Goal: Task Accomplishment & Management: Use online tool/utility

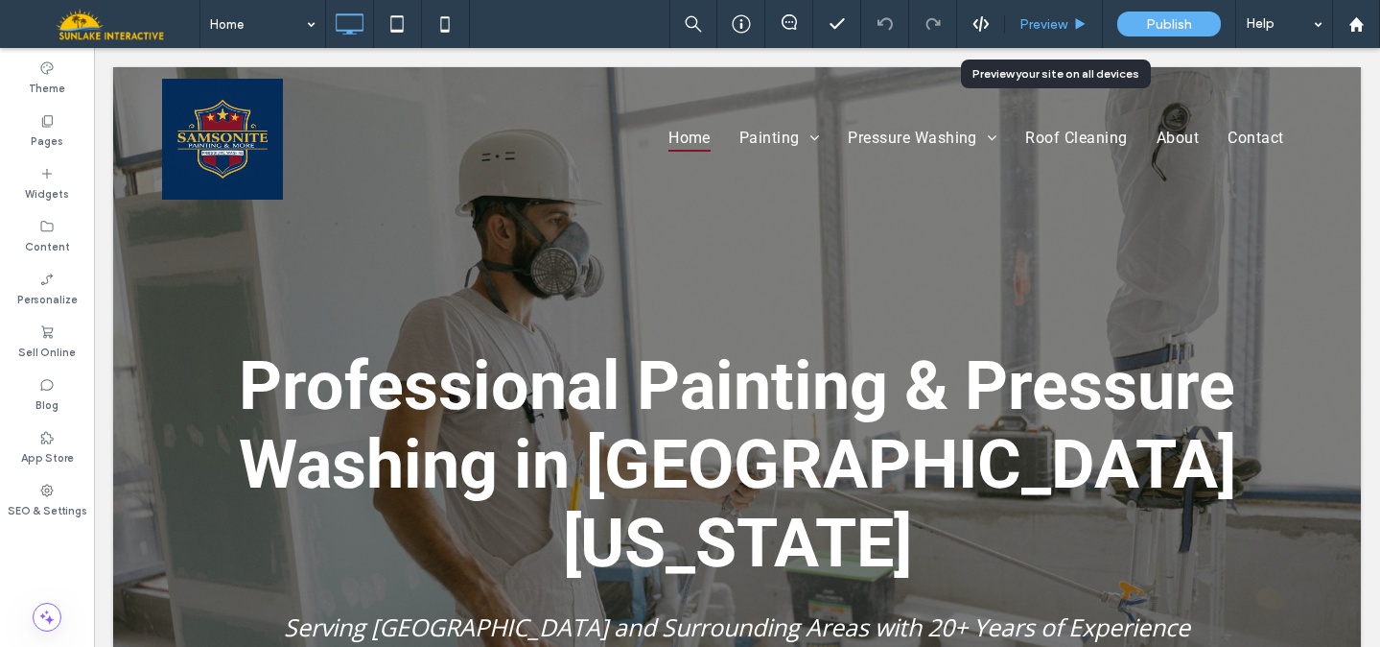
click at [1035, 18] on span "Preview" at bounding box center [1044, 24] width 48 height 16
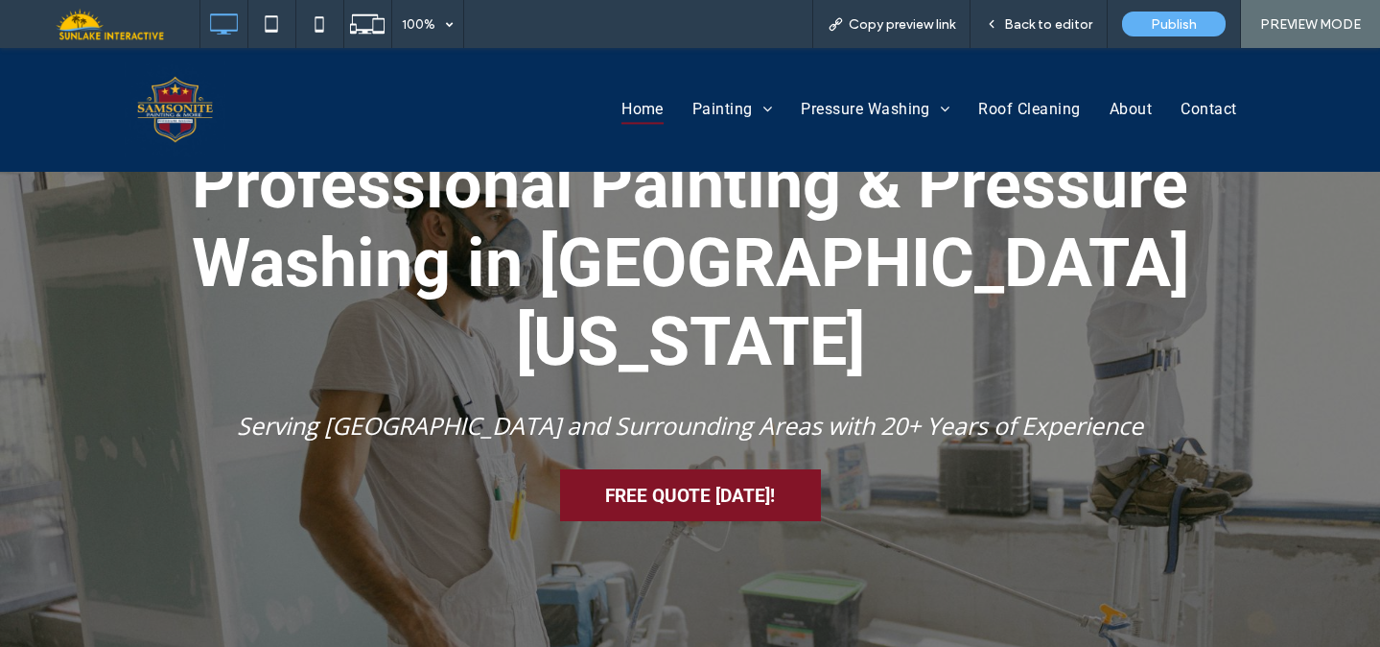
scroll to position [189, 0]
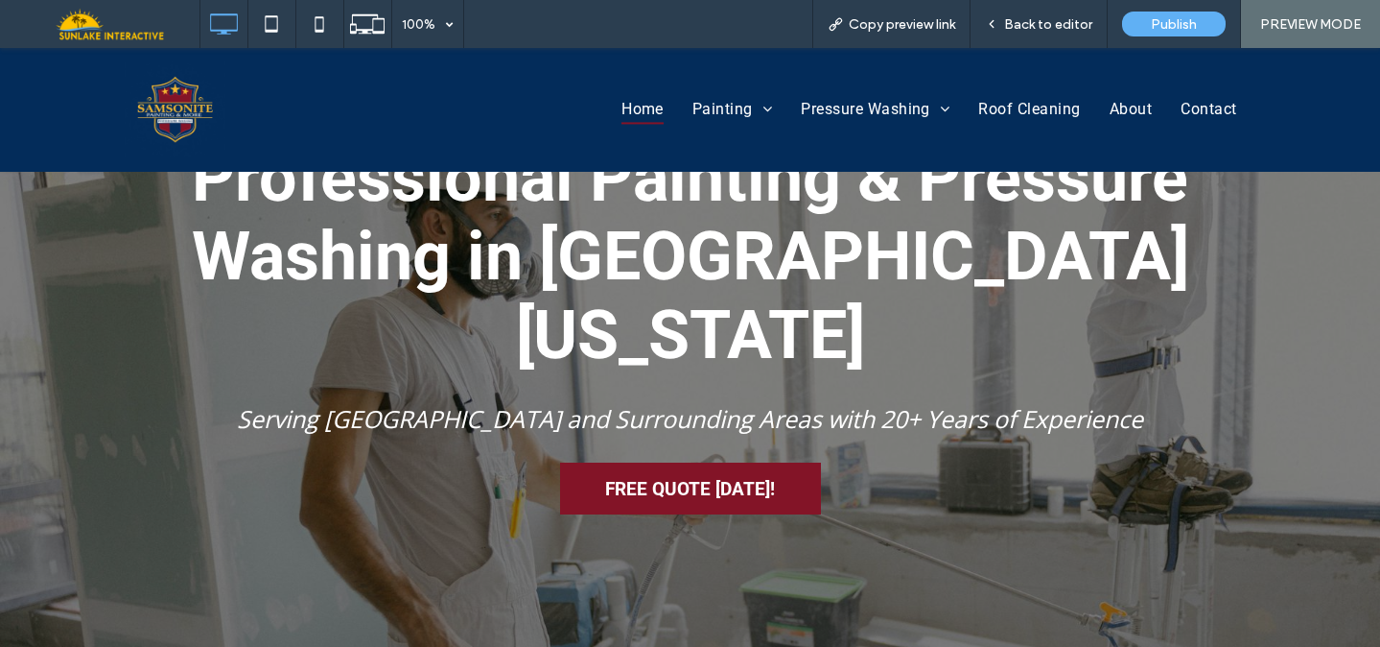
click at [676, 468] on span "FREE QUOTE [DATE]!" at bounding box center [690, 488] width 183 height 41
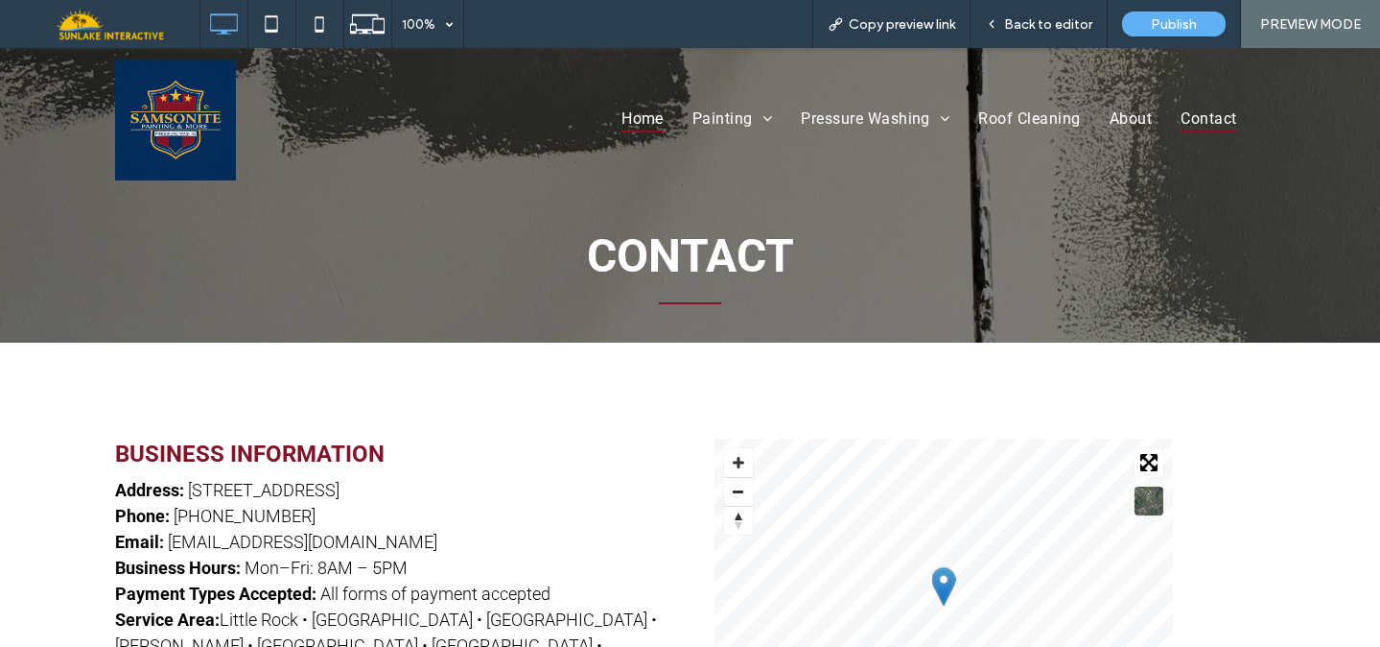
click at [623, 122] on span "Home" at bounding box center [643, 119] width 42 height 28
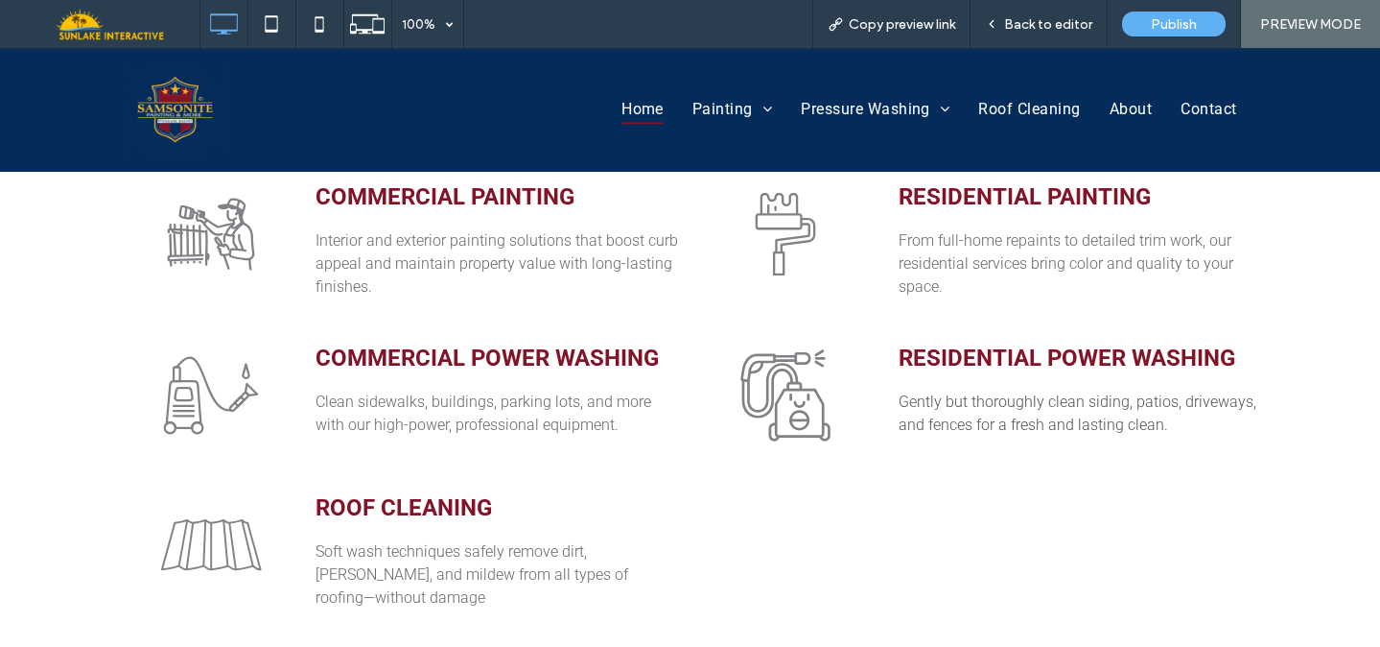
scroll to position [924, 0]
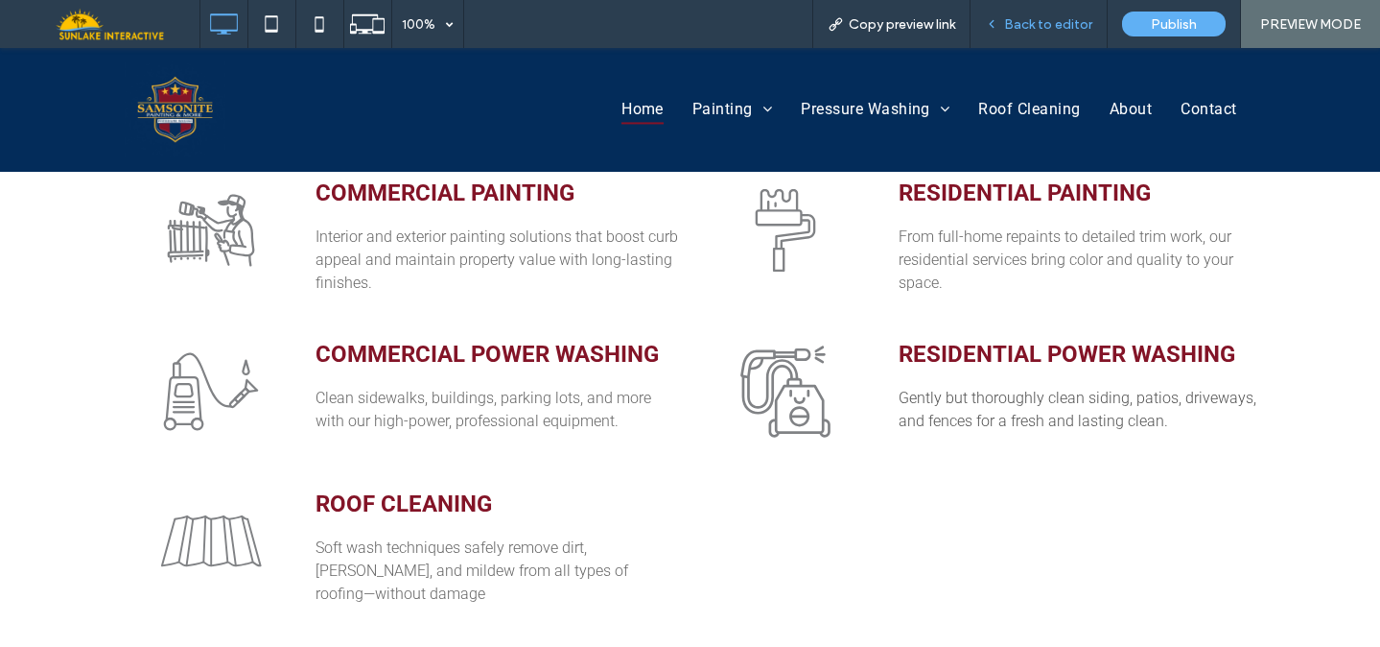
click at [1036, 27] on span "Back to editor" at bounding box center [1048, 24] width 88 height 16
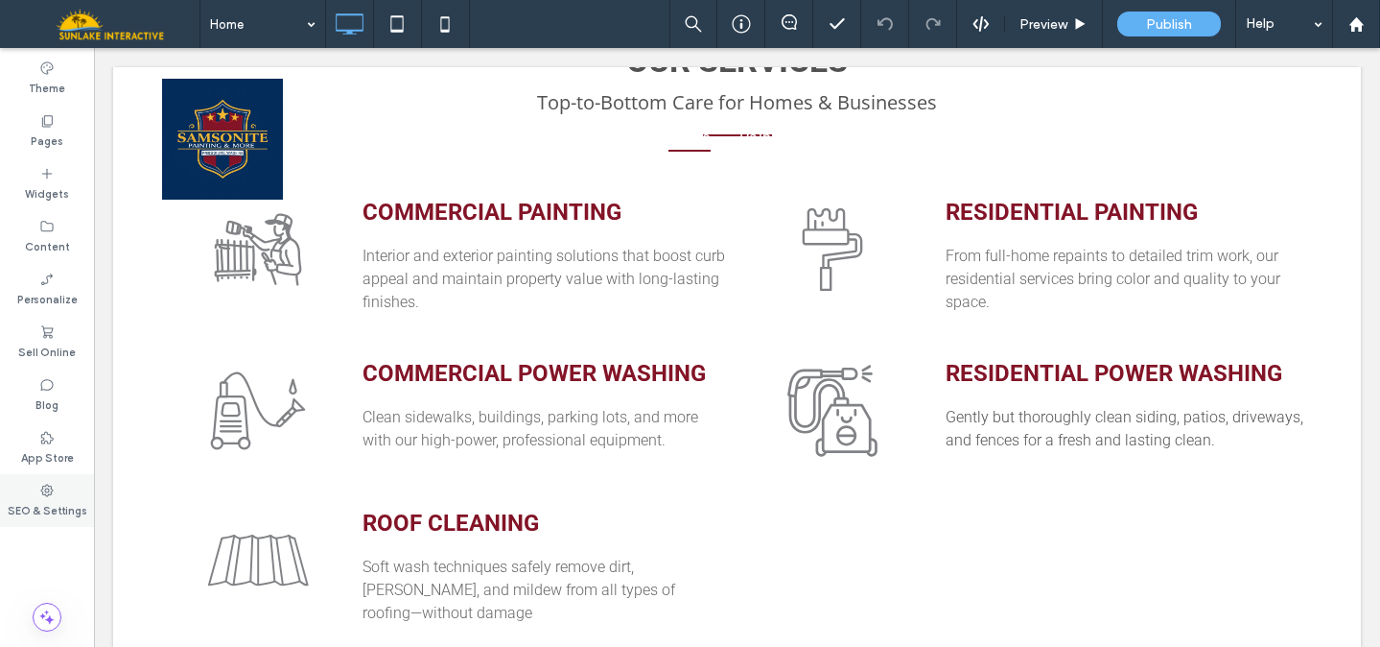
click at [52, 502] on label "SEO & Settings" at bounding box center [48, 508] width 80 height 21
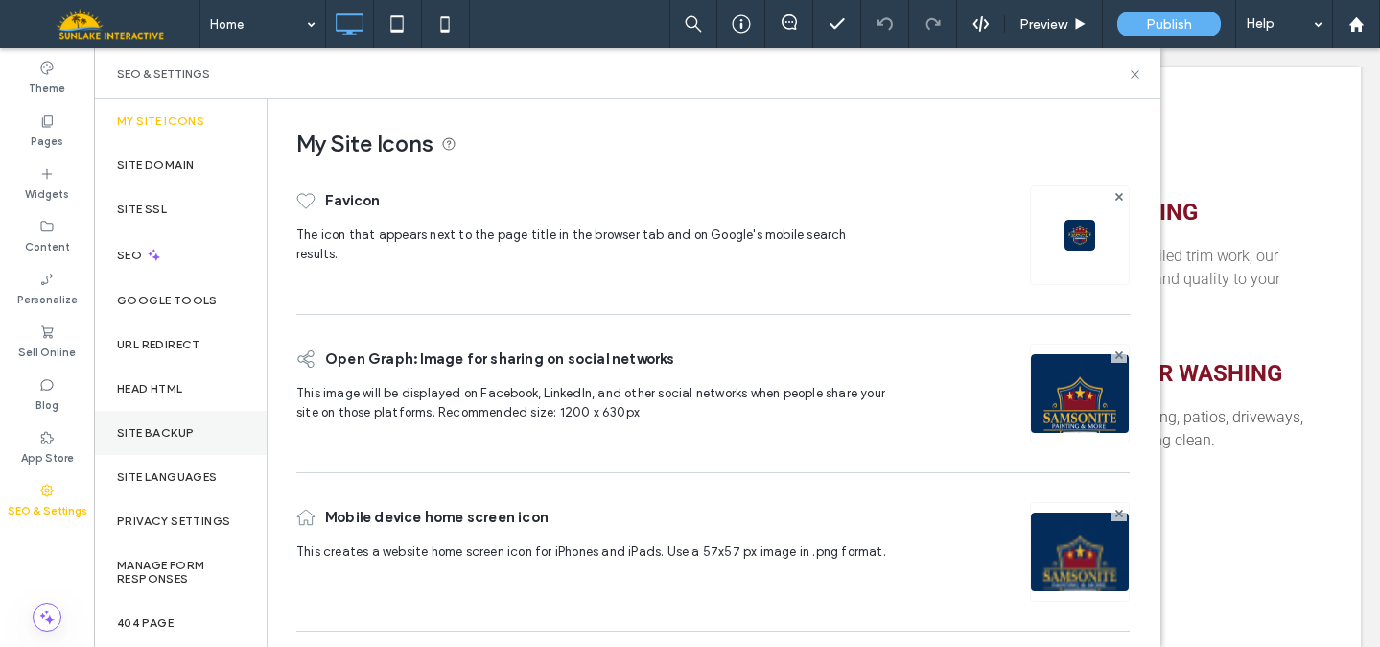
click at [161, 421] on div "Site Backup" at bounding box center [180, 433] width 173 height 44
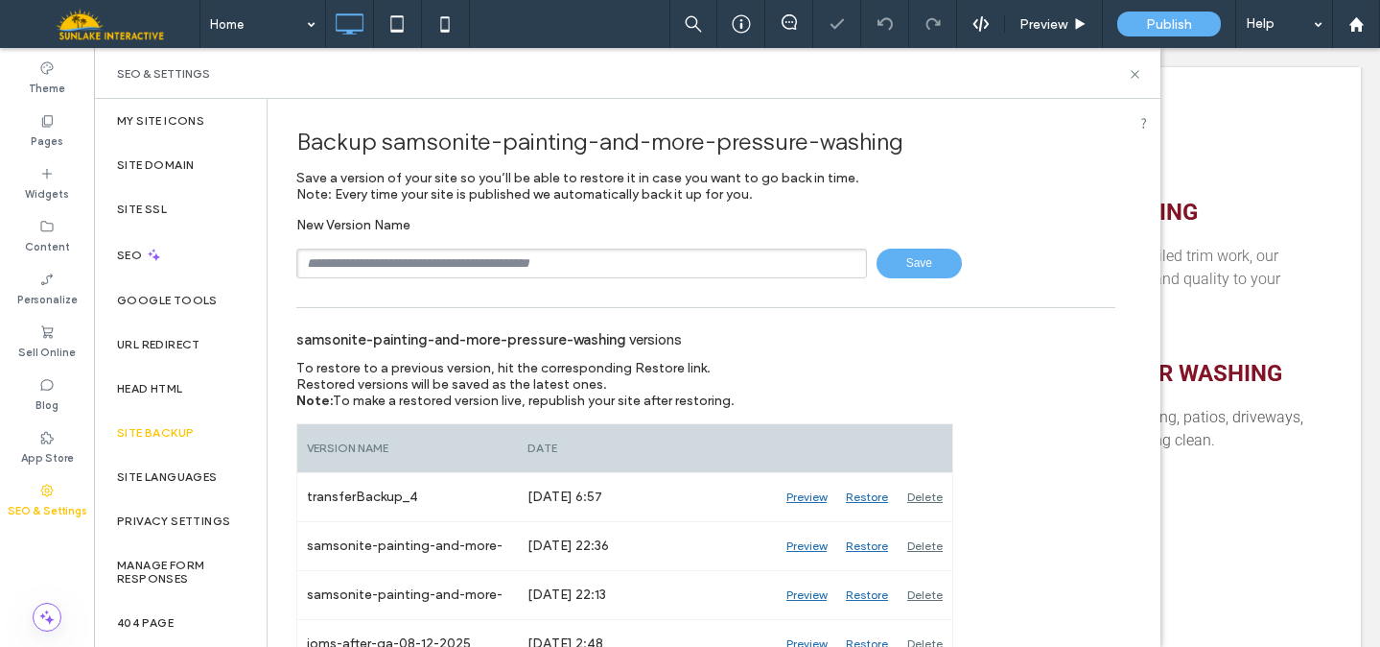
click at [455, 260] on input "text" at bounding box center [581, 263] width 571 height 30
type input "*********"
click at [894, 261] on span "Save" at bounding box center [919, 263] width 85 height 30
click at [1132, 73] on icon at bounding box center [1135, 74] width 14 height 14
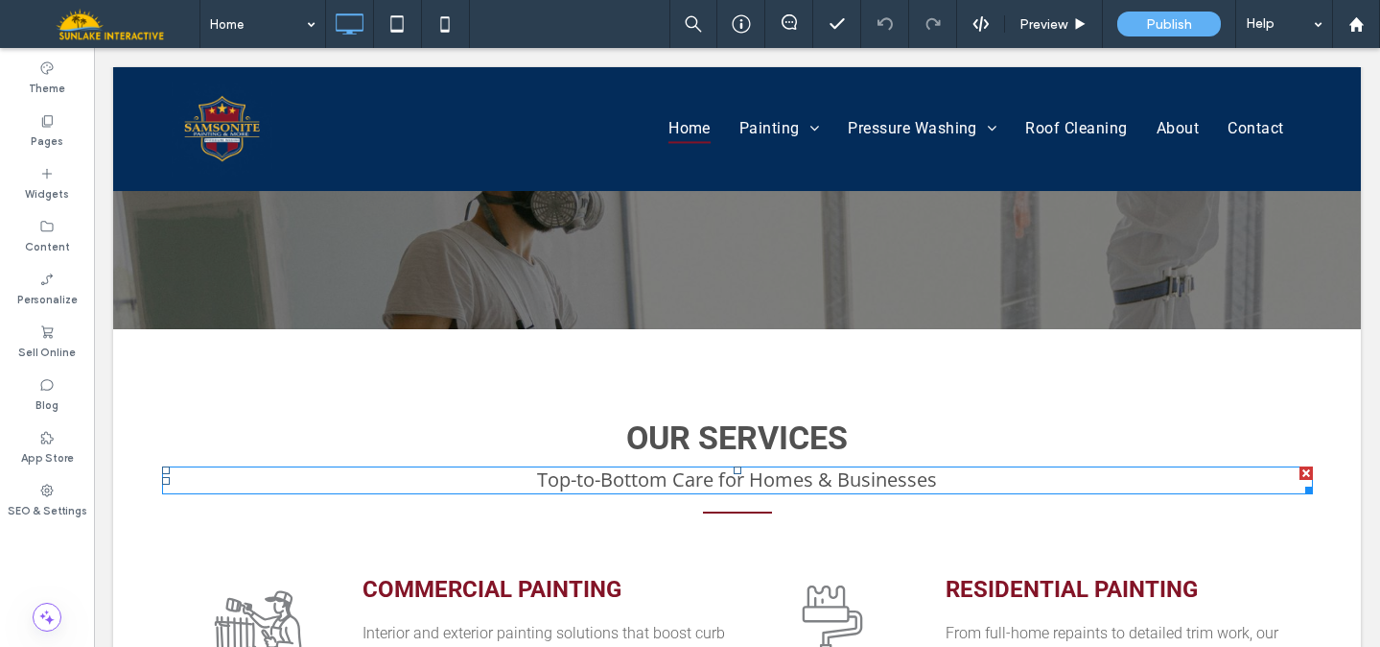
scroll to position [544, 0]
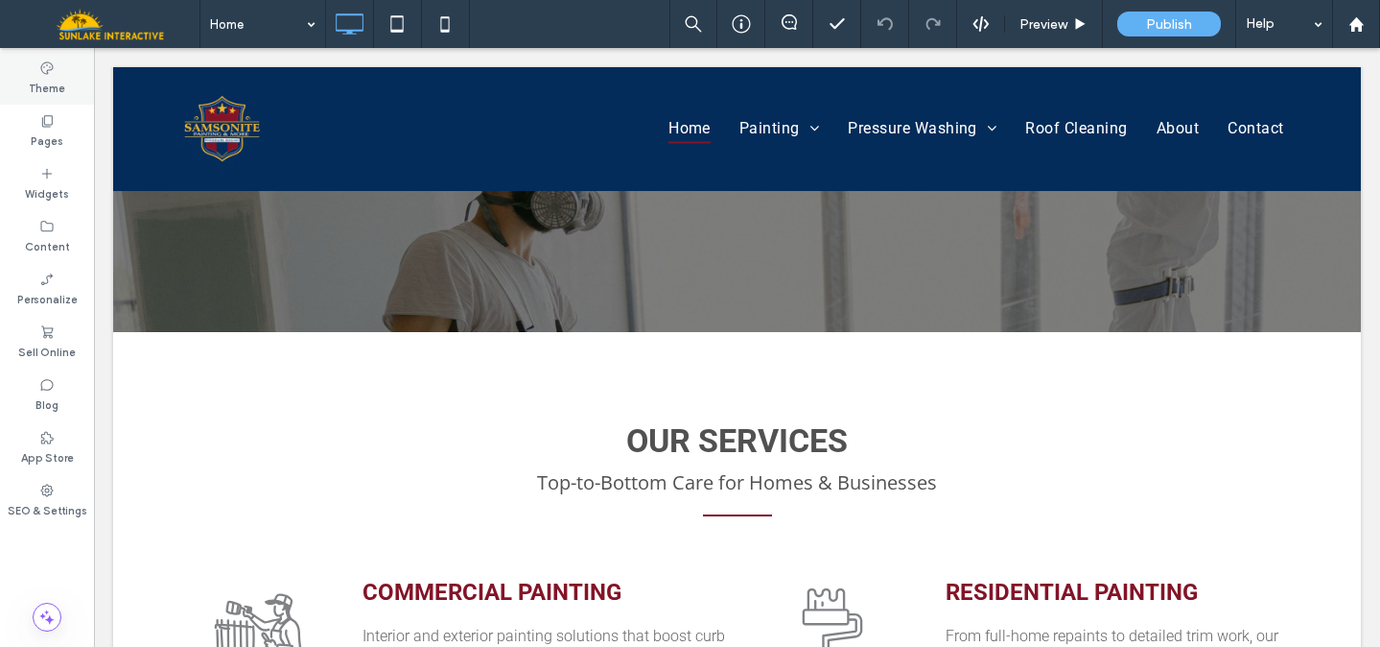
click at [67, 80] on div "Theme" at bounding box center [47, 78] width 94 height 53
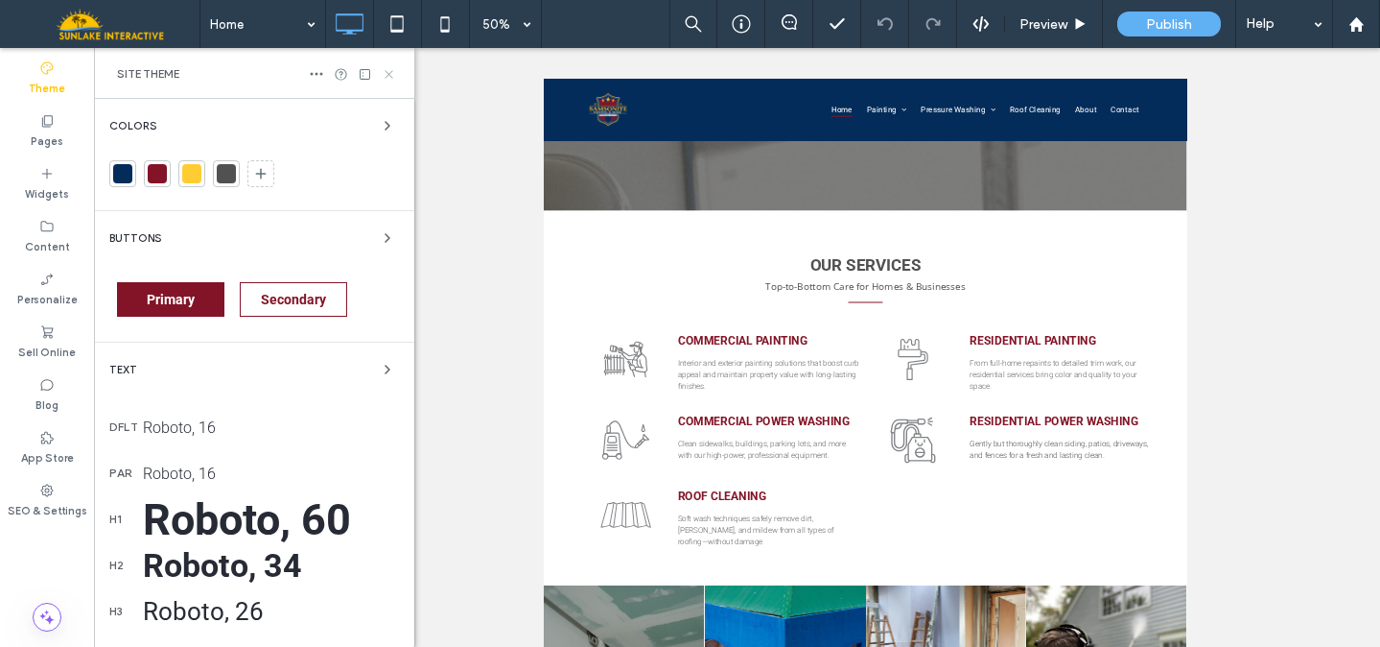
click at [388, 71] on icon at bounding box center [389, 74] width 14 height 14
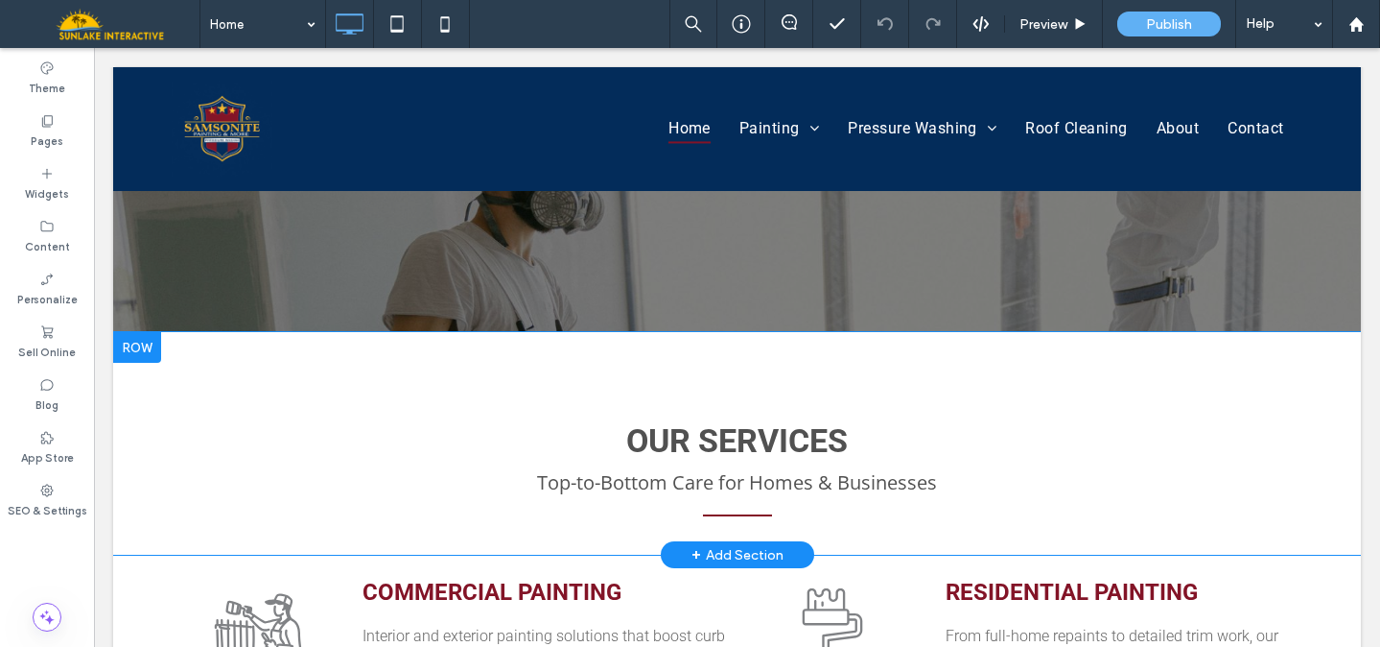
click at [435, 385] on div "OUR SERVICES Top-to-Bottom Care for Homes & Businesses Click To Paste" at bounding box center [737, 470] width 1151 height 170
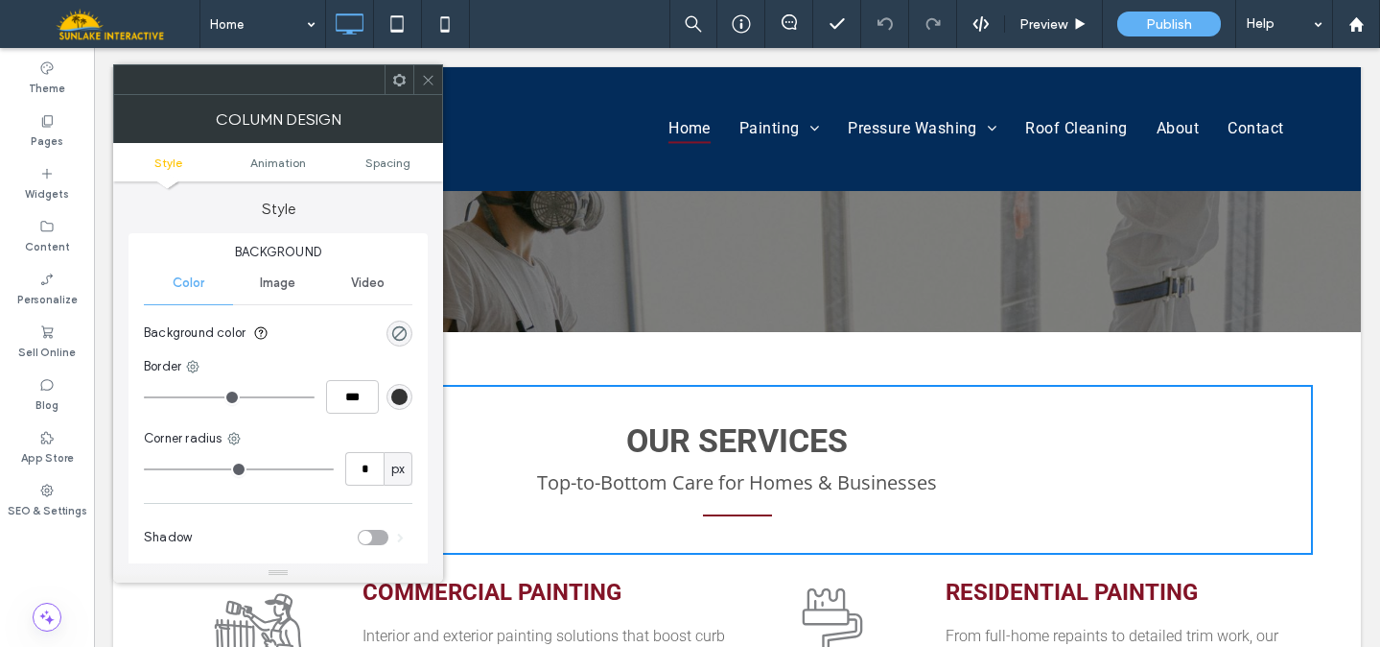
click at [420, 80] on div at bounding box center [427, 79] width 29 height 29
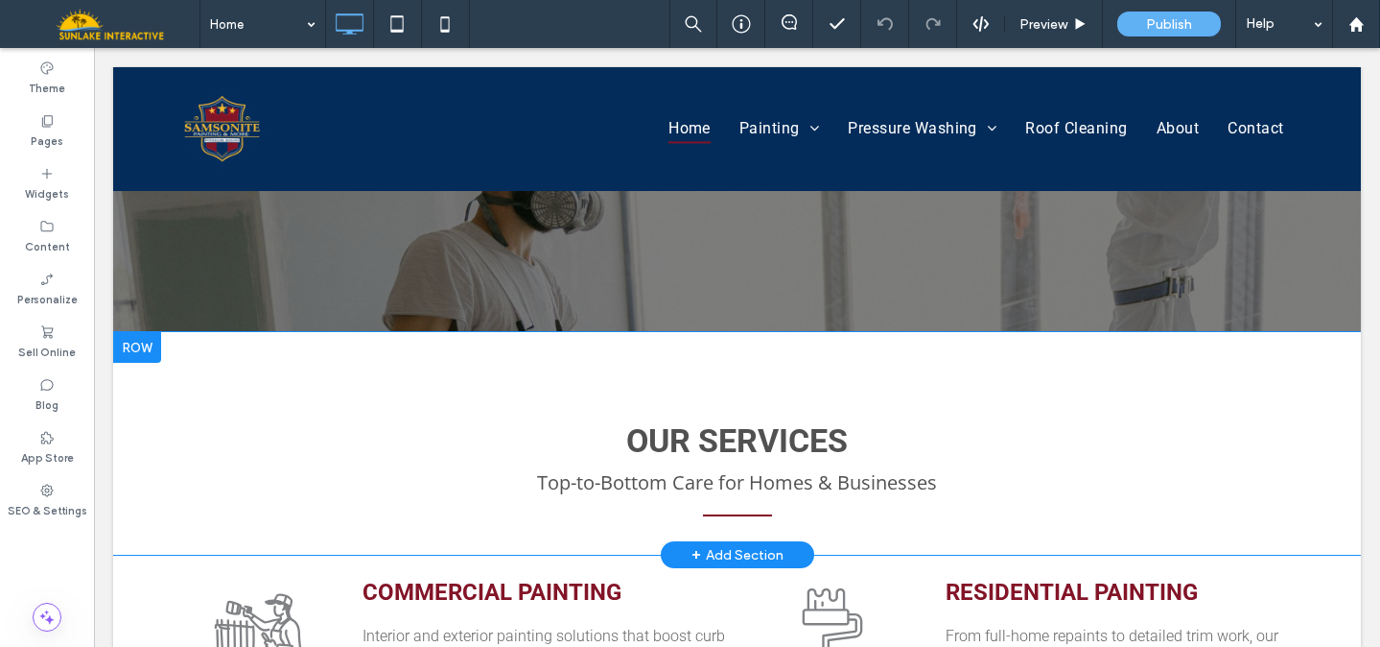
click at [252, 332] on div "OUR SERVICES Top-to-Bottom Care for Homes & Businesses Click To Paste Row + Add…" at bounding box center [737, 443] width 1248 height 223
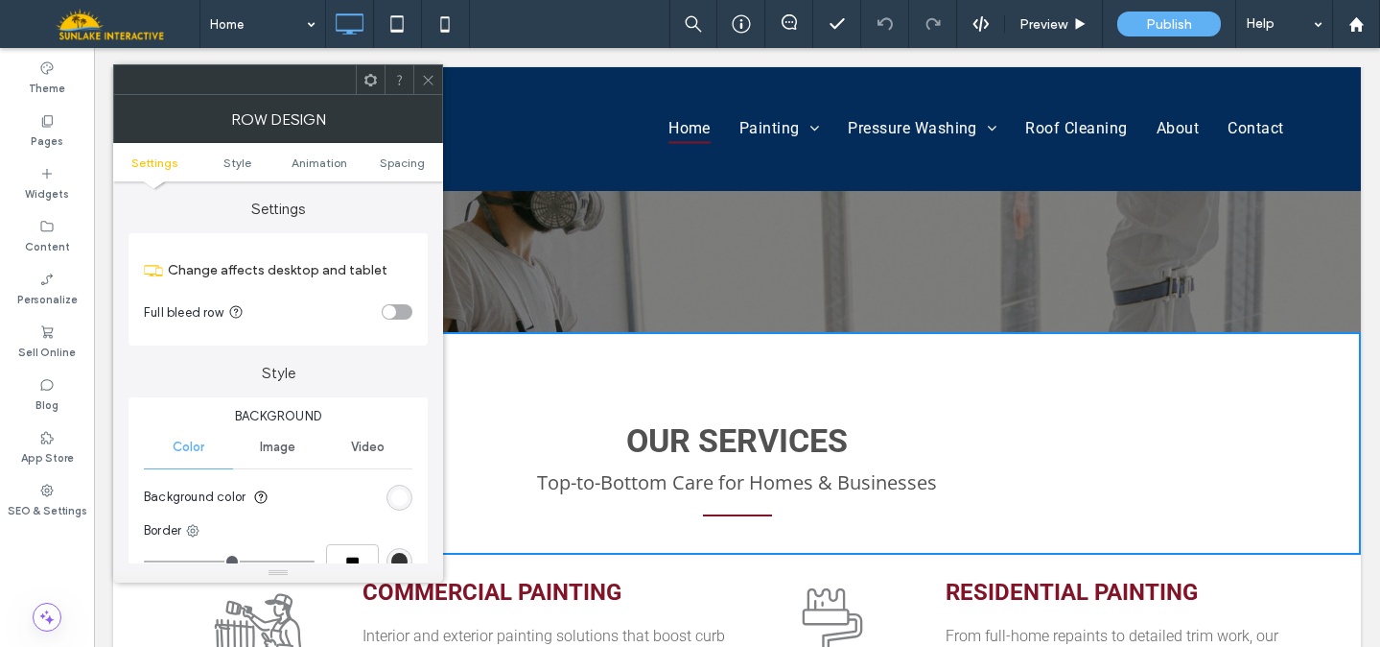
click at [394, 497] on div "rgb(255, 255, 255)" at bounding box center [399, 497] width 16 height 16
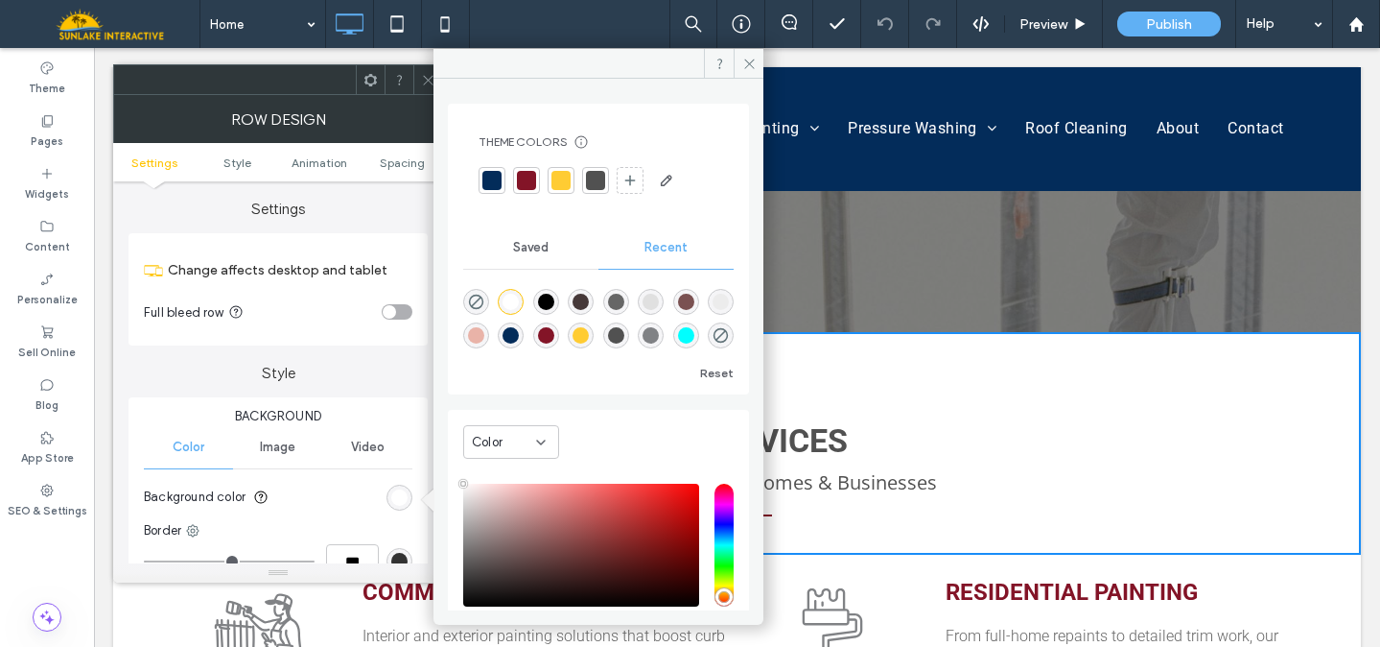
click at [495, 182] on div at bounding box center [492, 180] width 19 height 19
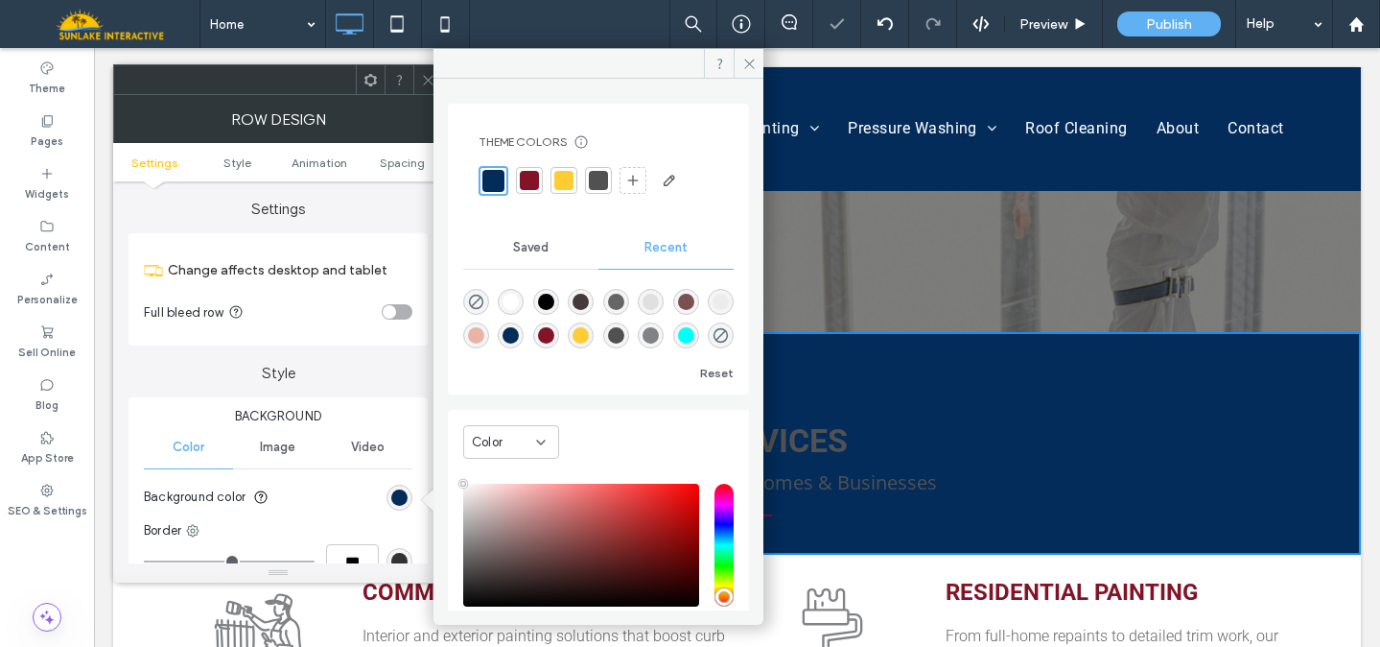
click at [421, 66] on span at bounding box center [428, 79] width 14 height 29
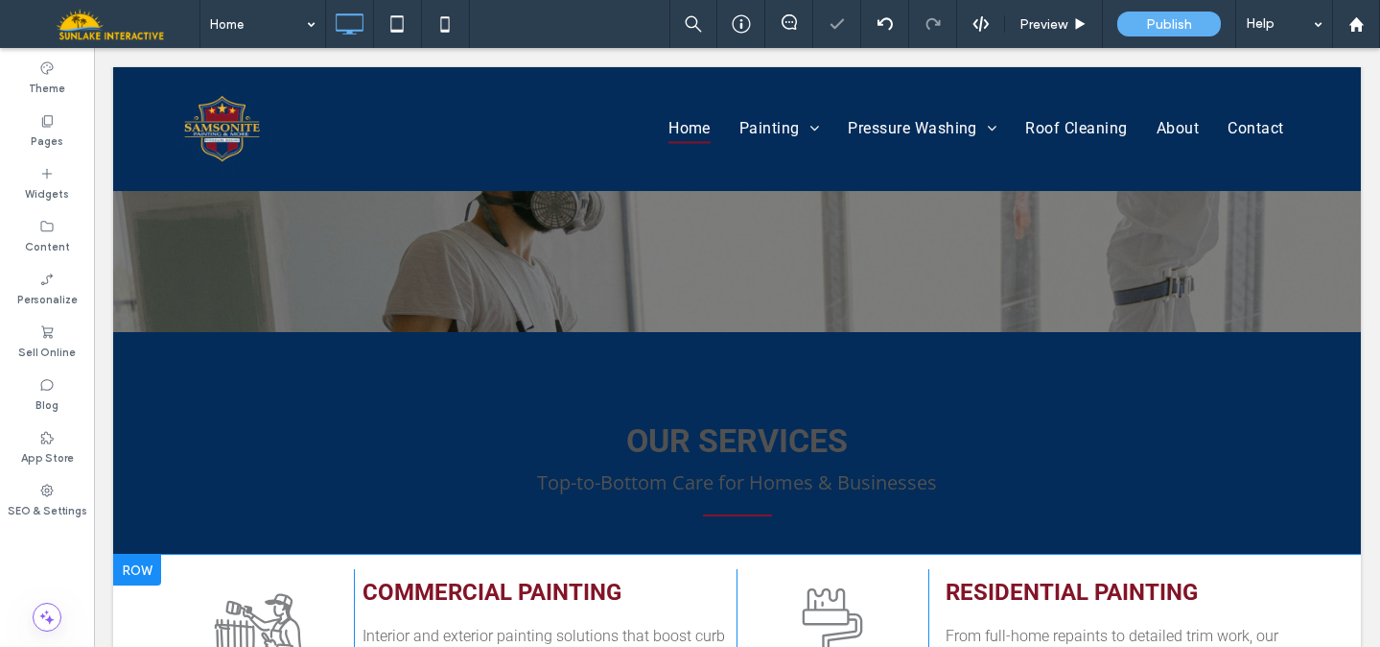
click at [128, 554] on div "Click To Paste COMMERCIAL PAINTING Interior and exterior painting solutions tha…" at bounding box center [737, 634] width 1248 height 161
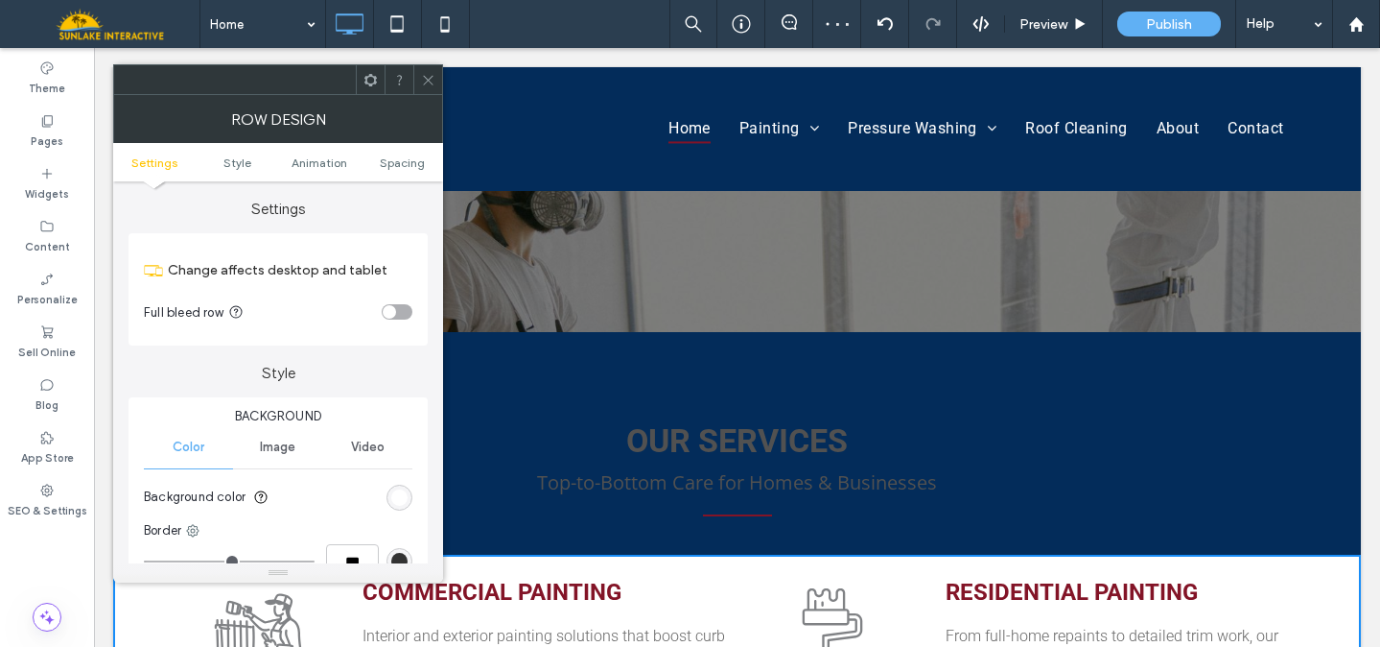
click at [397, 497] on div "rgb(255, 255, 255)" at bounding box center [399, 497] width 16 height 16
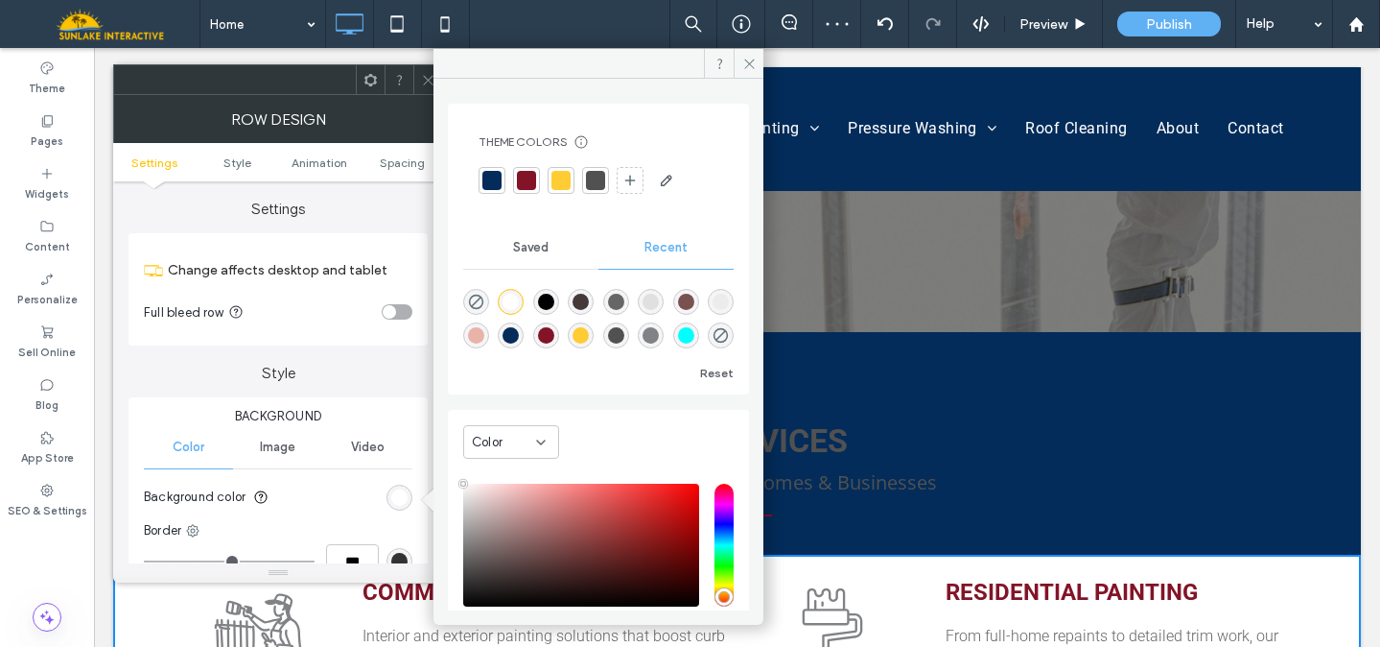
click at [486, 182] on div at bounding box center [492, 180] width 19 height 19
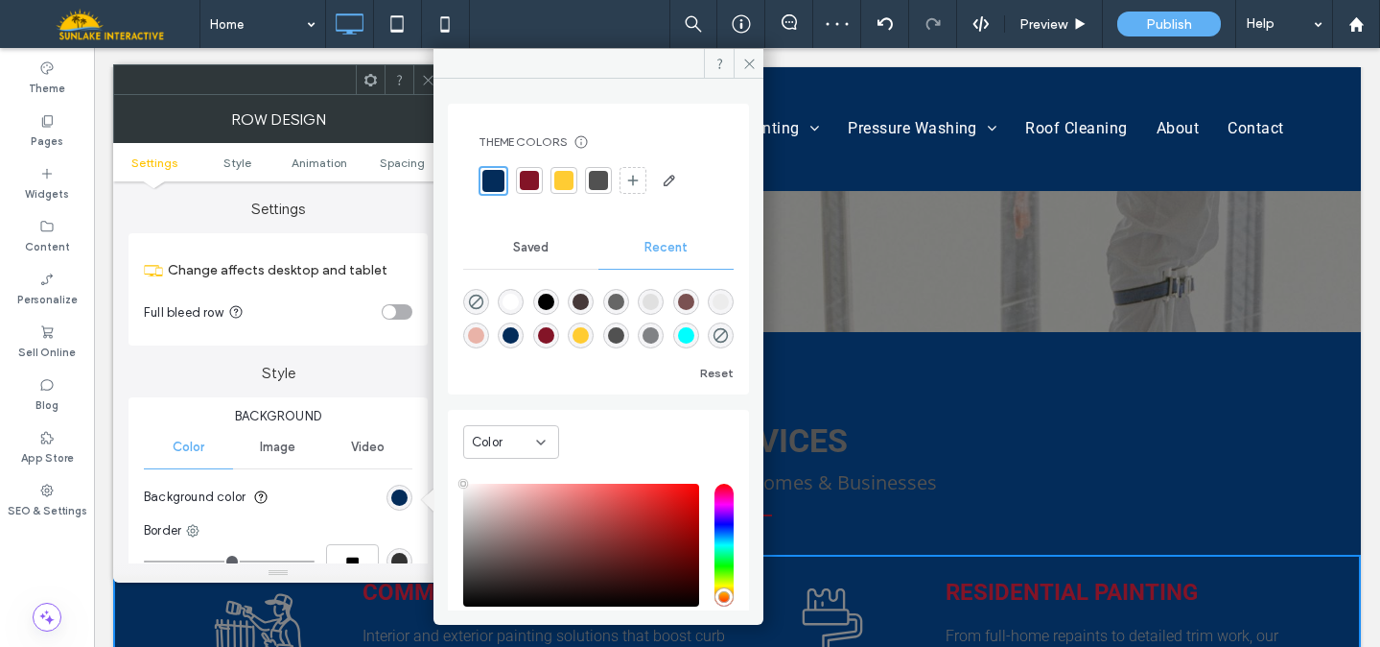
click at [415, 82] on div at bounding box center [427, 79] width 29 height 29
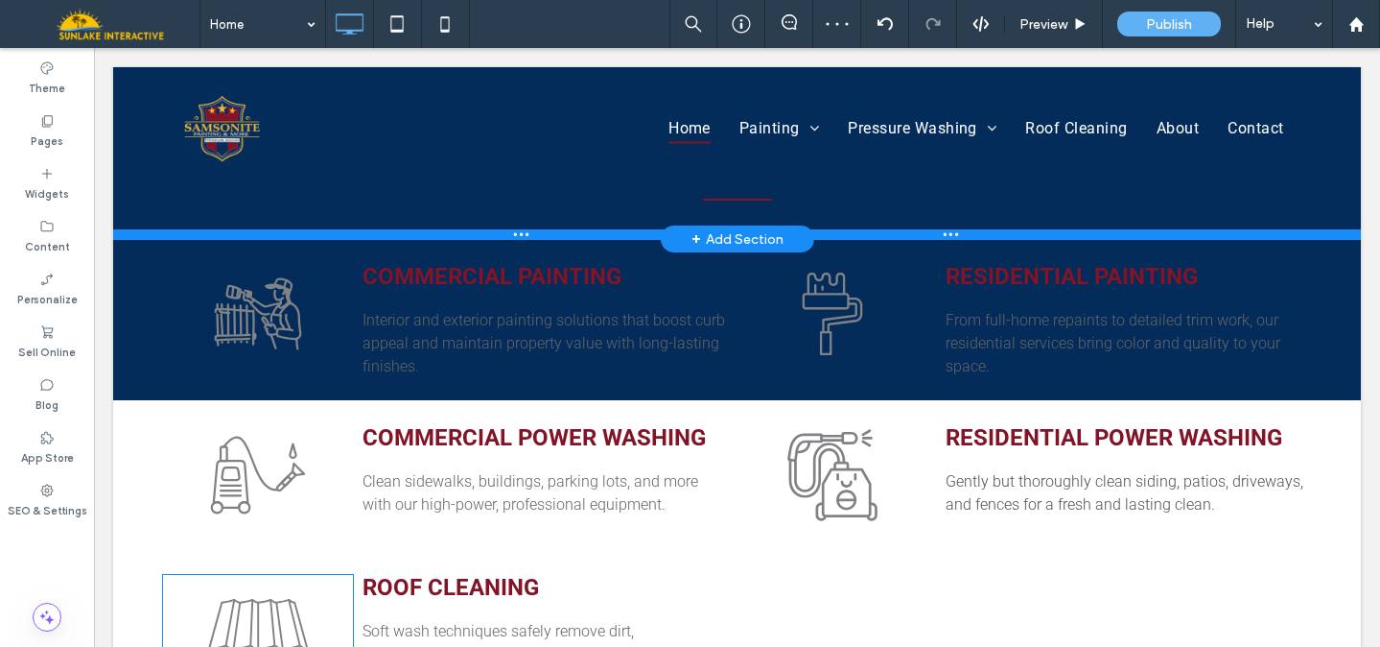
scroll to position [928, 0]
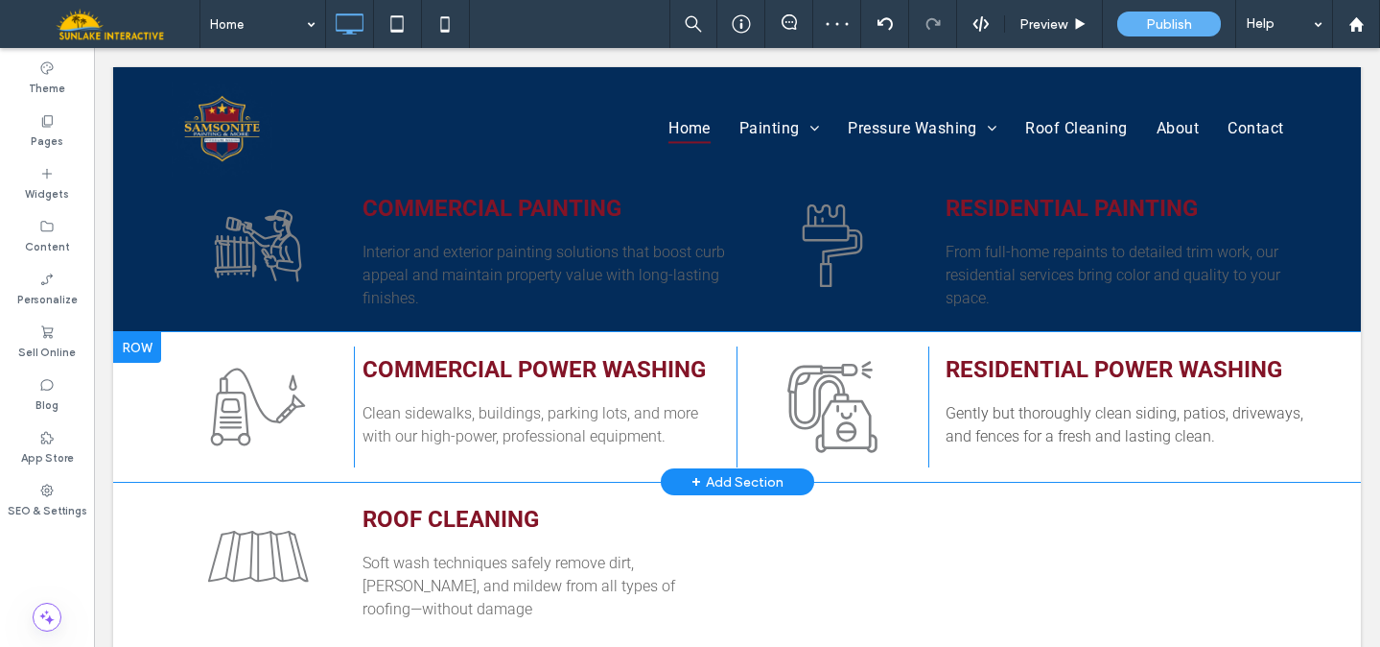
click at [128, 361] on div "Click To Paste Commercial Power Washing Clean sidewalks, buildings, parking lot…" at bounding box center [737, 407] width 1248 height 150
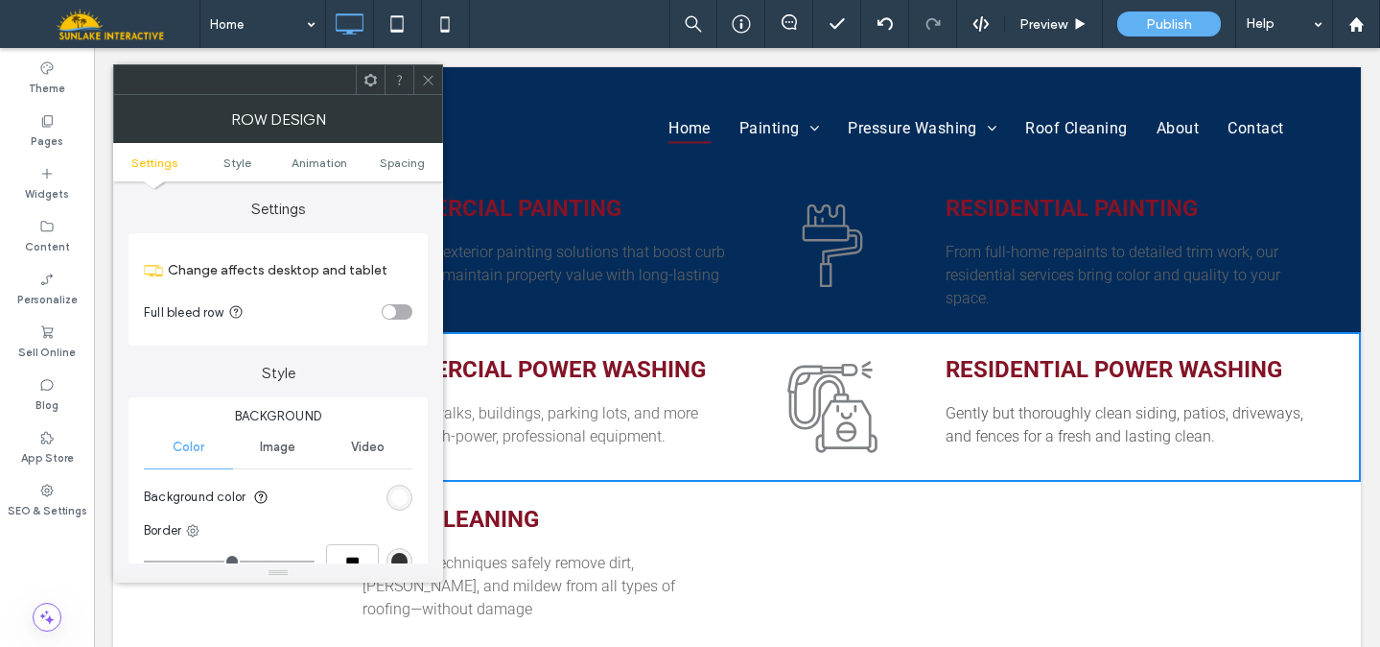
click at [397, 499] on div "rgb(255, 255, 255)" at bounding box center [399, 497] width 16 height 16
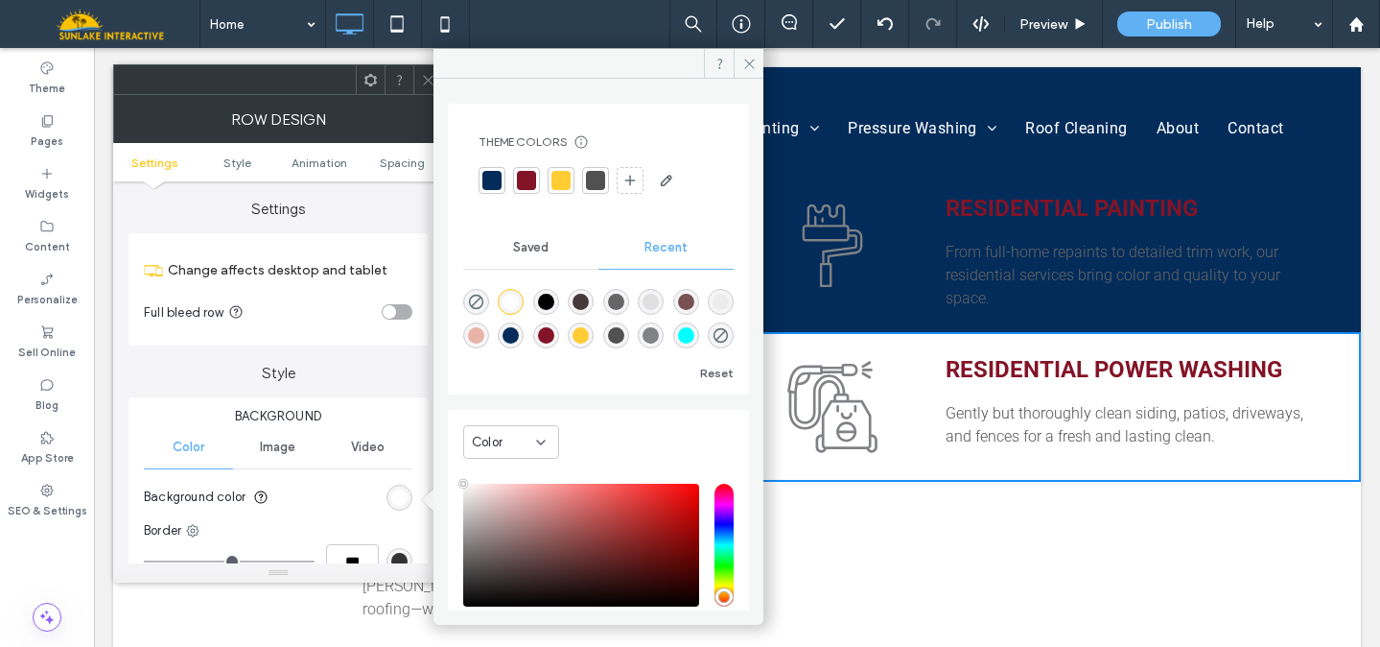
click at [487, 182] on div at bounding box center [492, 180] width 19 height 19
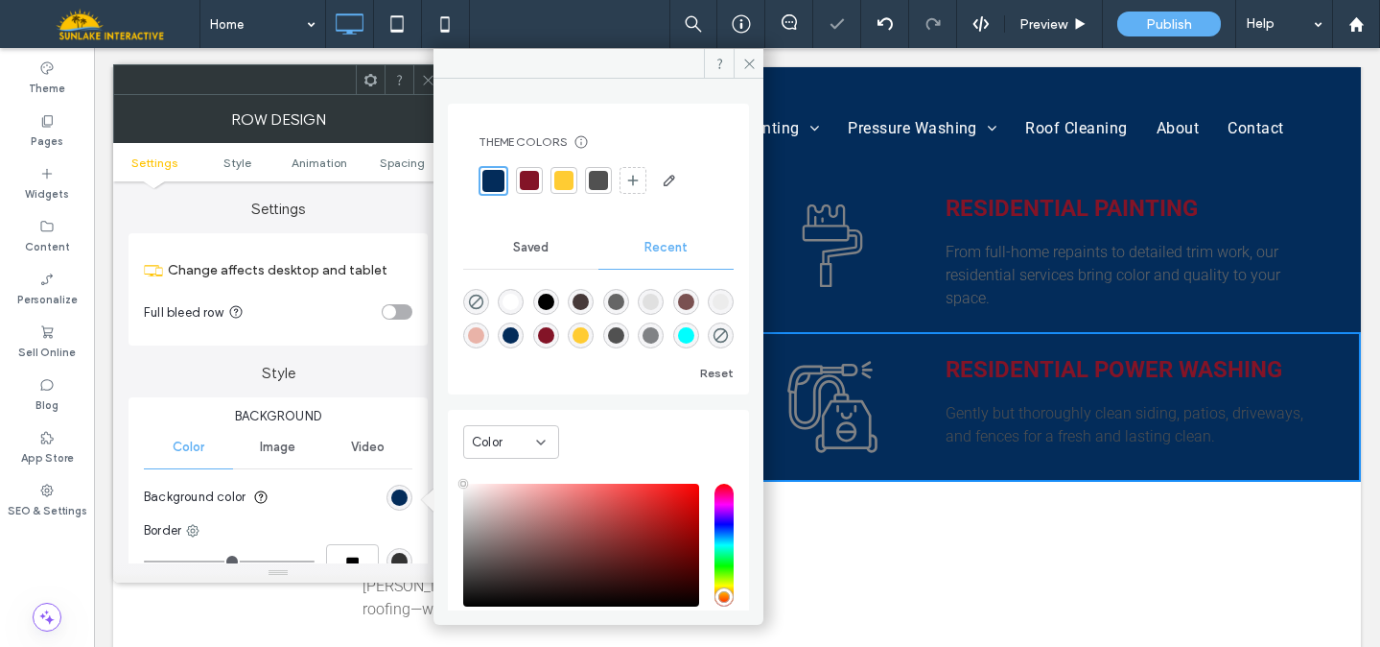
click at [422, 83] on icon at bounding box center [428, 80] width 14 height 14
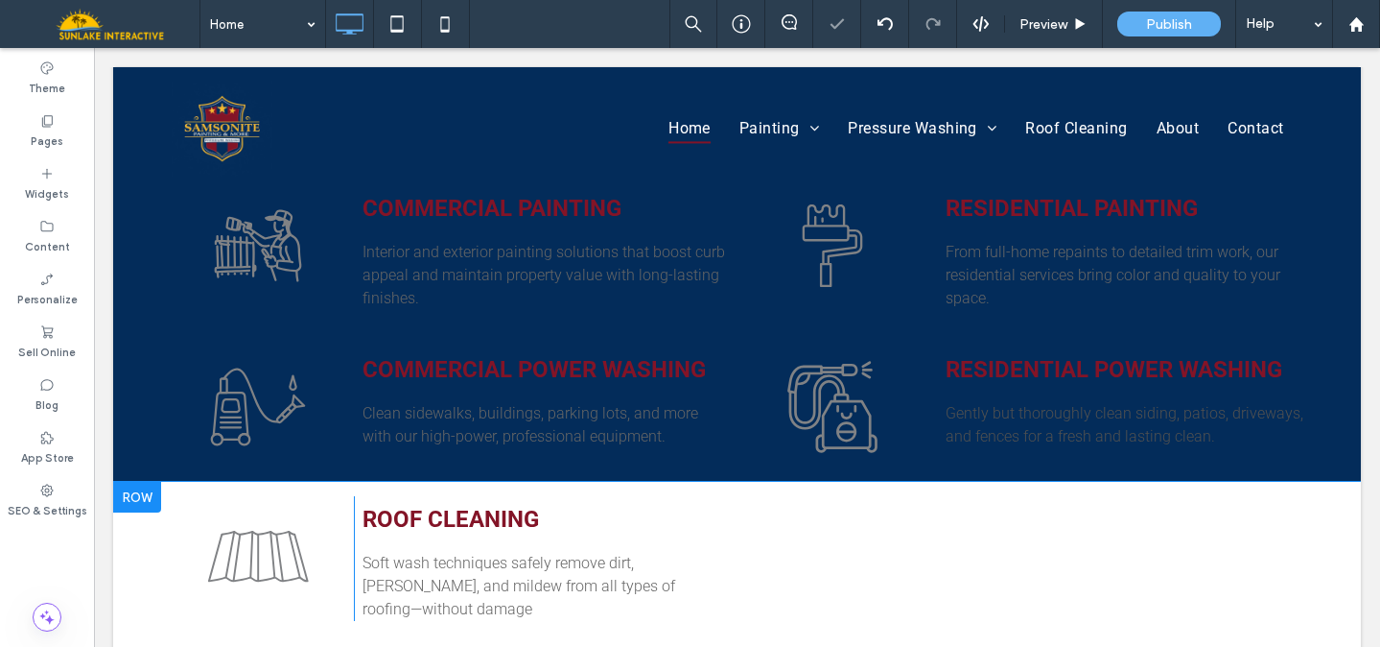
click at [133, 521] on div "Click To Paste Roof Cleaning Soft wash techniques safely remove dirt, moss, and…" at bounding box center [737, 590] width 1248 height 216
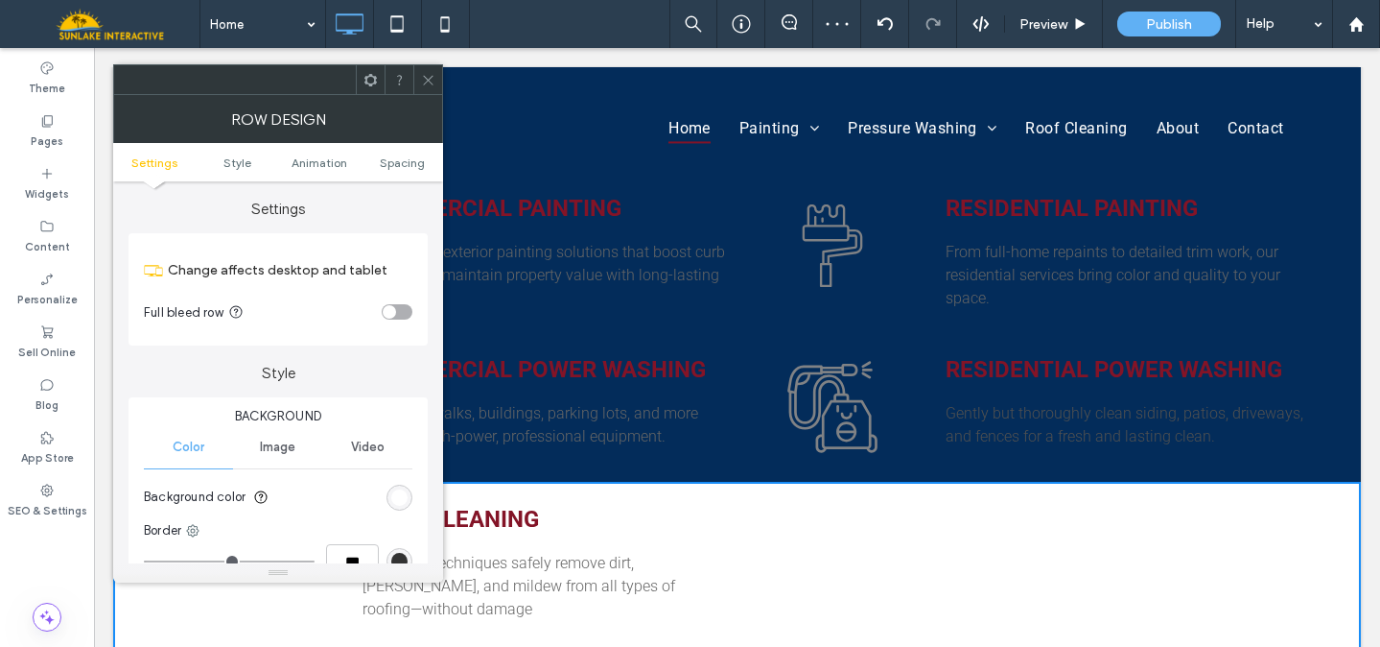
click at [402, 507] on div "rgb(255, 255, 255)" at bounding box center [400, 497] width 26 height 26
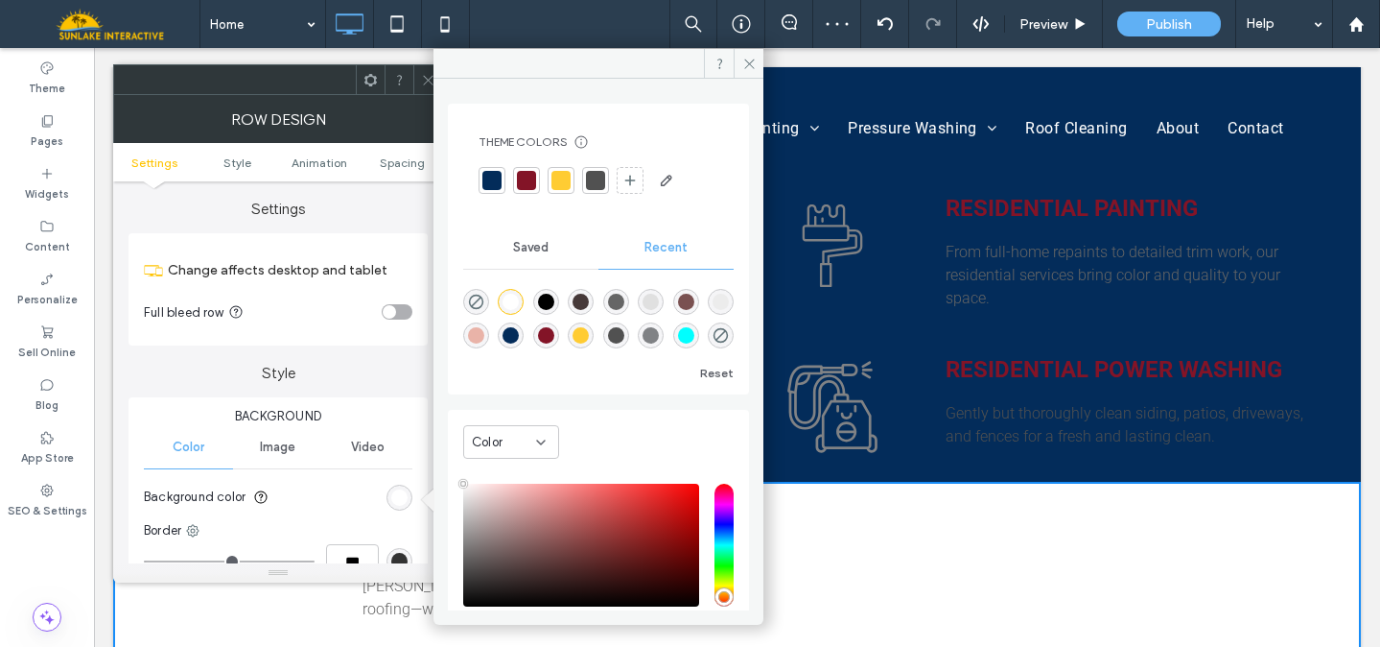
click at [485, 185] on div at bounding box center [492, 180] width 19 height 19
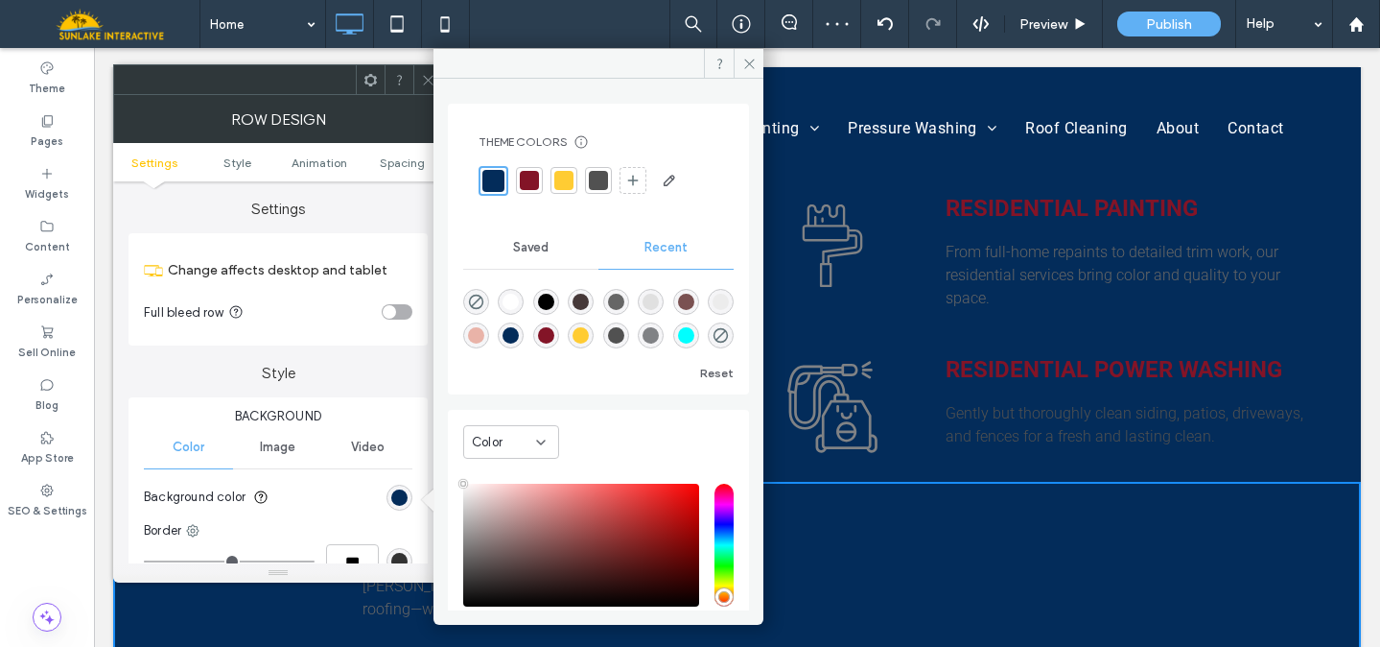
click at [426, 84] on icon at bounding box center [428, 80] width 14 height 14
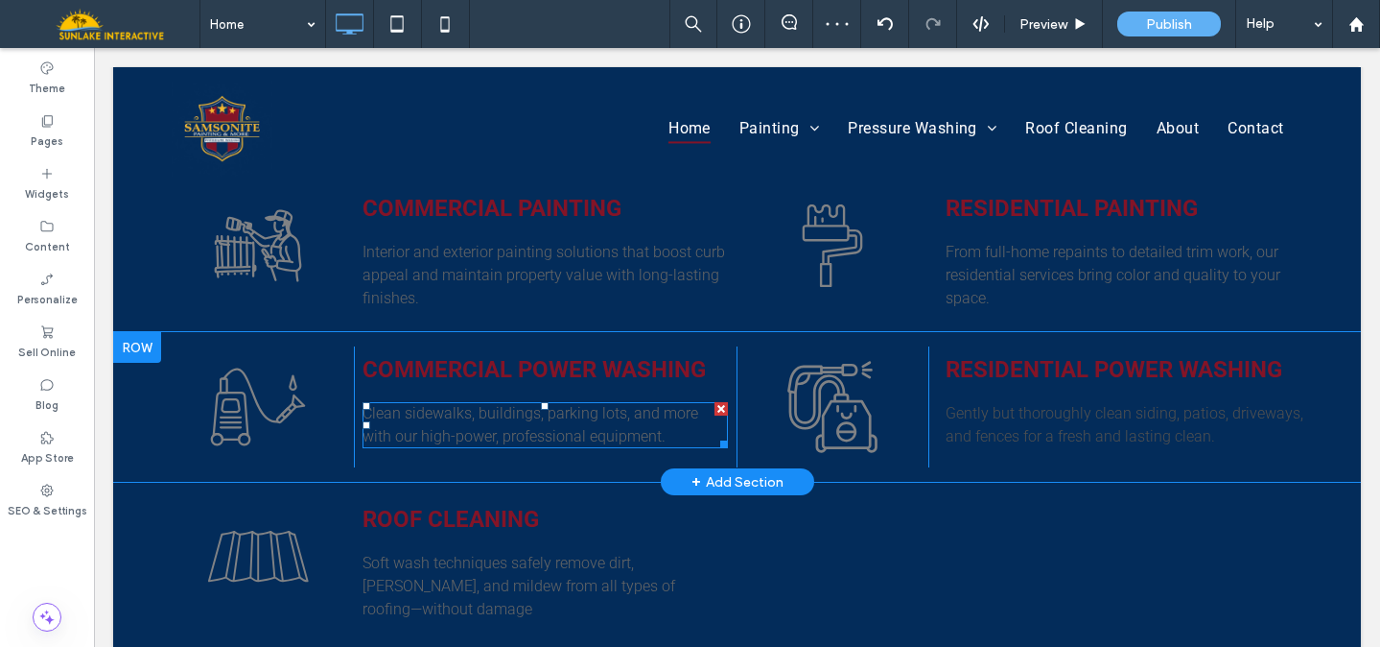
click at [412, 404] on span "Clean sidewalks, buildings, parking lots, and more with our high-power, profess…" at bounding box center [531, 424] width 336 height 41
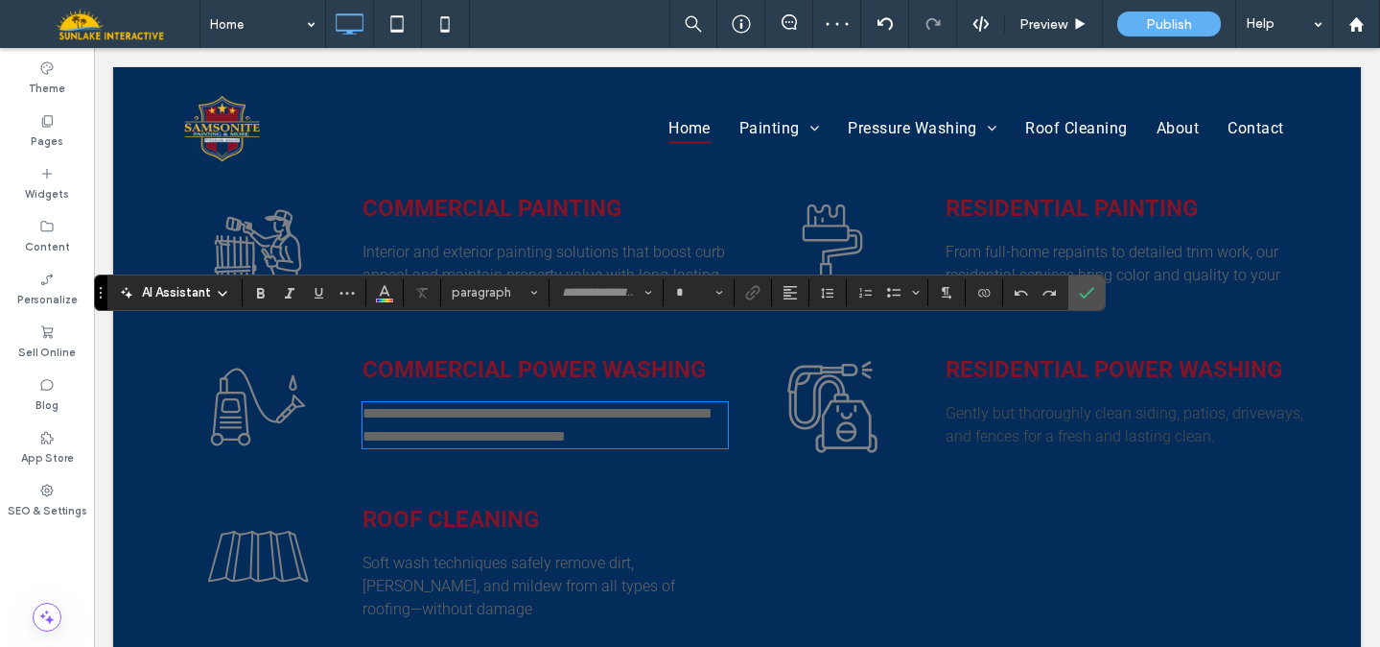
type input "******"
type input "**"
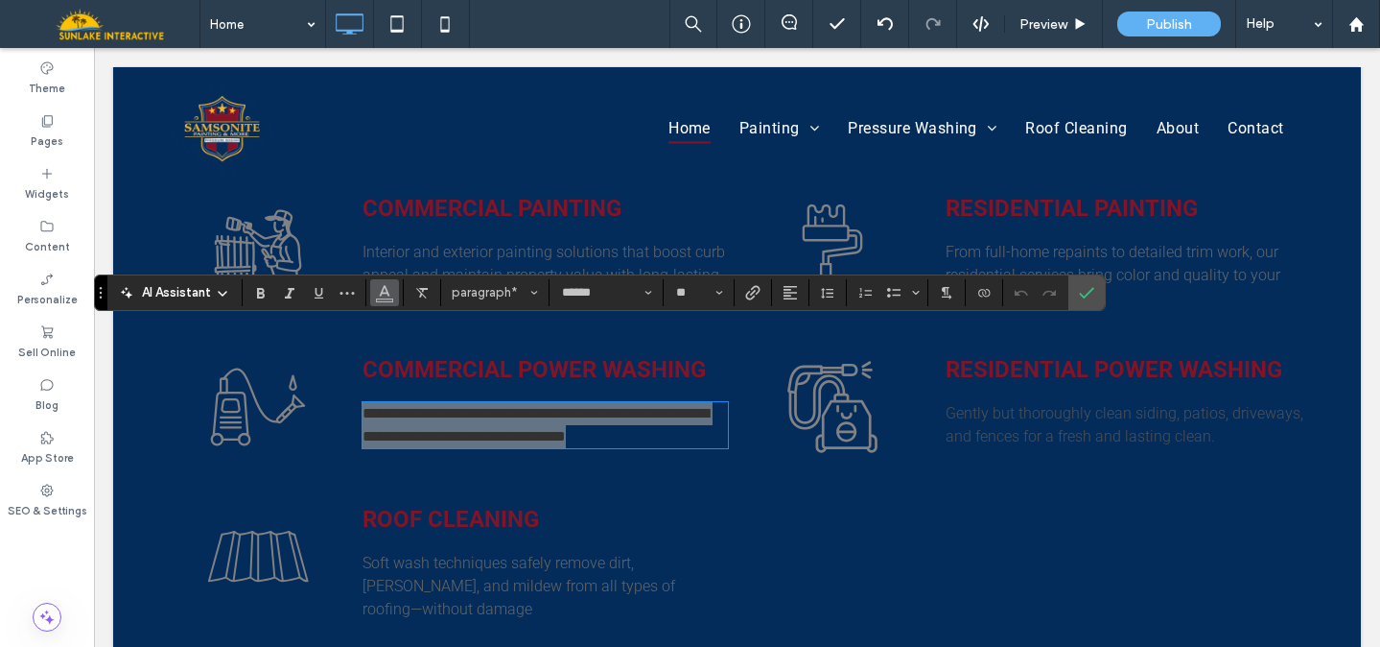
click at [390, 301] on span "Color" at bounding box center [384, 290] width 15 height 25
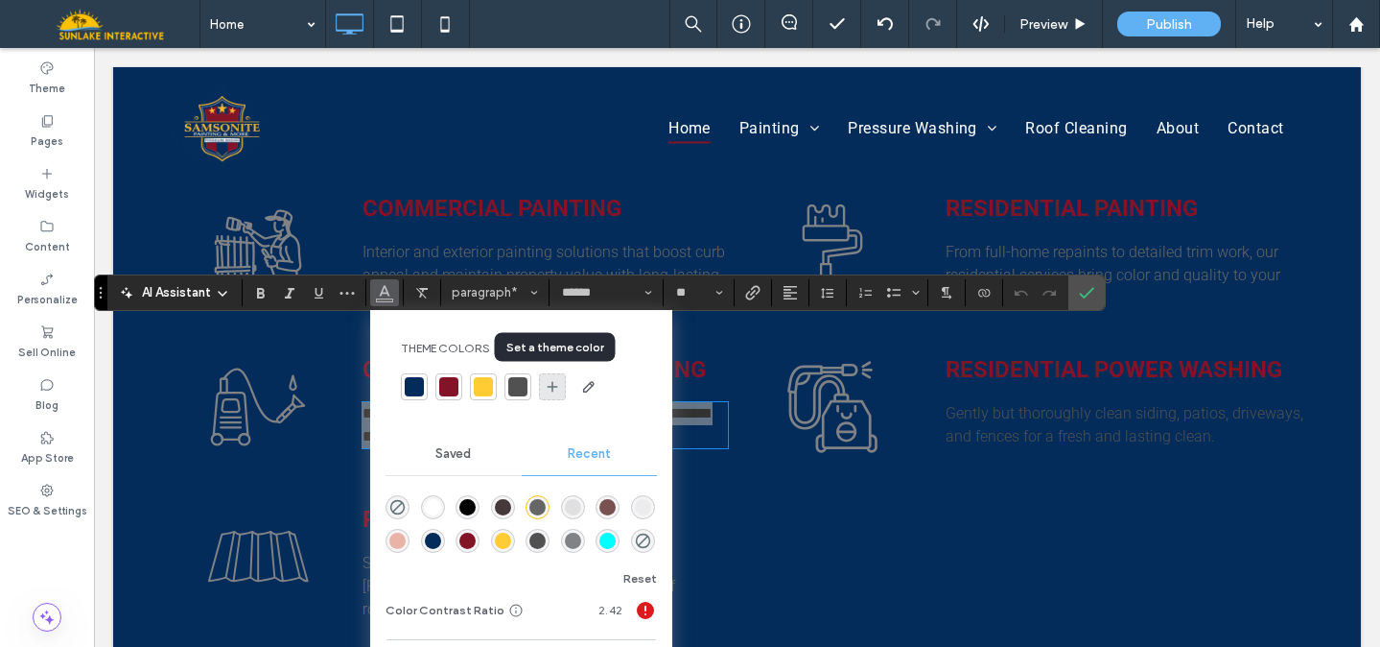
click at [554, 391] on icon at bounding box center [552, 386] width 15 height 15
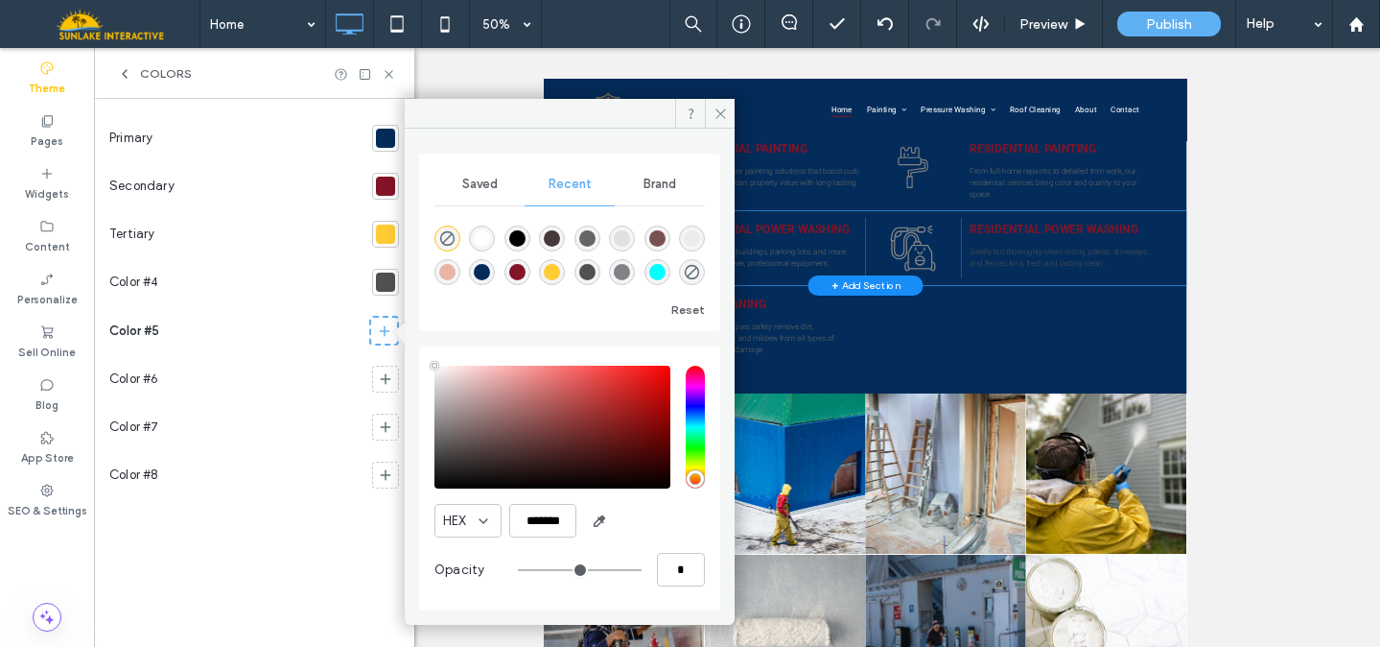
type input "**"
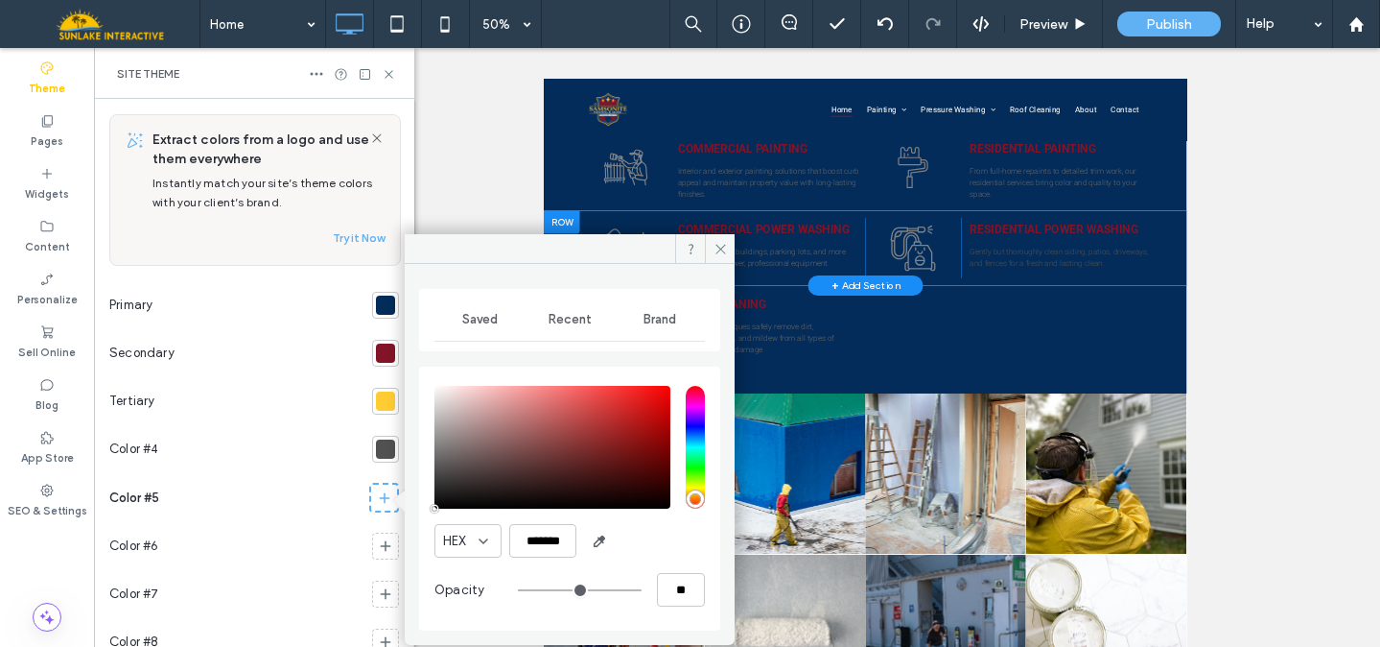
type input "*******"
type input "***"
type input "****"
click at [437, 389] on div "saturation and value" at bounding box center [553, 447] width 236 height 123
type input "*******"
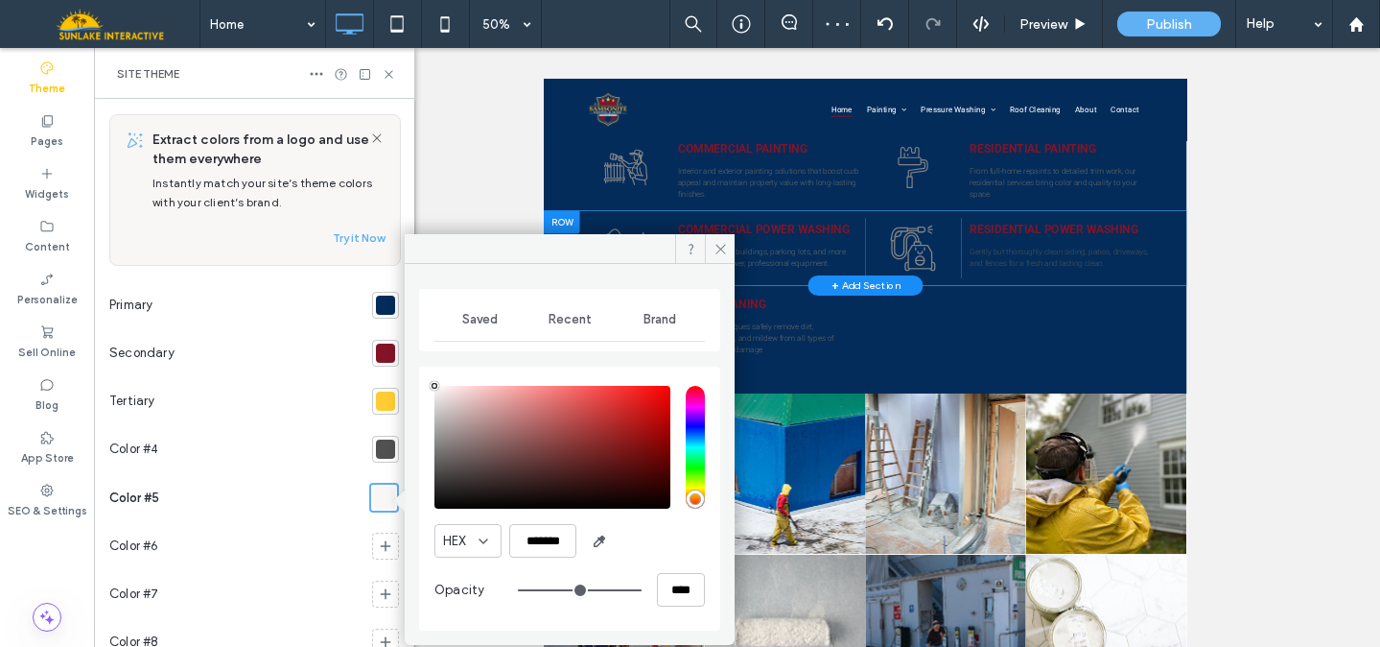
drag, startPoint x: 436, startPoint y: 388, endPoint x: 409, endPoint y: 336, distance: 58.8
click at [409, 336] on div "Saved Recent Brand HEX ******* Opacity ****" at bounding box center [570, 447] width 330 height 366
click at [633, 526] on div "HEX *******" at bounding box center [570, 541] width 271 height 34
click at [707, 254] on span at bounding box center [720, 248] width 30 height 29
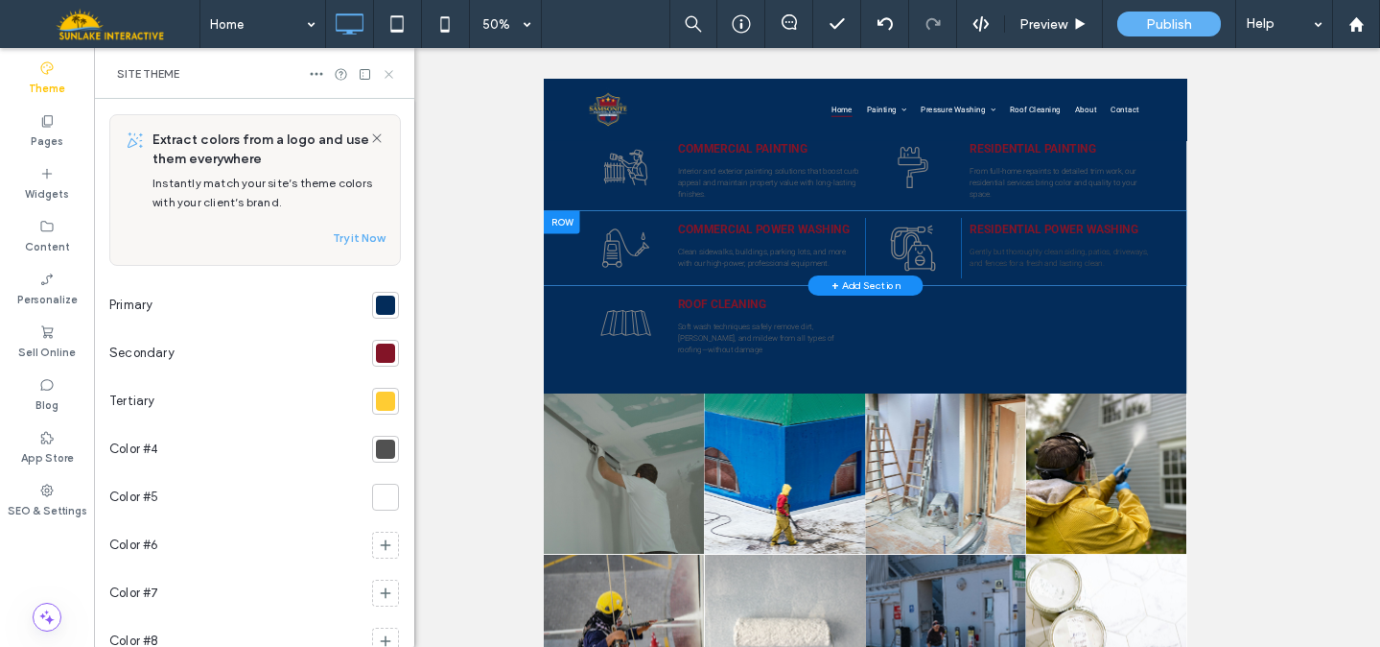
click at [387, 74] on icon at bounding box center [389, 74] width 14 height 14
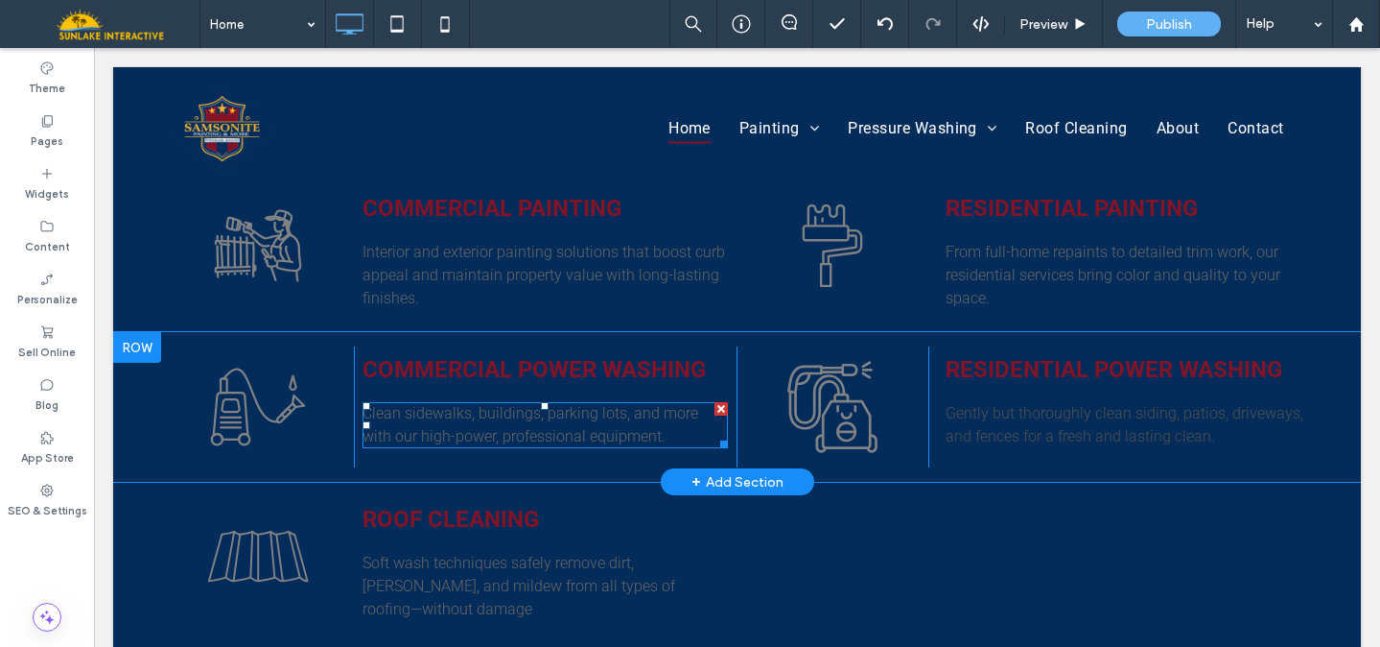
click at [463, 402] on p "Clean sidewalks, buildings, parking lots, and more with our high-power, profess…" at bounding box center [546, 425] width 366 height 46
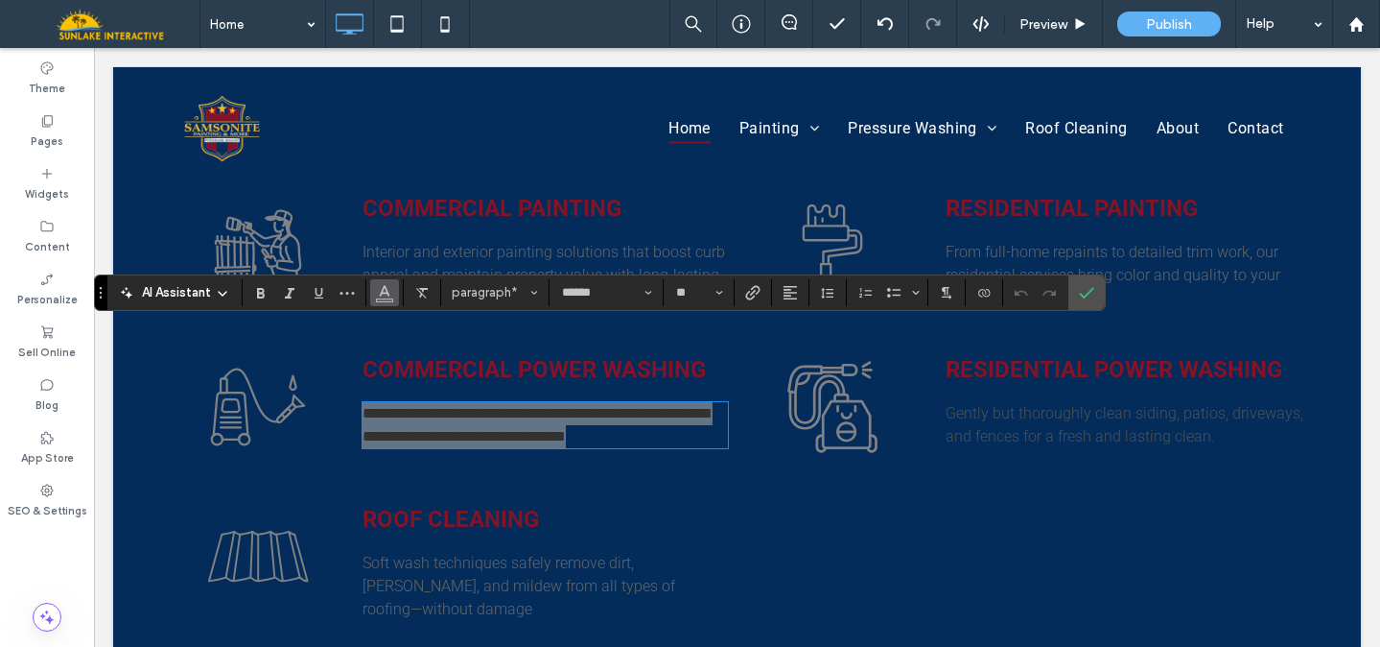
click at [375, 290] on button "Color" at bounding box center [384, 292] width 29 height 27
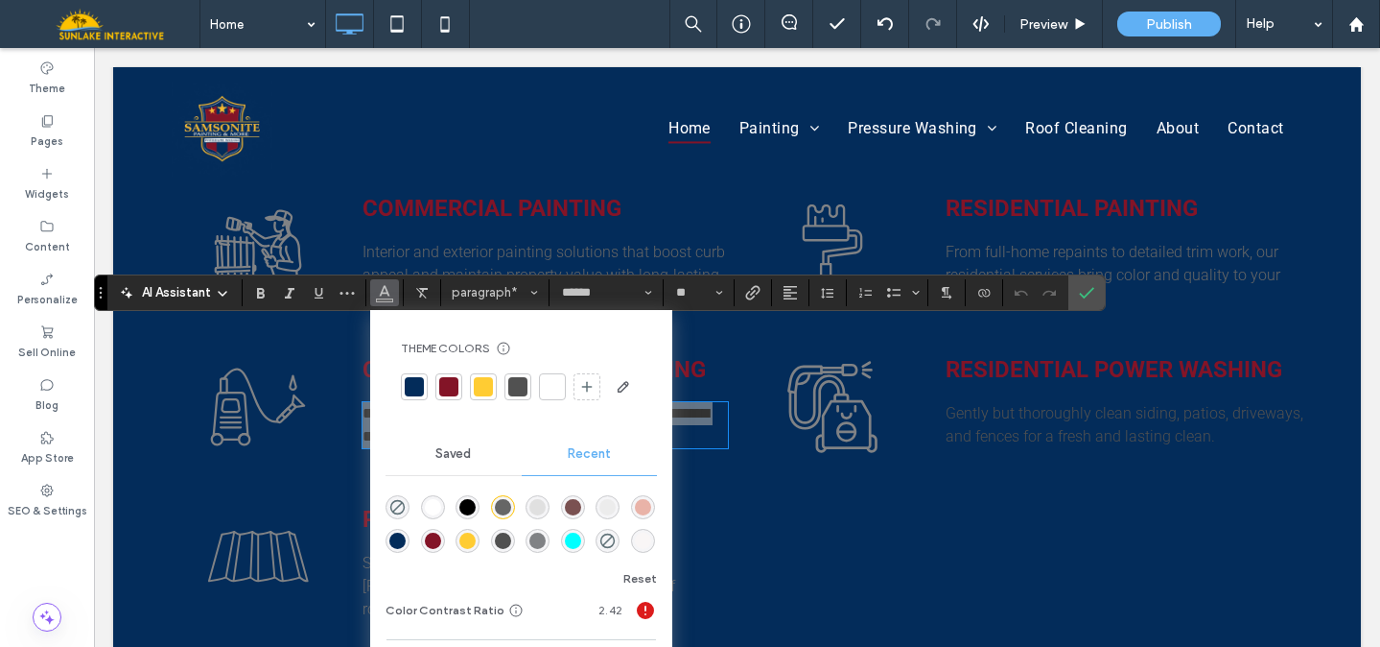
click at [546, 394] on div at bounding box center [552, 386] width 19 height 19
click at [462, 243] on span "Interior and exterior painting solutions that boost curb appeal and maintain pr…" at bounding box center [544, 275] width 363 height 64
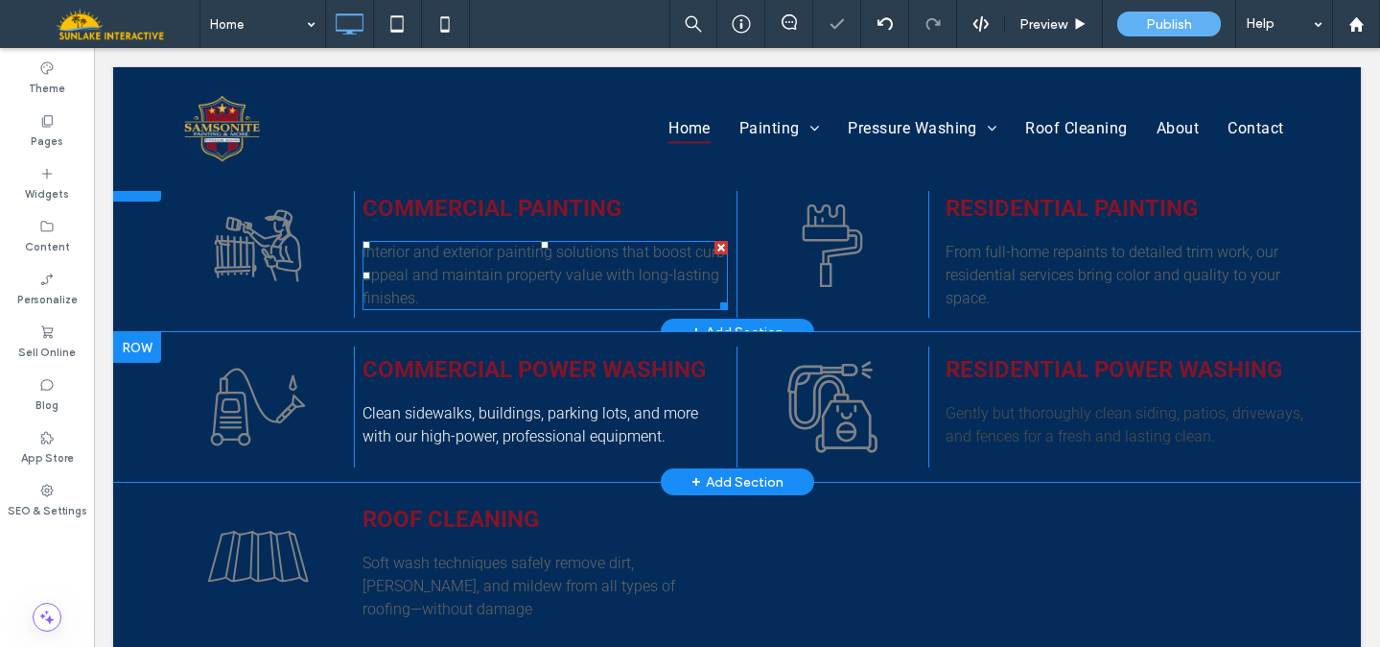
click at [462, 243] on span "Interior and exterior painting solutions that boost curb appeal and maintain pr…" at bounding box center [544, 275] width 363 height 64
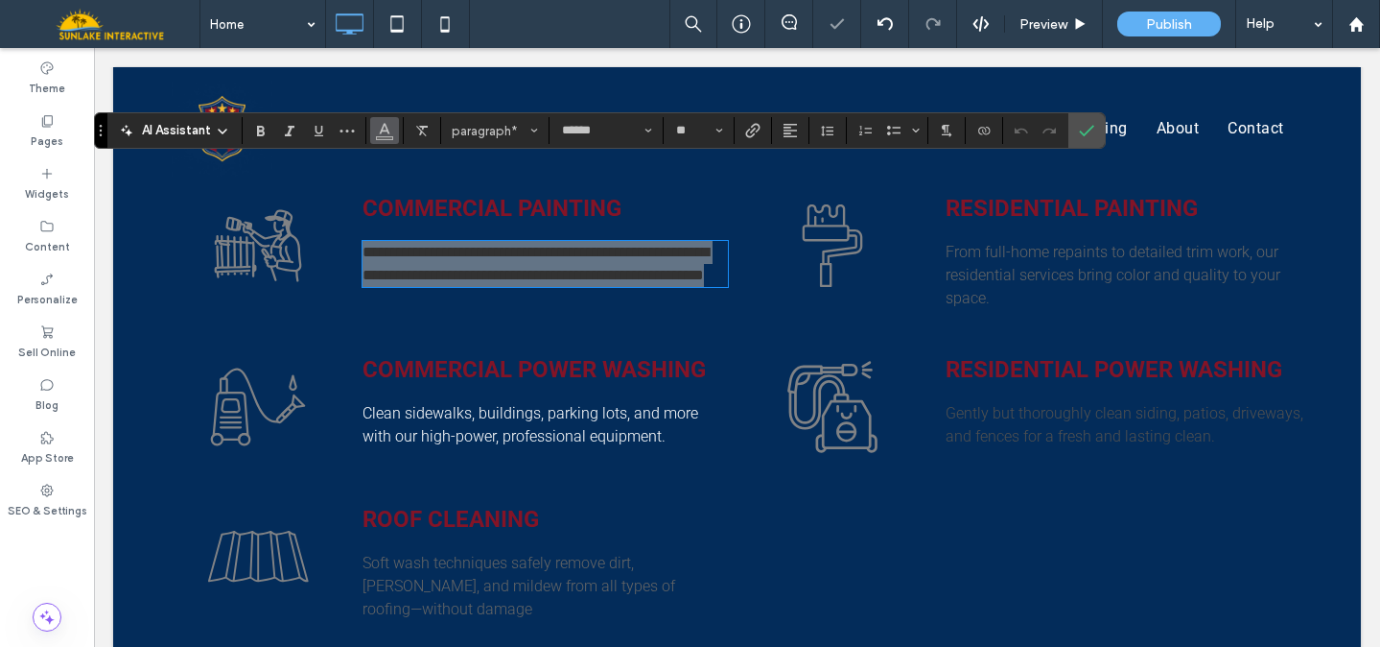
click at [381, 130] on use "Color" at bounding box center [385, 129] width 11 height 11
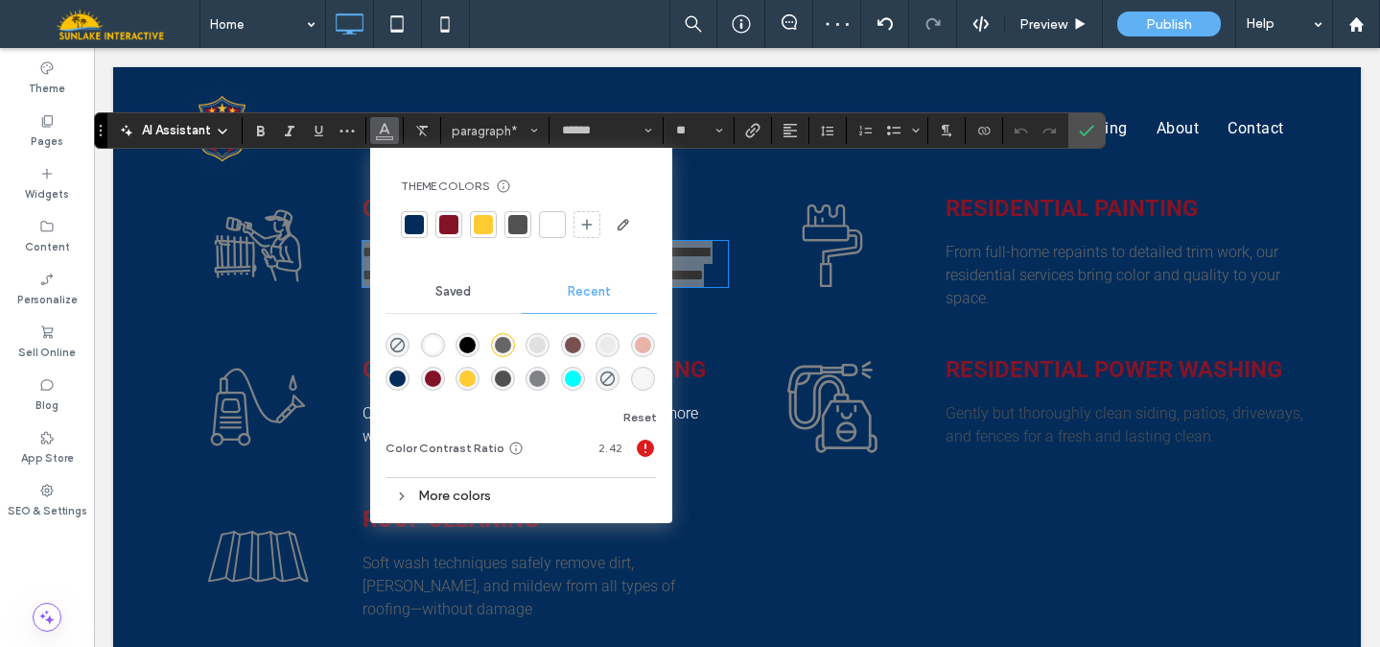
click at [557, 220] on div at bounding box center [552, 224] width 19 height 19
click at [363, 552] on p "Soft wash techniques safely remove dirt, [PERSON_NAME], and mildew from all typ…" at bounding box center [542, 586] width 358 height 69
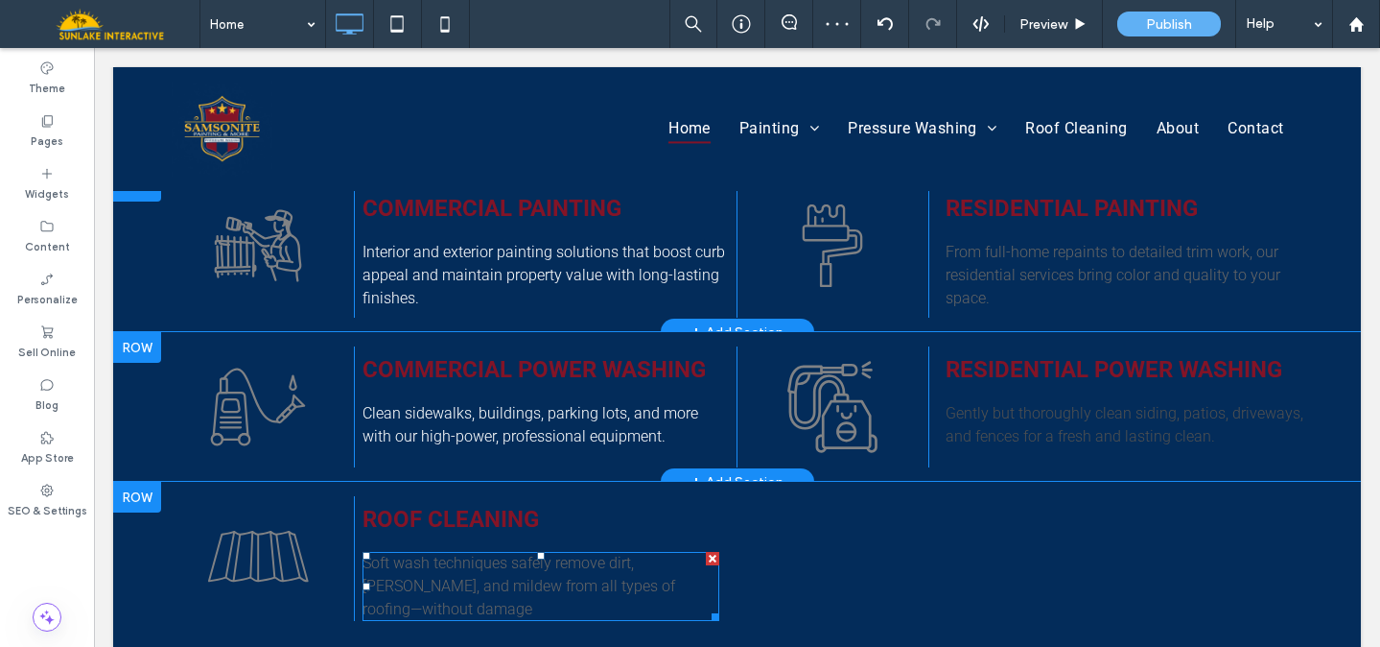
click at [363, 552] on p "Soft wash techniques safely remove dirt, [PERSON_NAME], and mildew from all typ…" at bounding box center [542, 586] width 358 height 69
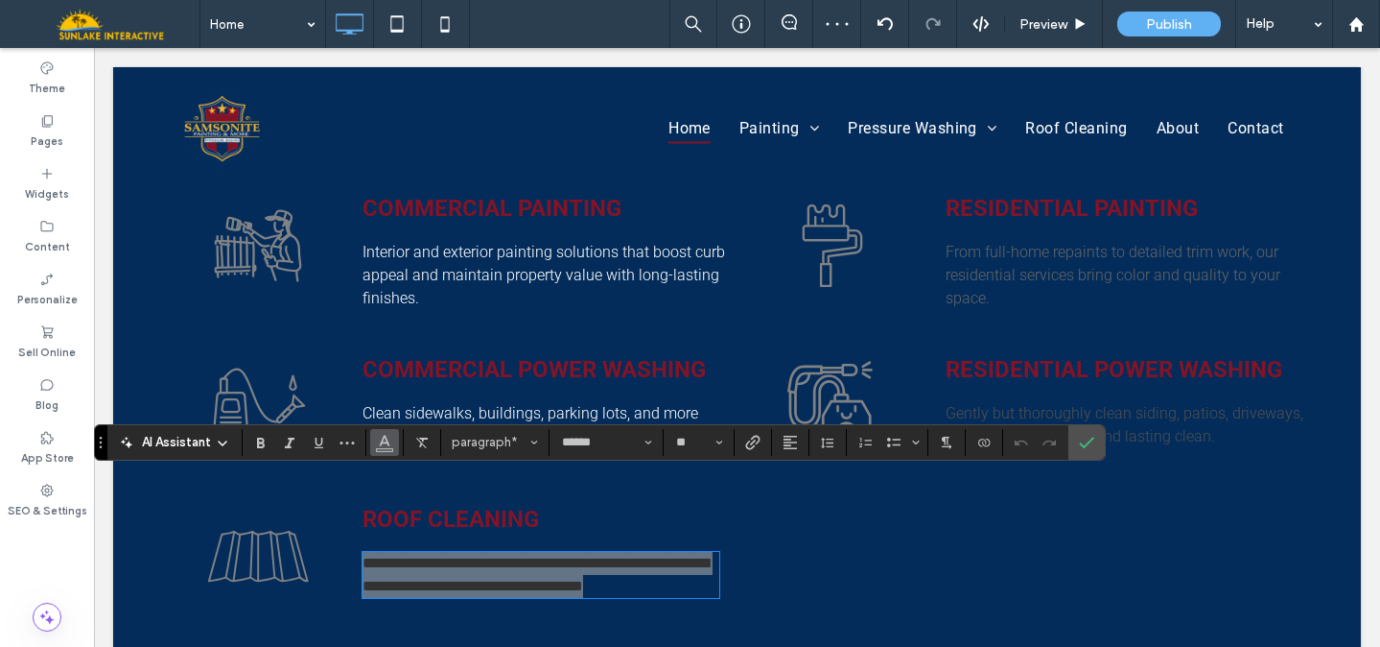
click at [381, 436] on icon "Color" at bounding box center [384, 440] width 15 height 15
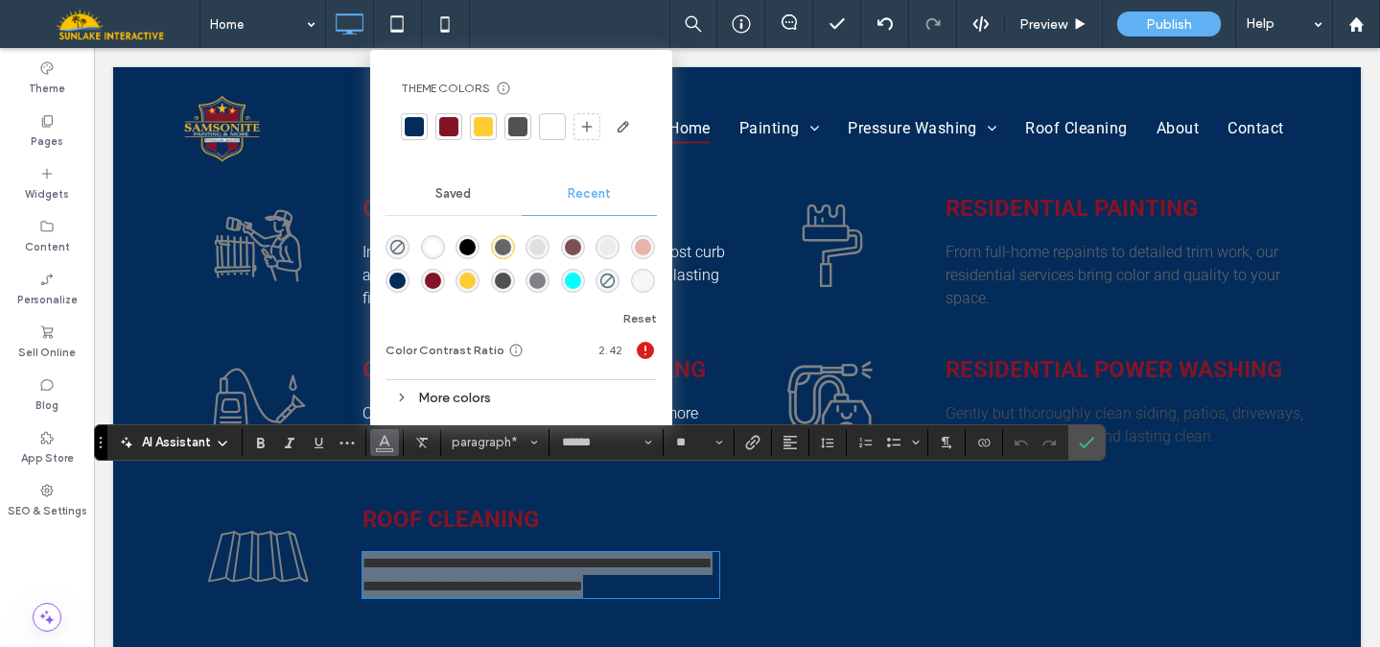
click at [554, 122] on div at bounding box center [552, 126] width 19 height 19
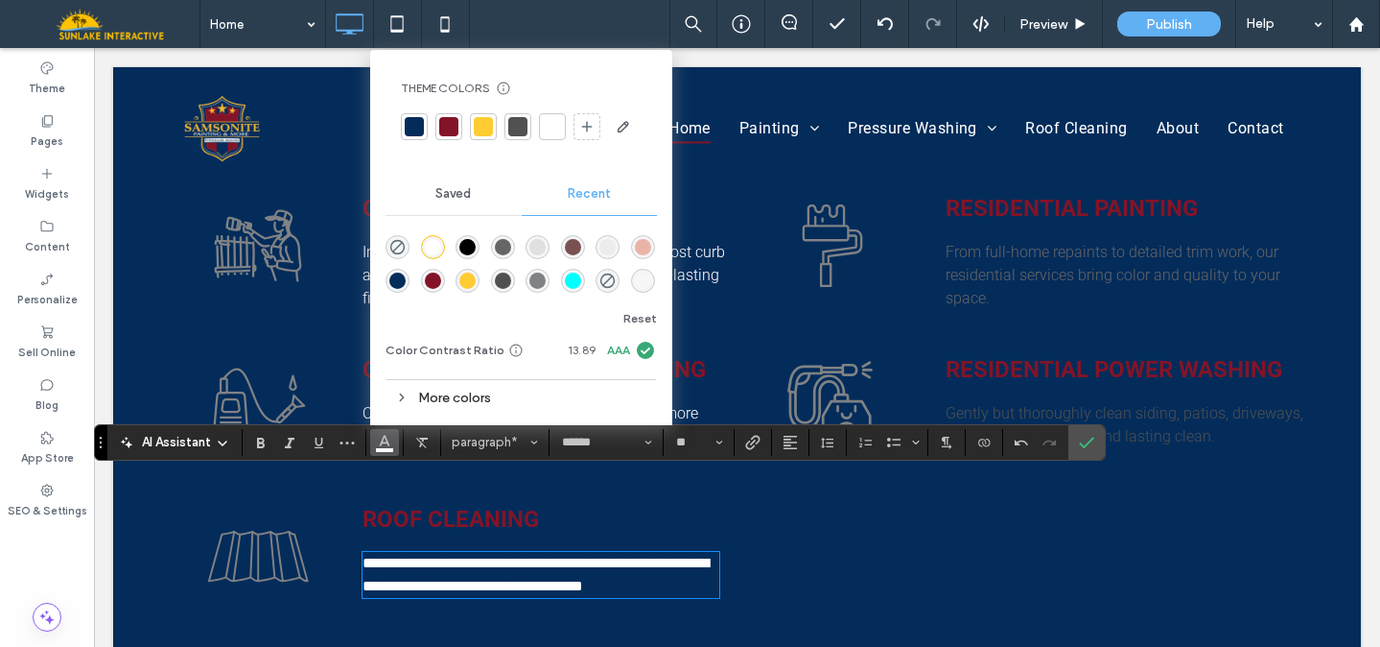
click at [931, 346] on div "Residential Power Washing Gently but thoroughly clean siding, patios, driveways…" at bounding box center [1121, 406] width 384 height 121
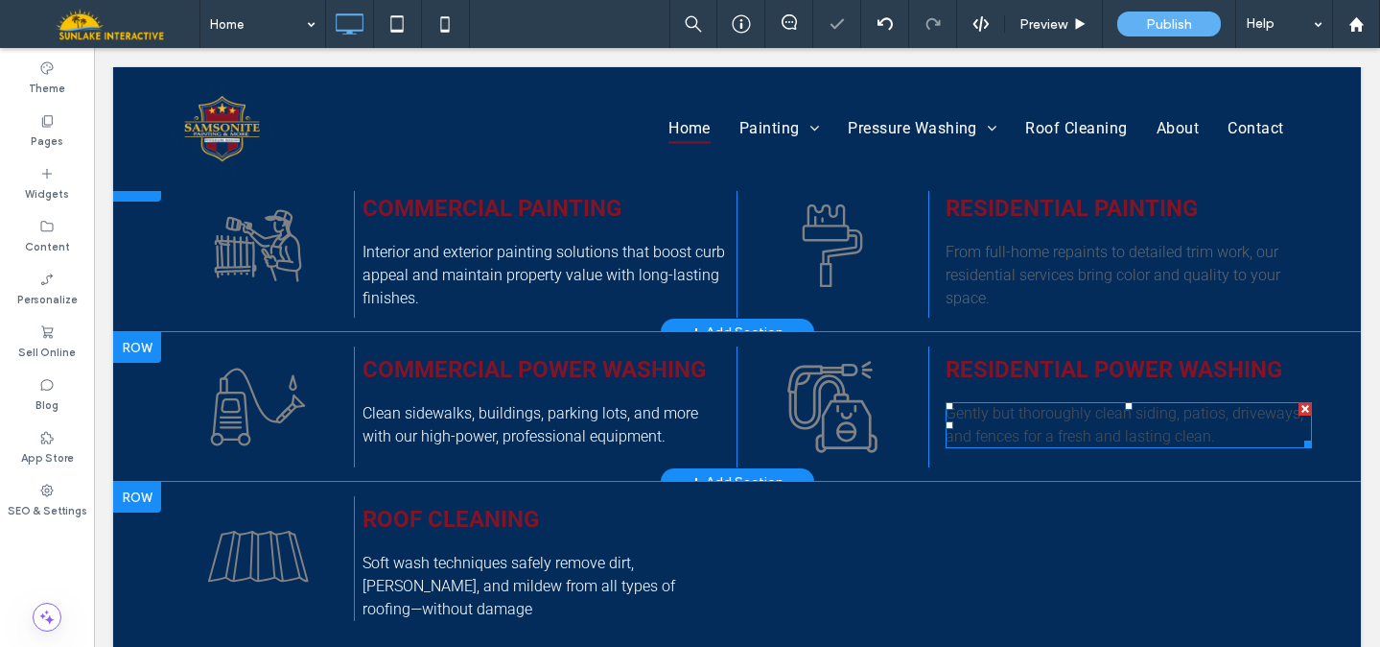
click at [954, 402] on p "Gently but thoroughly clean siding, patios, driveways, and fences for a fresh a…" at bounding box center [1129, 425] width 366 height 46
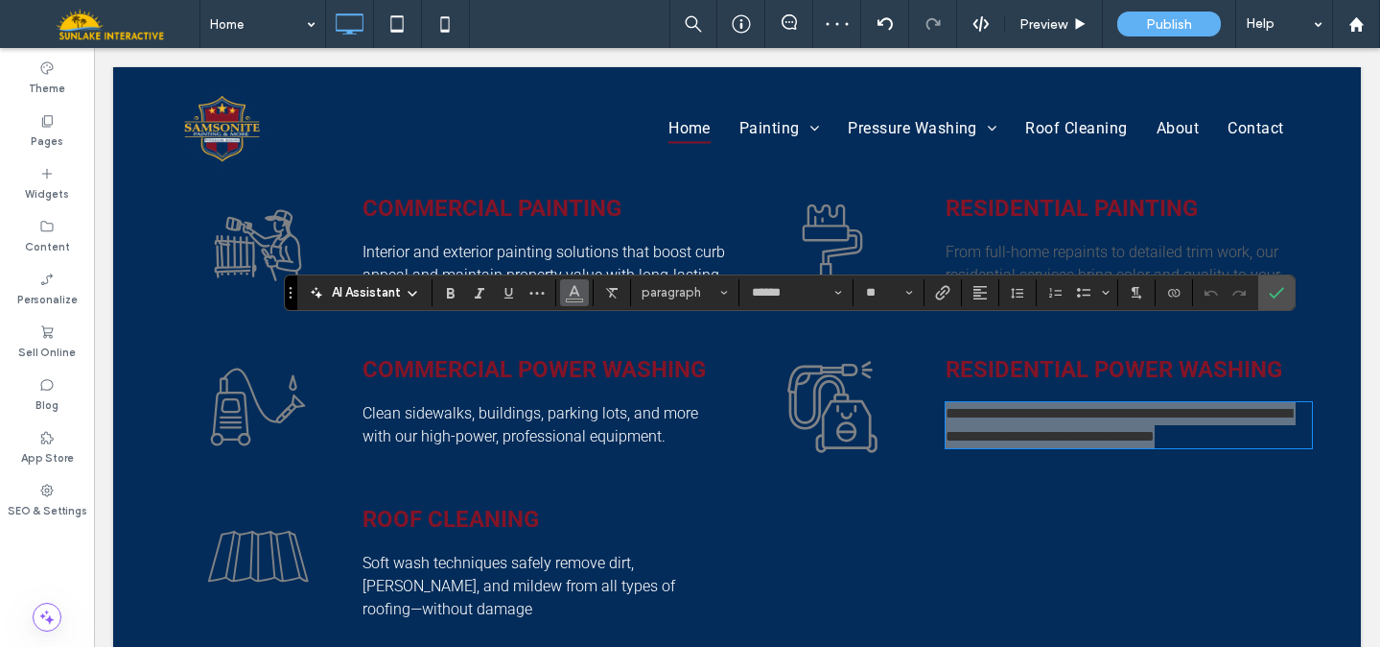
click at [570, 295] on icon "Color" at bounding box center [574, 290] width 15 height 15
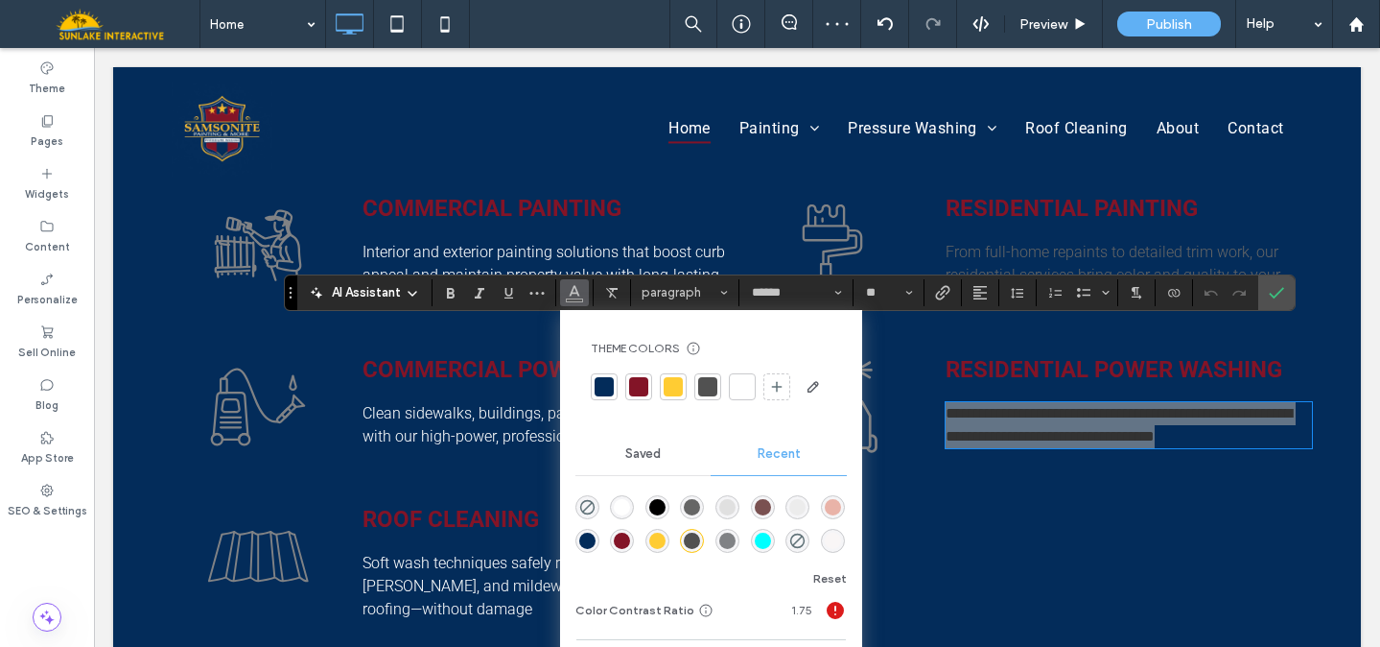
click at [754, 397] on div at bounding box center [742, 386] width 27 height 27
click at [733, 388] on div at bounding box center [742, 386] width 19 height 19
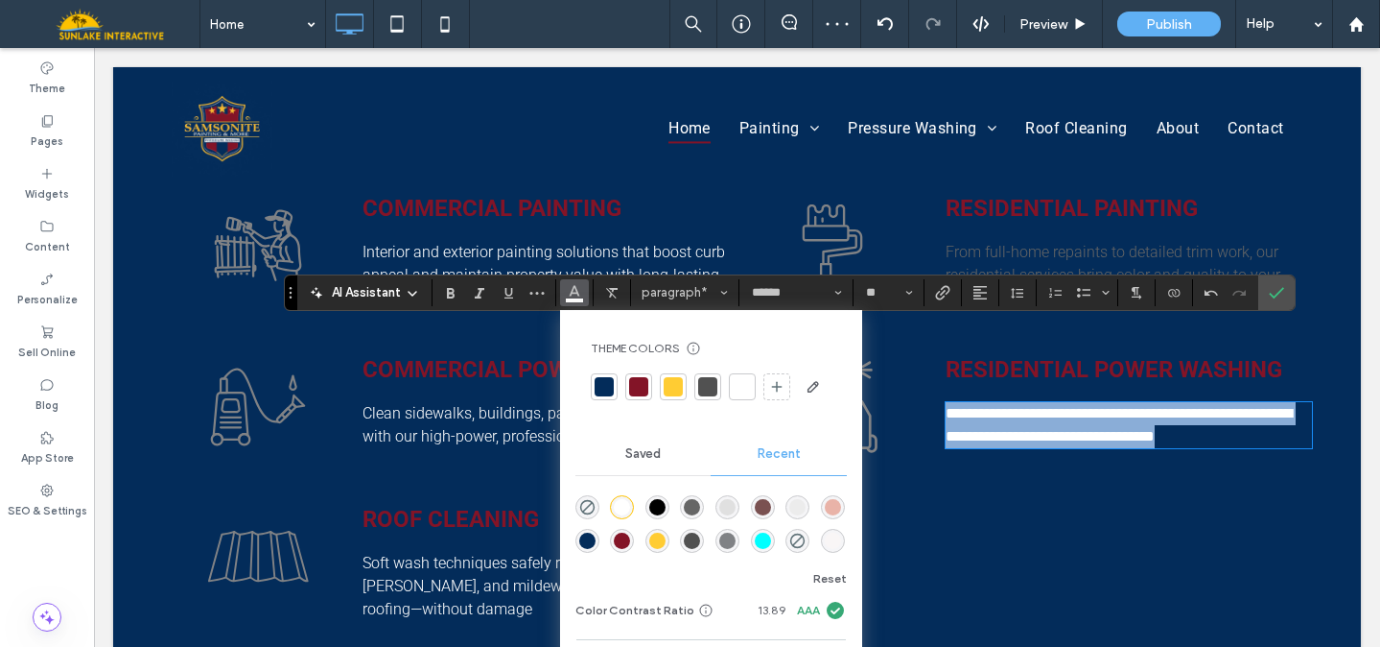
click at [483, 506] on link "Roof Cleaning" at bounding box center [451, 519] width 177 height 27
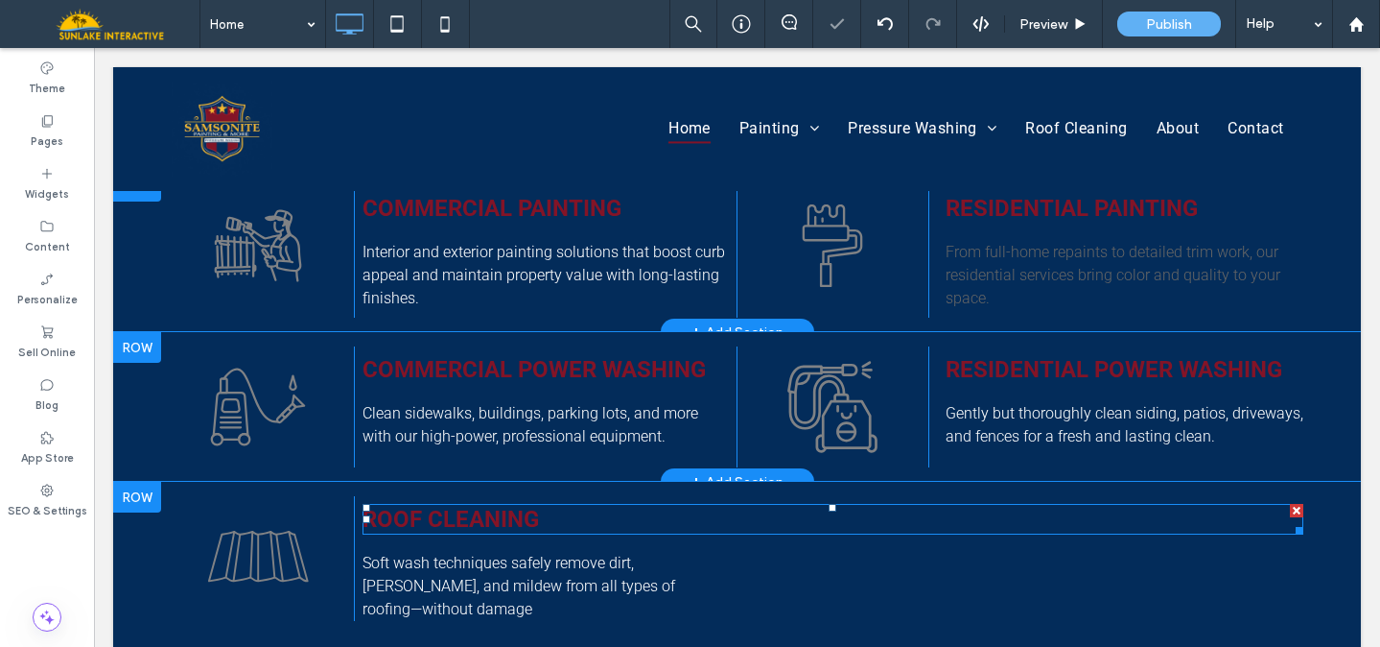
click at [483, 506] on link "Roof Cleaning" at bounding box center [451, 519] width 177 height 27
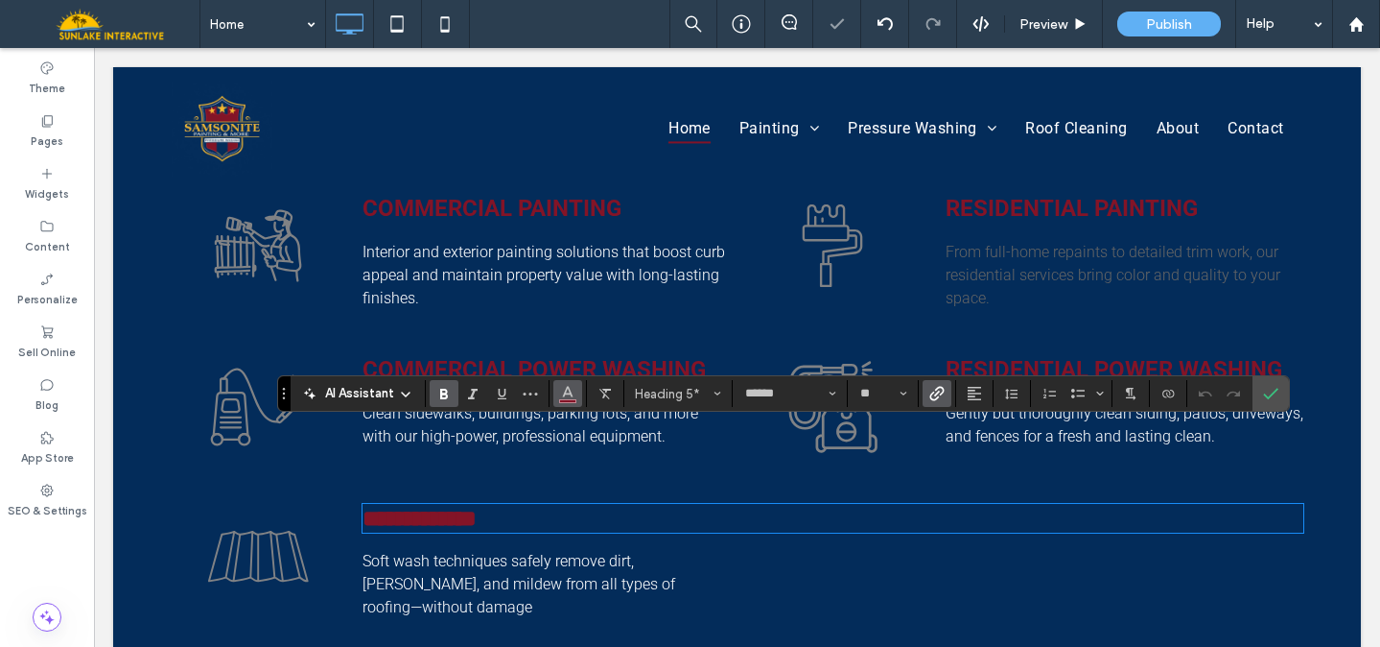
click at [565, 389] on icon "Color" at bounding box center [567, 391] width 15 height 15
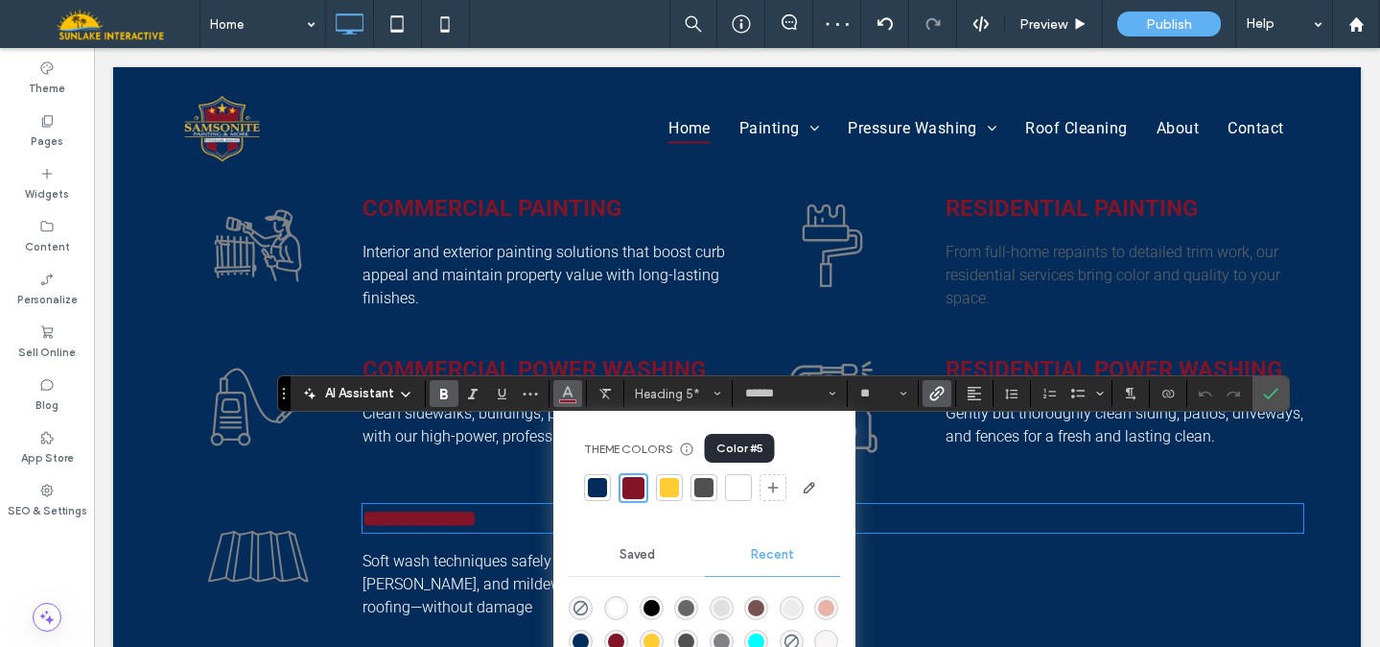
click at [744, 489] on div at bounding box center [738, 487] width 19 height 19
click at [537, 346] on div "Commercial Power Washing Clean sidewalks, buildings, parking lots, and more wit…" at bounding box center [546, 406] width 384 height 121
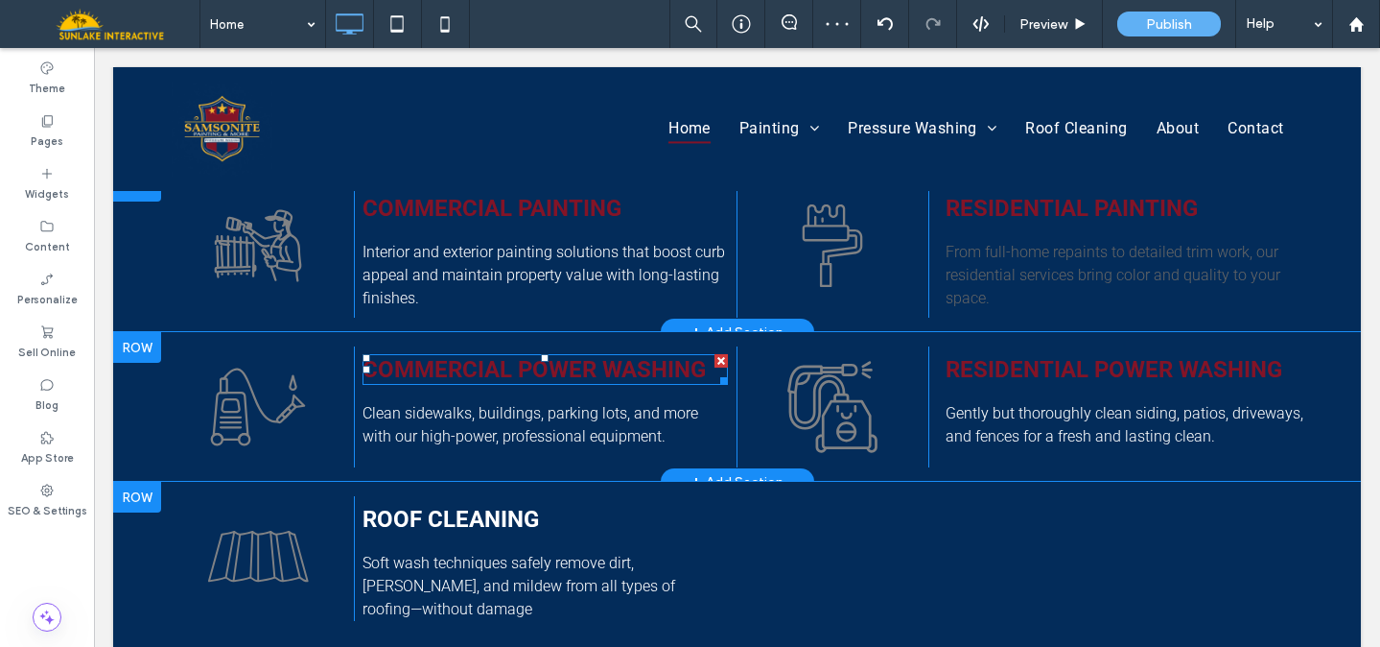
click at [534, 356] on strong "Commercial Power Washing" at bounding box center [534, 369] width 343 height 27
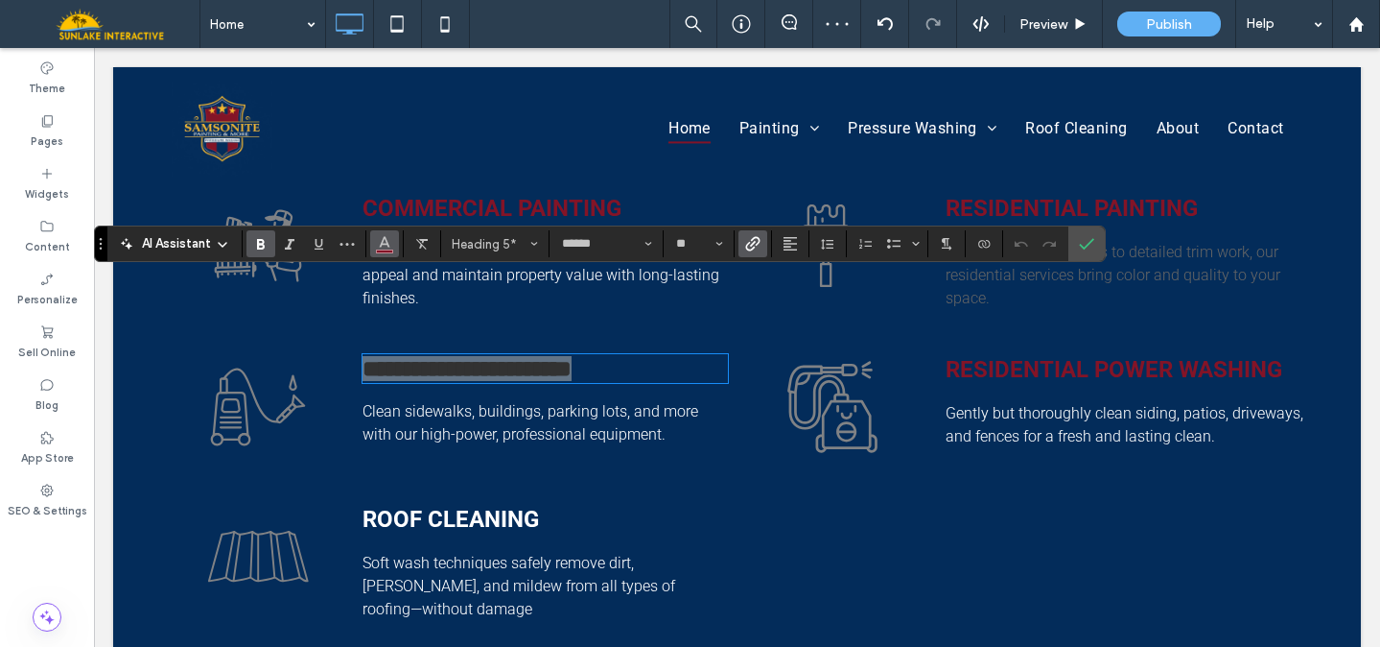
click at [390, 240] on icon "Color" at bounding box center [384, 241] width 15 height 15
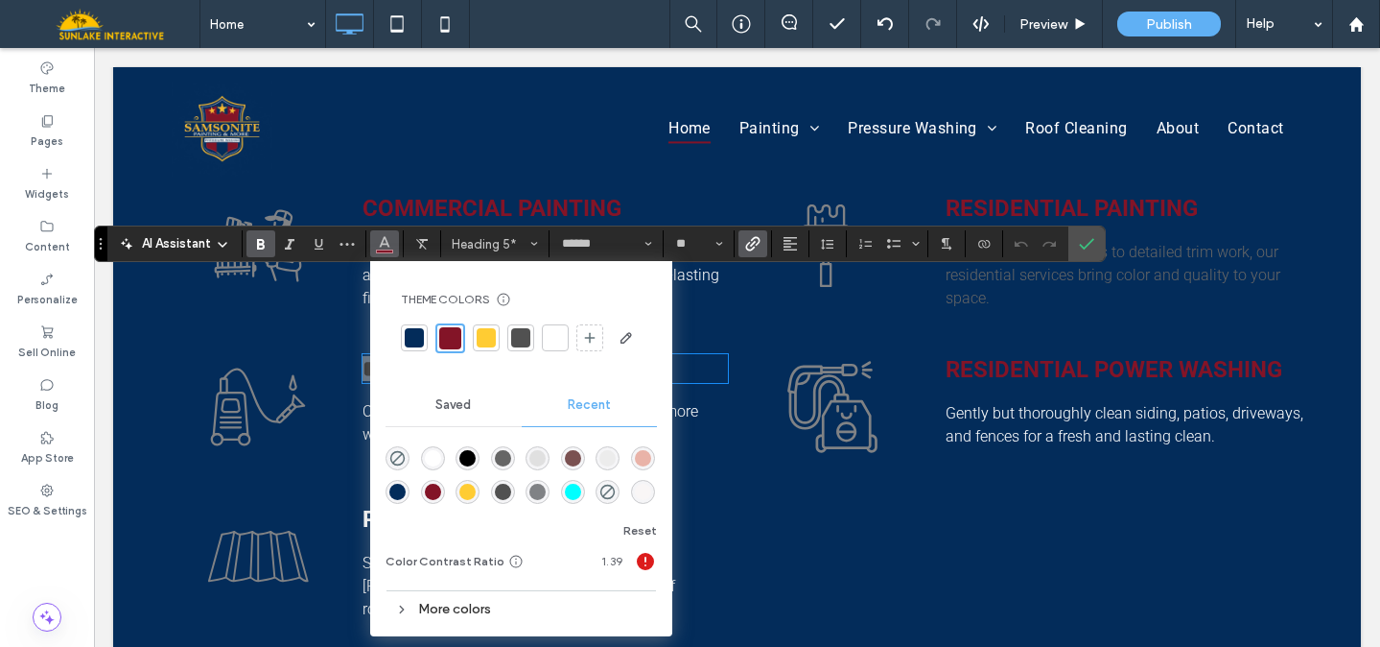
click at [550, 328] on div at bounding box center [555, 337] width 19 height 19
click at [1079, 238] on icon "Confirm" at bounding box center [1086, 243] width 15 height 15
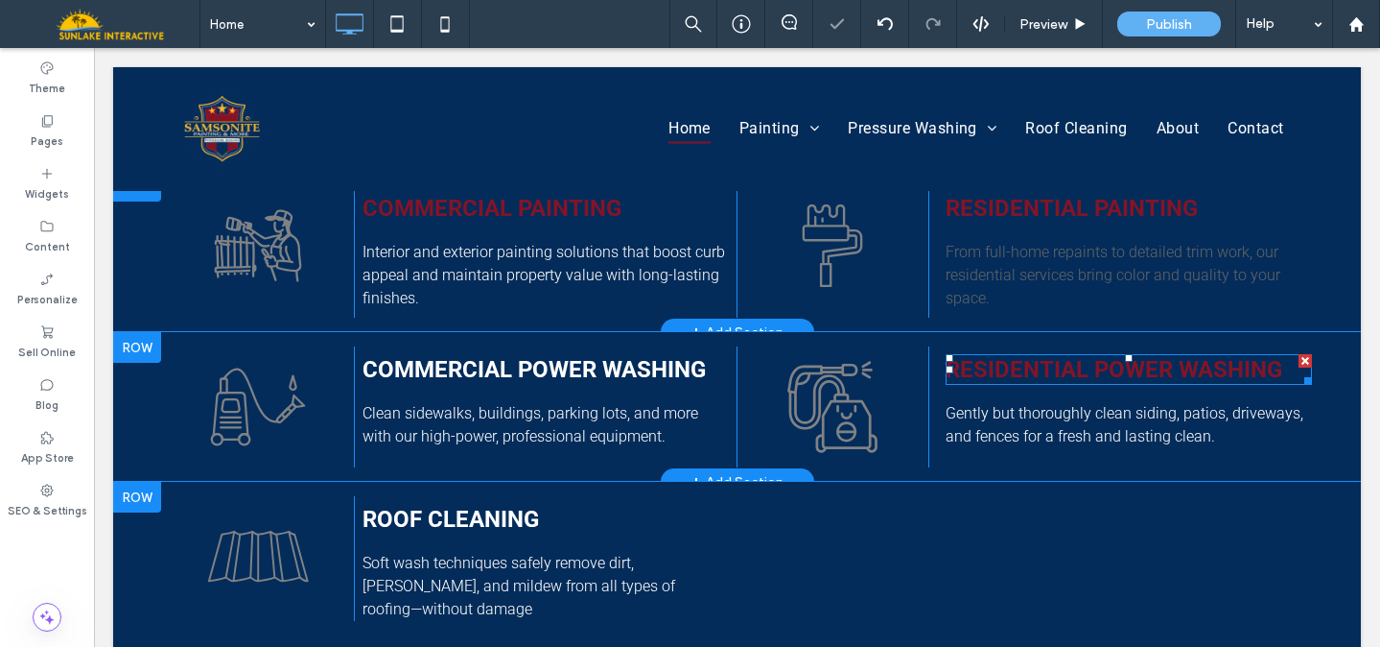
click at [1013, 356] on strong "Residential Power Washing" at bounding box center [1114, 369] width 337 height 27
type input "******"
type input "**"
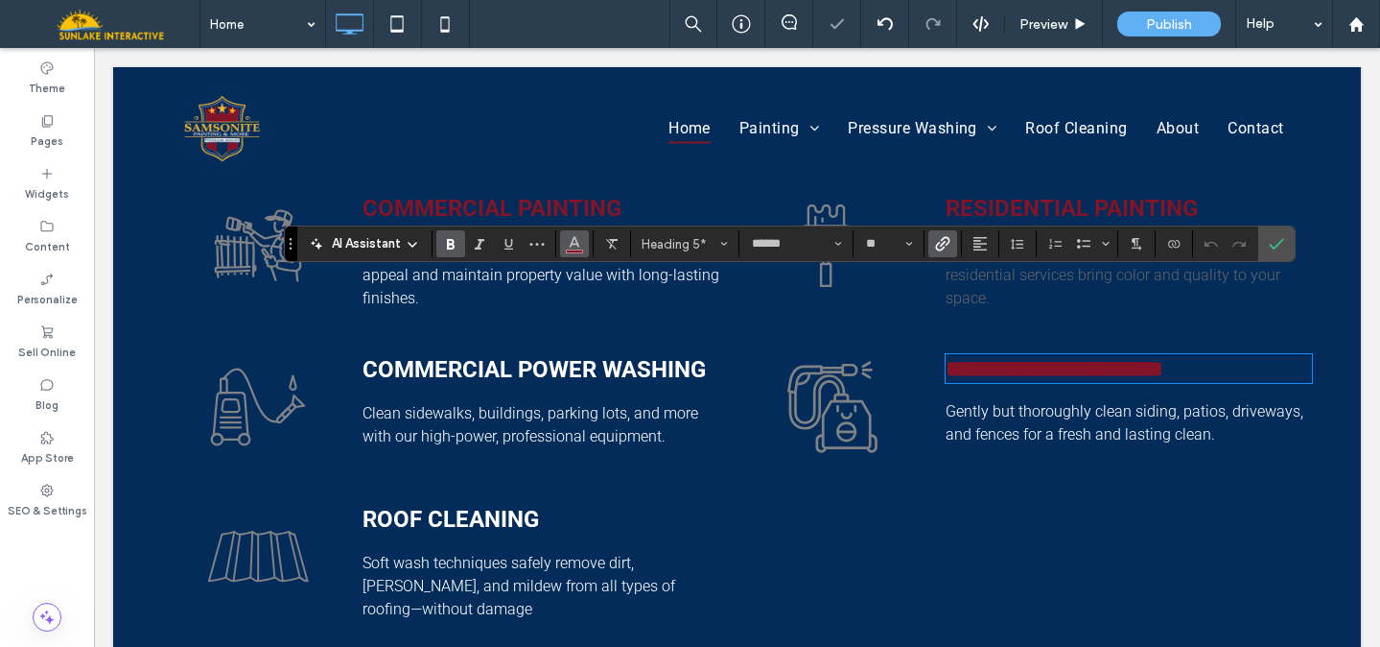
click at [574, 240] on icon "Color" at bounding box center [574, 241] width 15 height 15
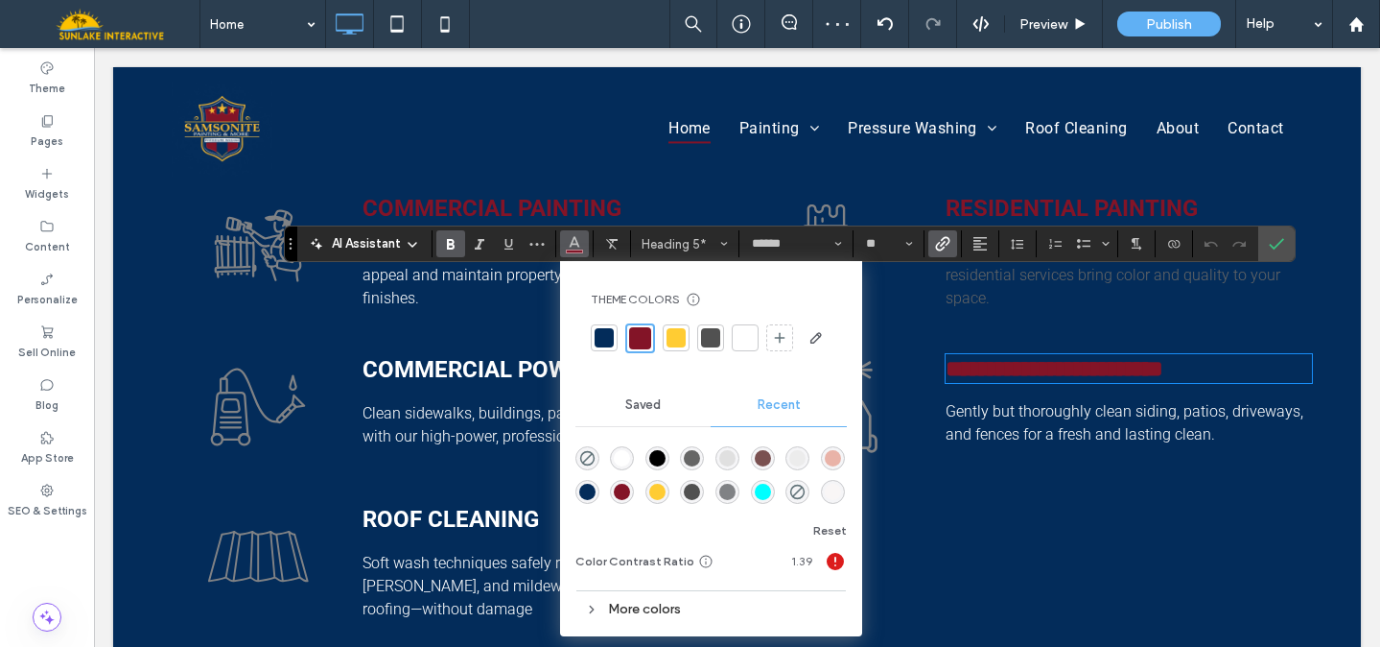
click at [740, 332] on div at bounding box center [745, 337] width 19 height 19
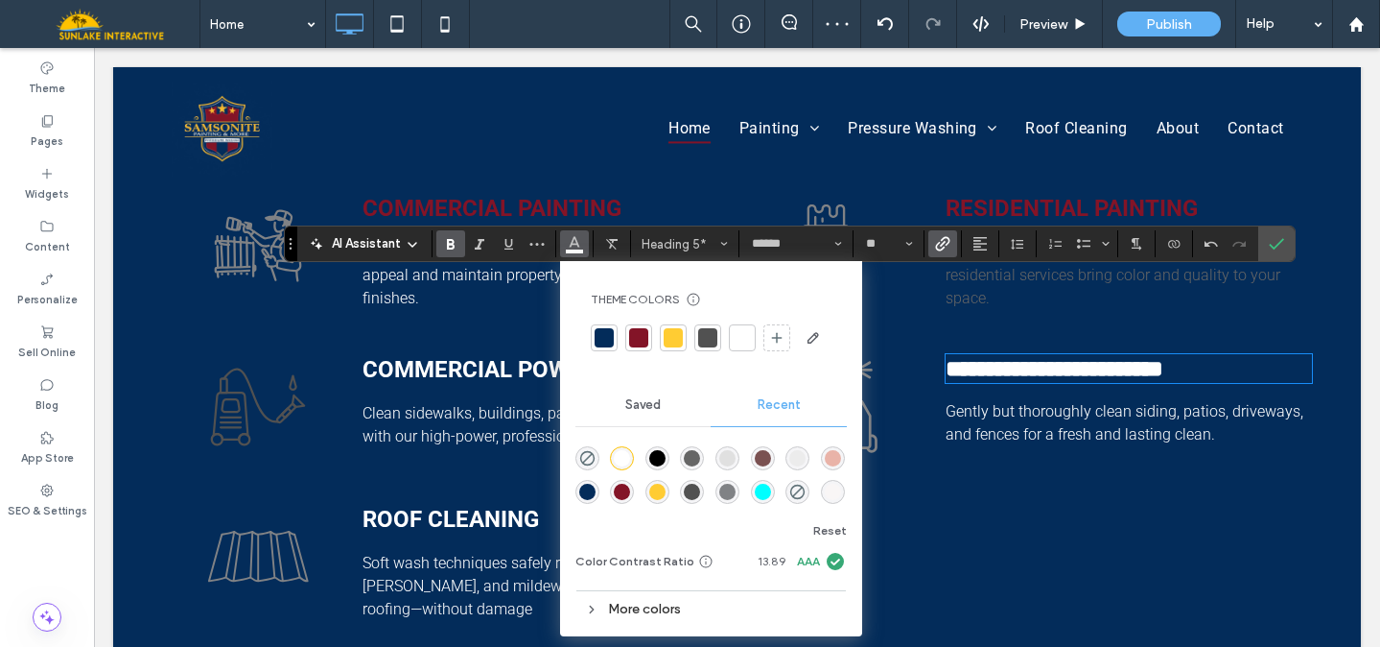
click at [264, 368] on icon at bounding box center [251, 395] width 56 height 55
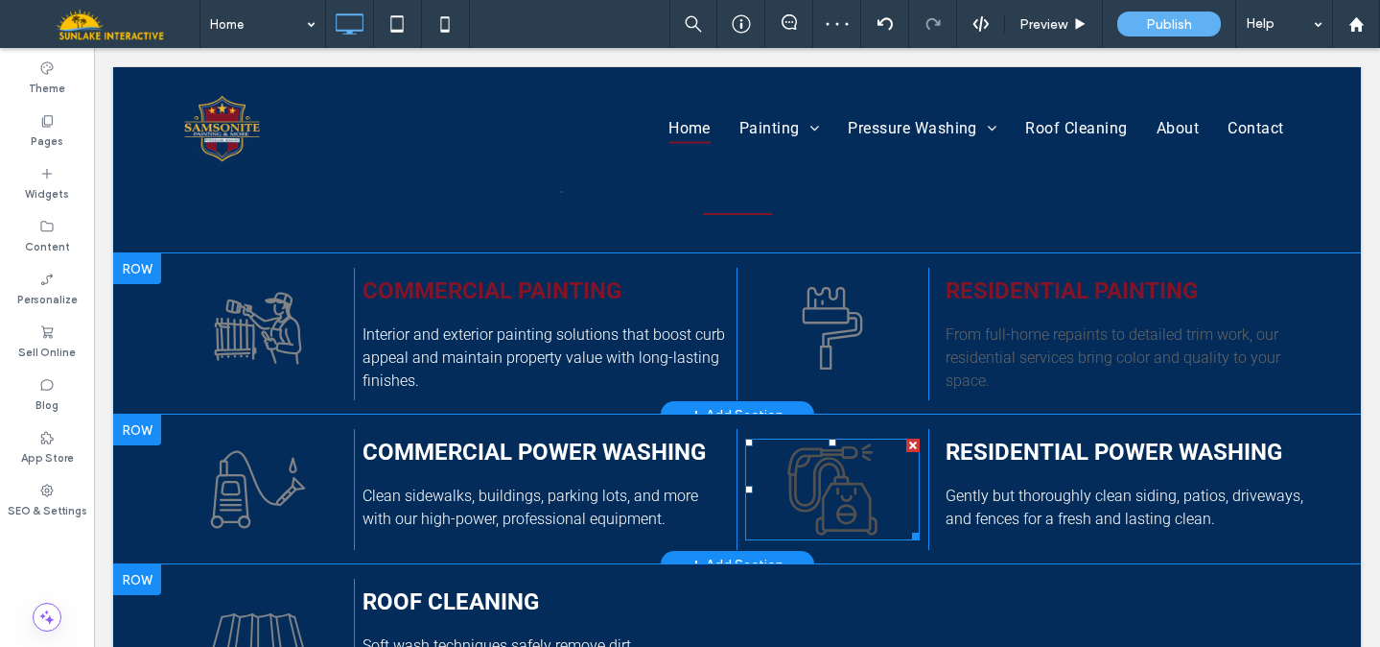
scroll to position [728, 0]
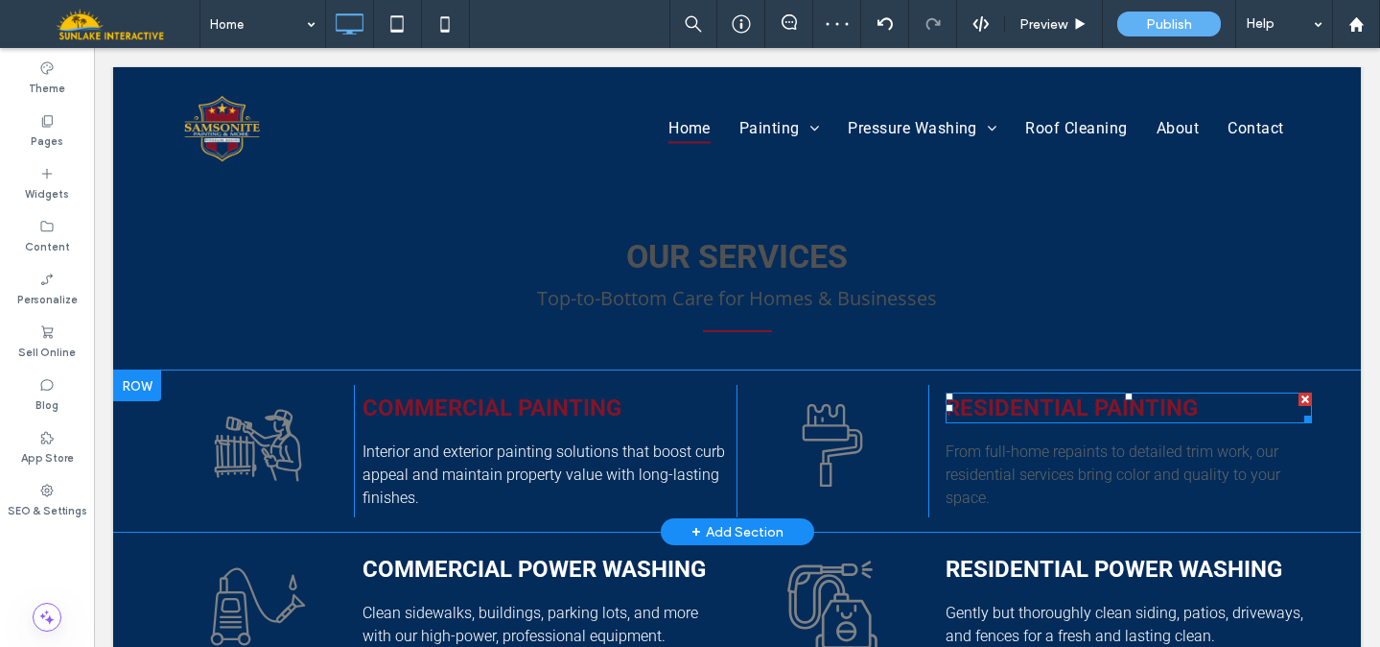
click at [979, 394] on link "RESIDENTIAL PAINTING" at bounding box center [1072, 407] width 252 height 27
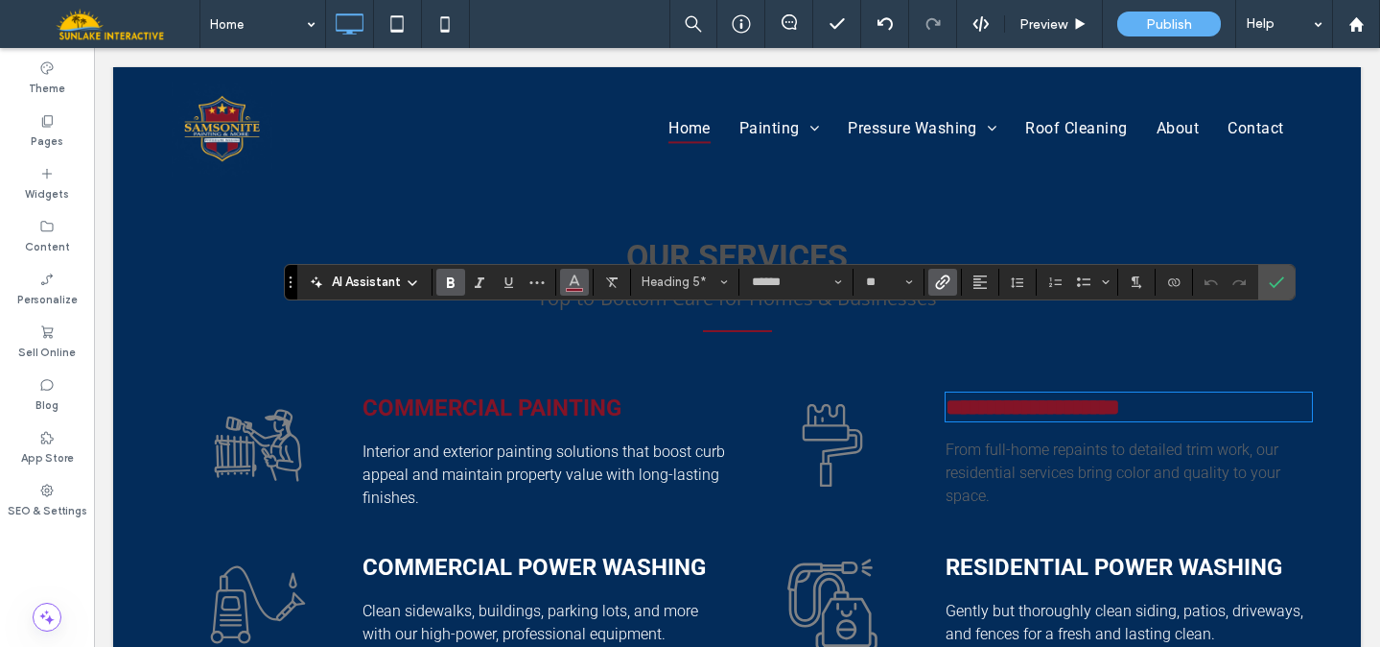
click at [565, 286] on button "Color" at bounding box center [574, 282] width 29 height 27
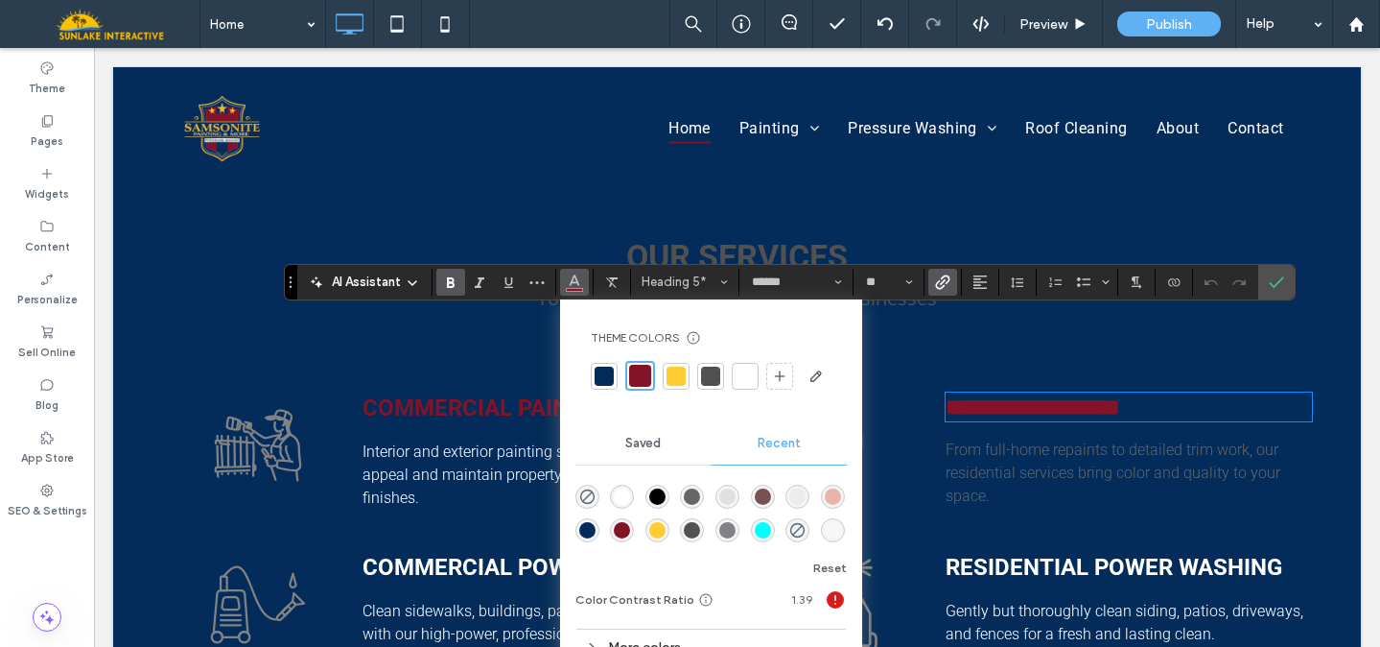
click at [753, 378] on div at bounding box center [745, 375] width 19 height 19
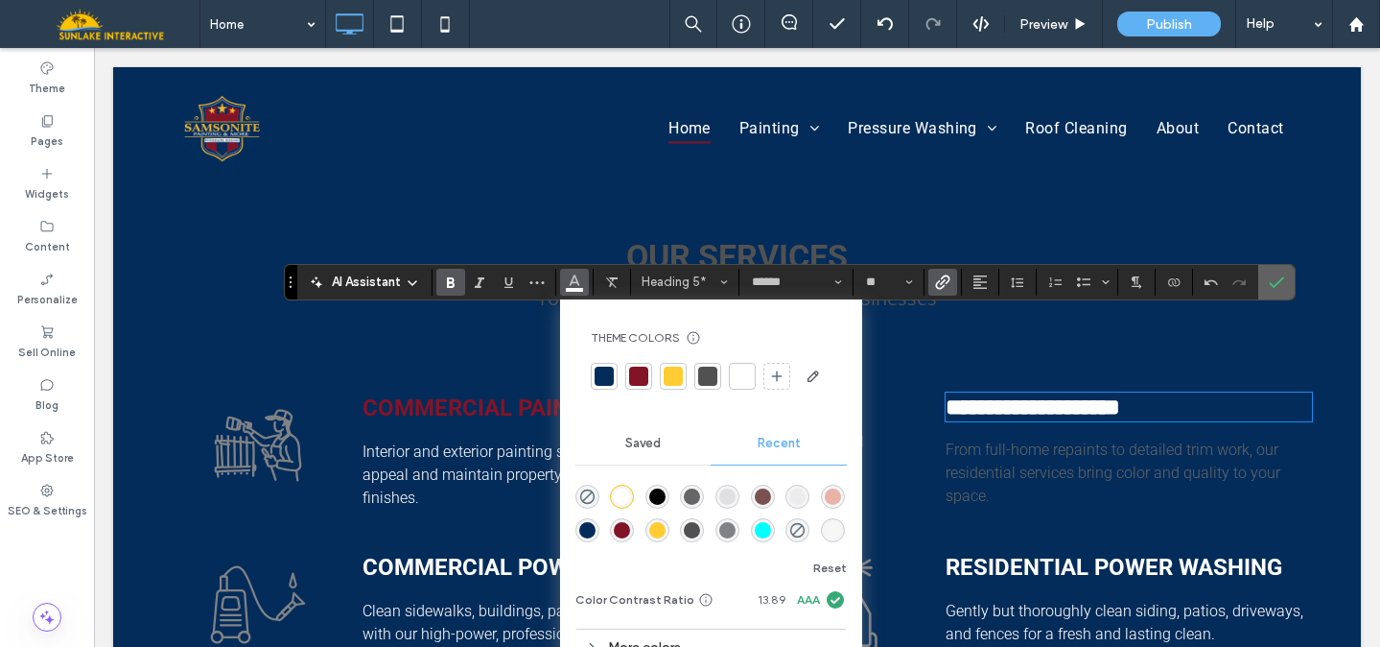
click at [1273, 265] on span "Confirm" at bounding box center [1273, 282] width 9 height 35
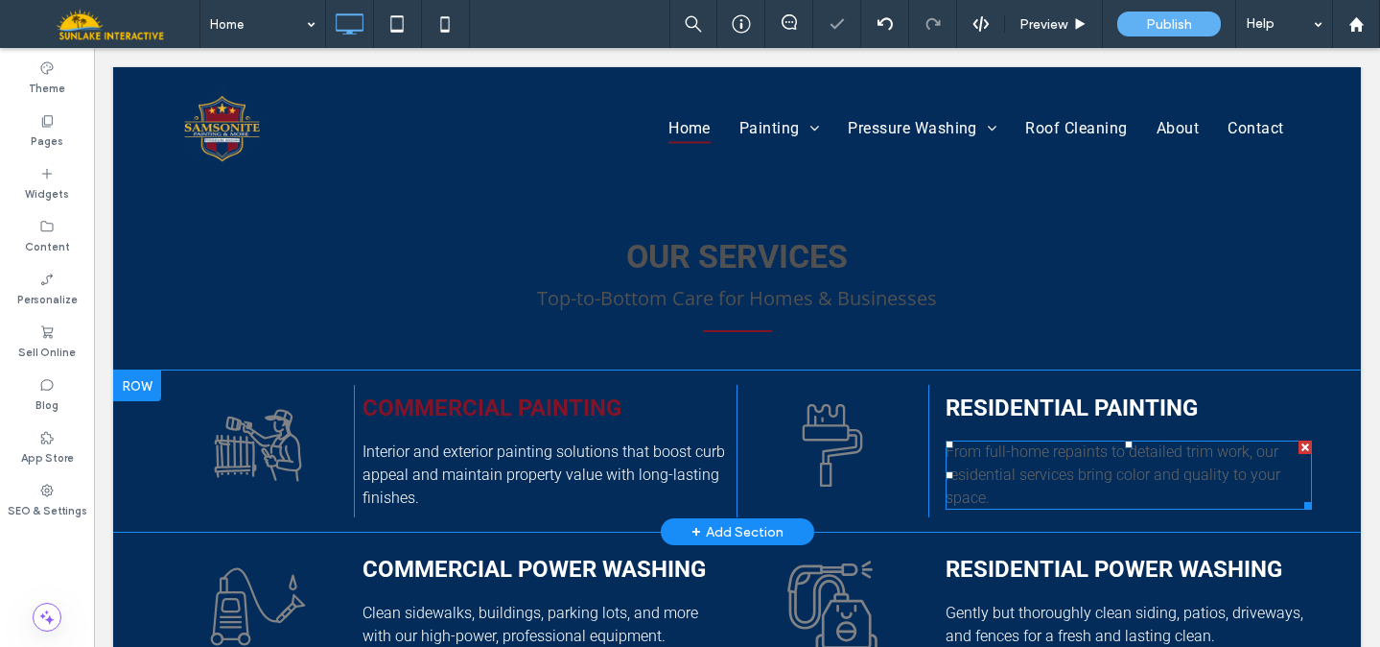
click at [1085, 442] on span "From full-home repaints to detailed trim work, our residential services bring c…" at bounding box center [1113, 474] width 335 height 64
type input "******"
type input "**"
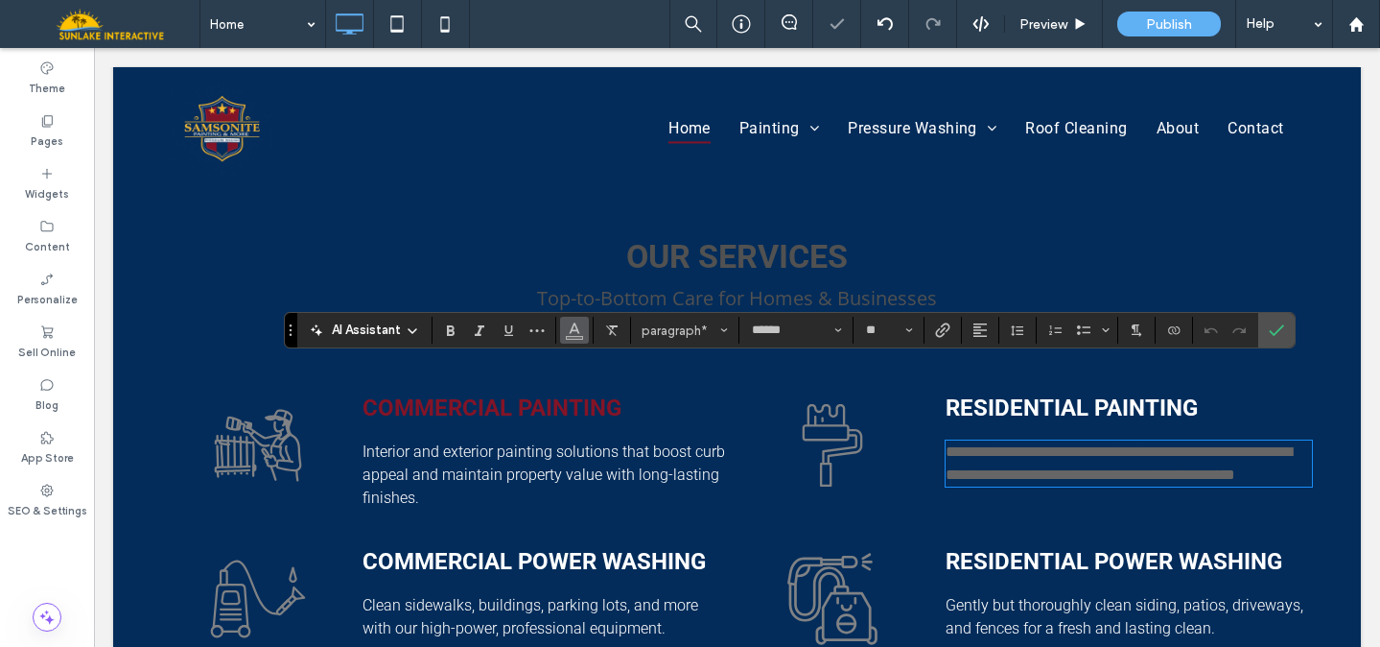
click at [579, 334] on icon "Color" at bounding box center [574, 327] width 15 height 15
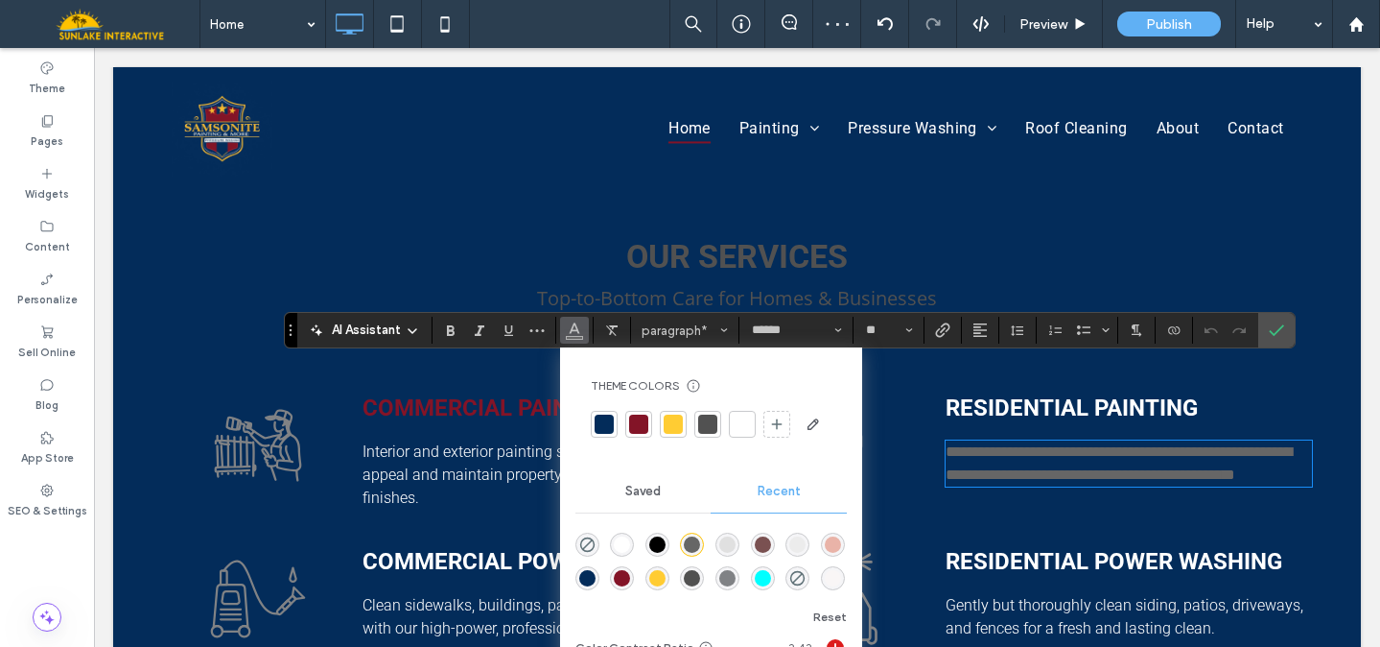
click at [742, 425] on div at bounding box center [742, 423] width 19 height 19
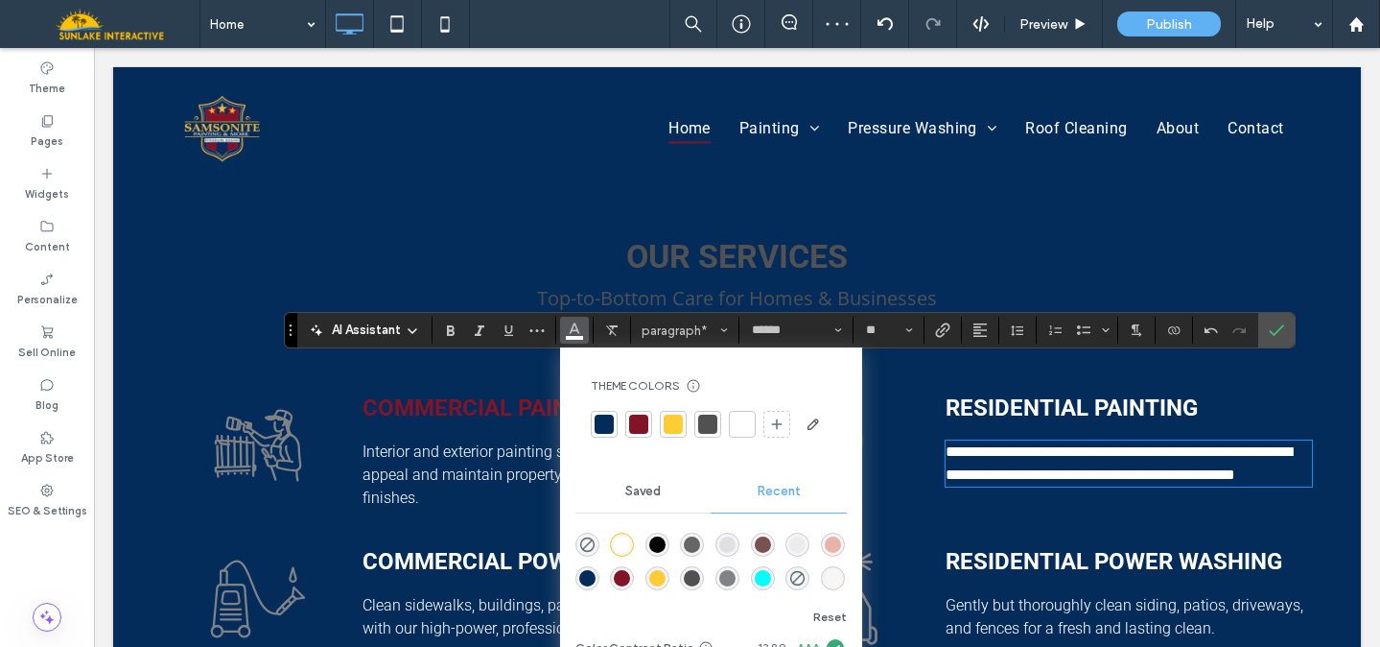
click at [741, 285] on span "Top-to-Bottom Care for Homes & Businesses" at bounding box center [737, 298] width 400 height 26
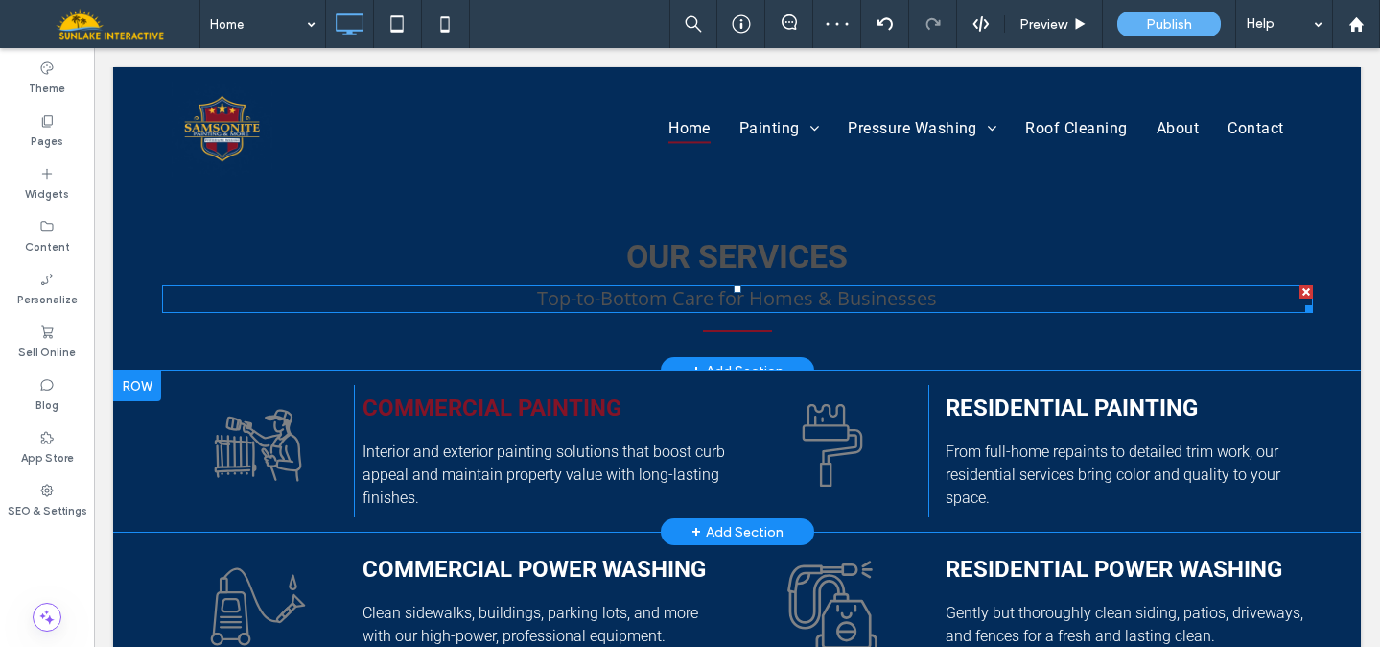
click at [741, 285] on span "Top-to-Bottom Care for Homes & Businesses" at bounding box center [737, 298] width 400 height 26
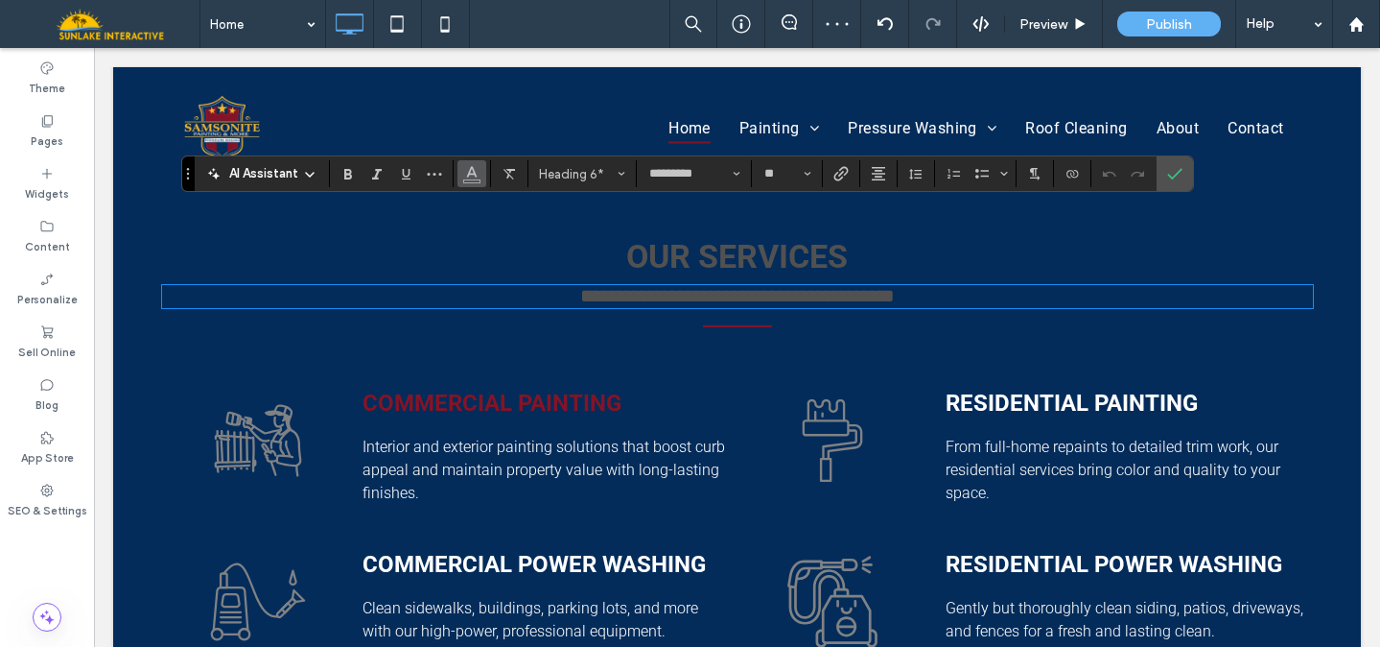
click at [476, 165] on icon "Color" at bounding box center [471, 171] width 15 height 15
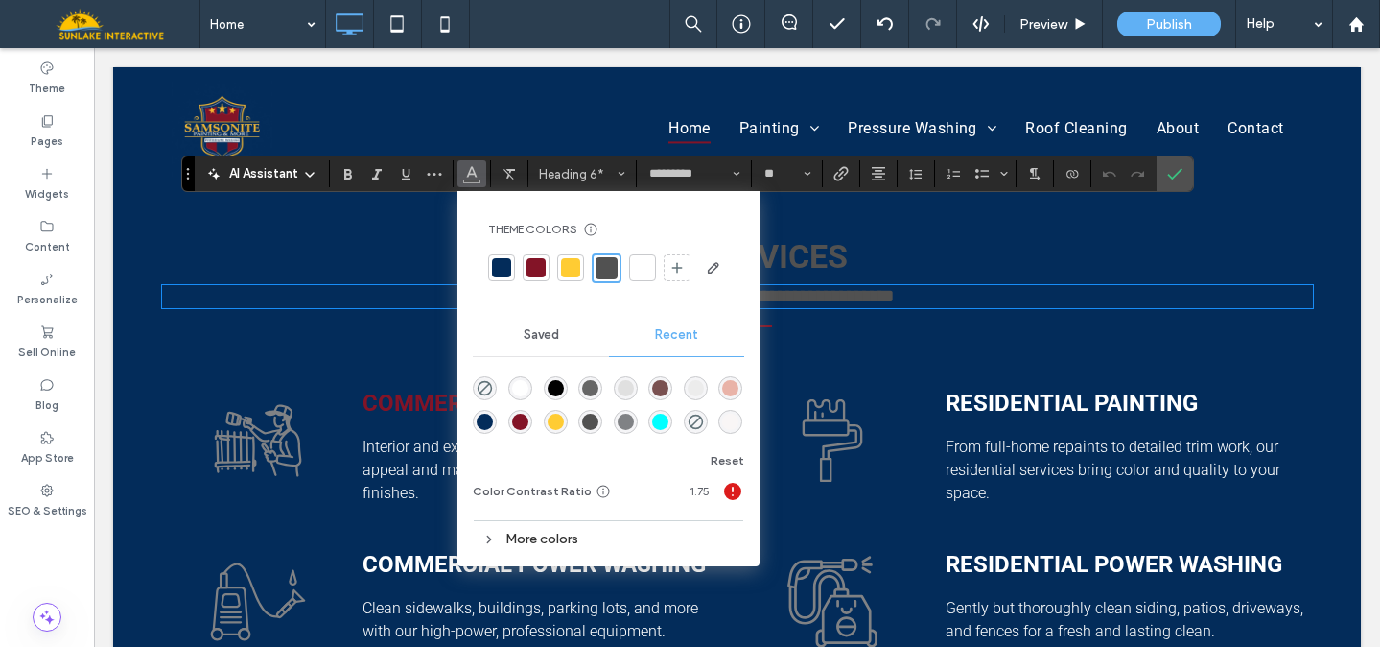
click at [638, 270] on div at bounding box center [642, 267] width 19 height 19
click at [389, 437] on span "Interior and exterior painting solutions that boost curb appeal and maintain pr…" at bounding box center [544, 469] width 363 height 64
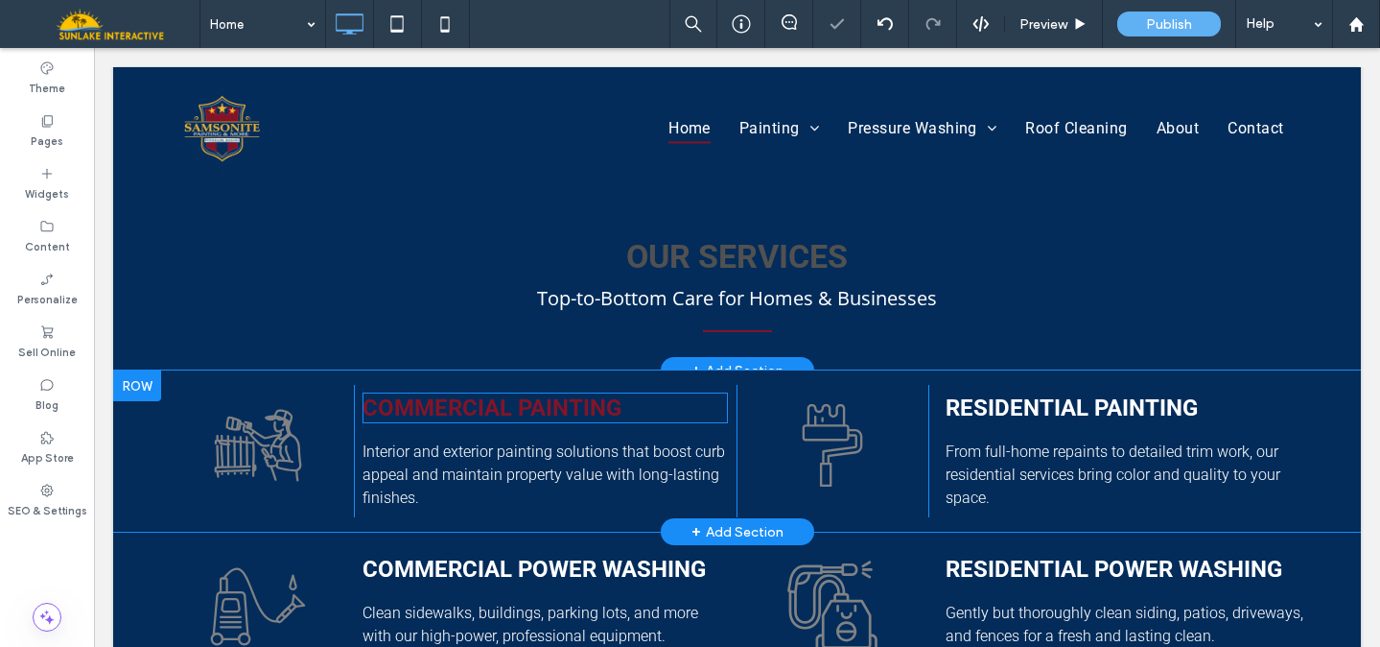
click at [400, 394] on link "COMMERCIAL PAINTING" at bounding box center [492, 407] width 259 height 27
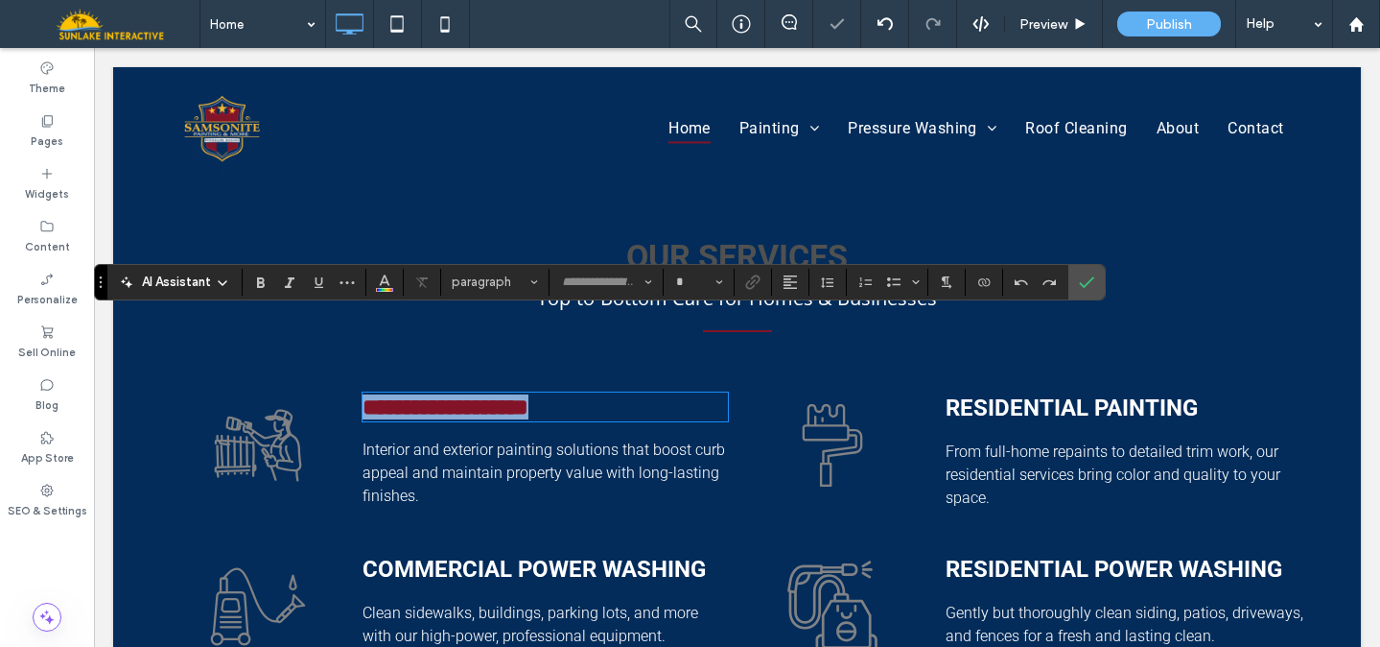
type input "******"
type input "**"
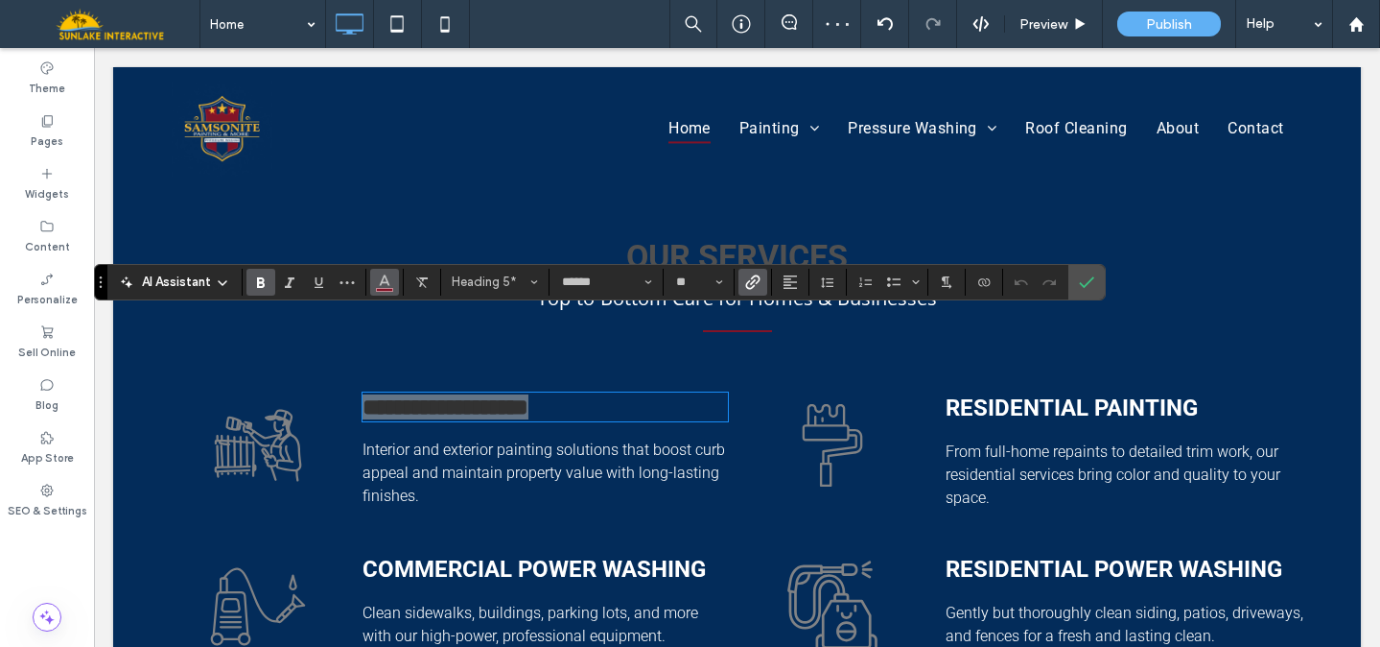
click at [383, 282] on use "Color" at bounding box center [385, 279] width 11 height 11
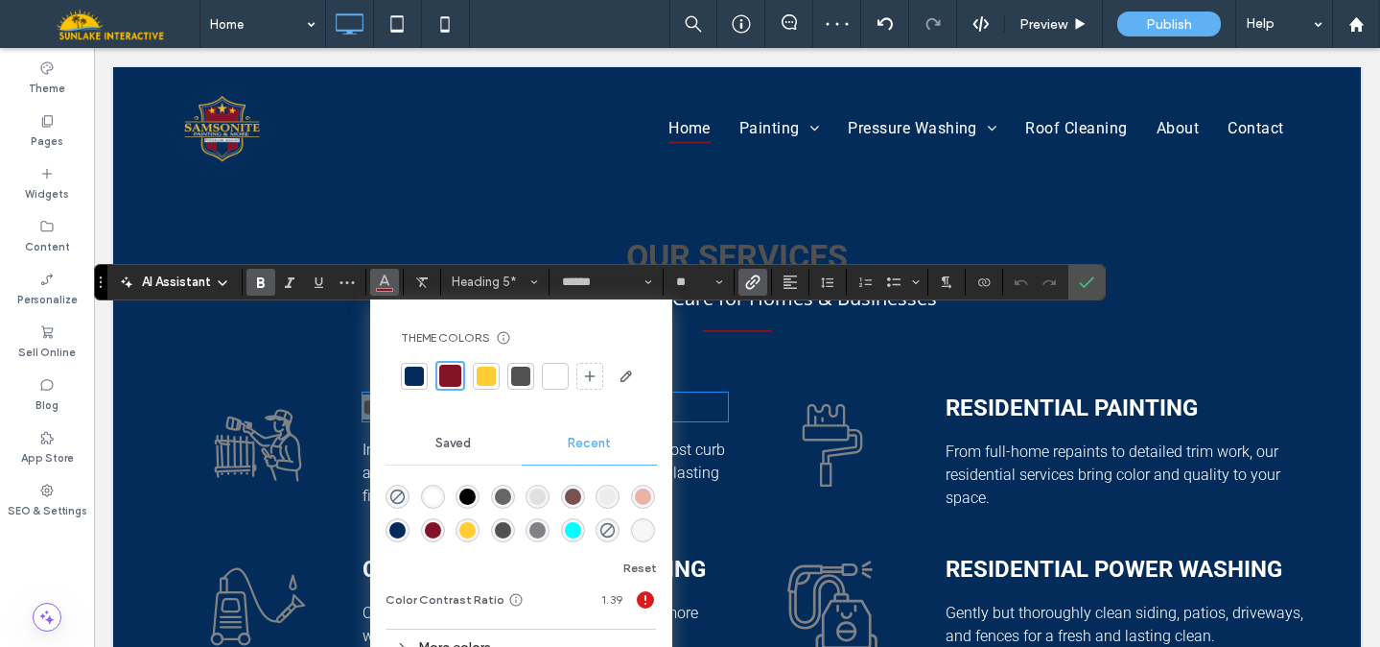
click at [559, 377] on div at bounding box center [555, 375] width 19 height 19
click at [1080, 272] on span "Confirm" at bounding box center [1083, 282] width 9 height 35
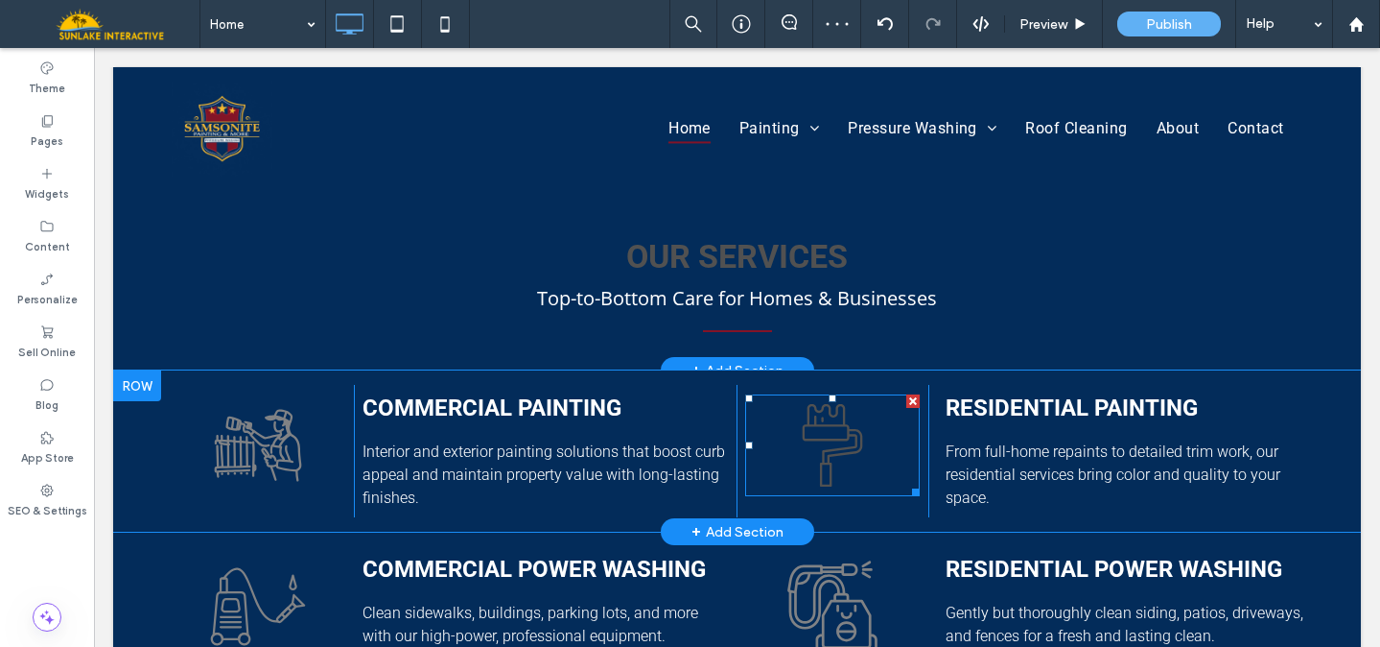
click at [860, 394] on icon at bounding box center [832, 445] width 175 height 102
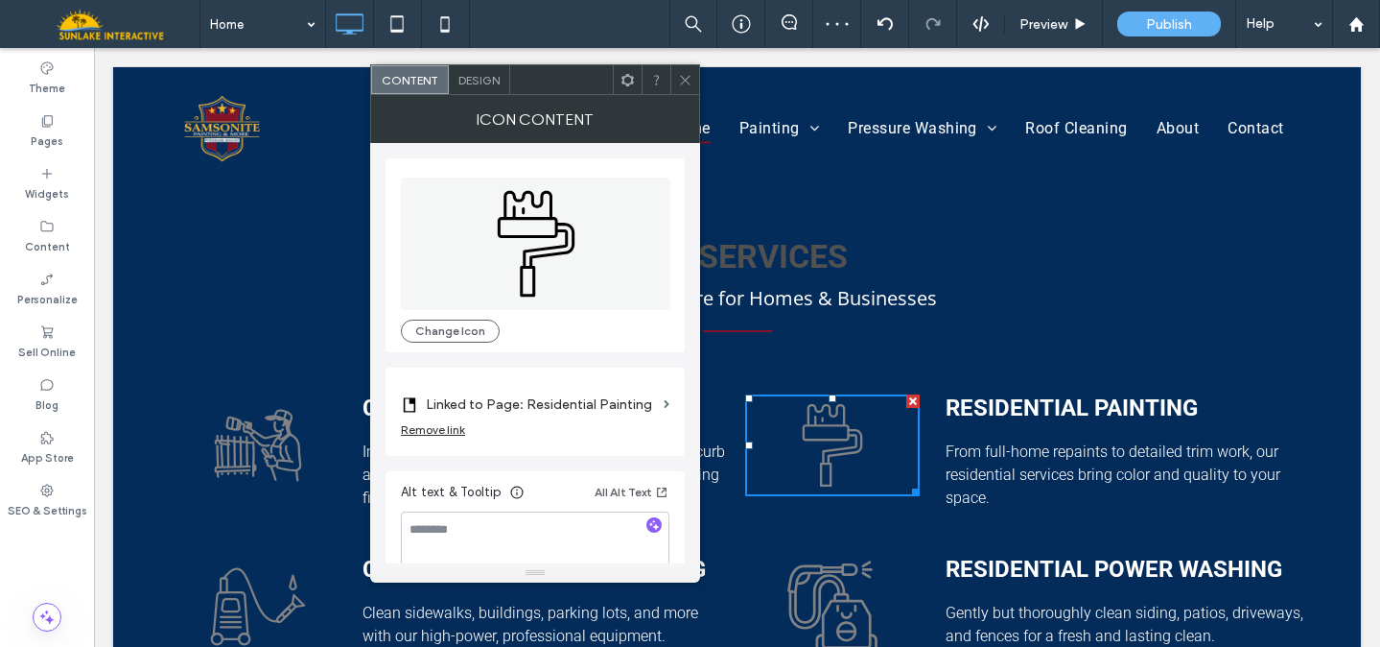
click at [475, 83] on span "Design" at bounding box center [479, 80] width 41 height 14
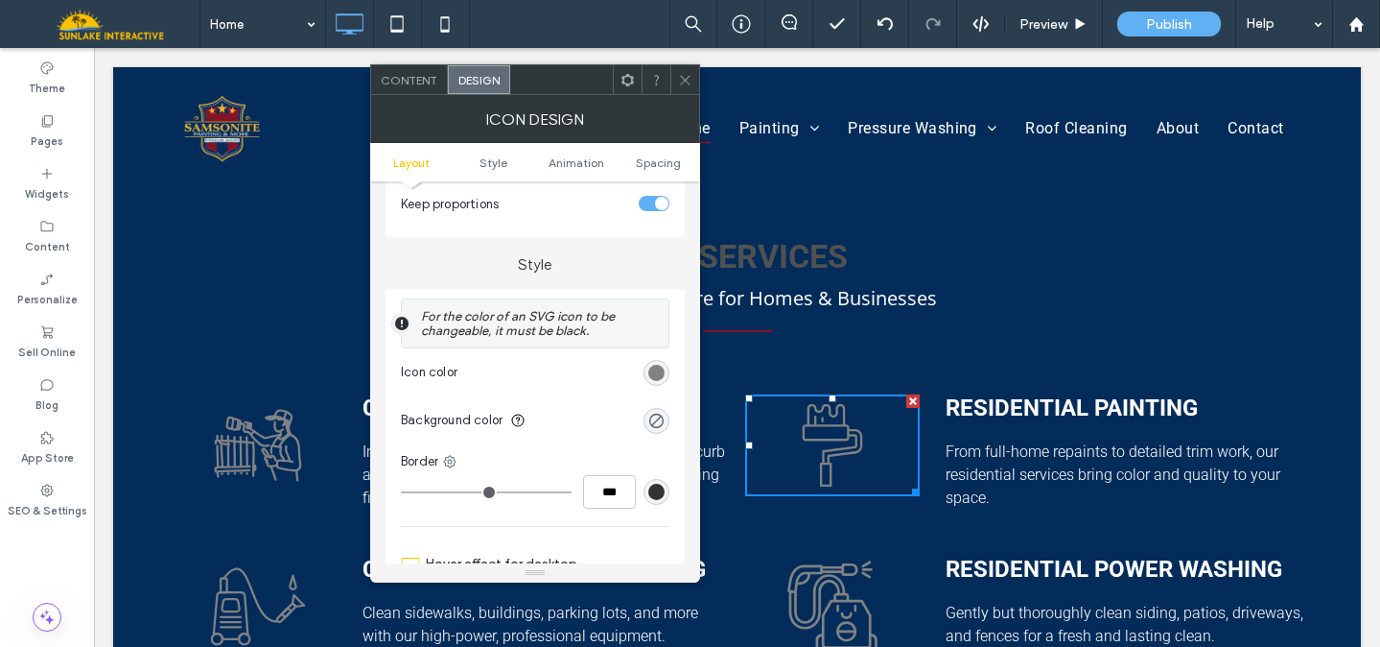
scroll to position [375, 0]
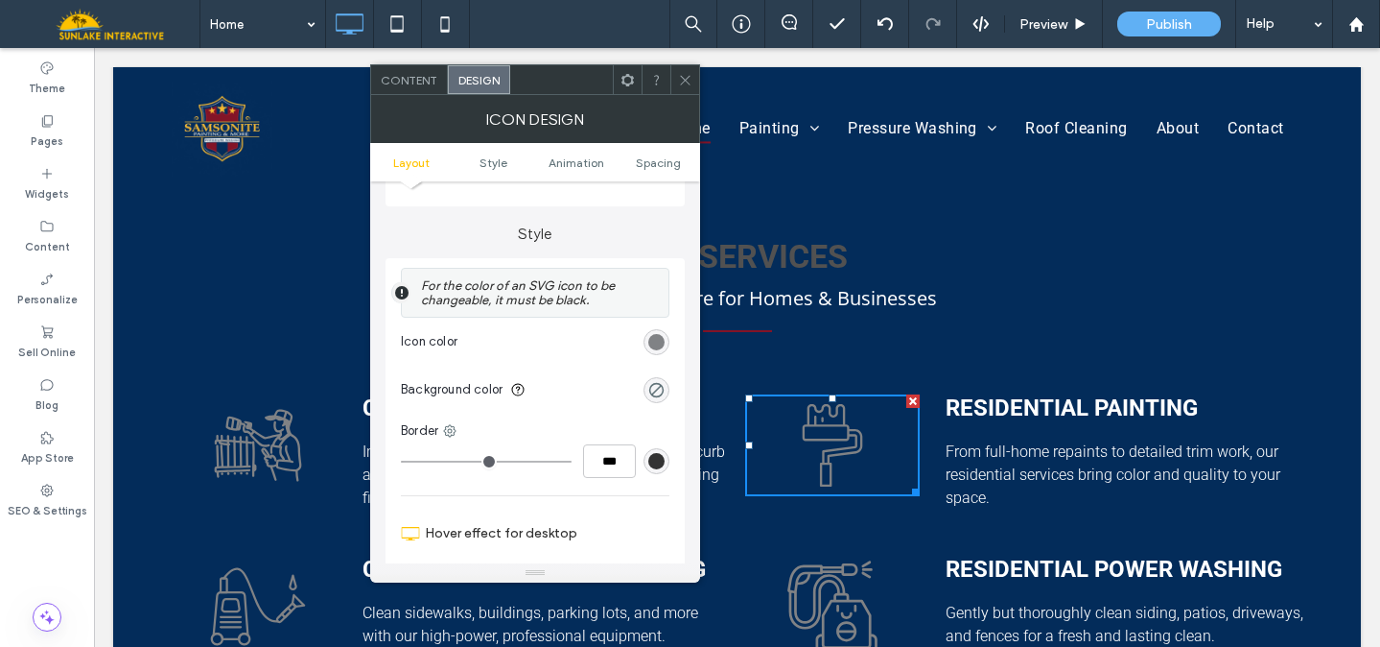
click at [665, 340] on div "rgb(128, 130, 133)" at bounding box center [657, 342] width 26 height 26
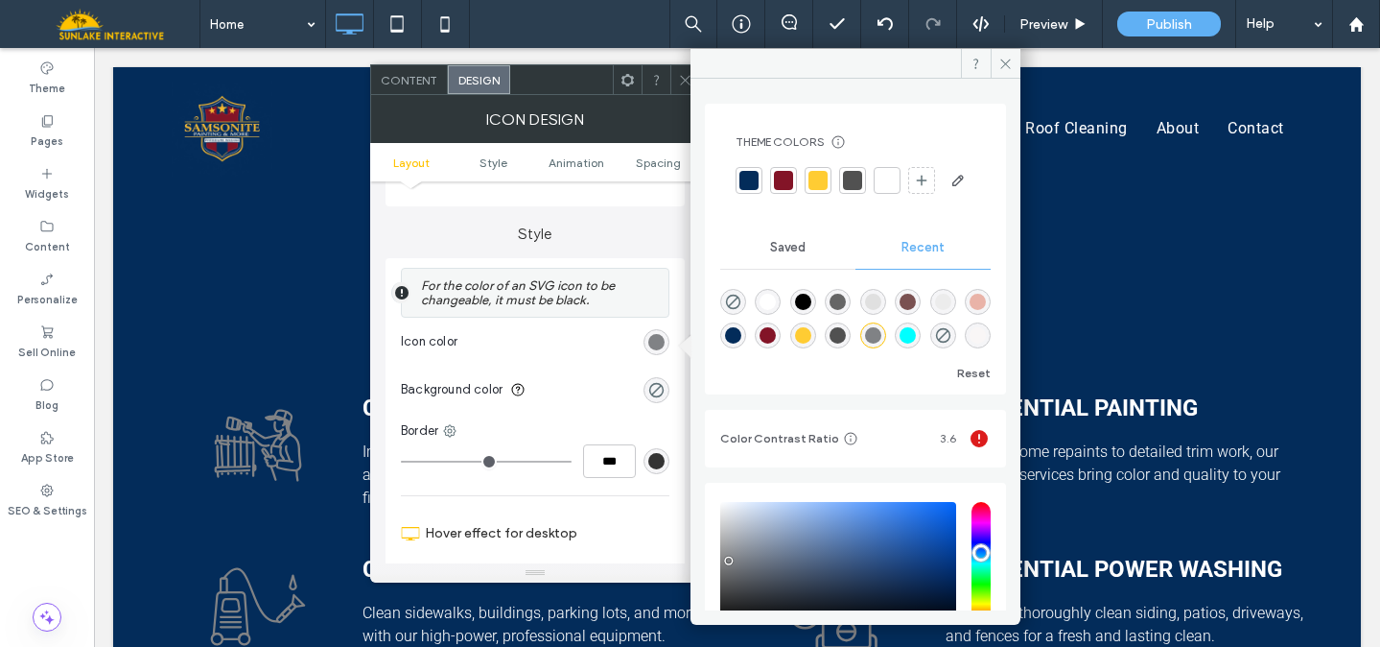
click at [822, 174] on div at bounding box center [818, 180] width 19 height 19
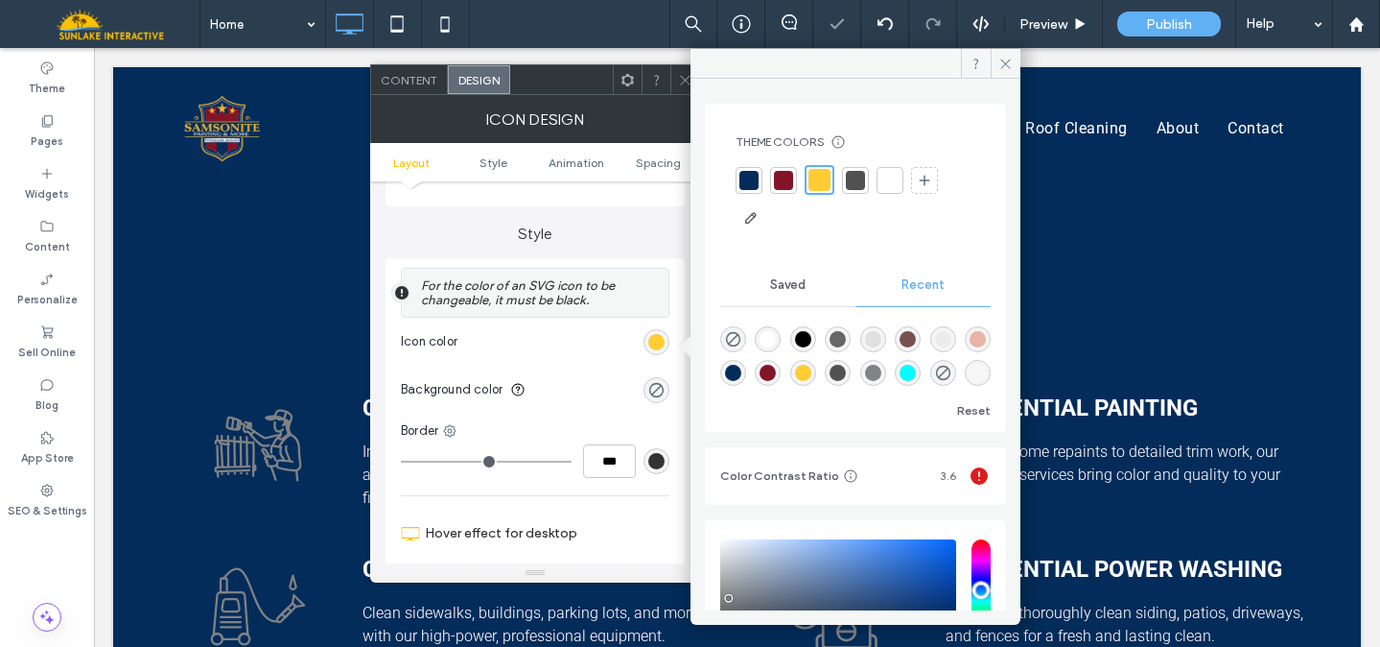
click at [601, 409] on section "Background color" at bounding box center [535, 389] width 269 height 48
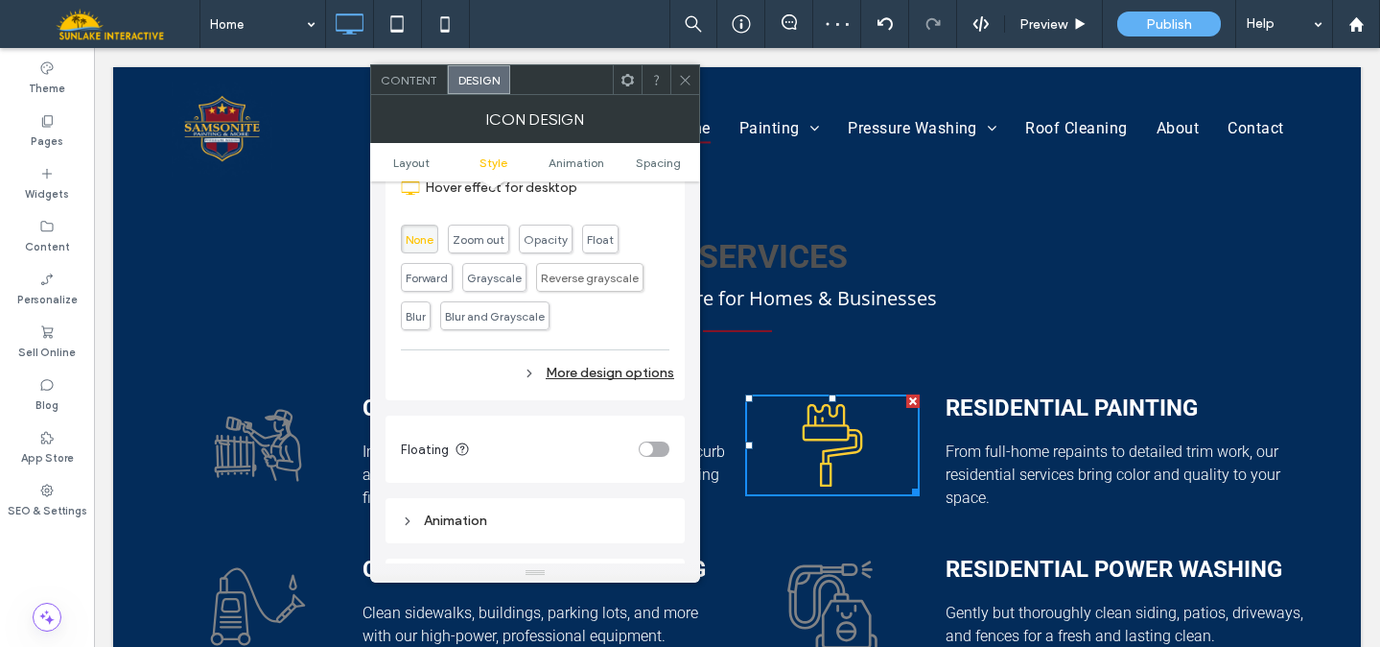
scroll to position [801, 0]
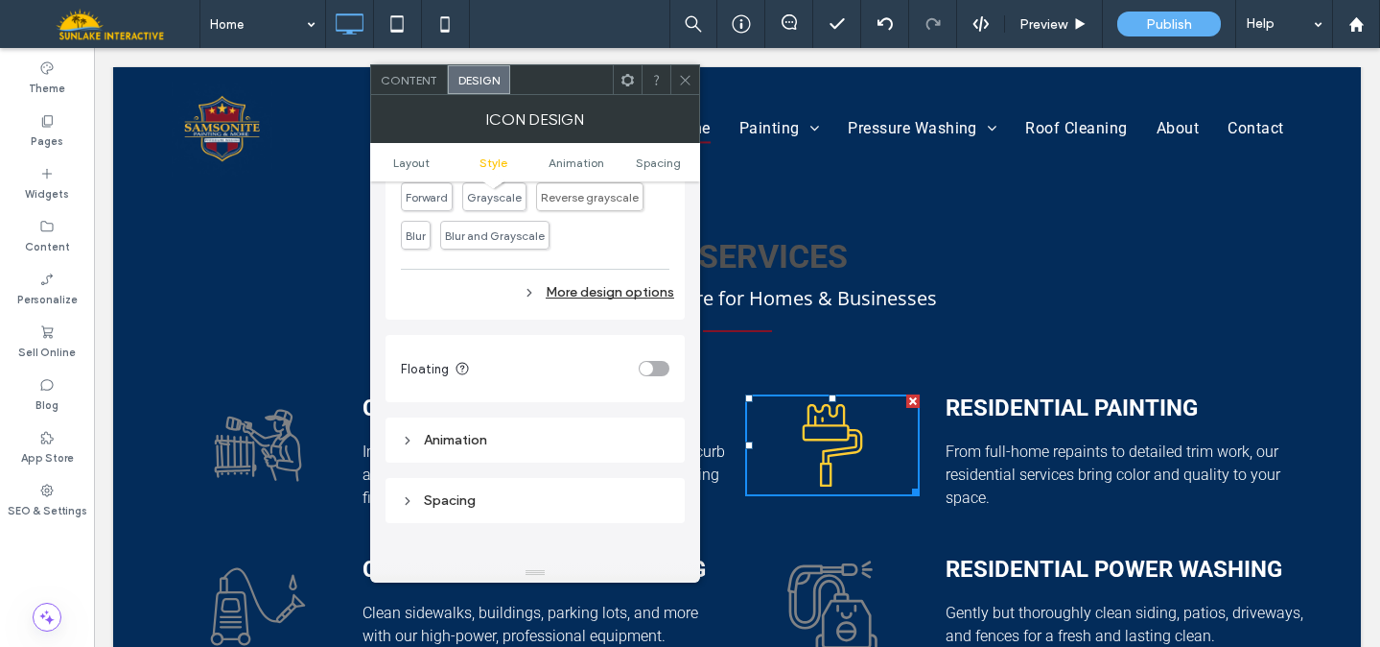
click at [617, 297] on div "More design options" at bounding box center [537, 292] width 273 height 26
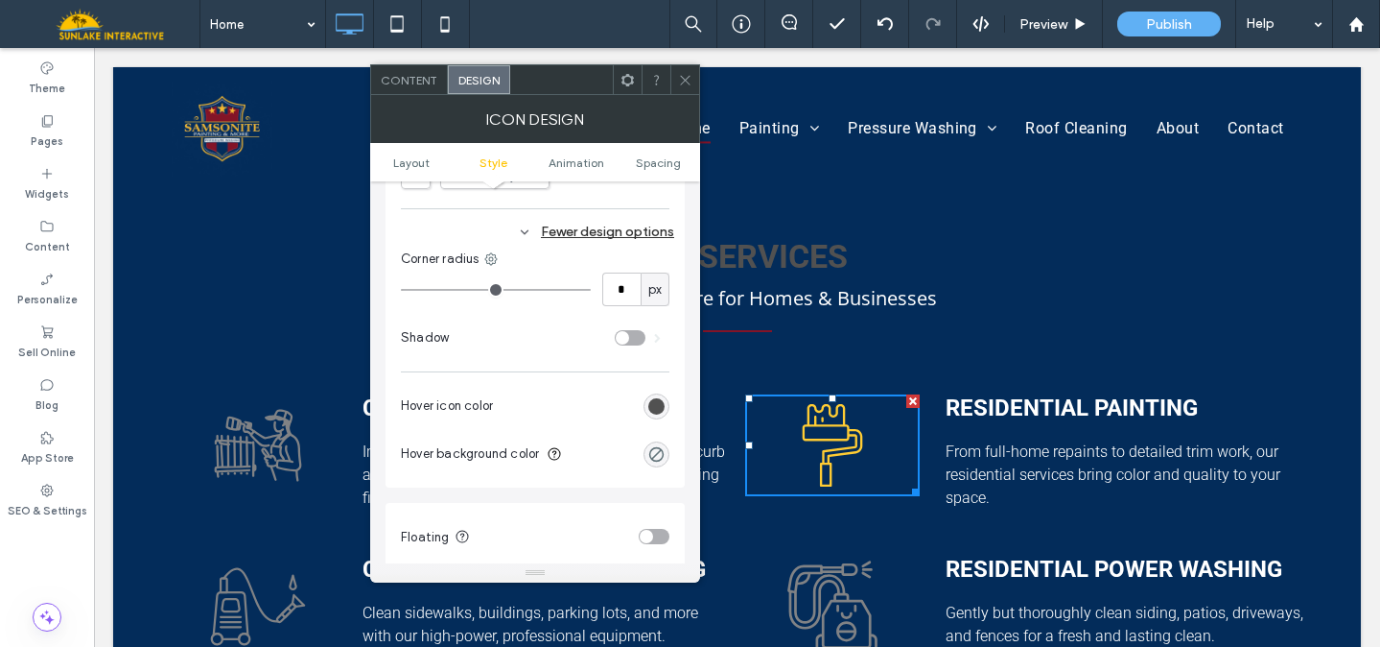
scroll to position [893, 0]
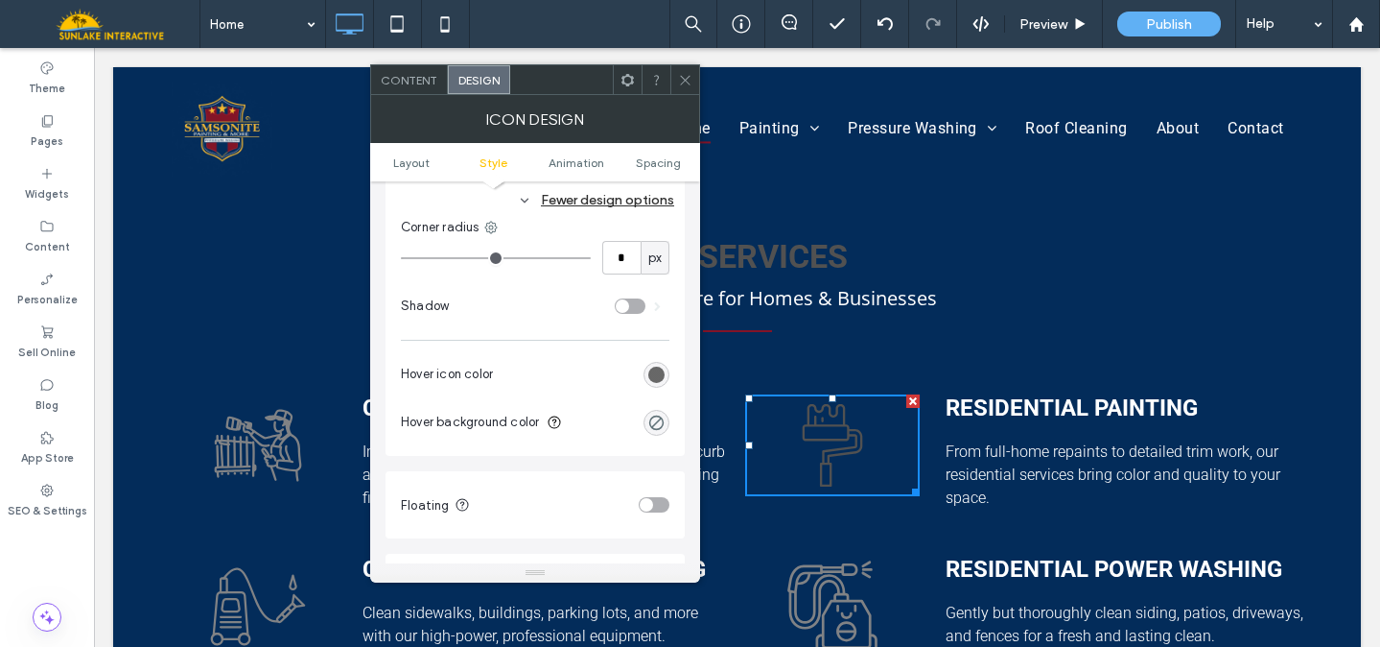
click at [660, 376] on div "rgb(81, 81, 81)" at bounding box center [656, 374] width 16 height 16
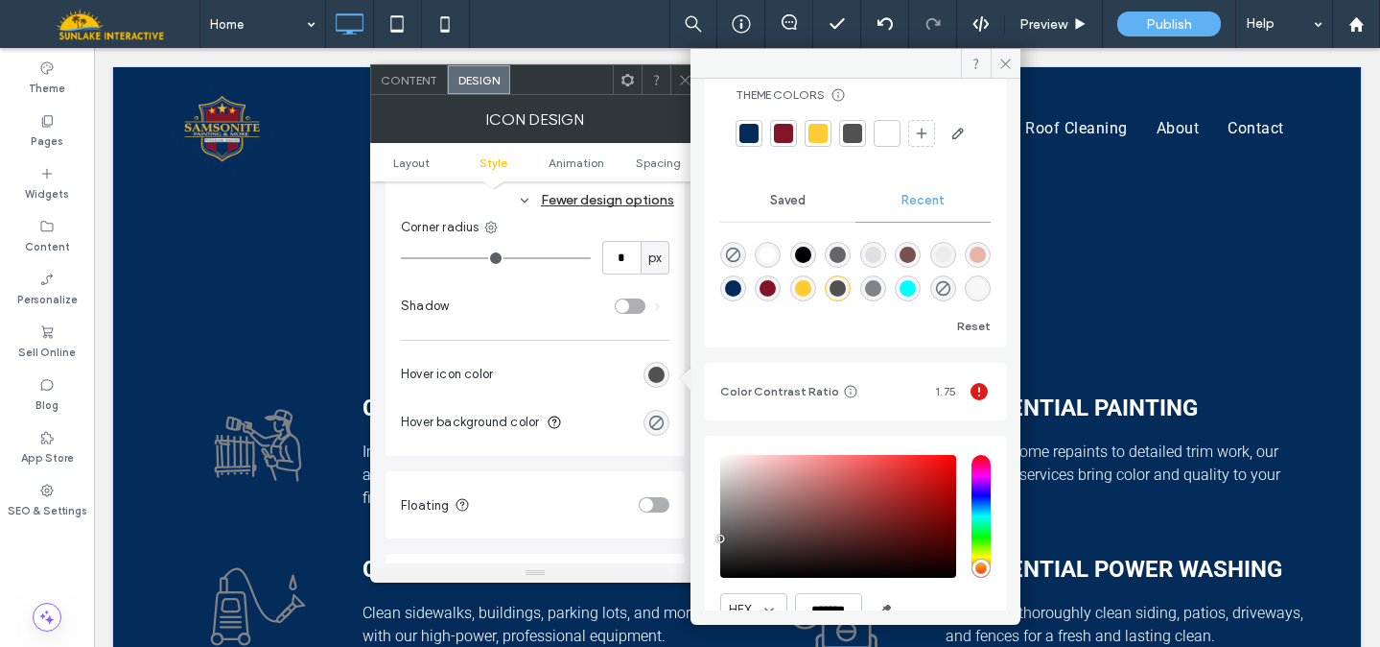
scroll to position [52, 0]
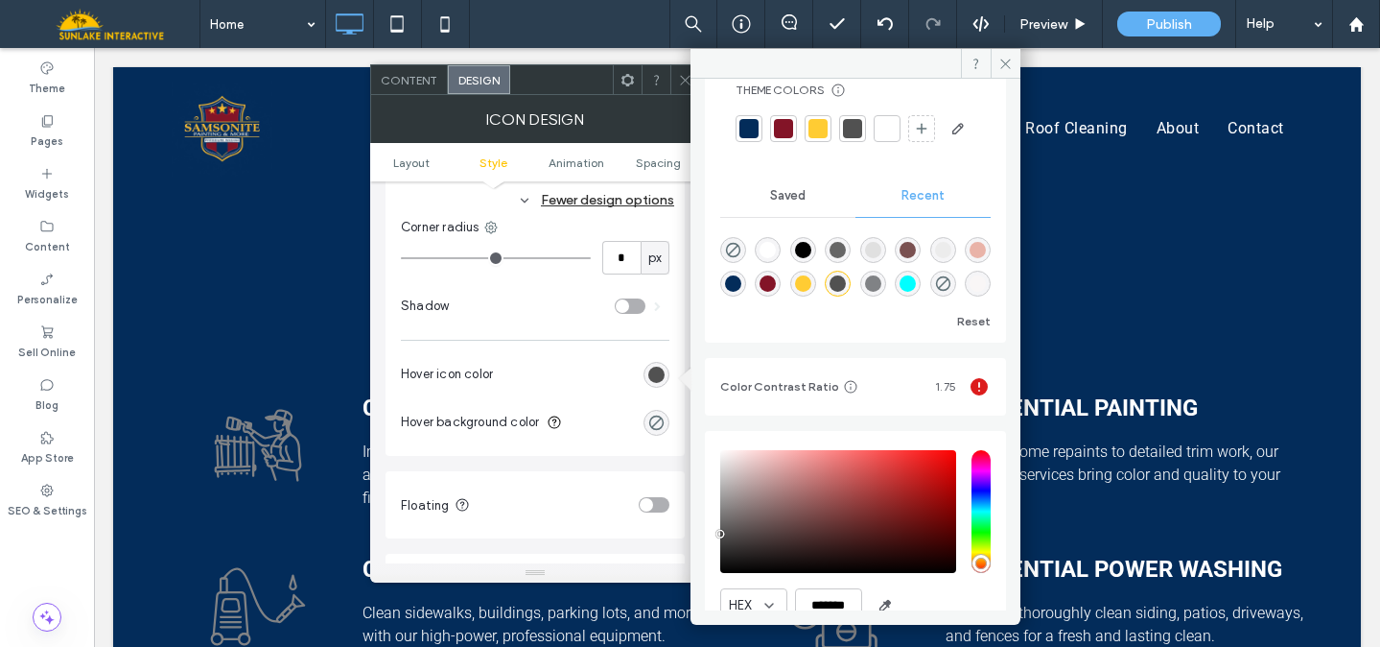
click at [812, 292] on div "rgba(255, 204, 51, 1)" at bounding box center [803, 283] width 16 height 16
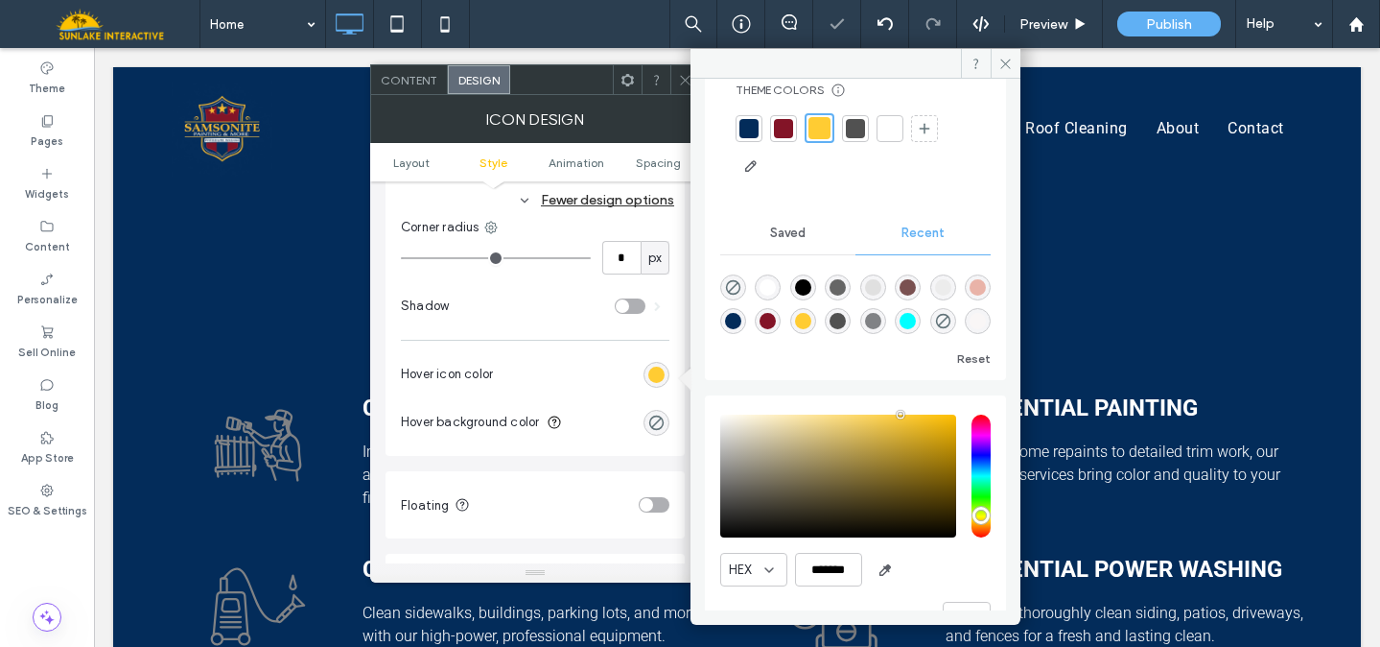
click at [824, 416] on div "saturation and value" at bounding box center [838, 475] width 236 height 123
type input "*******"
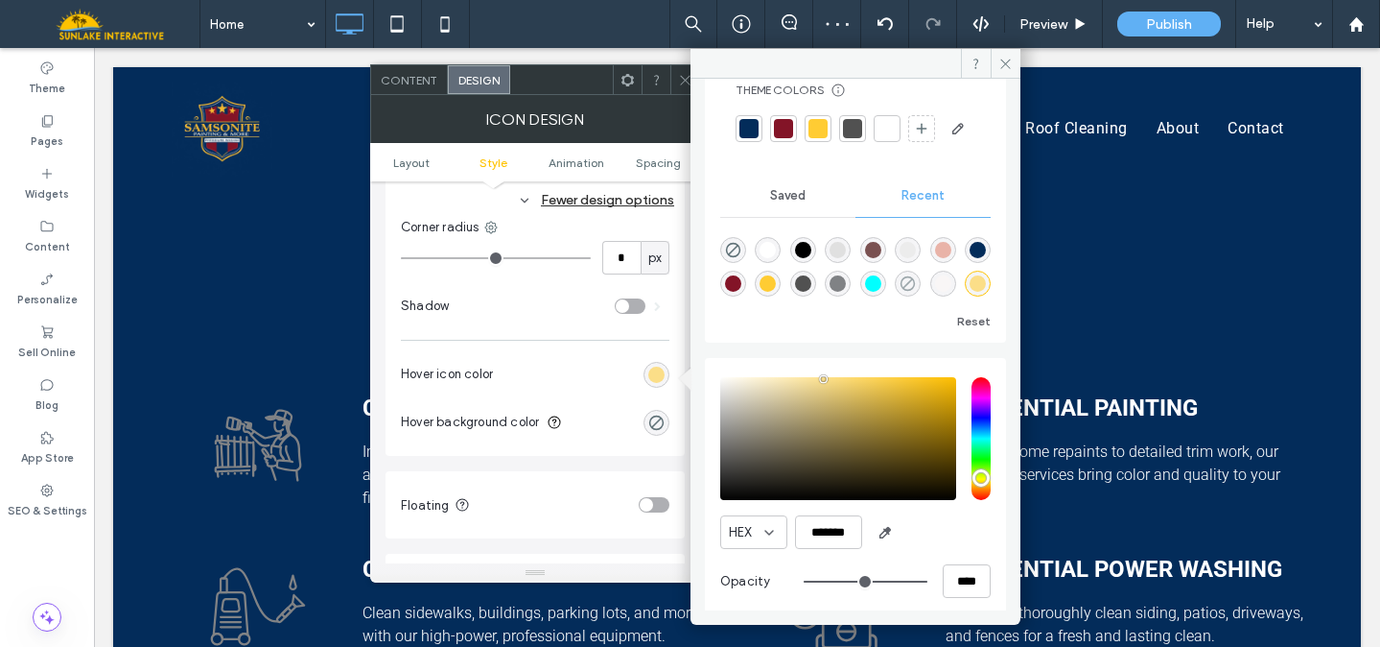
scroll to position [31, 0]
click at [791, 203] on span "Saved" at bounding box center [787, 195] width 35 height 15
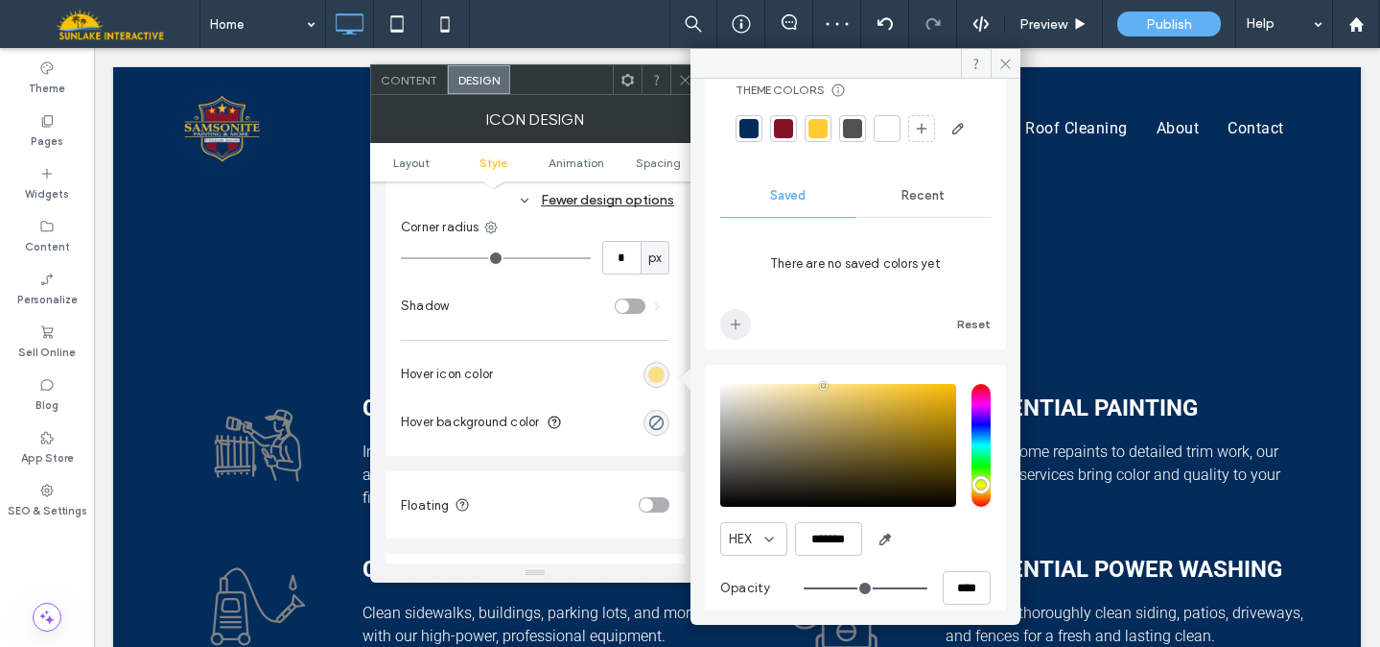
click at [739, 332] on icon "add color" at bounding box center [735, 324] width 15 height 15
click at [675, 83] on div at bounding box center [685, 79] width 29 height 29
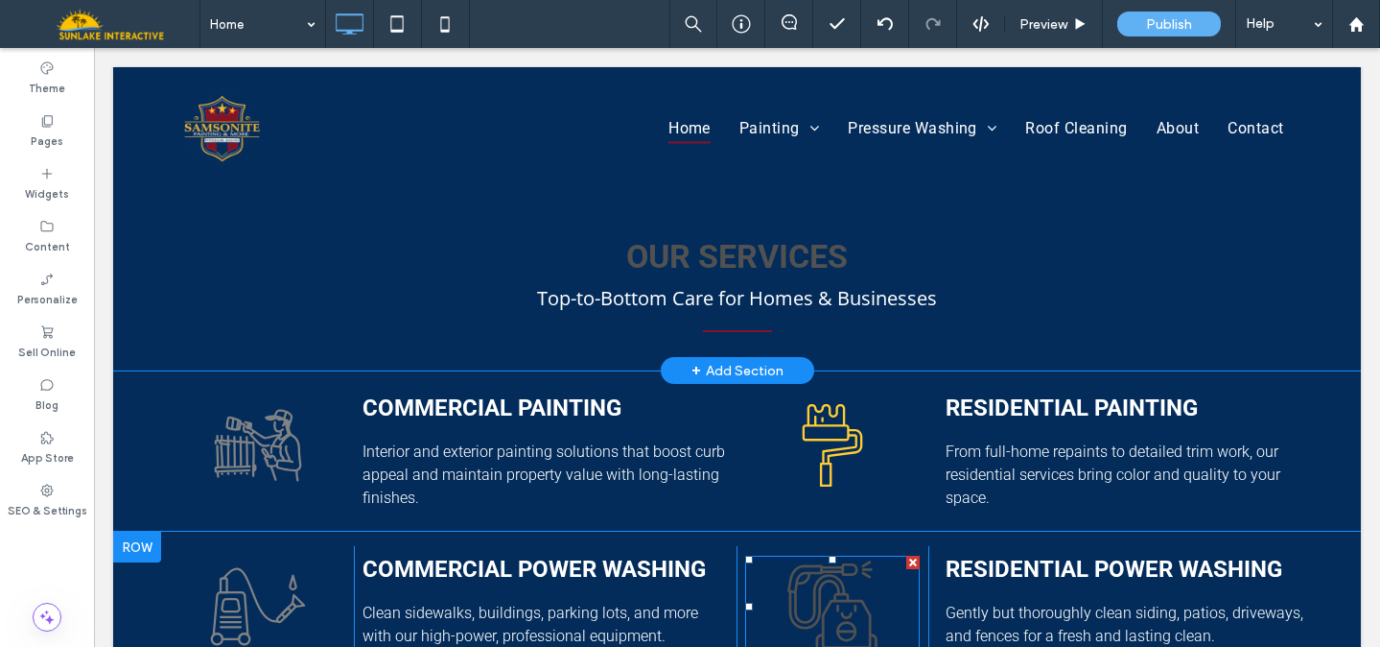
click at [824, 560] on icon at bounding box center [834, 605] width 90 height 91
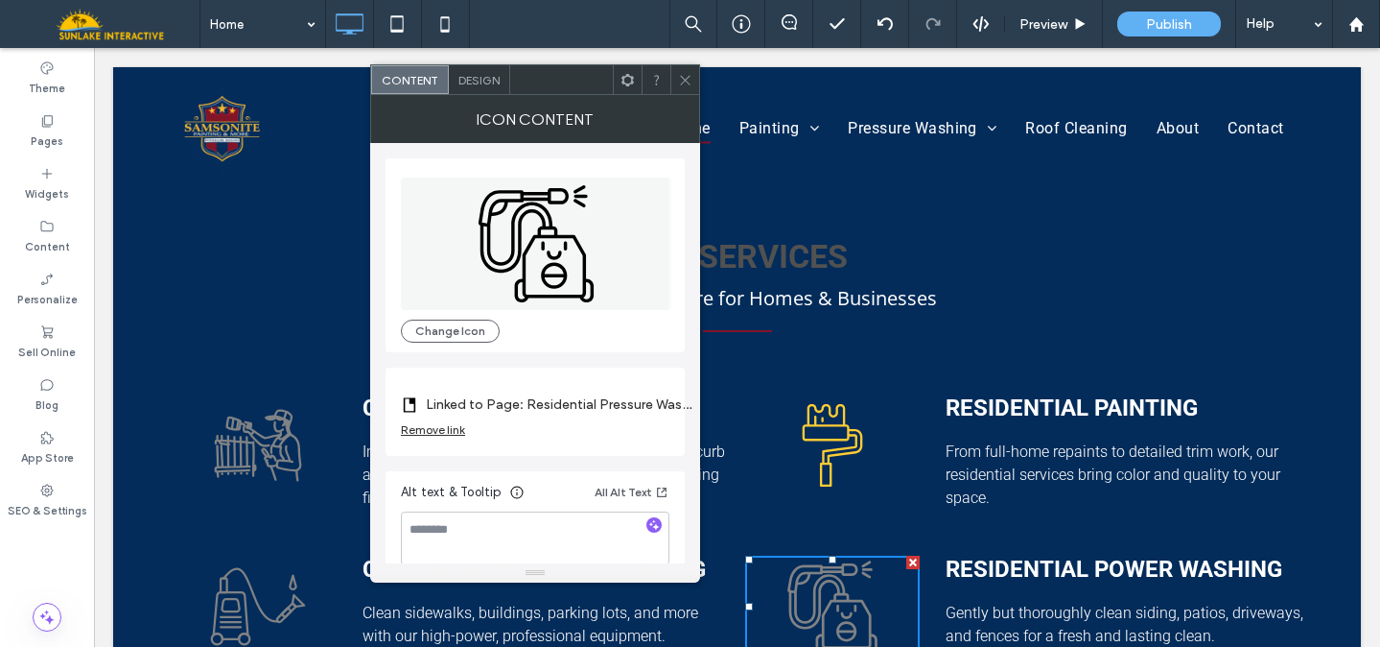
click at [476, 81] on span "Design" at bounding box center [479, 80] width 41 height 14
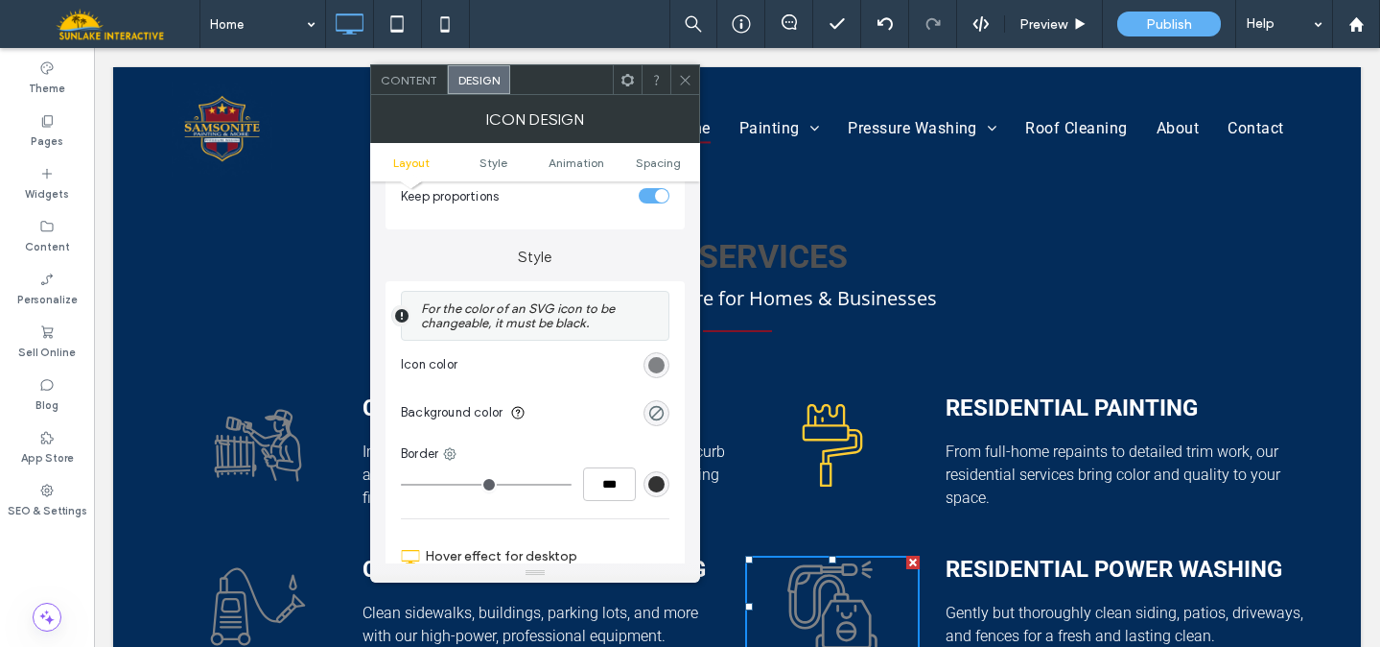
scroll to position [386, 0]
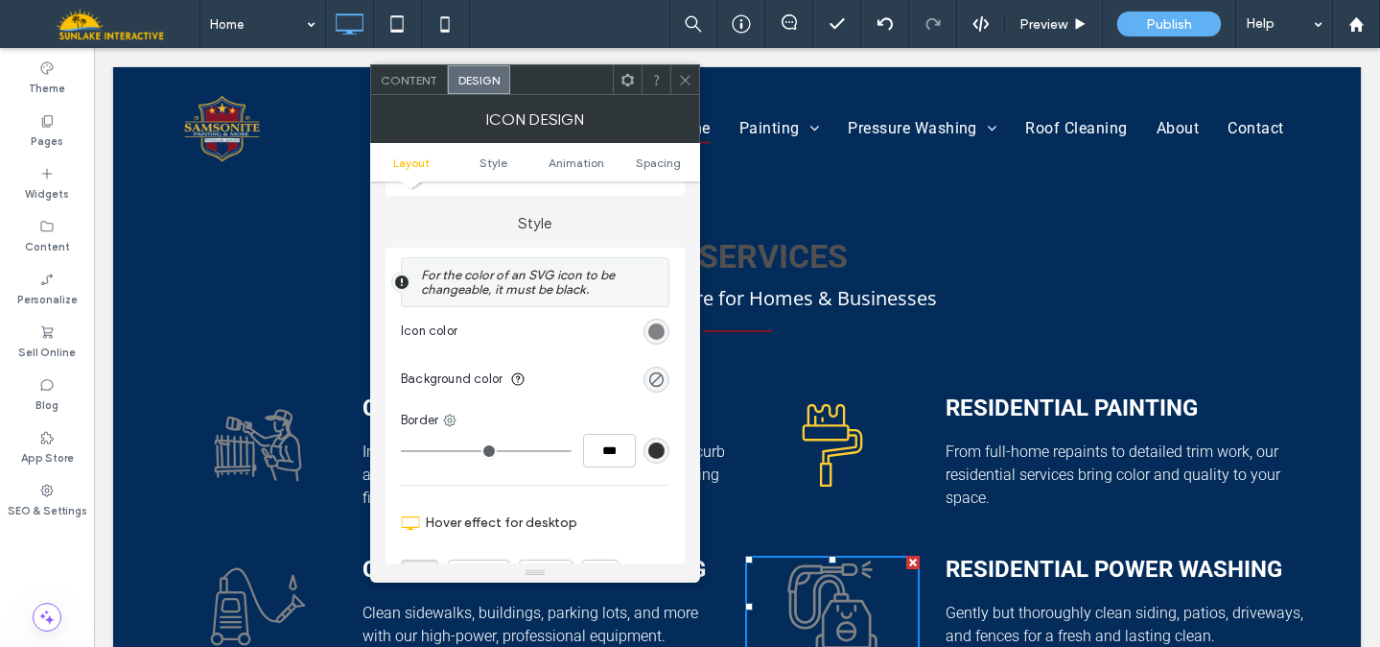
click at [666, 325] on div "rgb(128, 130, 133)" at bounding box center [657, 331] width 26 height 26
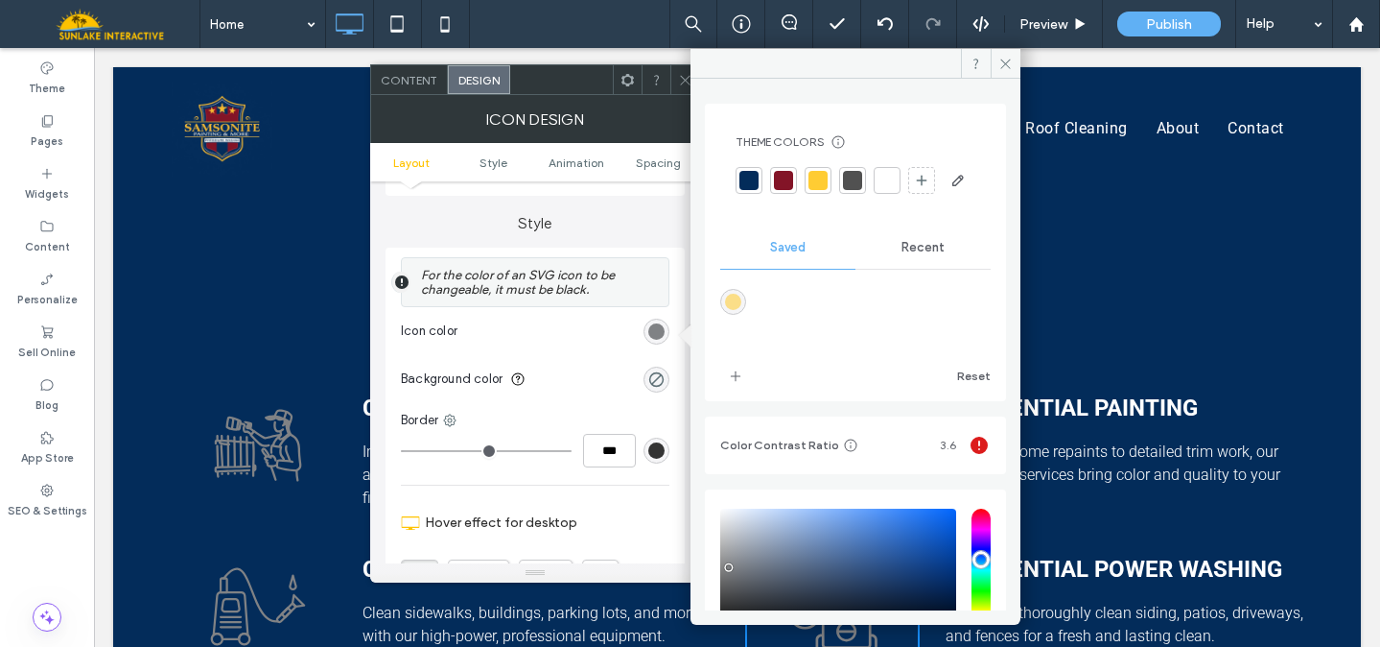
click at [816, 177] on div at bounding box center [818, 180] width 19 height 19
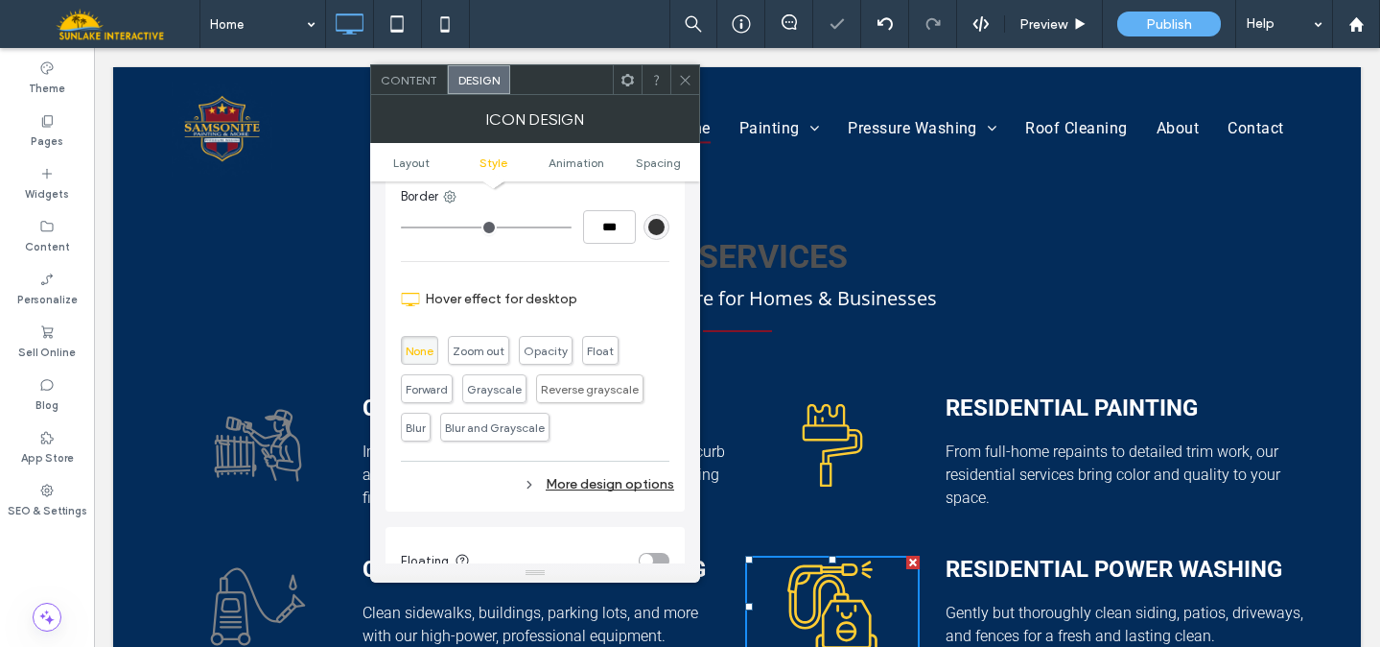
scroll to position [609, 0]
click at [648, 481] on div "More design options" at bounding box center [537, 484] width 273 height 26
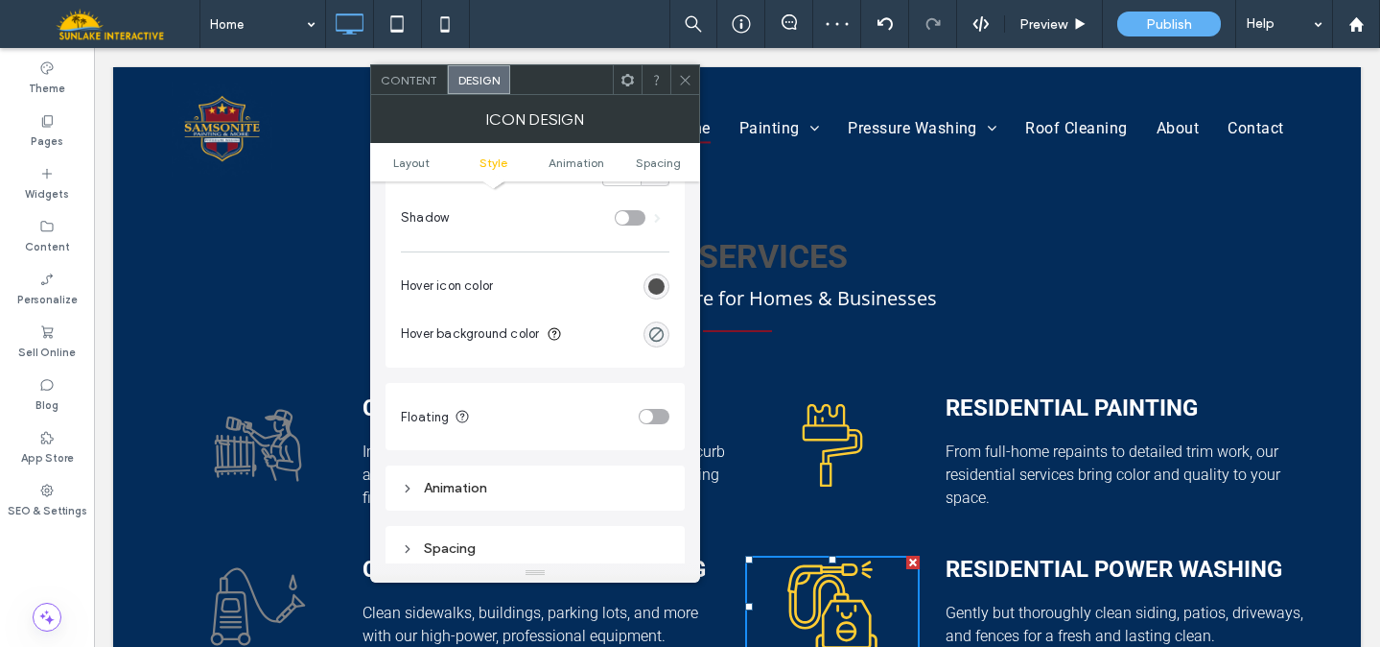
scroll to position [980, 0]
click at [659, 284] on div "rgb(81, 81, 81)" at bounding box center [656, 287] width 16 height 16
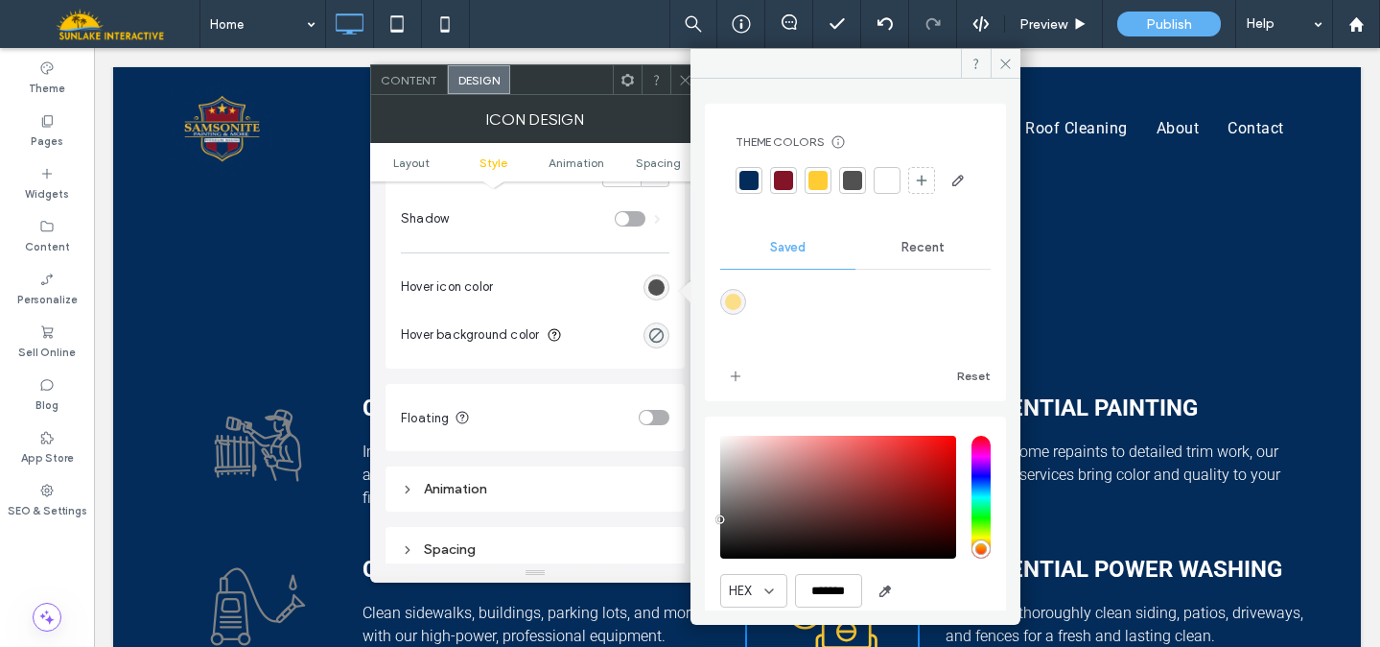
click at [724, 315] on div "rgba(251,222,136,1)" at bounding box center [733, 302] width 26 height 26
type input "*******"
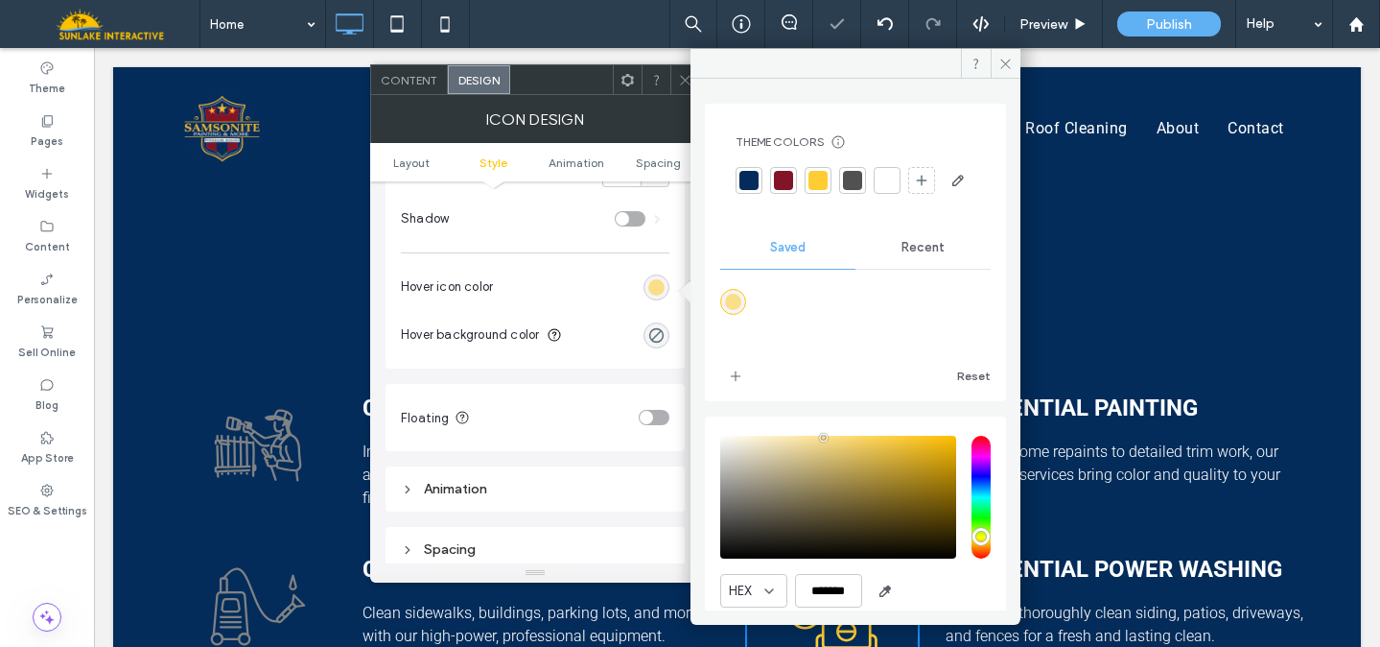
click at [689, 75] on use at bounding box center [685, 80] width 10 height 10
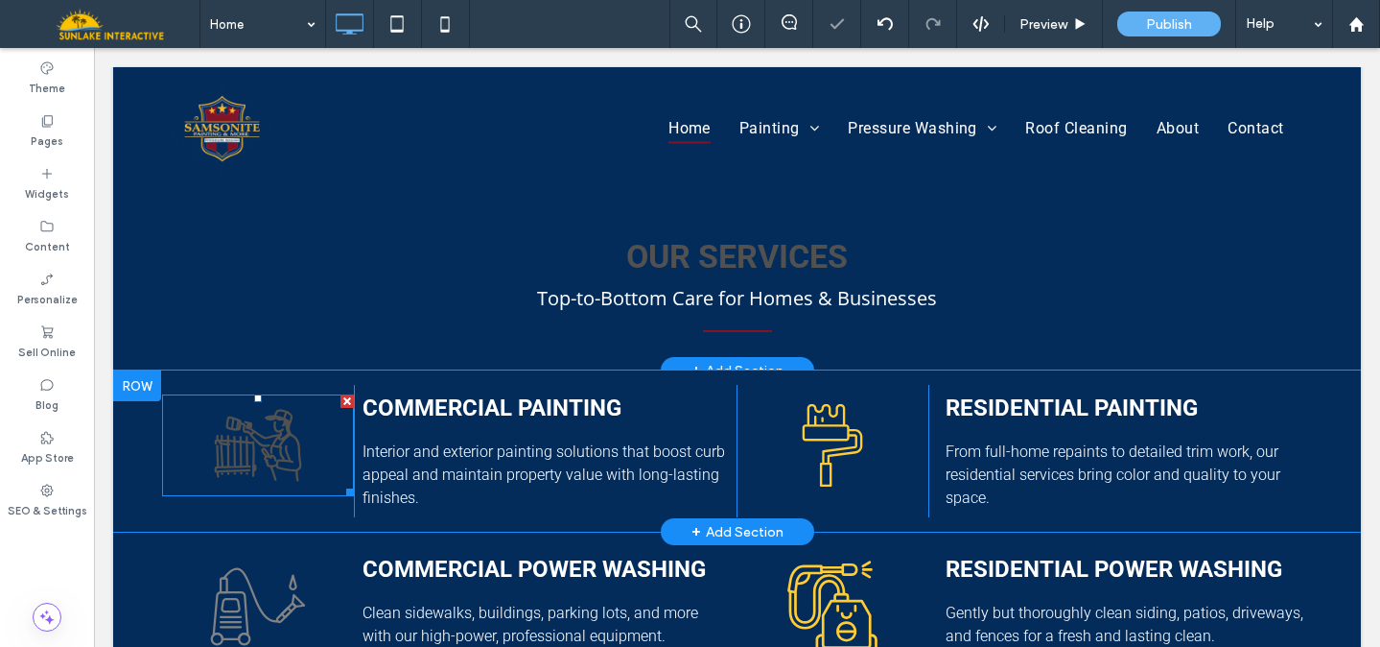
click at [230, 394] on icon at bounding box center [258, 445] width 192 height 102
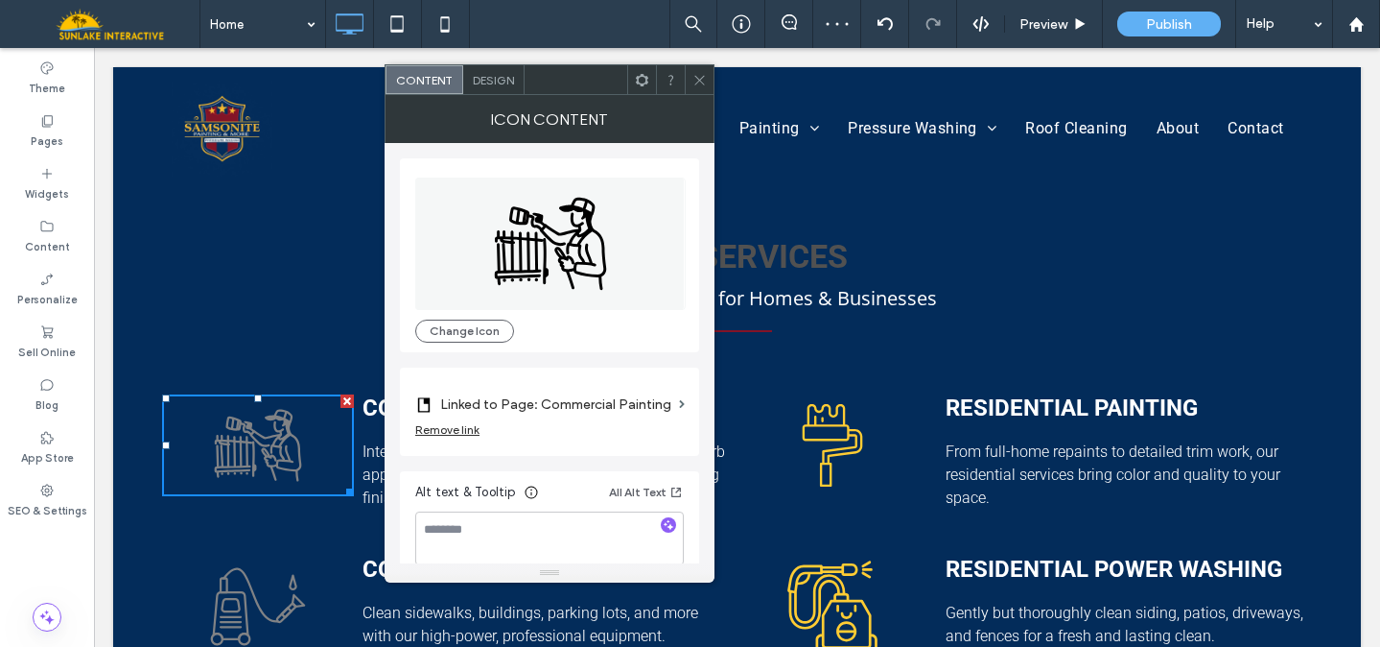
click at [483, 91] on div "Design" at bounding box center [493, 79] width 61 height 29
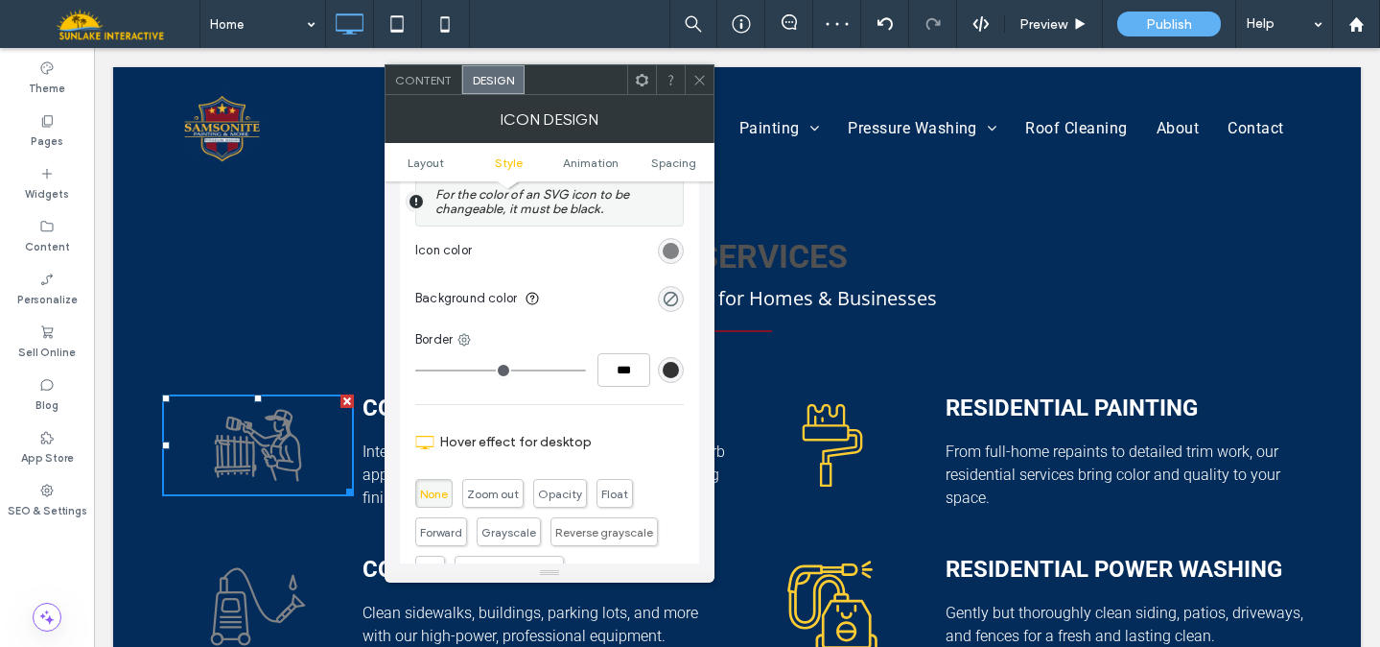
scroll to position [512, 0]
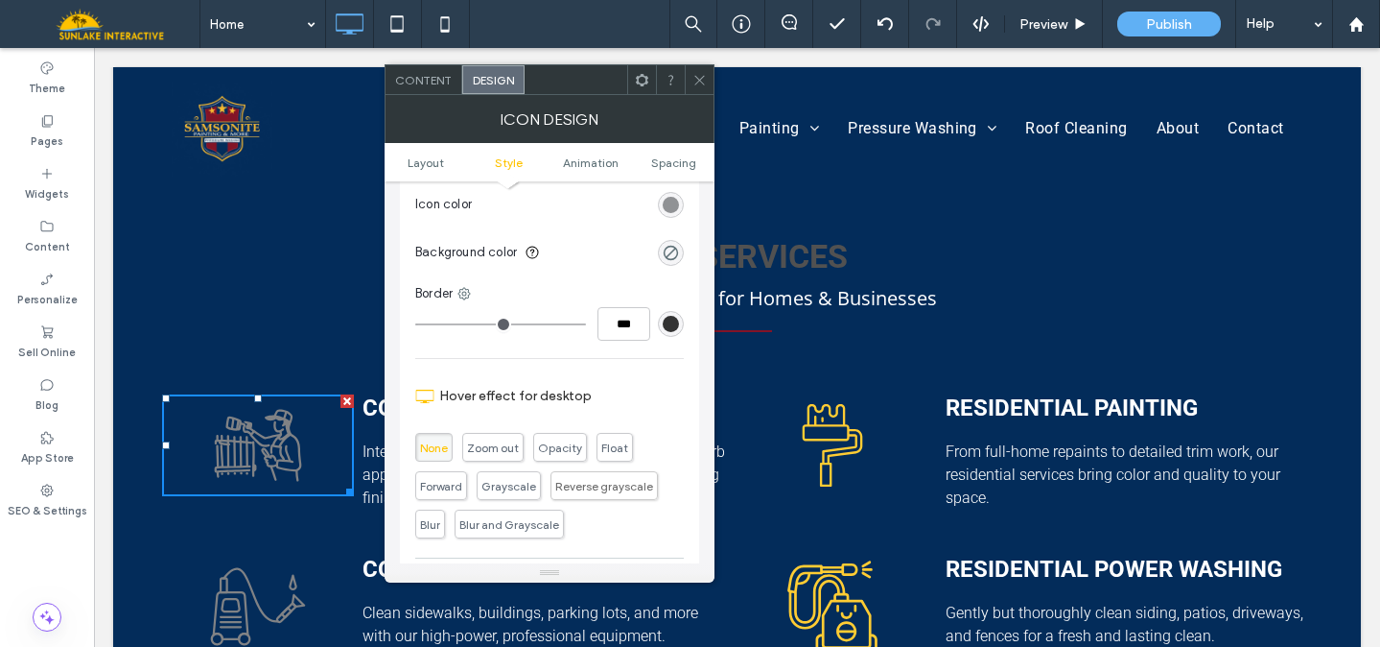
click at [678, 206] on div "rgb(128, 130, 133)" at bounding box center [671, 205] width 16 height 16
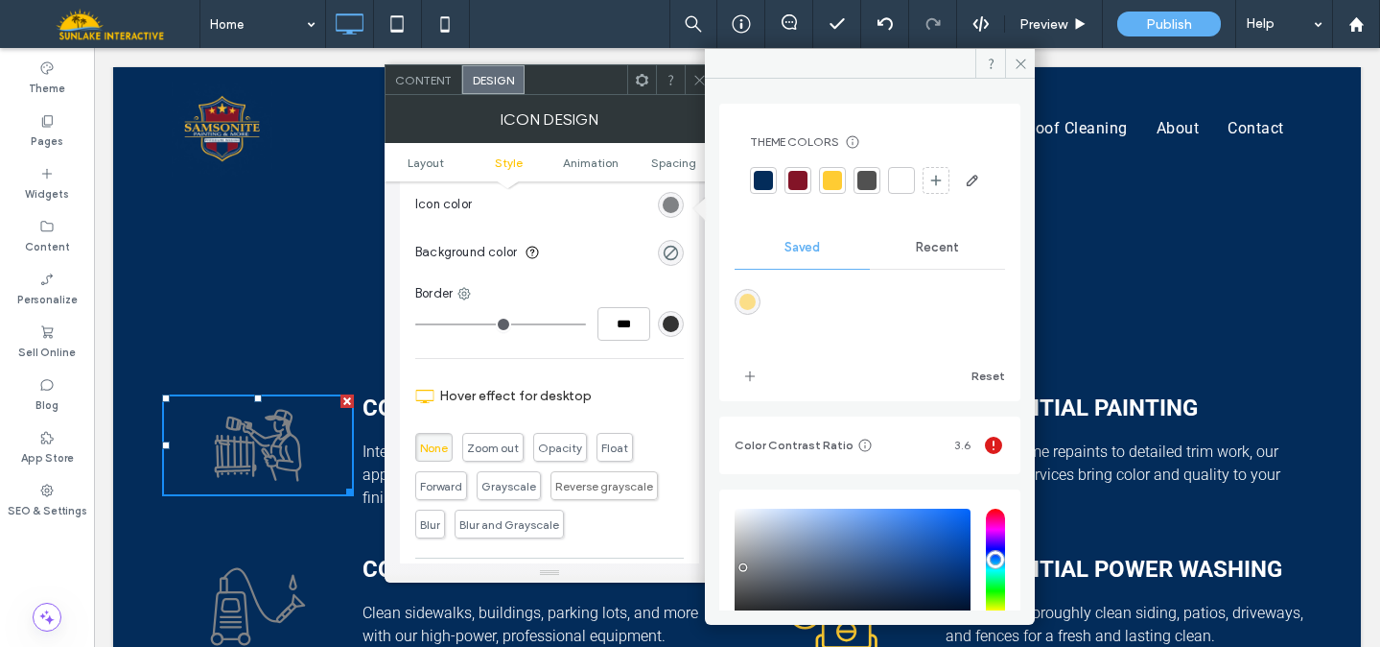
click at [835, 174] on div at bounding box center [832, 180] width 19 height 19
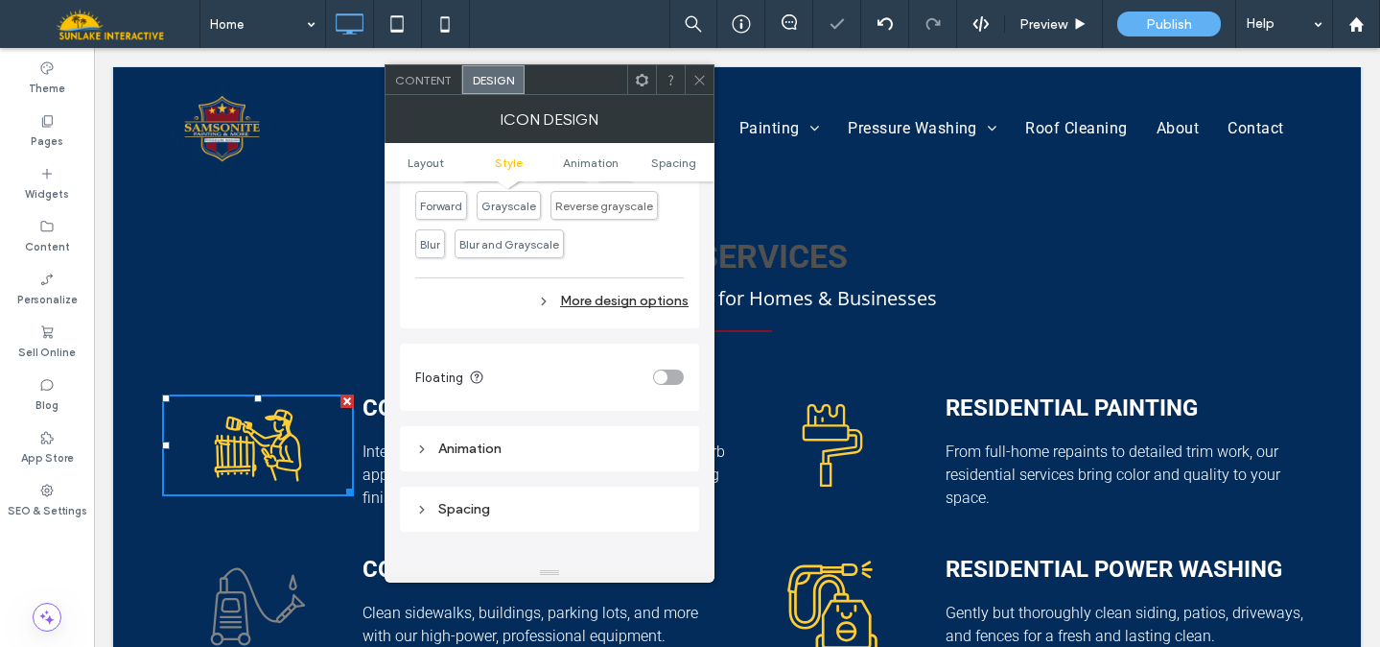
scroll to position [832, 0]
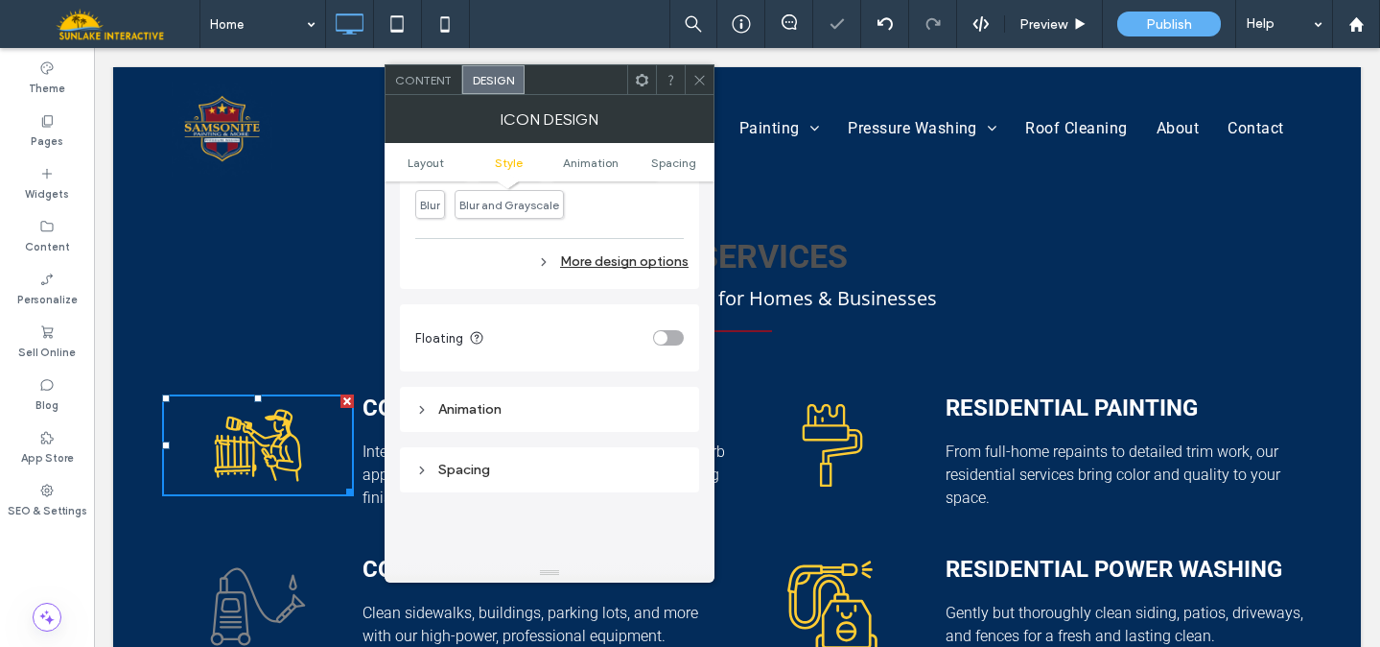
click at [613, 264] on div "More design options" at bounding box center [551, 261] width 273 height 26
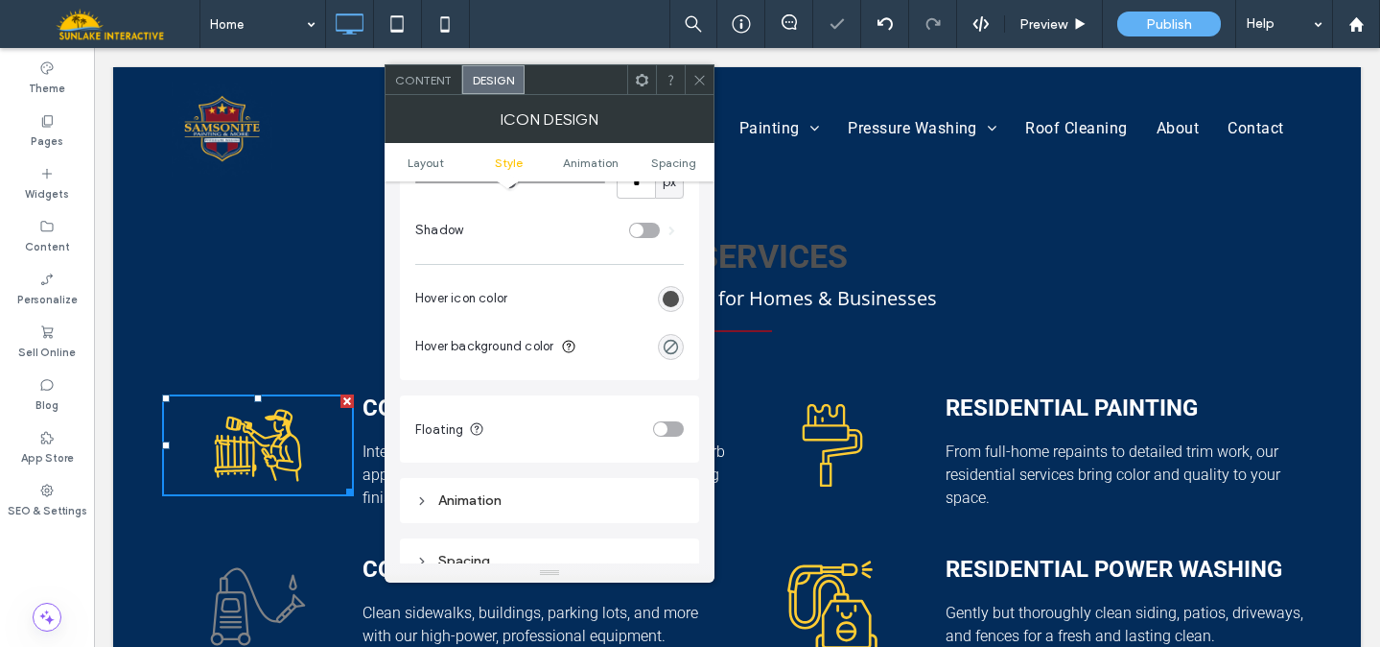
scroll to position [975, 0]
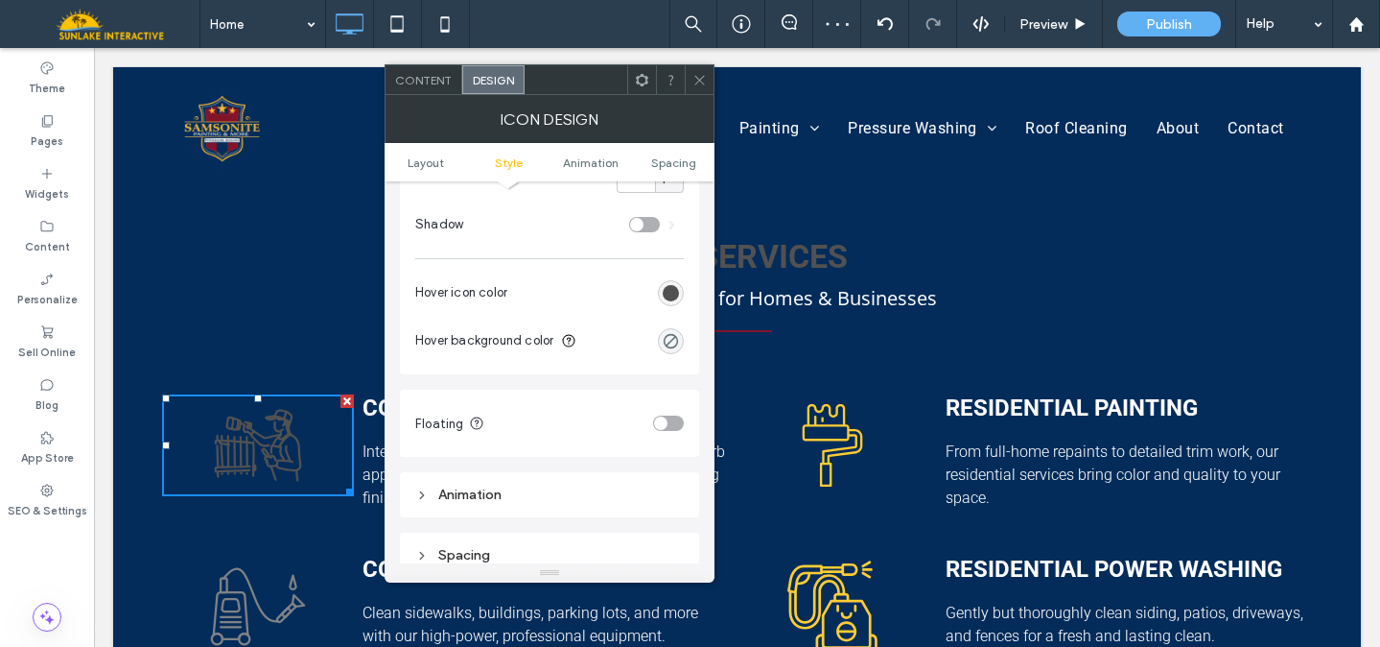
click at [675, 286] on div "rgb(81, 81, 81)" at bounding box center [671, 293] width 26 height 26
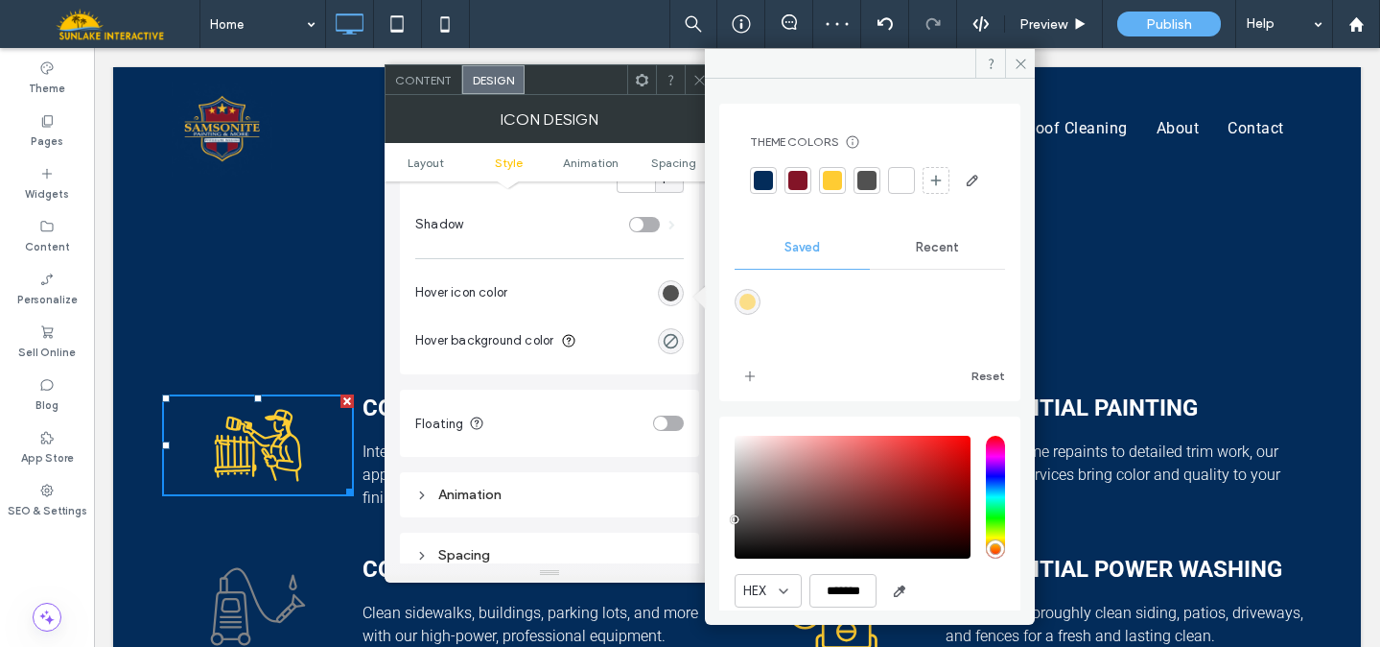
click at [752, 310] on div "rgba(251,222,136,1)" at bounding box center [748, 302] width 16 height 16
type input "*******"
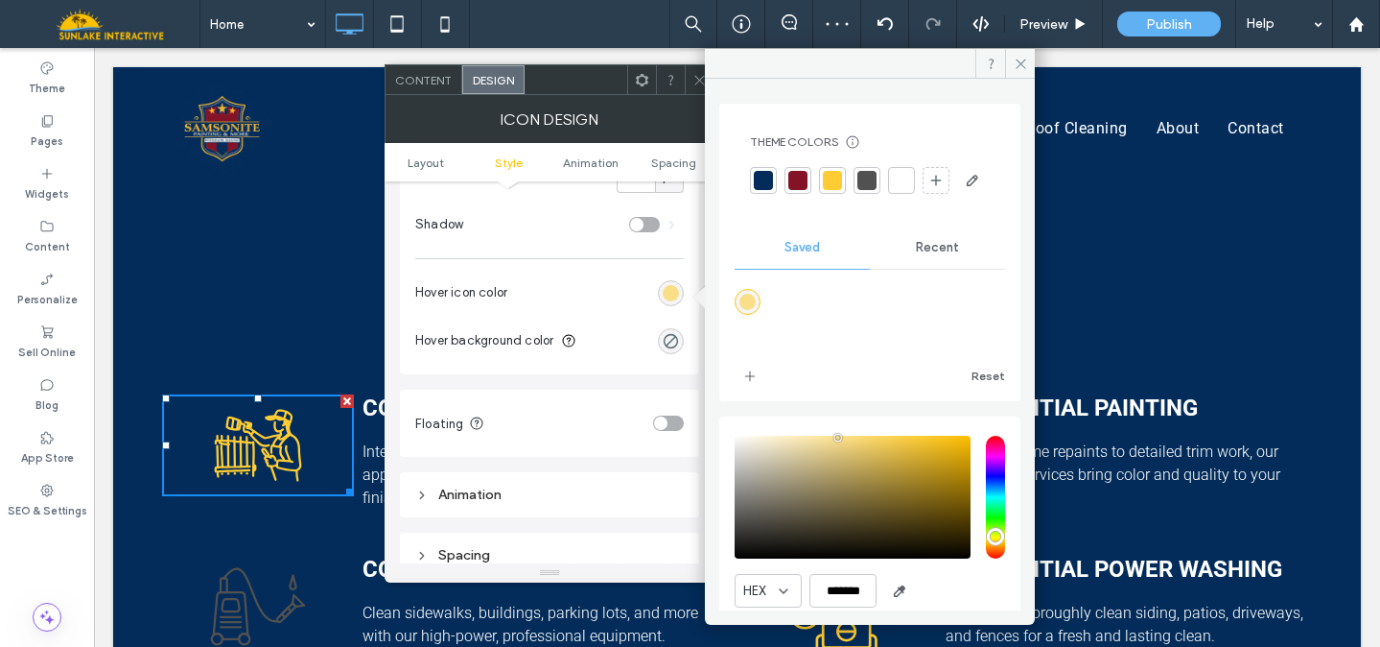
click at [247, 555] on icon at bounding box center [258, 606] width 192 height 102
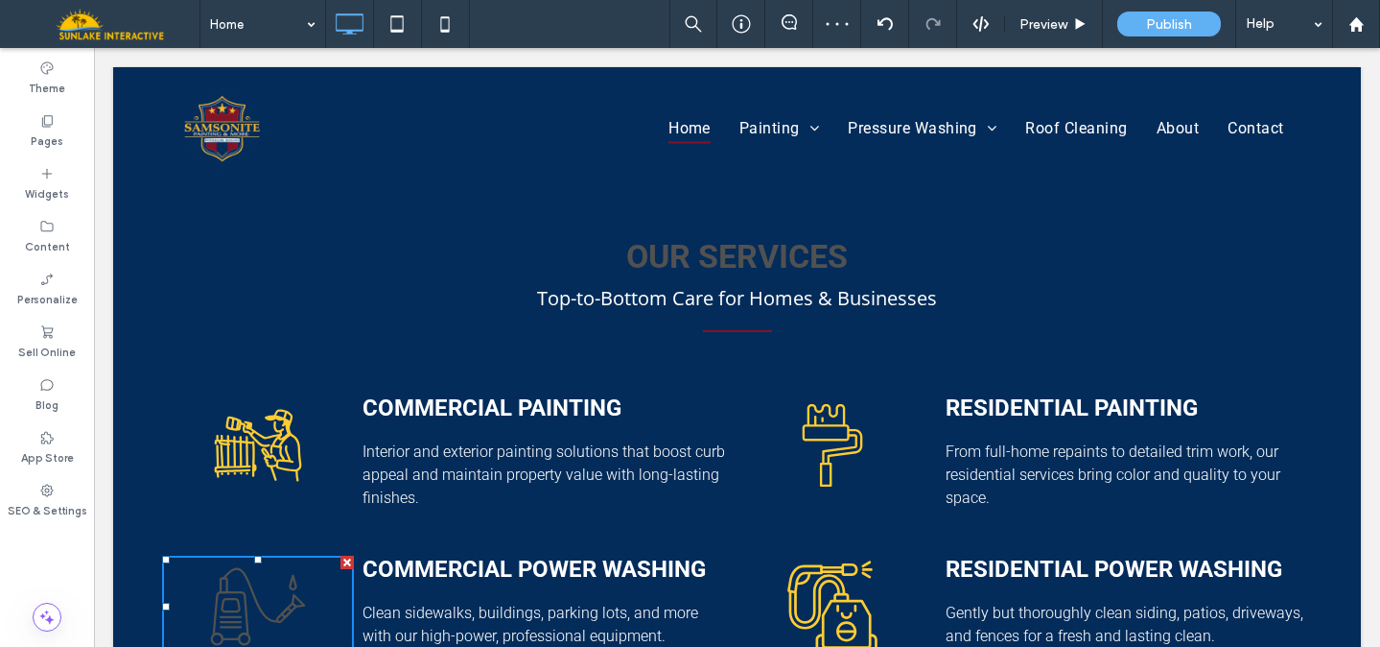
click at [275, 555] on icon at bounding box center [258, 606] width 192 height 102
click at [271, 556] on icon at bounding box center [258, 606] width 192 height 102
click at [513, 555] on strong "Commercial Power Washing" at bounding box center [534, 568] width 343 height 27
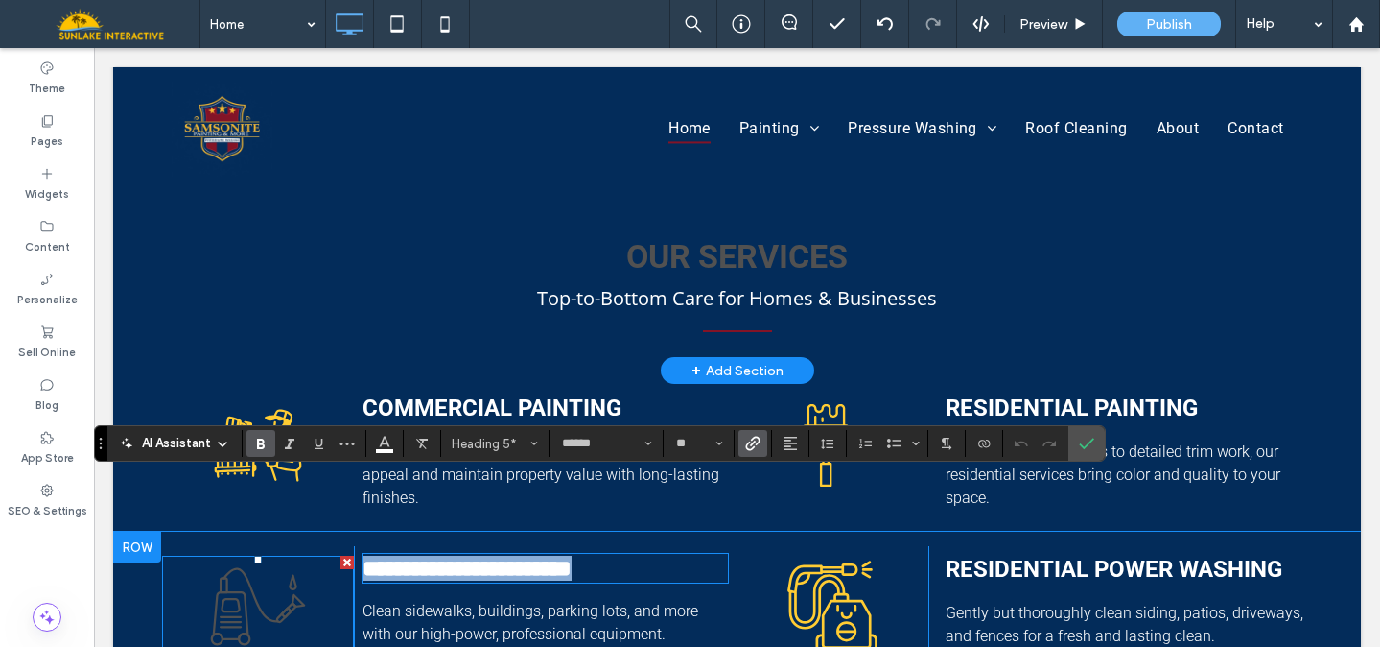
click at [302, 555] on icon at bounding box center [258, 606] width 192 height 102
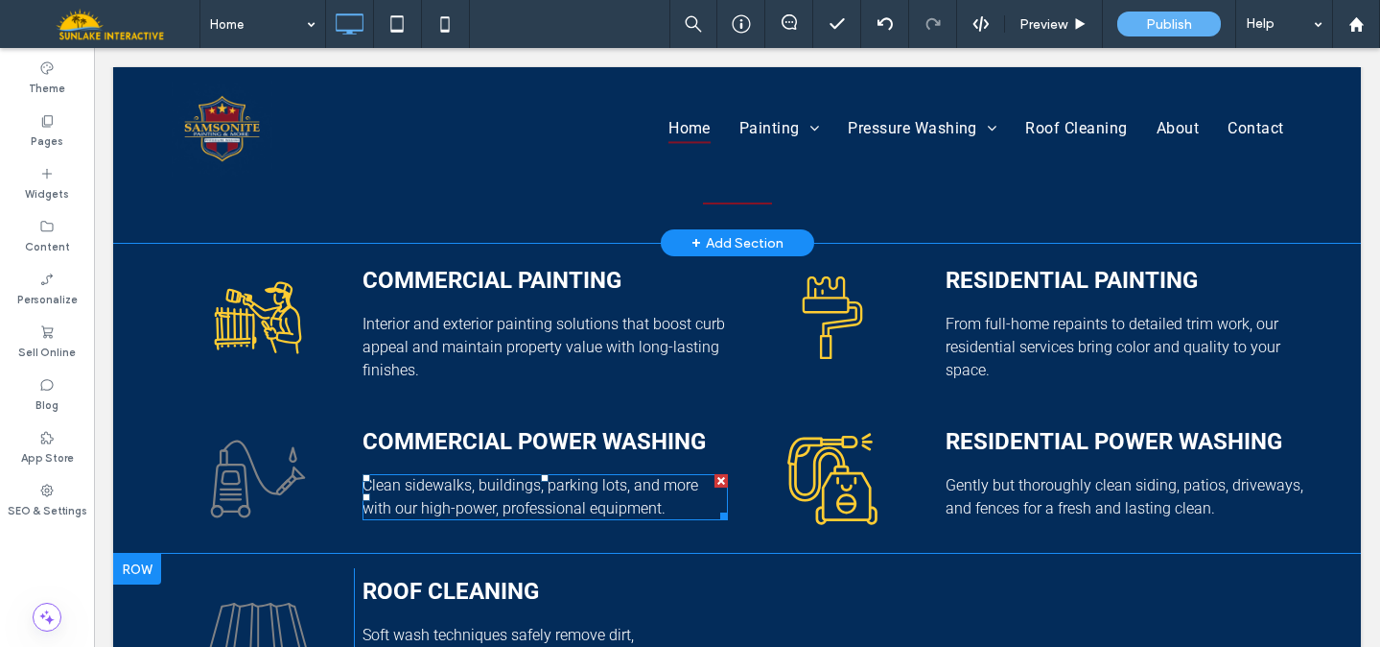
scroll to position [857, 0]
click at [259, 577] on icon at bounding box center [258, 628] width 192 height 102
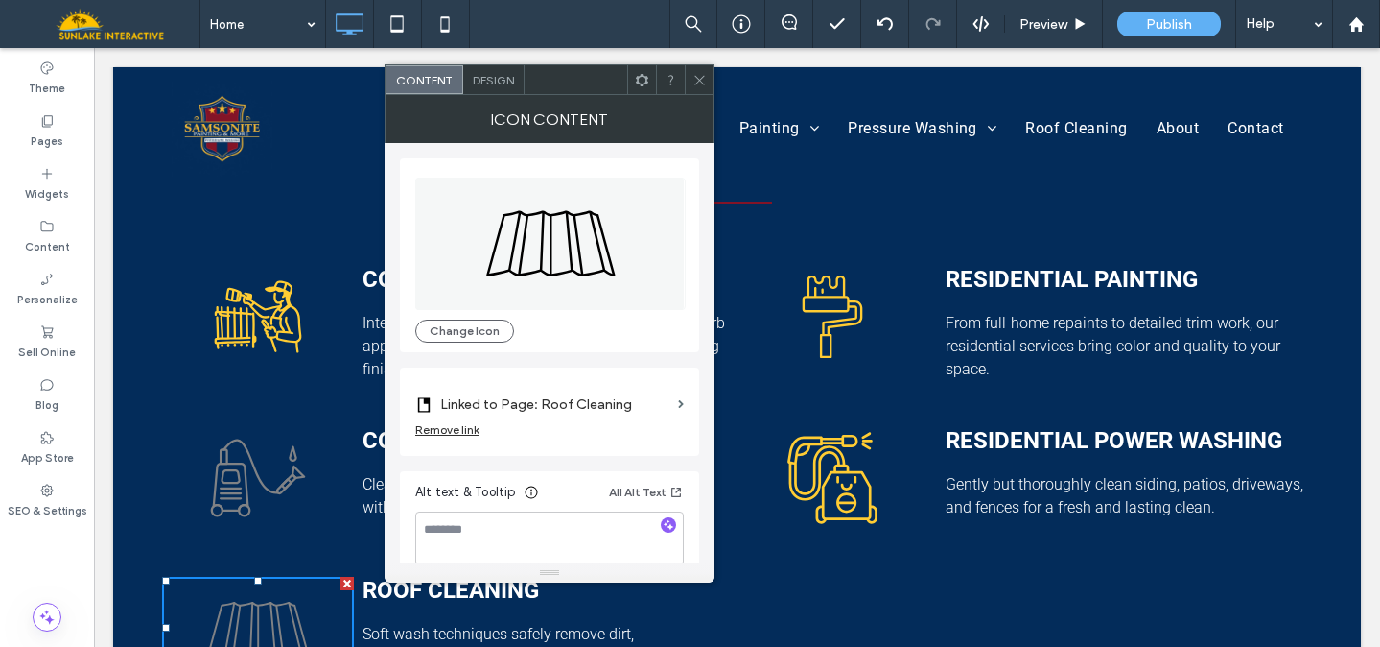
click at [507, 76] on span "Design" at bounding box center [493, 80] width 41 height 14
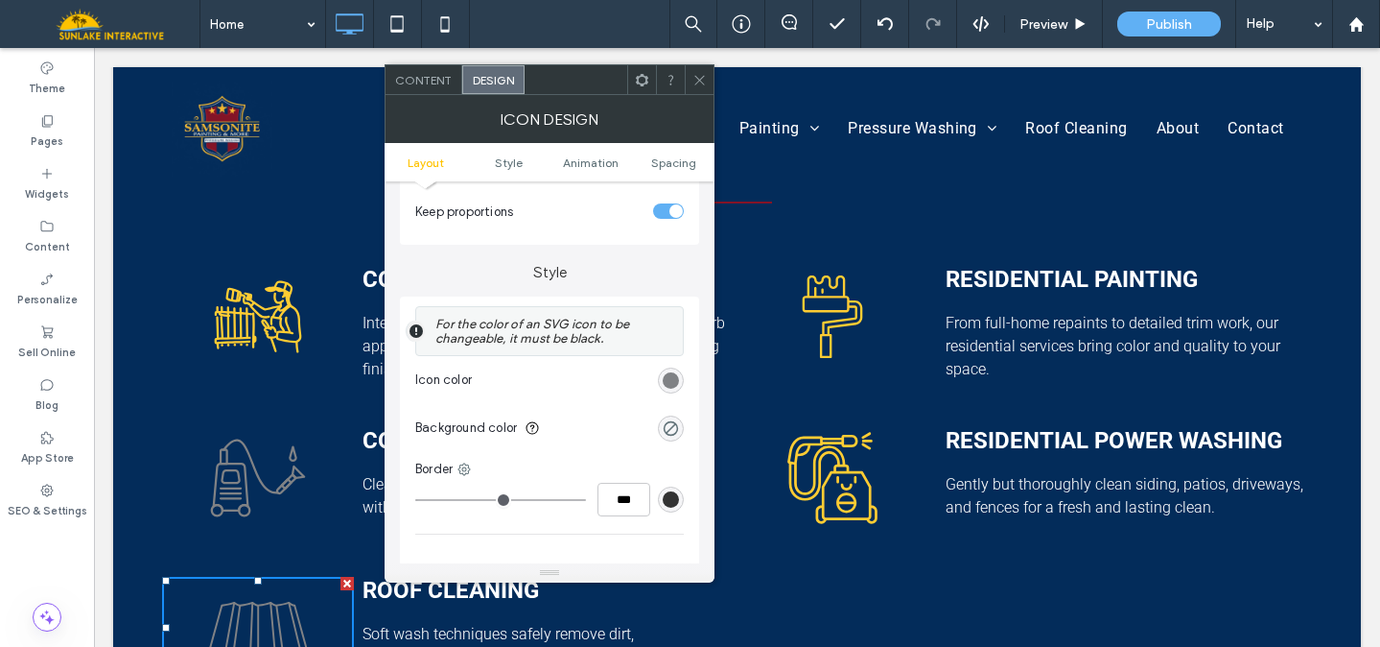
scroll to position [349, 0]
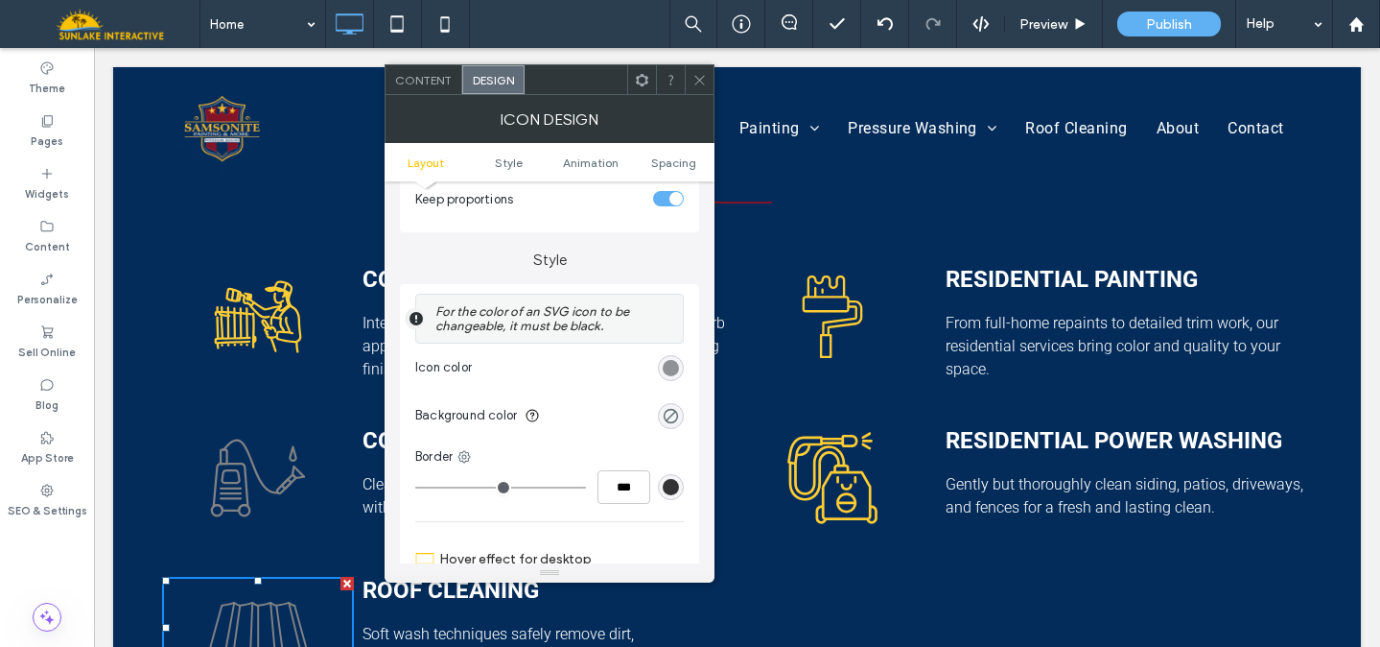
click at [671, 368] on div "rgb(128, 130, 133)" at bounding box center [671, 368] width 16 height 16
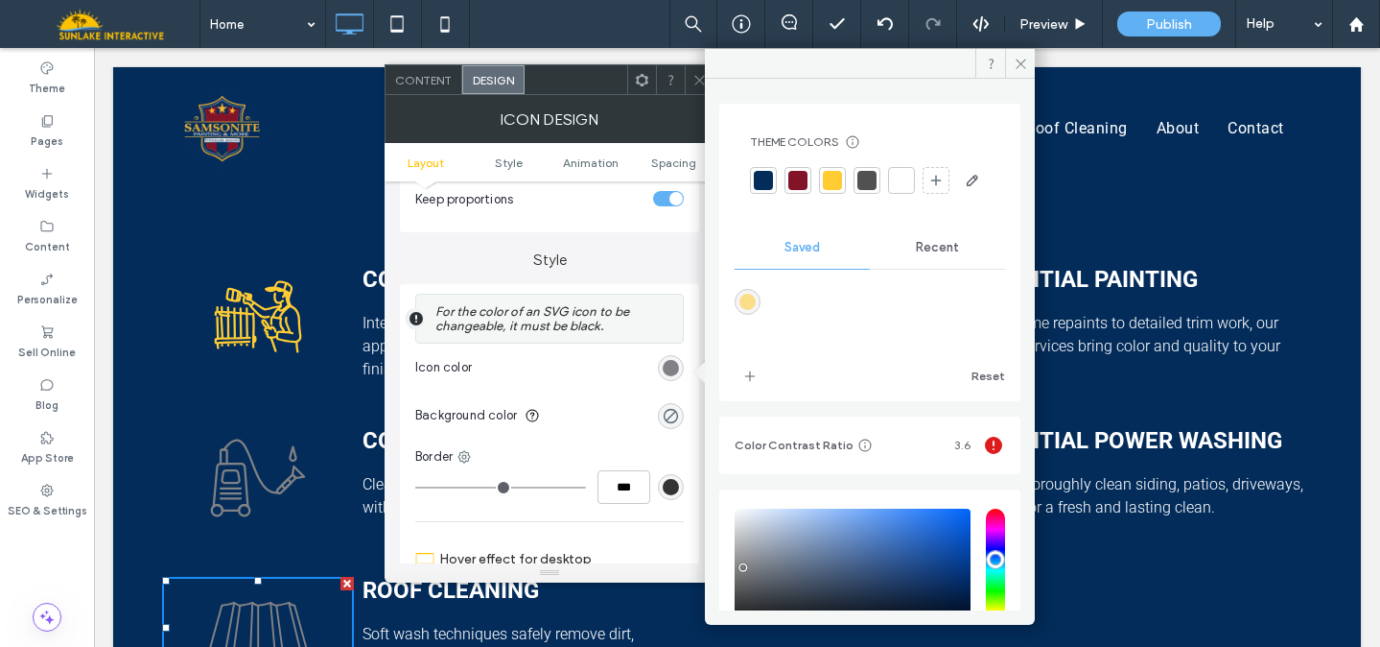
click at [829, 184] on div at bounding box center [832, 180] width 19 height 19
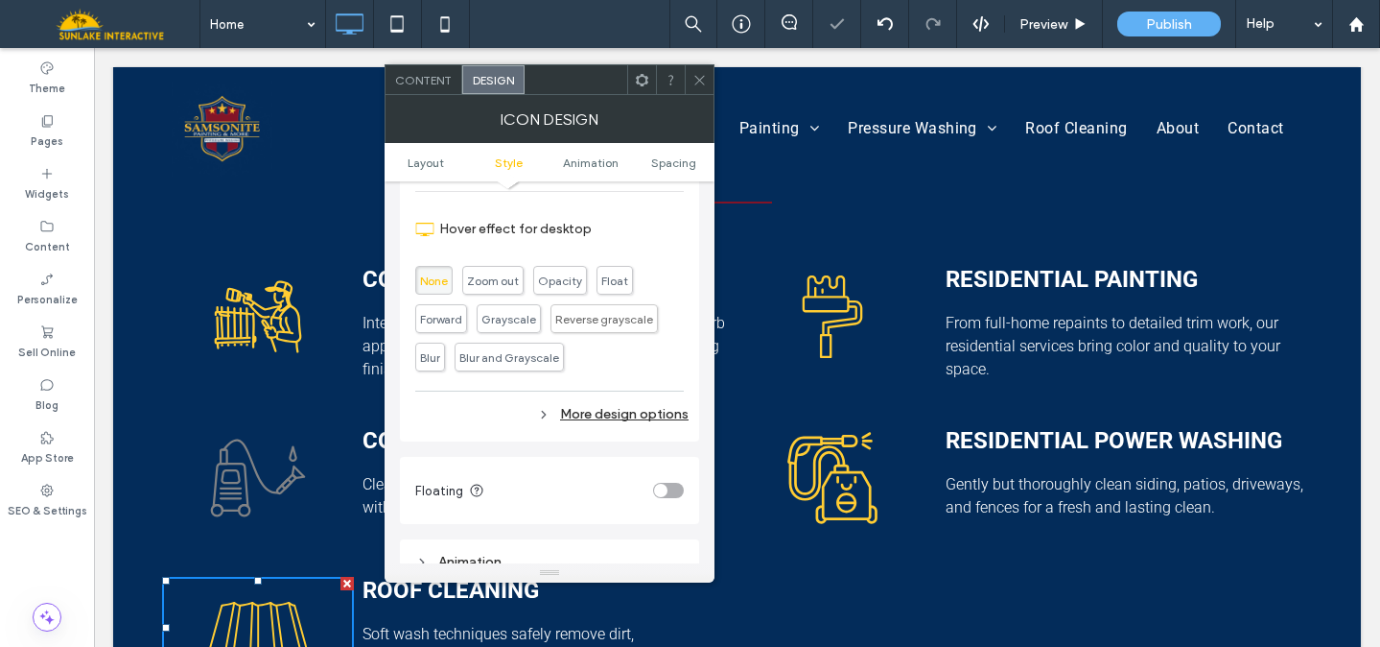
click at [647, 418] on div "More design options" at bounding box center [551, 414] width 273 height 26
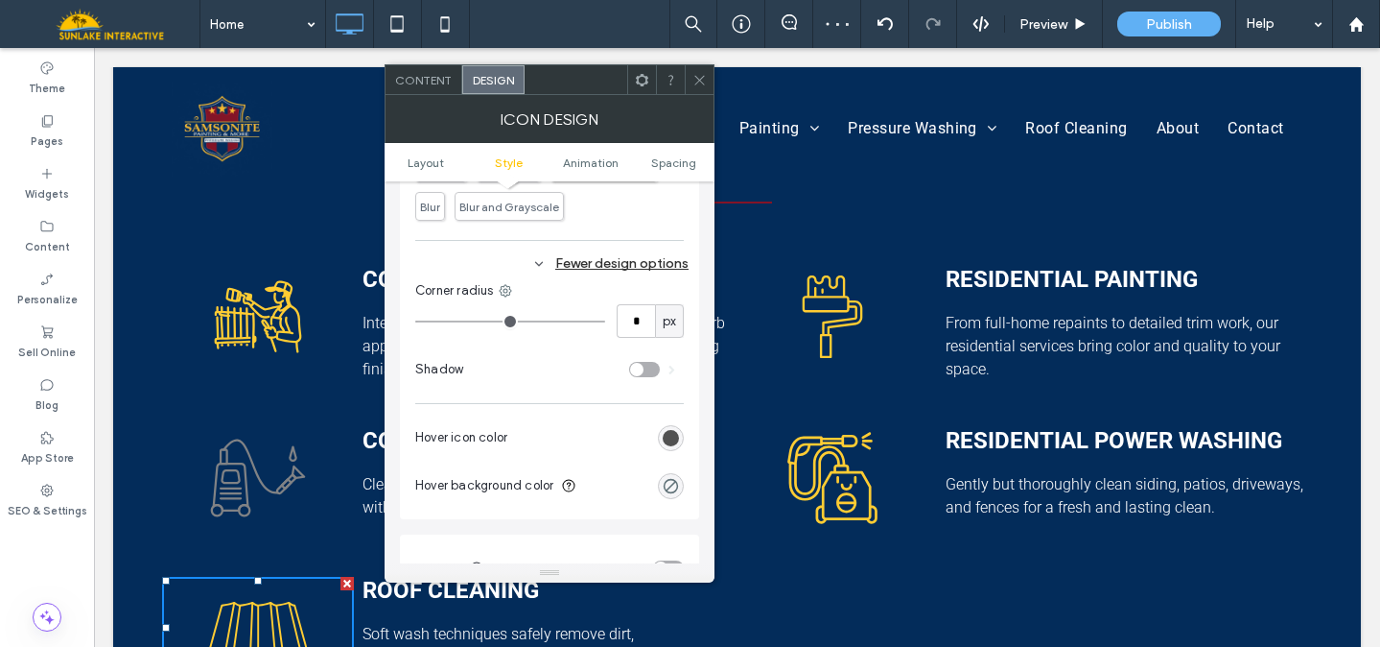
scroll to position [834, 0]
click at [672, 445] on div "rgb(81, 81, 81)" at bounding box center [671, 434] width 26 height 26
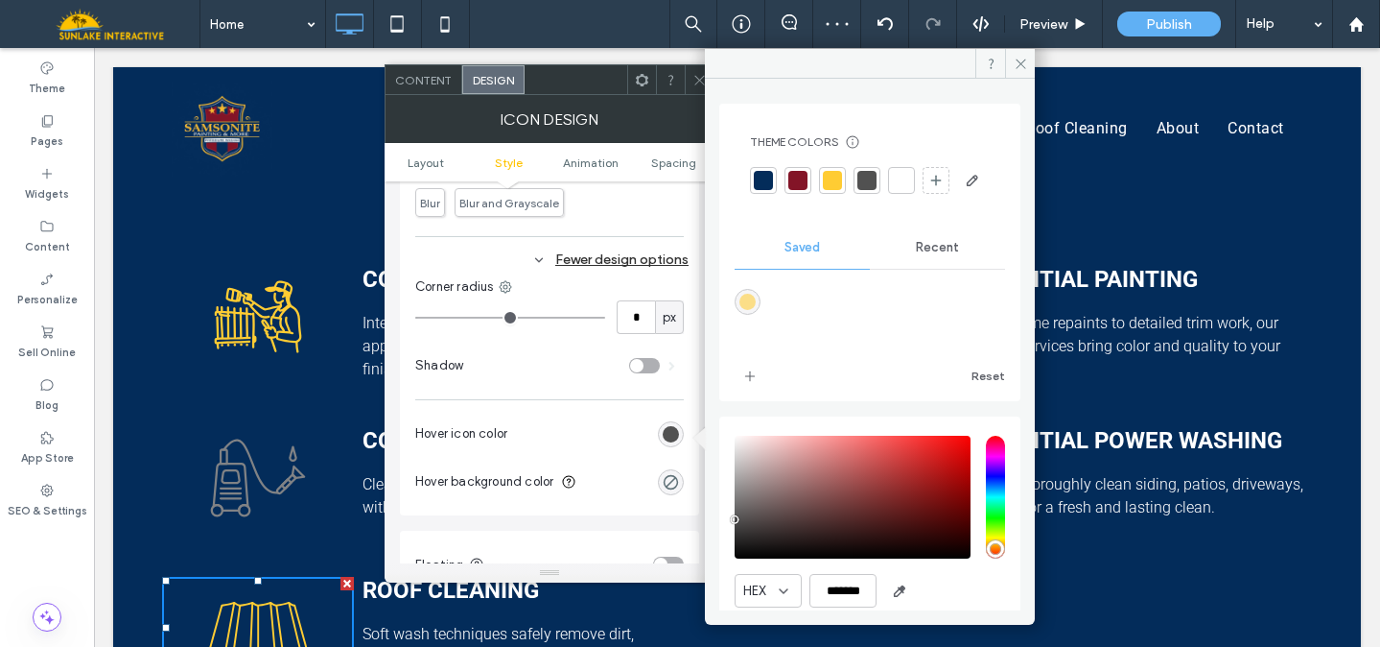
click at [903, 177] on div at bounding box center [901, 180] width 19 height 19
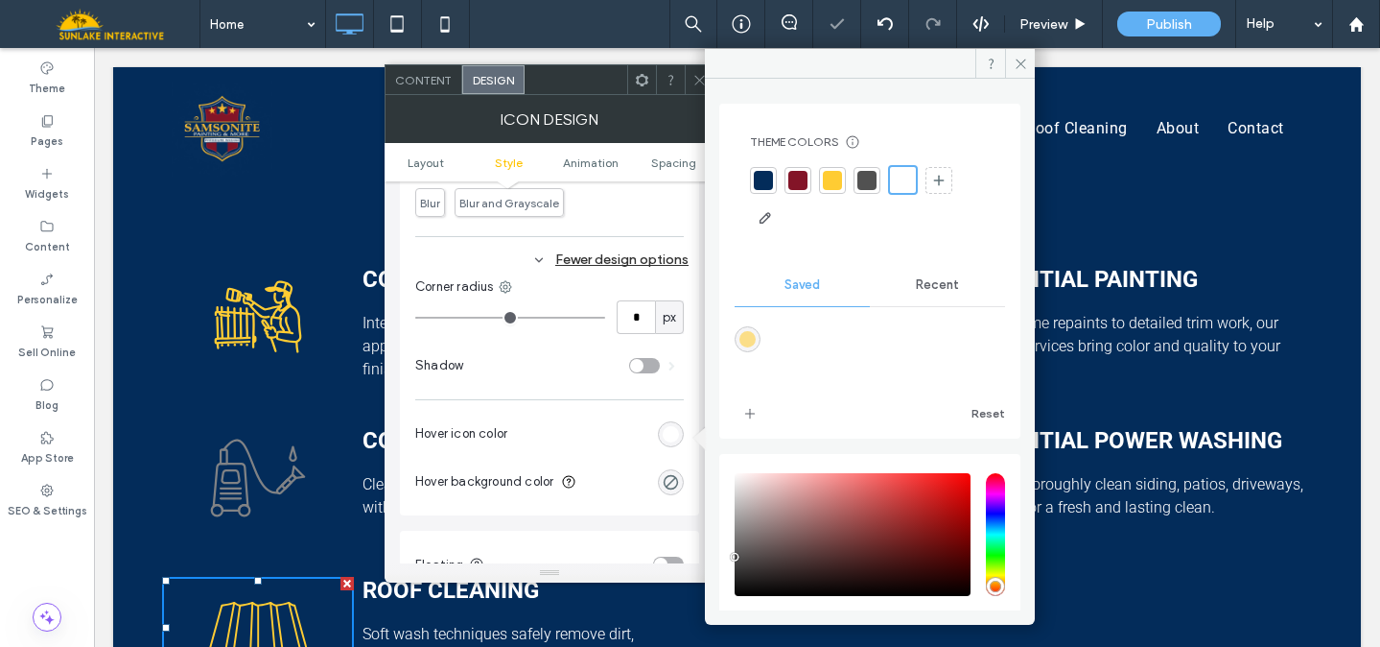
click at [695, 80] on icon at bounding box center [700, 80] width 14 height 14
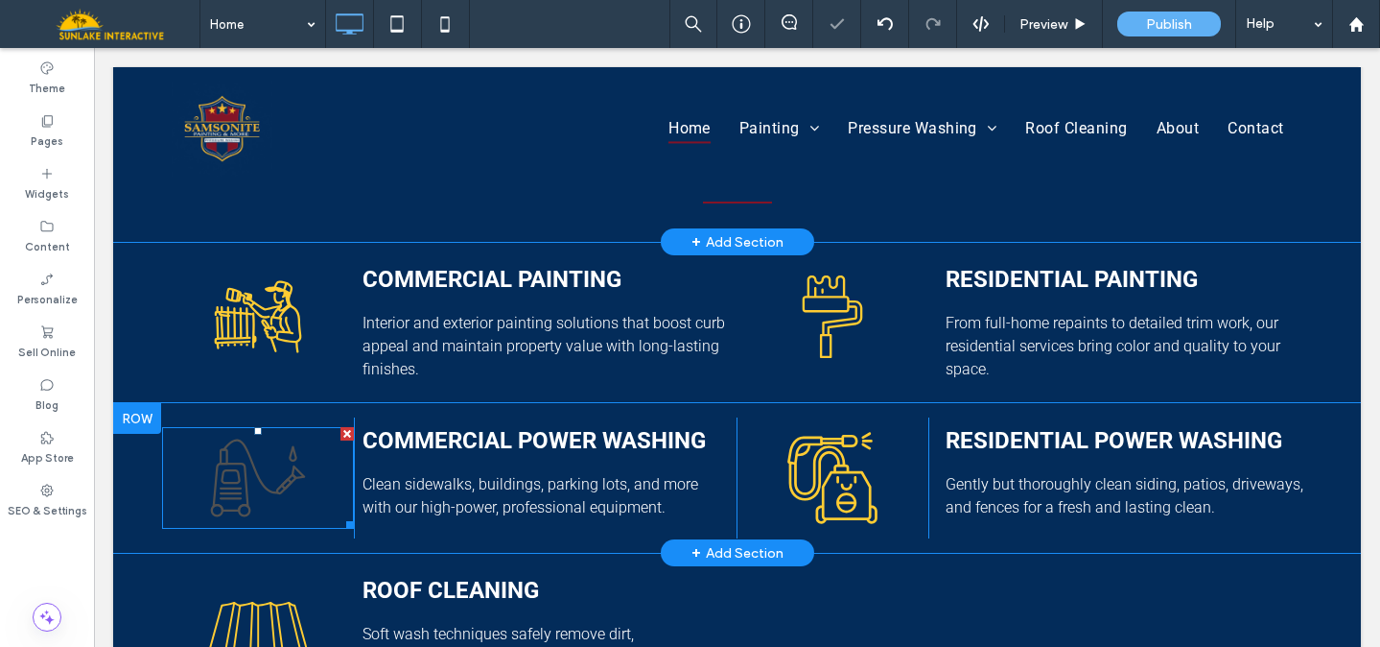
click at [241, 427] on icon at bounding box center [258, 478] width 192 height 102
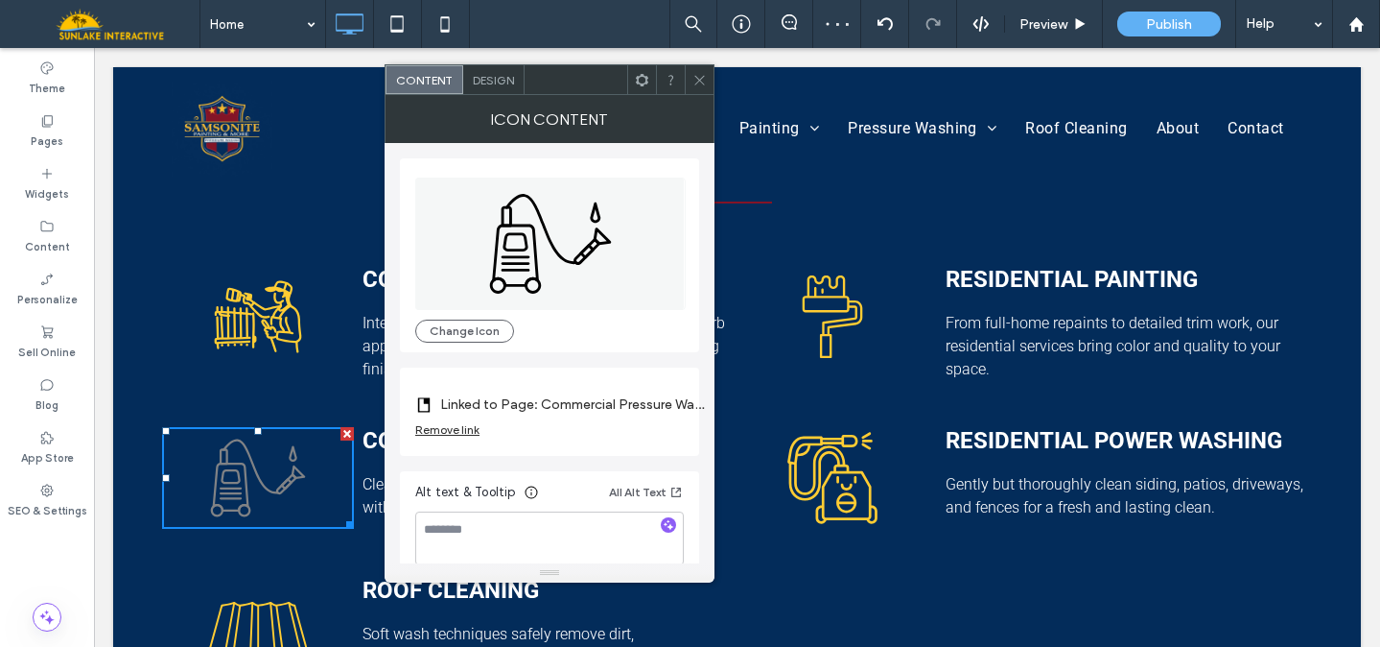
click at [484, 82] on span "Design" at bounding box center [493, 80] width 41 height 14
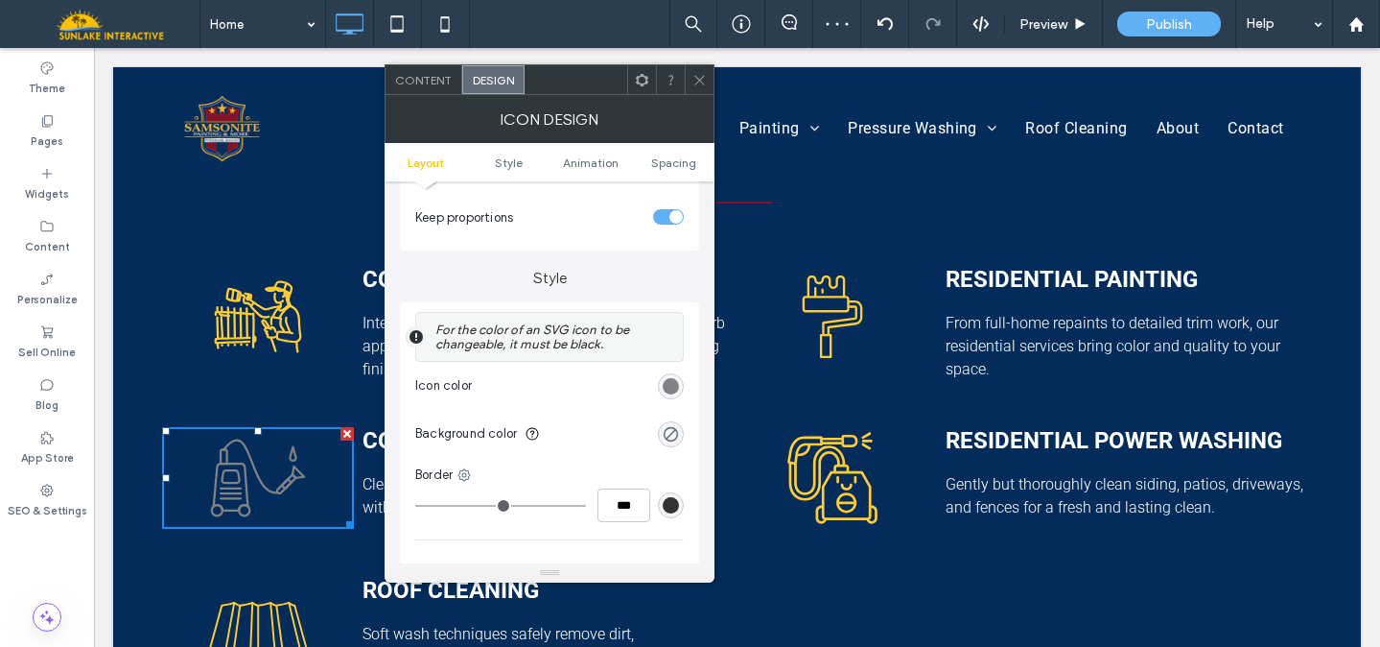
scroll to position [521, 0]
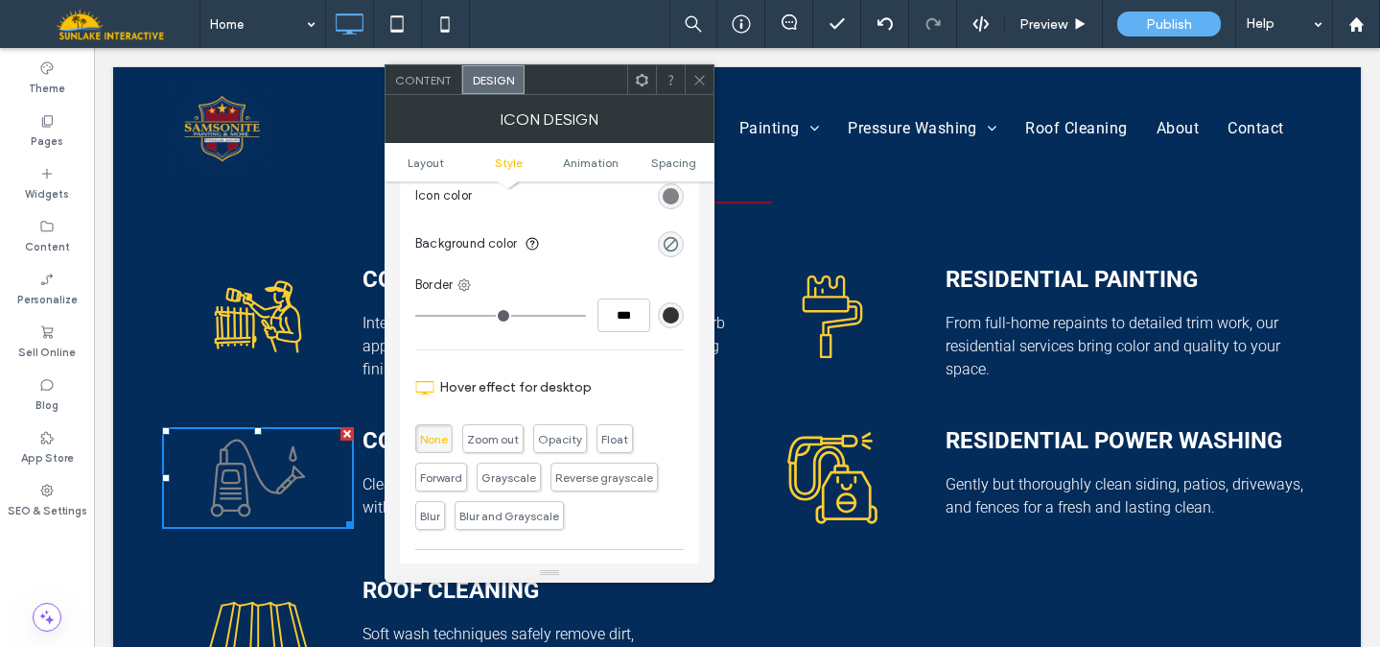
click at [680, 197] on div "rgb(128, 130, 133)" at bounding box center [671, 196] width 26 height 26
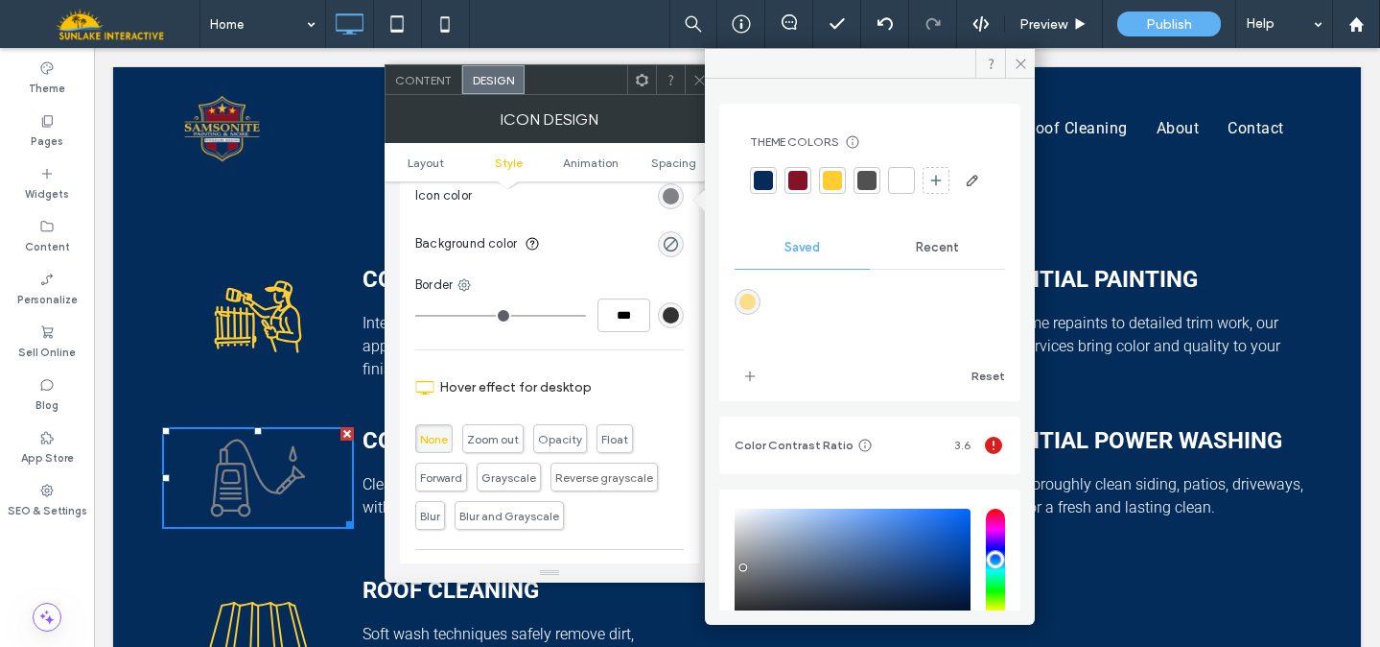
click at [834, 180] on div at bounding box center [832, 180] width 19 height 19
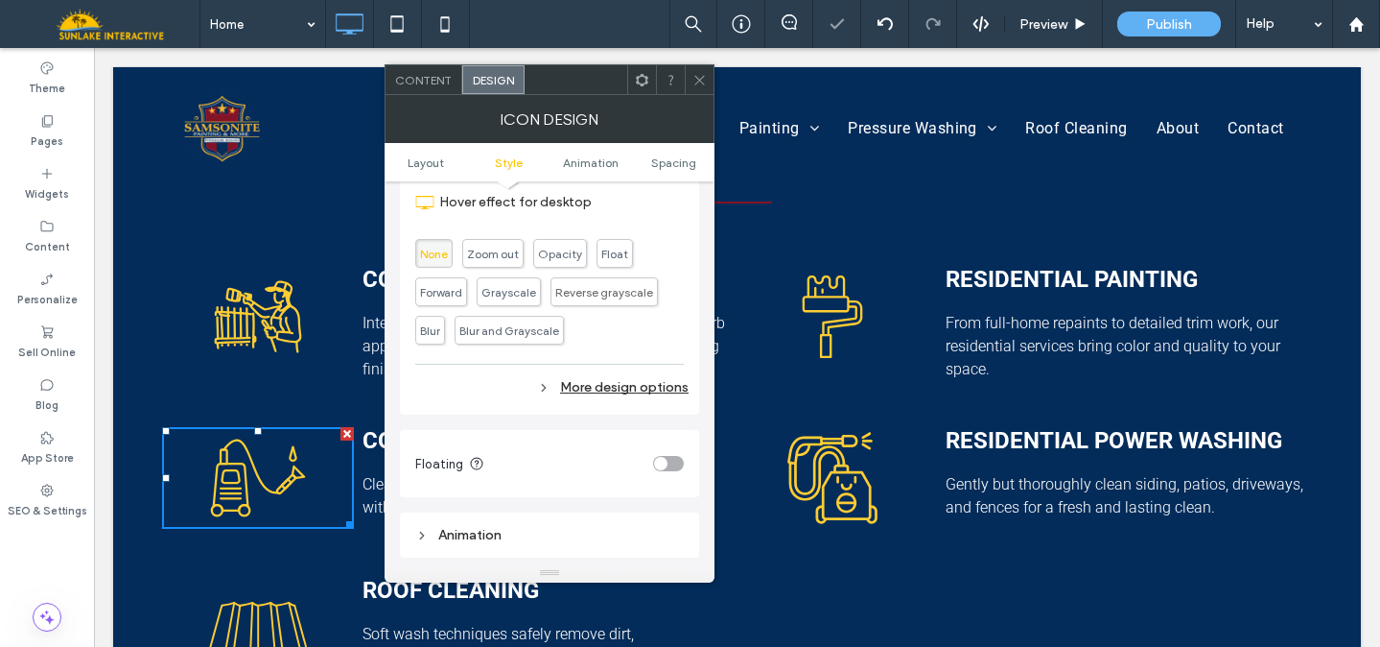
scroll to position [738, 0]
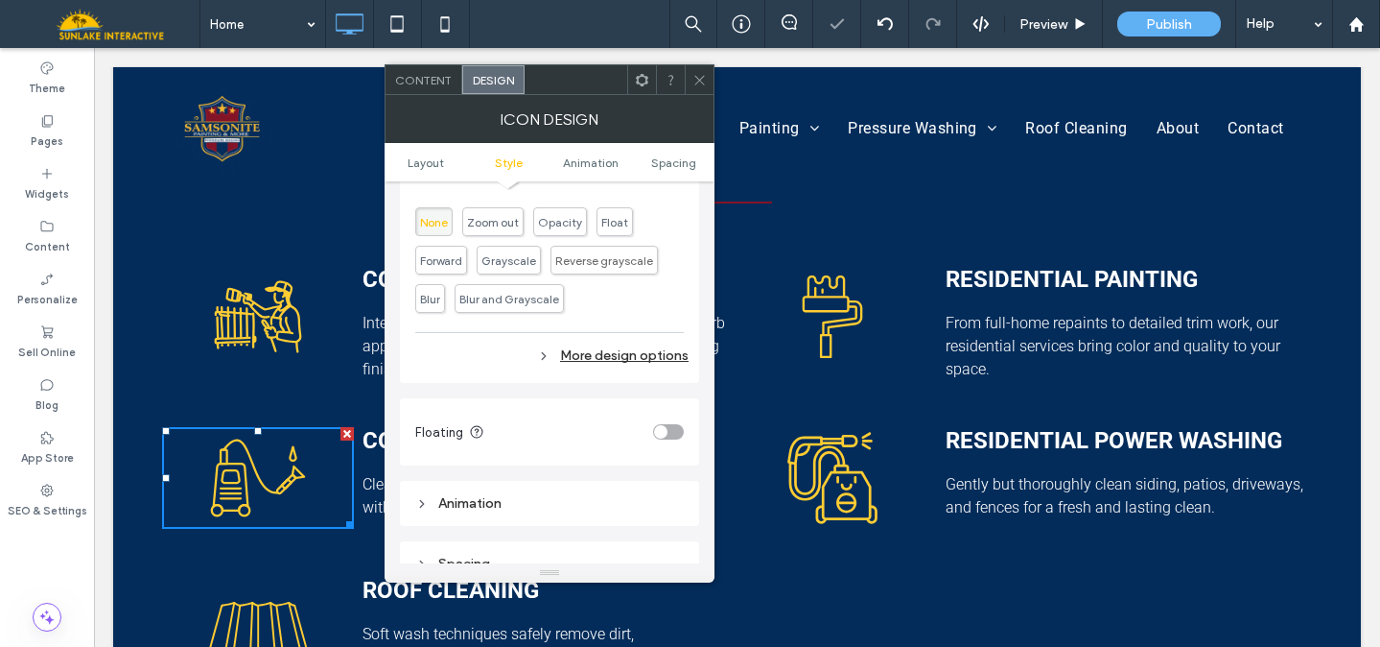
click at [646, 358] on div "More design options" at bounding box center [551, 355] width 273 height 26
click at [655, 421] on div "px" at bounding box center [669, 413] width 29 height 34
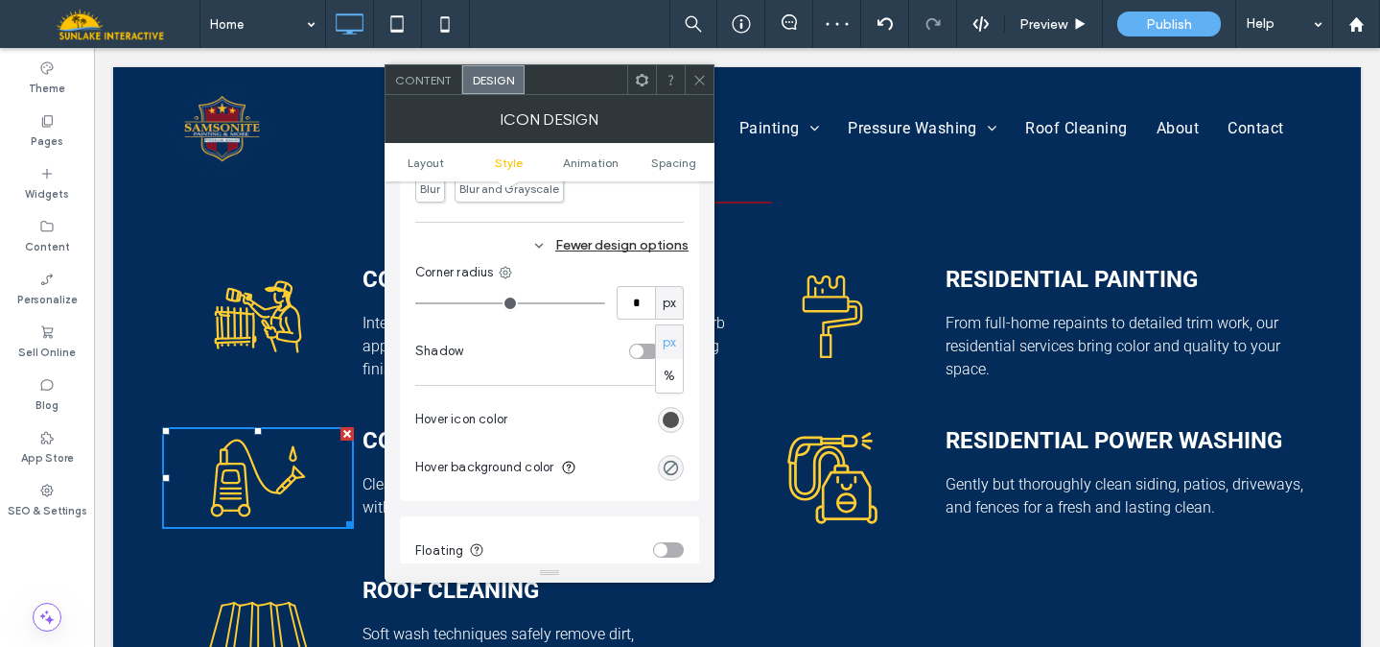
scroll to position [852, 0]
click at [648, 247] on div "Fewer design options" at bounding box center [551, 241] width 273 height 26
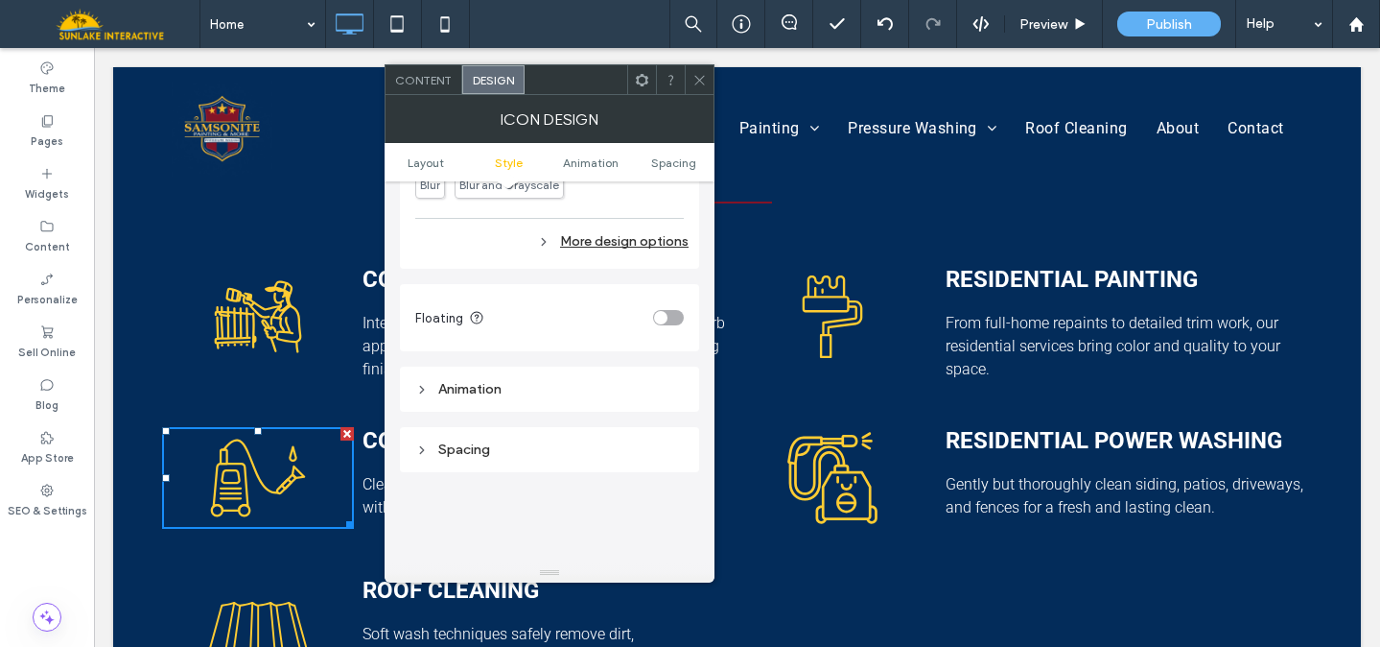
click at [658, 245] on div "More design options" at bounding box center [551, 241] width 273 height 26
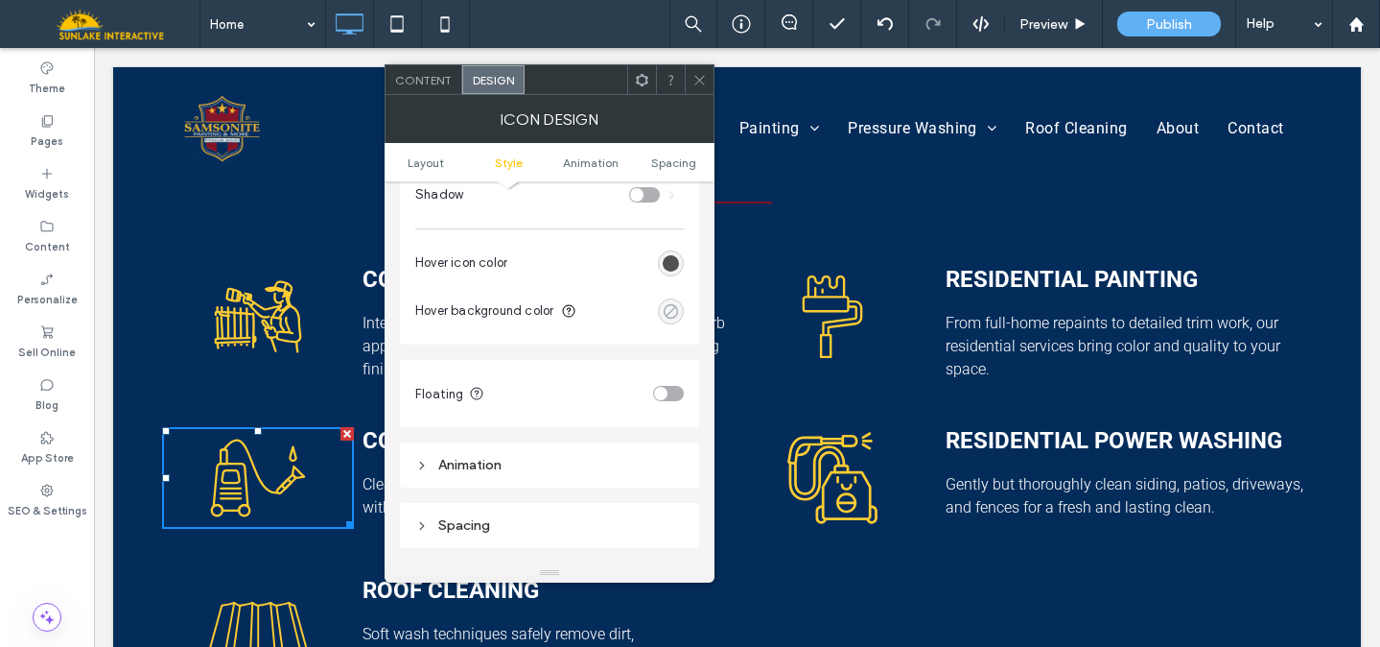
scroll to position [1004, 0]
click at [671, 268] on div "rgb(81, 81, 81)" at bounding box center [671, 263] width 16 height 16
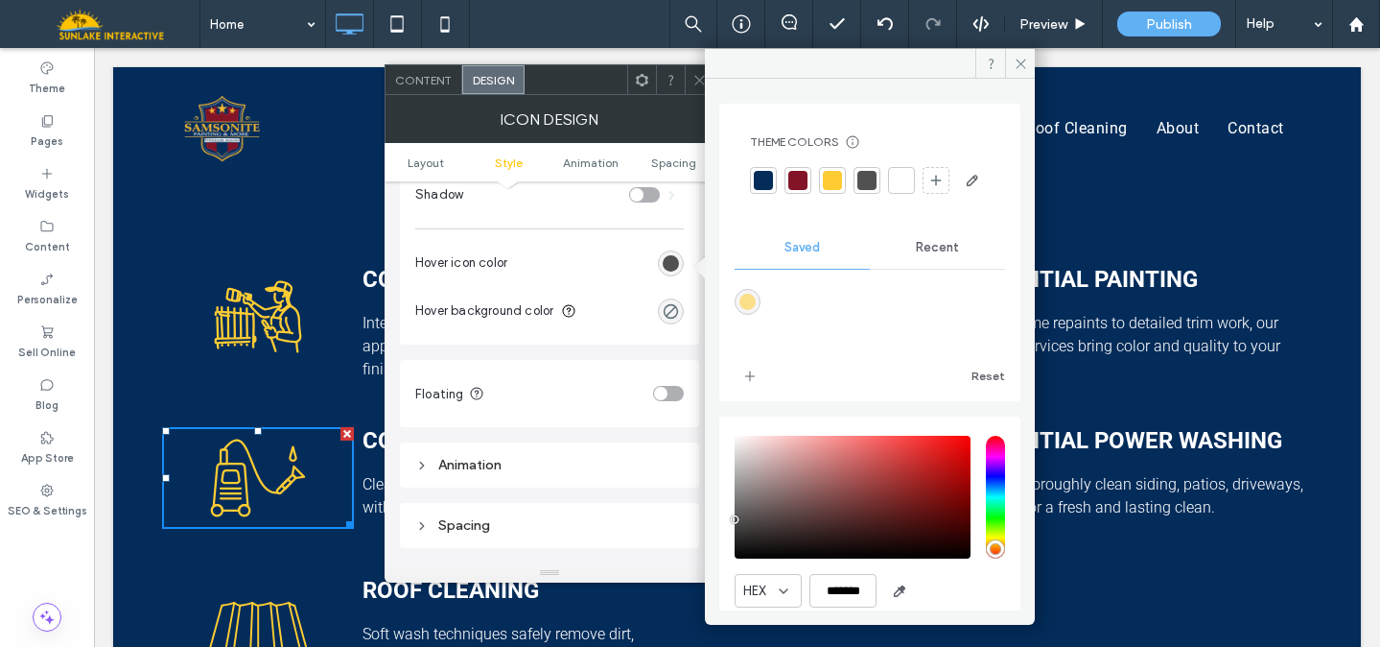
click at [749, 310] on div "rgba(251,222,136,1)" at bounding box center [748, 302] width 16 height 16
type input "*******"
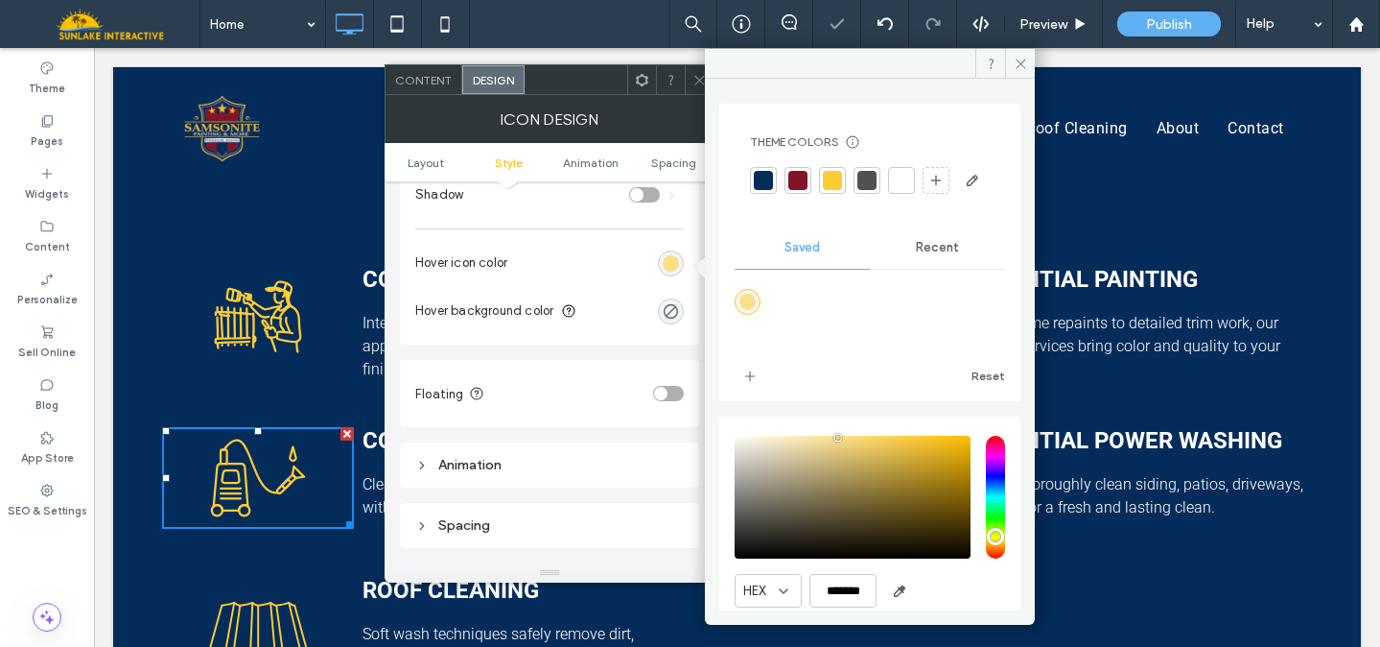
click at [689, 83] on div at bounding box center [699, 79] width 29 height 29
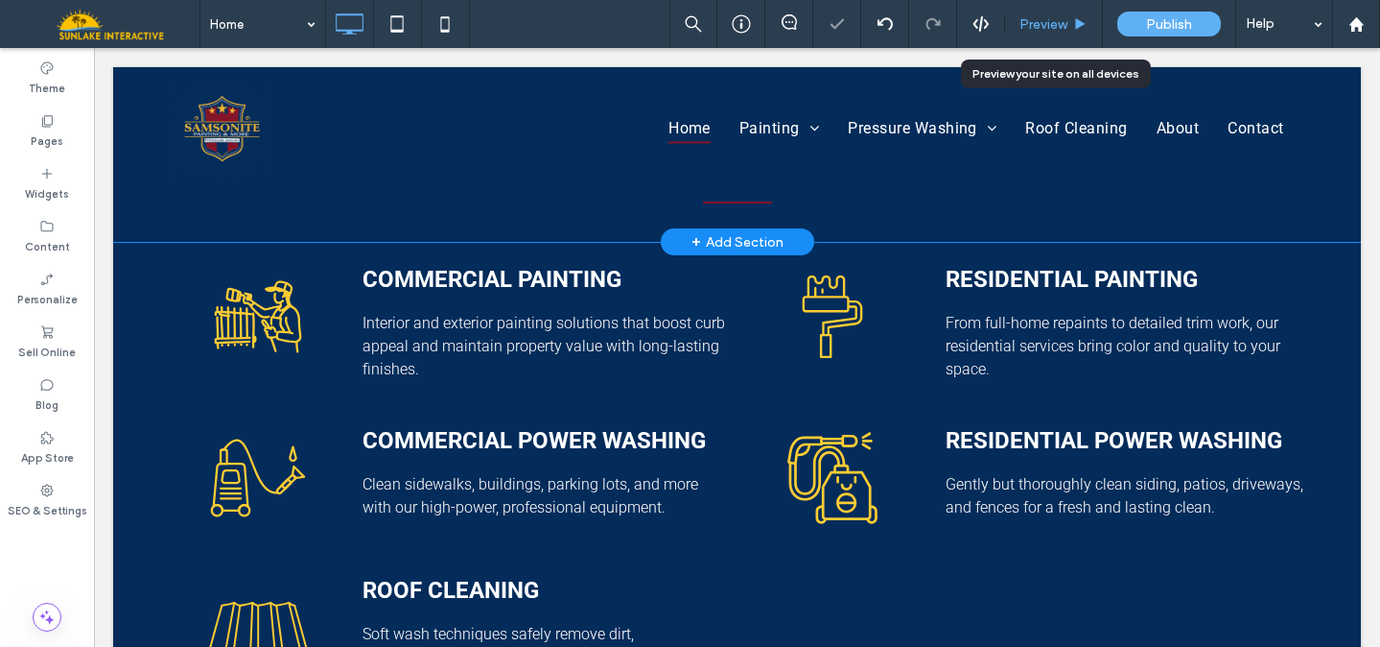
click at [1050, 12] on div "Preview" at bounding box center [1054, 24] width 98 height 48
click at [1071, 29] on div "Preview" at bounding box center [1053, 24] width 97 height 16
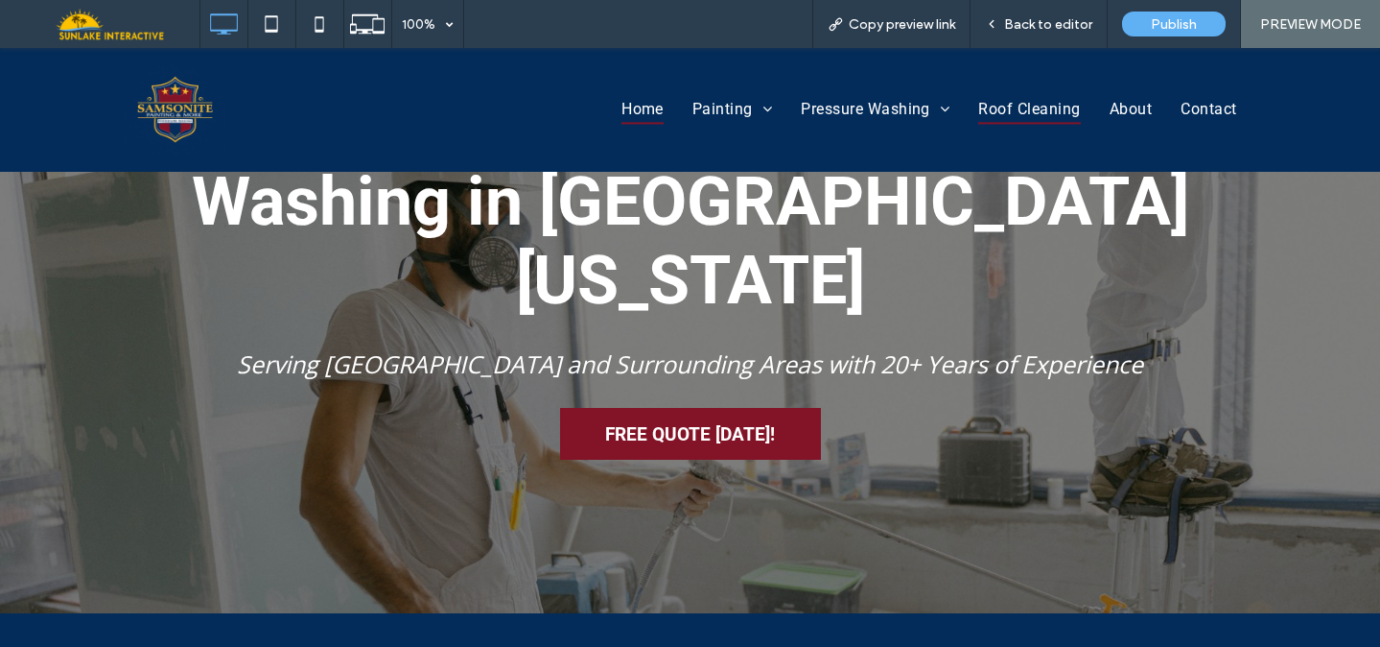
scroll to position [243, 0]
click at [999, 26] on icon at bounding box center [991, 23] width 13 height 13
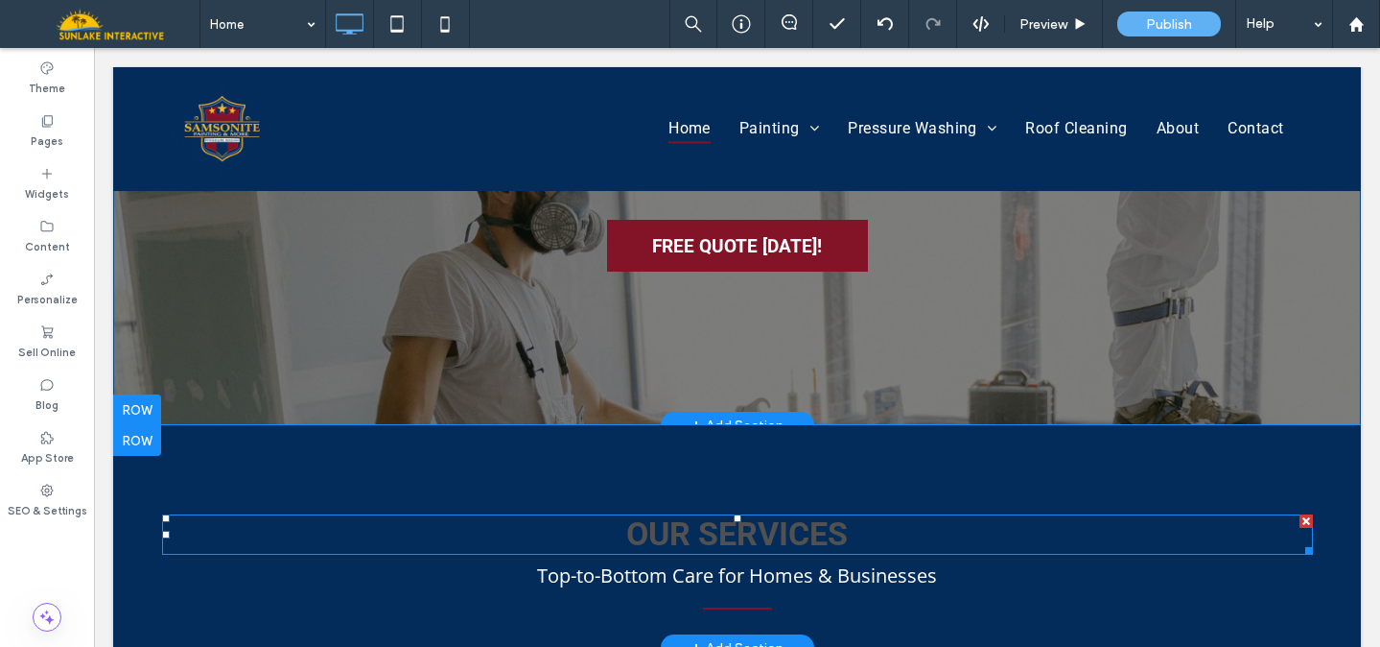
scroll to position [488, 0]
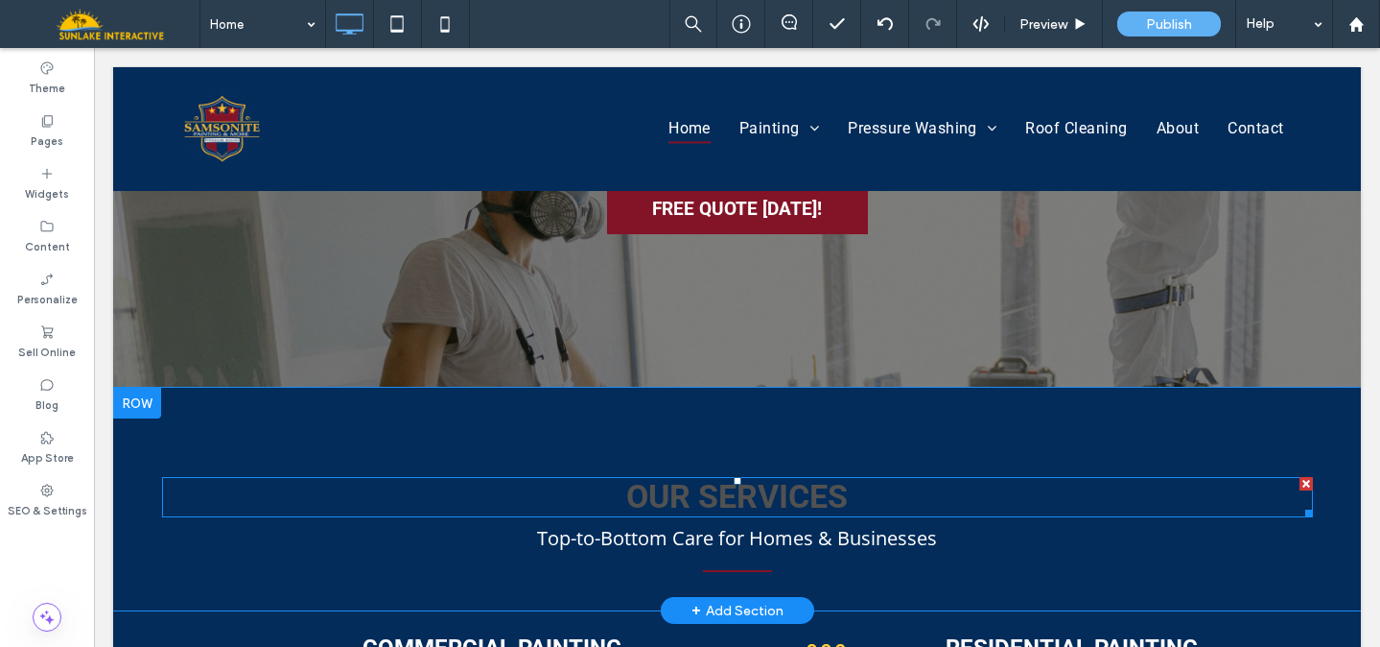
click at [665, 477] on span "OUR SERVICES" at bounding box center [737, 496] width 222 height 38
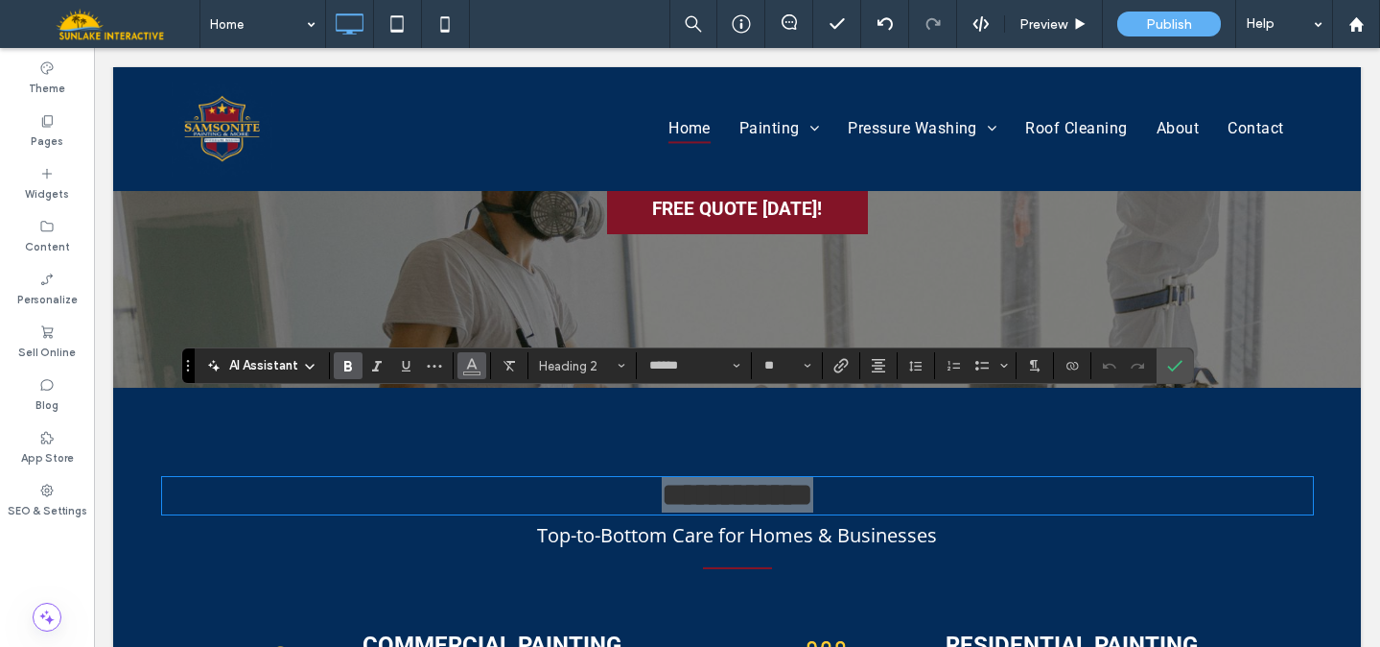
click at [478, 363] on icon "Color" at bounding box center [471, 363] width 15 height 15
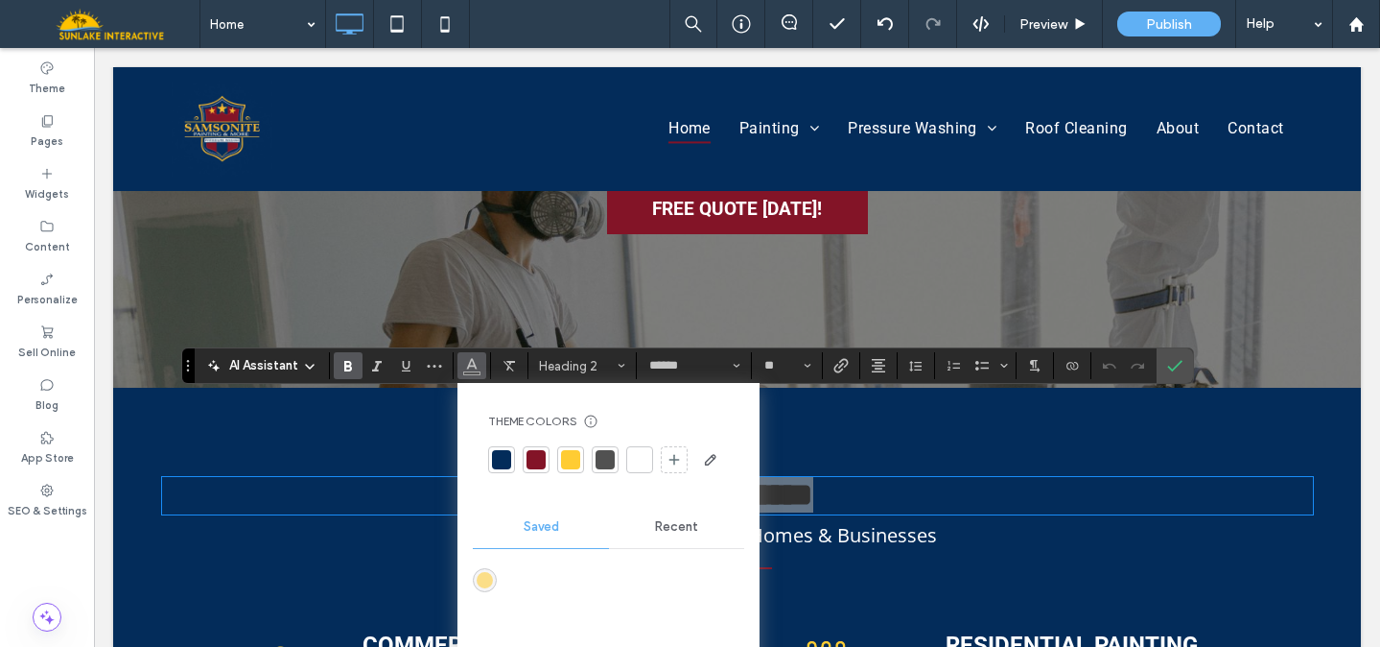
click at [644, 453] on div at bounding box center [639, 459] width 19 height 19
click at [1171, 365] on icon "Confirm" at bounding box center [1174, 365] width 15 height 15
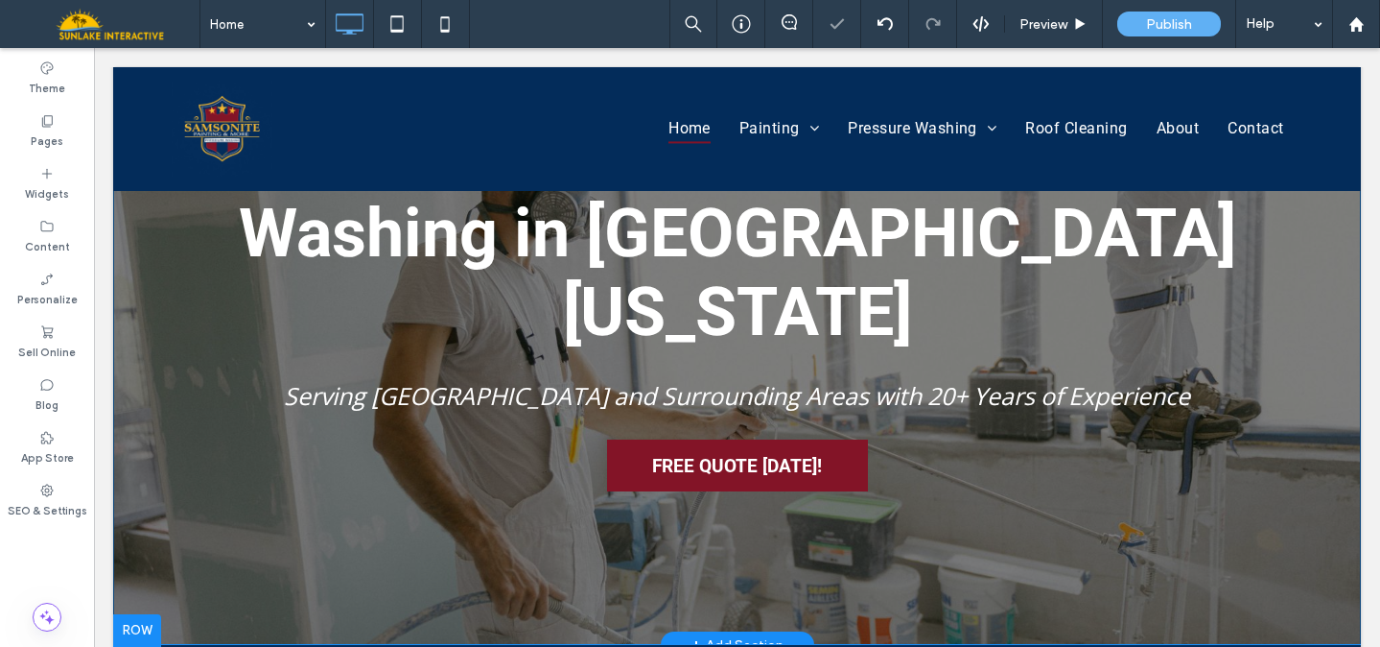
scroll to position [0, 0]
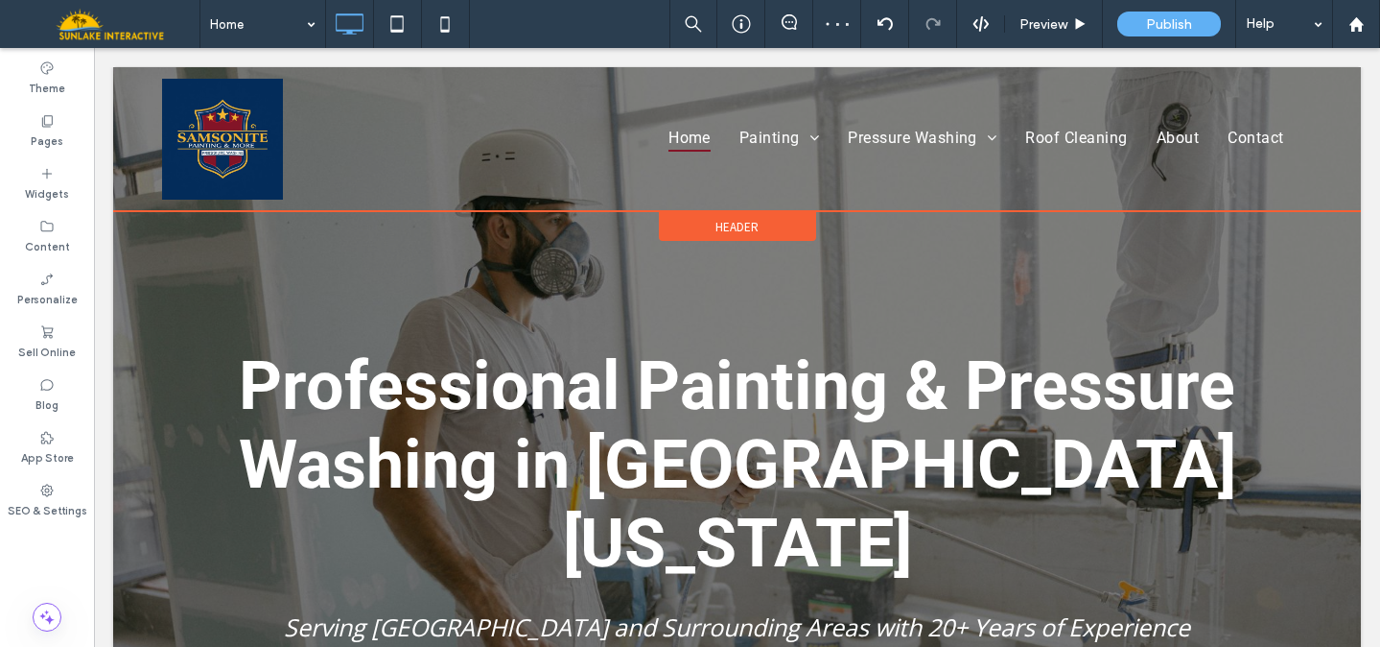
click at [726, 227] on span "Header" at bounding box center [737, 227] width 43 height 16
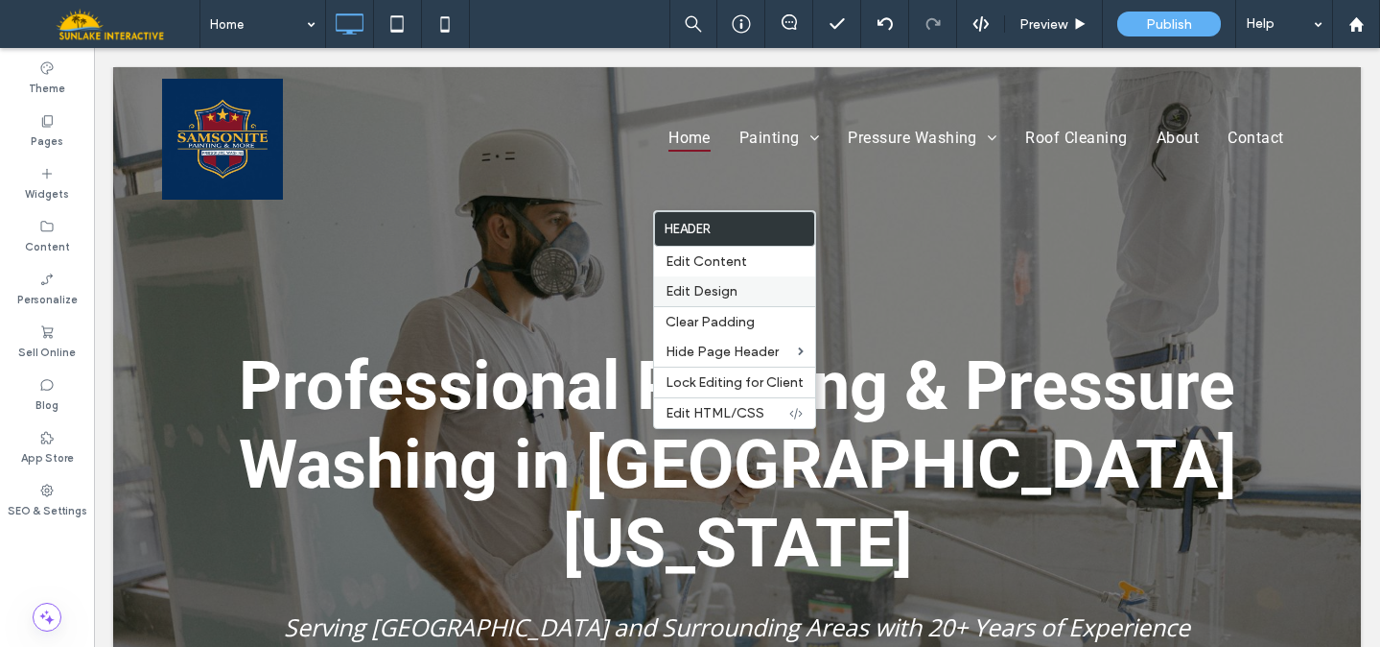
click at [711, 293] on span "Edit Design" at bounding box center [702, 291] width 72 height 16
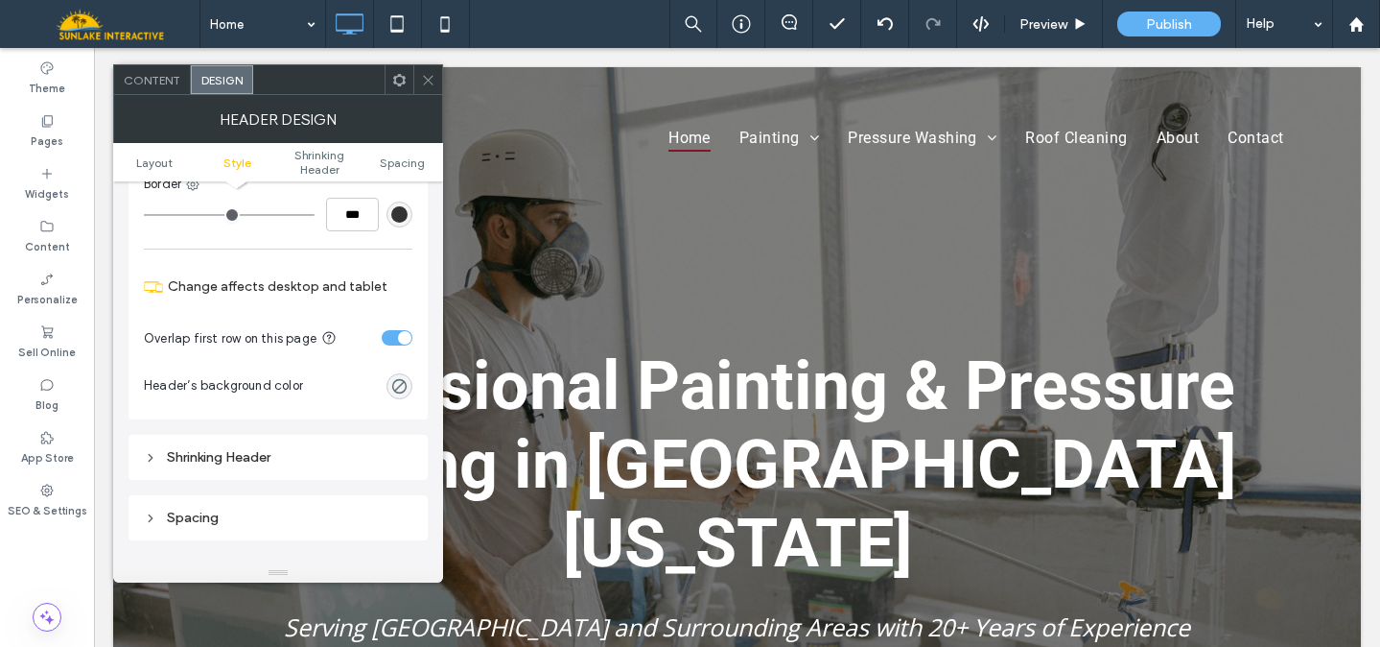
scroll to position [433, 0]
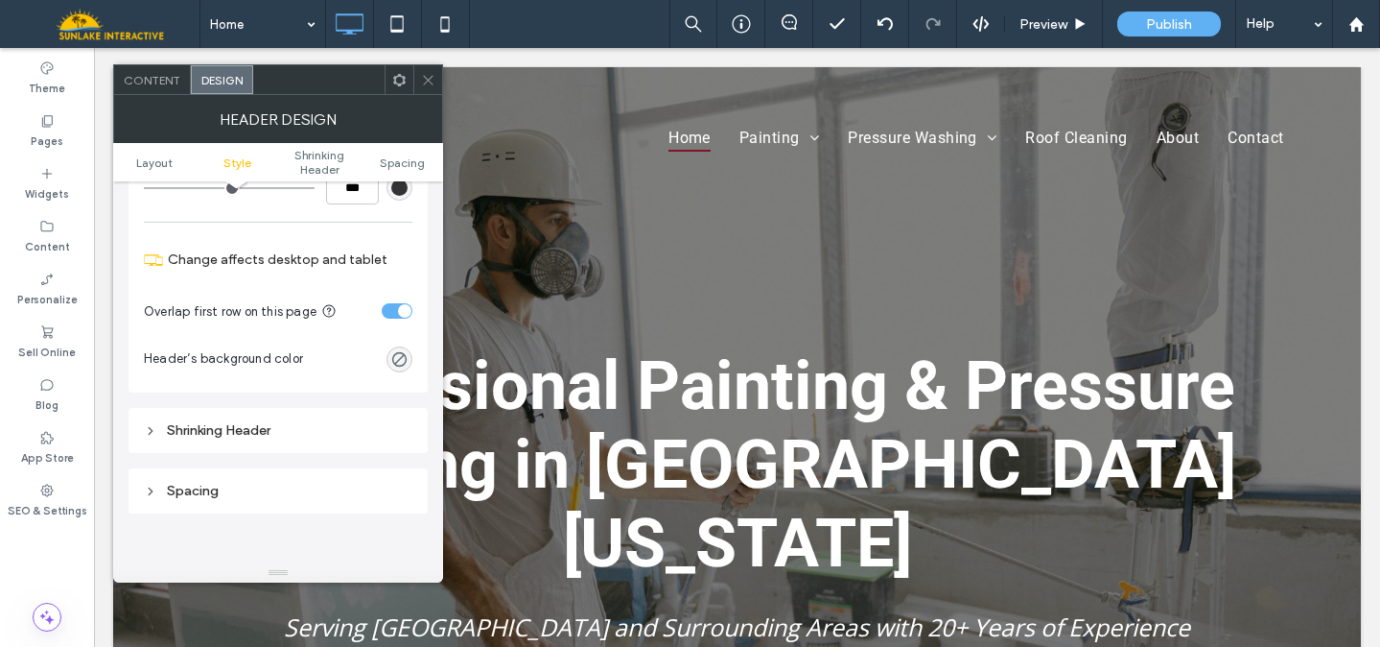
click at [286, 436] on div "Shrinking Header" at bounding box center [278, 430] width 269 height 16
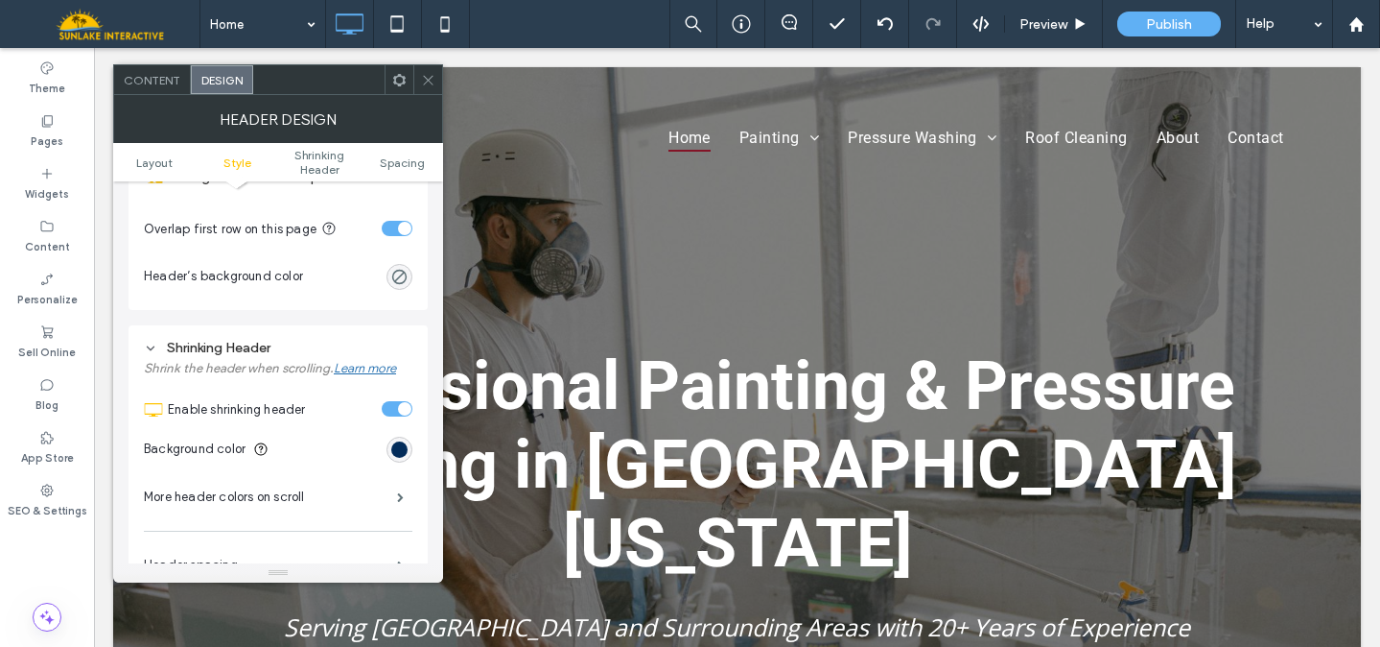
scroll to position [558, 0]
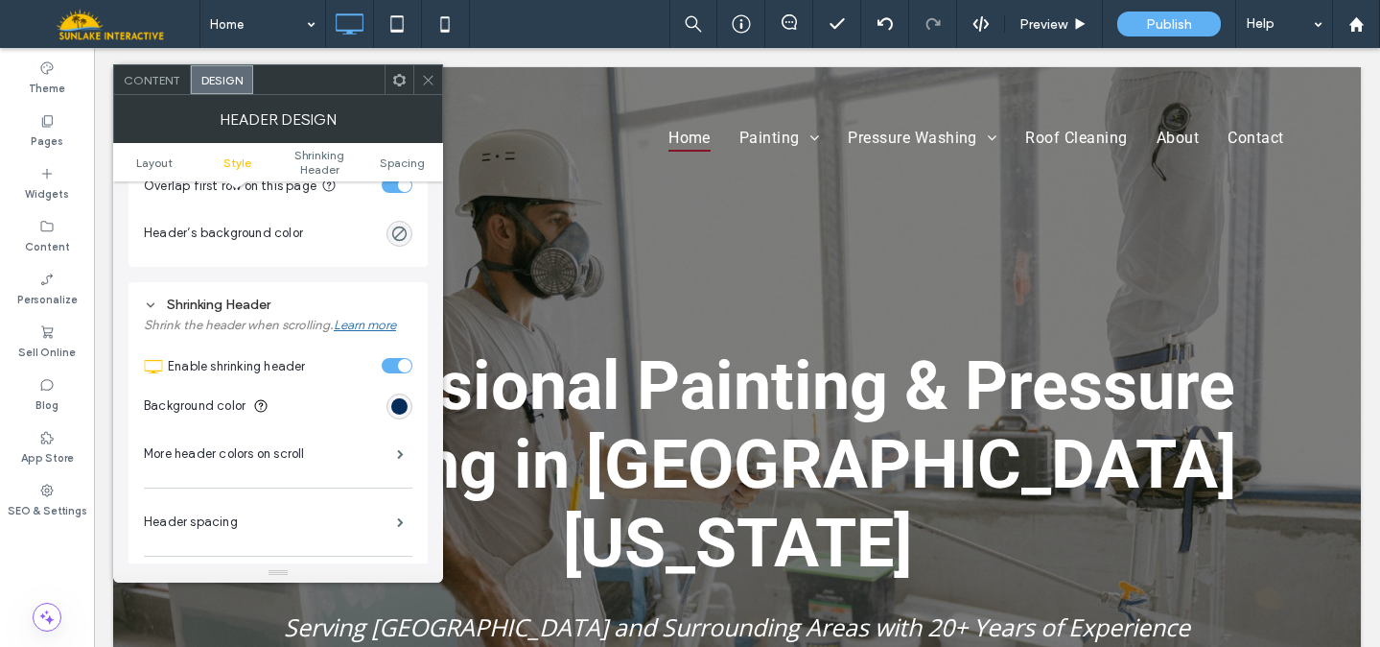
click at [401, 365] on div "toggle" at bounding box center [404, 365] width 13 height 13
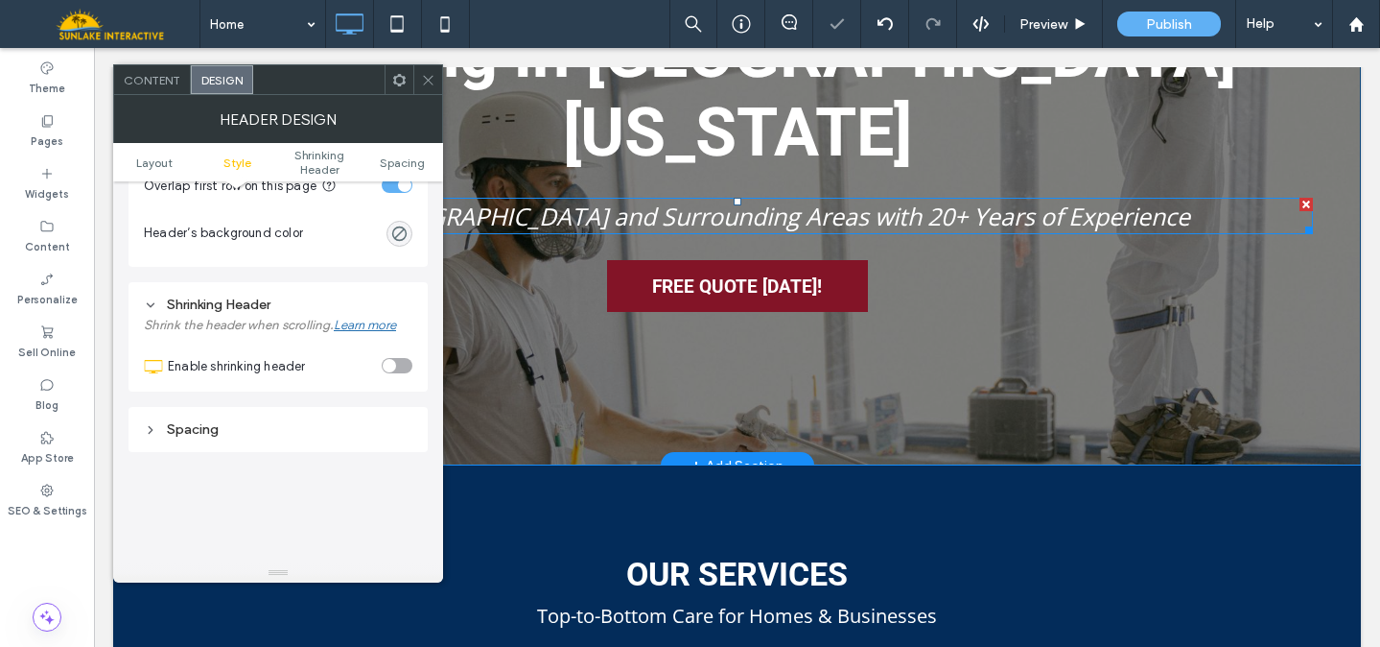
scroll to position [417, 0]
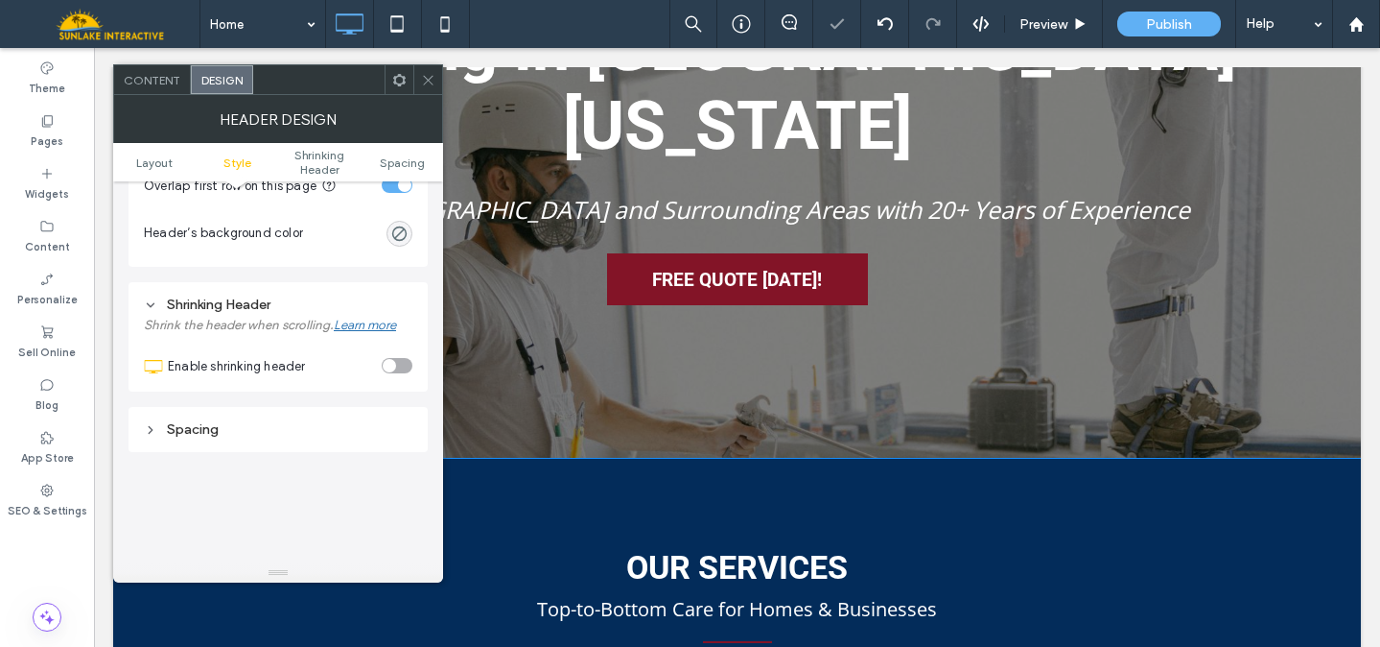
click at [424, 75] on use at bounding box center [428, 80] width 10 height 10
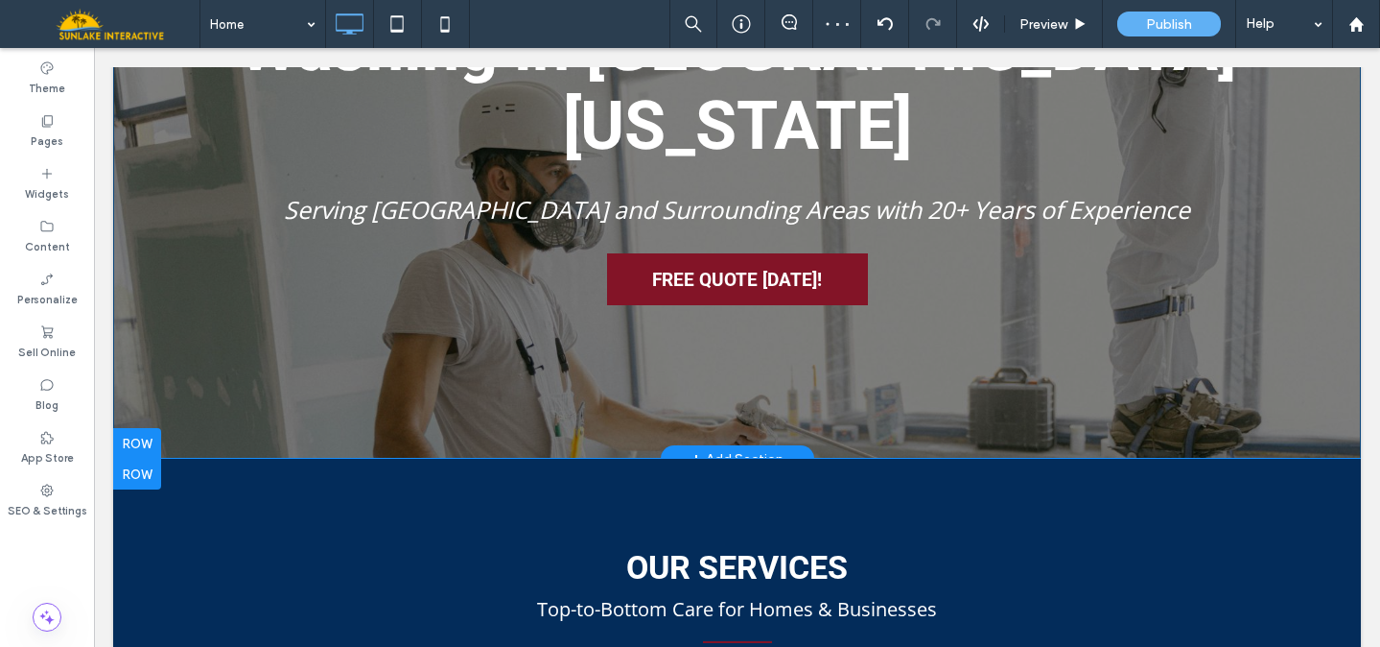
scroll to position [0, 0]
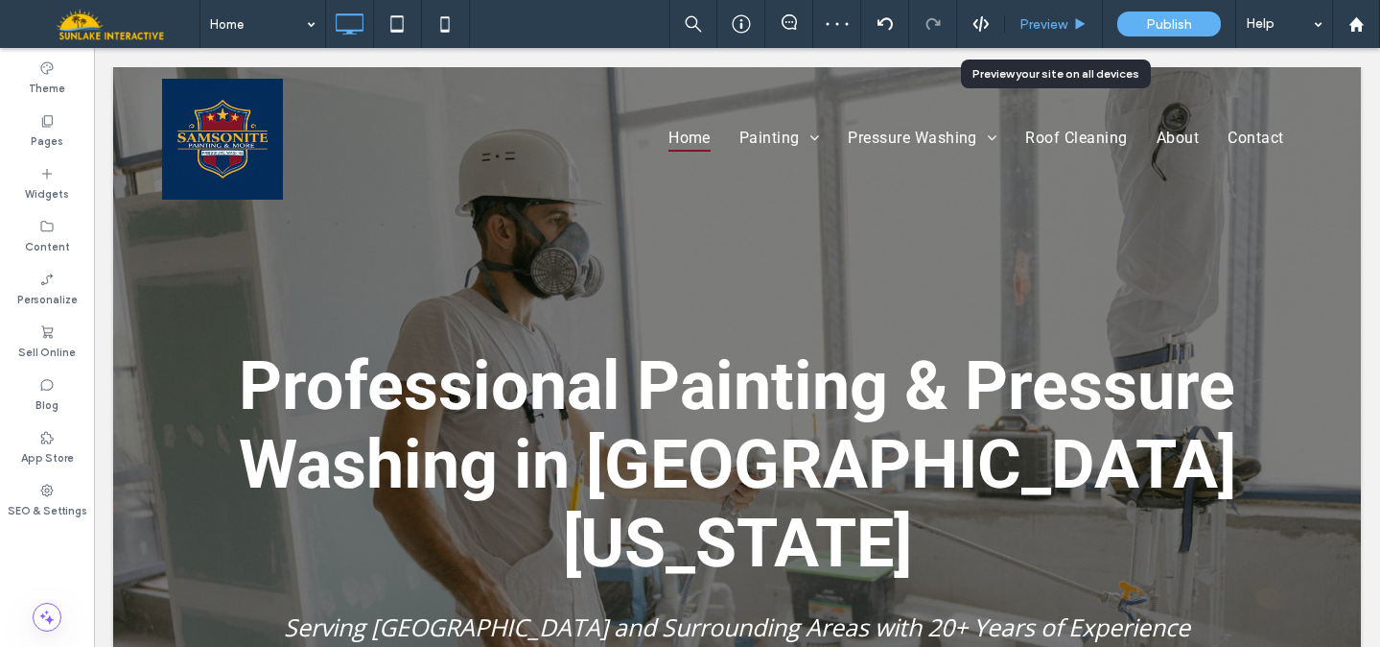
click at [1072, 20] on div "Preview" at bounding box center [1053, 24] width 97 height 16
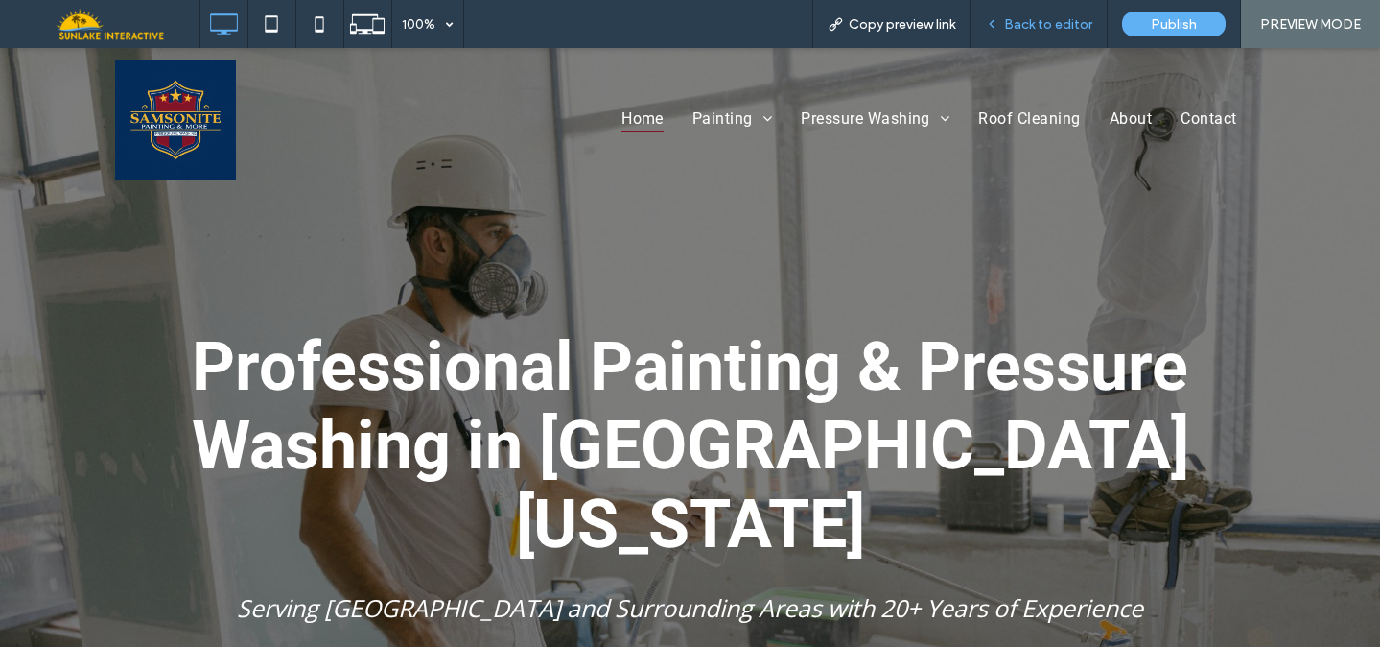
click at [1048, 36] on div "Back to editor" at bounding box center [1039, 24] width 137 height 48
click at [997, 32] on div "Back to editor" at bounding box center [1039, 24] width 137 height 48
click at [999, 18] on icon at bounding box center [991, 23] width 13 height 13
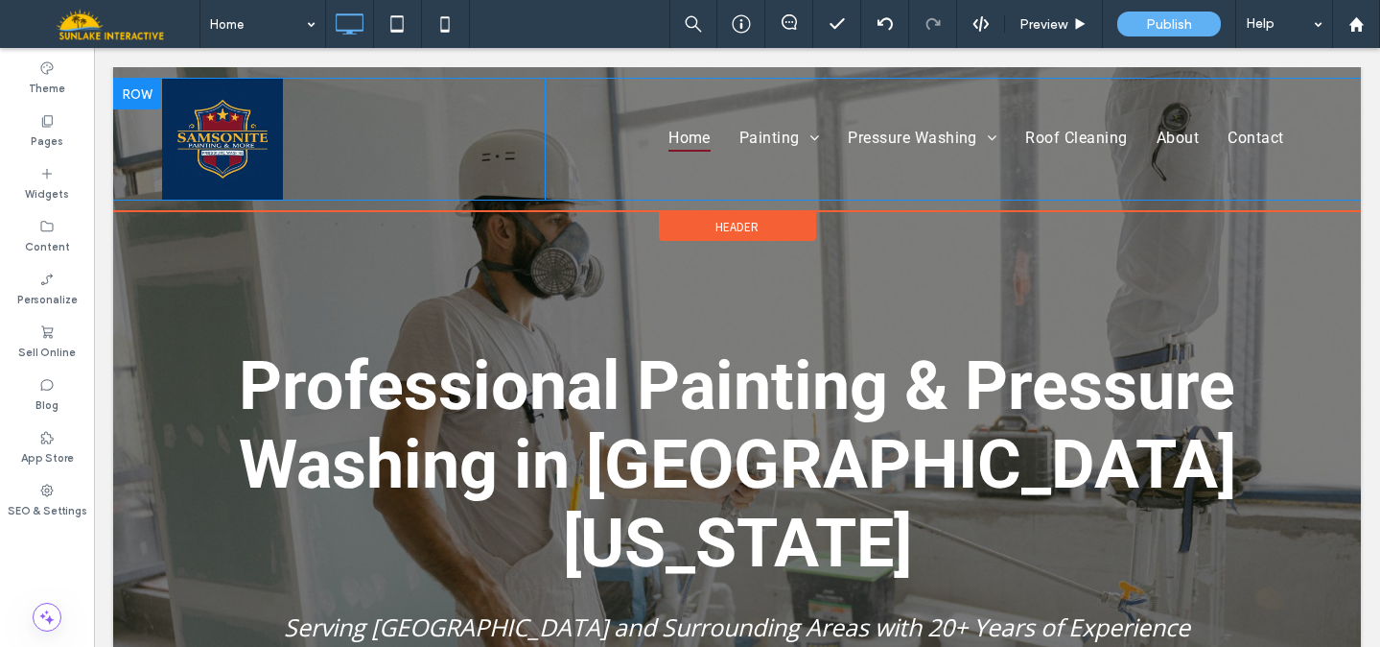
click at [604, 106] on div "Home Painting Commercial Painting Residential Painting Pressure Washing Commerc…" at bounding box center [928, 139] width 767 height 121
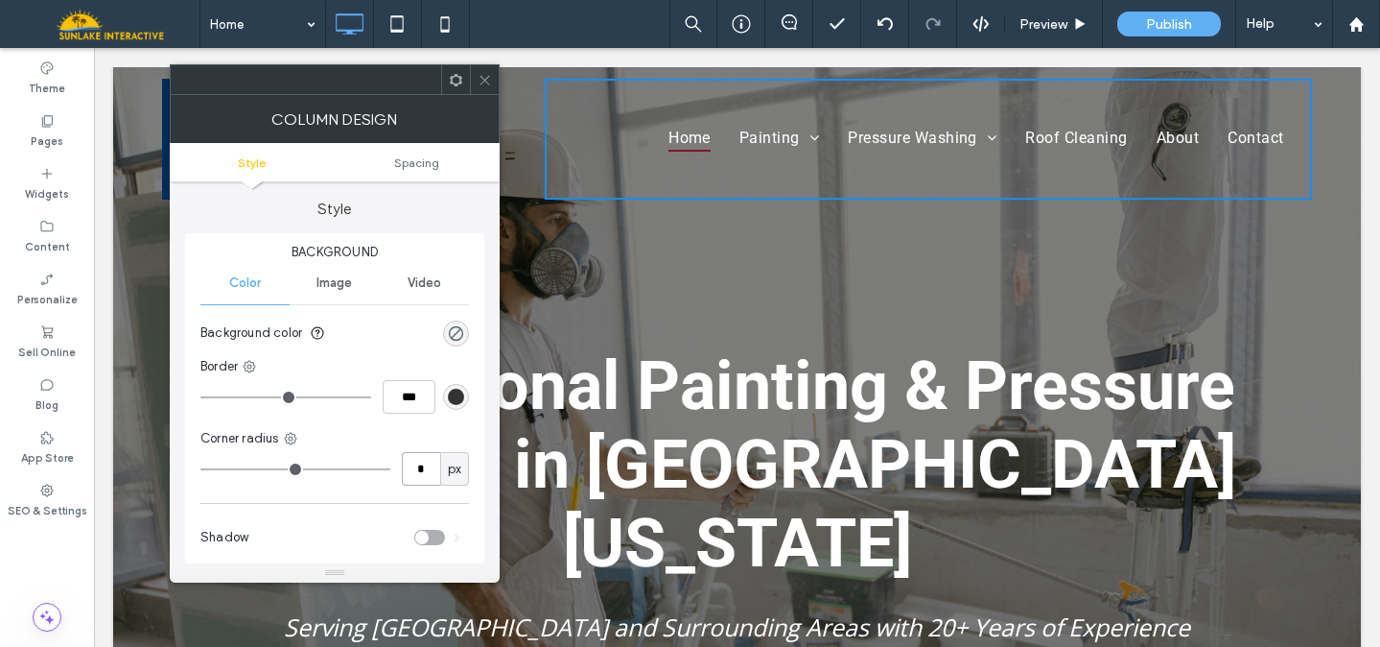
click at [419, 472] on input "*" at bounding box center [421, 469] width 38 height 34
type input "**"
click at [459, 325] on div "rgba(0, 0, 0, 0)" at bounding box center [456, 333] width 16 height 16
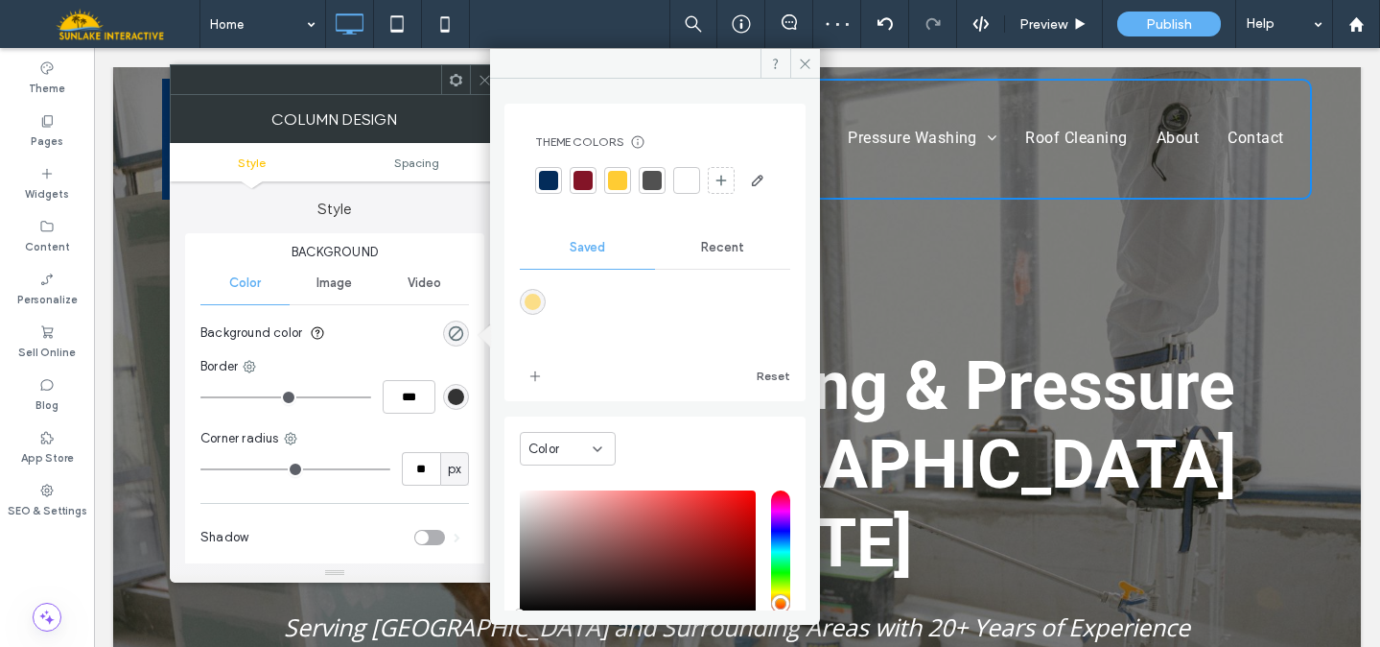
click at [539, 181] on div at bounding box center [548, 180] width 19 height 19
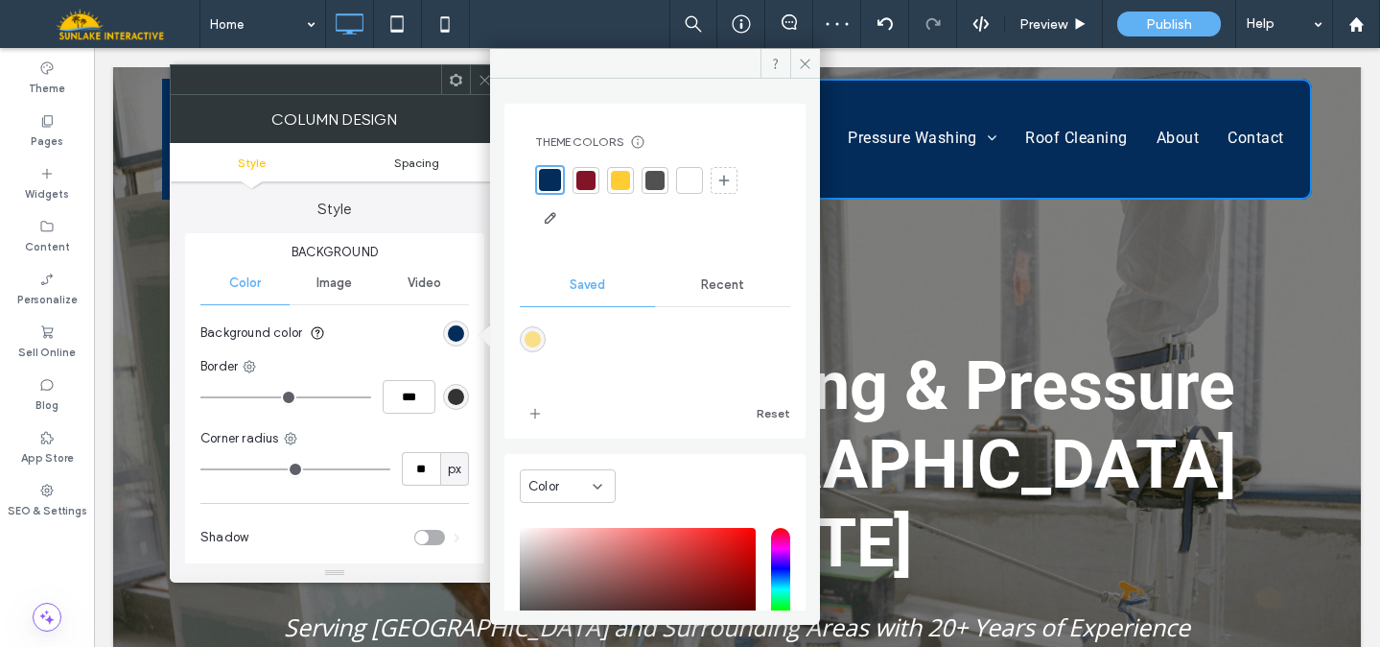
click at [425, 166] on span "Spacing" at bounding box center [416, 162] width 45 height 14
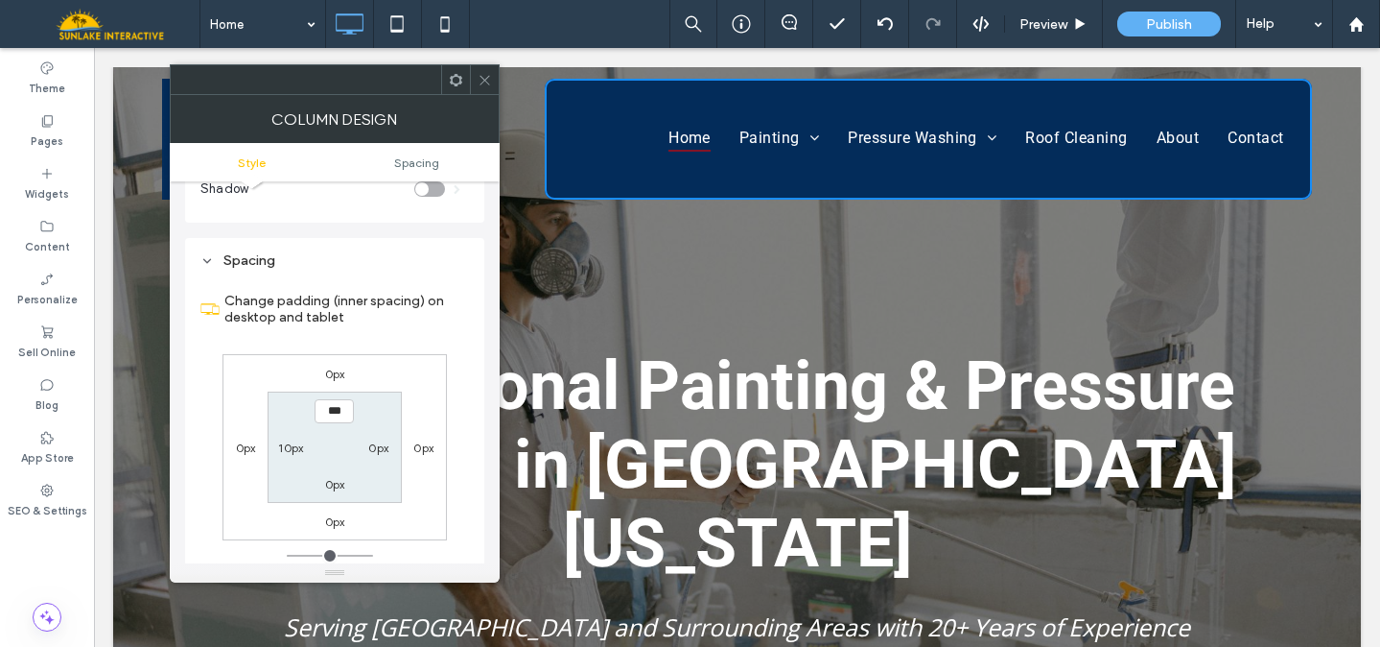
scroll to position [390, 0]
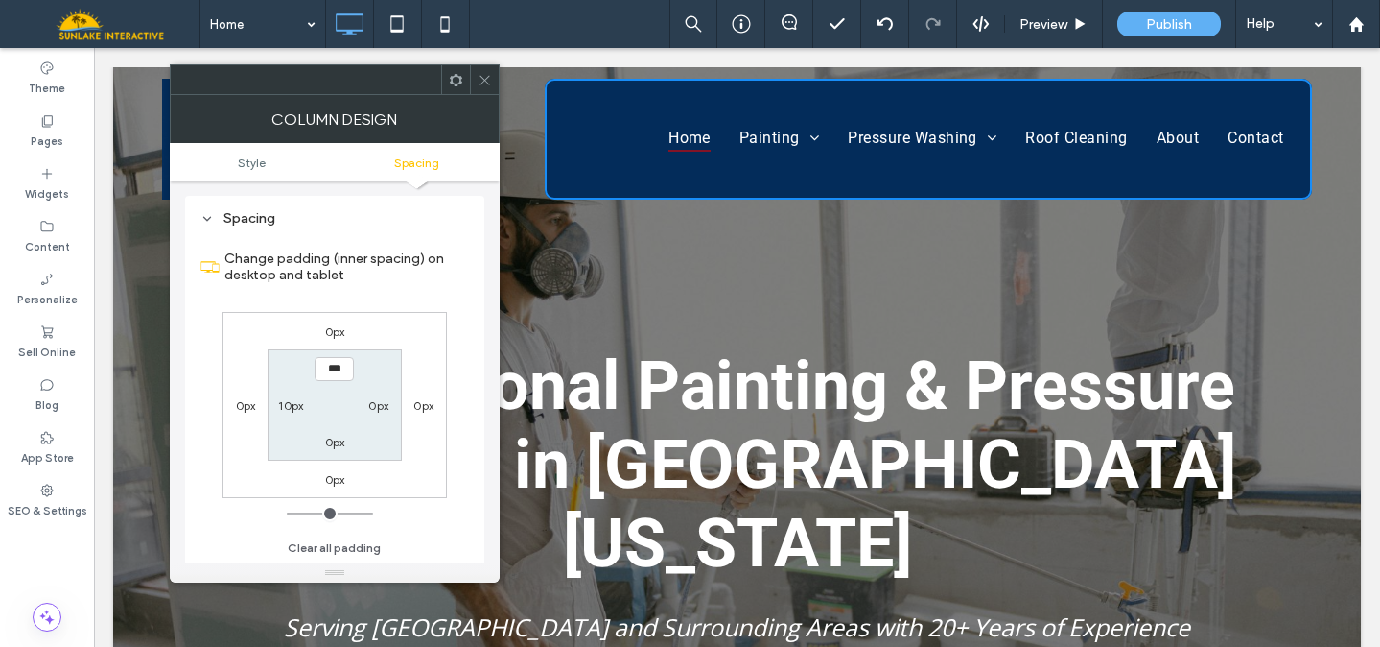
click at [486, 79] on icon at bounding box center [485, 80] width 14 height 14
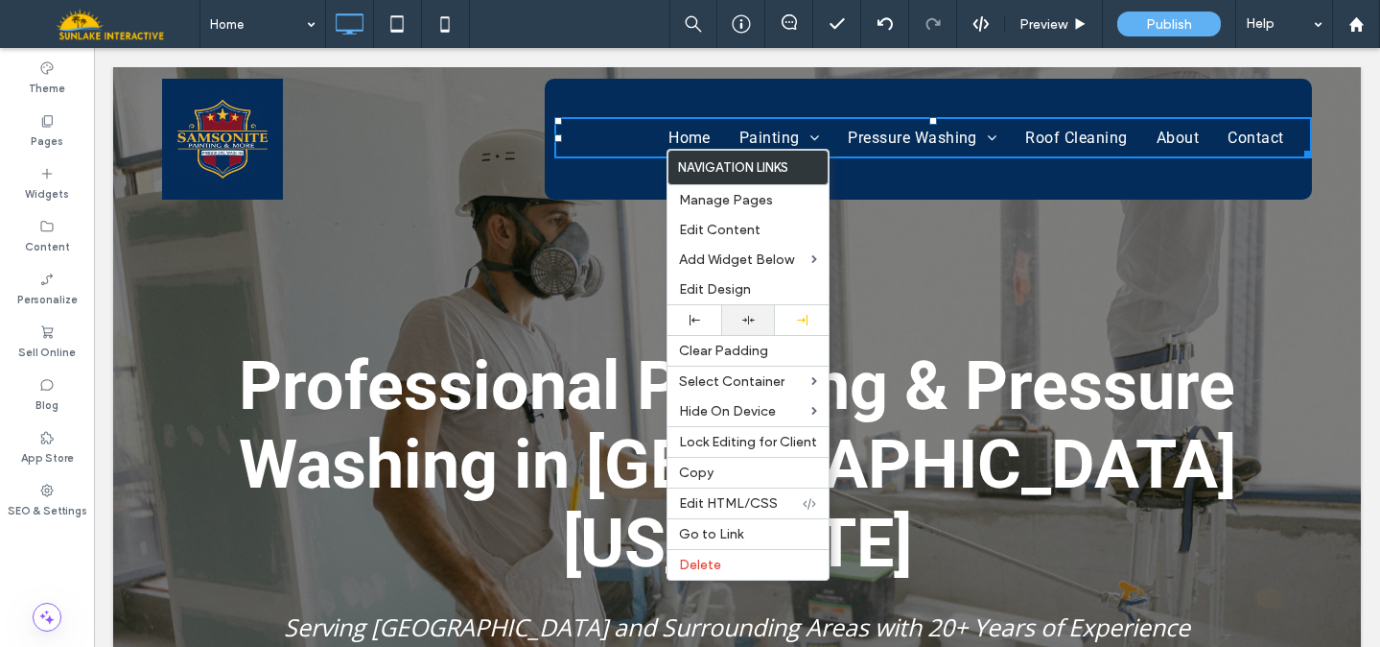
click at [742, 328] on div at bounding box center [748, 320] width 54 height 30
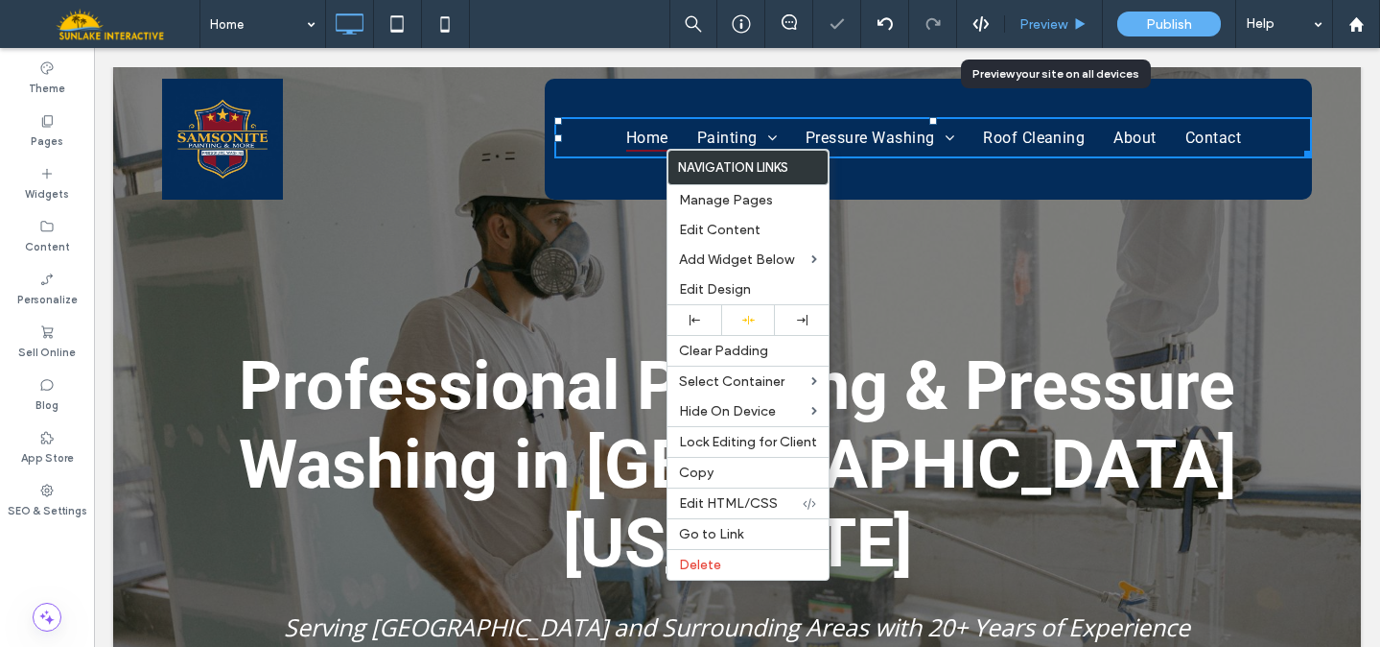
click at [1039, 14] on div "Preview" at bounding box center [1054, 24] width 98 height 48
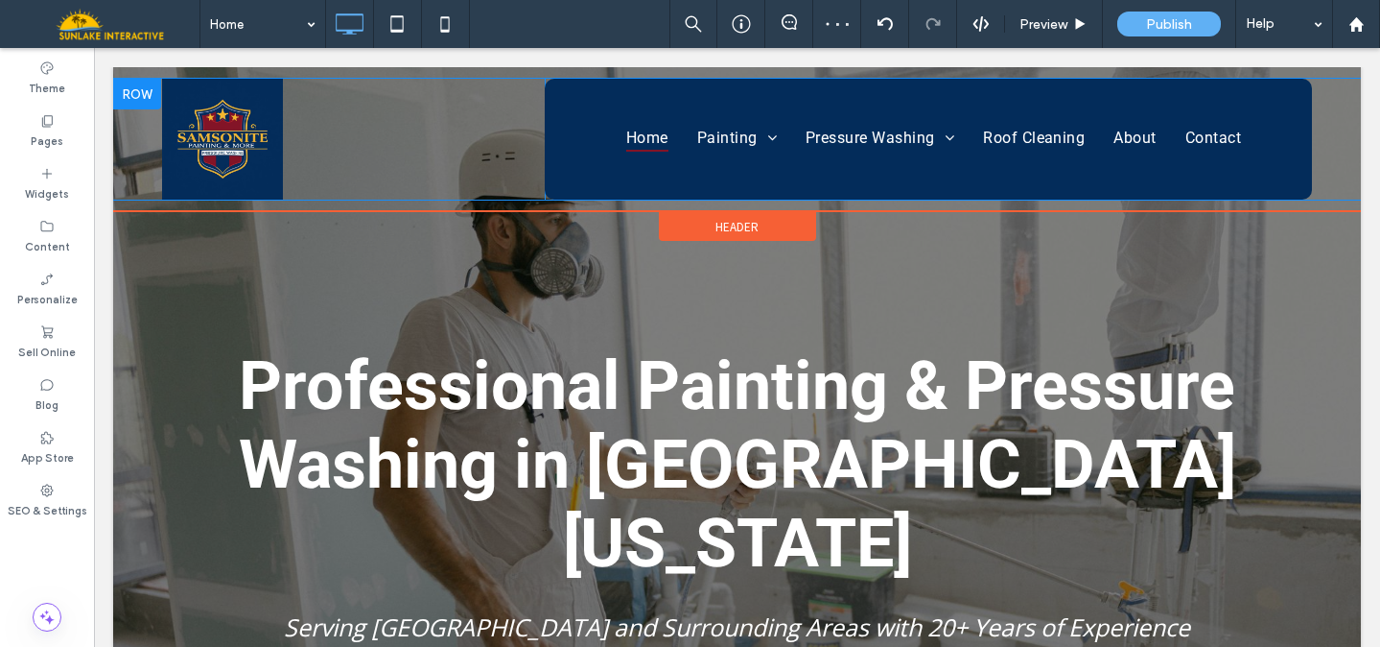
click at [141, 92] on div at bounding box center [137, 94] width 48 height 31
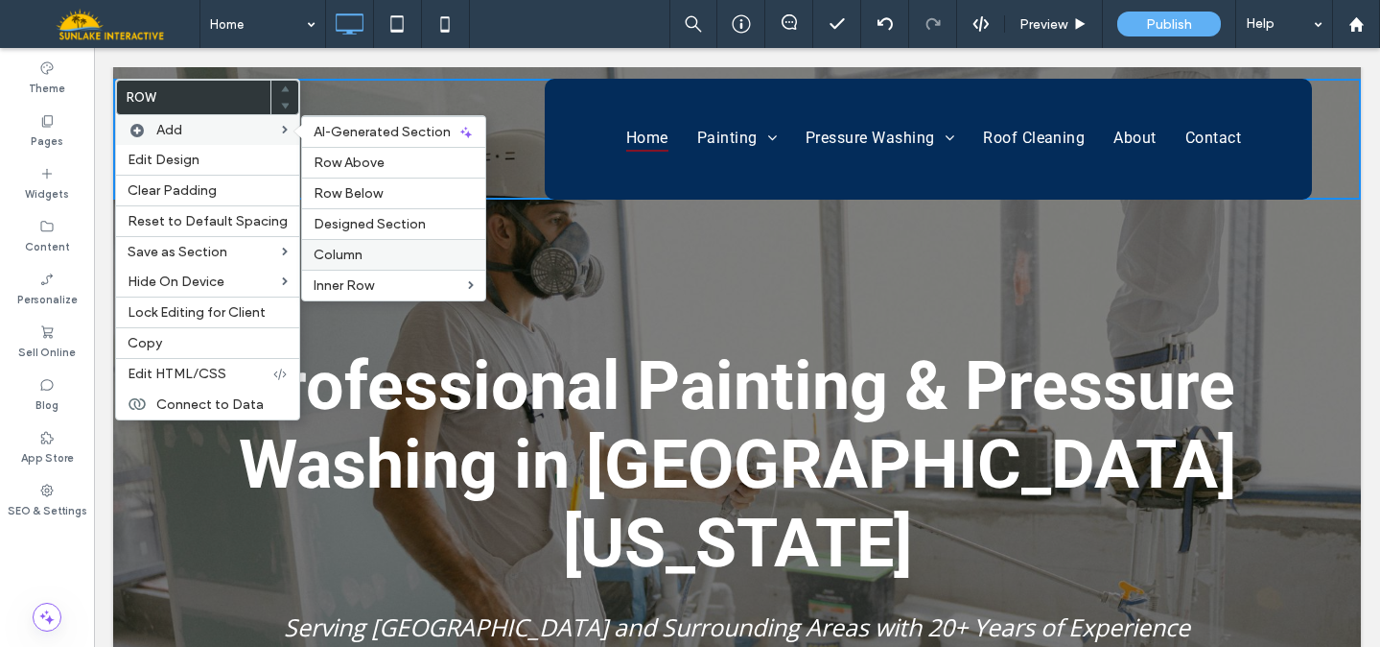
click at [359, 258] on label "Column" at bounding box center [394, 255] width 160 height 16
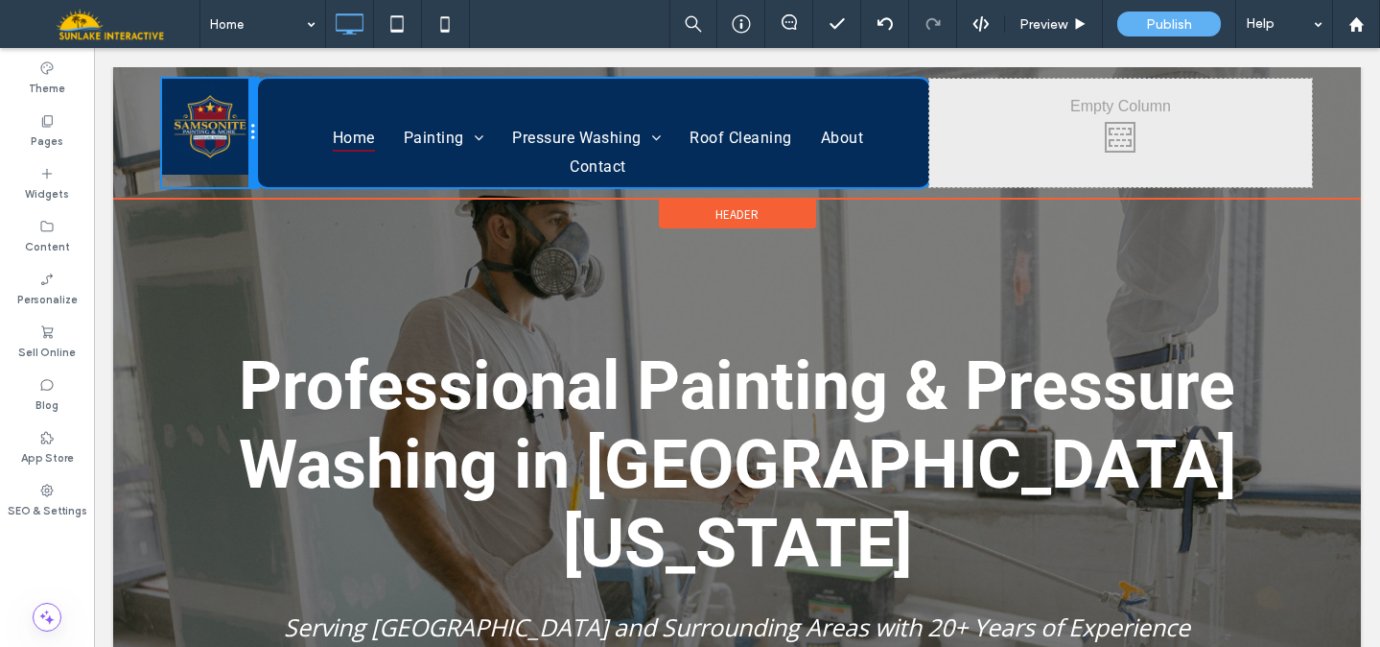
drag, startPoint x: 533, startPoint y: 132, endPoint x: 258, endPoint y: 113, distance: 276.0
click at [258, 113] on div "Click To Paste Home Painting Commercial Painting Residential Painting Pressure …" at bounding box center [737, 133] width 1151 height 108
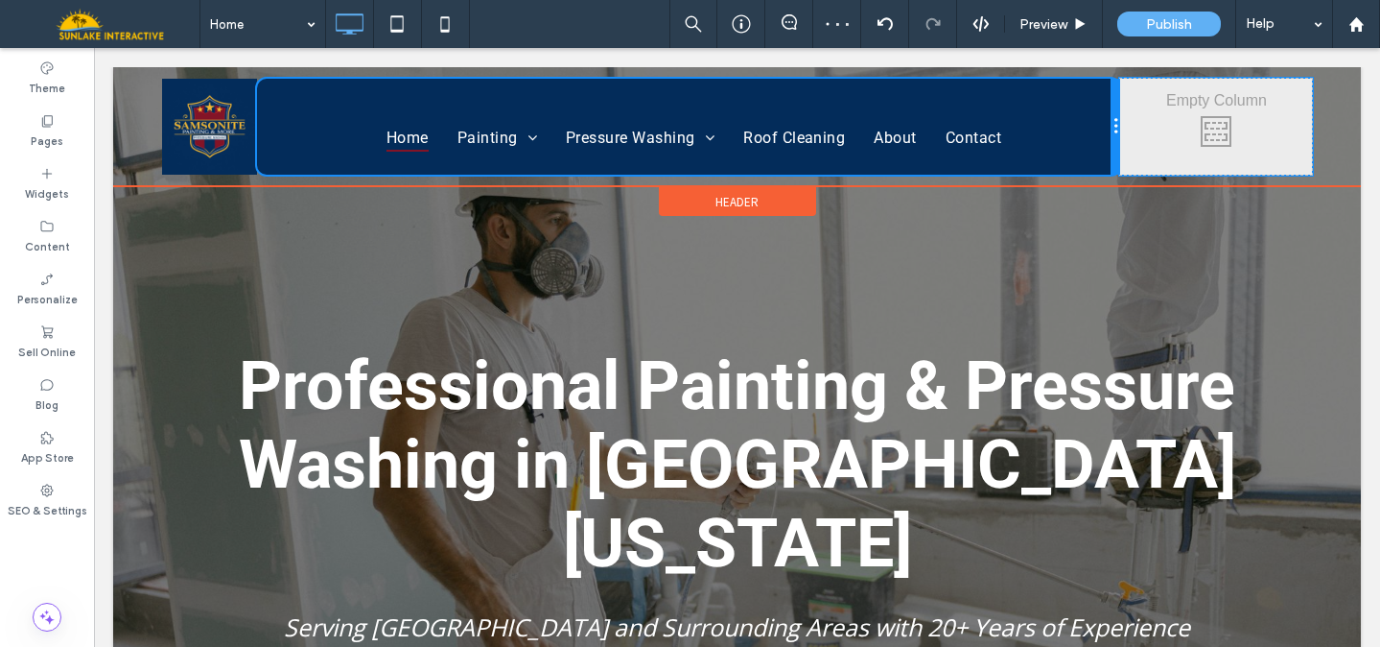
drag, startPoint x: 916, startPoint y: 116, endPoint x: 1117, endPoint y: 111, distance: 200.5
click at [1117, 111] on div "Click To Paste Home Painting Commercial Painting Residential Painting Pressure …" at bounding box center [737, 127] width 1151 height 96
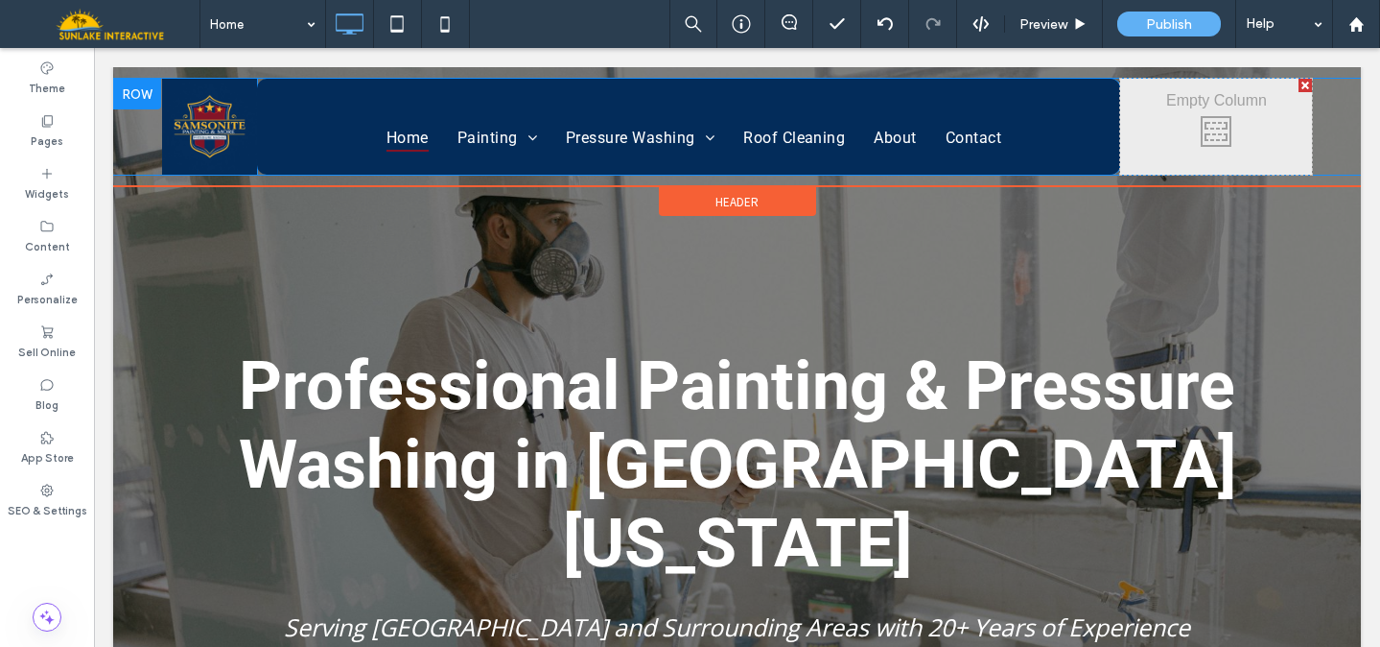
click at [277, 103] on div "Home Painting Commercial Painting Residential Painting Pressure Washing Commerc…" at bounding box center [688, 127] width 863 height 96
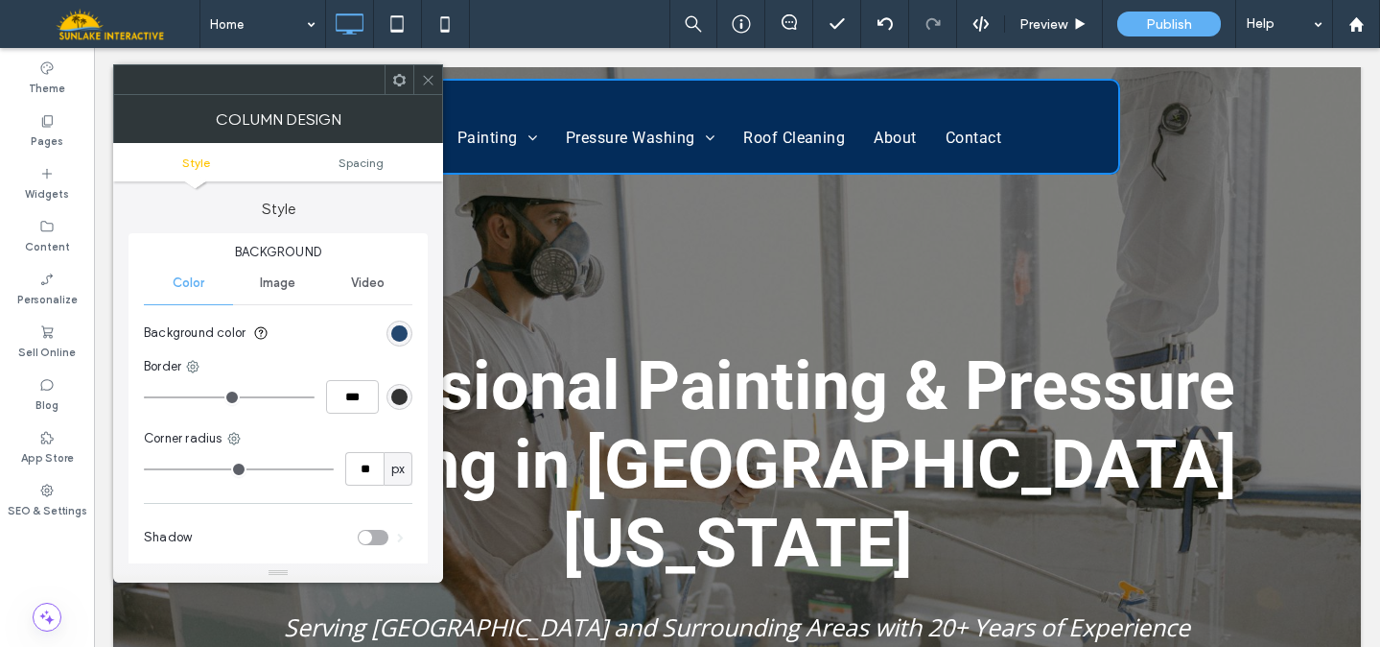
click at [391, 336] on div "rgb(3, 44, 90)" at bounding box center [399, 333] width 16 height 16
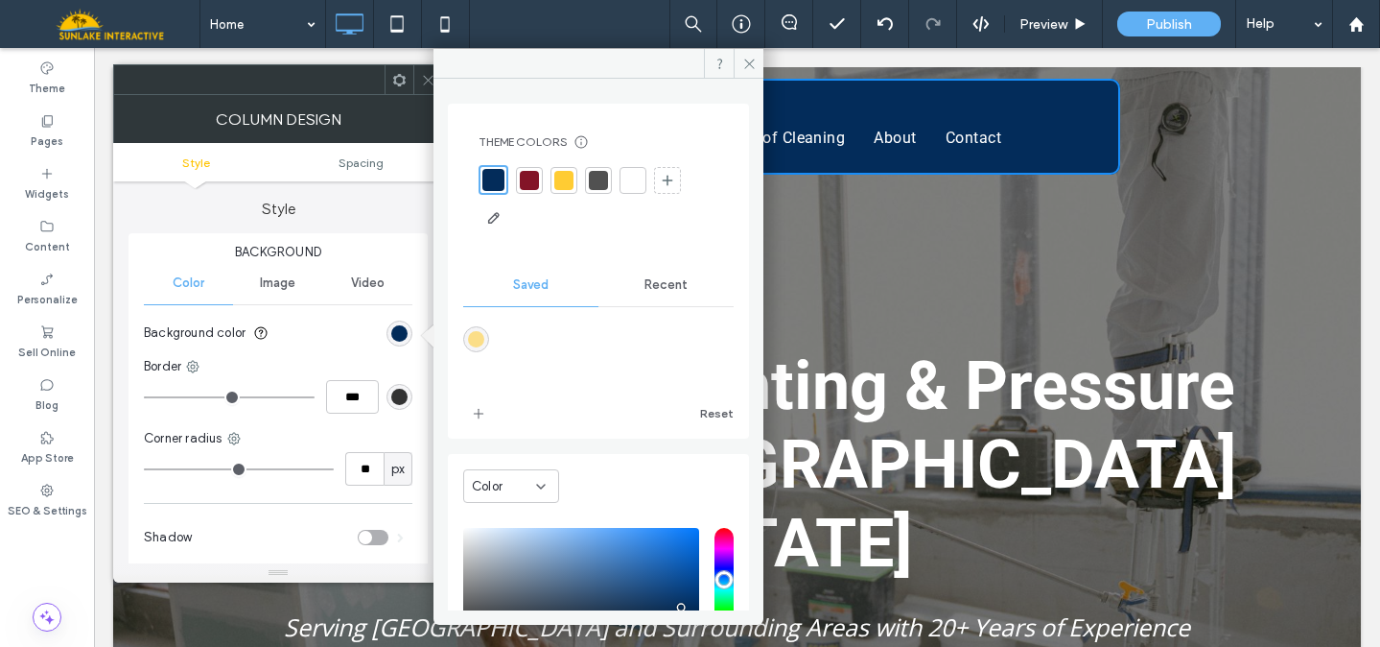
click at [658, 287] on span "Recent" at bounding box center [666, 284] width 43 height 15
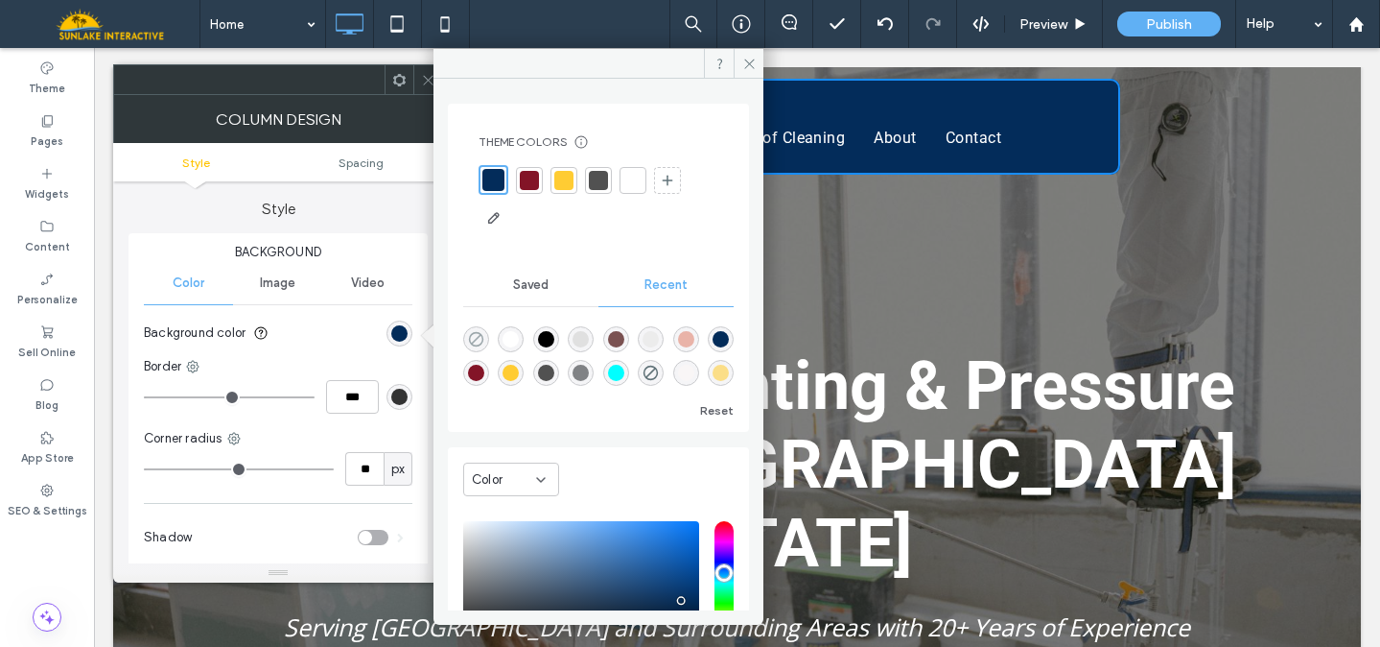
click at [477, 341] on icon "rgba(0, 0, 0, 0)" at bounding box center [476, 339] width 16 height 16
type input "*******"
type input "*"
type input "**"
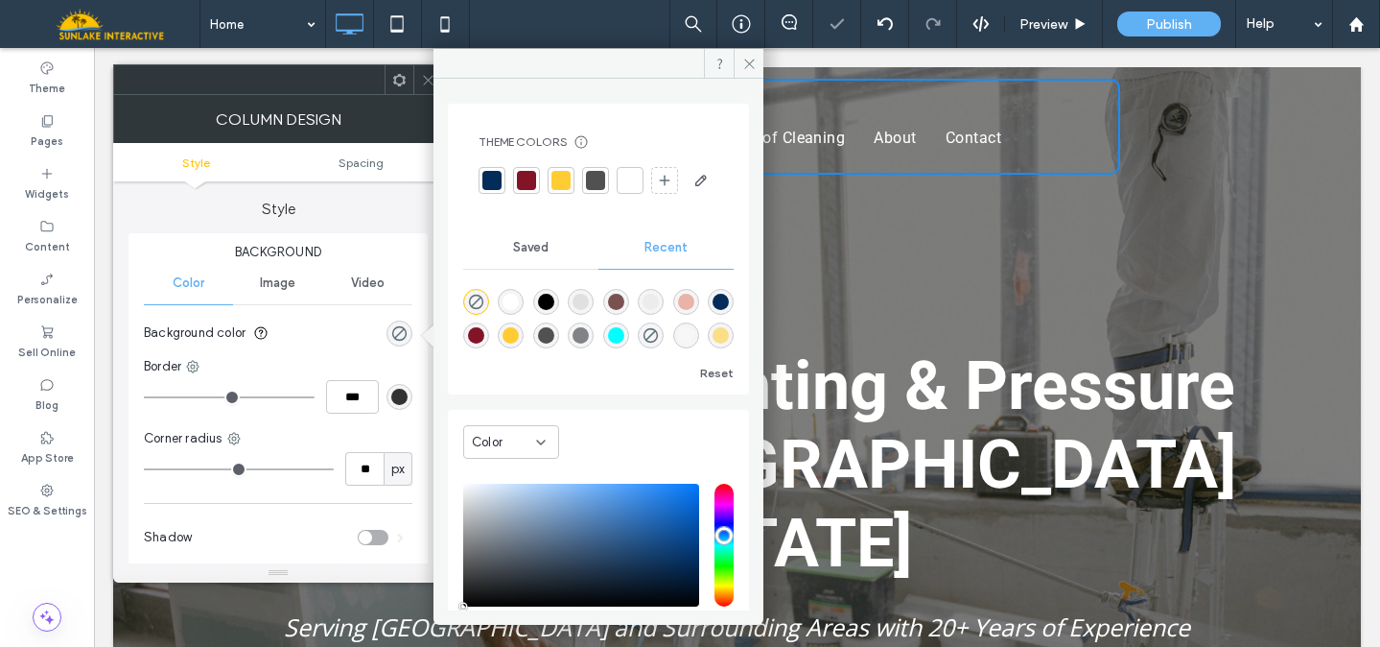
click at [425, 74] on icon at bounding box center [428, 80] width 14 height 14
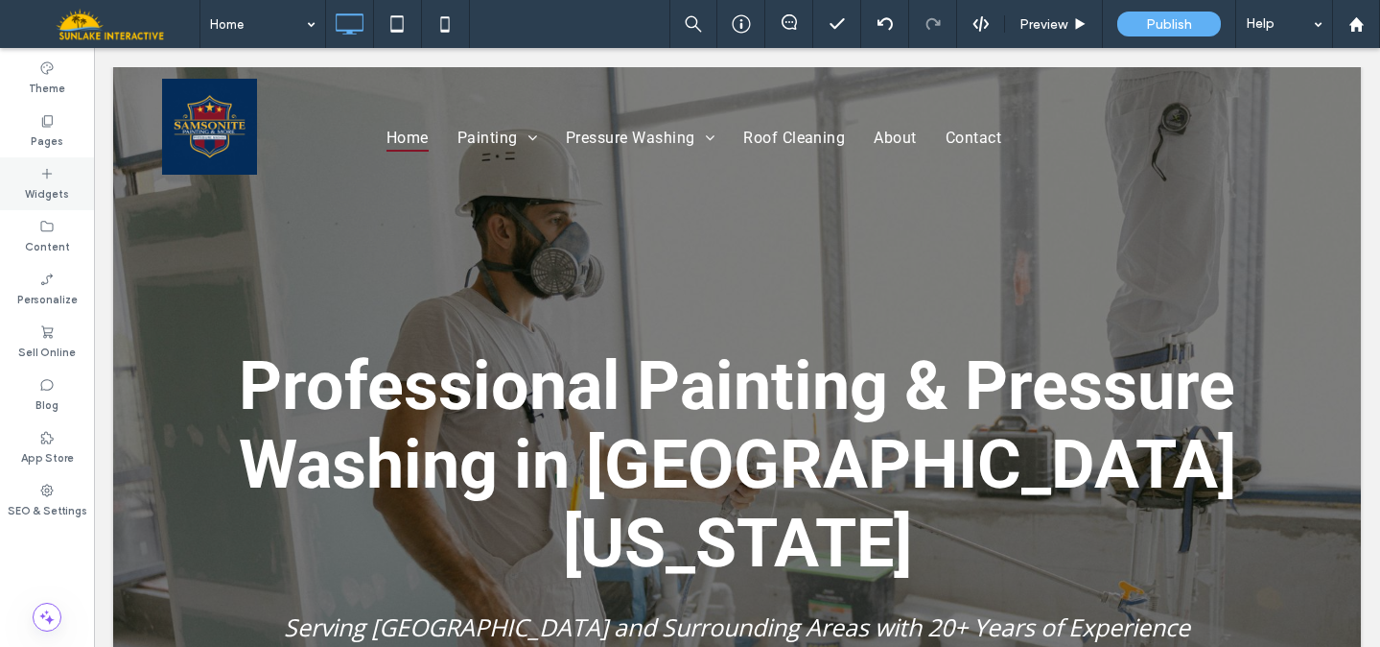
click at [78, 194] on div "Widgets" at bounding box center [47, 183] width 94 height 53
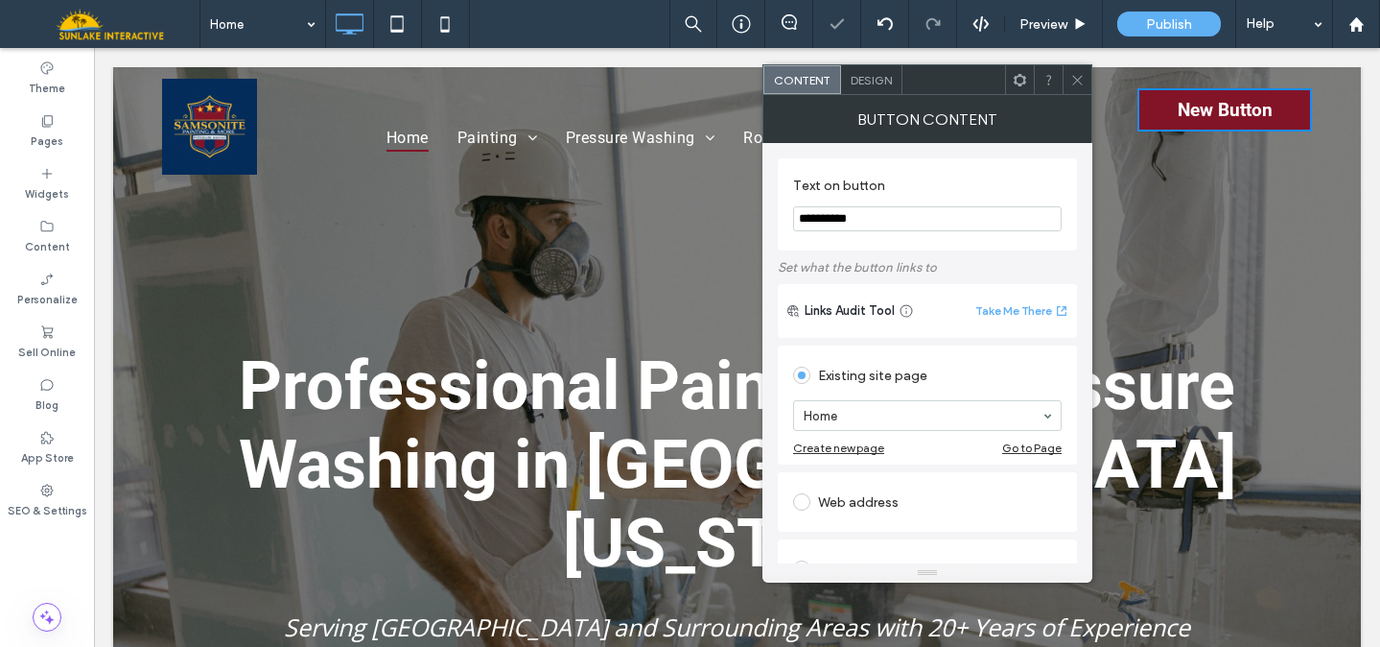
click at [921, 222] on input "**********" at bounding box center [927, 218] width 269 height 25
type input "**********"
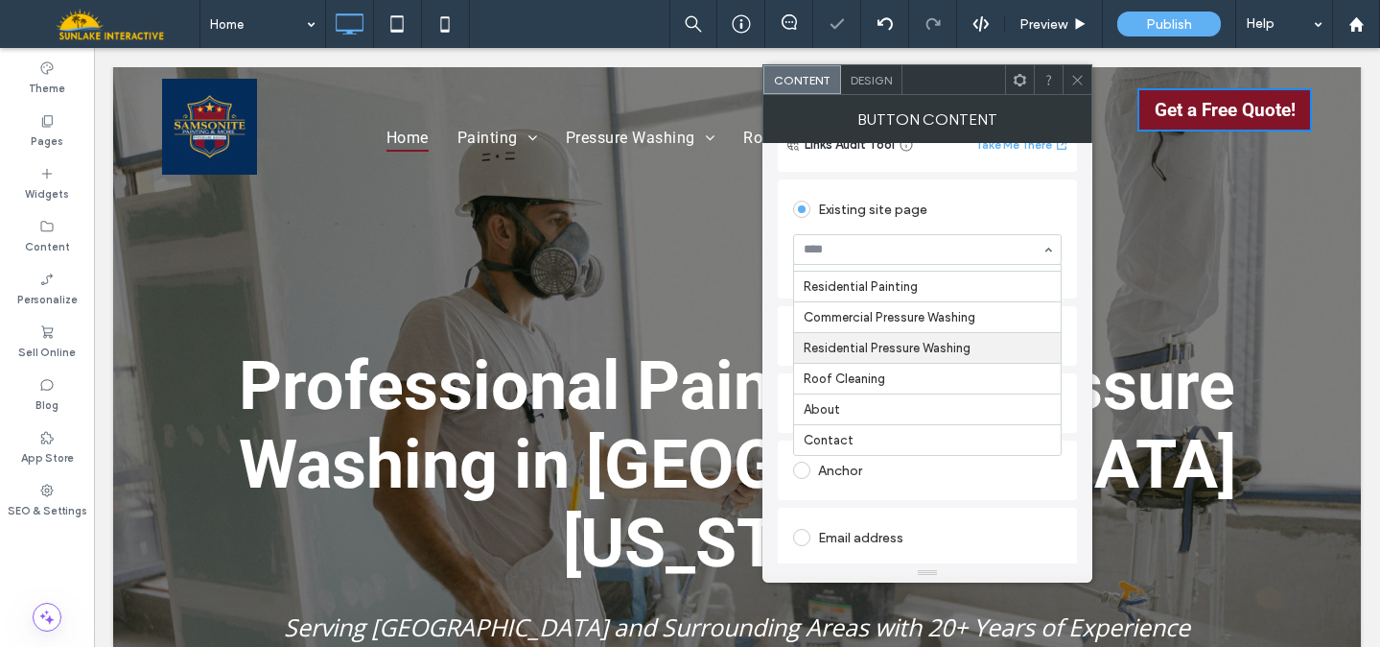
scroll to position [62, 0]
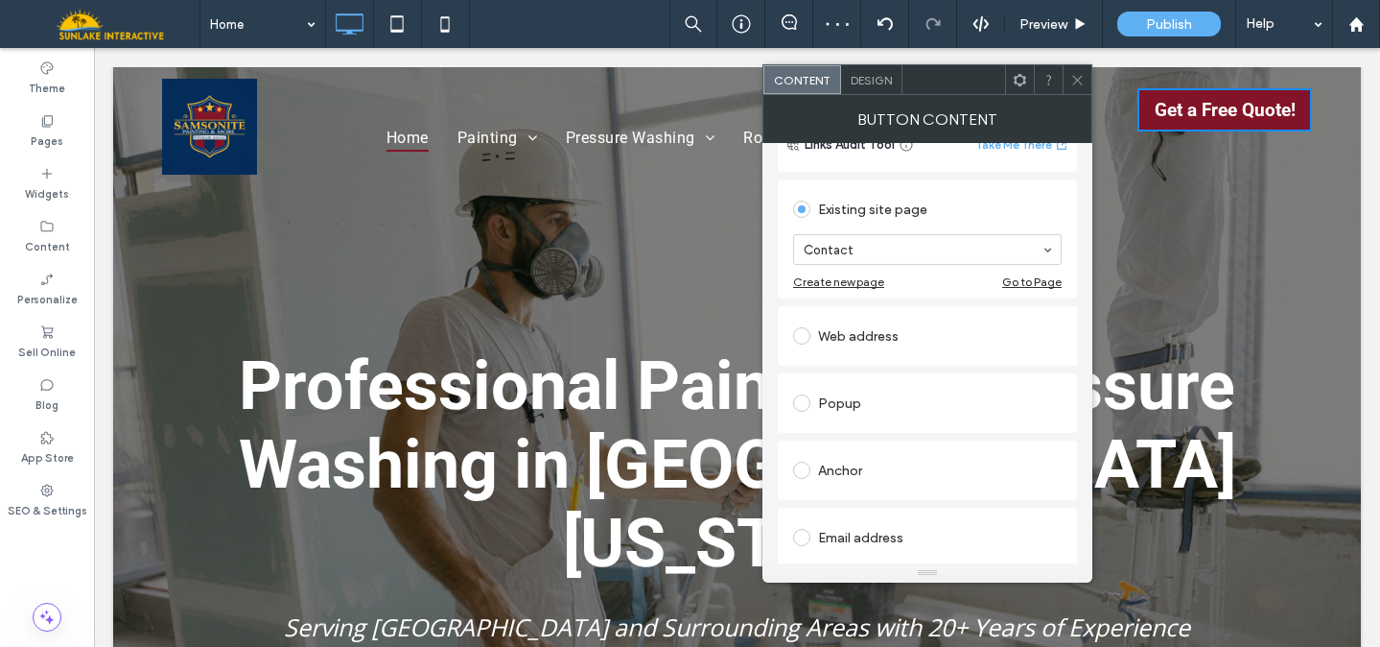
click at [1077, 76] on icon at bounding box center [1078, 80] width 14 height 14
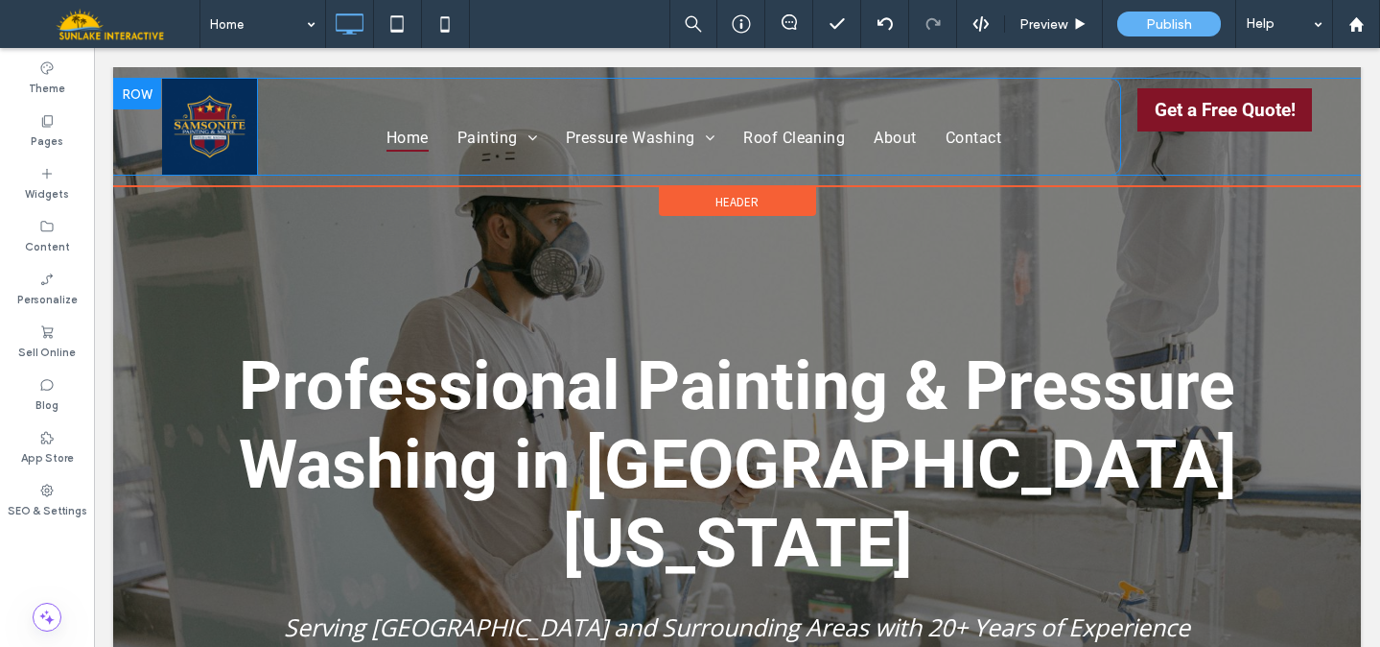
click at [122, 93] on div at bounding box center [137, 94] width 48 height 31
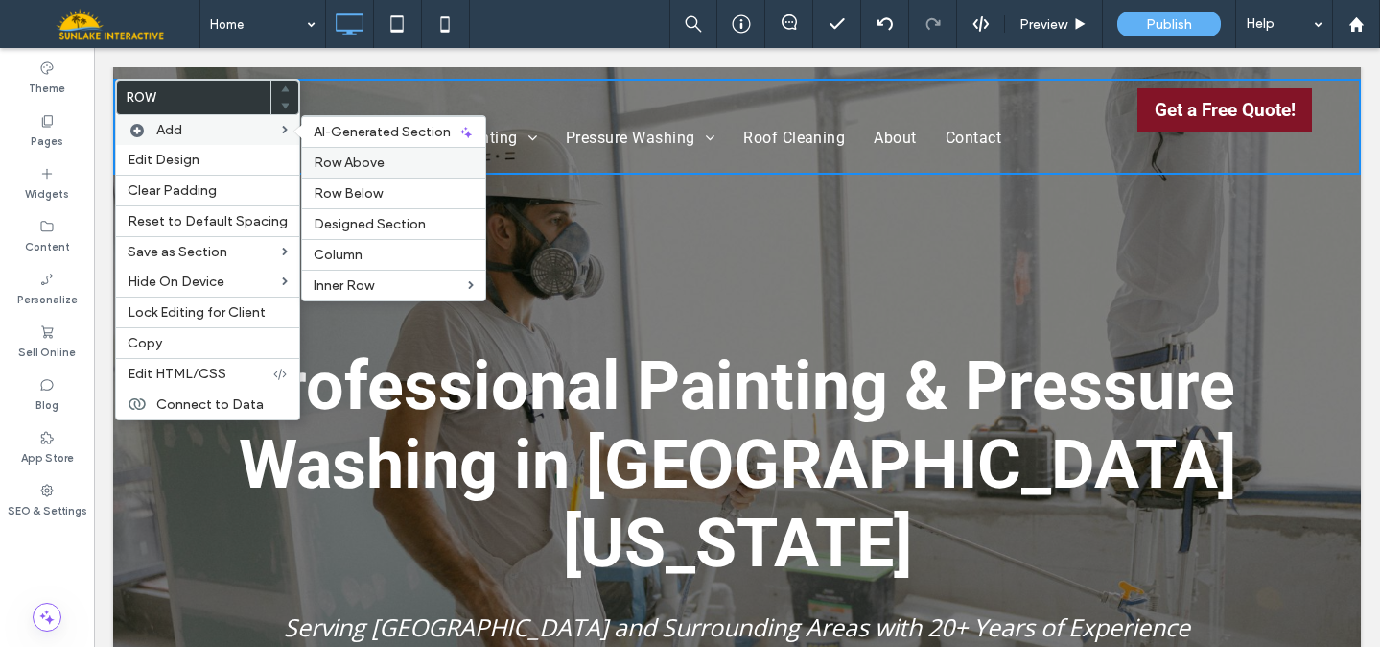
click at [357, 164] on span "Row Above" at bounding box center [349, 162] width 71 height 16
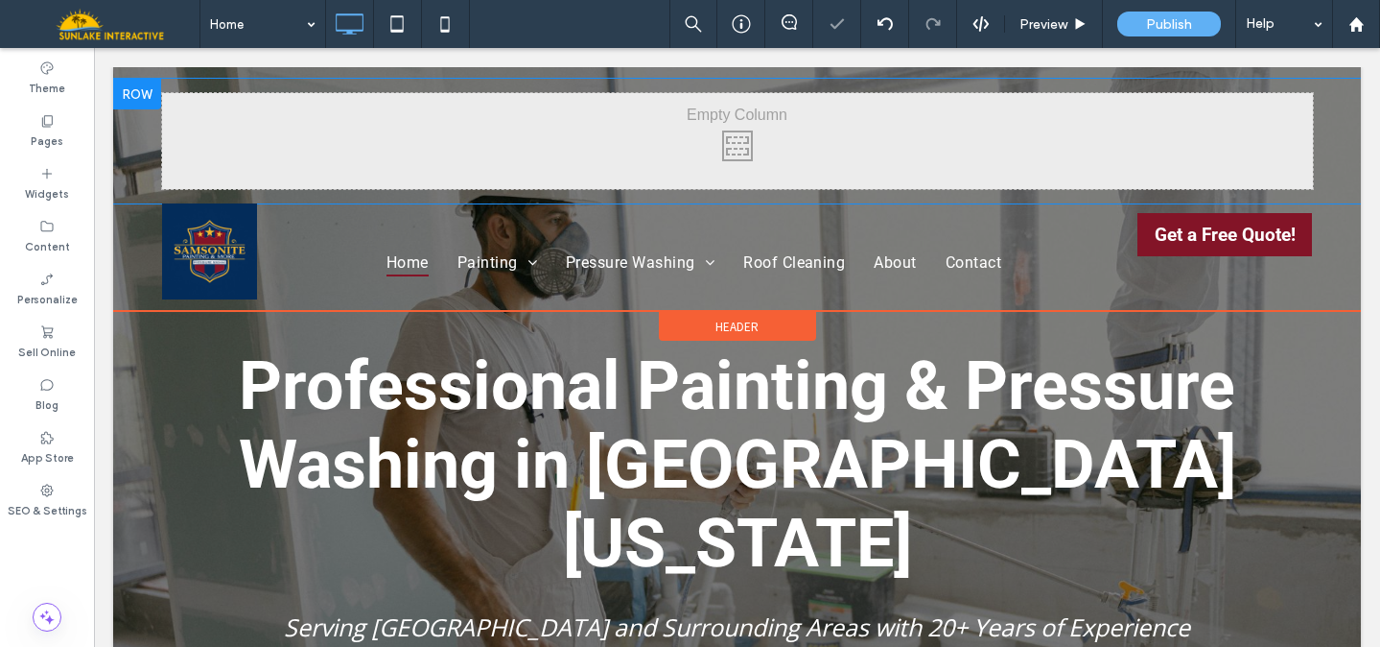
click at [132, 139] on div "Click To Paste Click To Paste" at bounding box center [737, 141] width 1248 height 125
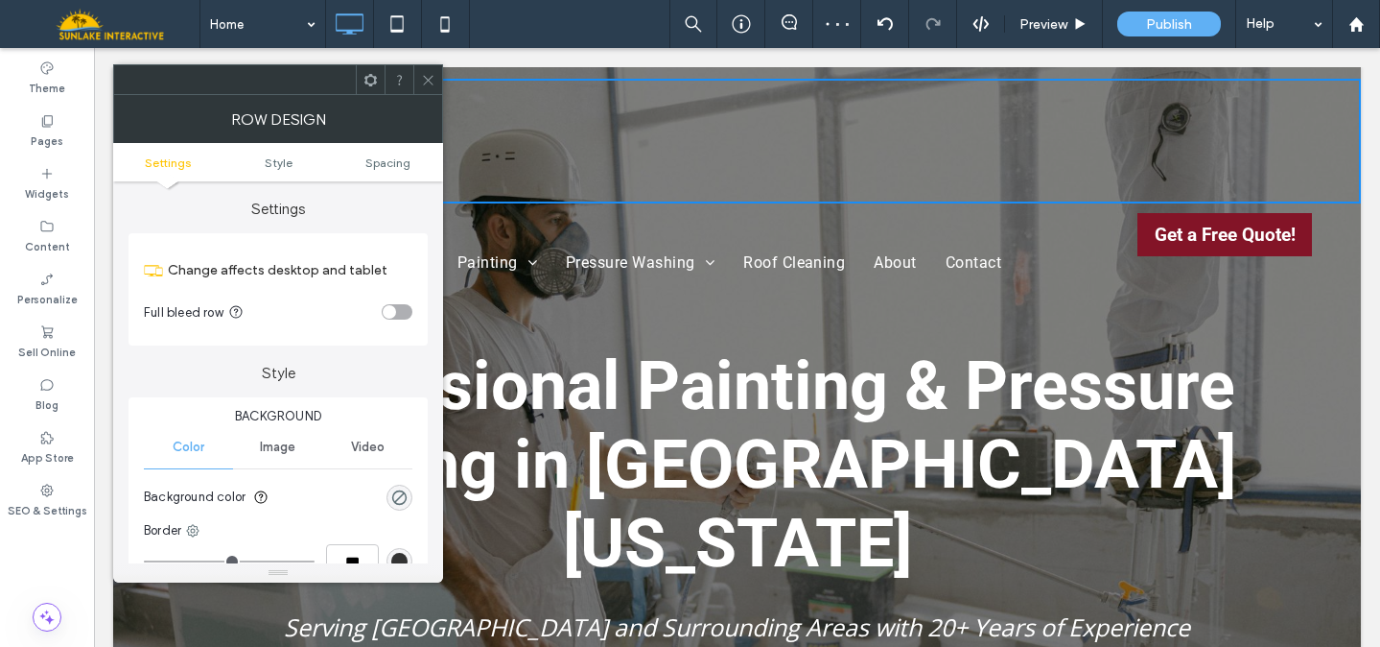
click at [394, 311] on div "toggle" at bounding box center [389, 311] width 13 height 13
click at [402, 497] on div "rgba(0, 0, 0, 0)" at bounding box center [399, 497] width 16 height 16
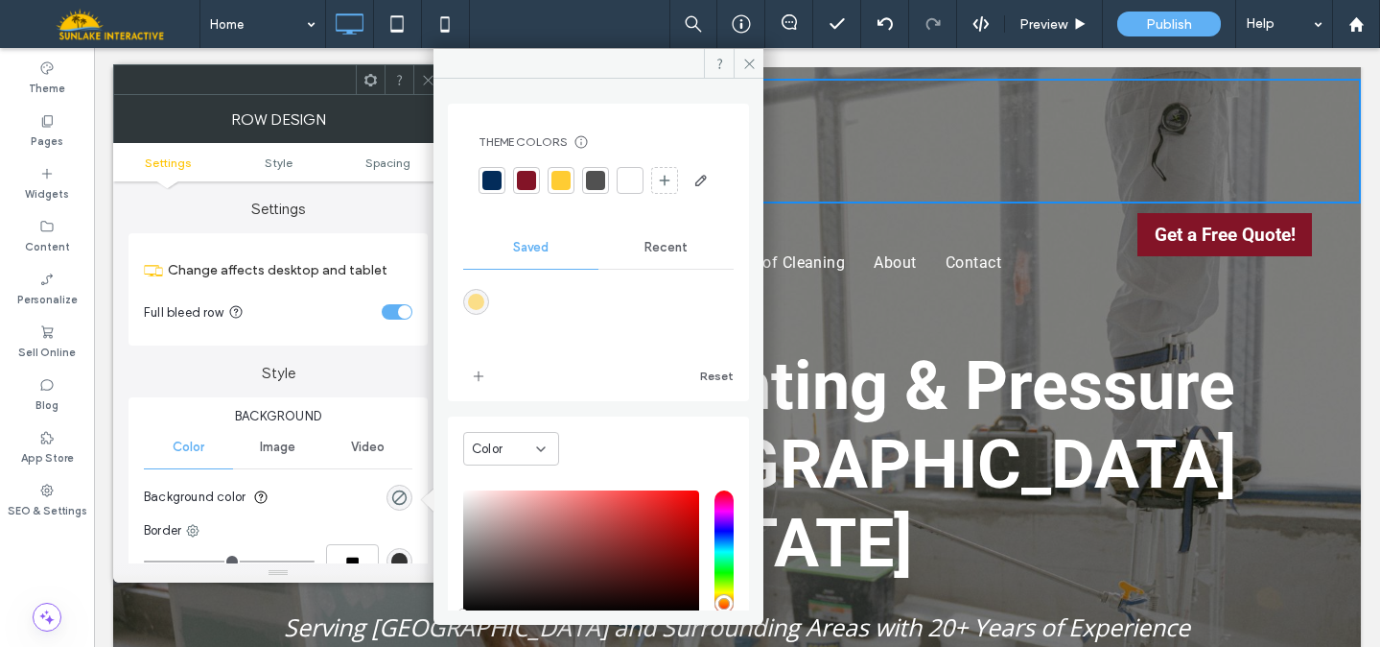
click at [493, 183] on div at bounding box center [492, 180] width 19 height 19
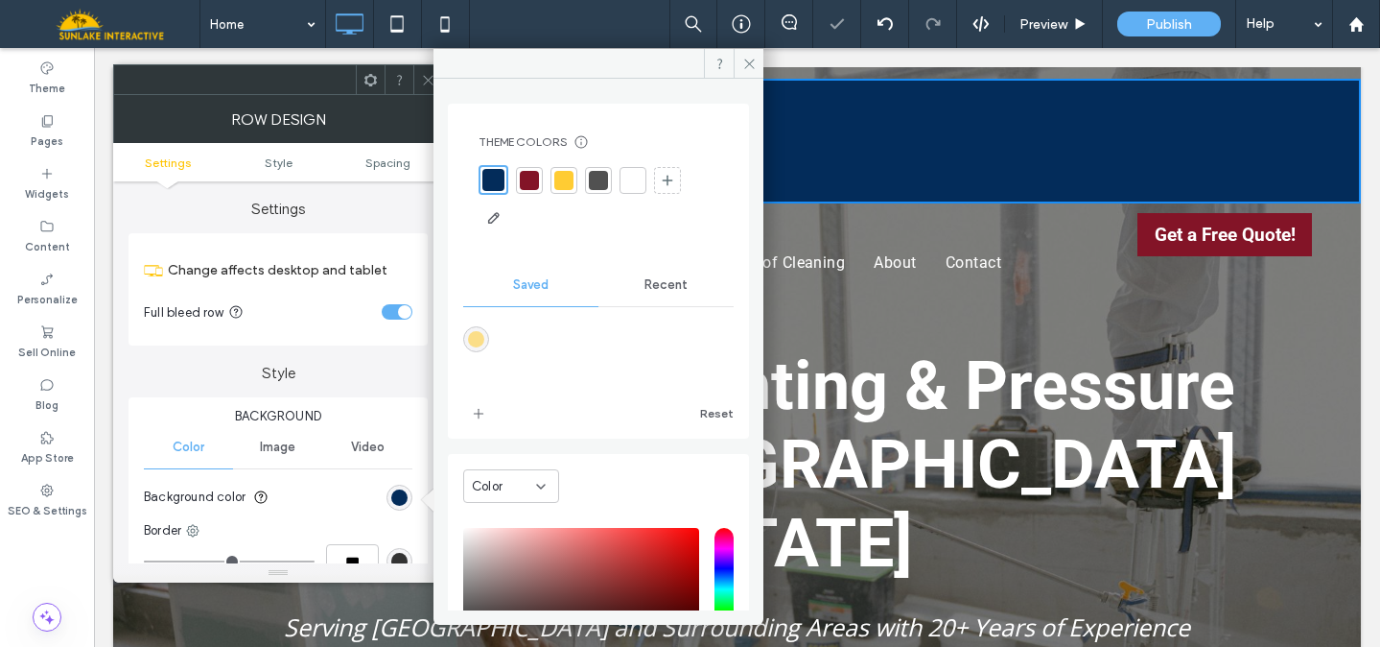
click at [425, 78] on icon at bounding box center [428, 80] width 14 height 14
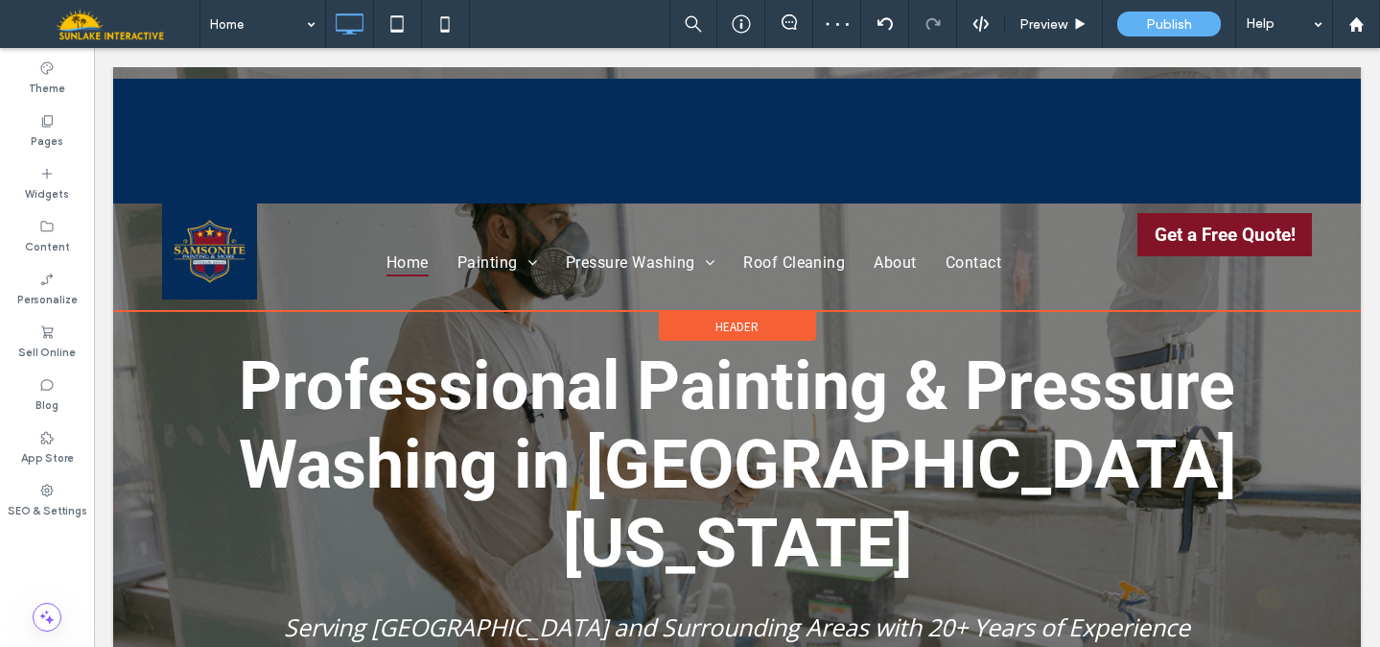
click at [716, 321] on span "Header" at bounding box center [737, 326] width 43 height 16
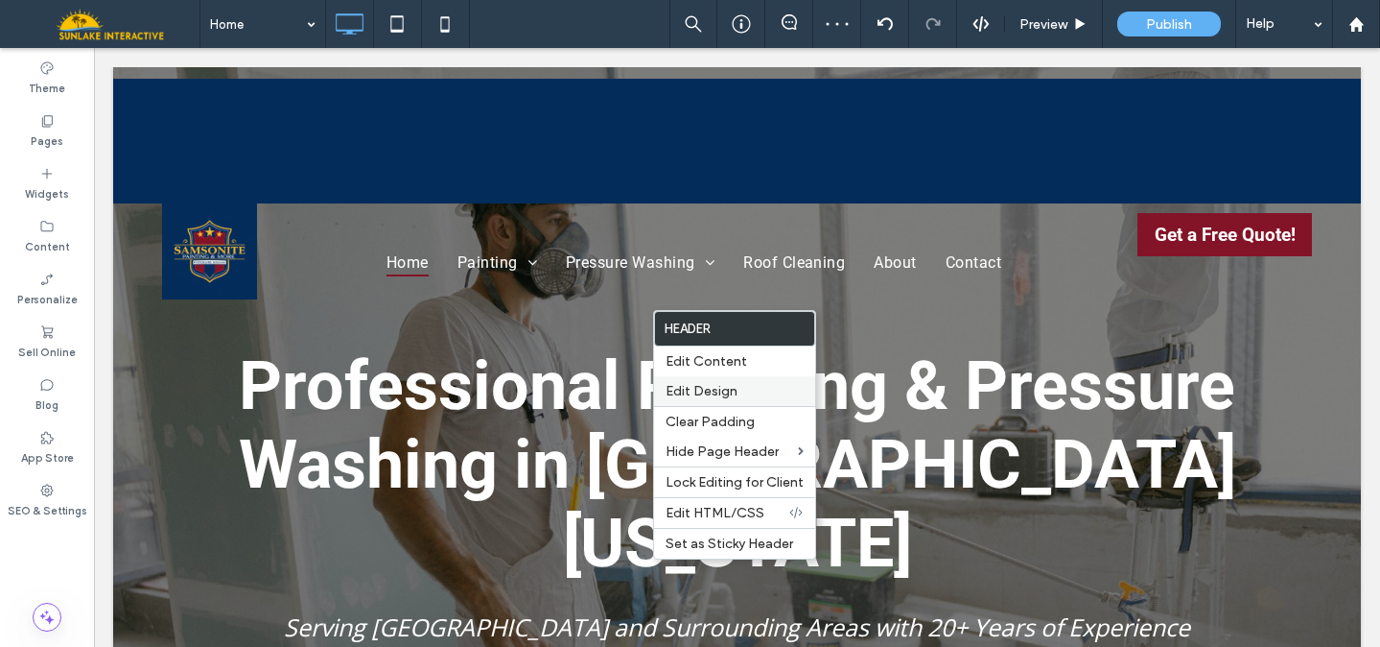
click at [691, 401] on div "Edit Design" at bounding box center [734, 391] width 161 height 30
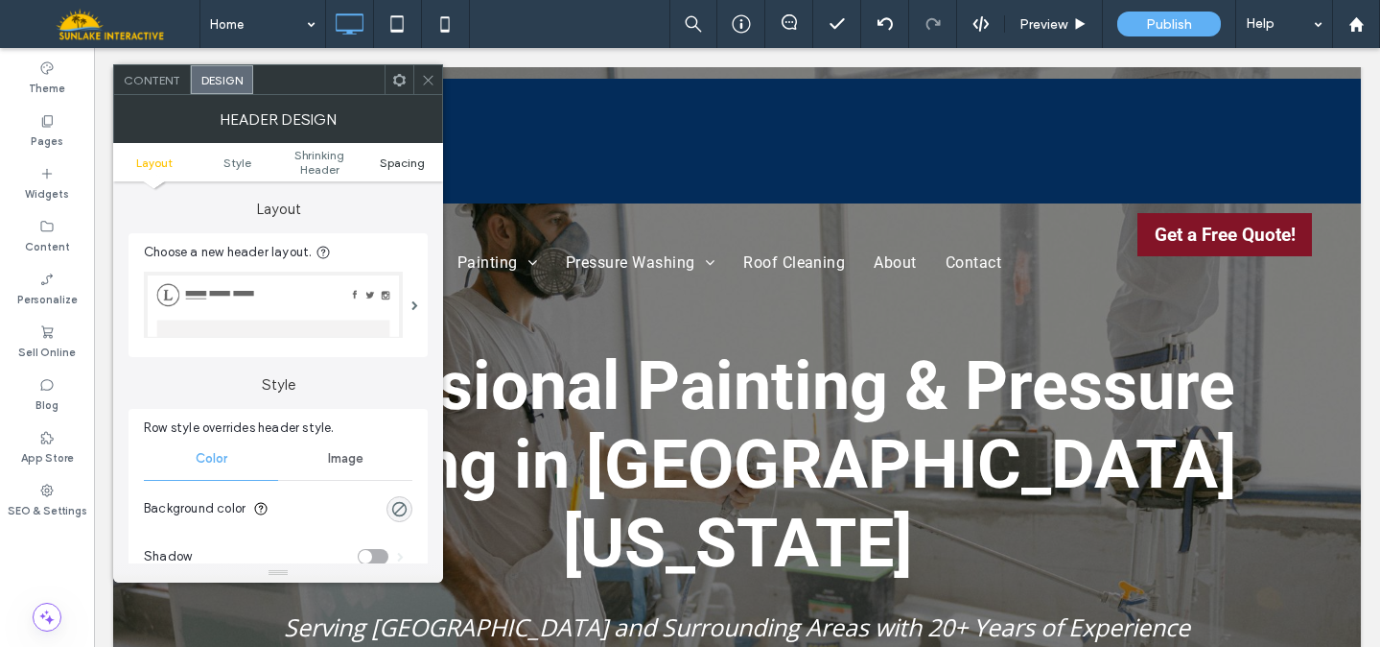
click at [391, 164] on span "Spacing" at bounding box center [402, 162] width 45 height 14
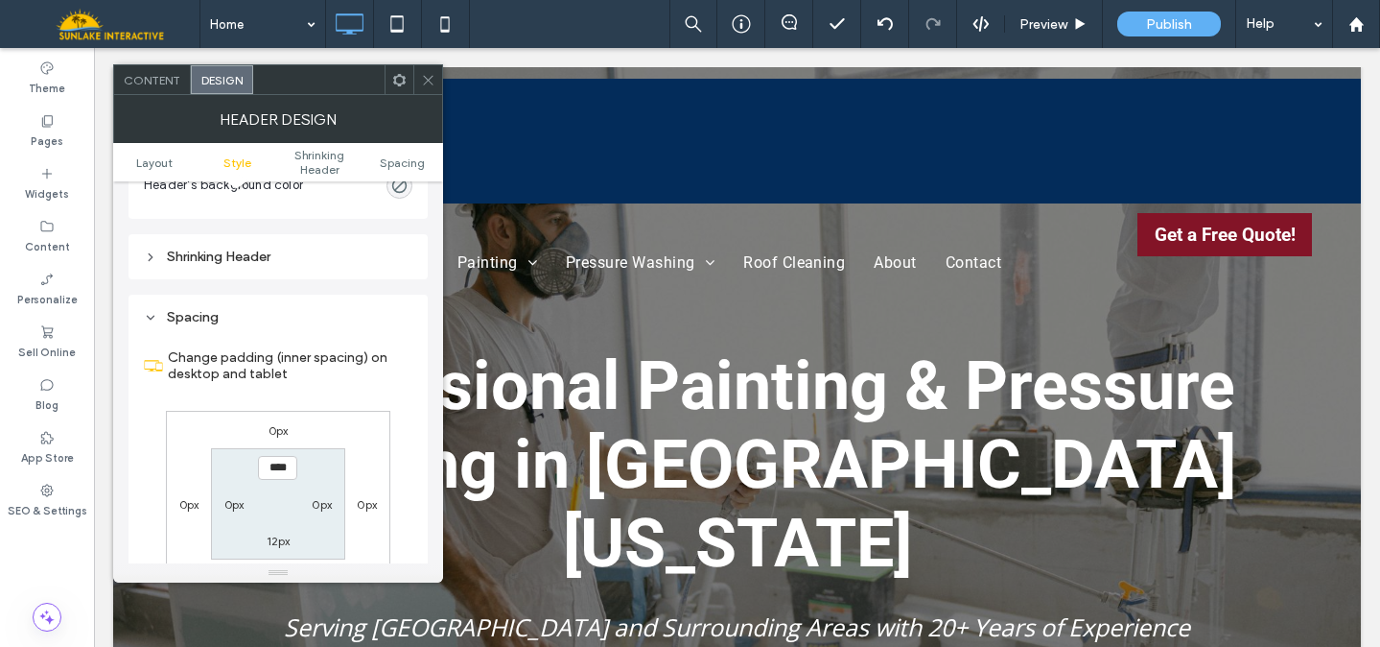
scroll to position [705, 0]
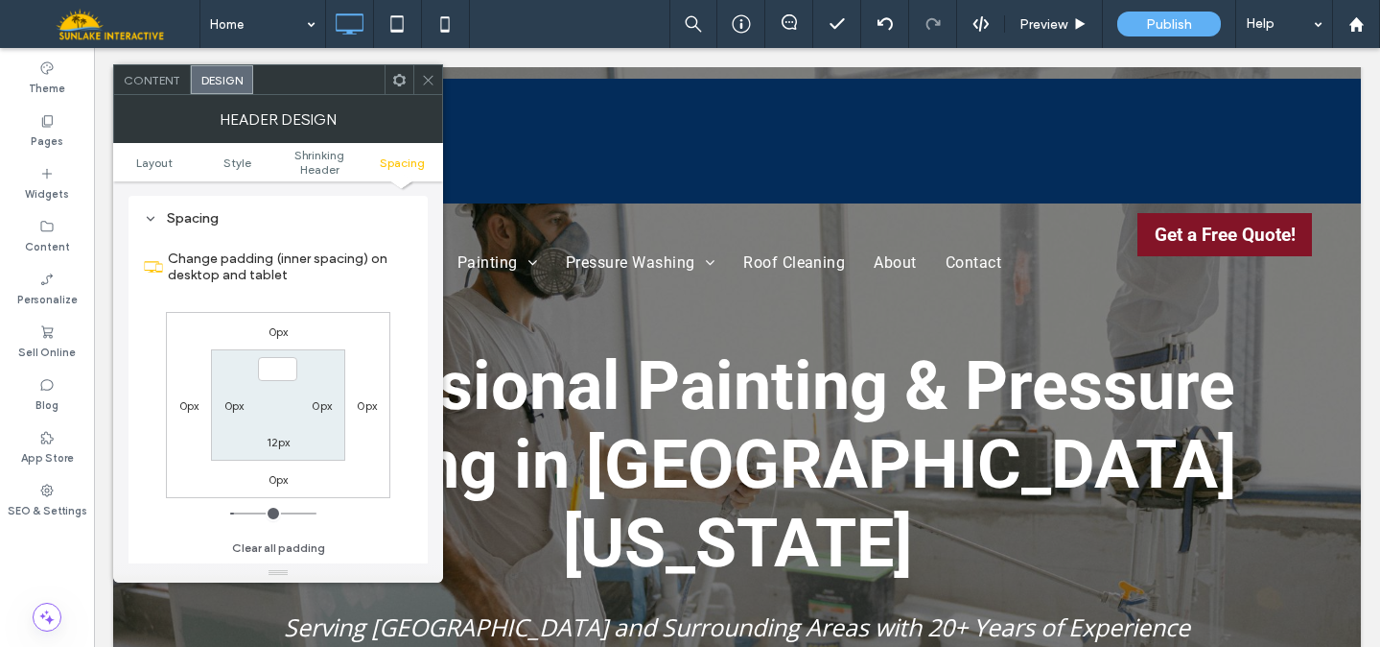
type input "***"
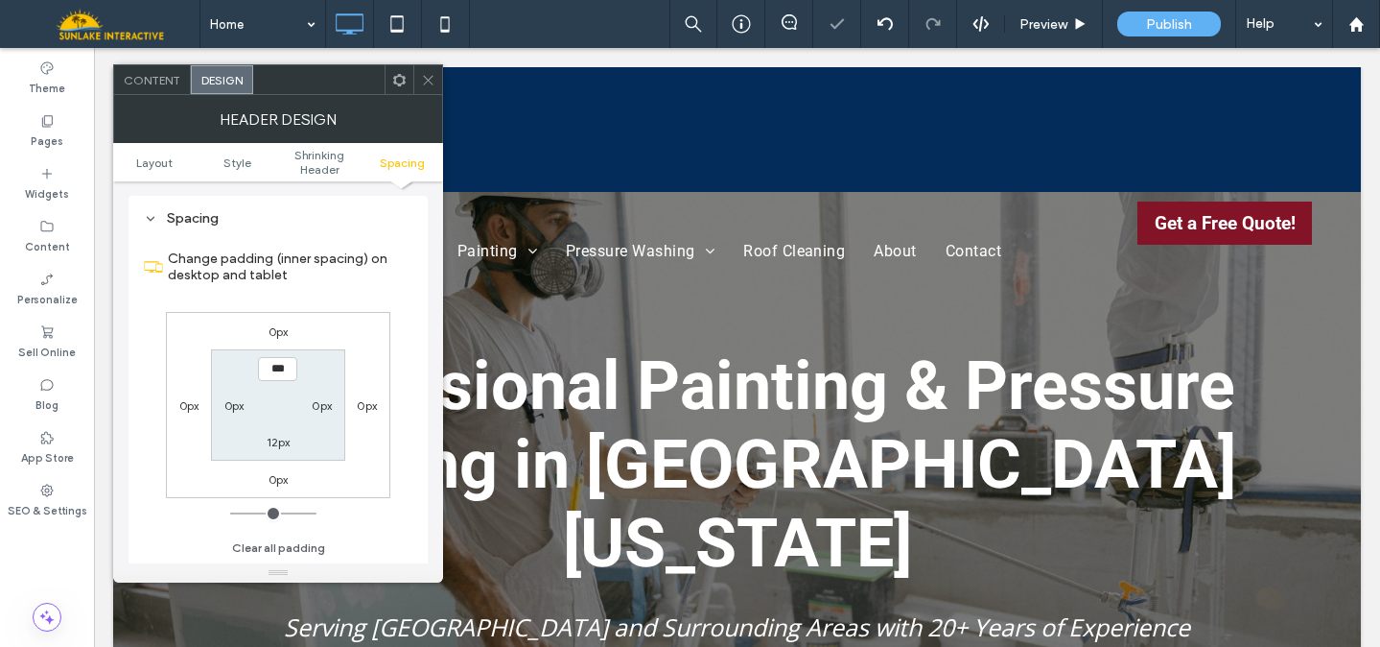
click at [279, 448] on label "12px" at bounding box center [279, 442] width 24 height 14
type input "**"
type input "*"
type input "***"
click at [432, 77] on icon at bounding box center [428, 80] width 14 height 14
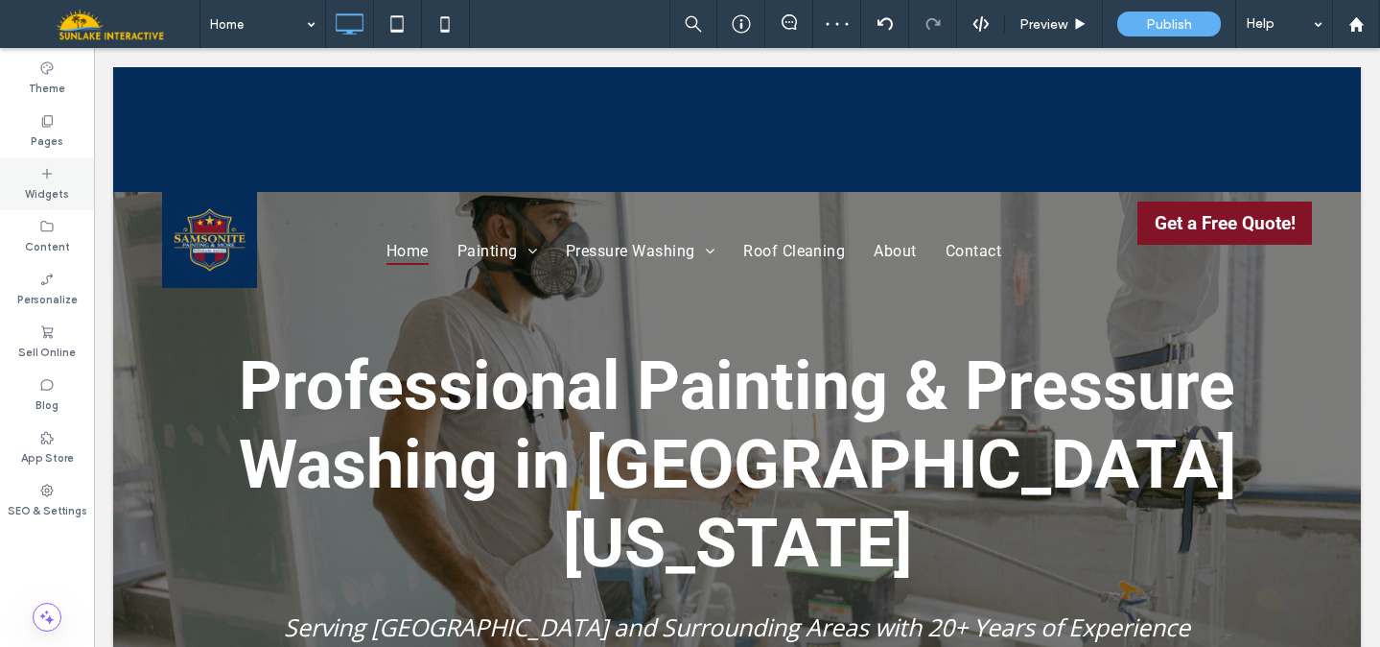
click at [59, 179] on div "Widgets" at bounding box center [47, 183] width 94 height 53
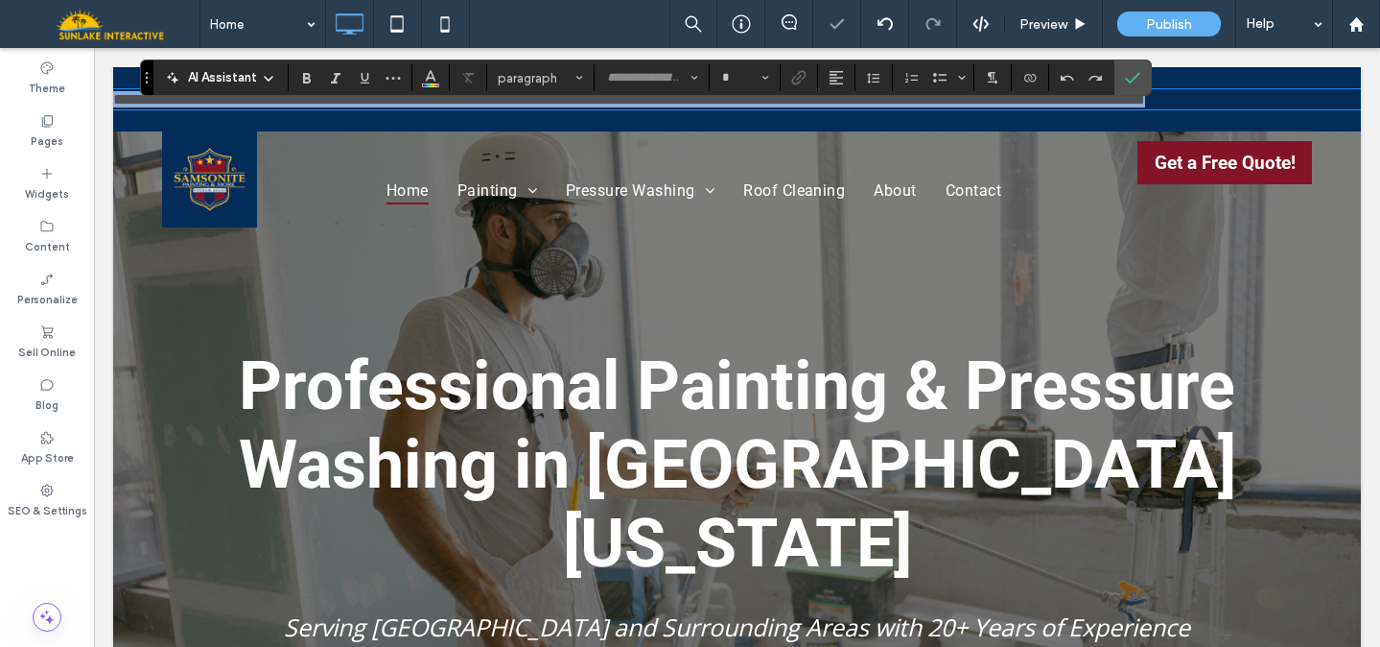
type input "******"
type input "**"
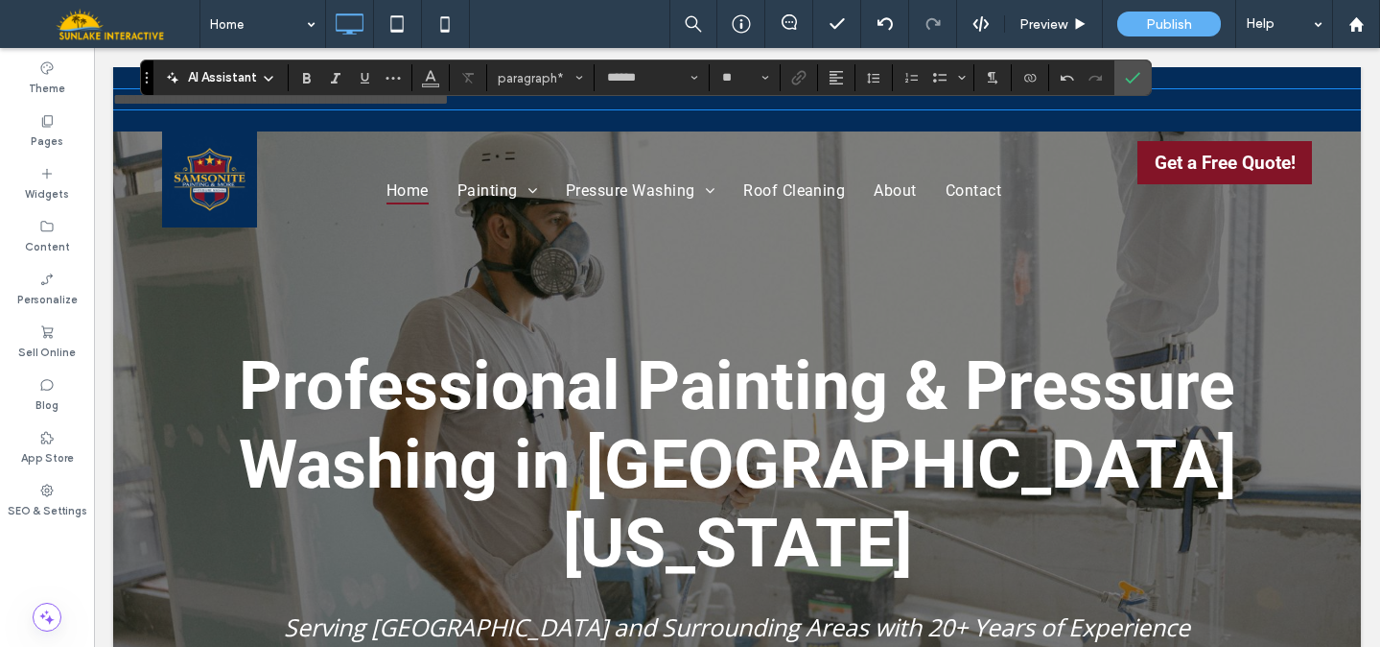
click at [793, 82] on div at bounding box center [799, 77] width 29 height 27
click at [1025, 81] on icon "Connect To Data" at bounding box center [1030, 77] width 15 height 15
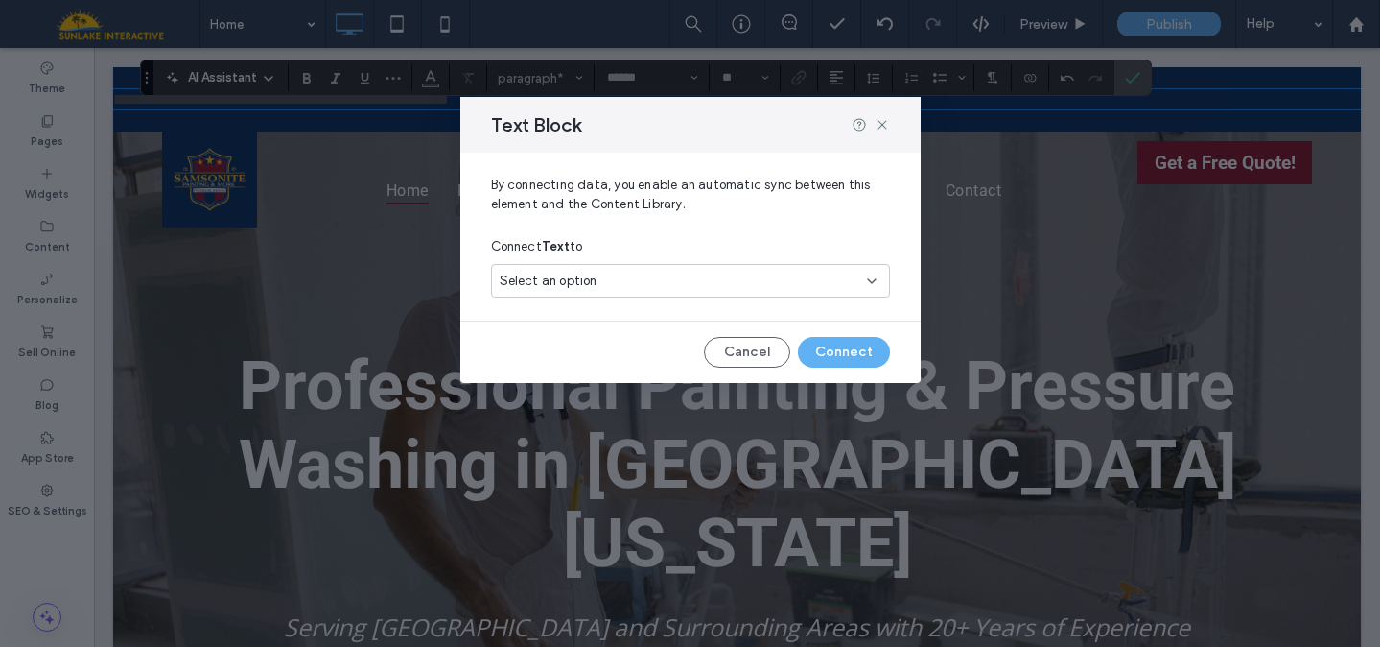
click at [655, 286] on div "Select an option" at bounding box center [679, 280] width 359 height 19
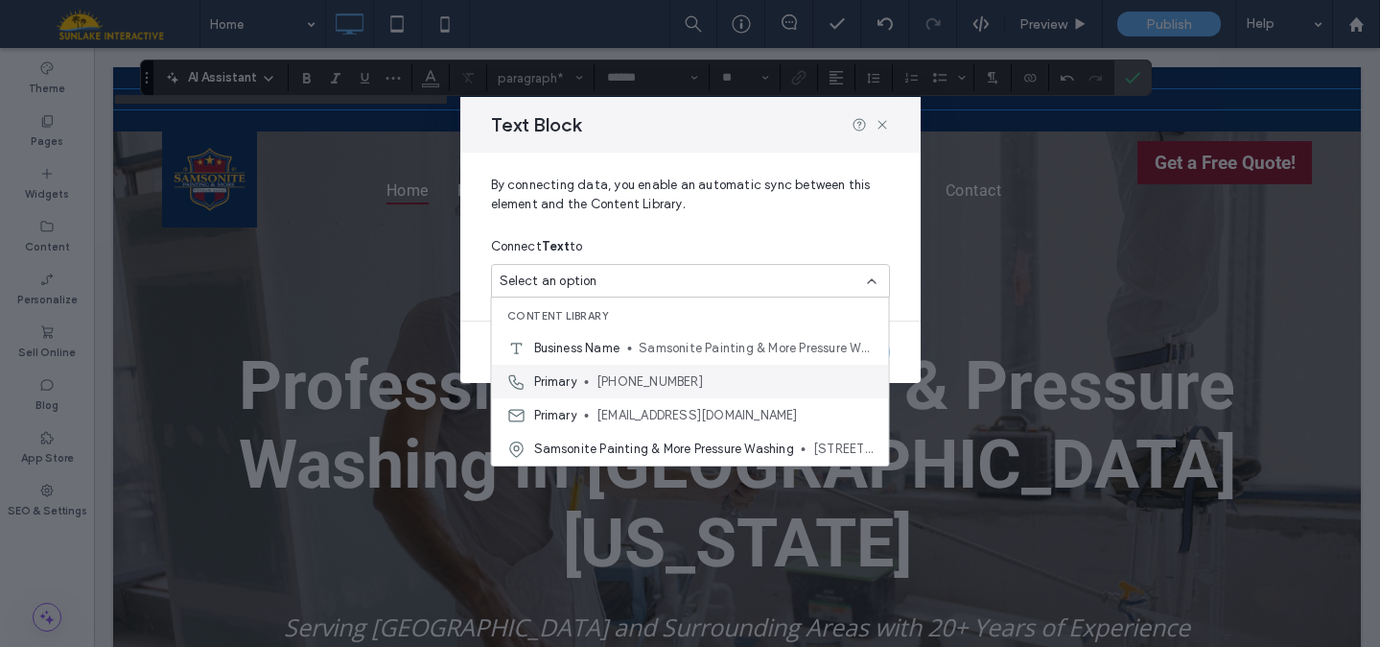
click at [640, 376] on span "(501) 533-9213" at bounding box center [735, 381] width 277 height 19
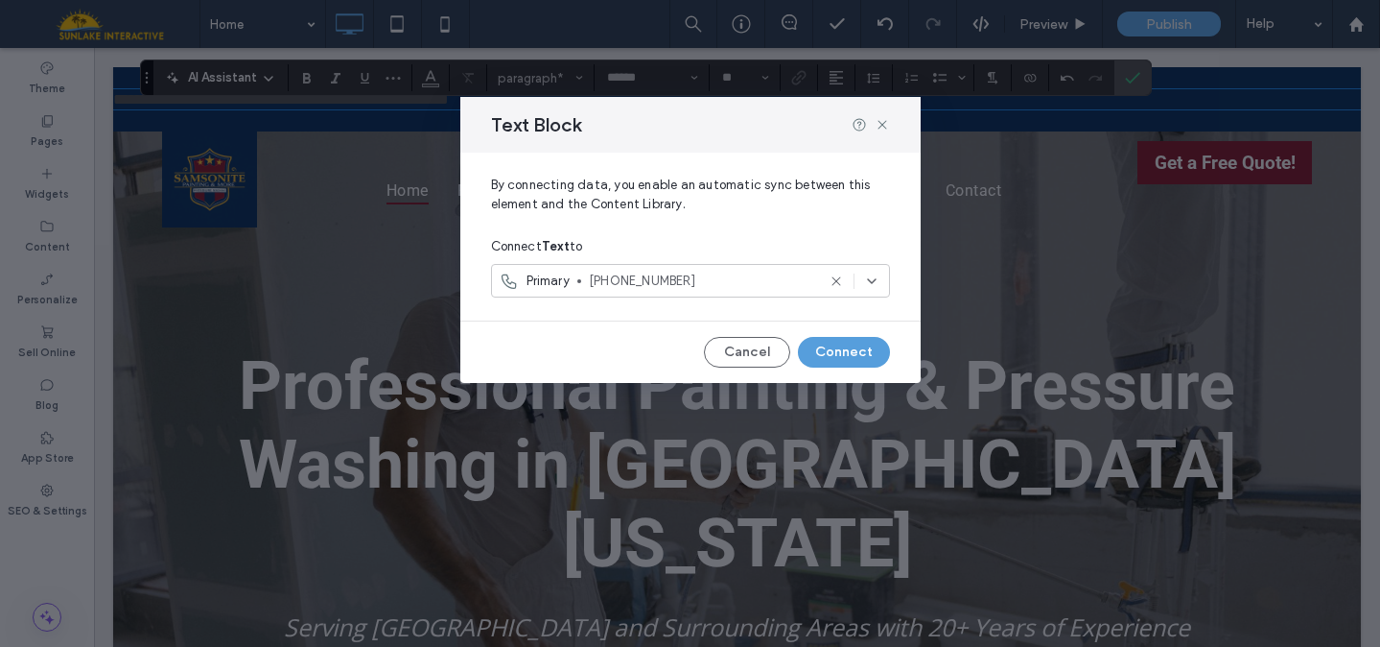
click at [831, 349] on button "Connect" at bounding box center [844, 352] width 92 height 31
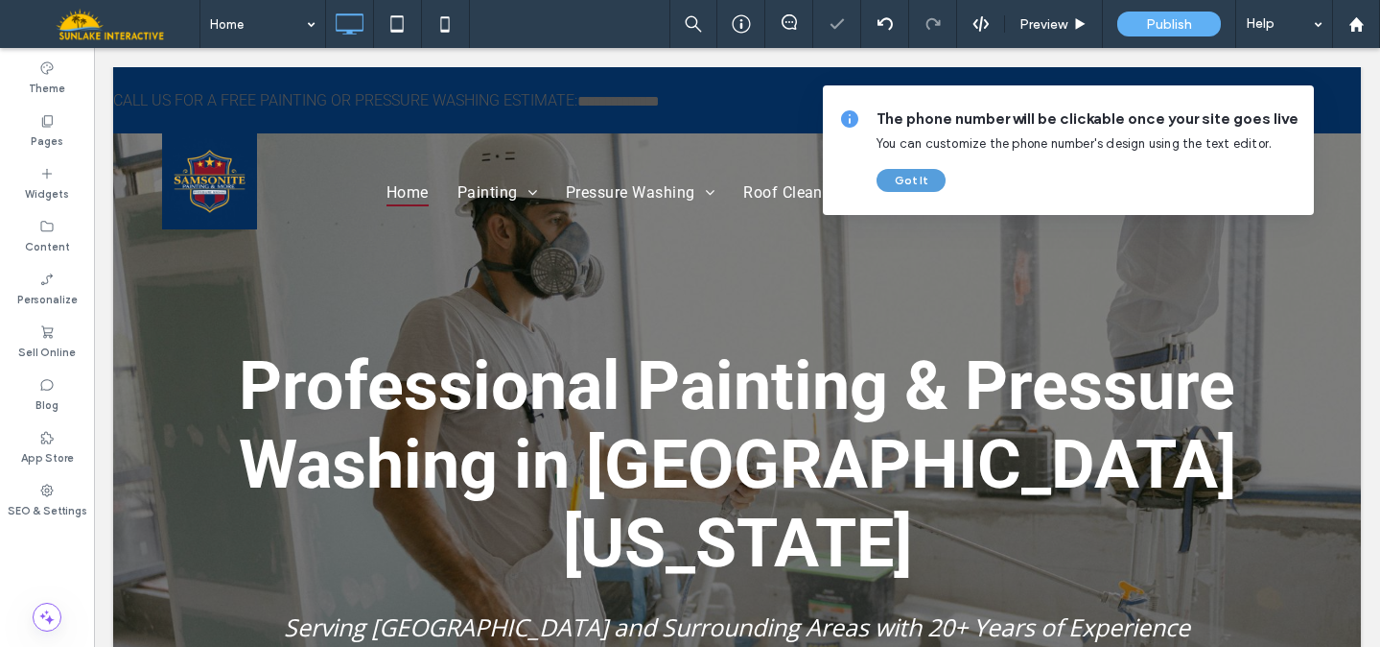
click at [895, 177] on button "Got It" at bounding box center [911, 180] width 69 height 23
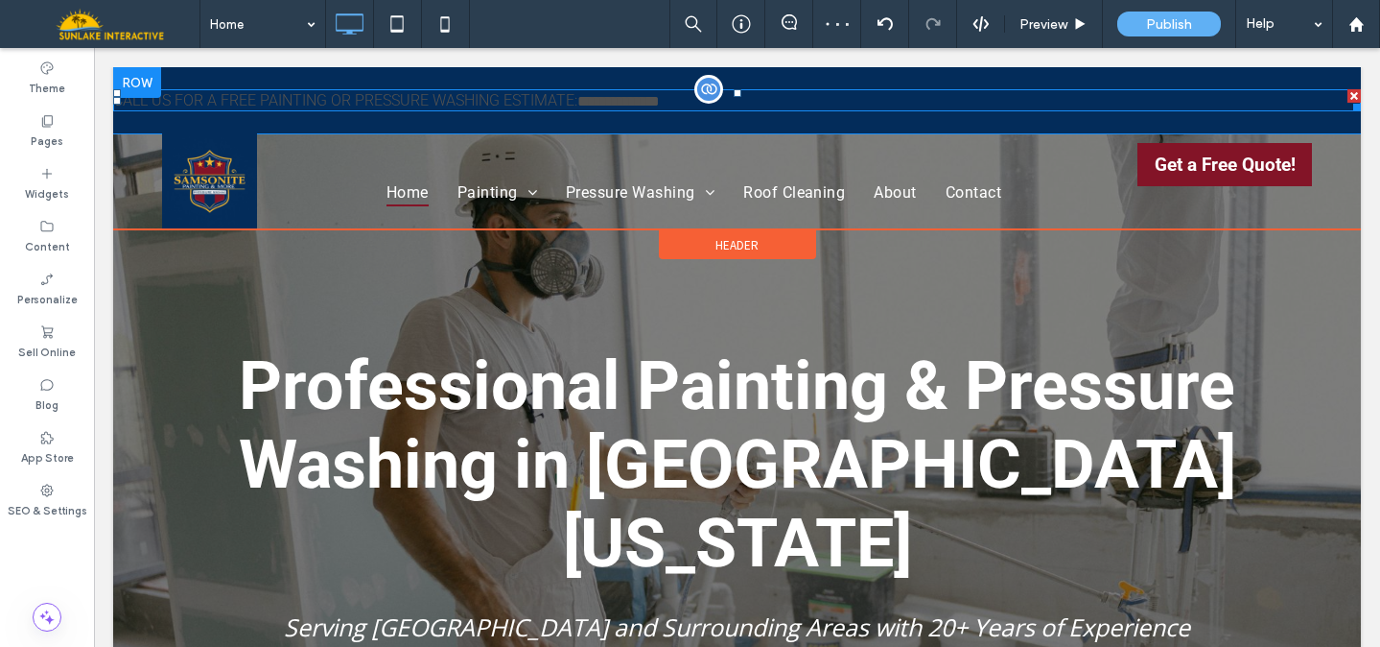
click at [726, 97] on p "**********" at bounding box center [737, 100] width 1248 height 18
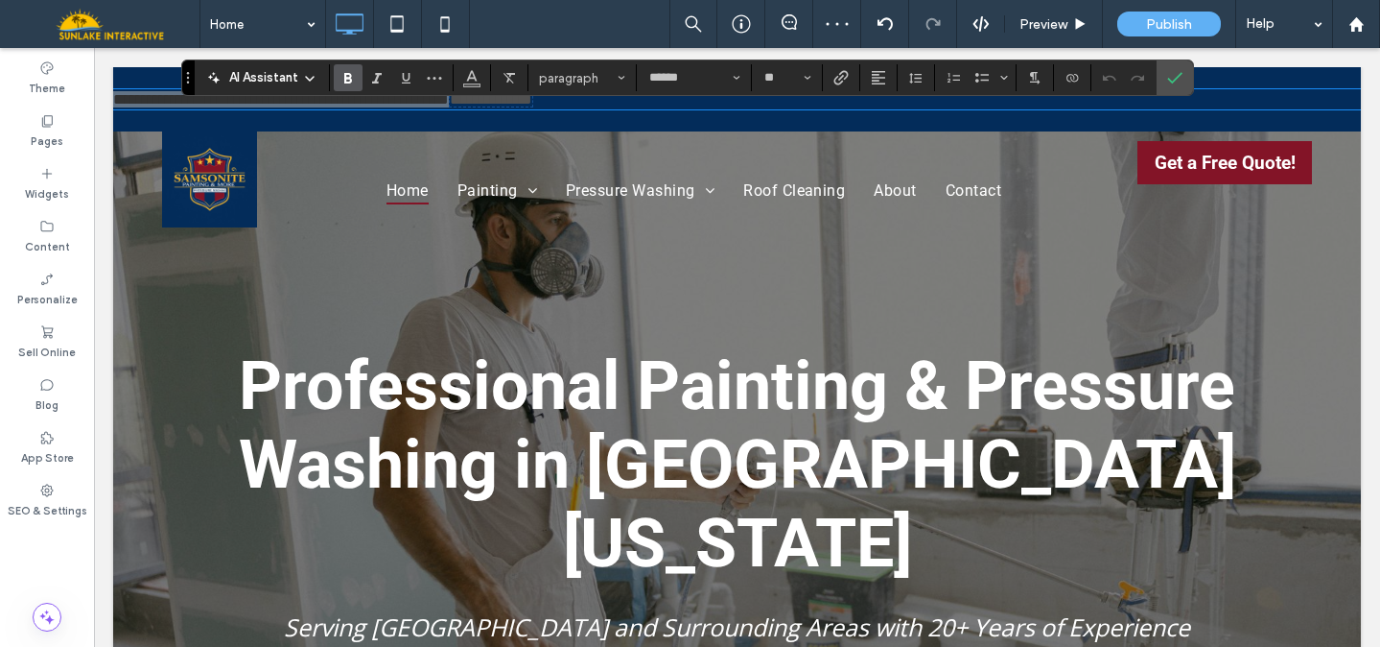
click at [346, 79] on use "Bold" at bounding box center [348, 78] width 8 height 11
click at [477, 76] on icon "Color" at bounding box center [471, 75] width 15 height 15
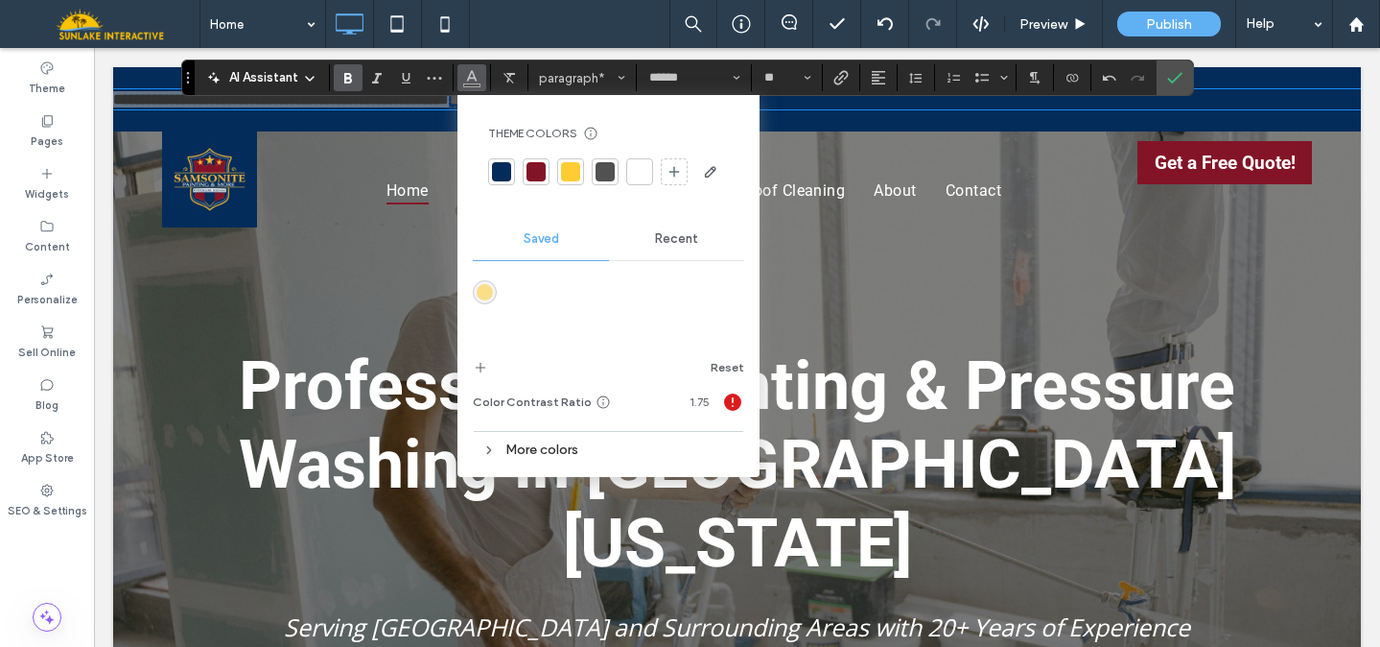
click at [642, 166] on div at bounding box center [639, 171] width 19 height 19
click at [1178, 82] on icon "Confirm" at bounding box center [1174, 77] width 15 height 15
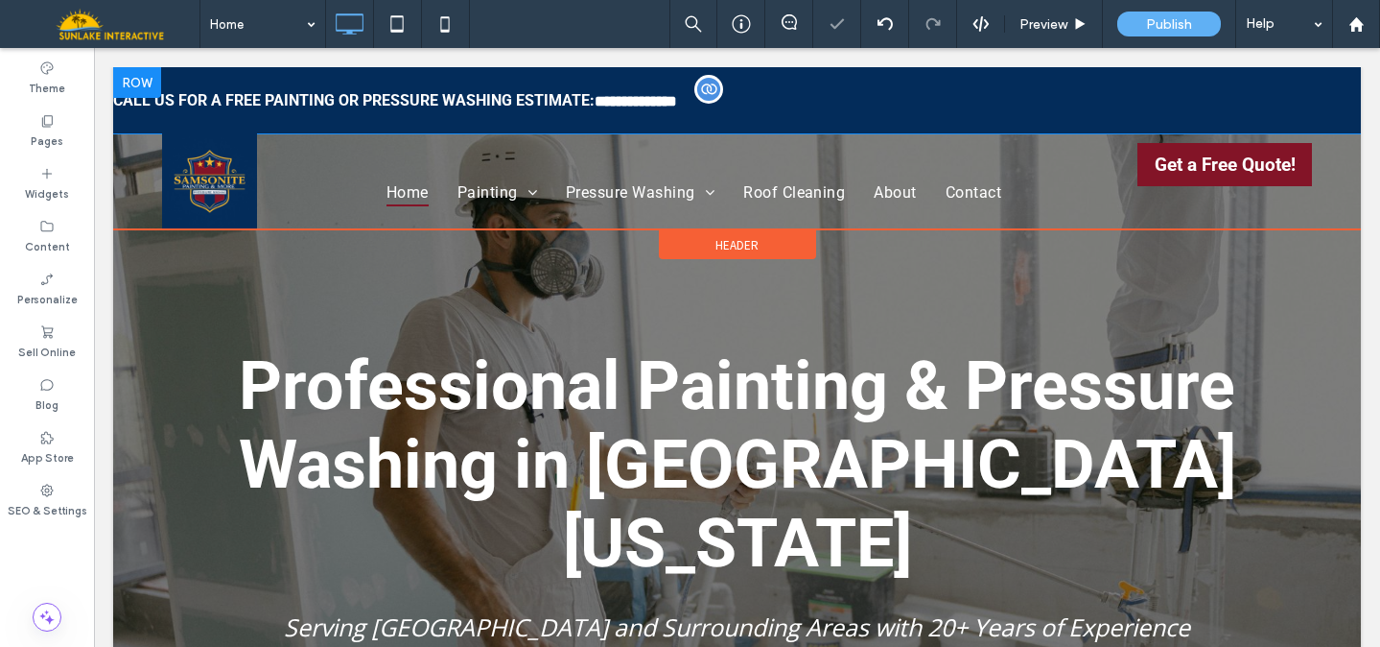
click at [1191, 75] on div "**********" at bounding box center [737, 100] width 1248 height 66
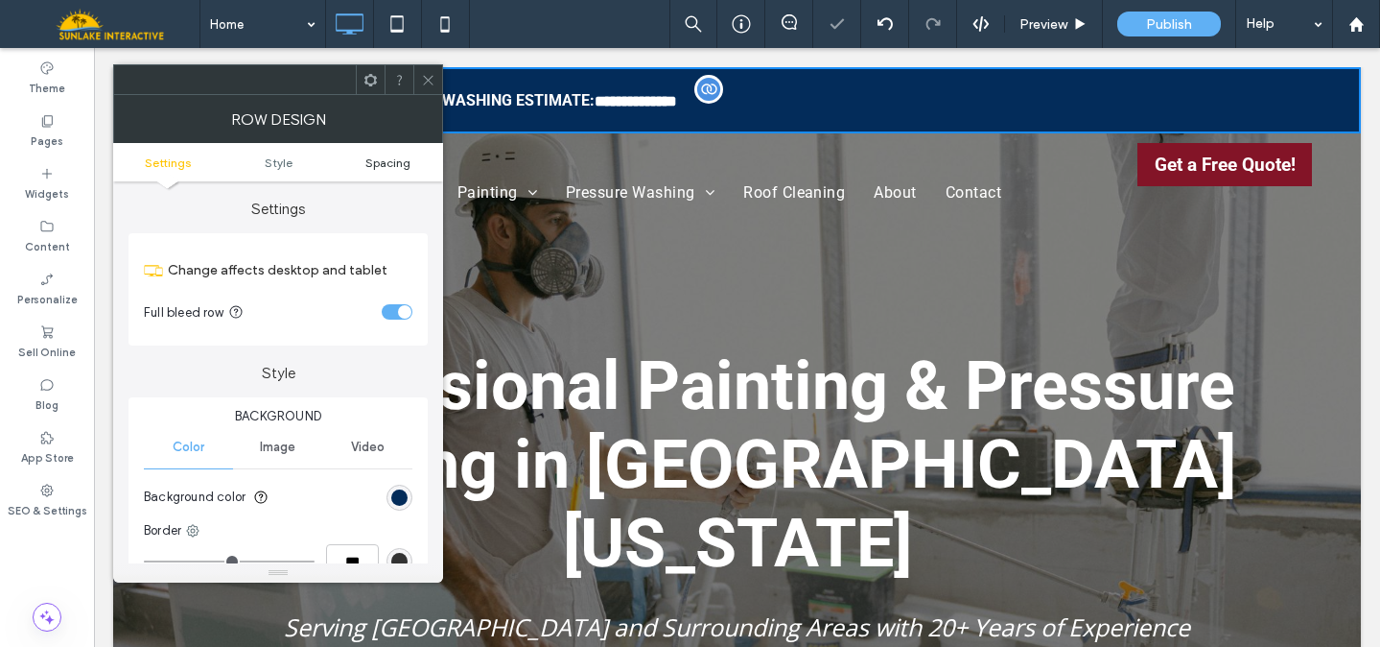
click at [381, 162] on span "Spacing" at bounding box center [387, 162] width 45 height 14
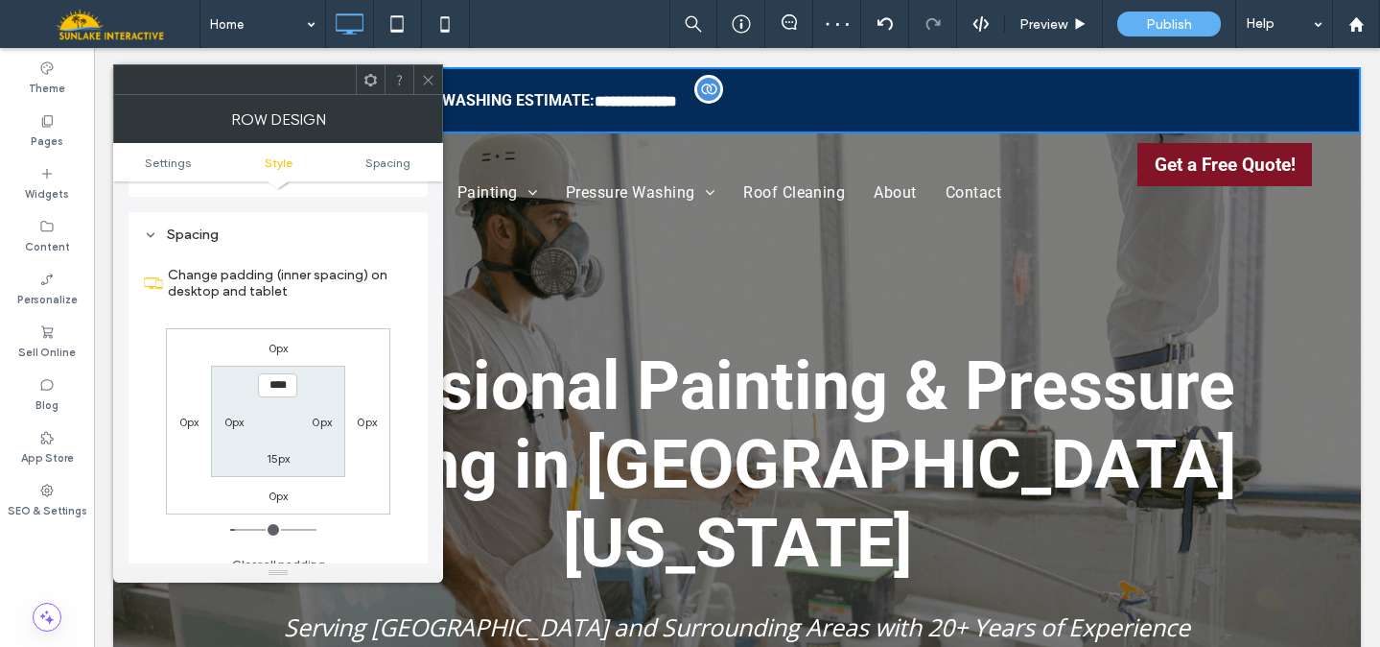
scroll to position [483, 0]
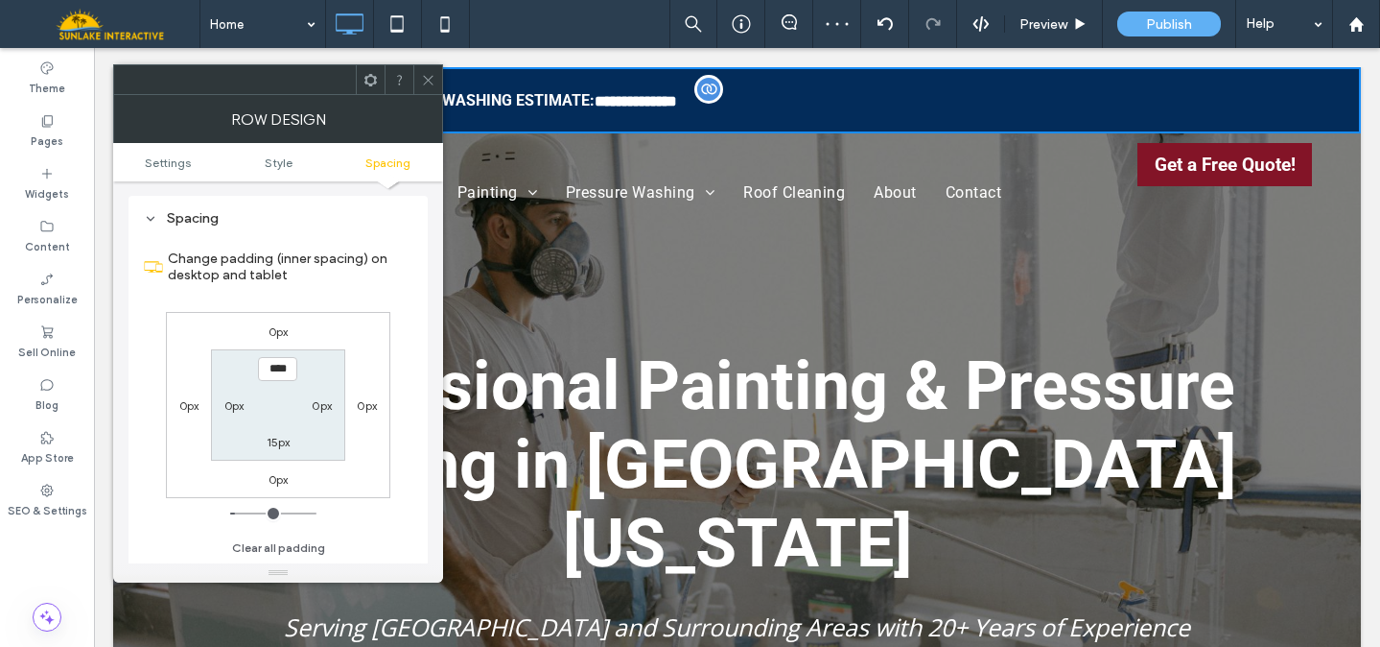
click at [235, 409] on label "0px" at bounding box center [234, 405] width 20 height 14
type input "*"
type input "**"
type input "****"
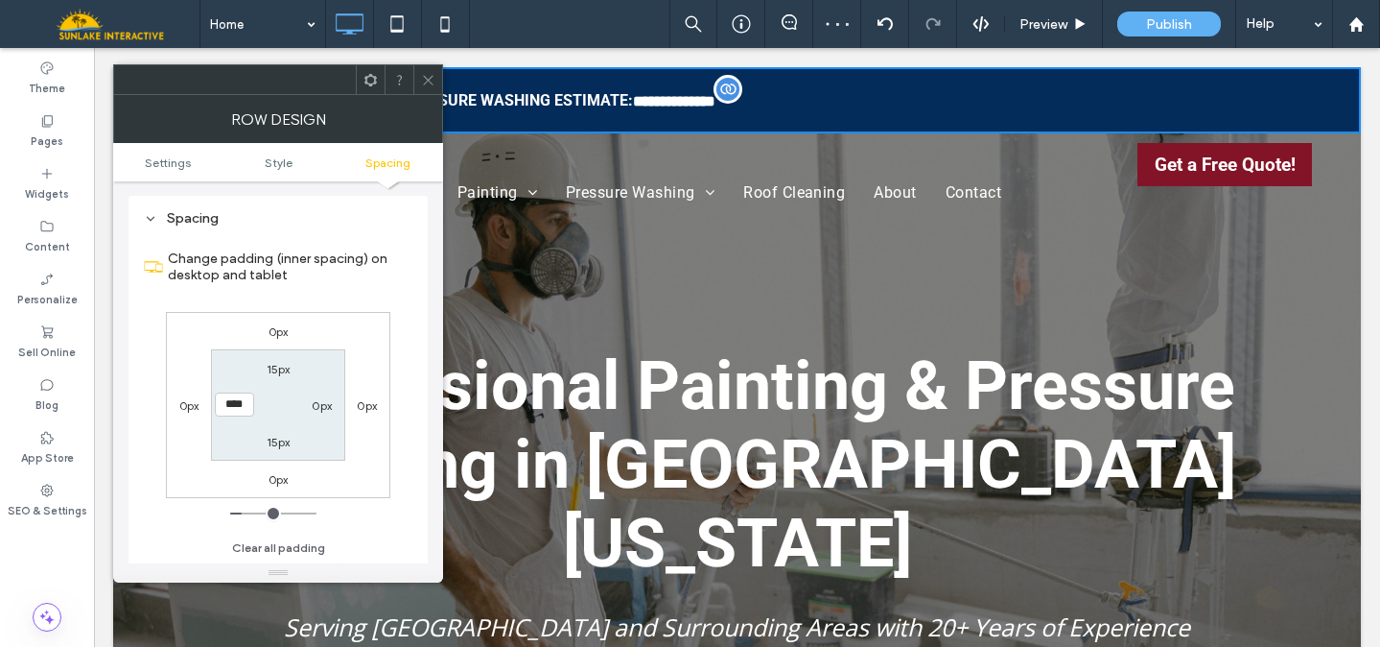
click at [425, 75] on icon at bounding box center [428, 80] width 14 height 14
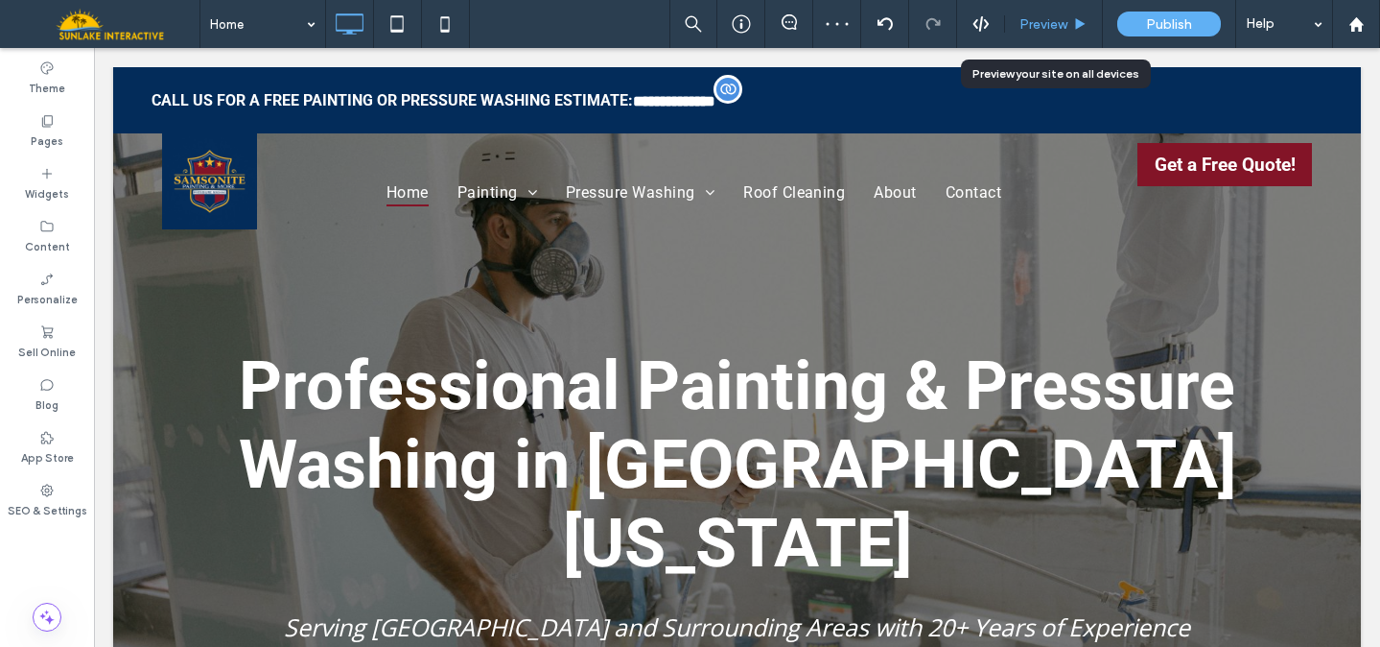
click at [1048, 25] on span "Preview" at bounding box center [1044, 24] width 48 height 16
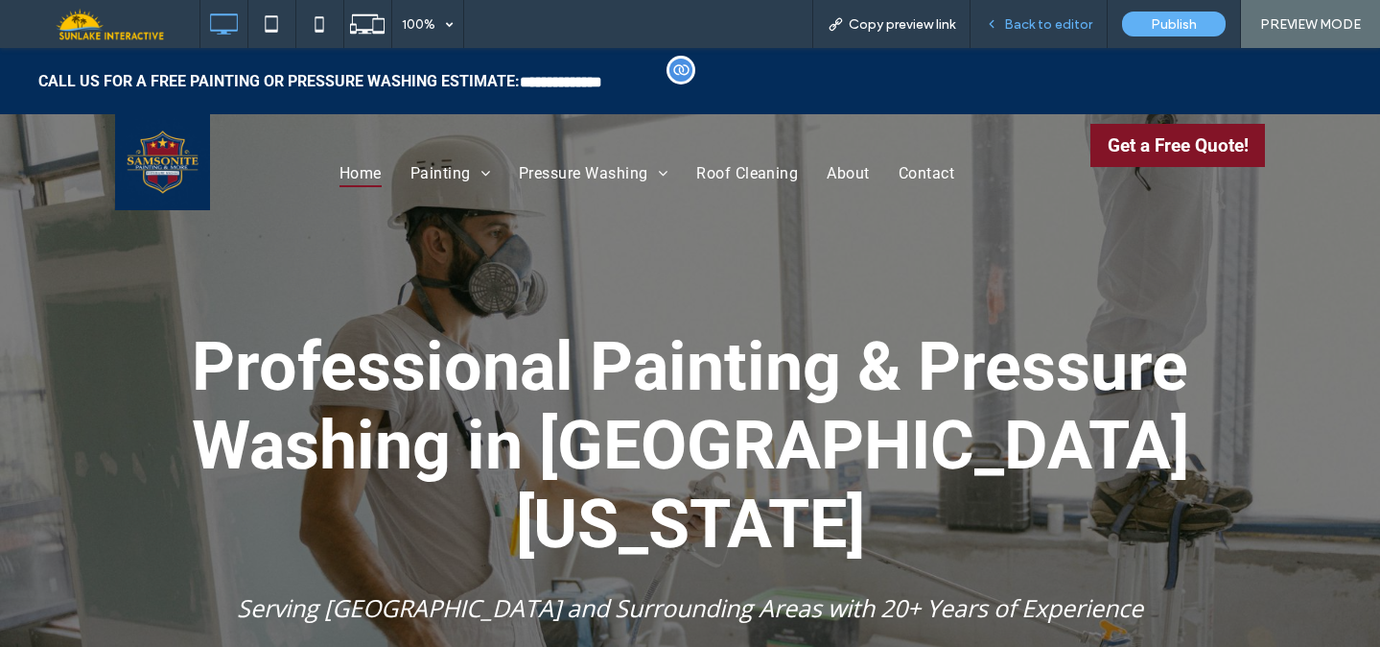
click at [1068, 22] on span "Back to editor" at bounding box center [1048, 24] width 88 height 16
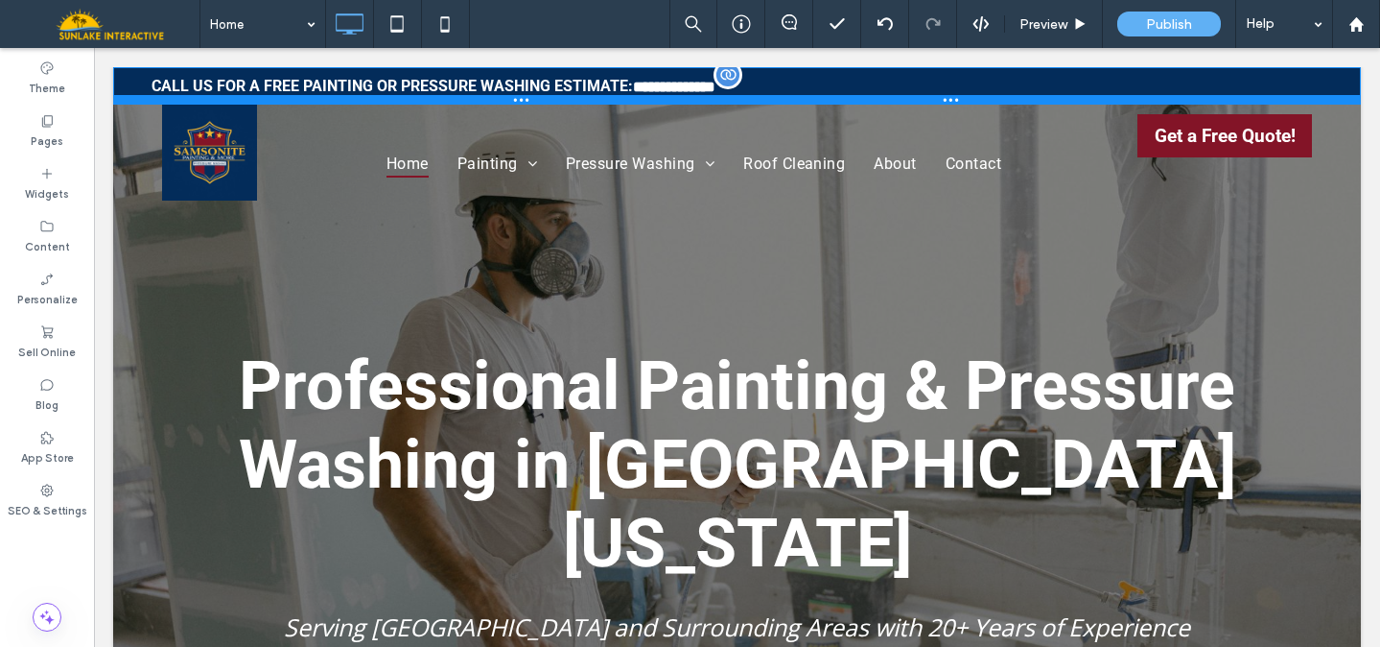
drag, startPoint x: 722, startPoint y: 129, endPoint x: 711, endPoint y: 73, distance: 56.8
click at [711, 73] on div "**********" at bounding box center [737, 85] width 1248 height 37
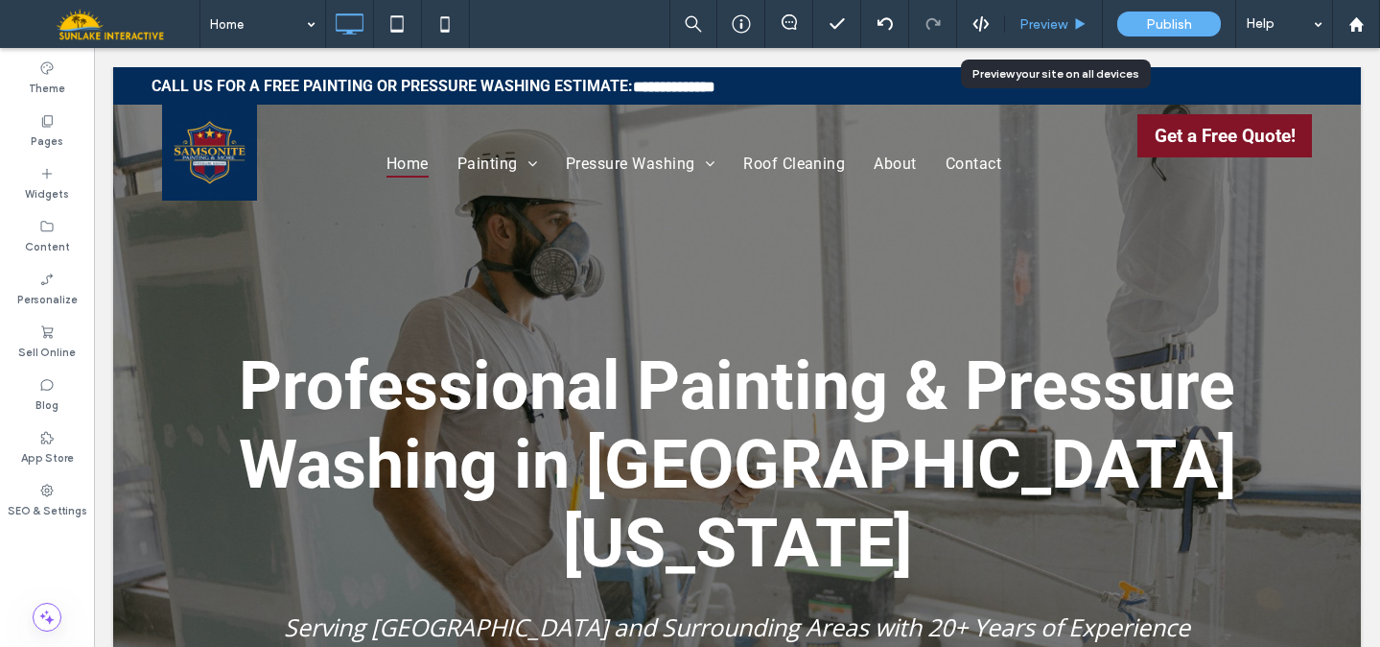
click at [1056, 18] on span "Preview" at bounding box center [1044, 24] width 48 height 16
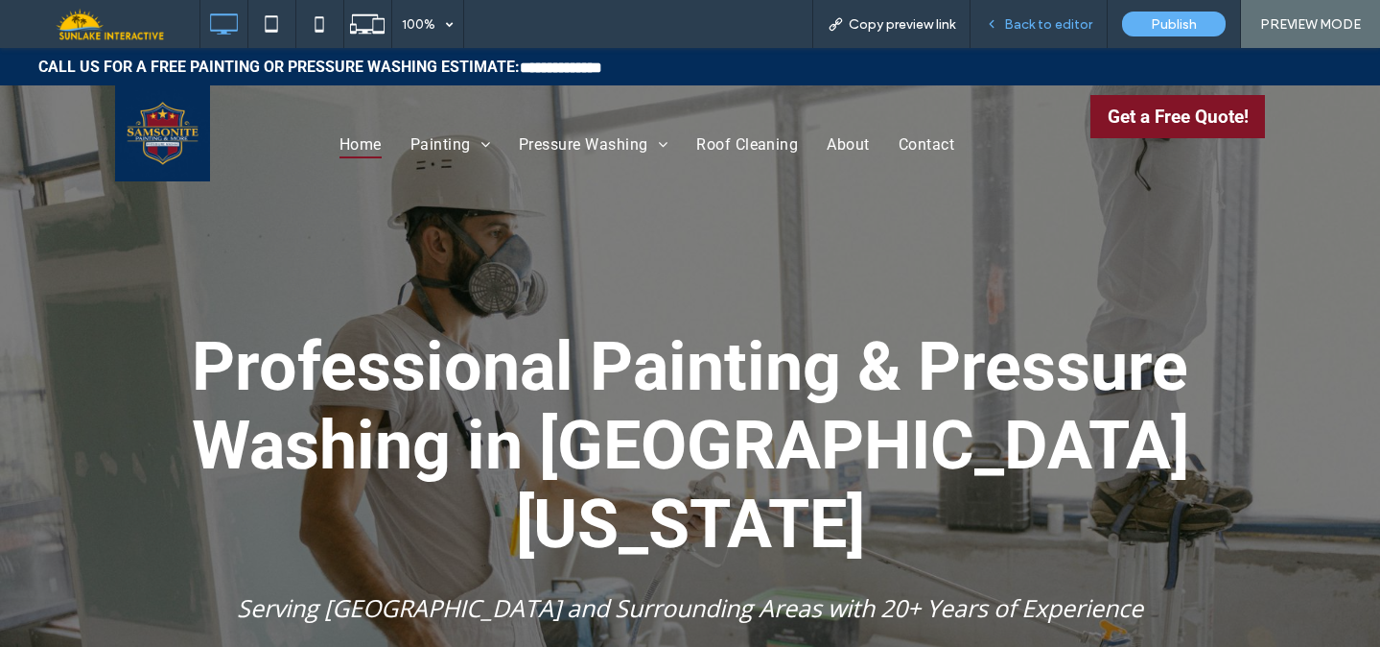
click at [1057, 18] on span "Back to editor" at bounding box center [1048, 24] width 88 height 16
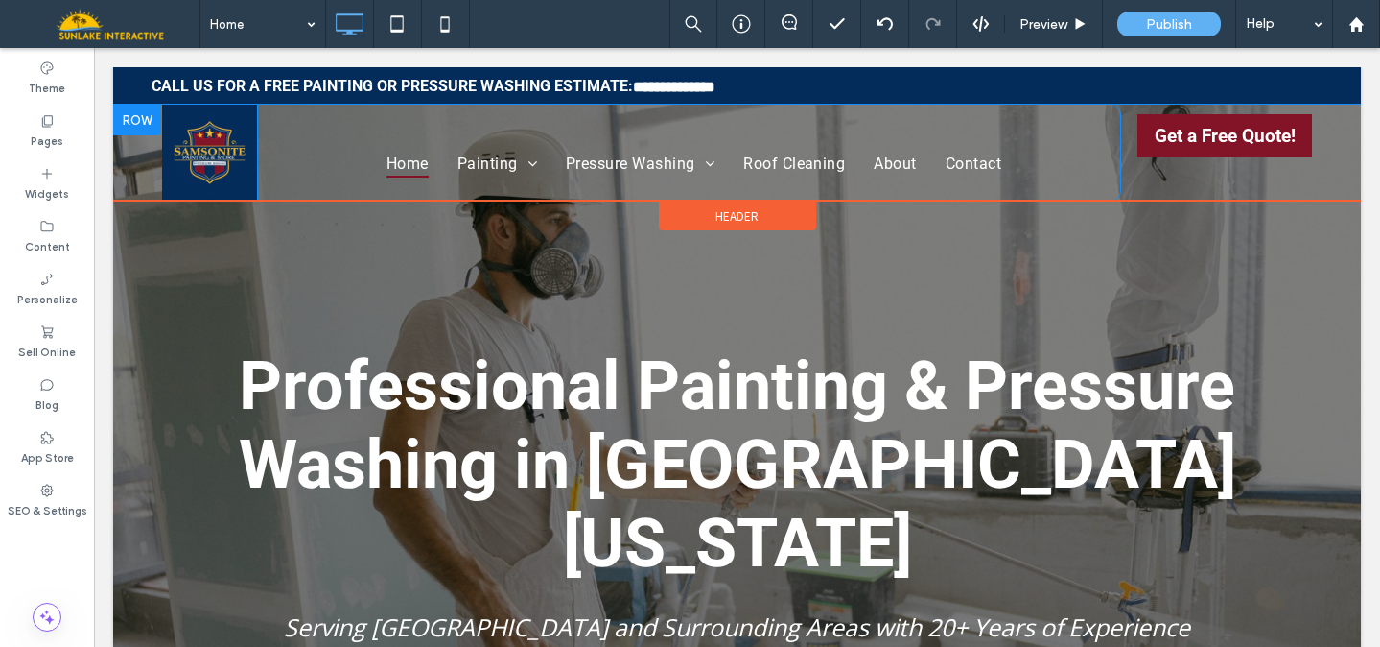
click at [136, 124] on div at bounding box center [137, 120] width 48 height 31
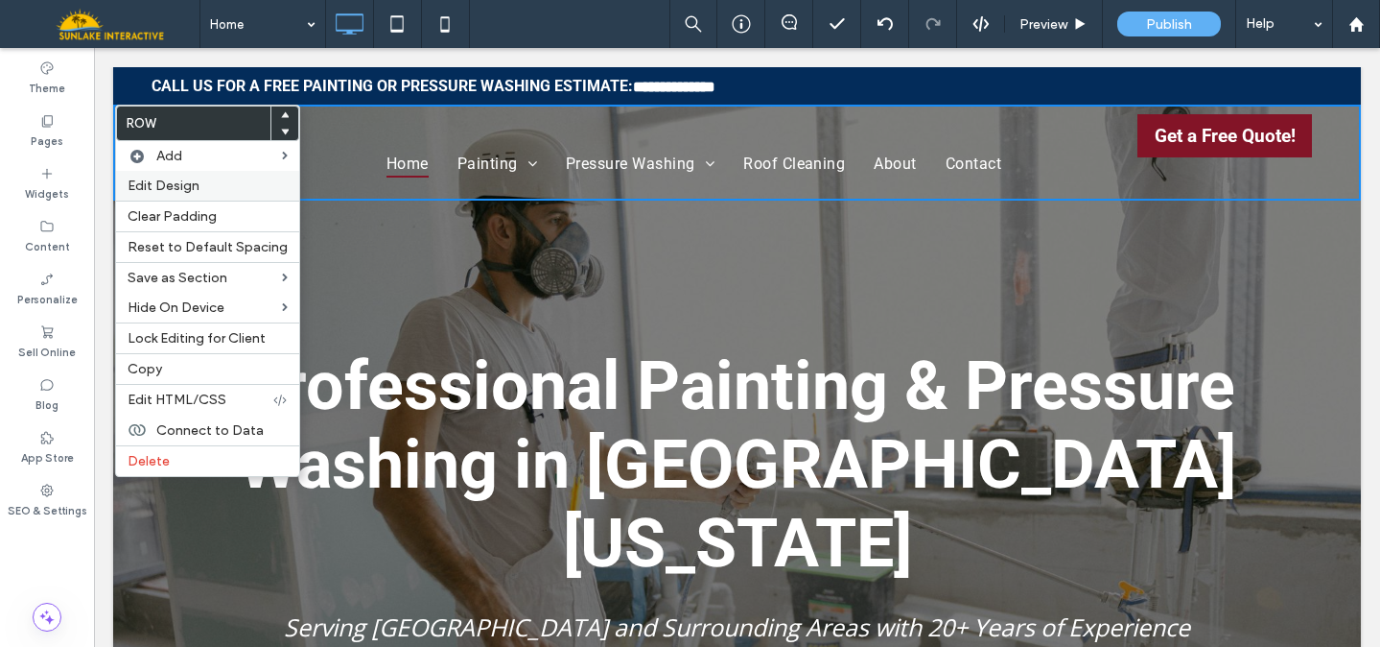
click at [153, 189] on span "Edit Design" at bounding box center [164, 185] width 72 height 16
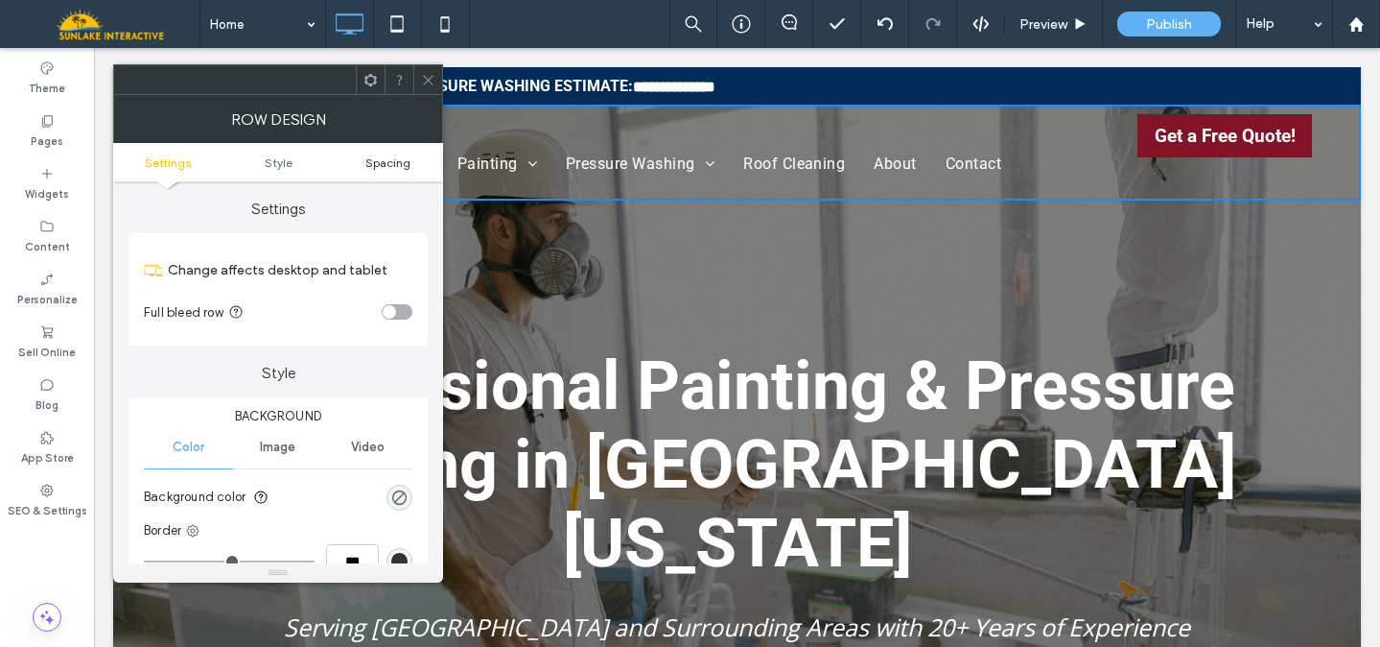
click at [399, 168] on span "Spacing" at bounding box center [387, 162] width 45 height 14
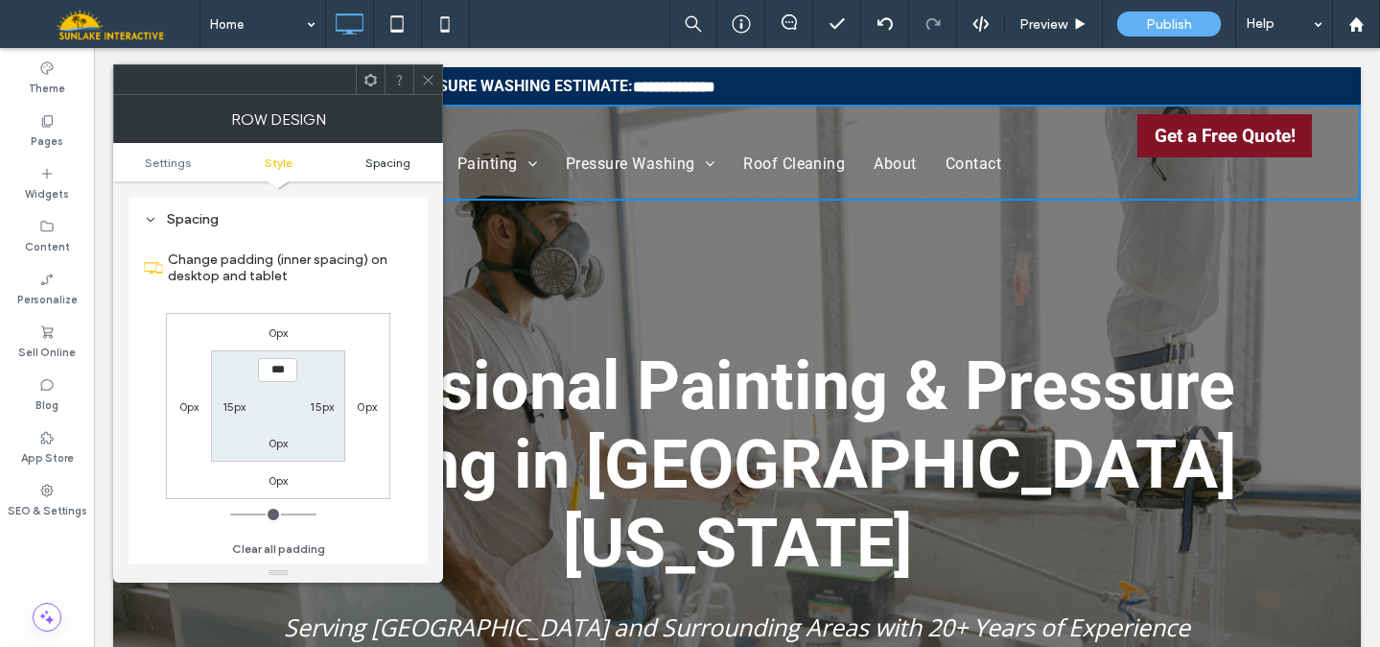
scroll to position [483, 0]
type input "****"
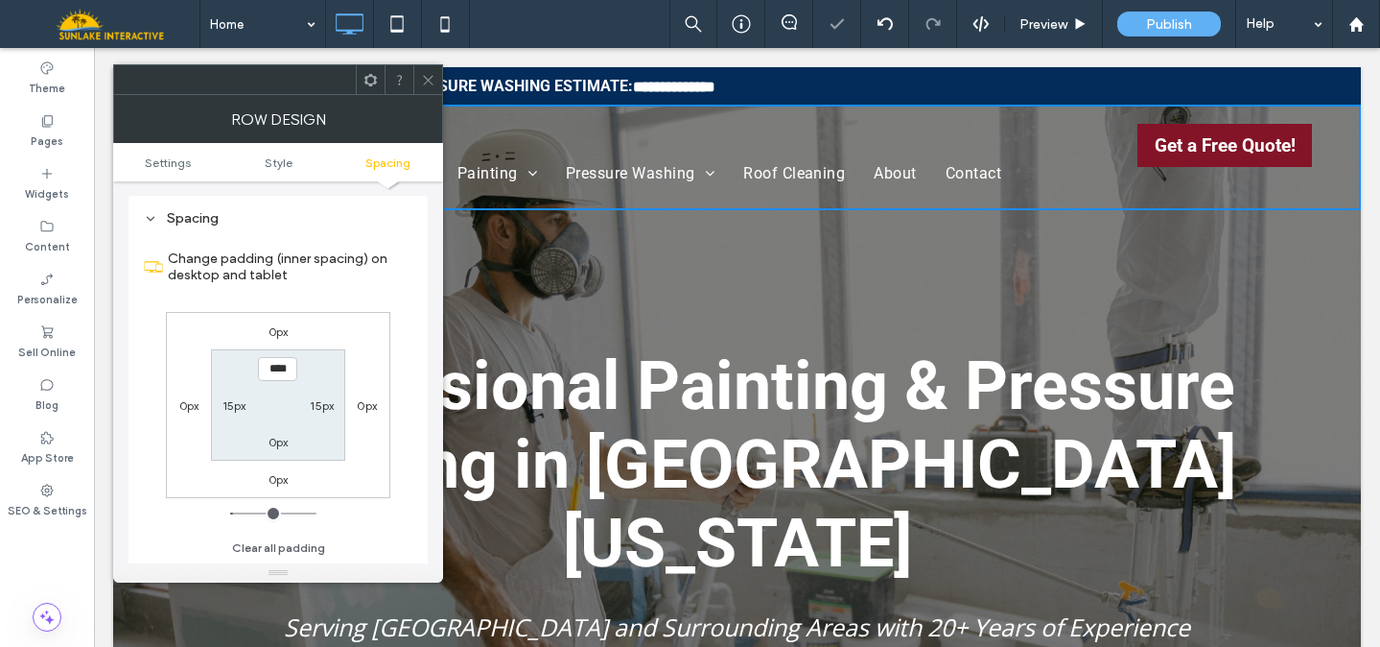
click at [275, 441] on label "0px" at bounding box center [279, 442] width 20 height 14
type input "*"
type input "**"
type input "****"
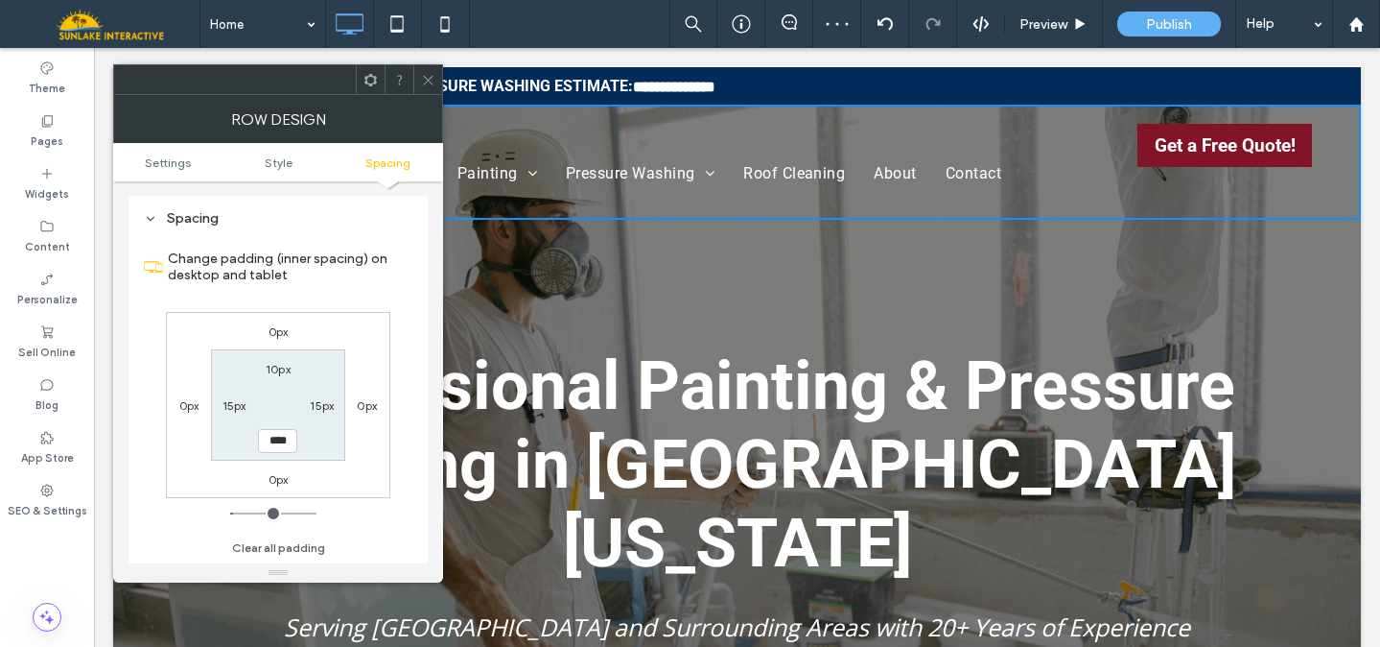
click at [430, 74] on icon at bounding box center [428, 80] width 14 height 14
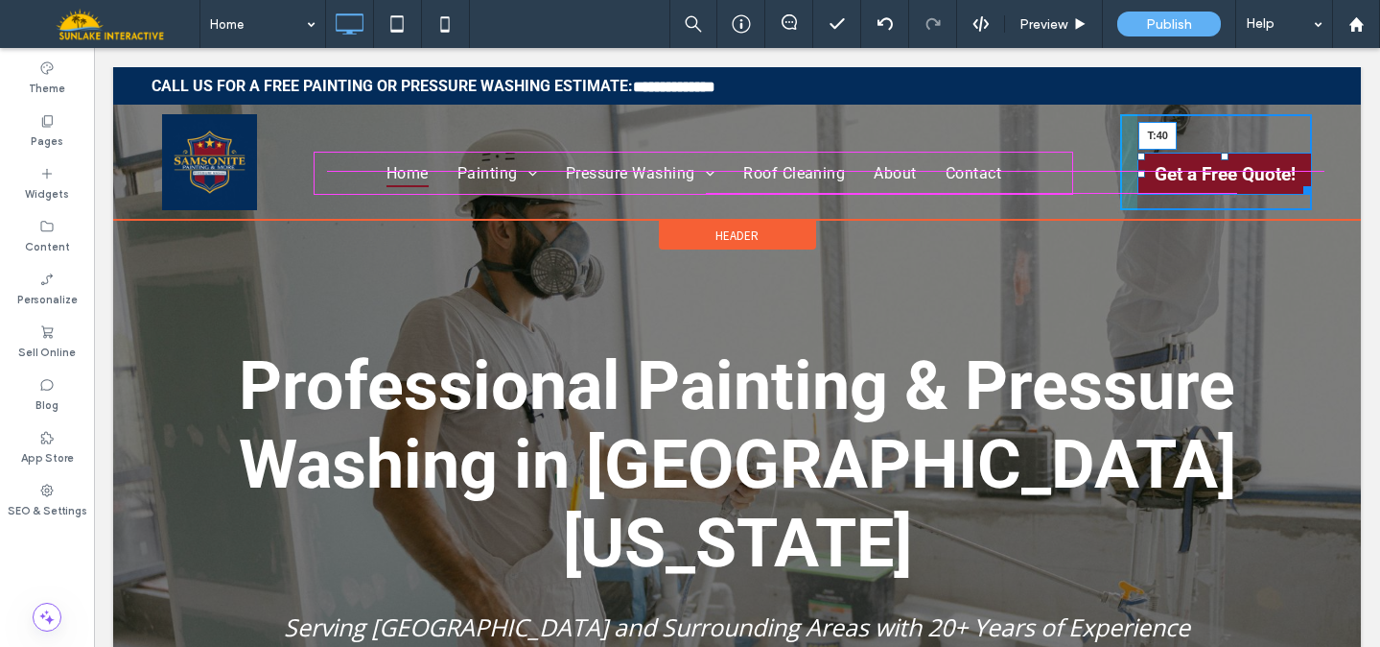
drag, startPoint x: 1218, startPoint y: 129, endPoint x: 1218, endPoint y: 153, distance: 24.0
click at [1221, 153] on div at bounding box center [1225, 157] width 8 height 8
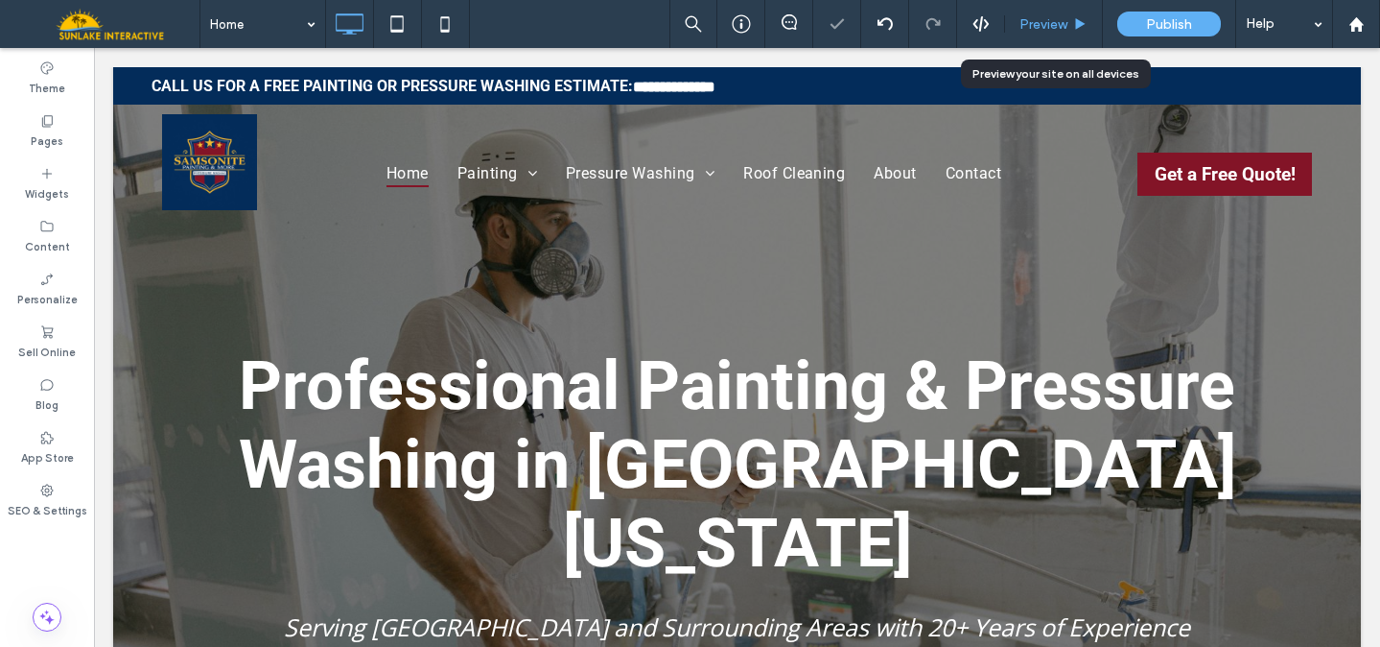
click at [1064, 17] on span "Preview" at bounding box center [1044, 24] width 48 height 16
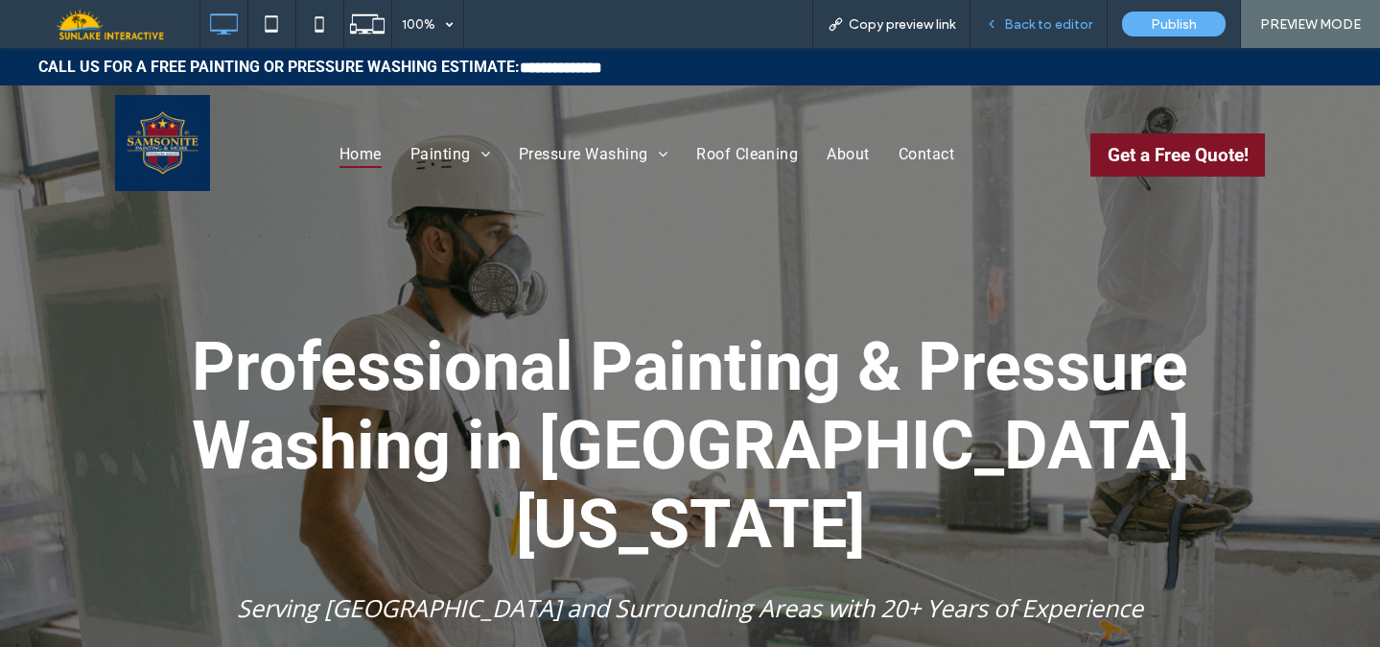
click at [1025, 17] on span "Back to editor" at bounding box center [1048, 24] width 88 height 16
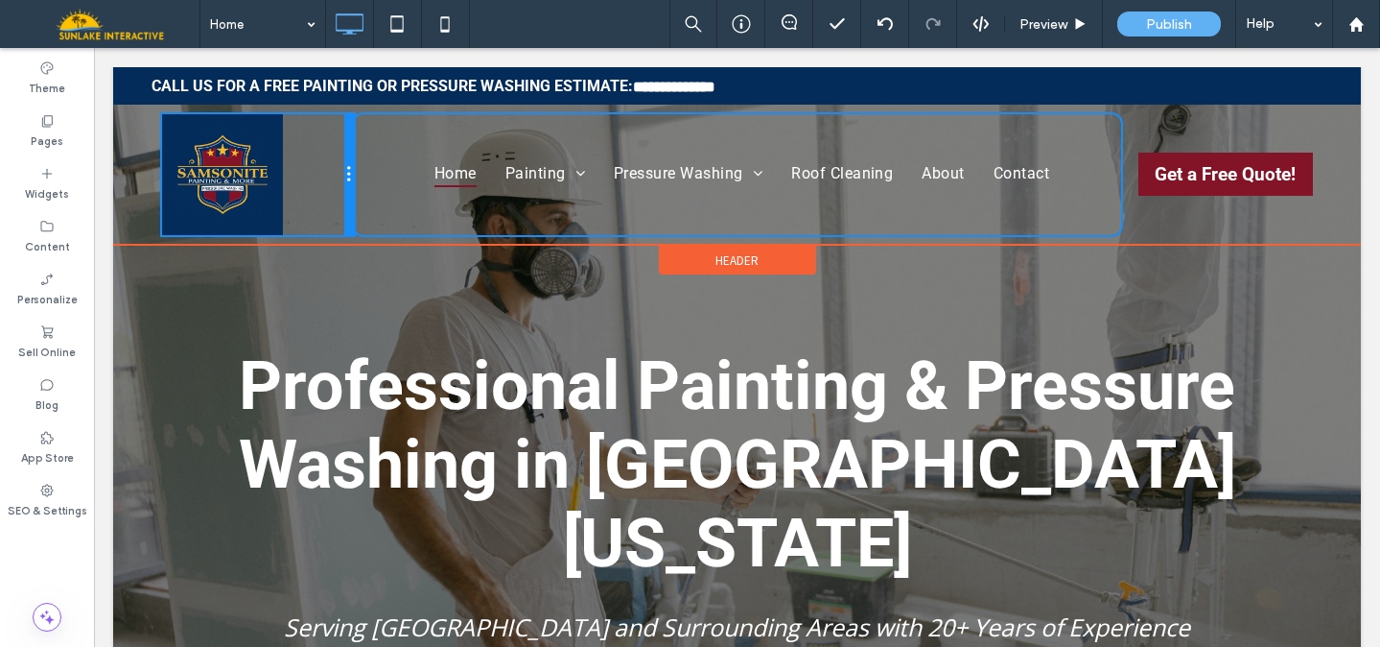
drag, startPoint x: 249, startPoint y: 165, endPoint x: 305, endPoint y: 165, distance: 55.6
click at [305, 165] on div "Click To Paste" at bounding box center [258, 174] width 192 height 121
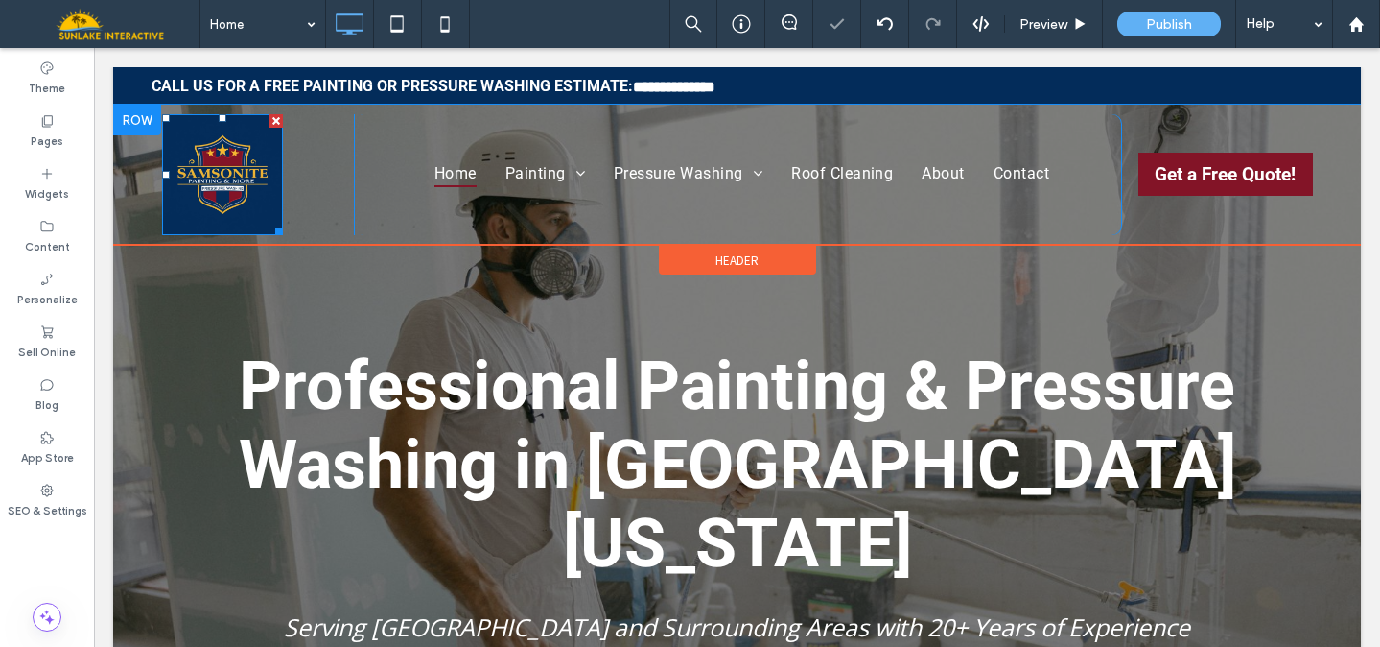
click at [242, 172] on img at bounding box center [222, 174] width 121 height 121
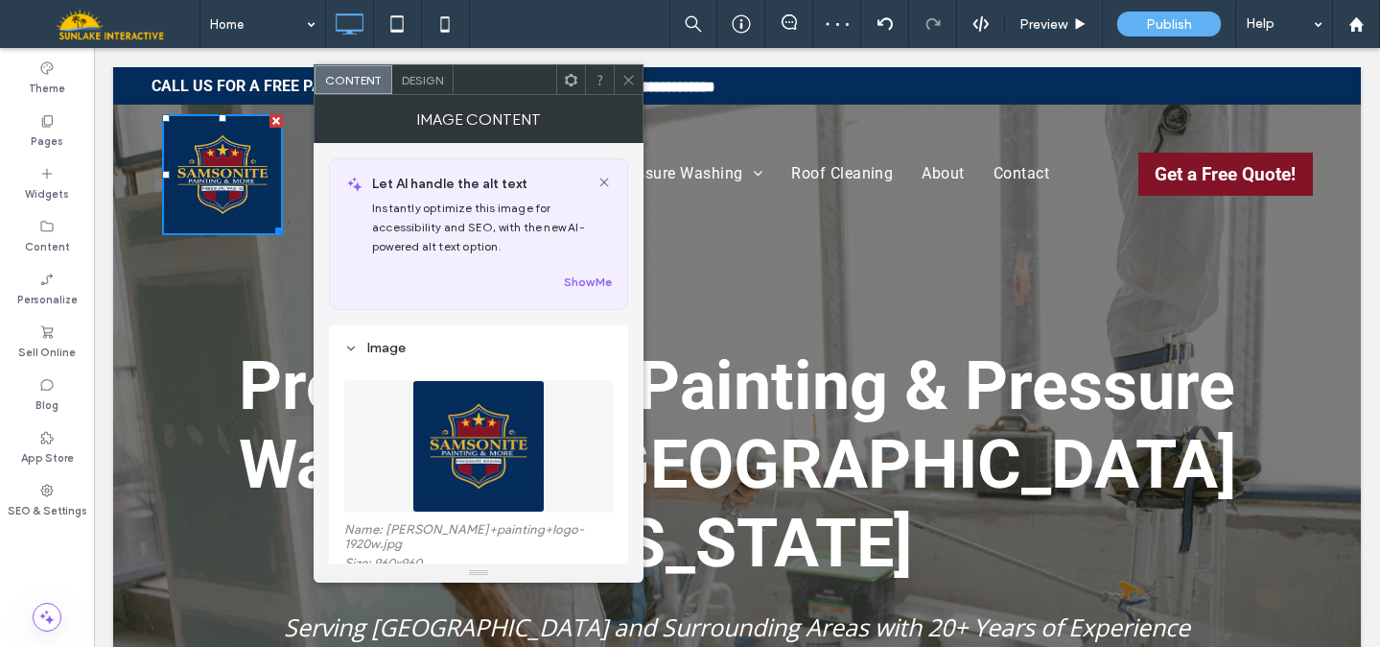
click at [477, 417] on img at bounding box center [478, 446] width 132 height 132
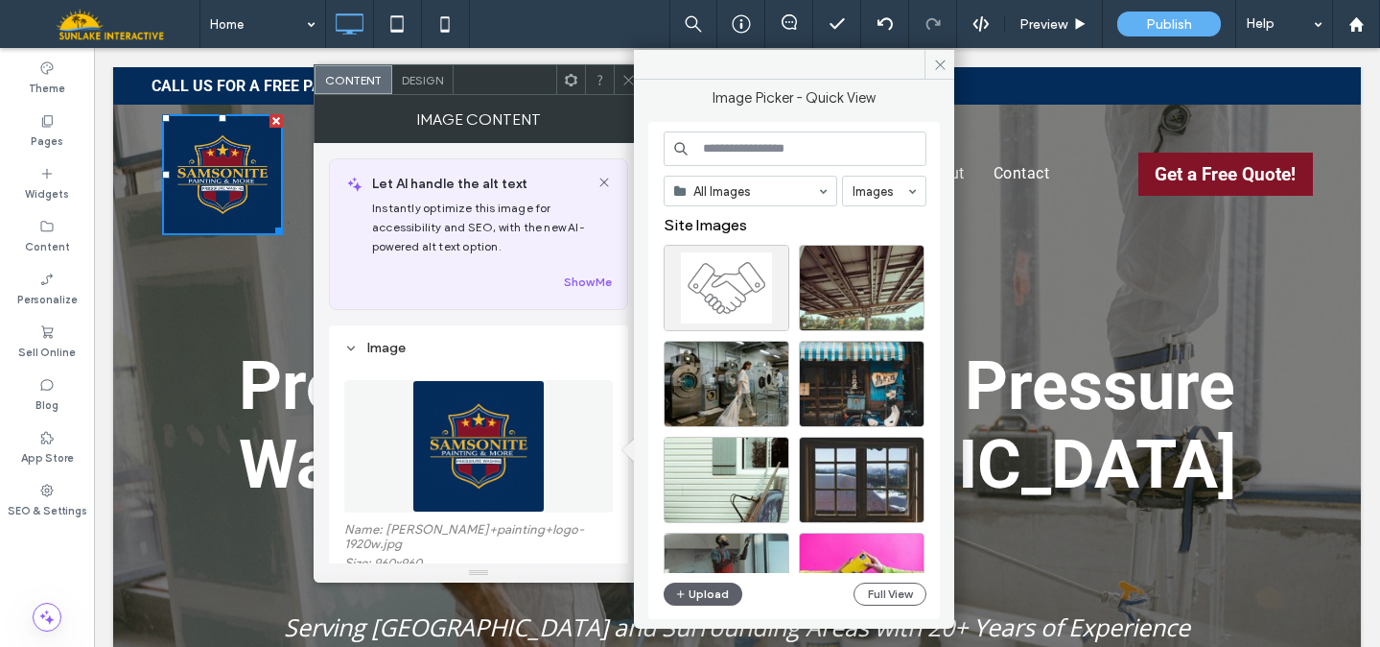
click at [417, 79] on span "Design" at bounding box center [422, 80] width 41 height 14
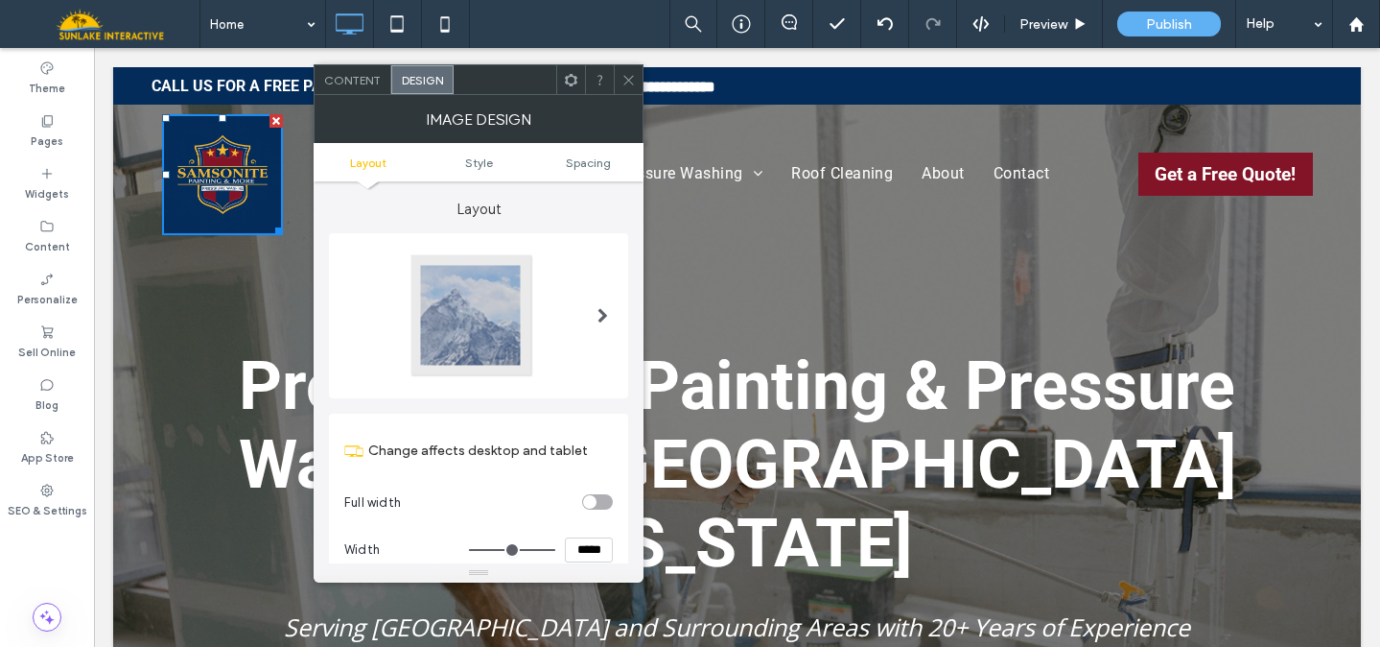
click at [485, 365] on div at bounding box center [472, 315] width 127 height 127
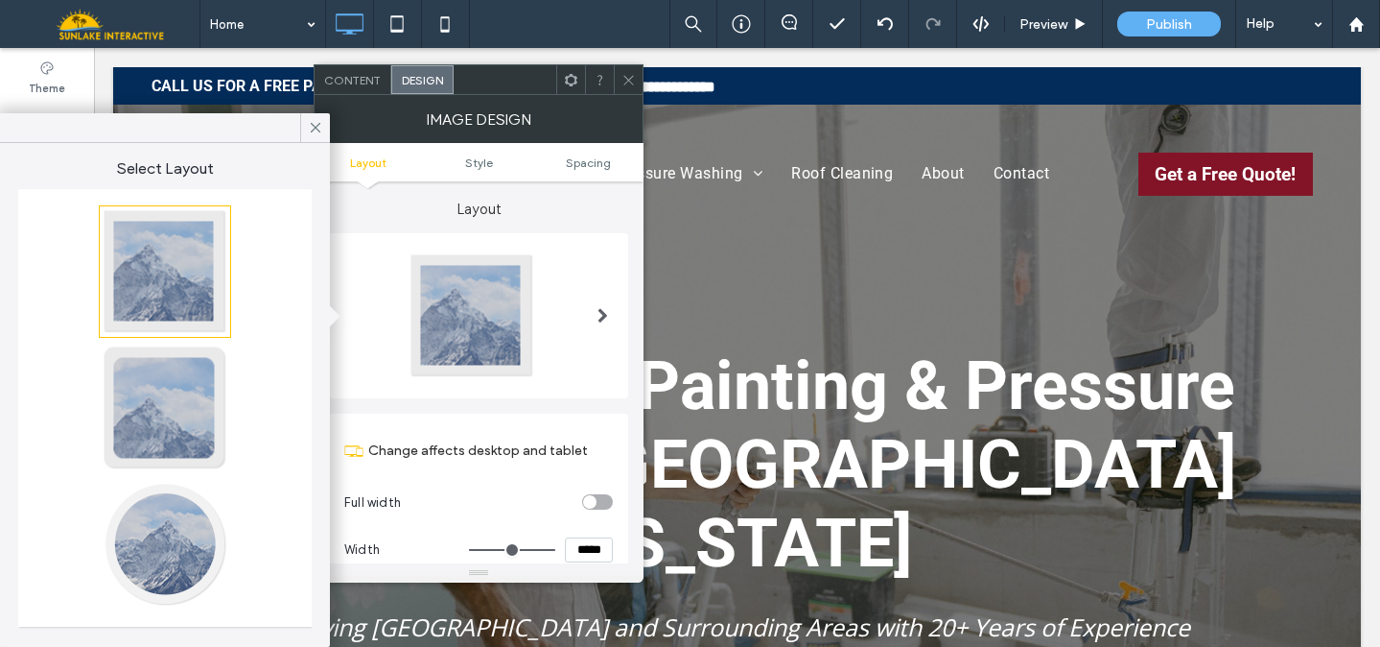
click at [142, 547] on div at bounding box center [165, 544] width 127 height 127
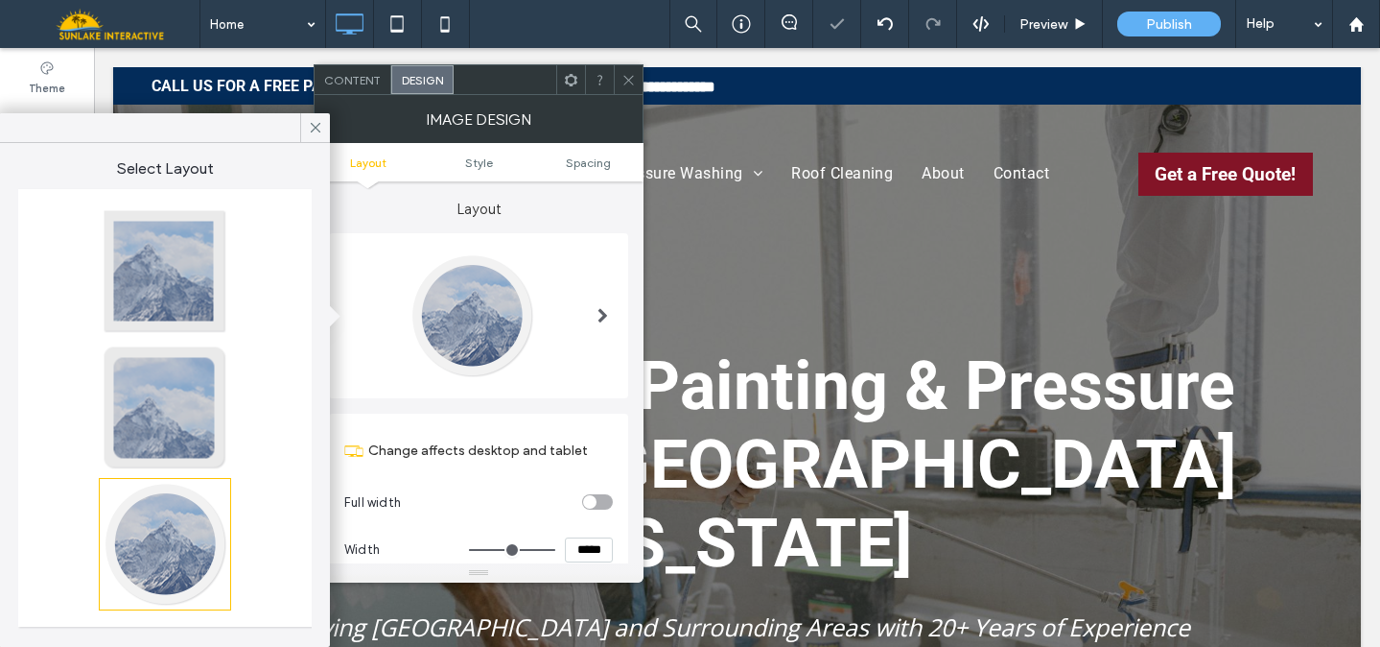
type input "**"
click at [315, 126] on use at bounding box center [316, 128] width 10 height 10
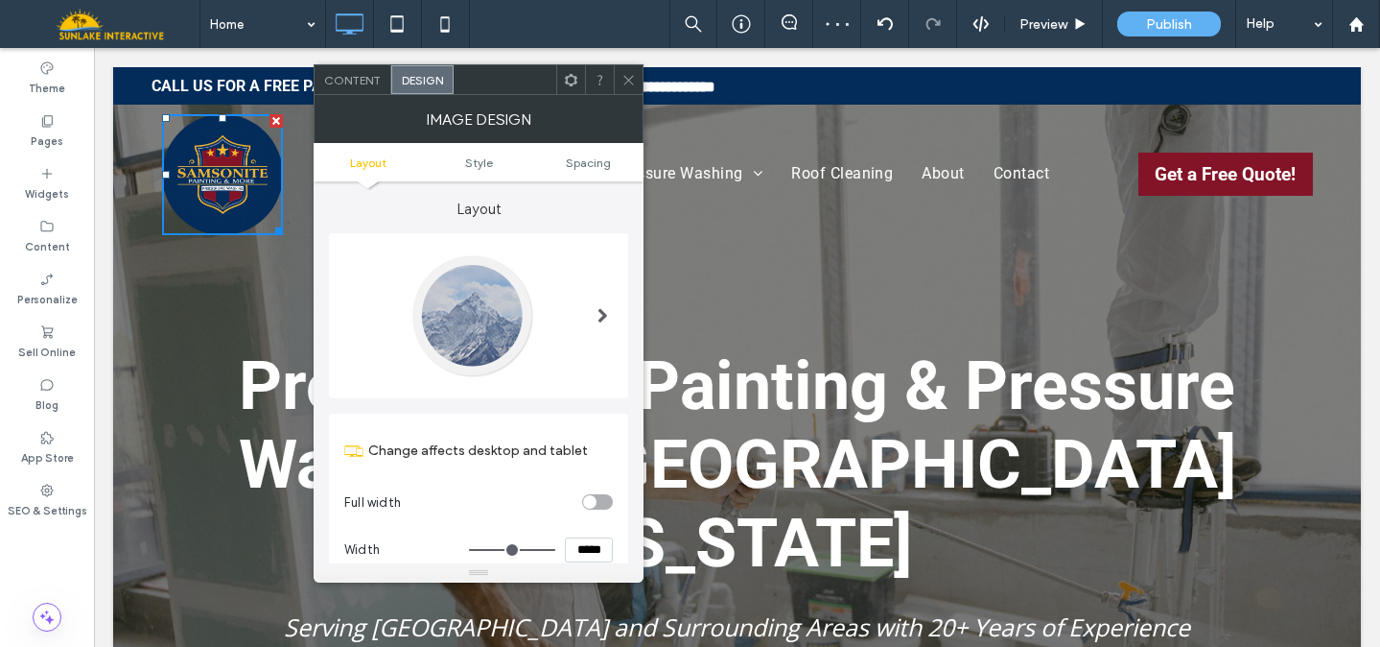
click at [624, 74] on icon at bounding box center [629, 80] width 14 height 14
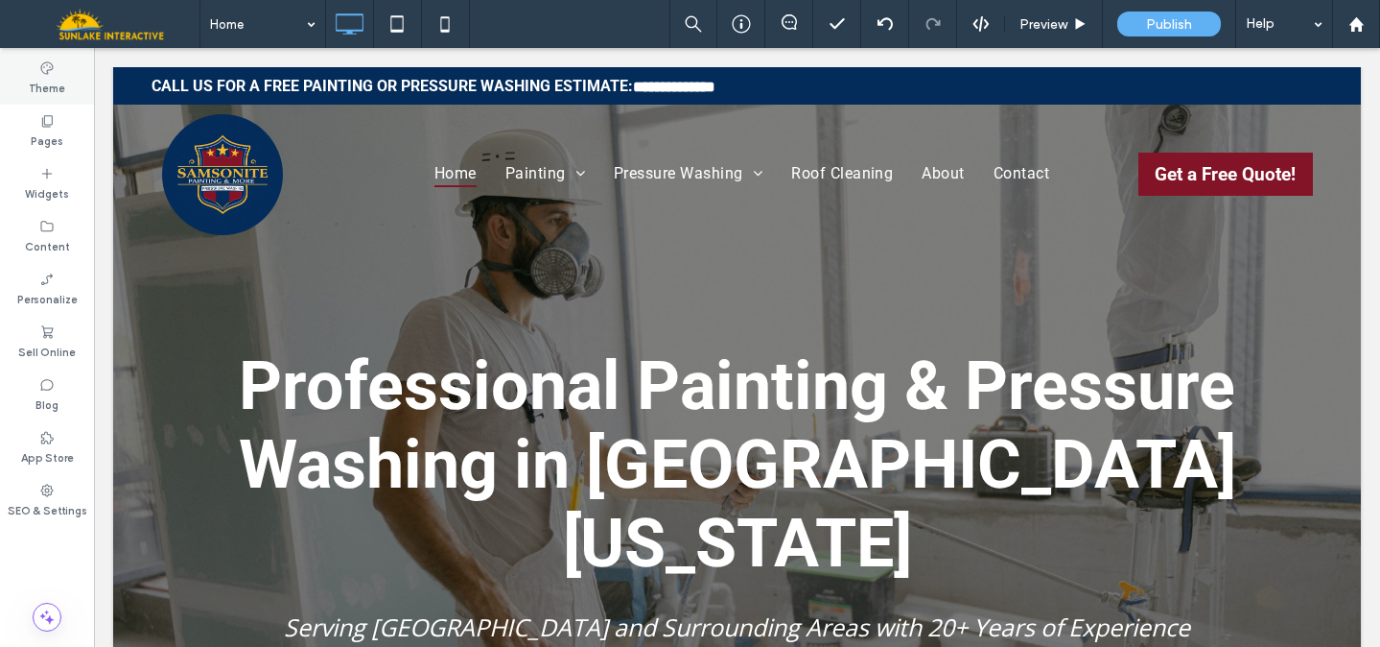
click at [57, 77] on label "Theme" at bounding box center [47, 86] width 36 height 21
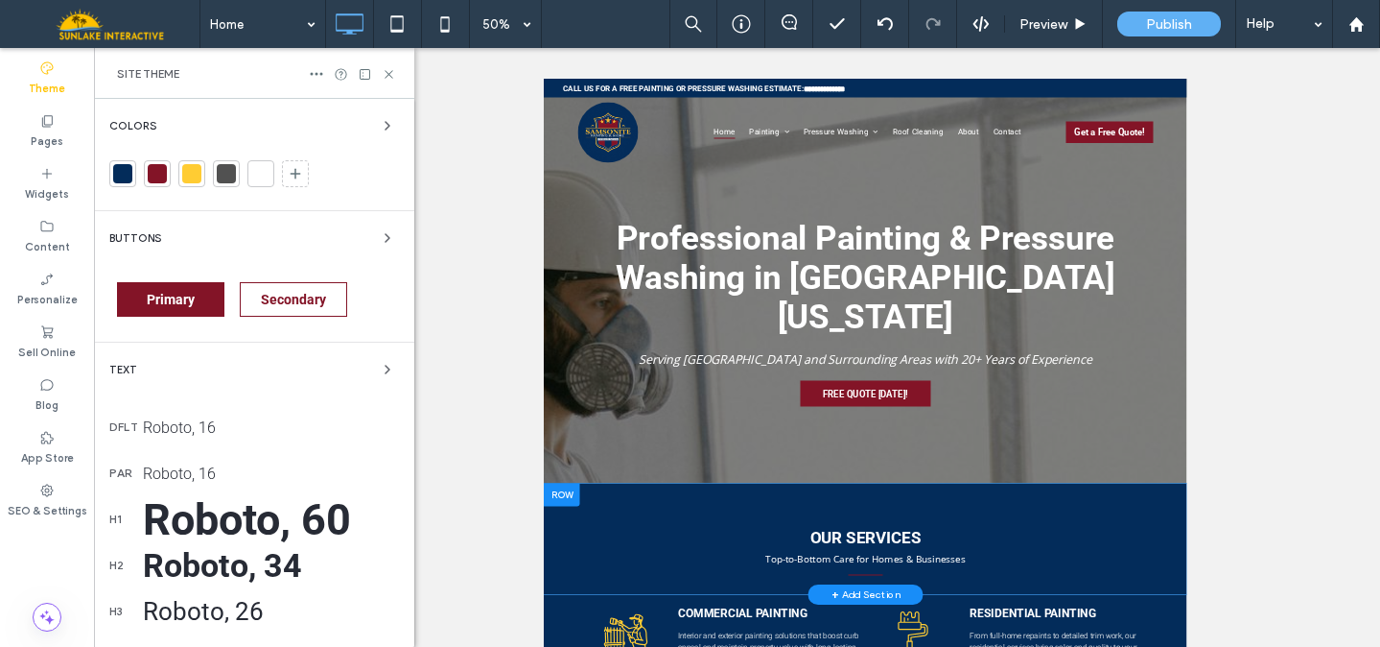
click at [200, 319] on div "Primary" at bounding box center [170, 299] width 123 height 54
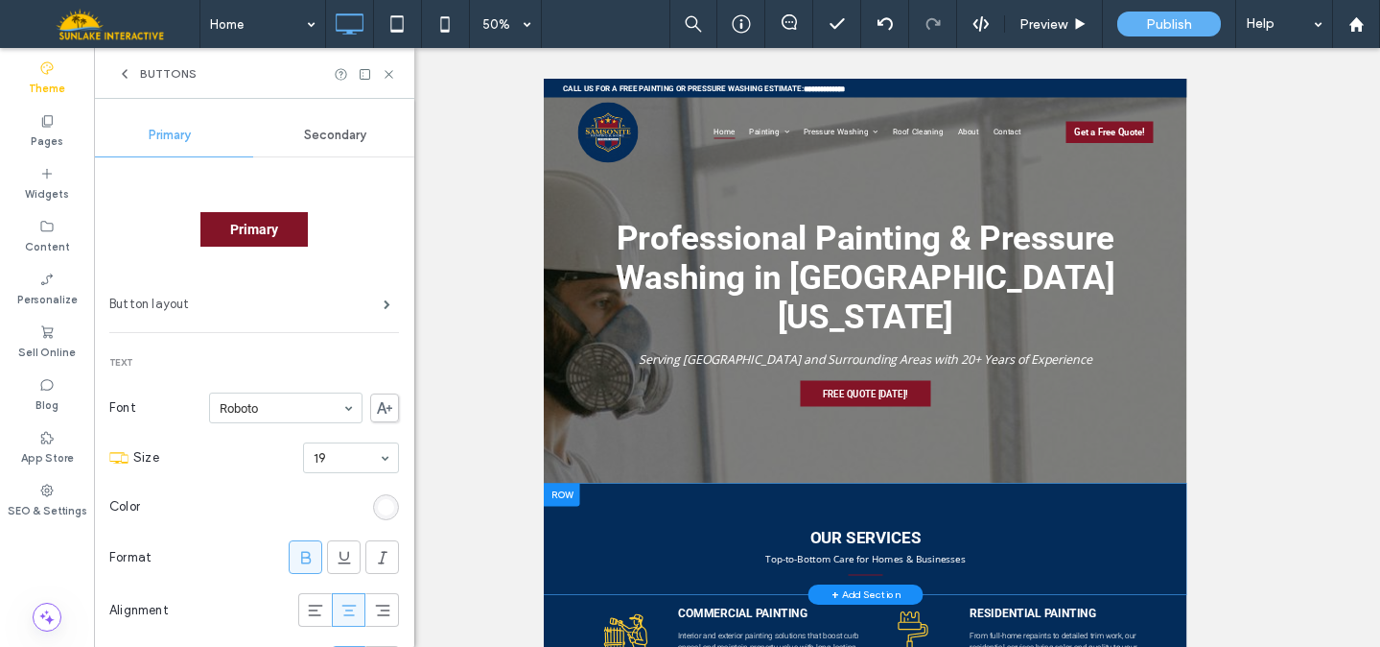
click at [359, 312] on label "Button layout" at bounding box center [246, 304] width 274 height 38
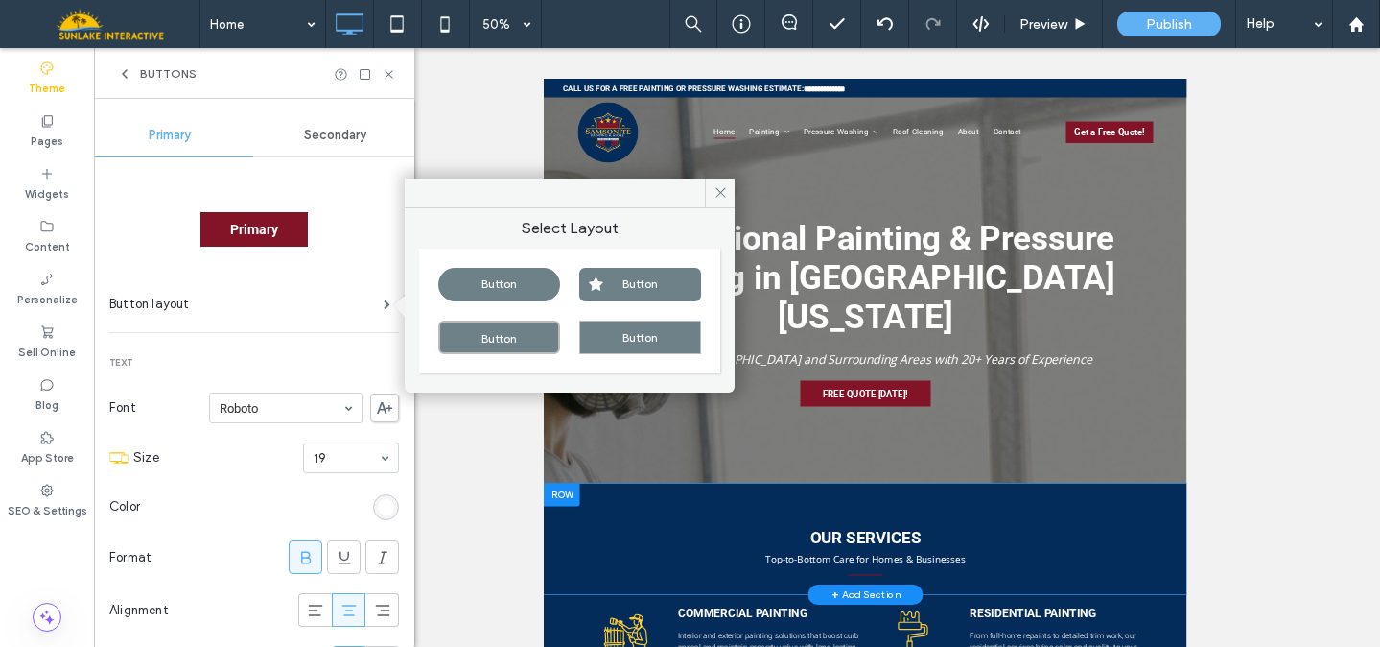
click at [602, 286] on div "Button" at bounding box center [640, 285] width 122 height 34
type input "*"
click at [467, 329] on div "Button" at bounding box center [499, 337] width 122 height 34
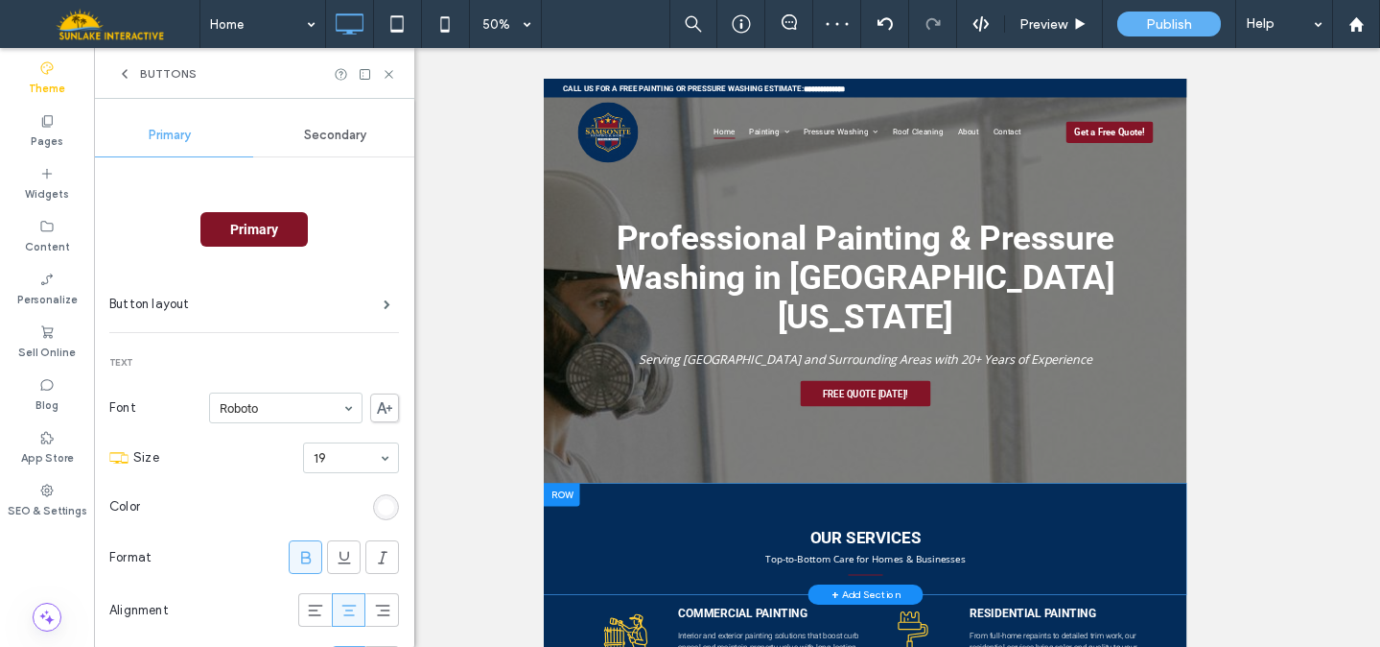
click at [329, 139] on span "Secondary" at bounding box center [335, 135] width 62 height 15
click at [261, 312] on label "Button layout" at bounding box center [246, 304] width 274 height 38
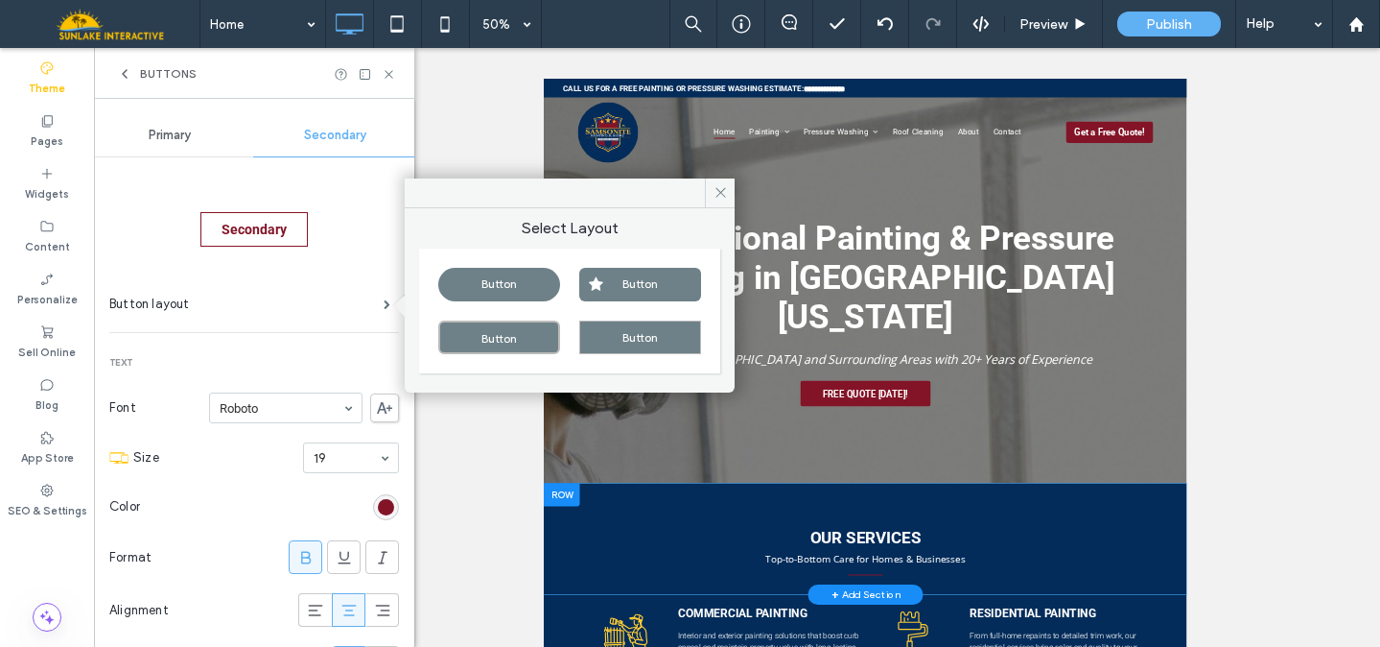
click at [498, 352] on div "Button" at bounding box center [499, 337] width 122 height 34
type input "*"
click at [388, 72] on icon at bounding box center [389, 74] width 14 height 14
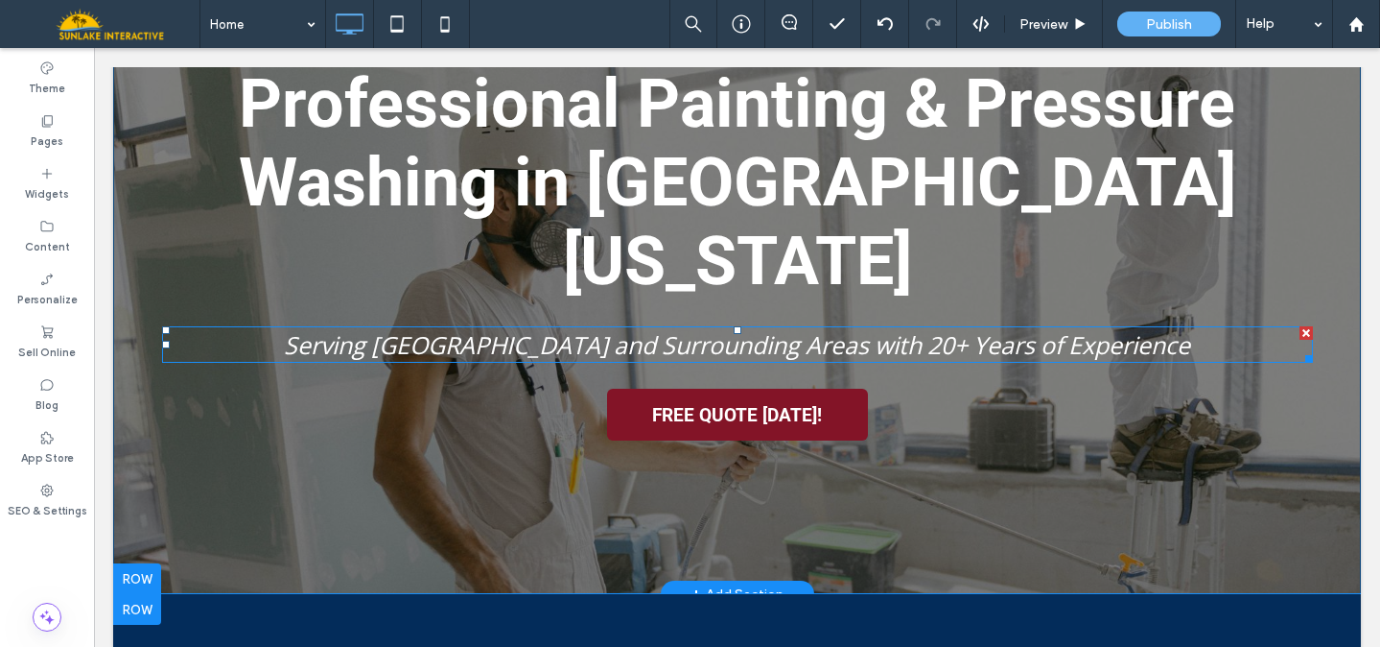
scroll to position [289, 0]
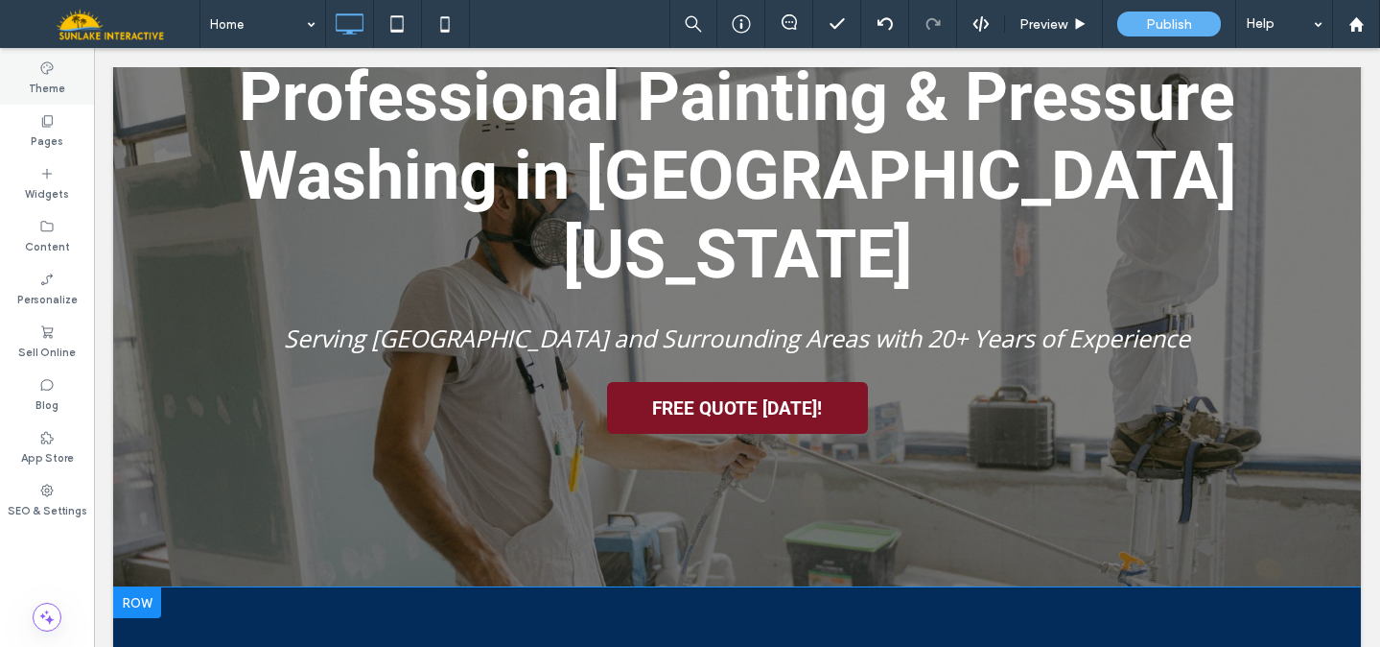
click at [55, 88] on label "Theme" at bounding box center [47, 86] width 36 height 21
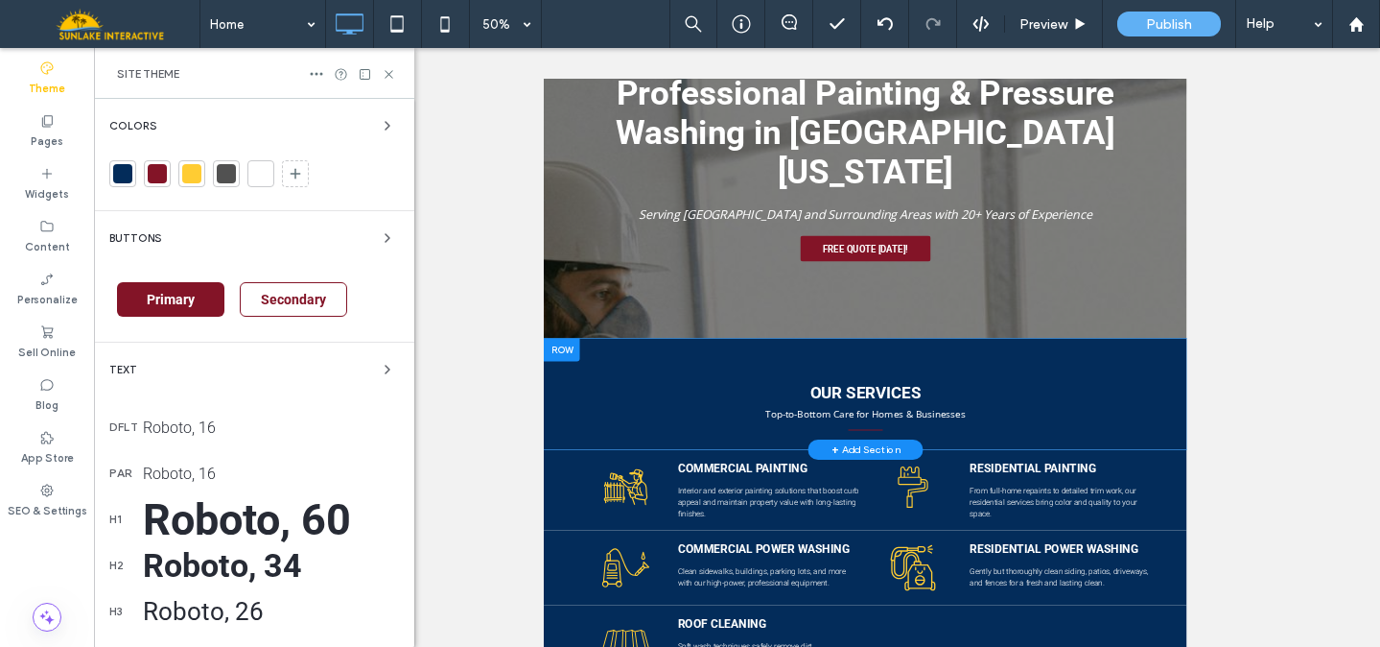
click at [177, 287] on div "Primary" at bounding box center [170, 299] width 107 height 35
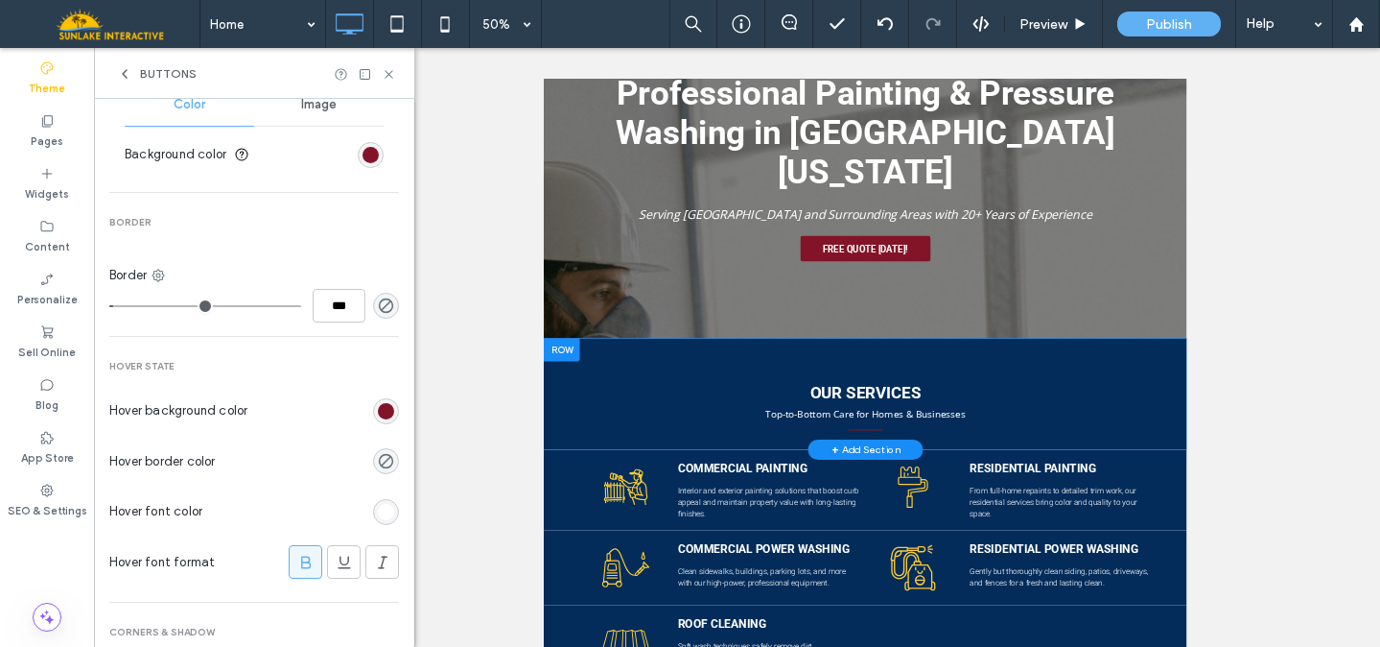
scroll to position [681, 0]
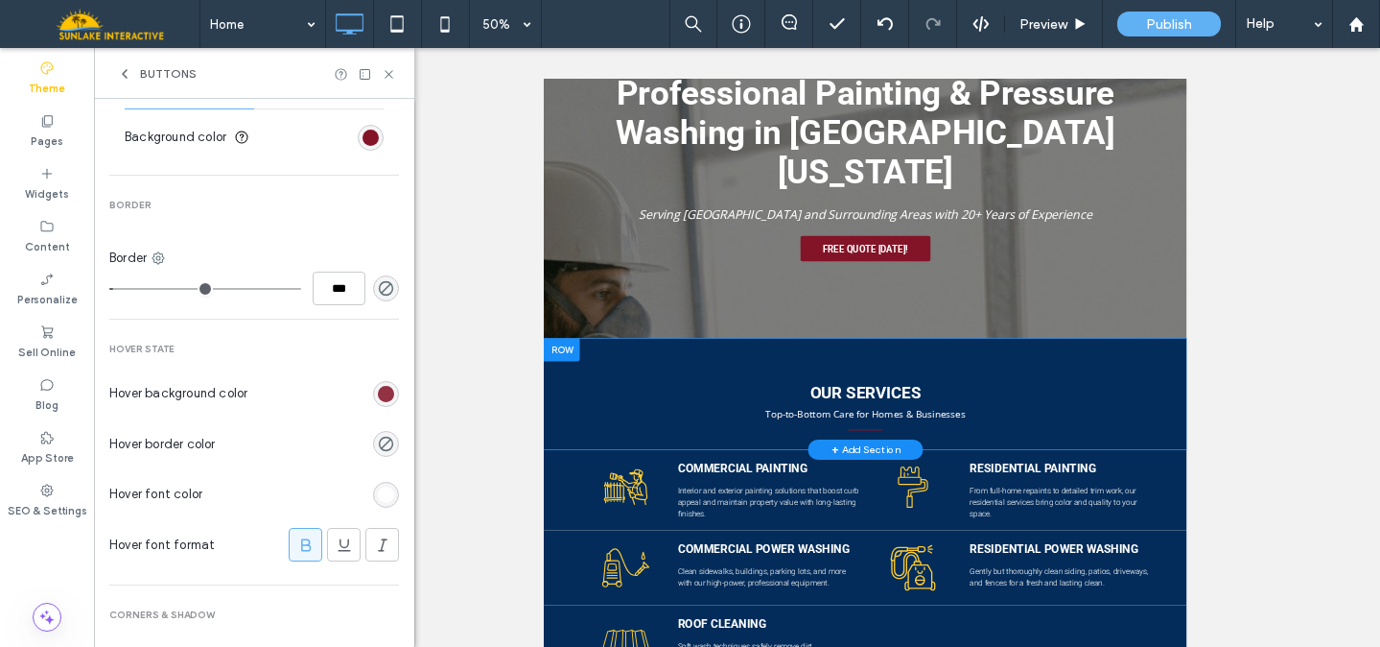
click at [378, 393] on div "rgb(131, 20, 39)" at bounding box center [386, 394] width 16 height 16
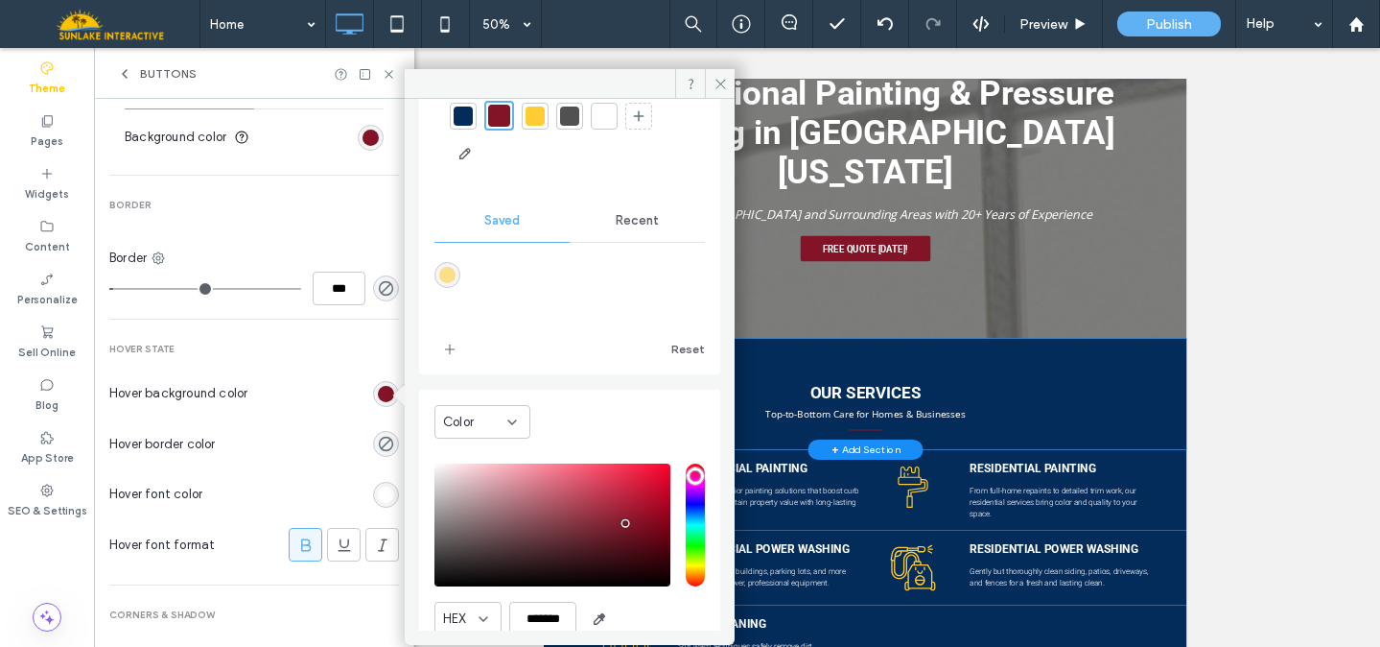
scroll to position [85, 0]
click at [626, 228] on div "Recent" at bounding box center [637, 220] width 135 height 42
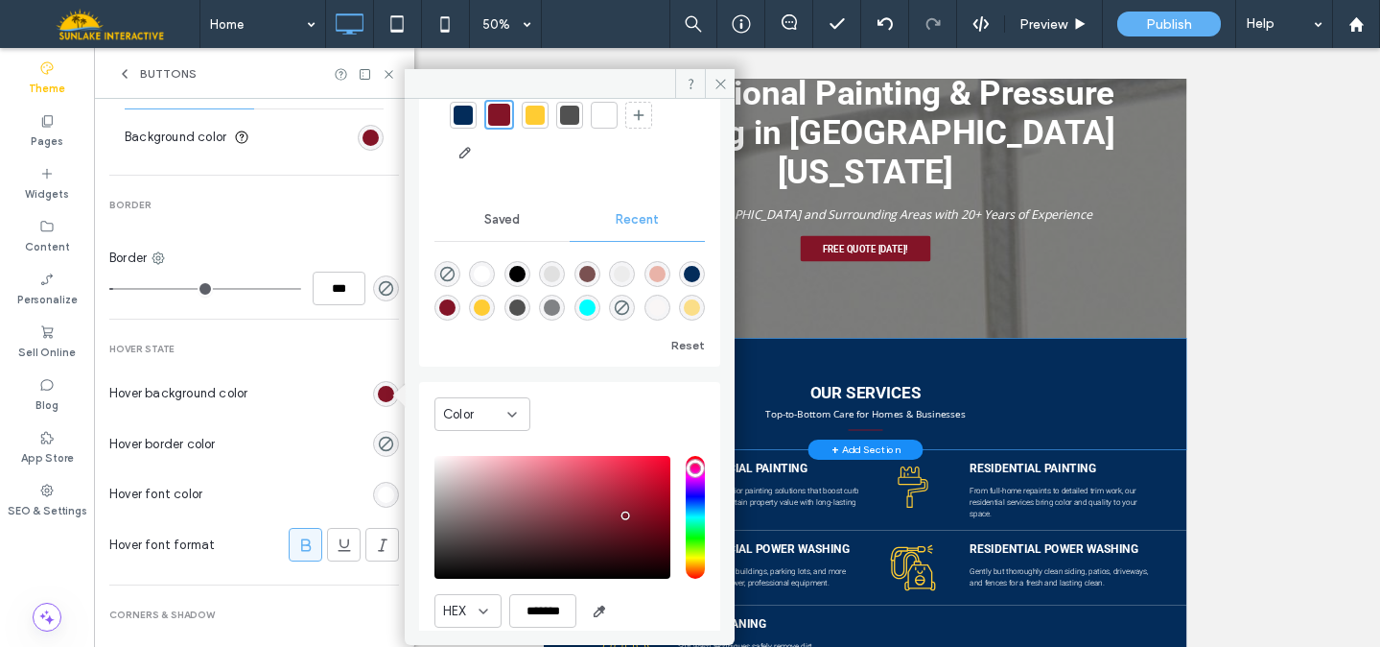
click at [456, 309] on div "rgba(131, 20, 39, 1)" at bounding box center [447, 307] width 16 height 16
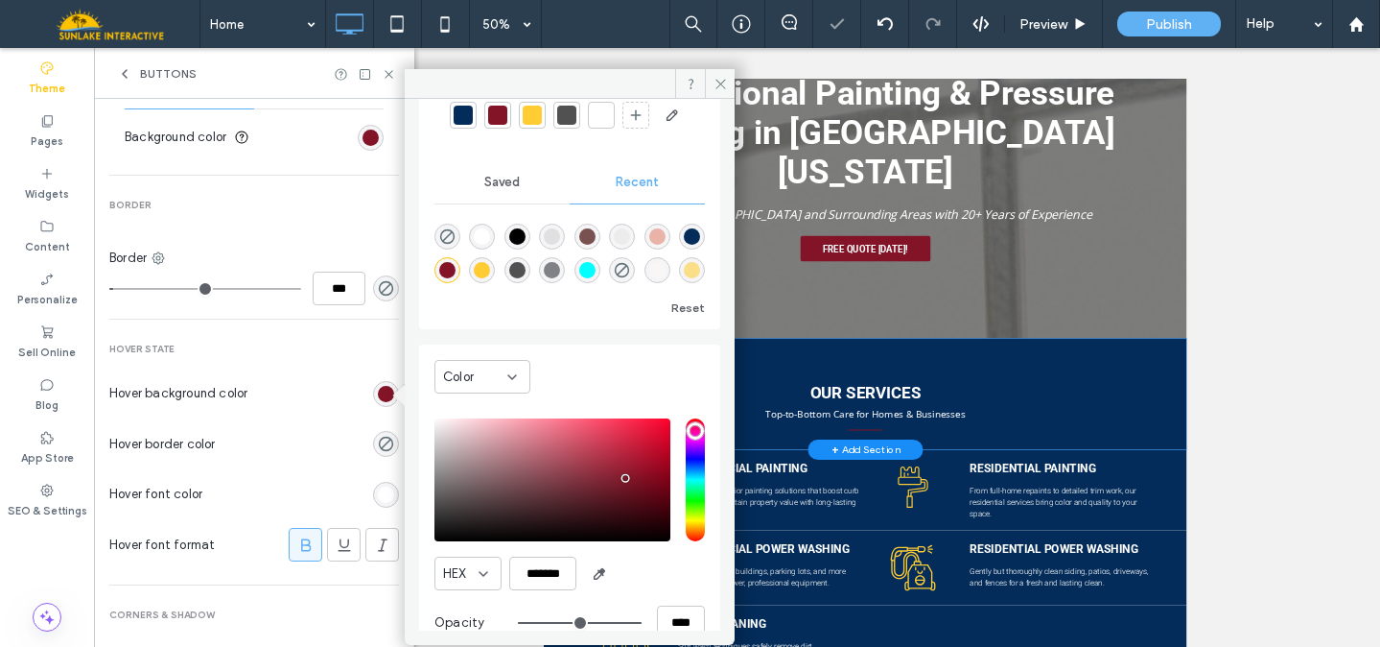
click at [495, 190] on span "Saved" at bounding box center [501, 182] width 35 height 15
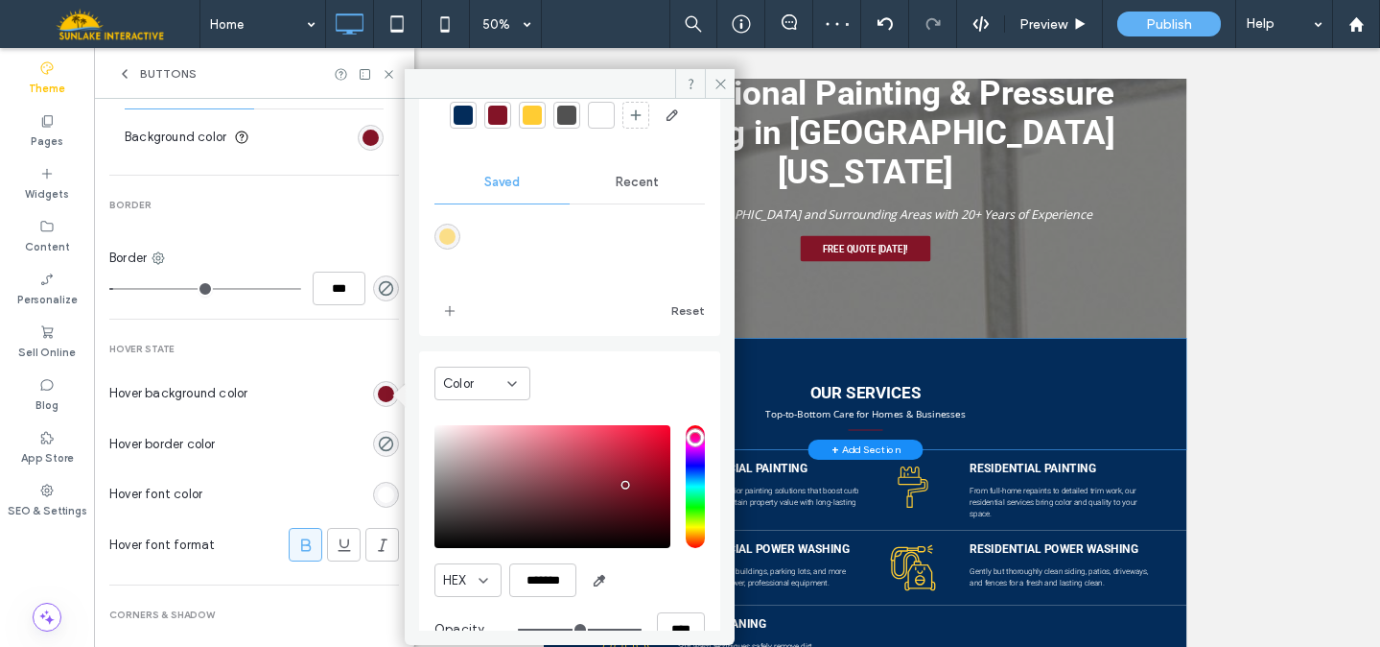
click at [624, 548] on div "saturation and value" at bounding box center [553, 486] width 236 height 123
type input "*******"
click at [447, 326] on span "add color" at bounding box center [450, 310] width 31 height 31
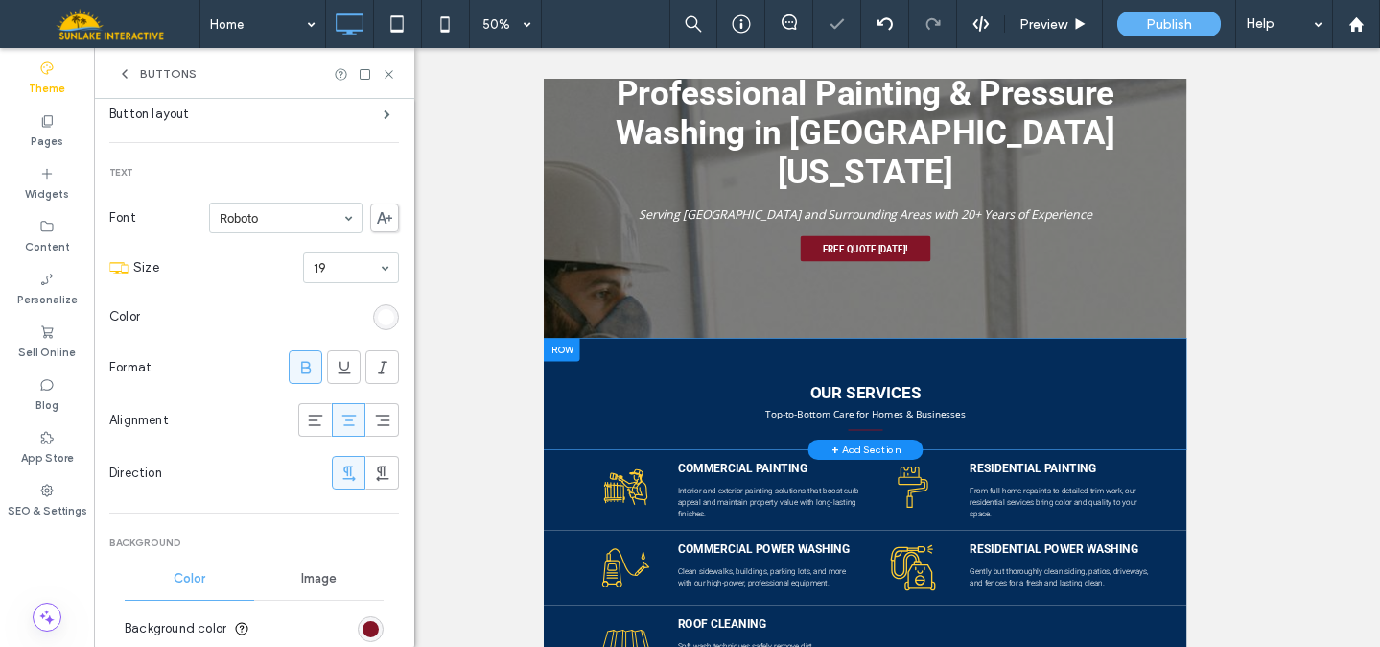
scroll to position [15, 0]
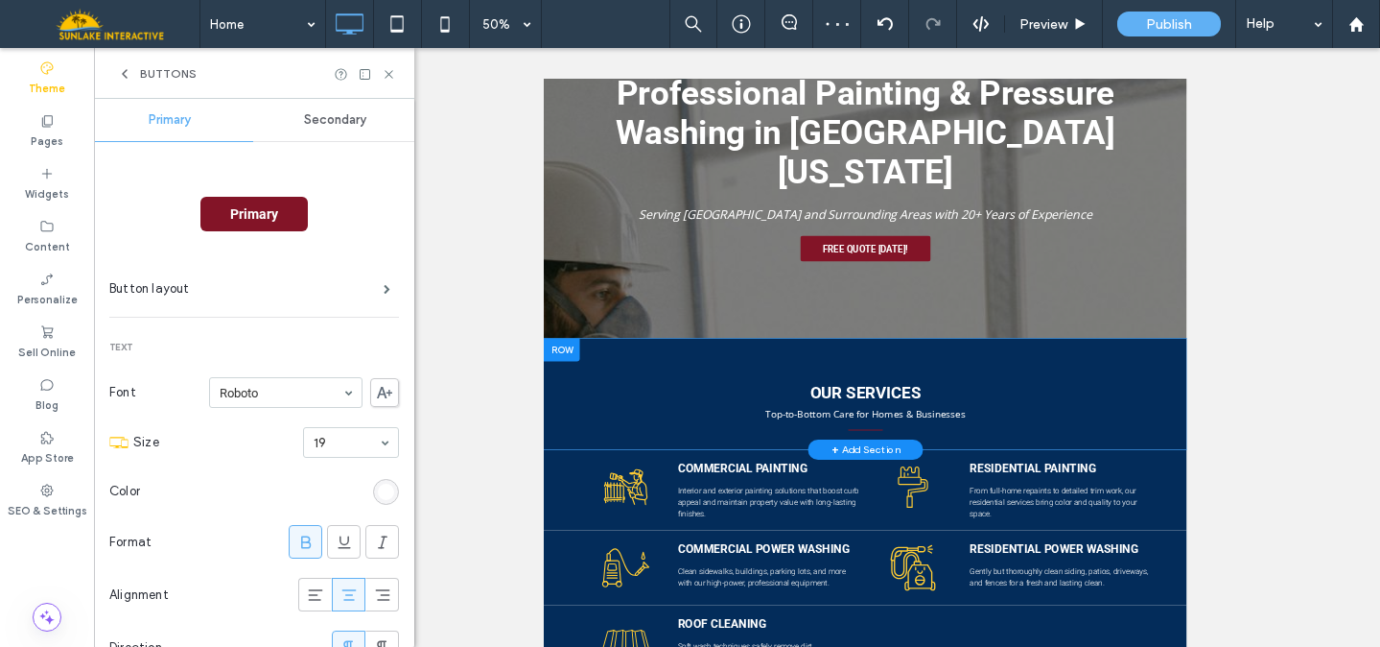
click at [328, 114] on span "Secondary" at bounding box center [335, 119] width 62 height 15
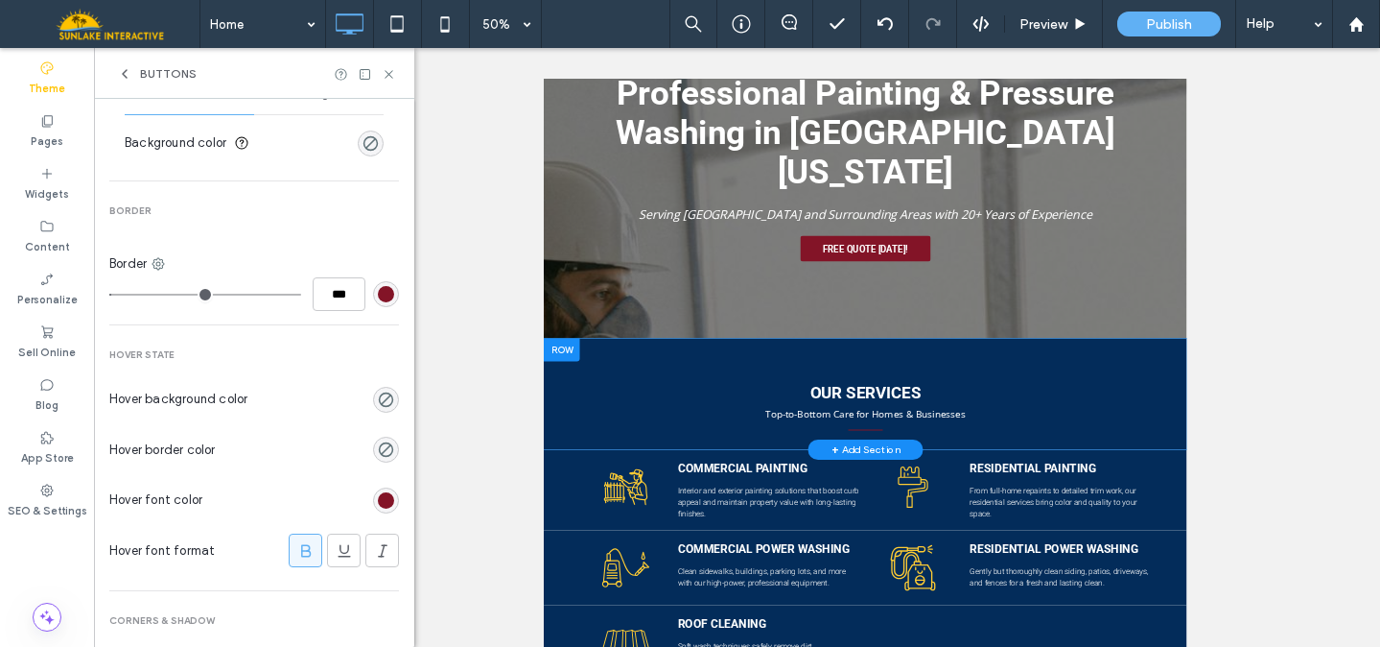
scroll to position [698, 0]
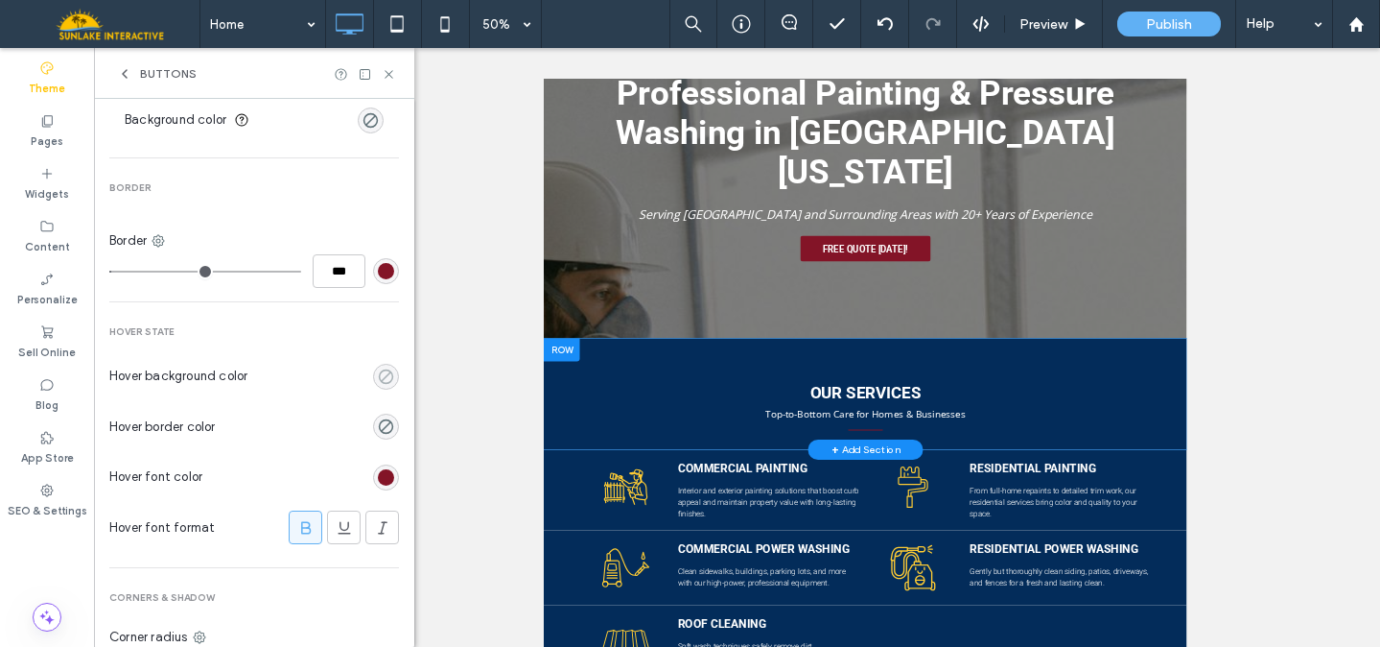
click at [378, 378] on div "rgba(0, 0, 0, 0)" at bounding box center [386, 376] width 16 height 16
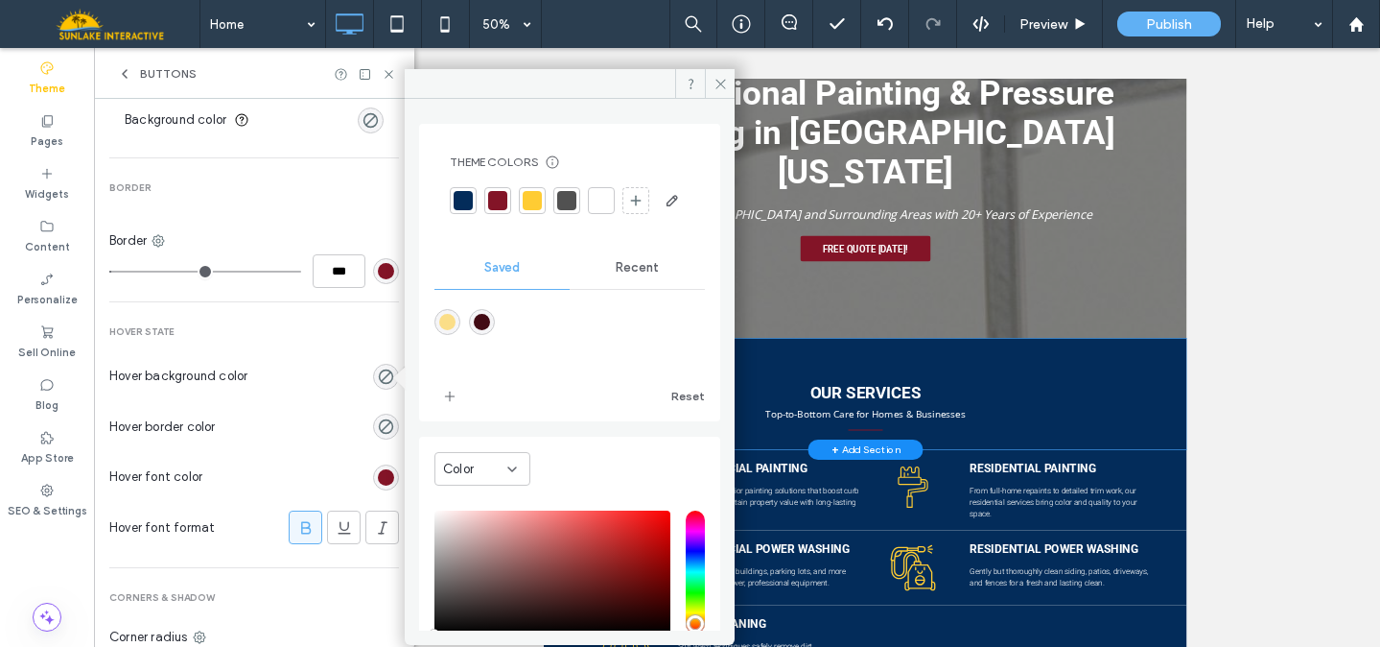
click at [633, 275] on span "Recent" at bounding box center [637, 267] width 43 height 15
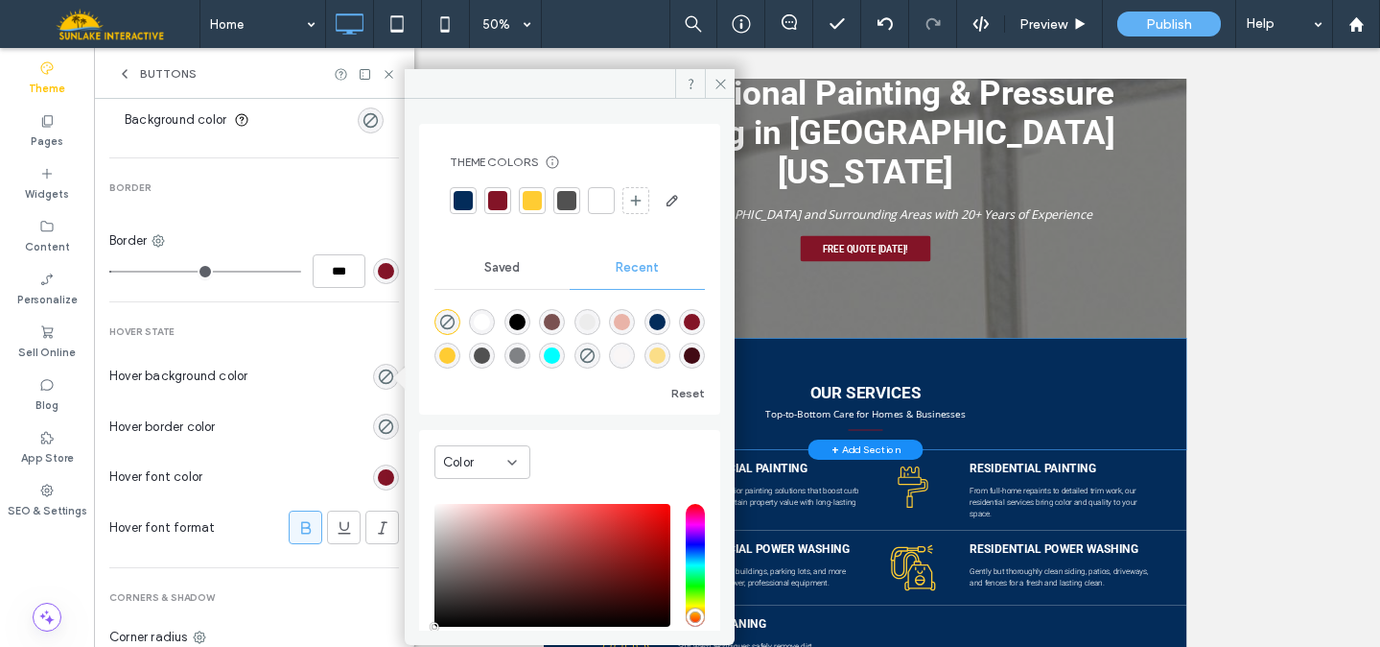
click at [635, 368] on div "rgba(249, 246, 246, 1)" at bounding box center [622, 355] width 26 height 26
type input "*"
type input "*******"
type input "***"
type input "****"
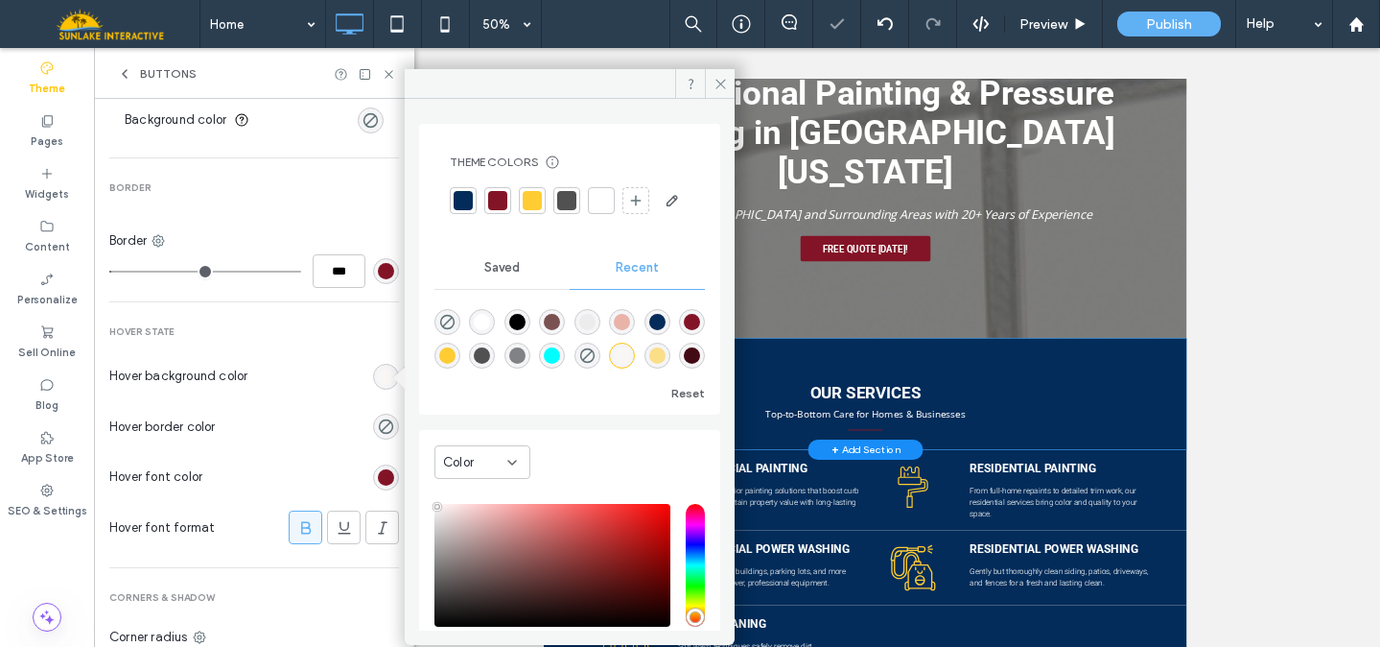
type input "*"
click at [711, 95] on span at bounding box center [720, 83] width 30 height 29
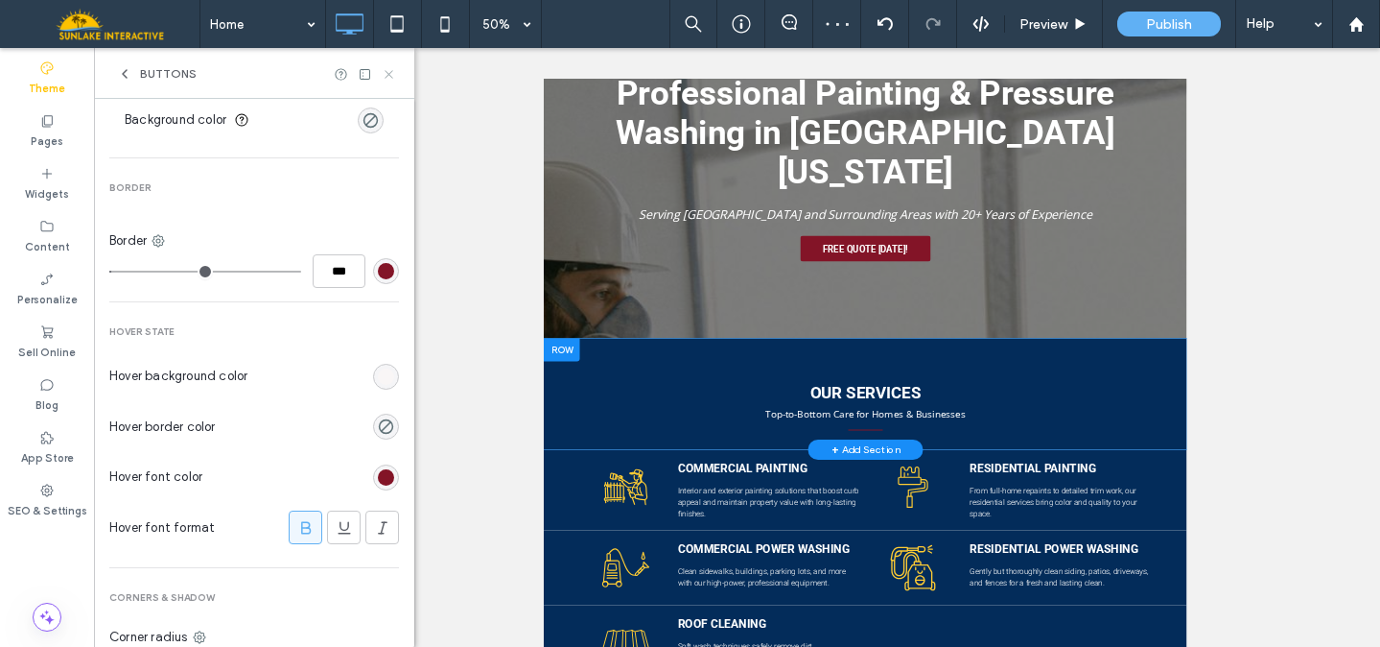
click at [388, 78] on icon at bounding box center [389, 74] width 14 height 14
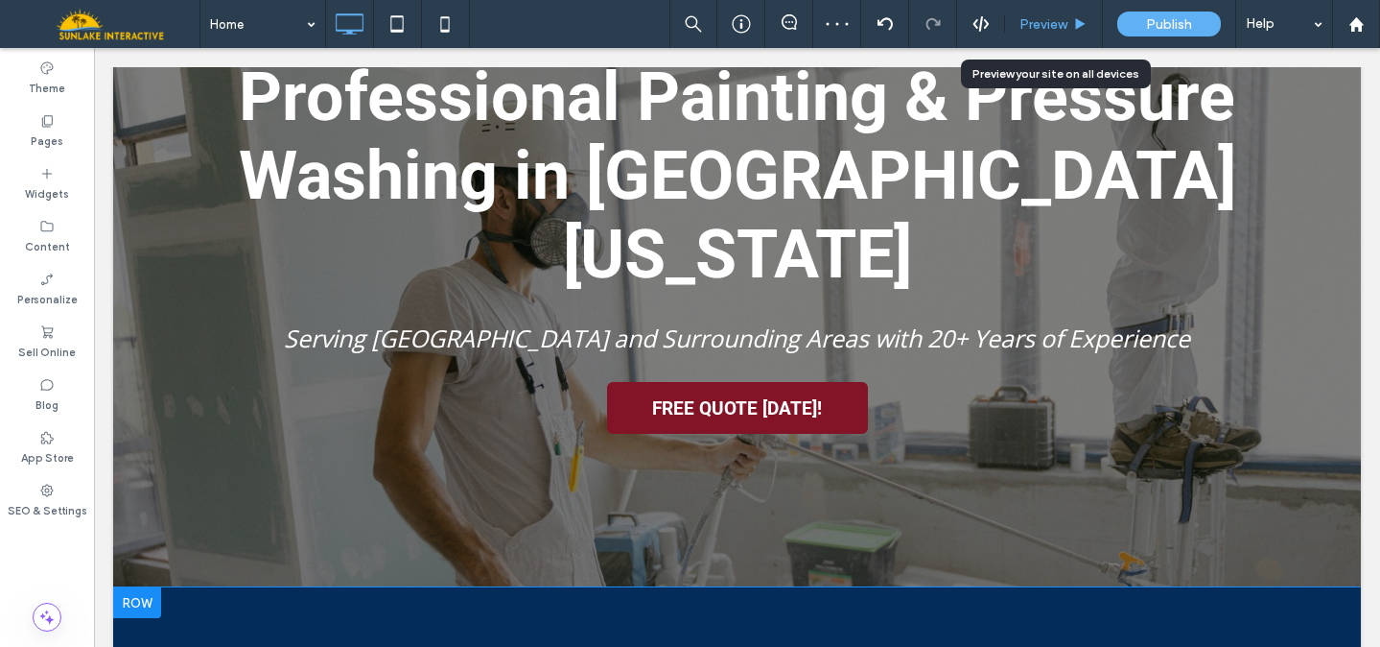
click at [1048, 21] on span "Preview" at bounding box center [1044, 24] width 48 height 16
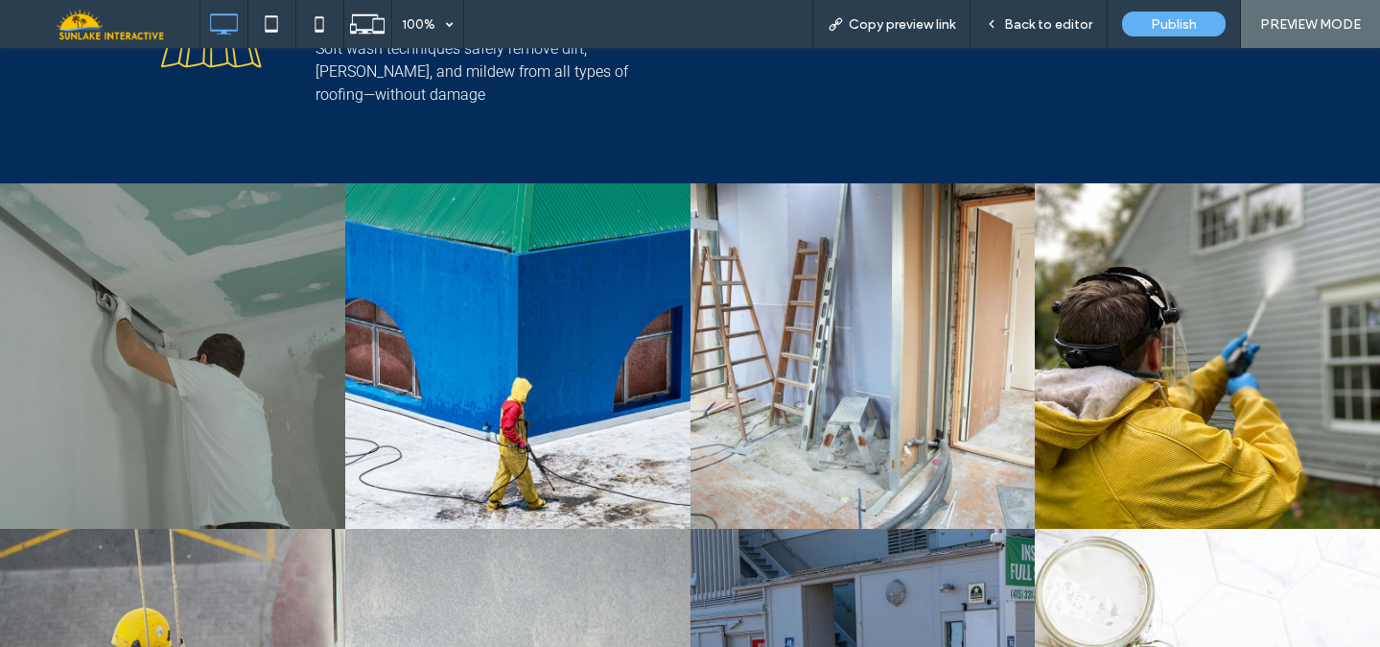
scroll to position [1426, 0]
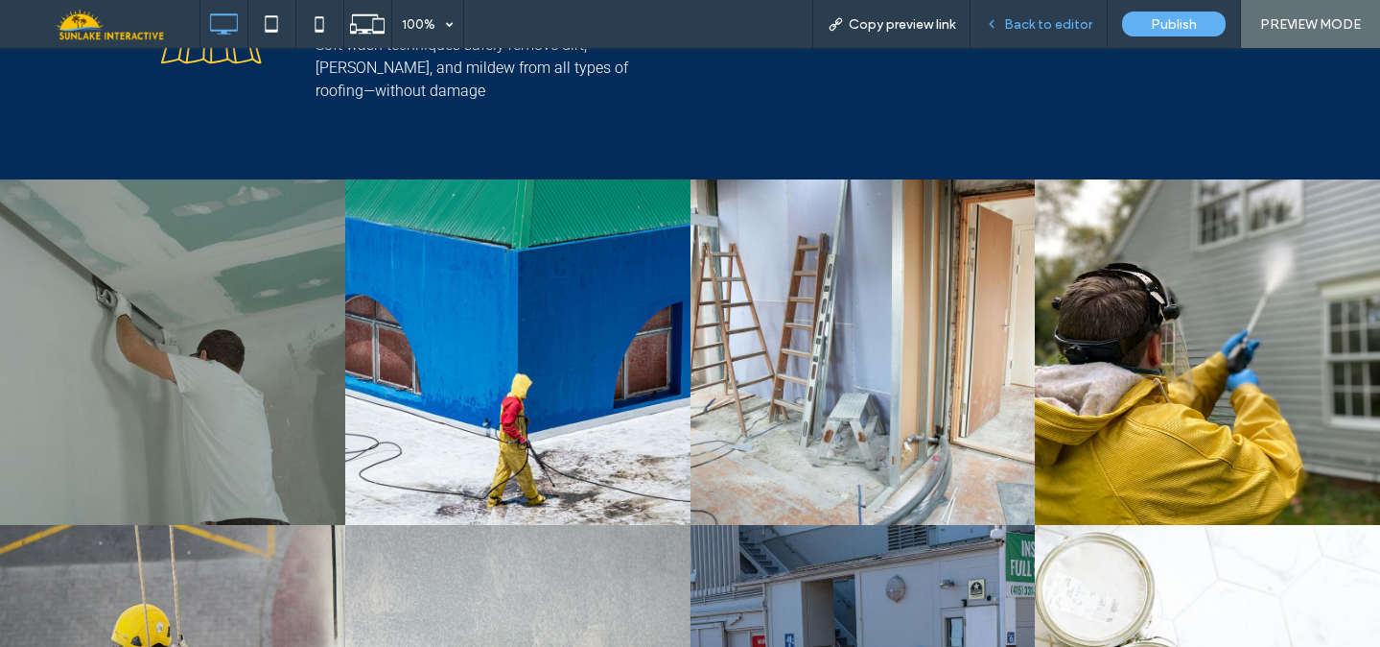
click at [1020, 14] on div "Back to editor" at bounding box center [1039, 24] width 137 height 48
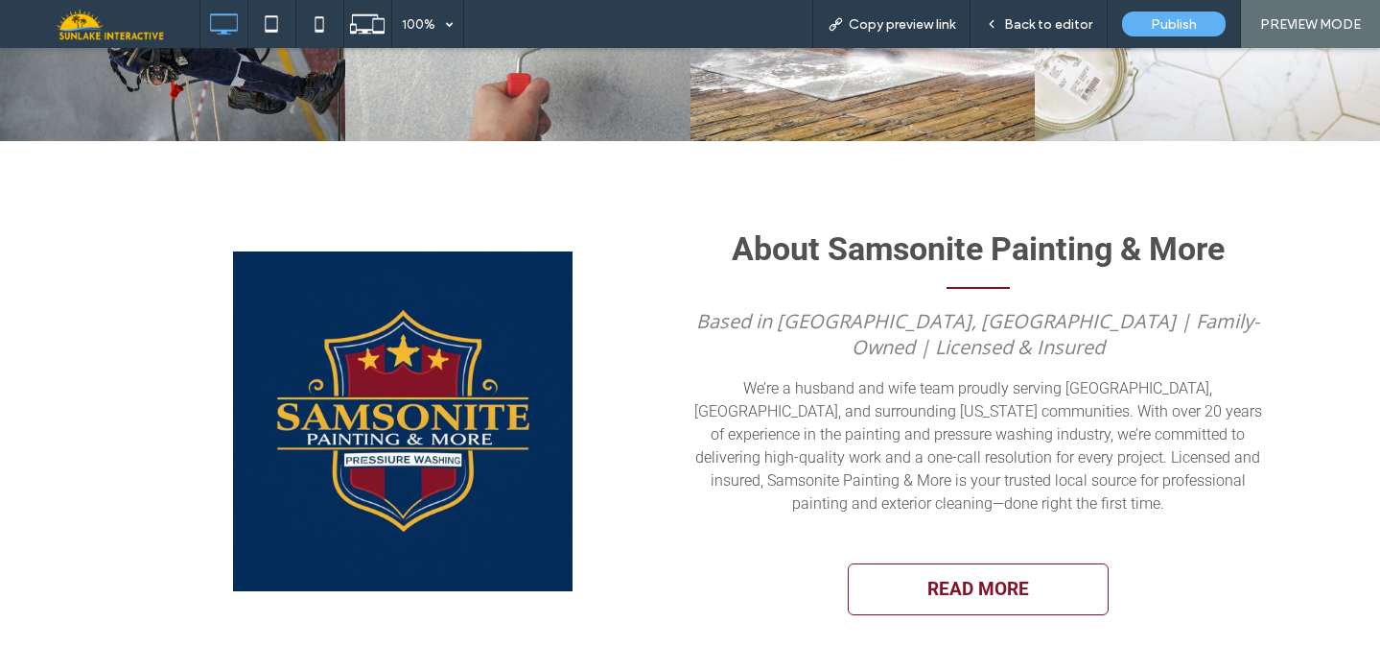
scroll to position [2157, 0]
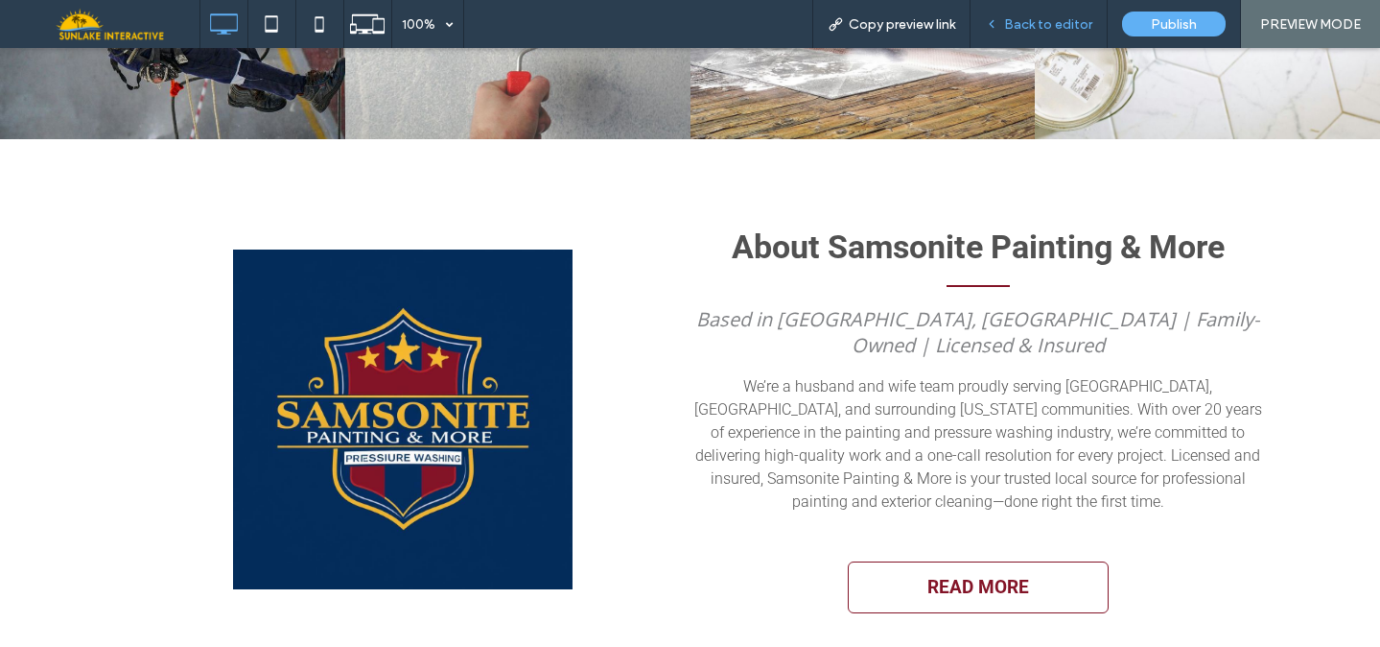
click at [1029, 19] on span "Back to editor" at bounding box center [1048, 24] width 88 height 16
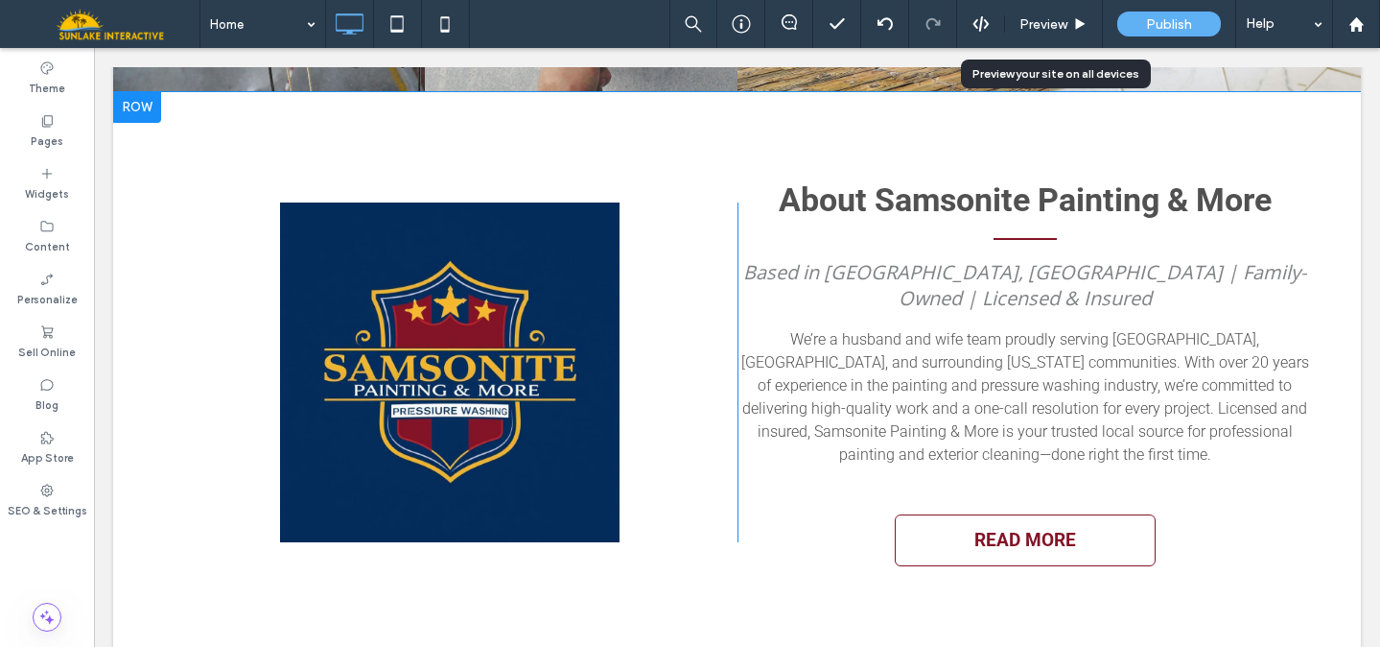
scroll to position [2133, 0]
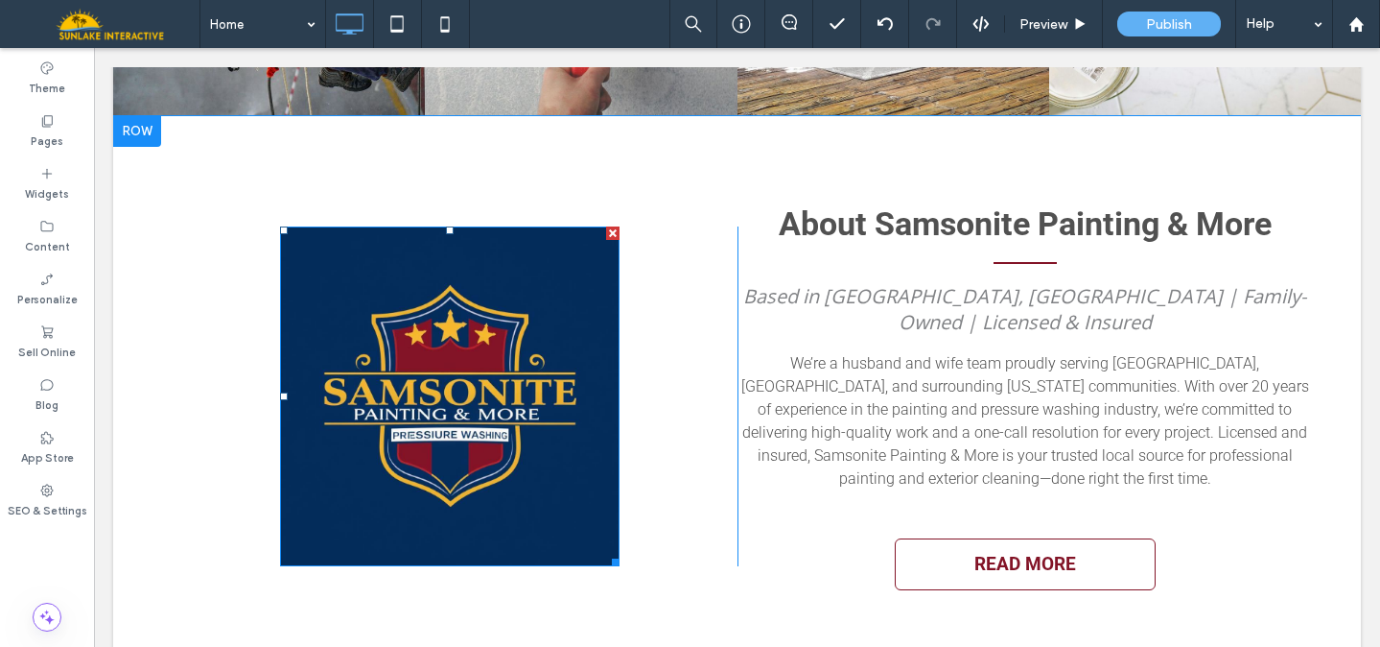
click at [373, 351] on img at bounding box center [450, 396] width 340 height 340
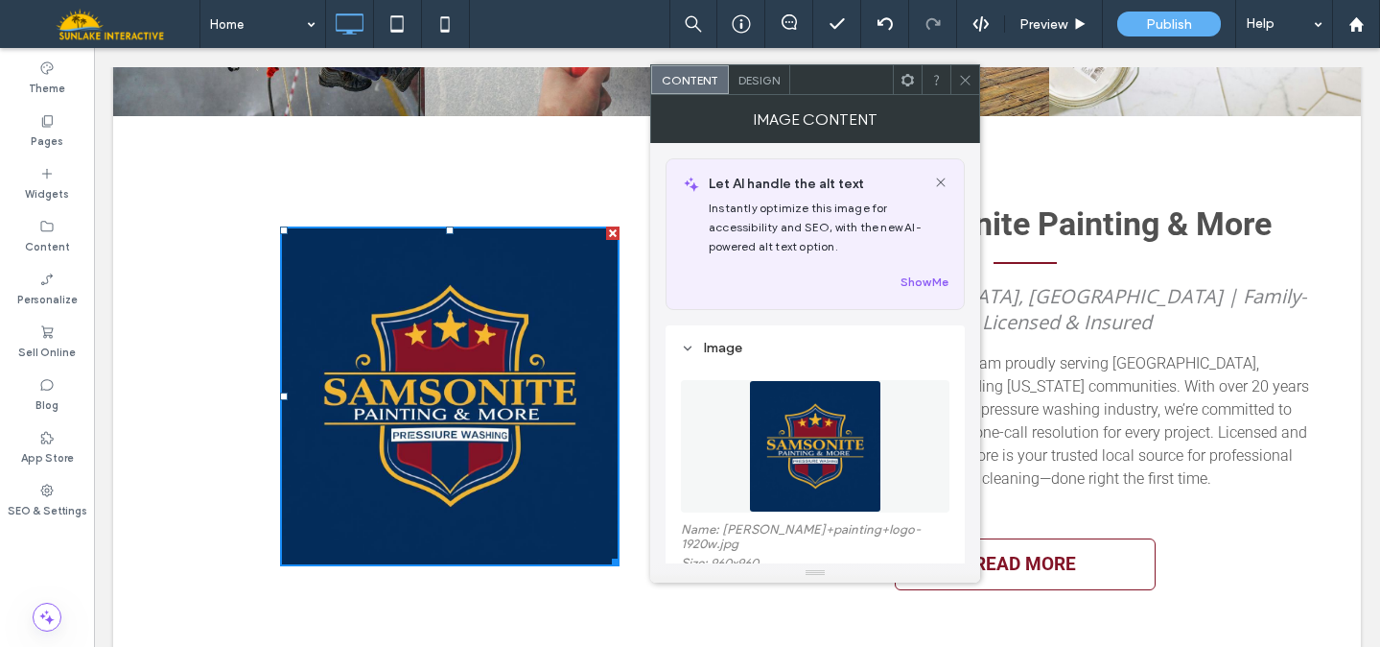
click at [792, 461] on img at bounding box center [815, 446] width 132 height 132
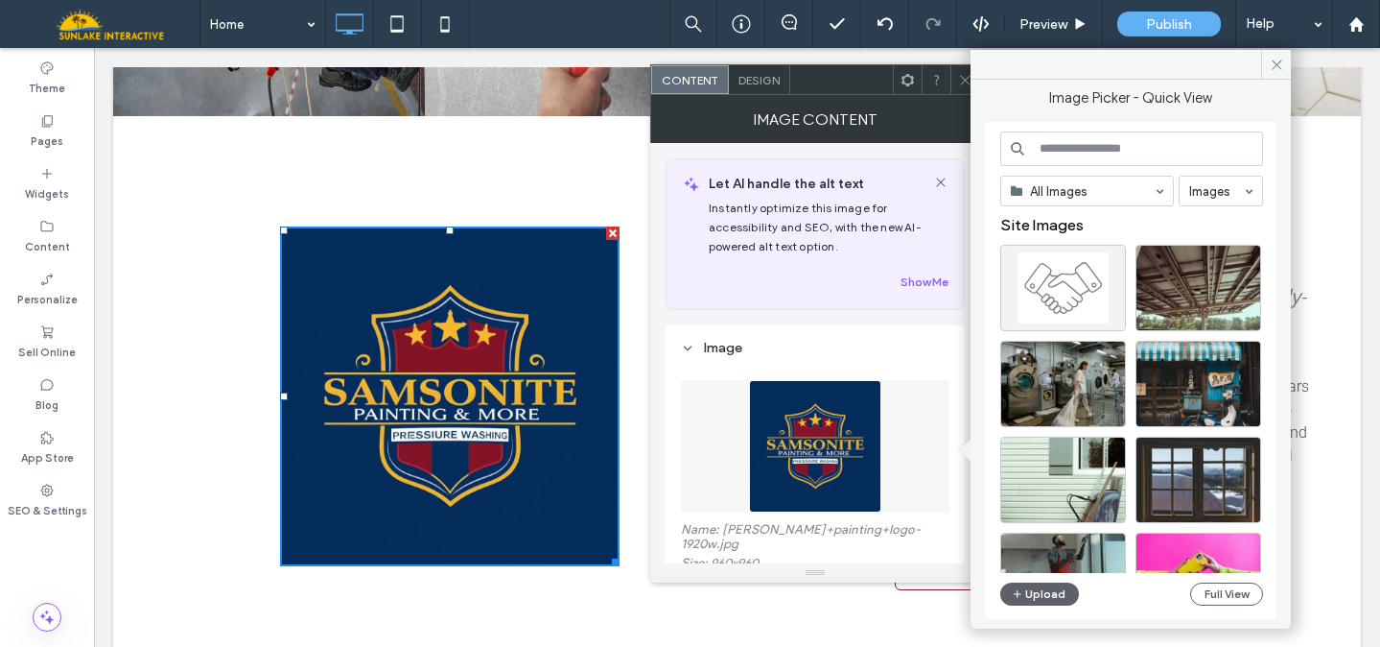
scroll to position [2133, 0]
click at [1021, 602] on span "button" at bounding box center [1018, 593] width 13 height 21
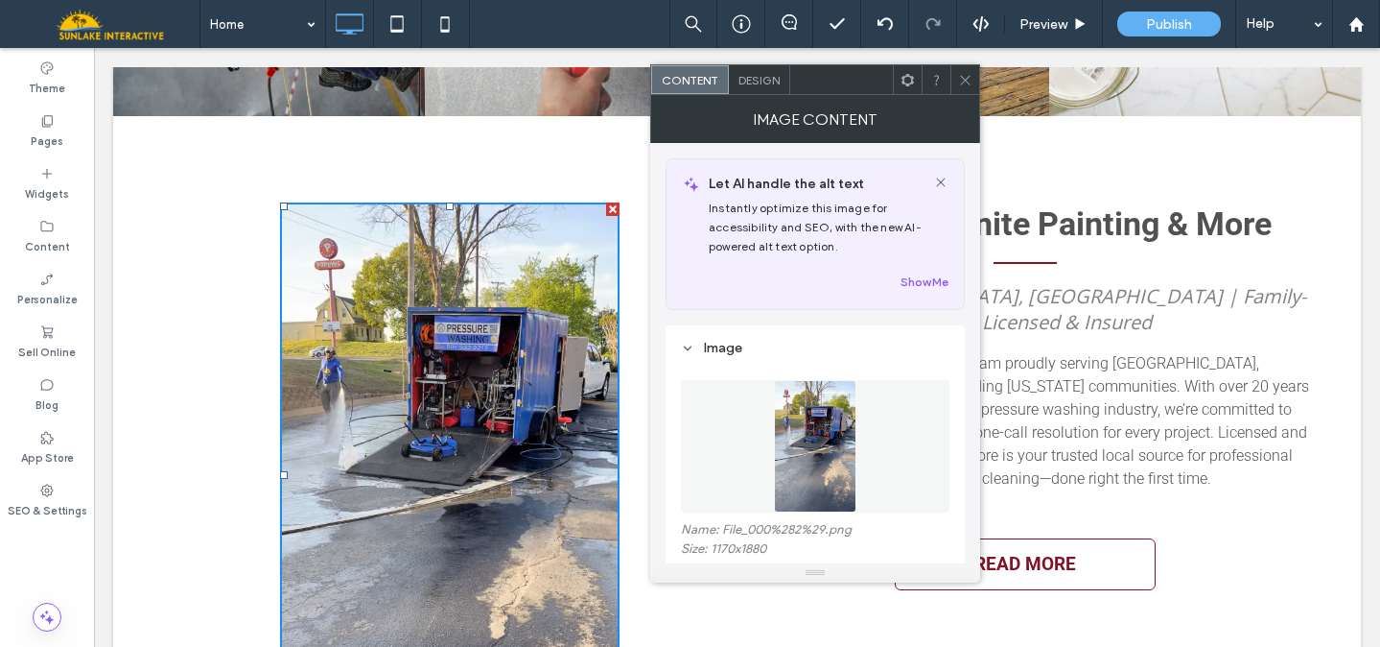
click at [794, 459] on img at bounding box center [815, 446] width 83 height 132
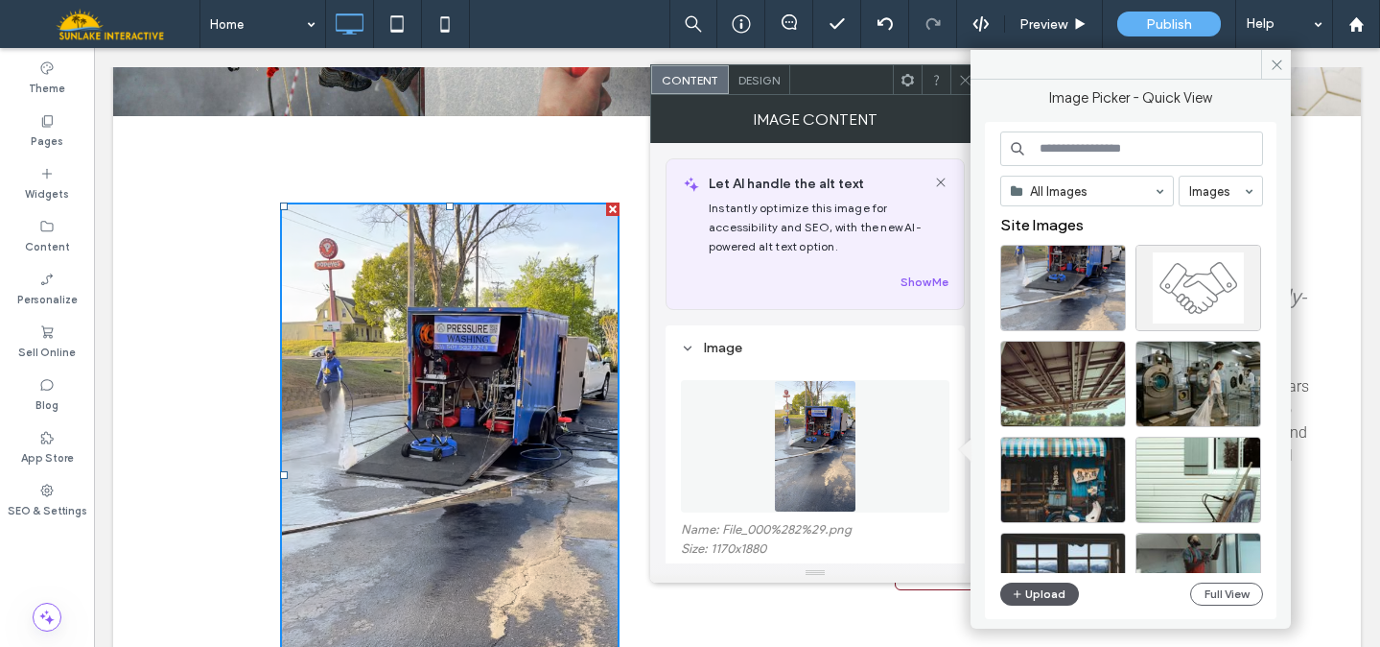
click at [1050, 604] on button "Upload" at bounding box center [1040, 593] width 79 height 23
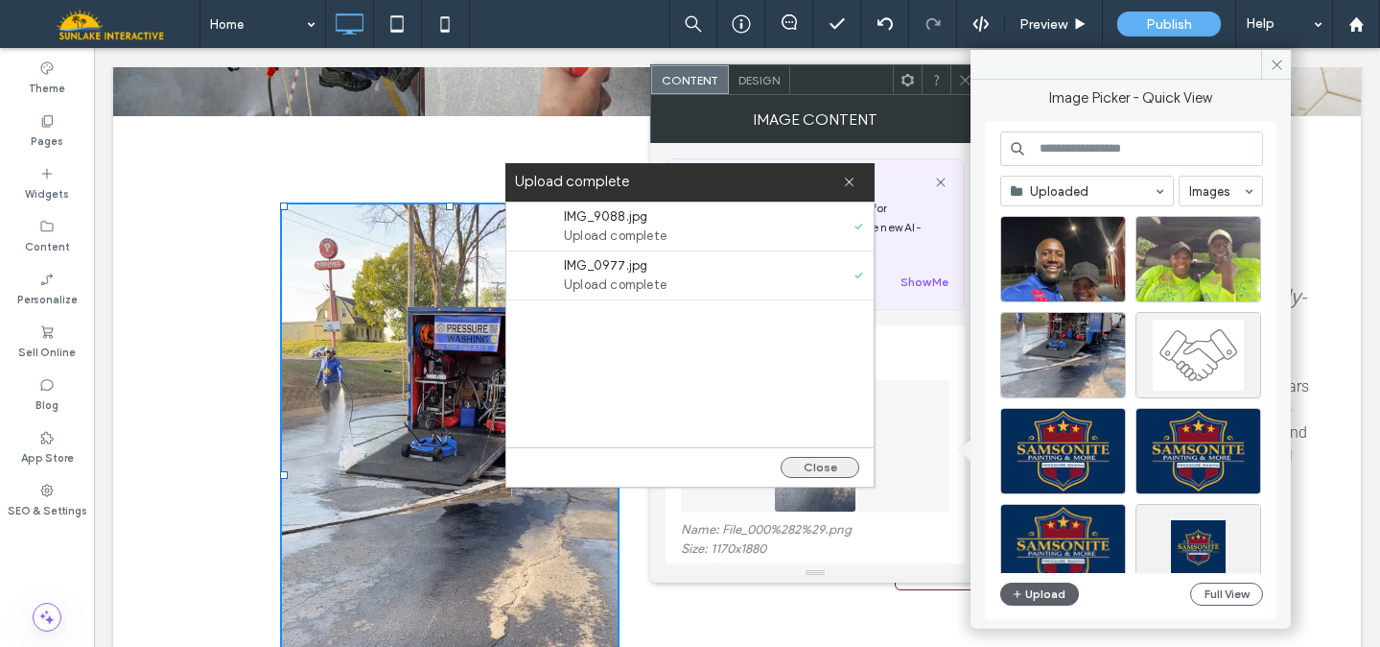
click at [808, 473] on button "Close" at bounding box center [820, 467] width 79 height 21
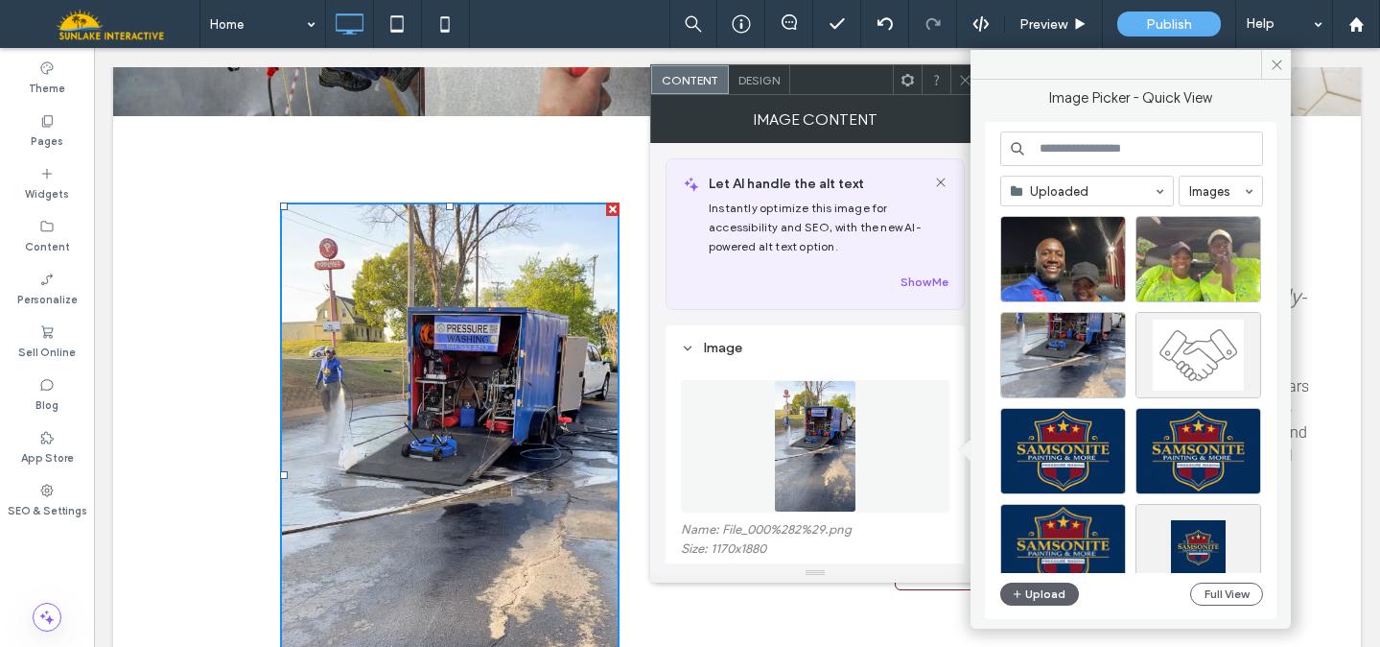
click at [962, 65] on span at bounding box center [965, 79] width 14 height 29
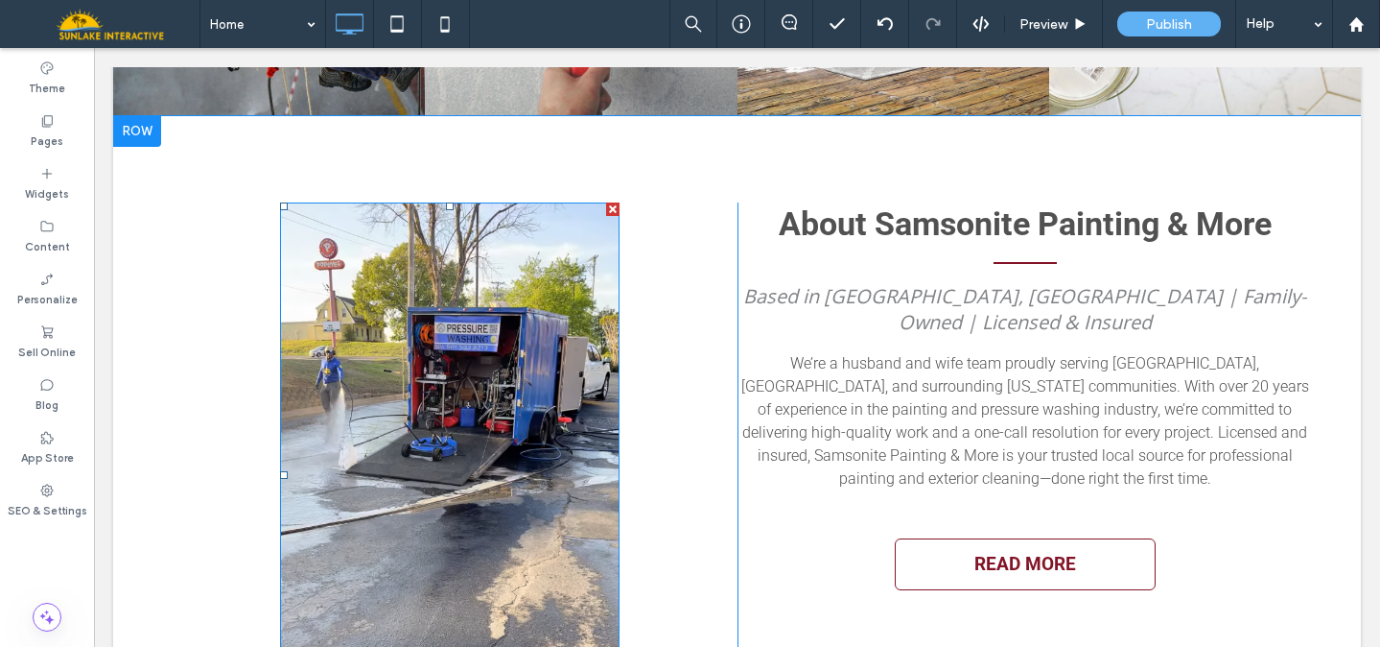
click at [536, 332] on img at bounding box center [450, 475] width 340 height 546
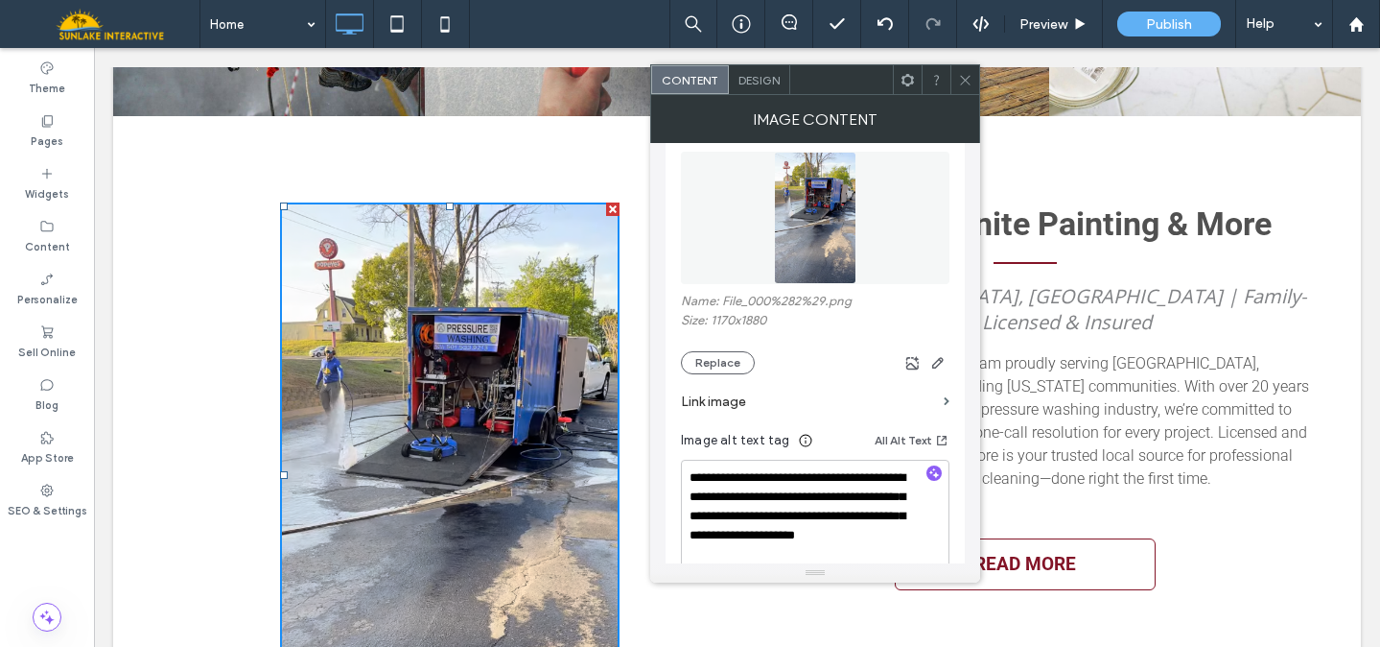
scroll to position [229, 0]
click at [934, 361] on icon "button" at bounding box center [938, 361] width 15 height 15
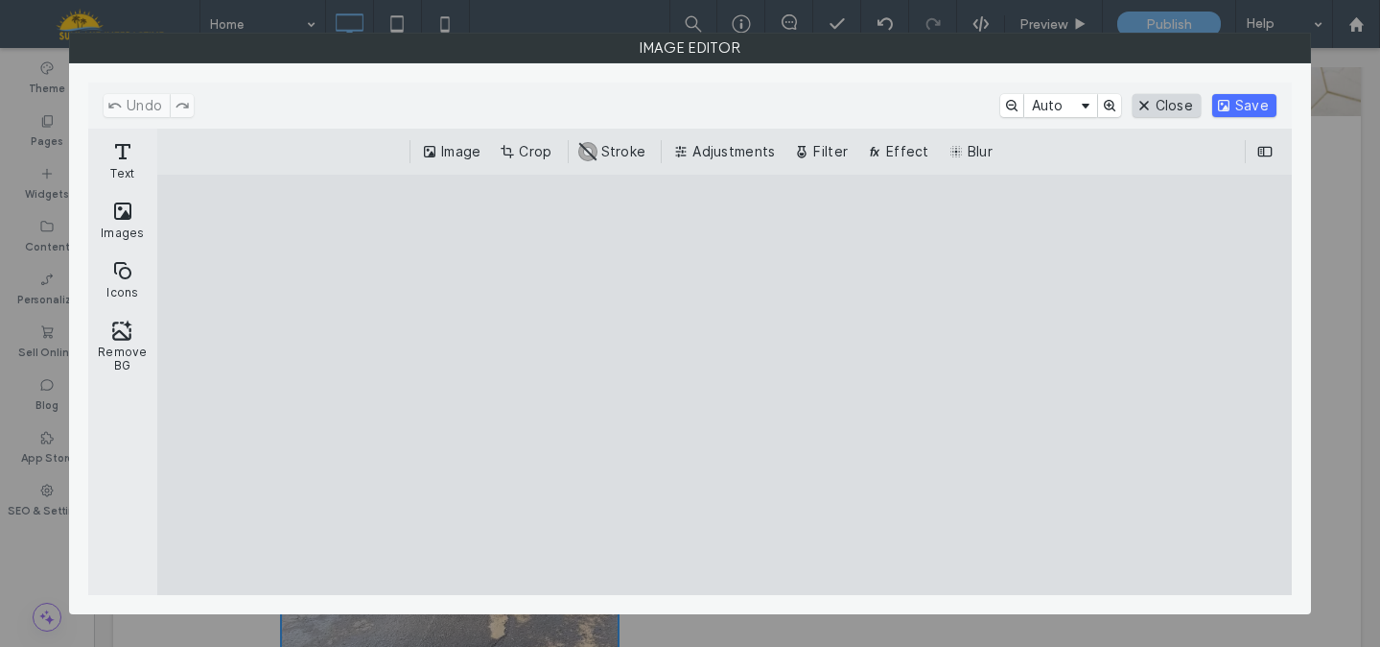
click at [1187, 106] on button "Close" at bounding box center [1167, 105] width 68 height 23
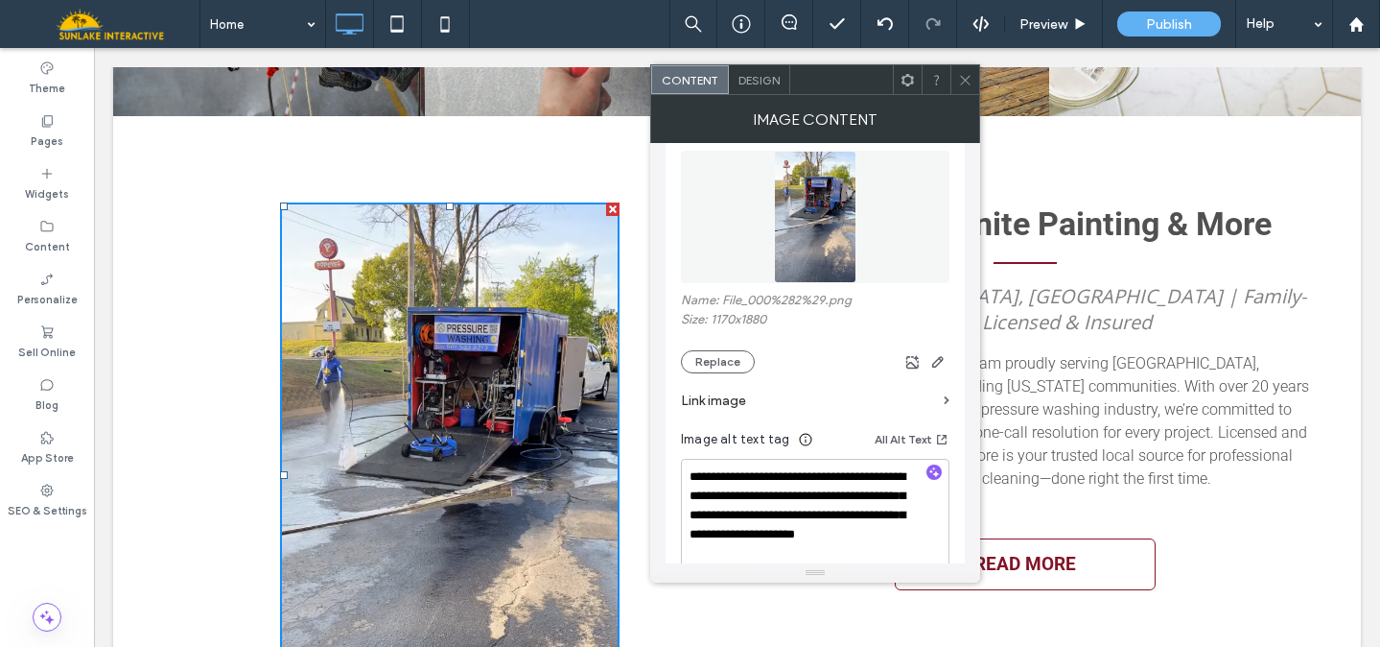
click at [813, 216] on img at bounding box center [815, 217] width 83 height 132
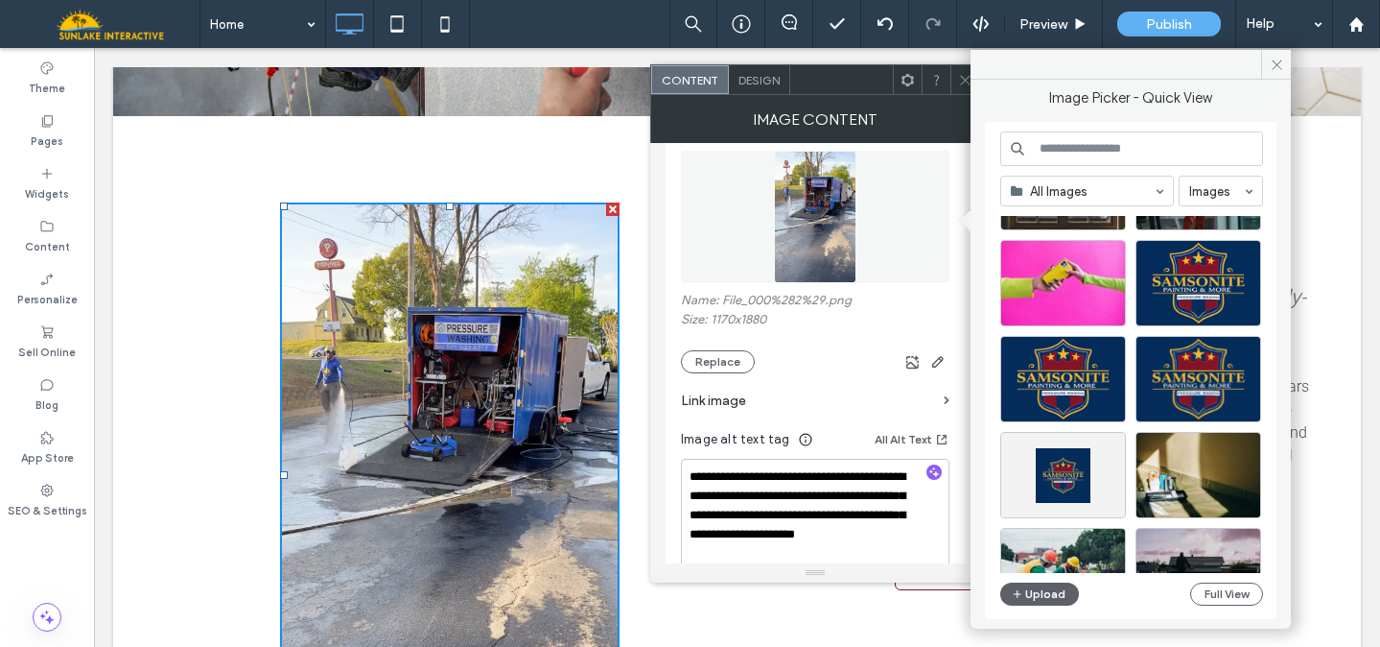
scroll to position [431, 0]
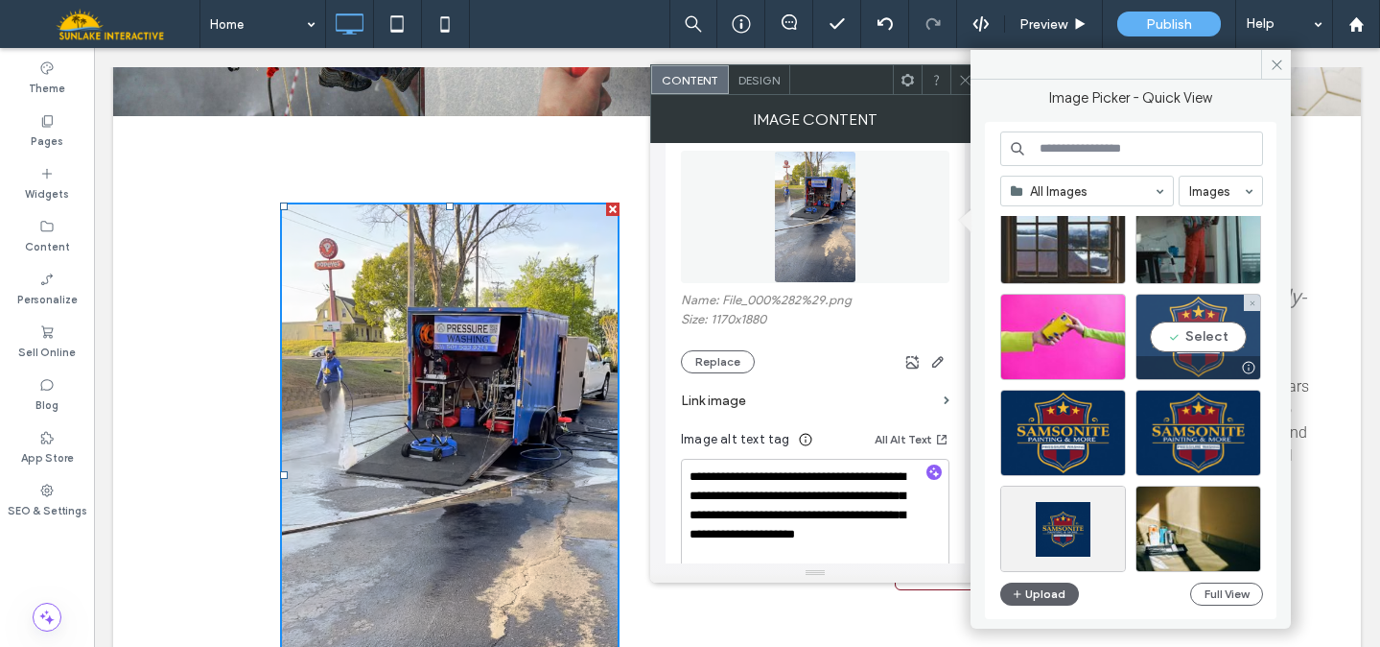
click at [1181, 327] on div "Select" at bounding box center [1199, 337] width 126 height 86
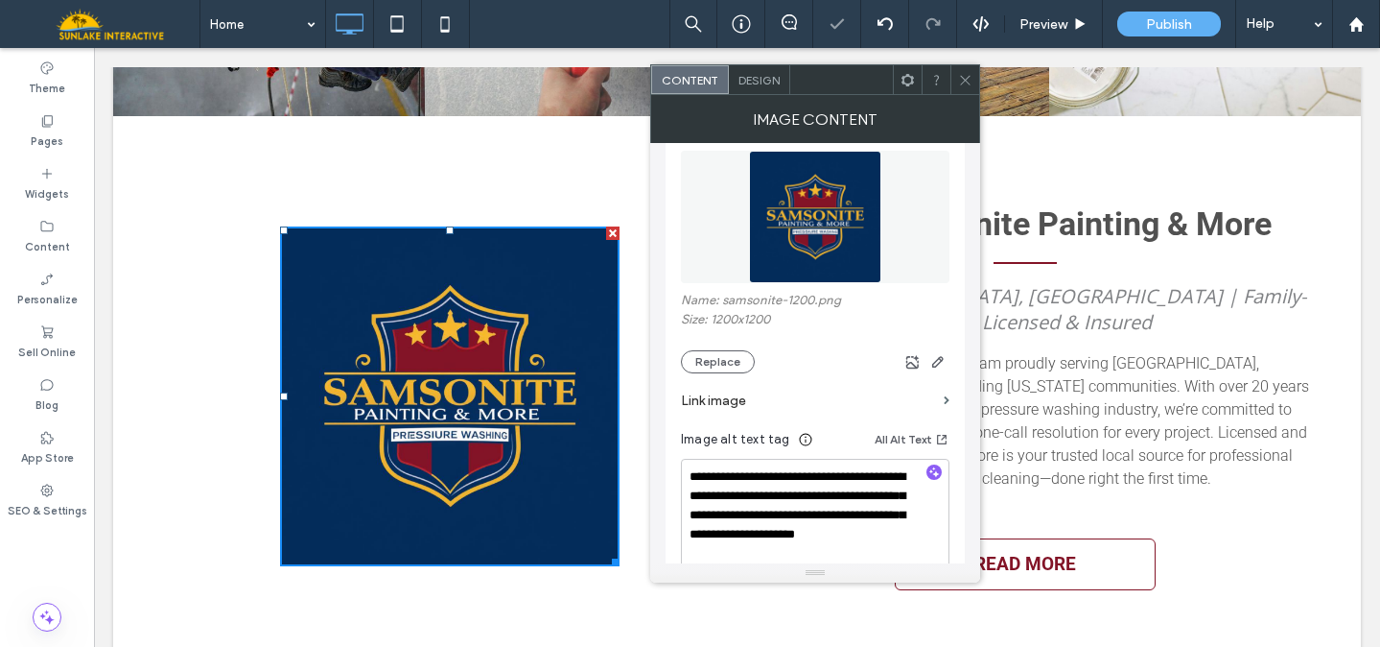
click at [768, 81] on span "Design" at bounding box center [759, 80] width 41 height 14
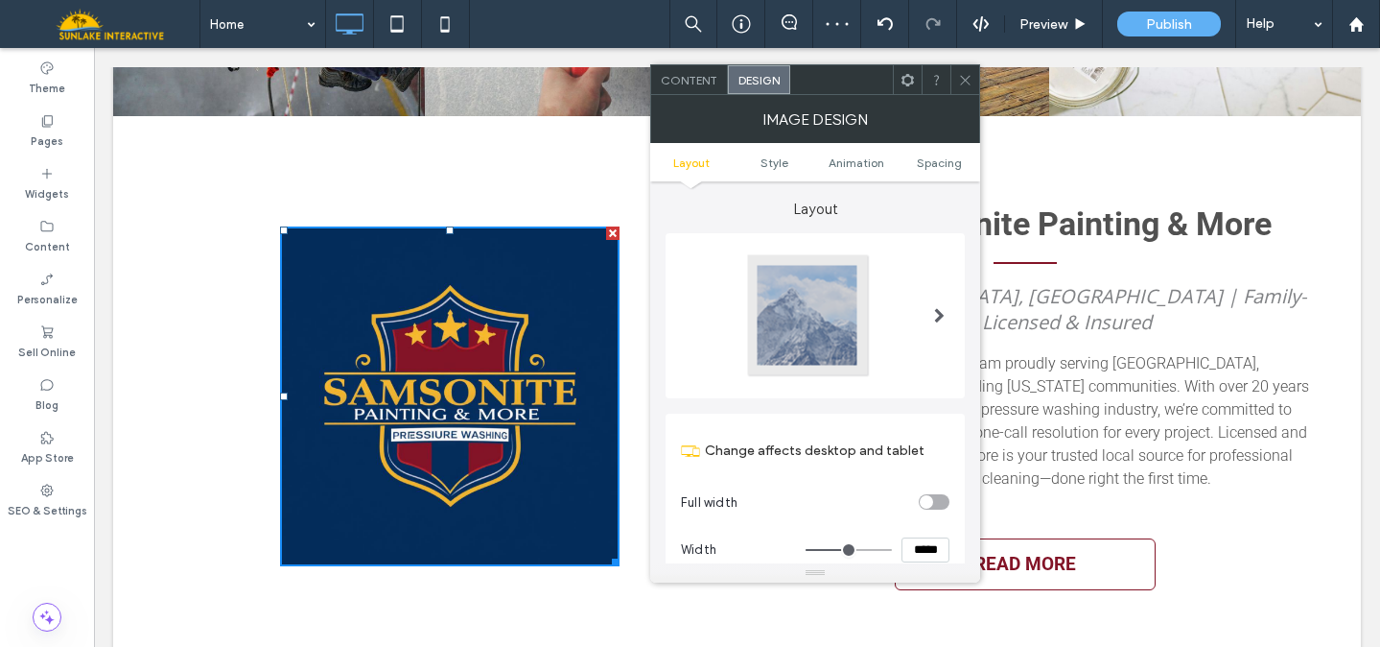
click at [819, 291] on div at bounding box center [808, 315] width 127 height 127
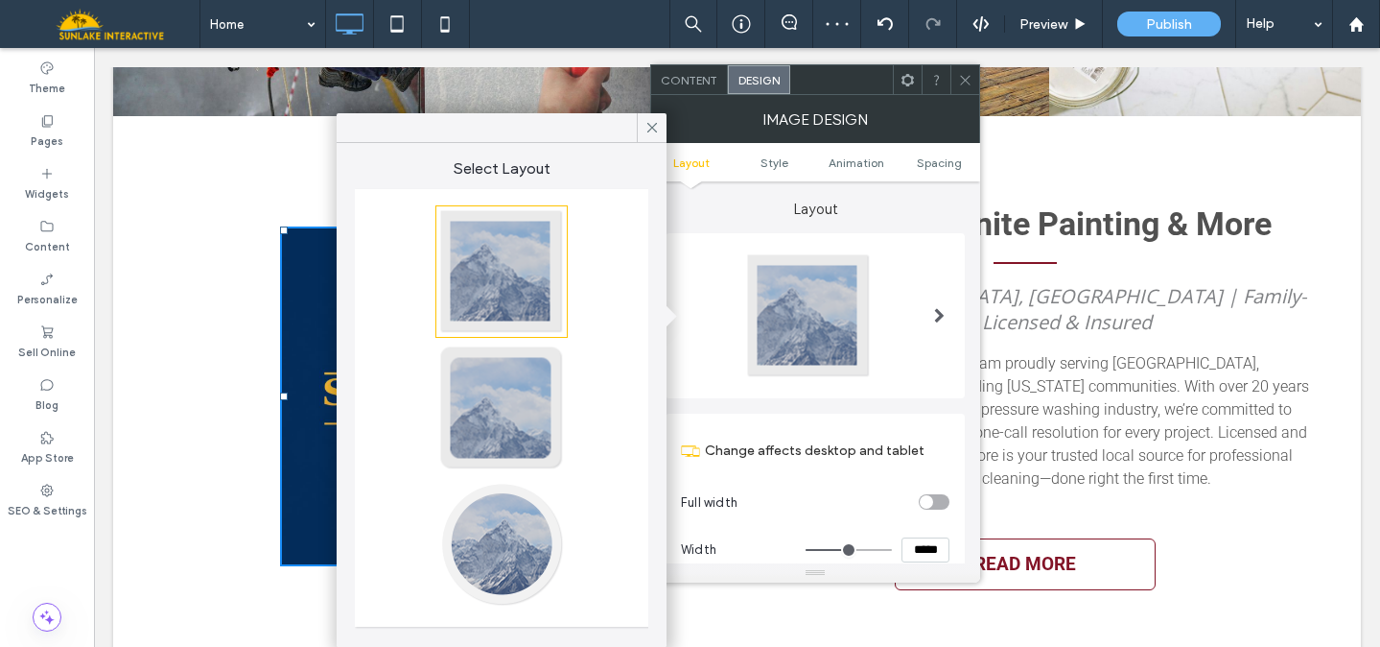
click at [508, 536] on div at bounding box center [501, 544] width 127 height 127
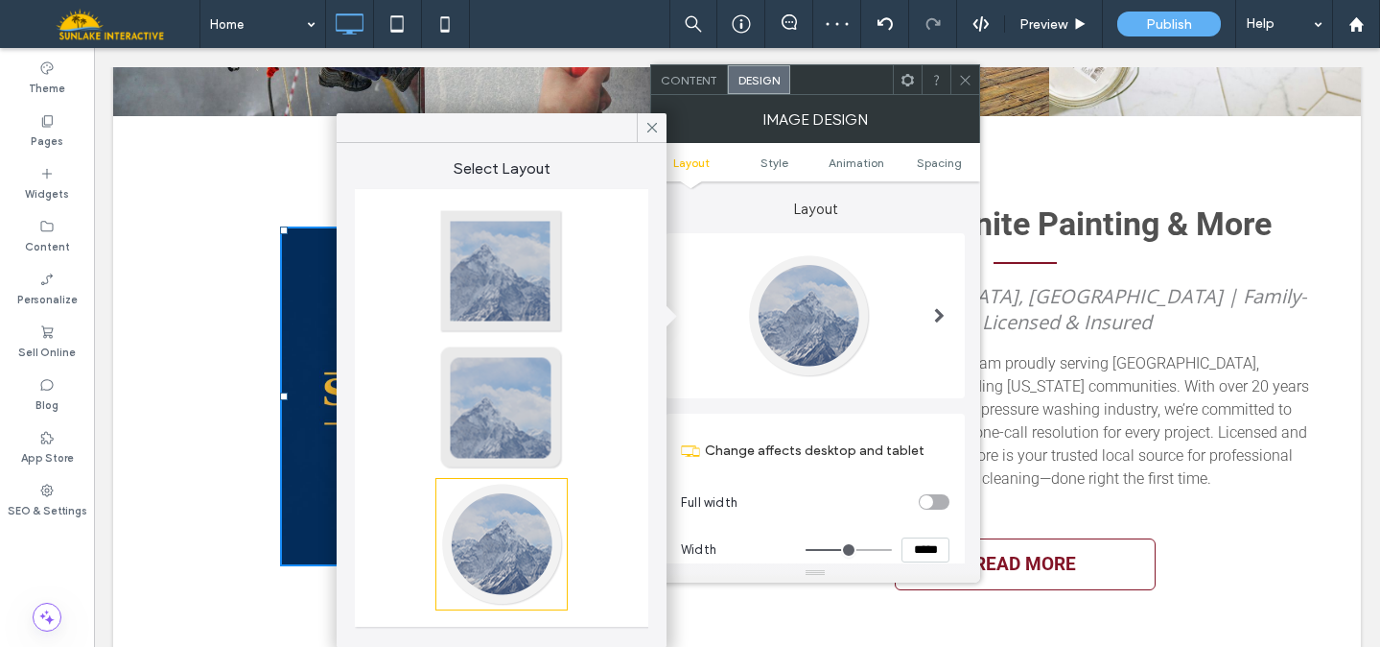
type input "**"
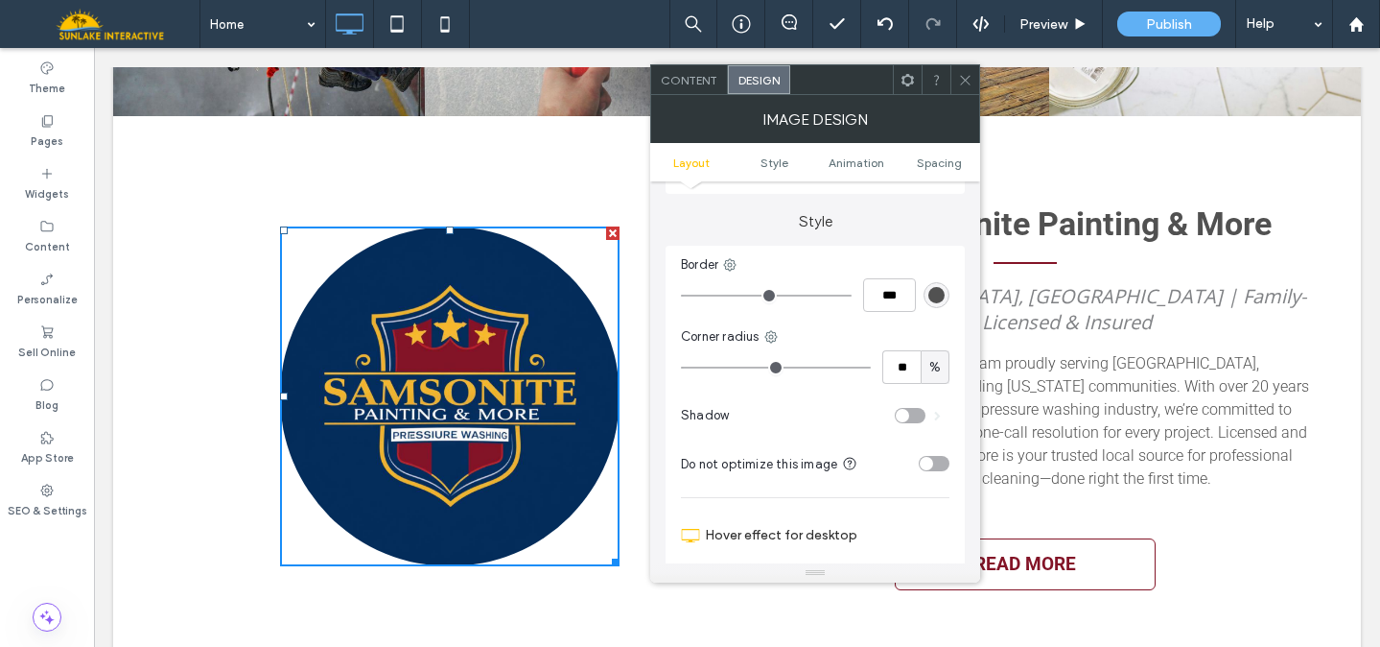
scroll to position [392, 0]
click at [906, 412] on div "toggle" at bounding box center [902, 412] width 13 height 13
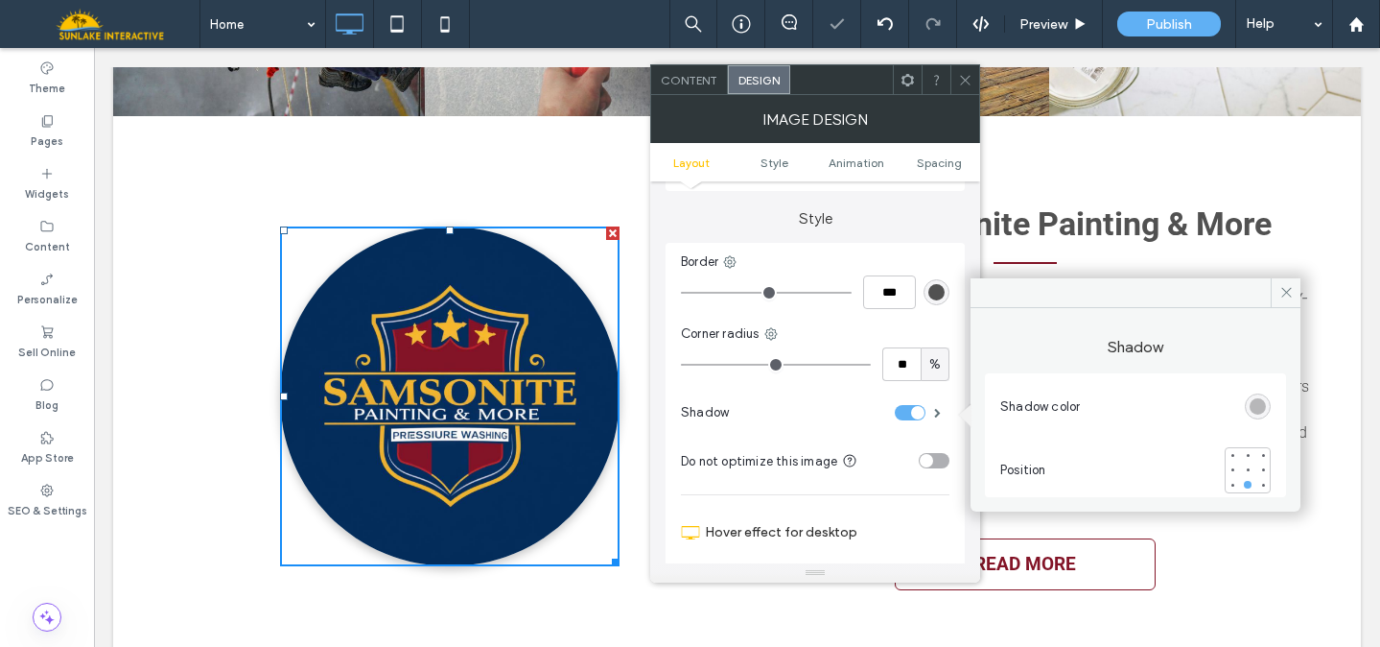
click at [958, 71] on span at bounding box center [965, 79] width 14 height 29
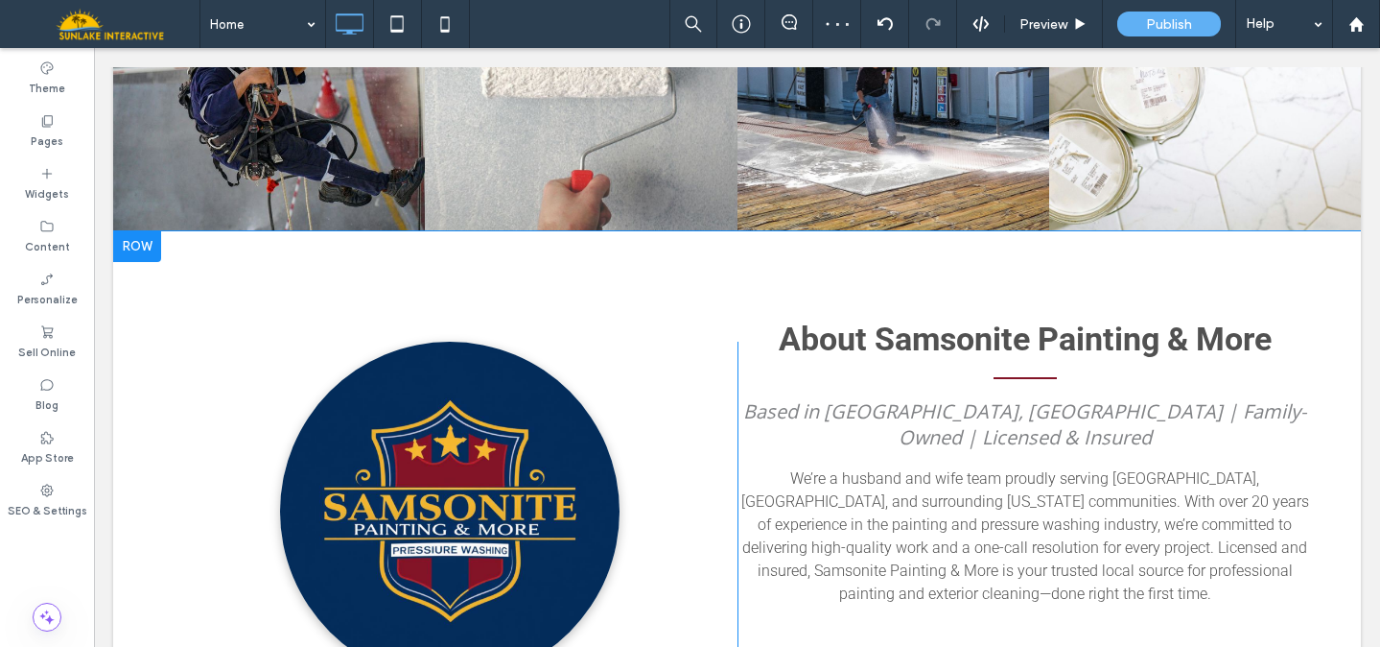
scroll to position [2014, 0]
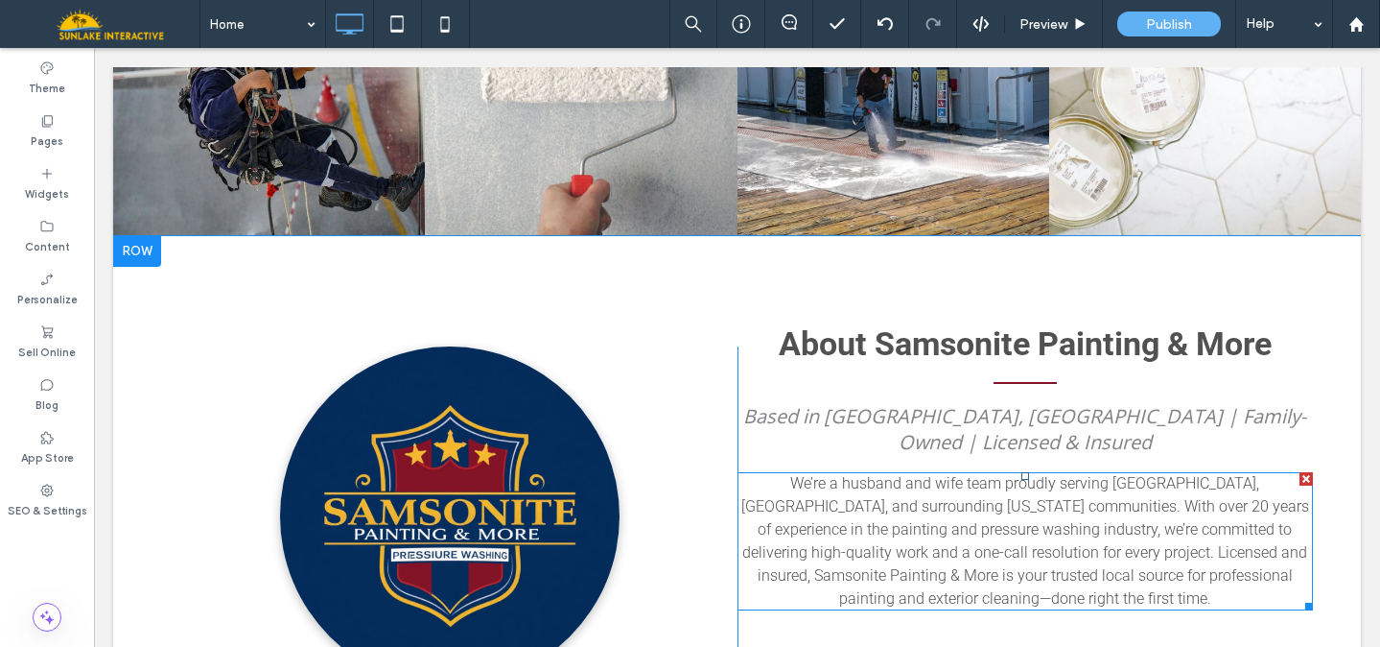
click at [902, 474] on span "We’re a husband and wife team proudly serving [GEOGRAPHIC_DATA], [GEOGRAPHIC_DA…" at bounding box center [1026, 540] width 568 height 133
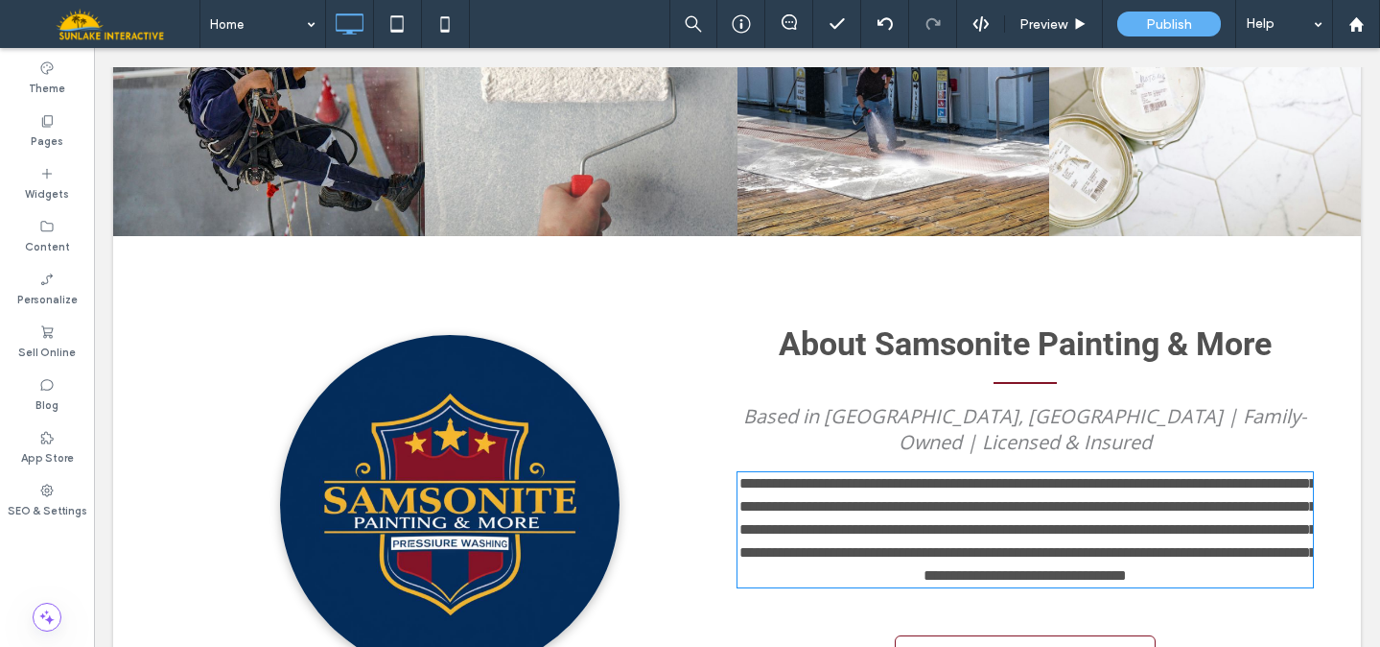
type input "******"
type input "**"
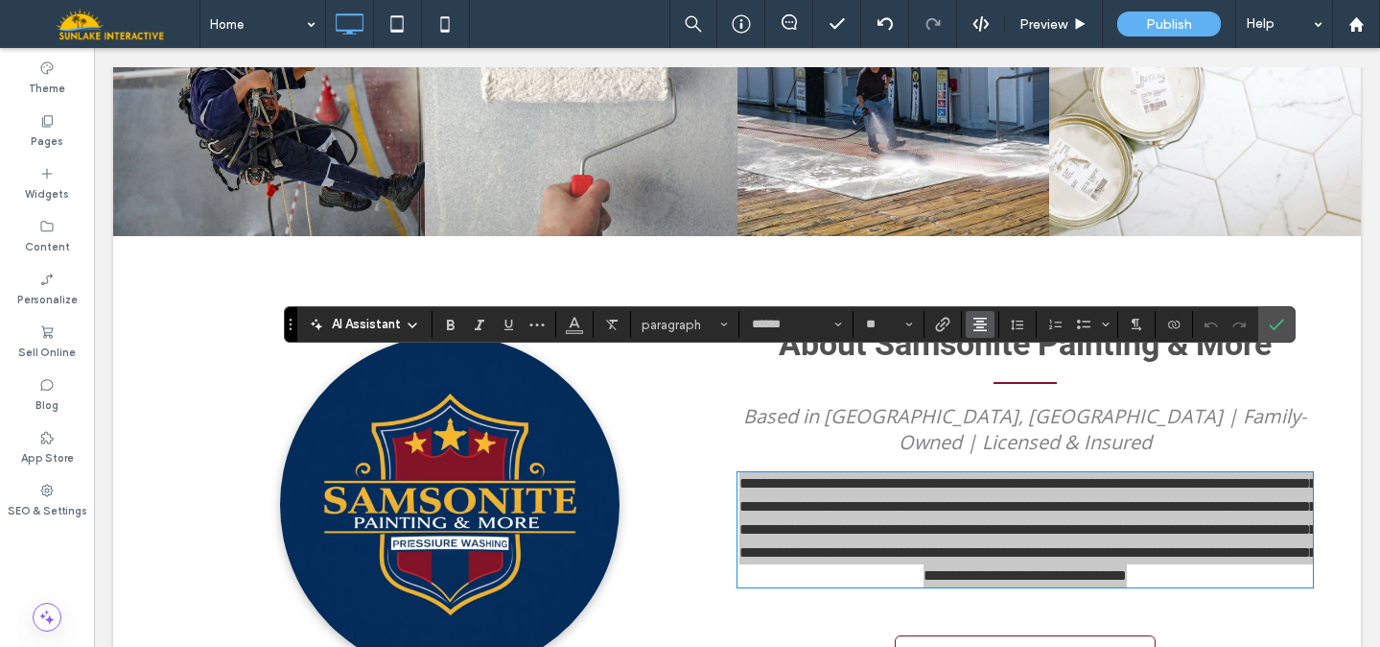
click at [976, 329] on icon "Alignment" at bounding box center [980, 324] width 15 height 15
click at [993, 359] on icon "ui.textEditor.alignment.left" at bounding box center [994, 355] width 15 height 15
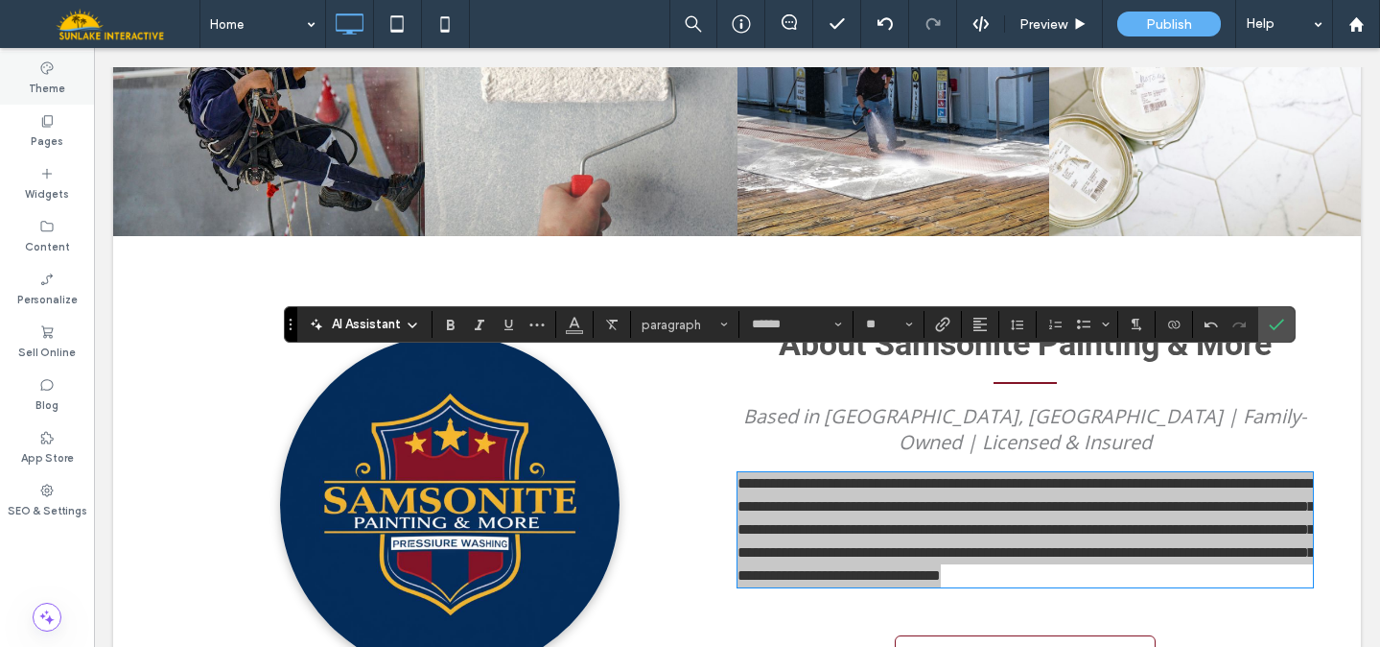
click at [50, 82] on label "Theme" at bounding box center [47, 86] width 36 height 21
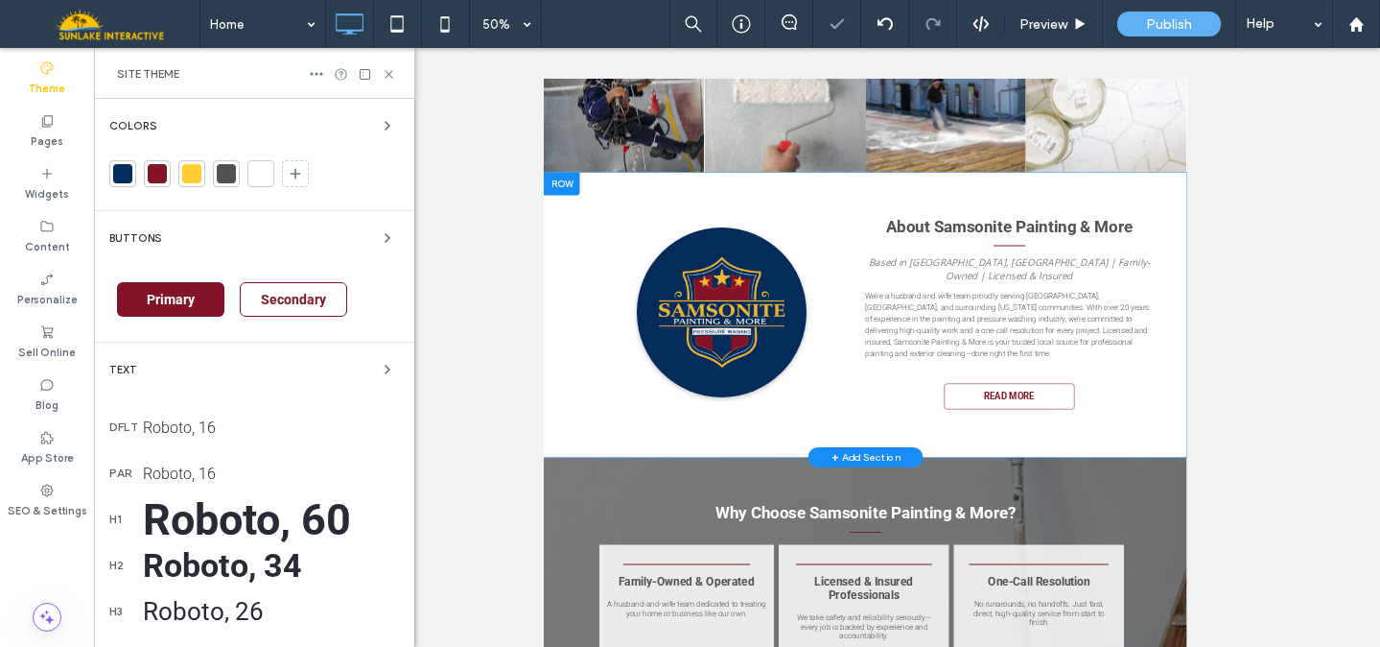
scroll to position [119, 0]
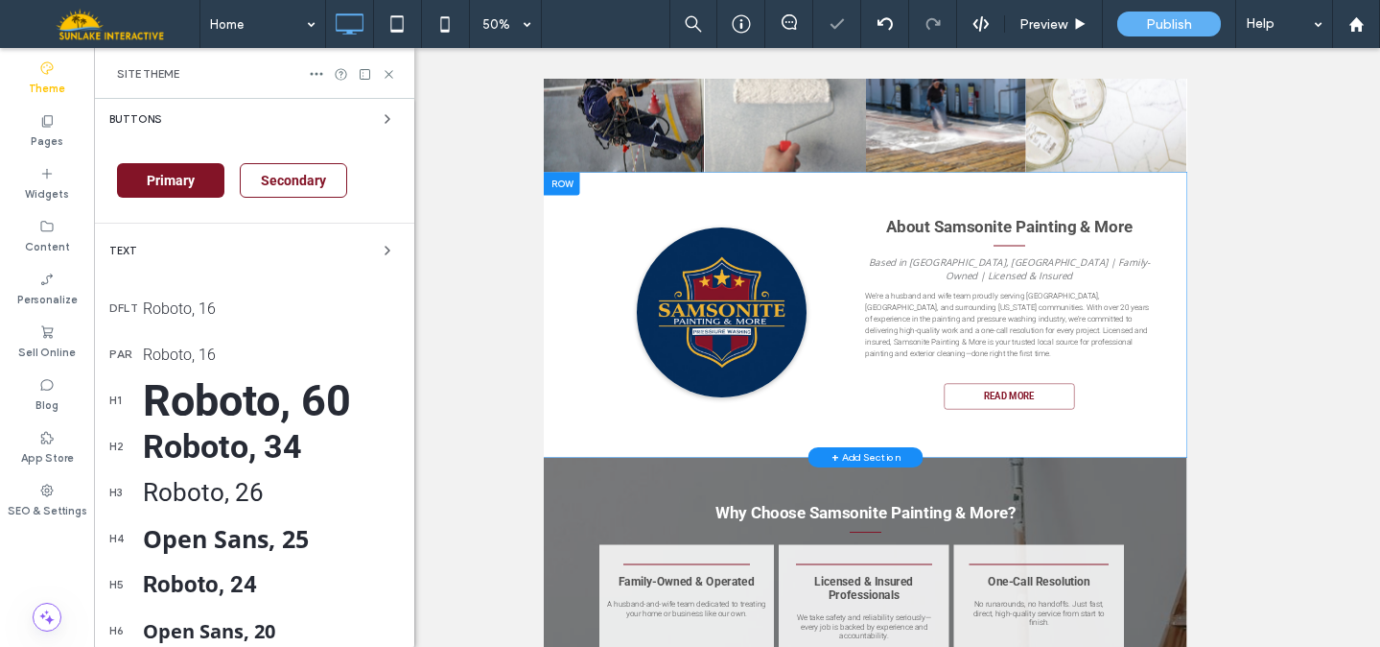
click at [169, 304] on div "Roboto, 16" at bounding box center [271, 308] width 256 height 18
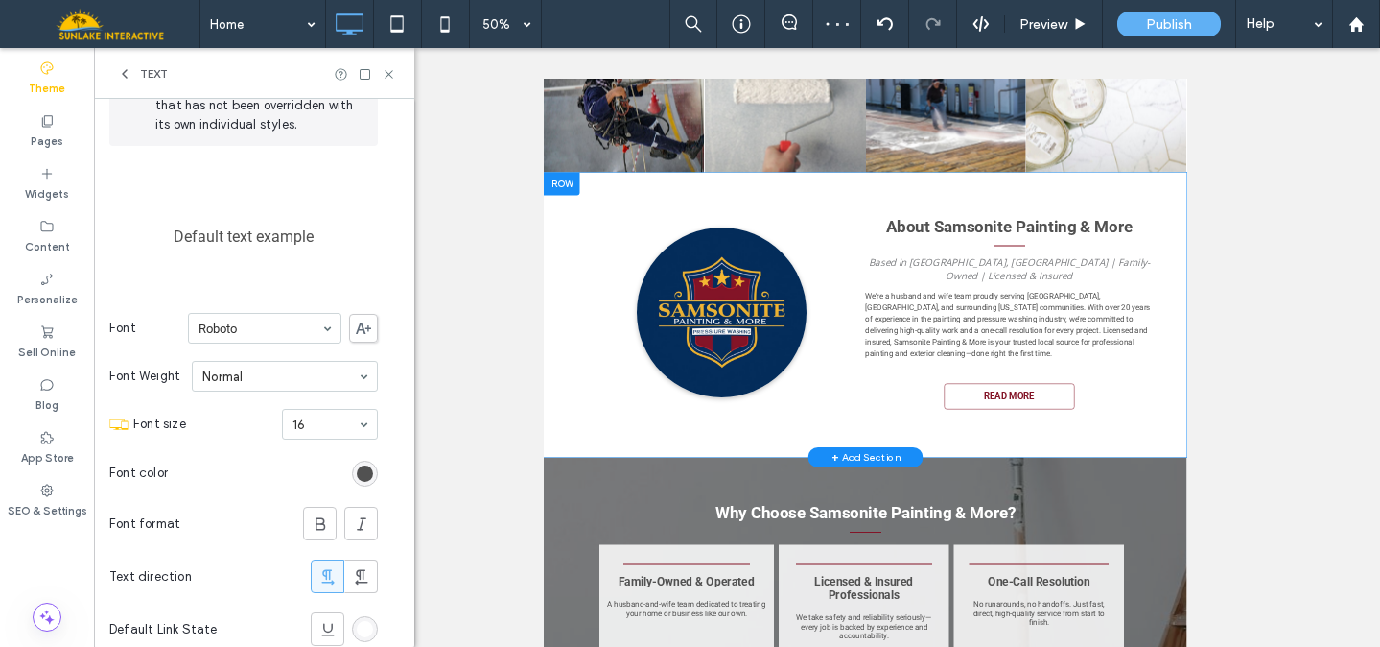
click at [125, 78] on icon at bounding box center [124, 73] width 15 height 15
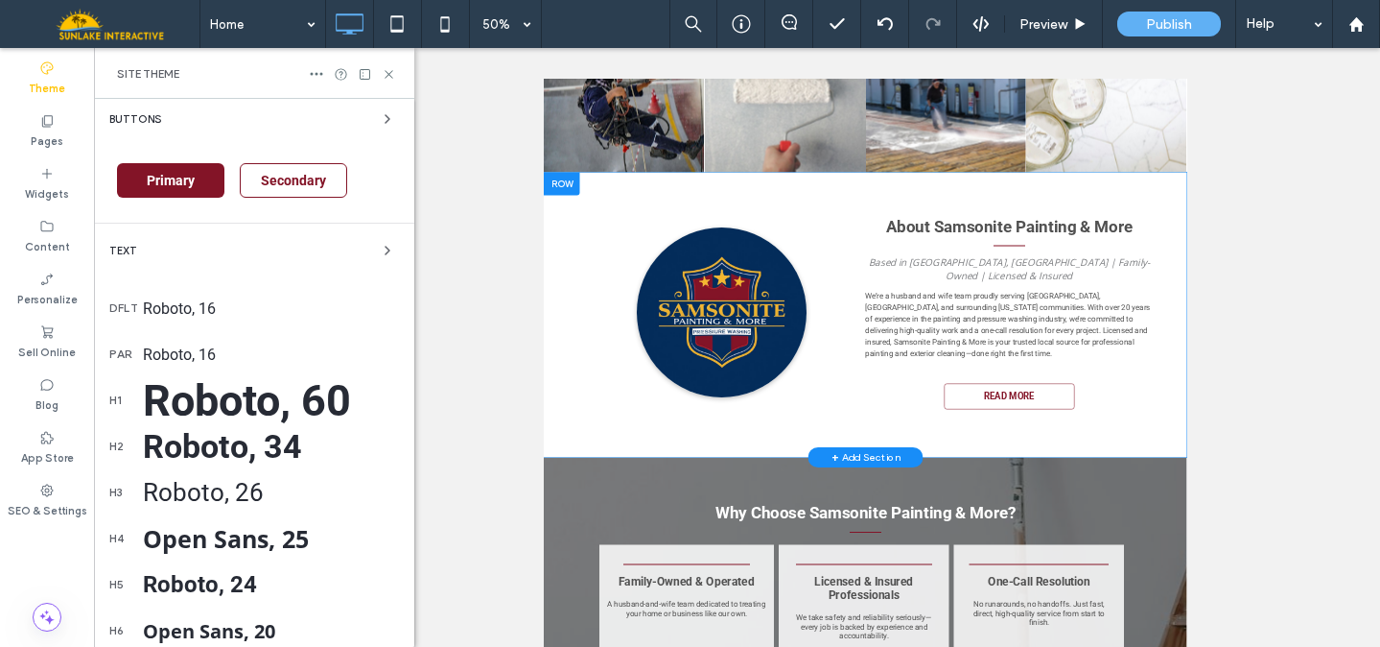
click at [211, 363] on div "Roboto, 16" at bounding box center [271, 354] width 256 height 18
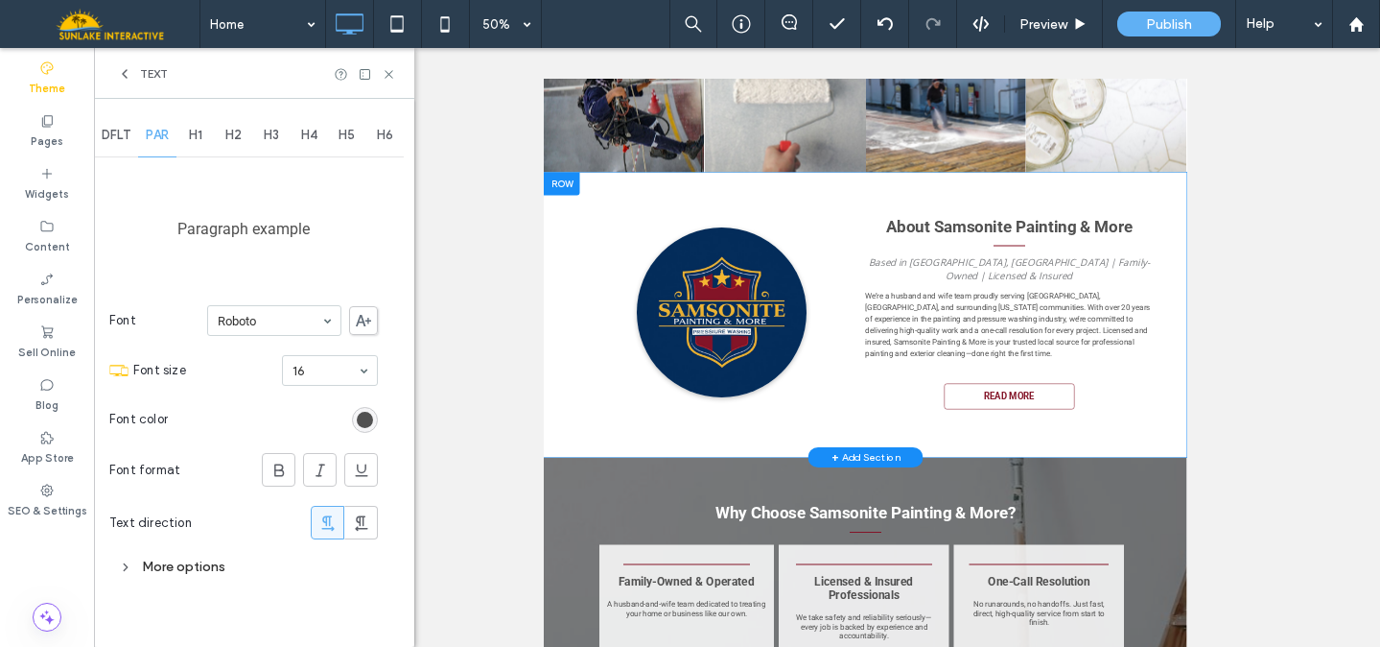
scroll to position [0, 0]
click at [192, 564] on div "More options" at bounding box center [243, 567] width 269 height 26
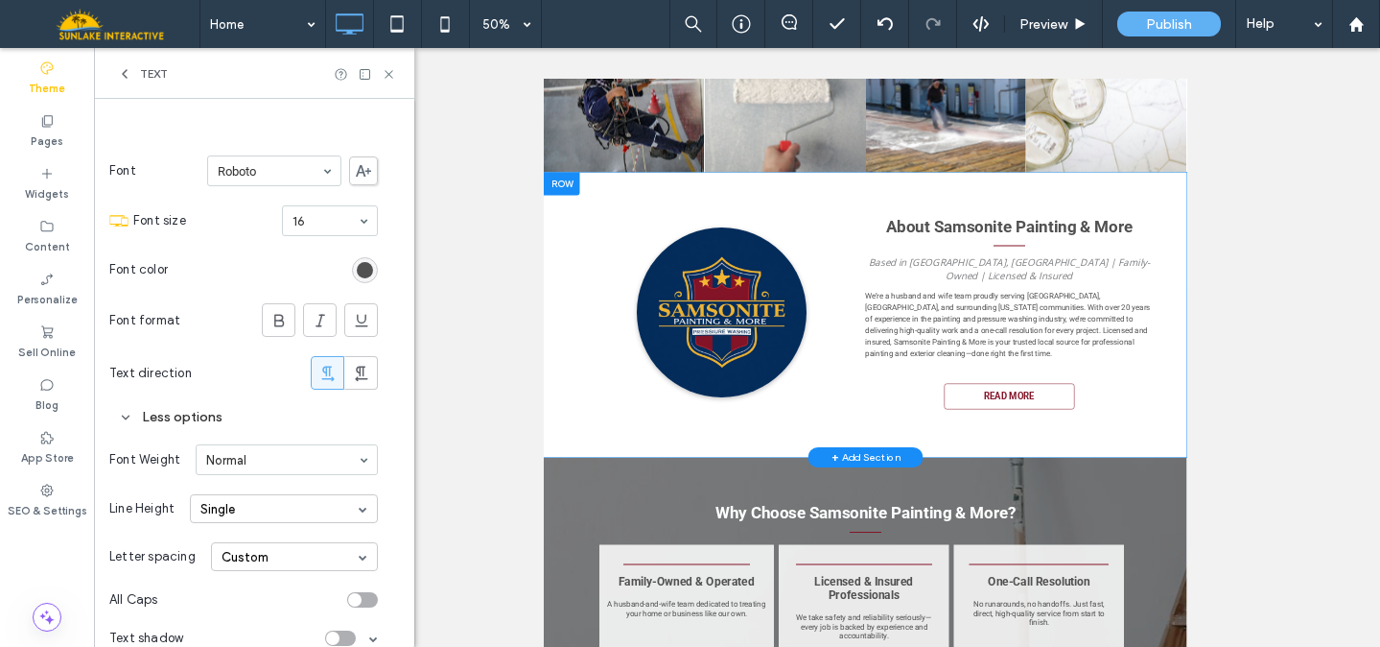
scroll to position [176, 0]
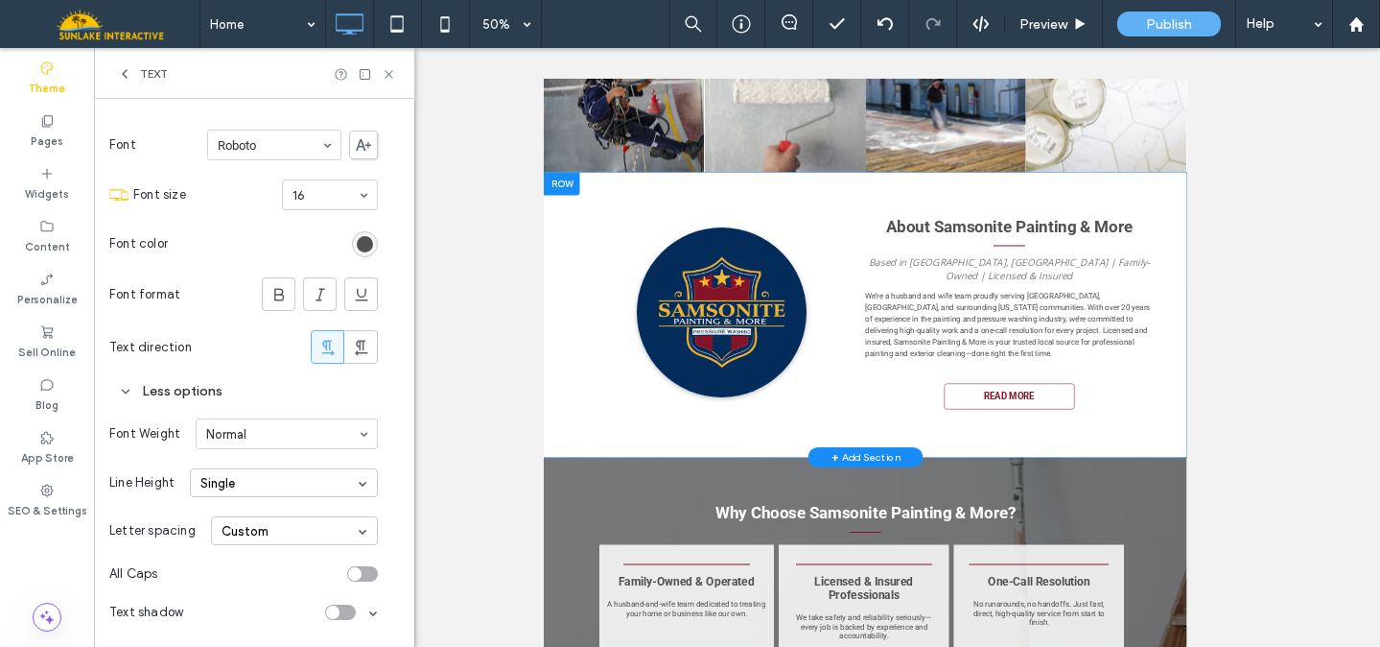
click at [247, 472] on div "Single" at bounding box center [284, 482] width 188 height 29
click at [247, 479] on div "Single" at bounding box center [284, 482] width 188 height 29
click at [237, 538] on div "1.5" at bounding box center [284, 543] width 186 height 31
click at [387, 74] on icon at bounding box center [389, 74] width 14 height 14
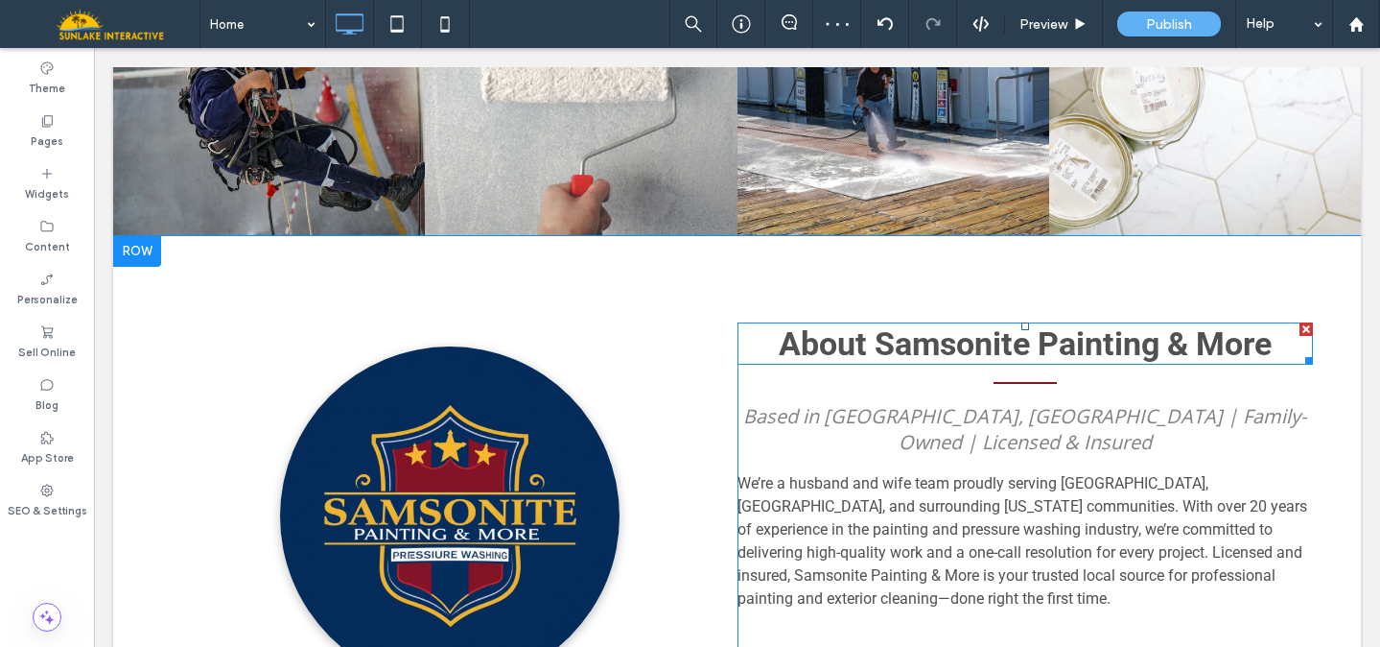
click at [904, 324] on span "About Samsonite Painting & More" at bounding box center [1025, 343] width 493 height 38
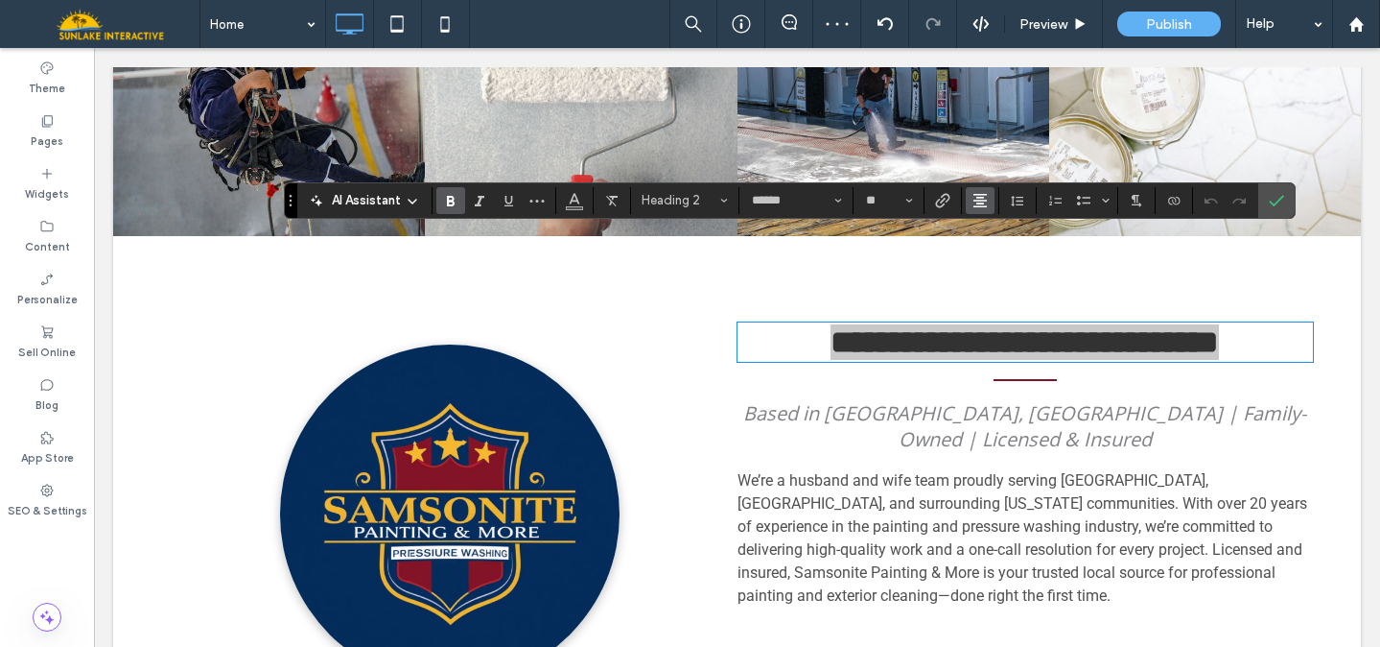
click at [973, 199] on icon "Alignment" at bounding box center [980, 200] width 15 height 15
click at [982, 231] on label "ui.textEditor.alignment.left" at bounding box center [999, 232] width 67 height 28
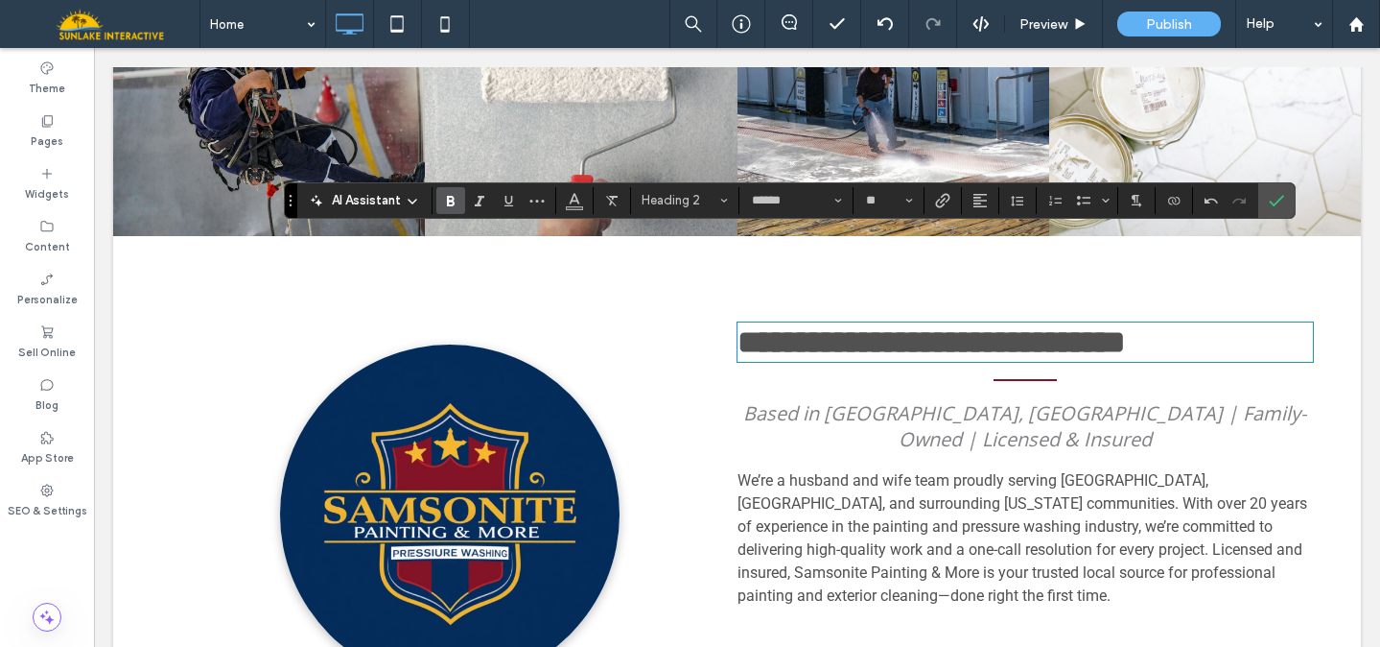
click at [888, 400] on span "Based in [GEOGRAPHIC_DATA], [GEOGRAPHIC_DATA] | Family-Owned | Licensed & Insur…" at bounding box center [1024, 426] width 563 height 52
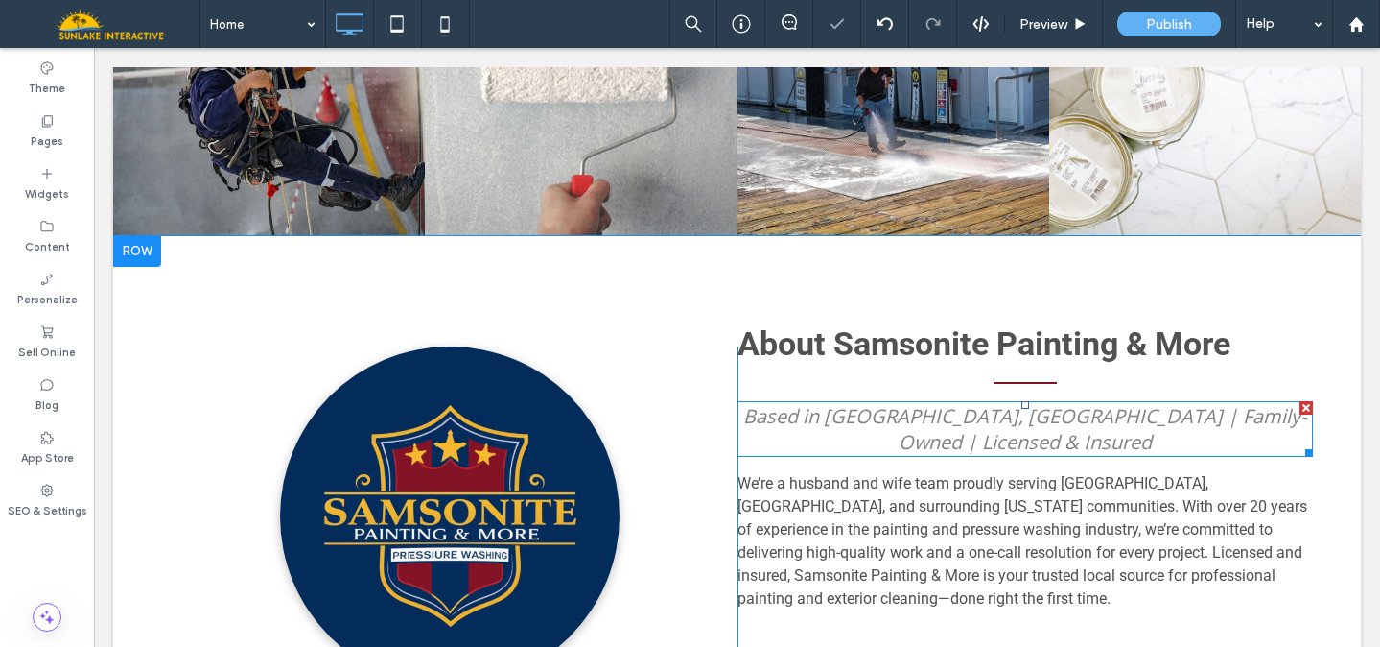
click at [888, 403] on span "Based in [GEOGRAPHIC_DATA], [GEOGRAPHIC_DATA] | Family-Owned | Licensed & Insur…" at bounding box center [1024, 429] width 563 height 52
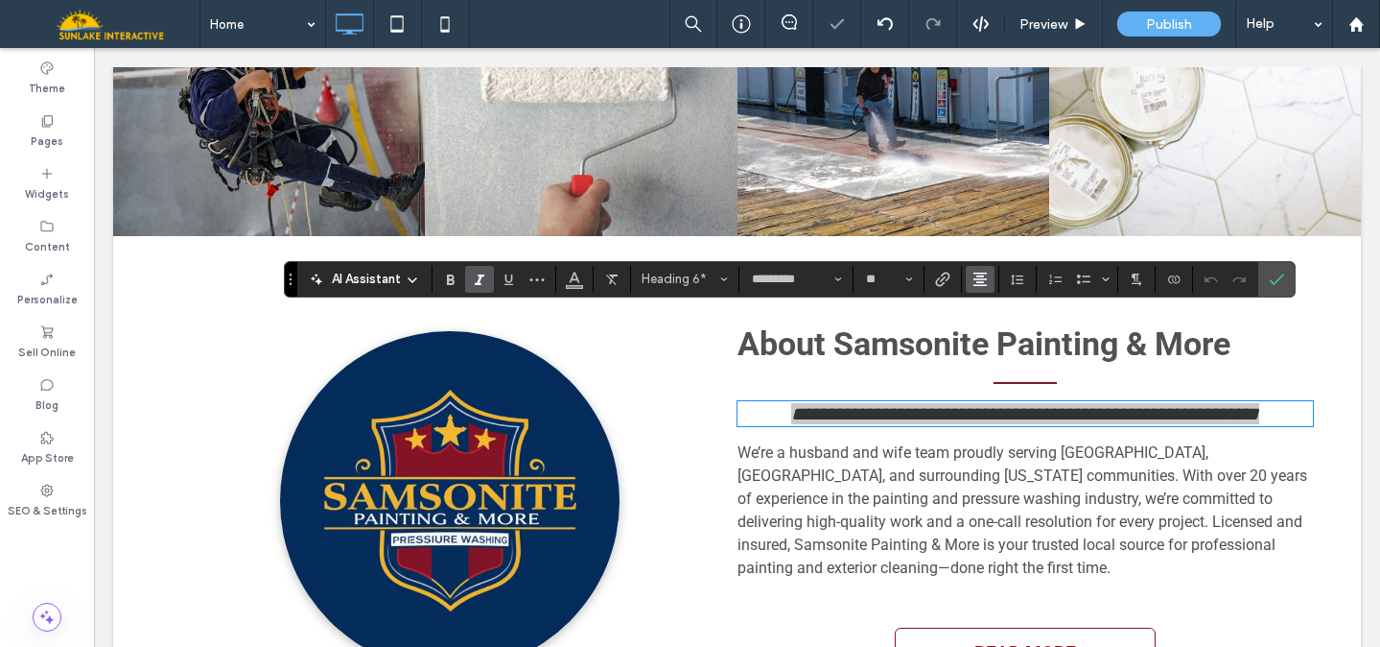
click at [983, 274] on icon "Alignment" at bounding box center [980, 278] width 15 height 15
click at [990, 314] on icon "ui.textEditor.alignment.left" at bounding box center [994, 309] width 15 height 15
click at [1271, 283] on icon "Confirm" at bounding box center [1276, 278] width 15 height 15
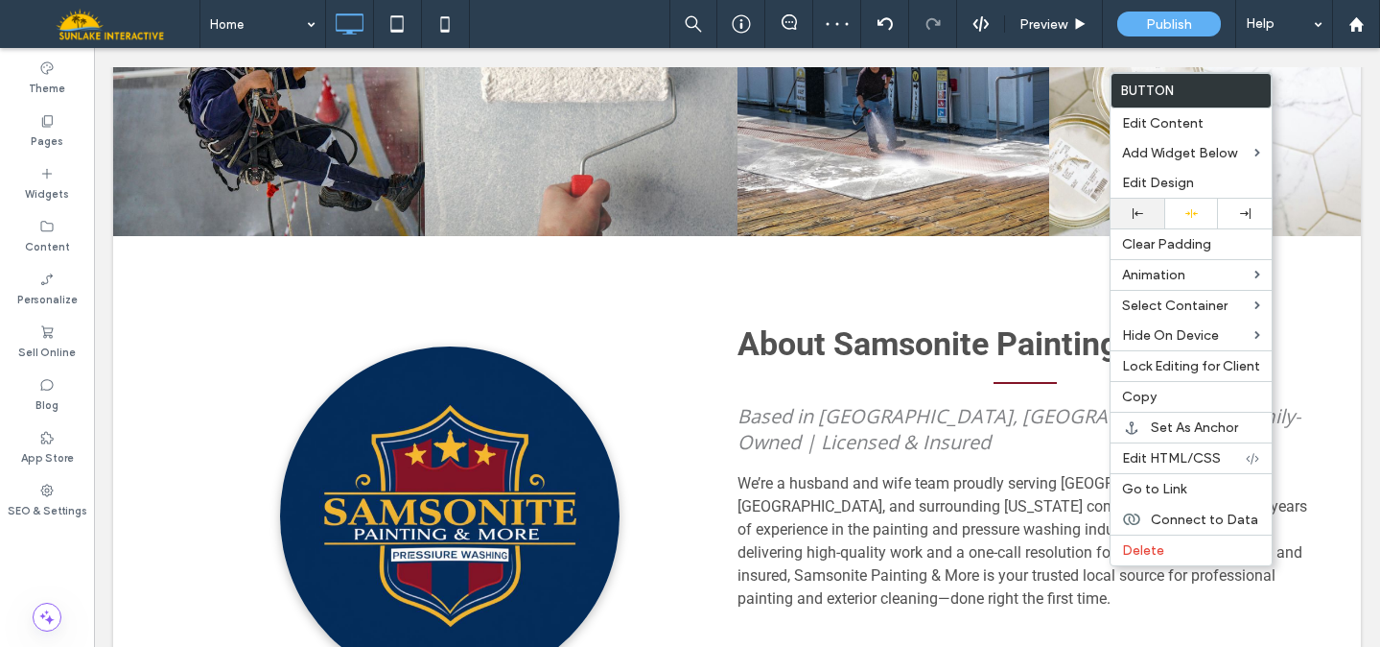
click at [1141, 220] on div at bounding box center [1138, 214] width 54 height 30
click at [1305, 236] on div "Click To Paste About Samsonite Painting & More Based in Jacksonville, AR | Fami…" at bounding box center [737, 521] width 1248 height 570
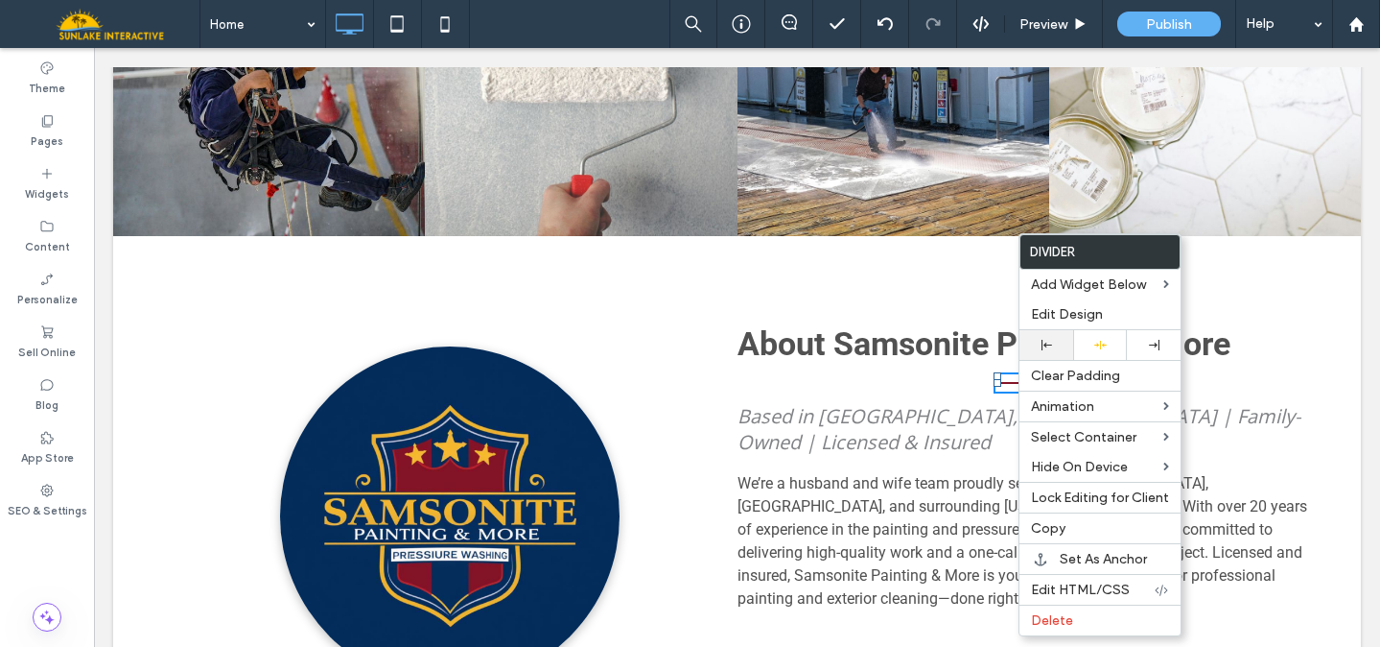
click at [1045, 345] on use at bounding box center [1047, 345] width 11 height 11
click at [1187, 236] on div "Click To Paste About Samsonite Painting & More Based in Jacksonville, AR | Fami…" at bounding box center [737, 521] width 1248 height 570
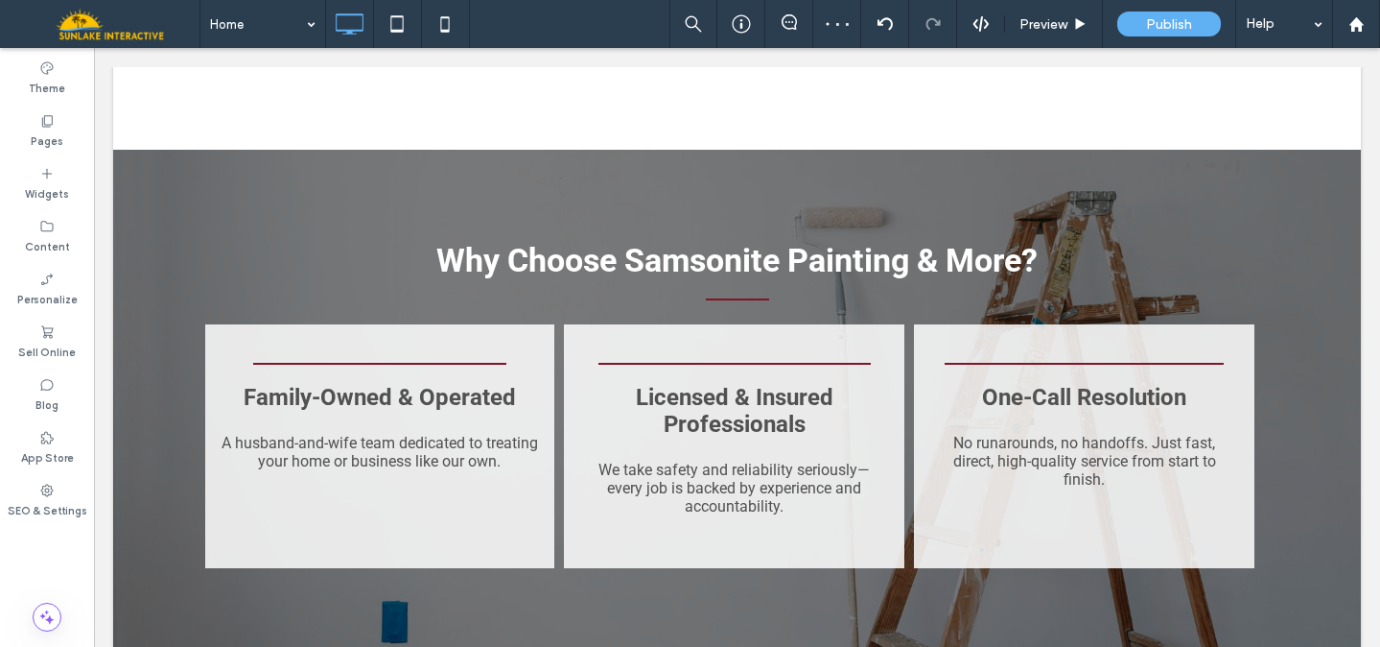
scroll to position [2671, 0]
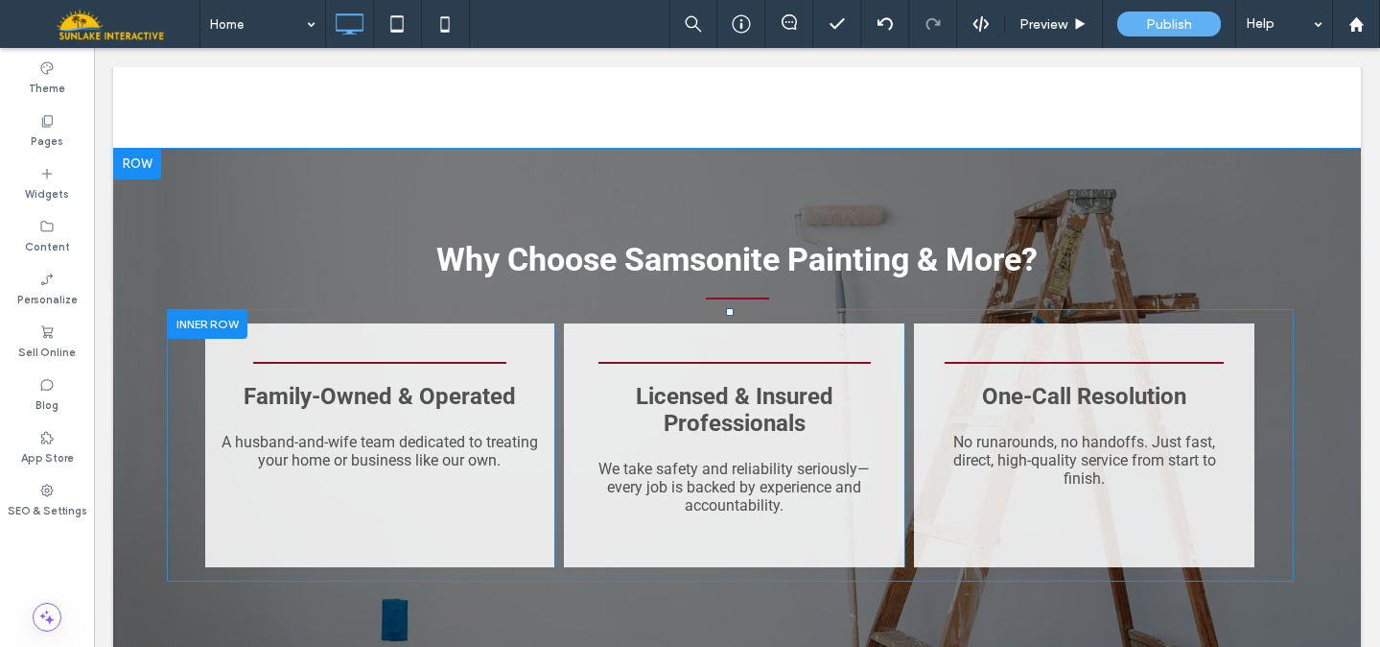
click at [520, 323] on div "Family-Owned & Operated A husband-and-wife team dedicated to treating your home…" at bounding box center [380, 445] width 350 height 244
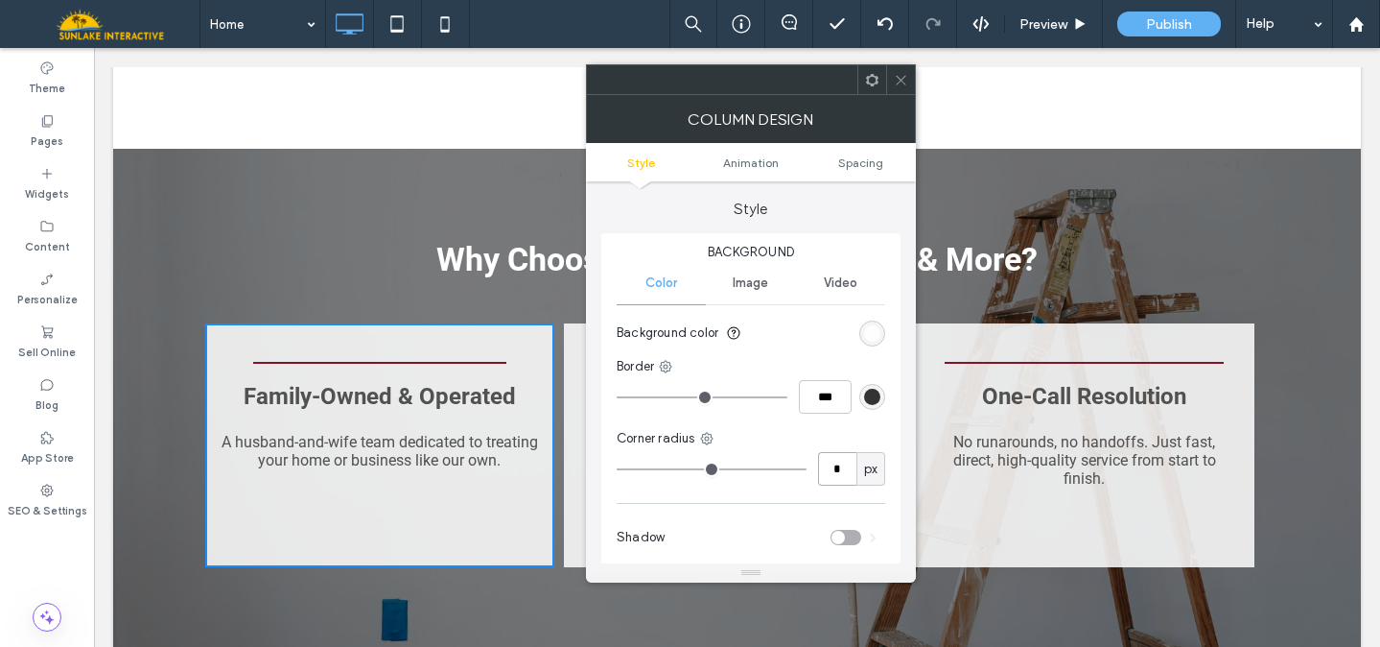
click at [837, 466] on input "*" at bounding box center [837, 469] width 38 height 34
type input "**"
click at [903, 78] on icon at bounding box center [901, 80] width 14 height 14
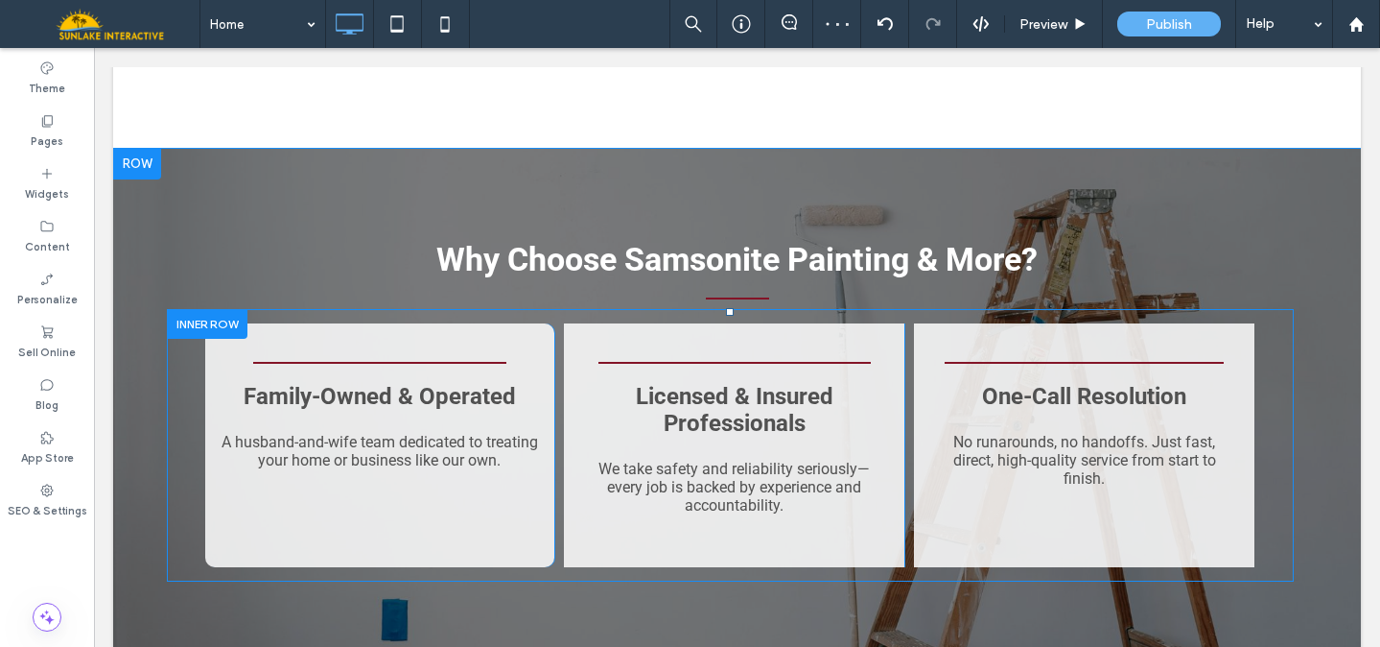
click at [742, 323] on div "Licensed & Insured Professionals We take safety and reliability seriously—every…" at bounding box center [734, 445] width 341 height 244
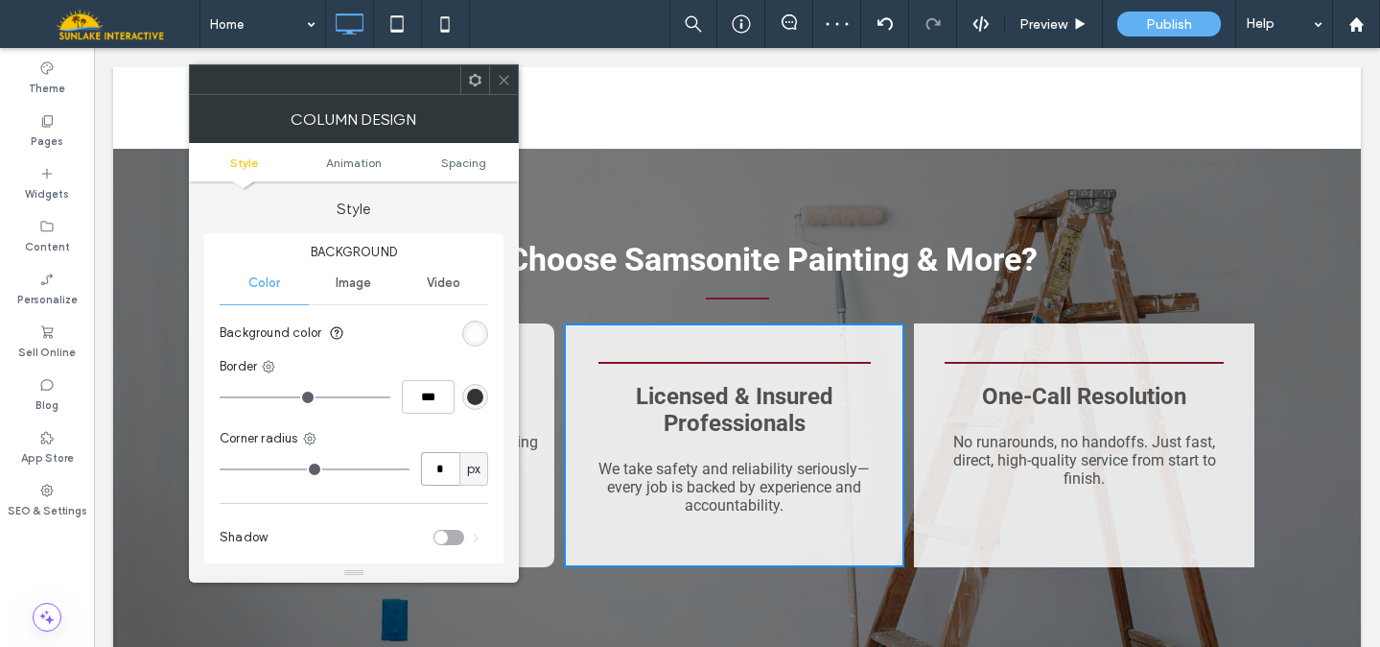
click at [441, 468] on input "*" at bounding box center [440, 469] width 38 height 34
type input "**"
click at [448, 538] on div "toggle" at bounding box center [449, 537] width 31 height 15
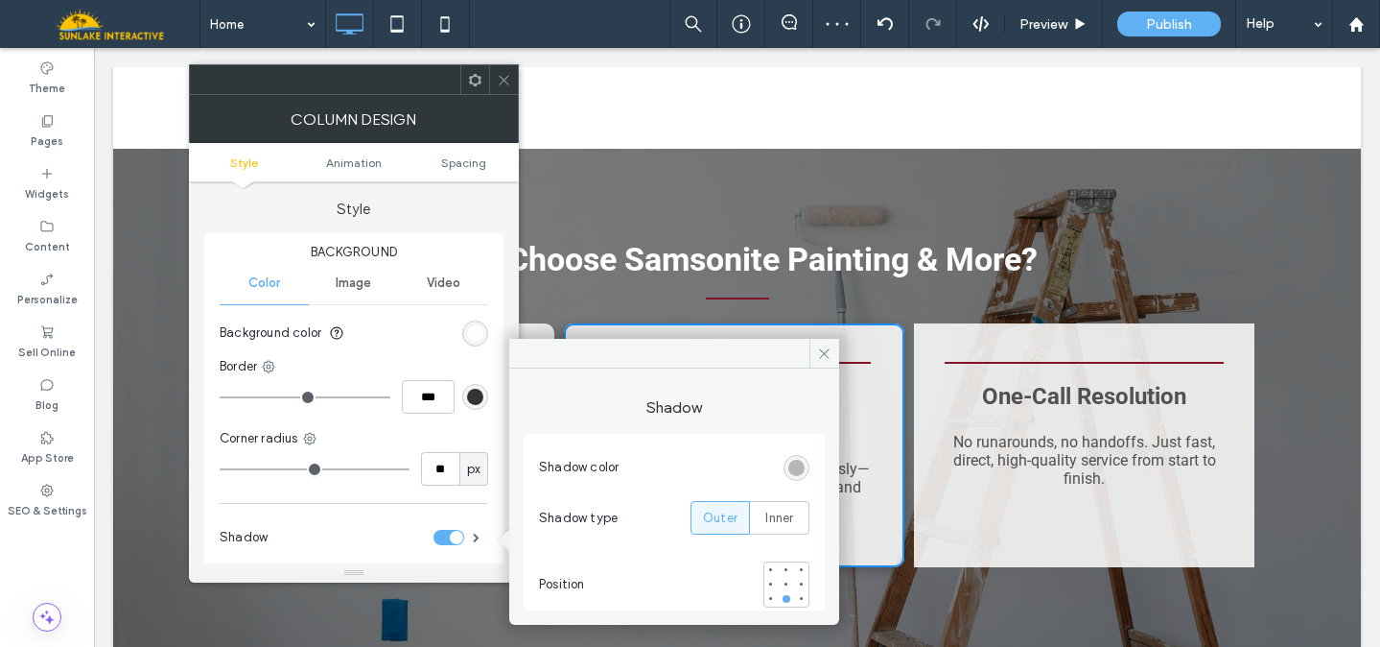
click at [506, 83] on icon at bounding box center [504, 80] width 14 height 14
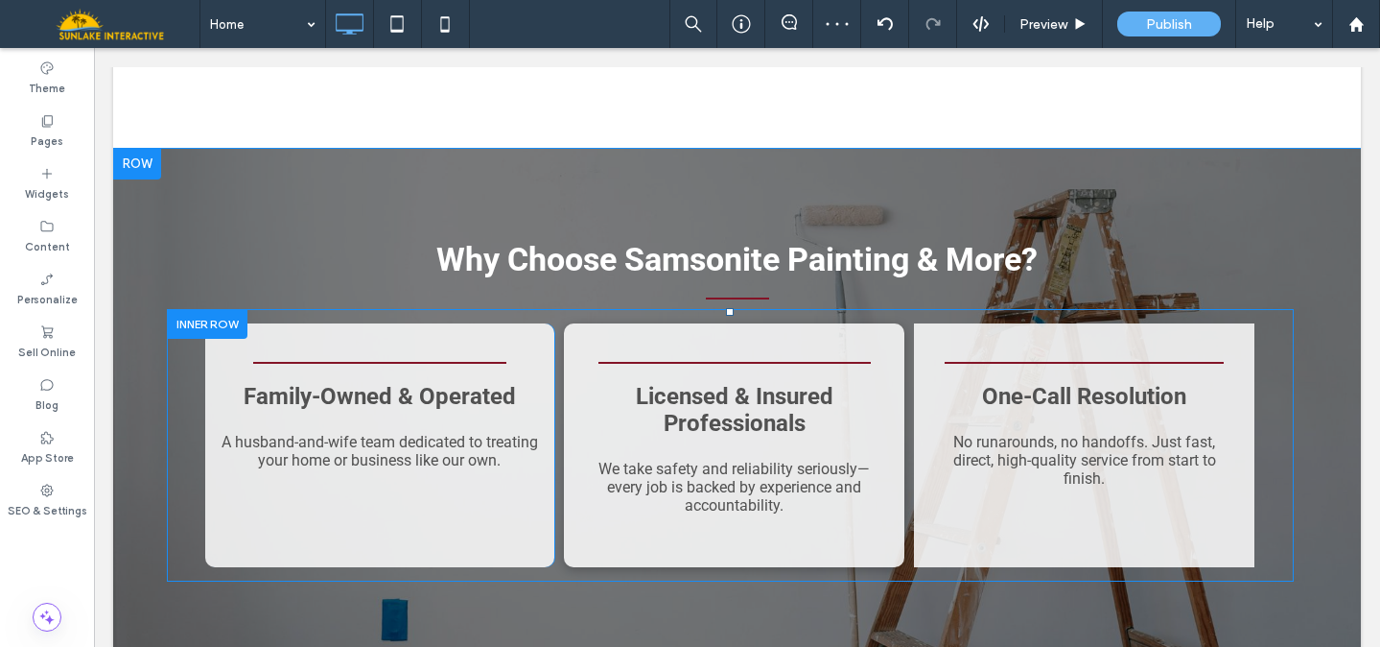
click at [457, 323] on div "Family-Owned & Operated A husband-and-wife team dedicated to treating your home…" at bounding box center [380, 445] width 350 height 244
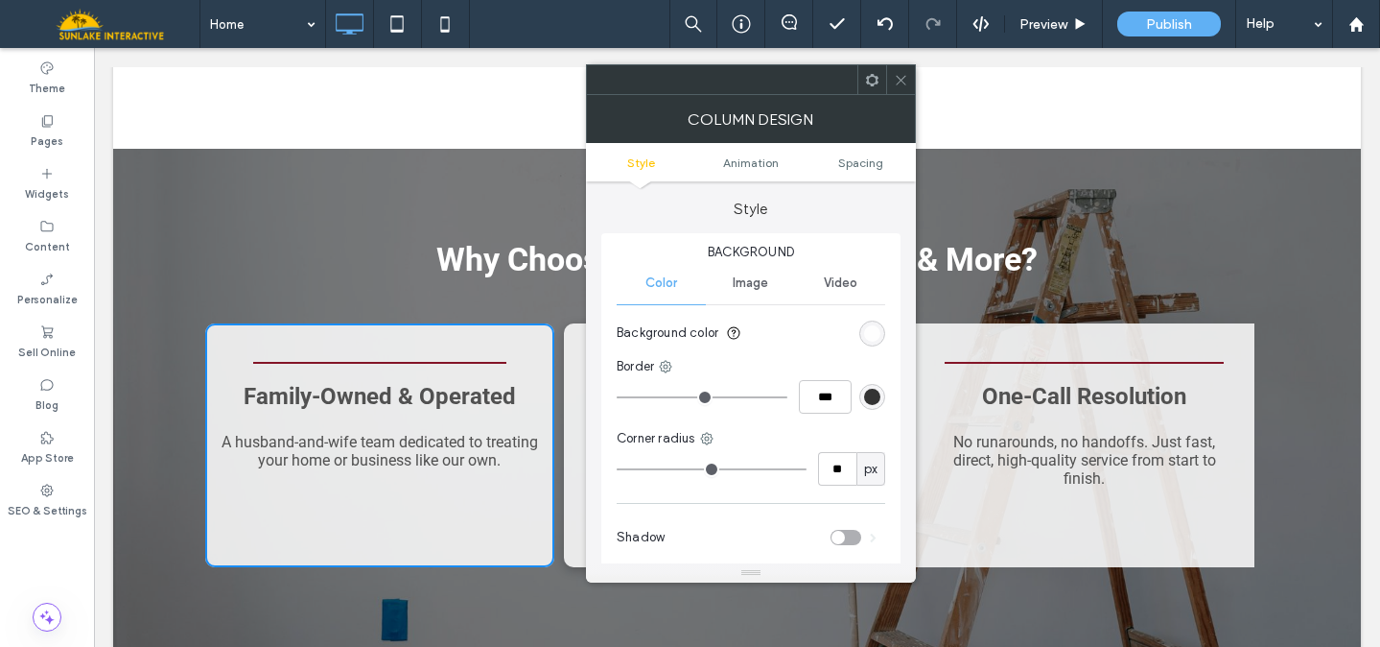
click at [840, 538] on div "toggle" at bounding box center [838, 536] width 13 height 13
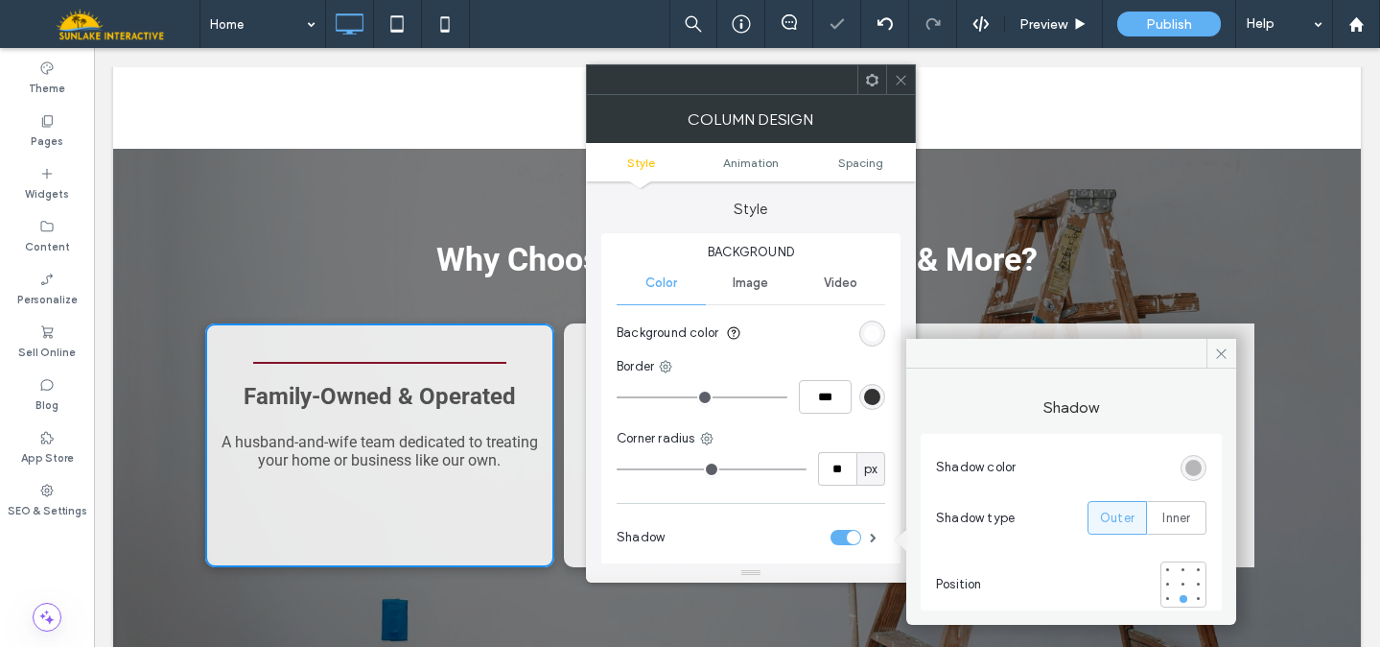
click at [1015, 323] on div "One-Call Resolution No runarounds, no handoffs. Just fast, direct, high-quality…" at bounding box center [1084, 445] width 341 height 244
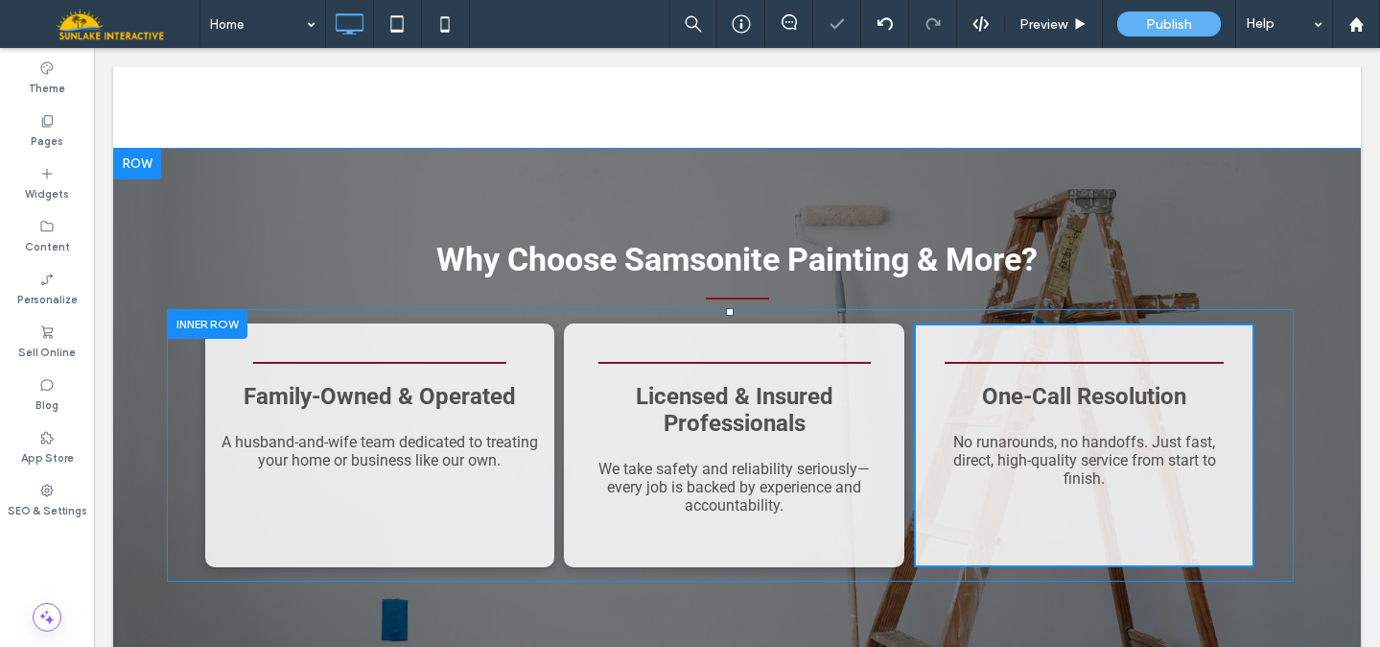
click at [1015, 323] on div "One-Call Resolution No runarounds, no handoffs. Just fast, direct, high-quality…" at bounding box center [1084, 445] width 341 height 244
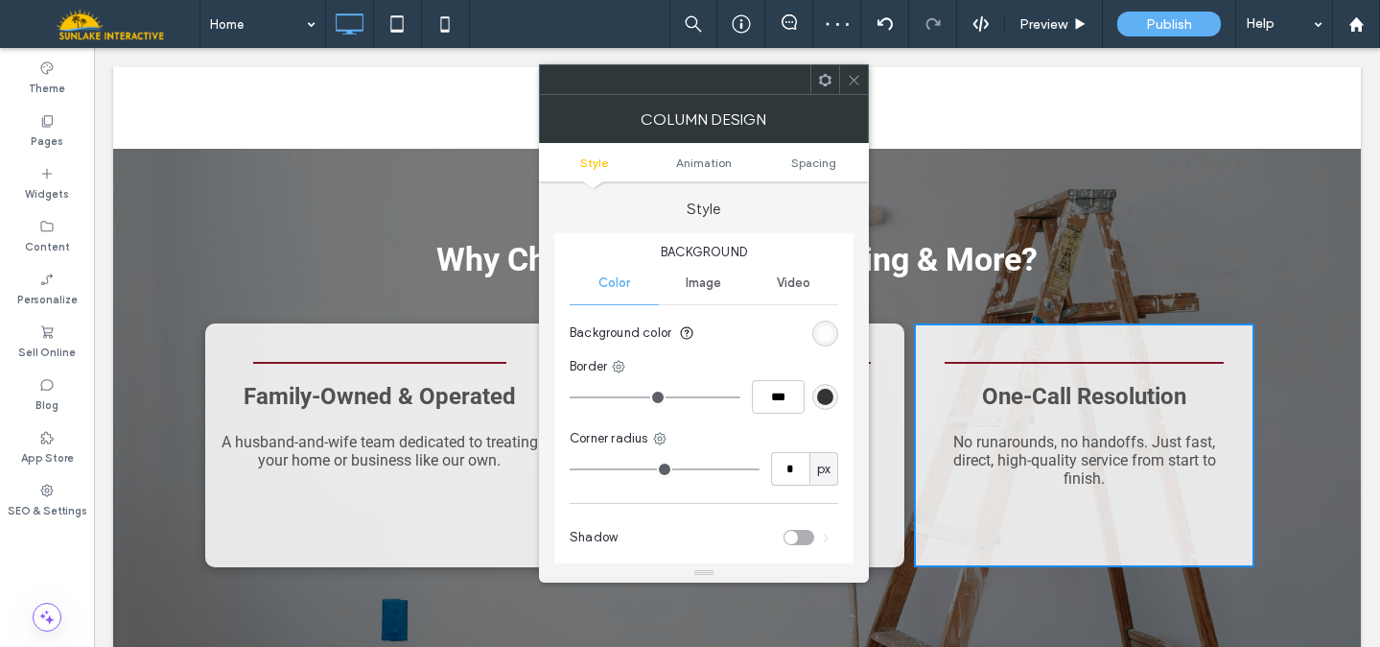
click at [797, 530] on div "toggle" at bounding box center [799, 537] width 31 height 15
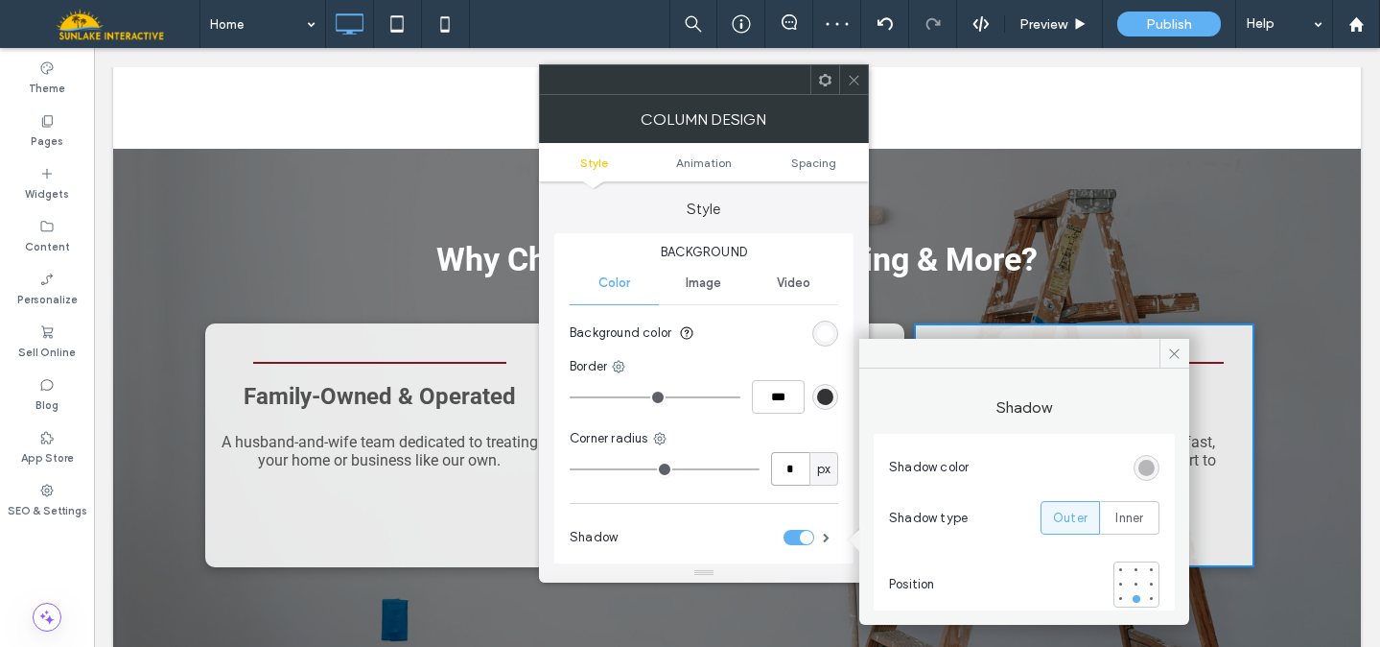
click at [791, 476] on input "*" at bounding box center [790, 469] width 38 height 34
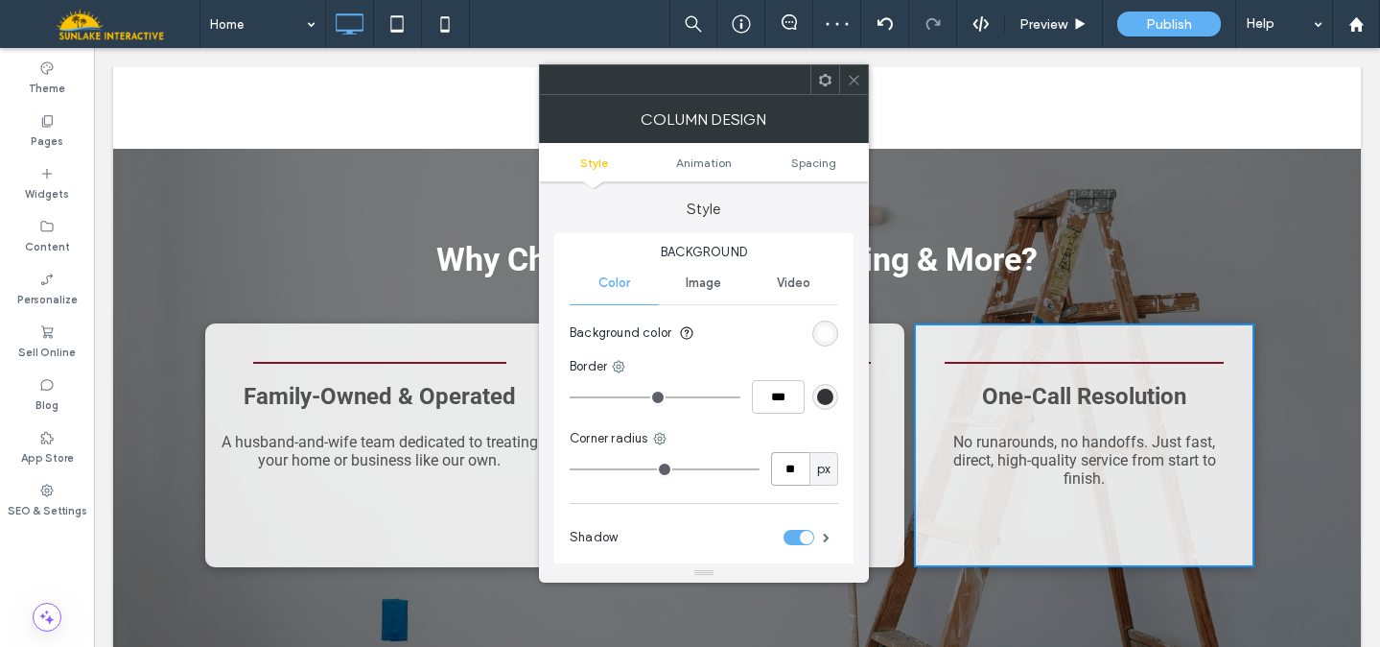
type input "**"
click at [858, 79] on icon at bounding box center [854, 80] width 14 height 14
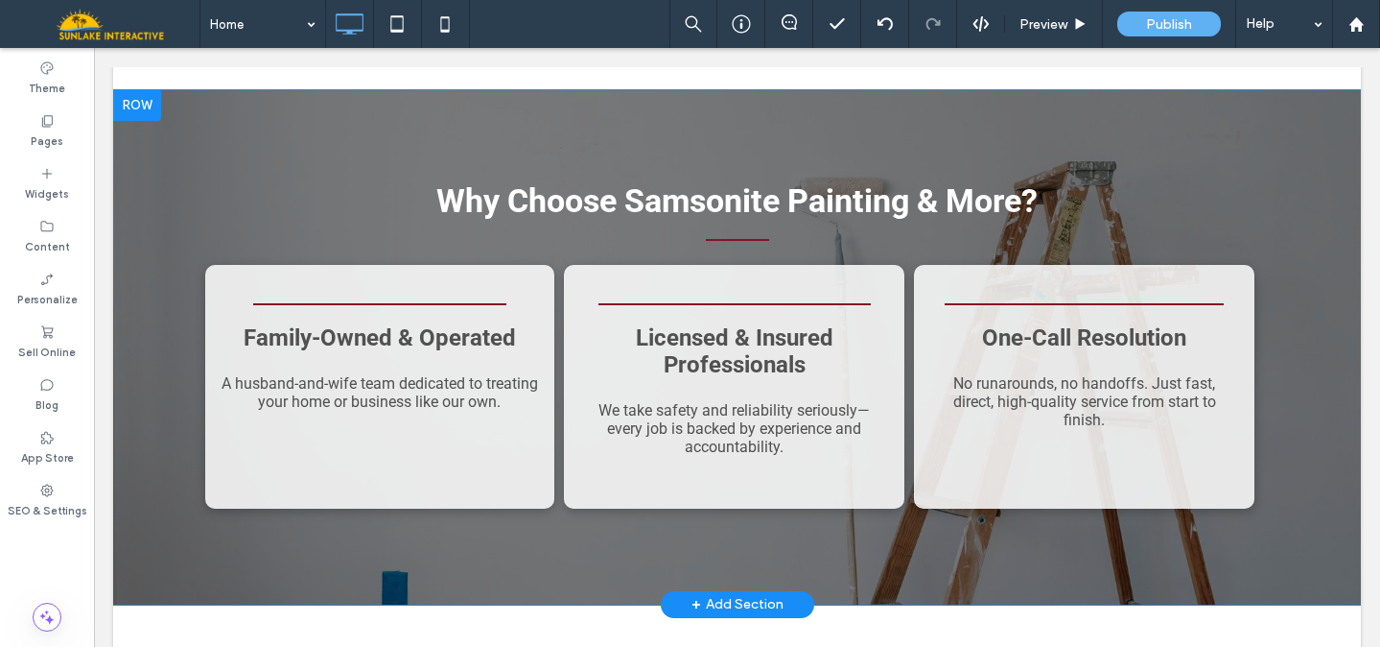
scroll to position [2639, 0]
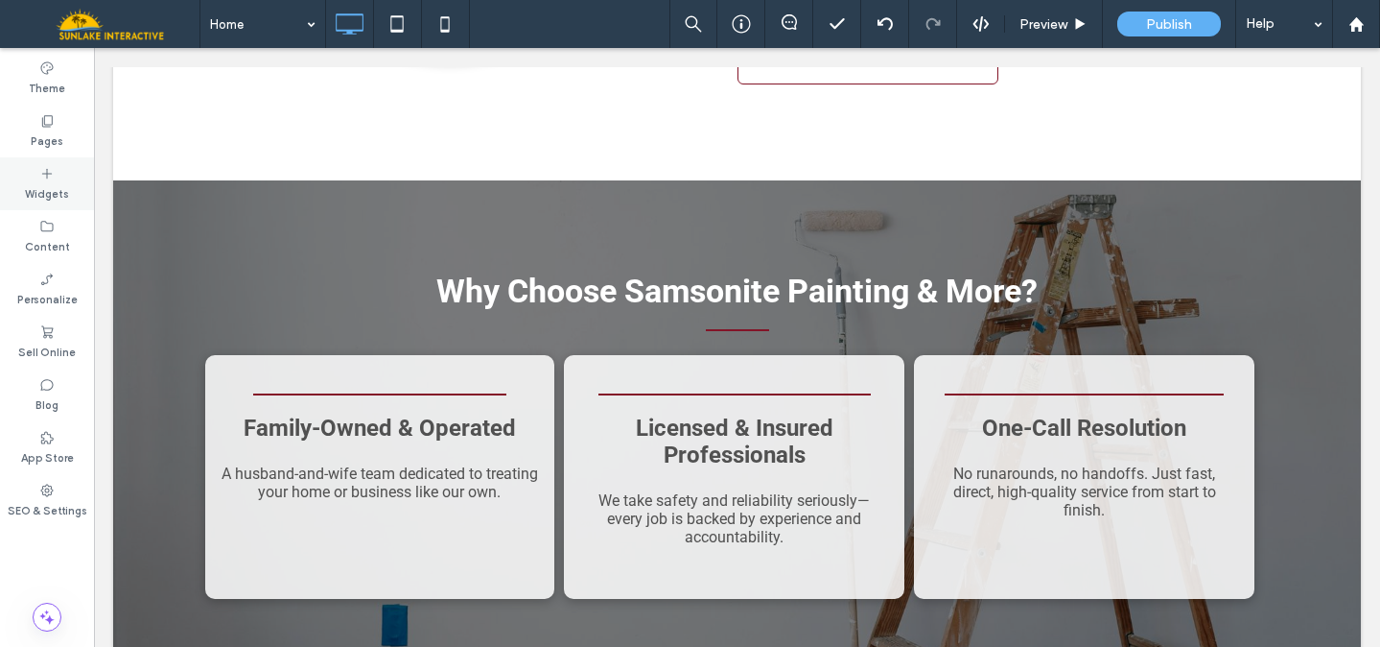
click at [44, 176] on icon at bounding box center [46, 173] width 15 height 15
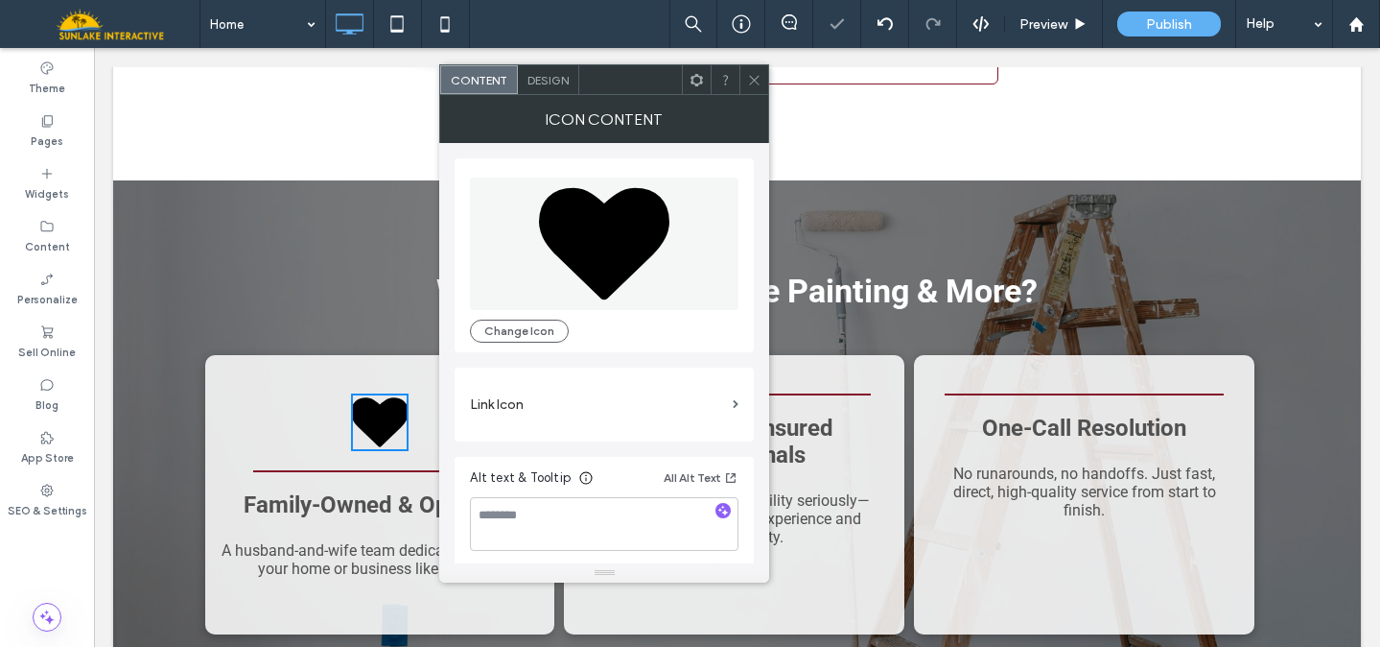
click at [589, 215] on icon at bounding box center [604, 244] width 130 height 112
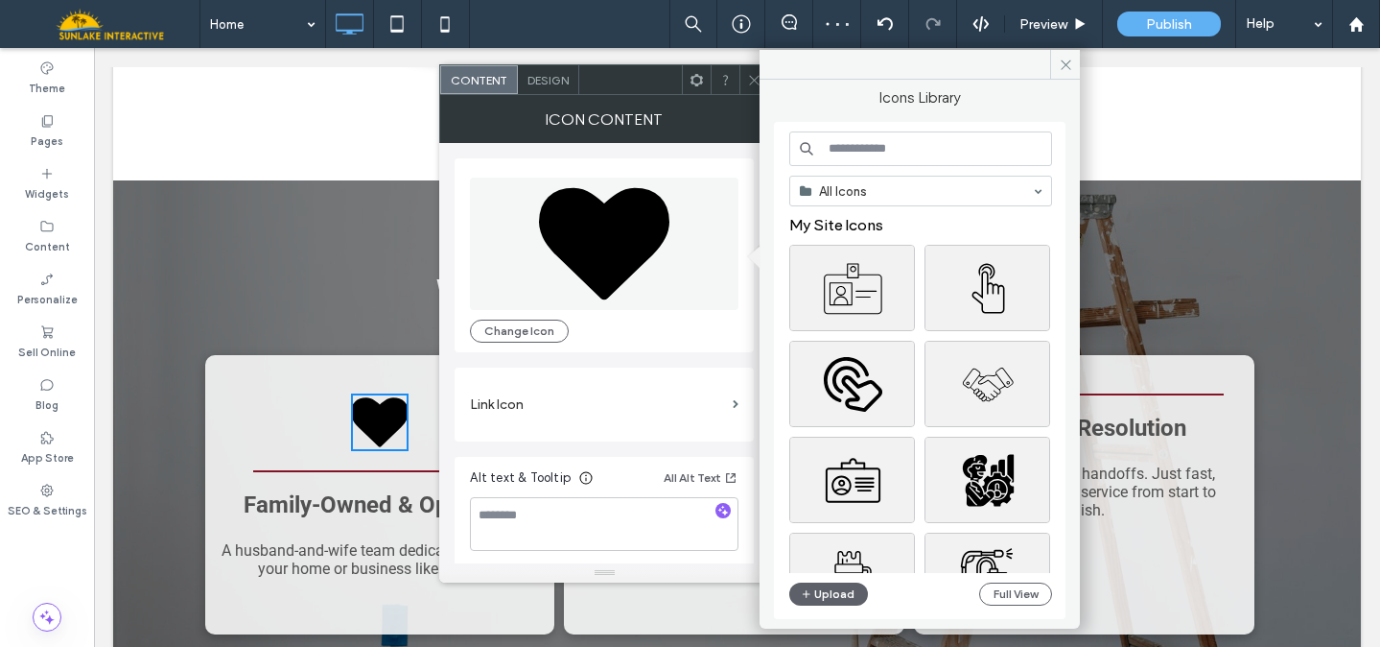
click at [920, 143] on input at bounding box center [920, 148] width 263 height 35
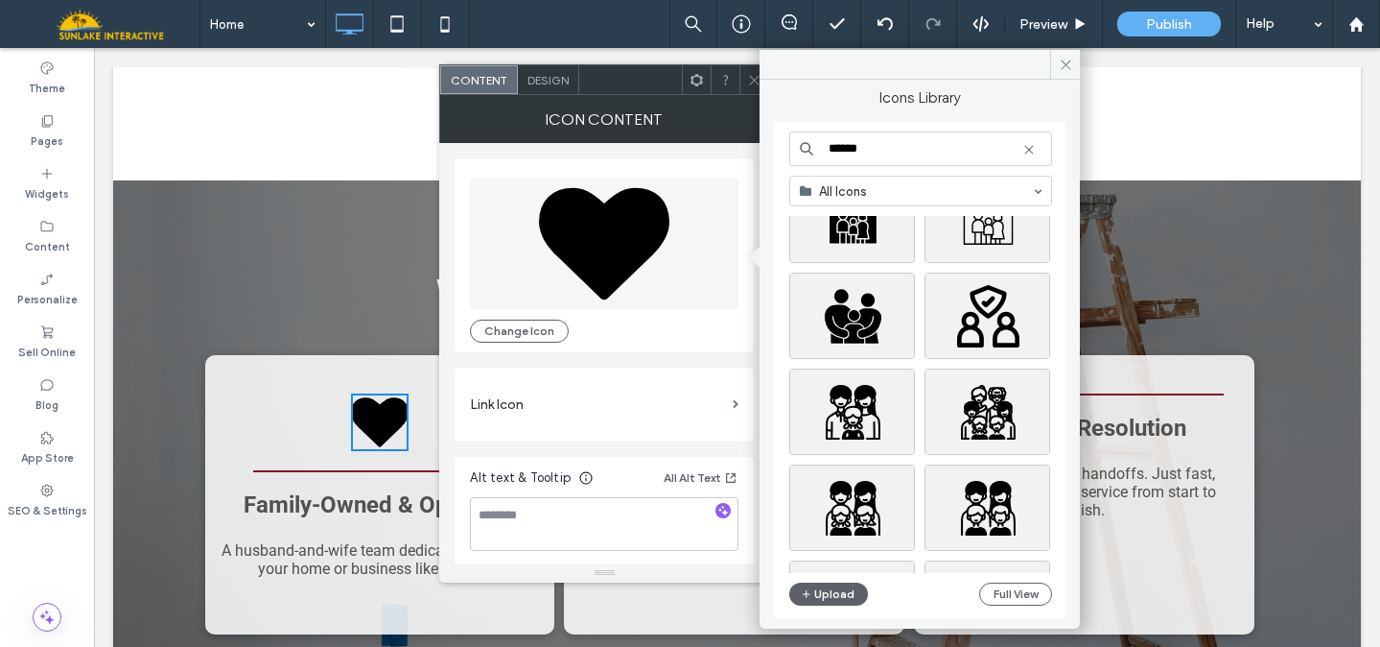
scroll to position [1818, 0]
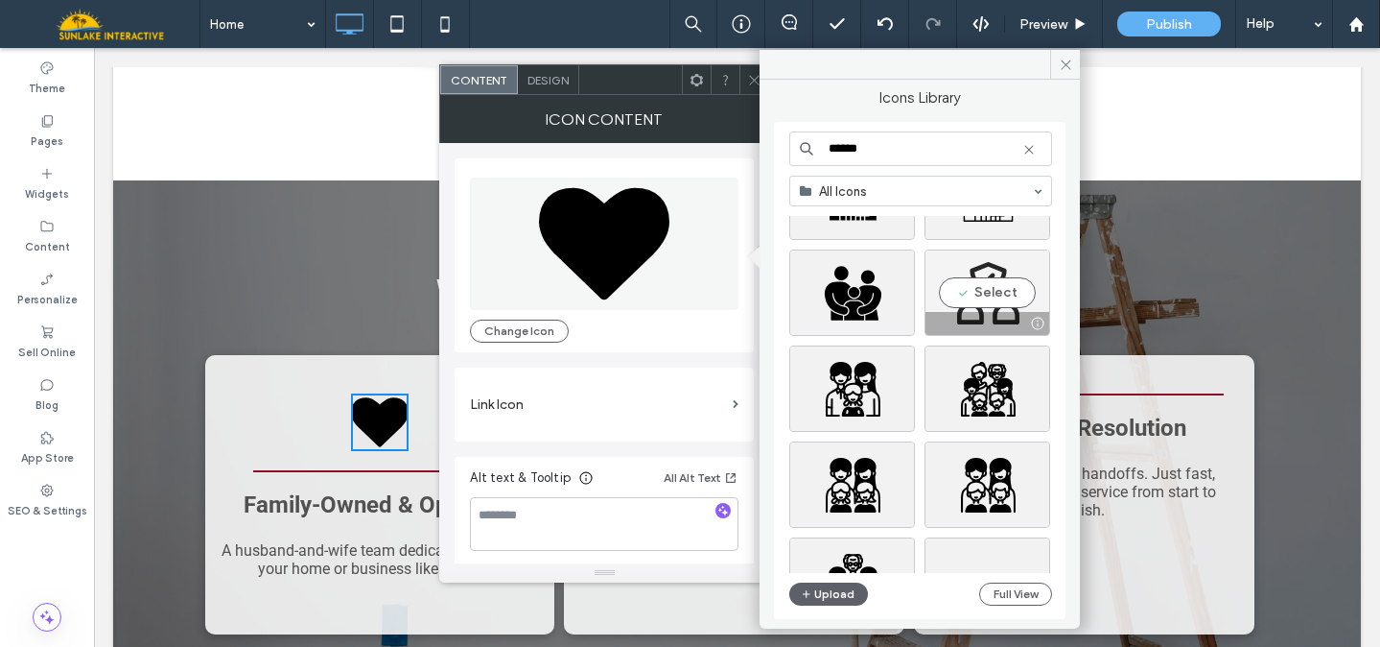
type input "******"
click at [979, 296] on div "Select" at bounding box center [988, 292] width 126 height 86
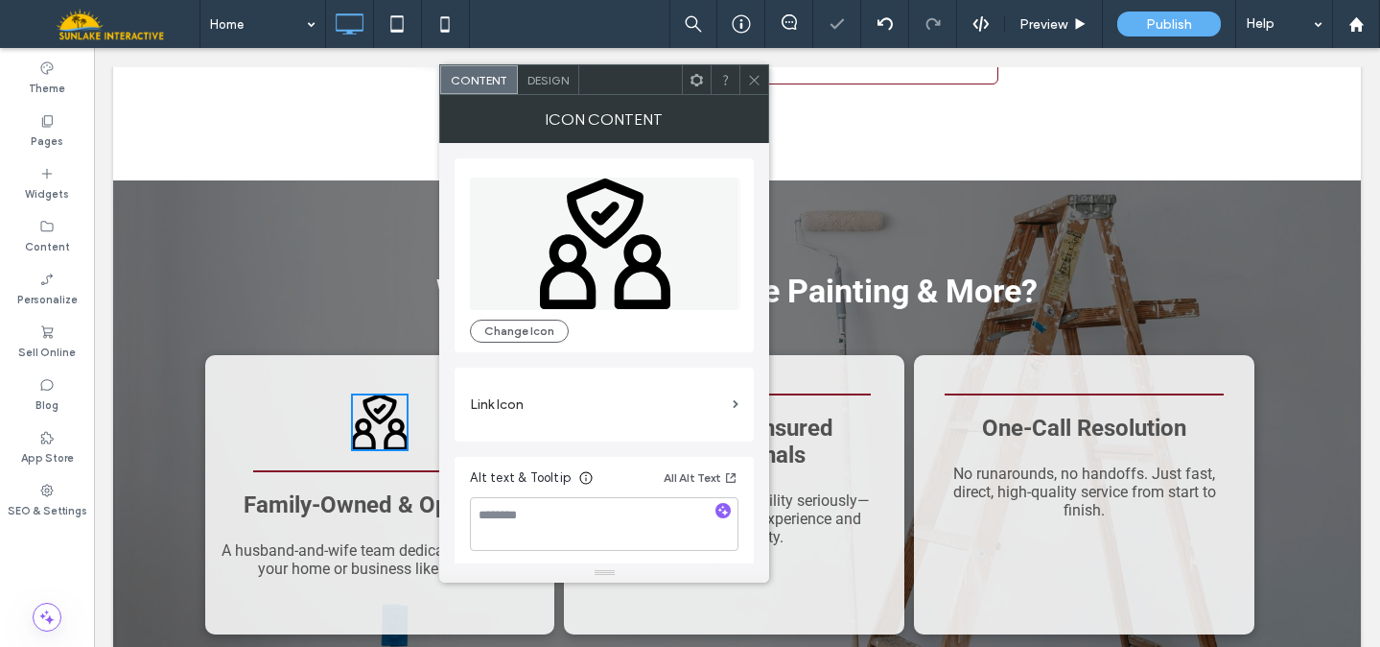
click at [545, 77] on span "Design" at bounding box center [548, 80] width 41 height 14
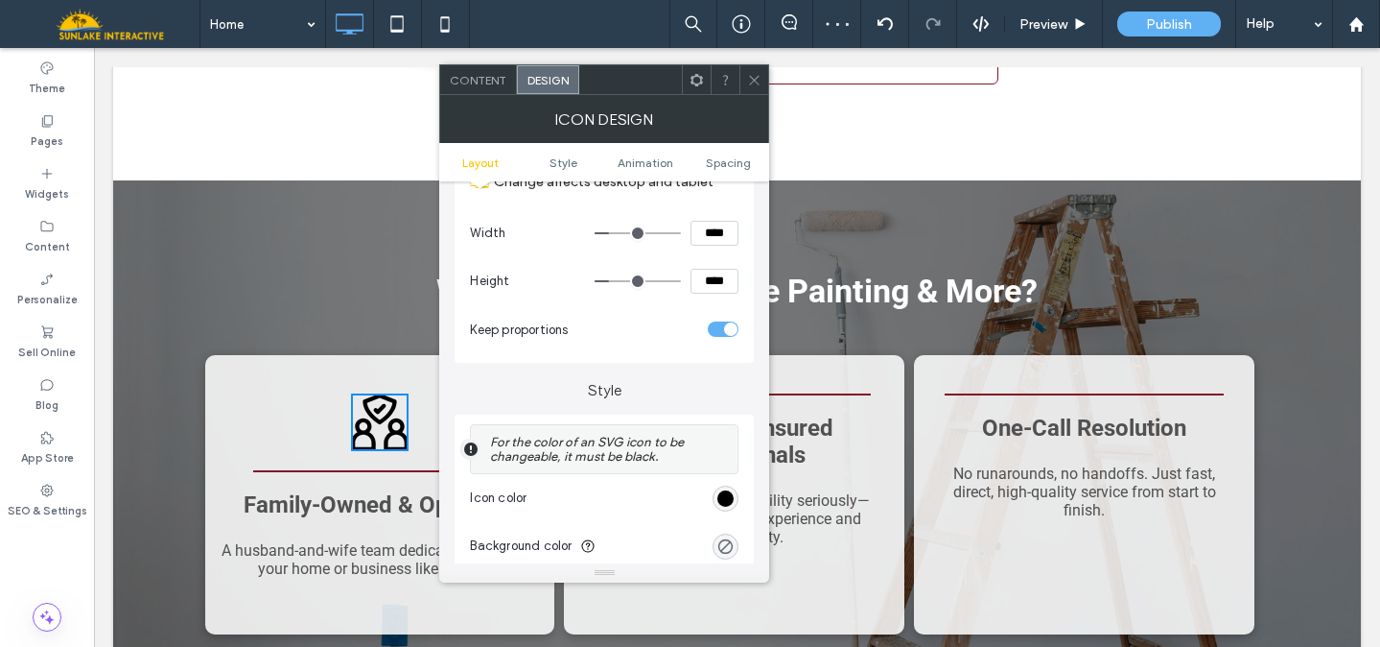
scroll to position [270, 0]
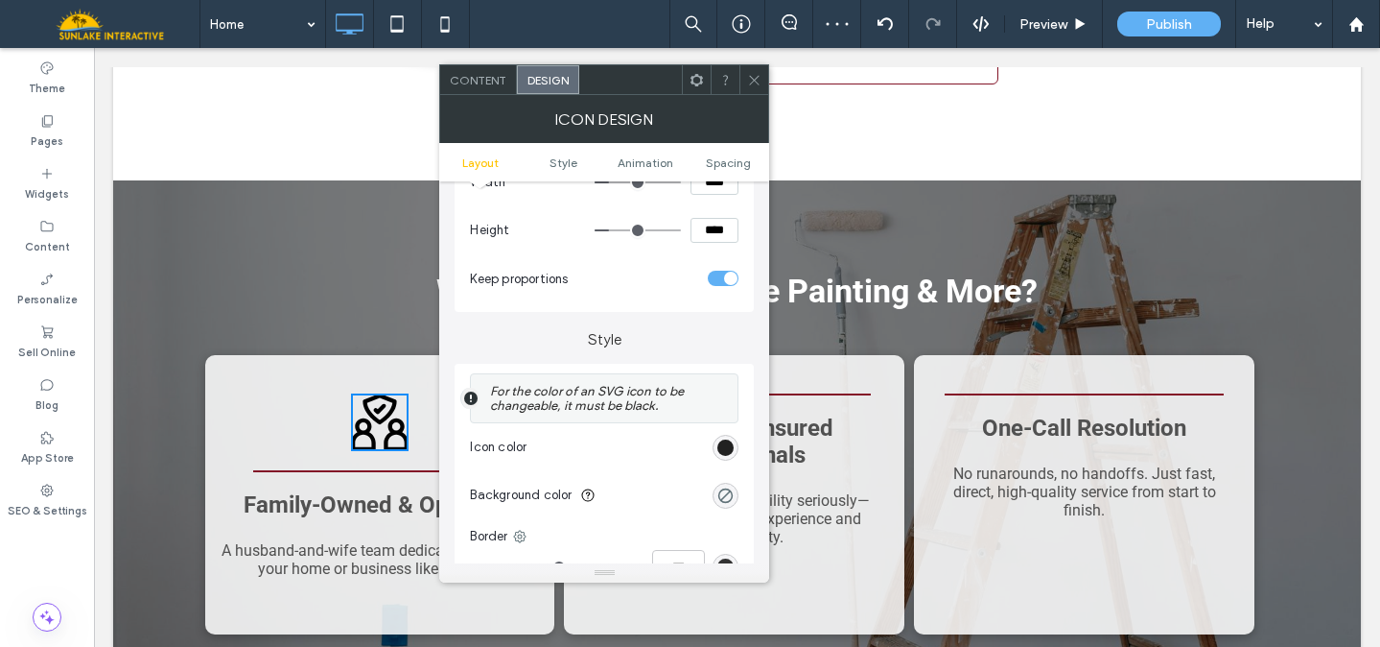
click at [726, 447] on div "rgb(0, 0, 0)" at bounding box center [726, 447] width 16 height 16
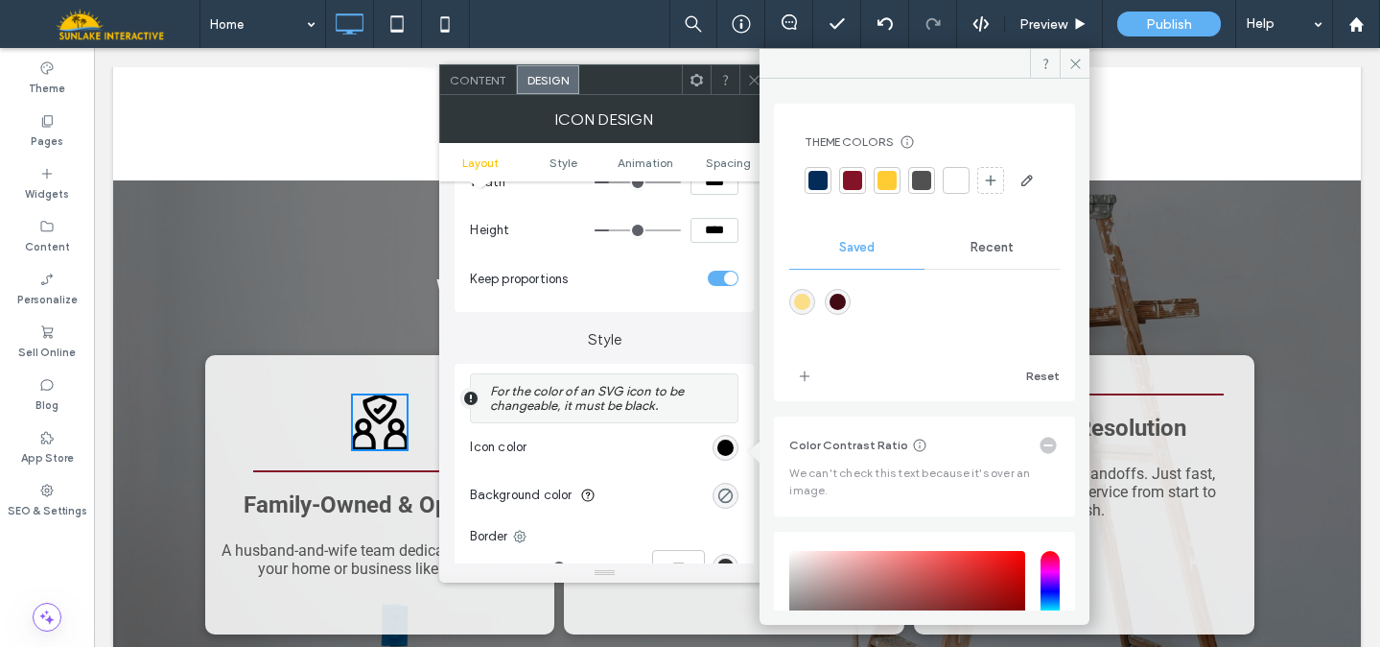
click at [814, 167] on div at bounding box center [818, 180] width 27 height 27
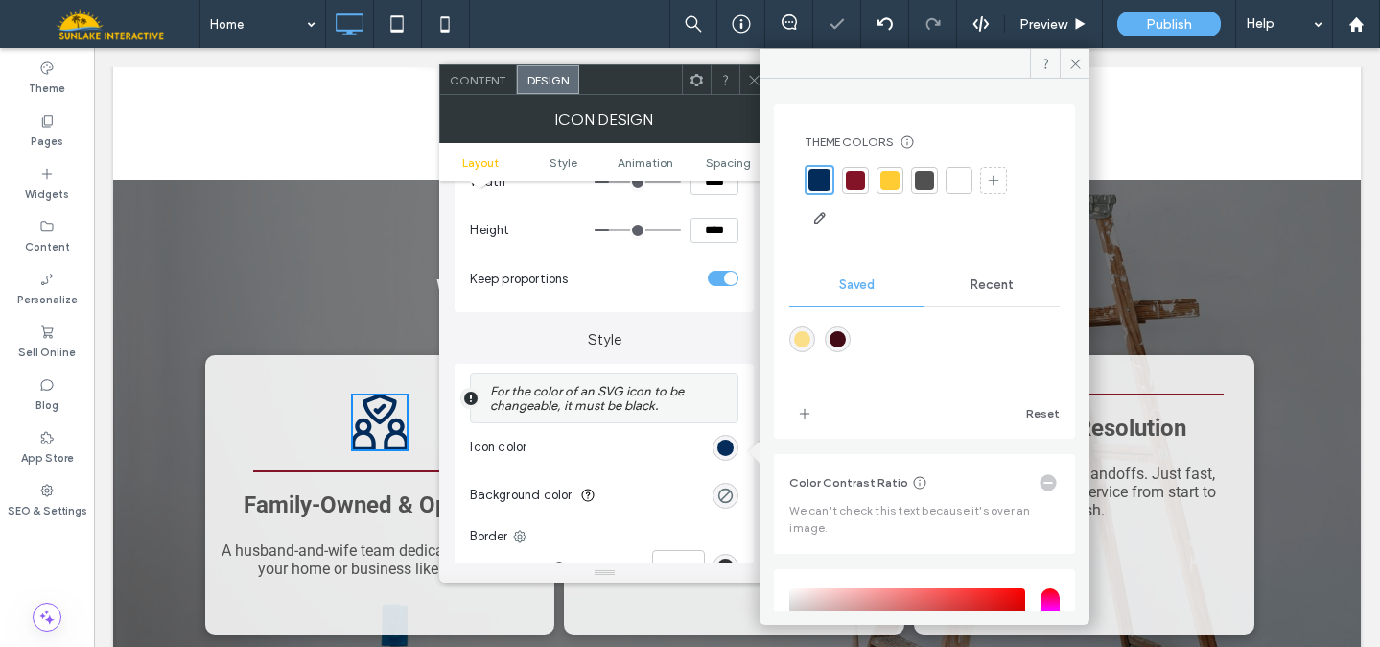
click at [921, 176] on div at bounding box center [924, 180] width 19 height 19
click at [747, 82] on icon at bounding box center [754, 80] width 14 height 14
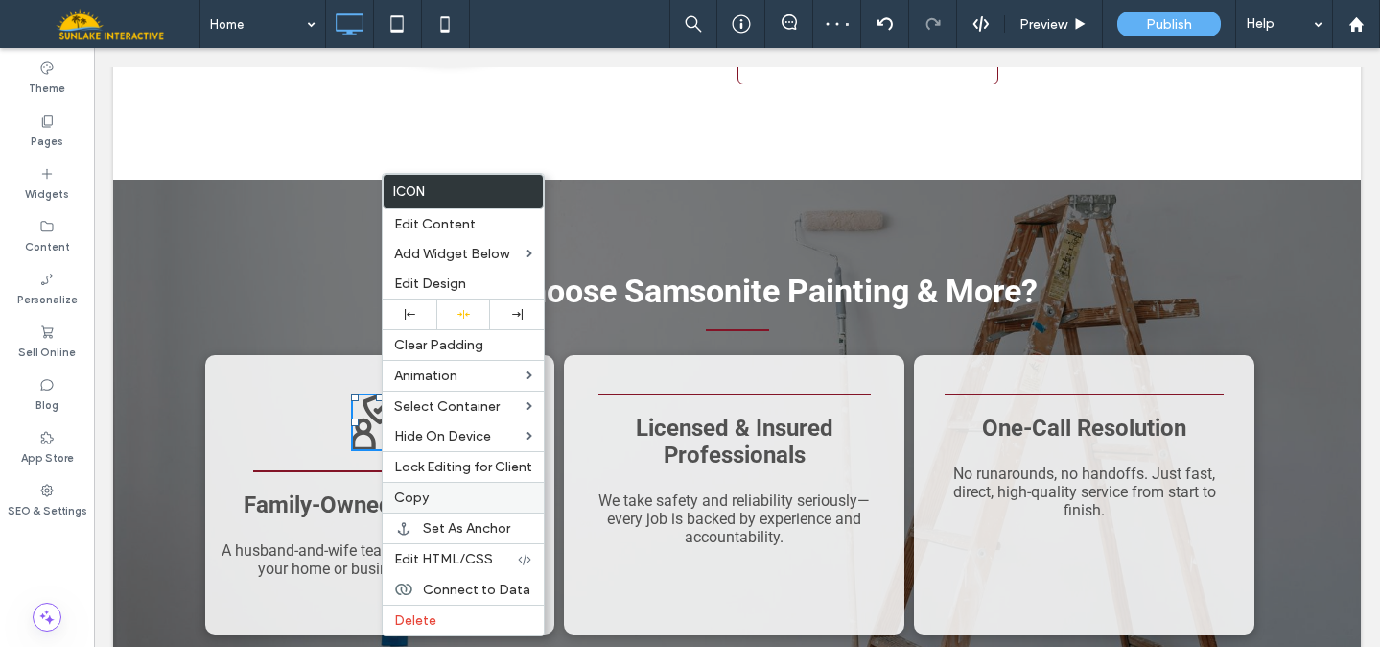
click at [454, 499] on label "Copy" at bounding box center [463, 497] width 138 height 16
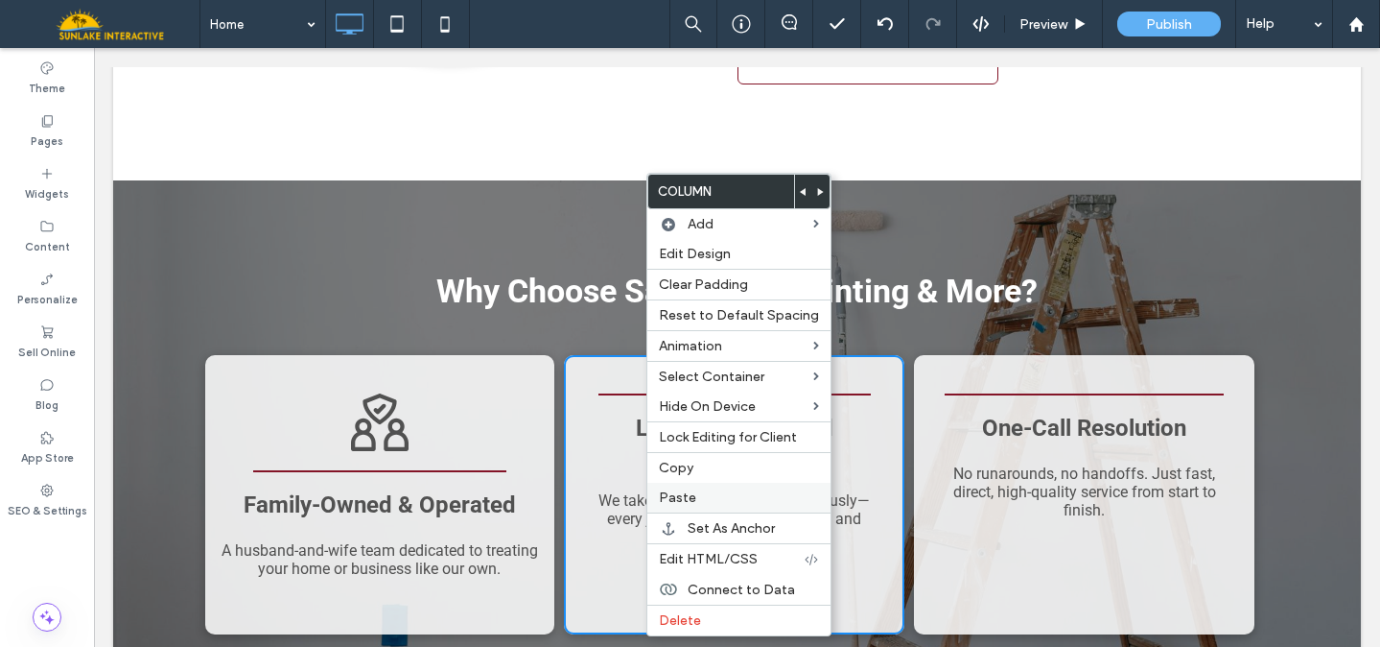
click at [674, 499] on span "Paste" at bounding box center [677, 497] width 37 height 16
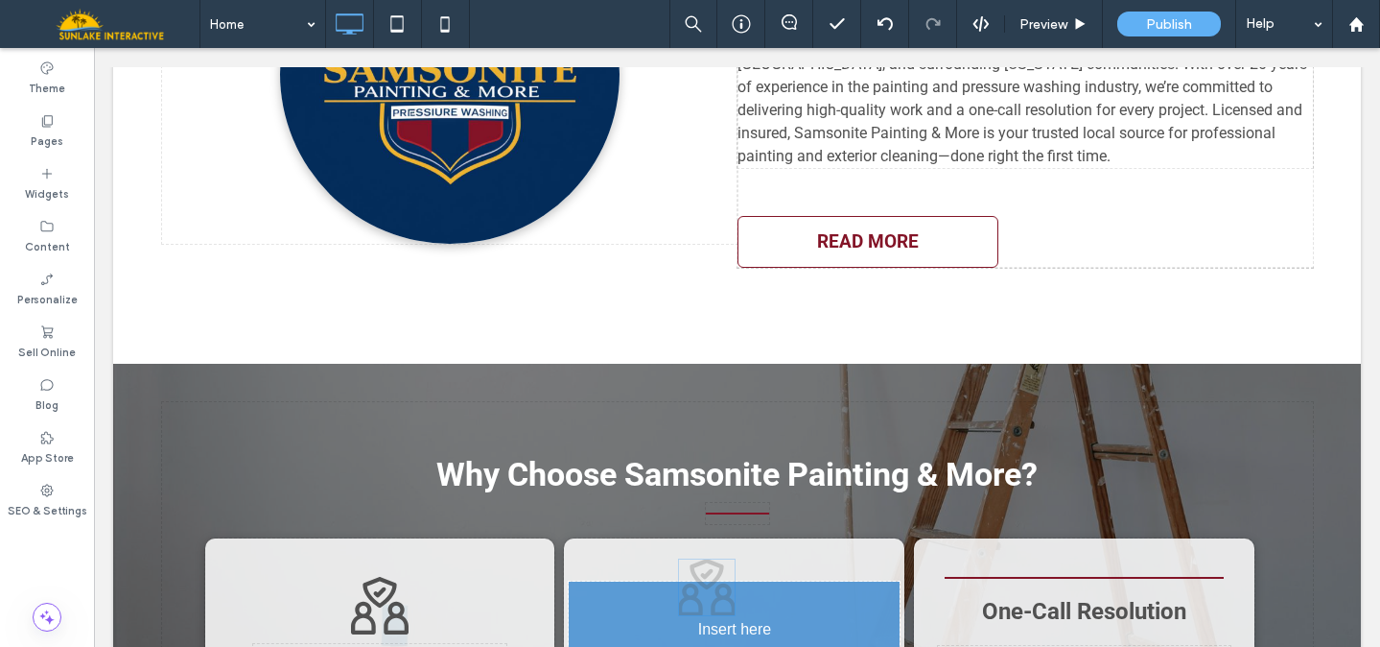
drag, startPoint x: 722, startPoint y: 472, endPoint x: 751, endPoint y: 472, distance: 28.8
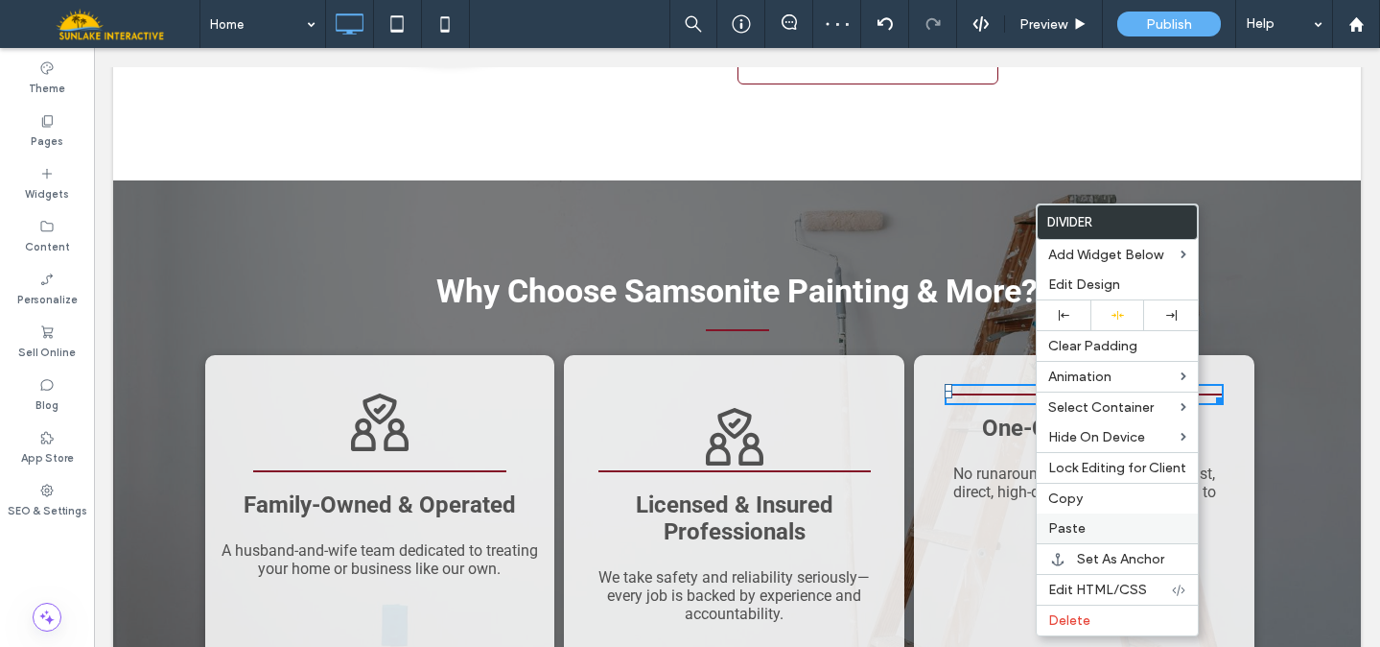
click at [1090, 525] on label "Paste" at bounding box center [1117, 528] width 138 height 16
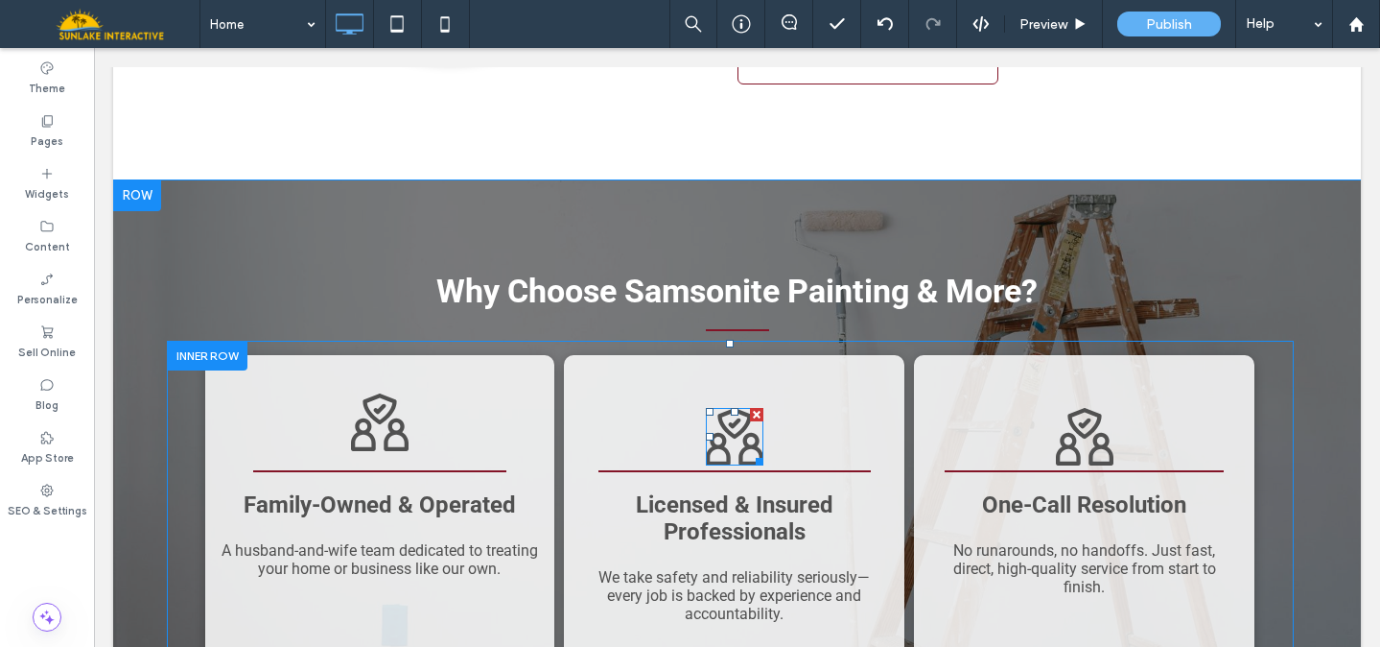
click at [720, 408] on icon at bounding box center [735, 423] width 34 height 31
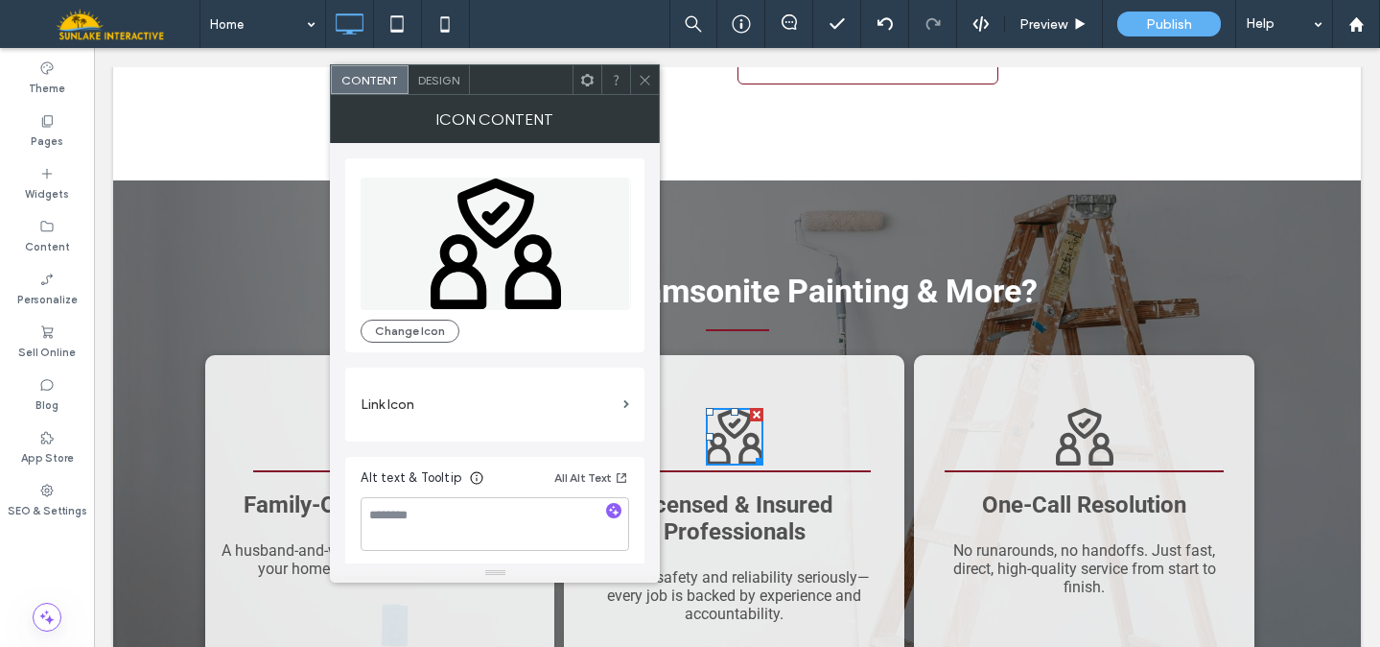
click at [649, 75] on icon at bounding box center [645, 80] width 14 height 14
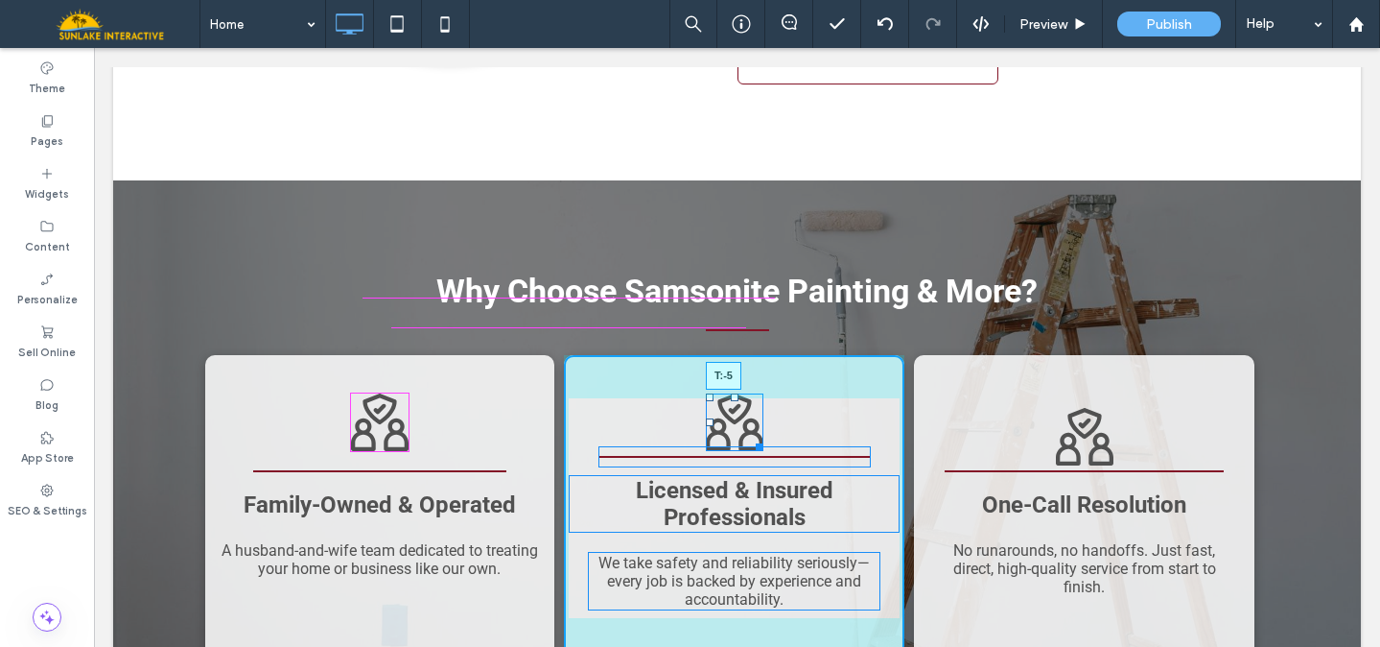
drag, startPoint x: 727, startPoint y: 294, endPoint x: 725, endPoint y: 278, distance: 16.4
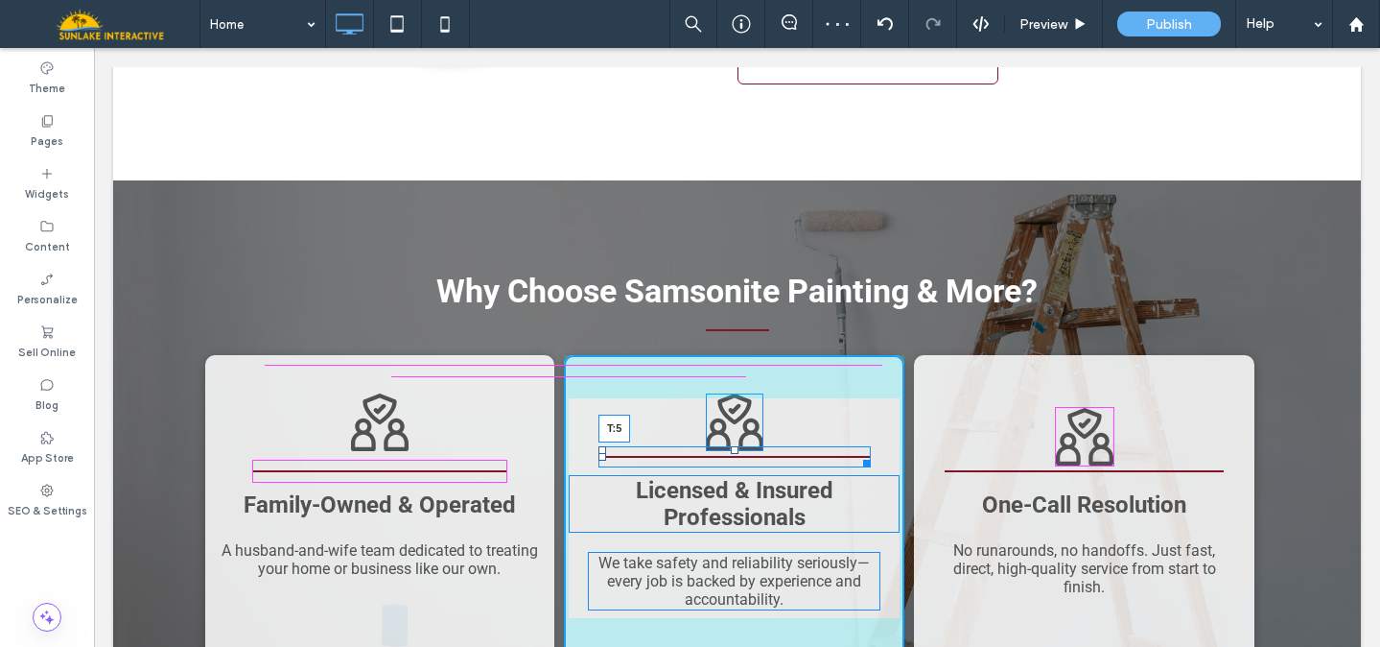
drag, startPoint x: 724, startPoint y: 334, endPoint x: 724, endPoint y: 347, distance: 13.4
click at [731, 446] on div at bounding box center [735, 450] width 8 height 8
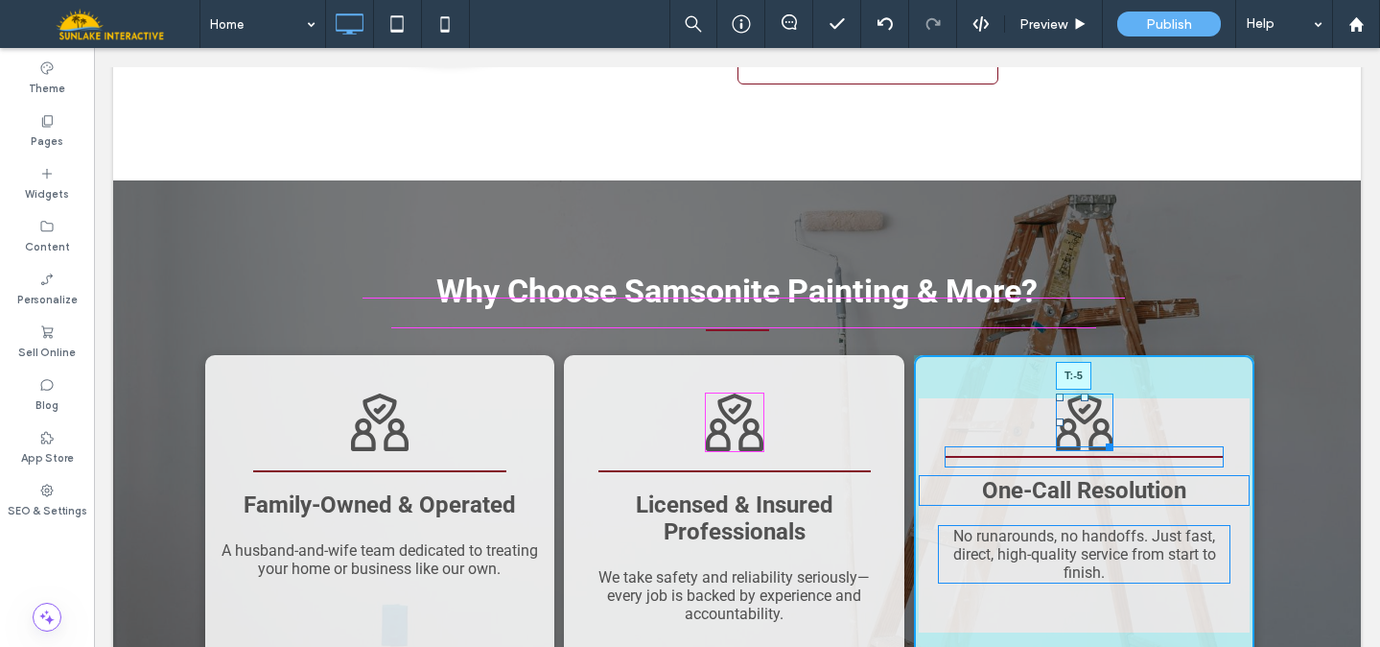
drag, startPoint x: 1076, startPoint y: 295, endPoint x: 1075, endPoint y: 285, distance: 10.6
click at [1081, 393] on div at bounding box center [1085, 397] width 8 height 8
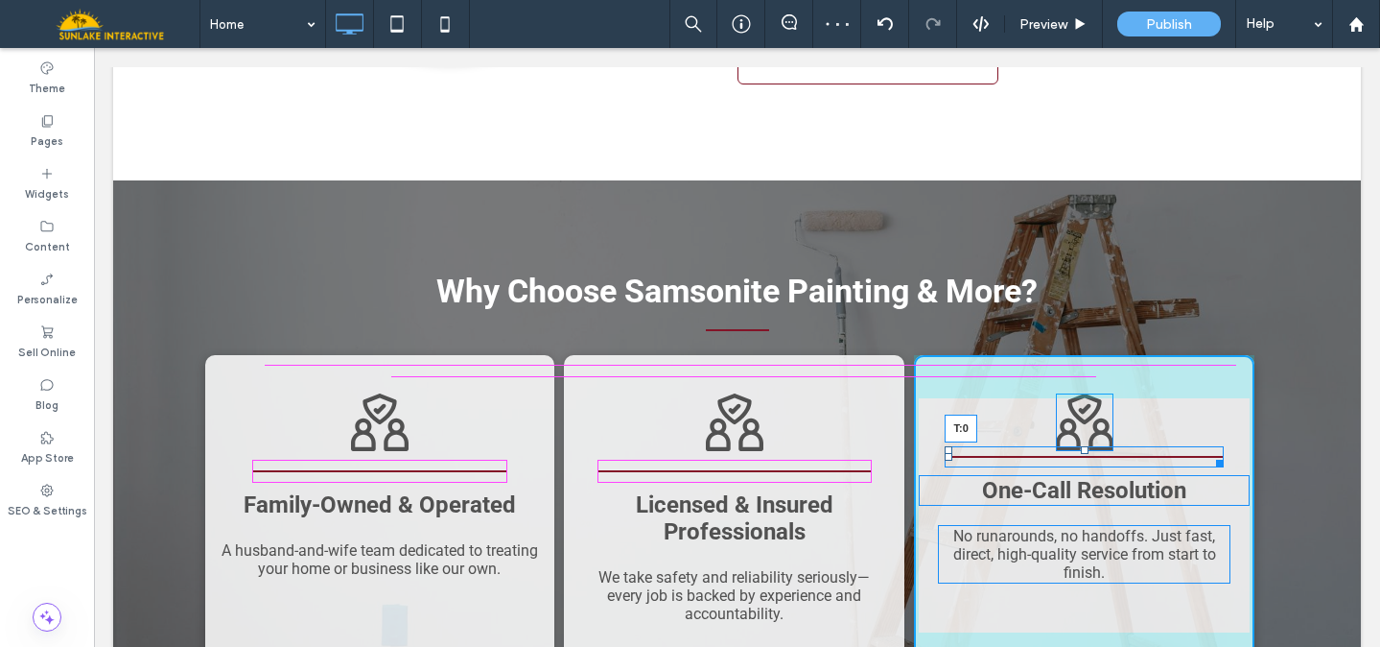
drag, startPoint x: 1077, startPoint y: 334, endPoint x: 1077, endPoint y: 347, distance: 13.4
click at [1081, 446] on div at bounding box center [1085, 450] width 8 height 8
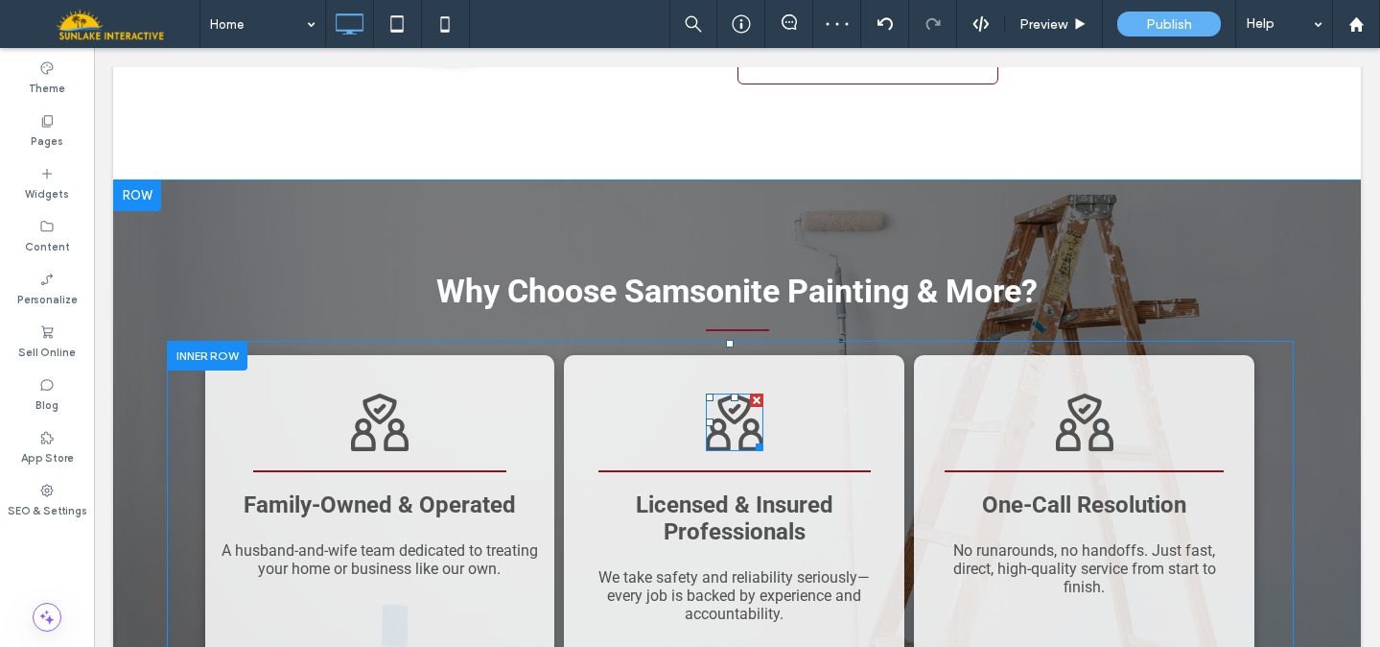
click at [724, 393] on icon at bounding box center [735, 408] width 34 height 31
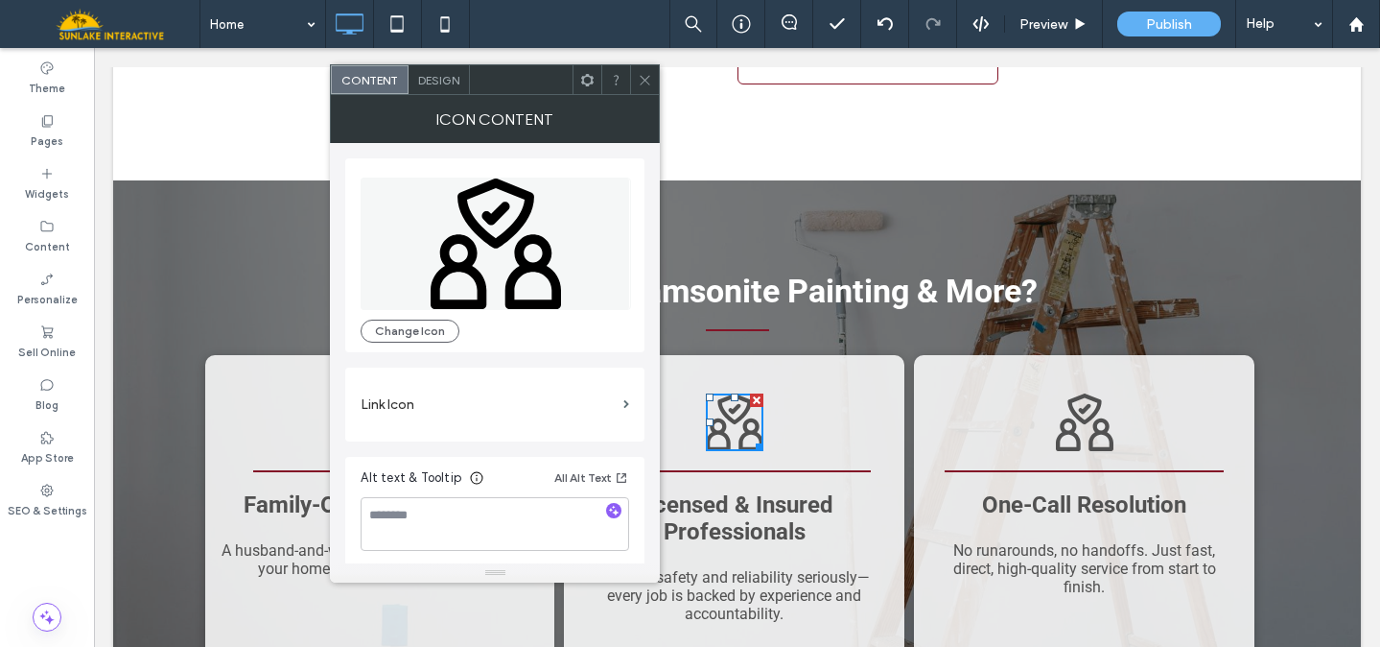
click at [495, 270] on icon at bounding box center [496, 243] width 271 height 132
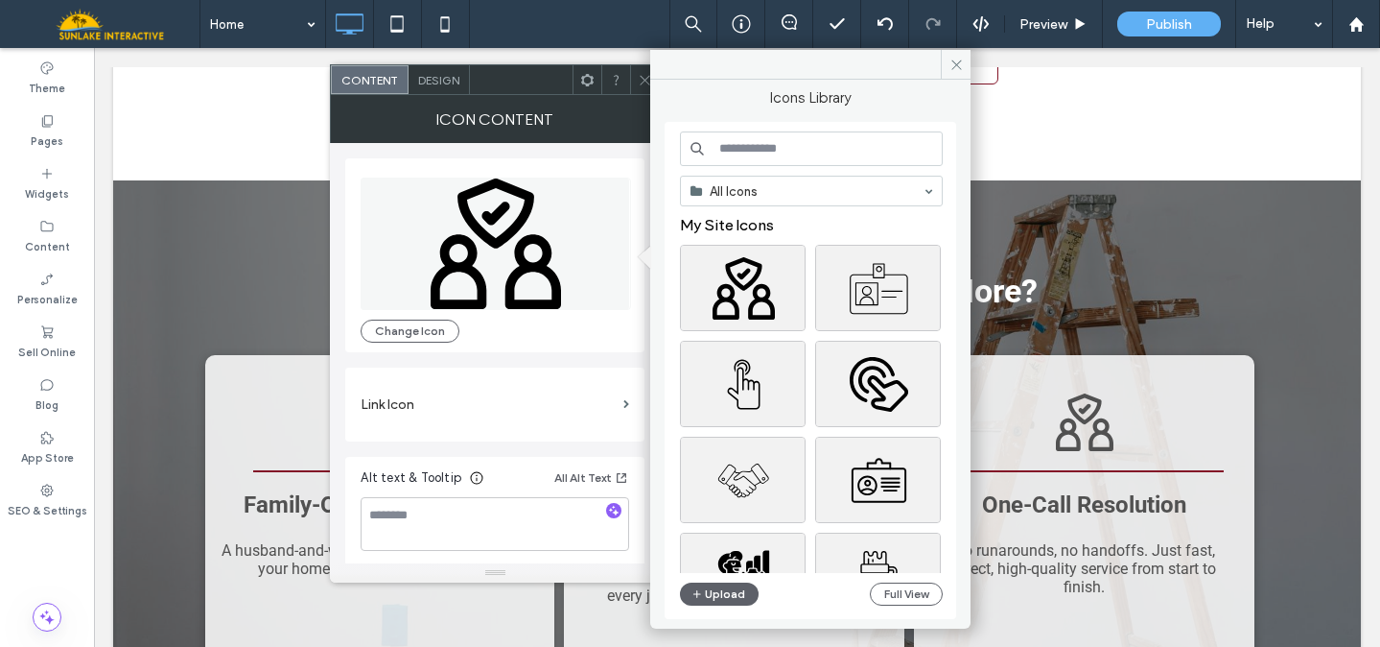
click at [743, 146] on input at bounding box center [811, 148] width 263 height 35
type input "*******"
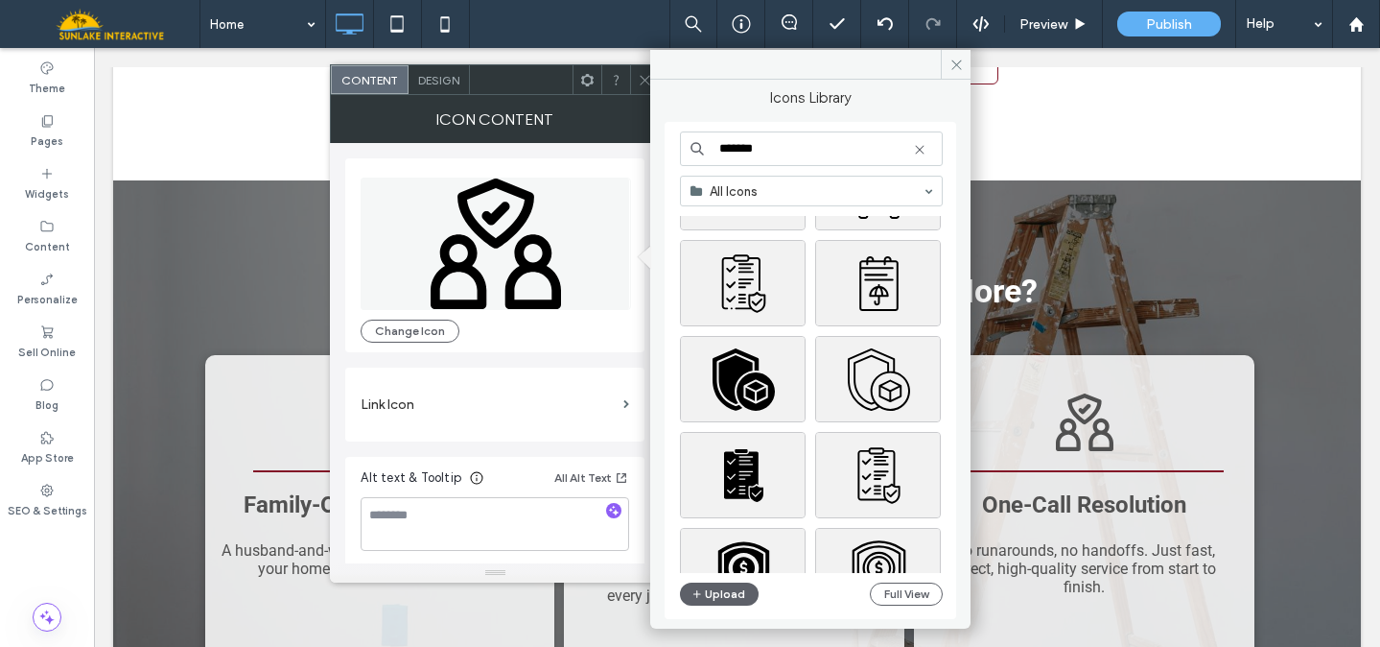
scroll to position [207, 0]
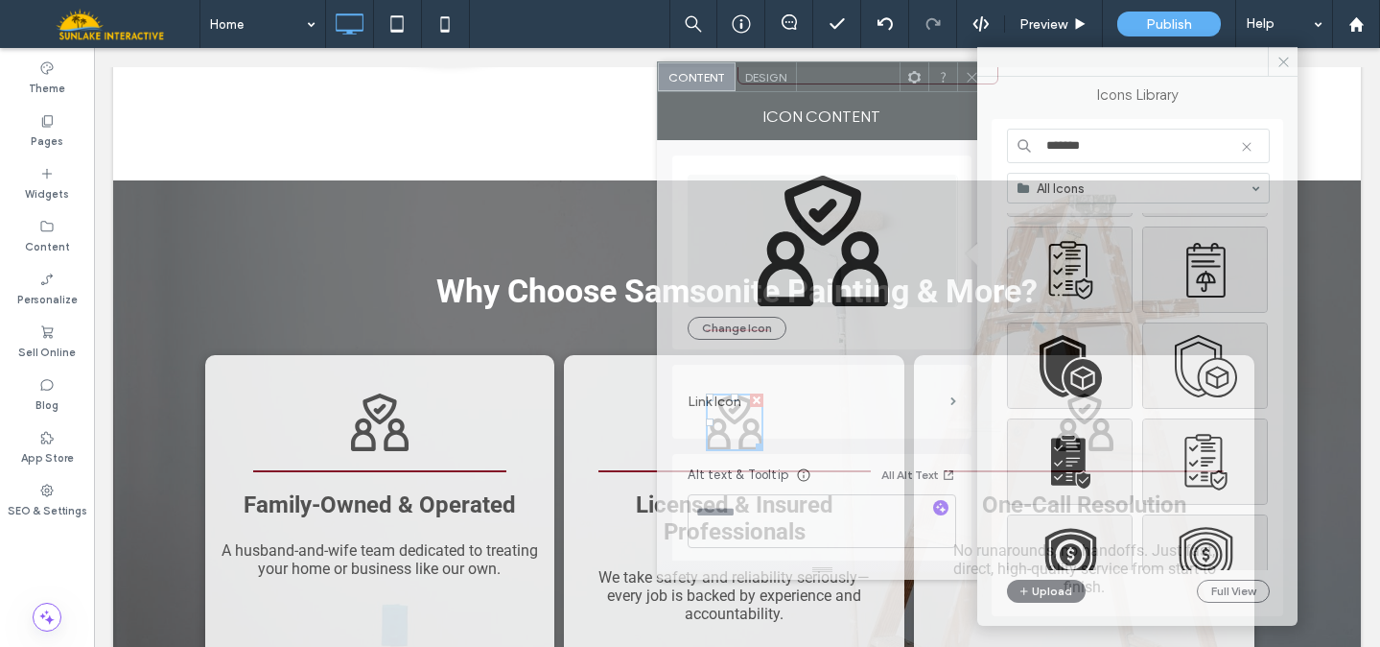
drag, startPoint x: 487, startPoint y: 88, endPoint x: 815, endPoint y: 85, distance: 328.1
click at [815, 85] on div at bounding box center [848, 76] width 103 height 29
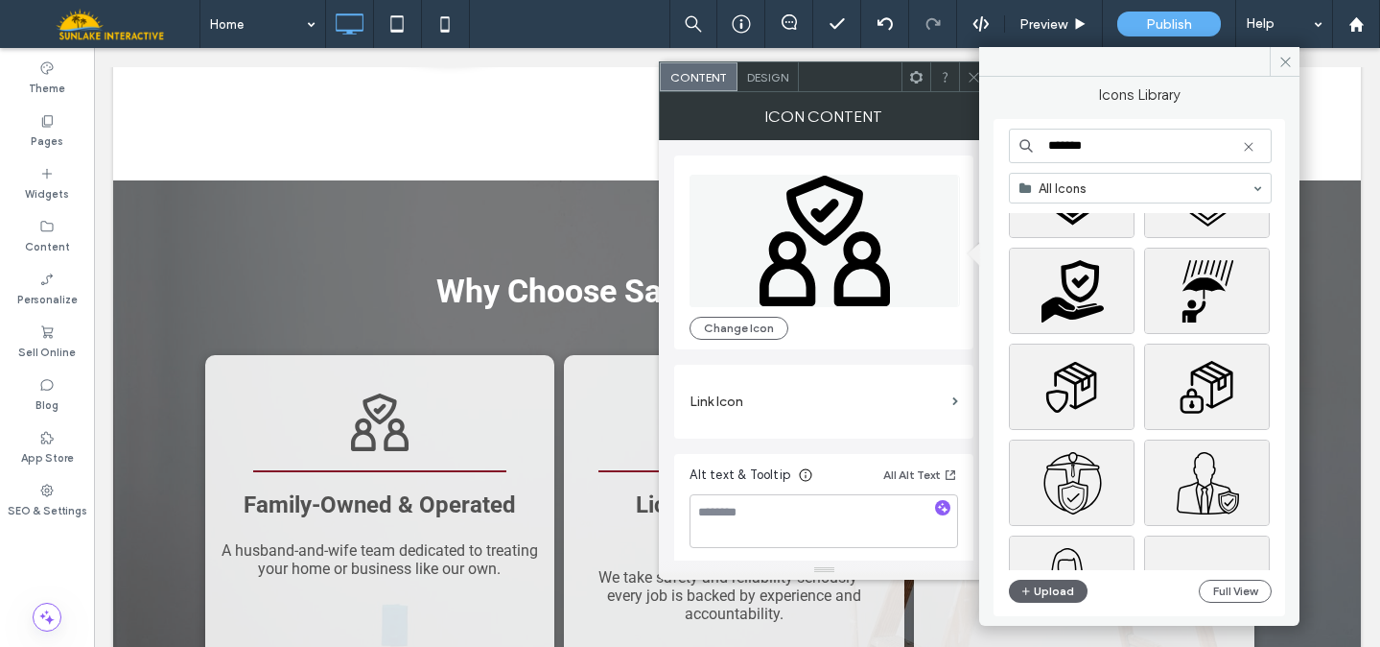
scroll to position [576, 0]
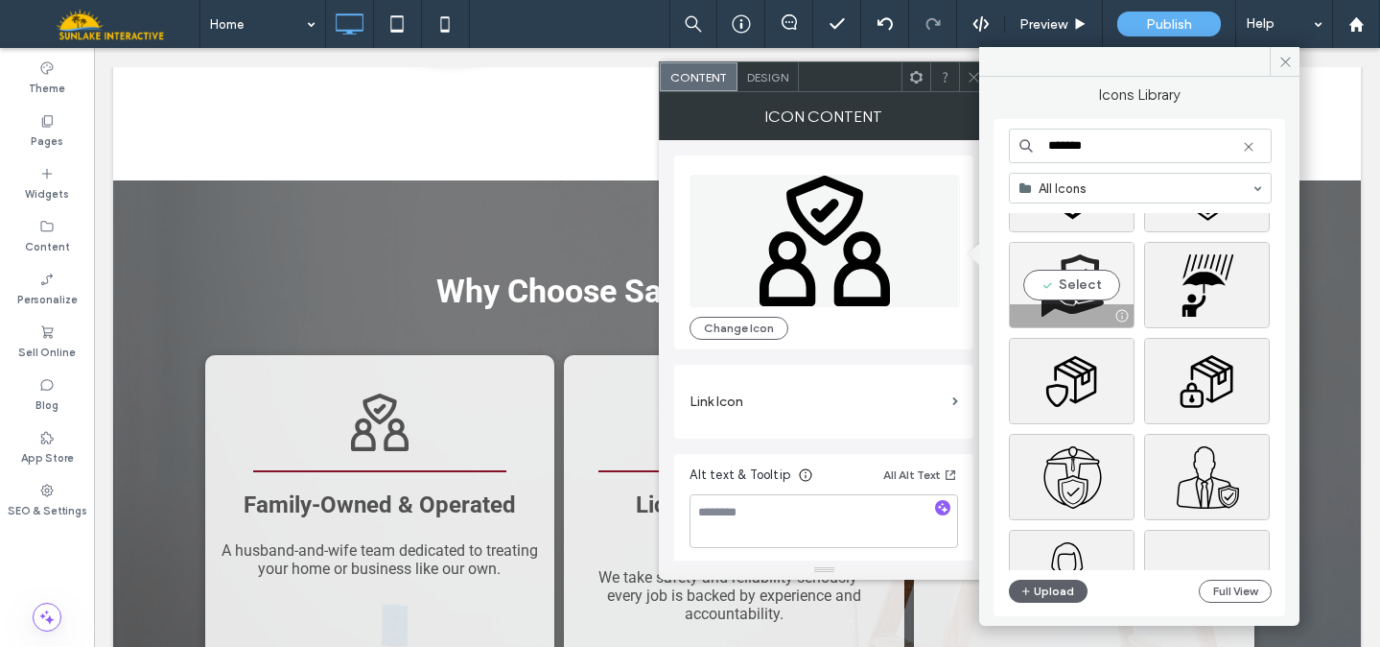
click at [1084, 300] on div "Select" at bounding box center [1072, 285] width 126 height 86
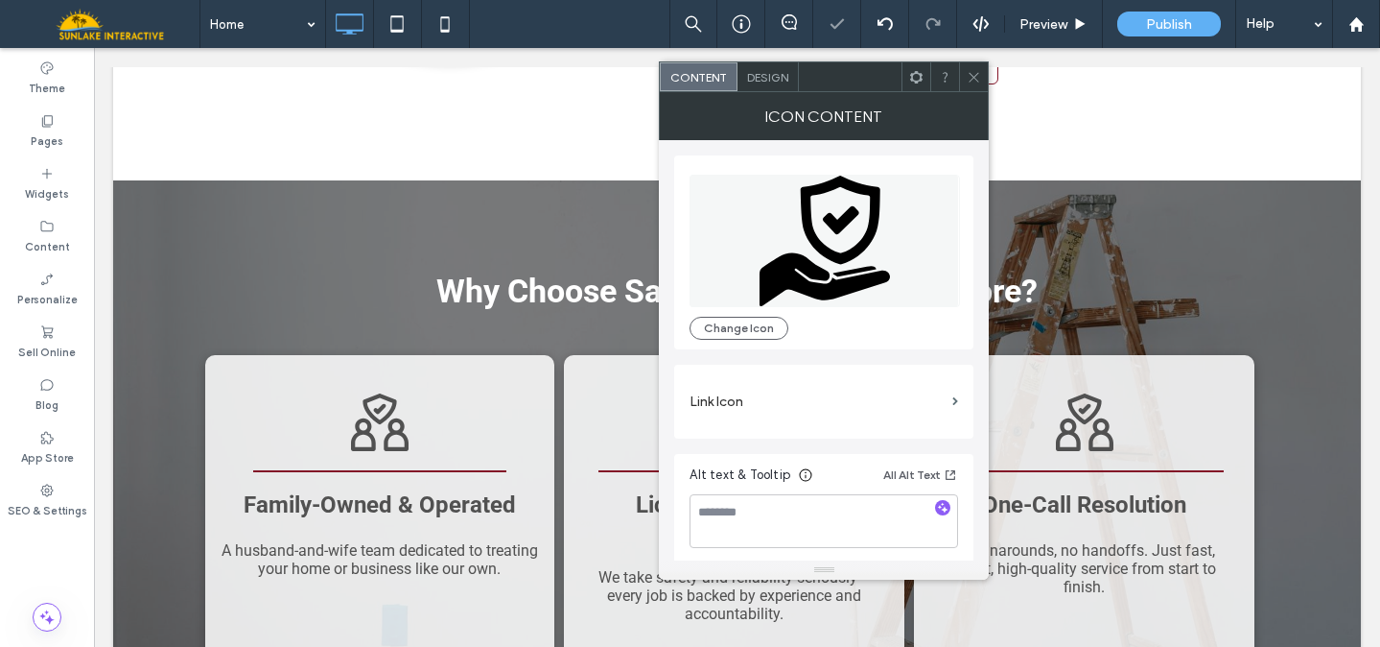
click at [966, 72] on div at bounding box center [973, 76] width 29 height 29
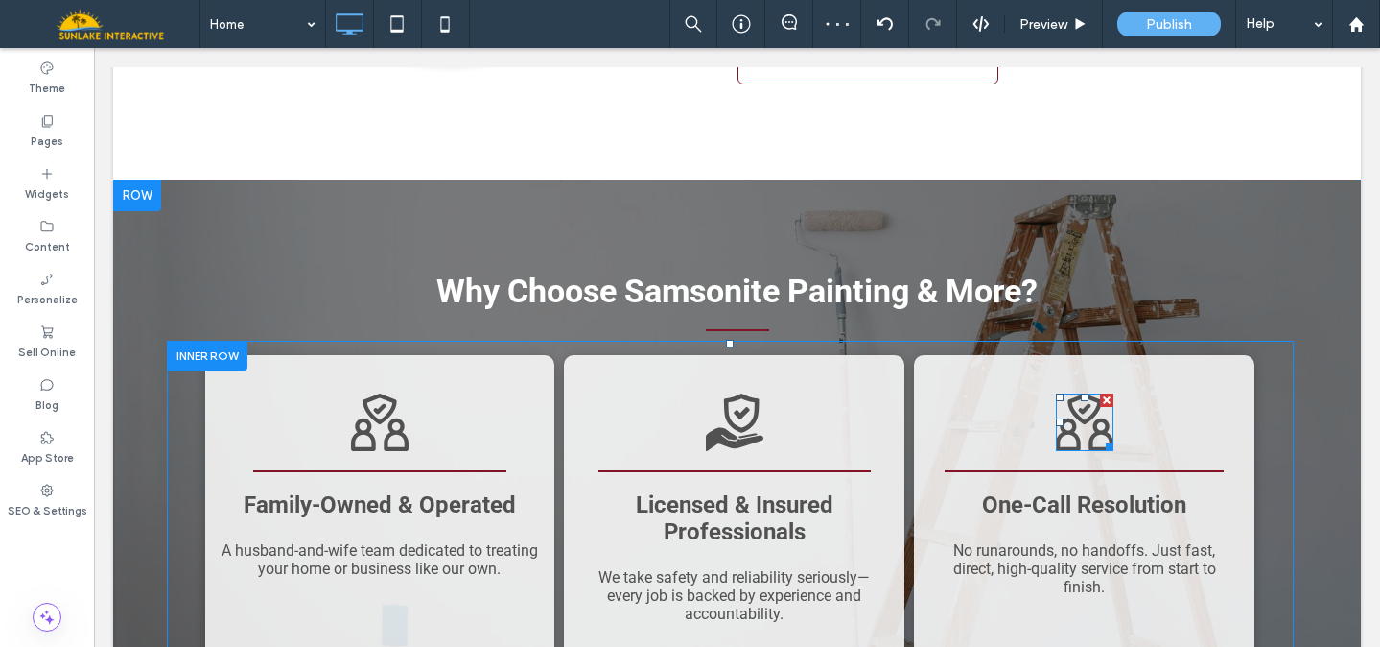
click at [1078, 393] on icon at bounding box center [1085, 422] width 58 height 58
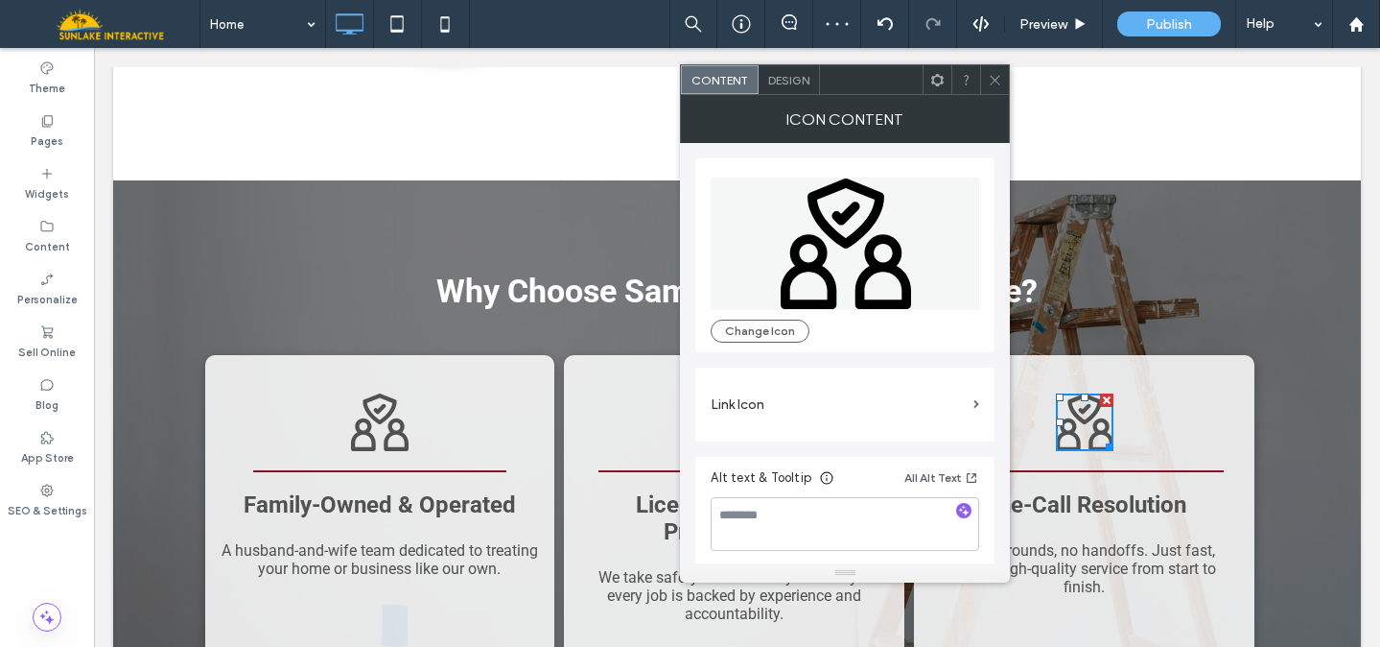
click at [833, 242] on icon at bounding box center [846, 243] width 271 height 132
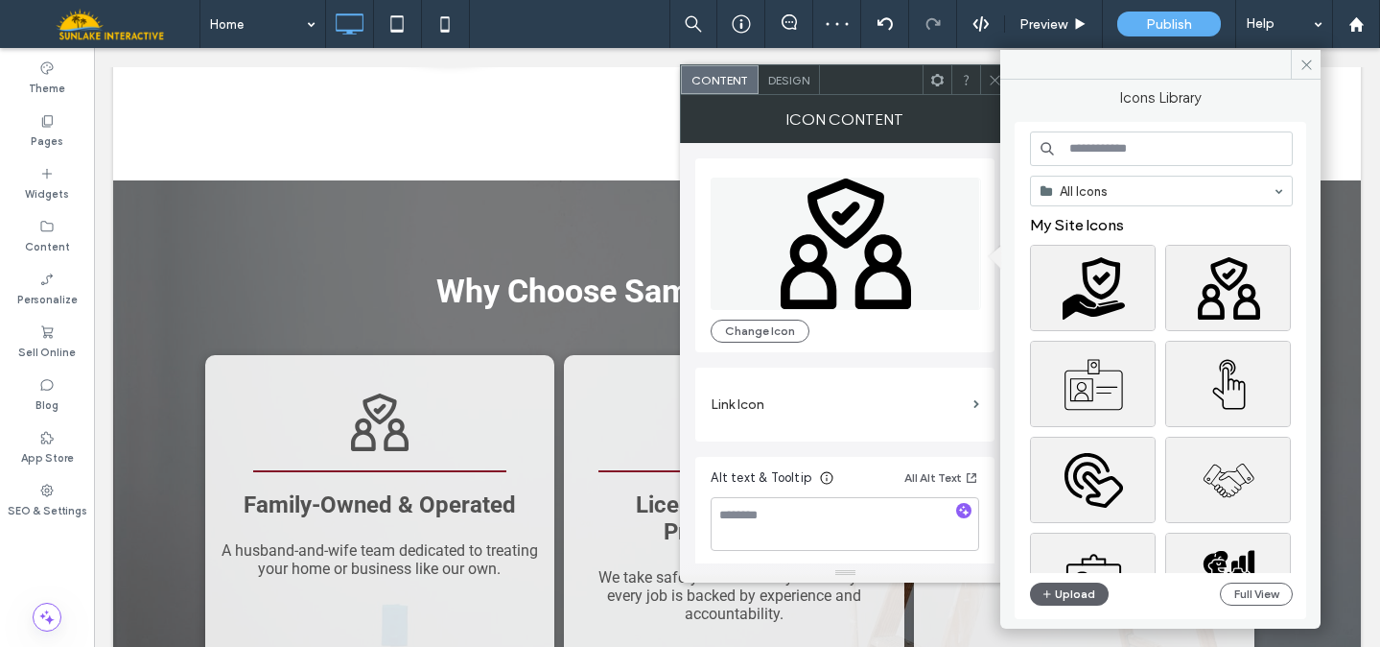
click at [1086, 142] on input at bounding box center [1161, 148] width 263 height 35
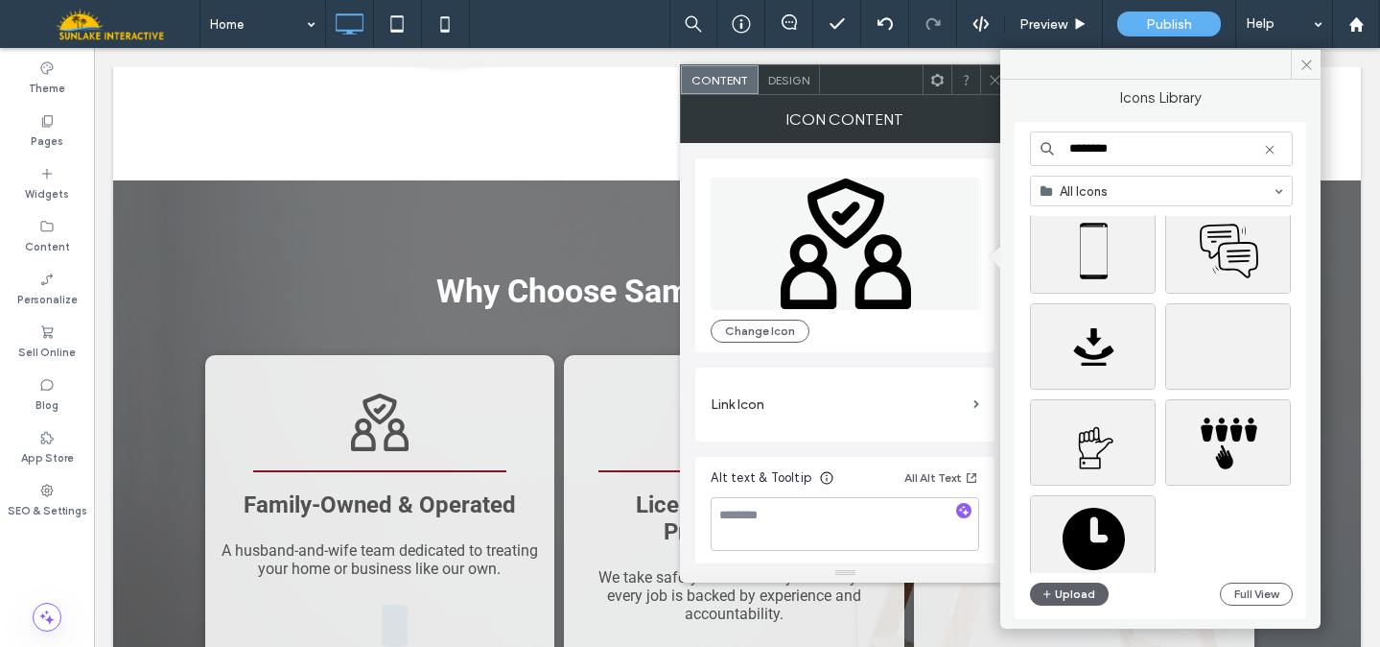
scroll to position [524, 0]
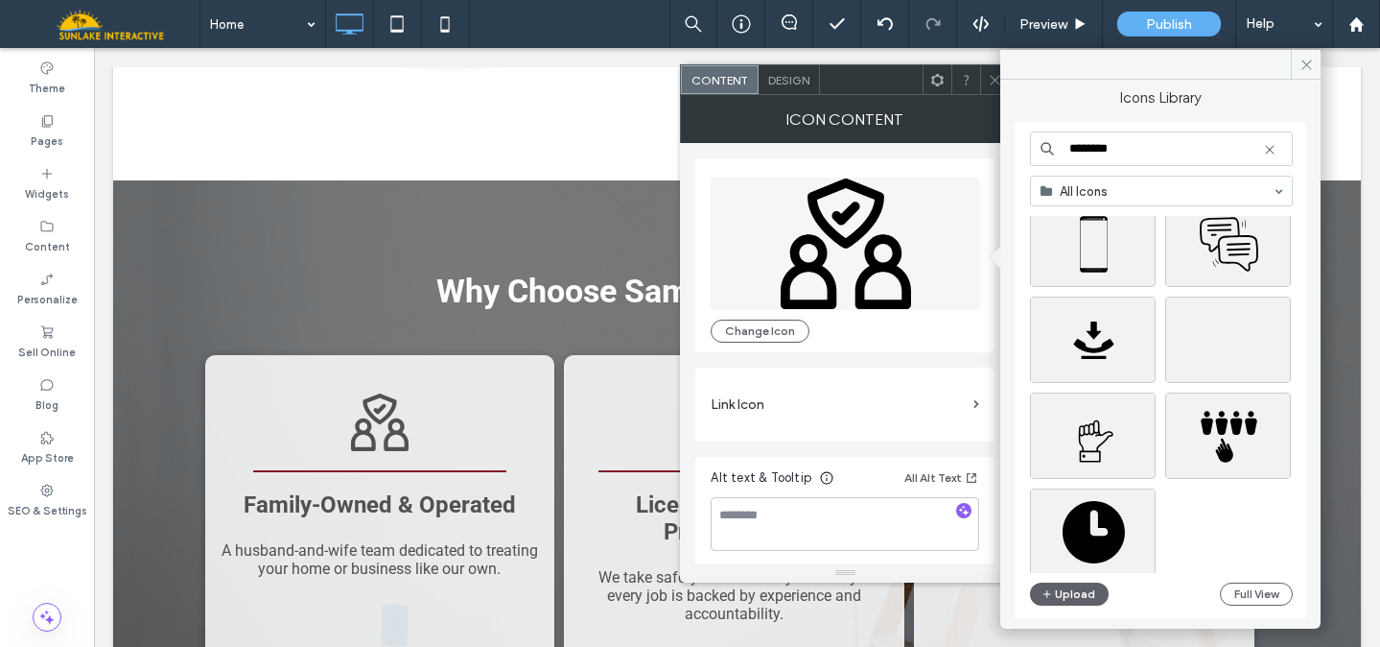
click at [1092, 153] on input "********" at bounding box center [1161, 148] width 263 height 35
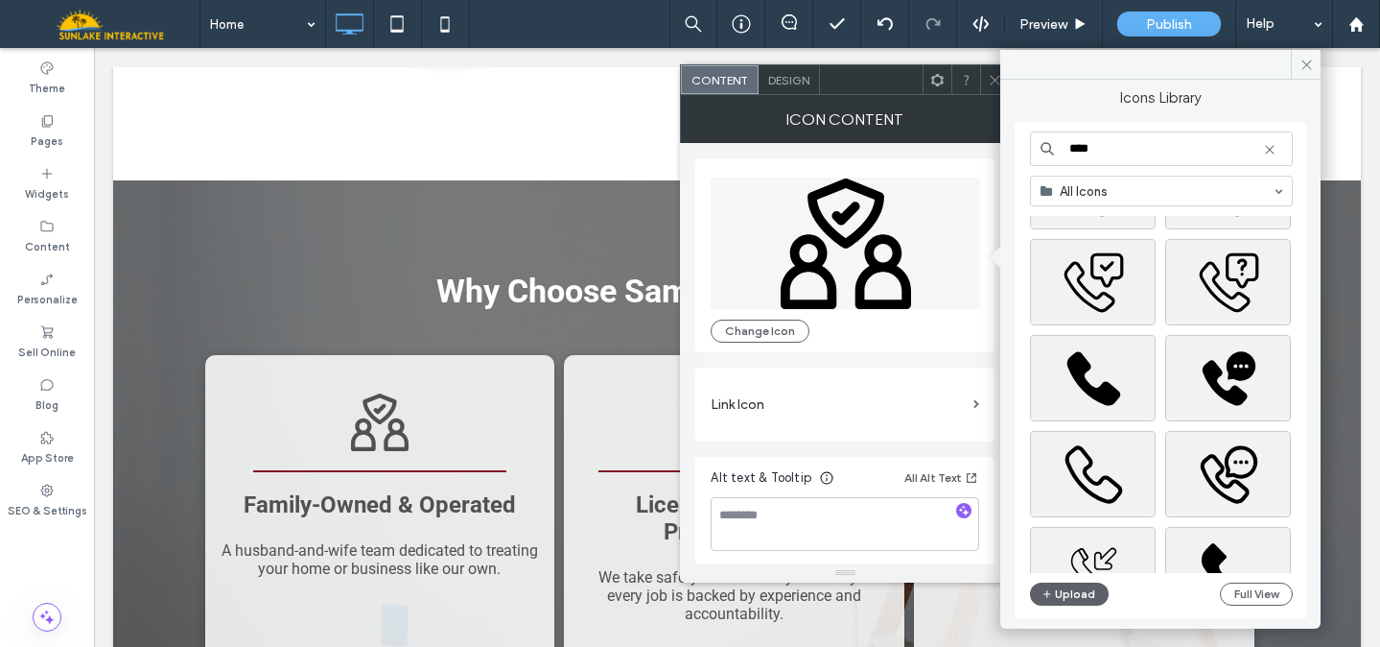
scroll to position [859, 0]
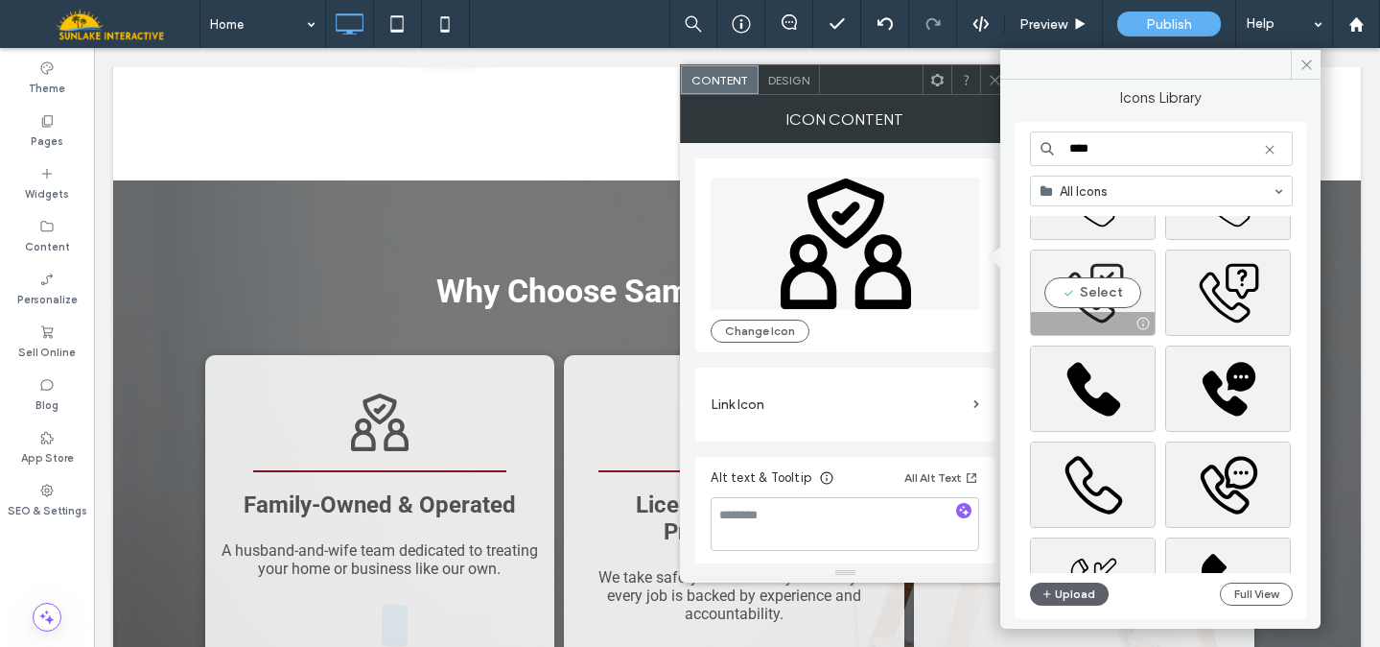
type input "****"
click at [1075, 289] on div "Select" at bounding box center [1093, 292] width 126 height 86
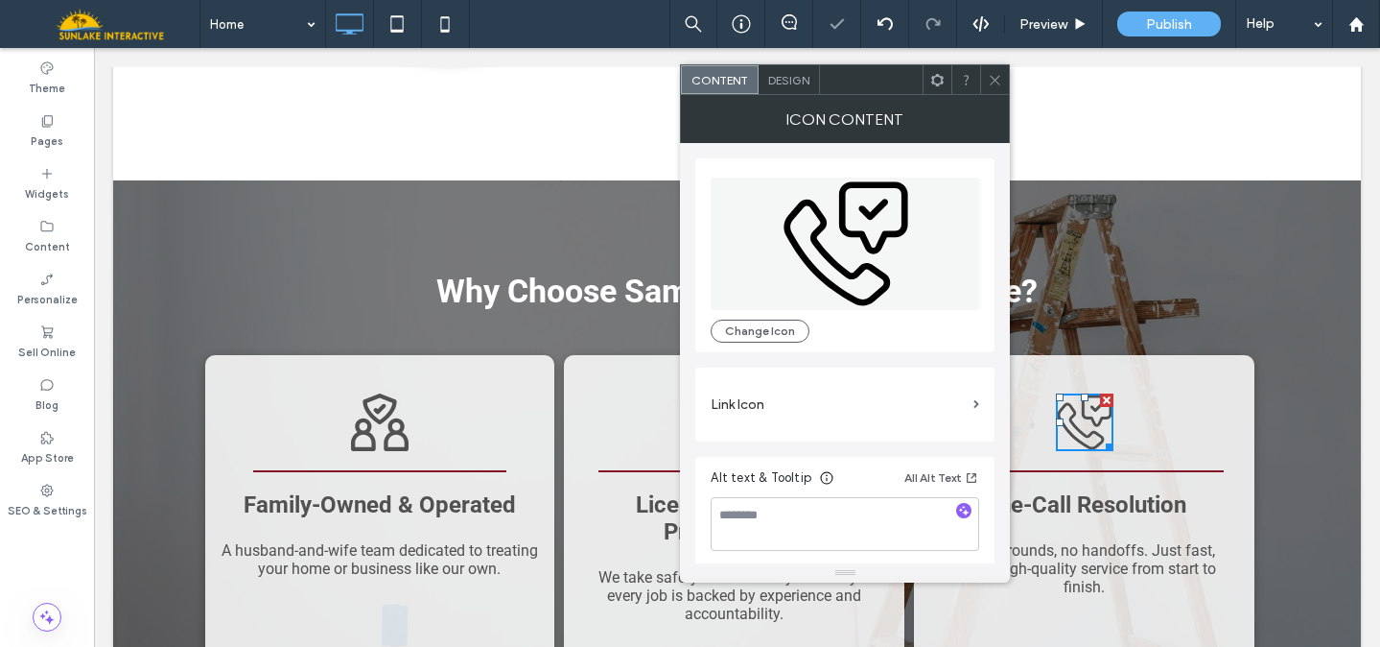
click at [997, 84] on icon at bounding box center [995, 80] width 14 height 14
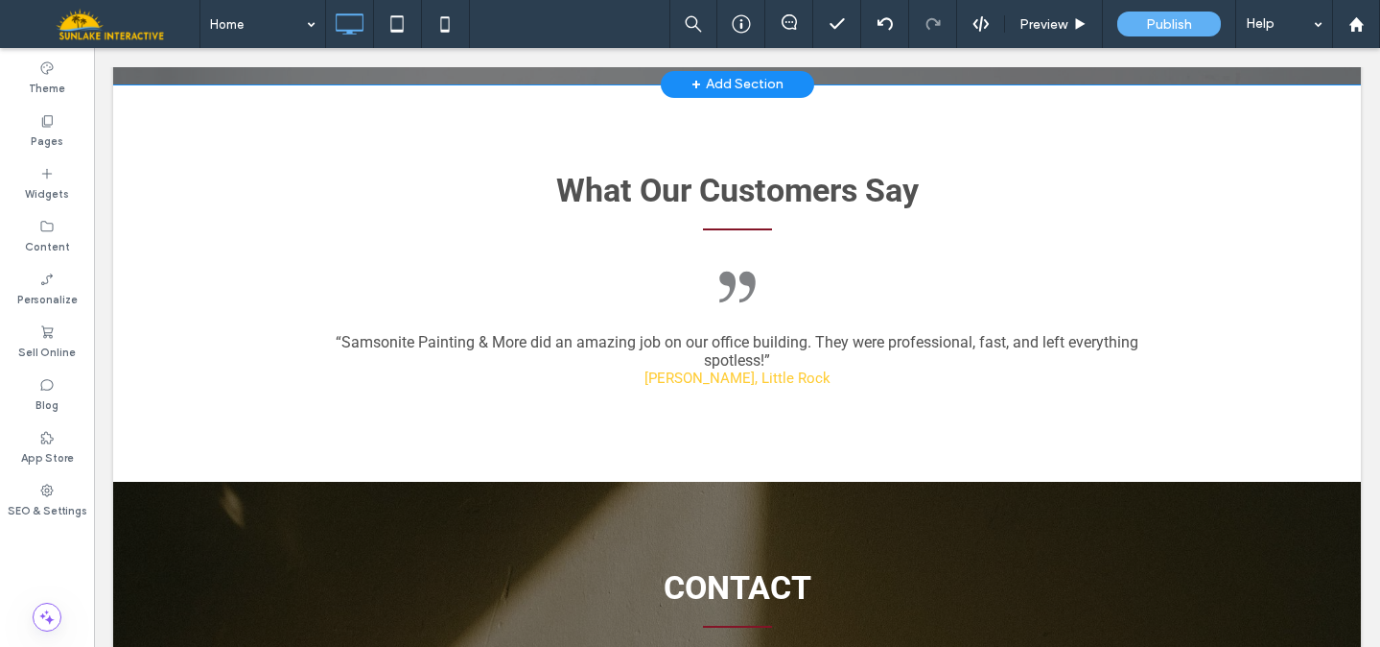
scroll to position [3329, 0]
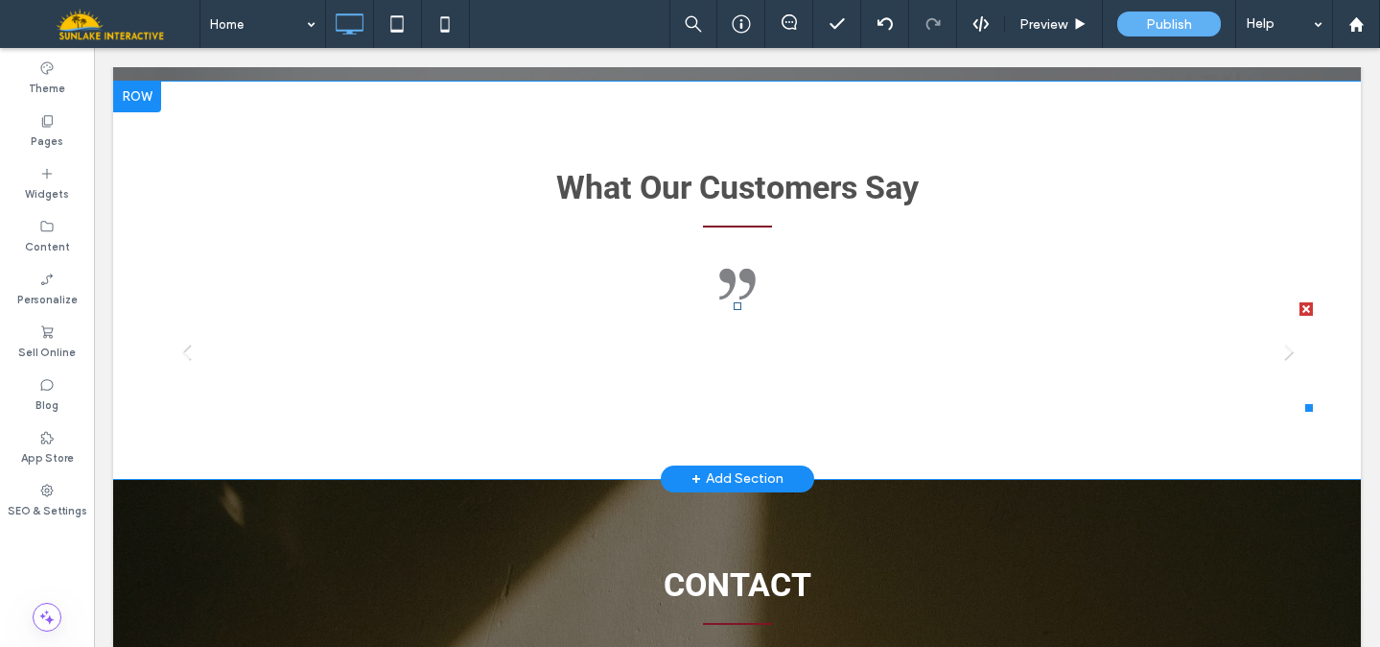
click at [742, 302] on li "“Samsonite Painting & More did an amazing job on our office building. They were…" at bounding box center [737, 356] width 1151 height 109
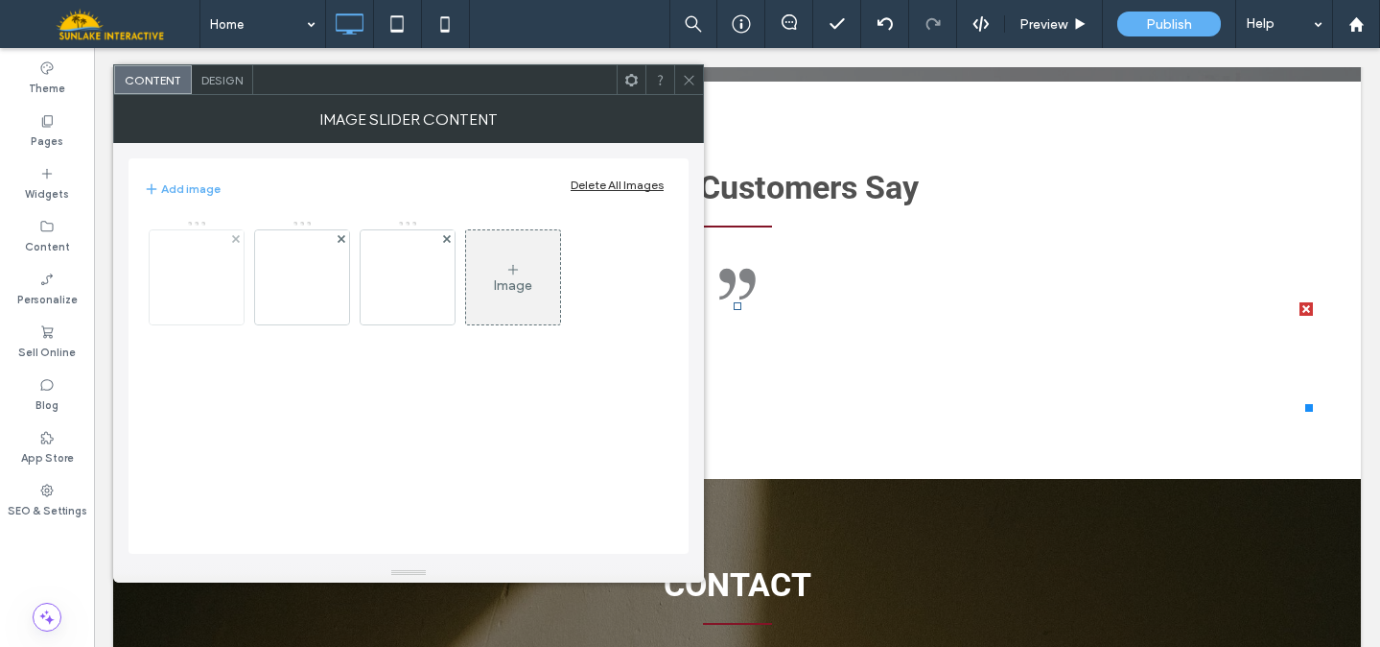
click at [169, 283] on img at bounding box center [195, 277] width 131 height 94
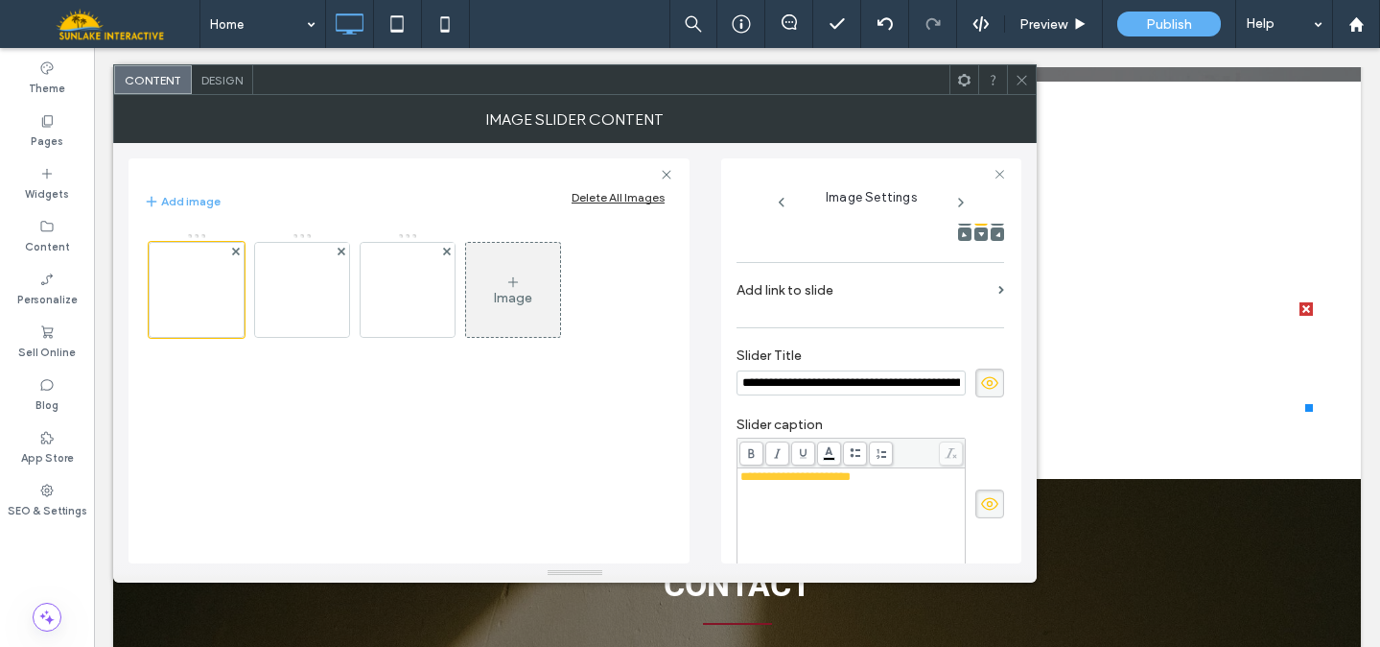
scroll to position [0, 526]
click at [817, 396] on input "**********" at bounding box center [846, 382] width 219 height 27
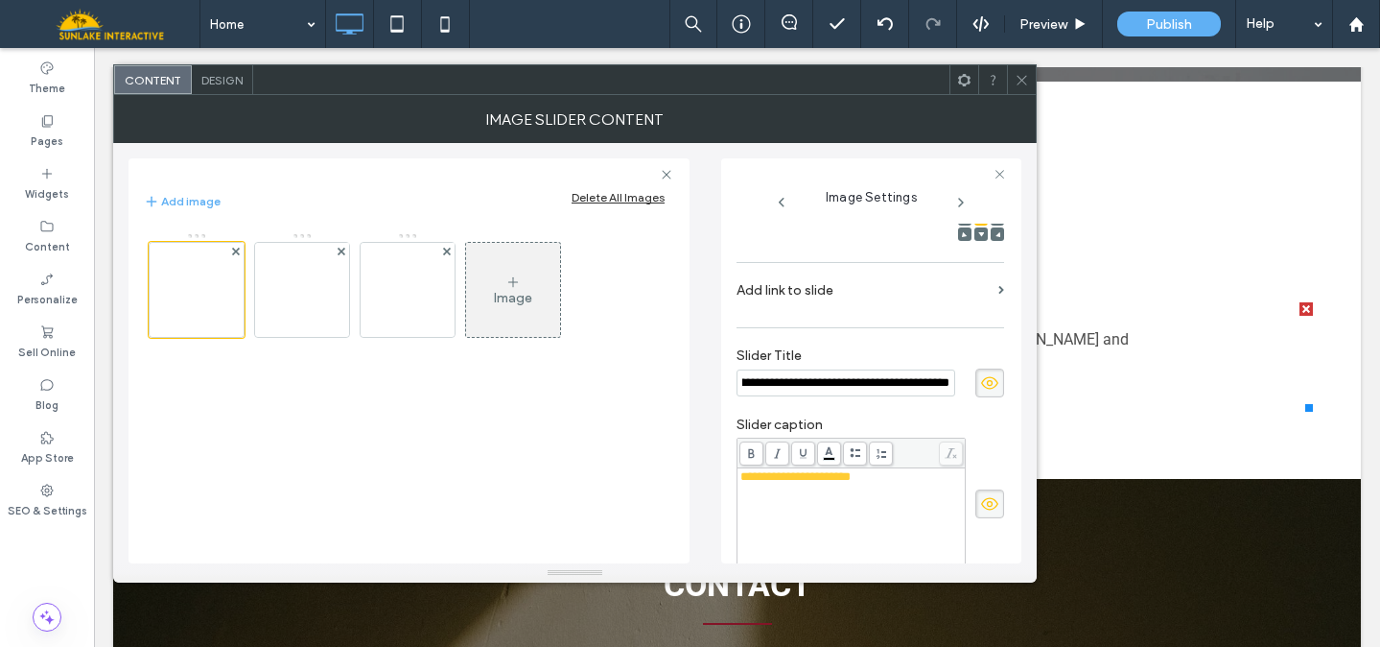
scroll to position [0, 530]
type input "**********"
click at [828, 483] on span "**********" at bounding box center [796, 476] width 110 height 12
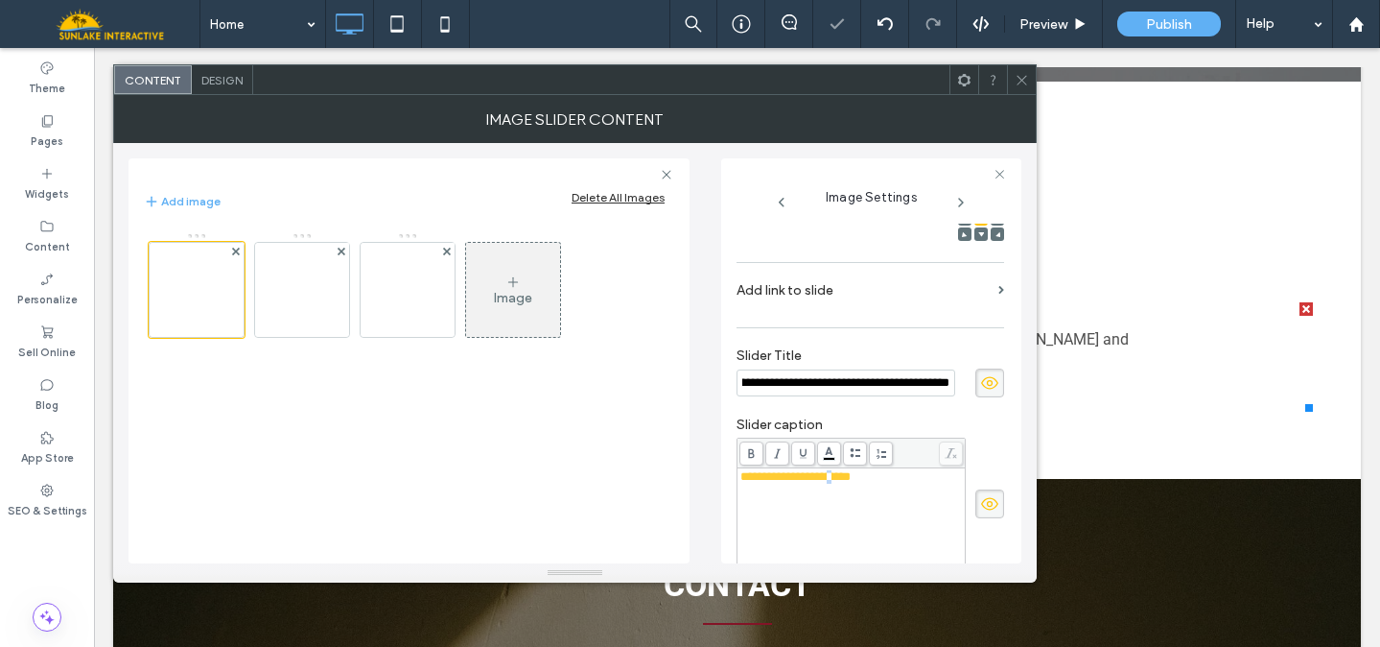
scroll to position [0, 0]
drag, startPoint x: 867, startPoint y: 498, endPoint x: 707, endPoint y: 498, distance: 160.2
click at [707, 498] on div "**********" at bounding box center [575, 353] width 893 height 420
click at [283, 282] on img at bounding box center [301, 290] width 131 height 94
click at [890, 396] on input "**********" at bounding box center [846, 382] width 219 height 27
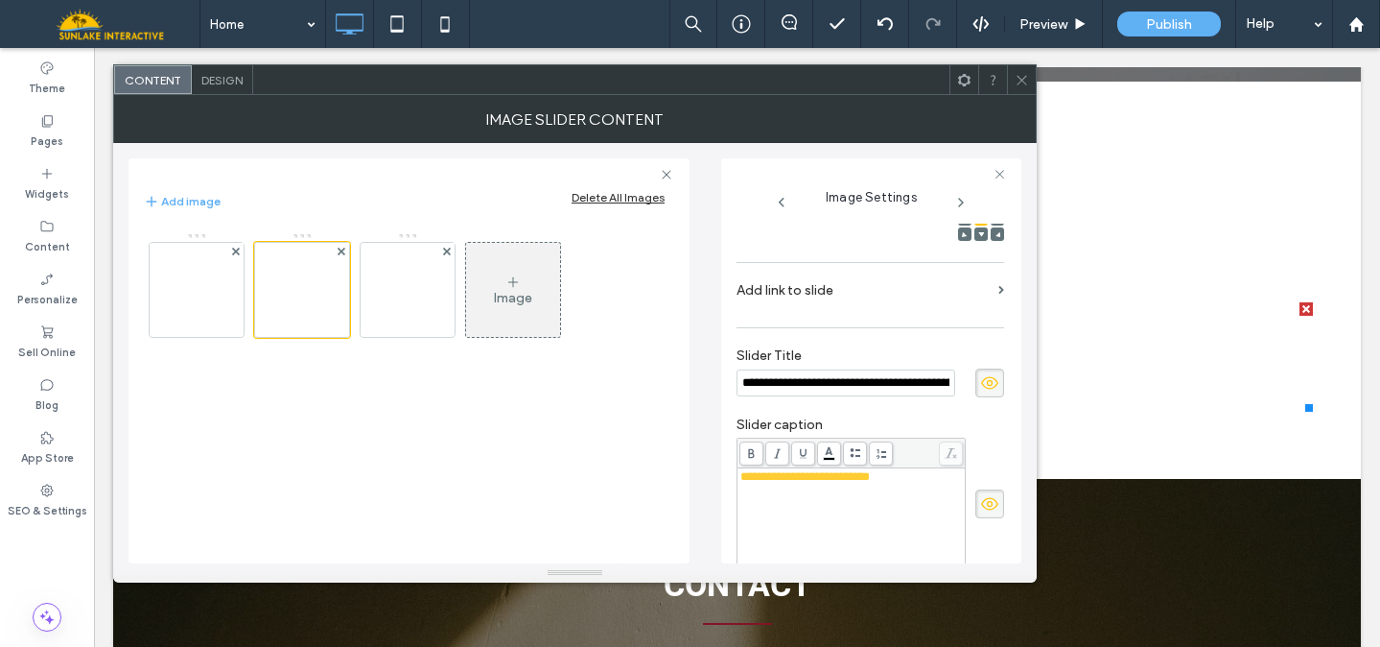
click at [890, 396] on input "**********" at bounding box center [846, 382] width 219 height 27
paste input "**********"
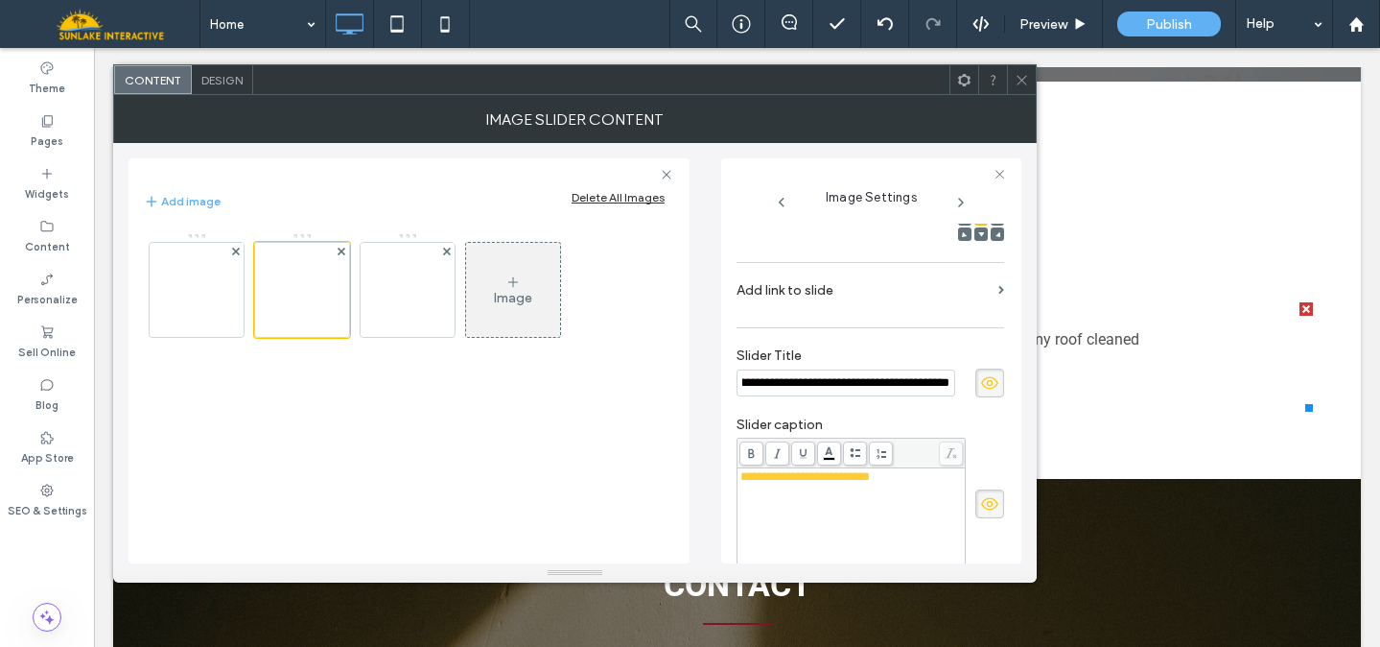
type input "**********"
click at [825, 483] on span "**********" at bounding box center [806, 476] width 130 height 12
click at [818, 483] on span "**********" at bounding box center [806, 476] width 130 height 12
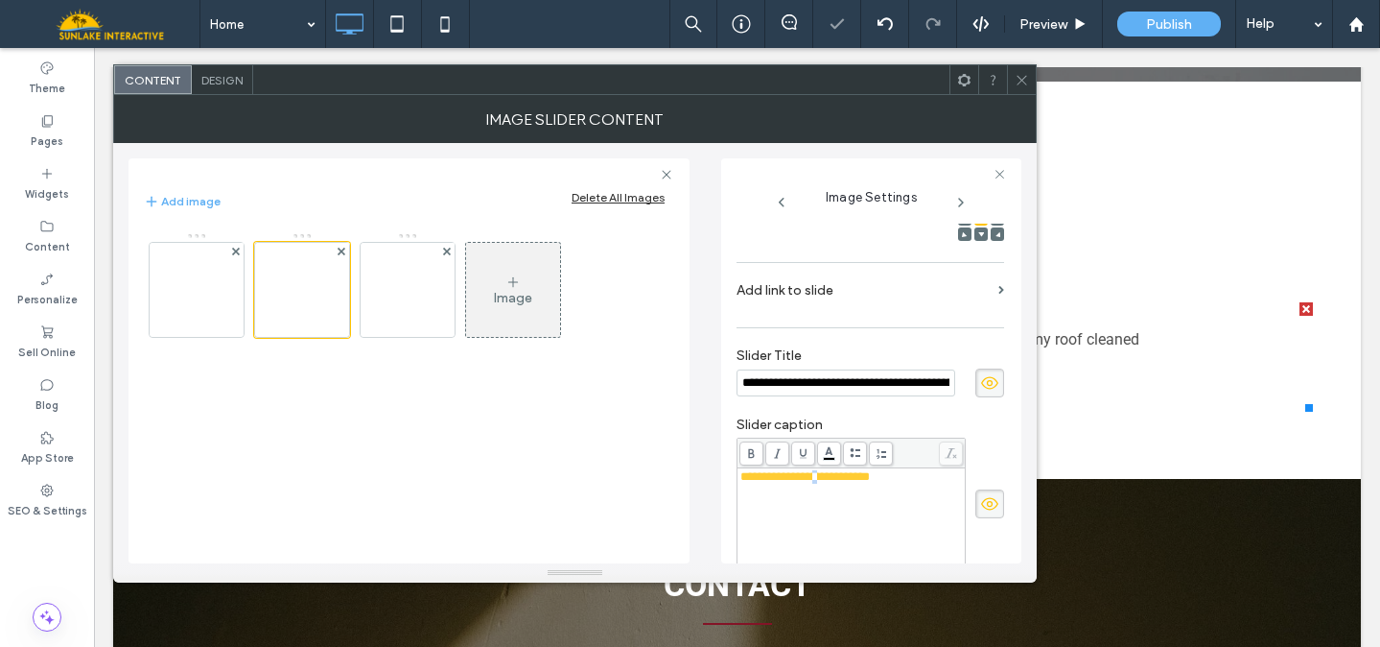
click at [818, 483] on span "**********" at bounding box center [806, 476] width 130 height 12
click at [412, 304] on img at bounding box center [407, 290] width 131 height 94
click at [834, 396] on input "**********" at bounding box center [846, 382] width 219 height 27
click at [833, 396] on input "**********" at bounding box center [846, 382] width 219 height 27
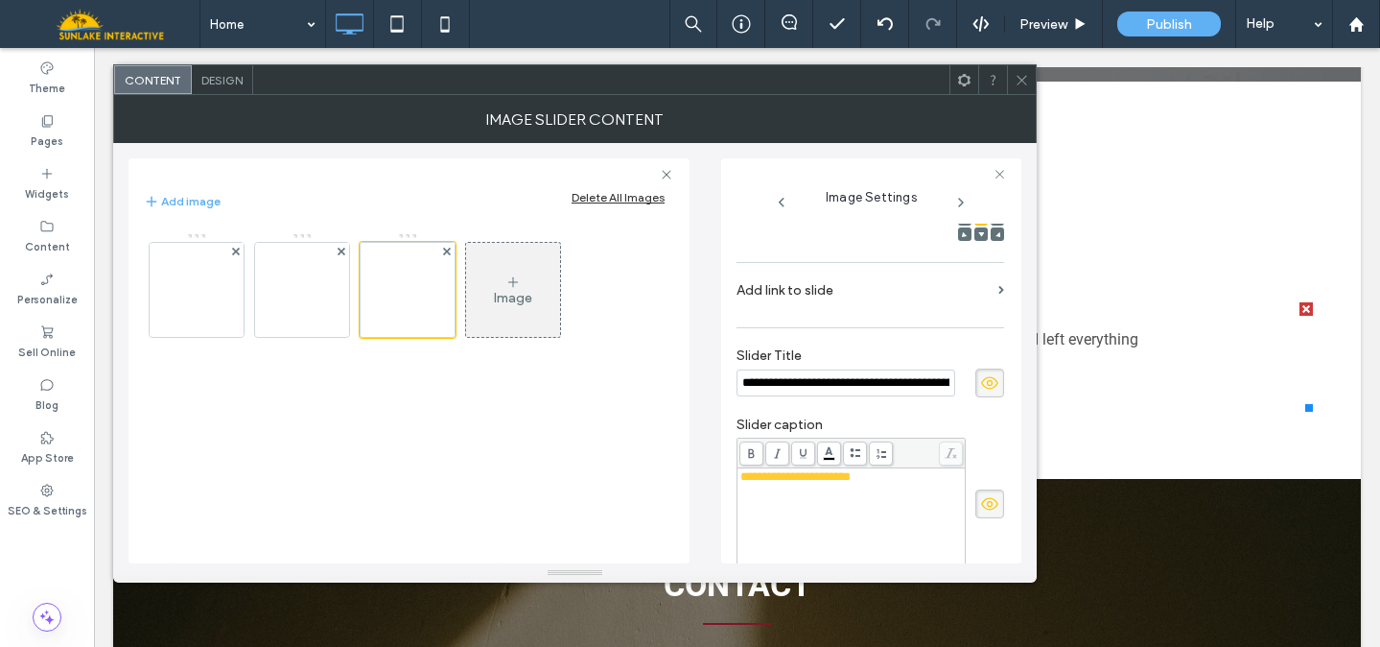
click at [833, 396] on input "**********" at bounding box center [846, 382] width 219 height 27
paste input "**********"
type input "**********"
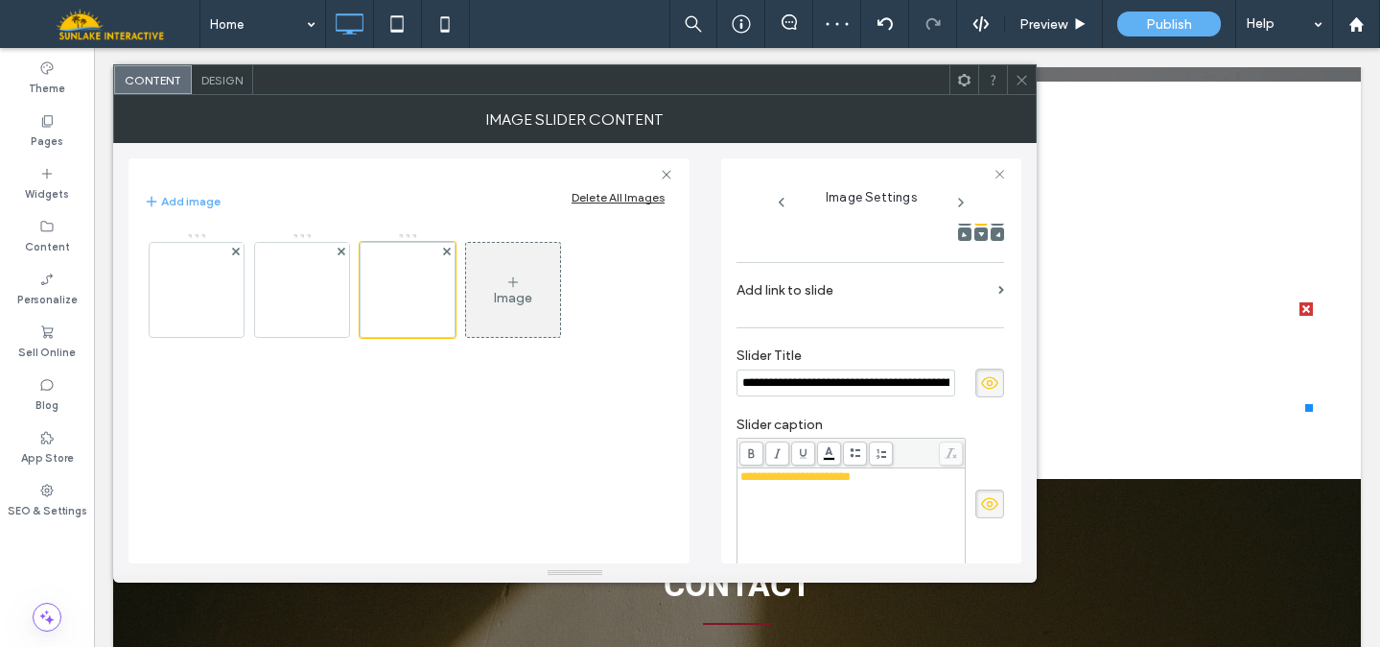
click at [775, 483] on span "**********" at bounding box center [796, 476] width 110 height 12
click at [608, 488] on div "Image" at bounding box center [409, 388] width 530 height 331
click at [1025, 80] on icon at bounding box center [1022, 80] width 14 height 14
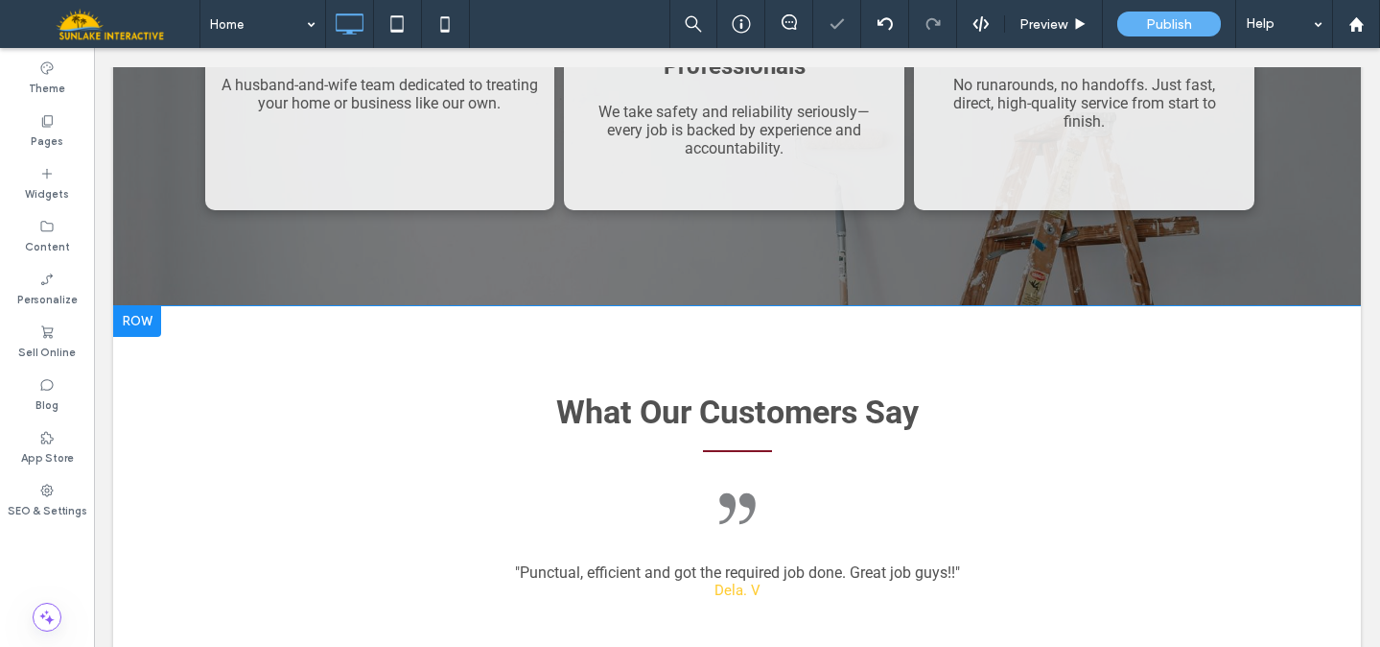
scroll to position [3103, 0]
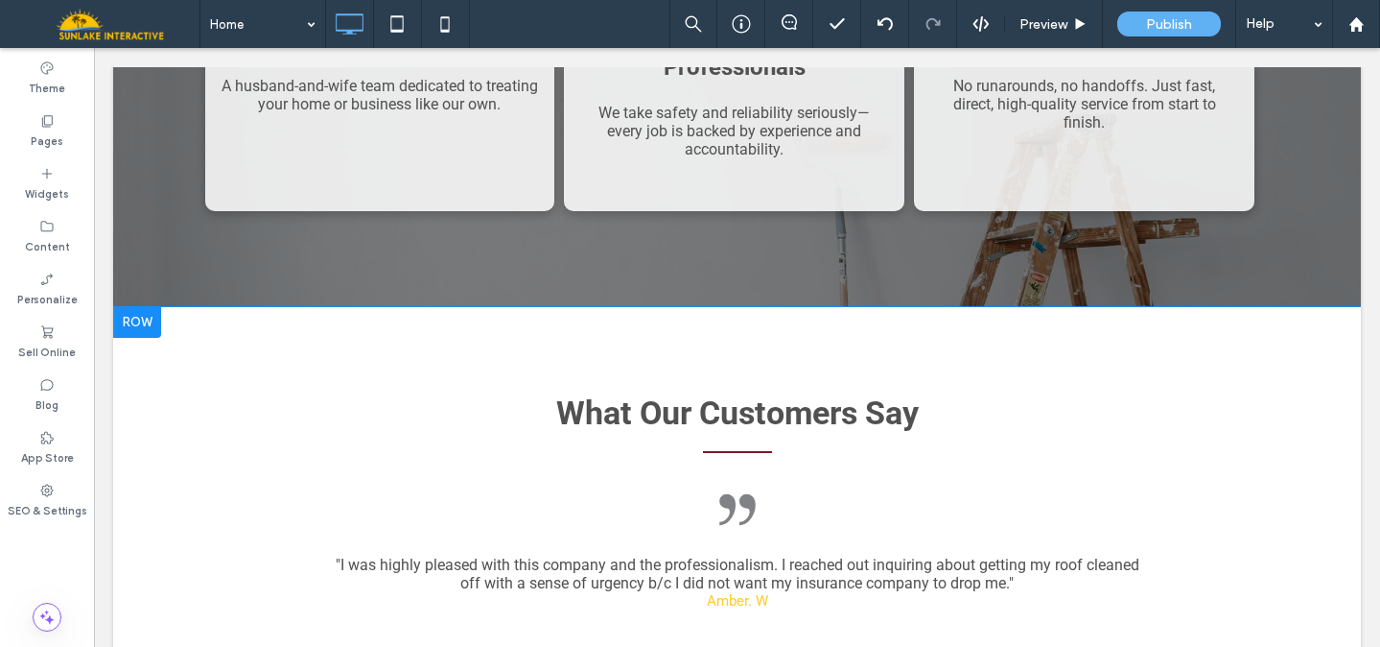
click at [264, 355] on div "What Our Customers Say Double quotation mark, black on a white background. "If …" at bounding box center [737, 496] width 1151 height 282
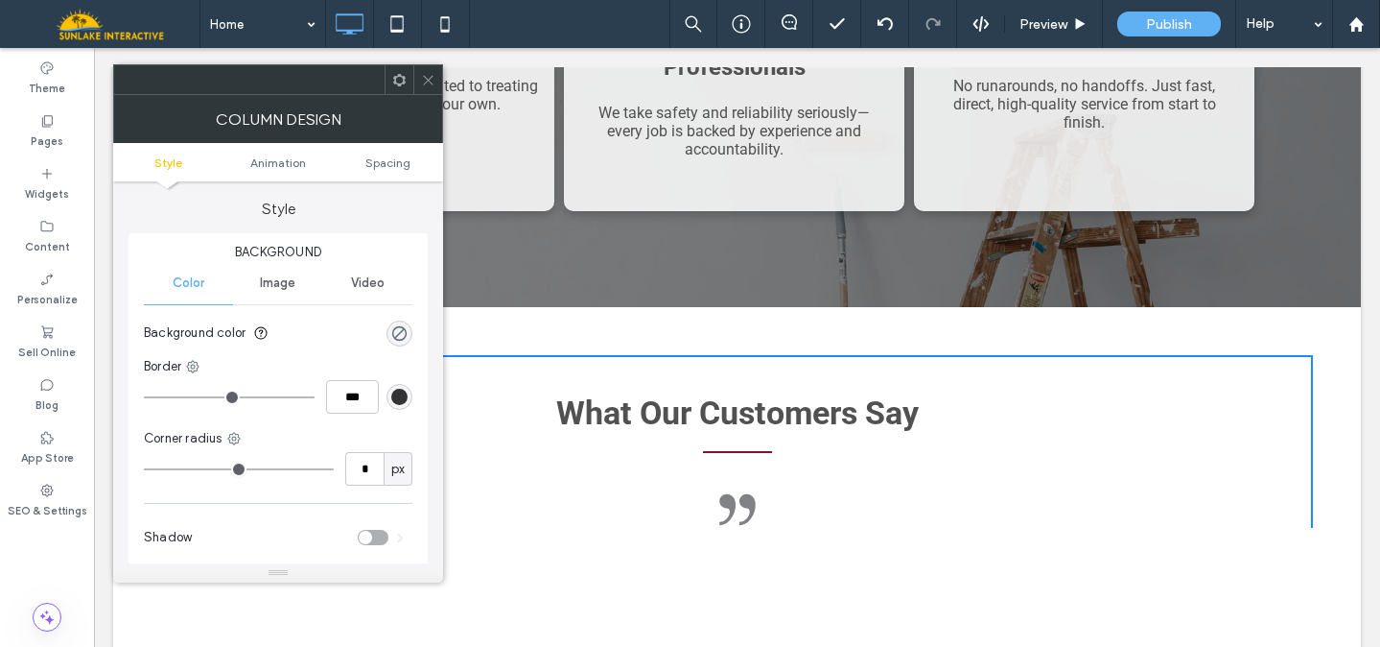
click at [428, 82] on icon at bounding box center [428, 80] width 14 height 14
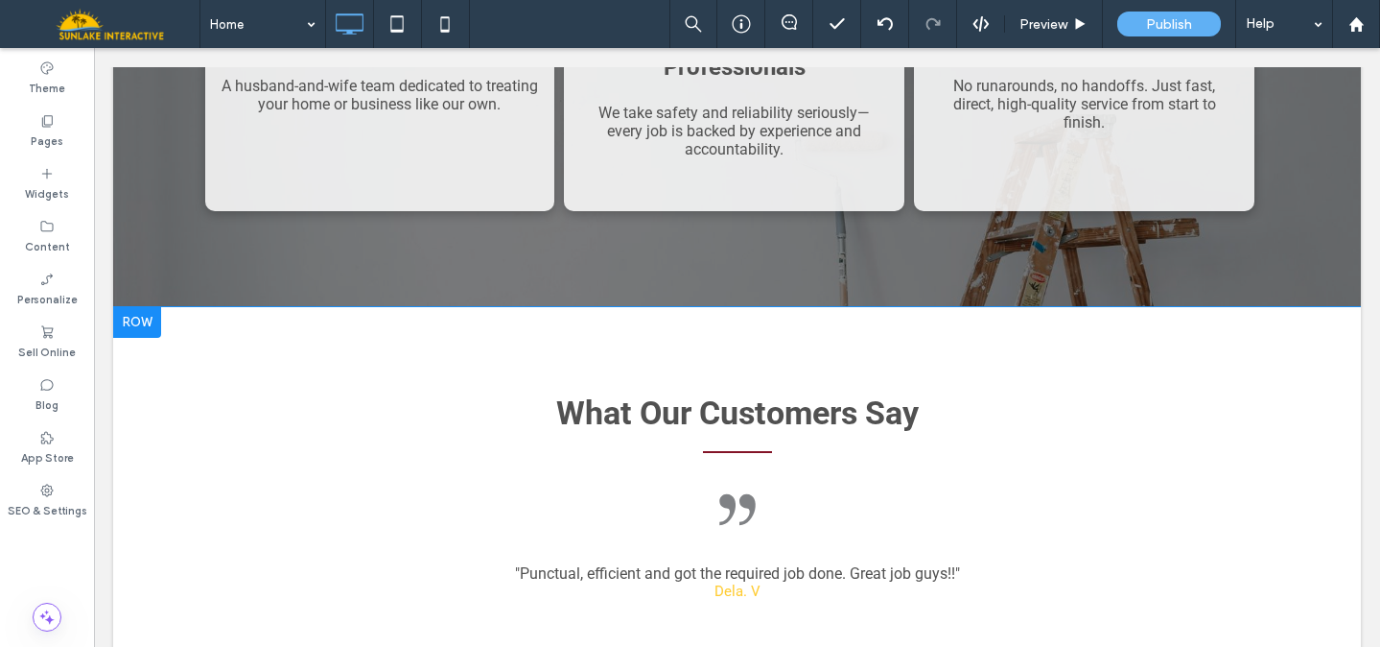
click at [149, 307] on div at bounding box center [137, 322] width 48 height 31
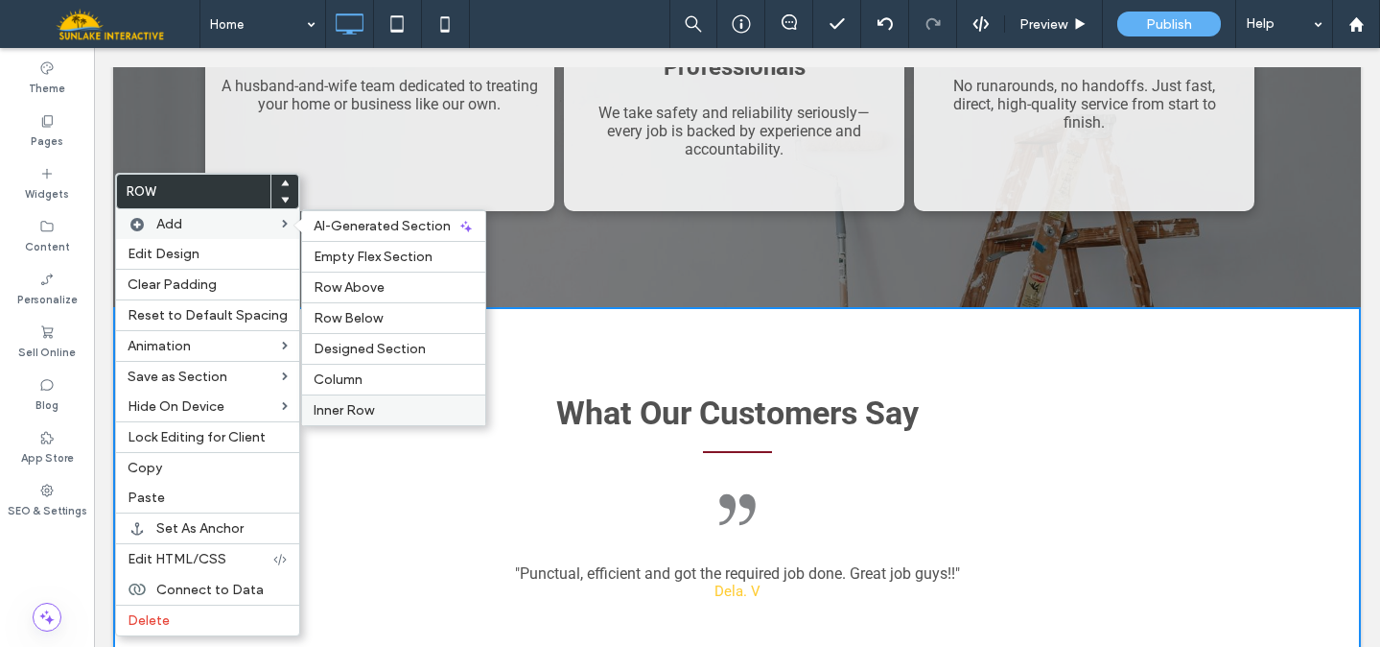
click at [335, 412] on span "Inner Row" at bounding box center [344, 410] width 60 height 16
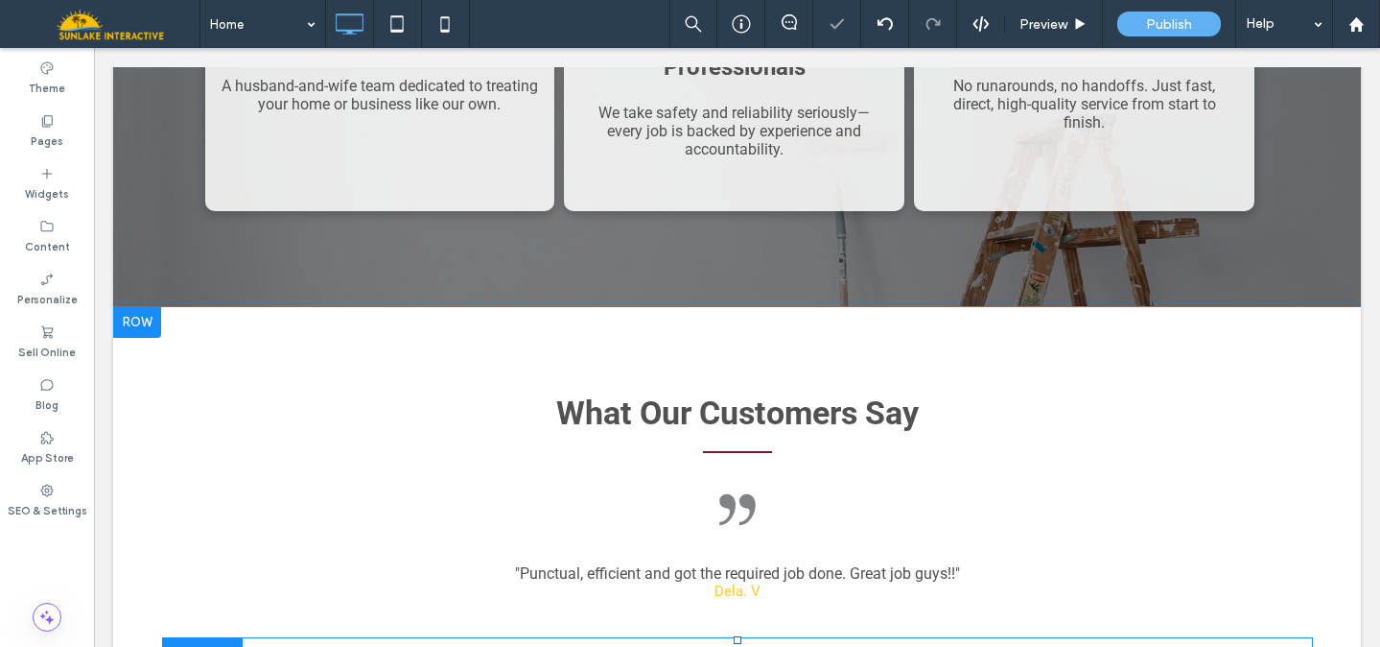
click at [223, 637] on div at bounding box center [202, 652] width 81 height 30
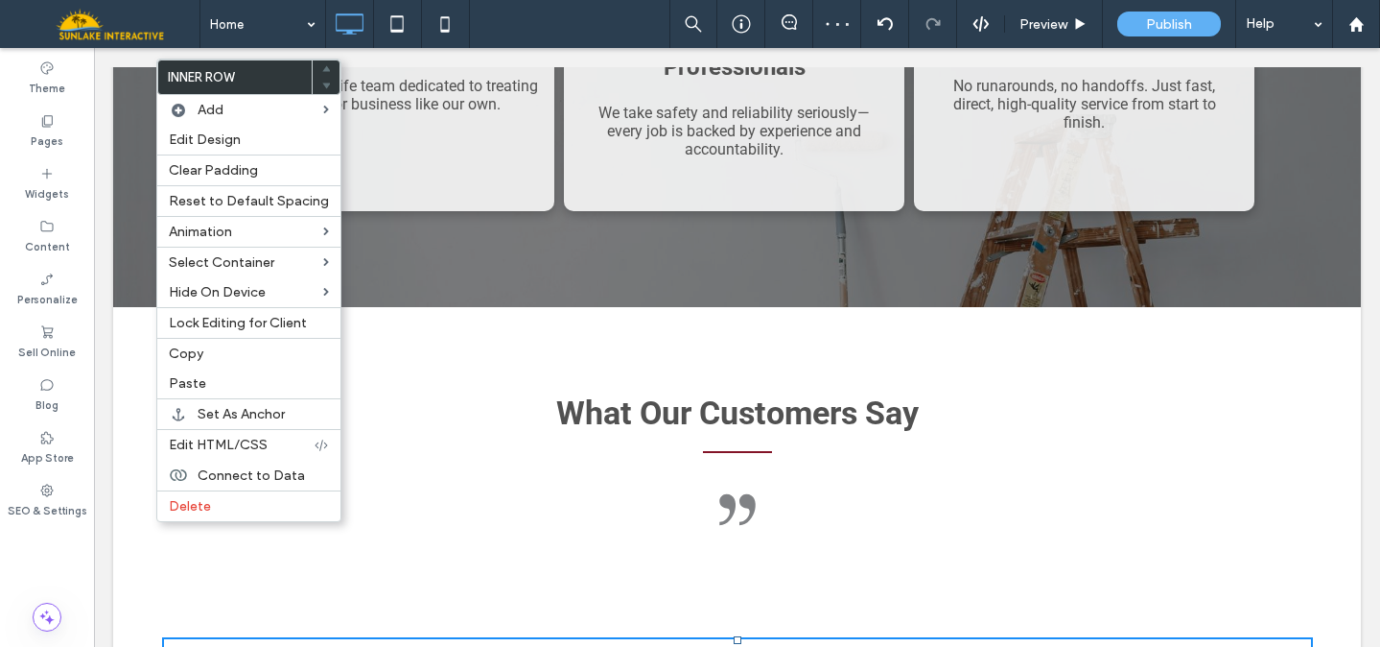
drag, startPoint x: 361, startPoint y: 553, endPoint x: 385, endPoint y: 360, distance: 194.3
click at [385, 360] on div "What Our Customers Say Double quotation mark, black on a white background. "If …" at bounding box center [737, 558] width 1151 height 407
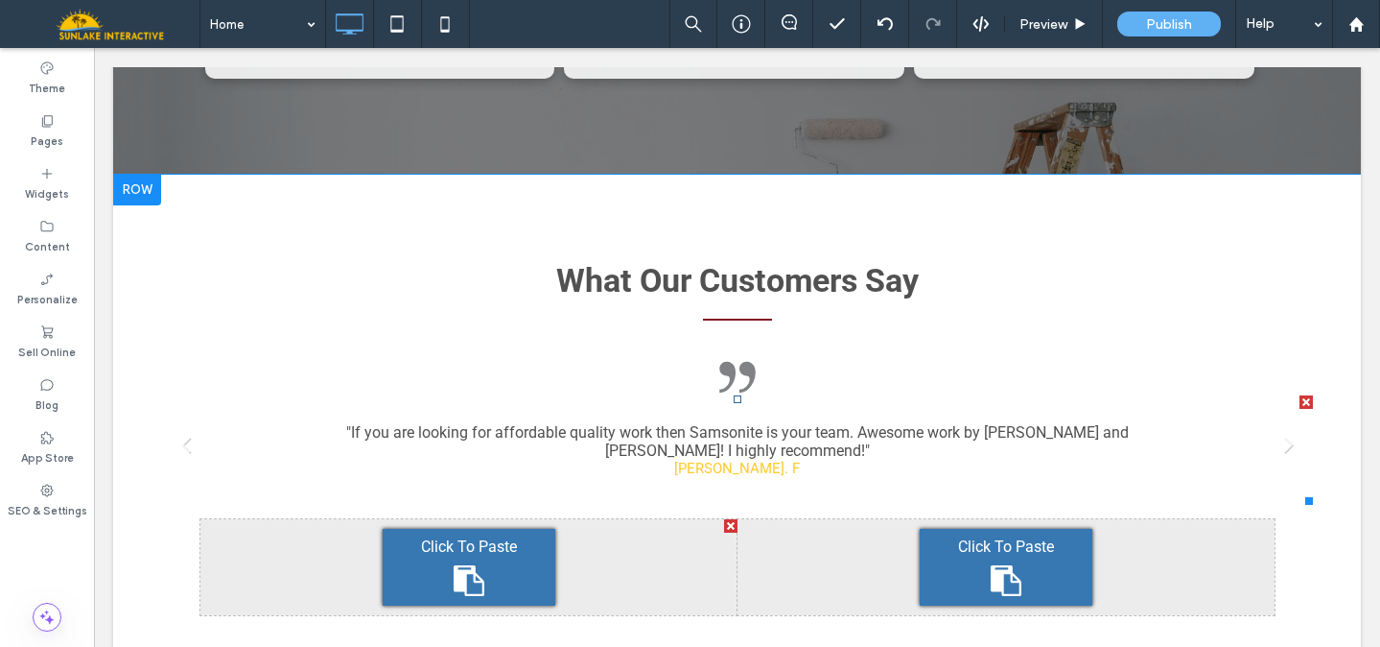
scroll to position [3244, 0]
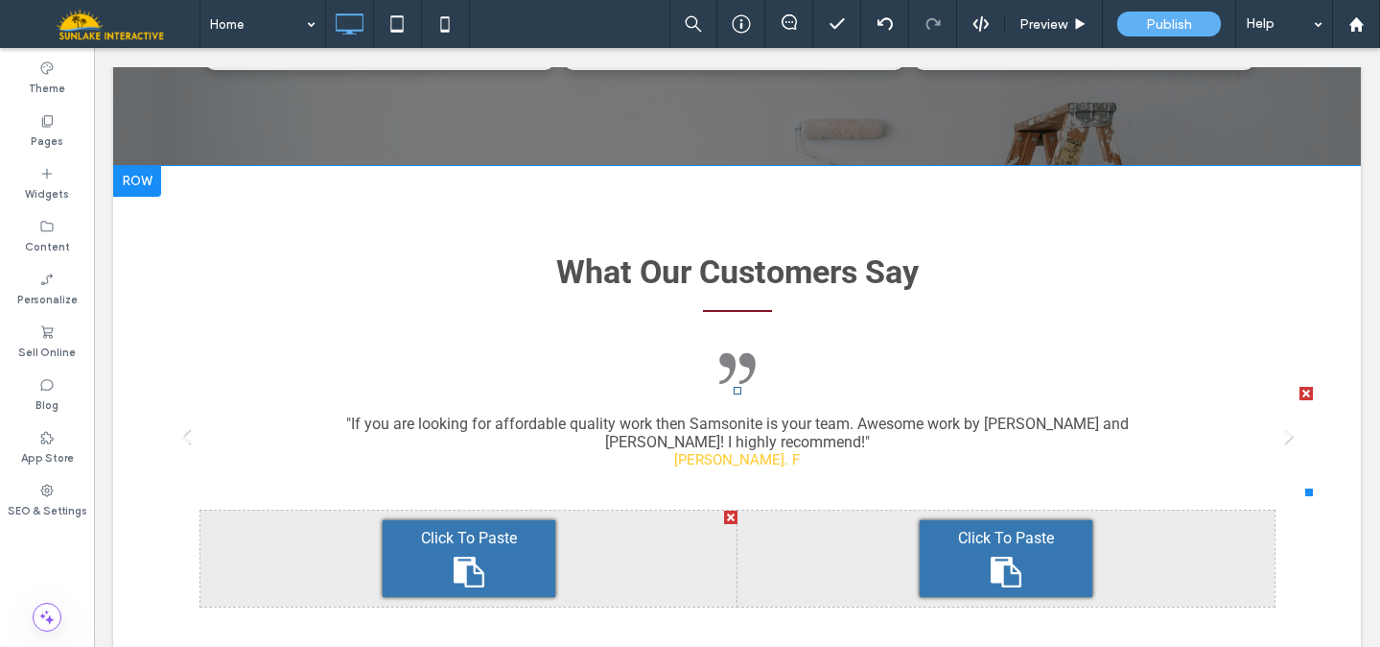
click at [667, 414] on div ""If you are looking for affordable quality work then Samsonite is your team. Aw…" at bounding box center [738, 441] width 806 height 54
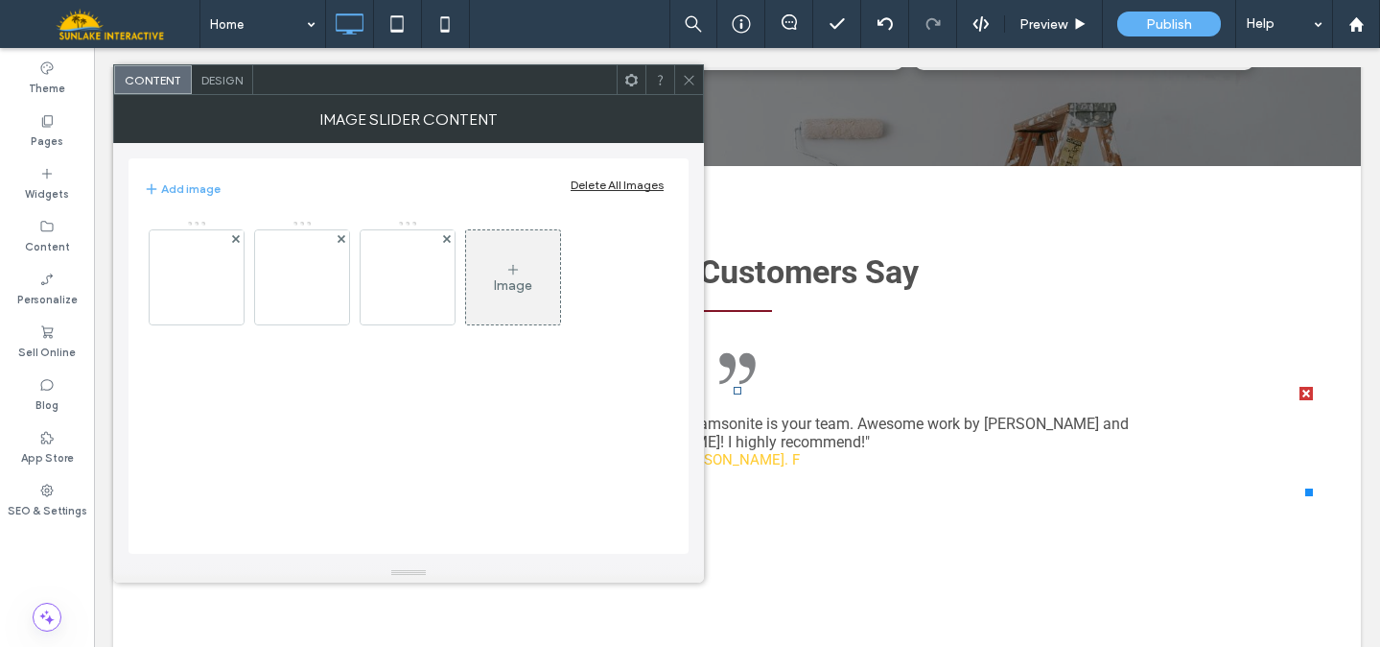
click at [698, 73] on div at bounding box center [688, 79] width 29 height 29
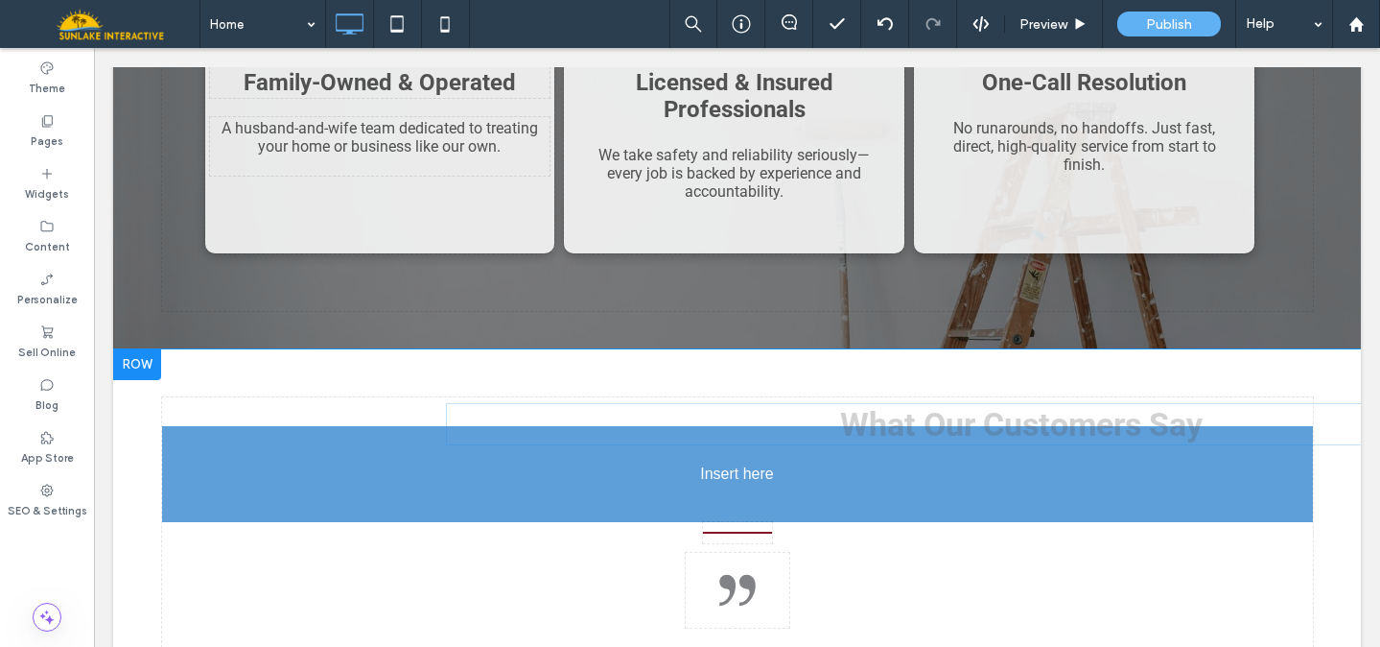
drag, startPoint x: 729, startPoint y: 149, endPoint x: 725, endPoint y: 290, distance: 141.1
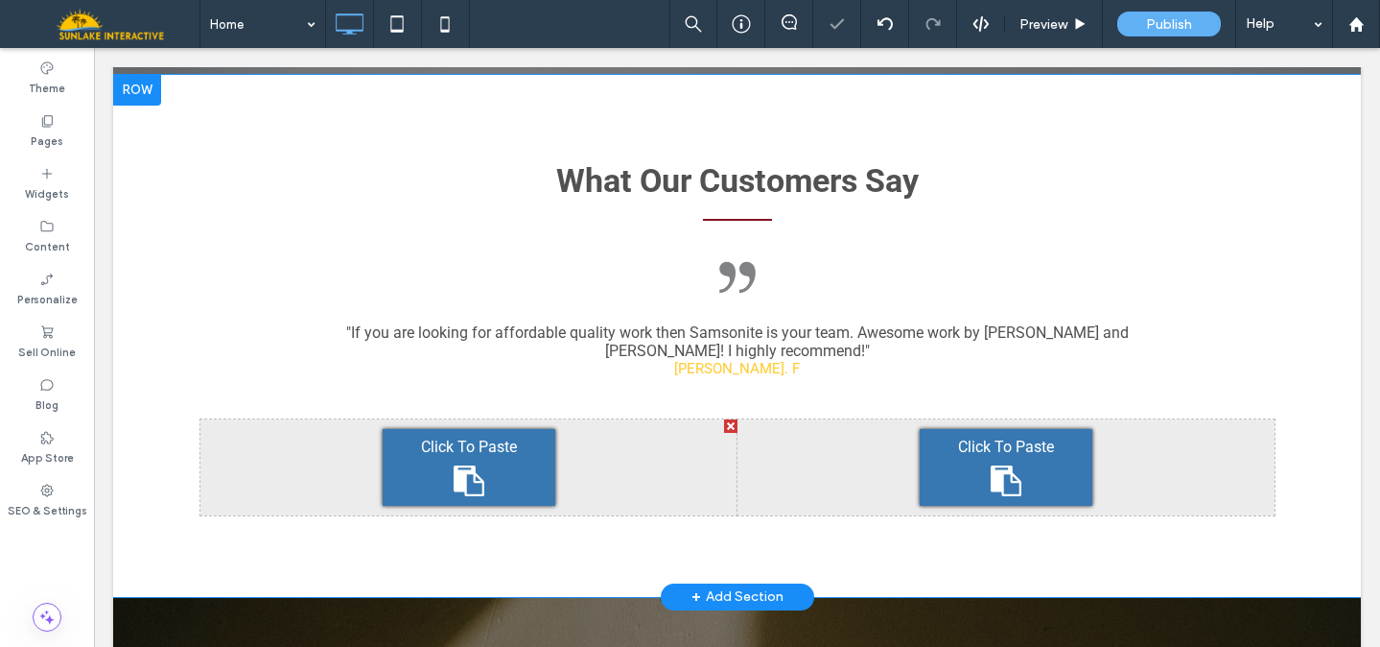
scroll to position [3321, 0]
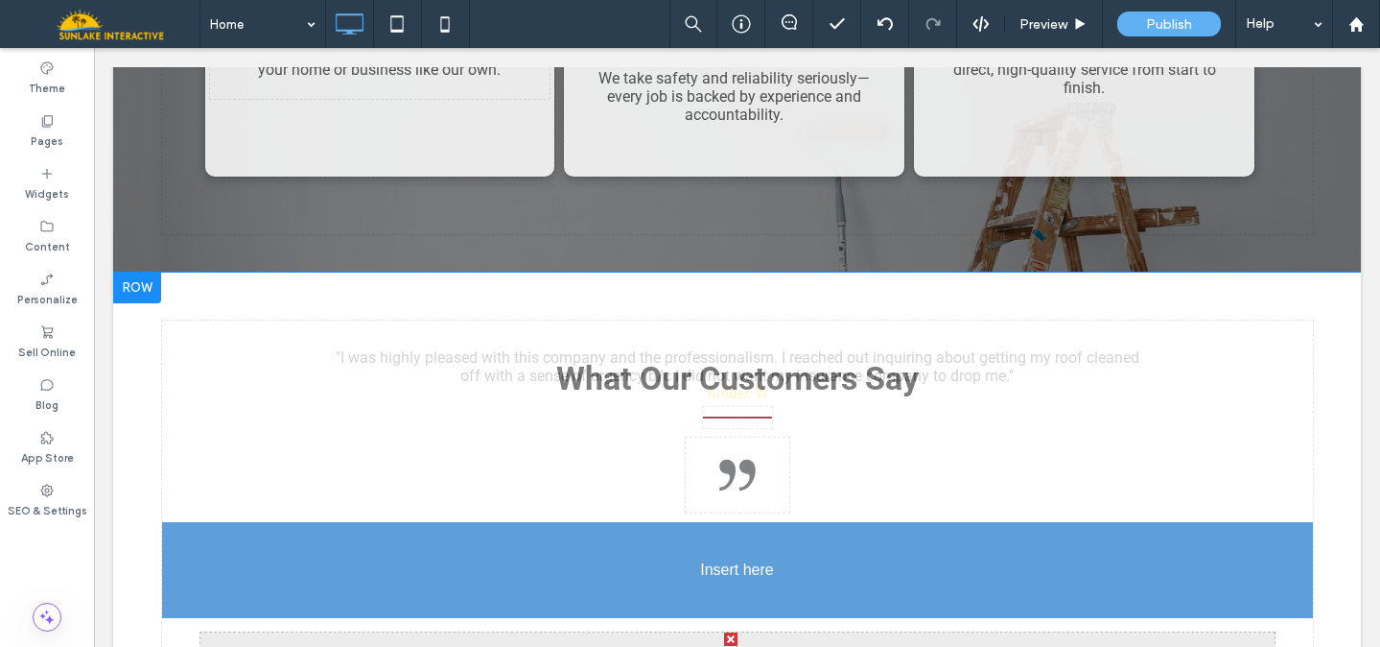
drag, startPoint x: 723, startPoint y: 243, endPoint x: 688, endPoint y: 540, distance: 299.5
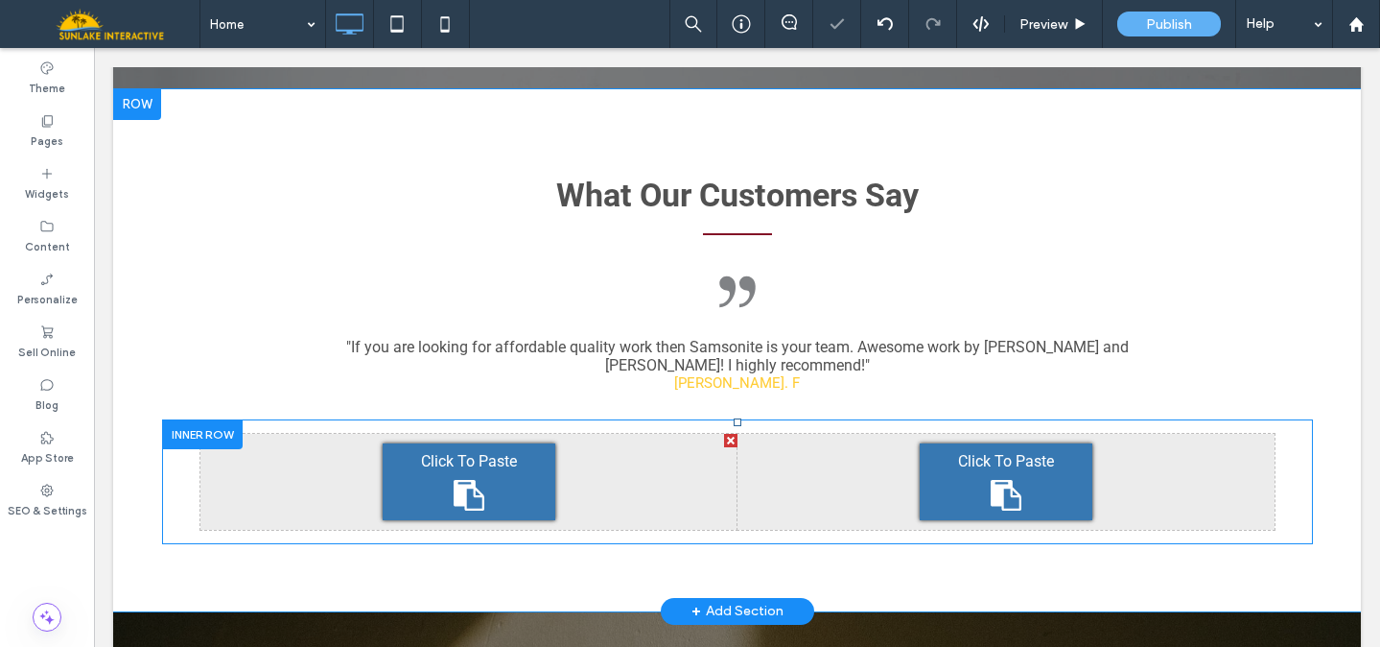
drag, startPoint x: 688, startPoint y: 540, endPoint x: 656, endPoint y: 348, distance: 194.5
click at [656, 348] on div "What Our Customers Say Double quotation mark, black on a white background. Clic…" at bounding box center [737, 350] width 1248 height 522
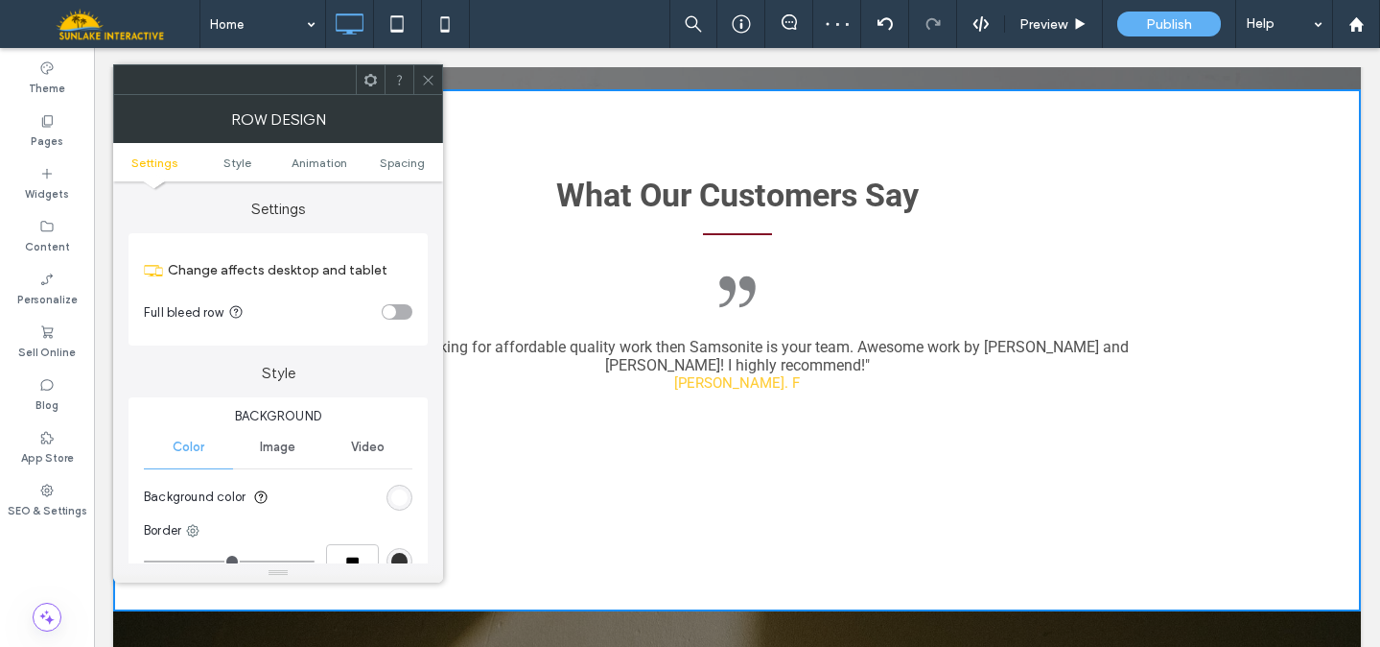
click at [422, 80] on icon at bounding box center [428, 80] width 14 height 14
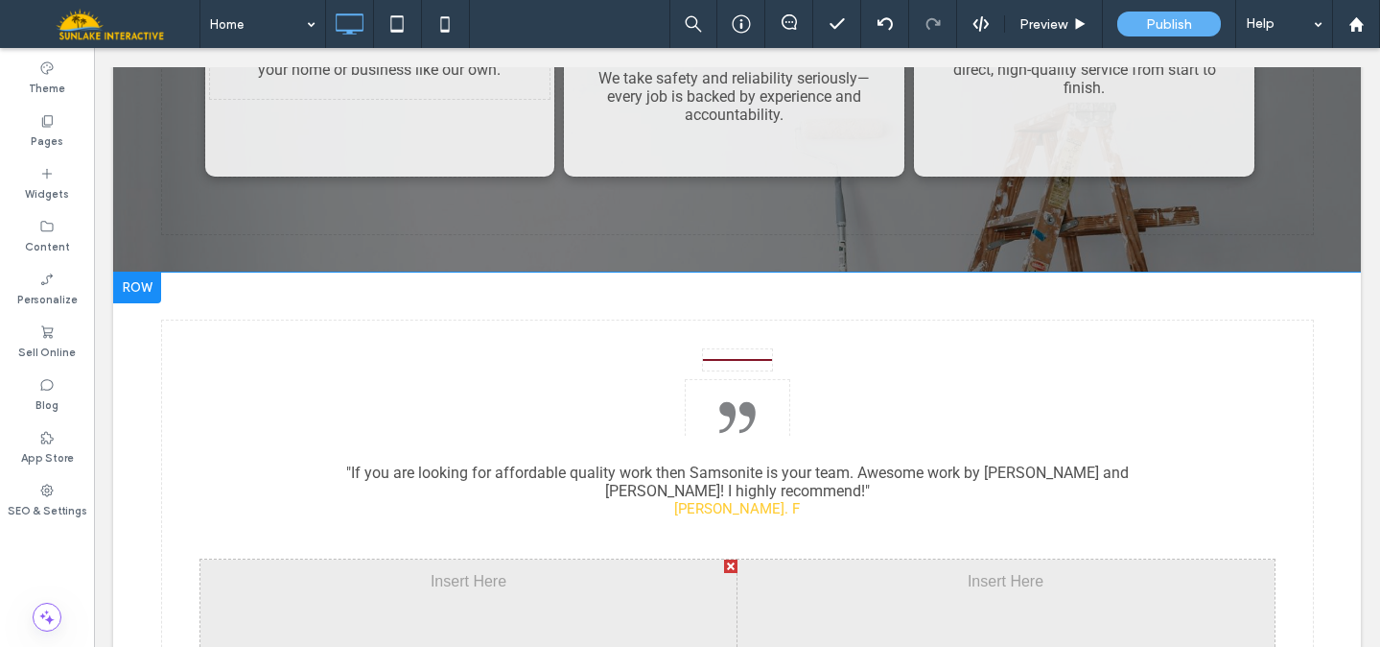
drag, startPoint x: 648, startPoint y: 87, endPoint x: 588, endPoint y: 575, distance: 490.9
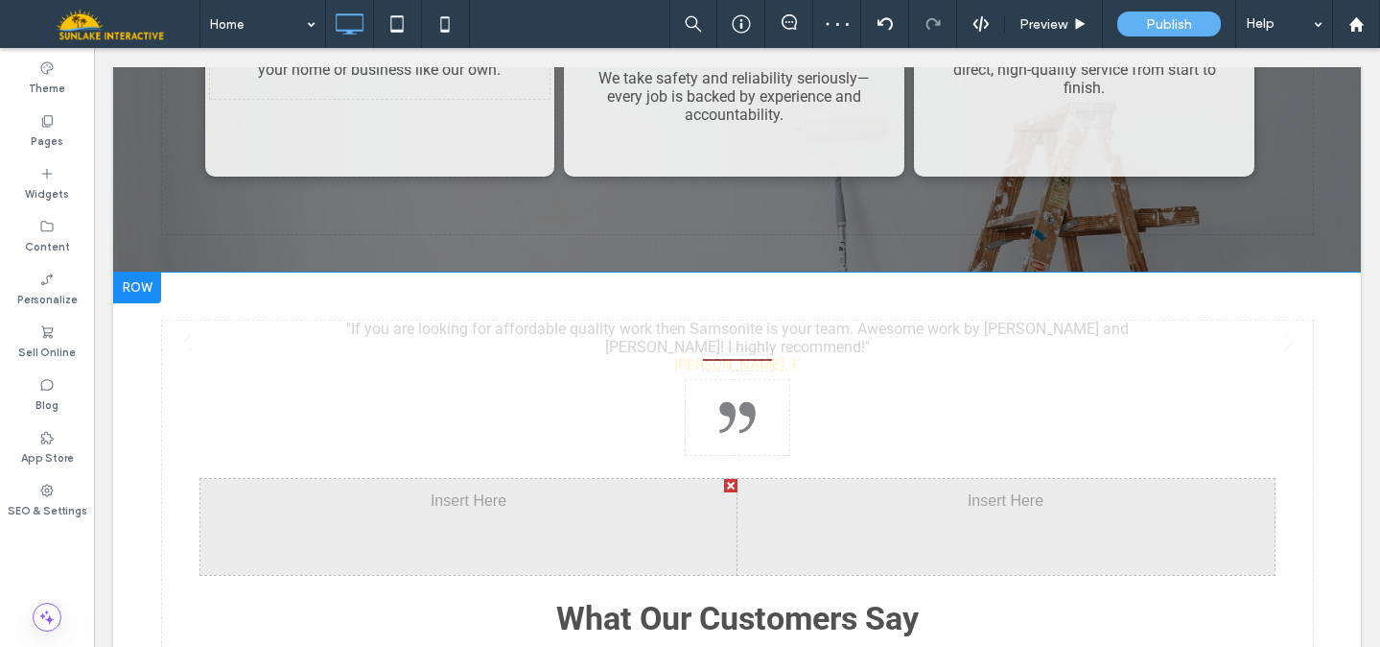
drag, startPoint x: 722, startPoint y: 174, endPoint x: 679, endPoint y: 597, distance: 425.2
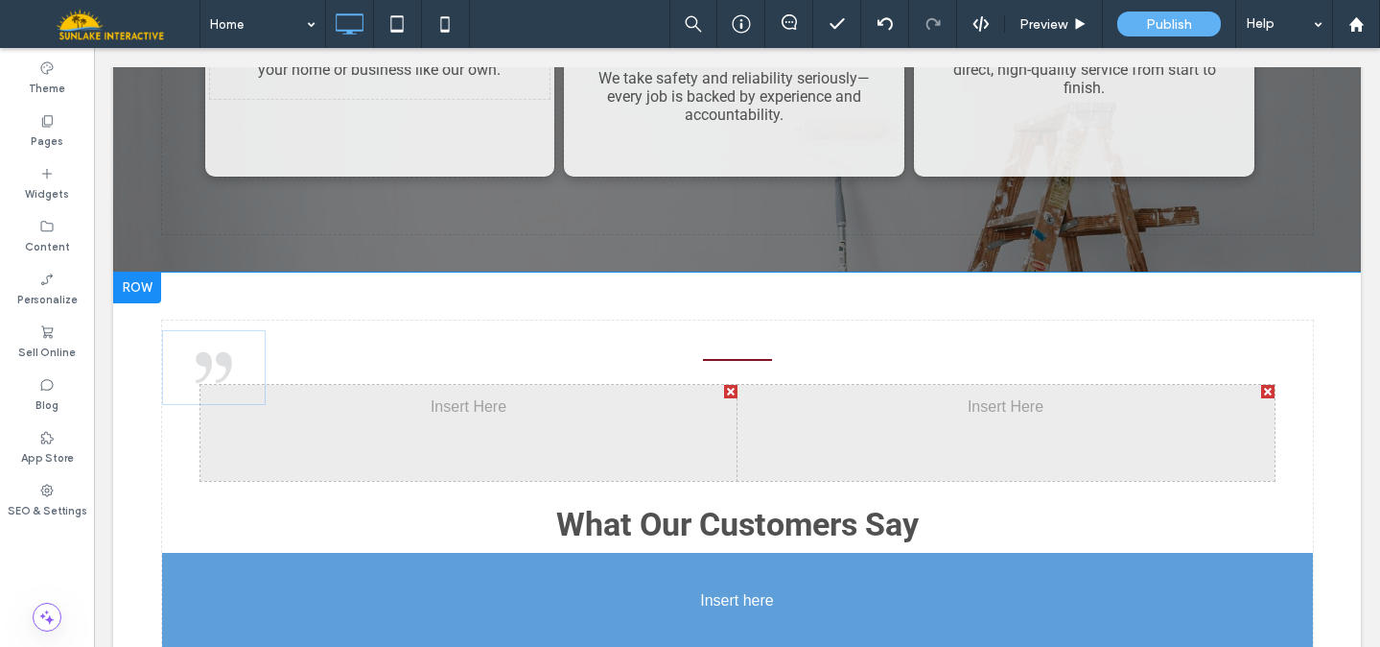
drag, startPoint x: 728, startPoint y: 111, endPoint x: 743, endPoint y: 515, distance: 404.1
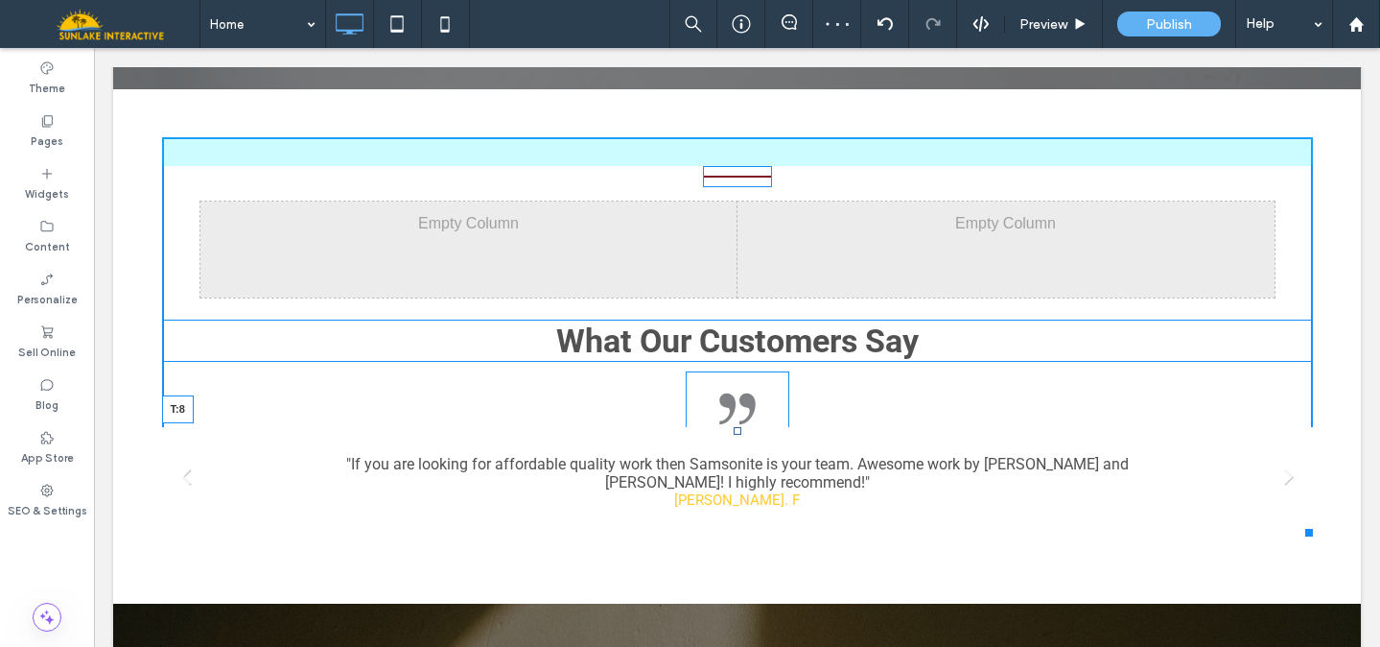
drag, startPoint x: 730, startPoint y: 318, endPoint x: 731, endPoint y: 353, distance: 35.5
click at [731, 427] on div ""If you are looking for affordable quality work then Samsonite is your team. Aw…" at bounding box center [737, 481] width 1151 height 109
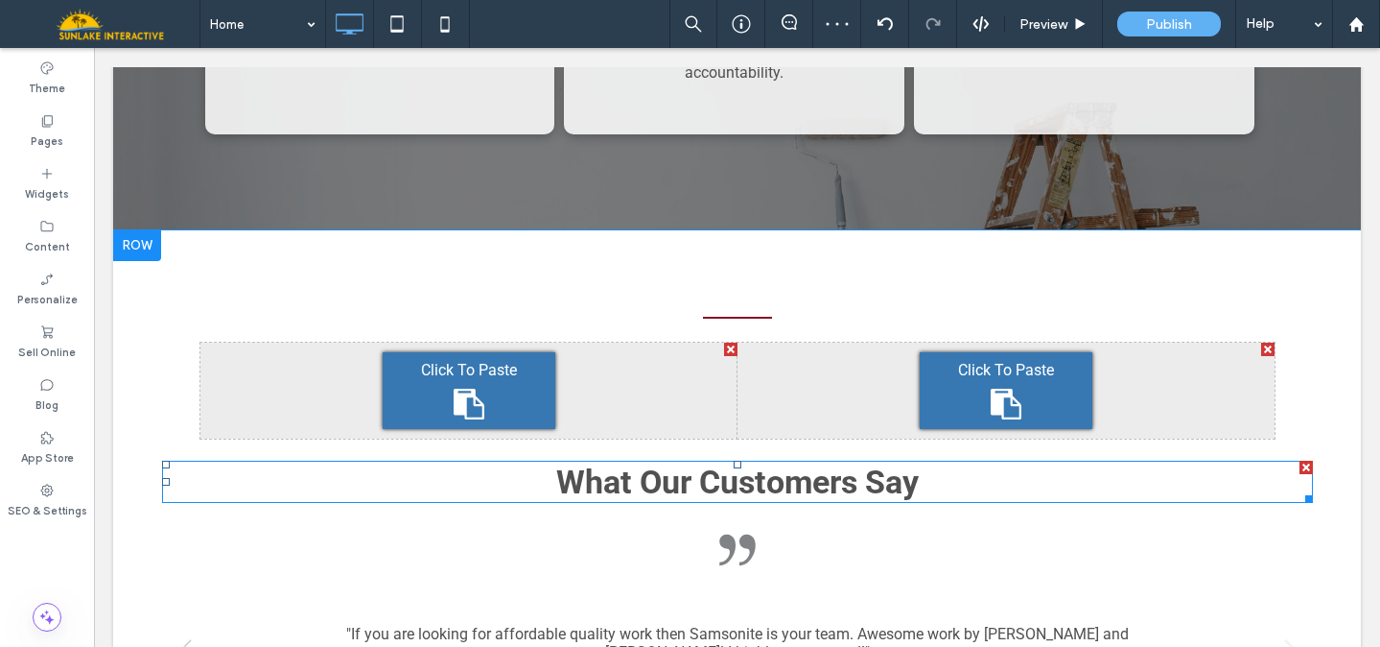
scroll to position [3179, 0]
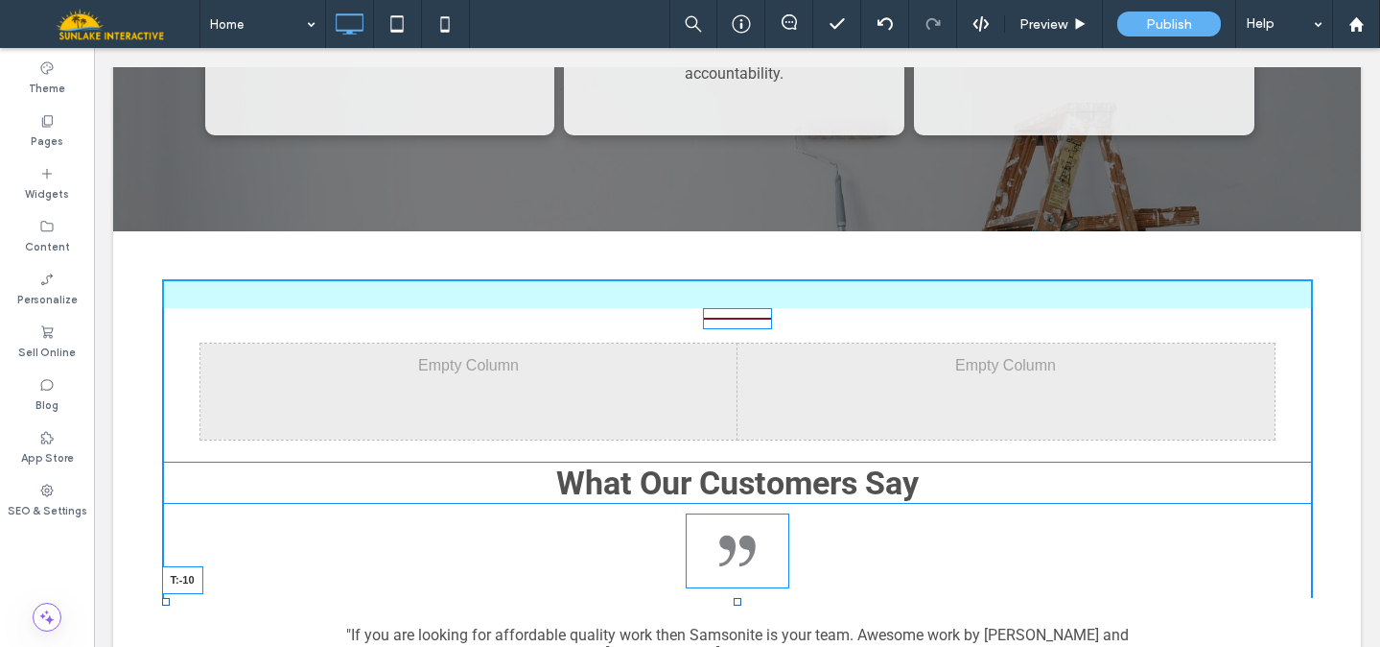
drag, startPoint x: 730, startPoint y: 490, endPoint x: 729, endPoint y: 462, distance: 27.8
click at [729, 462] on div "Click To Paste Click To Paste Click To Paste Click To Paste Click To Paste What…" at bounding box center [737, 493] width 1151 height 428
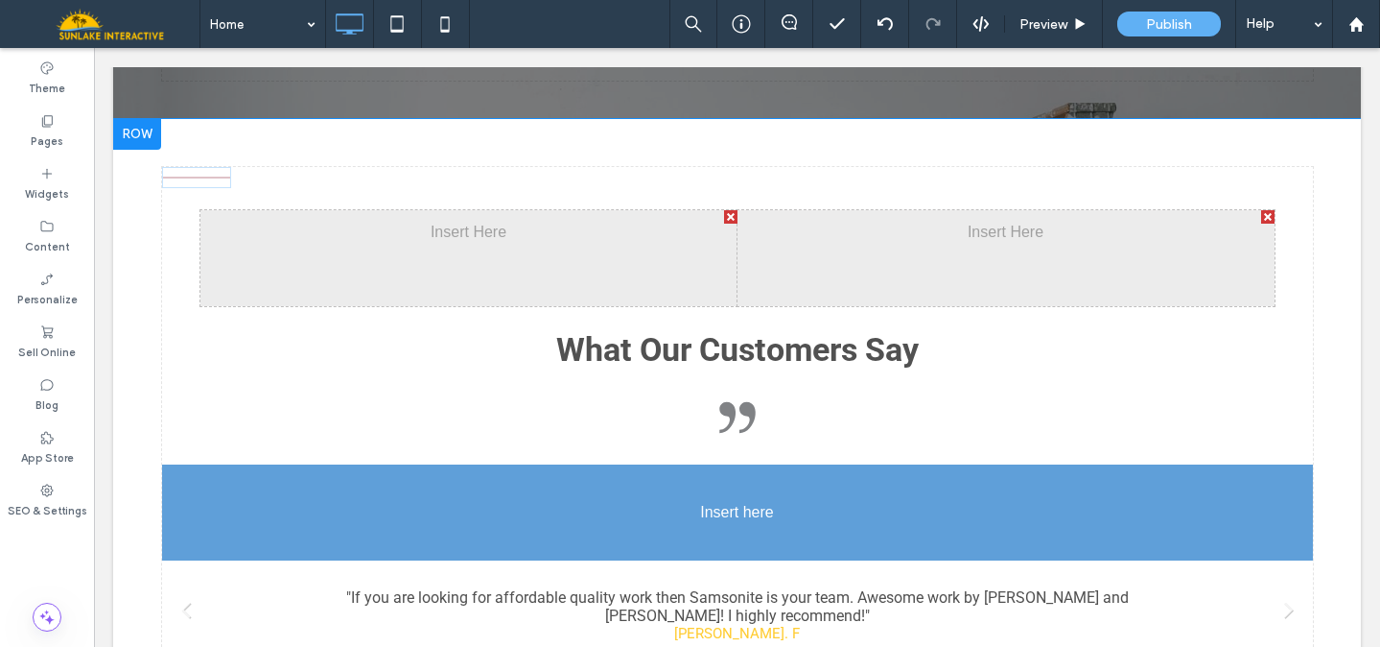
scroll to position [3609, 0]
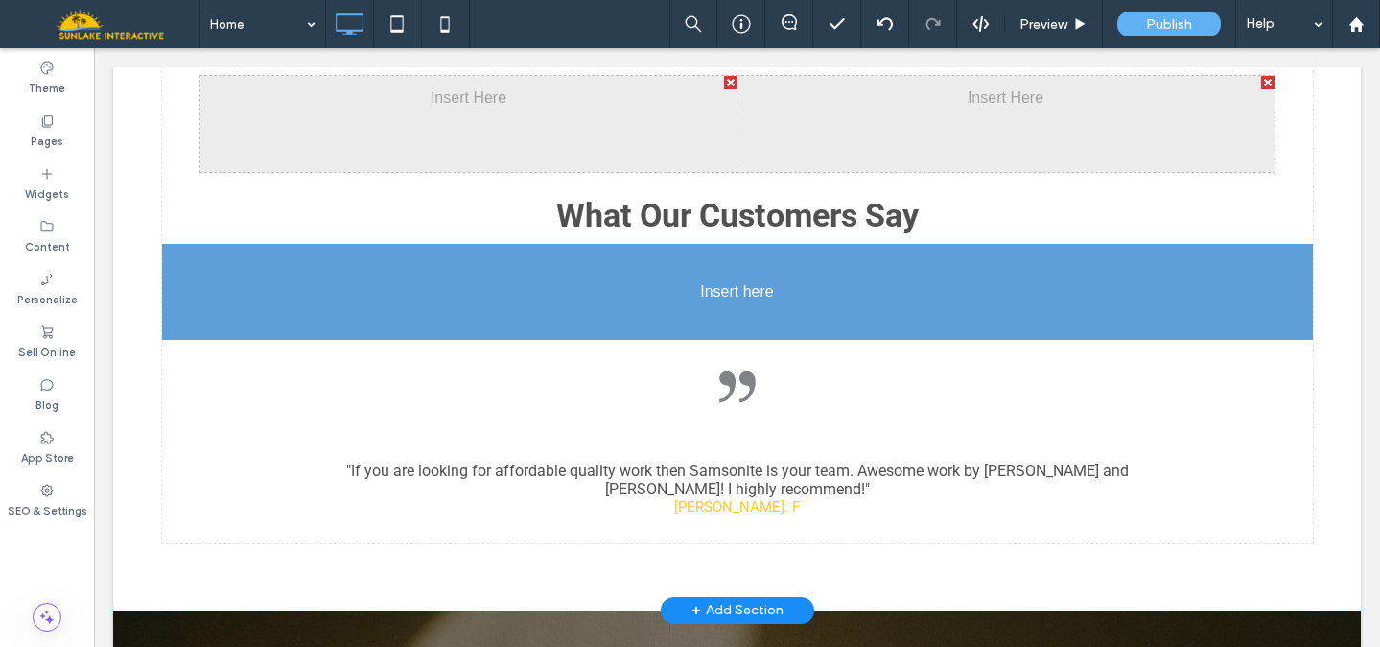
drag, startPoint x: 719, startPoint y: 251, endPoint x: 737, endPoint y: 167, distance: 86.2
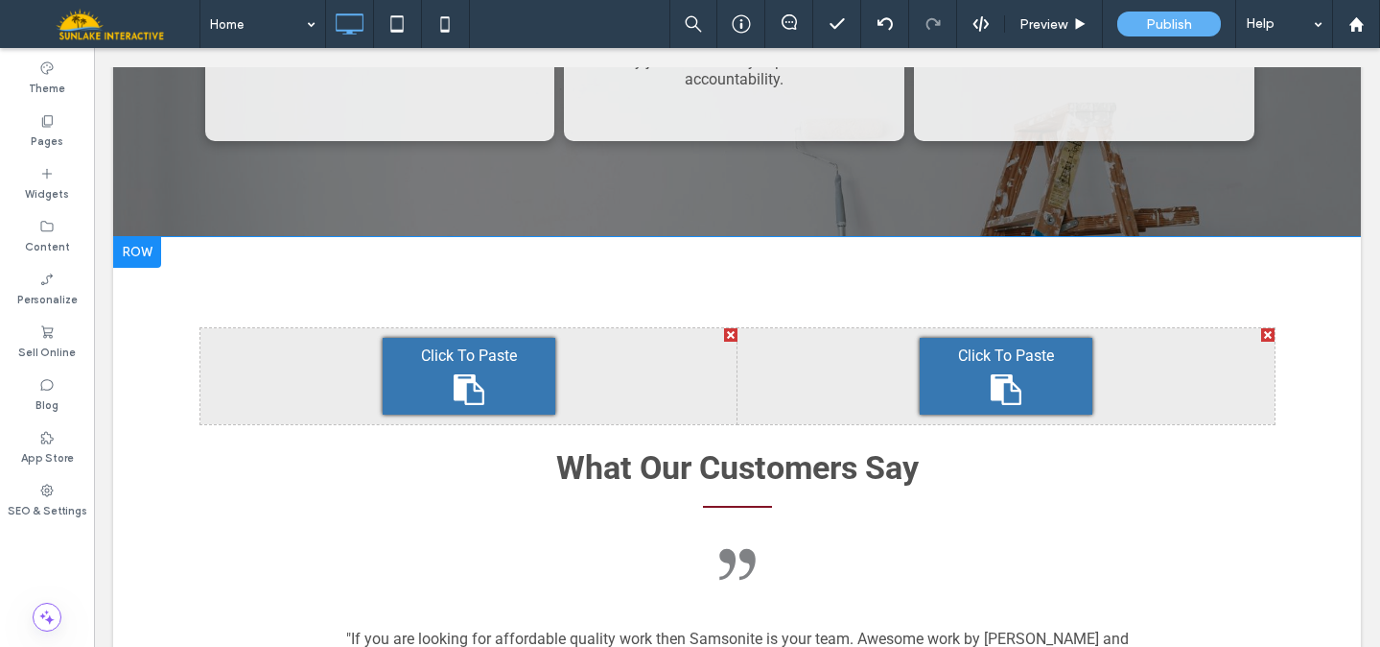
scroll to position [3196, 0]
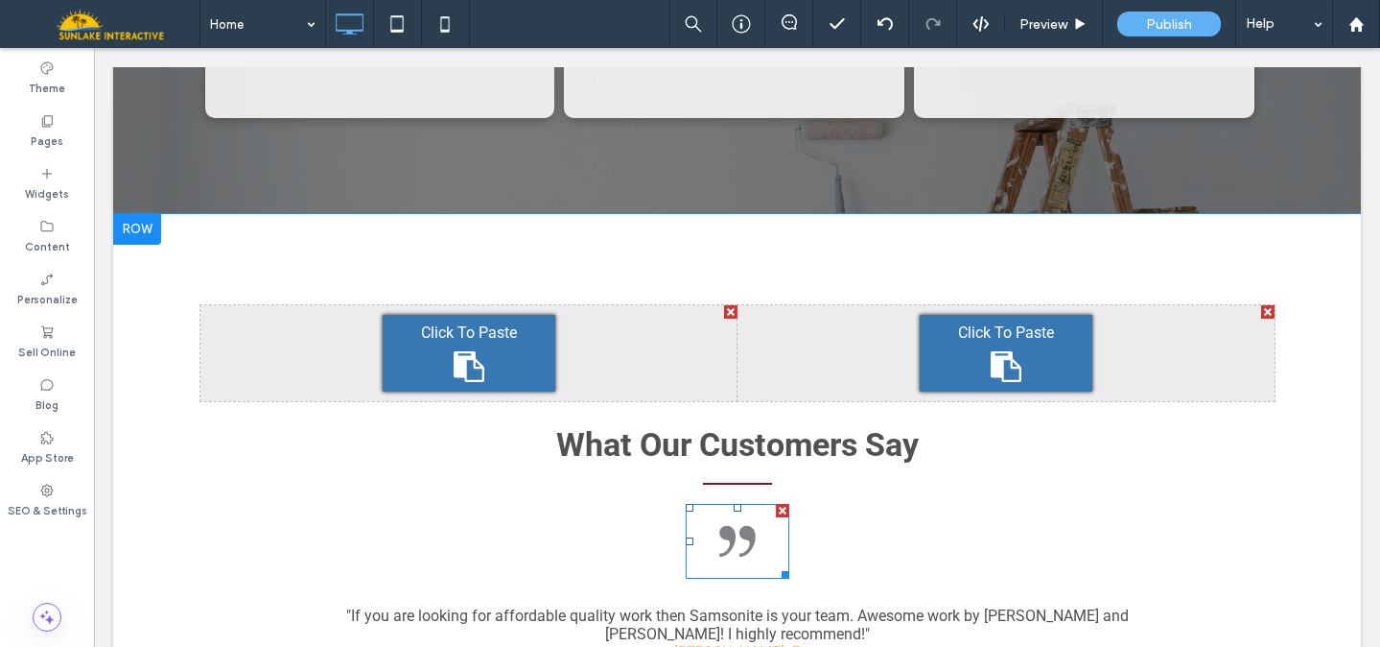
click at [776, 504] on div at bounding box center [782, 510] width 13 height 13
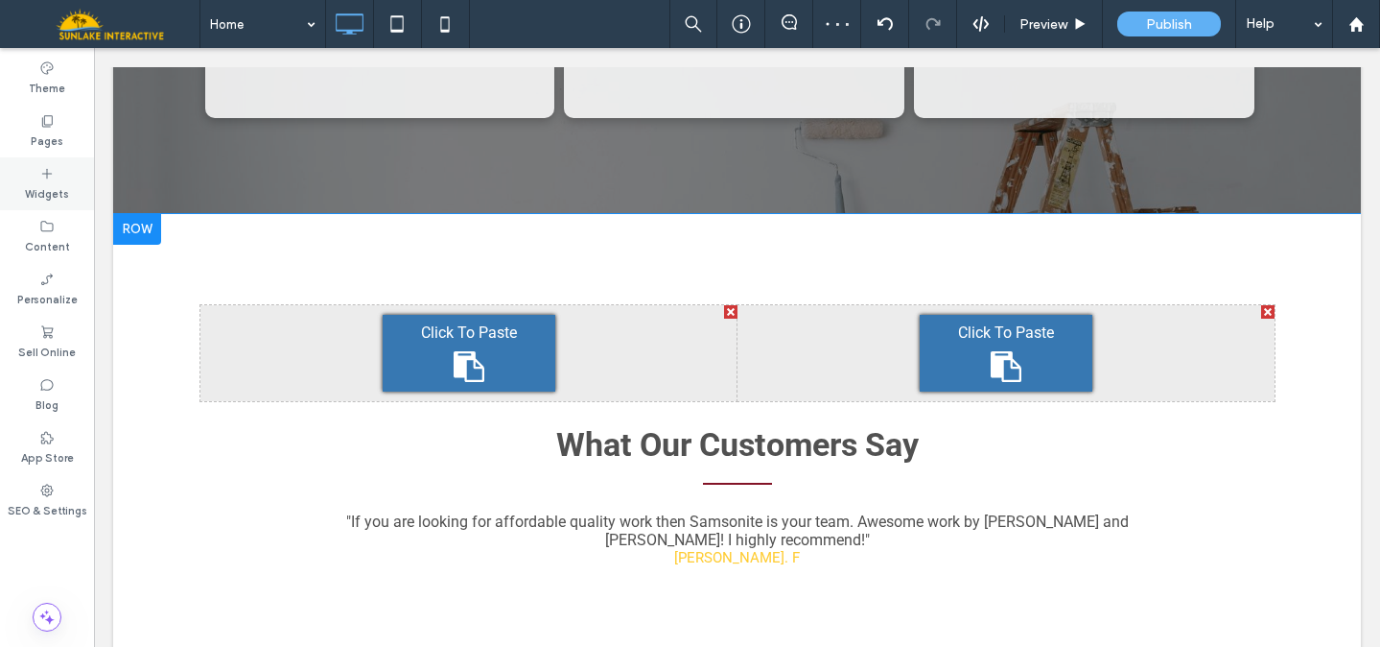
click at [43, 188] on label "Widgets" at bounding box center [47, 191] width 44 height 21
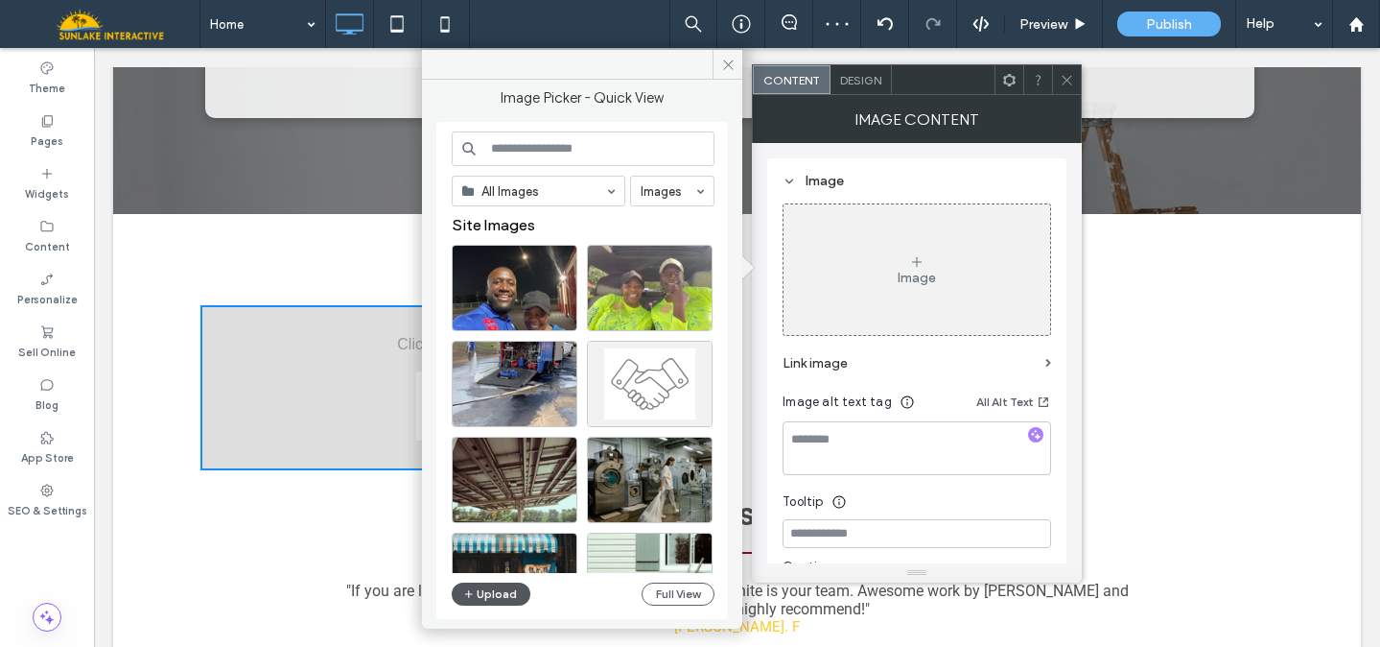
click at [486, 599] on button "Upload" at bounding box center [491, 593] width 79 height 23
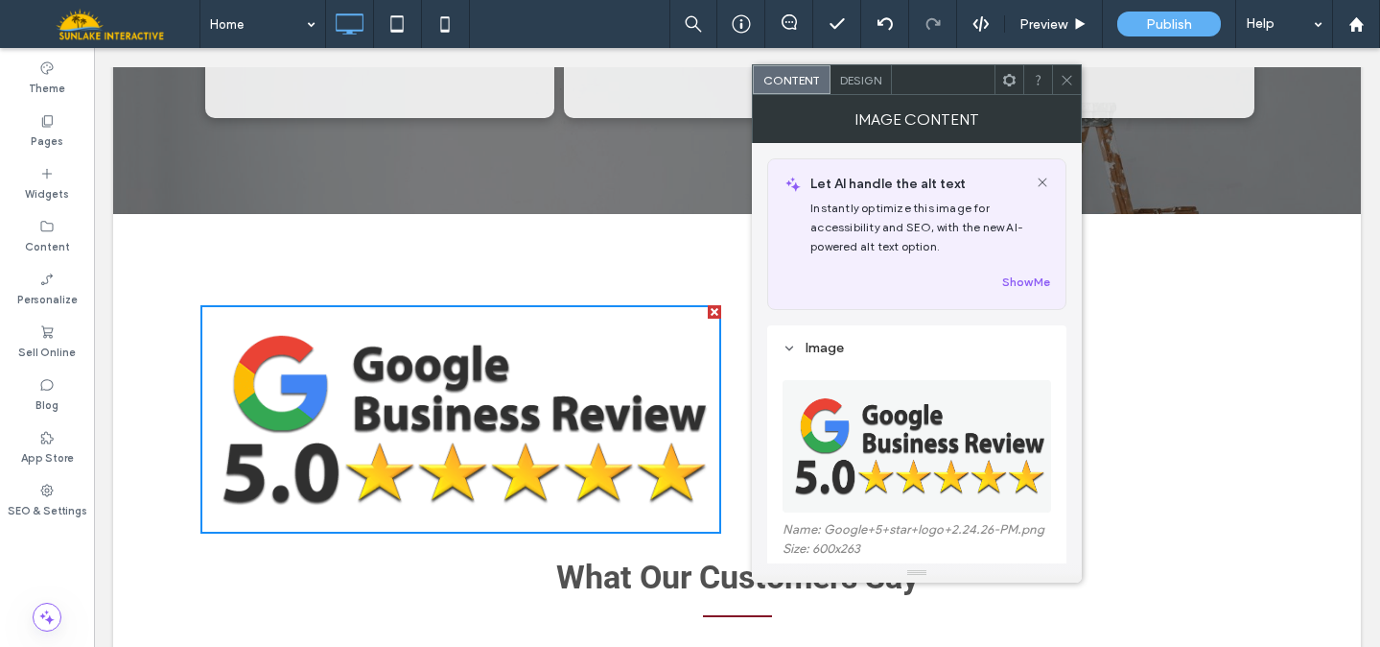
click at [1056, 82] on div at bounding box center [1066, 79] width 29 height 29
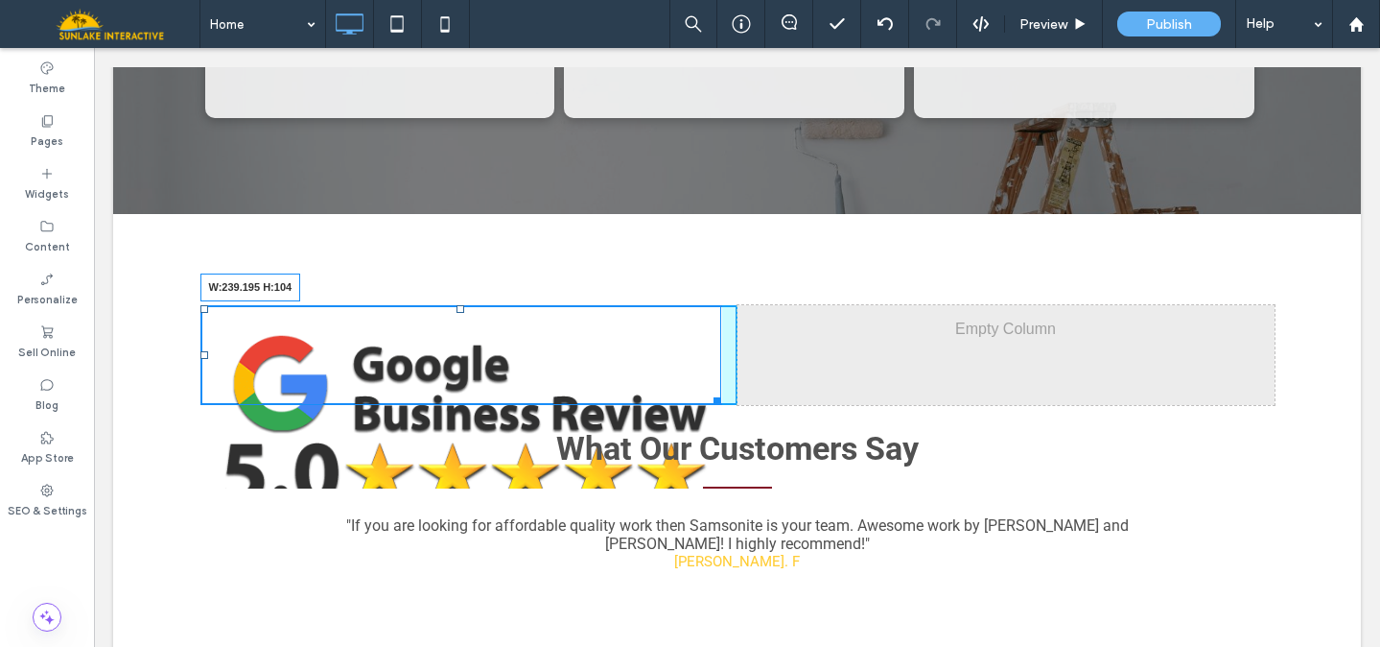
drag, startPoint x: 706, startPoint y: 412, endPoint x: 559, endPoint y: 340, distance: 163.9
click at [559, 340] on div "Click To Paste Click To Paste Click To Paste W:239.195 H:104 Click To Paste Cli…" at bounding box center [737, 430] width 1151 height 336
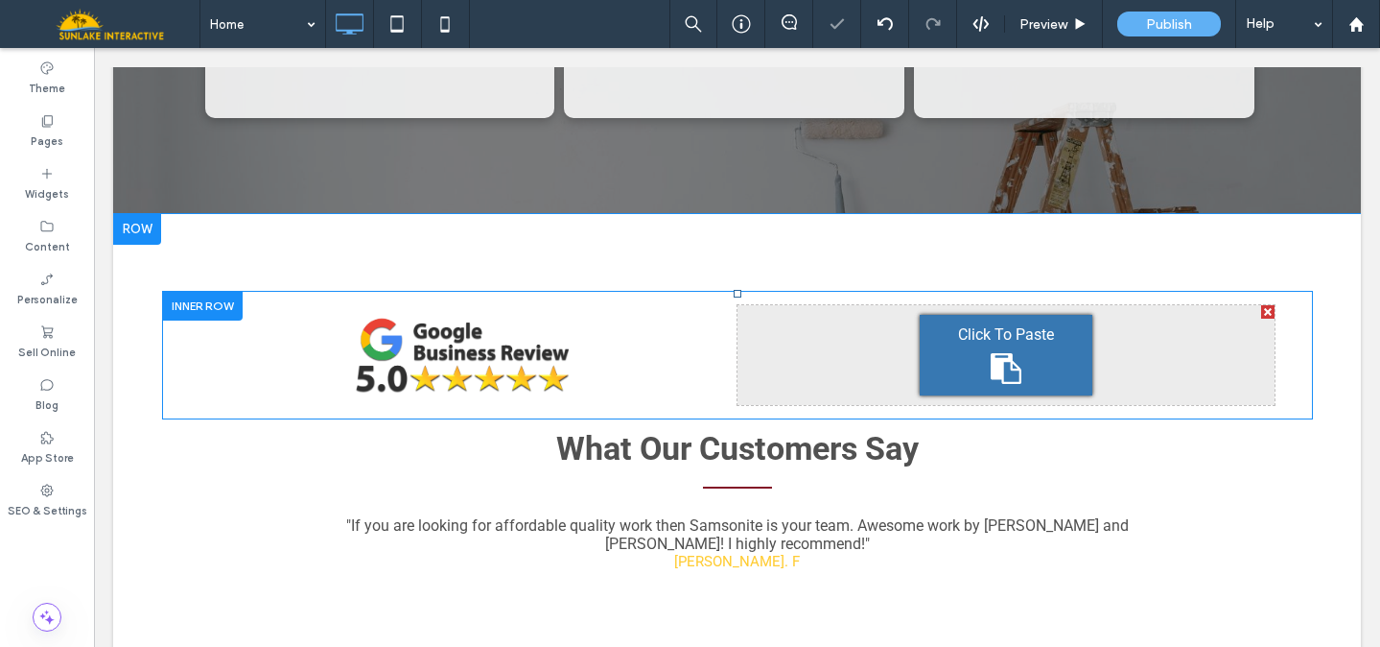
click at [170, 291] on div "Click To Paste Click To Paste Click To Paste Click To Paste" at bounding box center [737, 356] width 1151 height 130
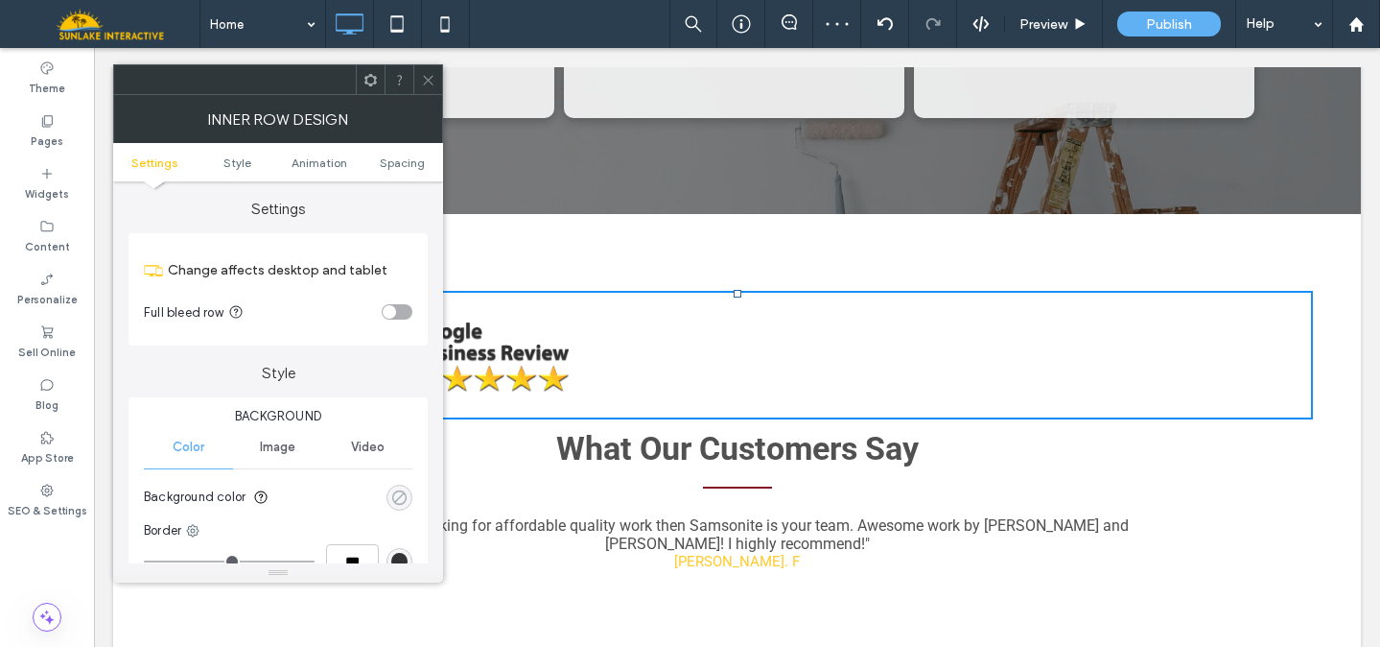
click at [393, 496] on div "rgba(0, 0, 0, 0)" at bounding box center [399, 497] width 16 height 16
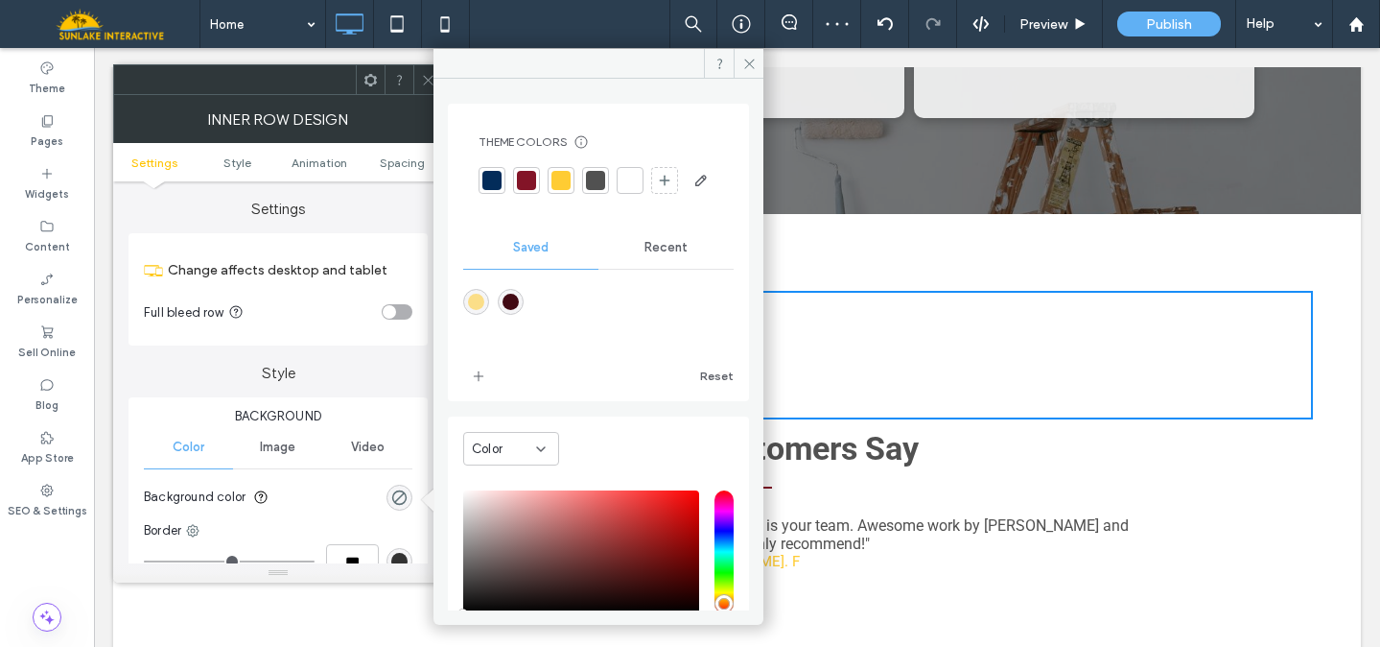
click at [488, 179] on div at bounding box center [492, 180] width 19 height 19
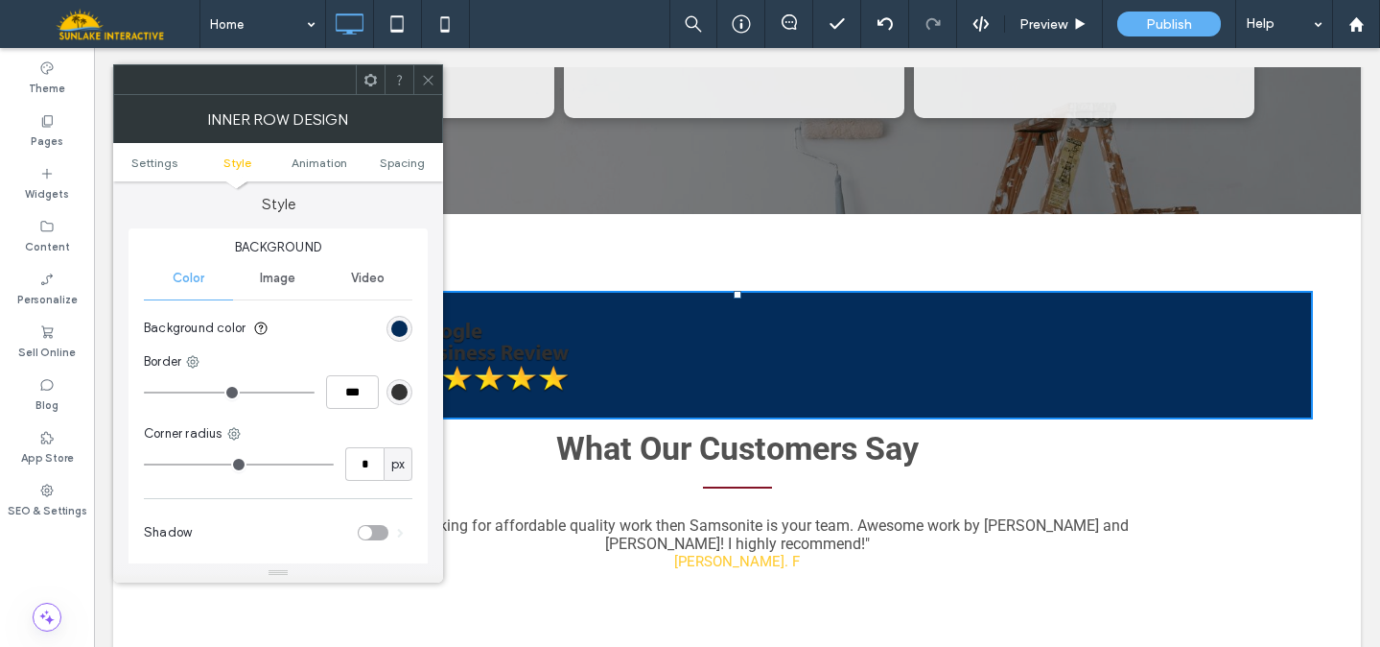
scroll to position [171, 0]
click at [408, 319] on div "rgba(3, 44, 90, 1)" at bounding box center [400, 327] width 26 height 26
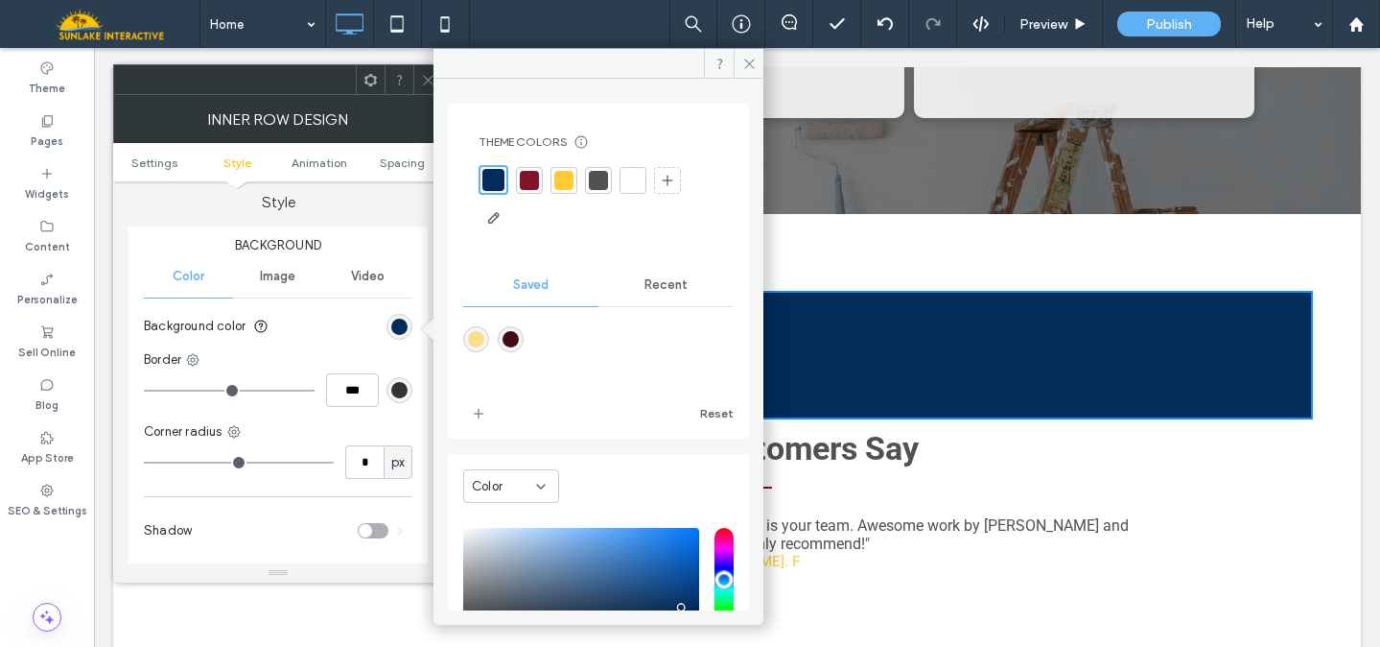
scroll to position [162, 0]
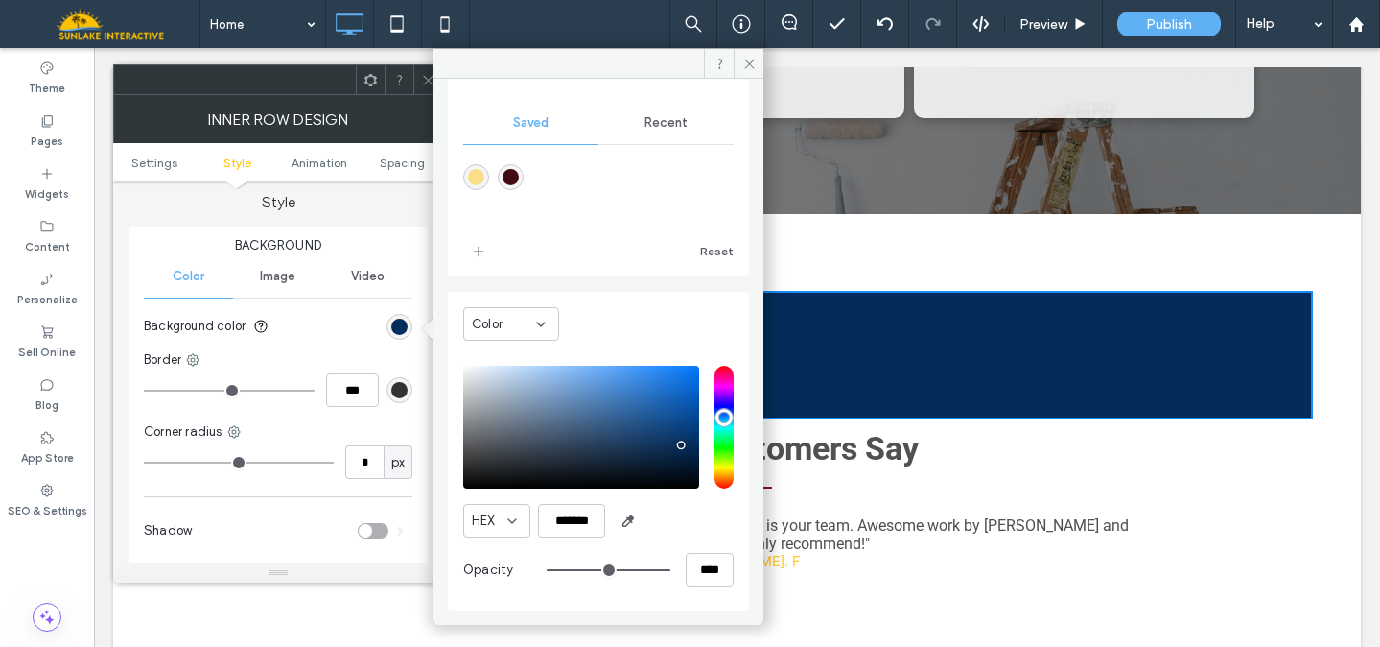
type input "**"
click at [592, 569] on input "range" at bounding box center [609, 570] width 124 height 2
type input "***"
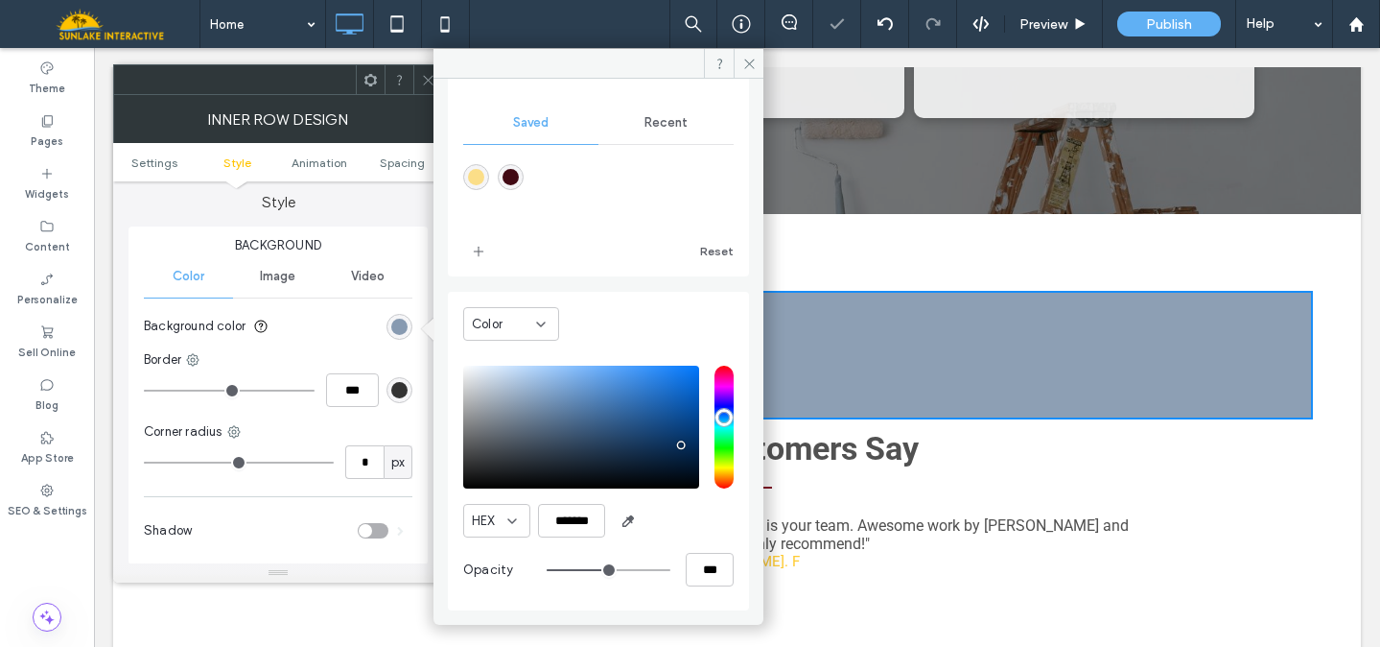
type input "**"
type input "***"
type input "**"
click at [570, 569] on input "range" at bounding box center [609, 570] width 124 height 2
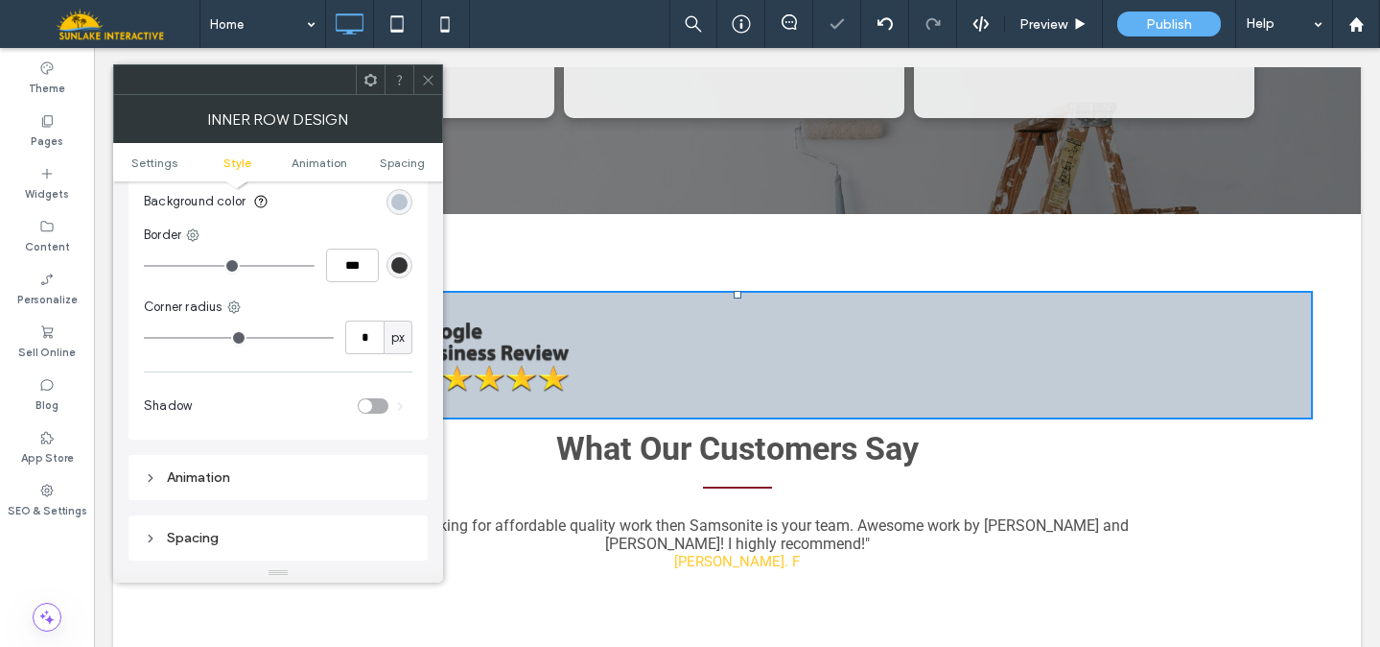
scroll to position [329, 0]
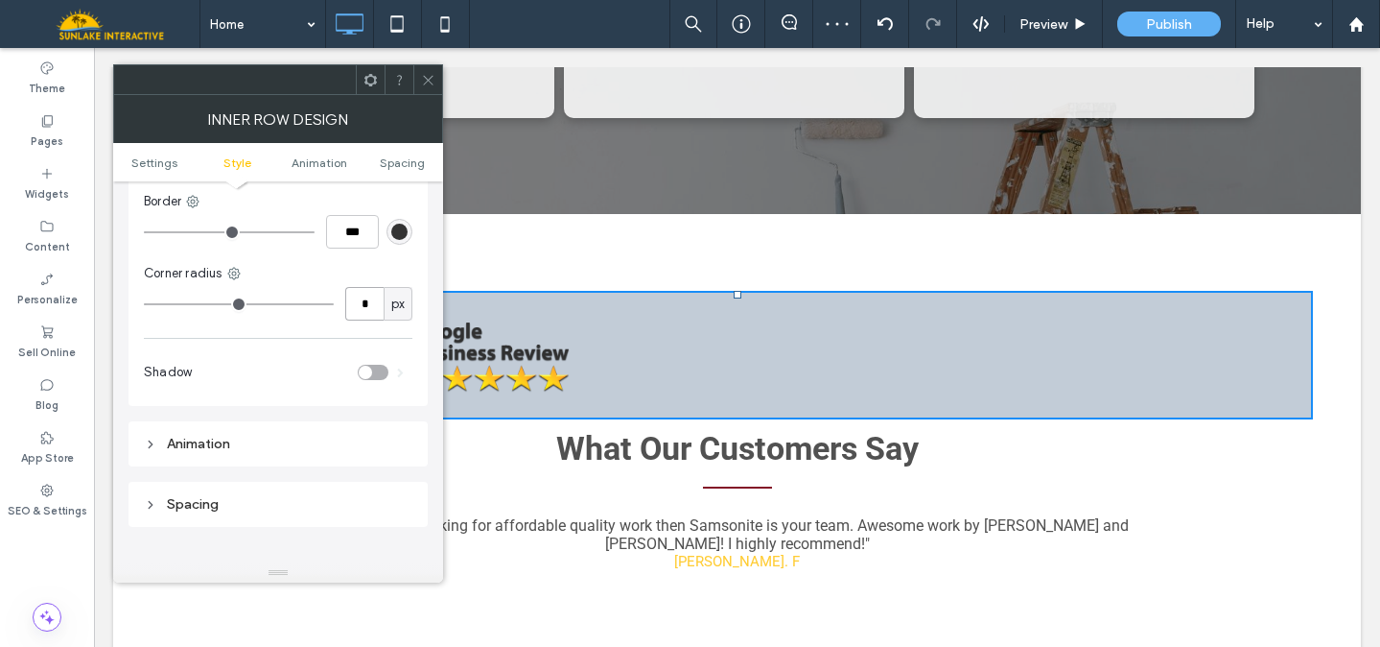
click at [374, 302] on input "*" at bounding box center [364, 304] width 38 height 34
type input "**"
click at [366, 366] on div "toggle" at bounding box center [365, 371] width 13 height 13
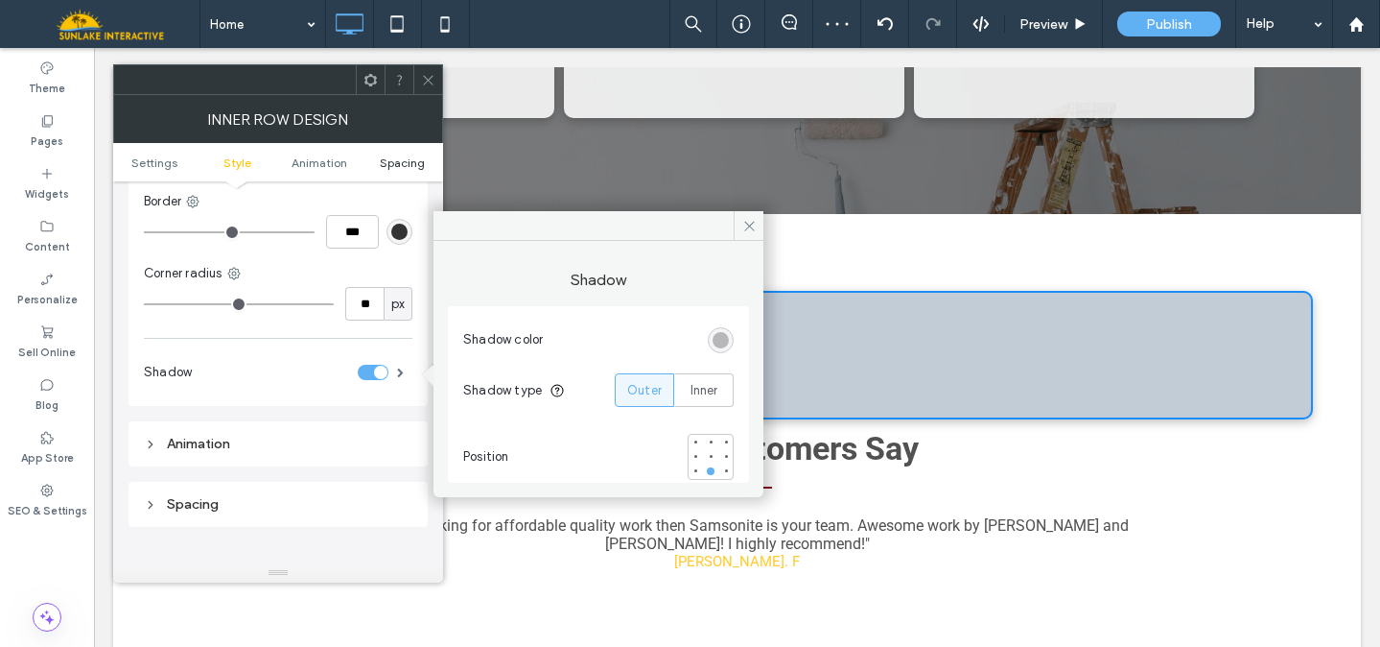
click at [394, 163] on span "Spacing" at bounding box center [402, 162] width 45 height 14
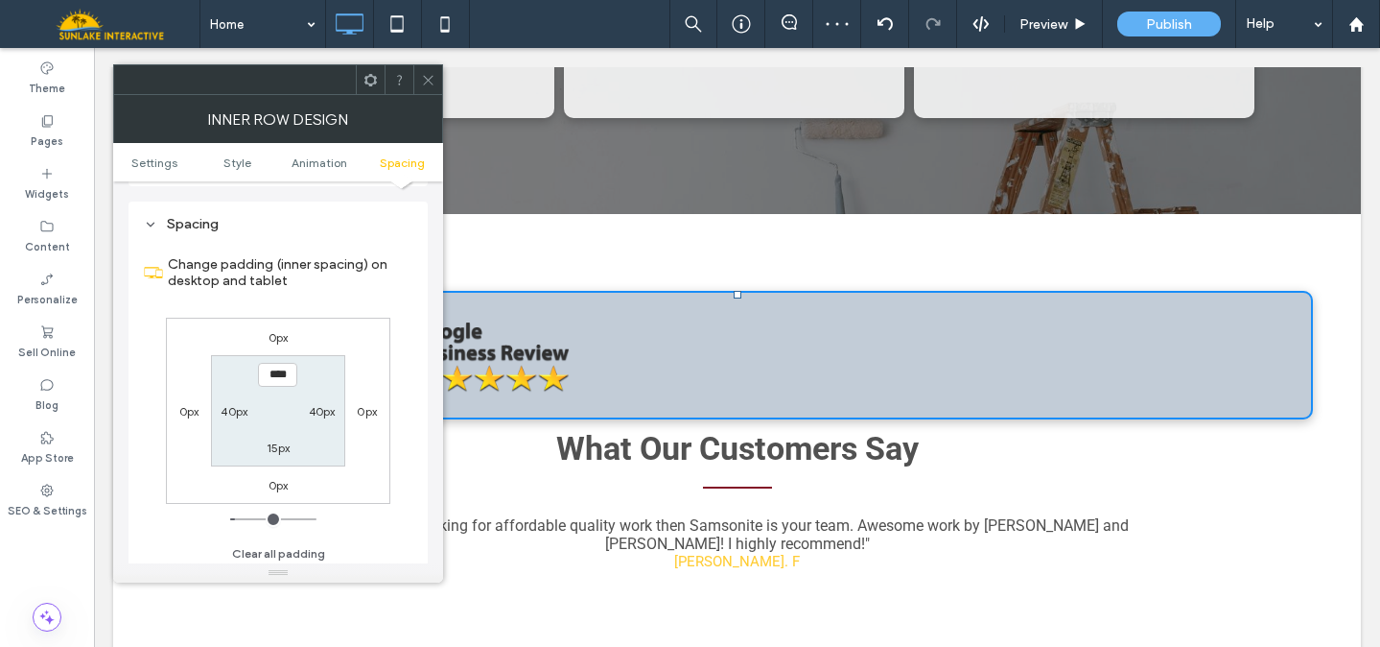
scroll to position [615, 0]
click at [423, 77] on icon at bounding box center [428, 80] width 14 height 14
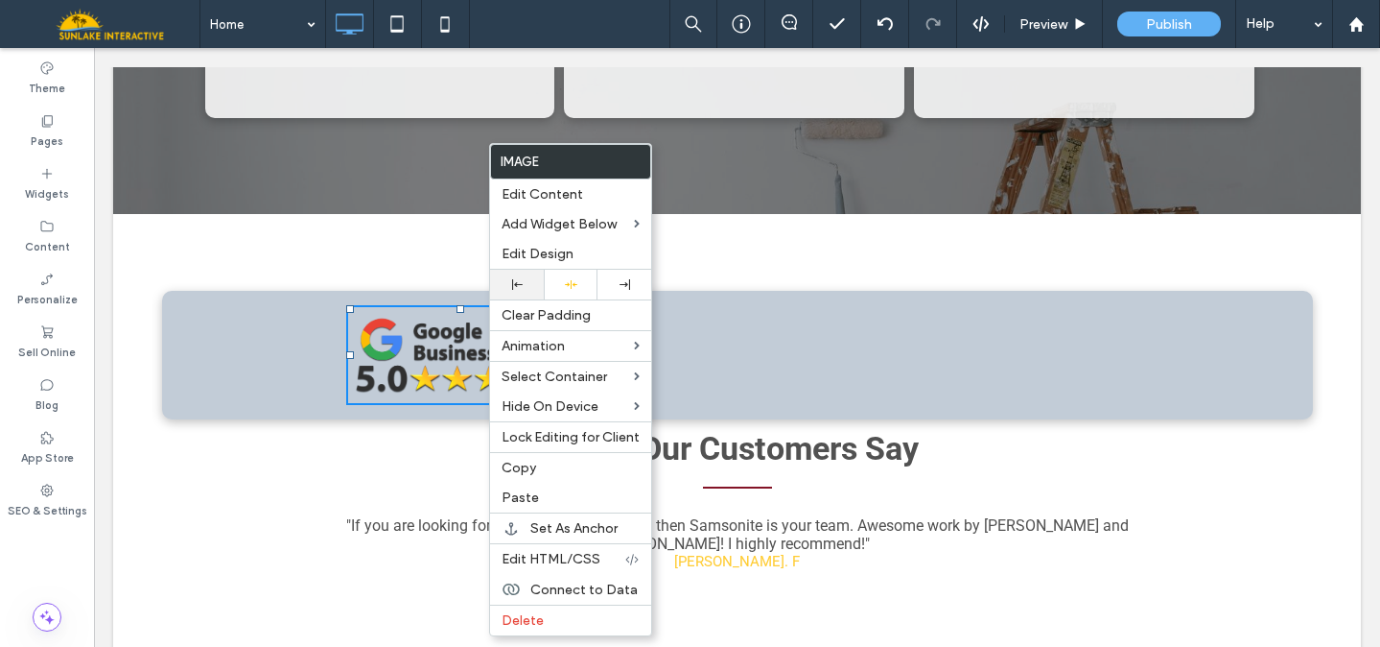
click at [522, 289] on div at bounding box center [517, 284] width 35 height 11
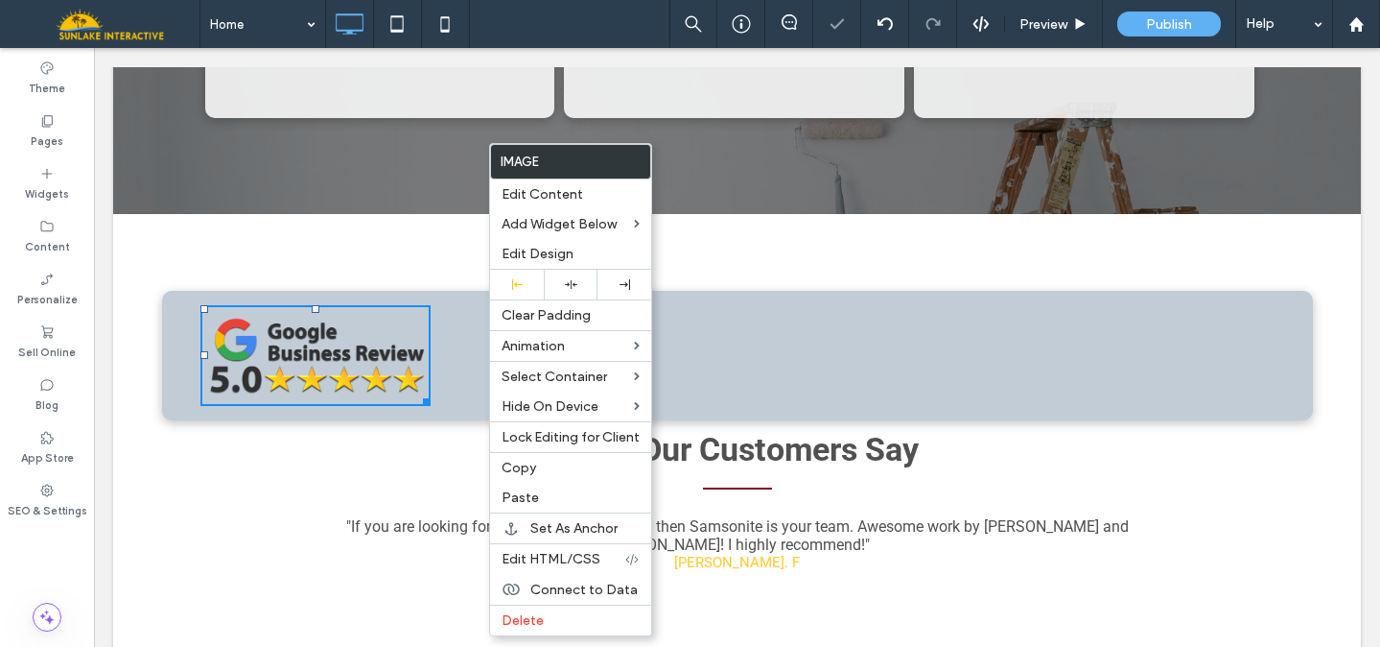
click at [1058, 291] on div "Click To Paste Click To Paste Click To Paste Click To Paste" at bounding box center [737, 356] width 1151 height 130
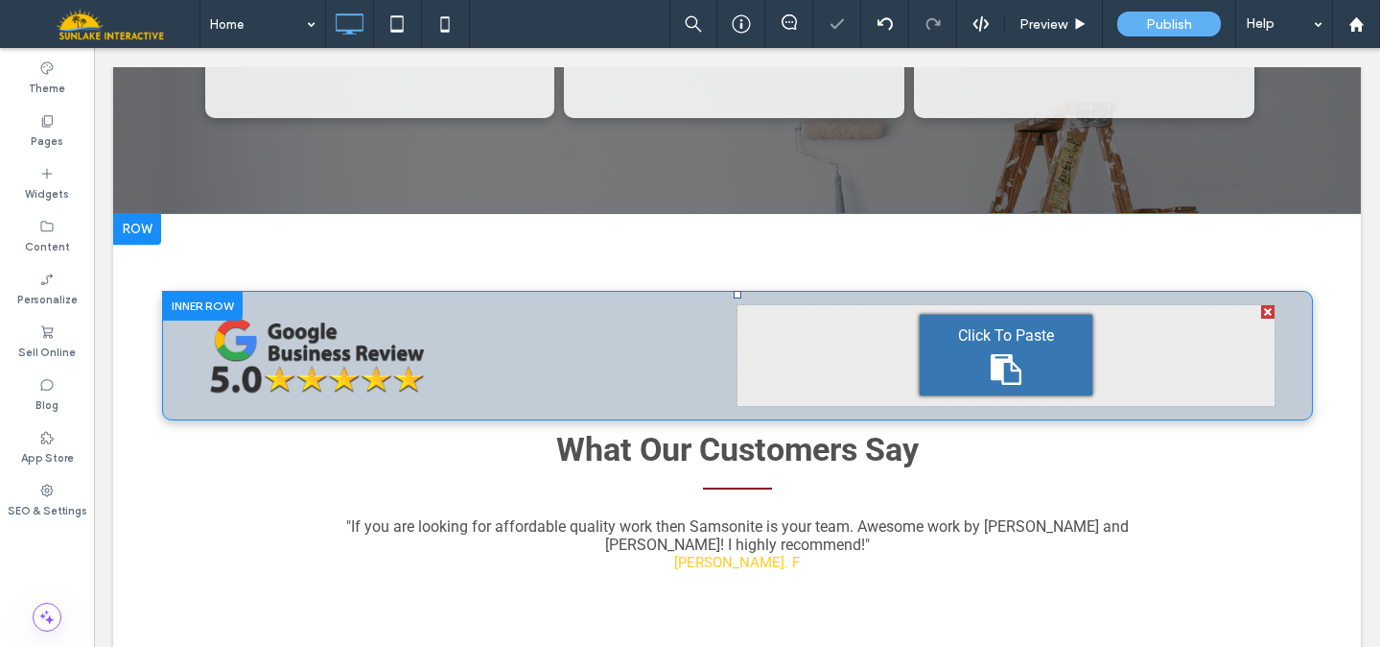
click at [164, 291] on div at bounding box center [202, 306] width 81 height 30
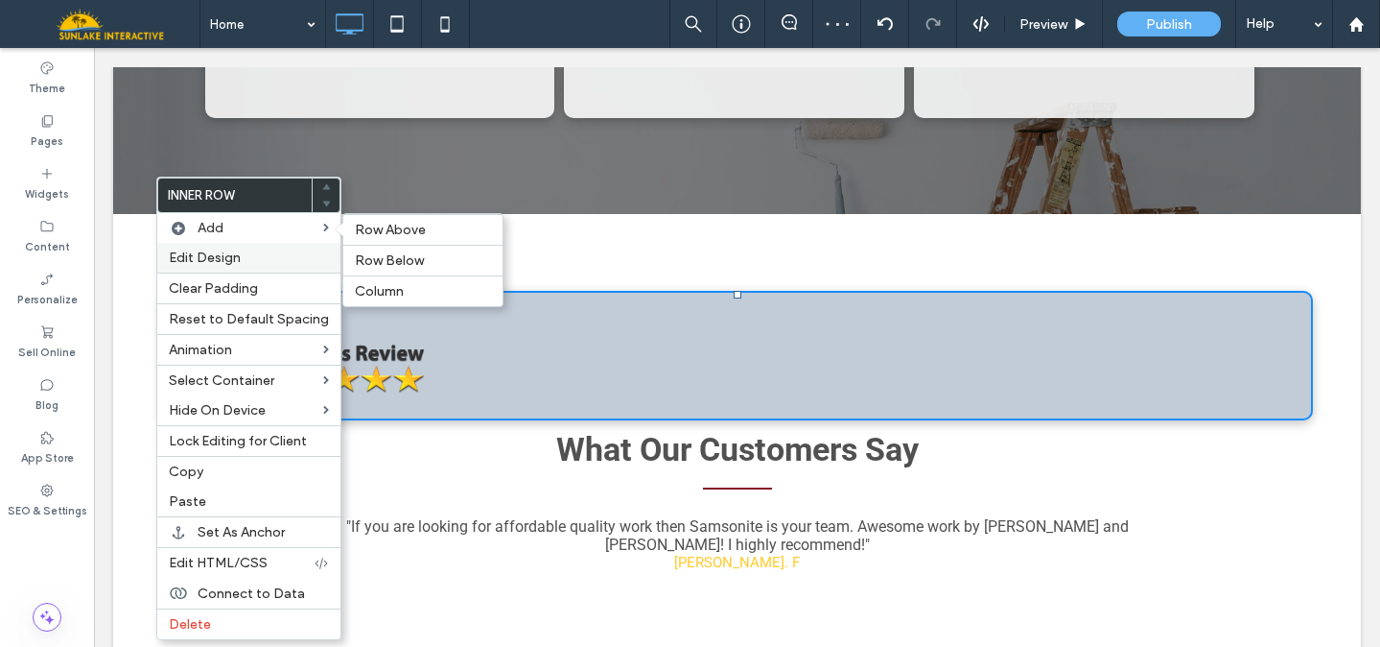
click at [237, 255] on span "Edit Design" at bounding box center [205, 257] width 72 height 16
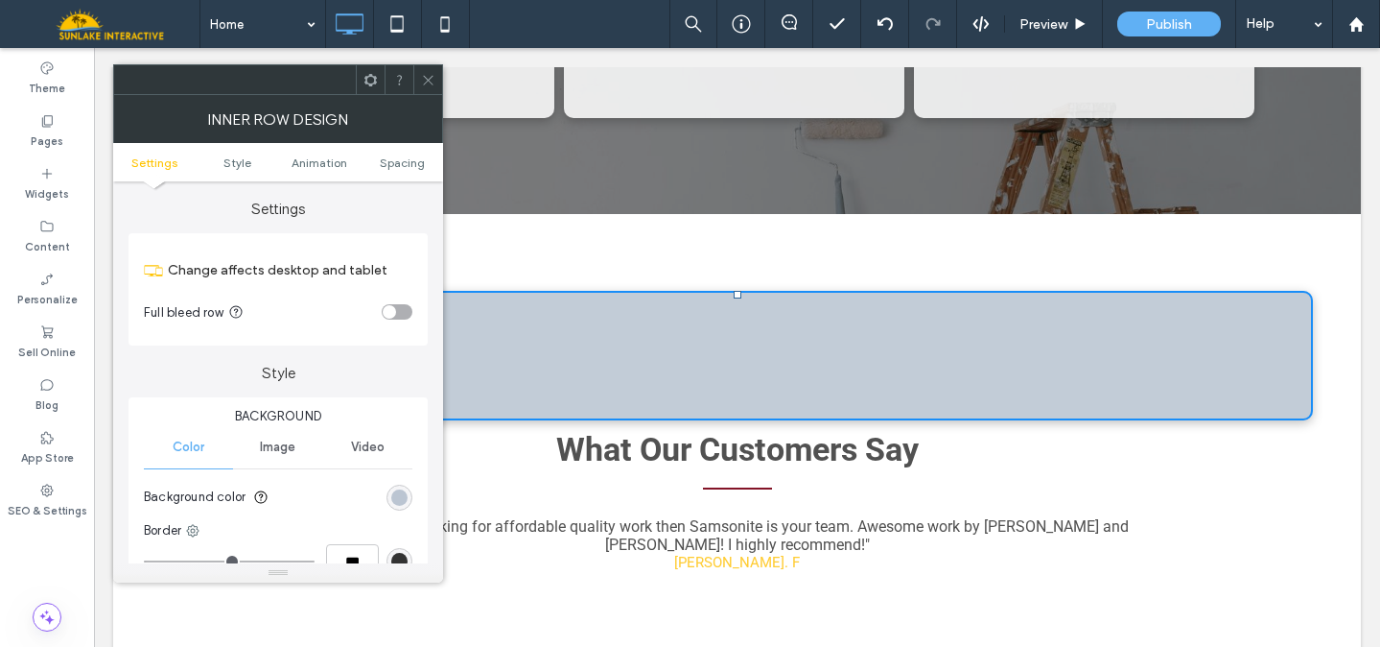
click at [419, 78] on div at bounding box center [427, 79] width 29 height 29
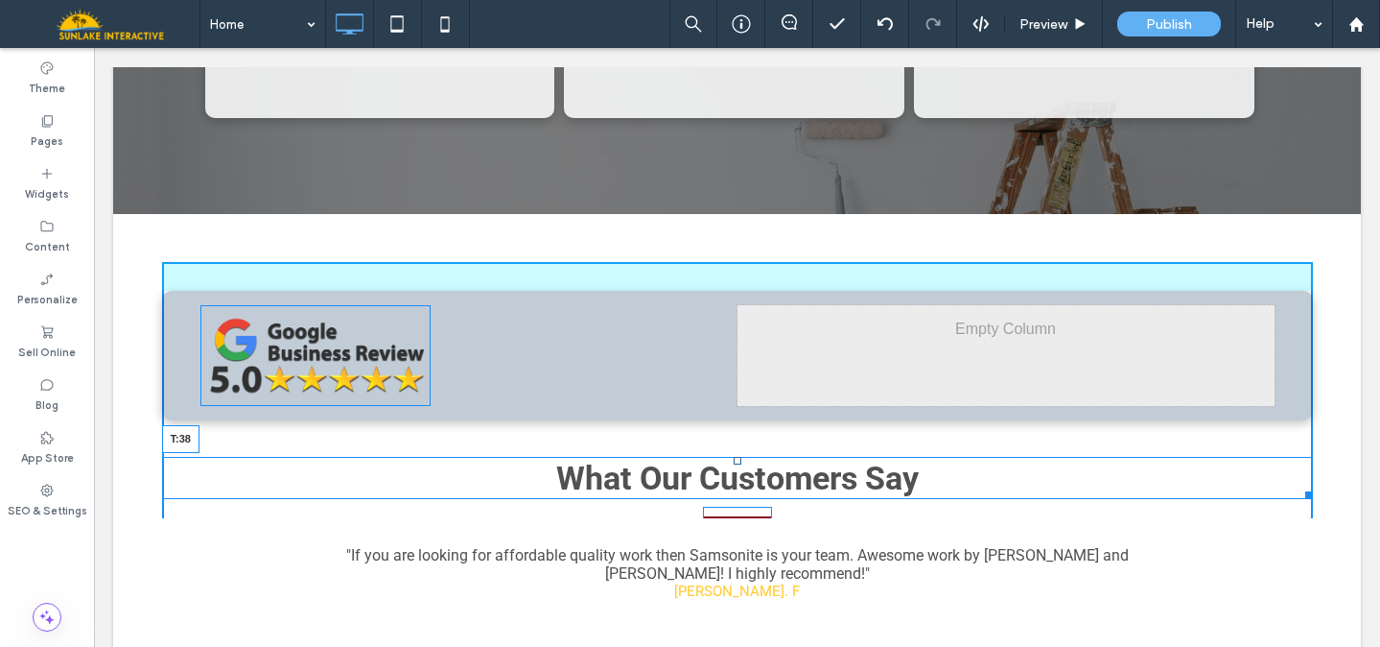
drag, startPoint x: 730, startPoint y: 317, endPoint x: 730, endPoint y: 346, distance: 29.7
click at [734, 457] on div at bounding box center [738, 461] width 8 height 8
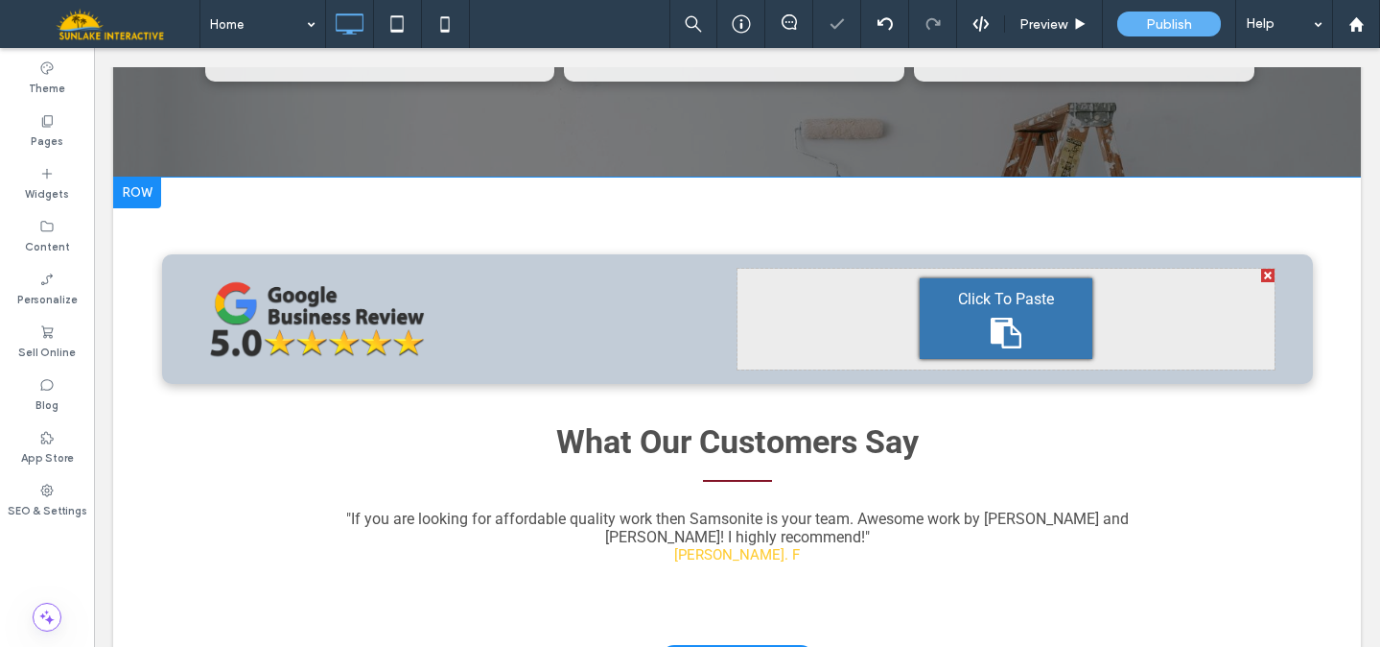
scroll to position [3244, 0]
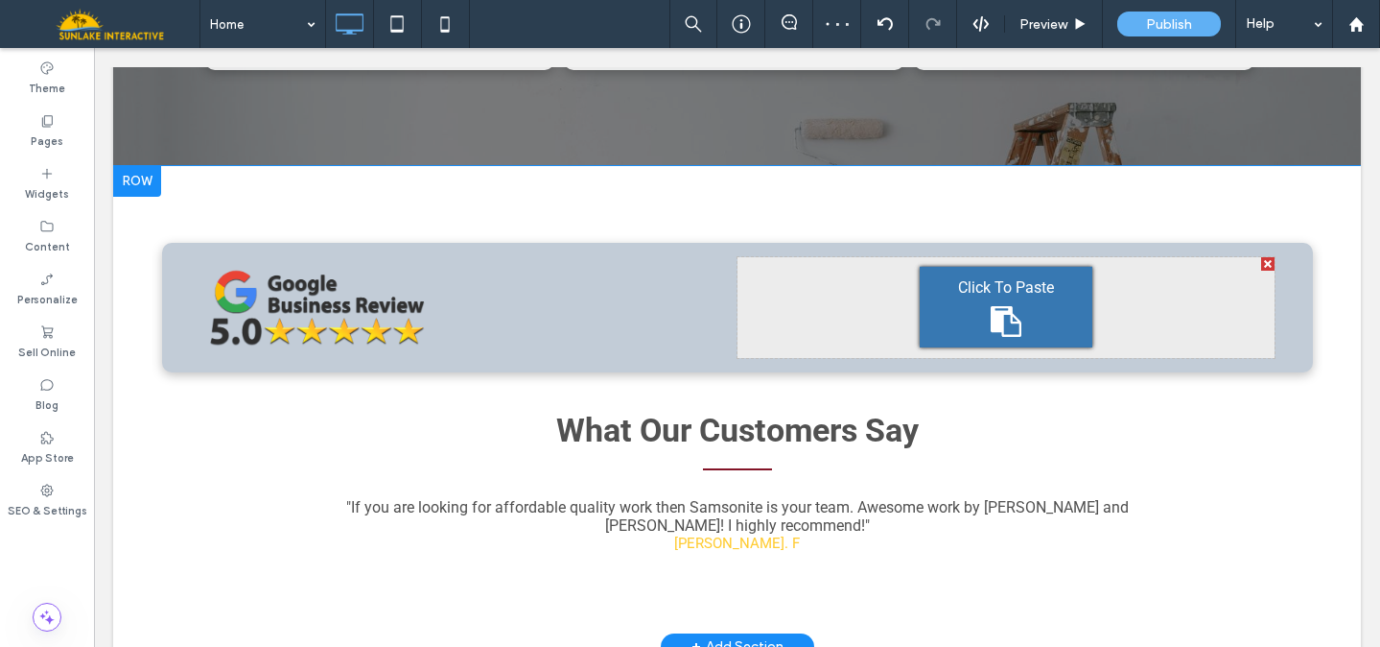
click at [1331, 192] on div "Click To Paste Click To Paste Click To Paste Click To Paste Click To Paste What…" at bounding box center [737, 406] width 1248 height 481
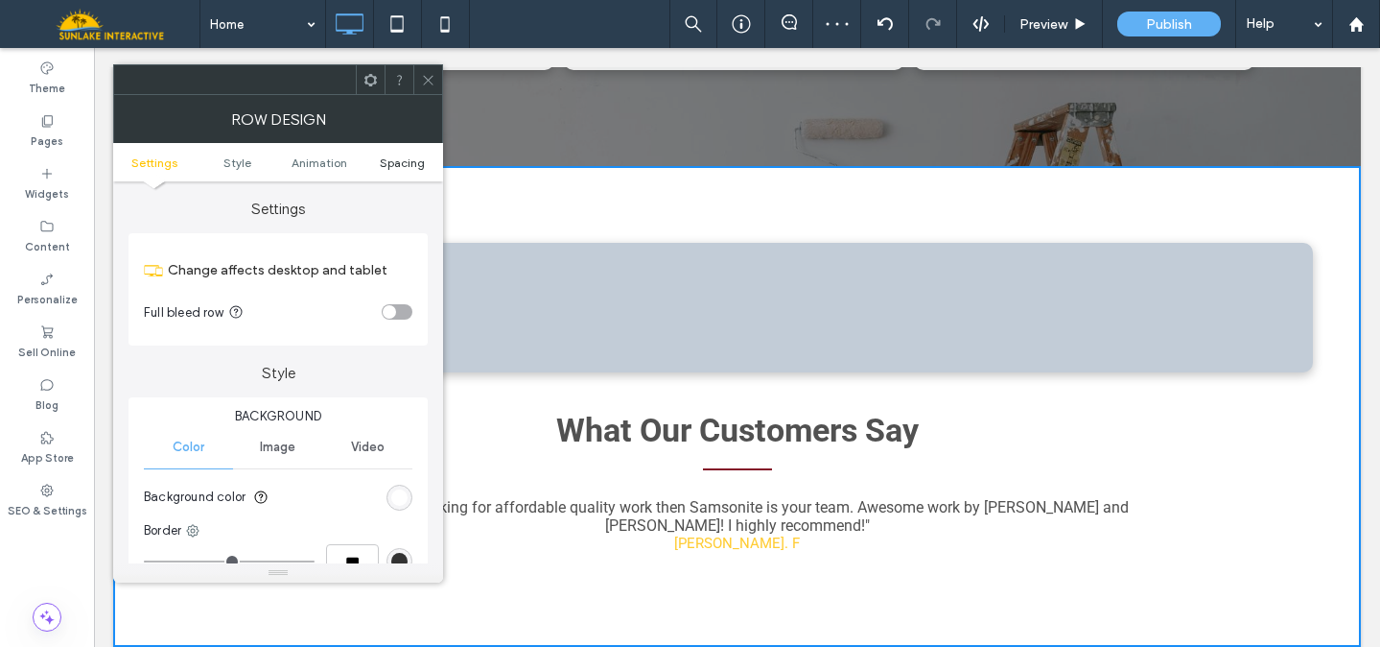
click at [397, 162] on span "Spacing" at bounding box center [402, 162] width 45 height 14
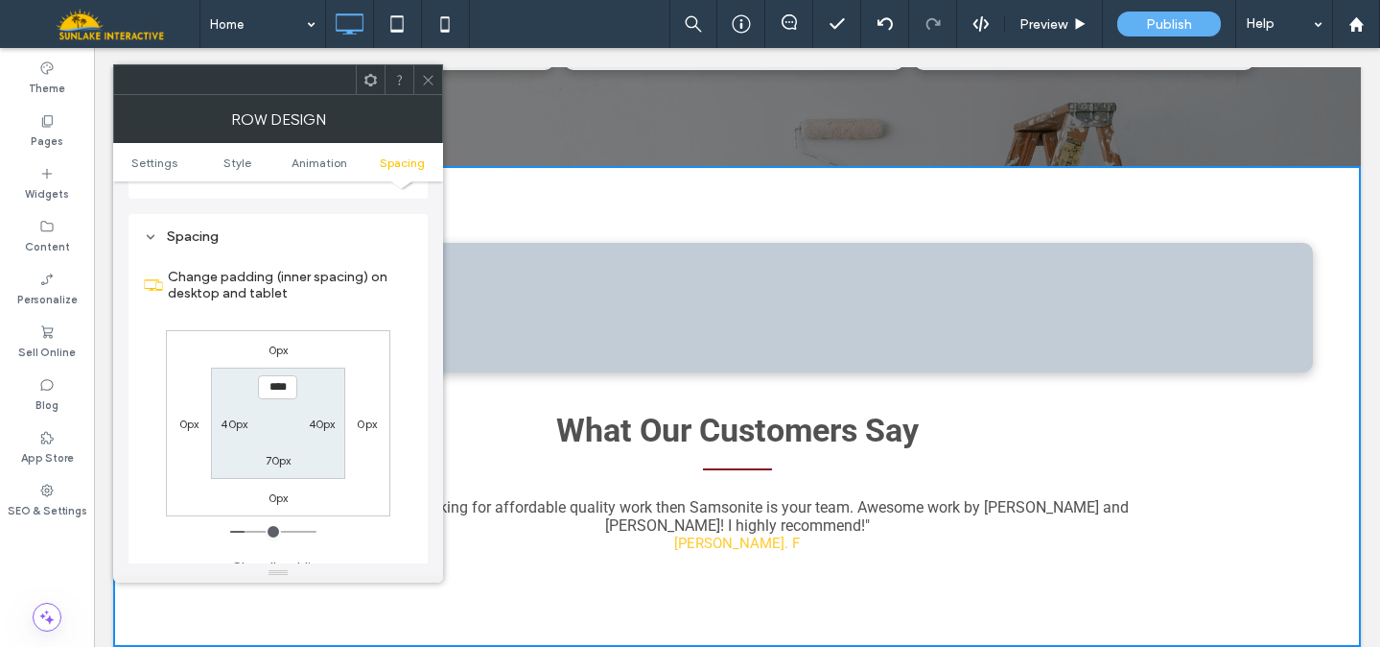
scroll to position [543, 0]
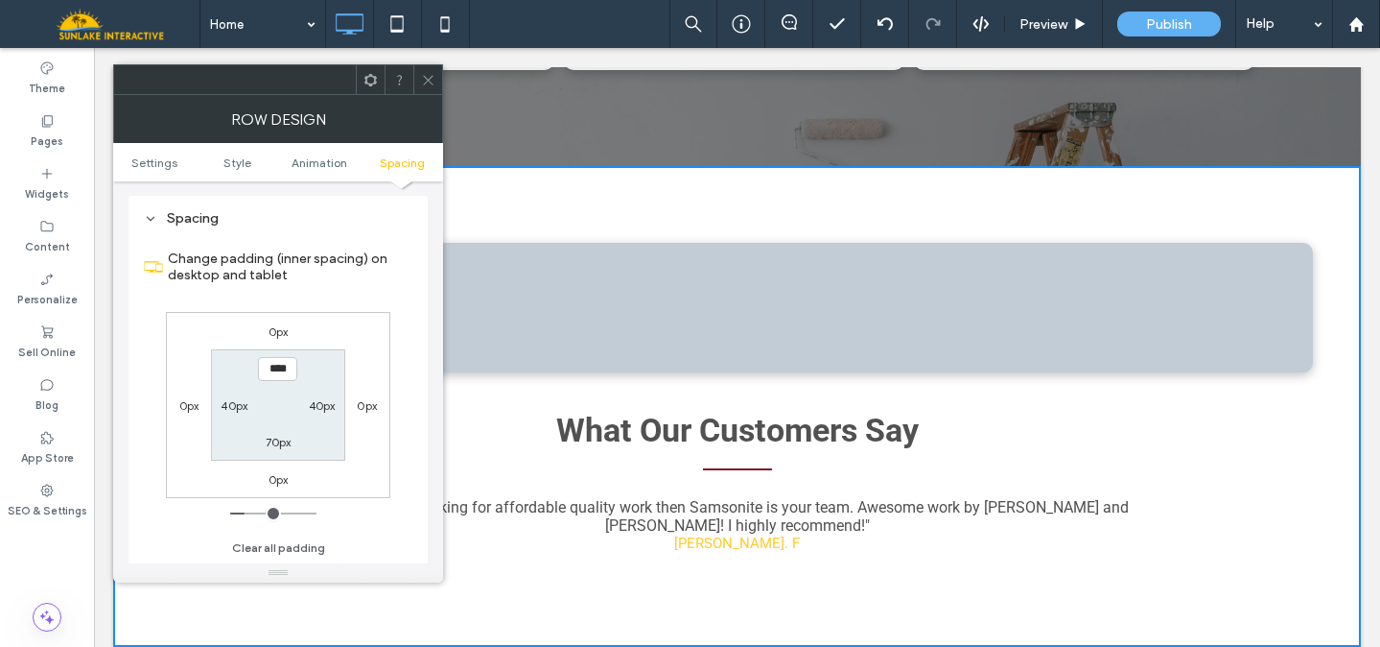
click at [231, 406] on label "40px" at bounding box center [234, 405] width 27 height 14
type input "**"
type input "***"
type input "*****"
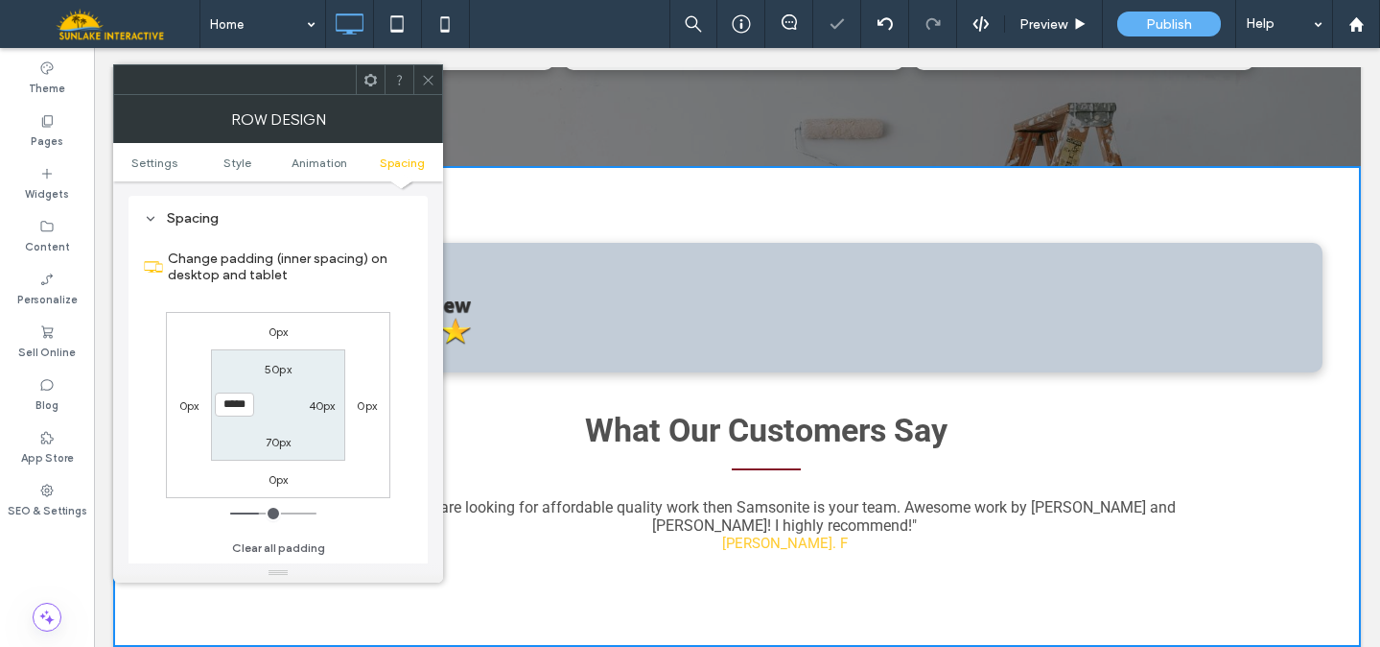
click at [318, 408] on label "40px" at bounding box center [322, 405] width 27 height 14
type input "**"
type input "***"
type input "*****"
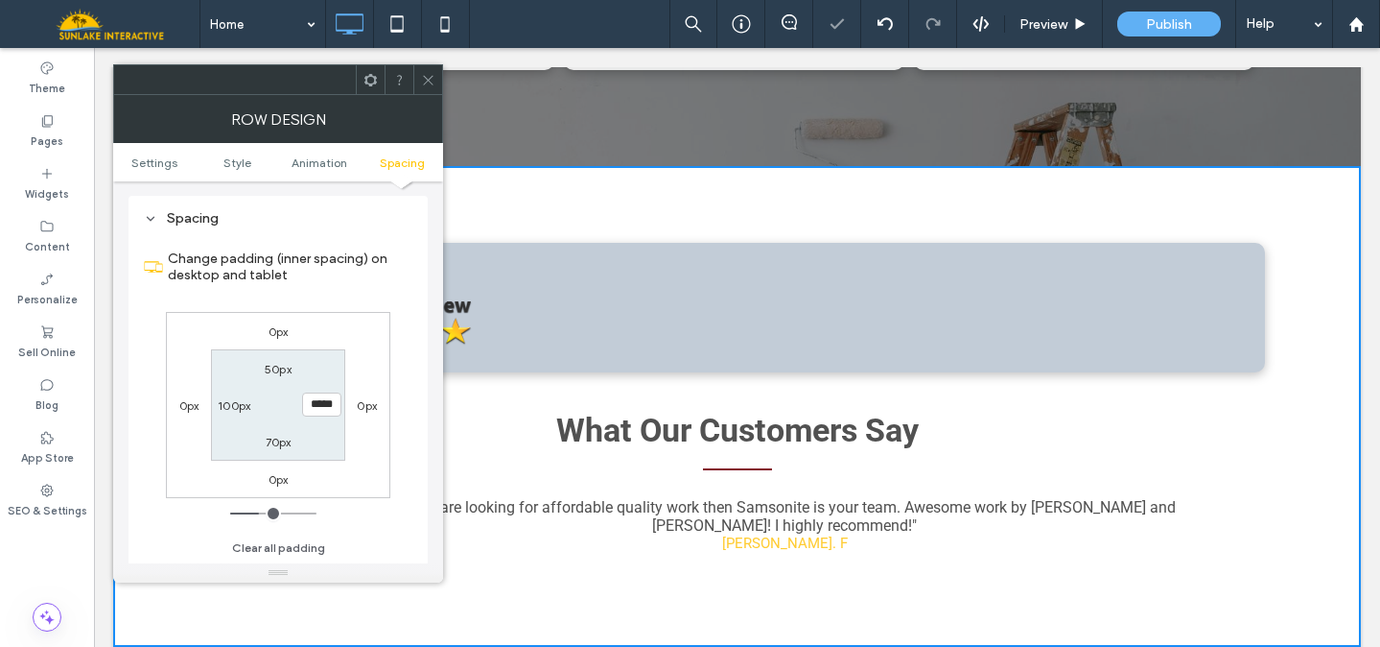
click at [426, 78] on icon at bounding box center [428, 80] width 14 height 14
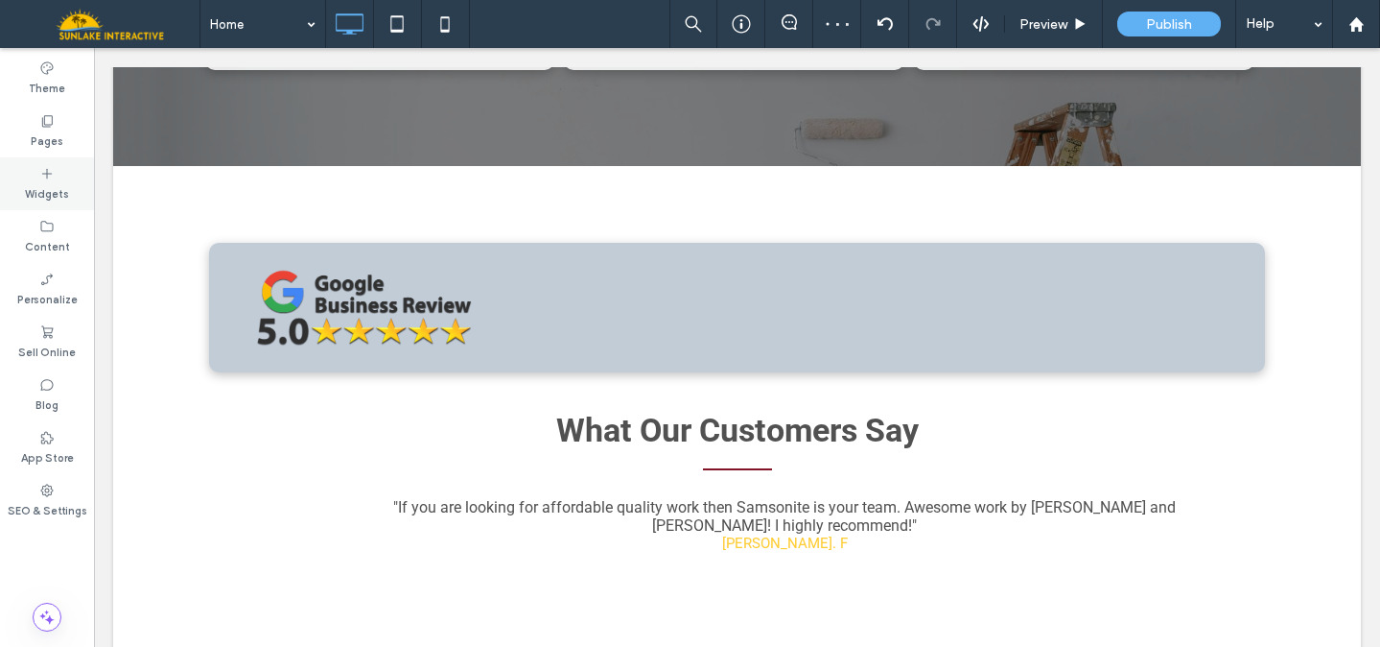
click at [51, 197] on label "Widgets" at bounding box center [47, 191] width 44 height 21
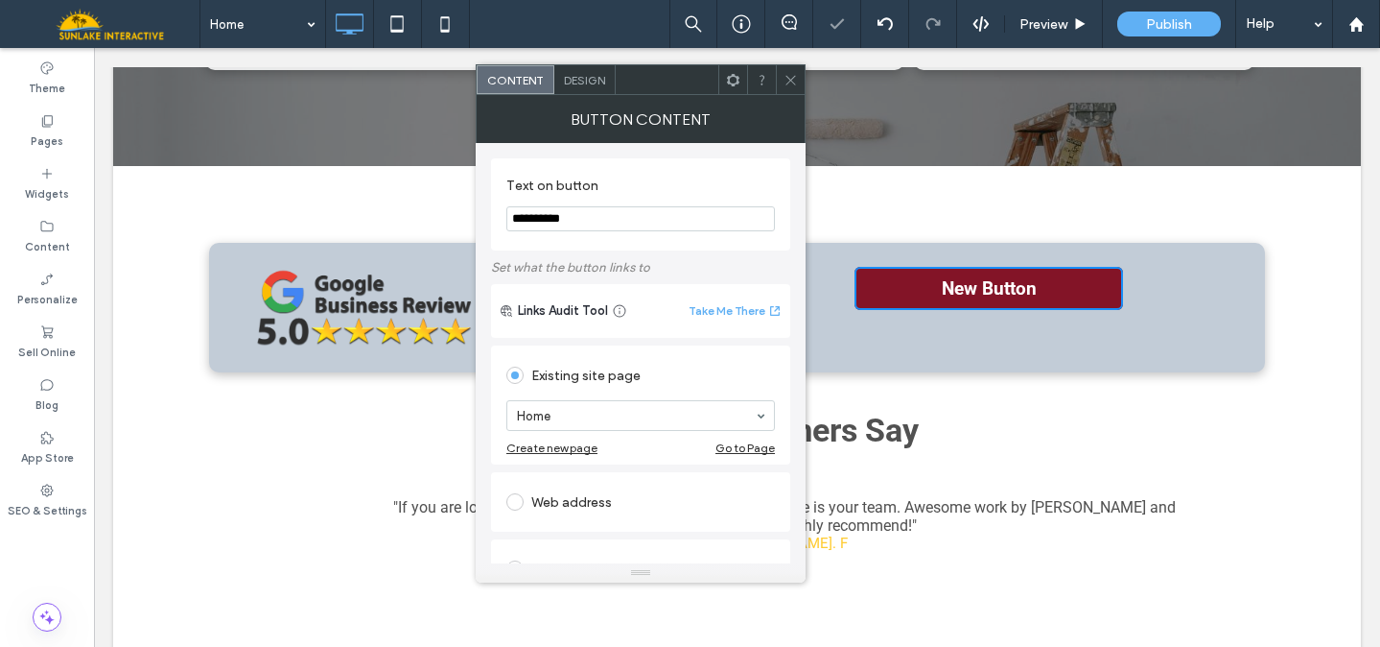
click at [660, 227] on input "**********" at bounding box center [641, 218] width 269 height 25
type input "**********"
click at [546, 508] on div "Web address" at bounding box center [641, 501] width 269 height 31
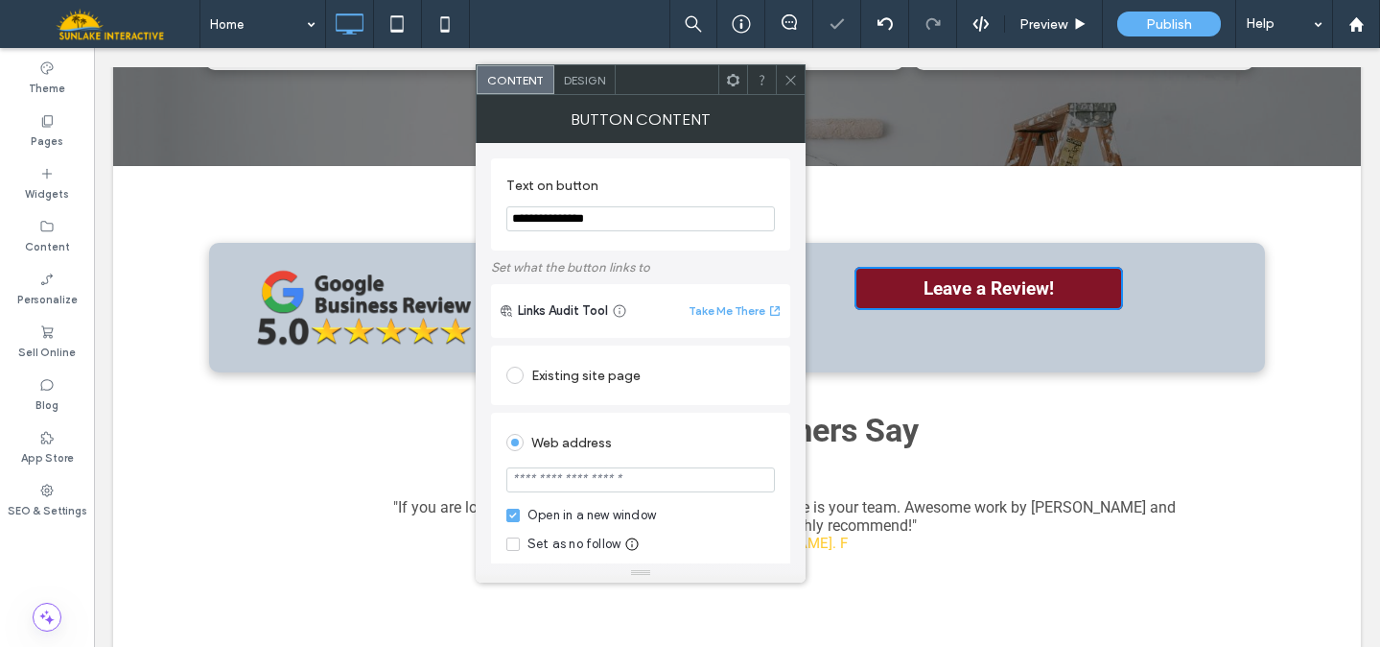
click at [549, 486] on input "url" at bounding box center [641, 479] width 269 height 25
paste input "**********"
type input "**********"
click at [786, 80] on icon at bounding box center [791, 80] width 14 height 14
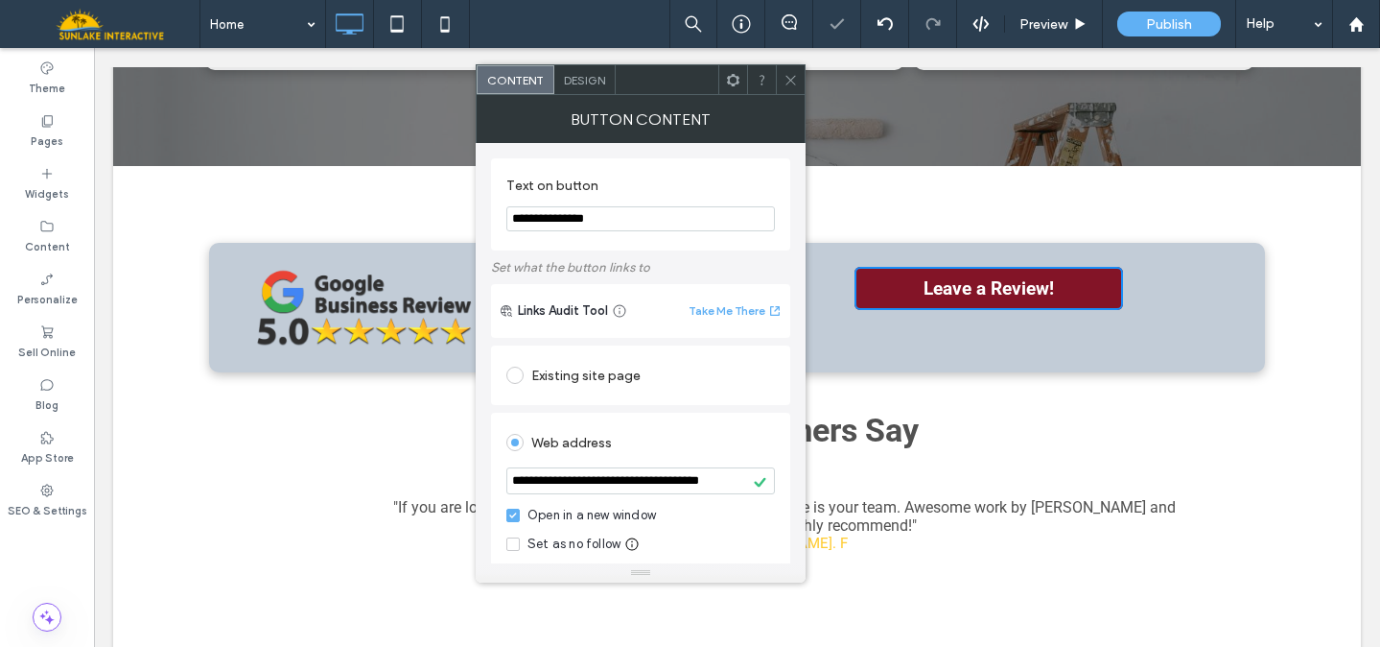
scroll to position [0, 0]
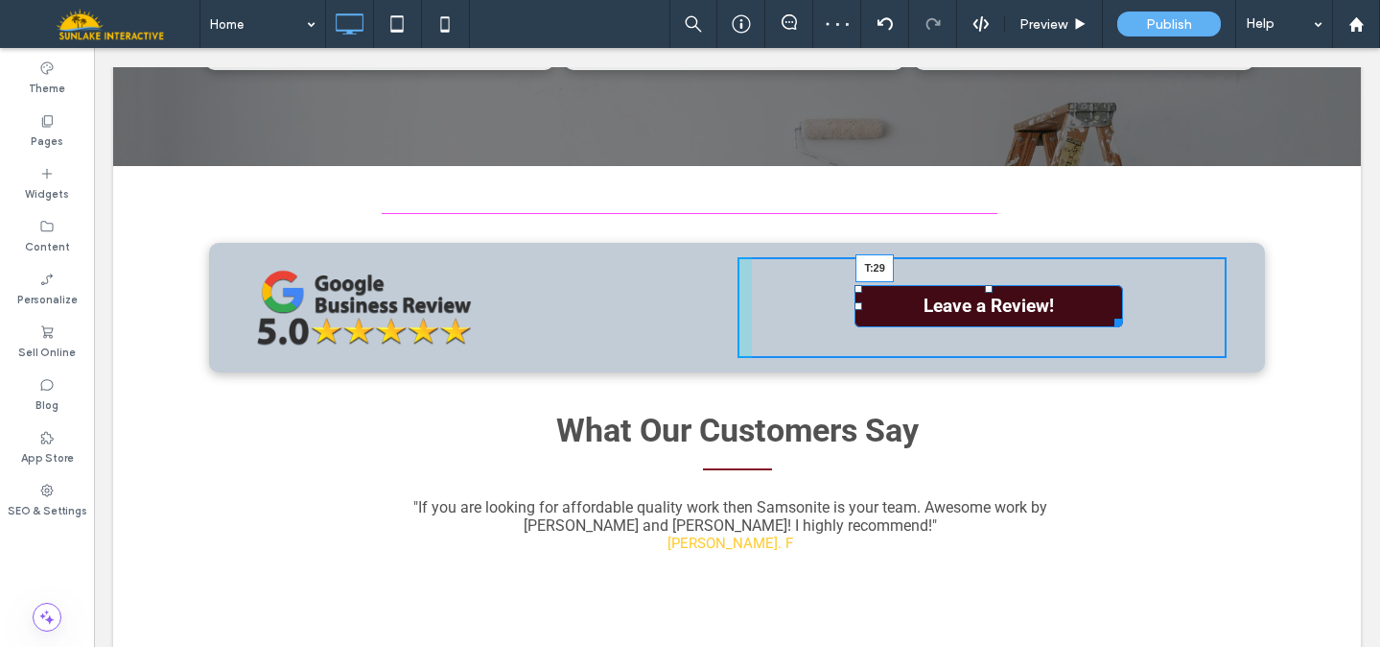
drag, startPoint x: 979, startPoint y: 156, endPoint x: 980, endPoint y: 175, distance: 18.3
click at [985, 285] on div at bounding box center [989, 289] width 8 height 8
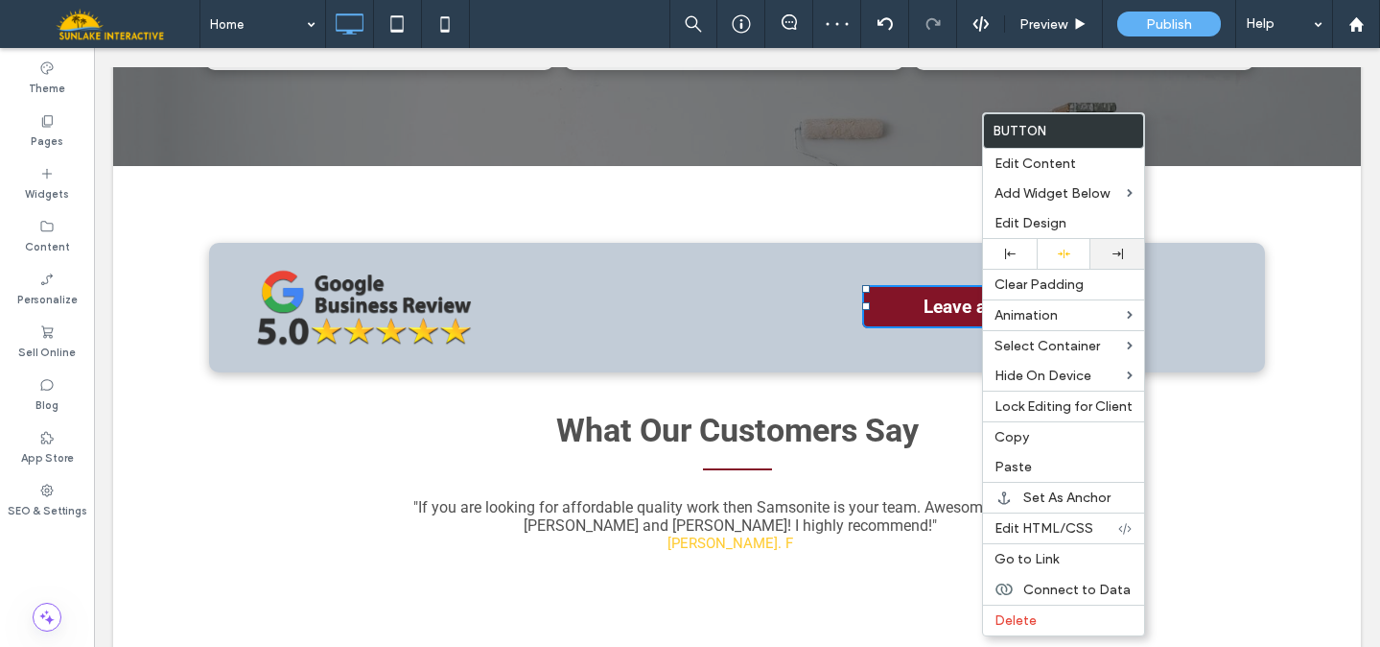
click at [1111, 260] on div at bounding box center [1118, 254] width 54 height 30
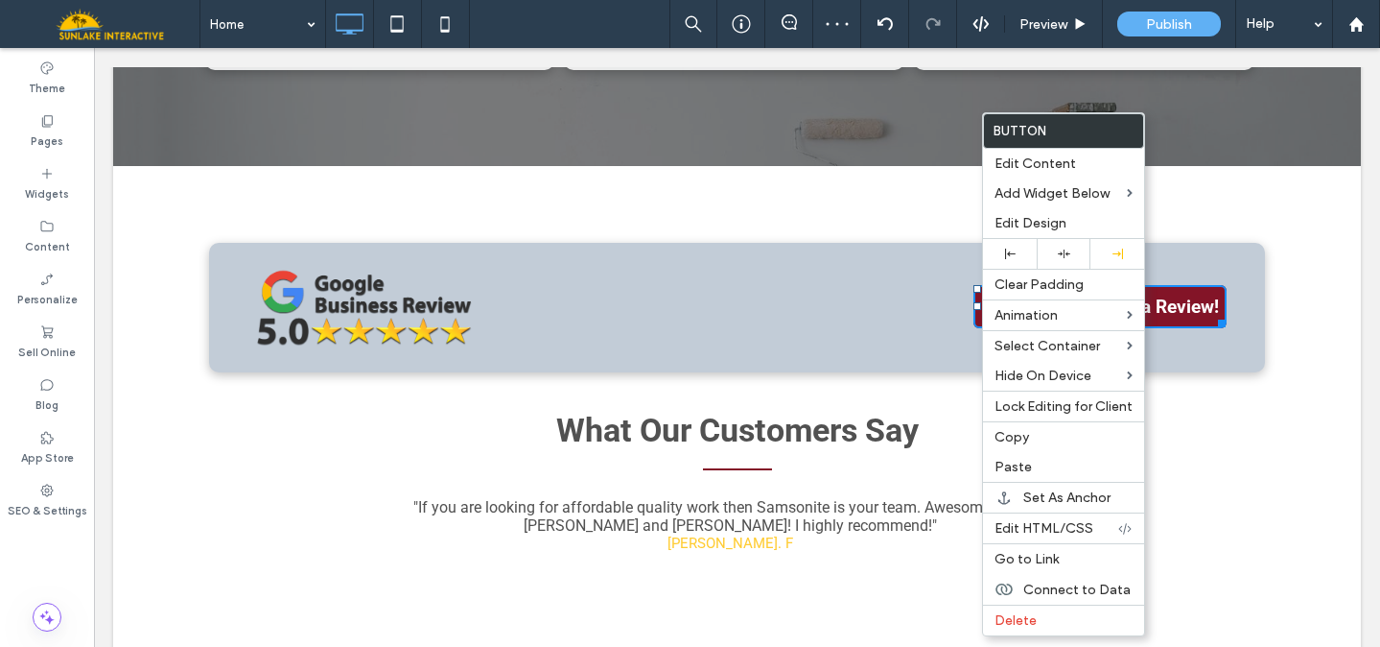
click at [1308, 275] on div "Click To Paste Click To Paste Click To Paste Click To Paste Click To Paste Leav…" at bounding box center [737, 406] width 1248 height 481
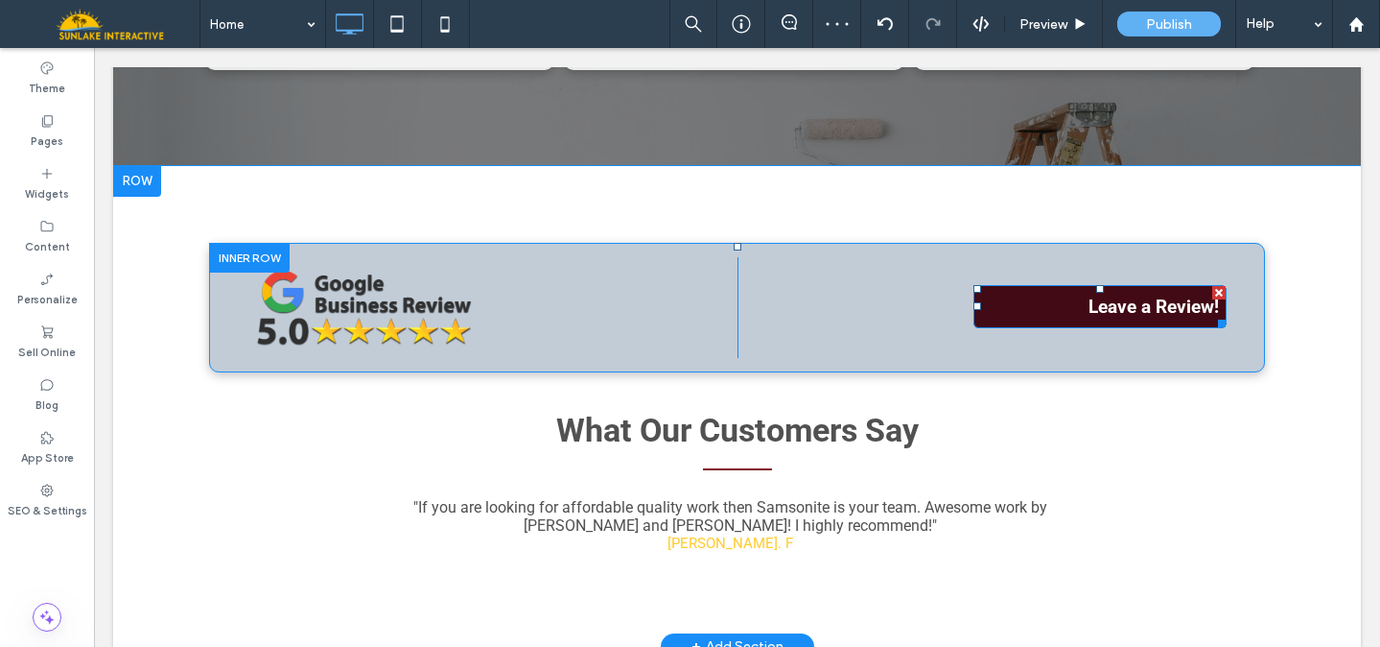
click at [1101, 295] on span "Leave a Review!" at bounding box center [1154, 306] width 130 height 22
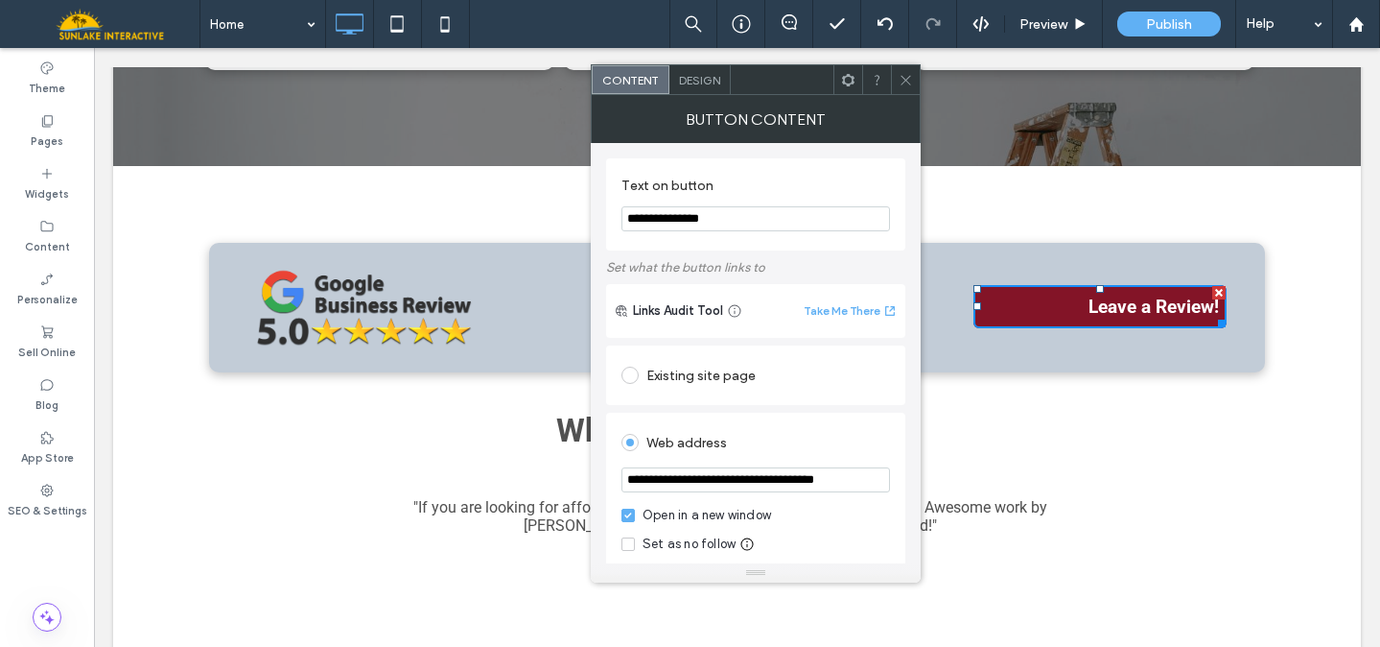
click at [687, 85] on span "Design" at bounding box center [699, 80] width 41 height 14
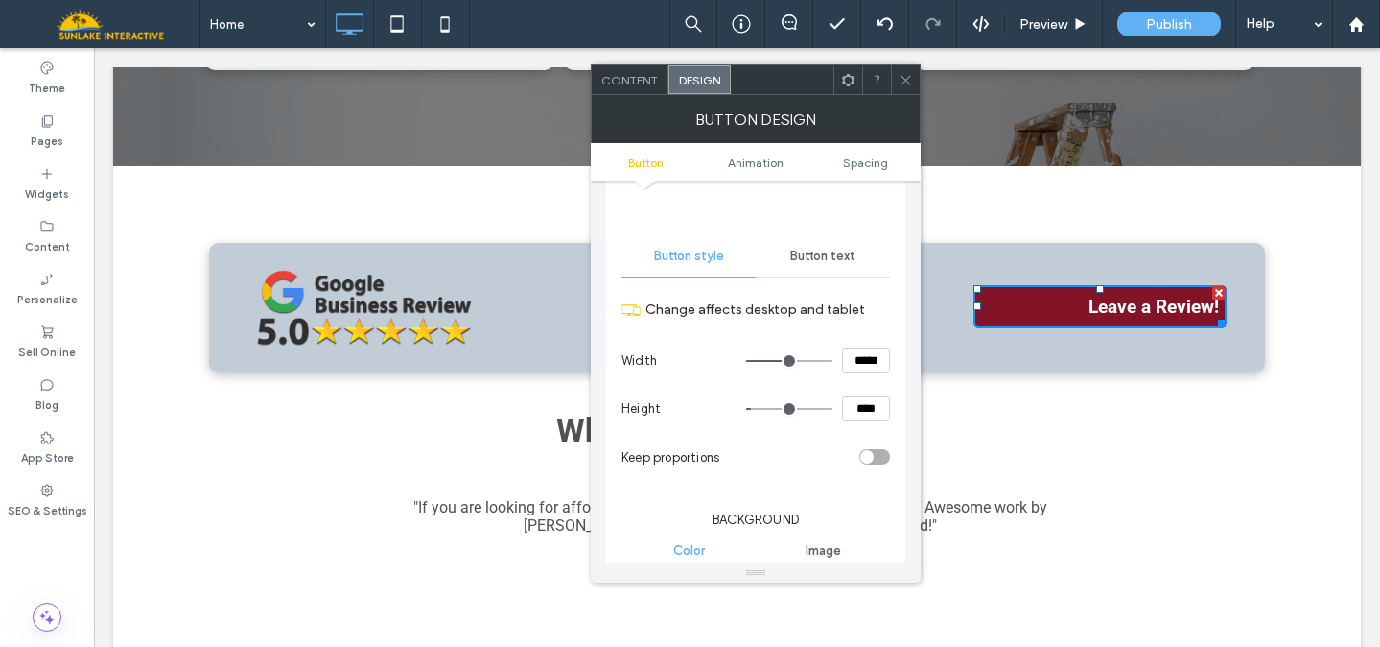
scroll to position [151, 0]
click at [812, 263] on div "Button text" at bounding box center [823, 253] width 134 height 42
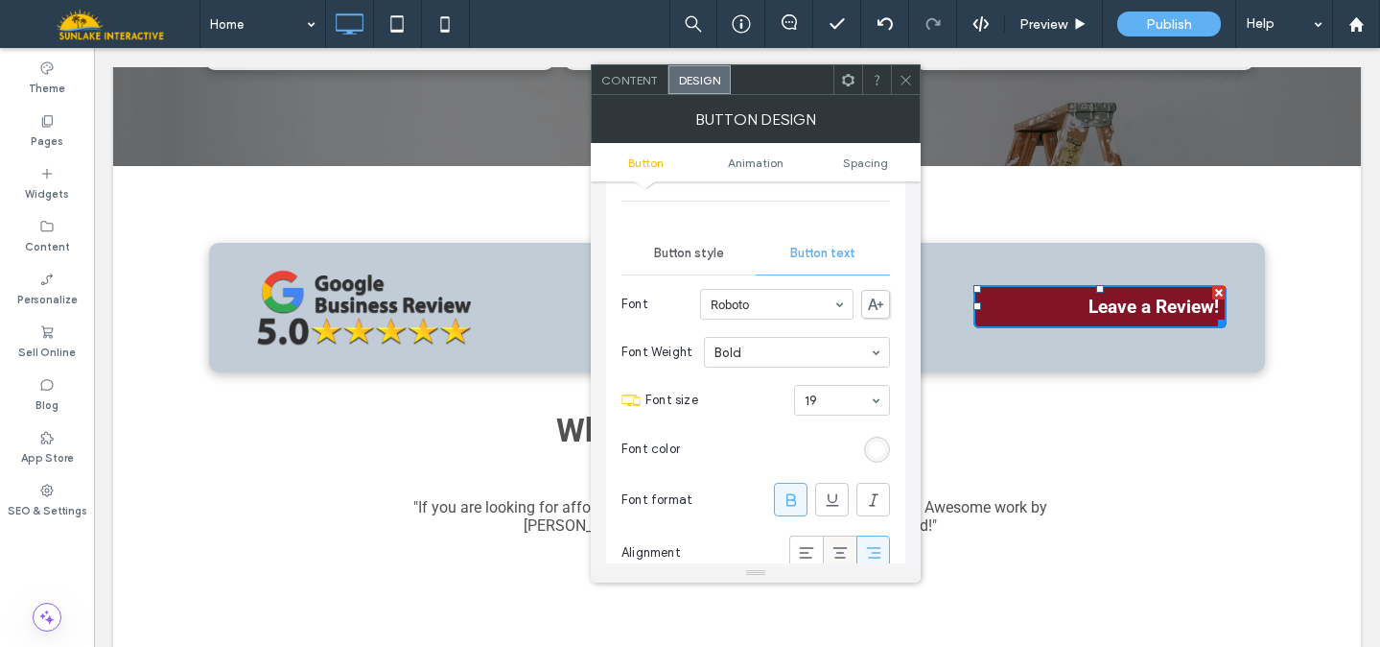
click at [839, 550] on icon at bounding box center [840, 552] width 19 height 19
click at [902, 80] on icon at bounding box center [906, 80] width 14 height 14
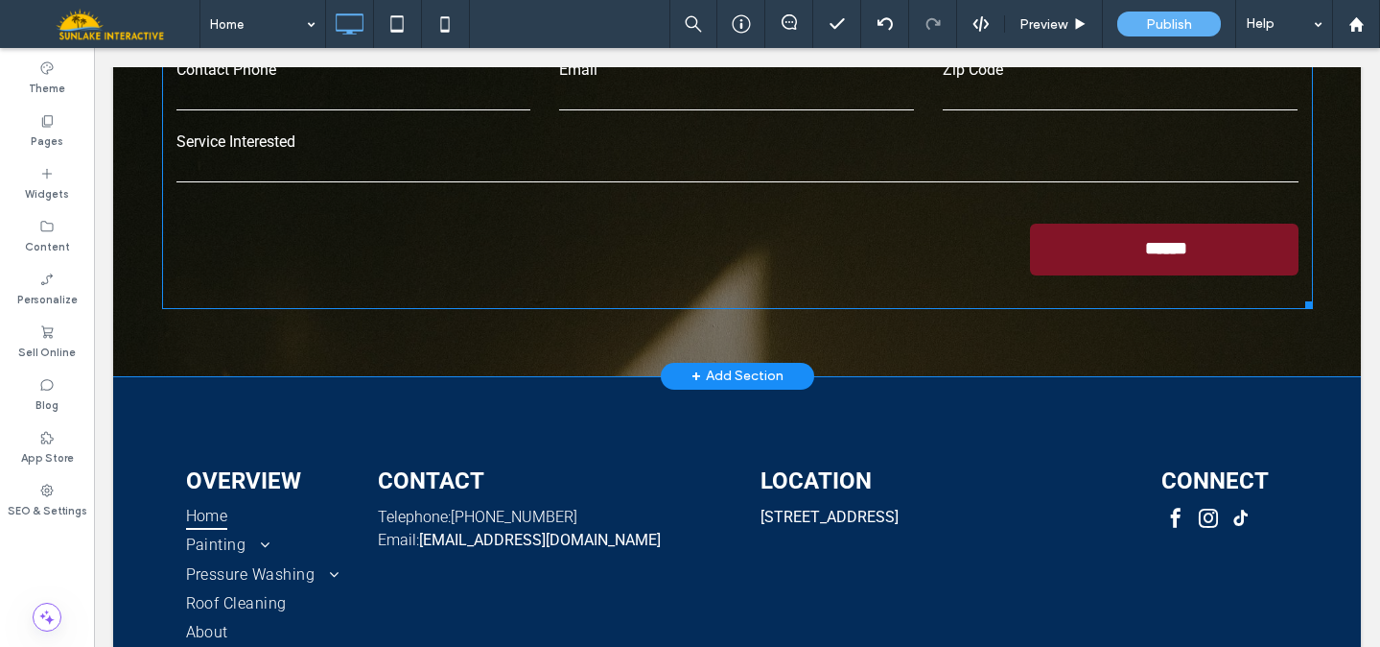
scroll to position [4156, 0]
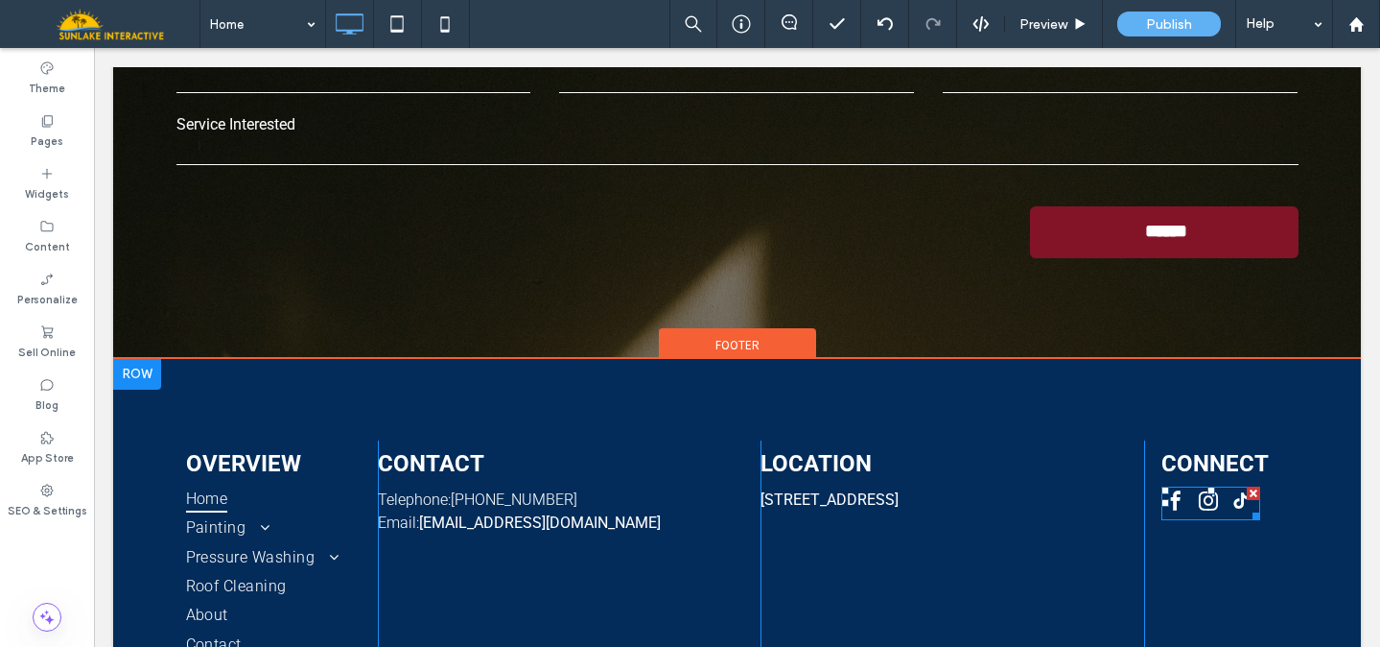
click at [1202, 486] on span "instagram" at bounding box center [1208, 500] width 29 height 29
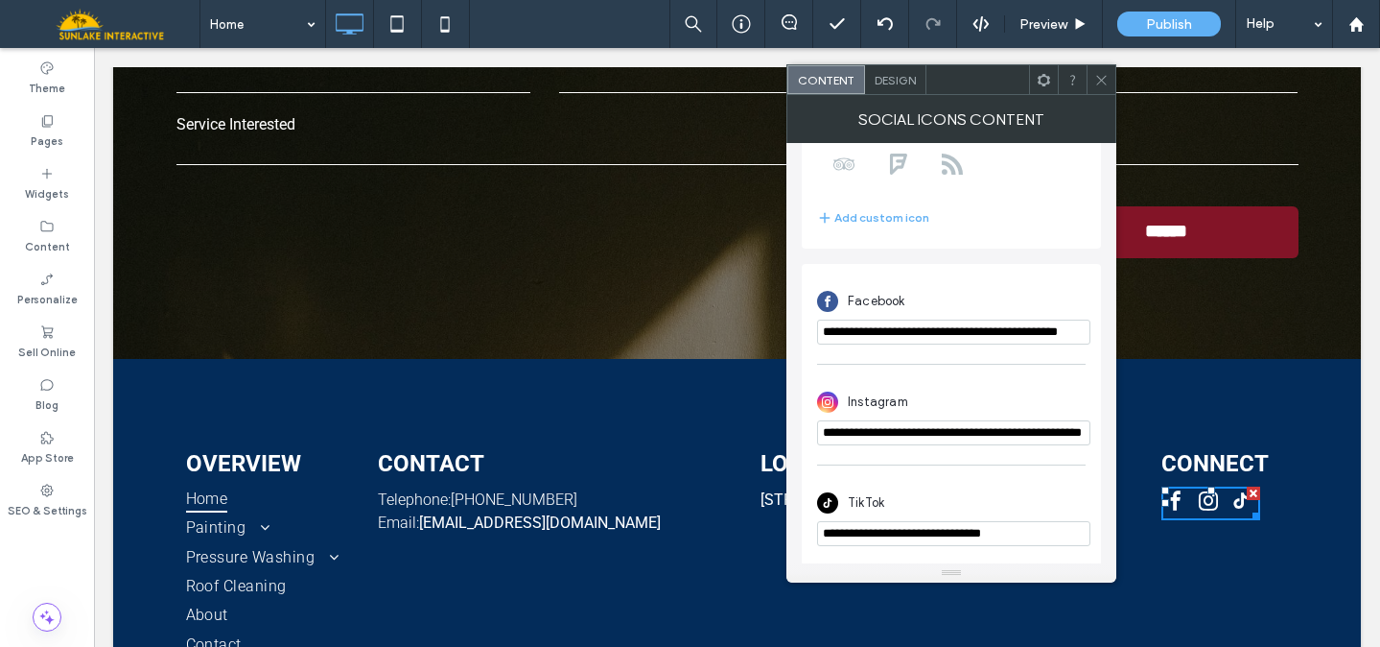
scroll to position [338, 0]
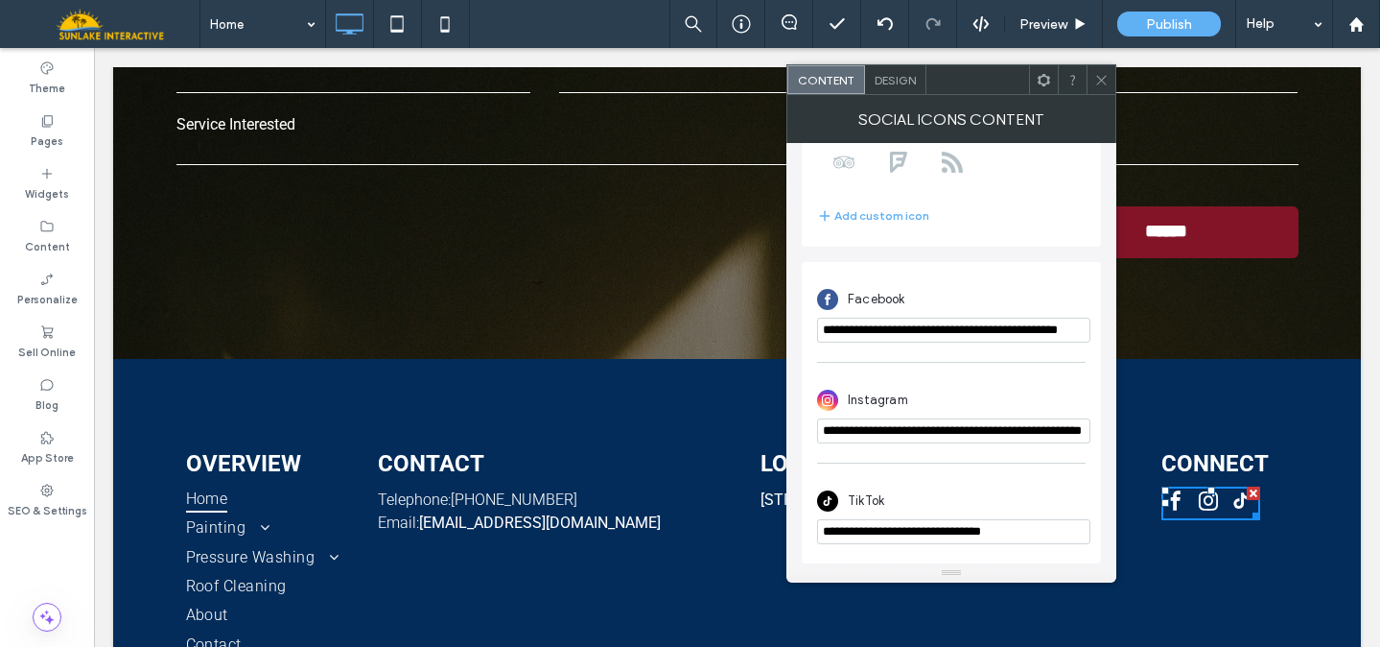
click at [1100, 77] on icon at bounding box center [1102, 80] width 14 height 14
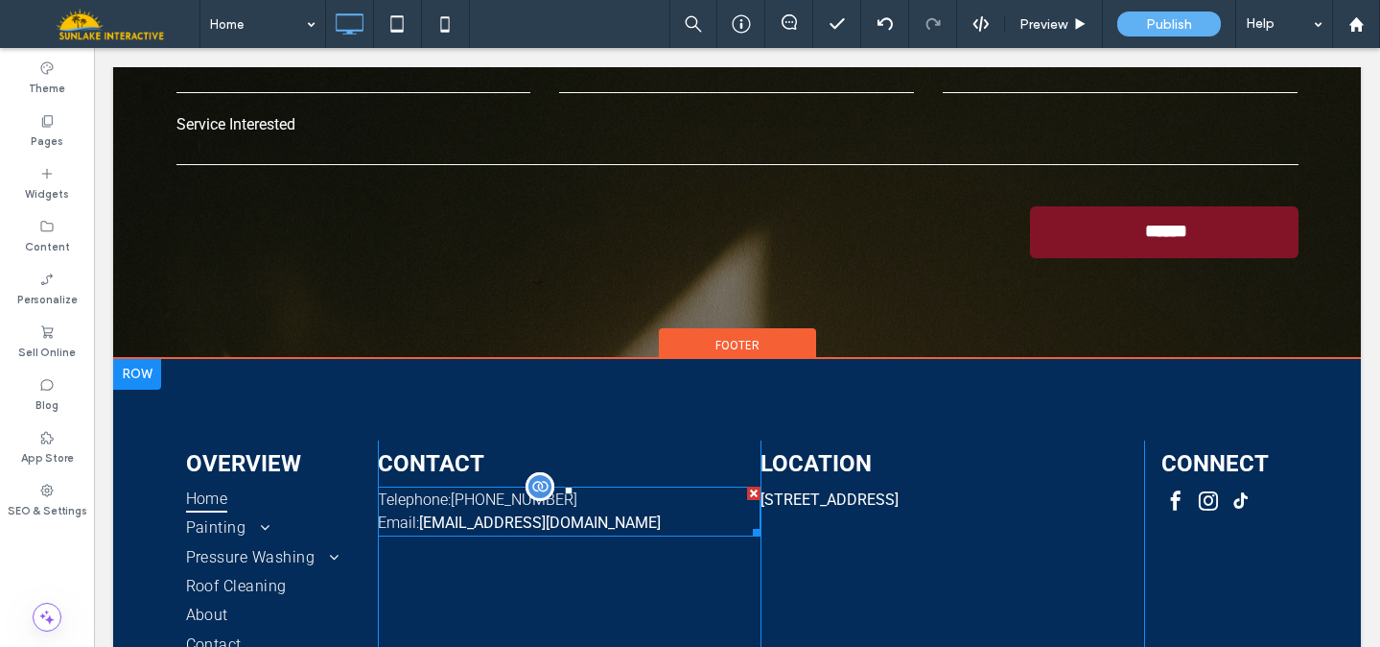
click at [524, 513] on span "samsonitepaintingandmore@gmail.com" at bounding box center [540, 522] width 242 height 18
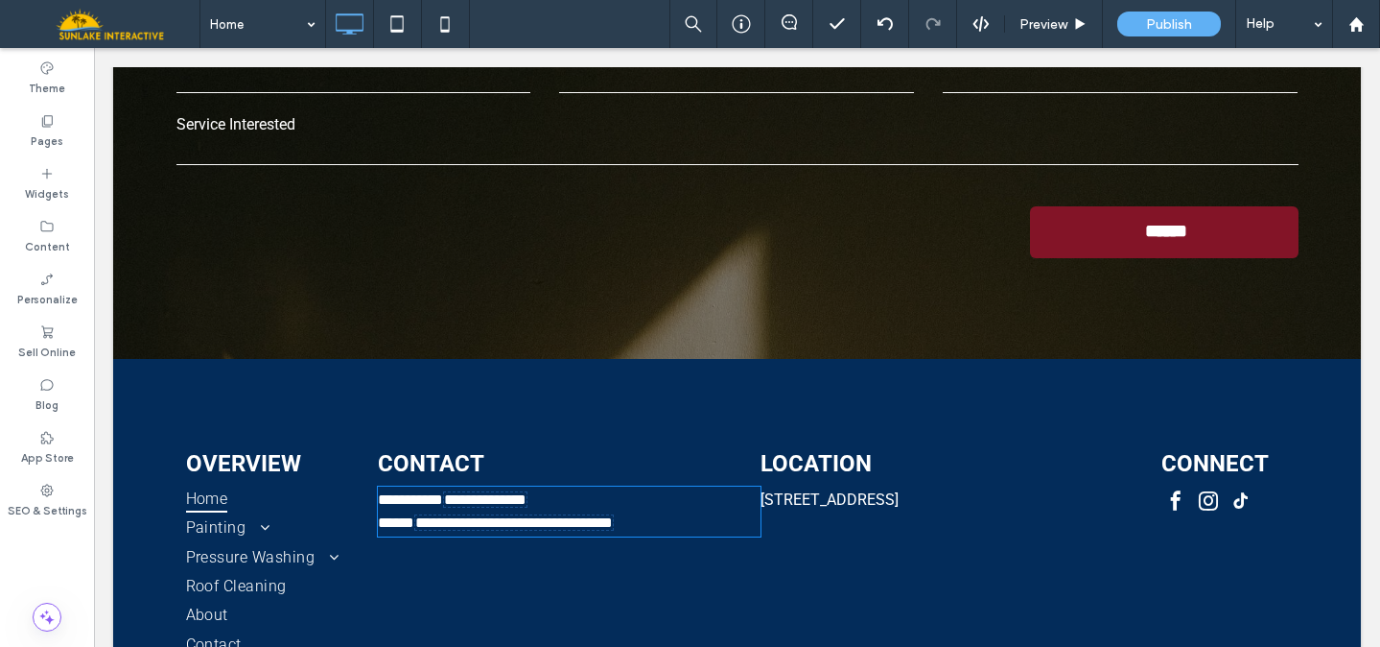
type input "******"
type input "**"
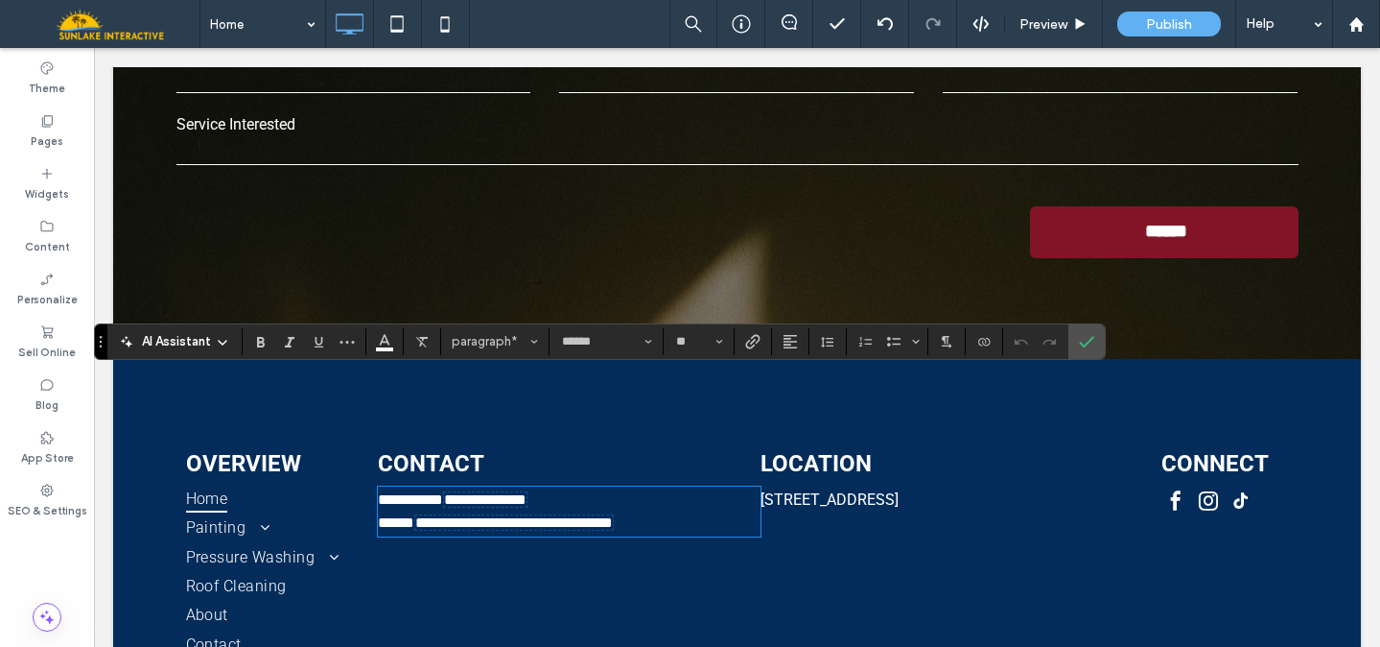
click at [408, 515] on span "******" at bounding box center [396, 522] width 36 height 14
click at [1081, 343] on use "Confirm" at bounding box center [1087, 342] width 15 height 12
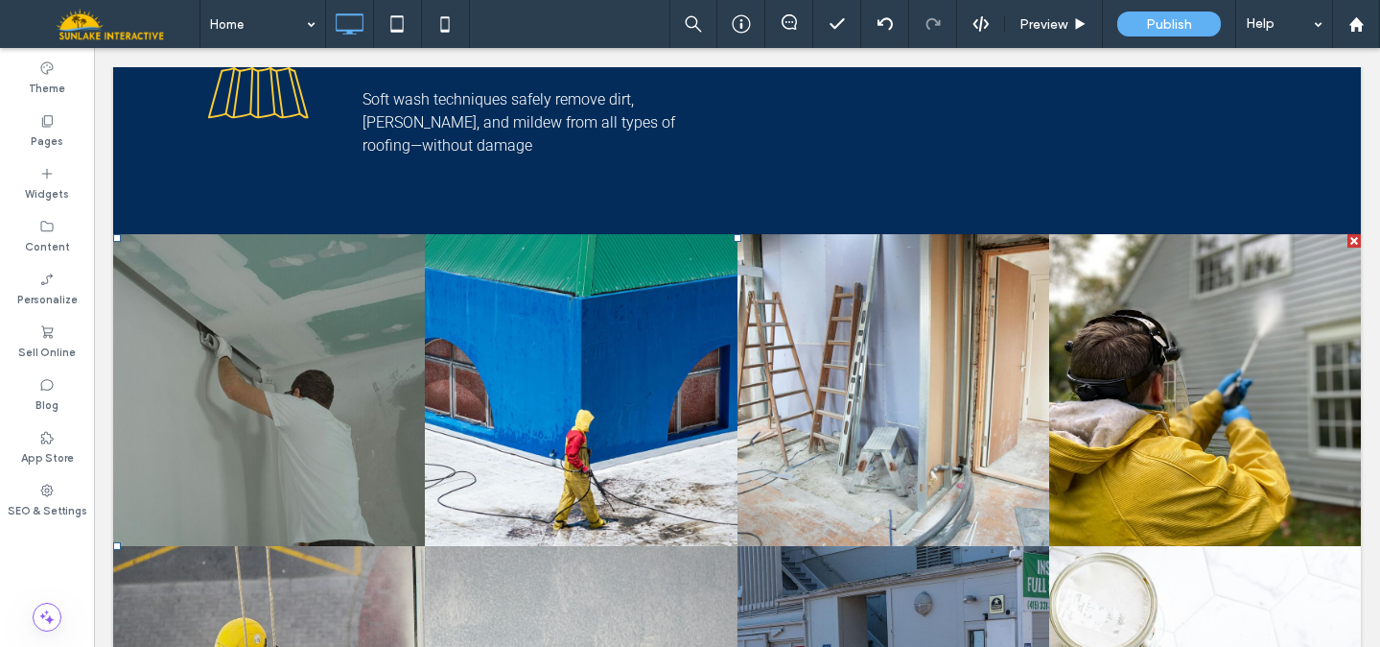
scroll to position [1363, 0]
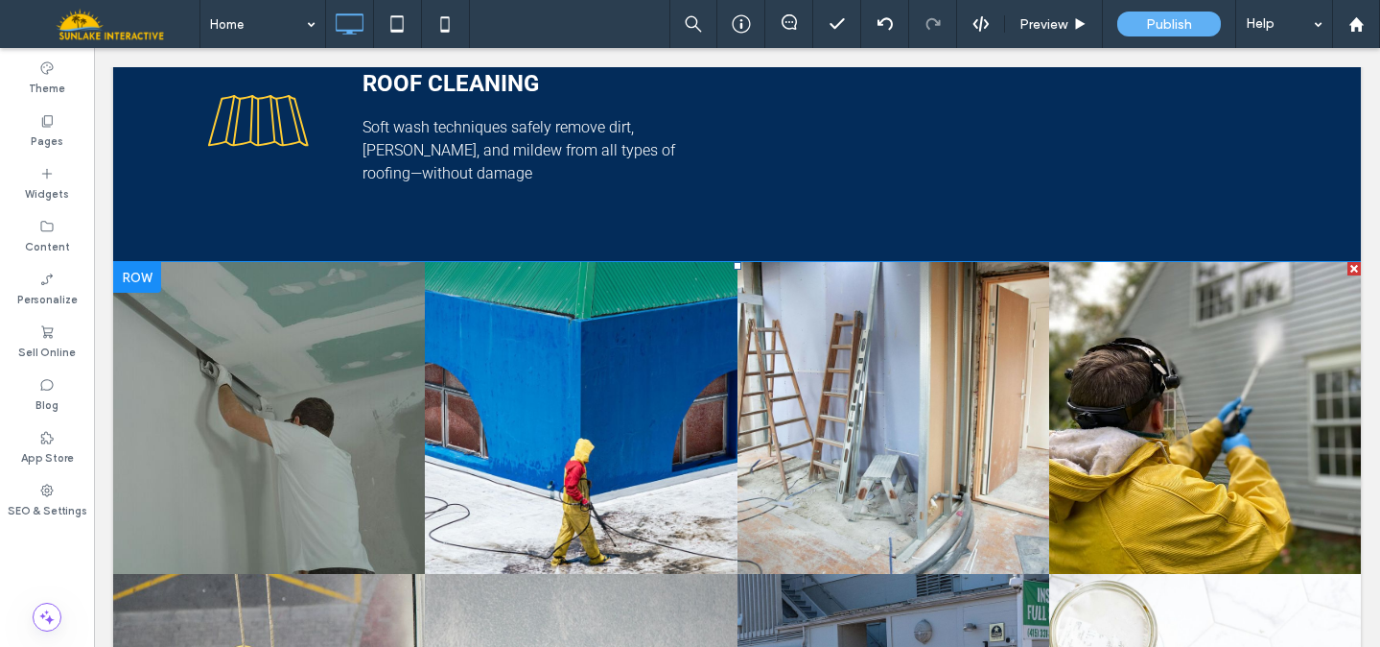
click at [530, 362] on link at bounding box center [580, 417] width 331 height 331
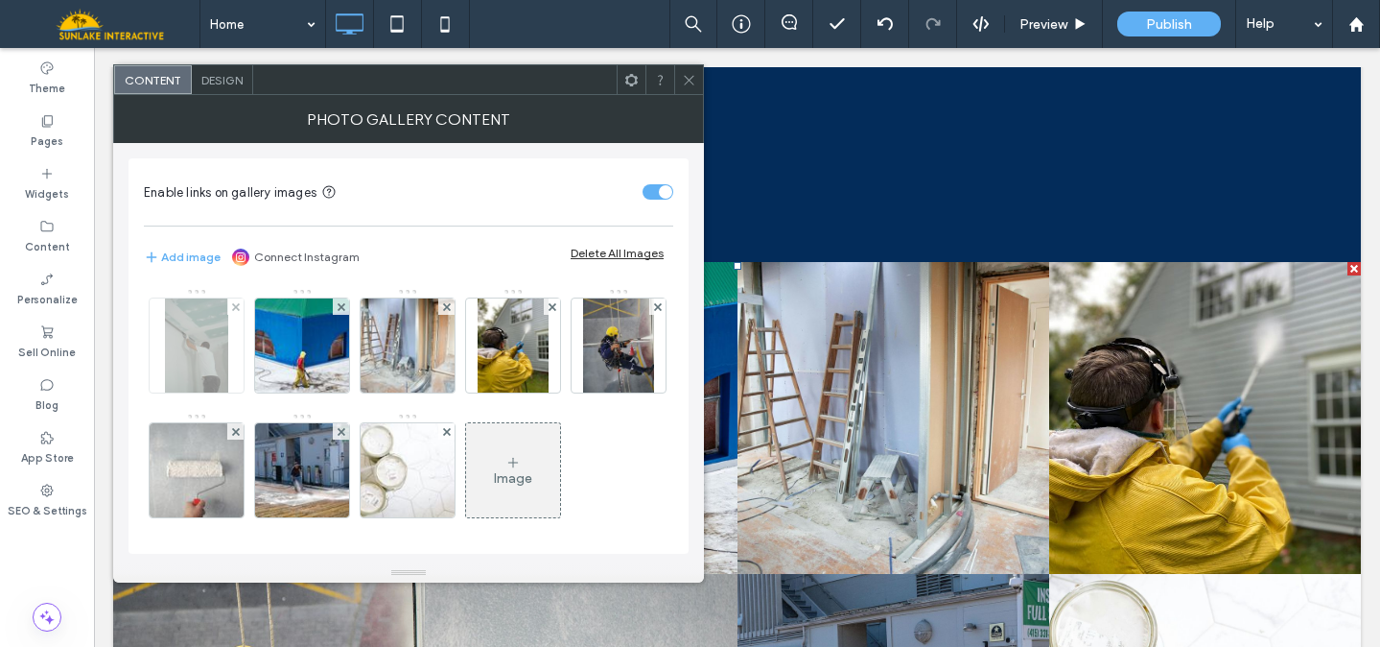
click at [201, 342] on img at bounding box center [196, 345] width 62 height 94
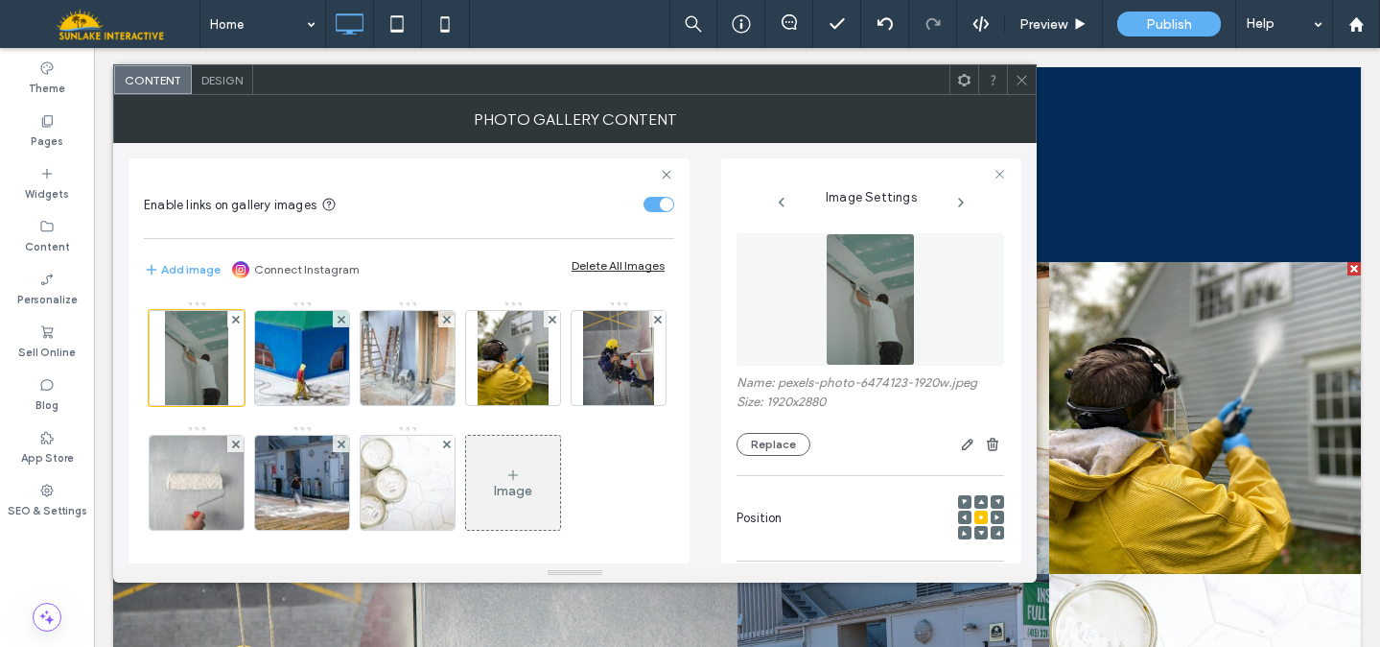
click at [890, 283] on img at bounding box center [870, 299] width 89 height 132
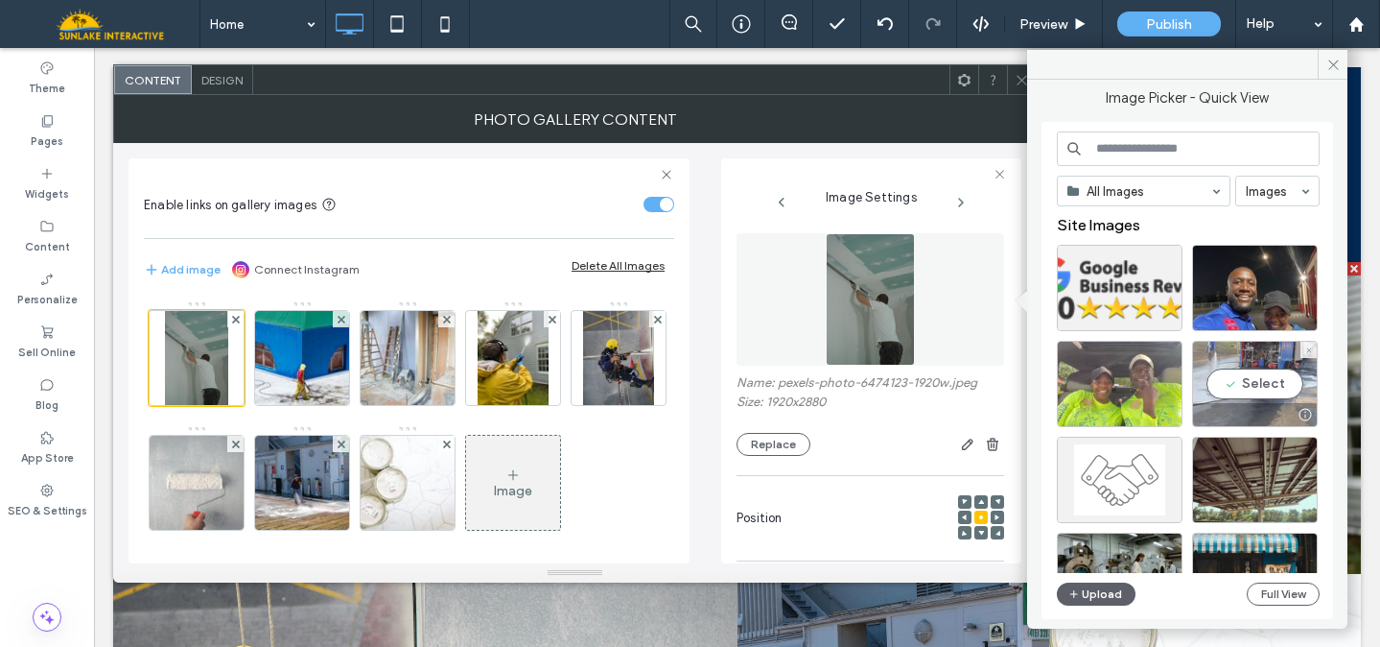
click at [1256, 382] on div "Select" at bounding box center [1255, 384] width 126 height 86
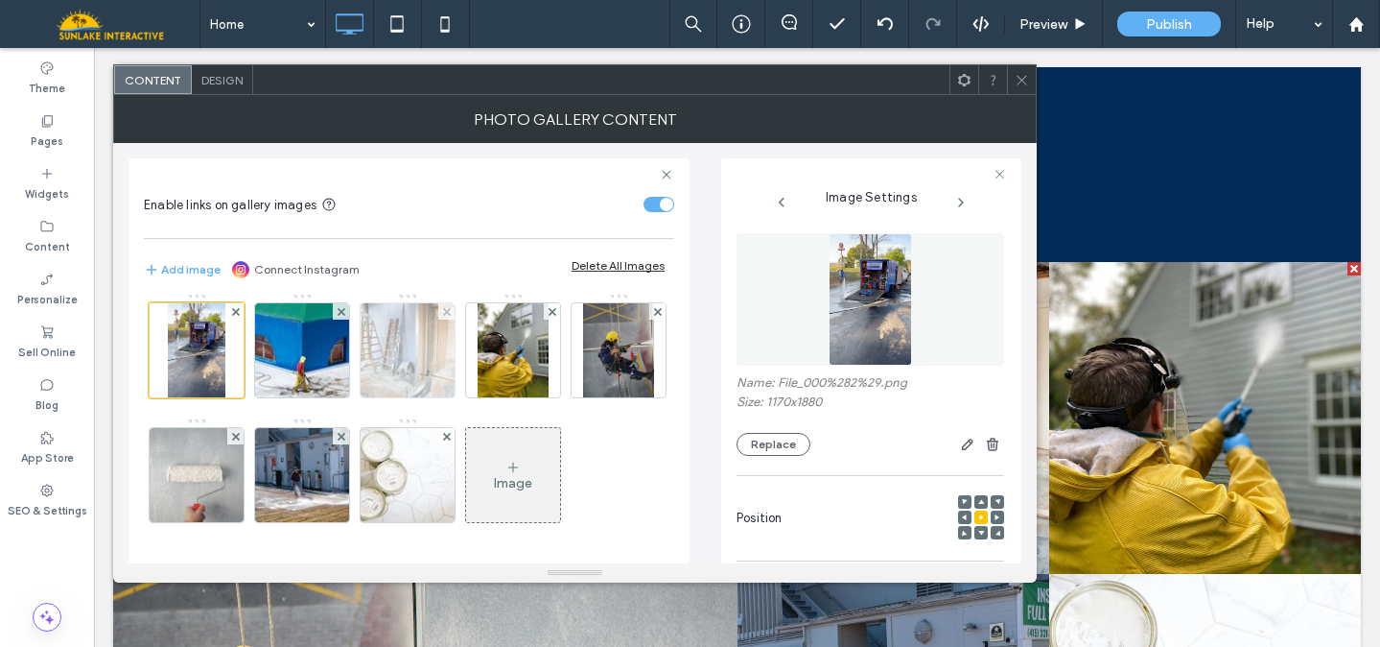
scroll to position [19, 0]
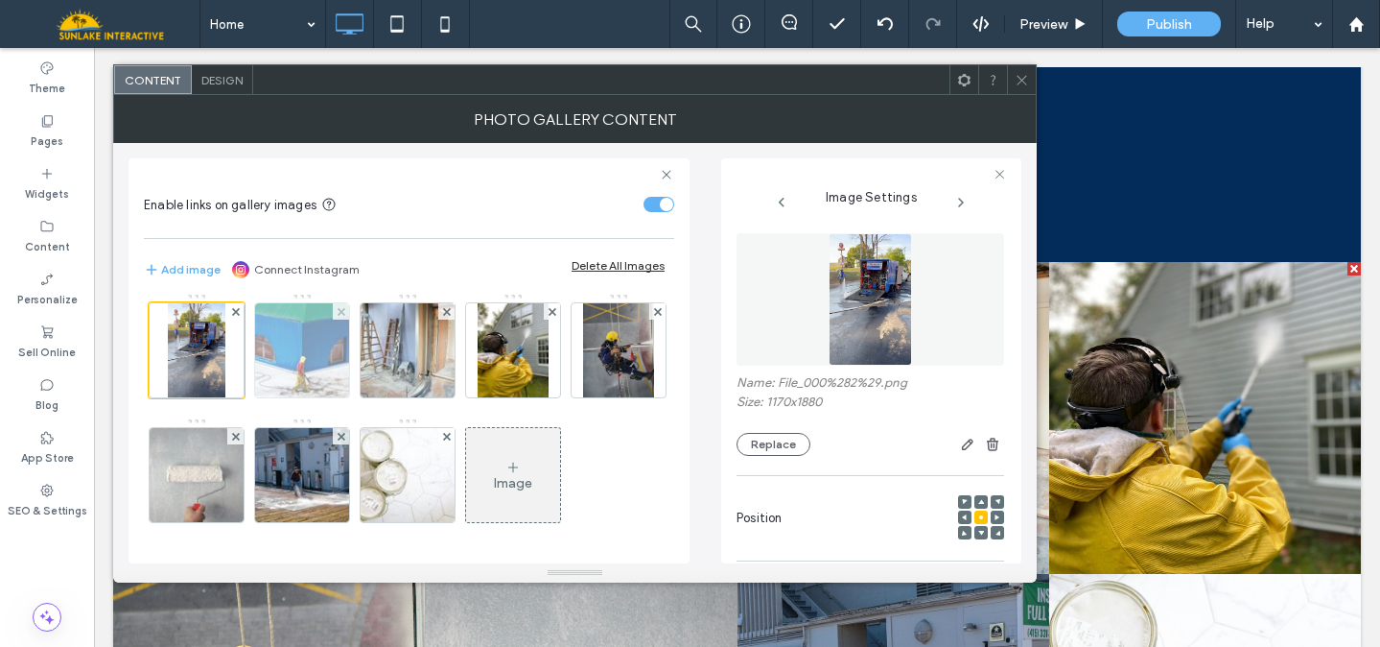
click at [315, 342] on img at bounding box center [302, 350] width 151 height 94
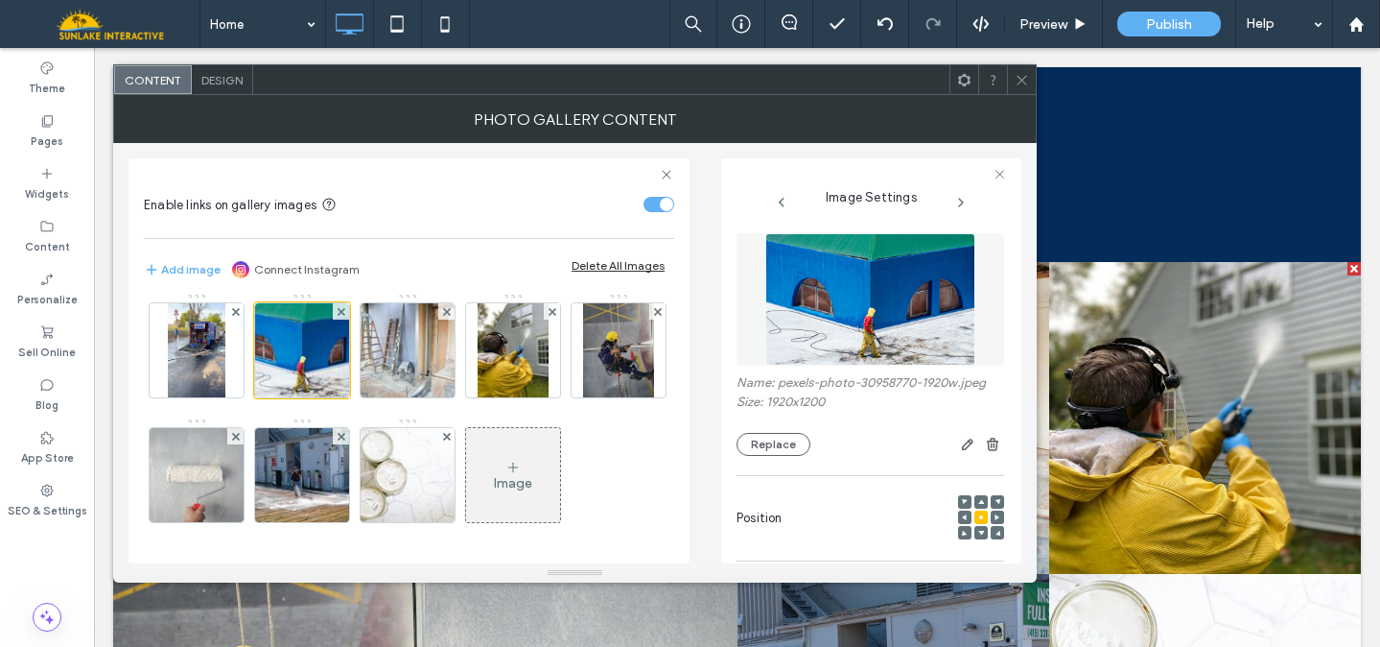
click at [819, 340] on img at bounding box center [871, 299] width 211 height 132
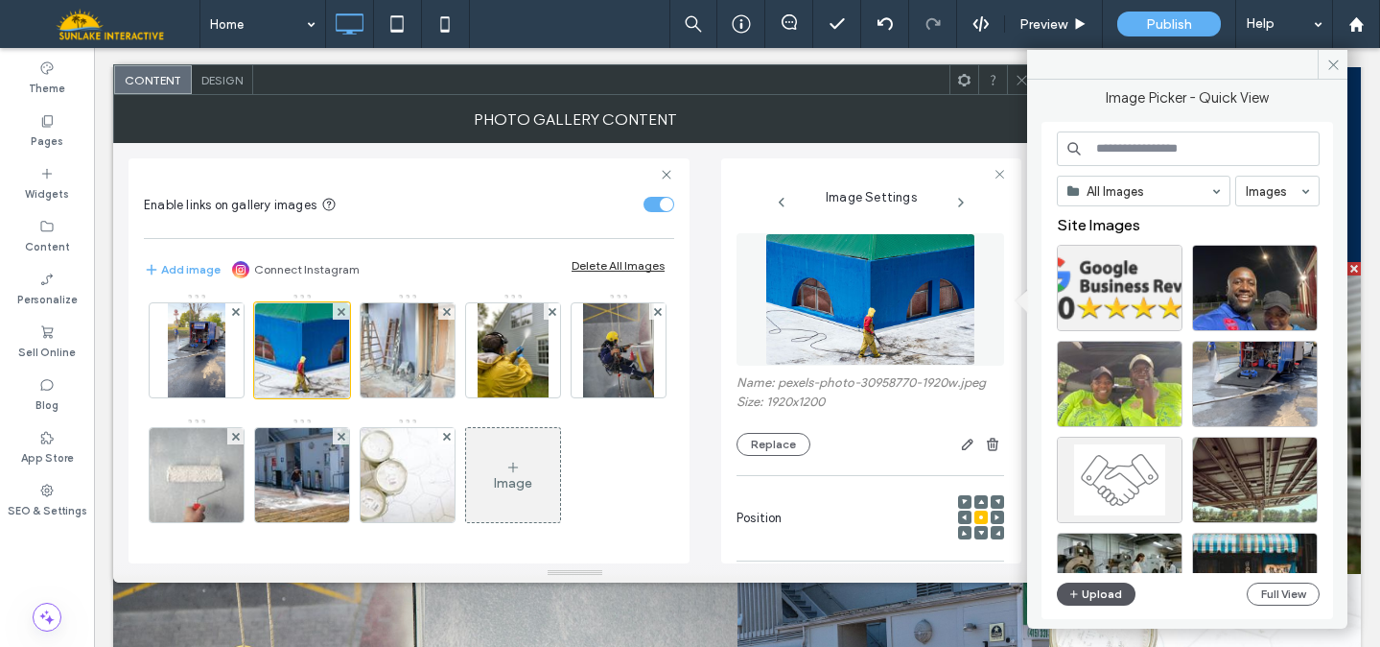
click at [1082, 595] on button "Upload" at bounding box center [1096, 593] width 79 height 23
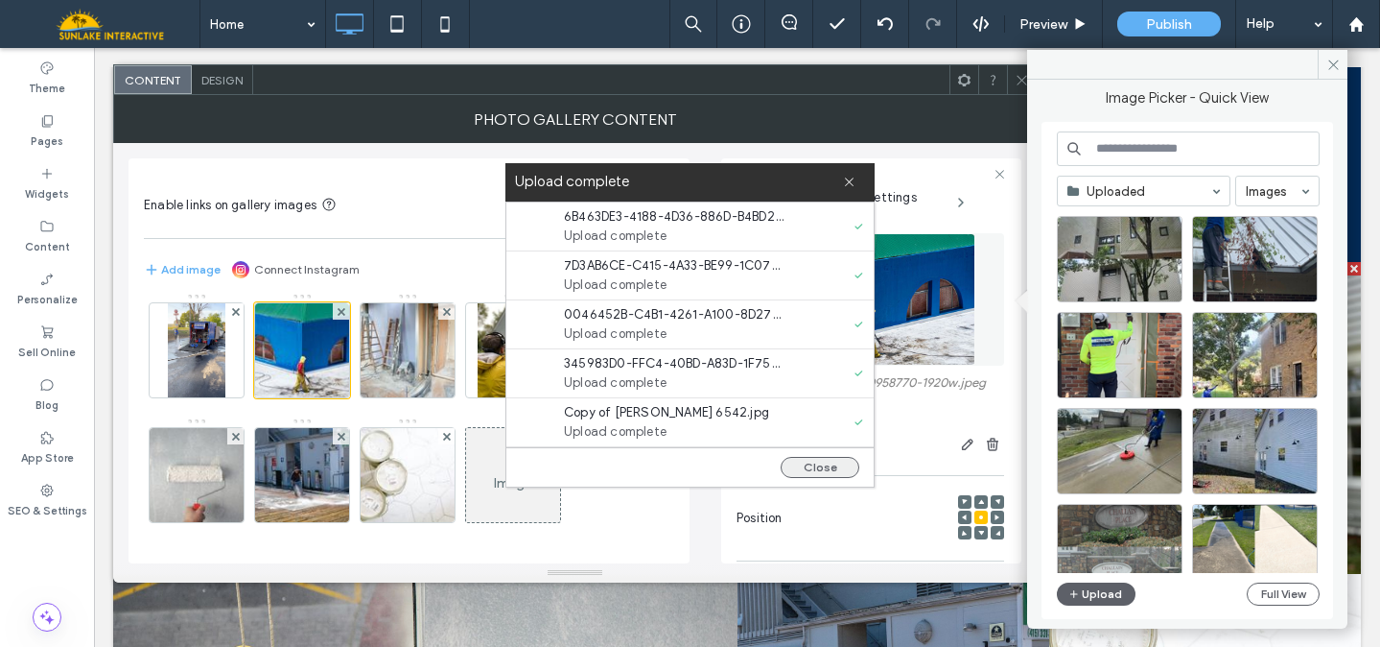
click at [824, 472] on button "Close" at bounding box center [820, 467] width 79 height 21
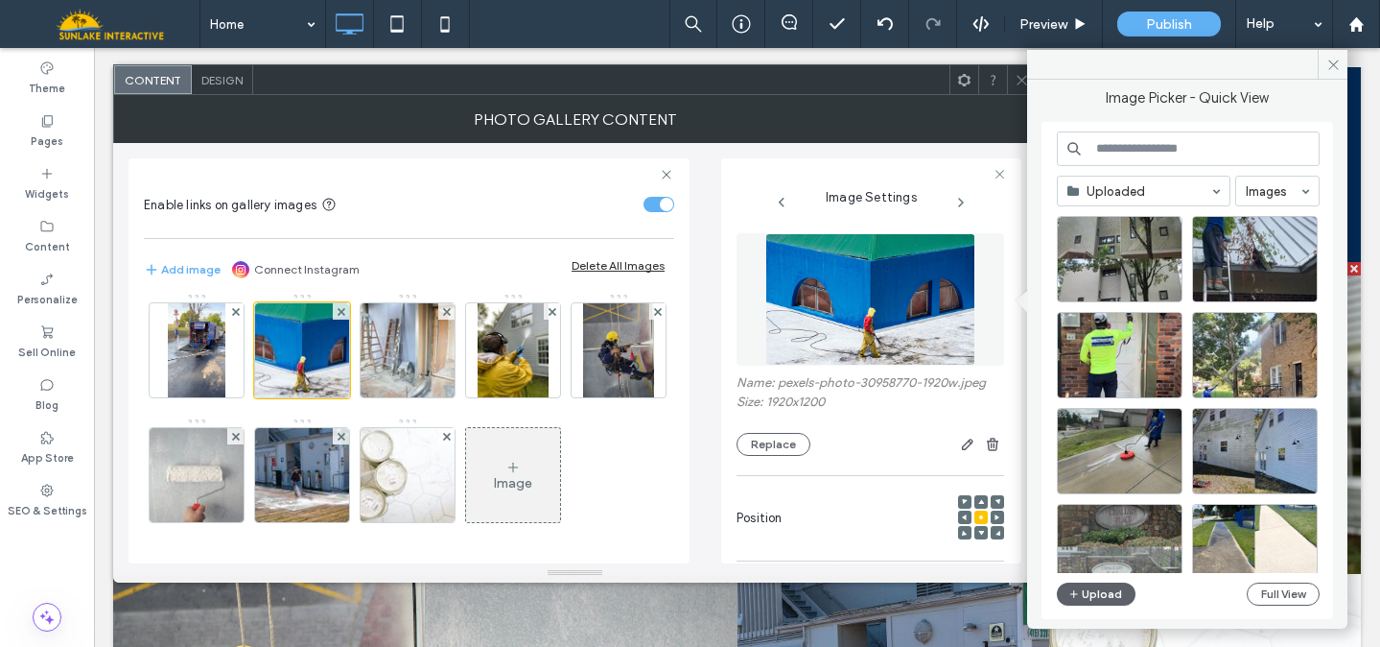
click at [834, 332] on img at bounding box center [871, 299] width 211 height 132
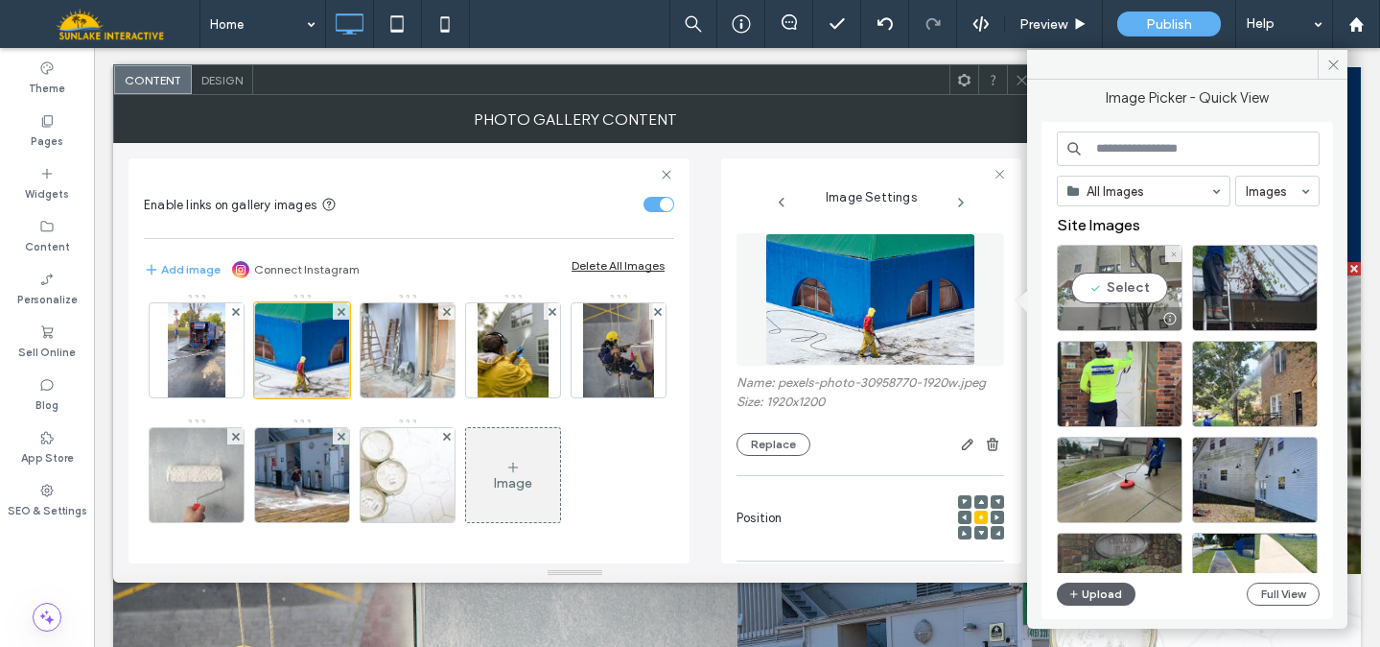
click at [1127, 289] on div "Select" at bounding box center [1120, 288] width 126 height 86
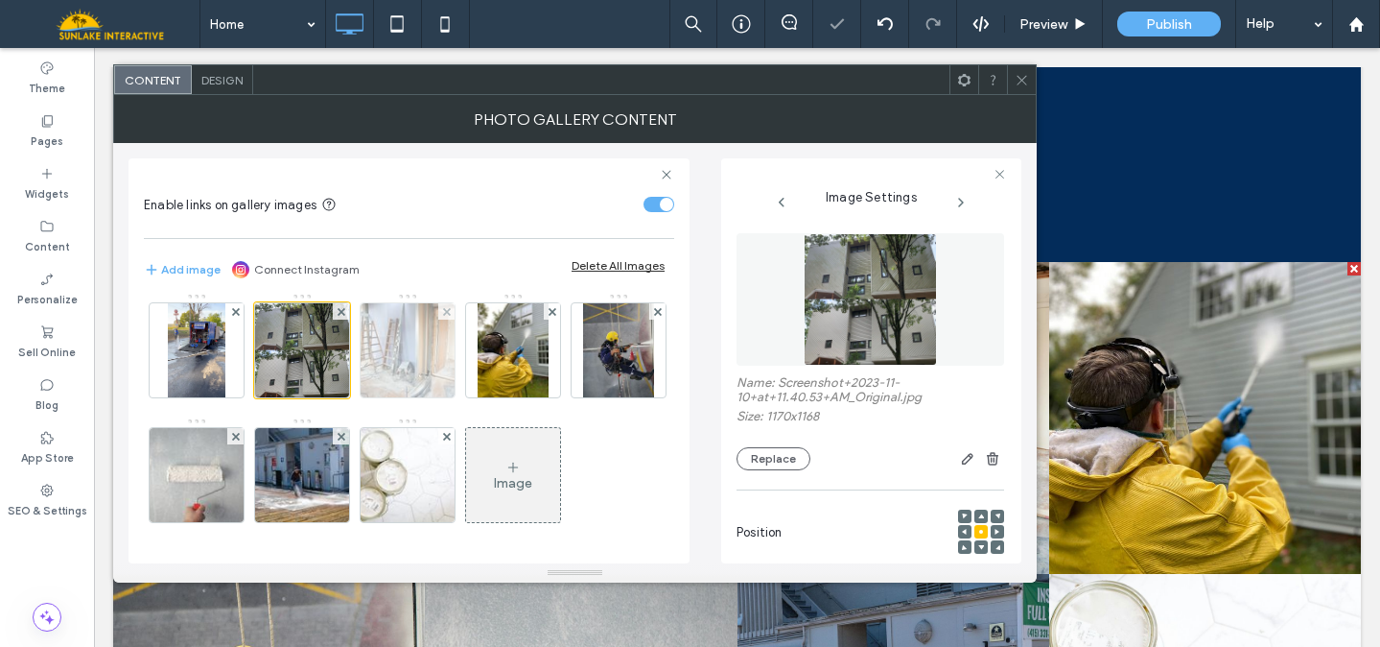
click at [440, 350] on img at bounding box center [408, 350] width 141 height 94
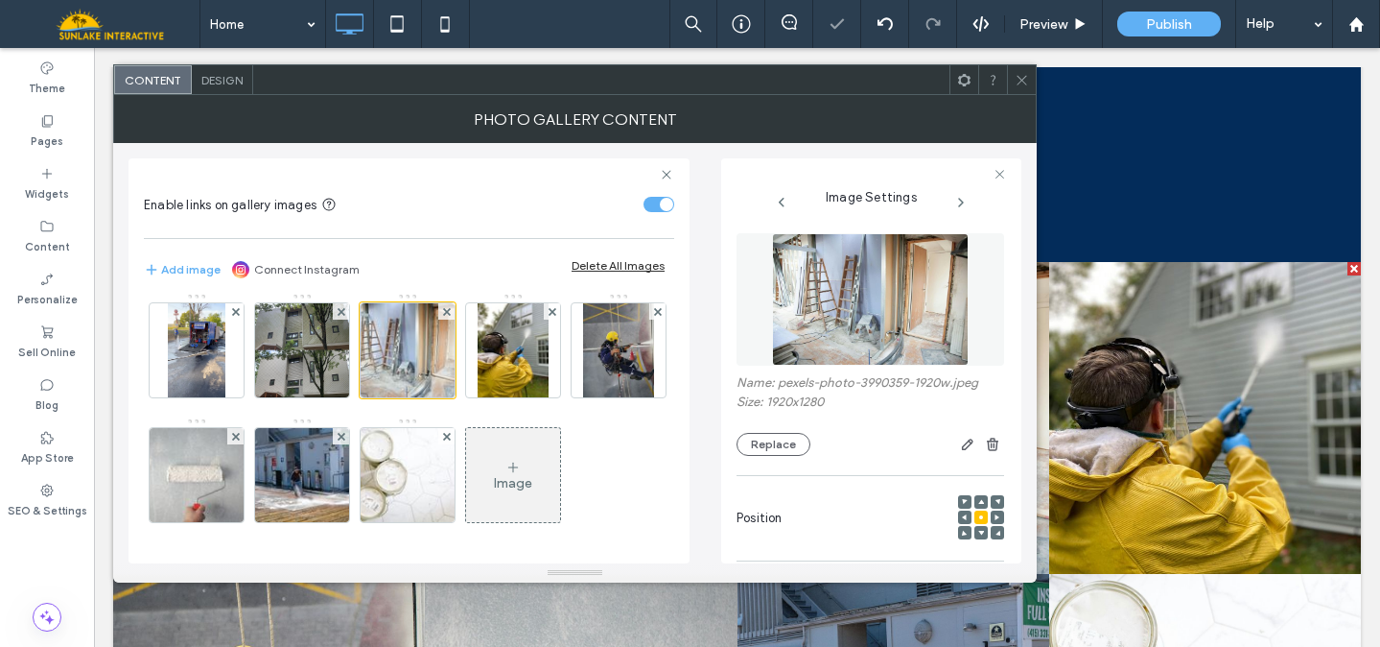
click at [923, 296] on img at bounding box center [871, 299] width 198 height 132
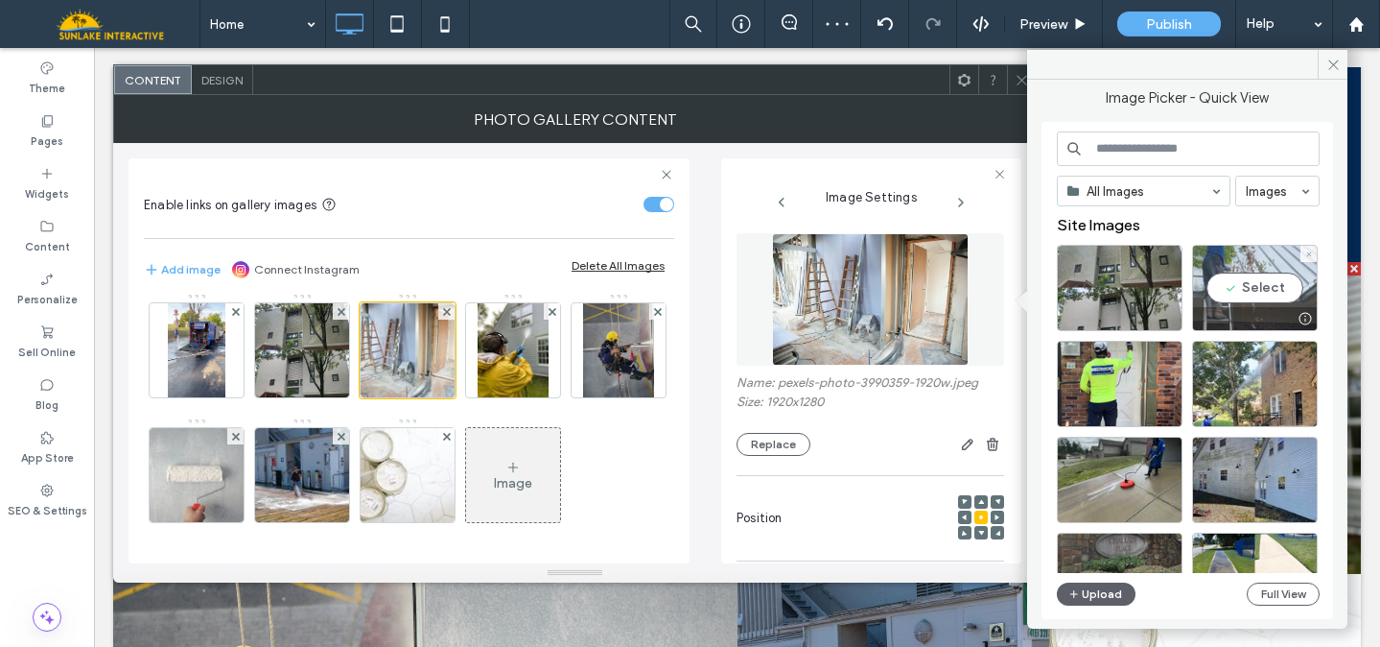
click at [1225, 285] on div "Select" at bounding box center [1255, 288] width 126 height 86
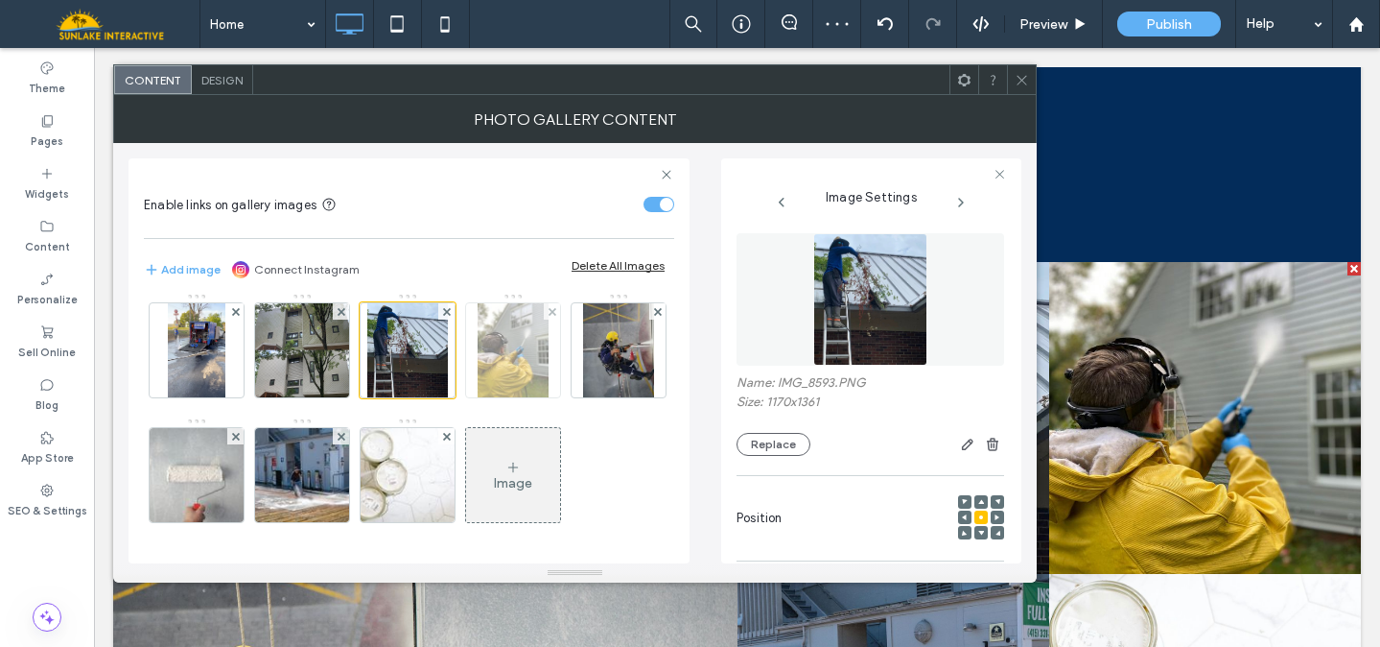
click at [537, 338] on img at bounding box center [513, 350] width 71 height 94
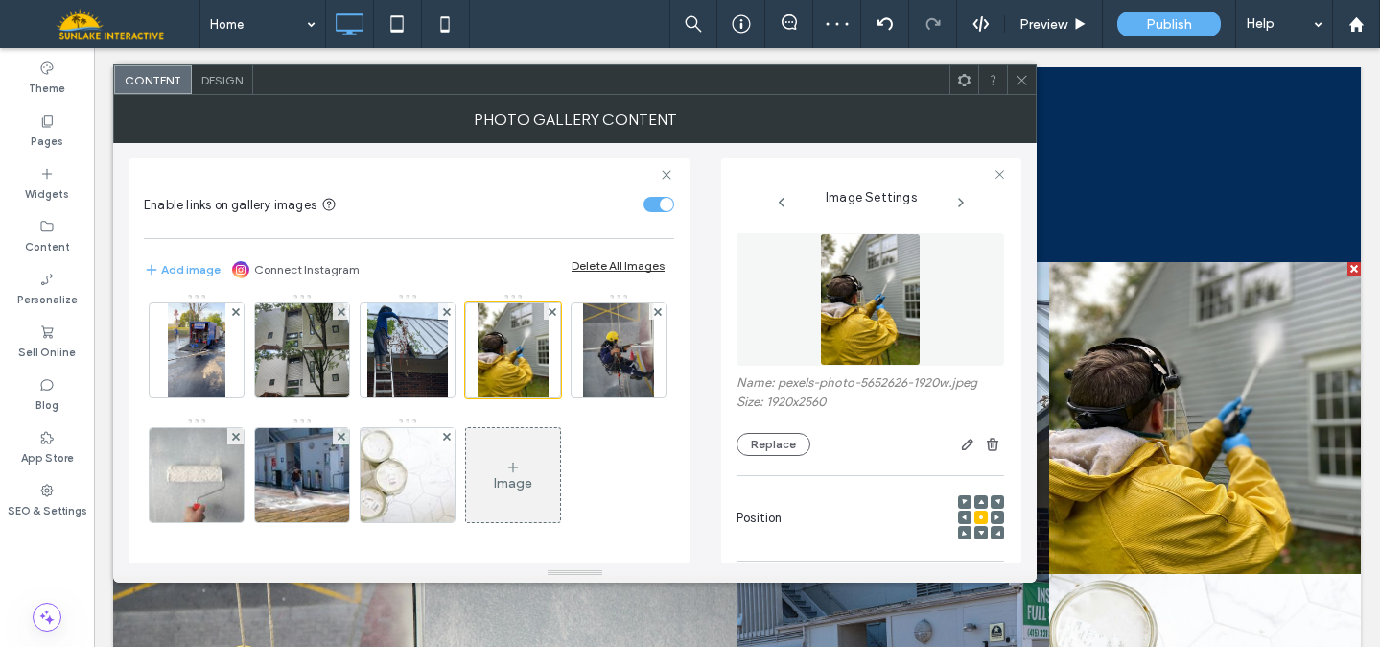
click at [826, 334] on img at bounding box center [870, 299] width 100 height 132
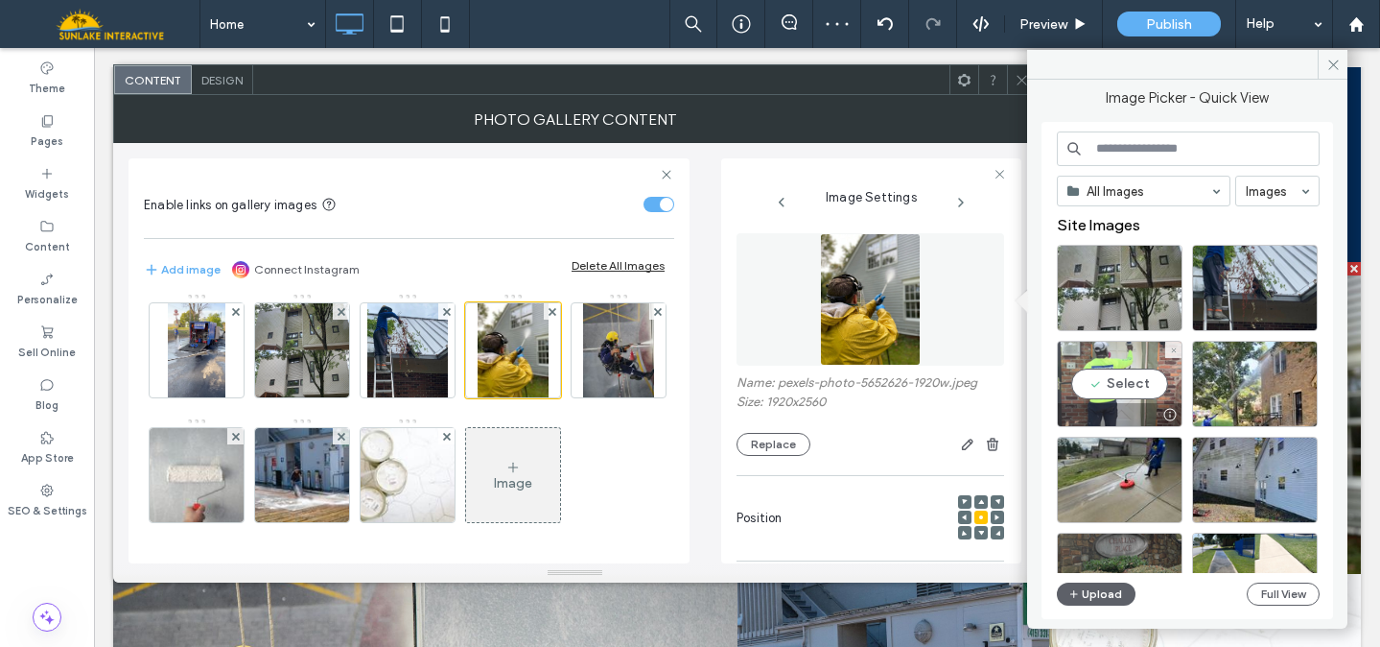
click at [1097, 397] on div "Select" at bounding box center [1120, 384] width 126 height 86
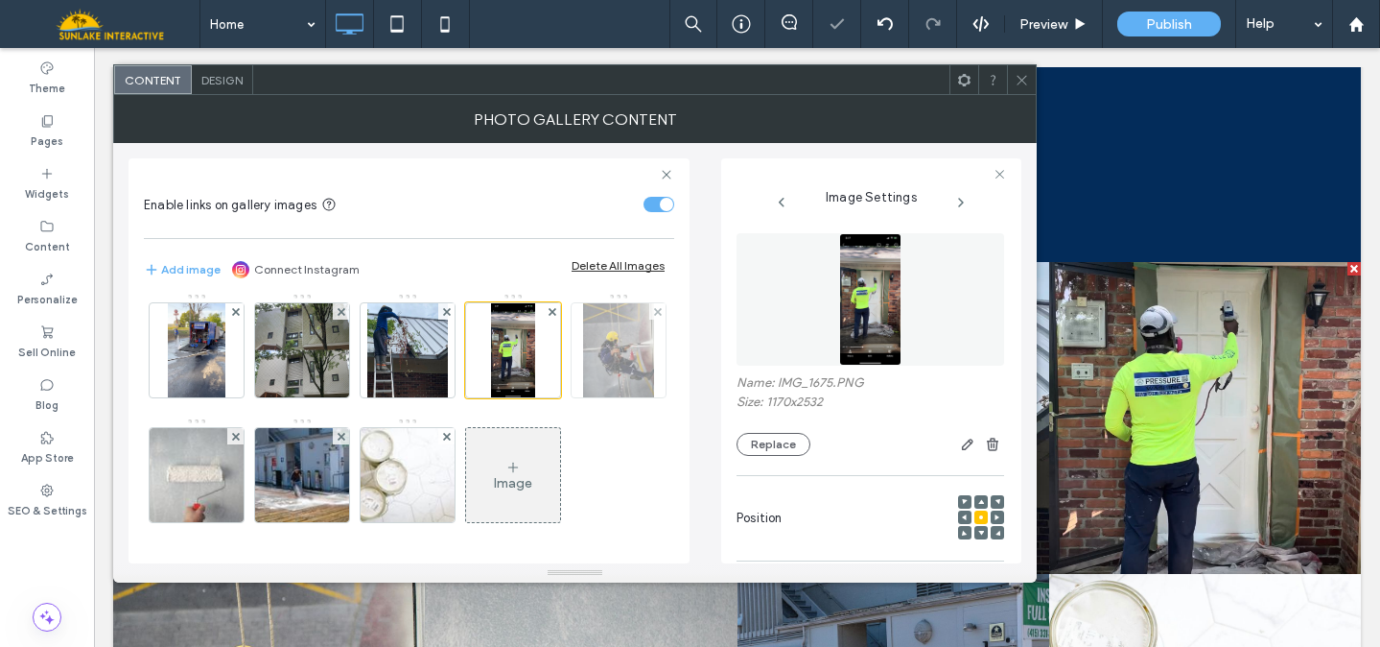
click at [583, 397] on img at bounding box center [618, 350] width 71 height 94
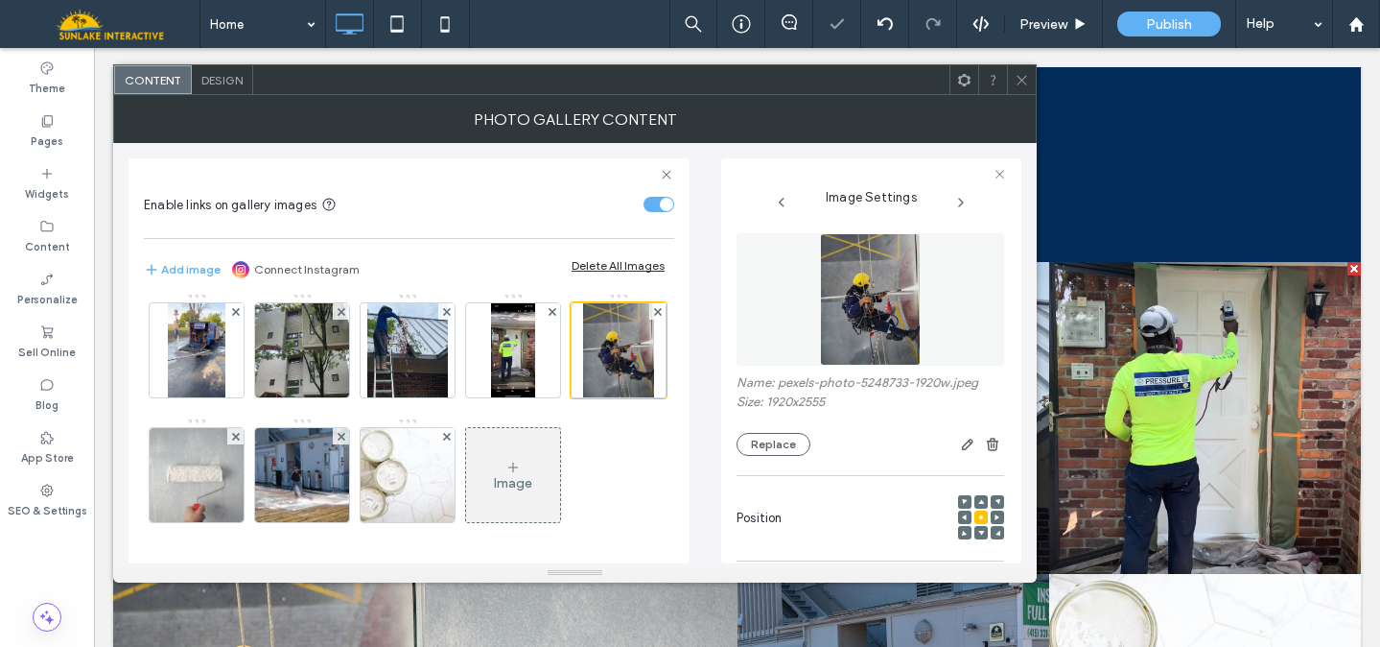
click at [863, 326] on img at bounding box center [870, 299] width 100 height 132
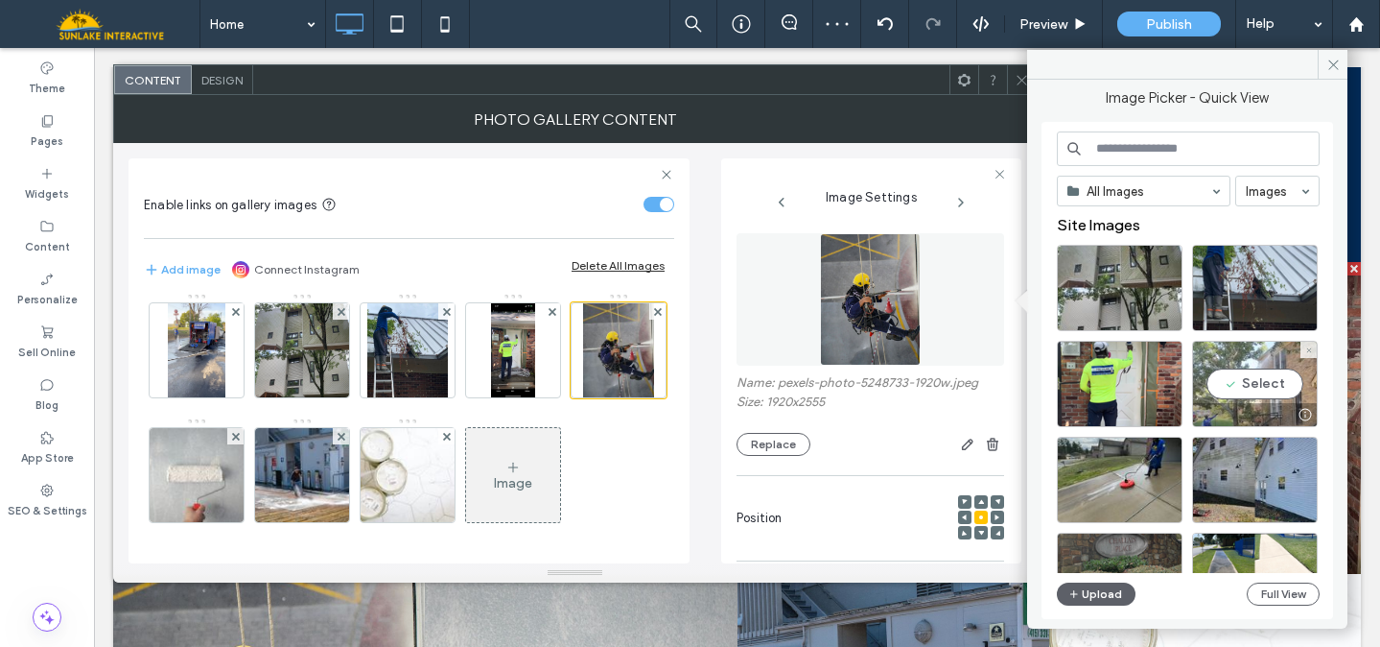
click at [1236, 379] on div "Select" at bounding box center [1255, 384] width 126 height 86
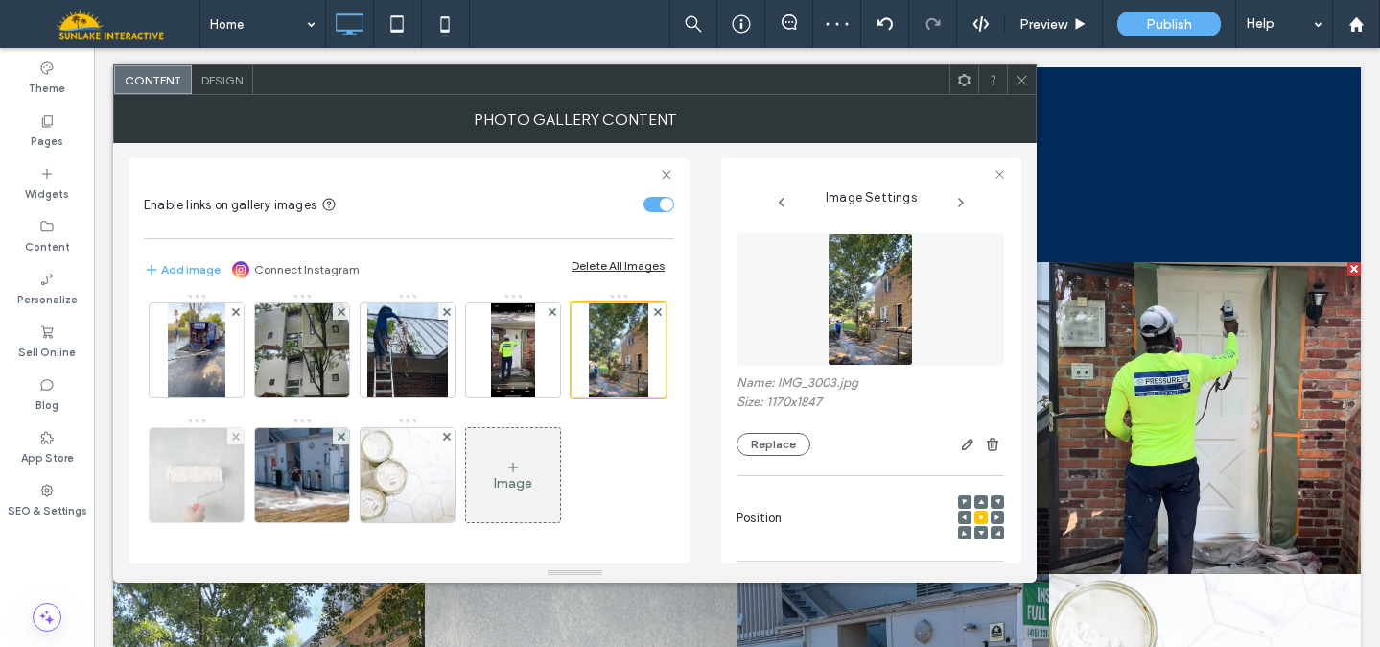
click at [268, 466] on img at bounding box center [197, 475] width 141 height 94
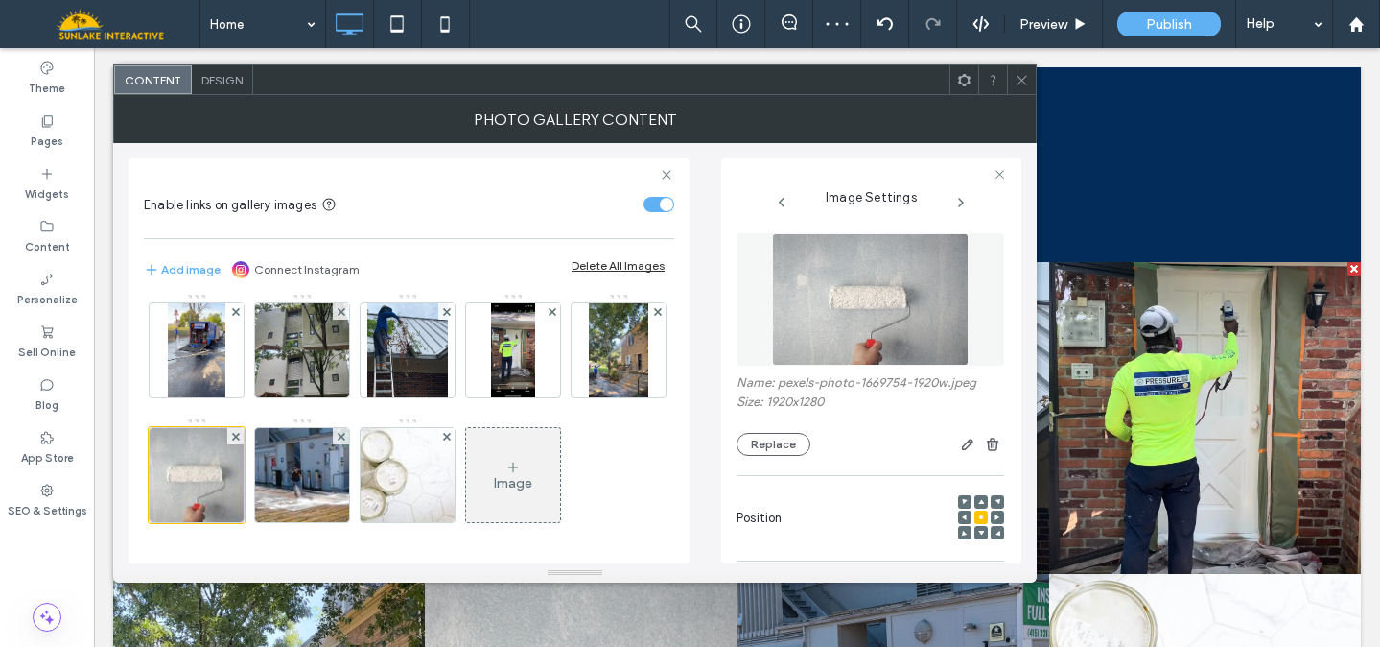
click at [852, 305] on img at bounding box center [871, 299] width 198 height 132
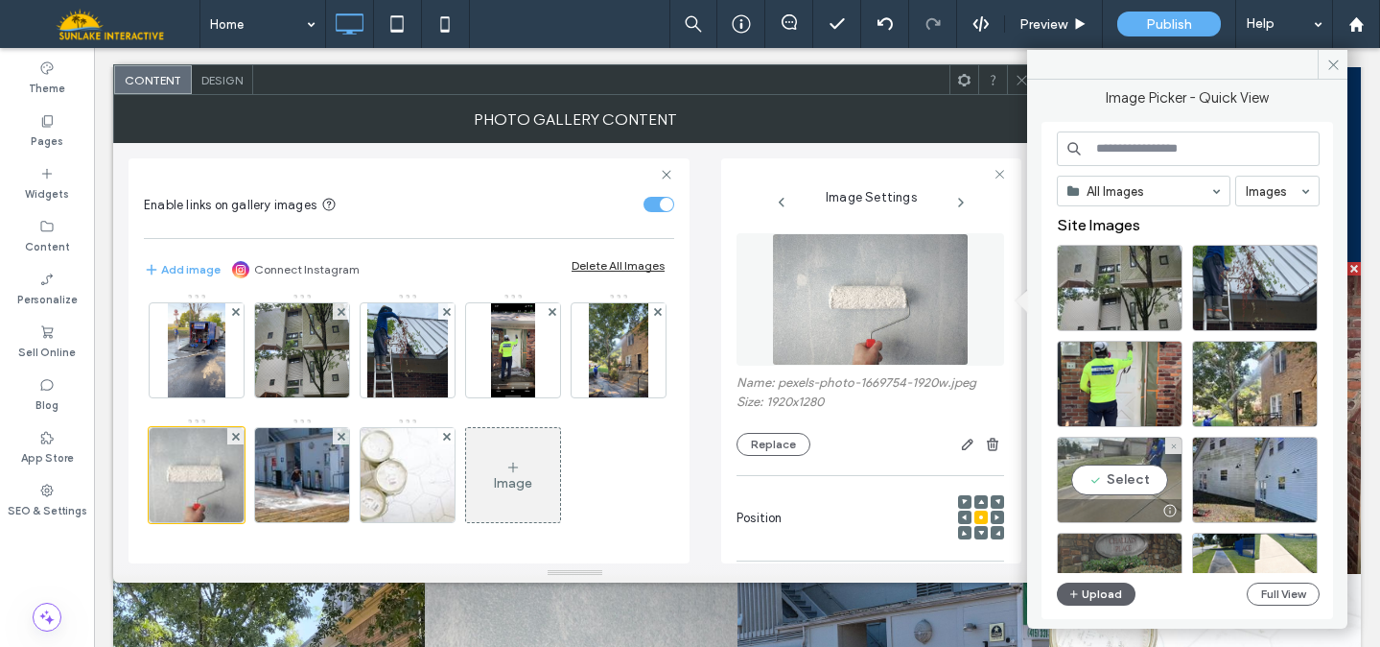
click at [1131, 491] on div "Select" at bounding box center [1120, 479] width 126 height 86
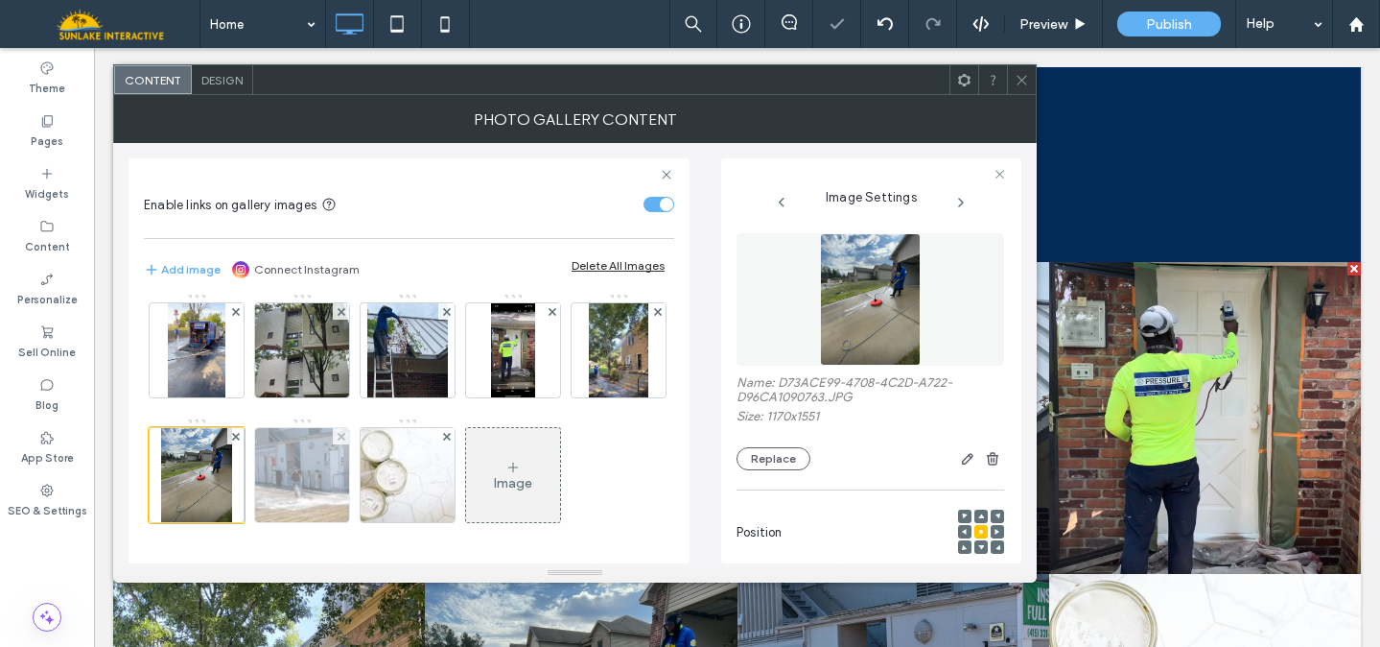
click at [373, 455] on img at bounding box center [302, 475] width 141 height 94
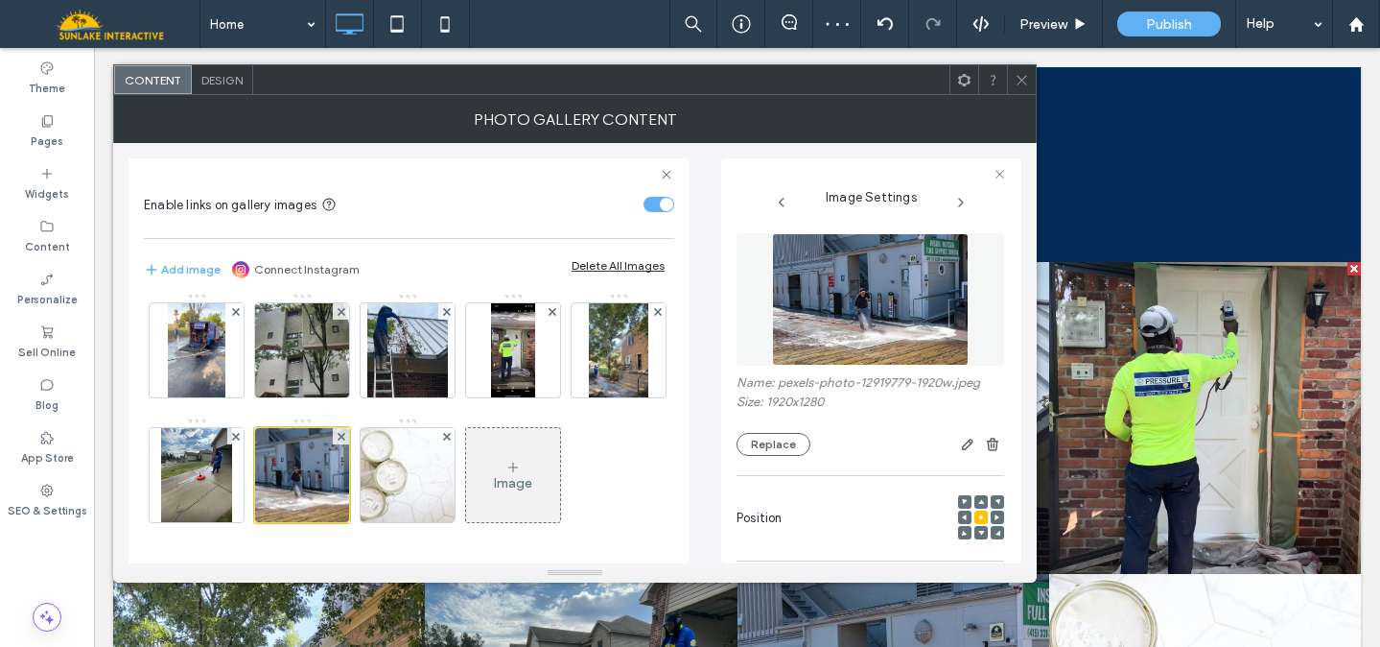
click at [860, 328] on img at bounding box center [871, 299] width 198 height 132
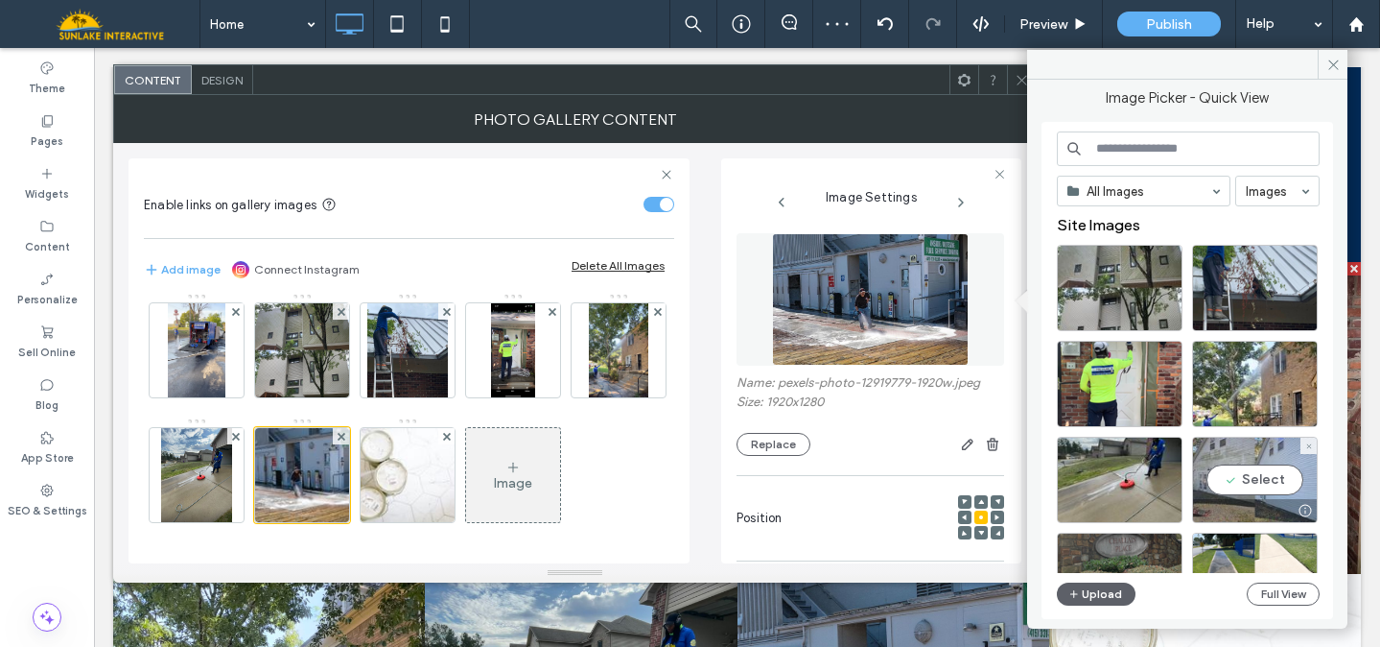
click at [1255, 471] on div "Select" at bounding box center [1255, 479] width 126 height 86
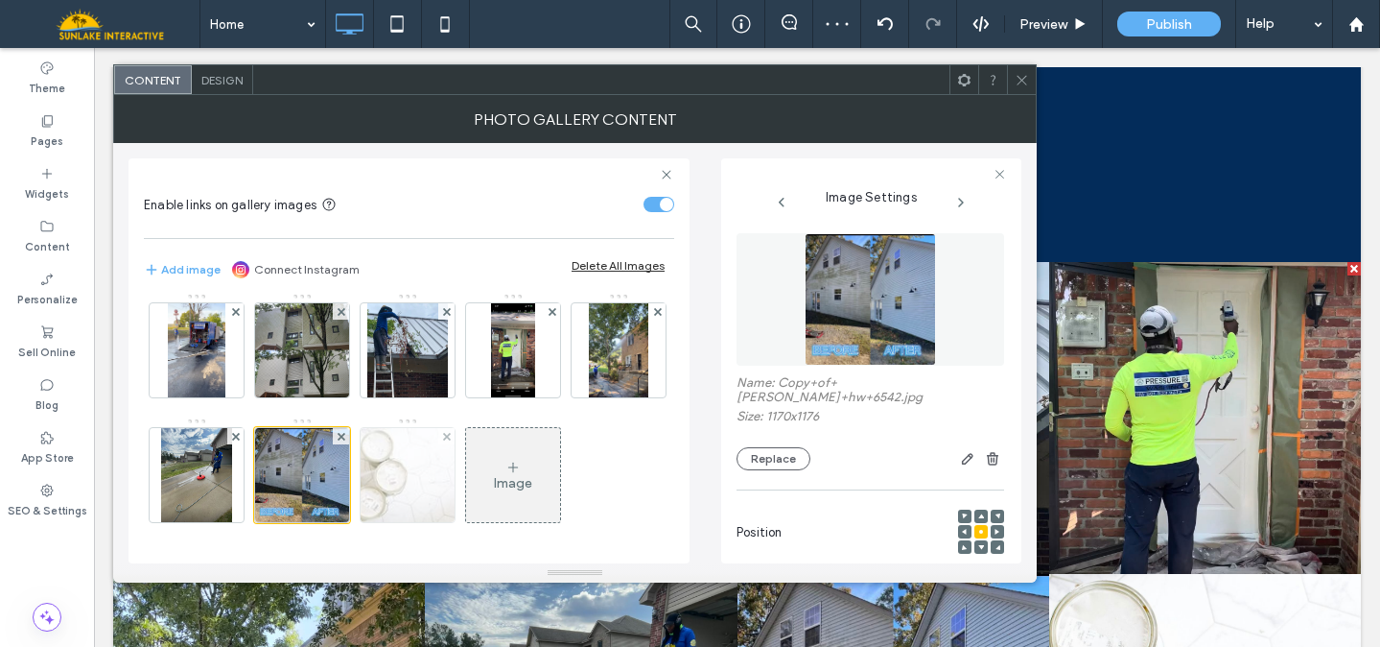
click at [479, 478] on img at bounding box center [408, 475] width 141 height 94
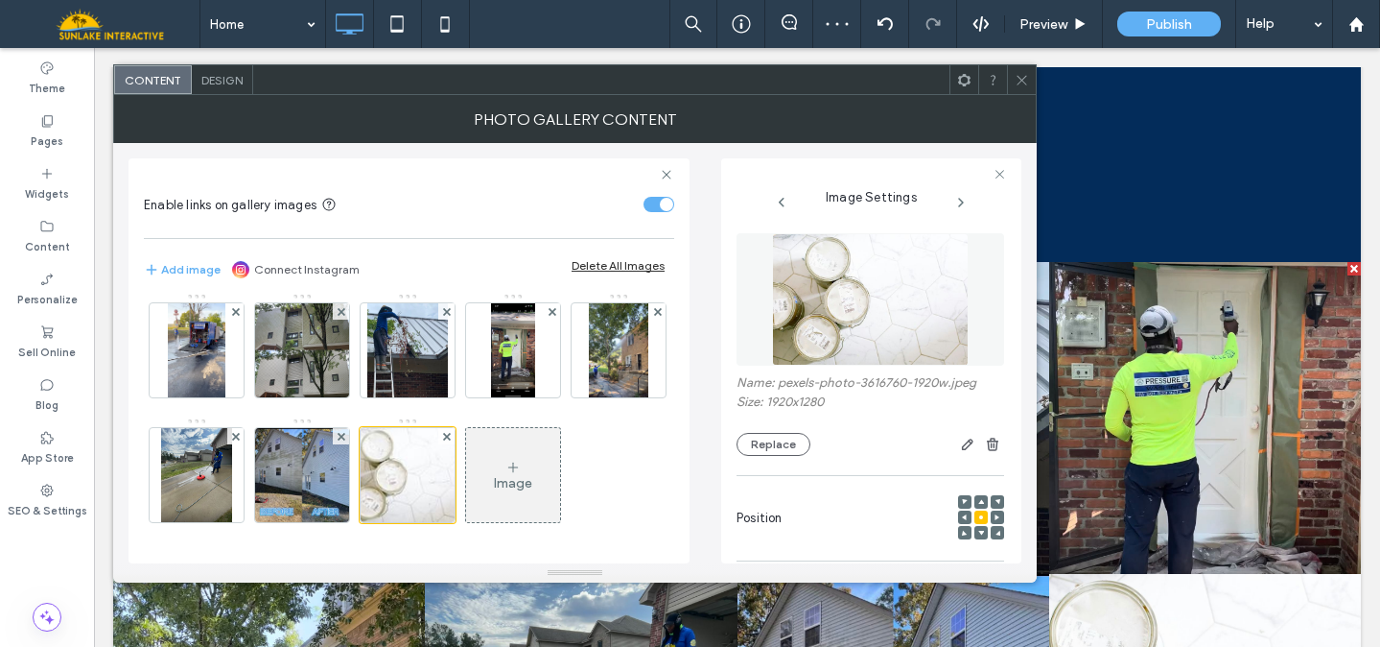
click at [894, 311] on img at bounding box center [871, 299] width 198 height 132
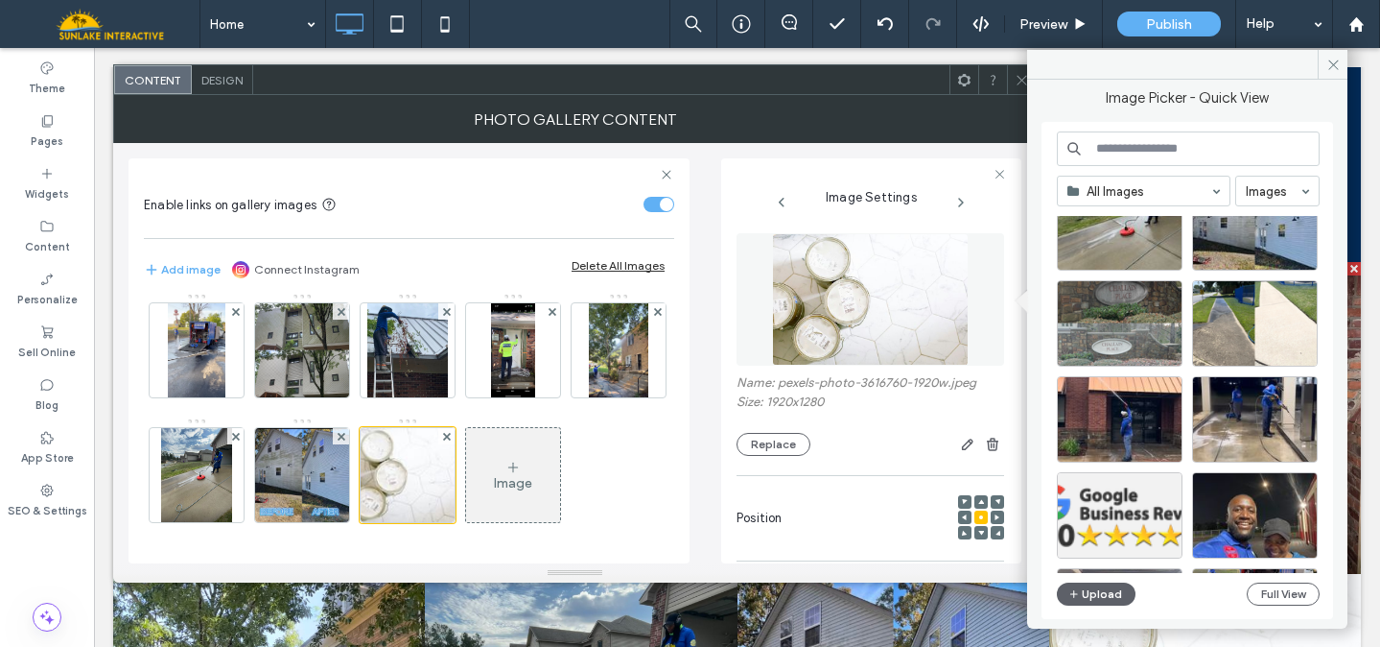
scroll to position [247, 0]
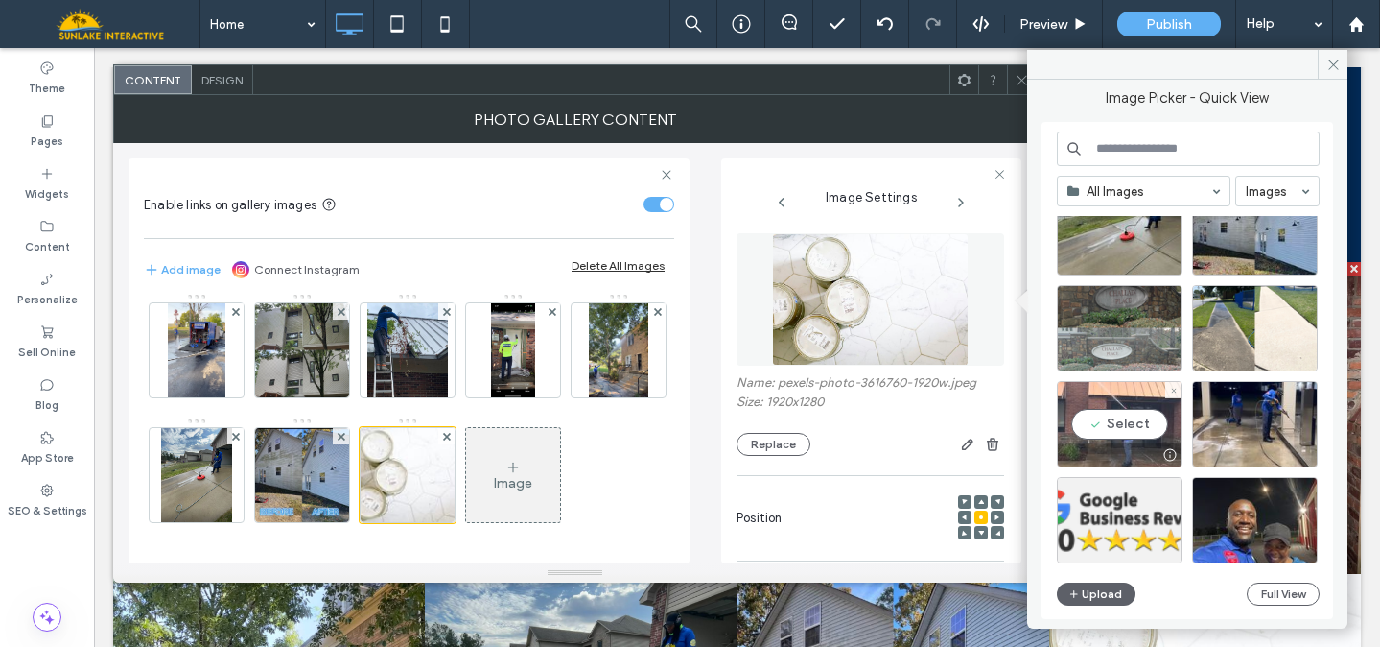
click at [1126, 422] on div "Select" at bounding box center [1120, 424] width 126 height 86
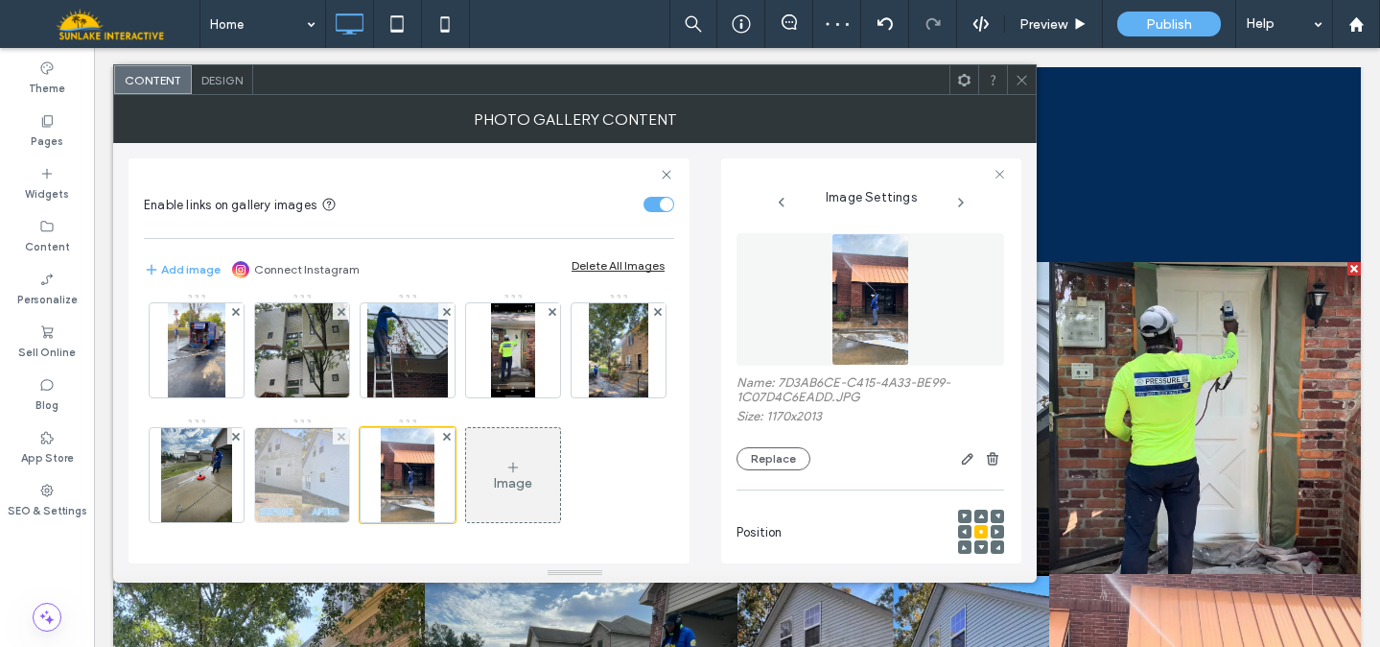
click at [349, 464] on img at bounding box center [302, 475] width 94 height 94
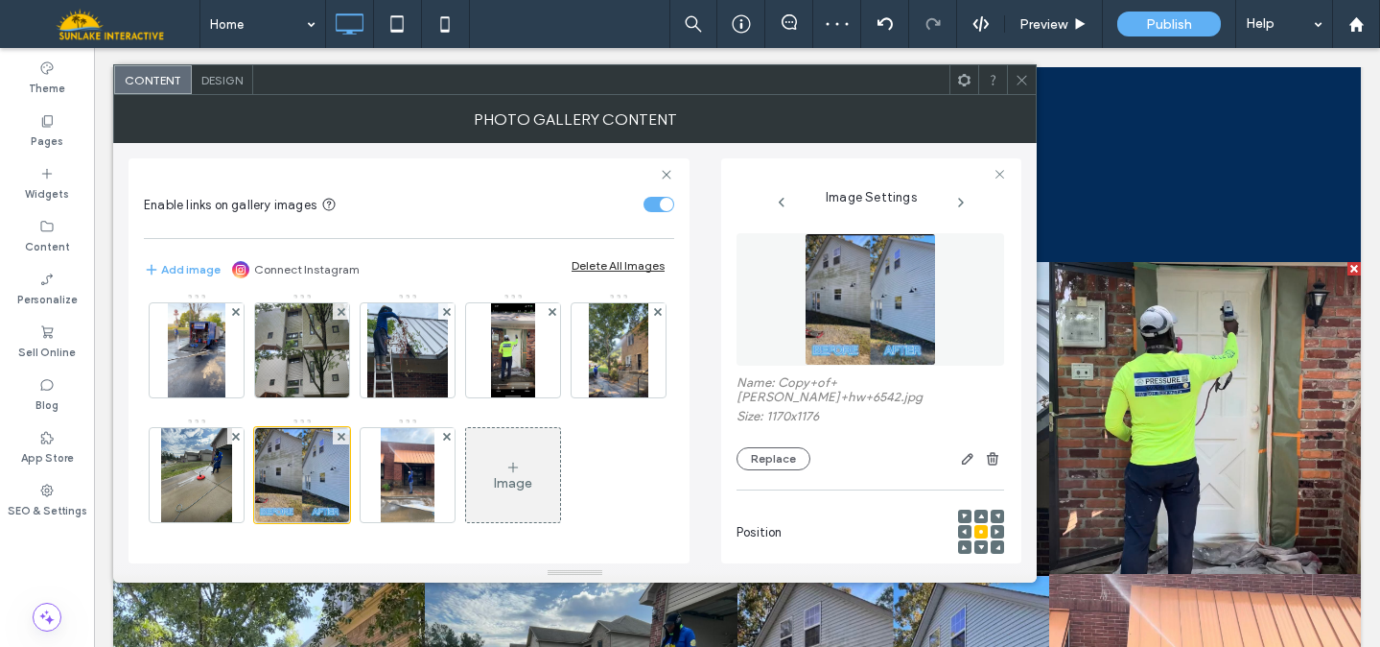
click at [902, 306] on img at bounding box center [870, 299] width 131 height 132
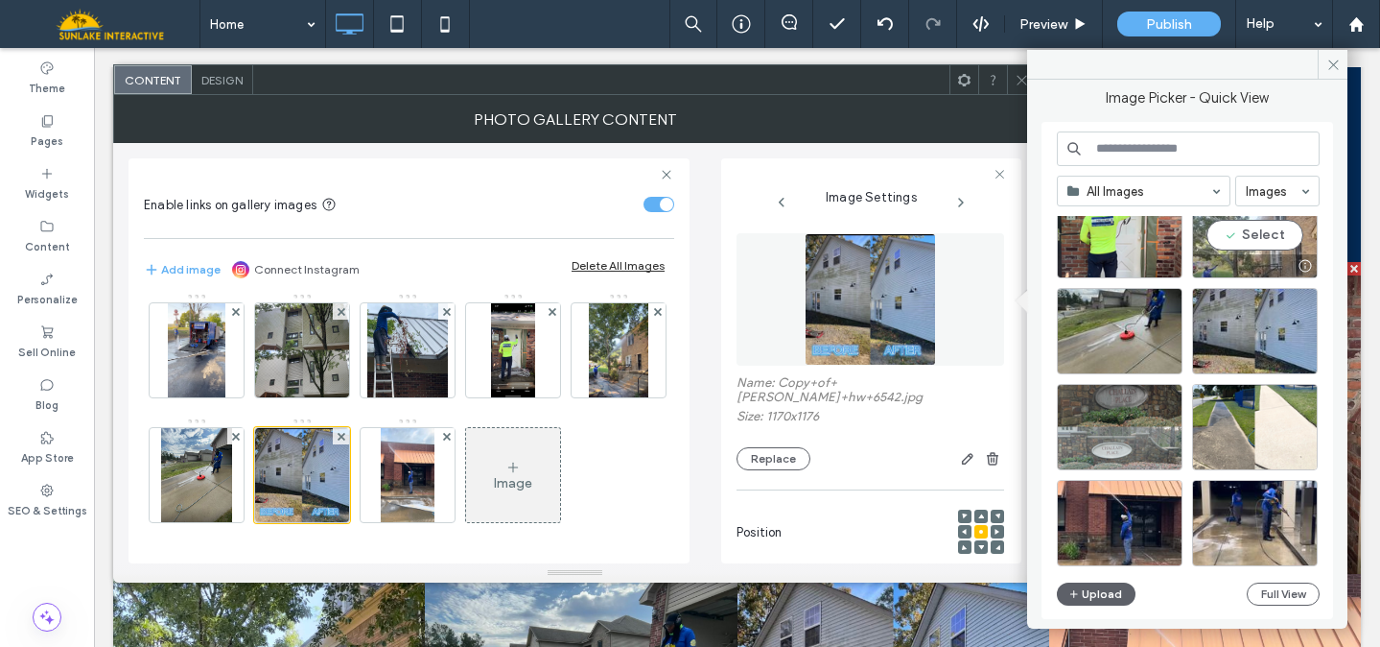
scroll to position [152, 0]
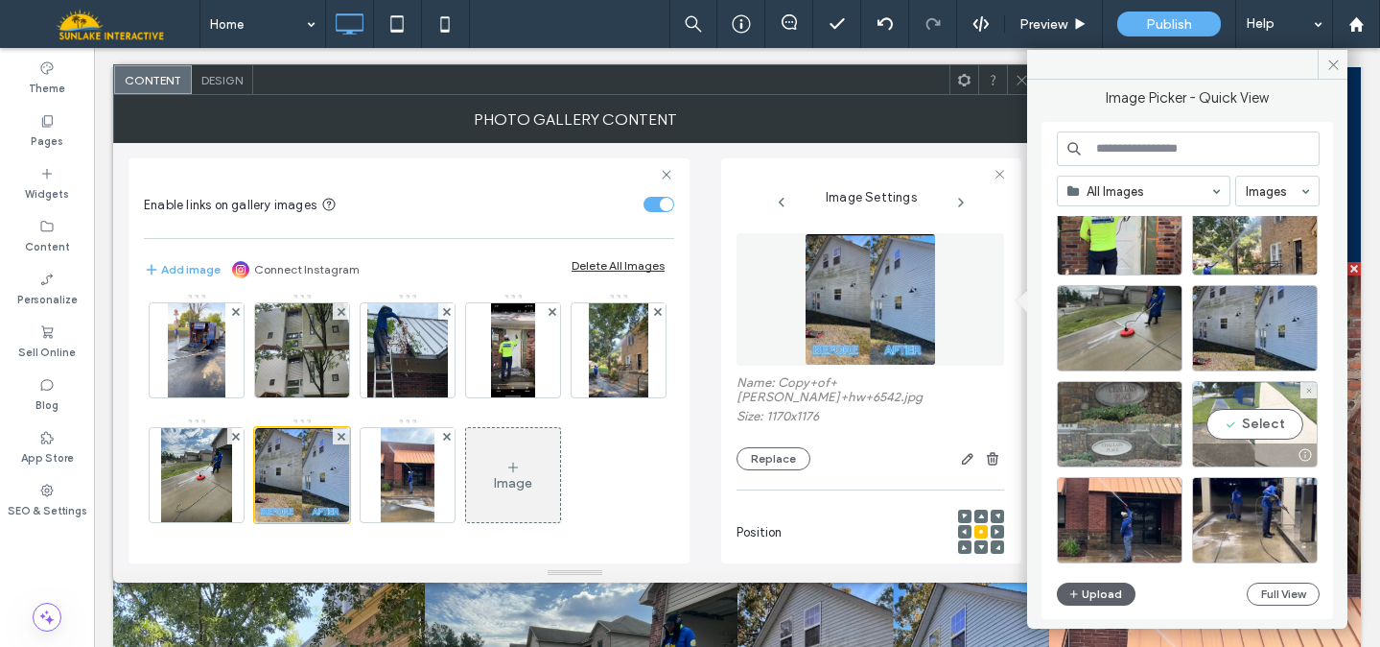
click at [1260, 423] on div "Select" at bounding box center [1255, 424] width 126 height 86
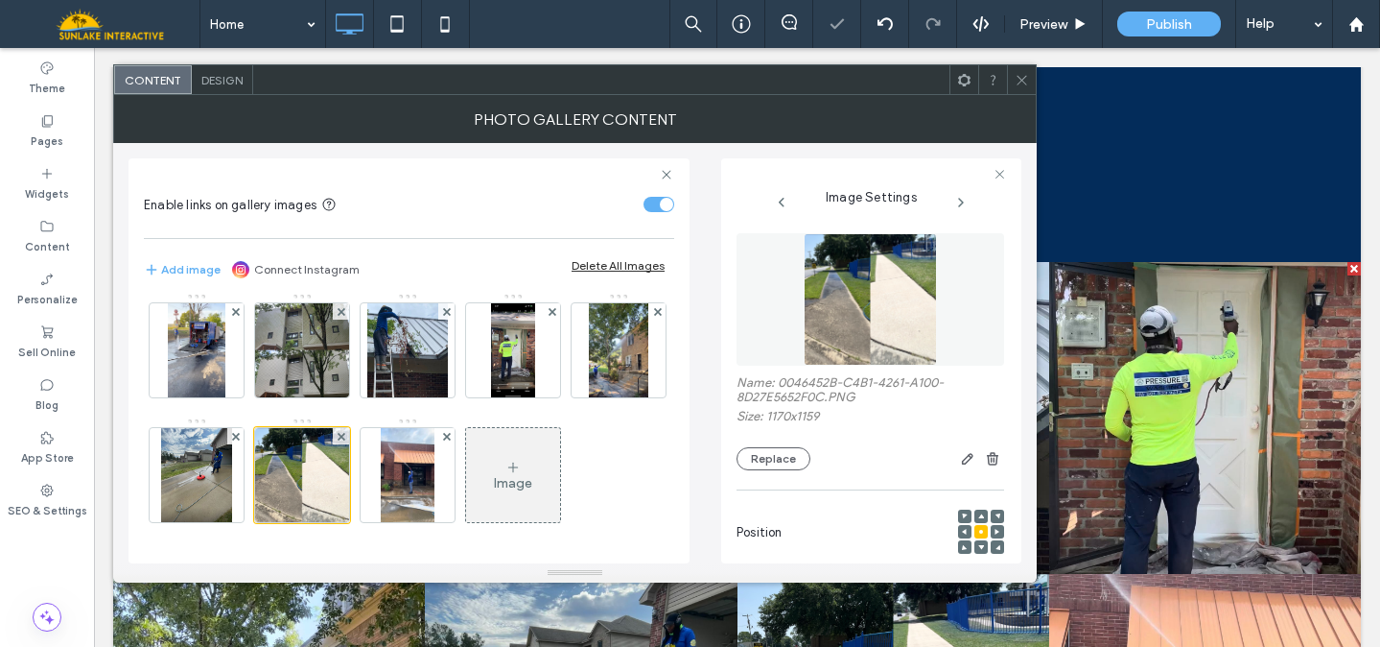
click at [1010, 83] on div at bounding box center [1021, 79] width 29 height 29
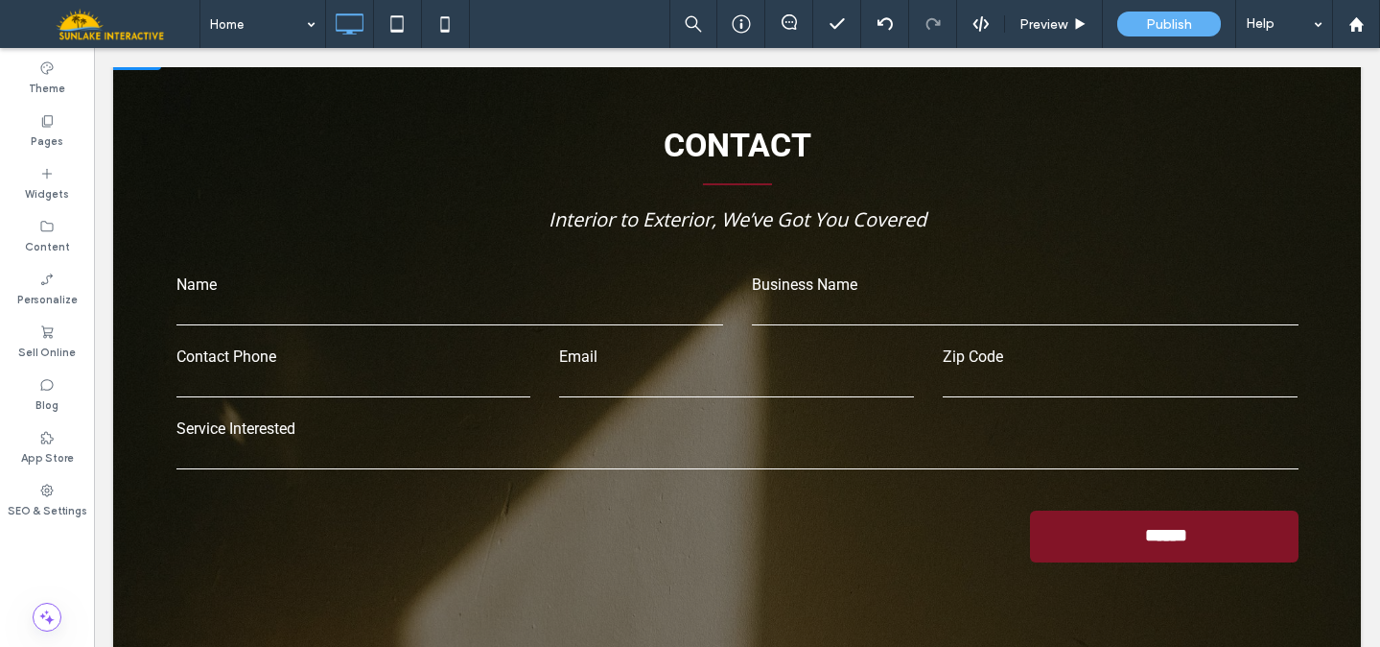
scroll to position [3852, 0]
click at [1310, 142] on div "**********" at bounding box center [737, 350] width 1248 height 624
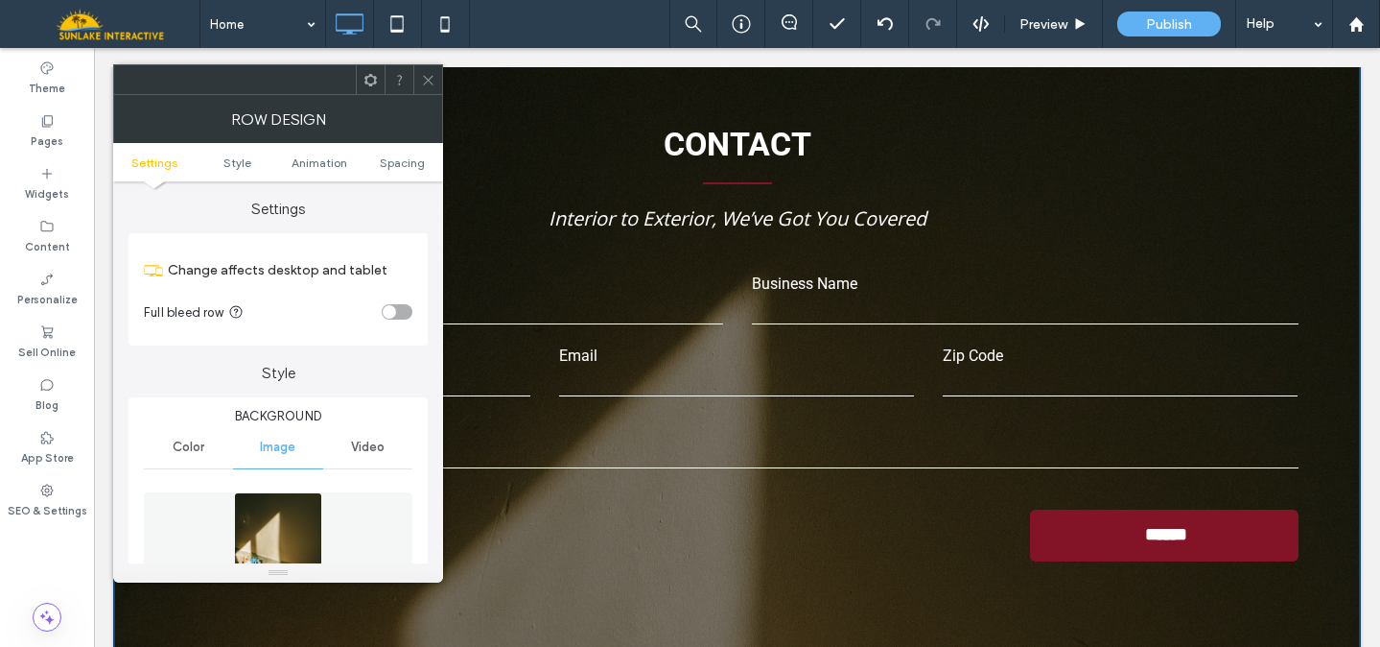
click at [300, 510] on img at bounding box center [278, 558] width 89 height 132
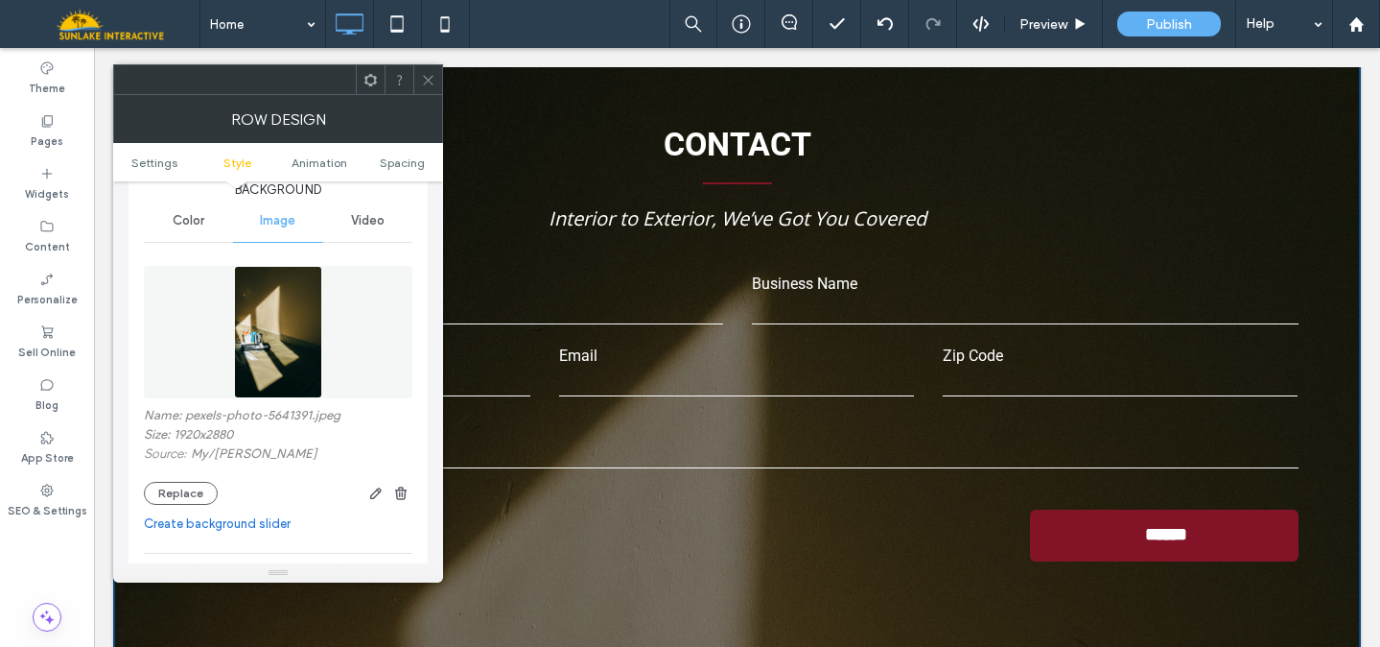
scroll to position [261, 0]
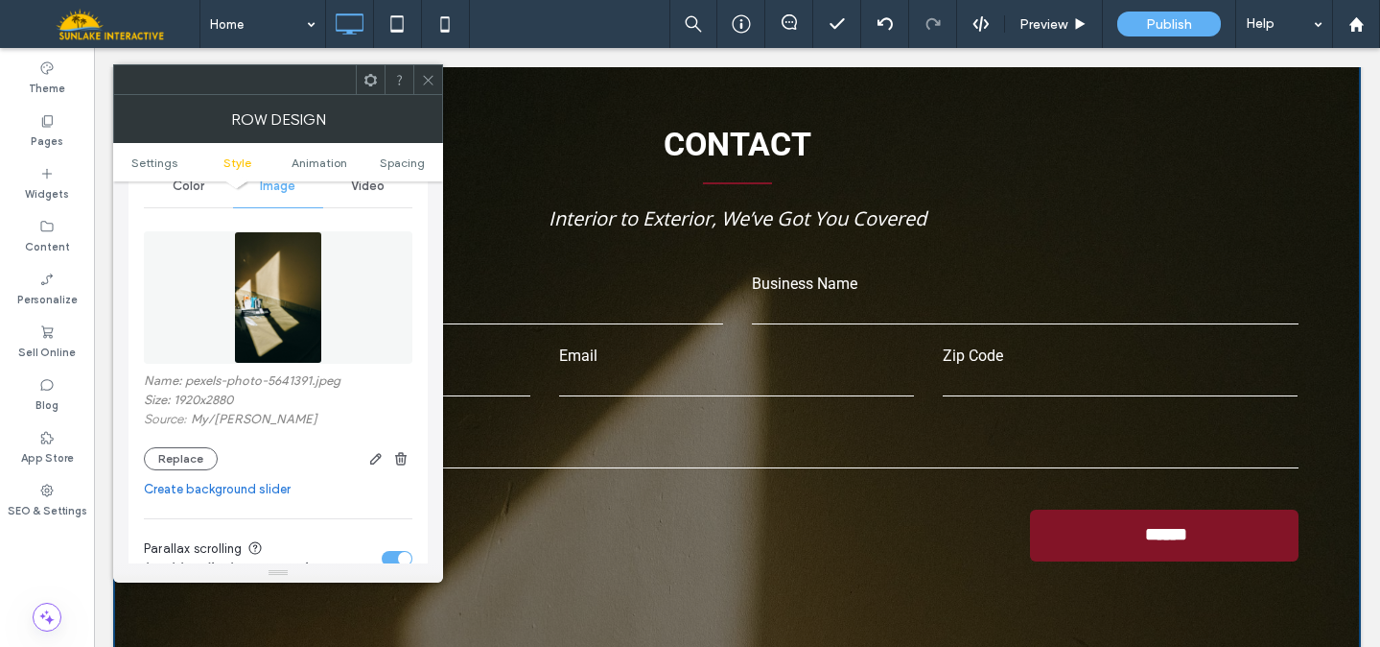
click at [287, 310] on img at bounding box center [278, 297] width 89 height 132
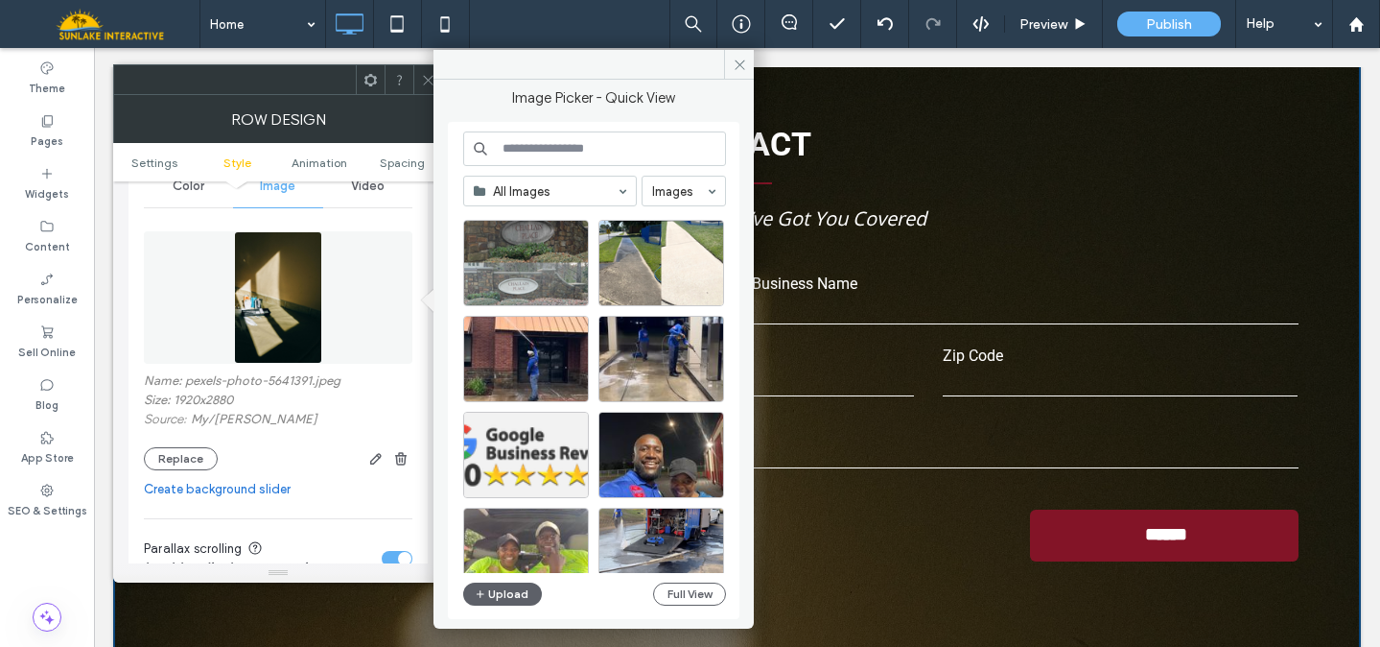
scroll to position [414, 0]
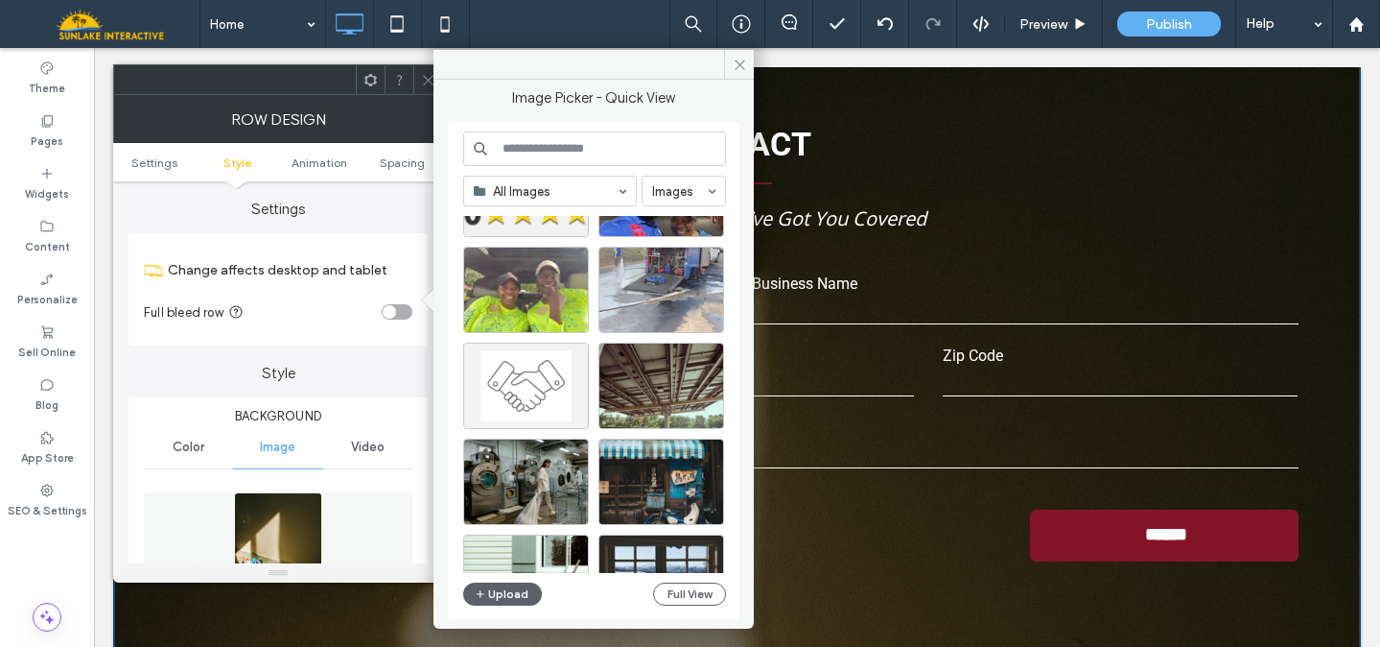
scroll to position [261, 0]
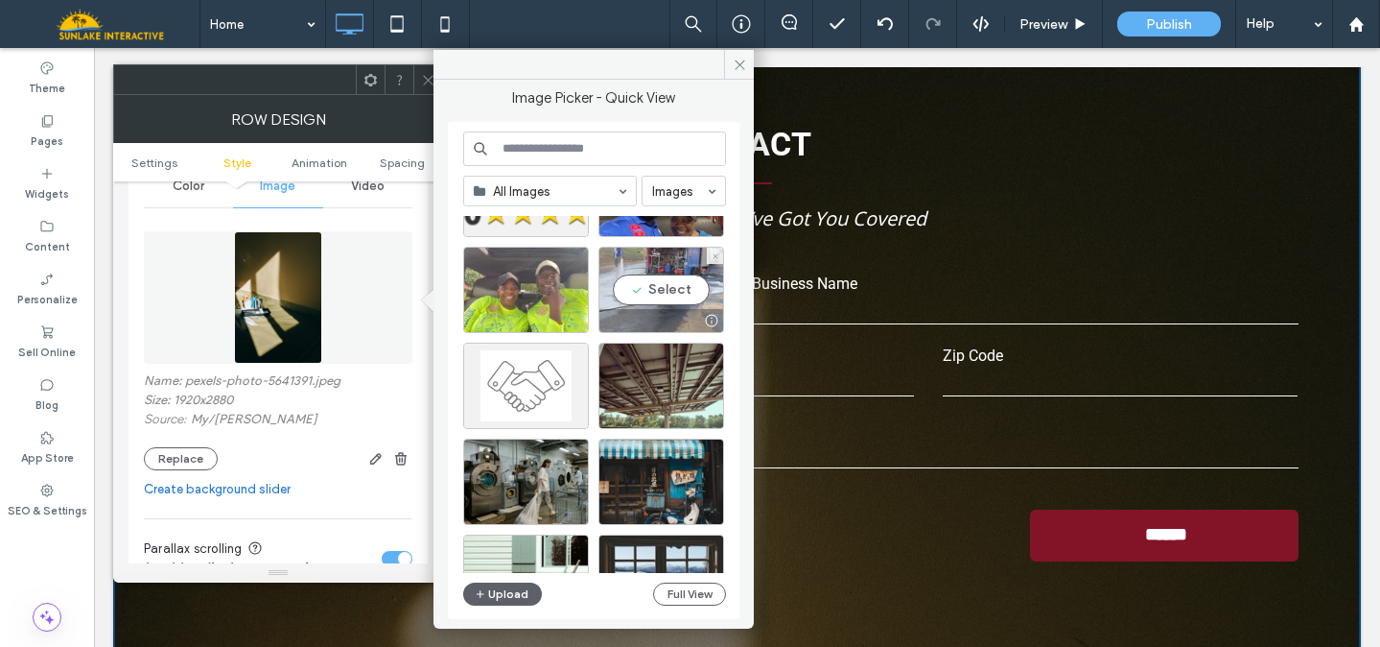
click at [685, 285] on div "Select" at bounding box center [662, 290] width 126 height 86
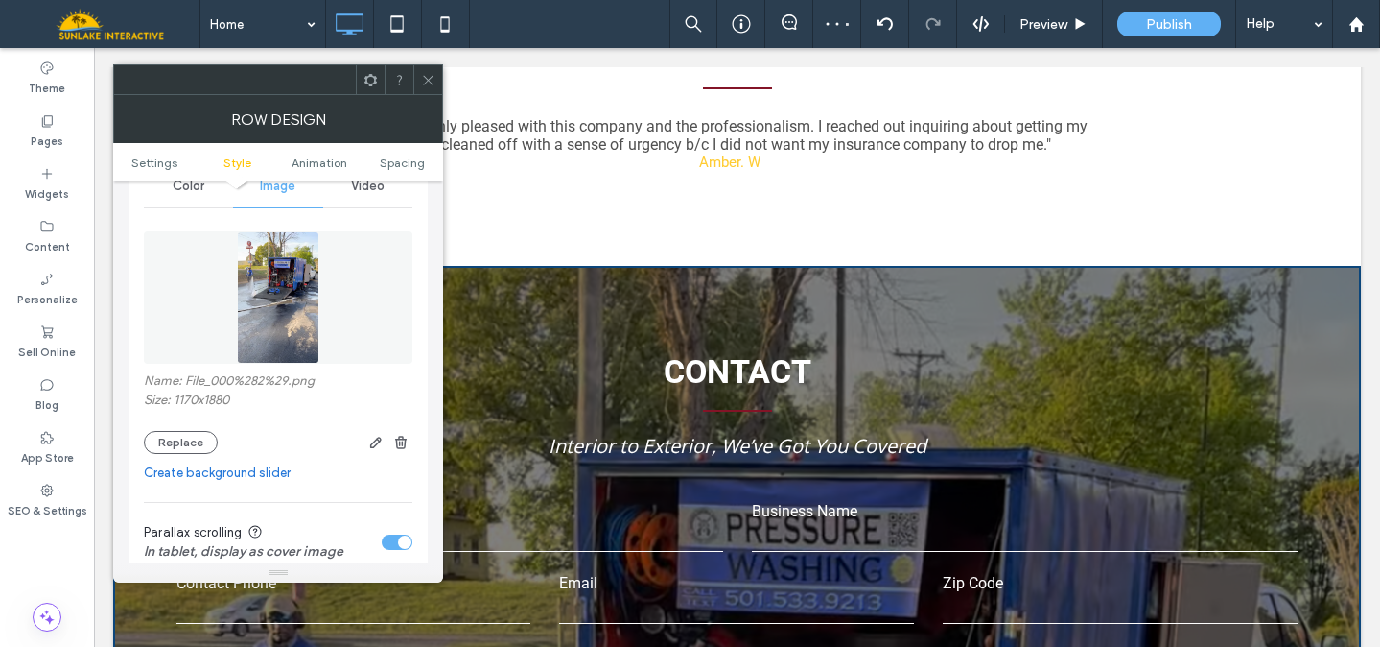
scroll to position [3638, 0]
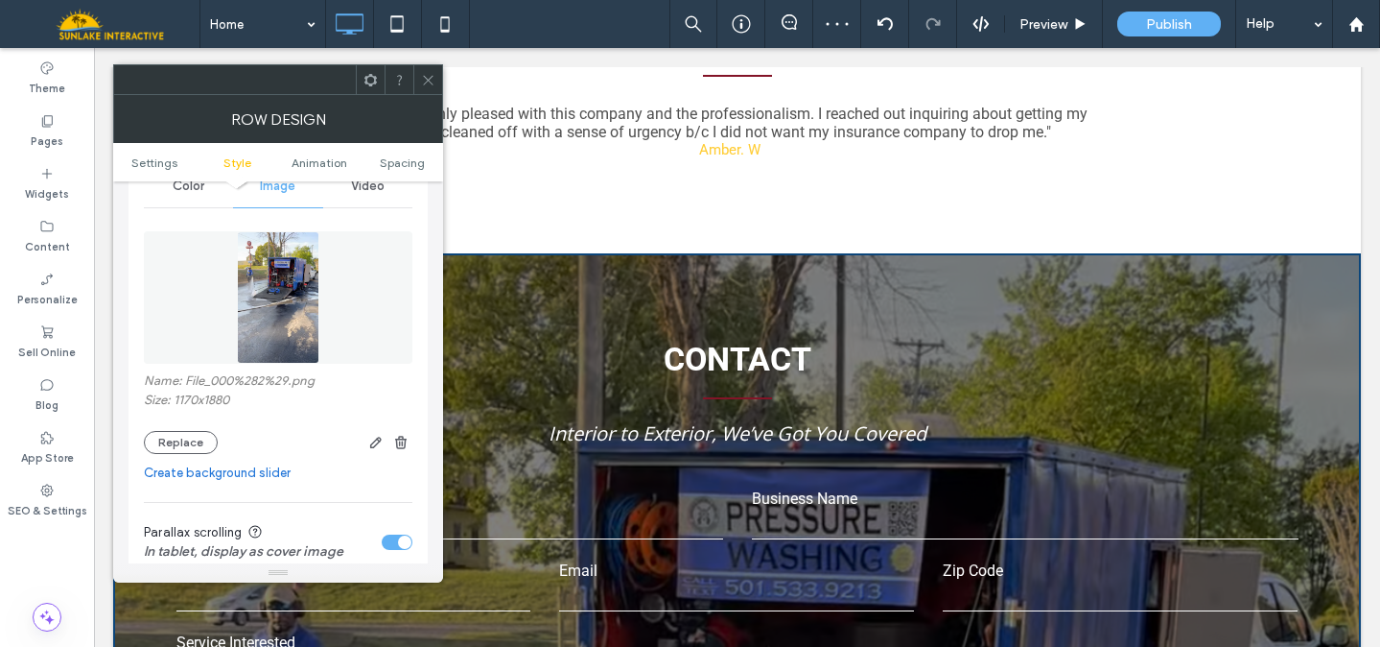
click at [302, 332] on img at bounding box center [278, 297] width 83 height 132
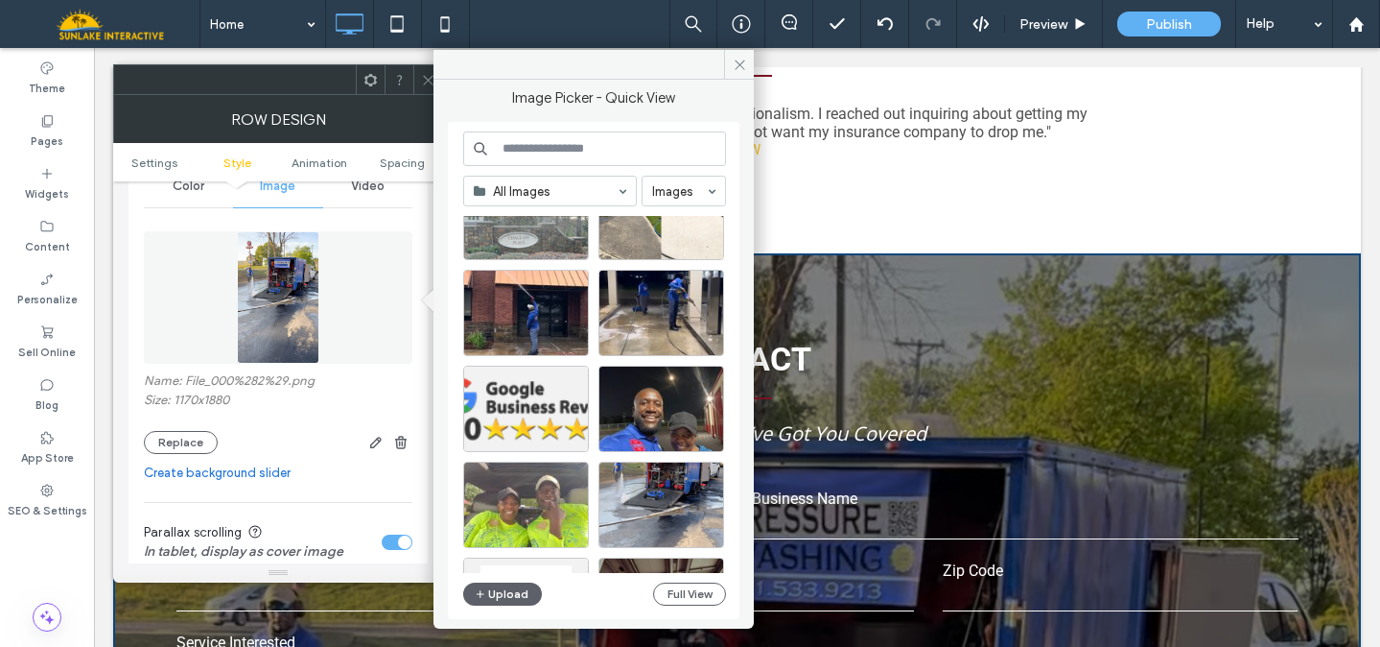
scroll to position [360, 0]
click at [531, 308] on div "Select" at bounding box center [526, 312] width 126 height 86
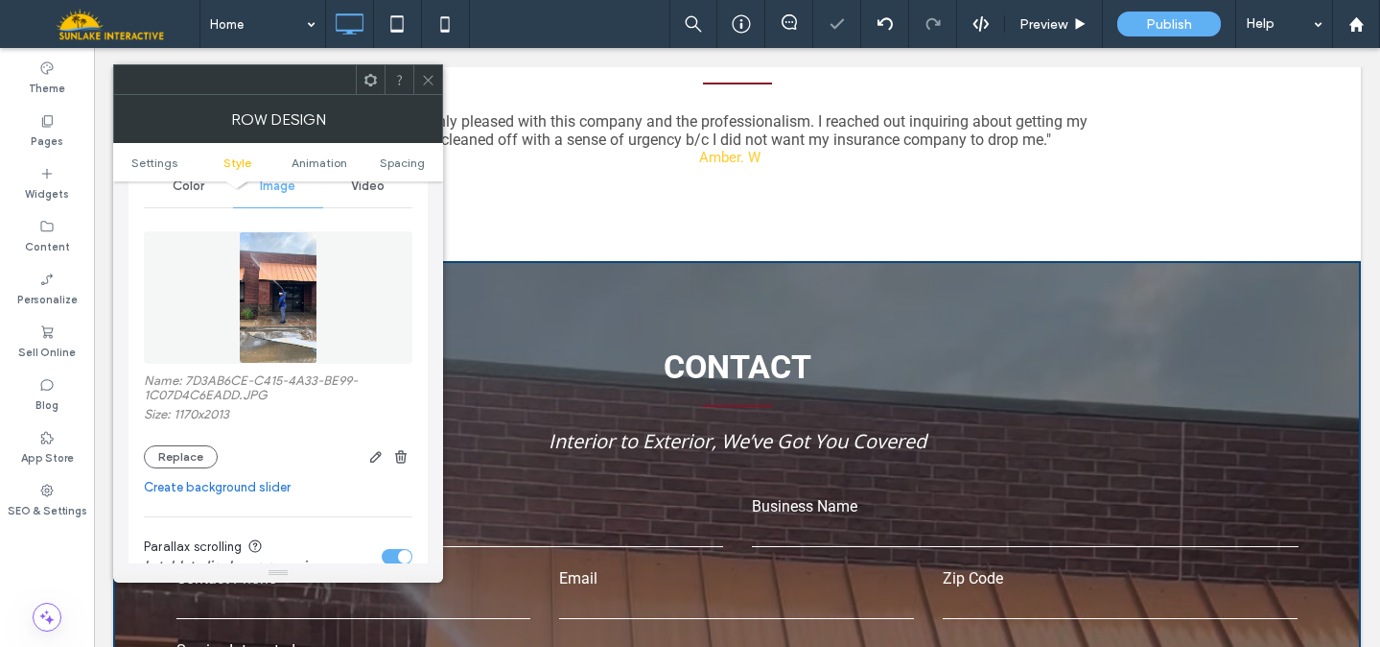
scroll to position [3597, 0]
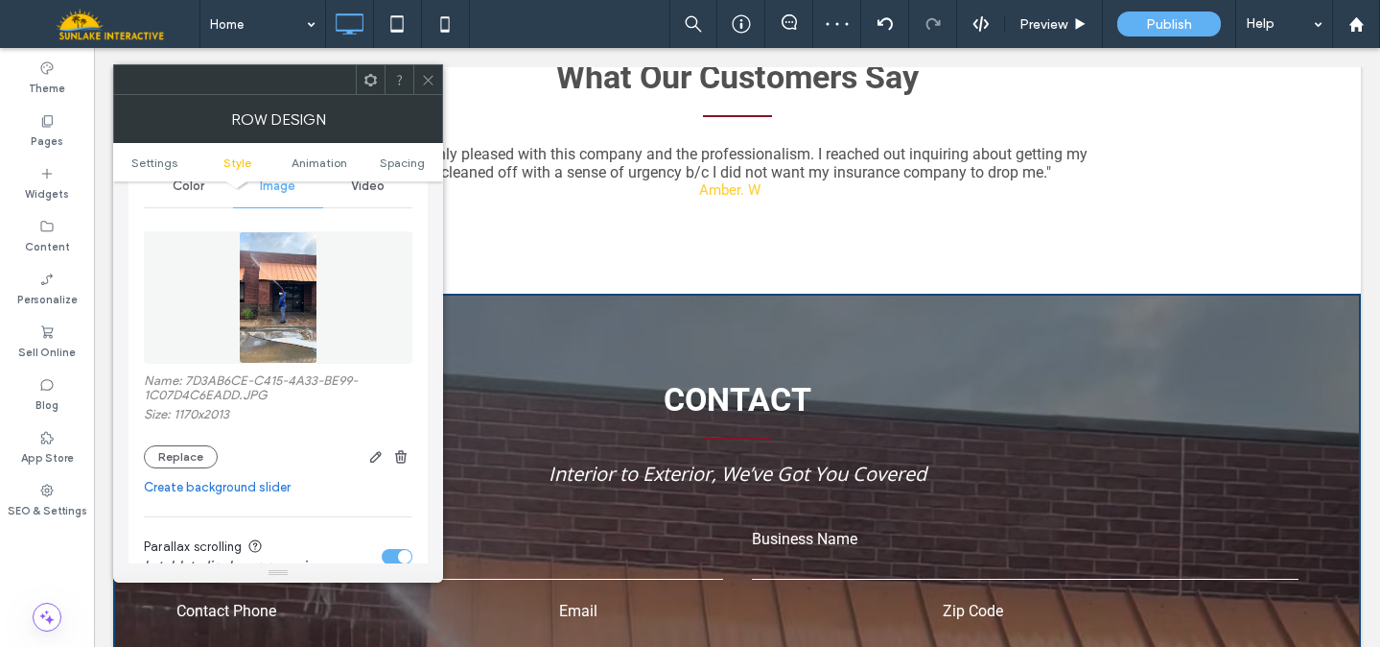
click at [286, 299] on img at bounding box center [278, 297] width 78 height 132
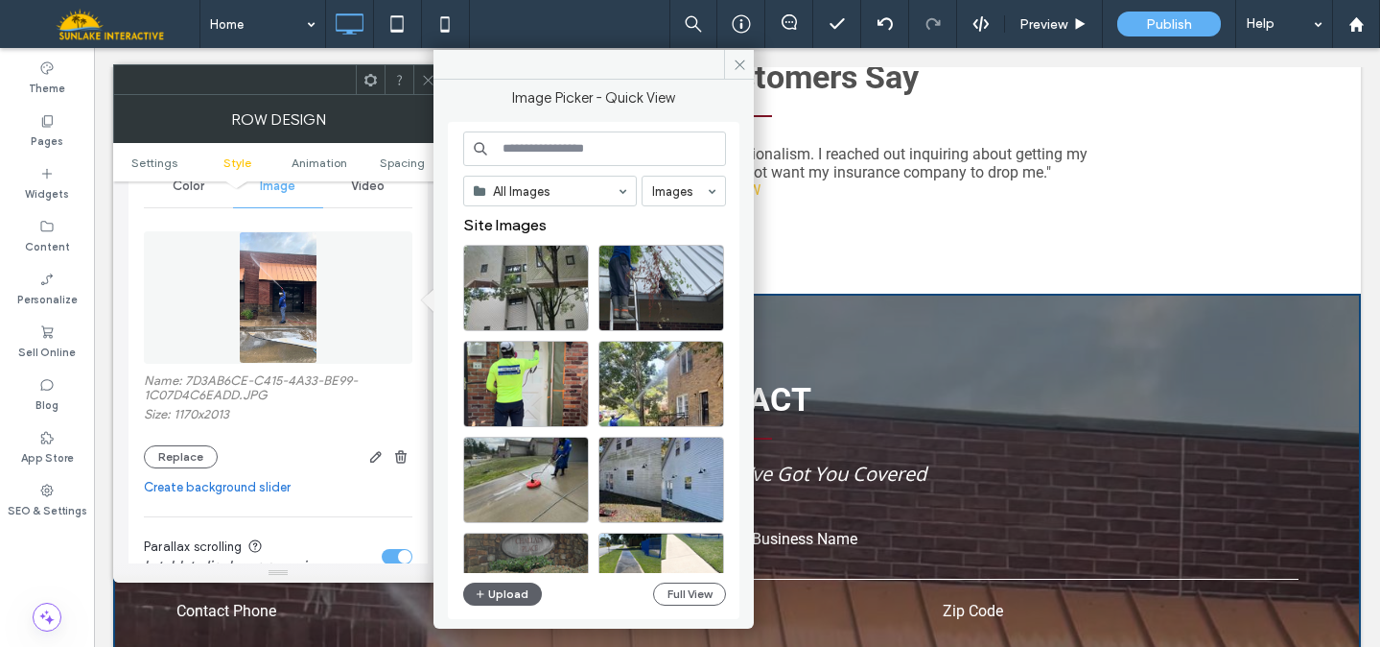
click at [362, 194] on span "Video" at bounding box center [368, 185] width 34 height 15
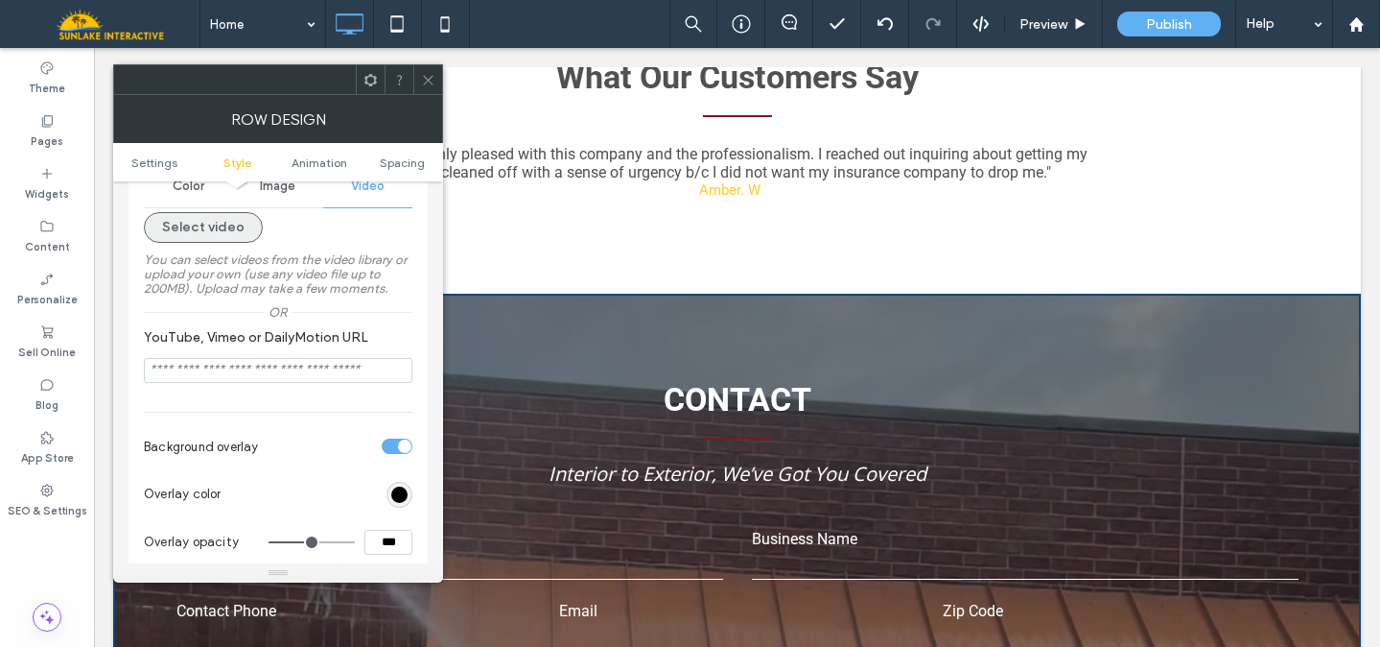
click at [229, 239] on button "Select video" at bounding box center [203, 227] width 119 height 31
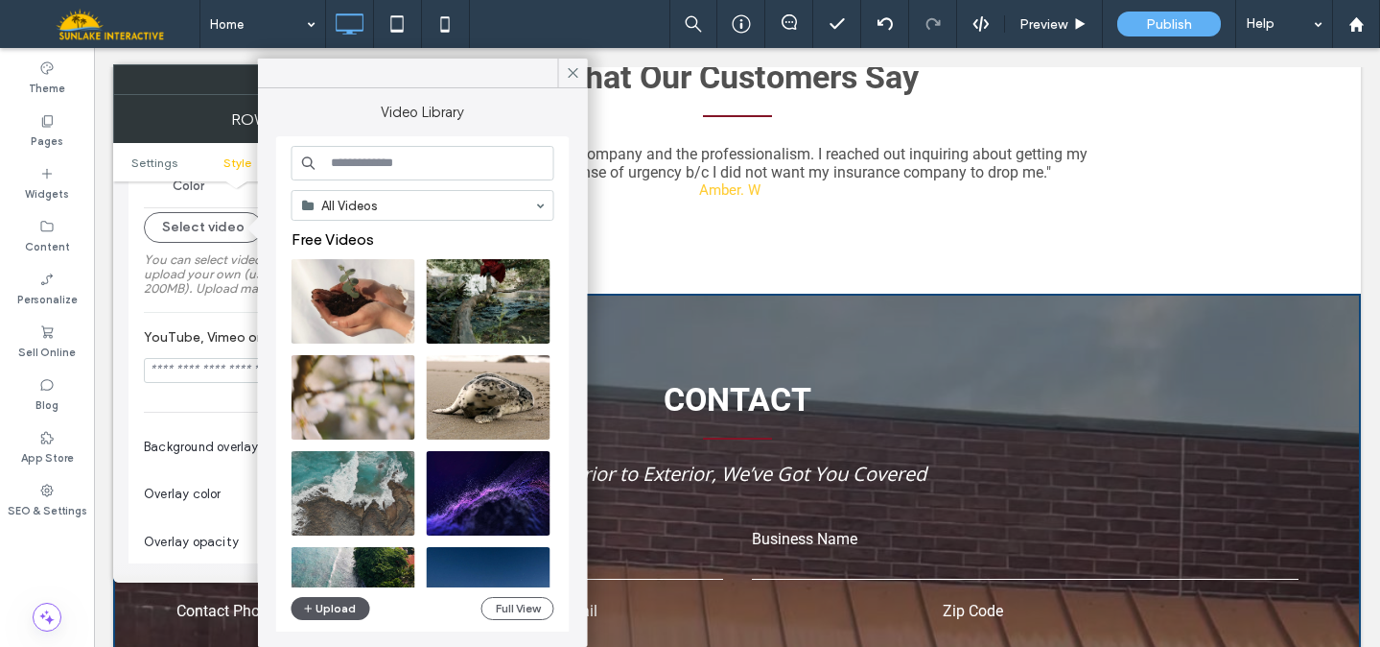
click at [338, 605] on button "Upload" at bounding box center [331, 608] width 79 height 23
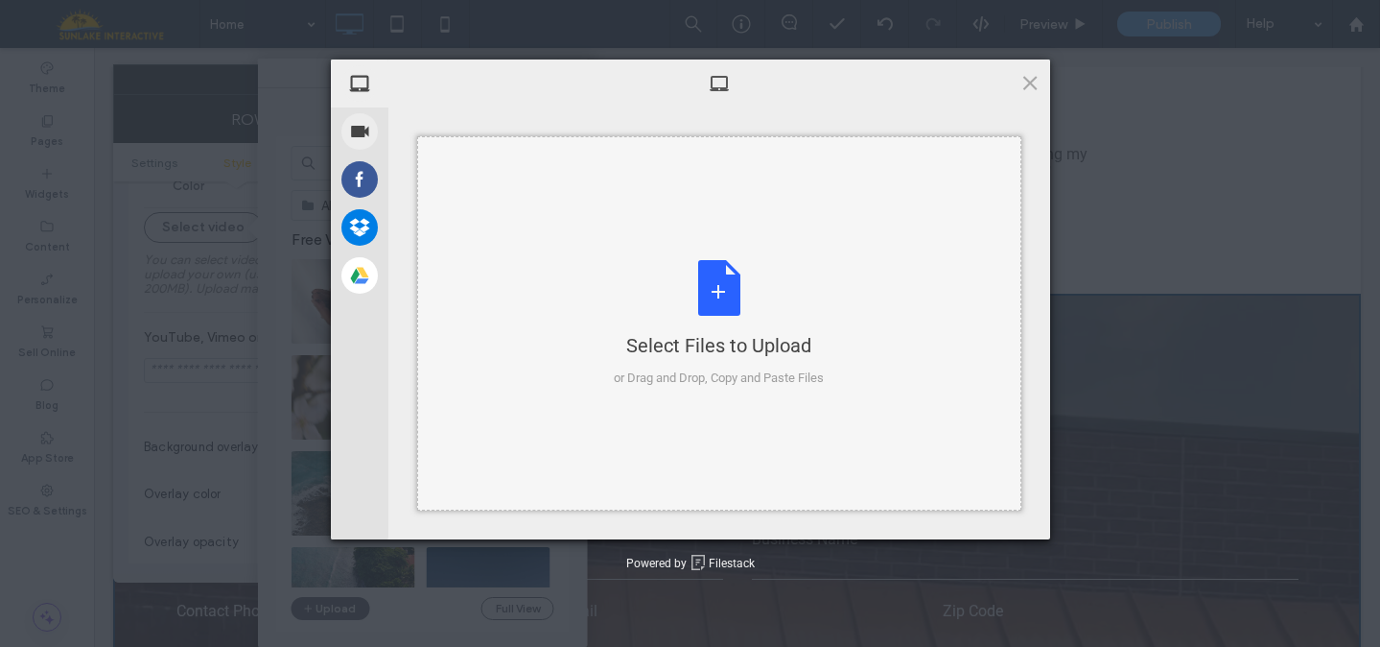
click at [725, 274] on div "Select Files to Upload or Drag and Drop, Copy and Paste Files" at bounding box center [719, 324] width 210 height 128
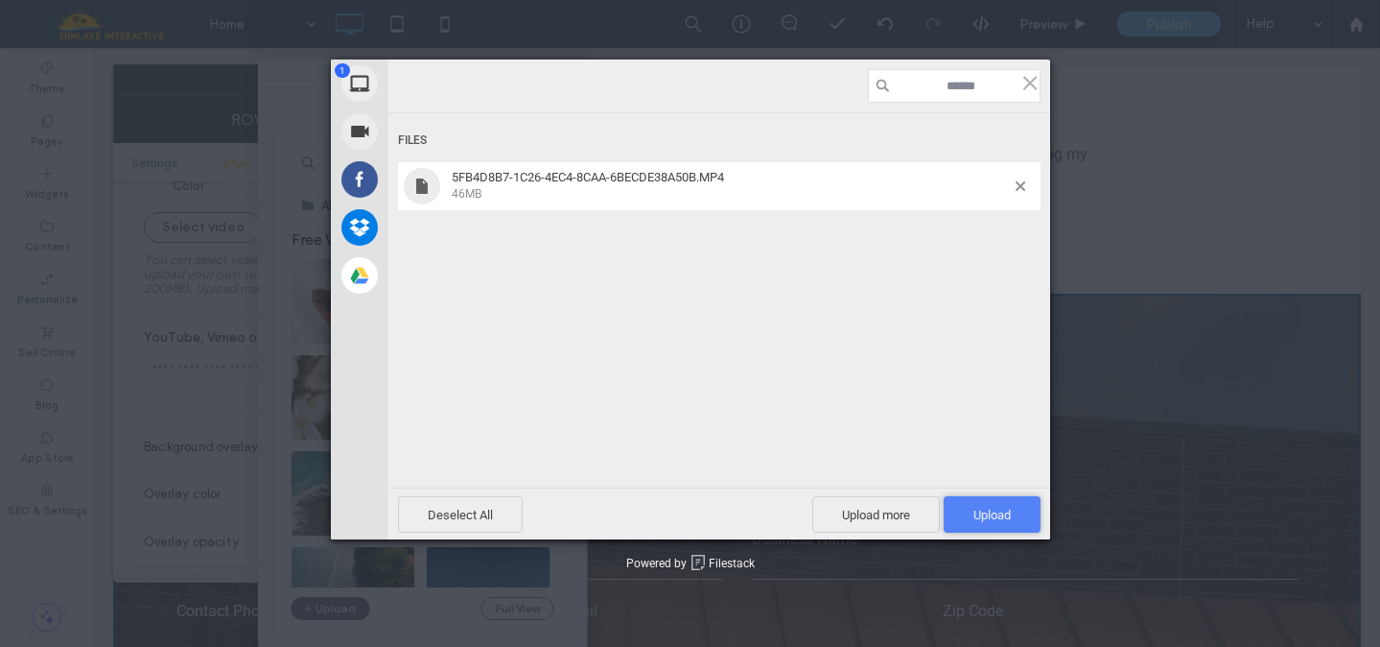
click at [977, 521] on span "Upload 1" at bounding box center [992, 514] width 37 height 14
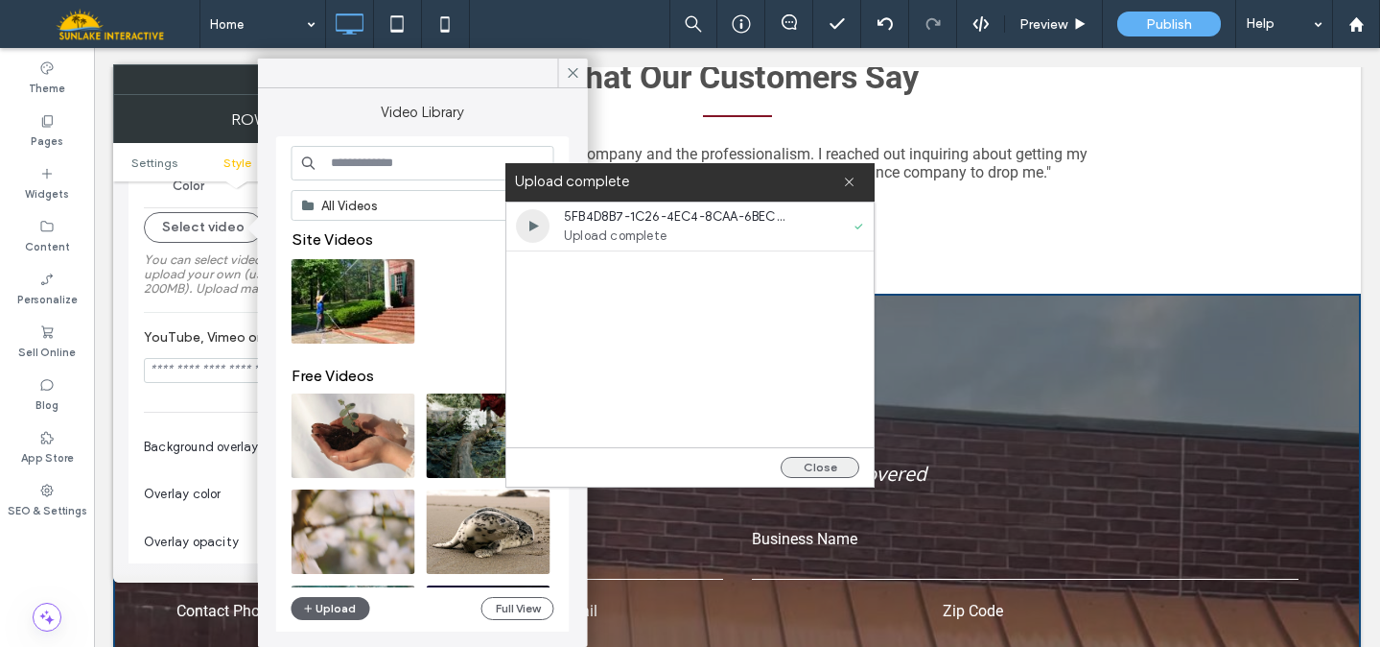
click at [825, 459] on button "Close" at bounding box center [820, 467] width 79 height 21
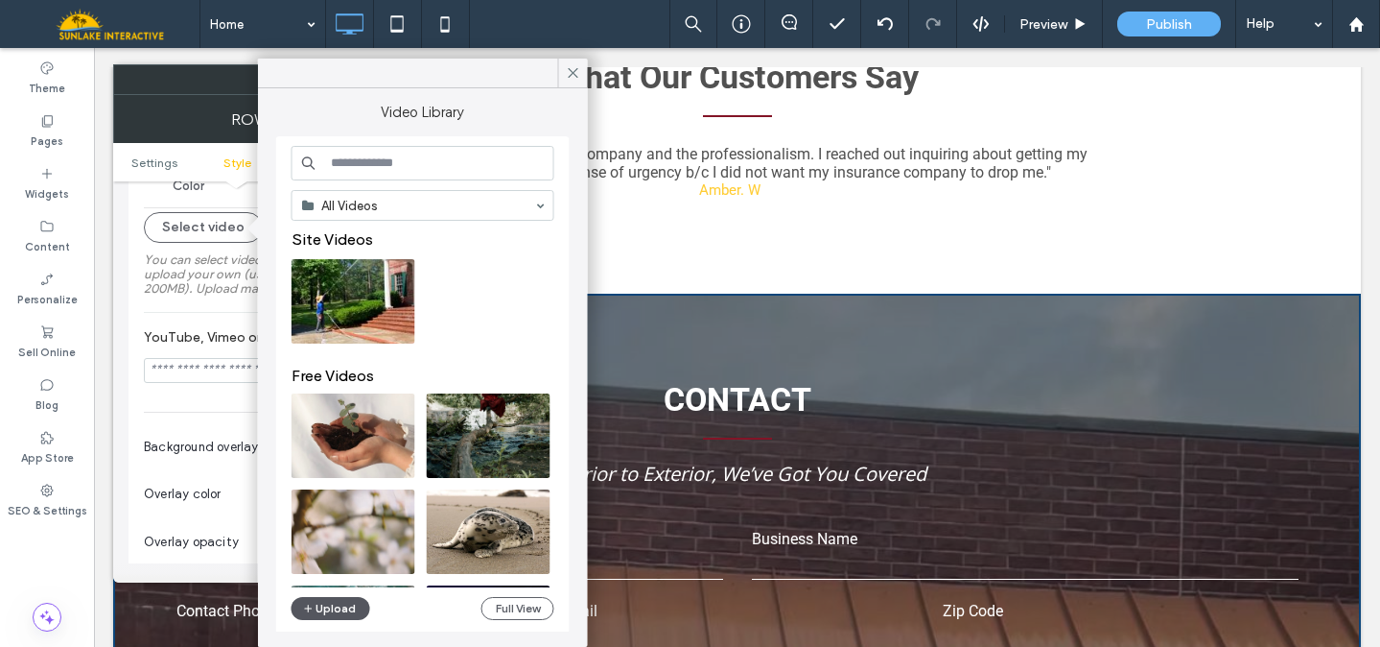
click at [329, 613] on button "Upload" at bounding box center [331, 608] width 79 height 23
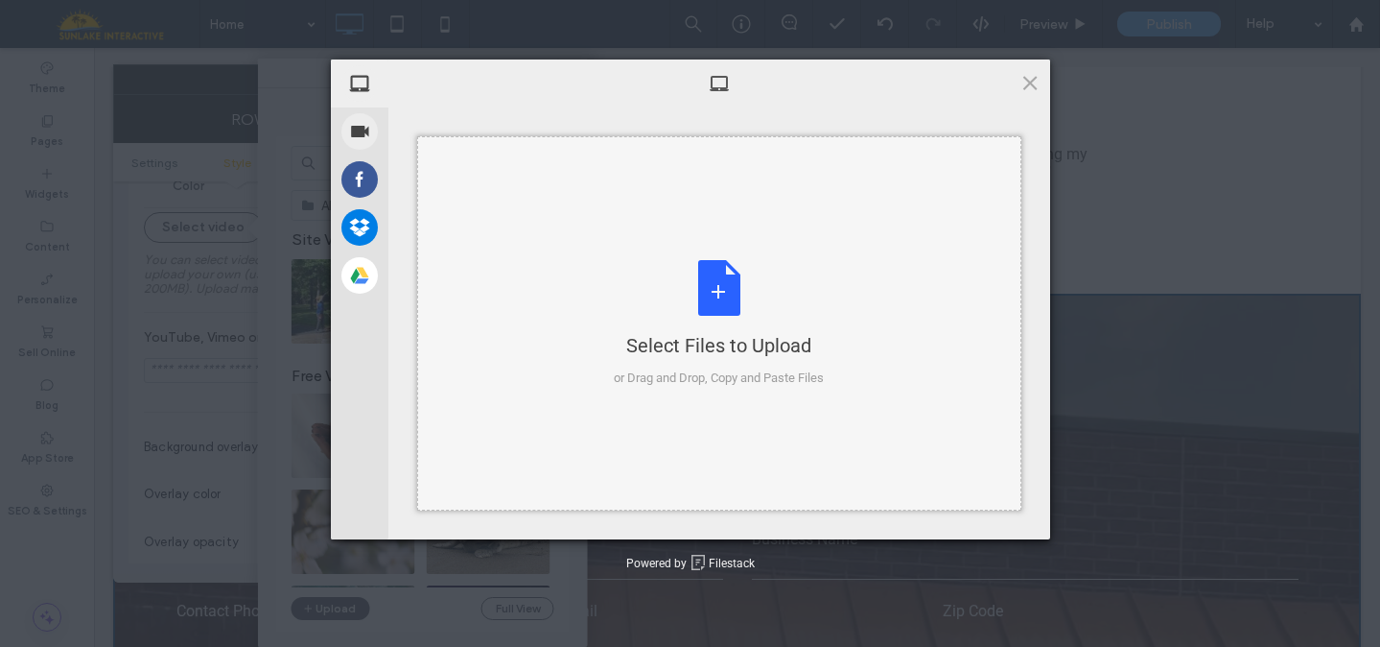
click at [723, 286] on div "Select Files to Upload or Drag and Drop, Copy and Paste Files" at bounding box center [719, 324] width 210 height 128
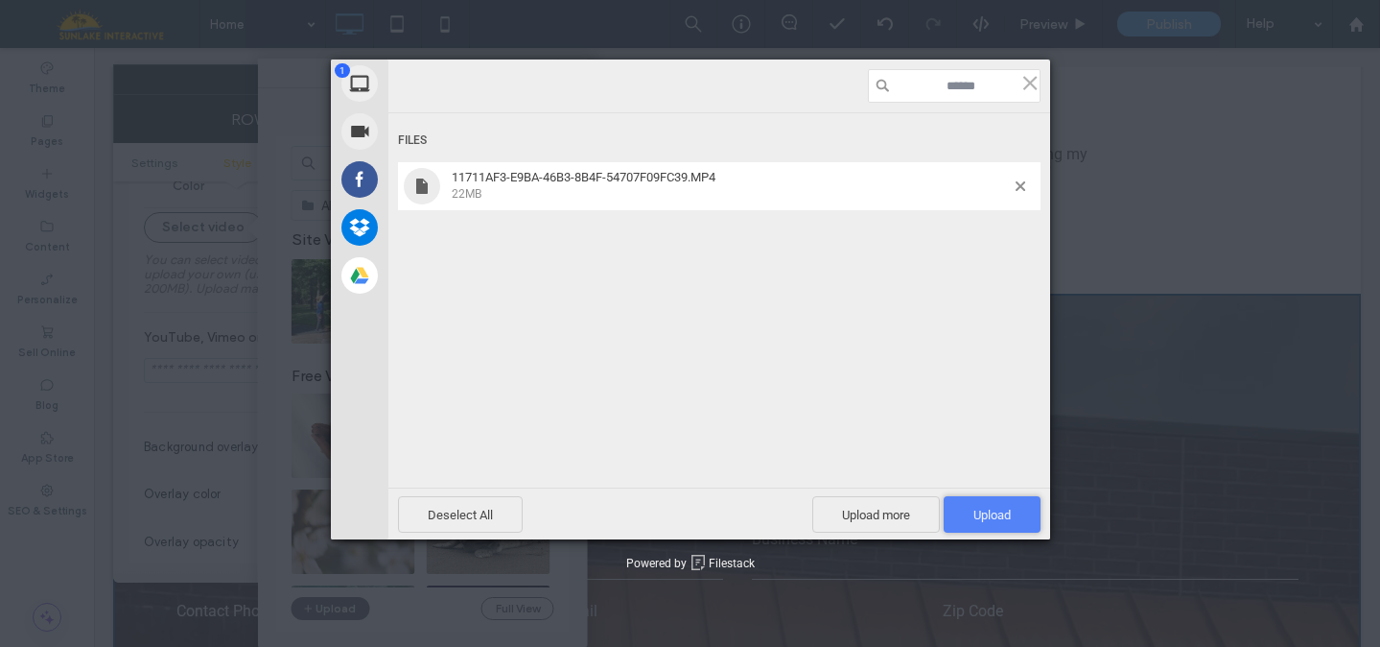
click at [1000, 523] on span "Upload 1" at bounding box center [992, 514] width 97 height 36
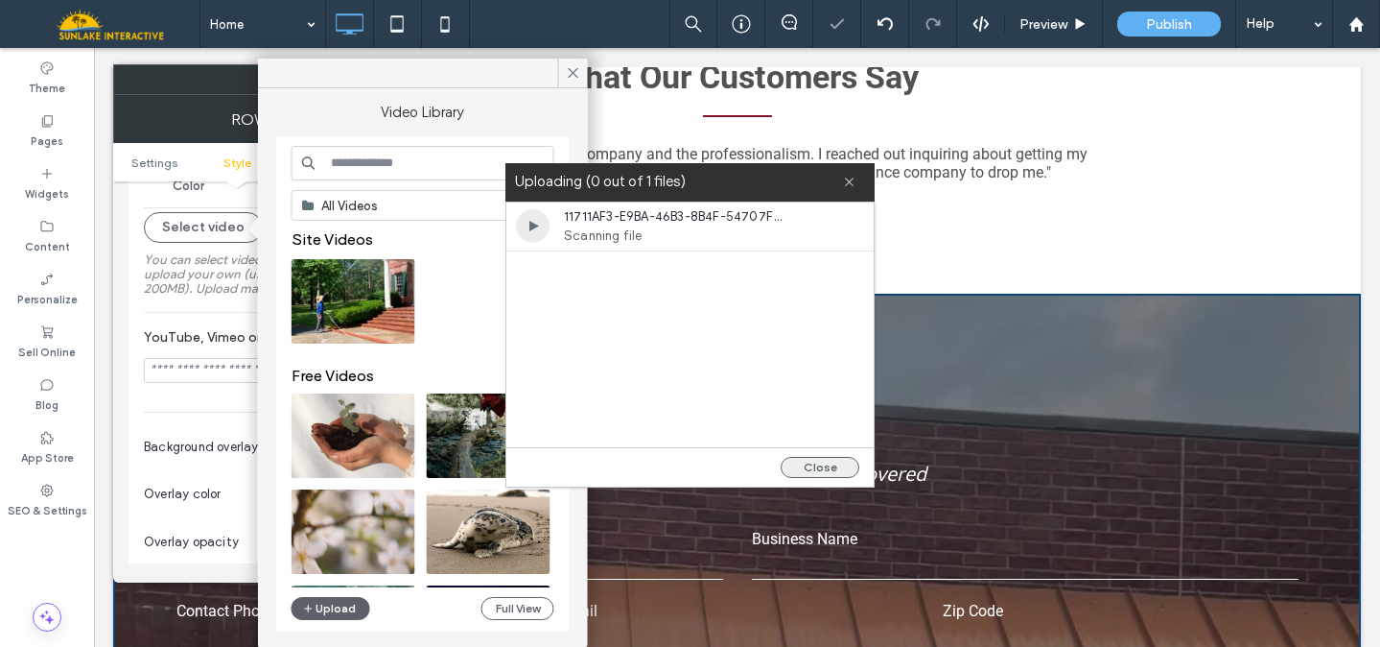
click at [789, 468] on button "Close" at bounding box center [820, 467] width 79 height 21
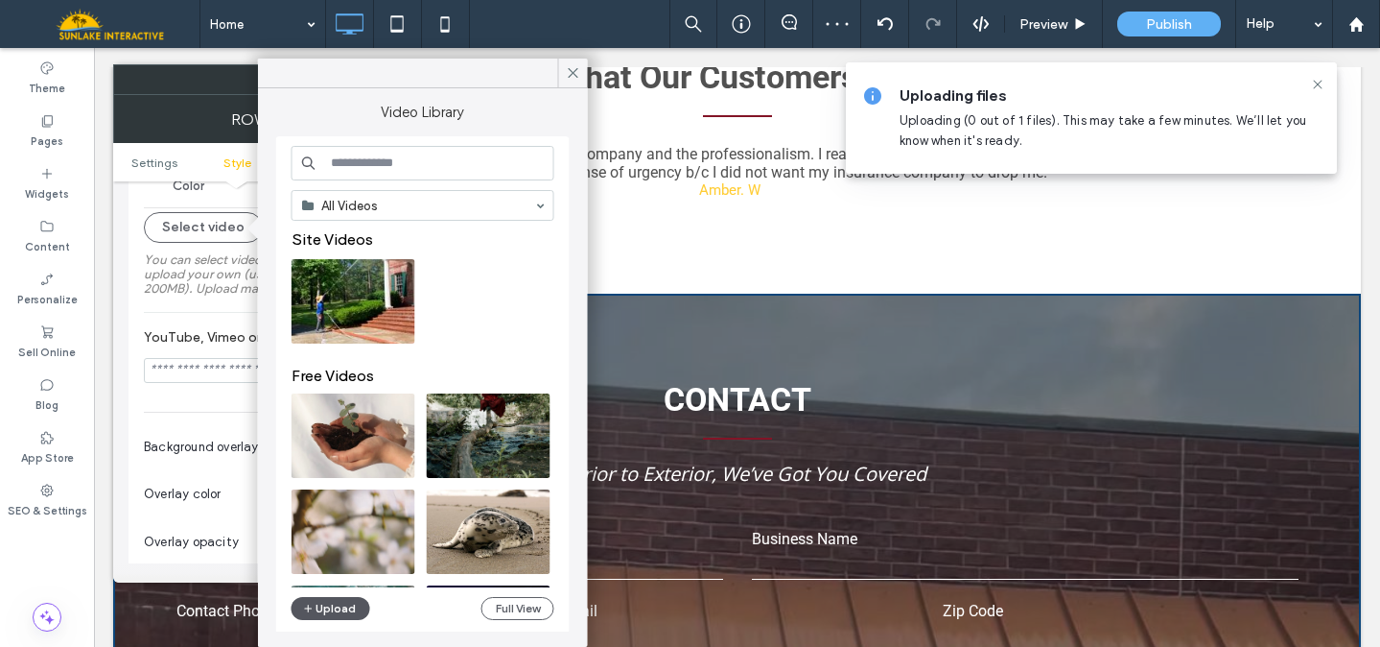
click at [339, 612] on button "Upload" at bounding box center [331, 608] width 79 height 23
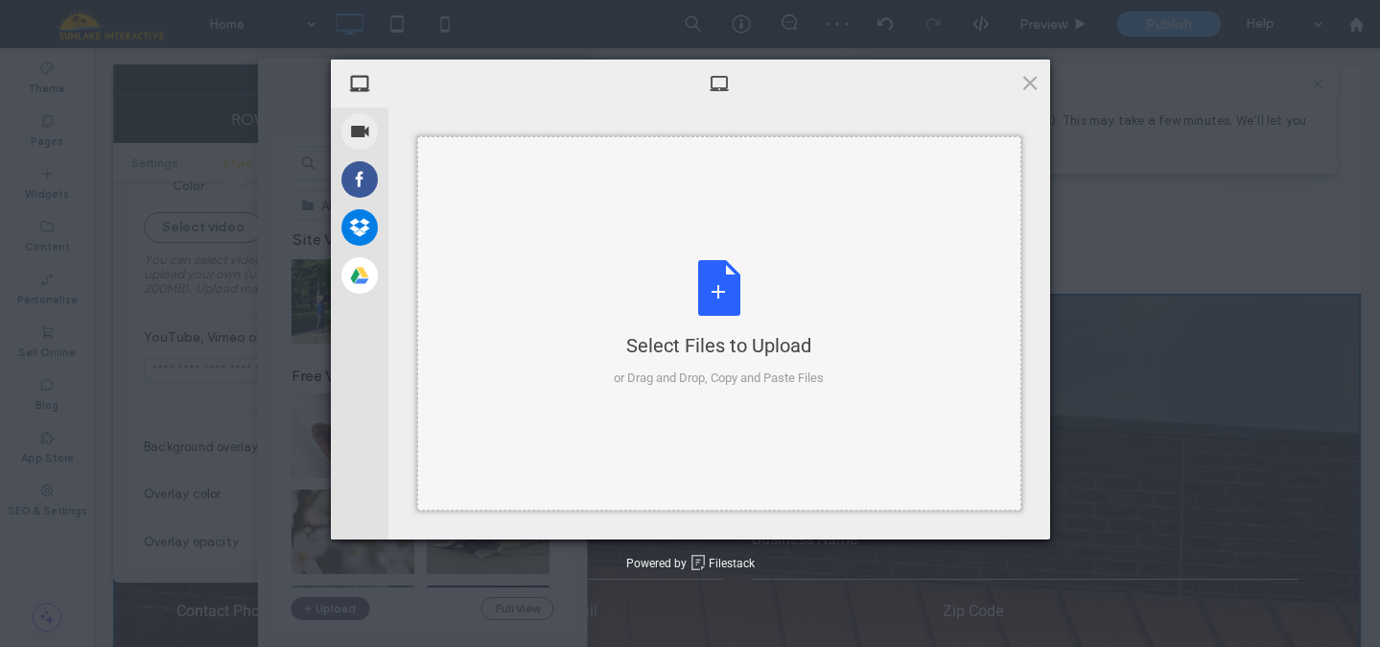
click at [722, 297] on div "Select Files to Upload or Drag and Drop, Copy and Paste Files" at bounding box center [719, 324] width 210 height 128
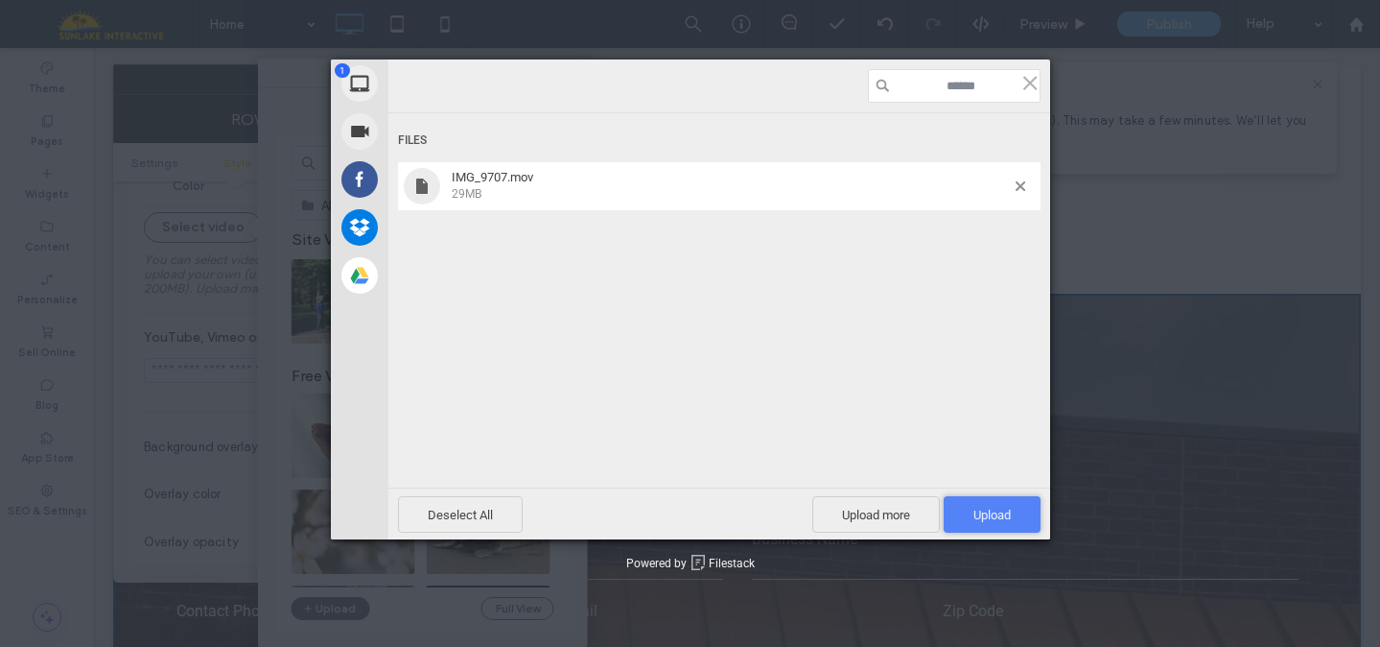
click at [980, 510] on span "Upload 1" at bounding box center [992, 514] width 37 height 14
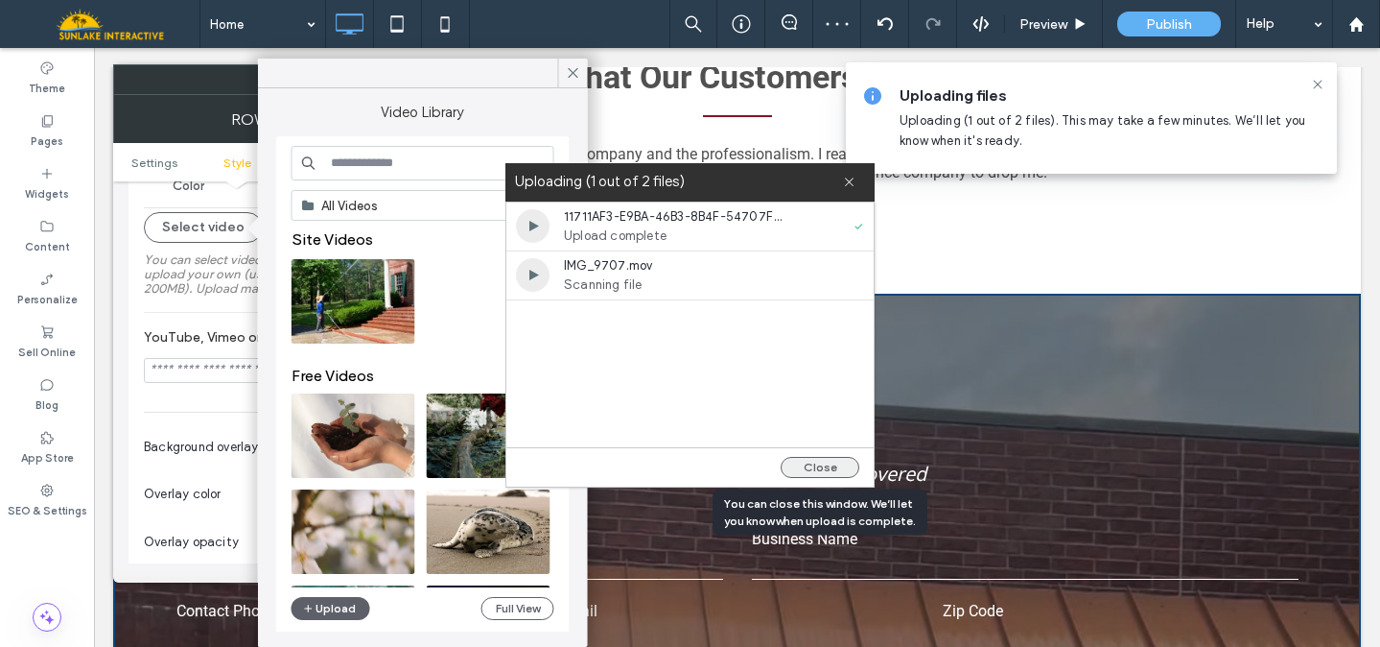
click at [832, 462] on button "Close" at bounding box center [820, 467] width 79 height 21
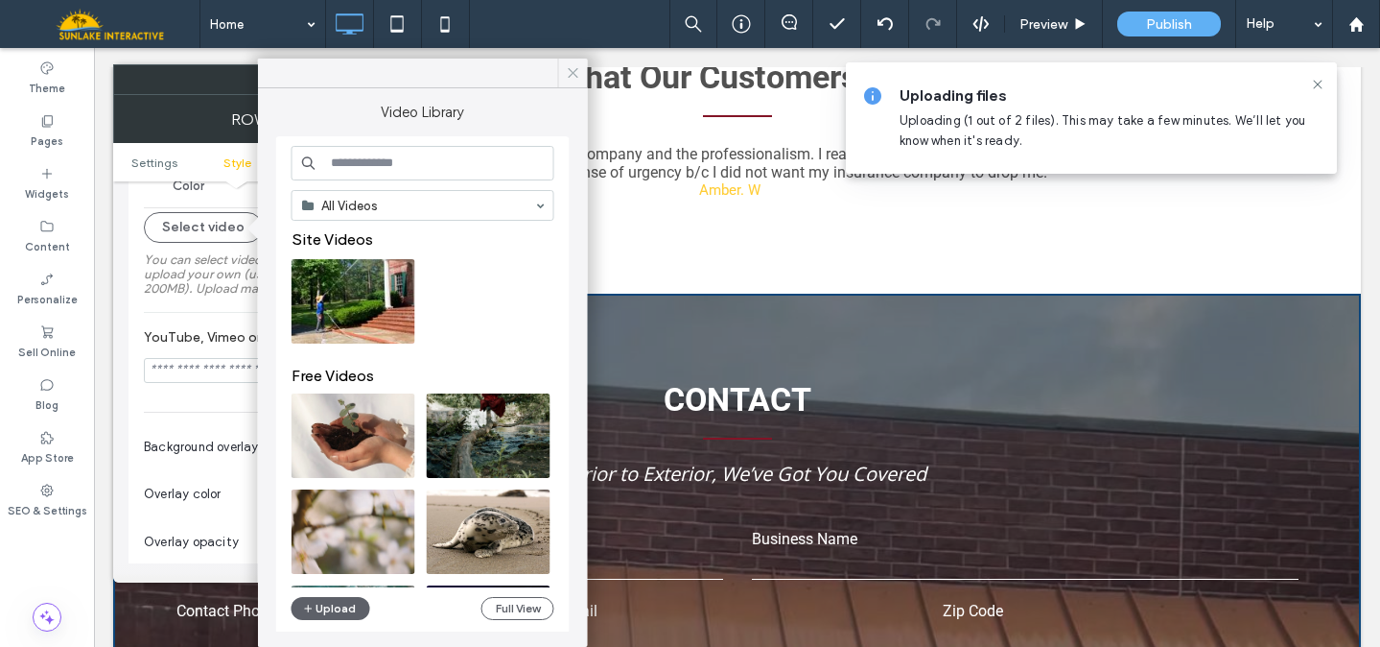
click at [567, 77] on icon at bounding box center [573, 72] width 17 height 17
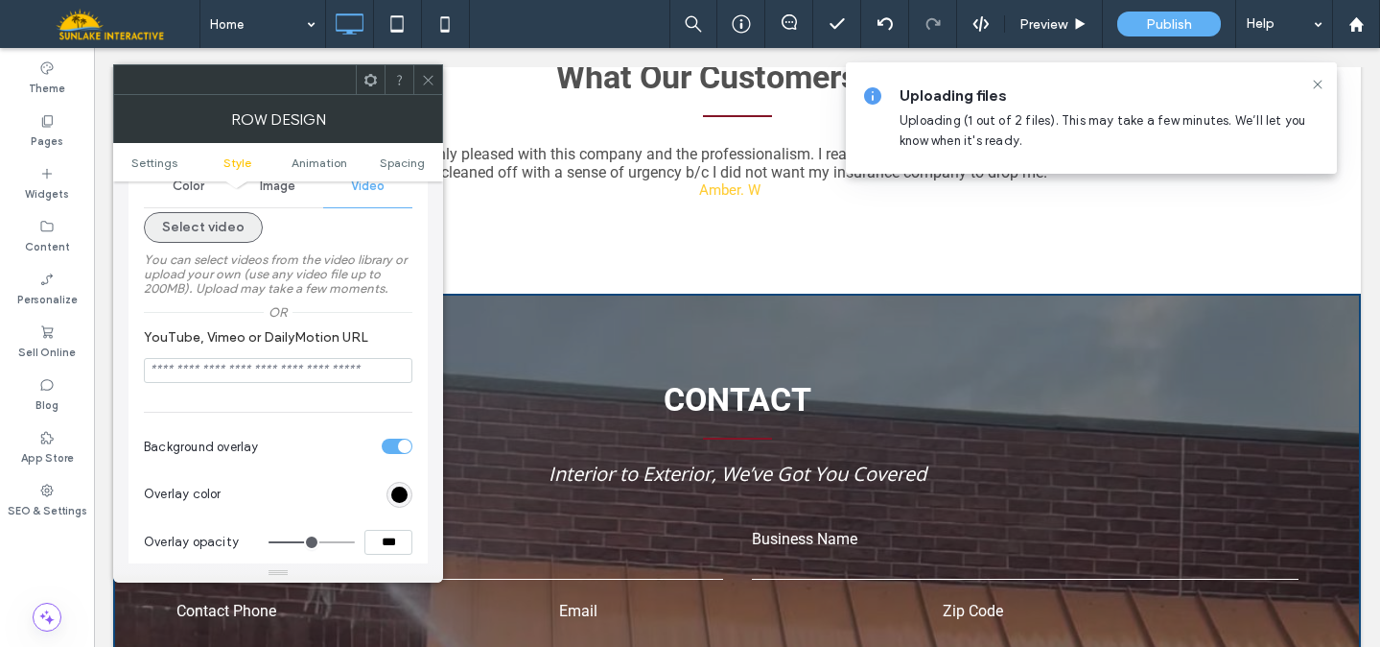
click at [233, 230] on button "Select video" at bounding box center [203, 227] width 119 height 31
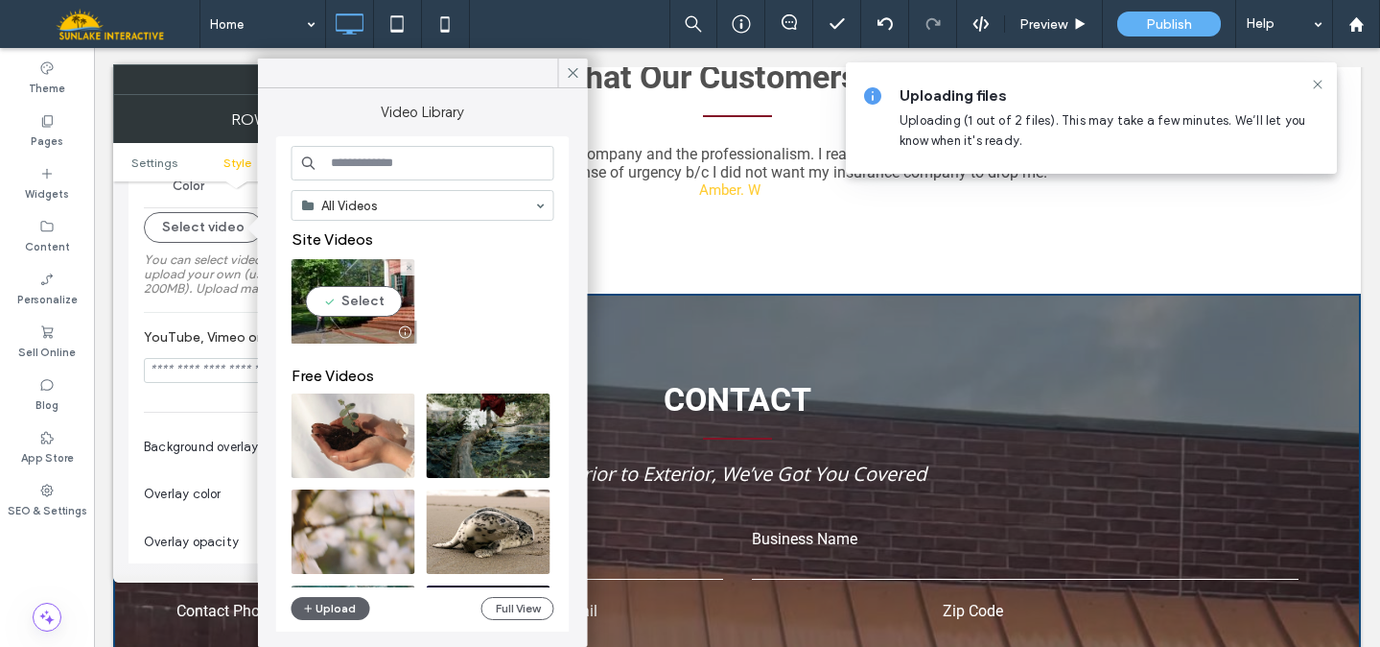
click at [365, 317] on video at bounding box center [354, 301] width 124 height 84
type input "**********"
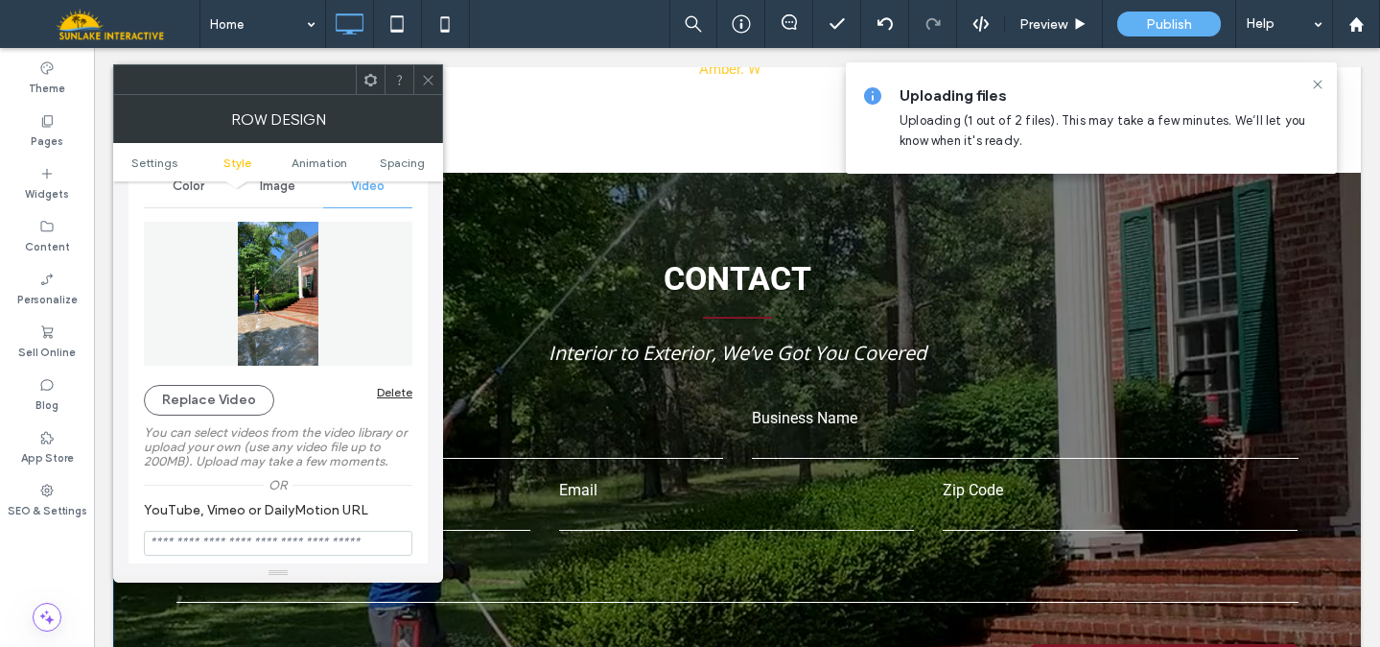
scroll to position [3709, 0]
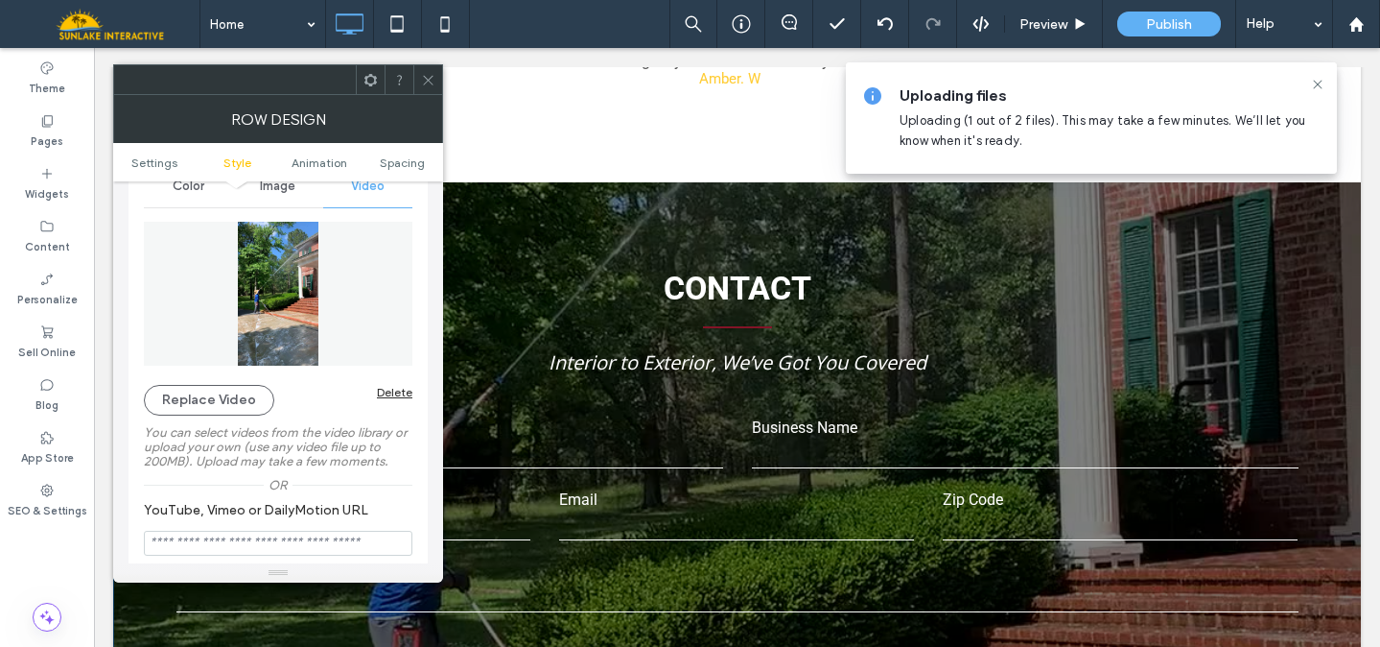
click at [431, 76] on icon at bounding box center [428, 80] width 14 height 14
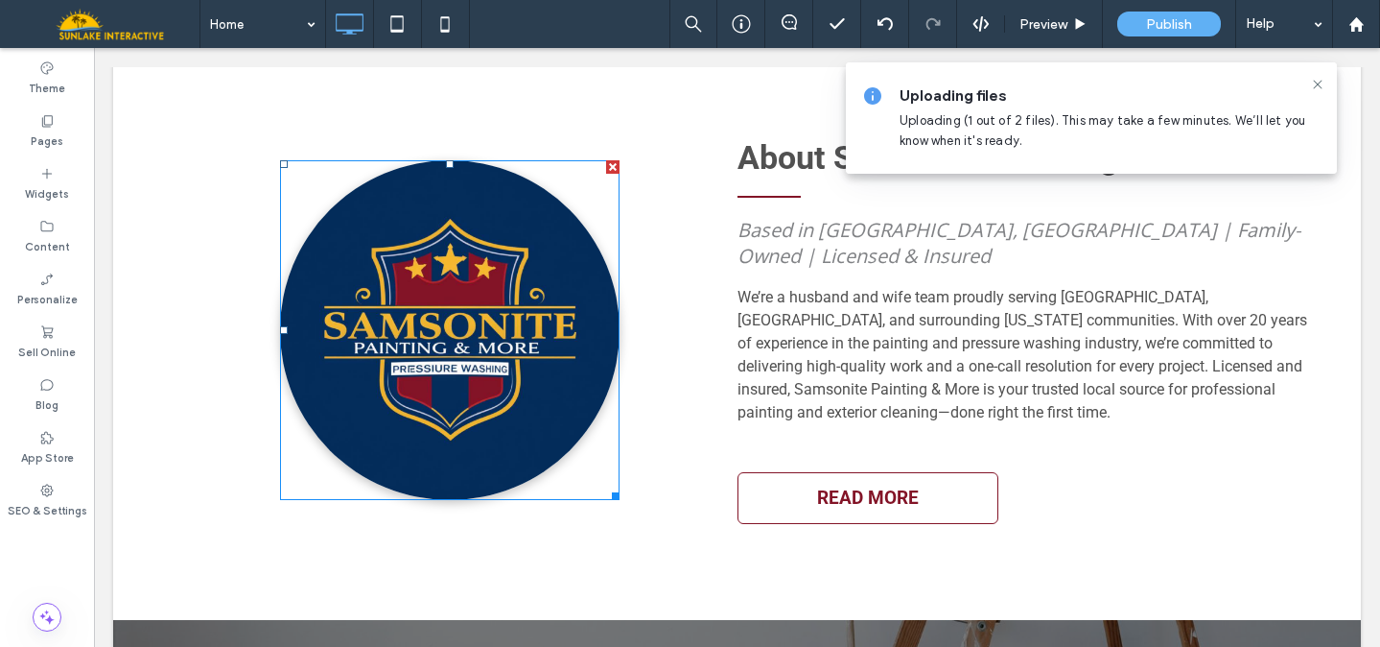
scroll to position [2262, 0]
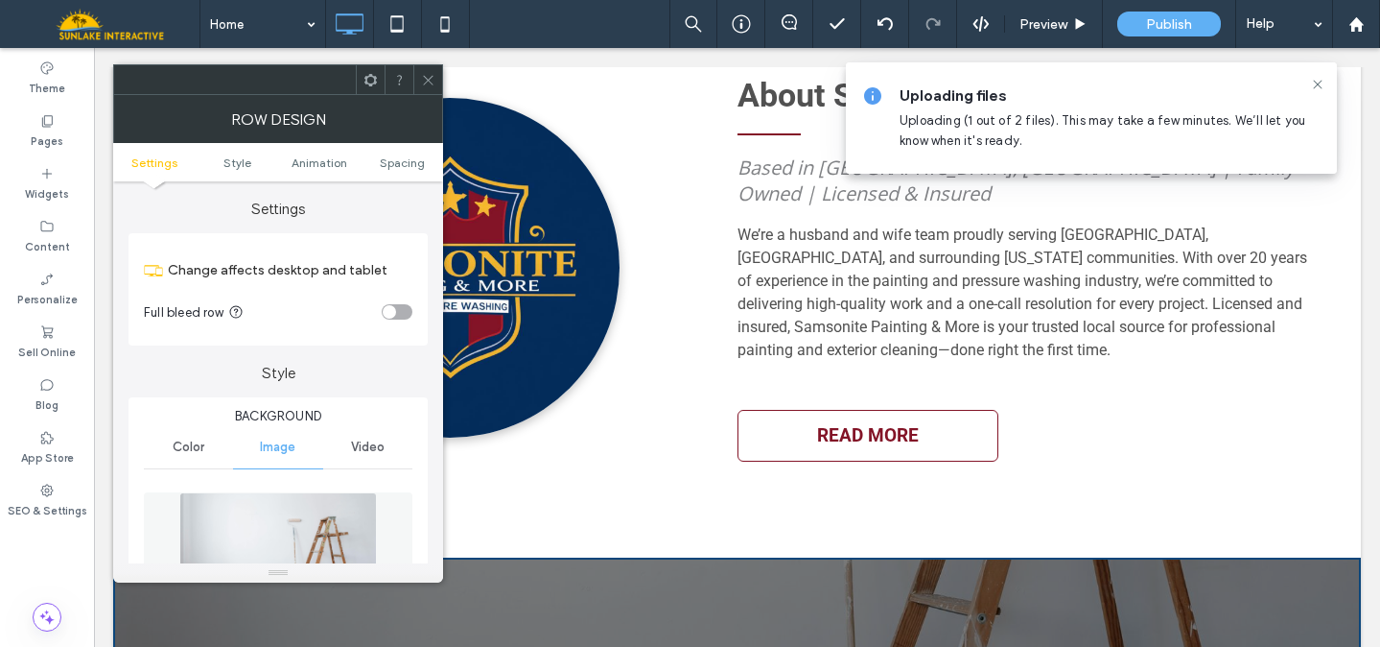
click at [254, 532] on img at bounding box center [278, 558] width 198 height 132
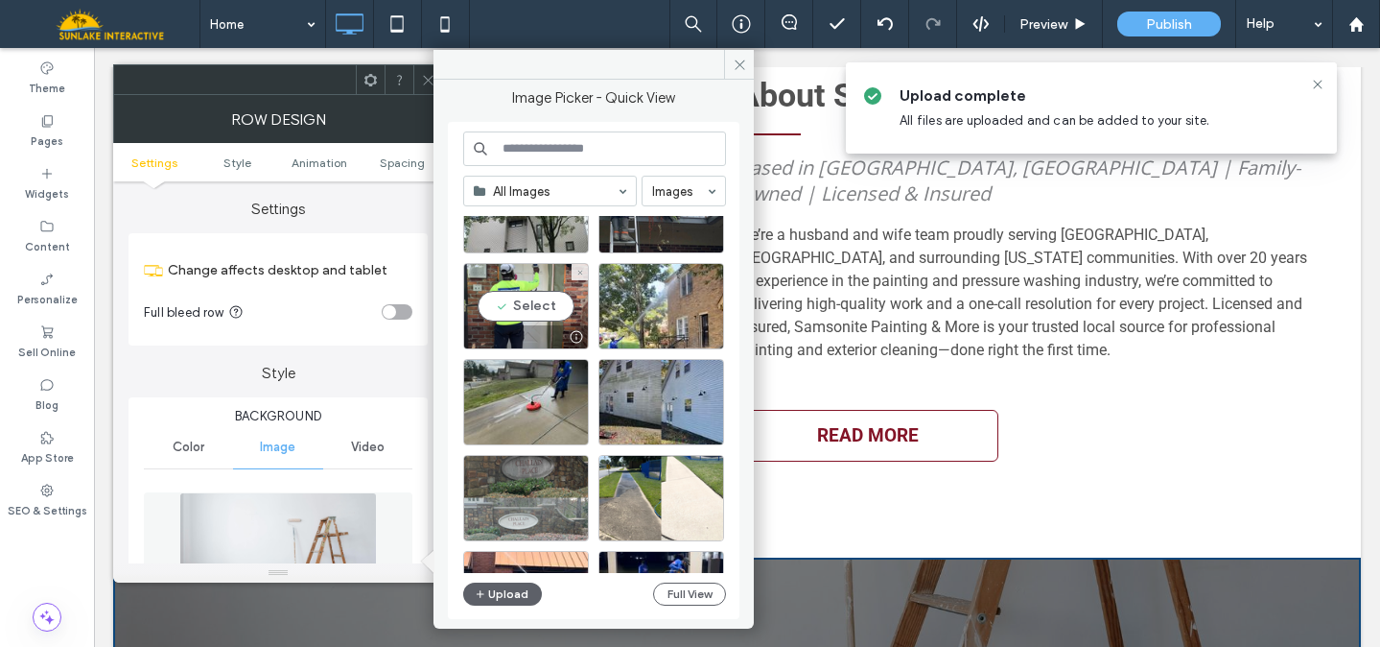
scroll to position [86, 0]
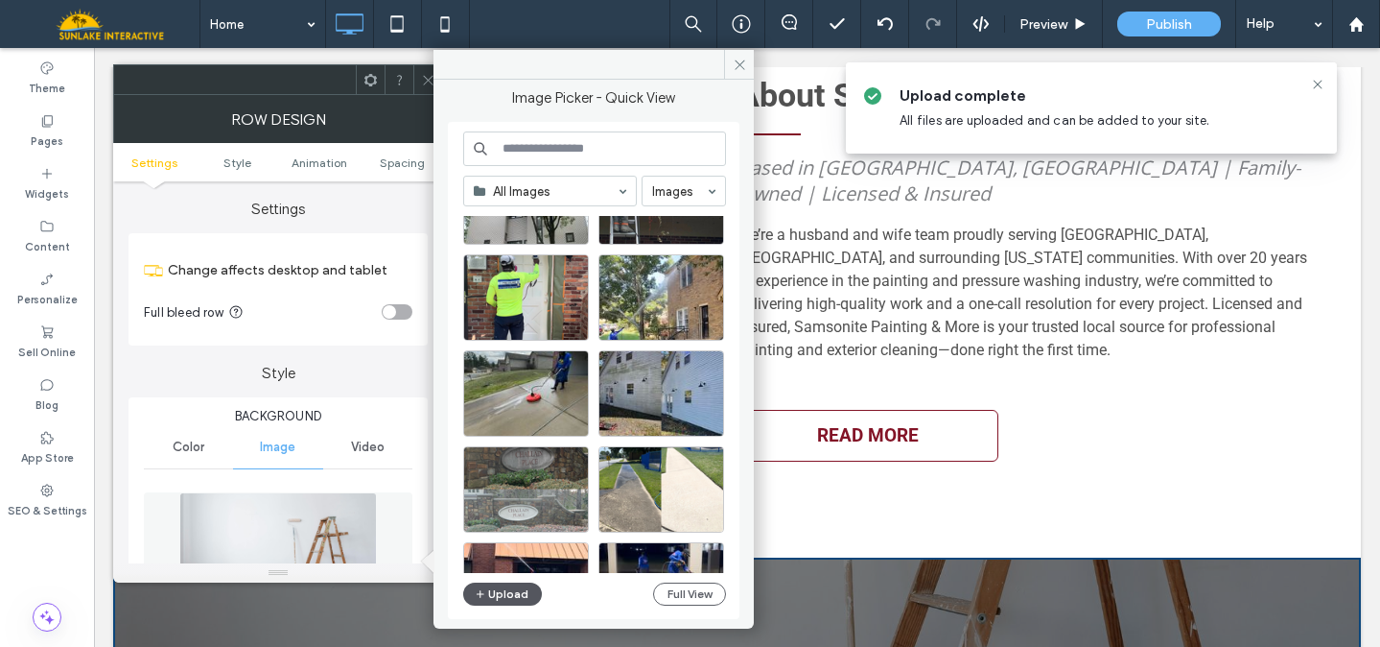
click at [508, 586] on button "Upload" at bounding box center [502, 593] width 79 height 23
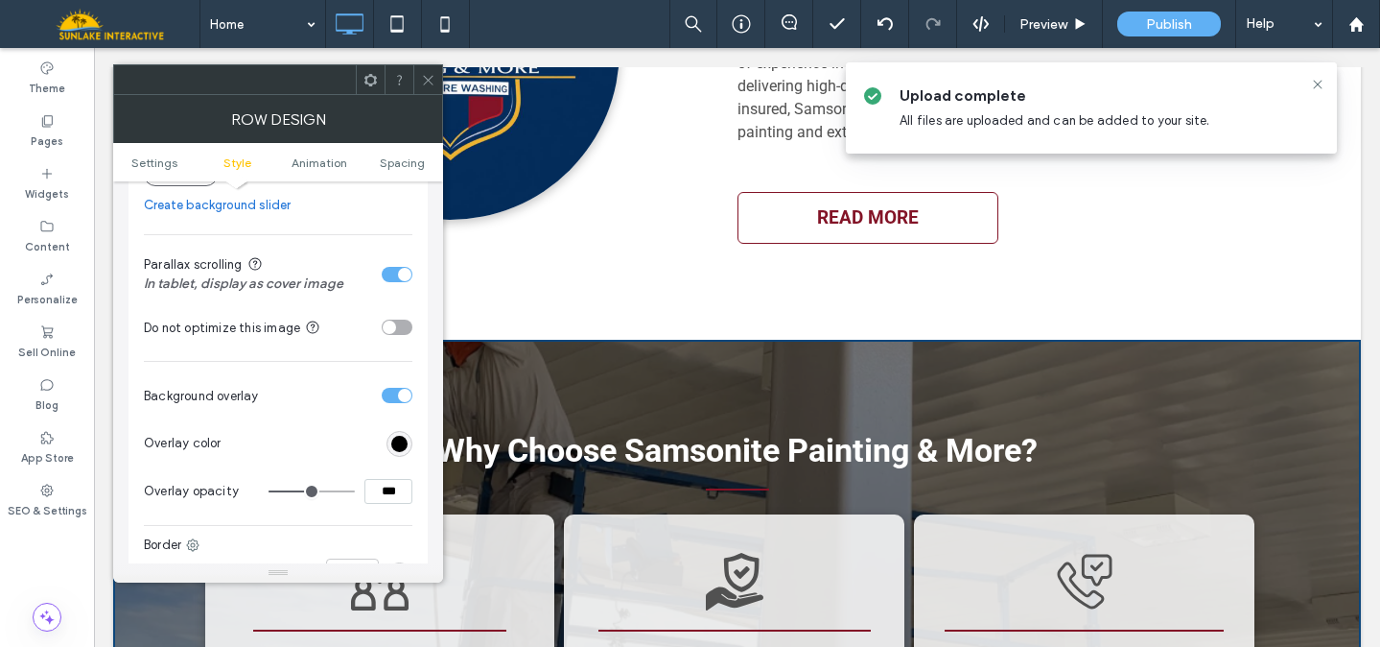
scroll to position [556, 0]
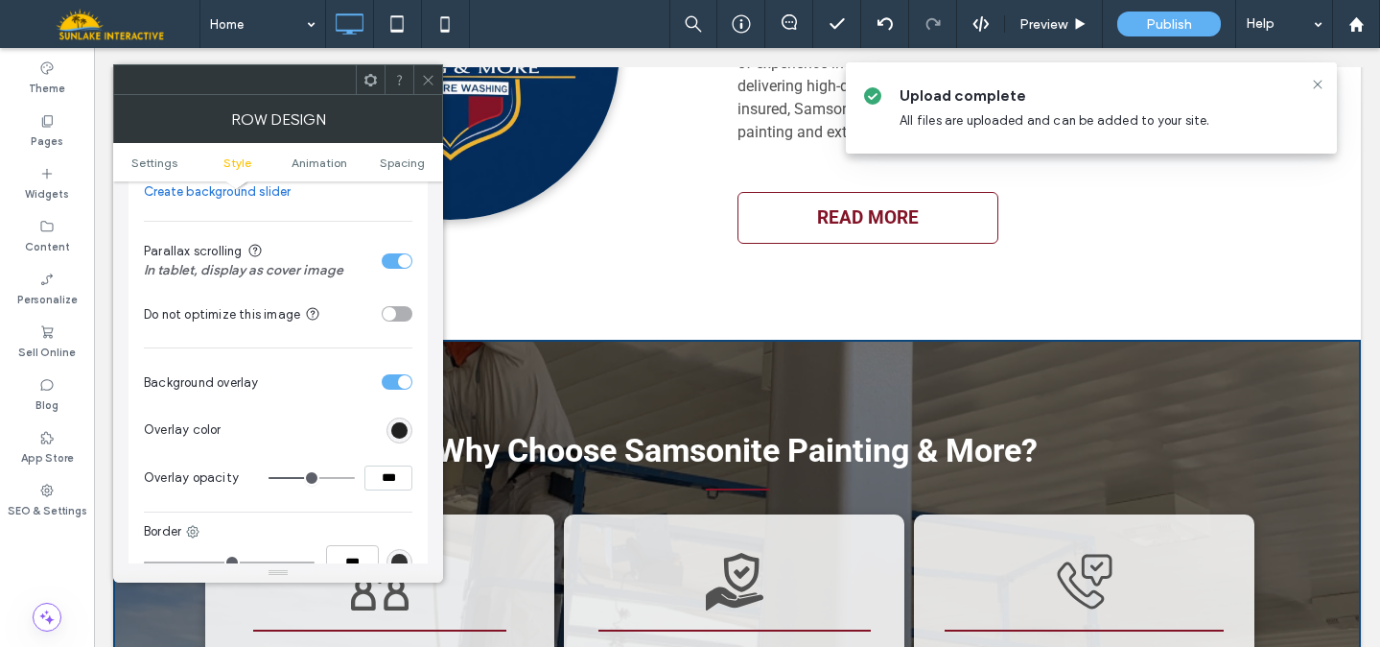
click at [401, 427] on div "rgb(0, 0, 0)" at bounding box center [399, 430] width 16 height 16
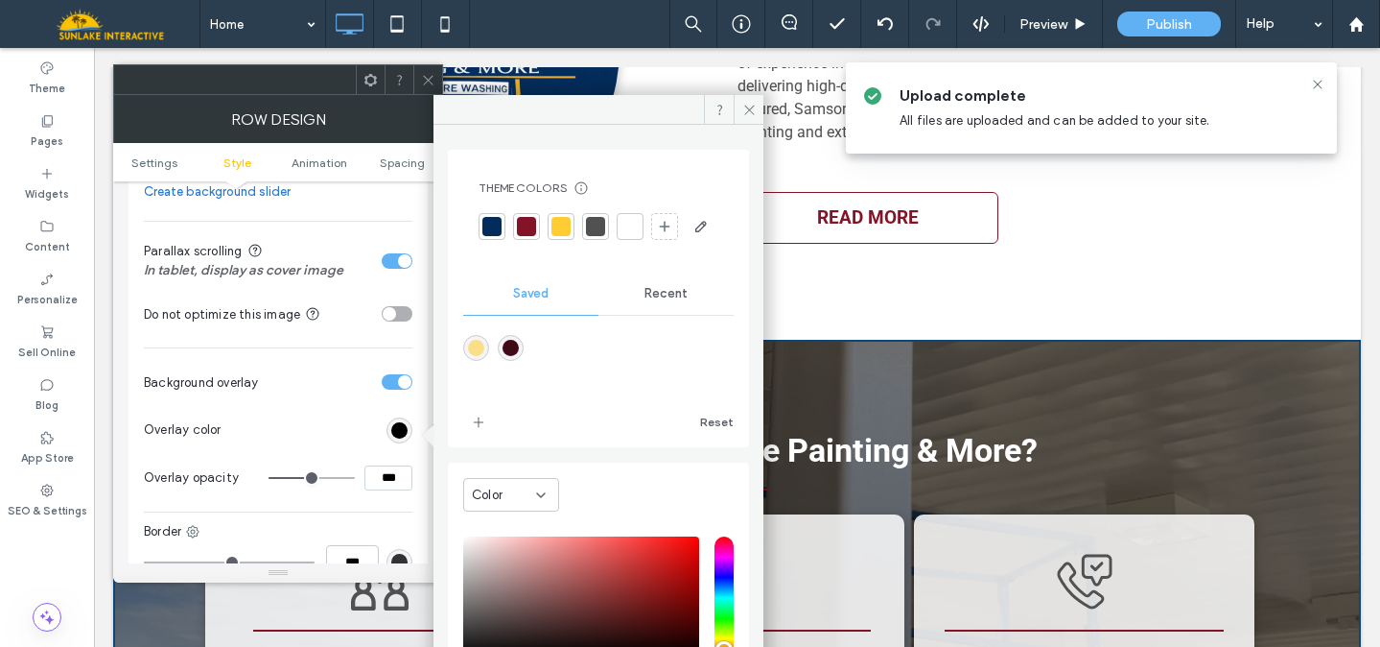
click at [484, 222] on div at bounding box center [492, 226] width 19 height 19
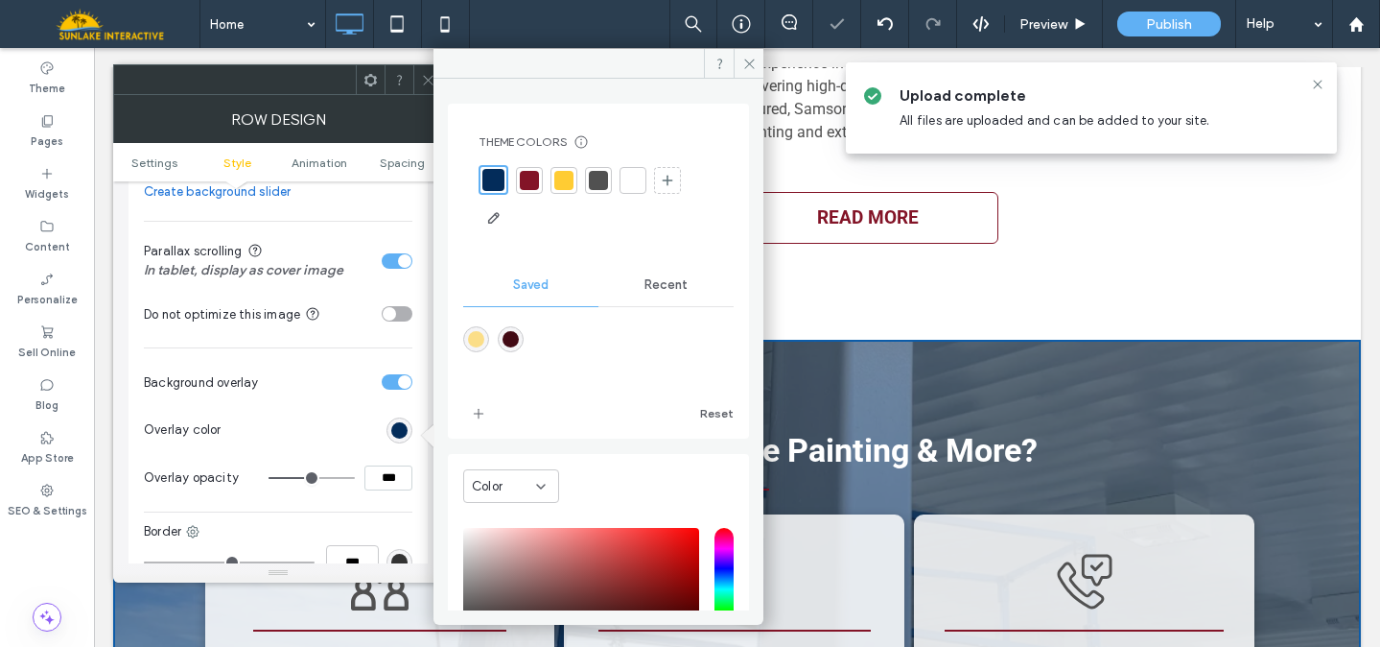
click at [425, 81] on icon at bounding box center [428, 80] width 14 height 14
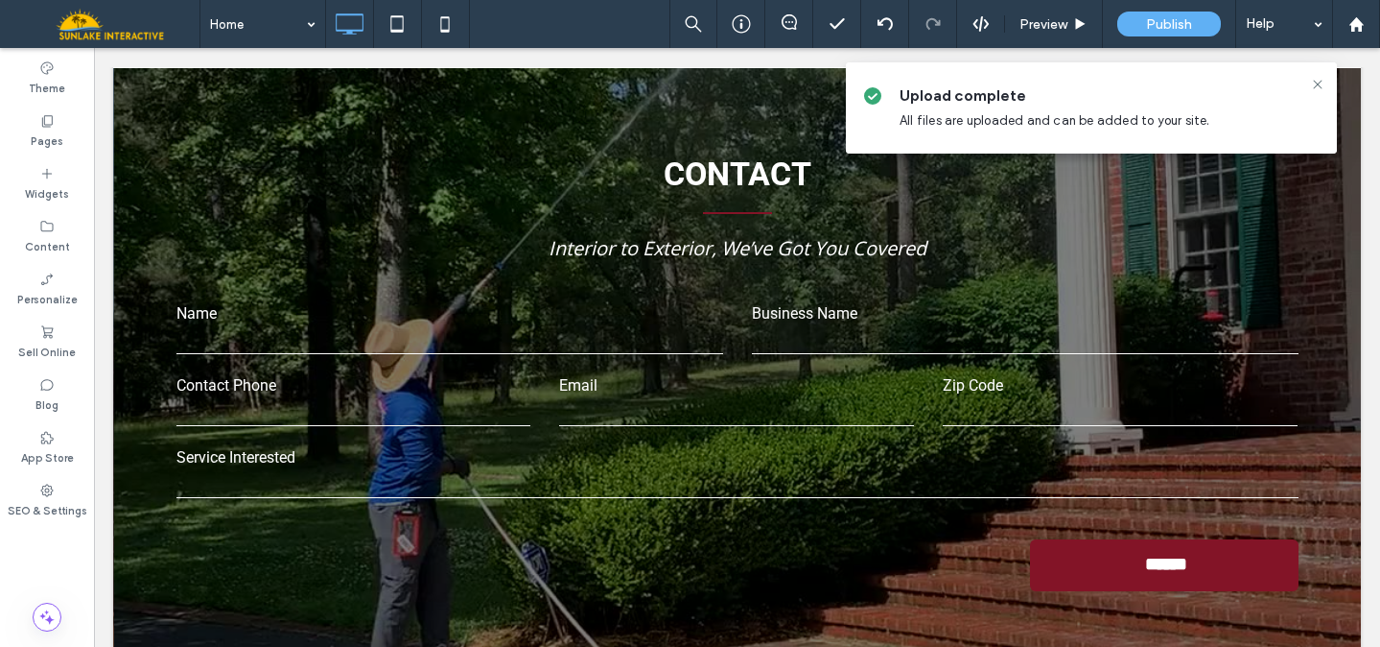
scroll to position [3775, 0]
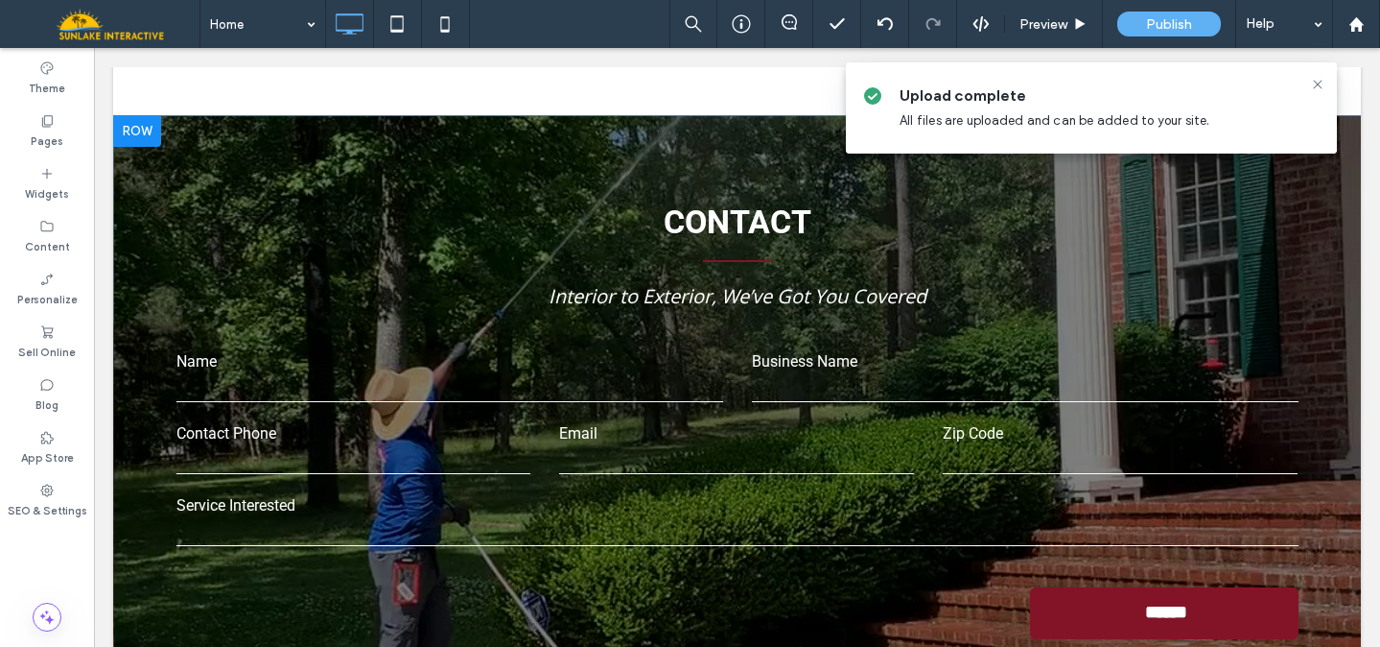
click at [1330, 207] on div at bounding box center [737, 428] width 1248 height 624
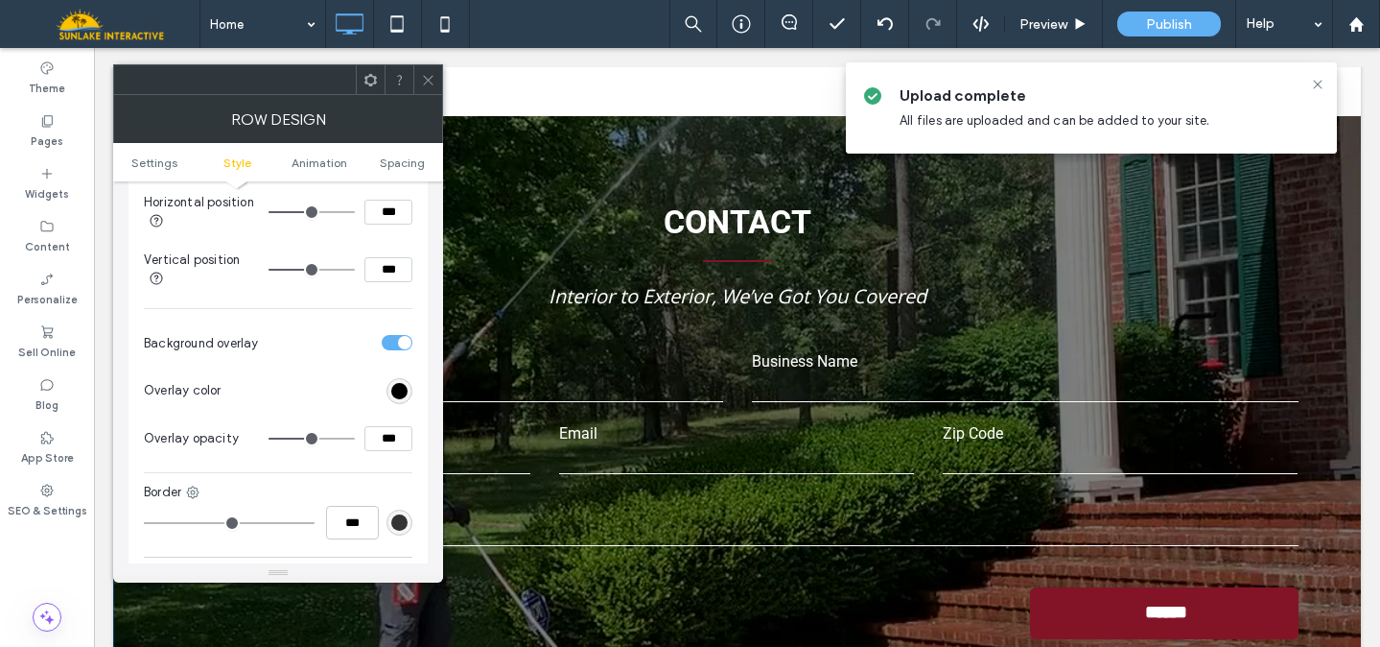
scroll to position [875, 0]
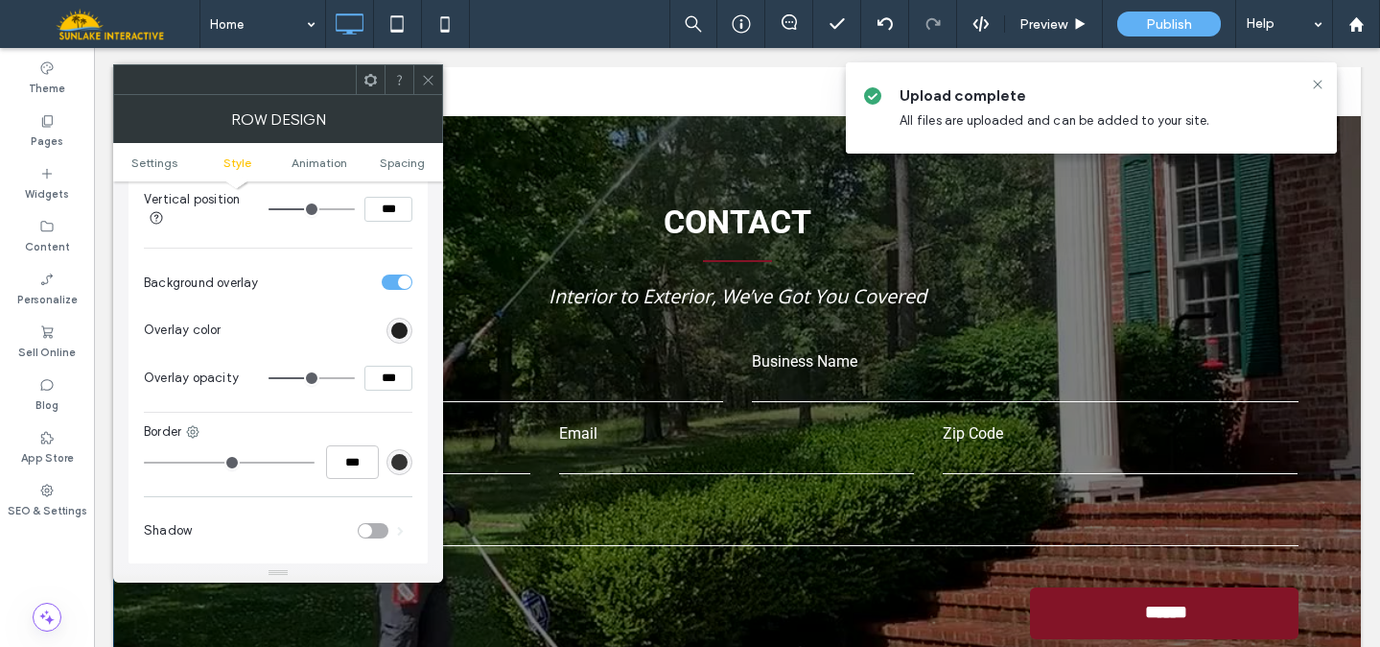
click at [399, 336] on div "rgb(0, 0, 0)" at bounding box center [399, 330] width 16 height 16
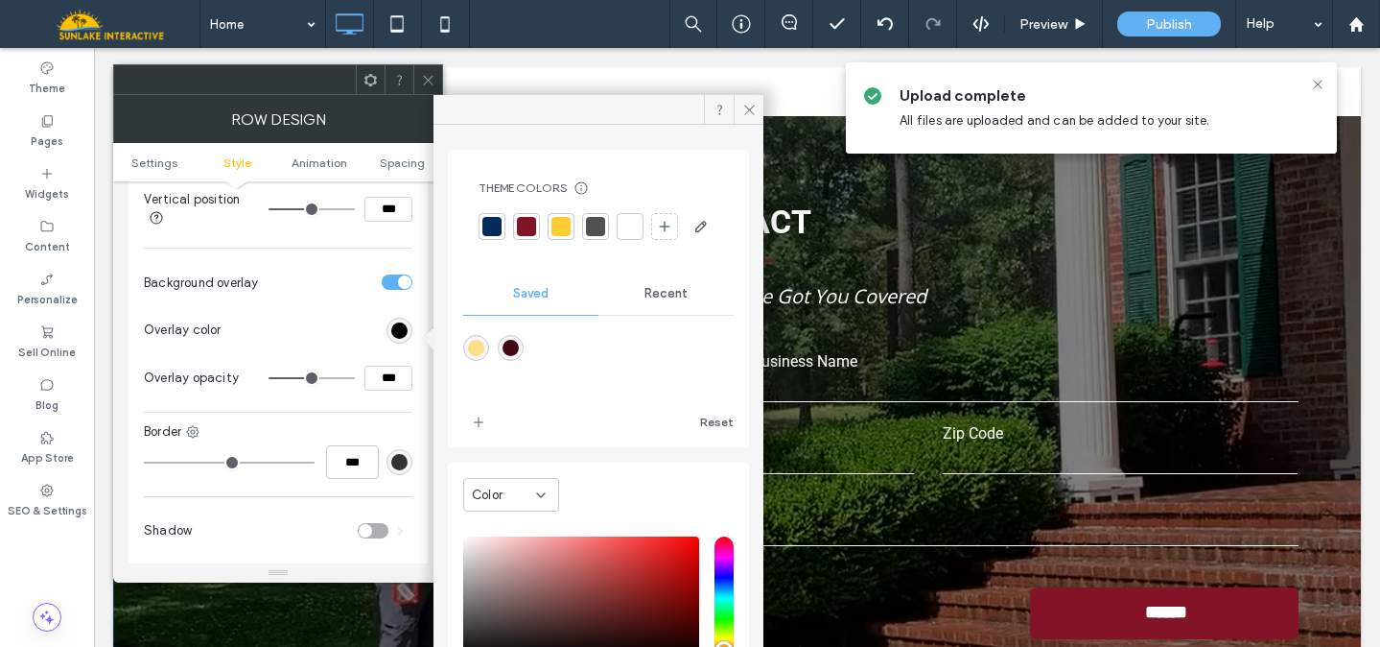
click at [488, 229] on div at bounding box center [492, 226] width 19 height 19
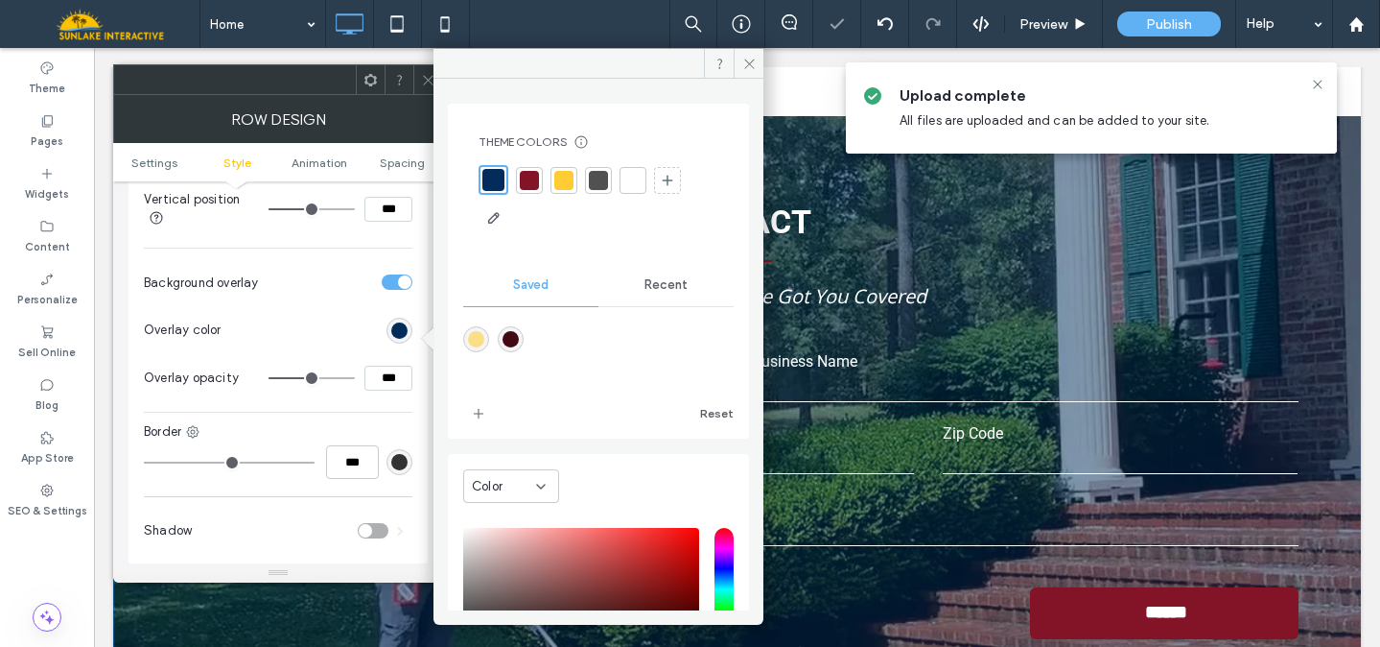
click at [423, 82] on icon at bounding box center [428, 80] width 14 height 14
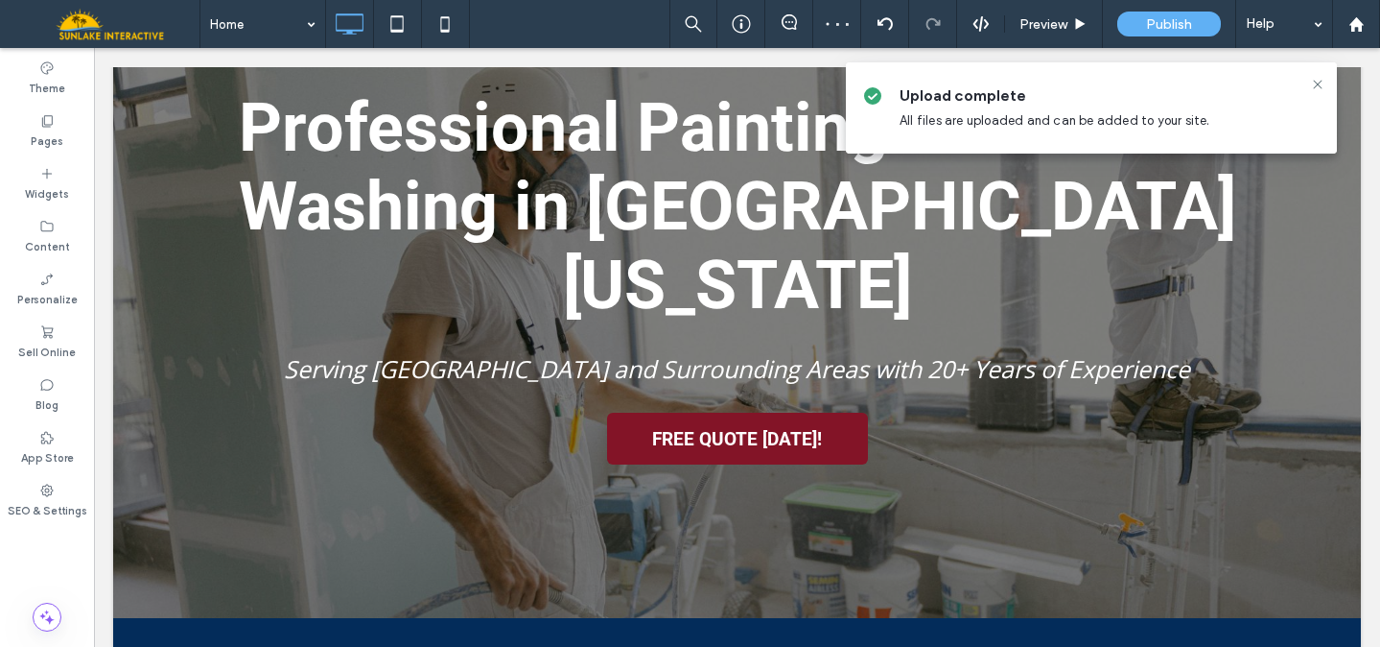
scroll to position [0, 0]
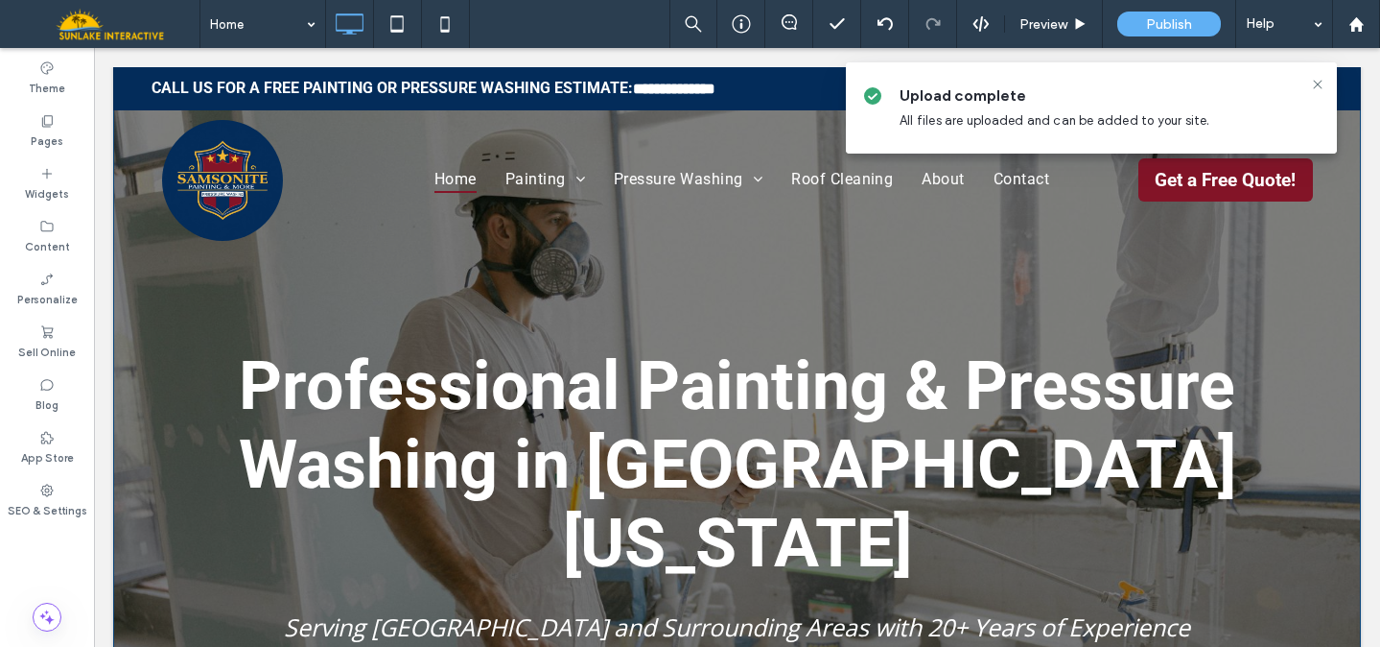
click at [137, 320] on div "Professional Painting & Pressure Washing in [GEOGRAPHIC_DATA][US_STATE] Serving…" at bounding box center [737, 471] width 1248 height 809
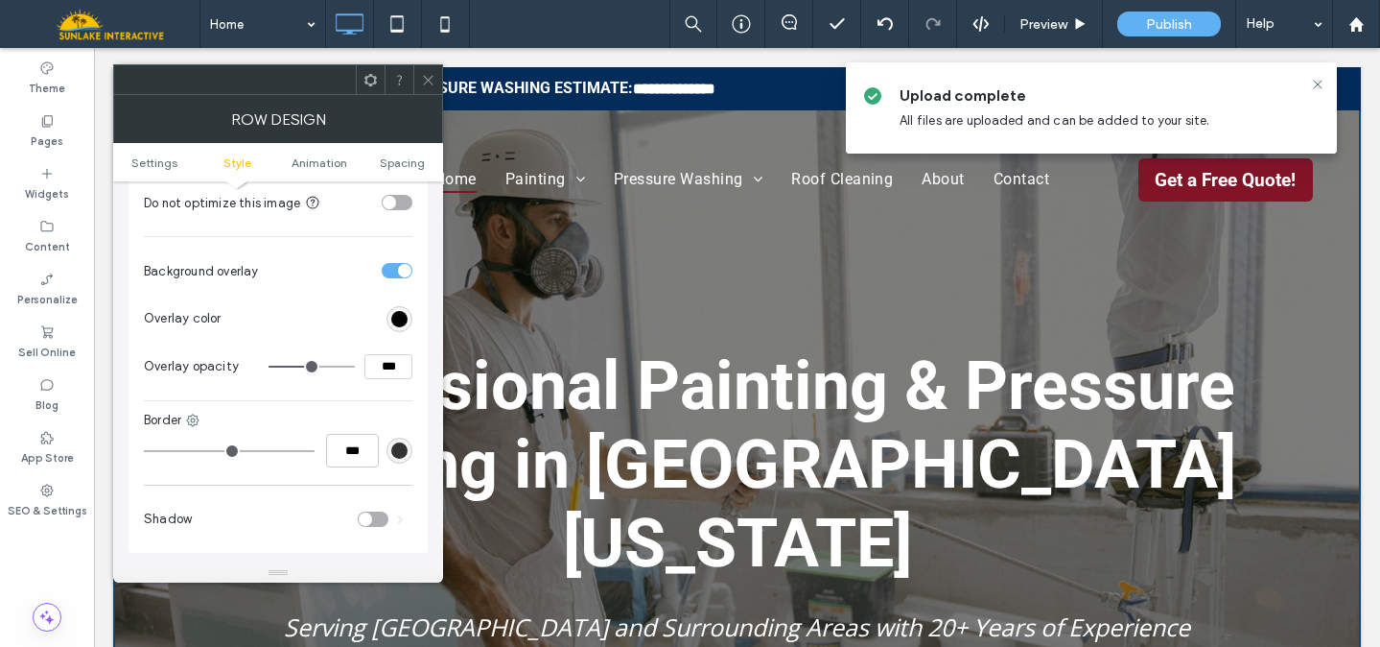
scroll to position [655, 0]
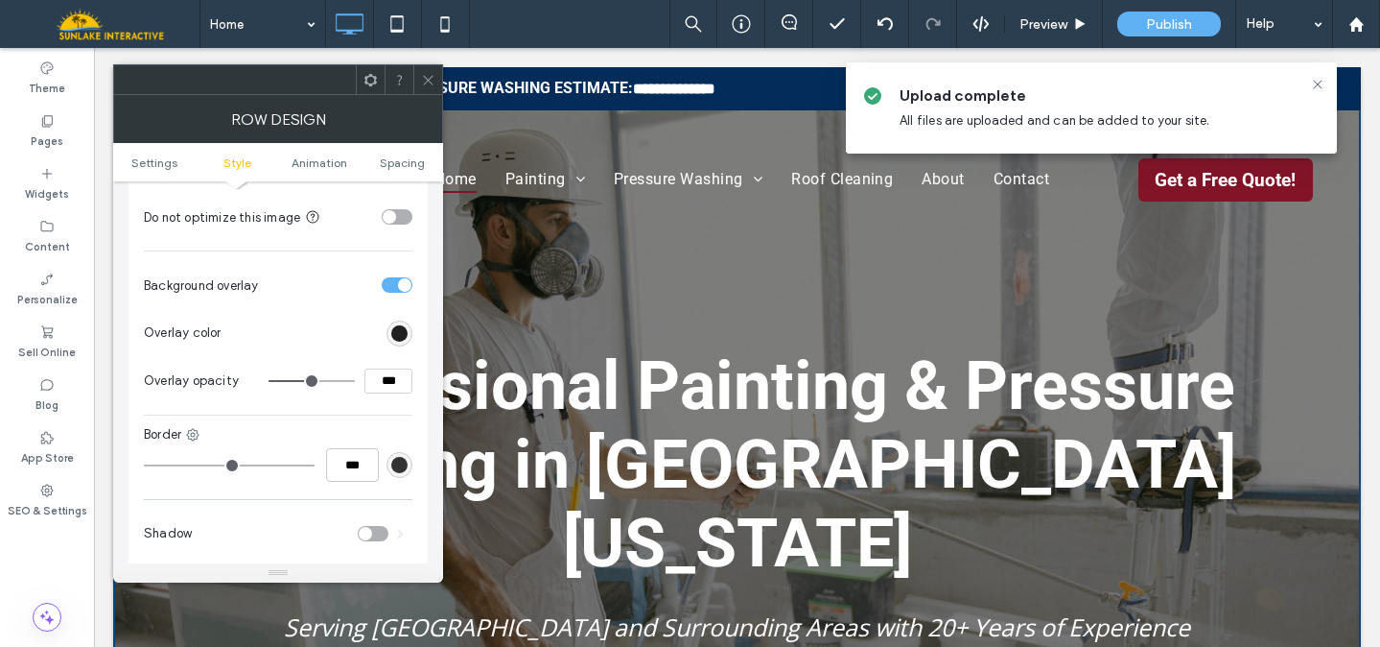
click at [396, 342] on div "rgb(0, 0, 0)" at bounding box center [399, 333] width 16 height 16
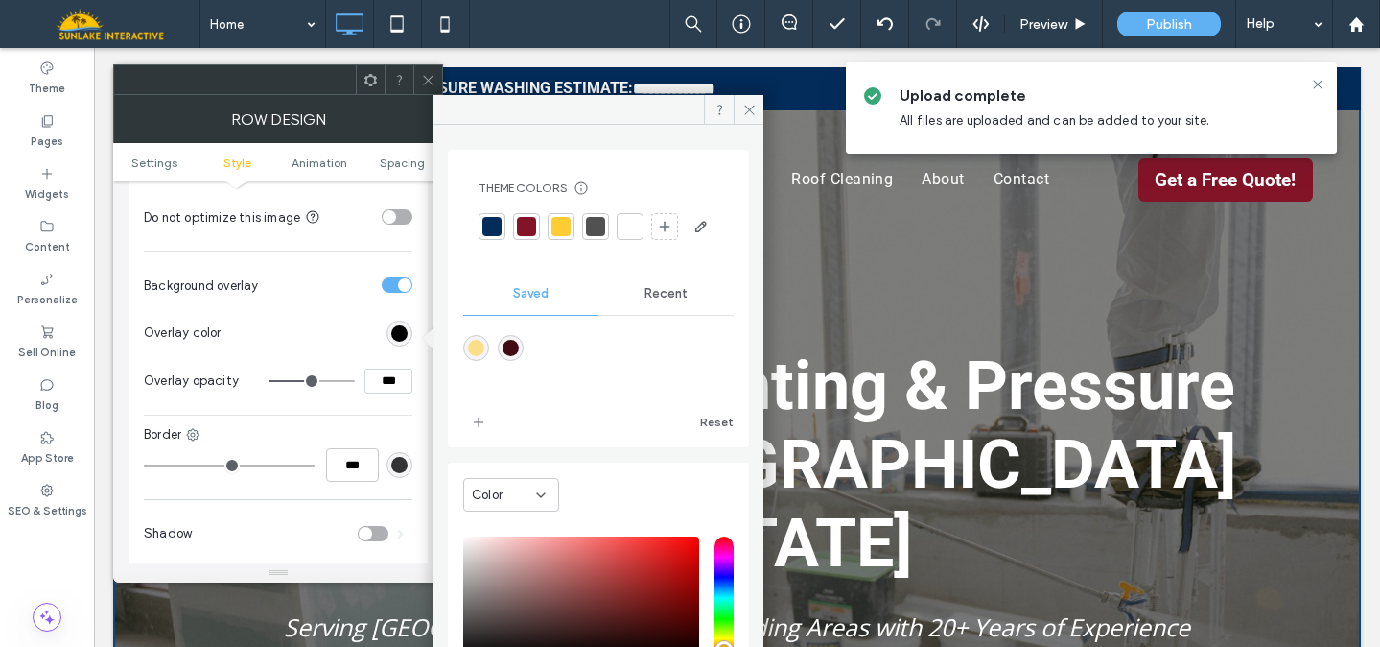
click at [490, 224] on div at bounding box center [492, 226] width 19 height 19
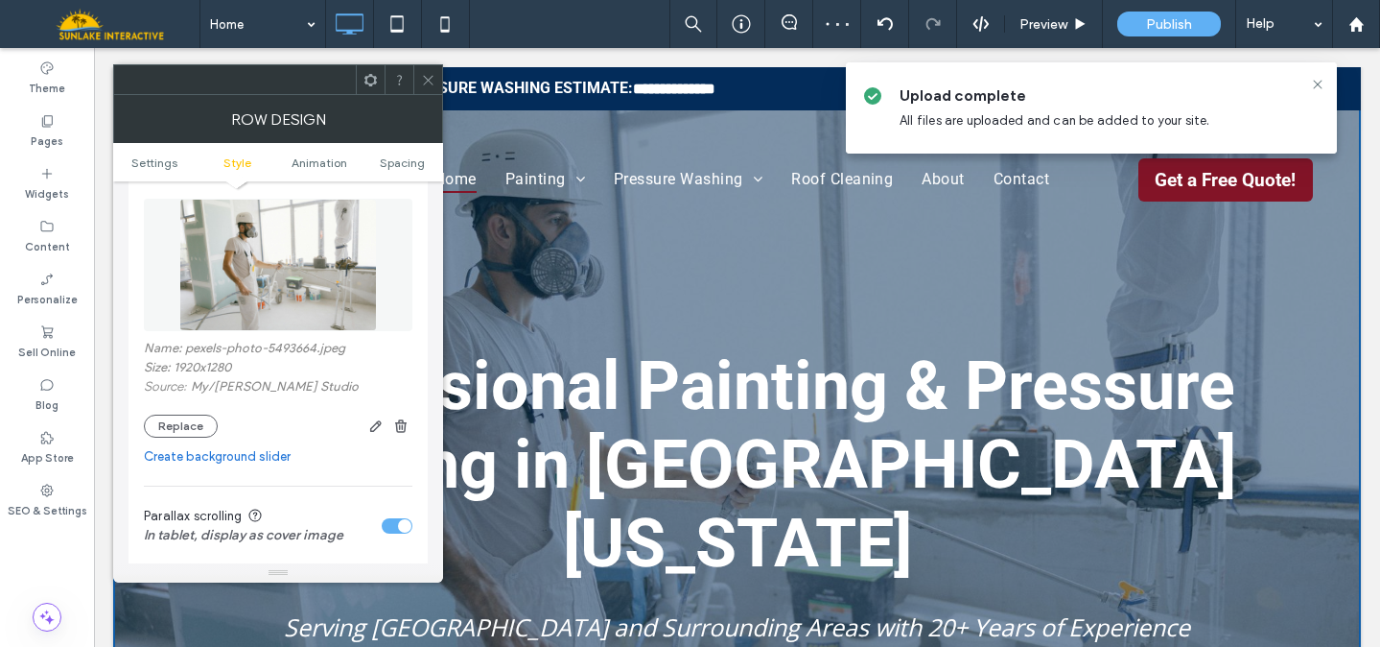
scroll to position [268, 0]
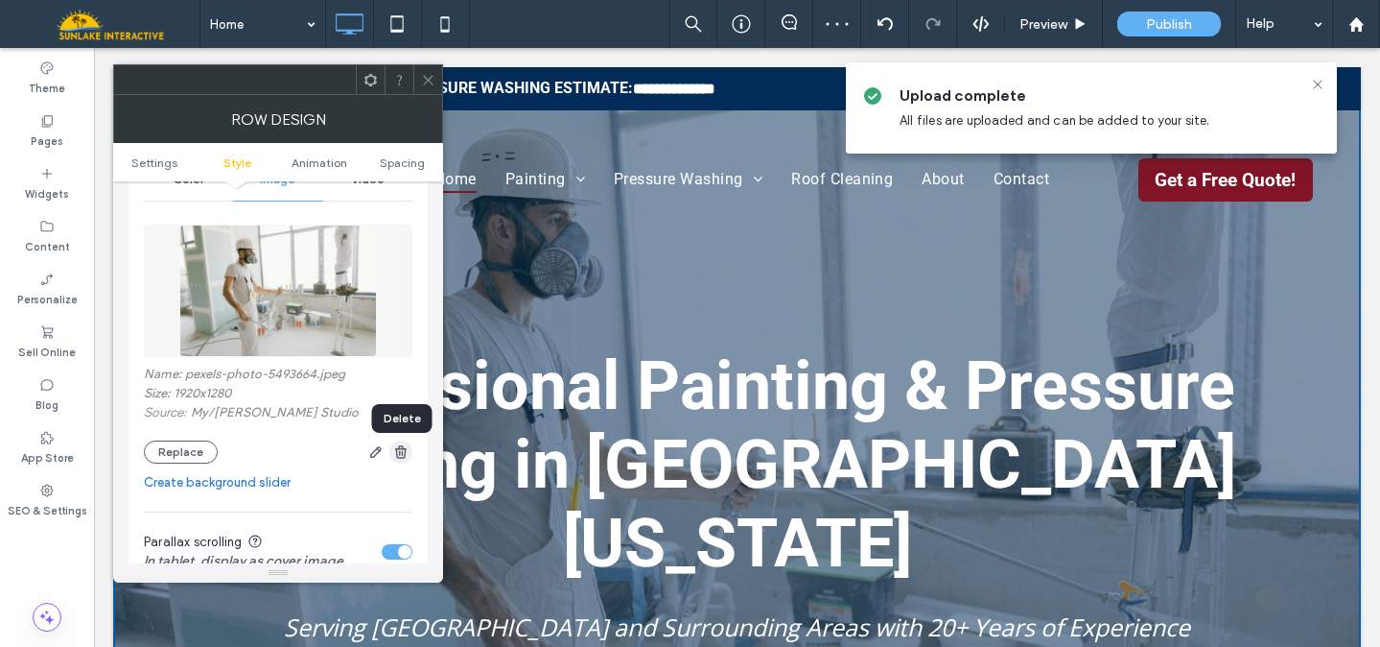
click at [400, 456] on icon "button" at bounding box center [400, 451] width 15 height 15
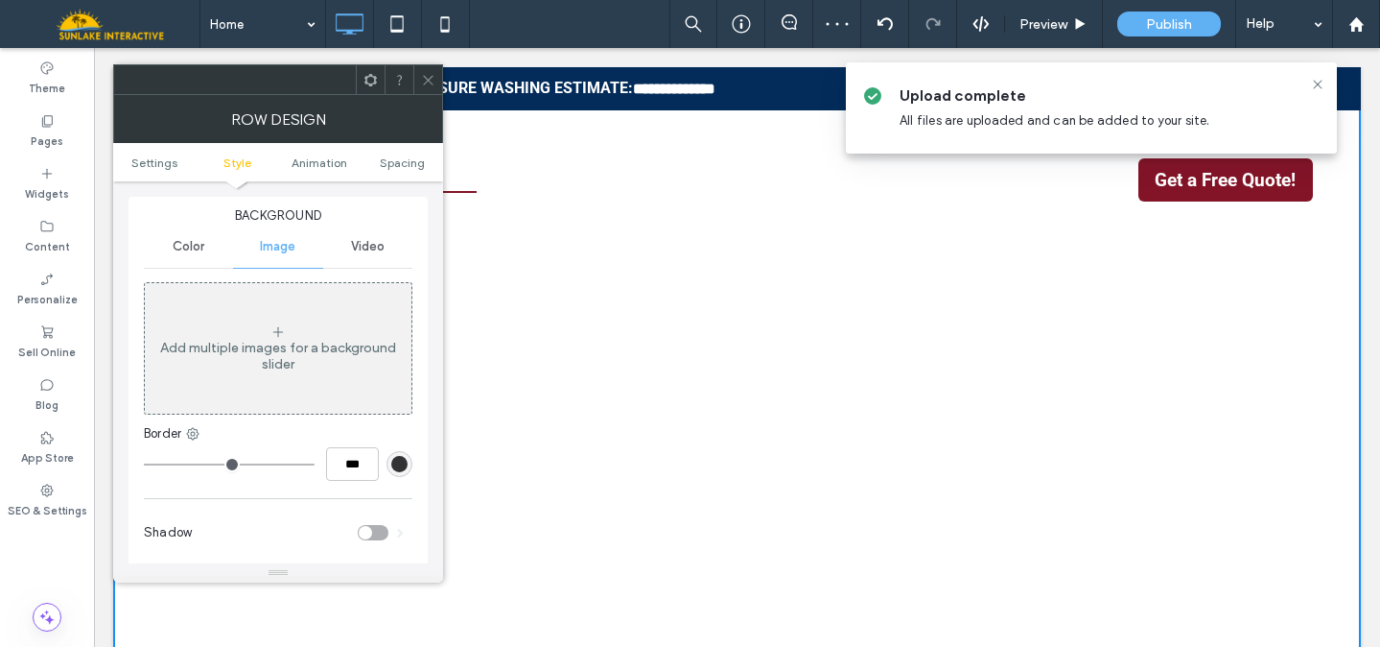
scroll to position [183, 0]
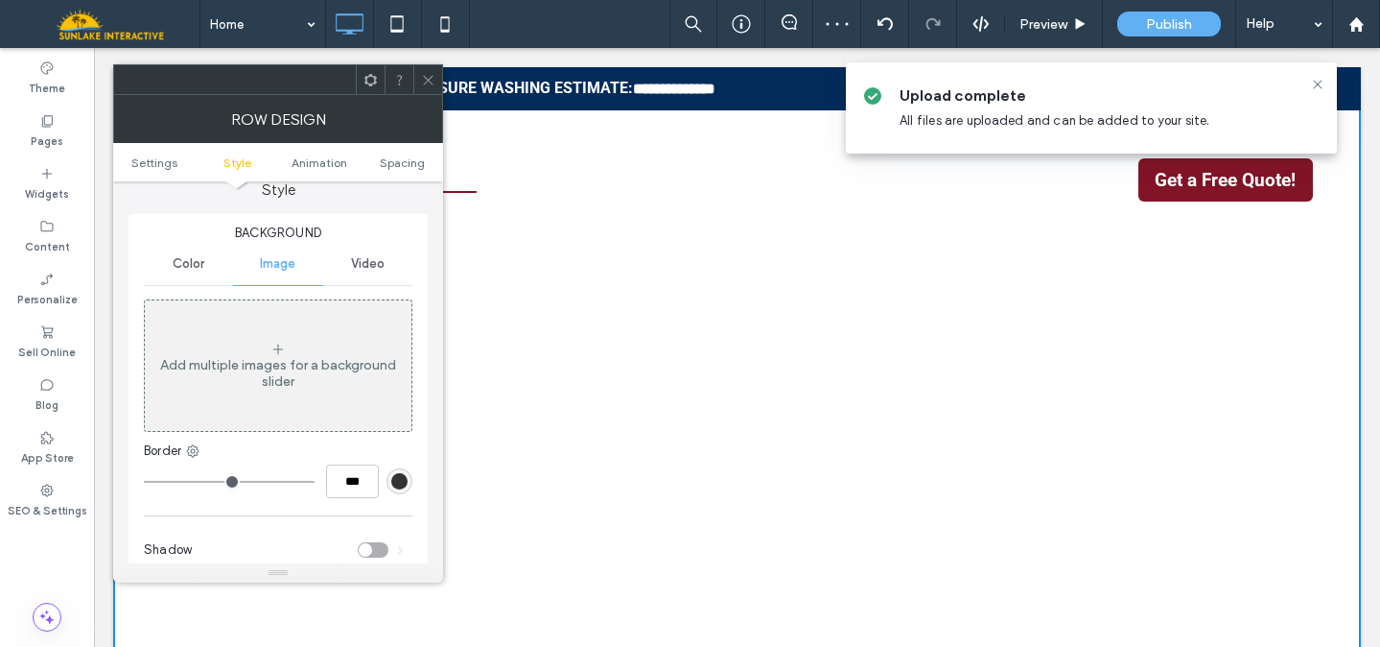
click at [358, 265] on span "Video" at bounding box center [368, 263] width 34 height 15
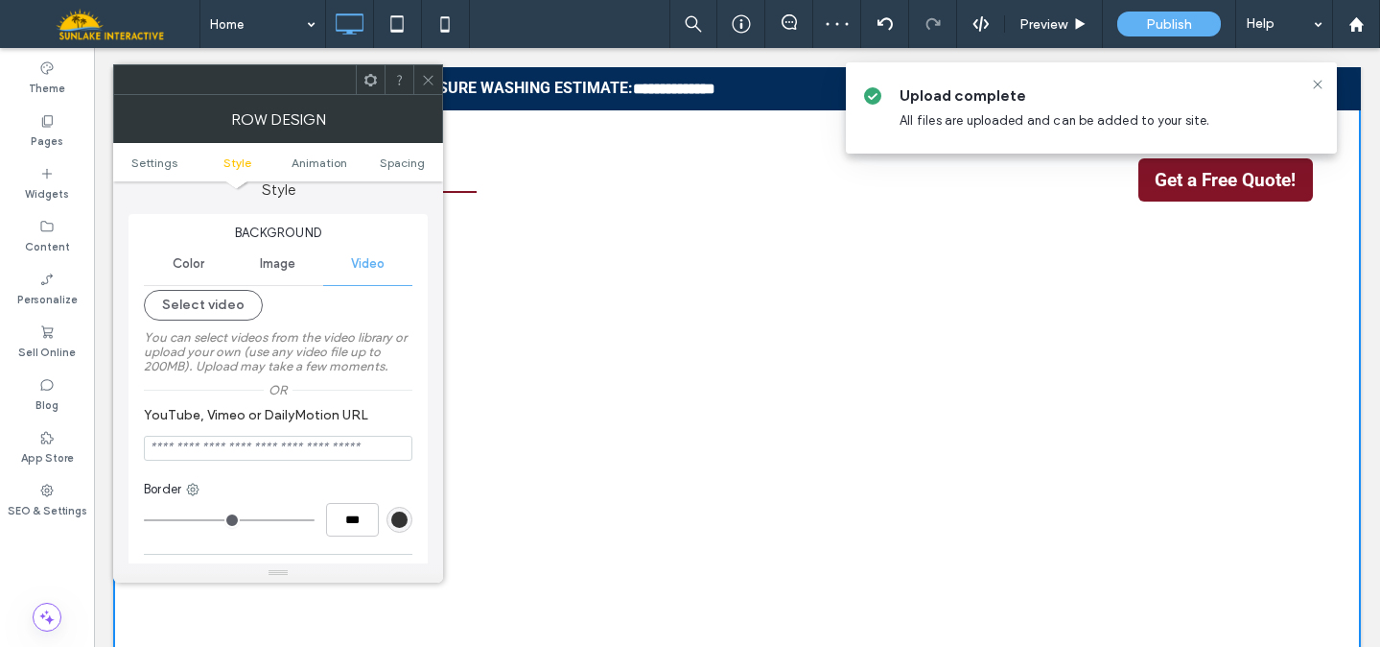
click at [299, 358] on label "You can select videos from the video library or upload your own (use any video …" at bounding box center [278, 351] width 269 height 62
click at [221, 297] on button "Select video" at bounding box center [203, 305] width 119 height 31
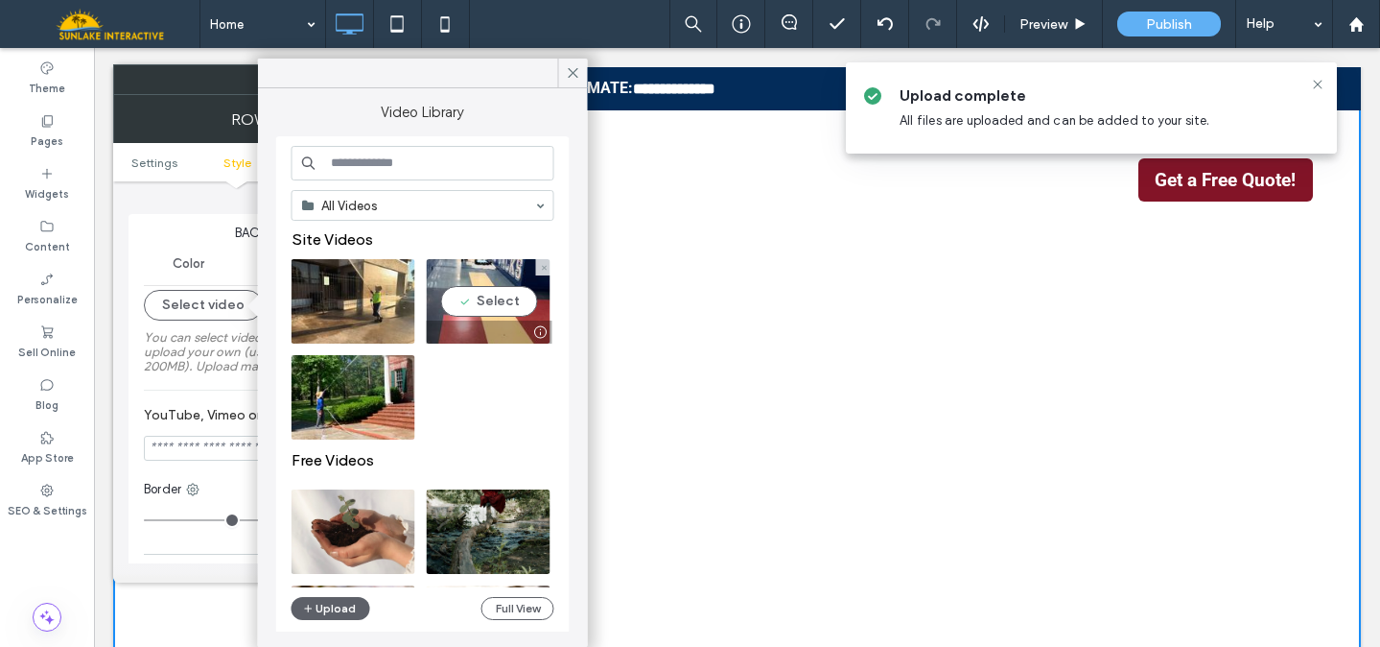
click at [483, 287] on video at bounding box center [489, 301] width 124 height 84
type input "**********"
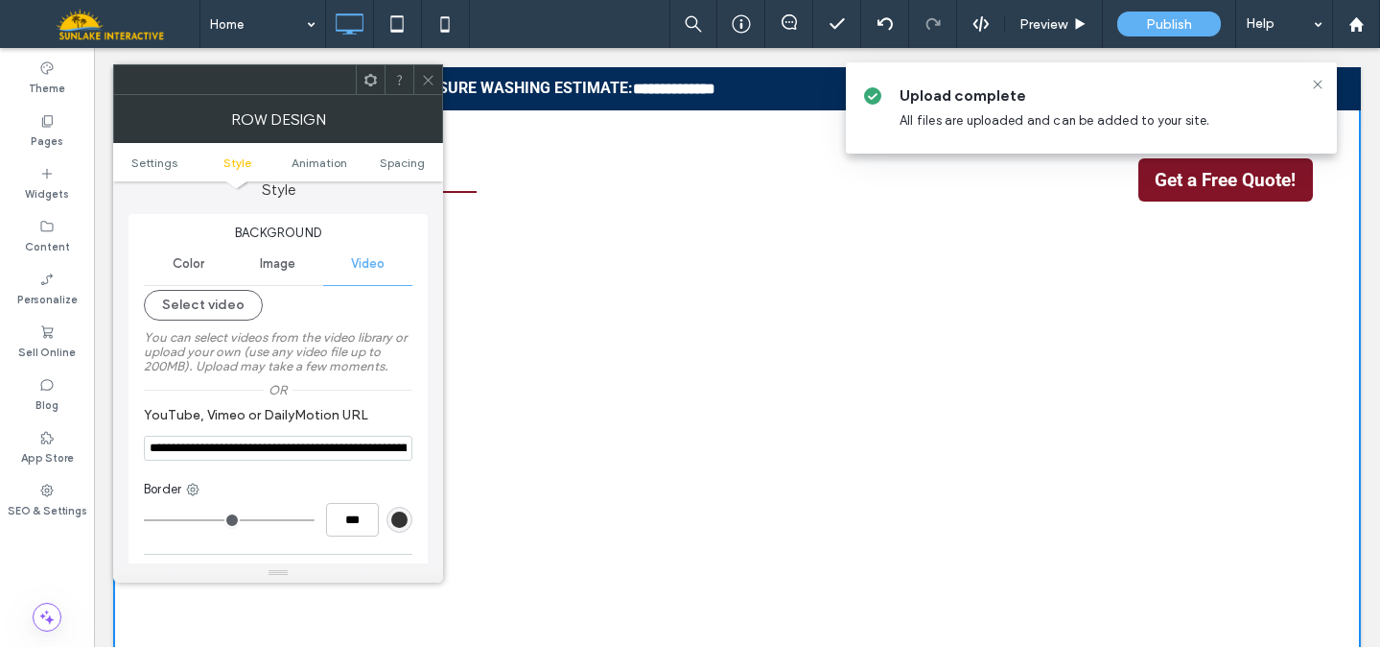
click at [189, 273] on div "Color" at bounding box center [188, 264] width 89 height 42
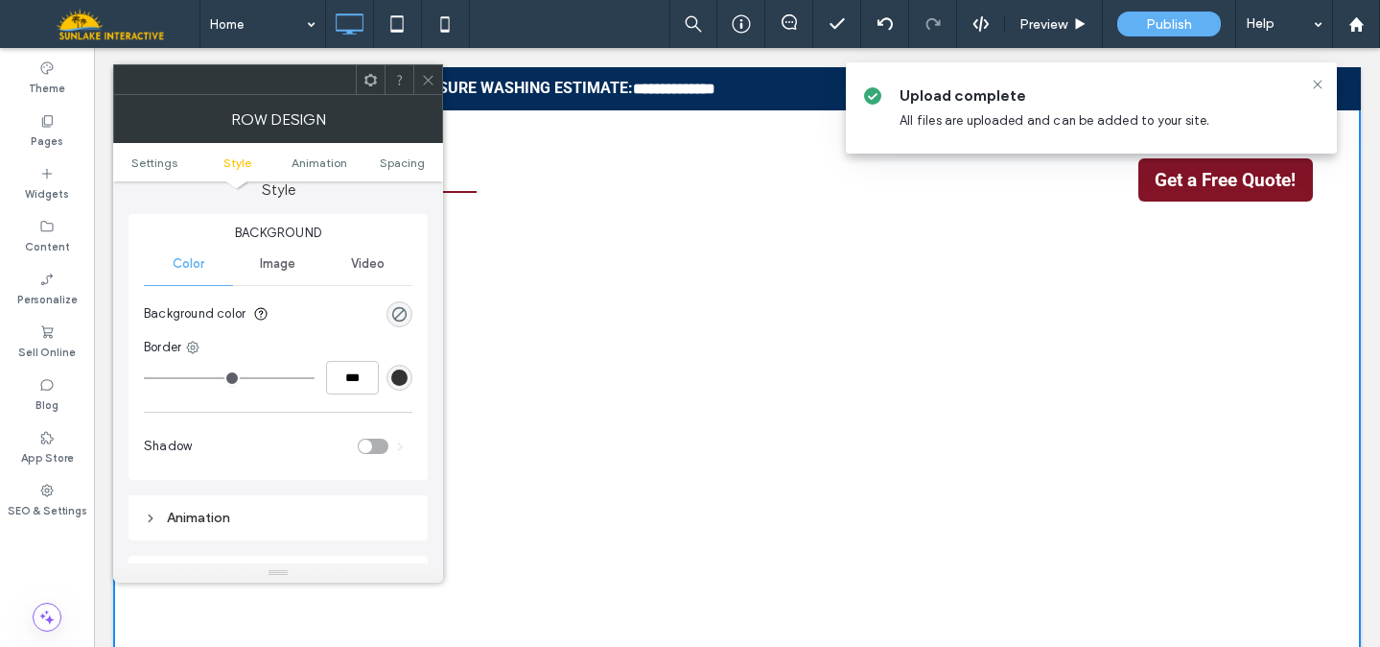
click at [363, 263] on span "Video" at bounding box center [368, 263] width 34 height 15
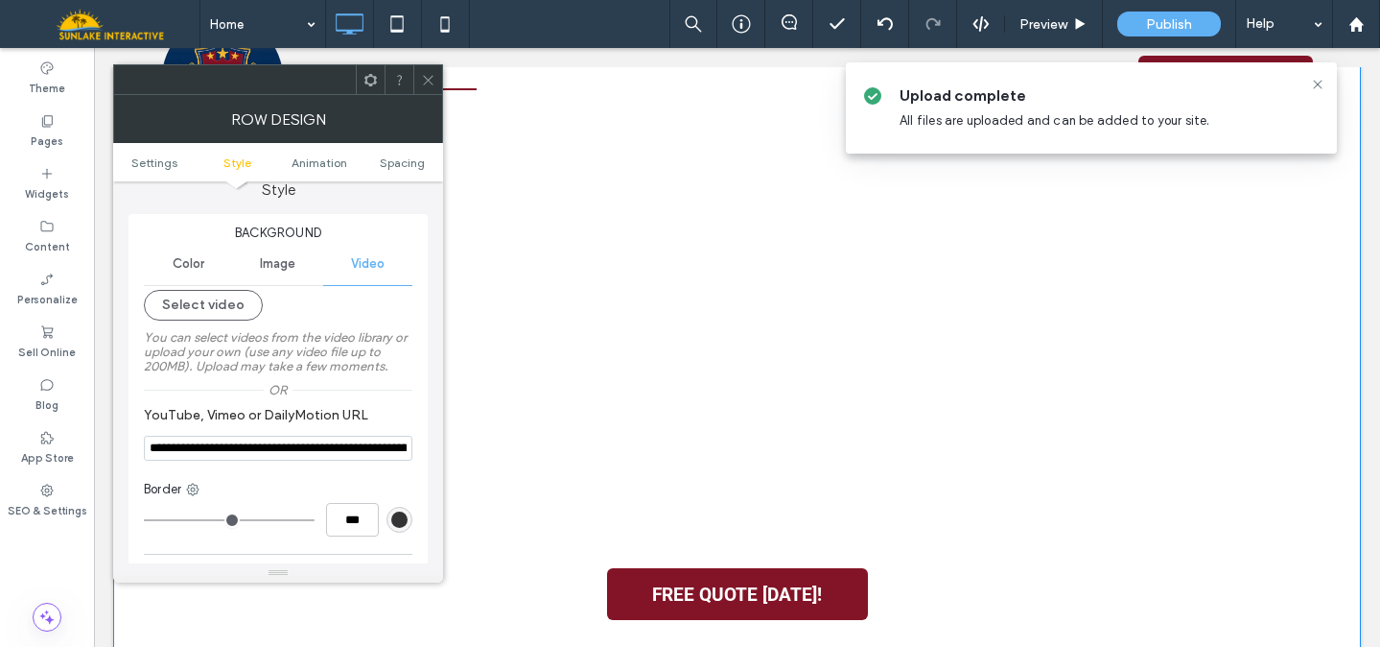
scroll to position [125, 0]
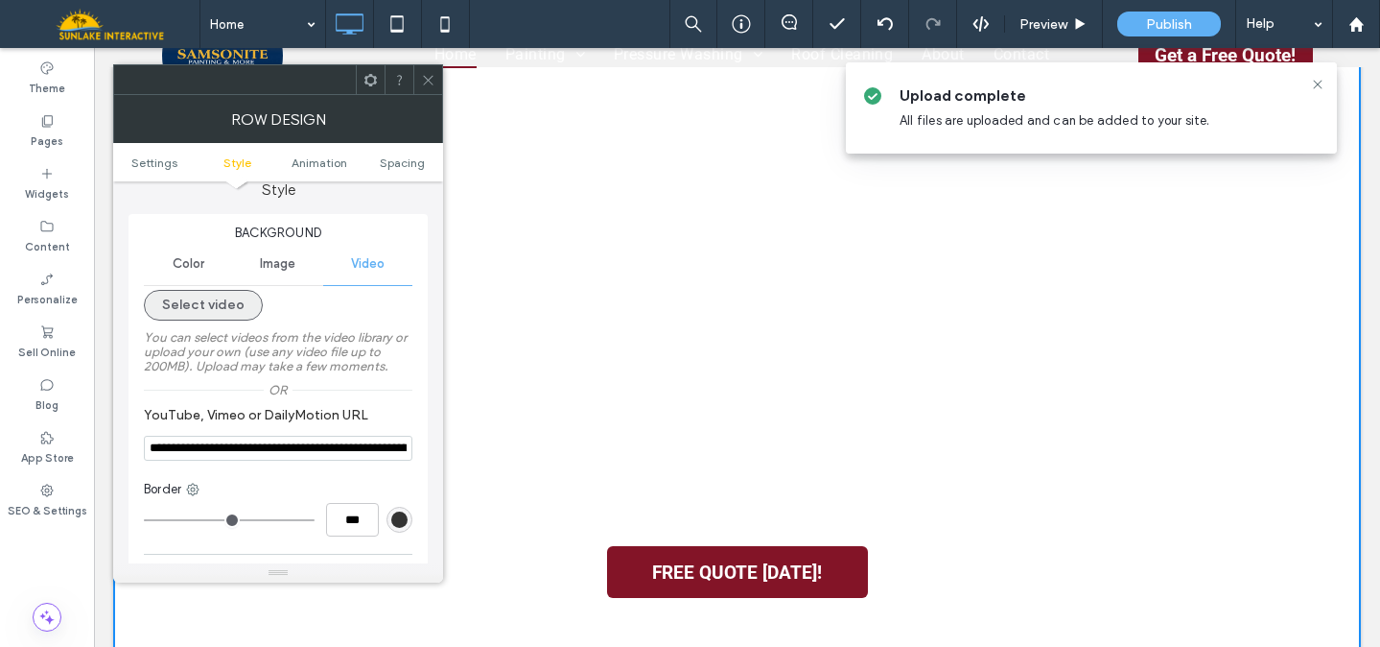
click at [183, 302] on button "Select video" at bounding box center [203, 305] width 119 height 31
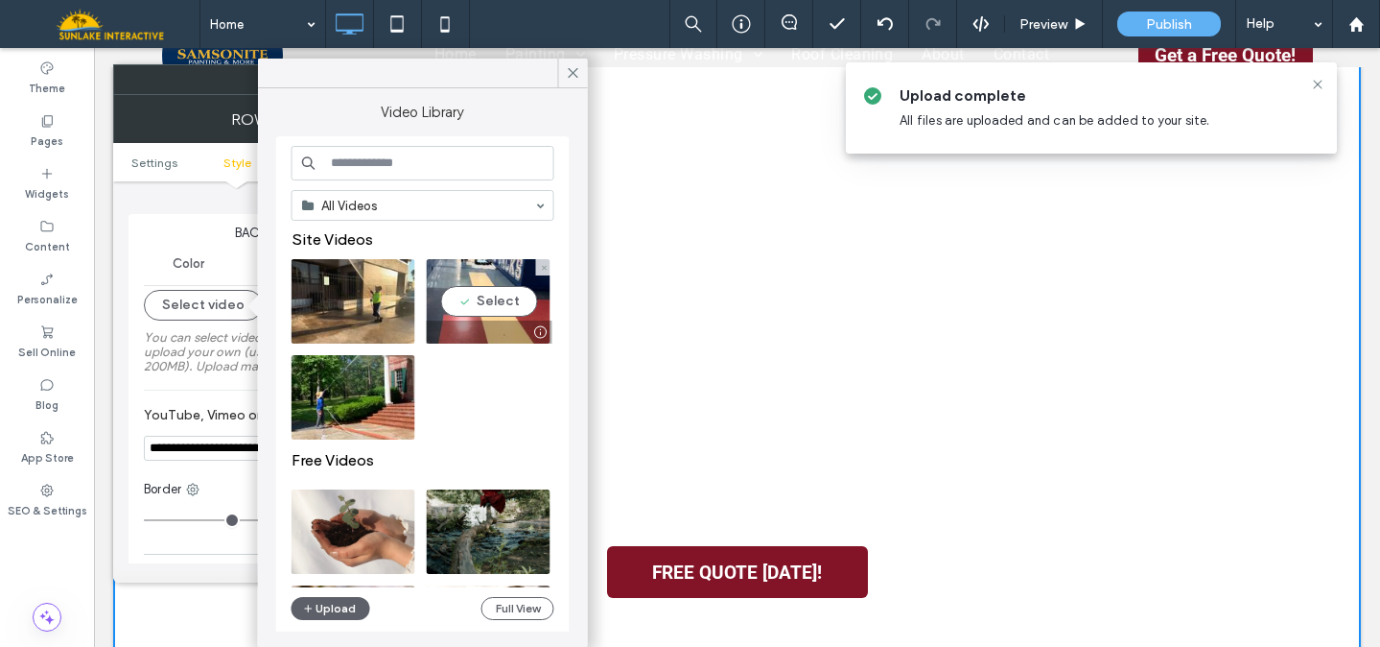
click at [470, 299] on video at bounding box center [489, 301] width 124 height 84
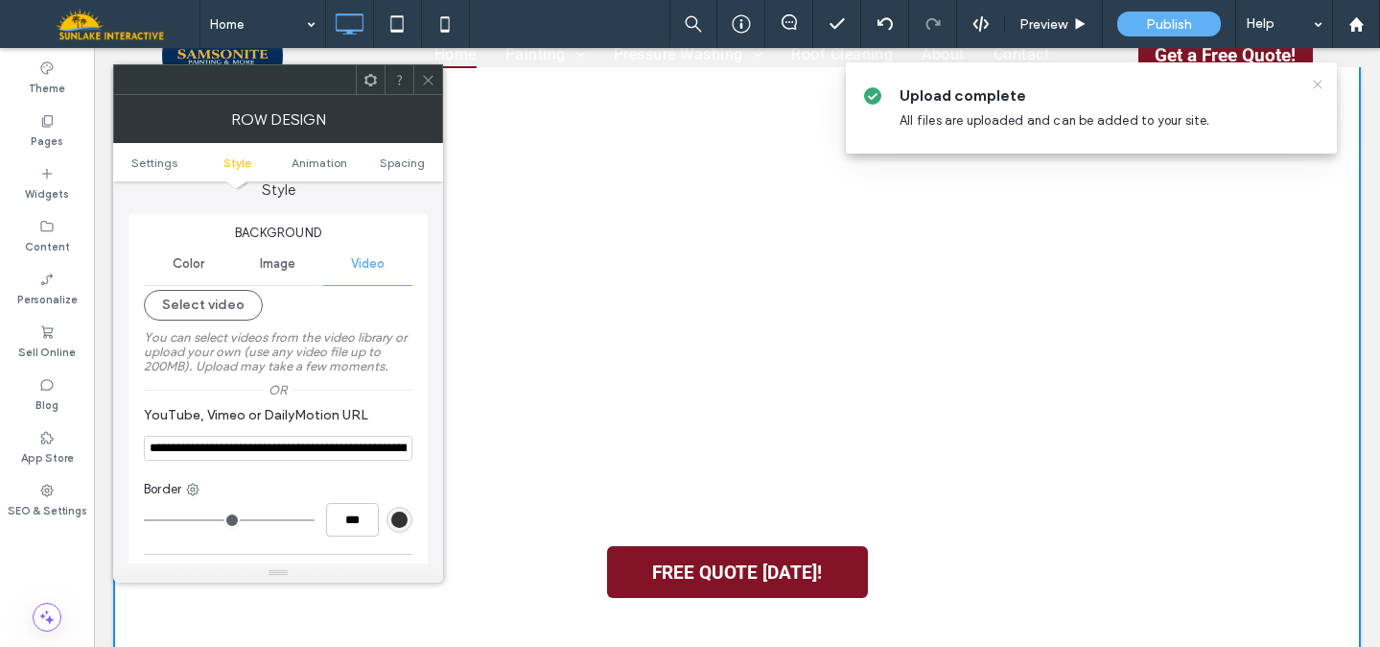
click at [1315, 87] on use at bounding box center [1317, 84] width 9 height 9
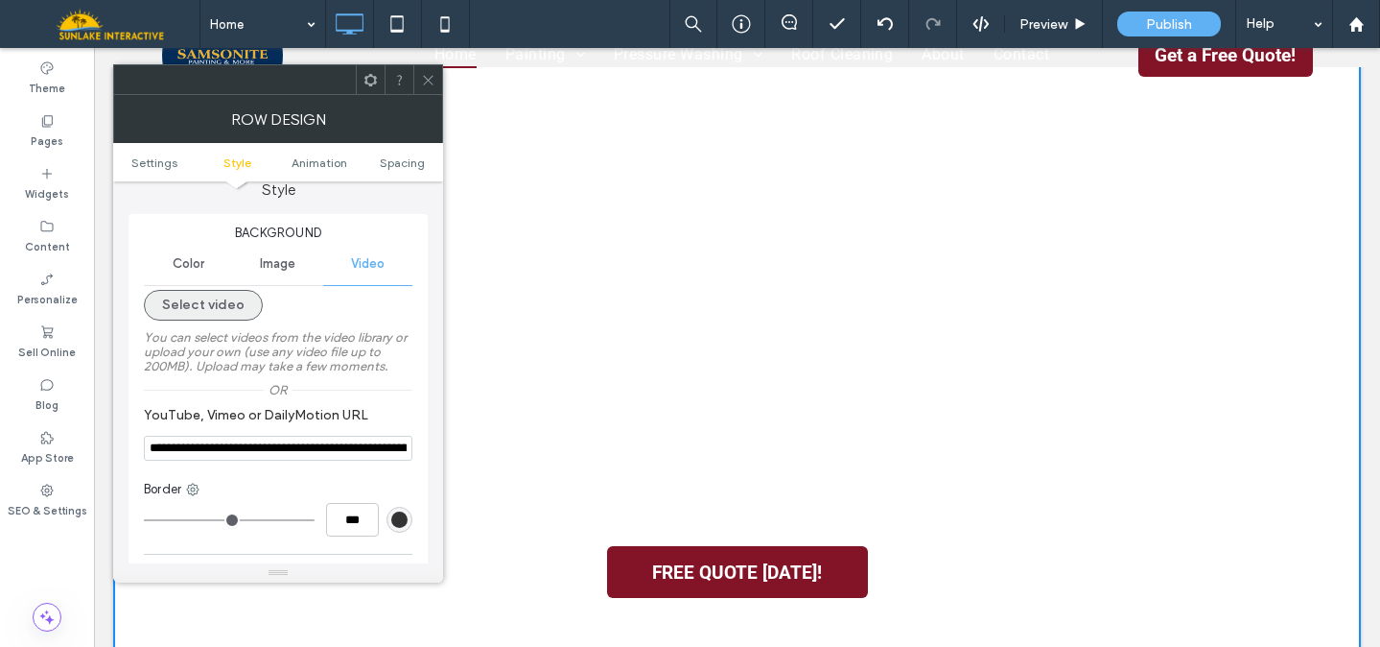
click at [233, 315] on button "Select video" at bounding box center [203, 305] width 119 height 31
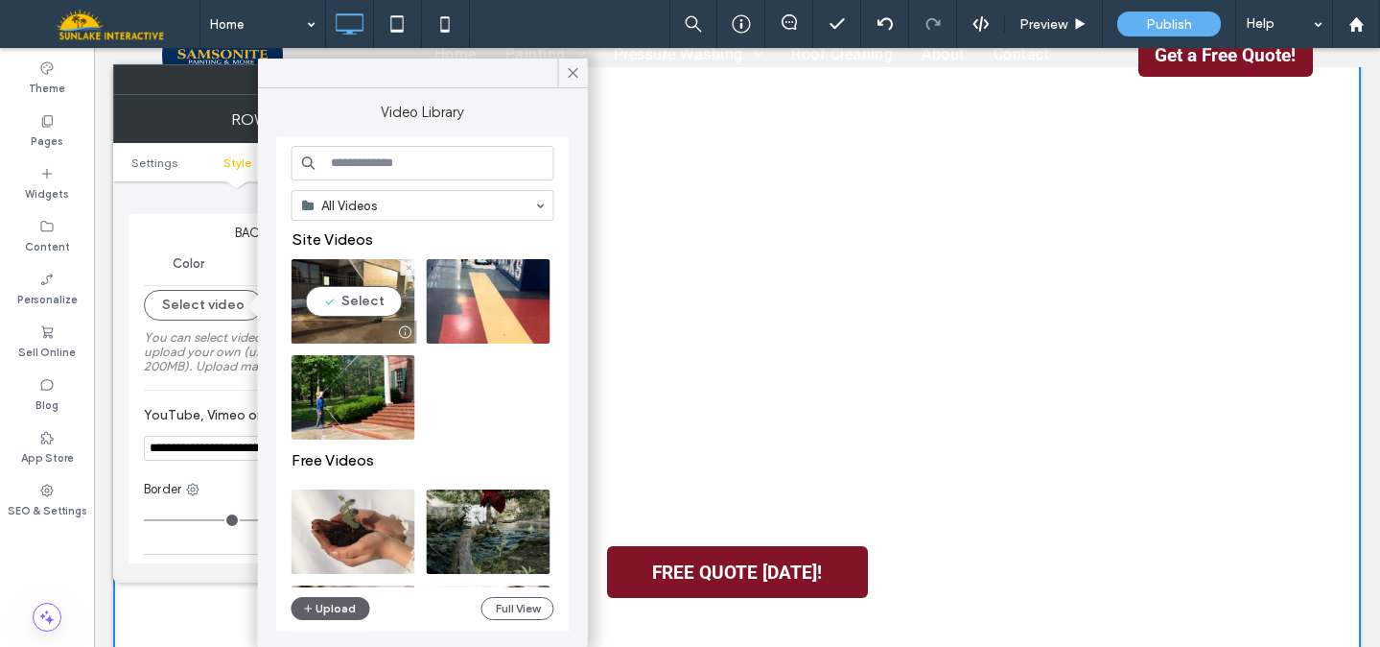
click at [344, 310] on video at bounding box center [354, 301] width 124 height 84
type input "**********"
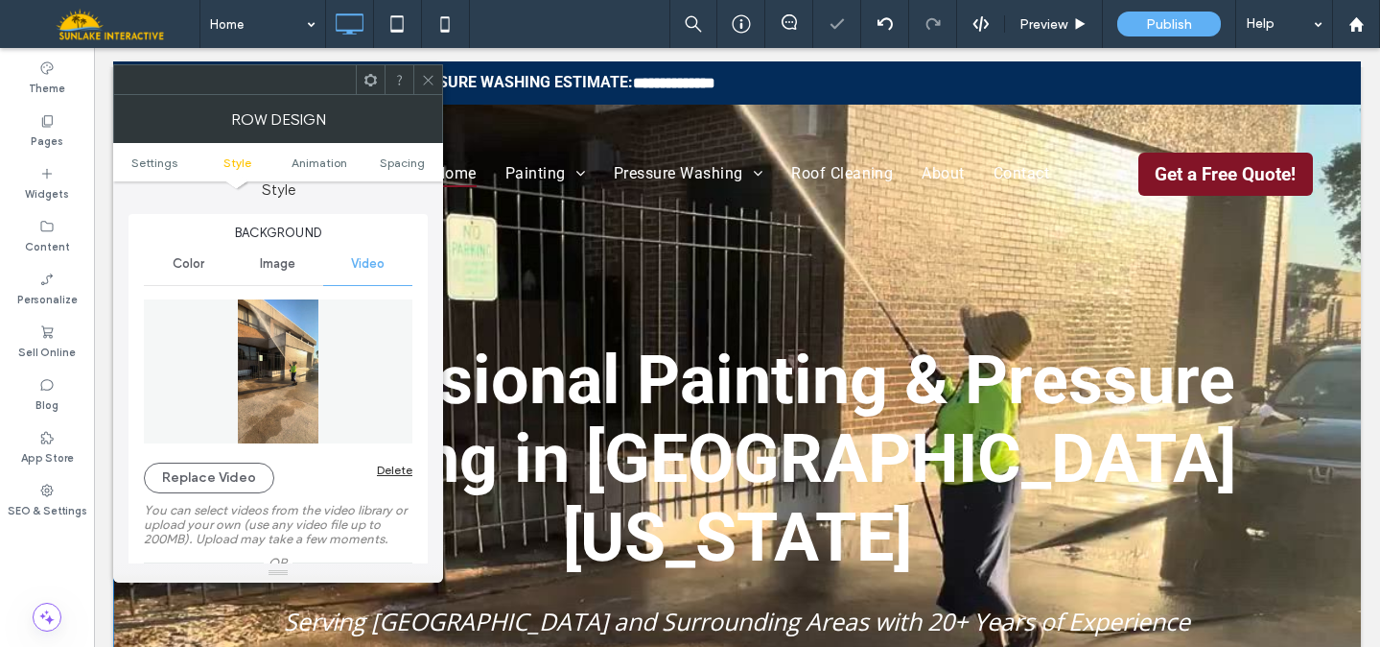
scroll to position [2, 0]
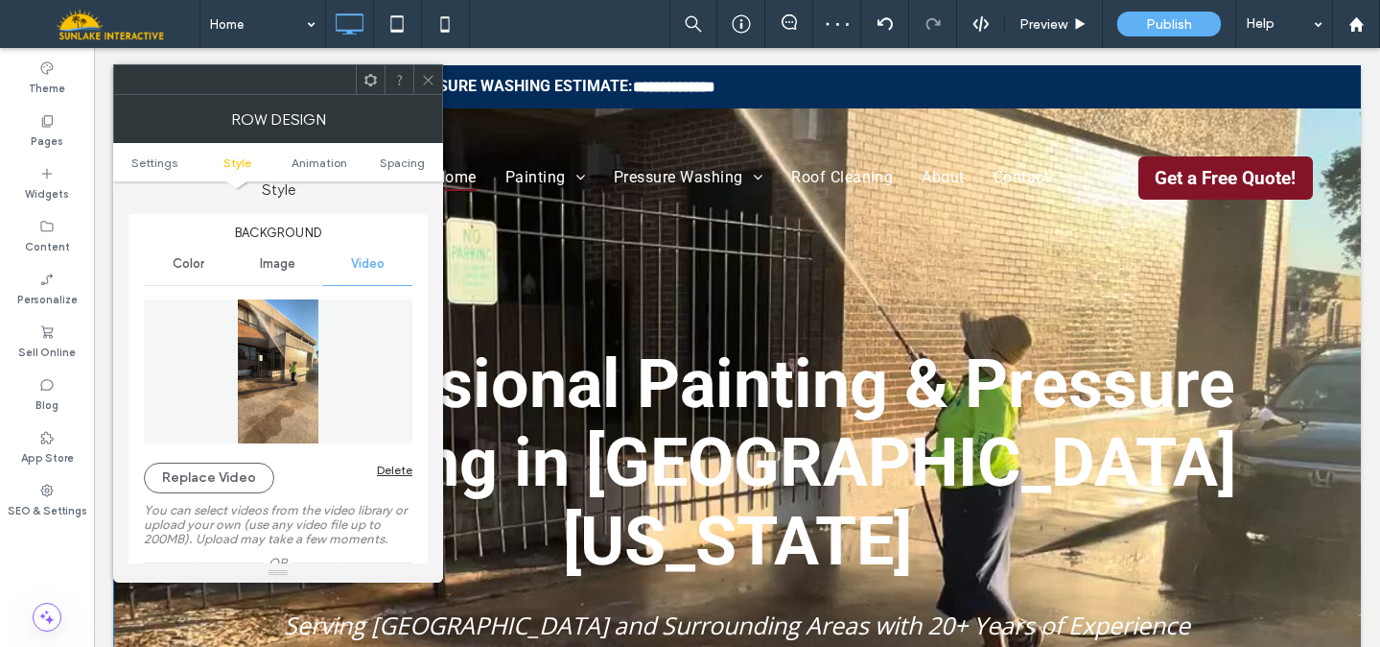
click at [431, 82] on use at bounding box center [428, 80] width 10 height 10
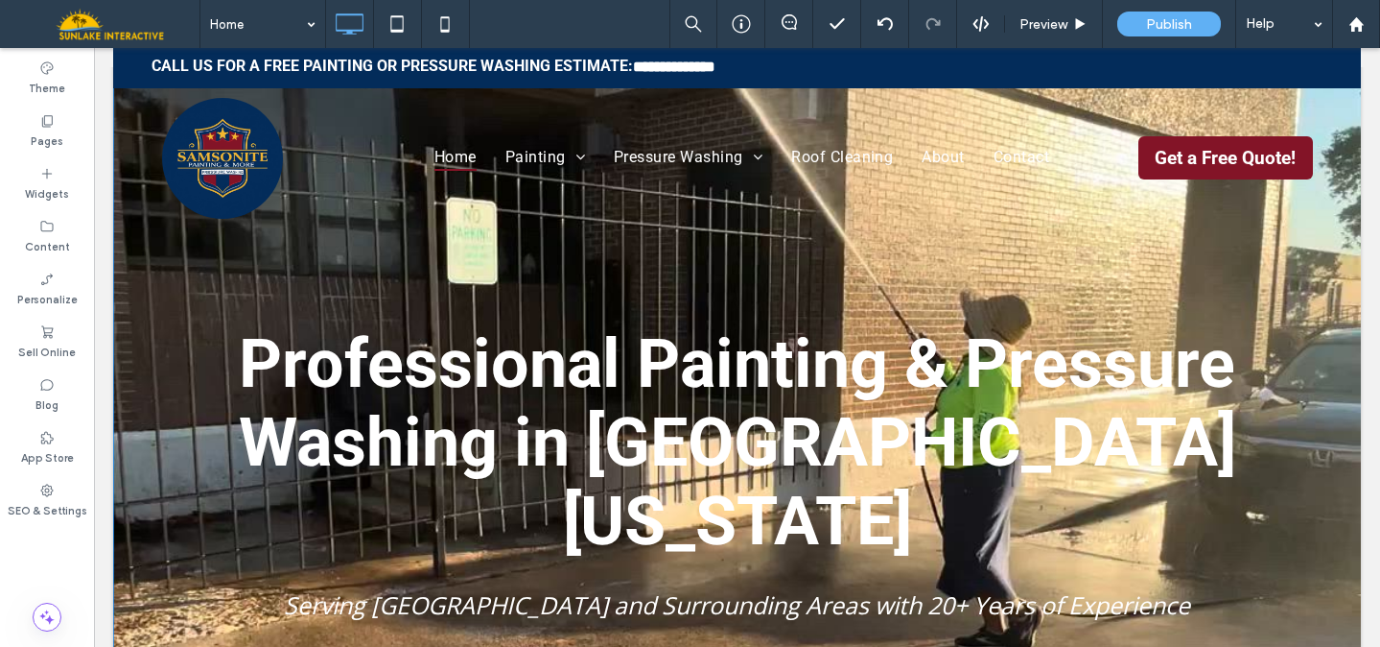
scroll to position [0, 0]
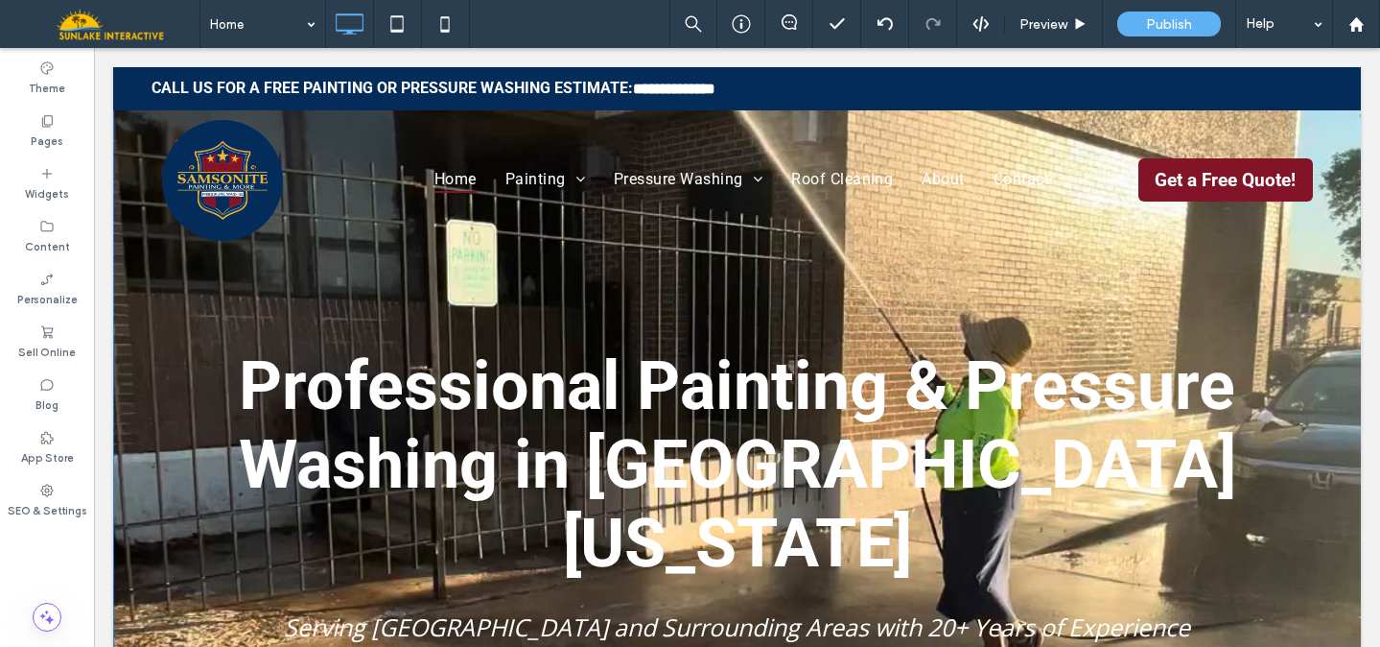
click at [127, 318] on div "Professional Painting & Pressure Washing in [GEOGRAPHIC_DATA][US_STATE] Serving…" at bounding box center [737, 471] width 1248 height 809
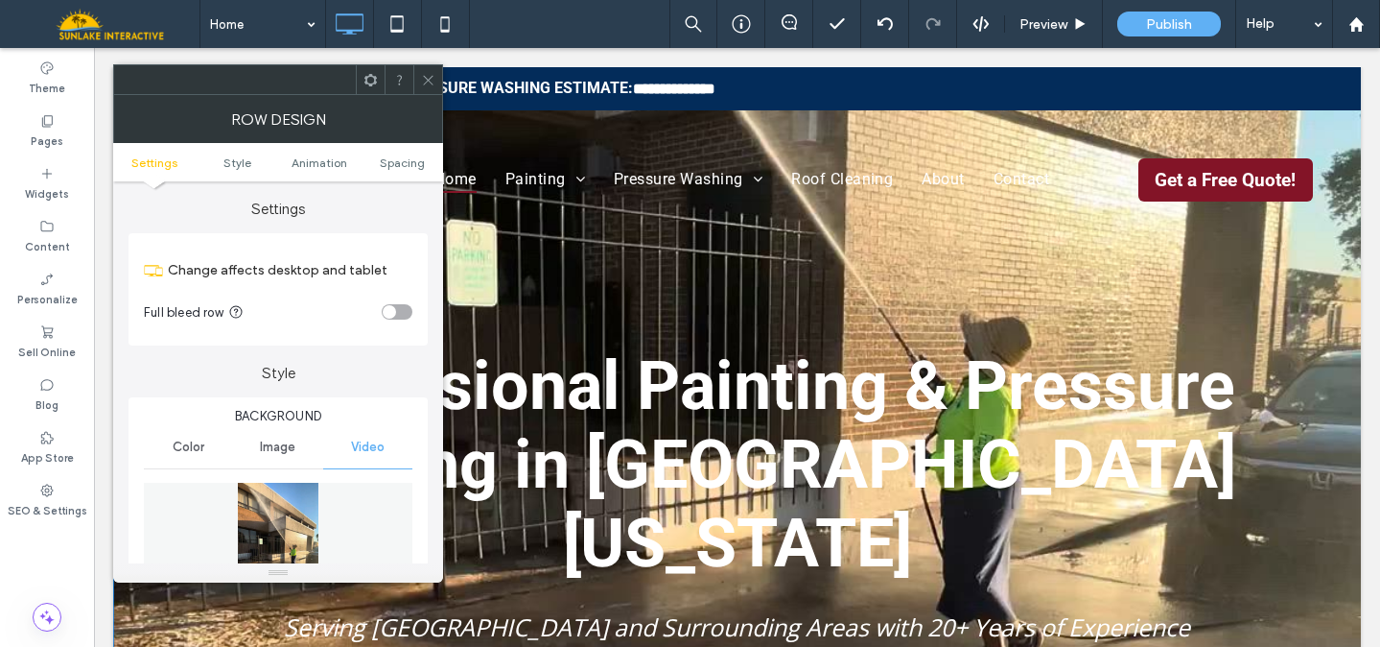
click at [287, 528] on img at bounding box center [278, 555] width 269 height 144
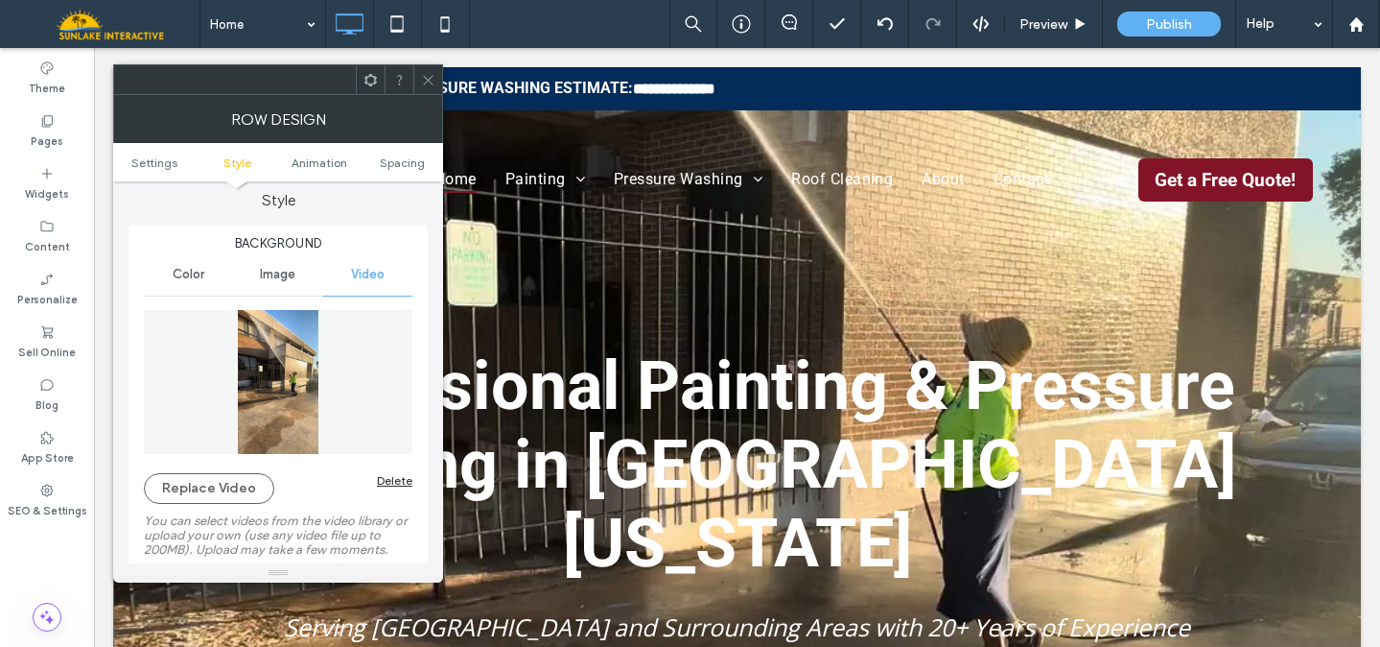
scroll to position [267, 0]
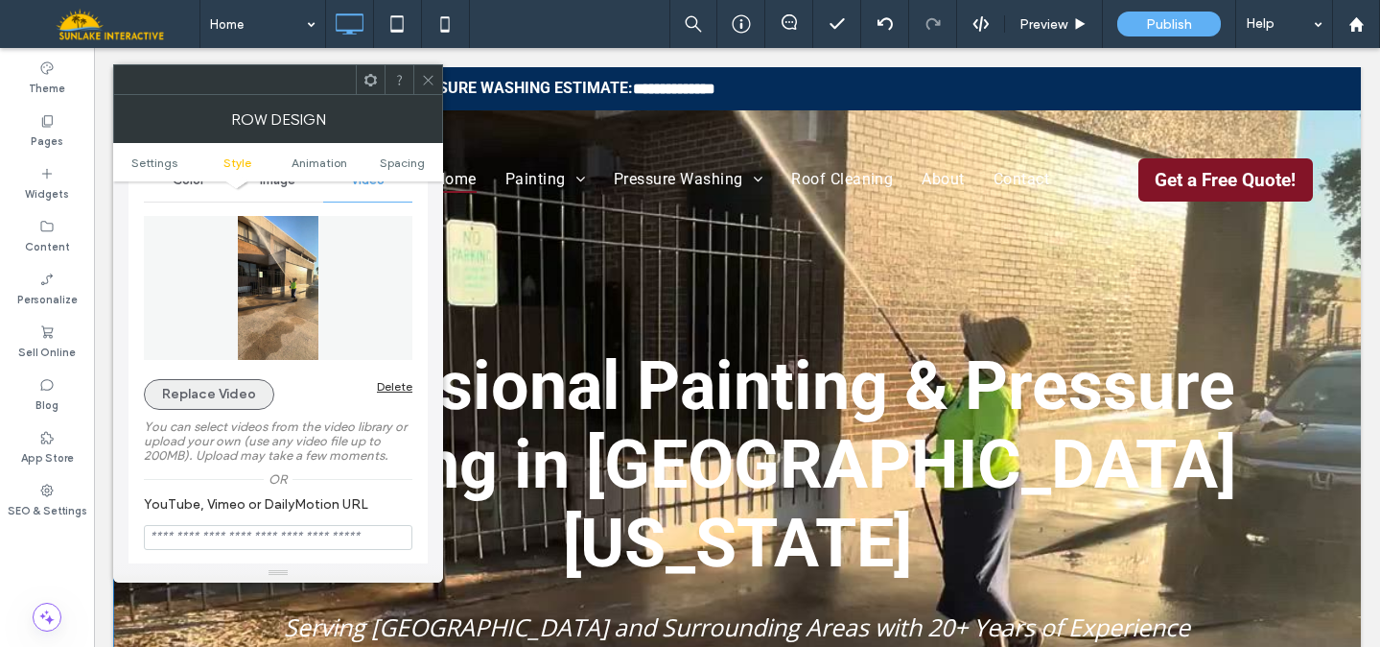
click at [204, 394] on button "Replace Video" at bounding box center [209, 394] width 130 height 31
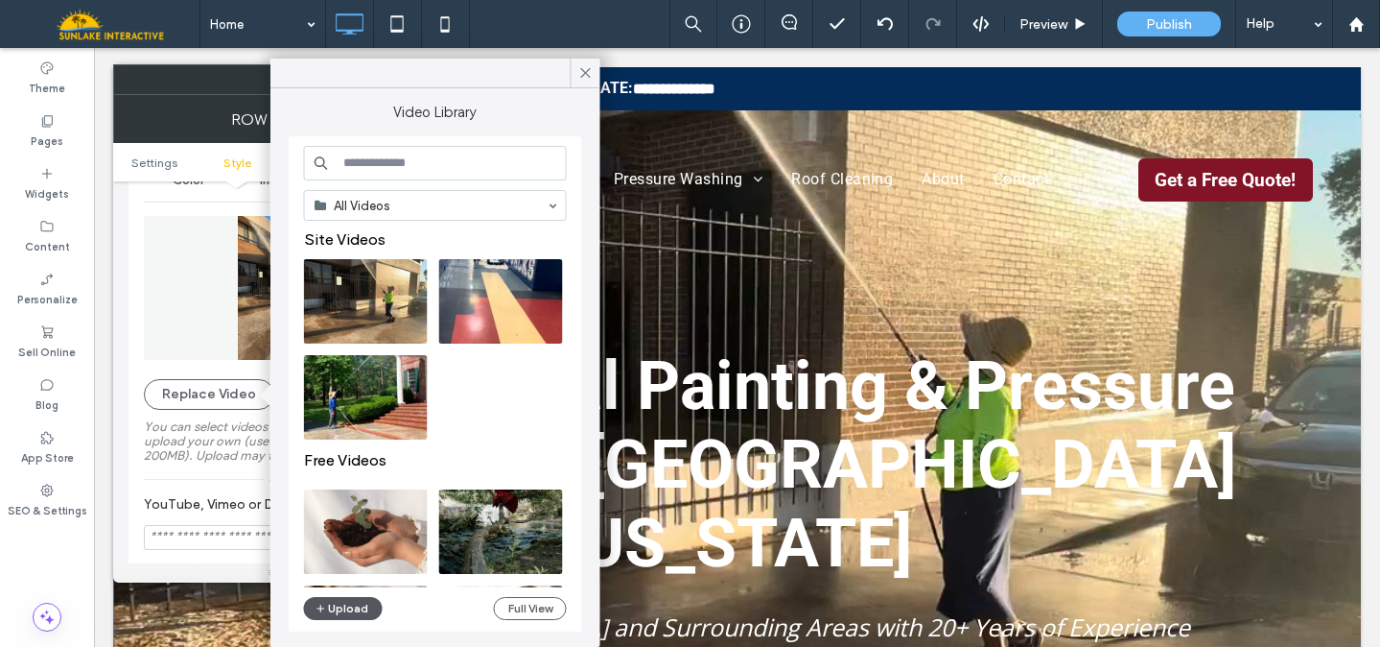
click at [344, 611] on button "Upload" at bounding box center [343, 608] width 79 height 23
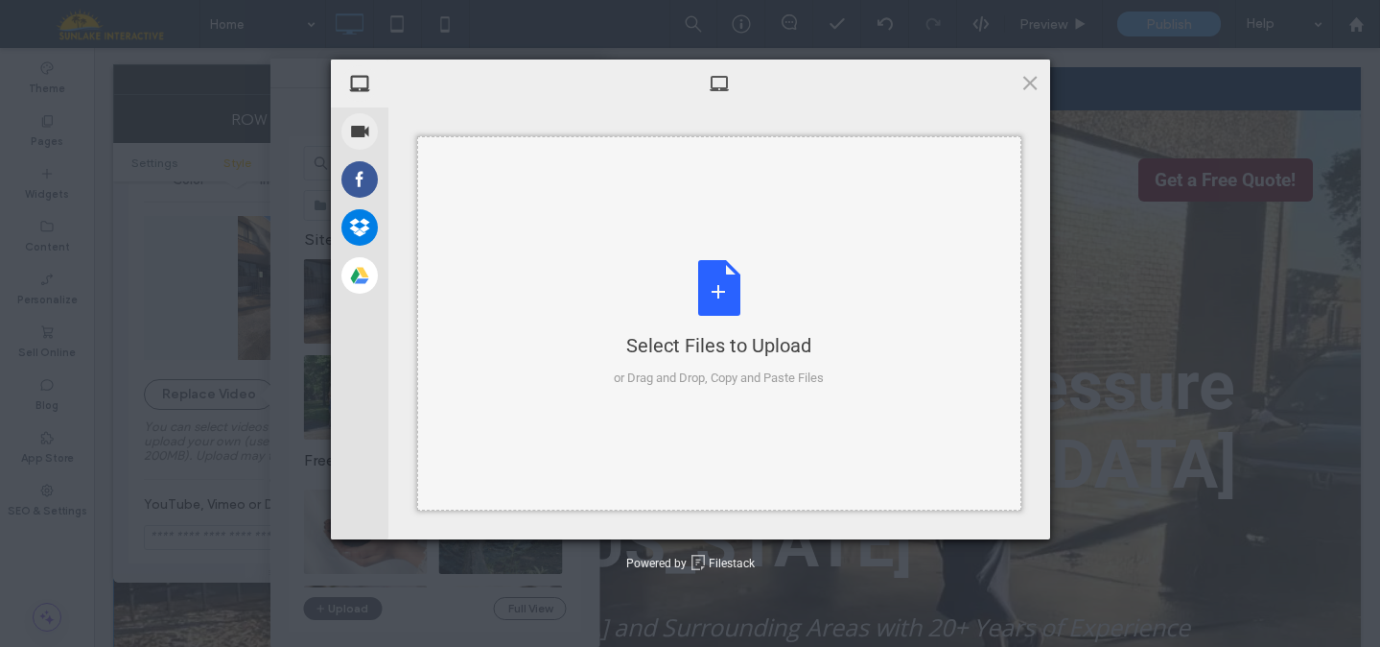
click at [714, 286] on div "Select Files to Upload or Drag and Drop, Copy and Paste Files" at bounding box center [719, 324] width 210 height 128
click at [728, 285] on div "Select Files to Upload or Drag and Drop, Copy and Paste Files" at bounding box center [719, 324] width 210 height 128
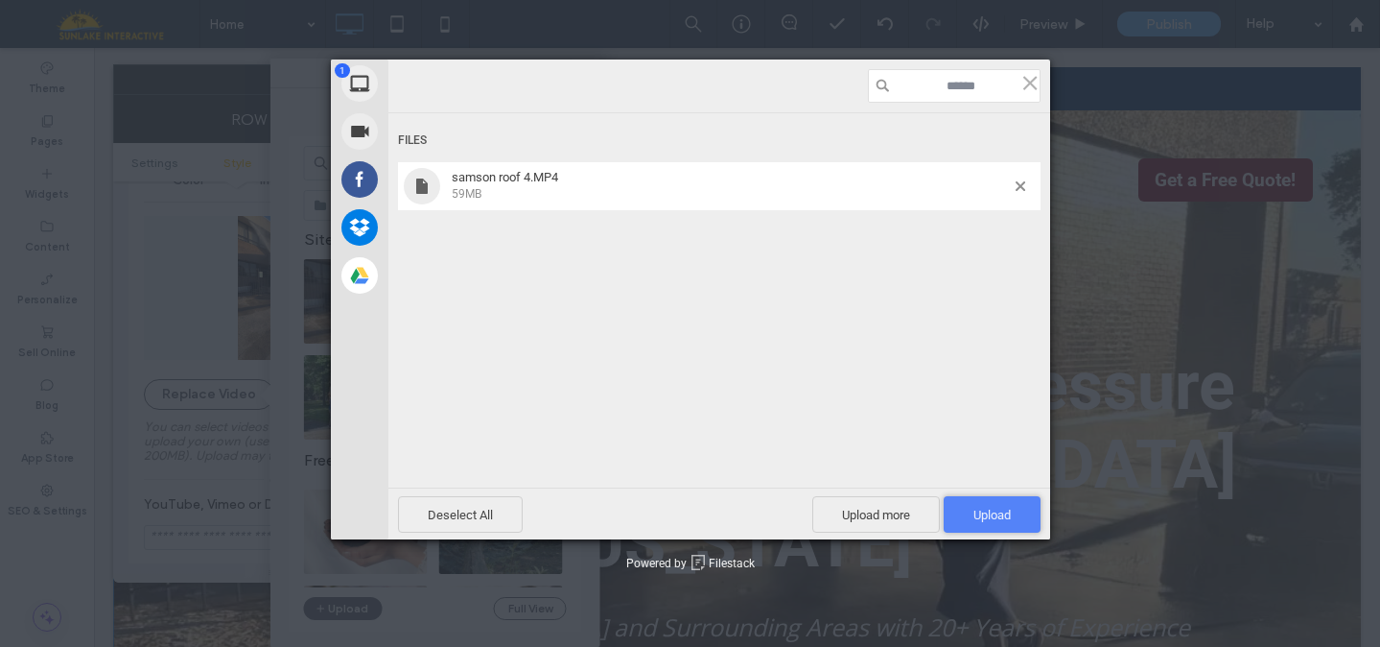
click at [969, 501] on span "Upload 1" at bounding box center [992, 514] width 97 height 36
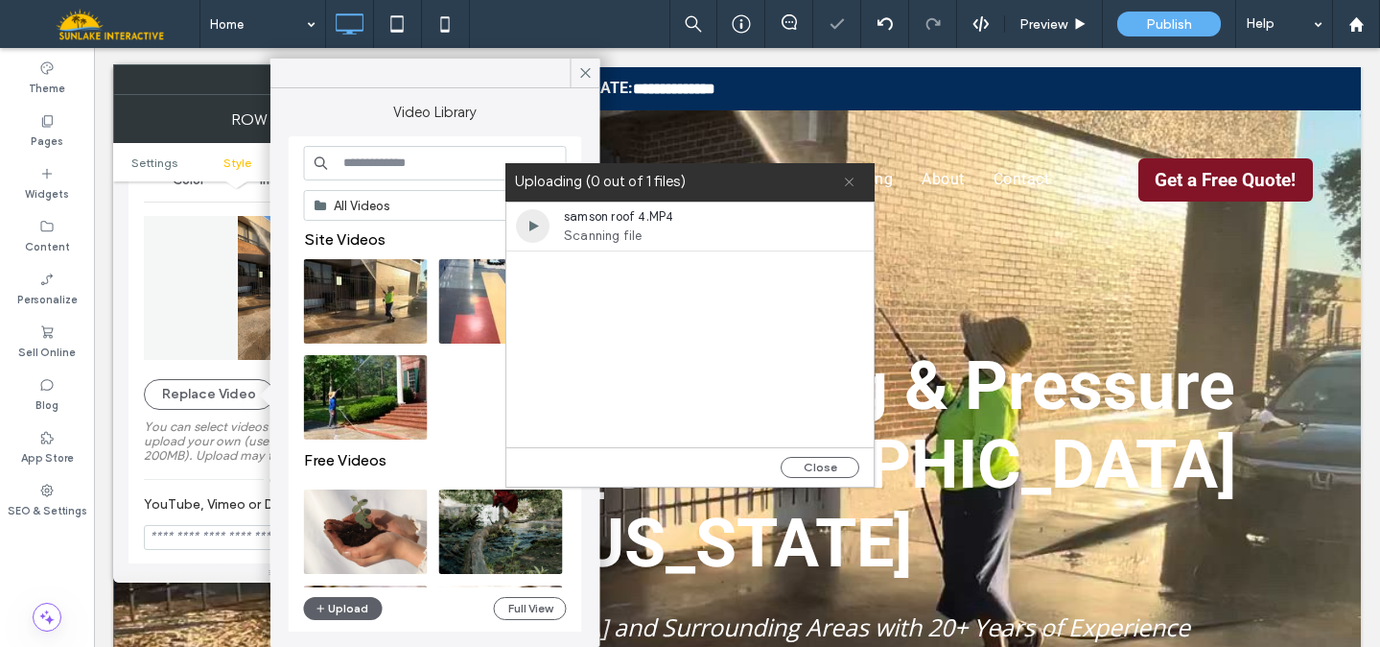
click at [853, 185] on use at bounding box center [849, 181] width 9 height 9
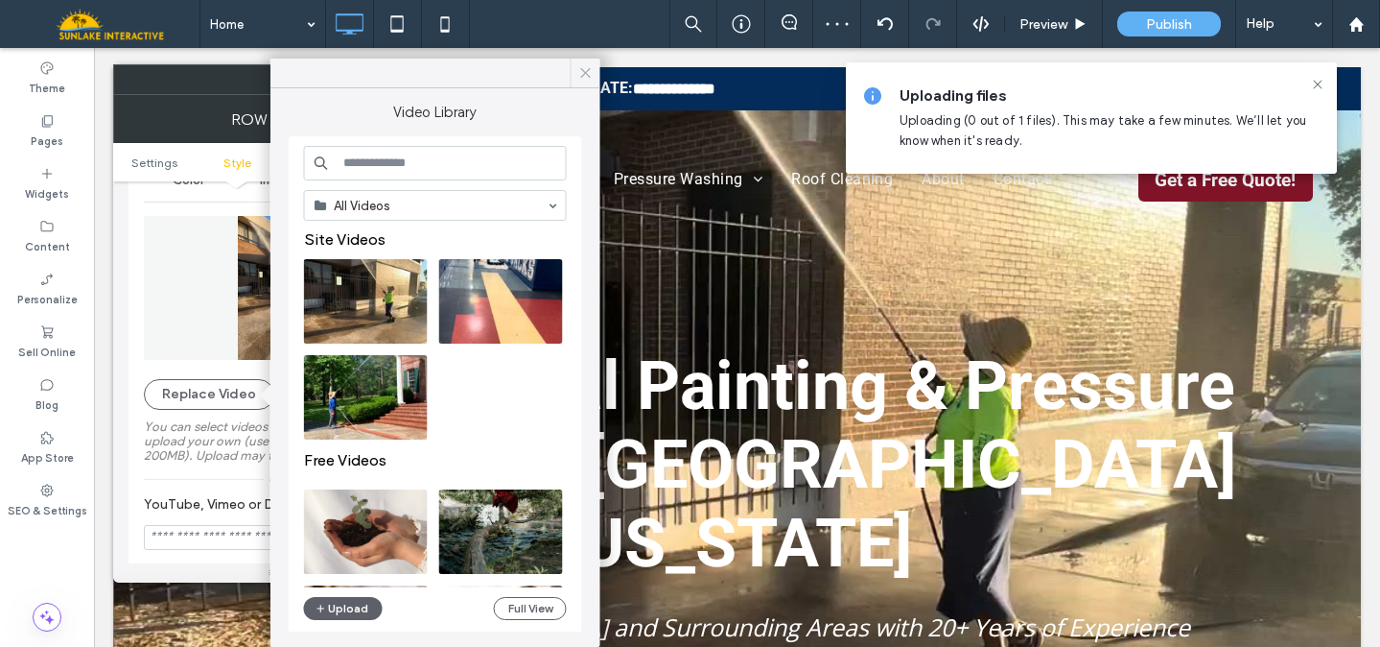
click at [588, 73] on icon at bounding box center [585, 72] width 17 height 17
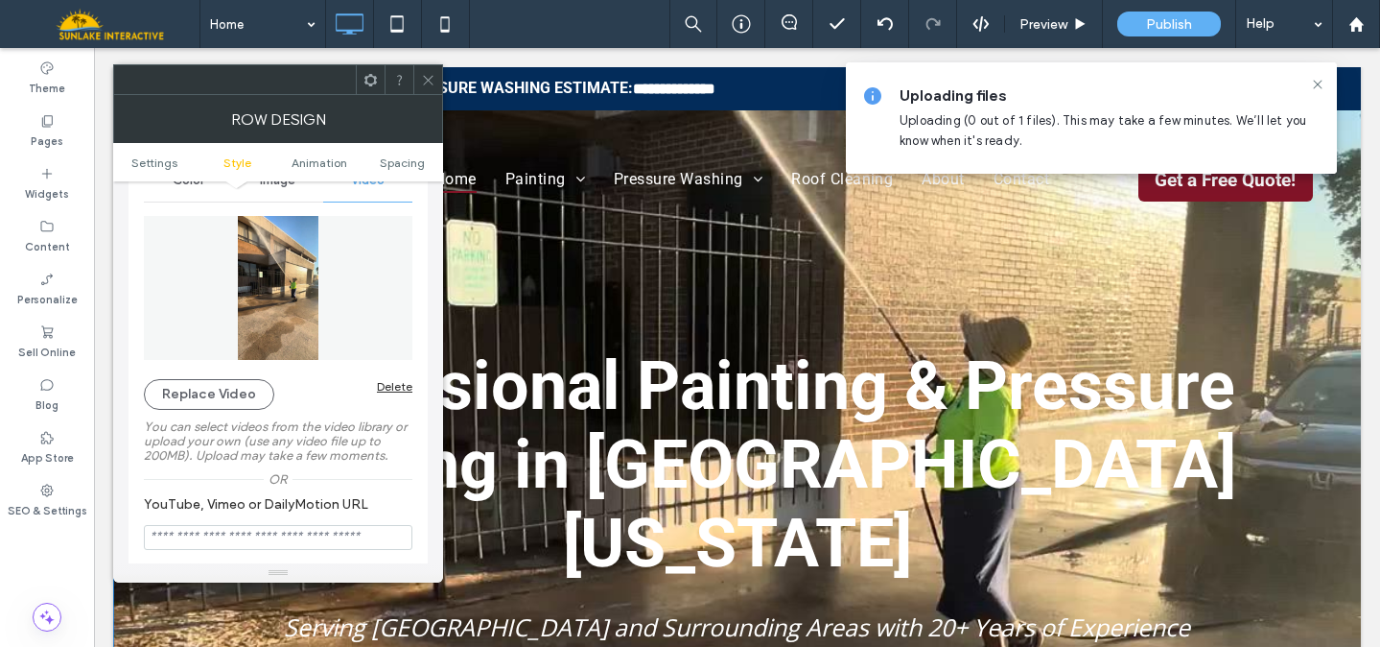
click at [292, 293] on img at bounding box center [278, 288] width 269 height 144
click at [225, 390] on button "Replace Video" at bounding box center [209, 394] width 130 height 31
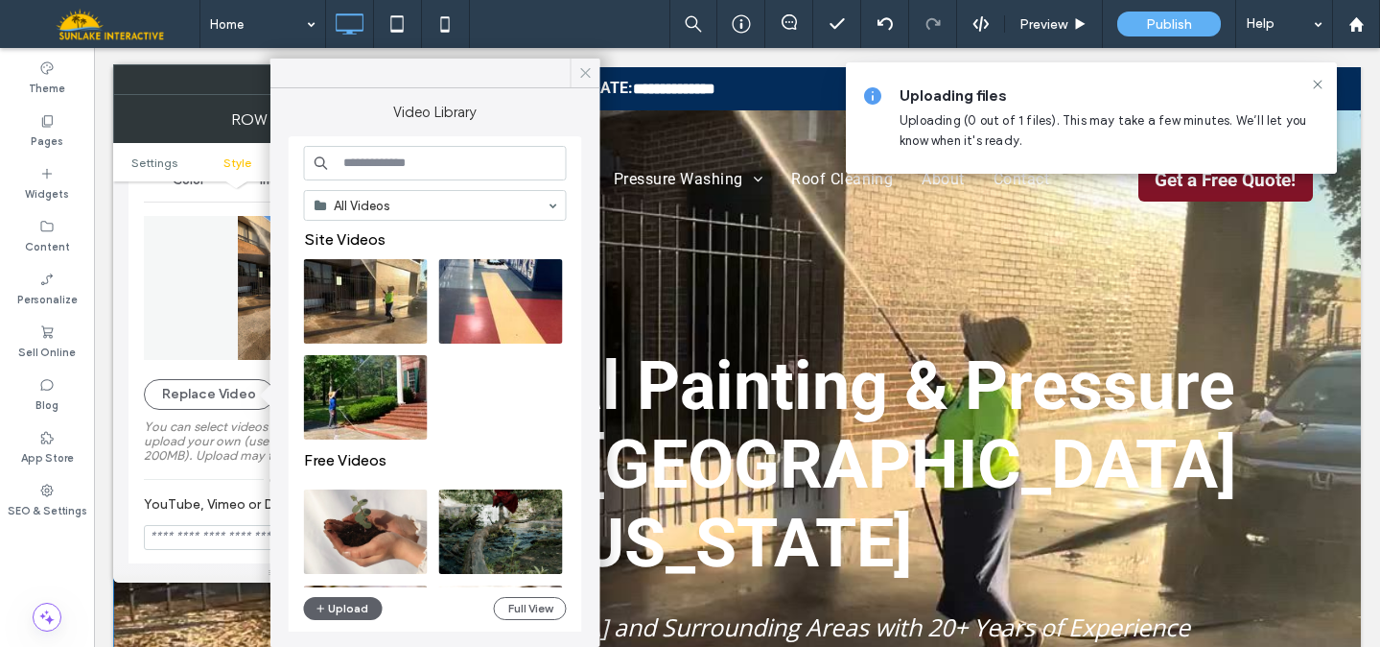
drag, startPoint x: 583, startPoint y: 68, endPoint x: 465, endPoint y: 20, distance: 127.4
click at [583, 68] on icon at bounding box center [585, 72] width 17 height 17
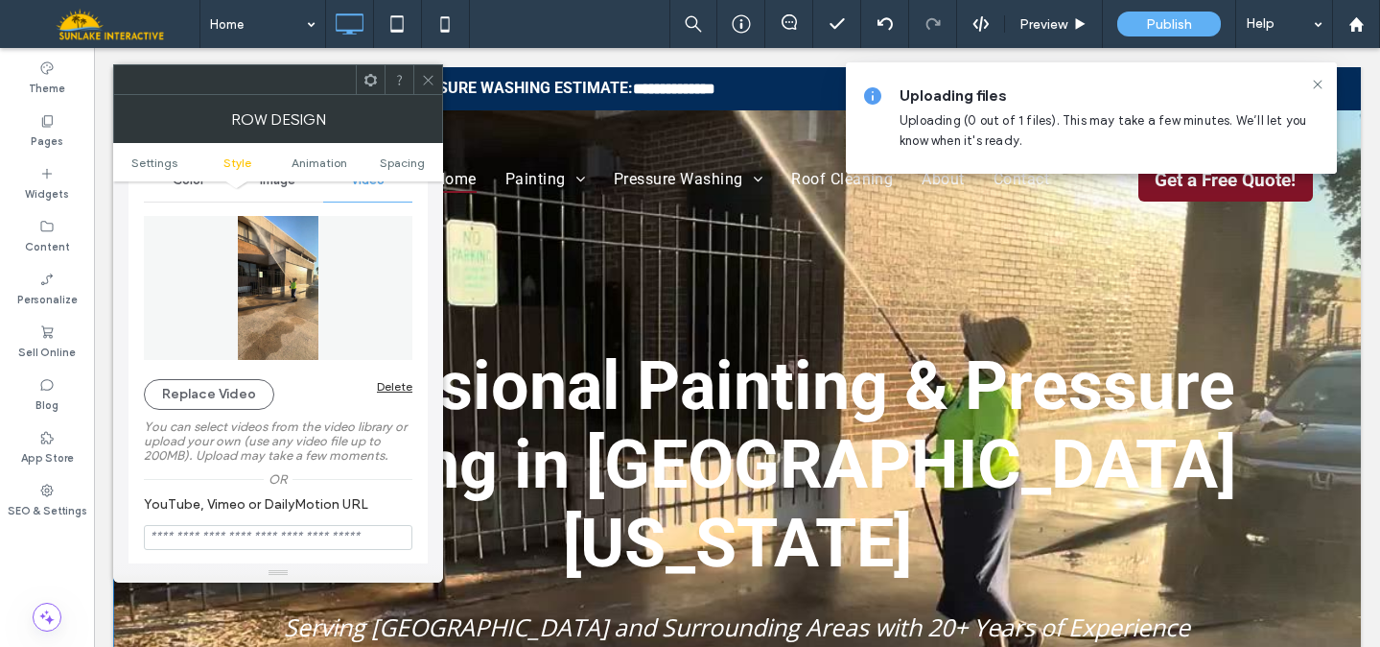
drag, startPoint x: 442, startPoint y: 74, endPoint x: 530, endPoint y: 41, distance: 93.2
click at [442, 74] on div at bounding box center [278, 79] width 330 height 31
click at [1317, 87] on icon at bounding box center [1317, 84] width 15 height 15
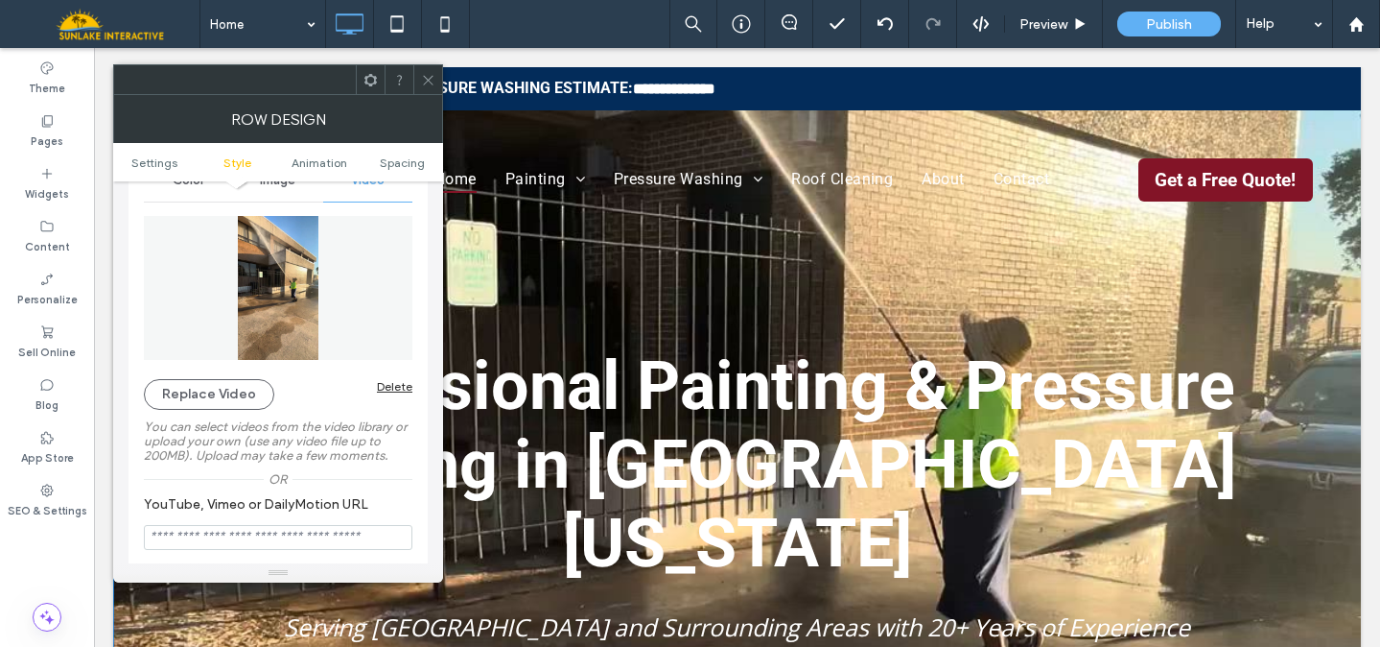
click at [430, 77] on icon at bounding box center [428, 80] width 14 height 14
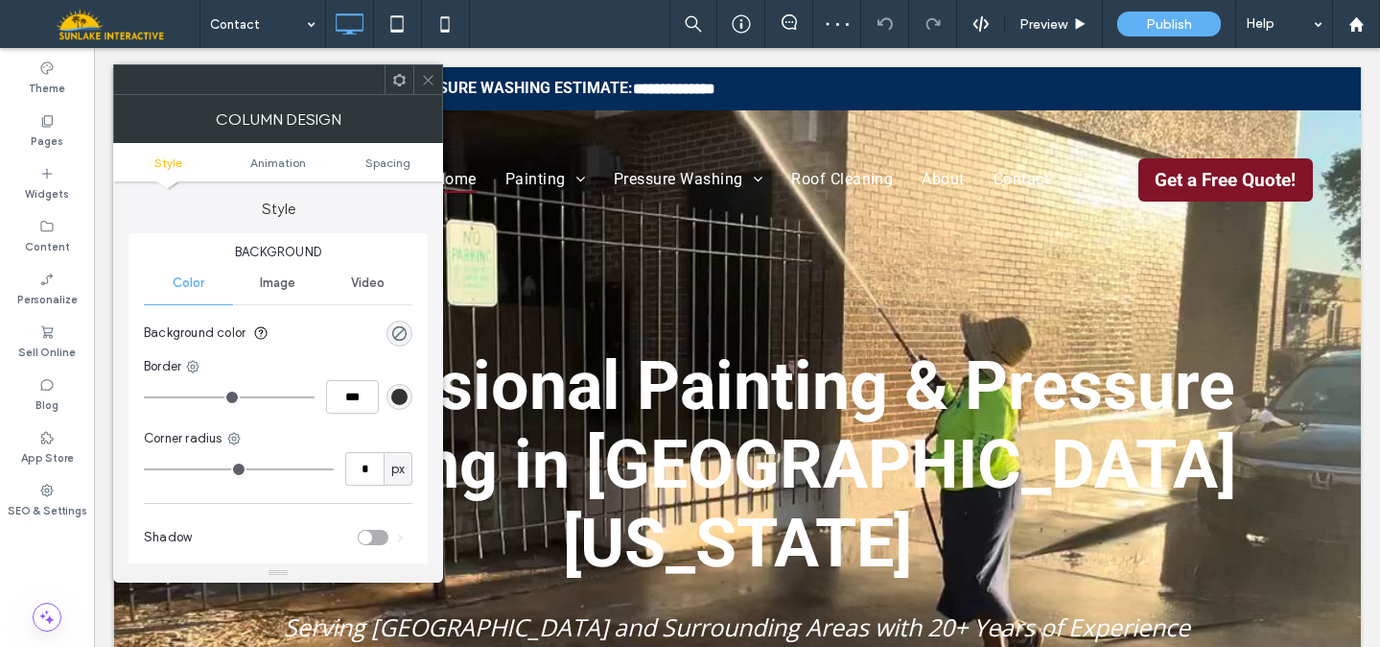
click at [436, 75] on div at bounding box center [427, 79] width 29 height 29
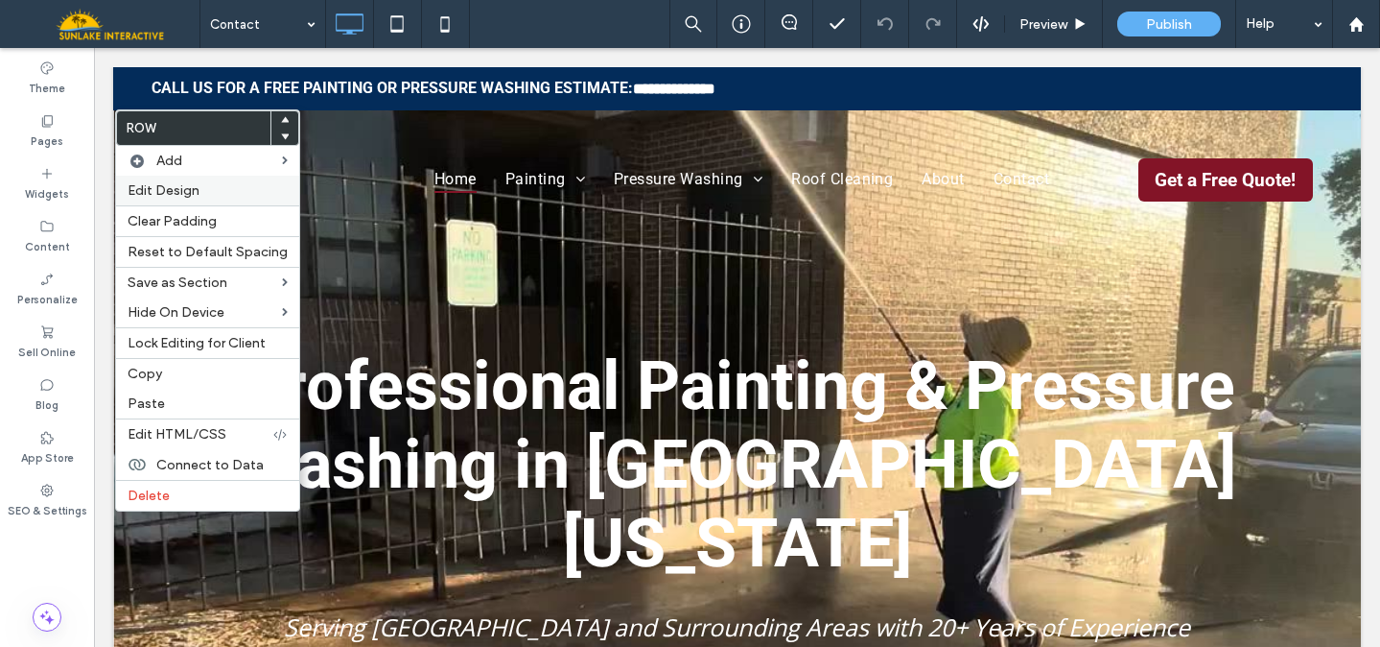
click at [144, 192] on span "Edit Design" at bounding box center [164, 190] width 72 height 16
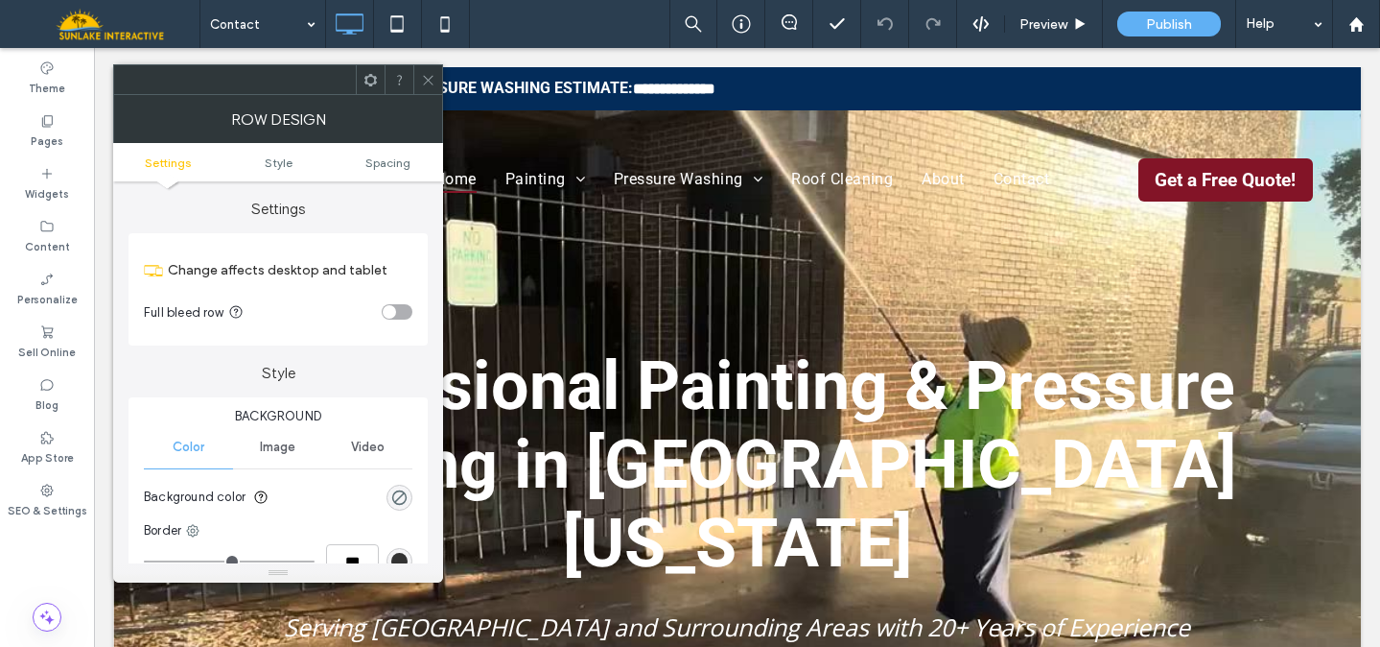
click at [298, 454] on div "Image" at bounding box center [277, 447] width 89 height 42
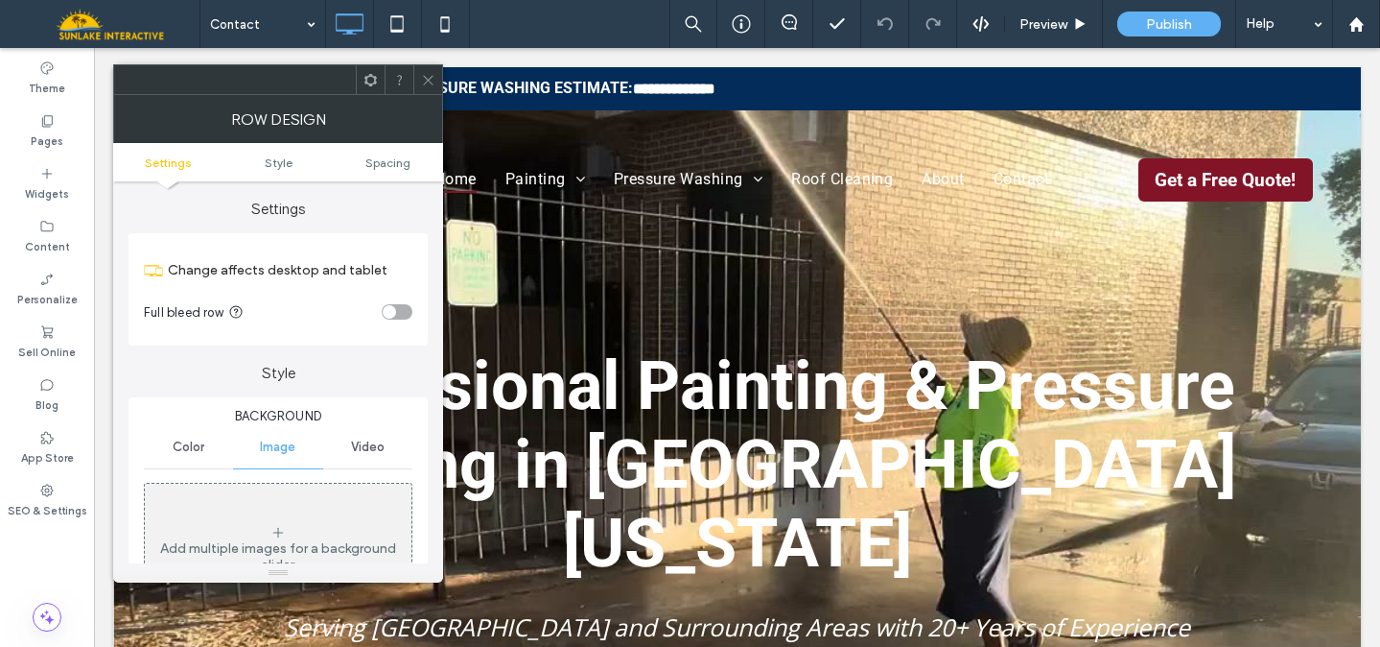
click at [429, 83] on icon at bounding box center [428, 80] width 14 height 14
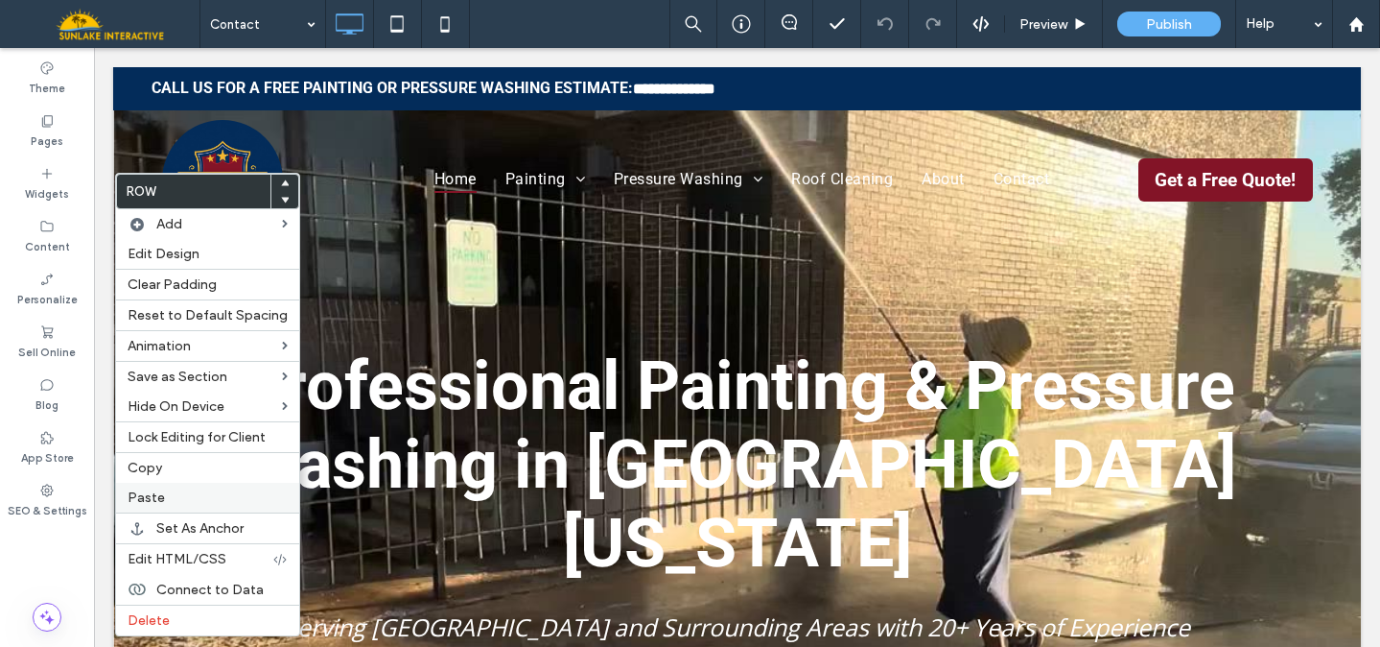
click at [161, 508] on div "Paste" at bounding box center [207, 498] width 183 height 30
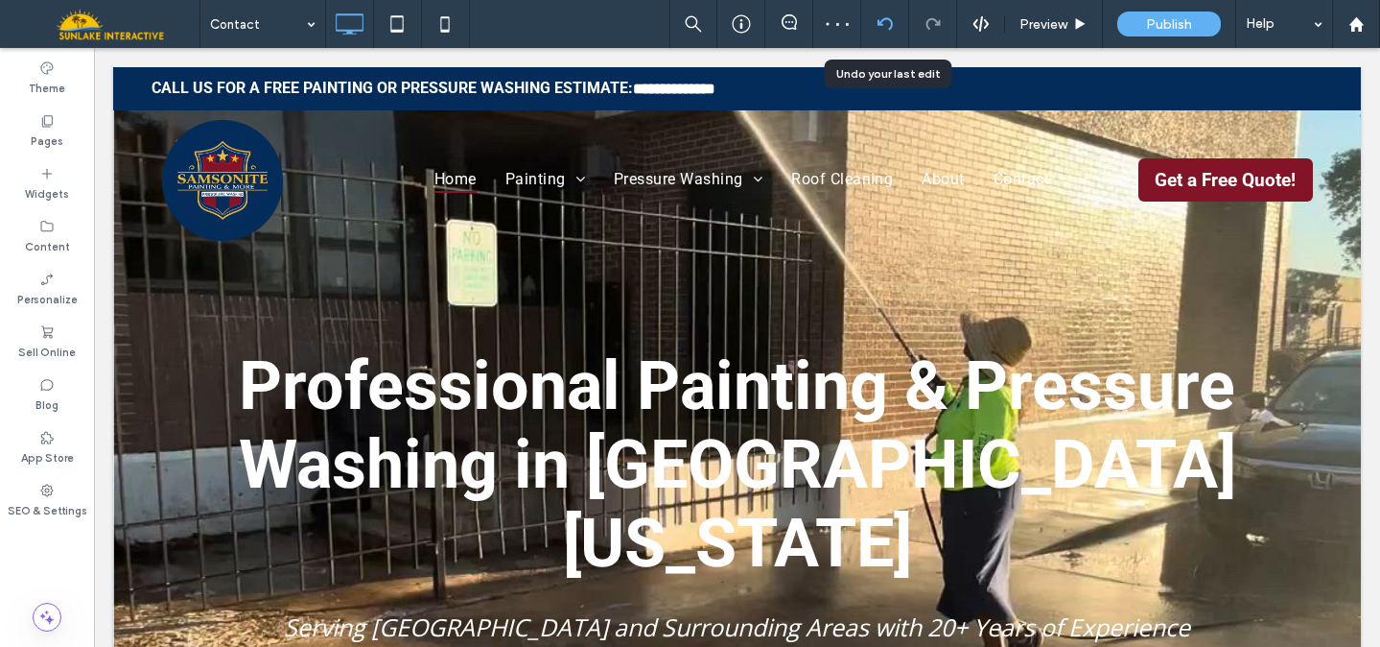
click at [895, 14] on div at bounding box center [885, 24] width 48 height 48
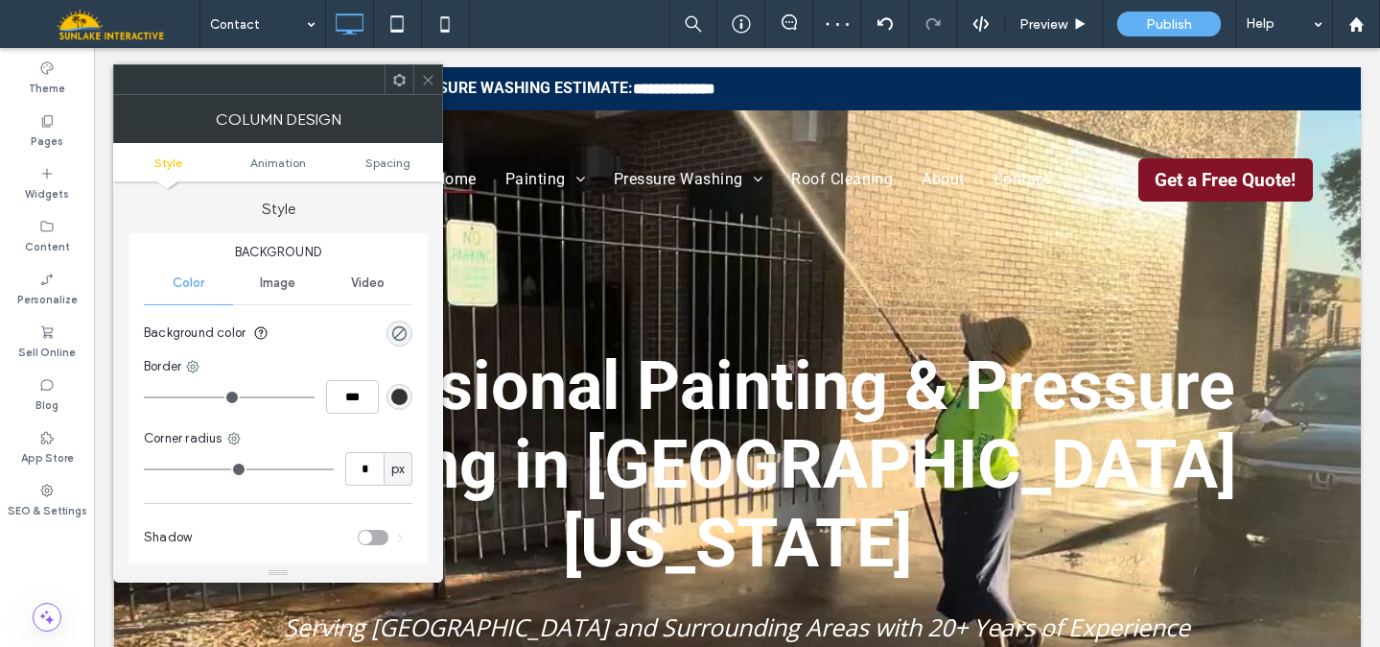
click at [427, 74] on icon at bounding box center [428, 80] width 14 height 14
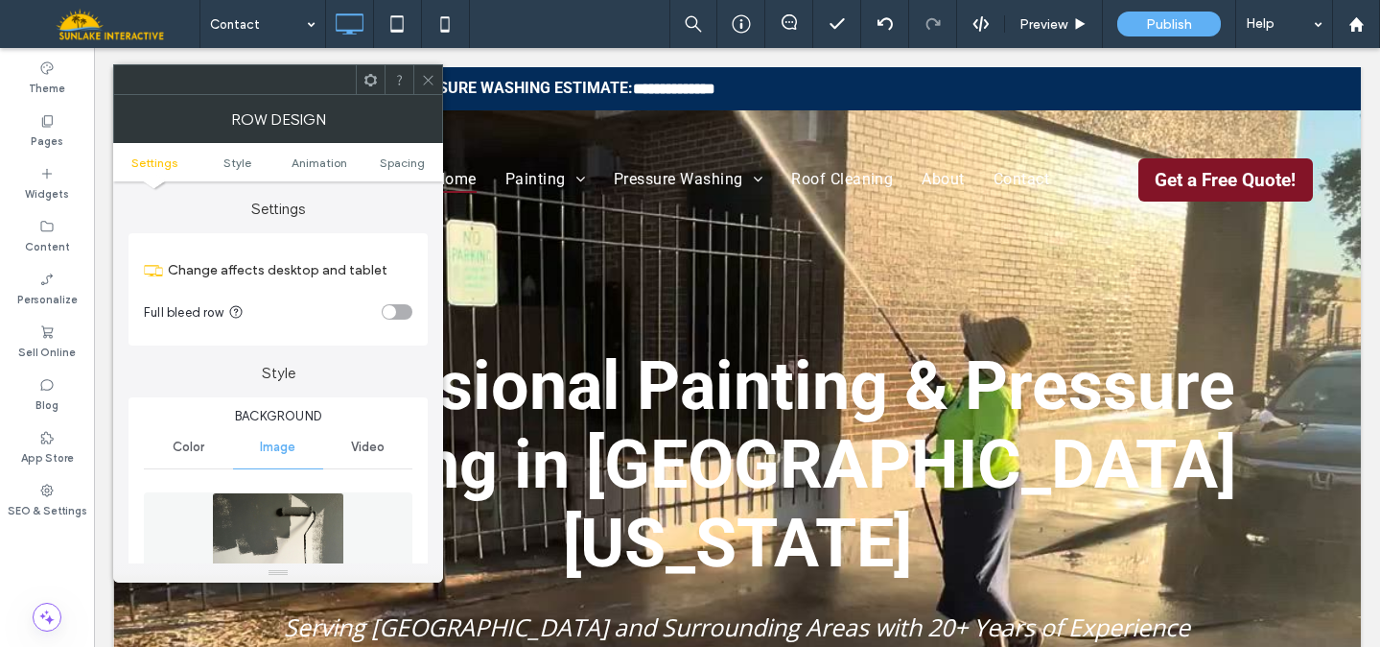
scroll to position [115, 0]
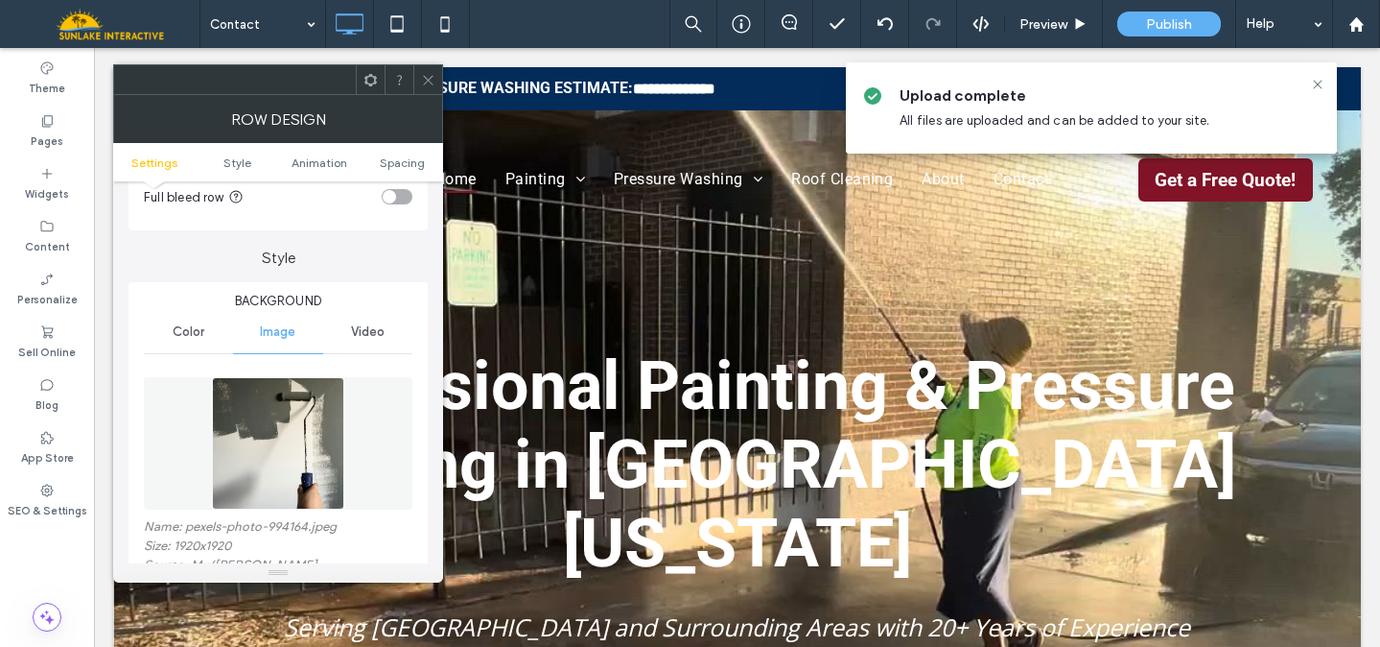
click at [277, 432] on img at bounding box center [278, 443] width 132 height 132
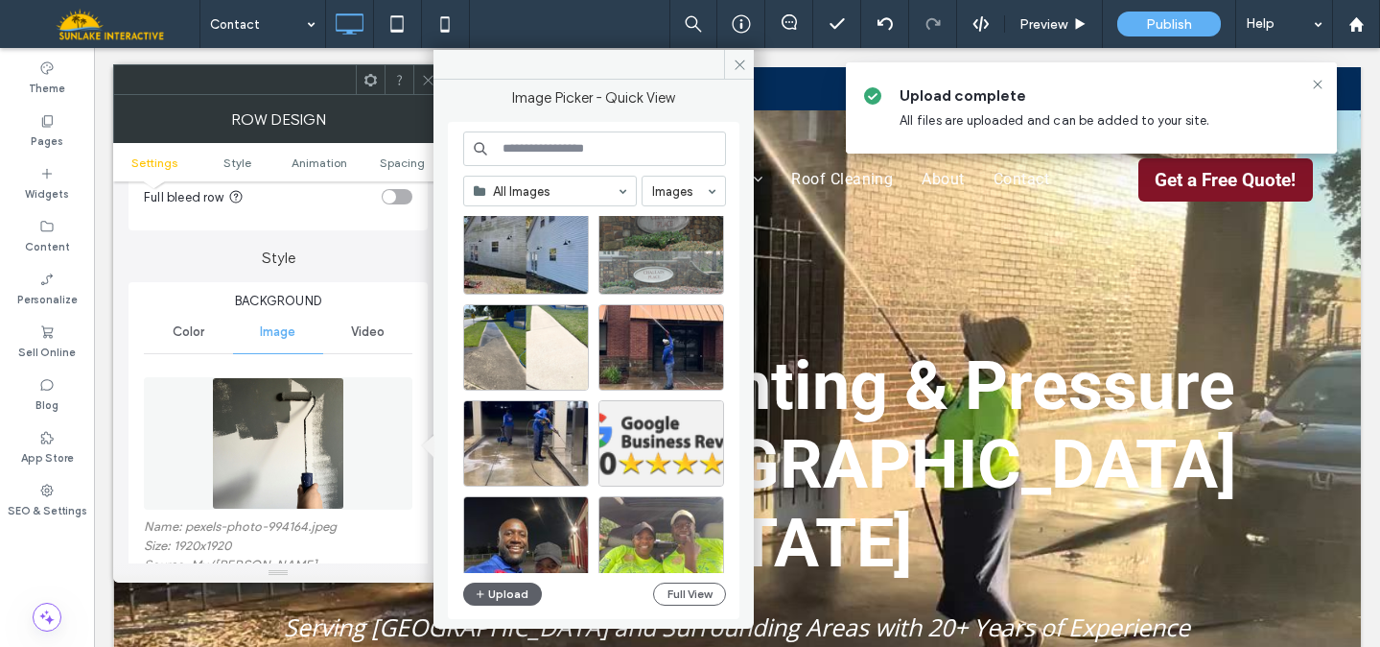
scroll to position [0, 0]
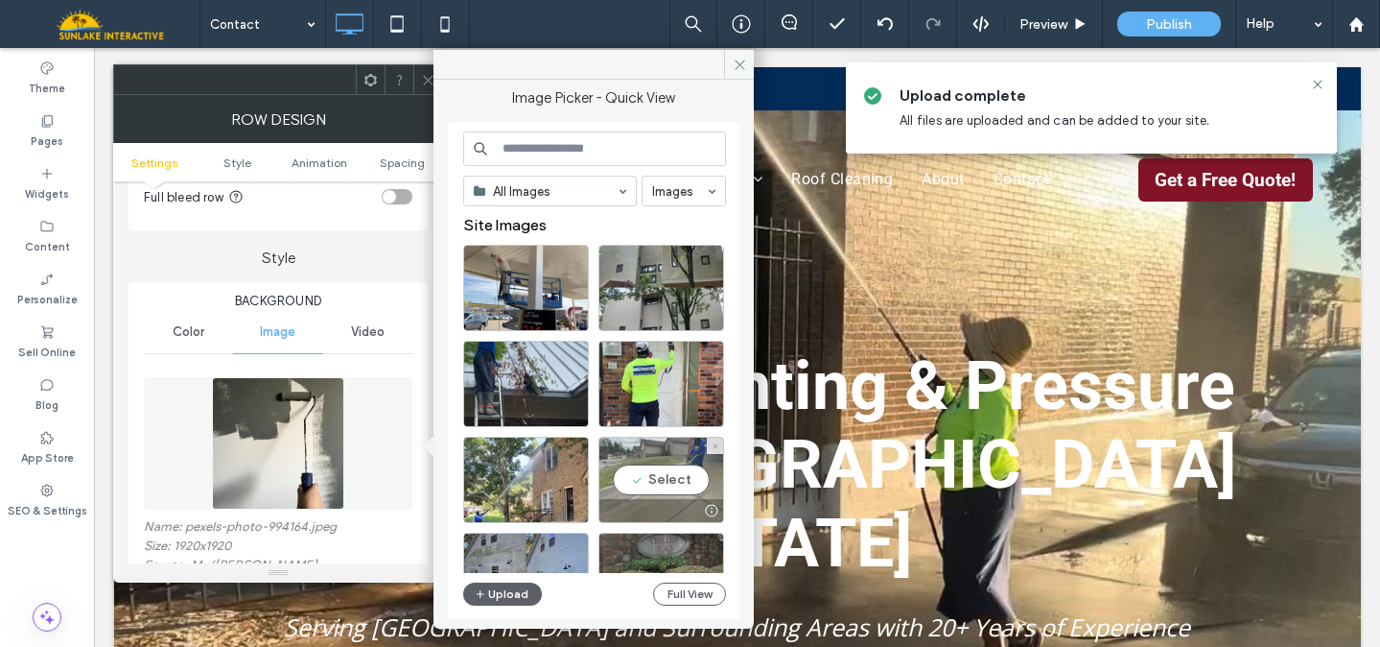
click at [649, 469] on div "Select" at bounding box center [662, 479] width 126 height 86
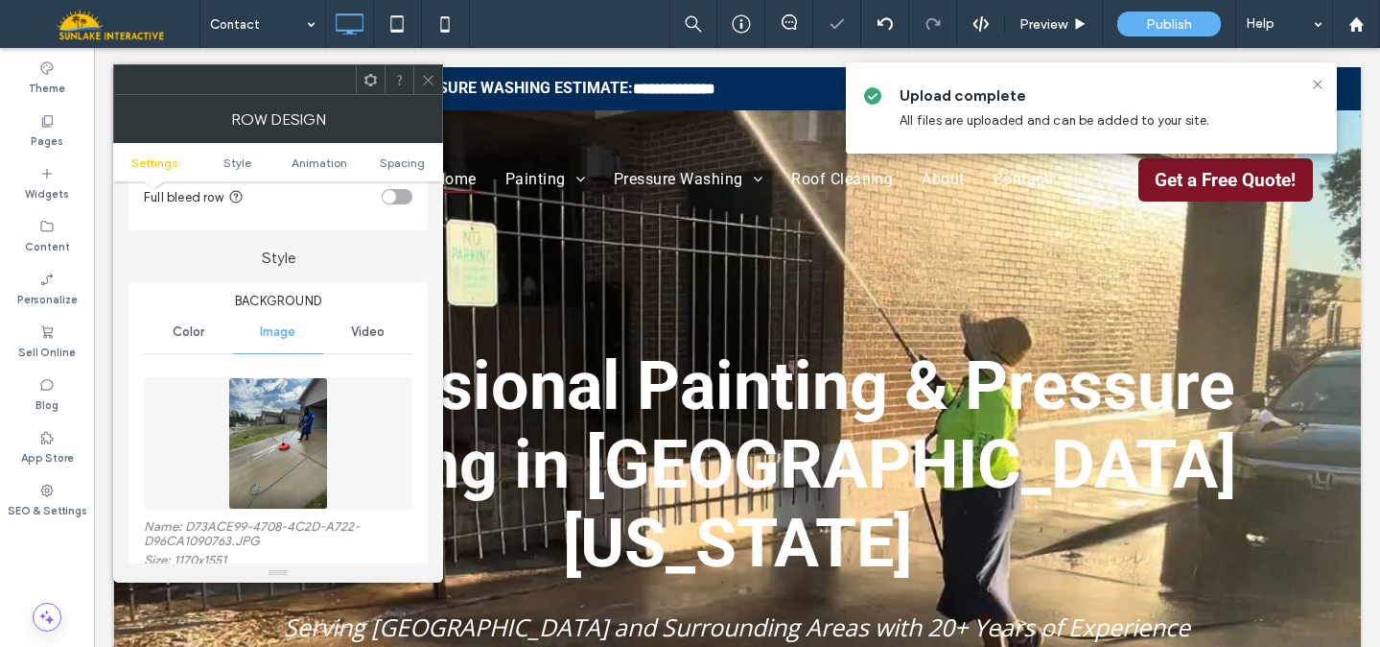
click at [245, 493] on img at bounding box center [278, 443] width 101 height 132
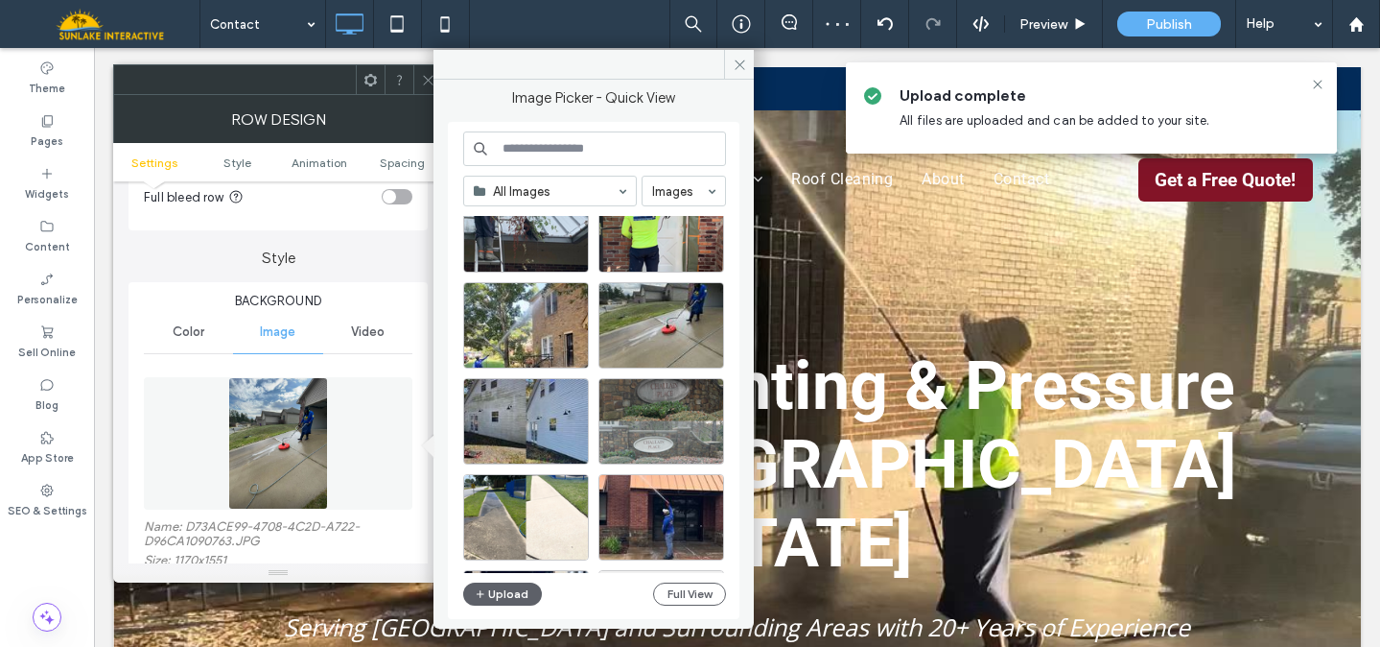
scroll to position [169, 0]
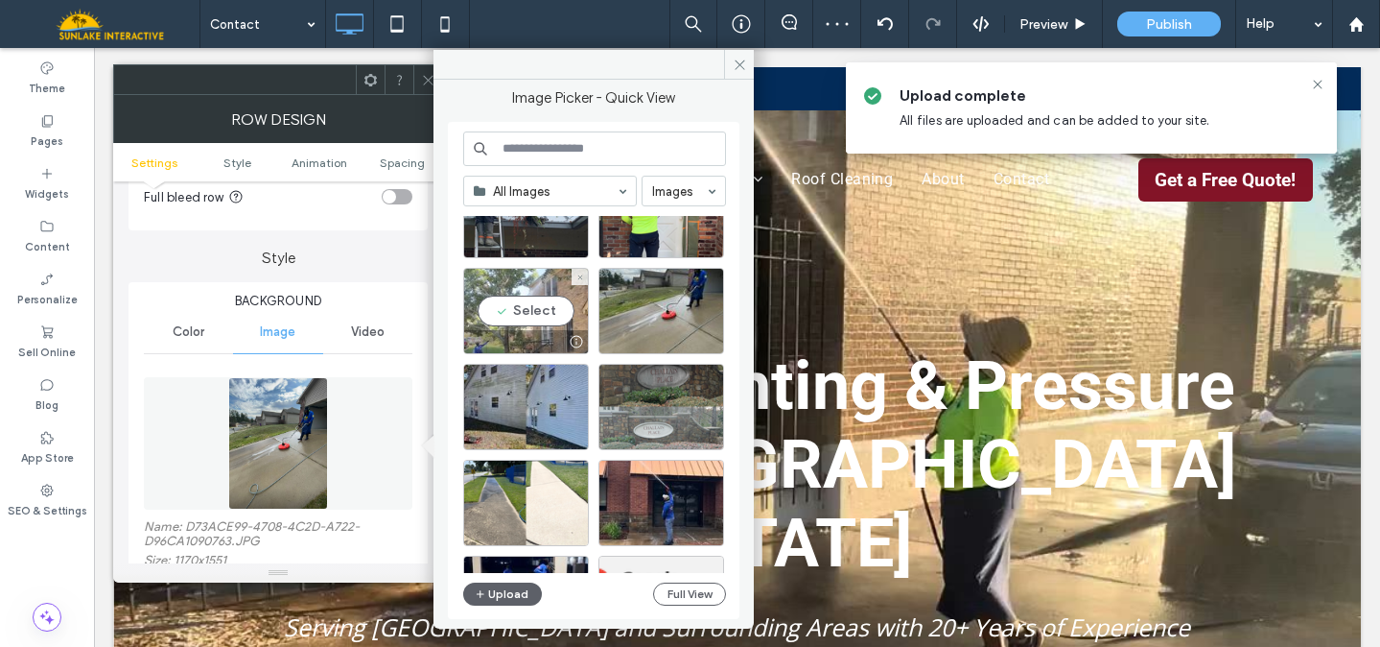
click at [540, 291] on div "Select" at bounding box center [526, 311] width 126 height 86
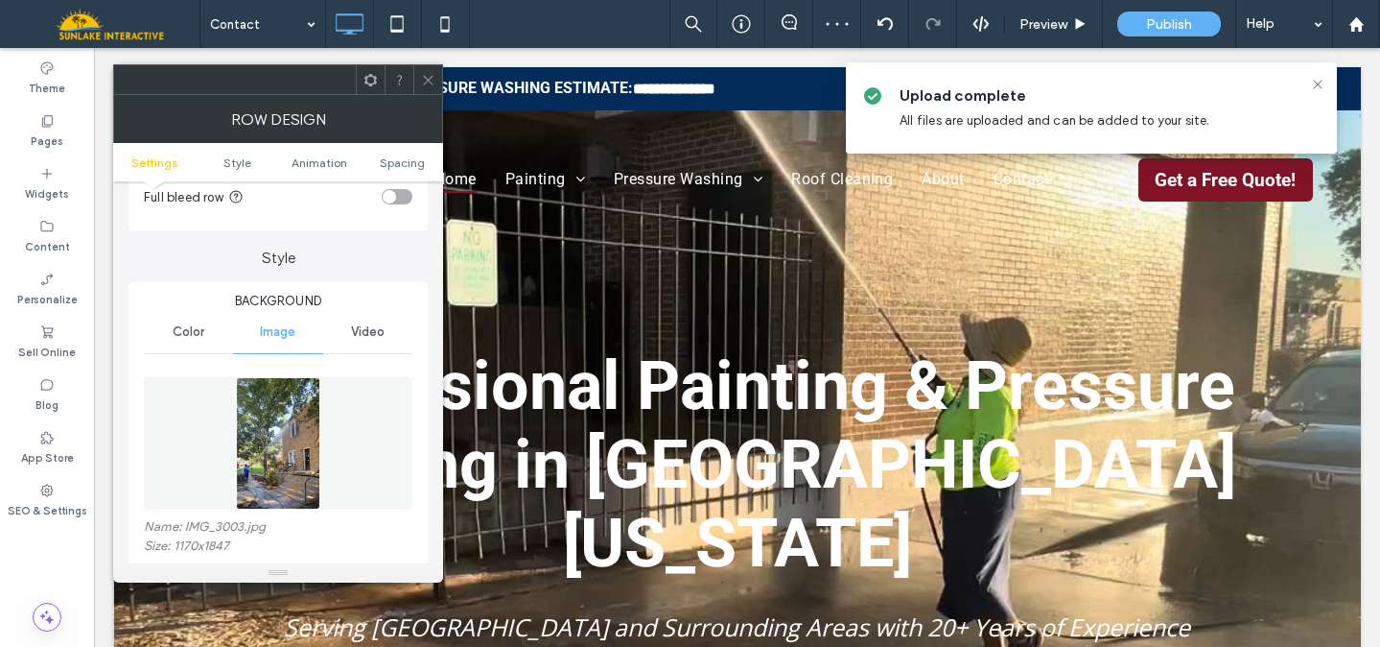
click at [273, 491] on img at bounding box center [278, 443] width 84 height 132
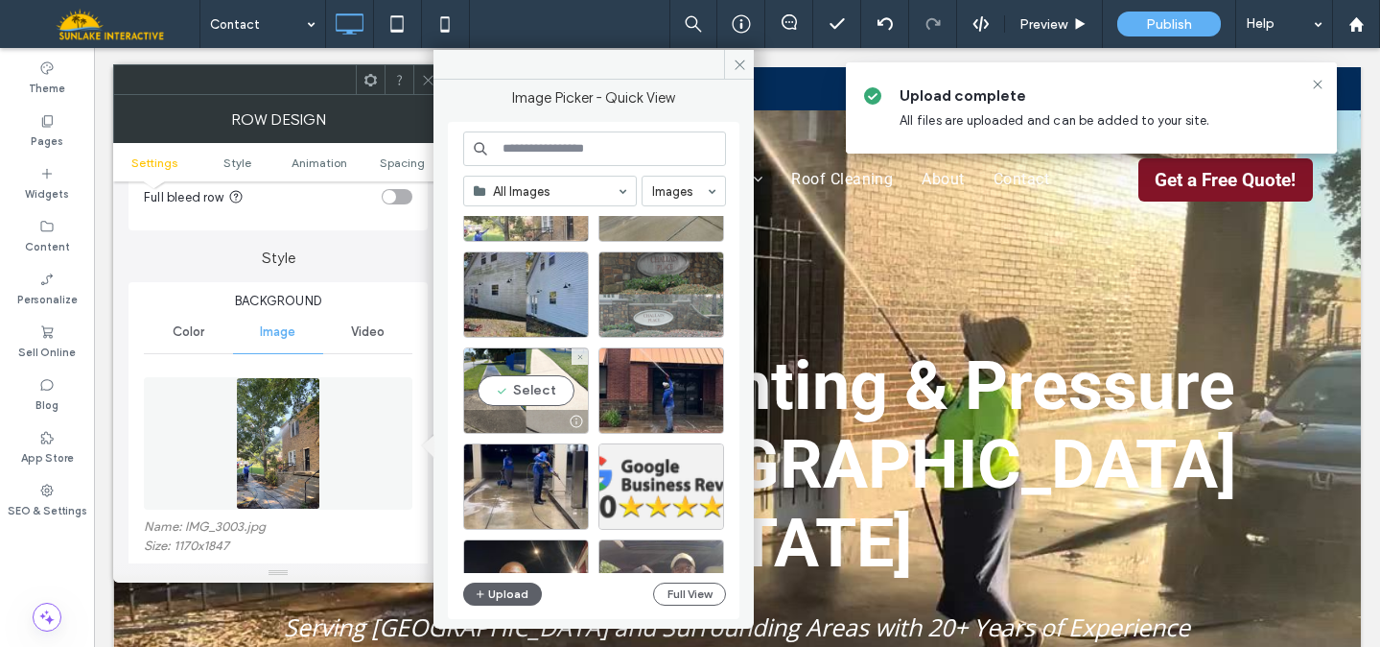
scroll to position [285, 0]
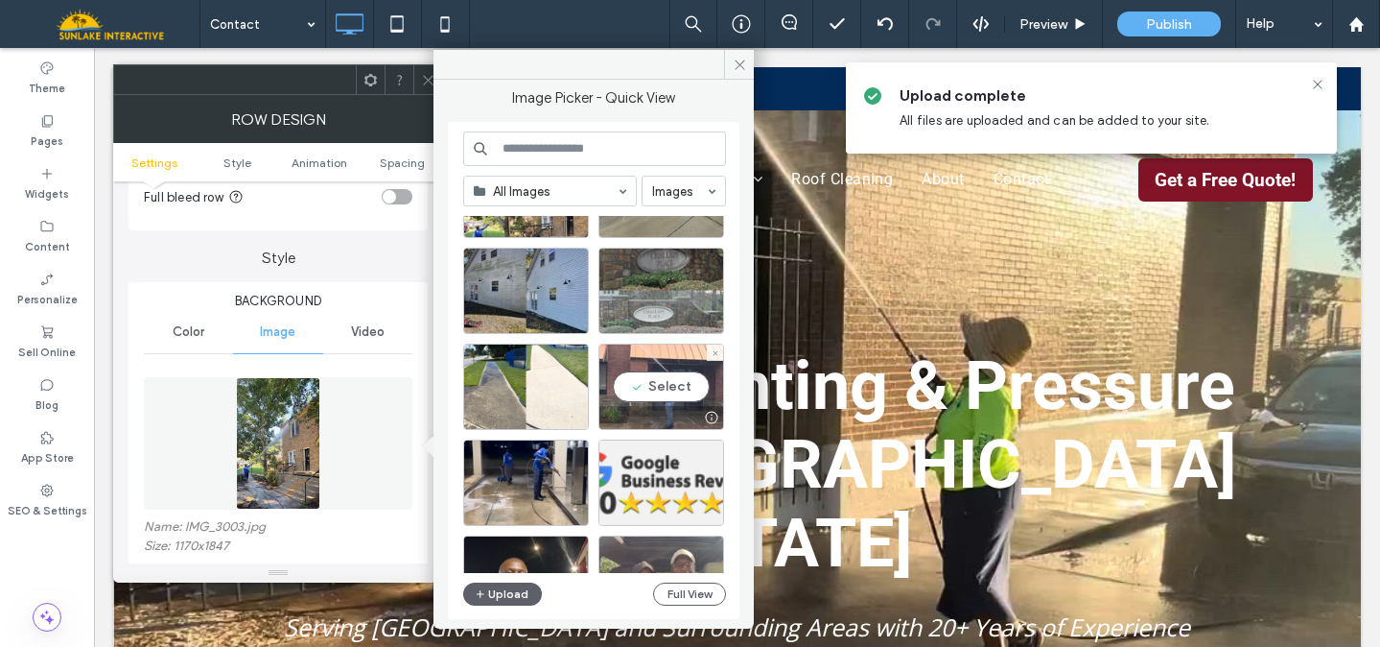
click at [640, 359] on div "Select" at bounding box center [662, 386] width 126 height 86
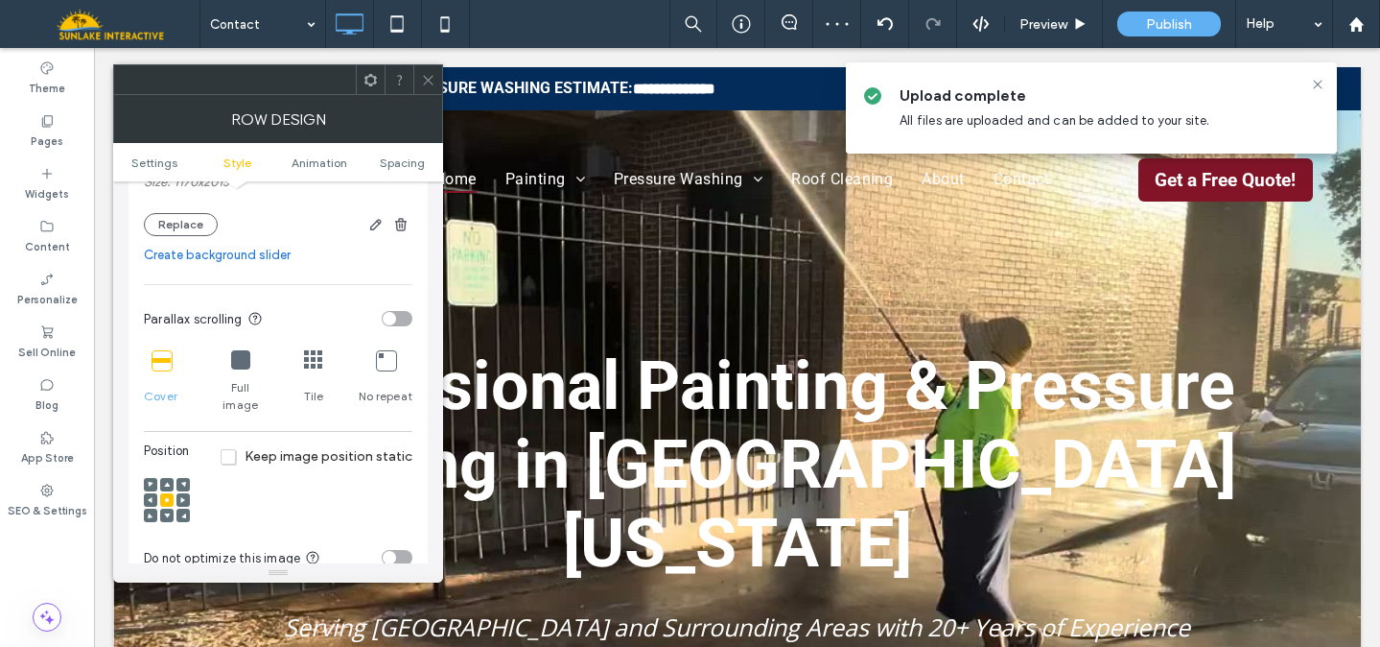
scroll to position [548, 0]
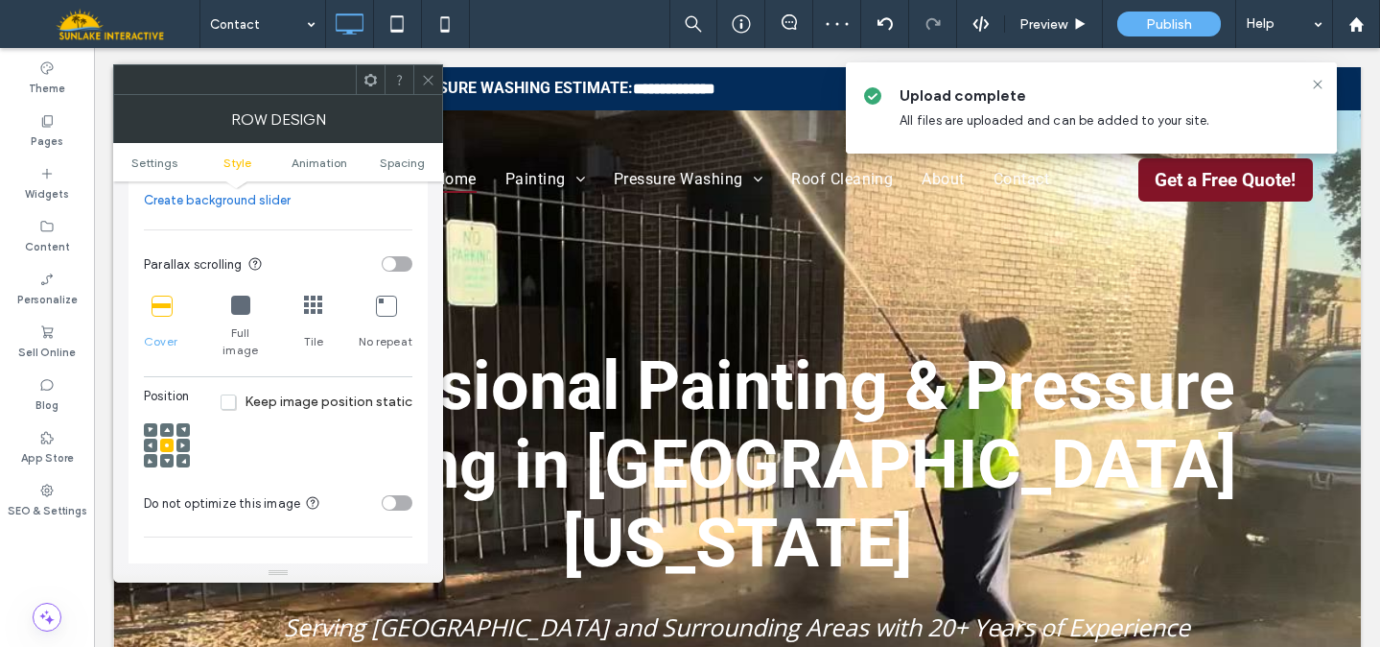
click at [164, 427] on icon at bounding box center [167, 430] width 6 height 6
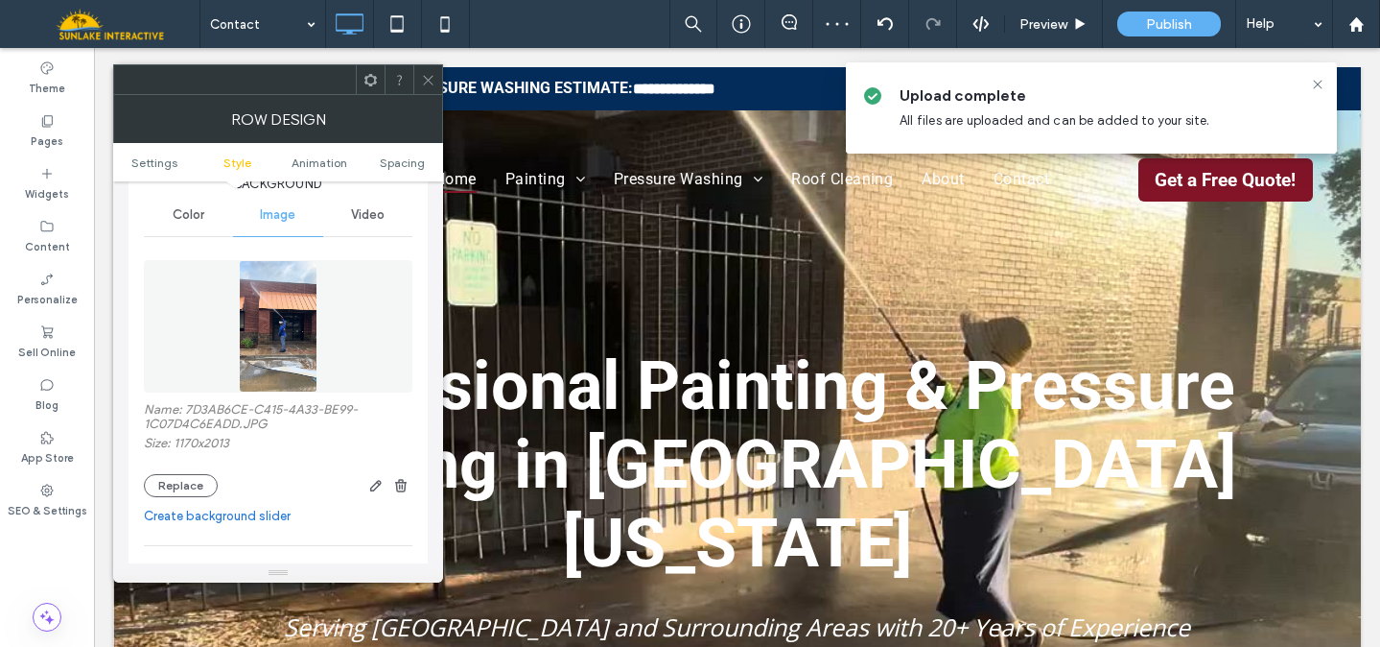
scroll to position [224, 0]
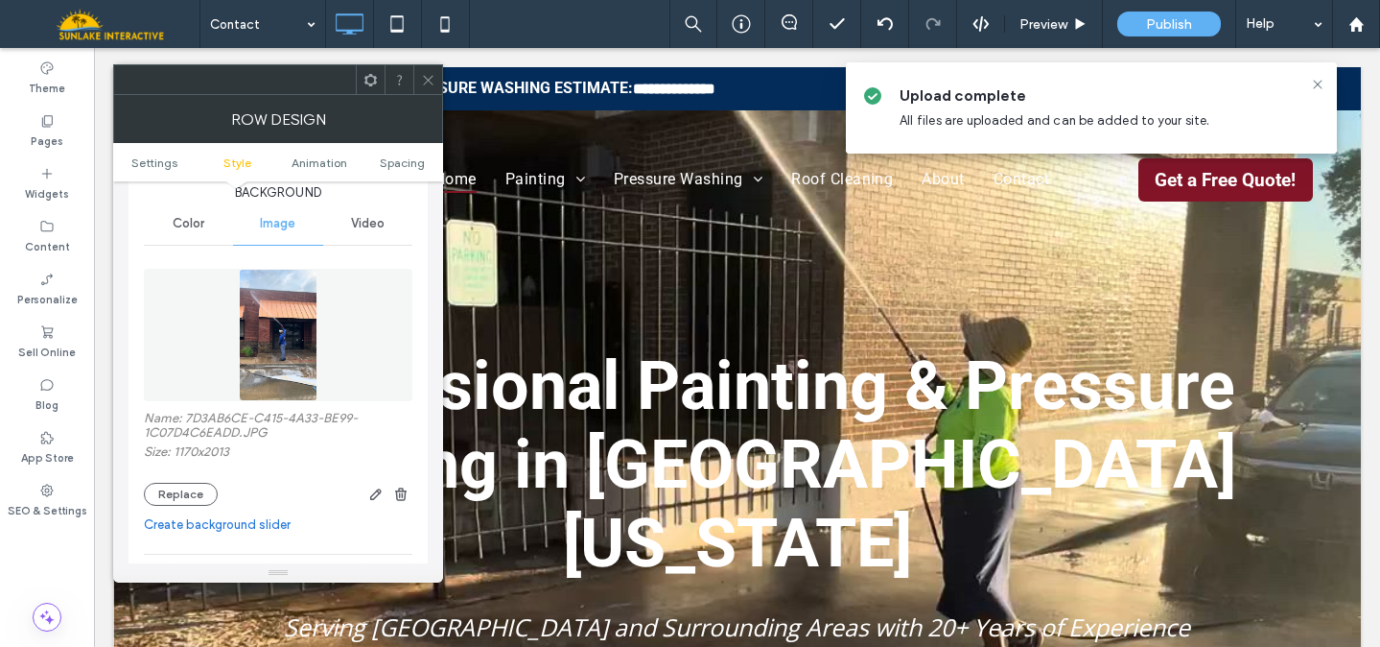
click at [252, 321] on img at bounding box center [278, 335] width 78 height 132
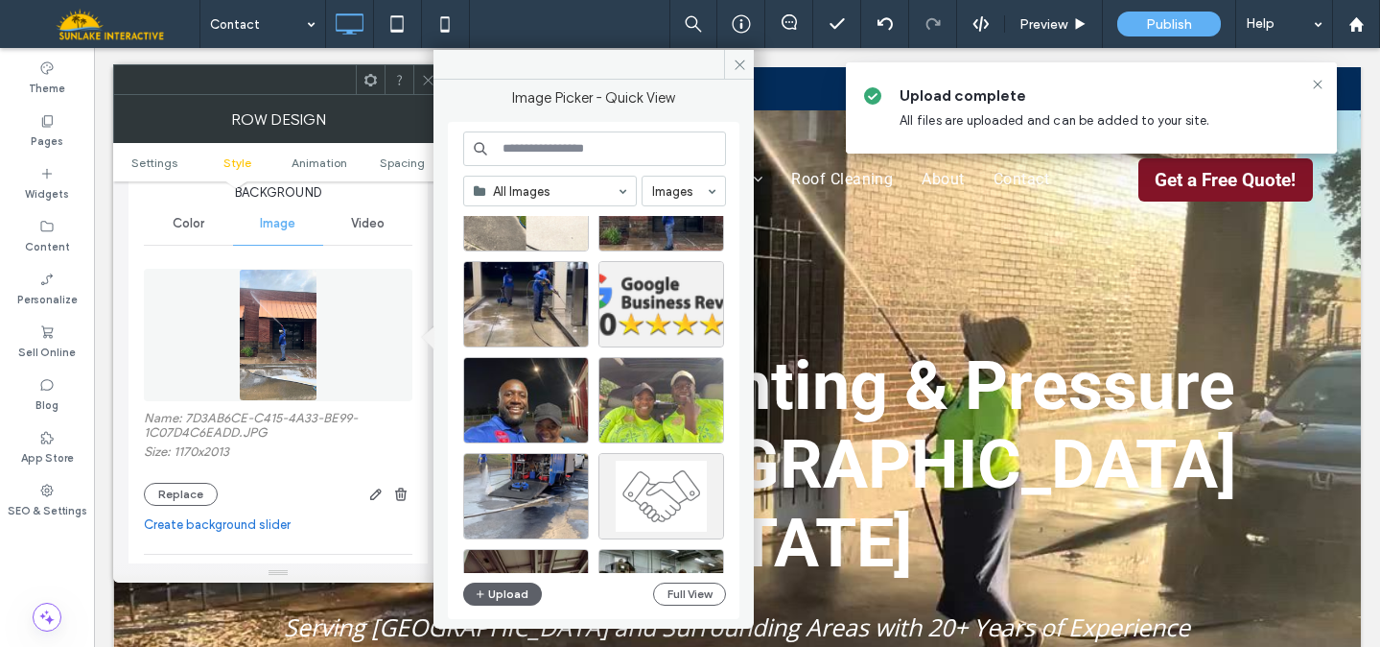
scroll to position [472, 0]
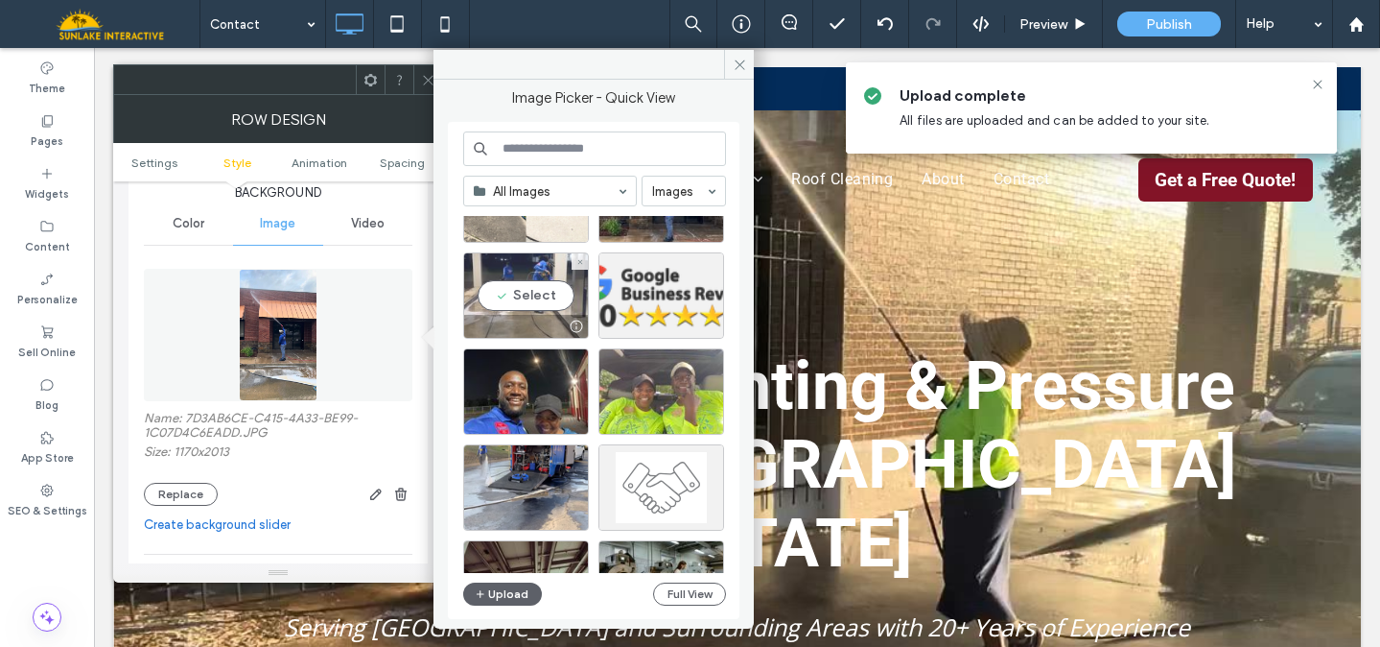
click at [530, 282] on div "Select" at bounding box center [526, 295] width 126 height 86
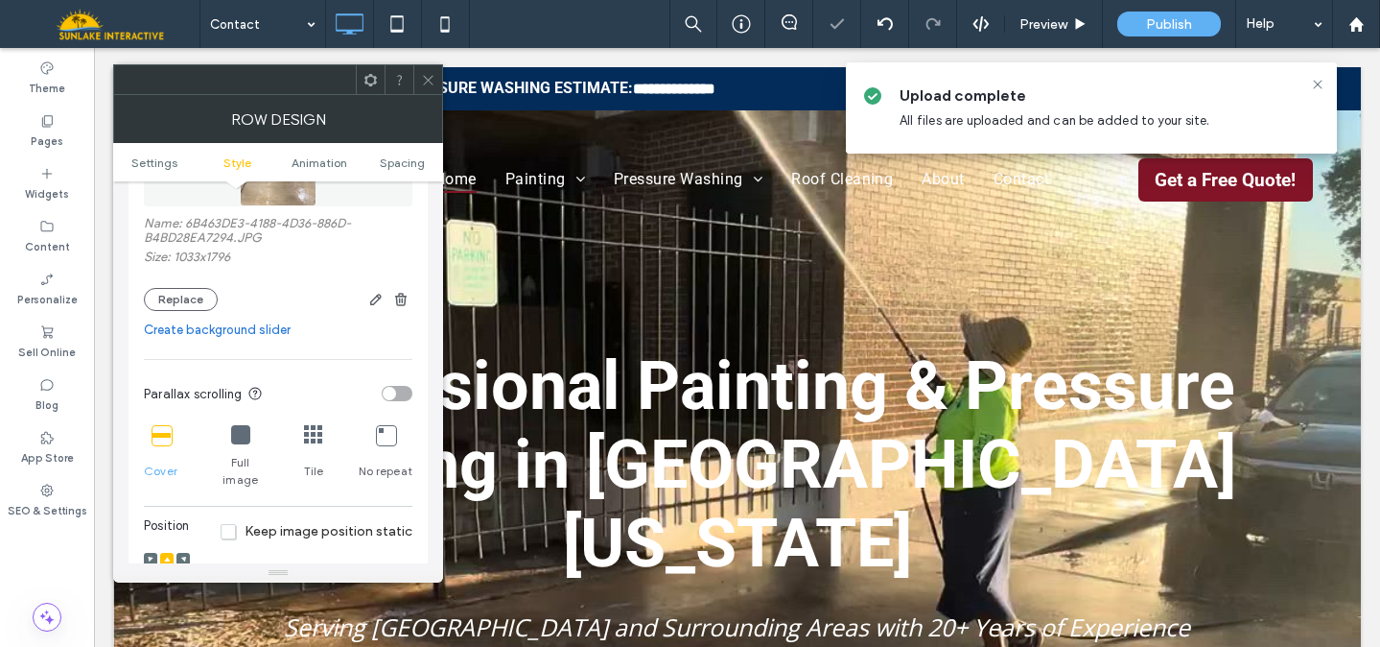
scroll to position [499, 0]
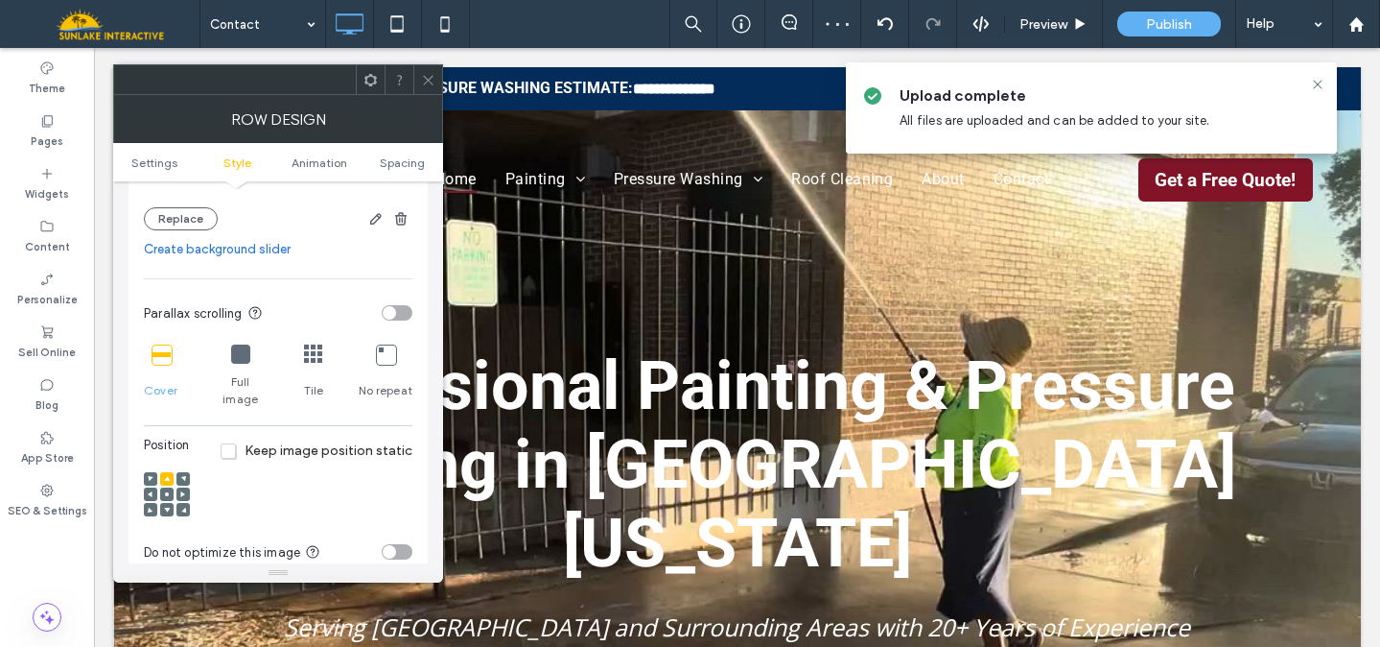
click at [164, 487] on span at bounding box center [167, 493] width 6 height 13
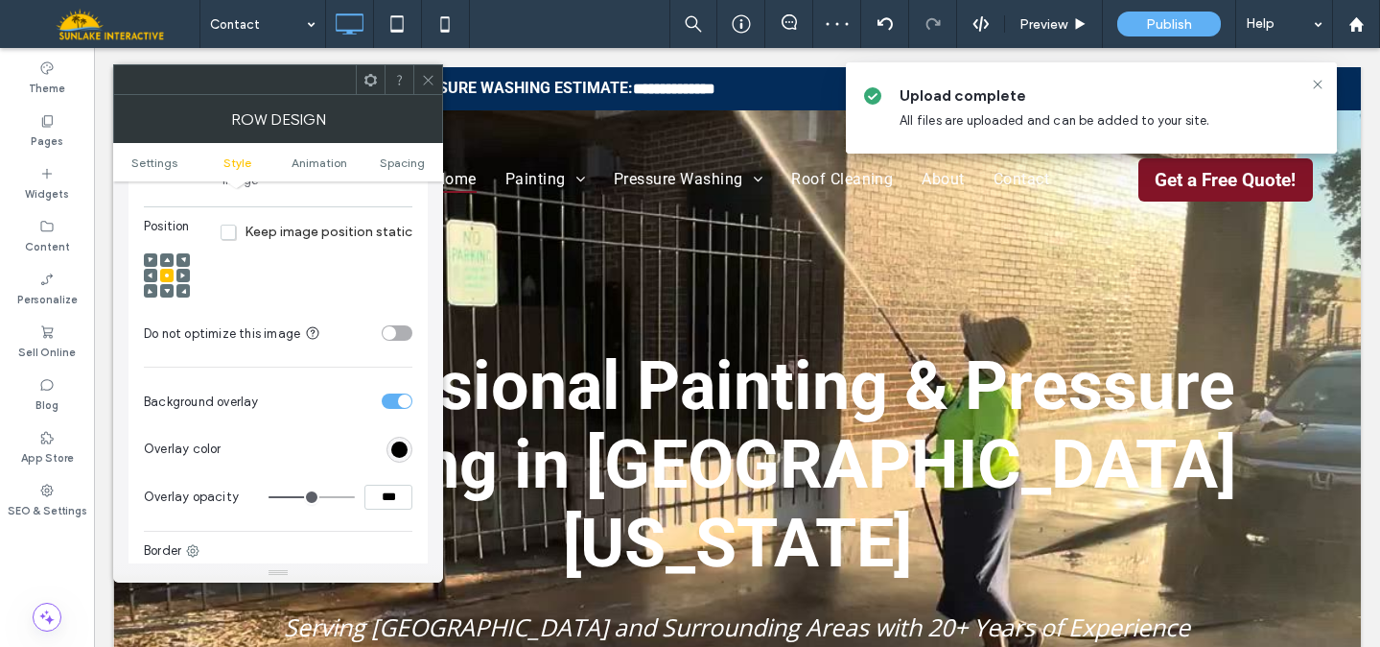
scroll to position [776, 0]
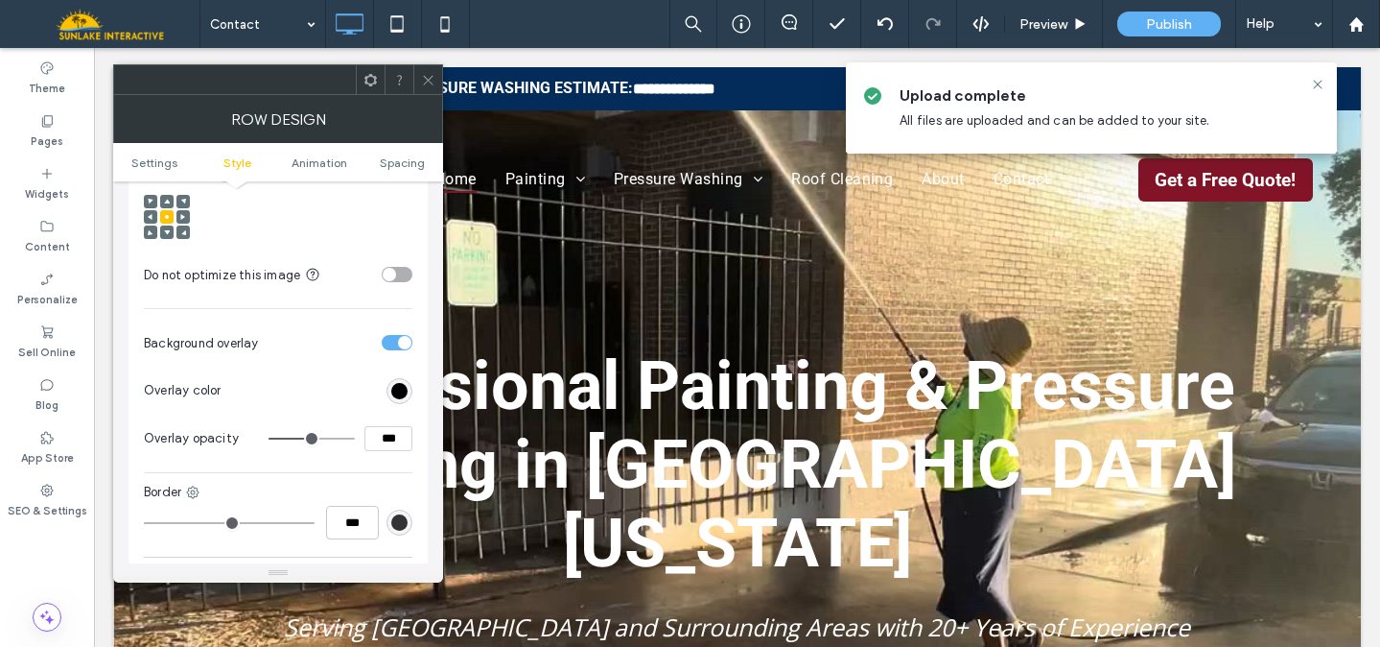
click at [402, 378] on div "rgb(0, 0, 0)" at bounding box center [400, 391] width 26 height 26
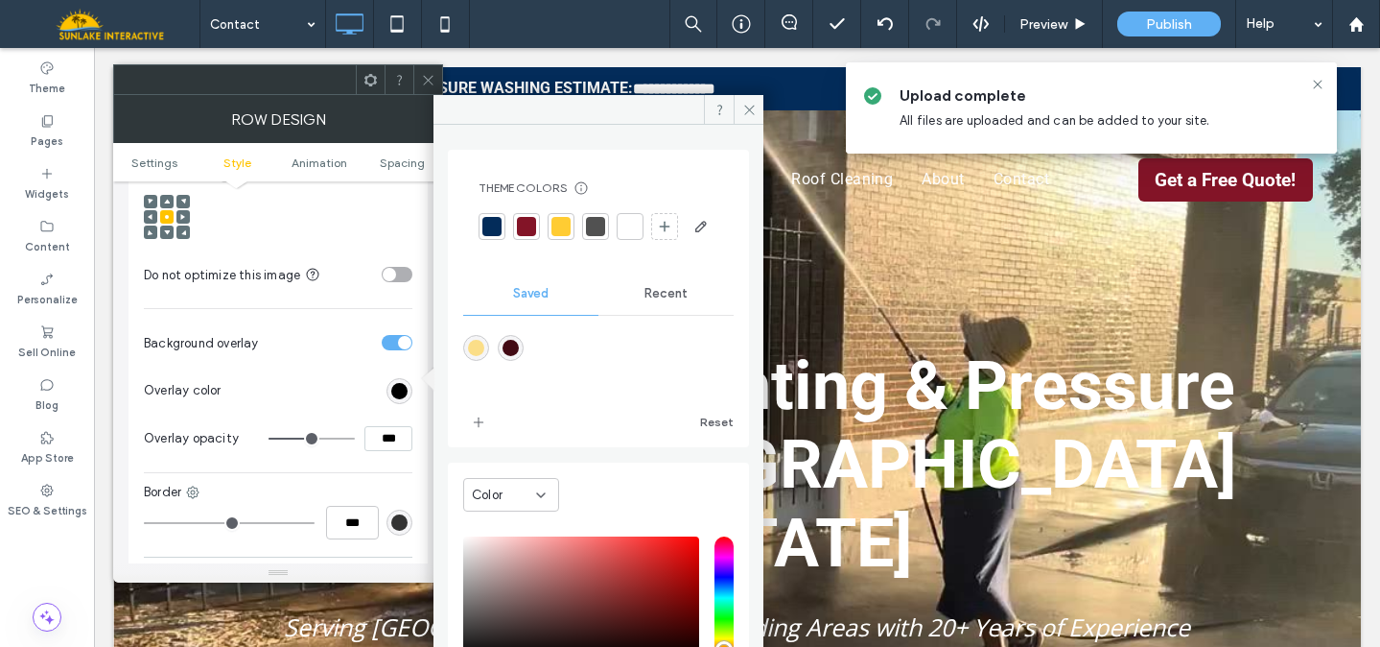
click at [492, 217] on div at bounding box center [492, 226] width 19 height 19
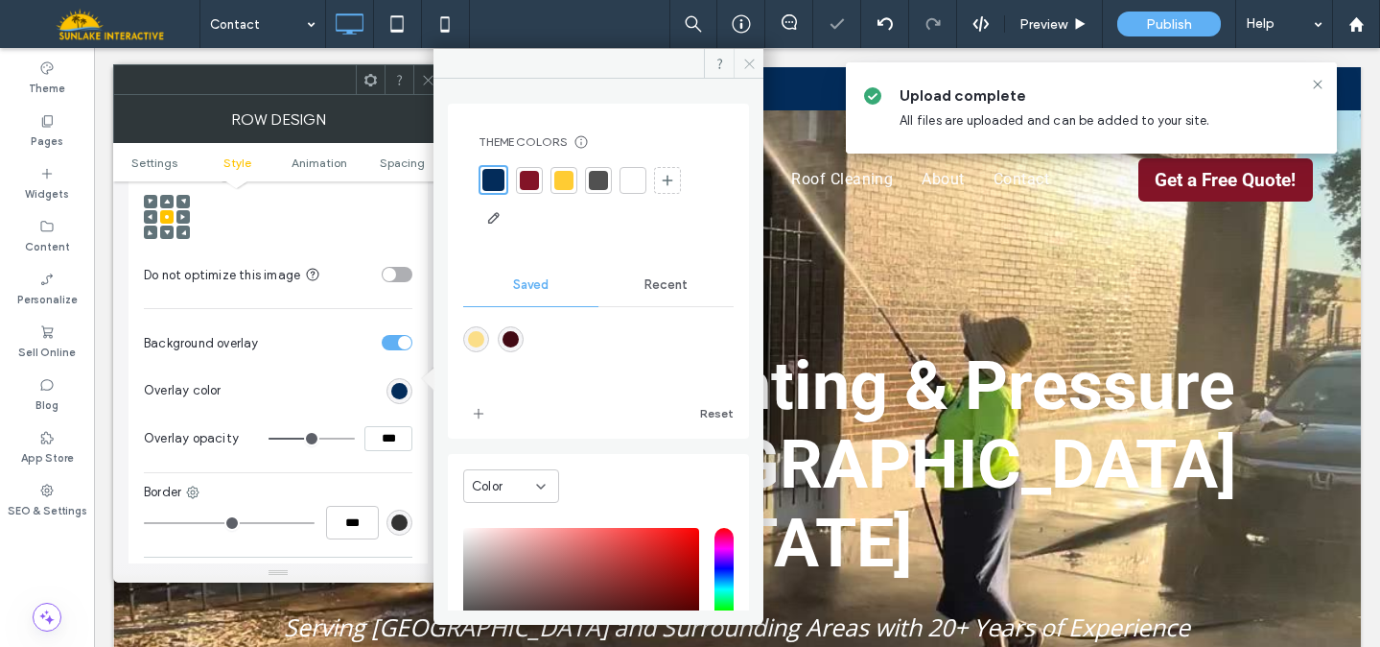
click at [739, 58] on span at bounding box center [749, 63] width 30 height 29
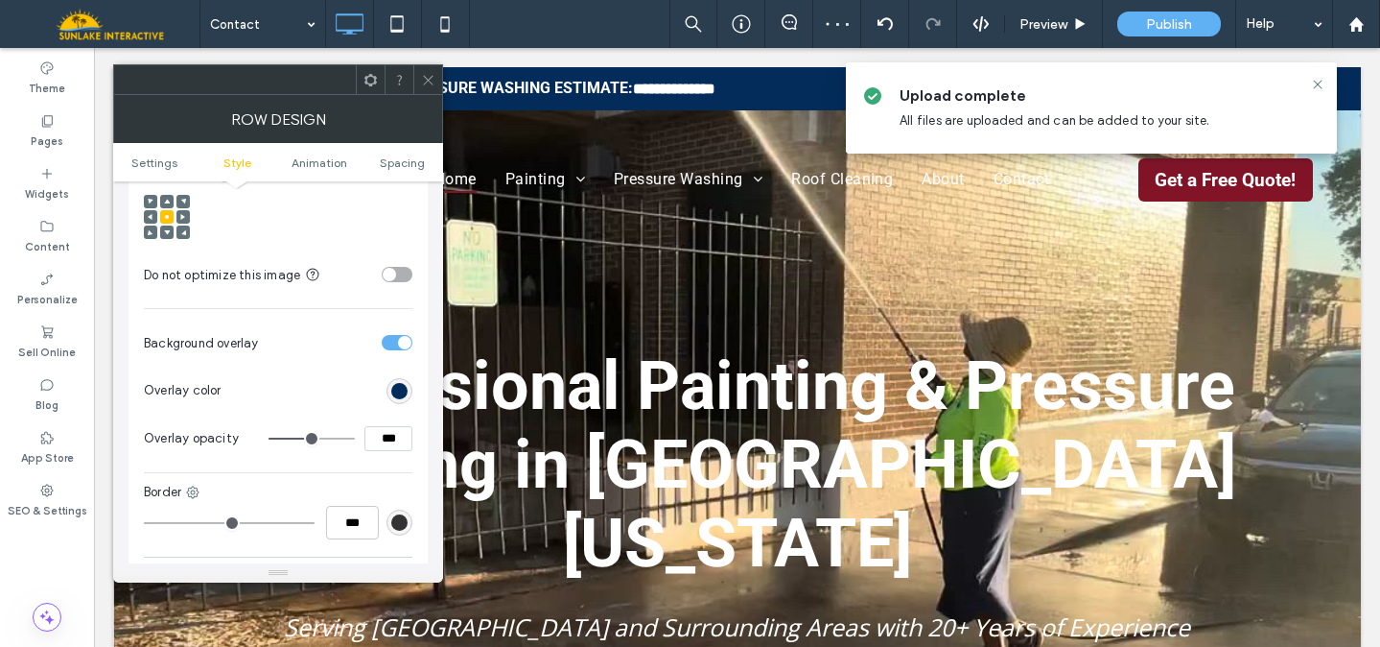
click at [433, 81] on icon at bounding box center [428, 80] width 14 height 14
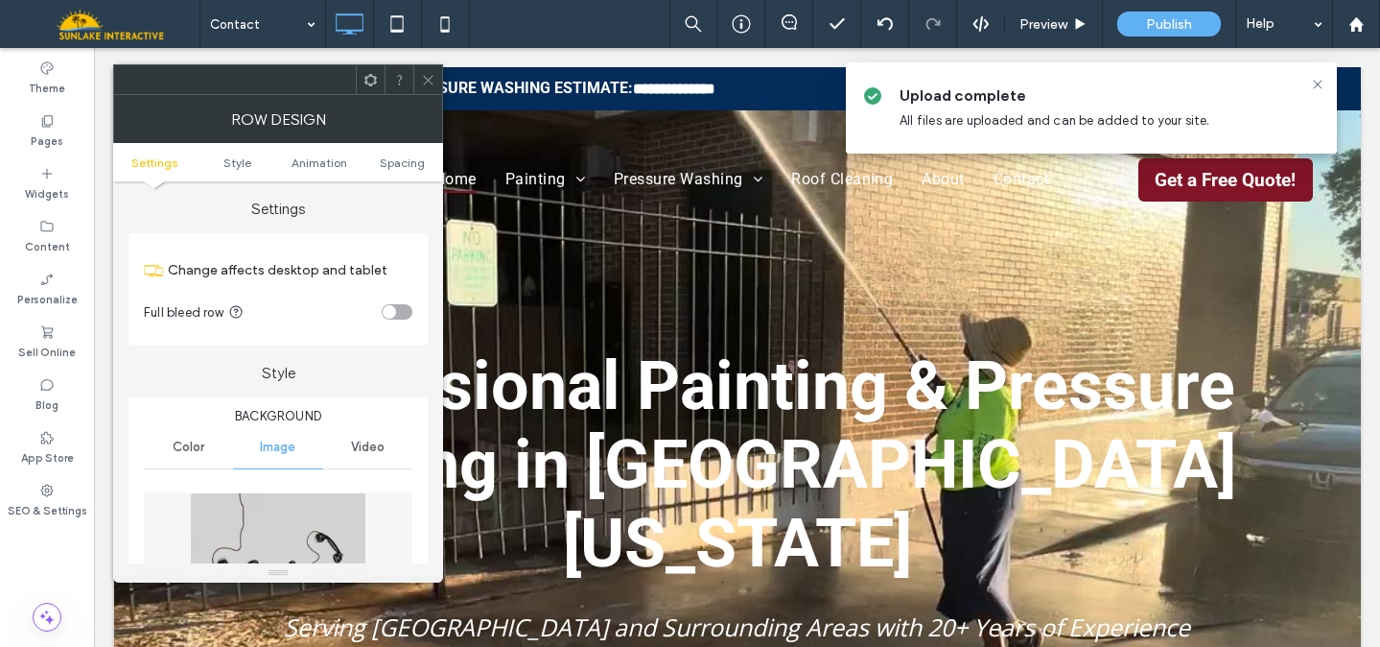
click at [322, 509] on img at bounding box center [278, 558] width 176 height 132
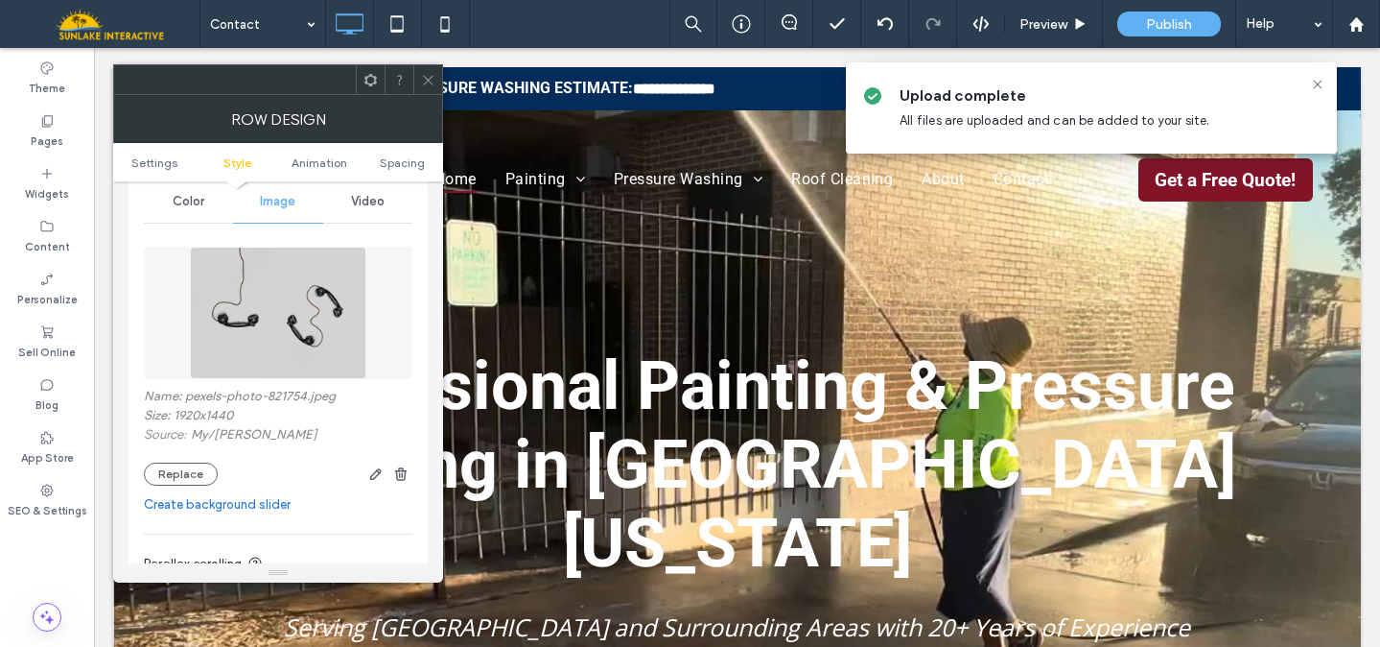
scroll to position [297, 0]
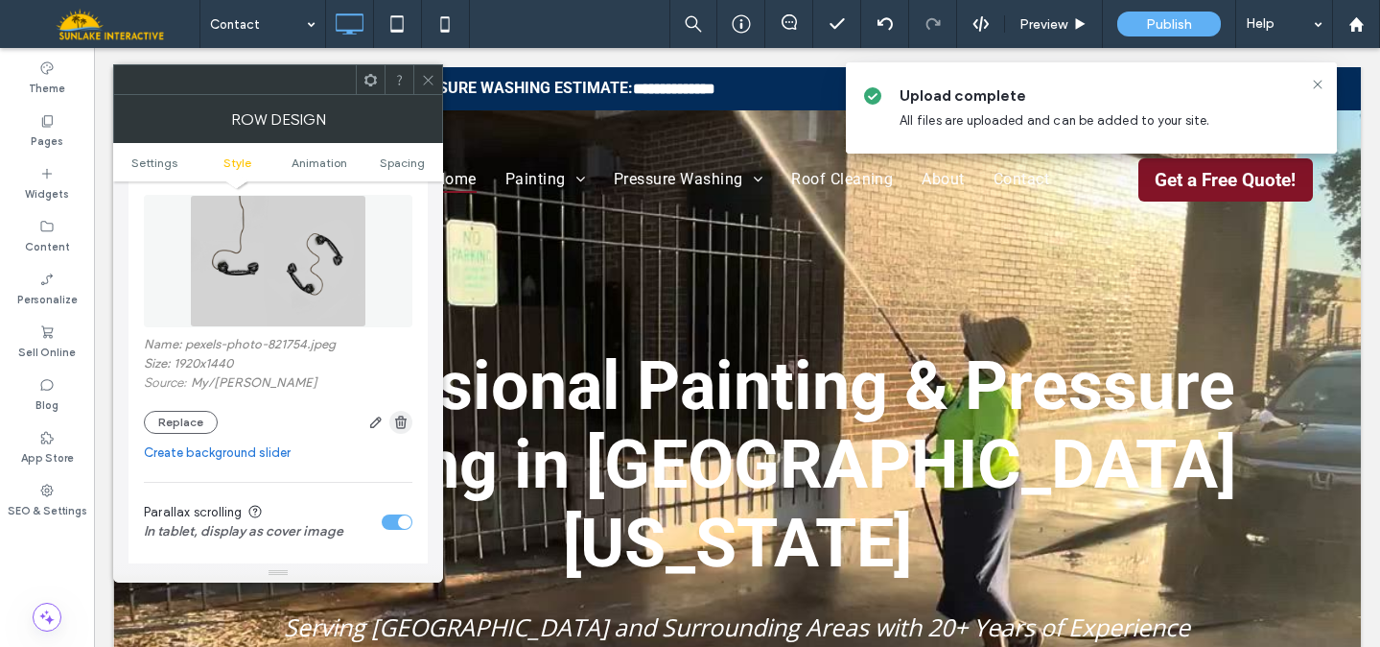
click at [400, 423] on icon "button" at bounding box center [400, 421] width 15 height 15
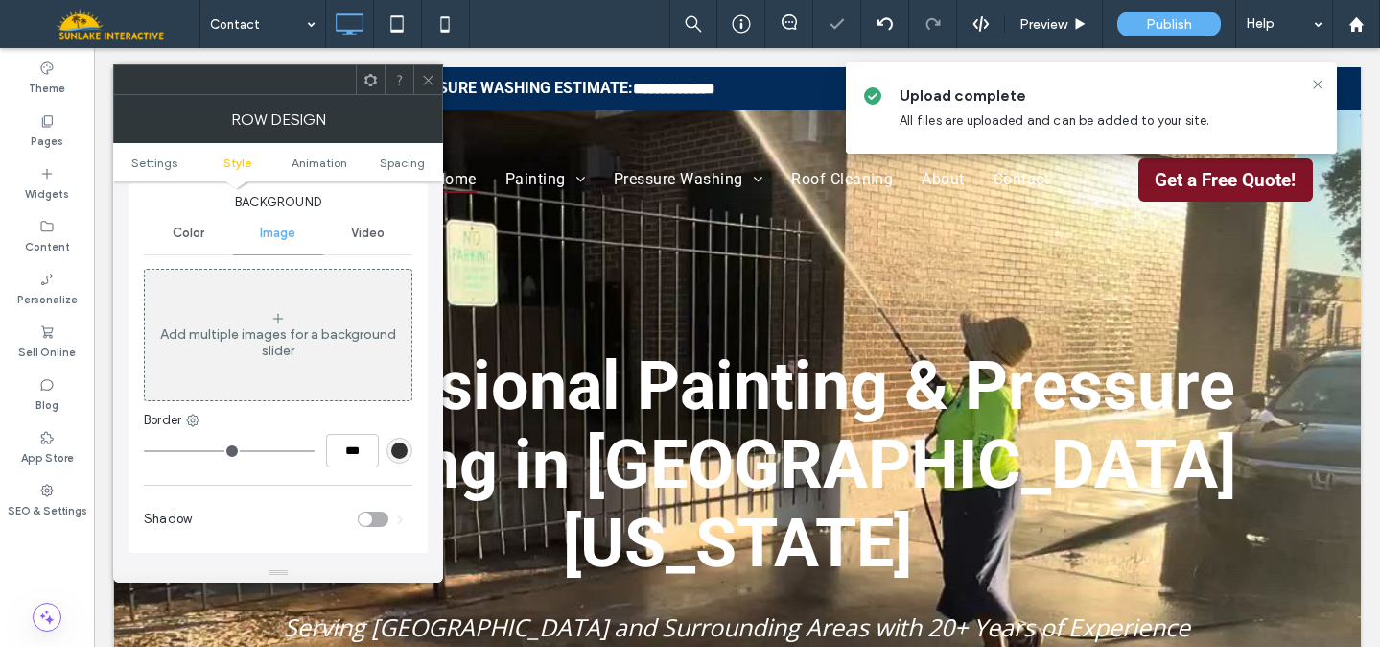
scroll to position [202, 0]
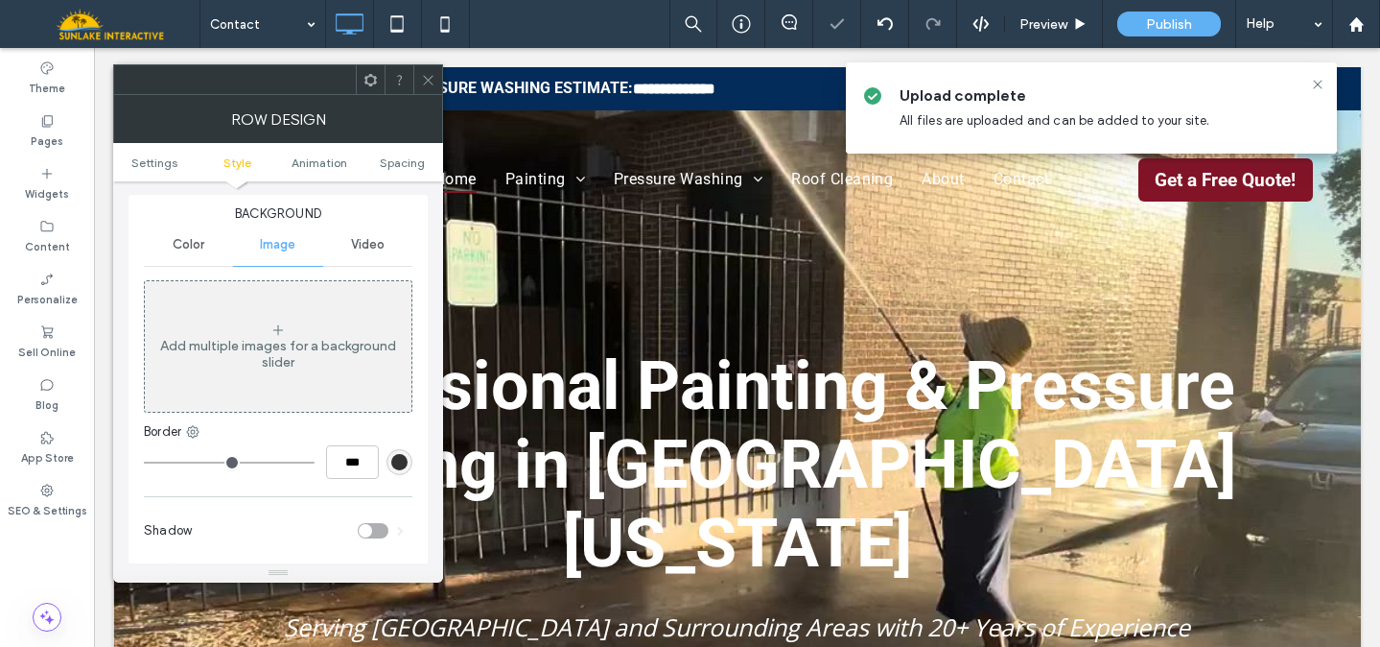
click at [378, 255] on div "Video" at bounding box center [367, 245] width 89 height 42
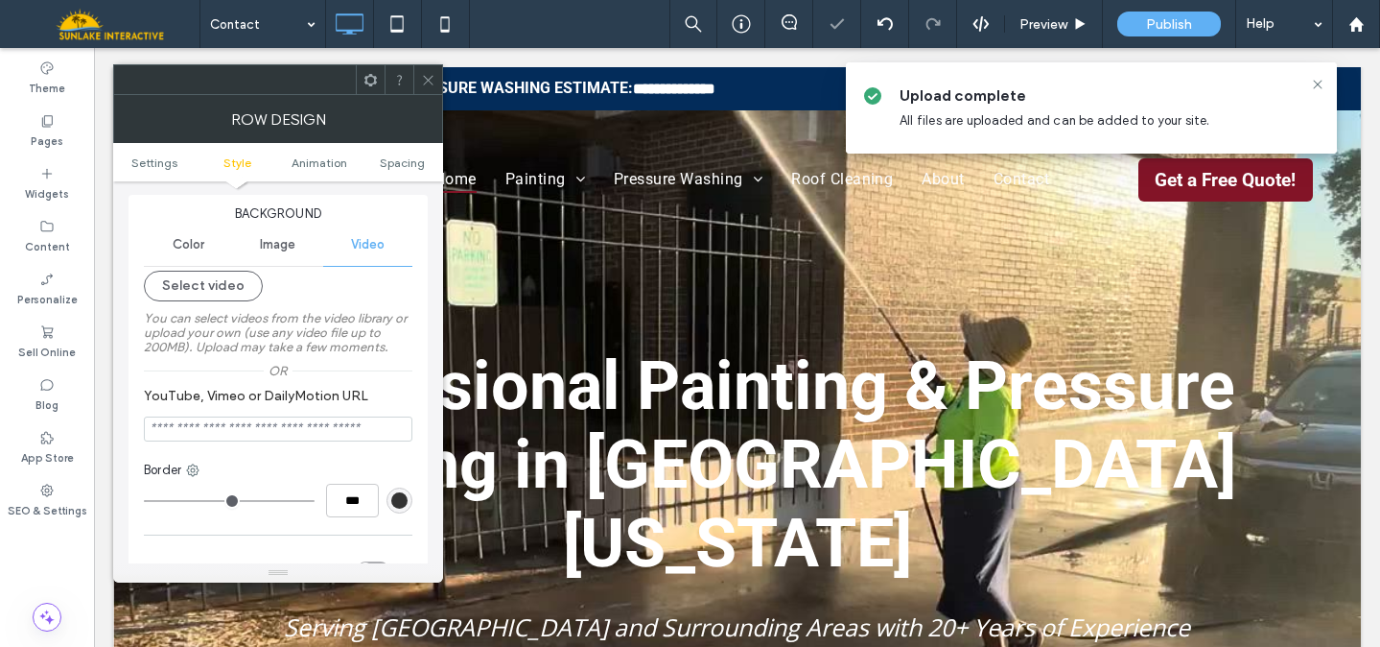
click at [343, 323] on label "You can select videos from the video library or upload your own (use any video …" at bounding box center [278, 332] width 269 height 62
click at [249, 309] on label "You can select videos from the video library or upload your own (use any video …" at bounding box center [278, 332] width 269 height 62
click at [237, 293] on button "Select video" at bounding box center [203, 286] width 119 height 31
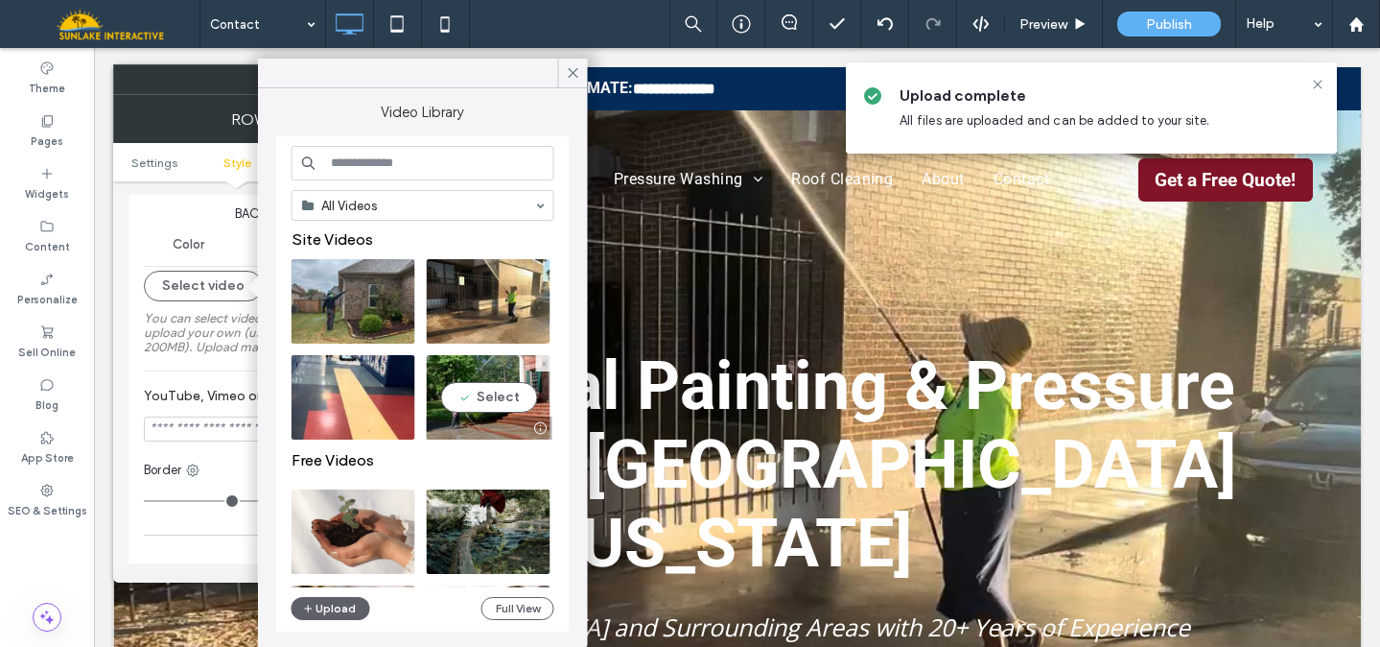
click at [479, 387] on video at bounding box center [489, 397] width 124 height 84
type input "**********"
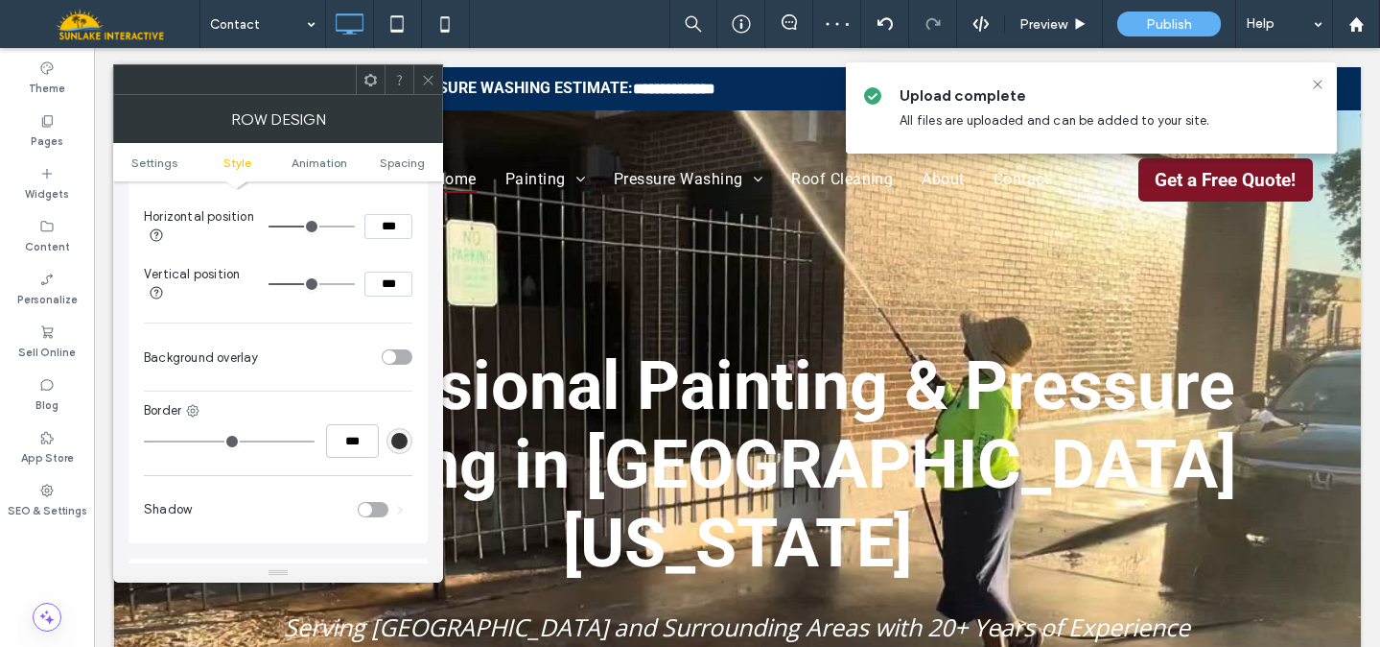
scroll to position [805, 0]
click at [388, 348] on section "Background overlay" at bounding box center [278, 352] width 269 height 48
click at [389, 359] on div "toggle" at bounding box center [389, 351] width 13 height 13
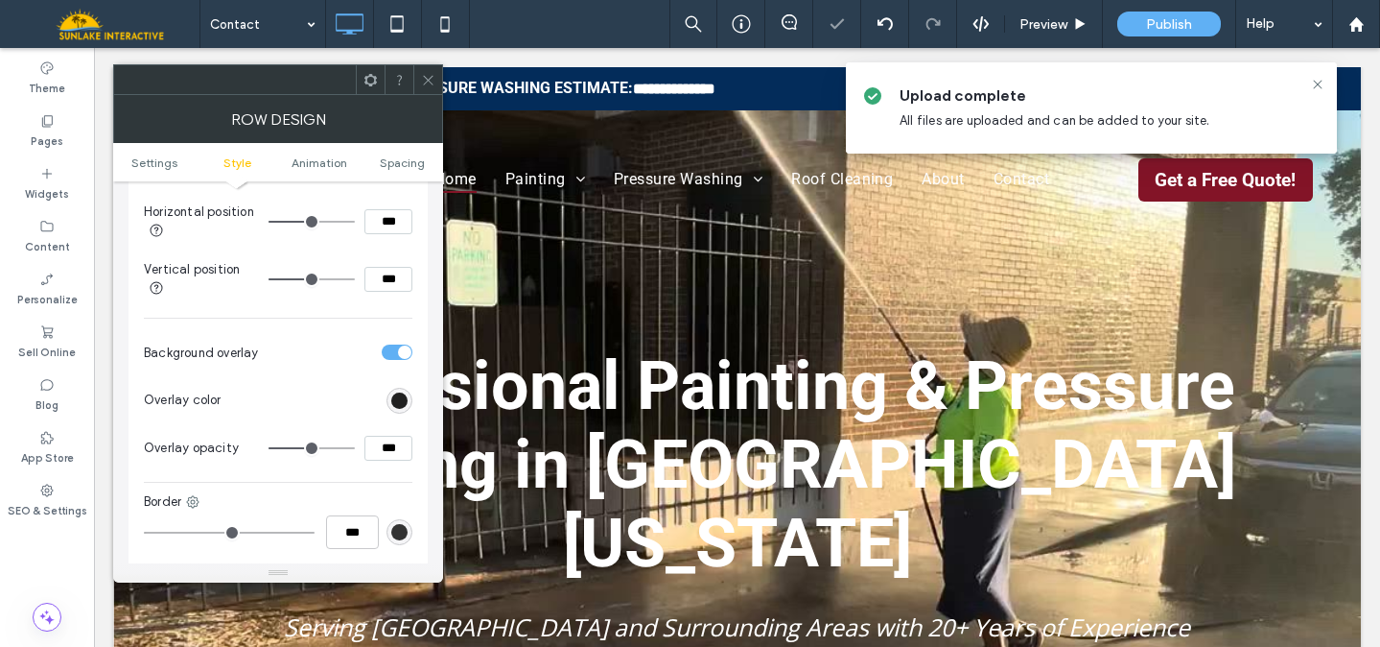
click at [405, 405] on div "rgb(0, 0, 0)" at bounding box center [399, 400] width 16 height 16
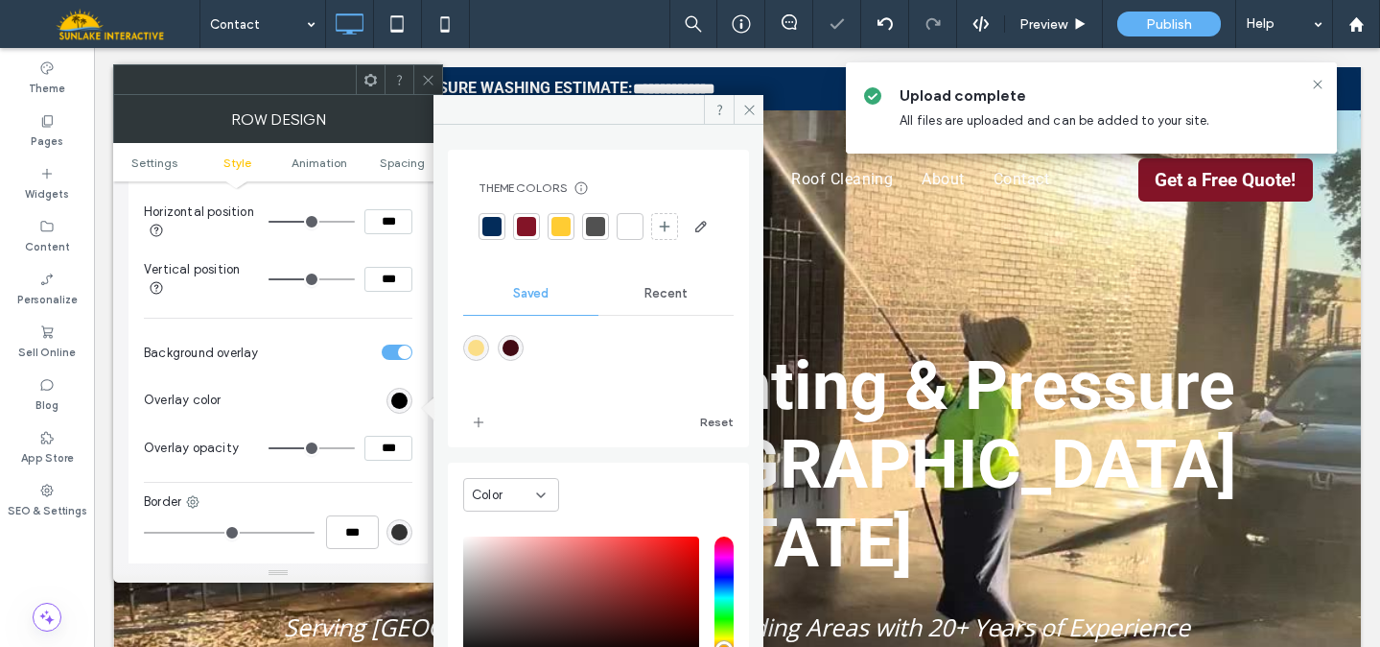
click at [487, 222] on div at bounding box center [492, 226] width 19 height 19
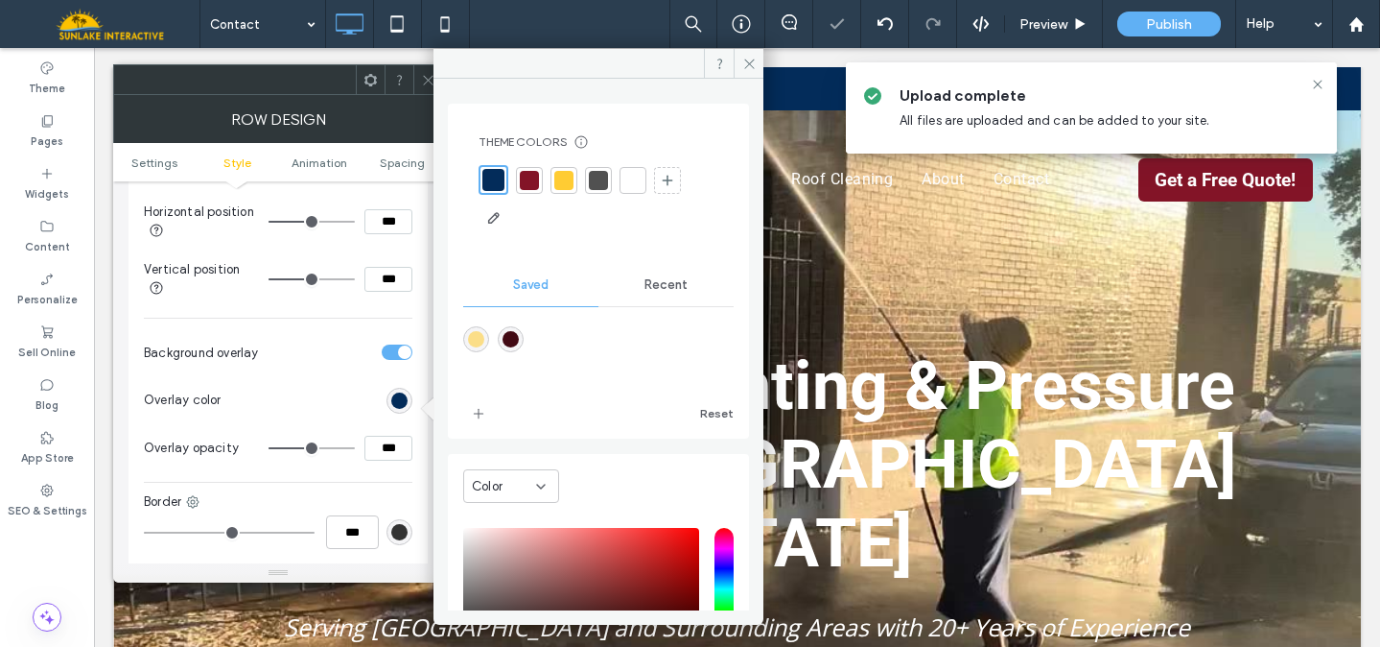
click at [422, 78] on icon at bounding box center [428, 80] width 14 height 14
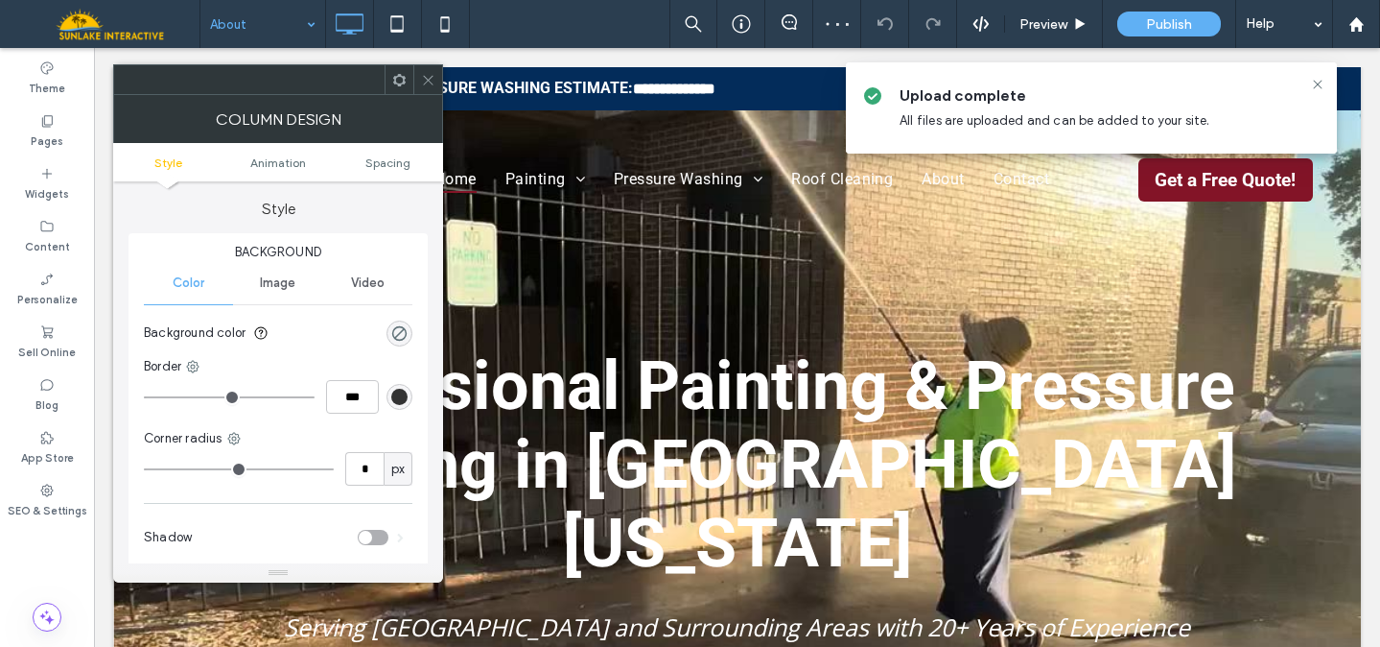
click at [427, 73] on icon at bounding box center [428, 80] width 14 height 14
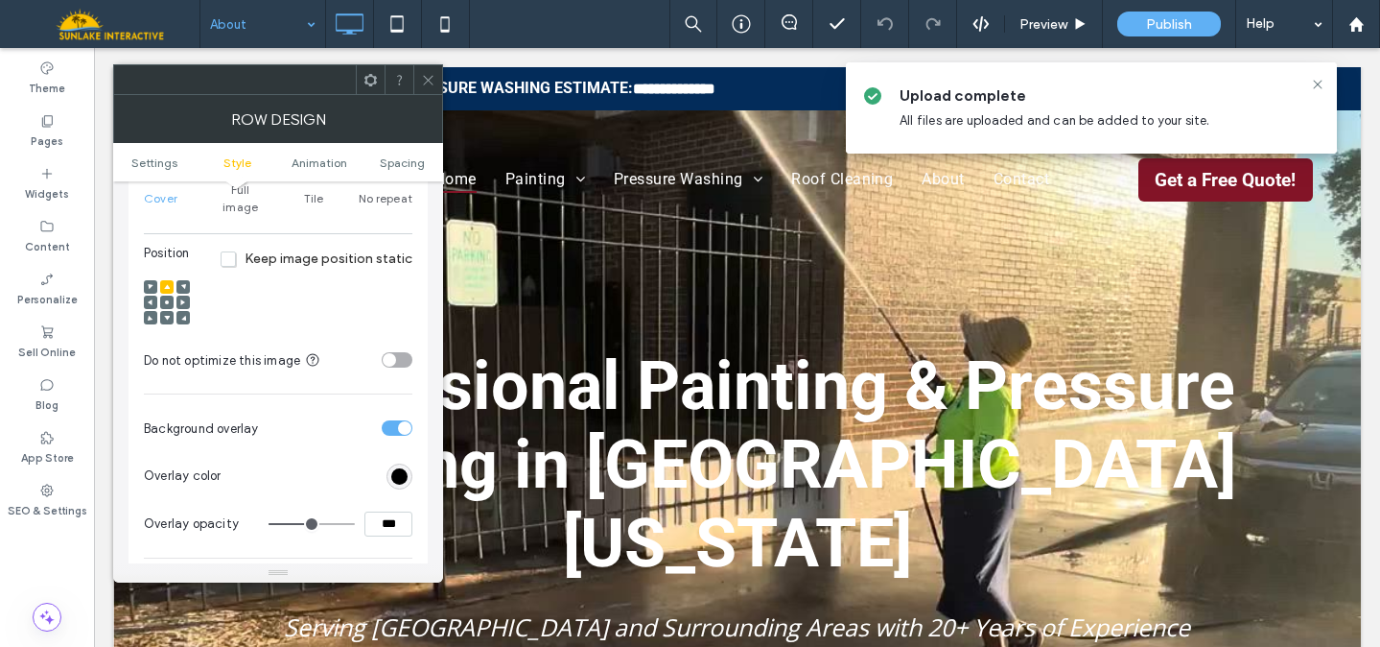
scroll to position [701, 0]
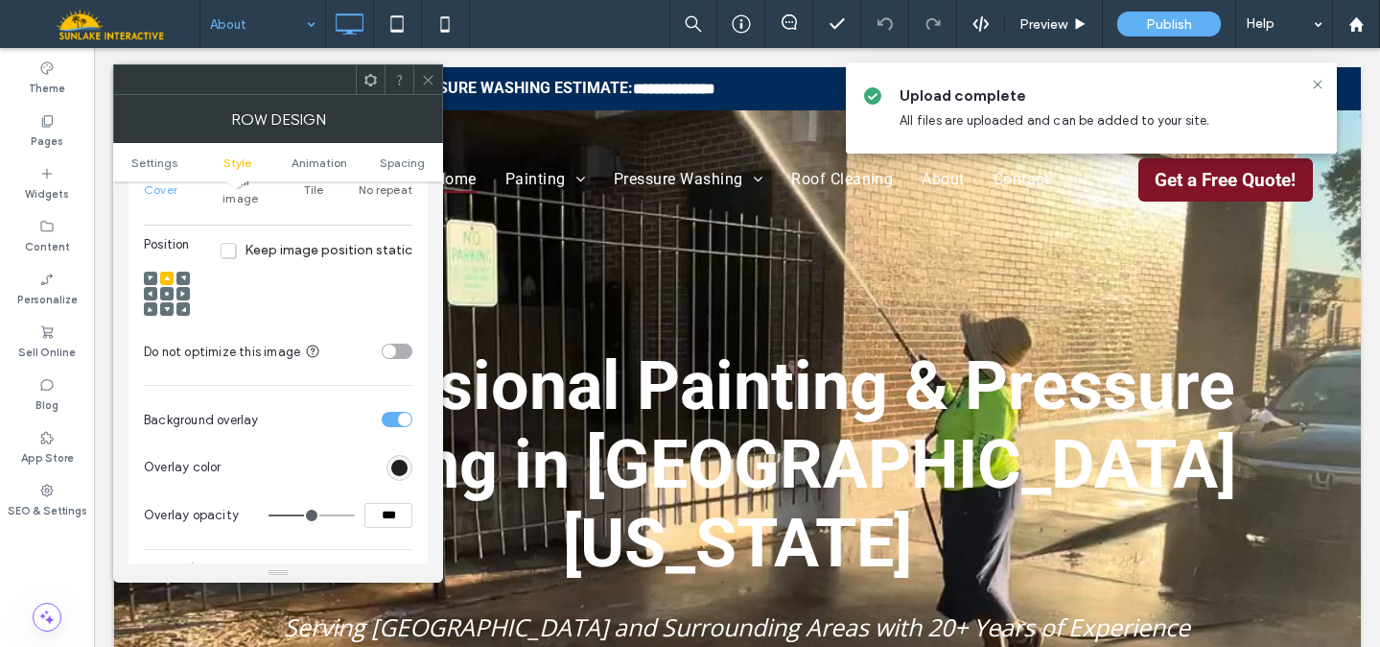
click at [397, 459] on div "rgb(0, 0, 0)" at bounding box center [399, 467] width 16 height 16
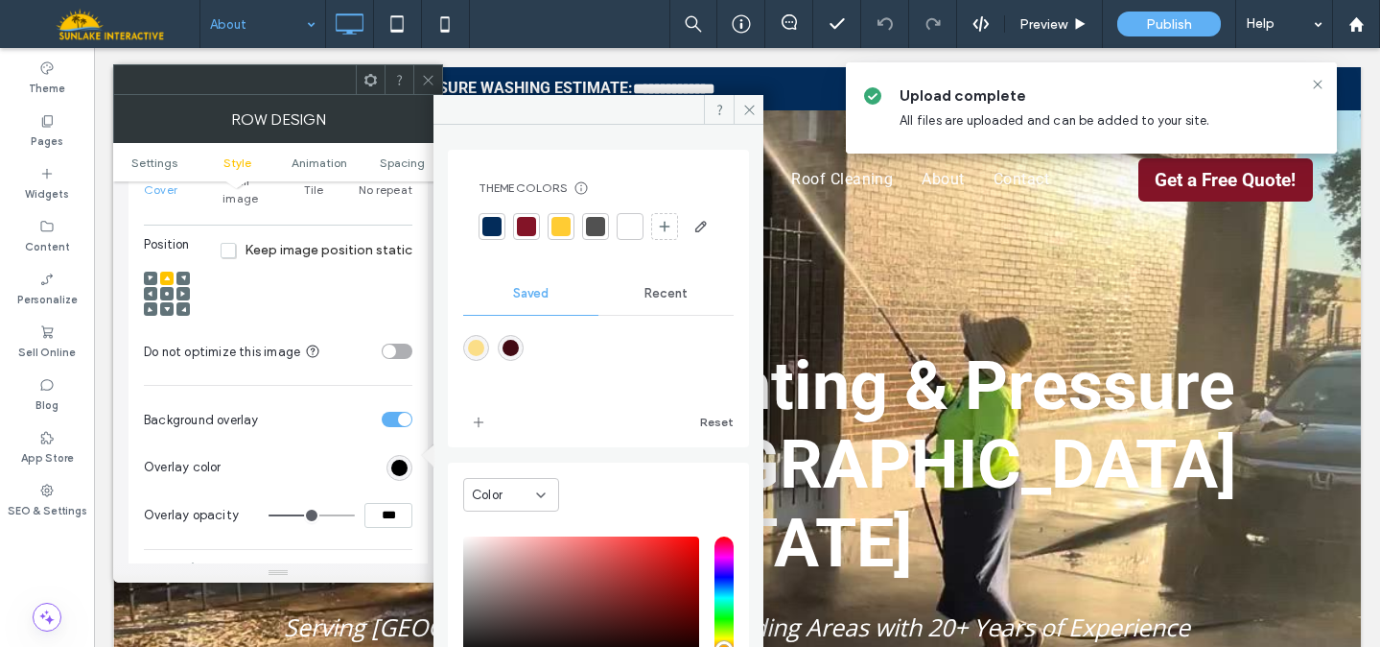
click at [484, 226] on div at bounding box center [492, 226] width 19 height 19
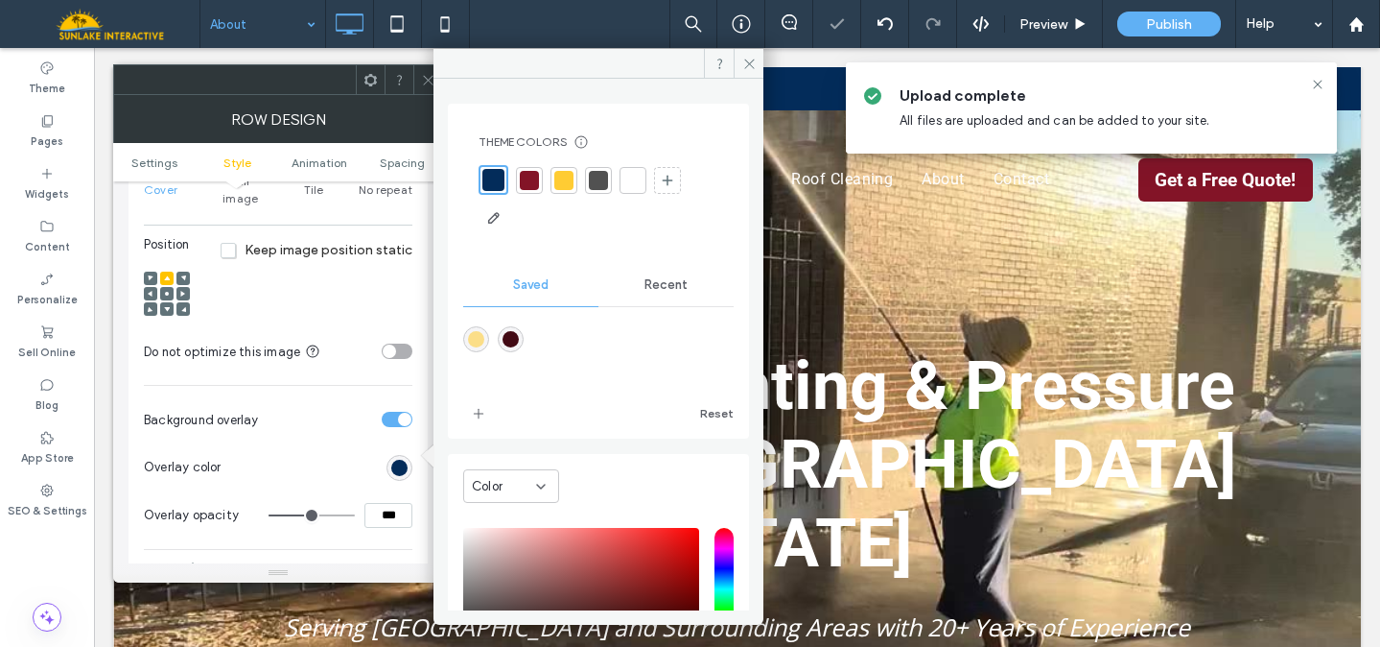
click at [424, 83] on icon at bounding box center [428, 80] width 14 height 14
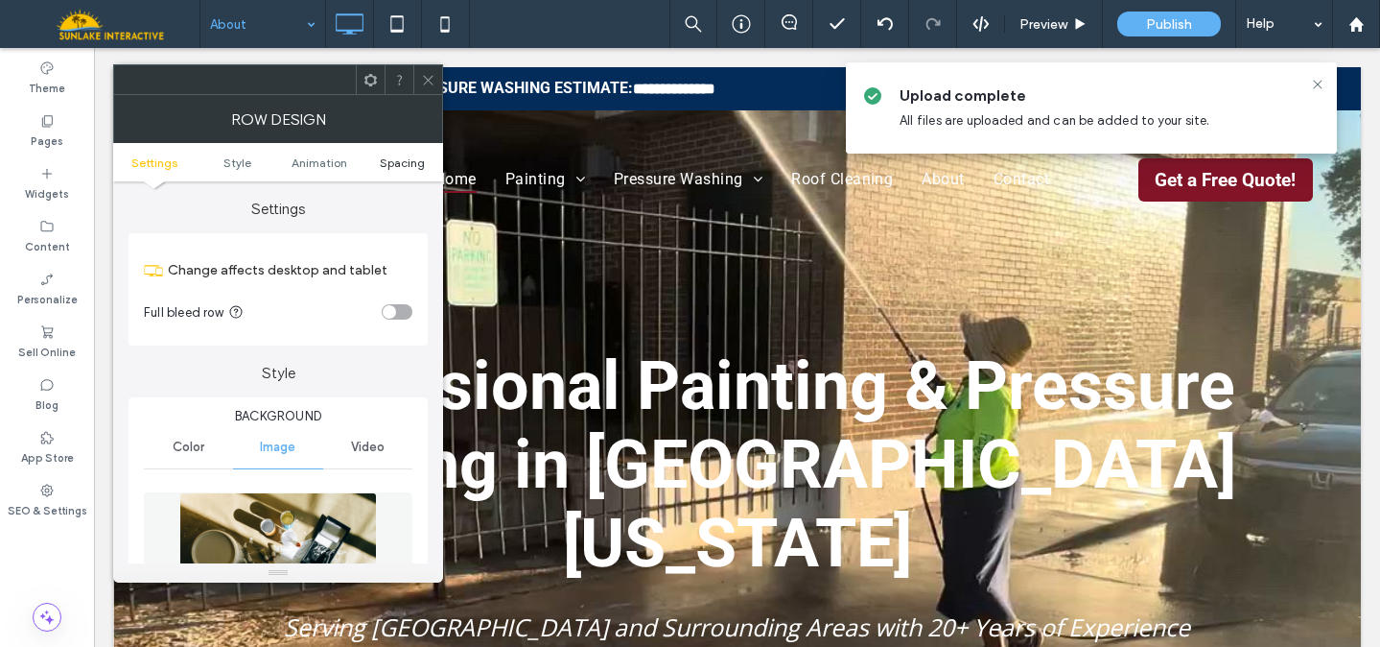
click at [405, 155] on span "Spacing" at bounding box center [402, 162] width 45 height 14
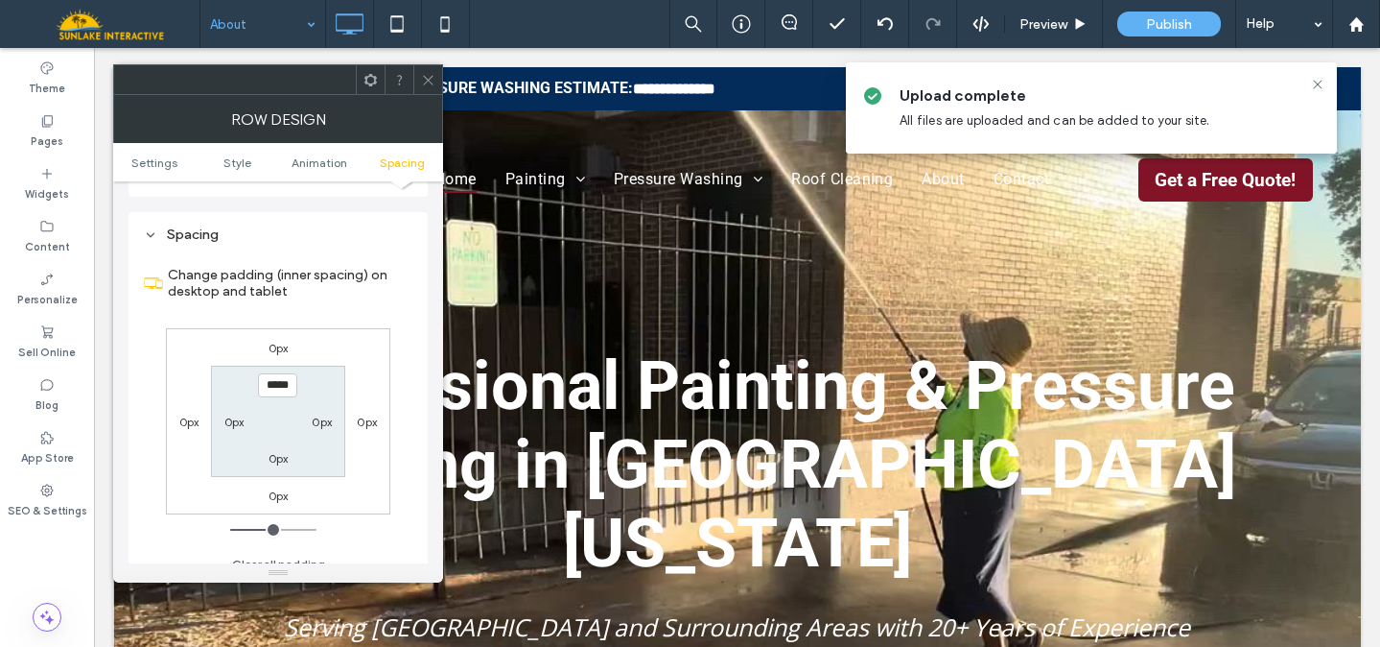
scroll to position [1268, 0]
type input "*****"
type input "***"
click at [426, 71] on span at bounding box center [428, 79] width 14 height 29
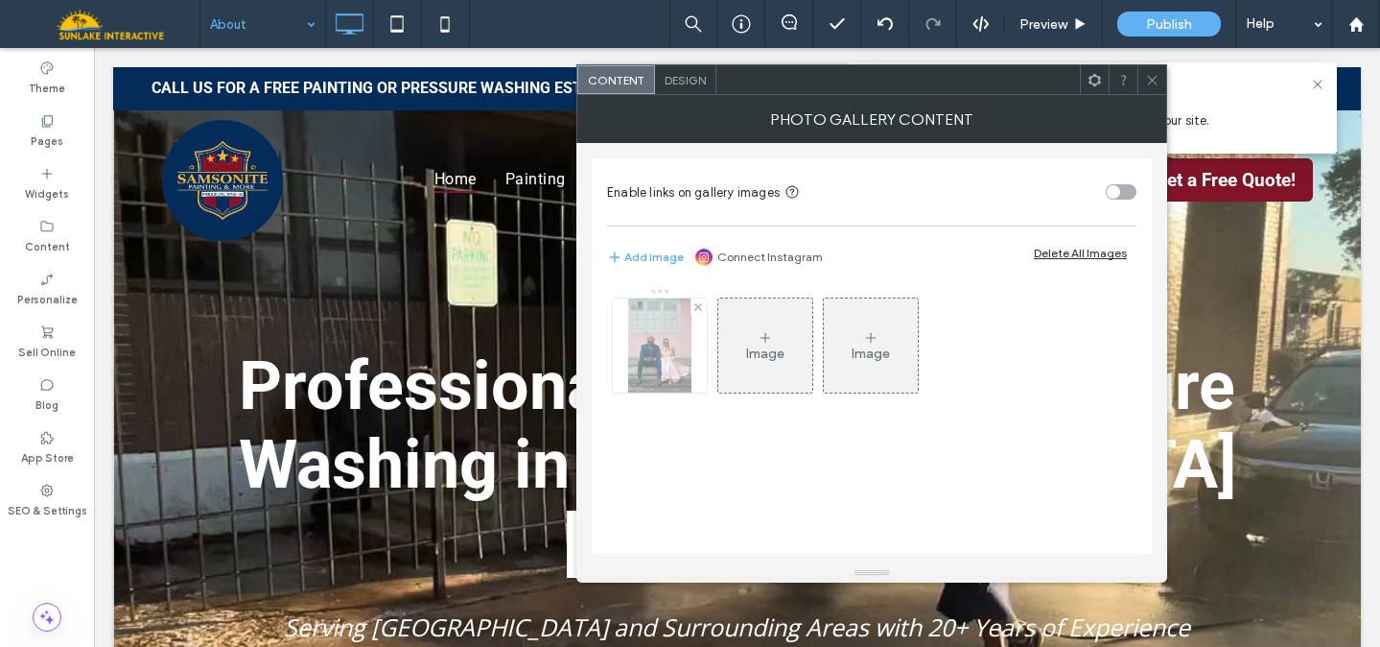
click at [661, 341] on img at bounding box center [659, 345] width 62 height 94
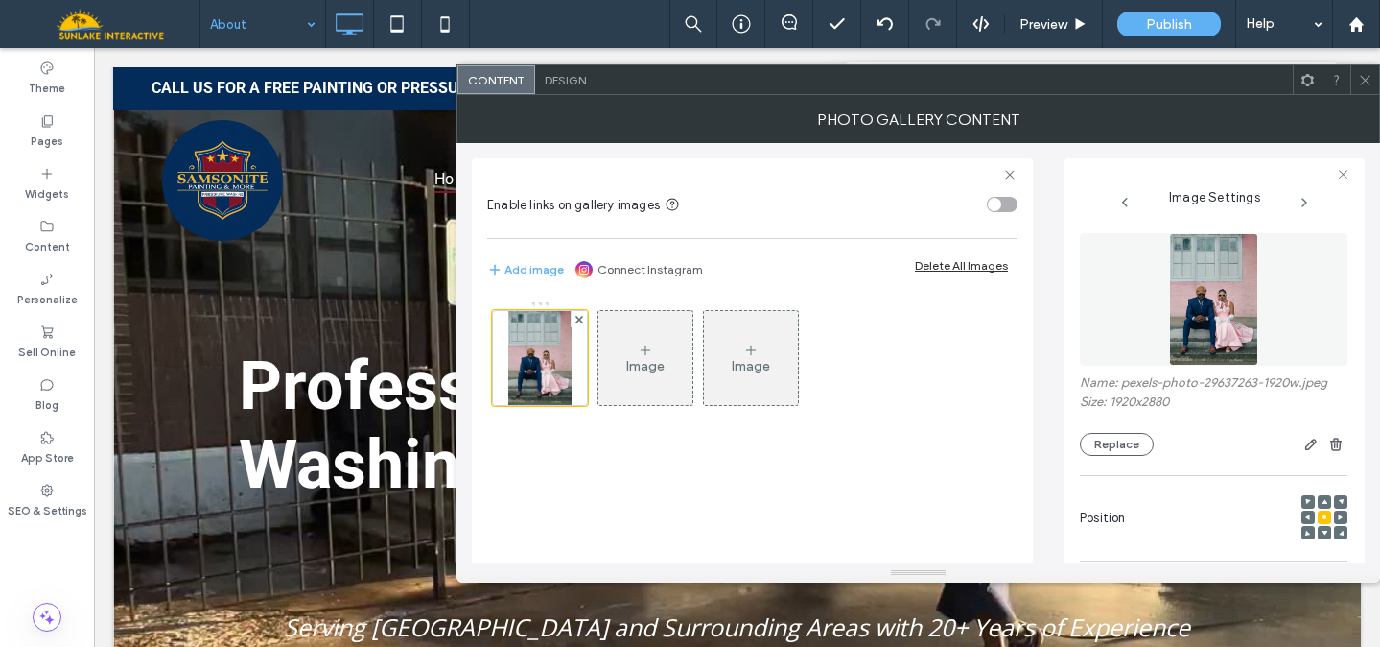
click at [1218, 317] on img at bounding box center [1213, 299] width 89 height 132
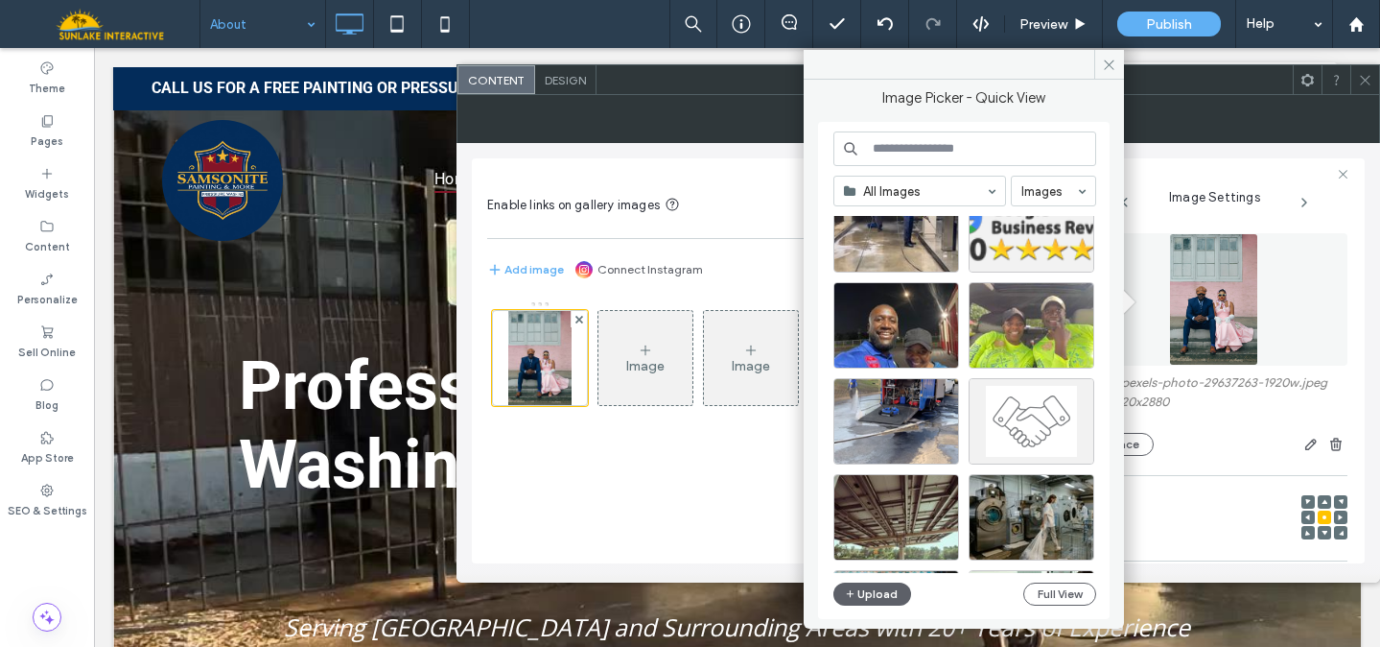
scroll to position [538, 0]
click at [883, 319] on div "Select" at bounding box center [897, 325] width 126 height 86
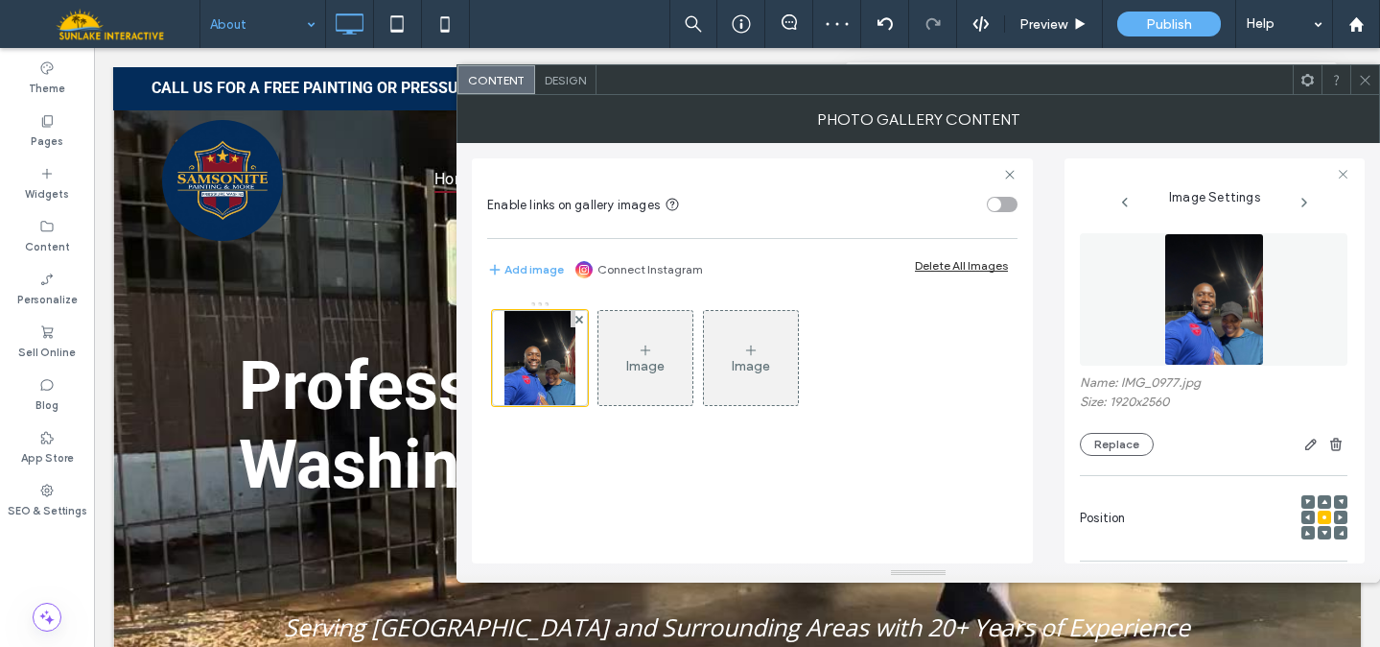
click at [1366, 79] on use at bounding box center [1365, 80] width 10 height 10
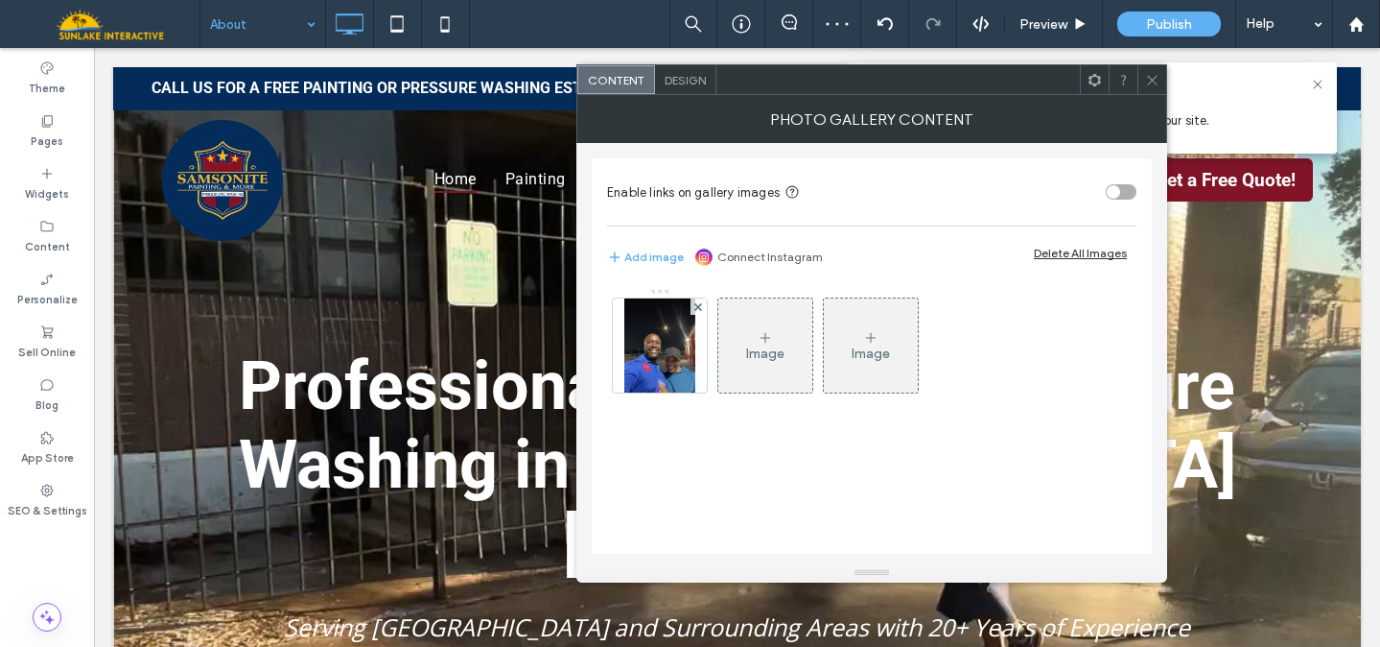
click at [690, 70] on div "Design" at bounding box center [685, 79] width 61 height 29
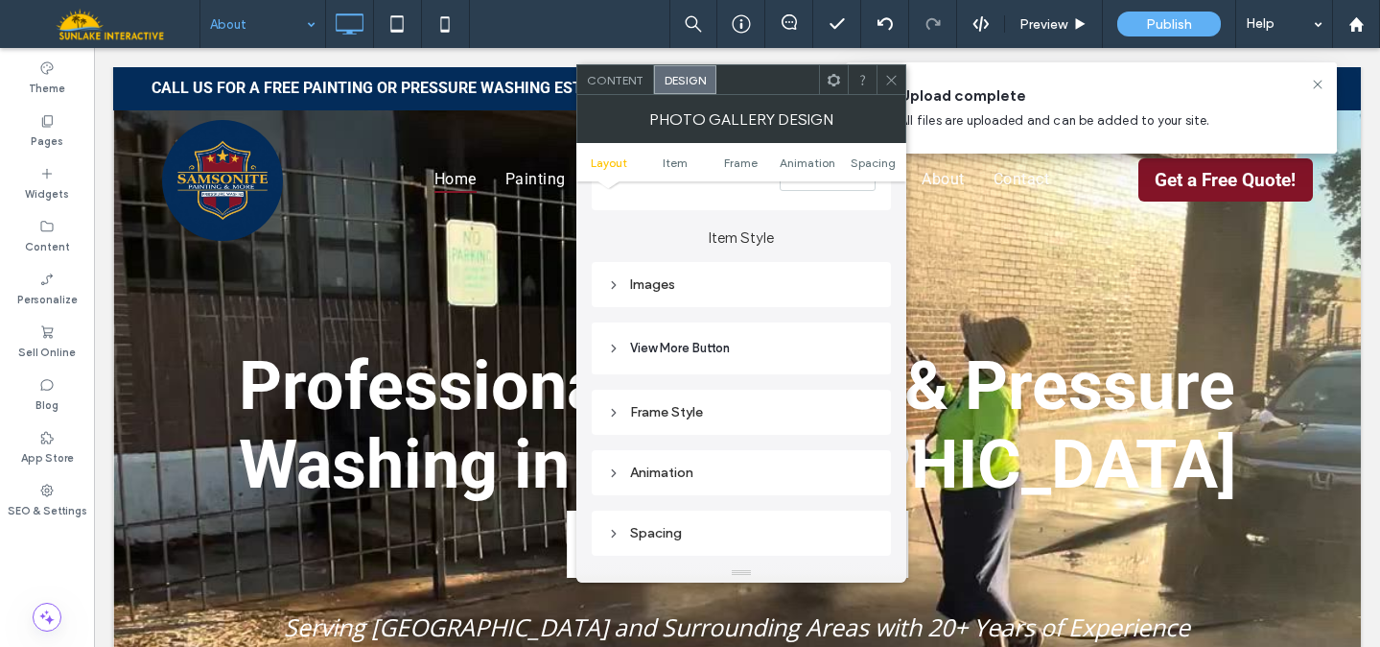
scroll to position [653, 0]
click at [806, 300] on div "Images" at bounding box center [741, 282] width 299 height 45
click at [795, 284] on div "Images" at bounding box center [741, 282] width 269 height 16
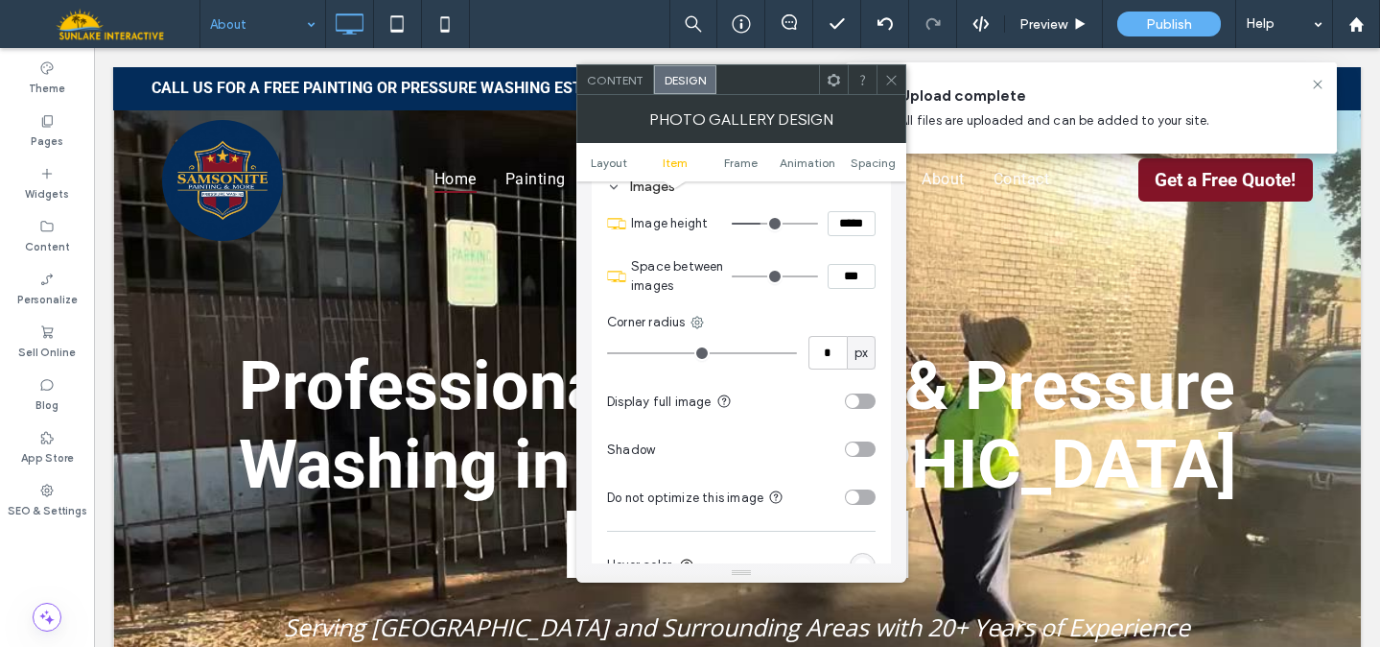
scroll to position [755, 0]
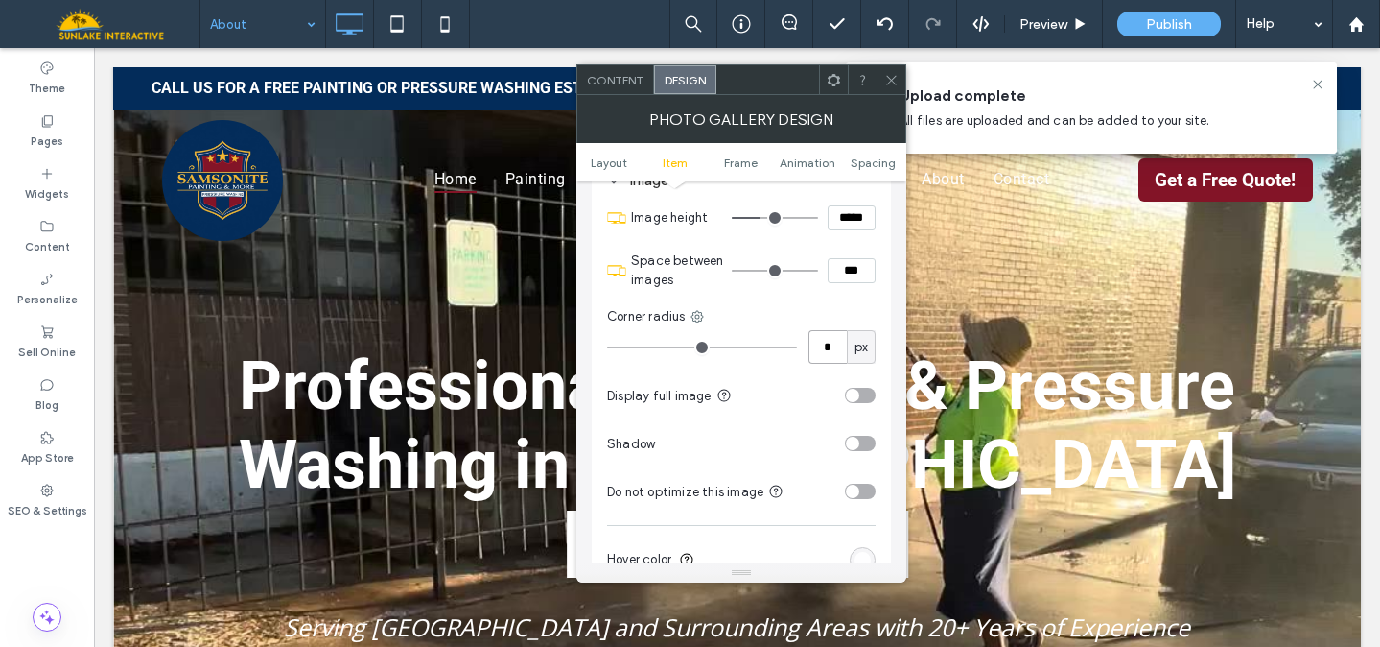
click at [827, 341] on input "*" at bounding box center [828, 347] width 38 height 34
type input "**"
click at [858, 449] on div "toggle" at bounding box center [852, 442] width 13 height 13
click at [888, 81] on icon at bounding box center [891, 80] width 14 height 14
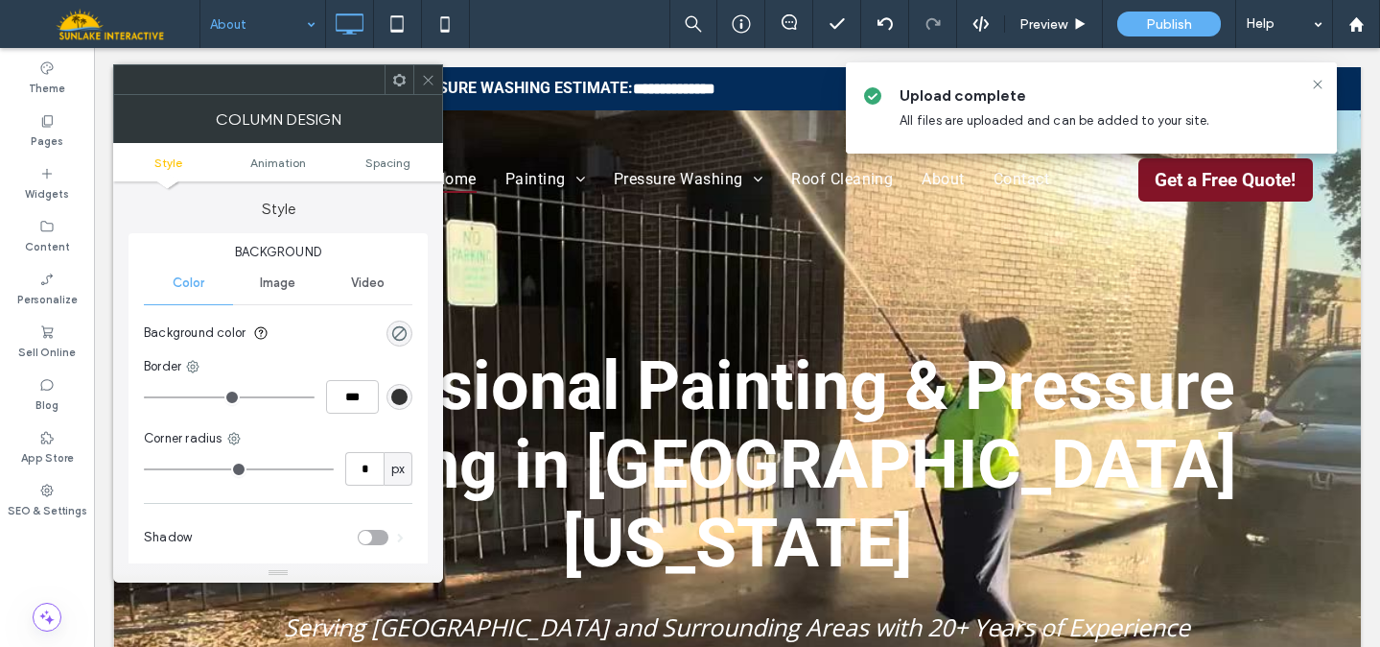
click at [431, 64] on div at bounding box center [278, 79] width 330 height 31
click at [424, 76] on use at bounding box center [428, 80] width 10 height 10
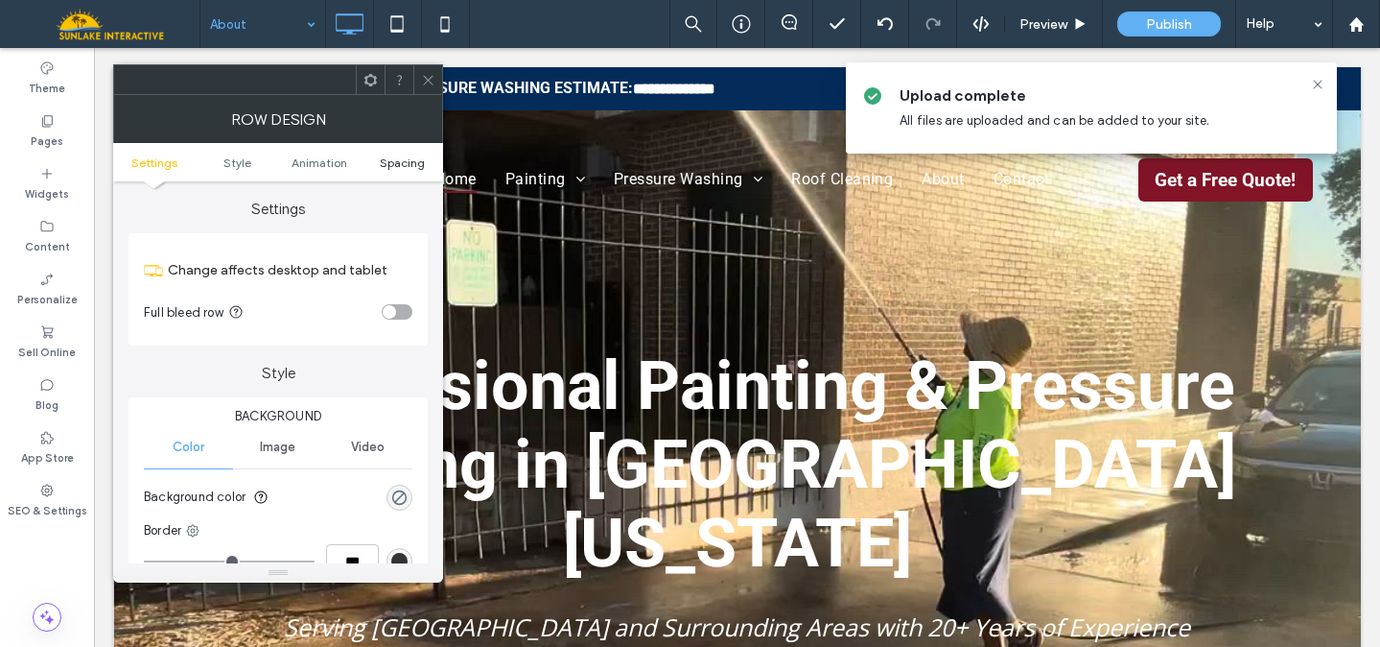
click at [392, 168] on span "Spacing" at bounding box center [402, 162] width 45 height 14
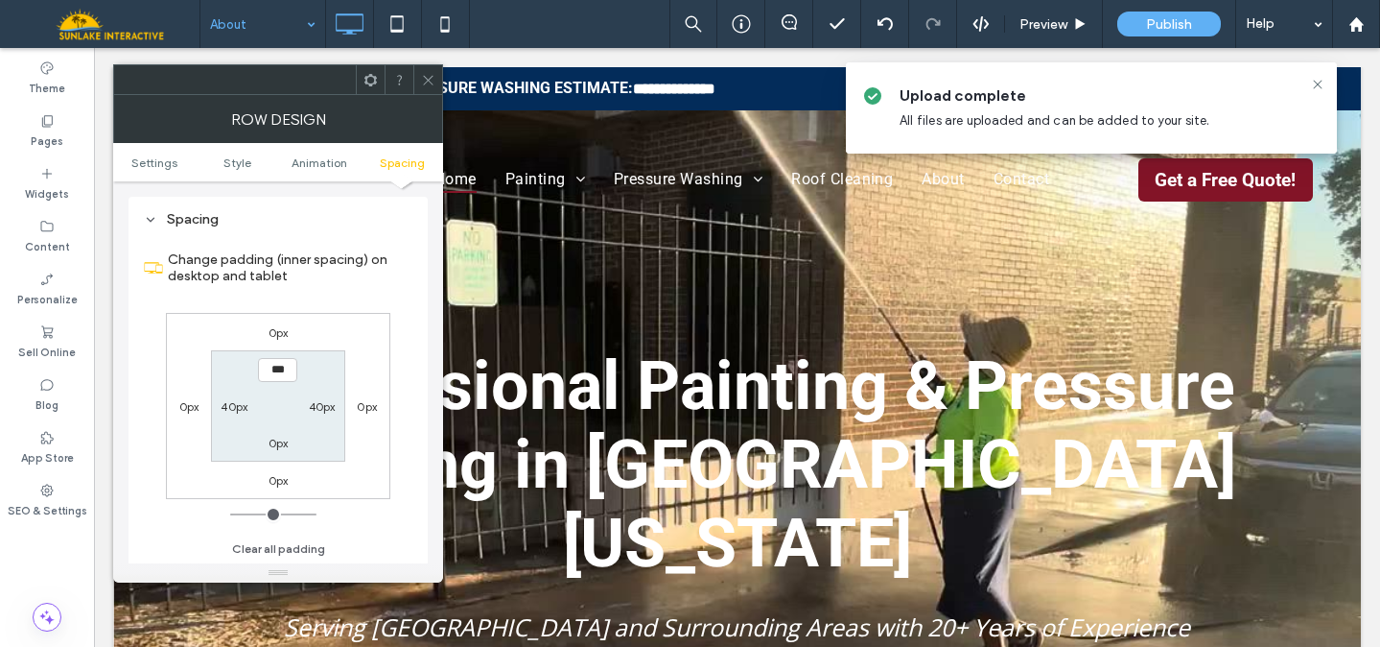
scroll to position [543, 0]
click at [275, 445] on label "0px" at bounding box center [279, 442] width 20 height 14
type input "***"
type input "*****"
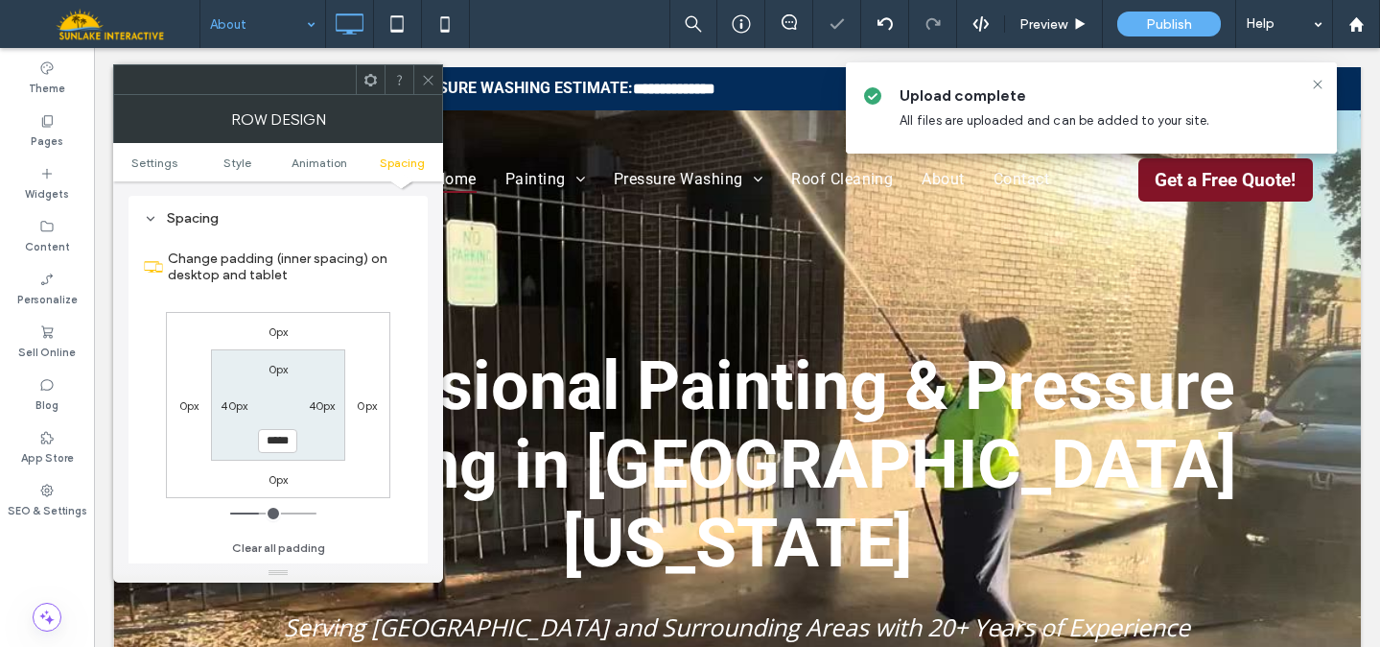
click at [431, 78] on icon at bounding box center [428, 80] width 14 height 14
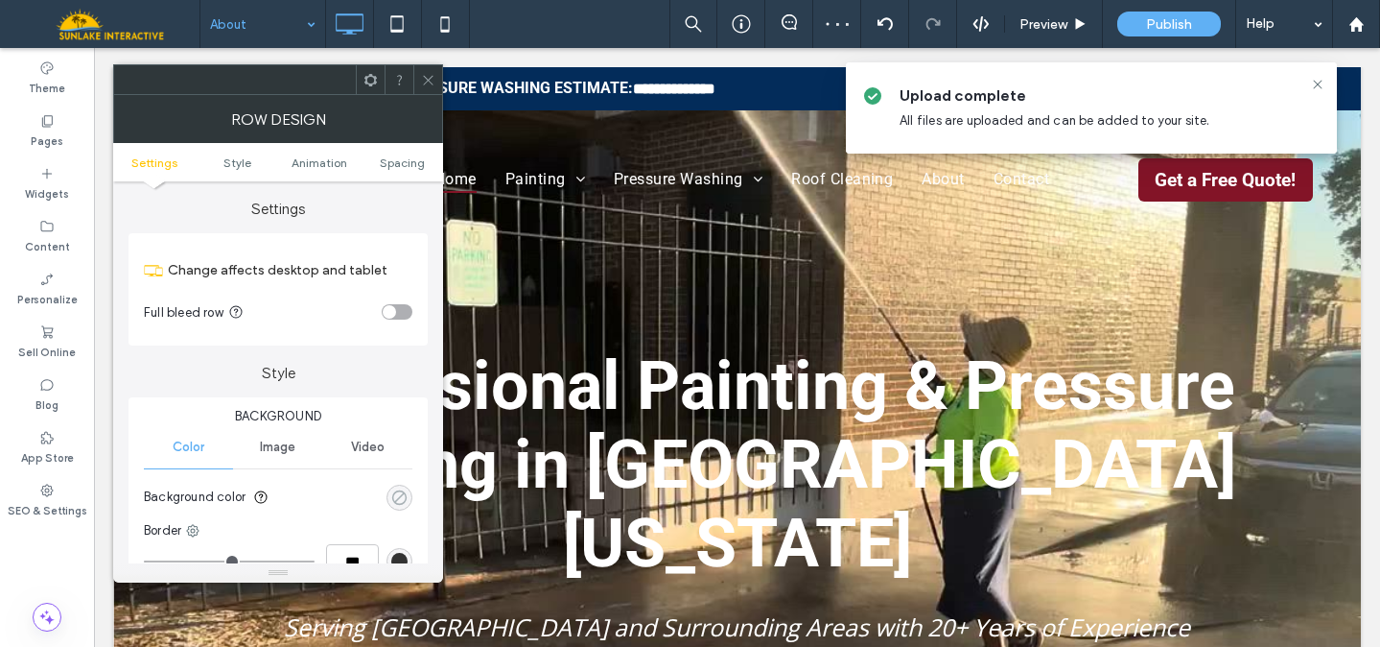
click at [396, 491] on use "rgba(0, 0, 0, 0)" at bounding box center [399, 496] width 14 height 14
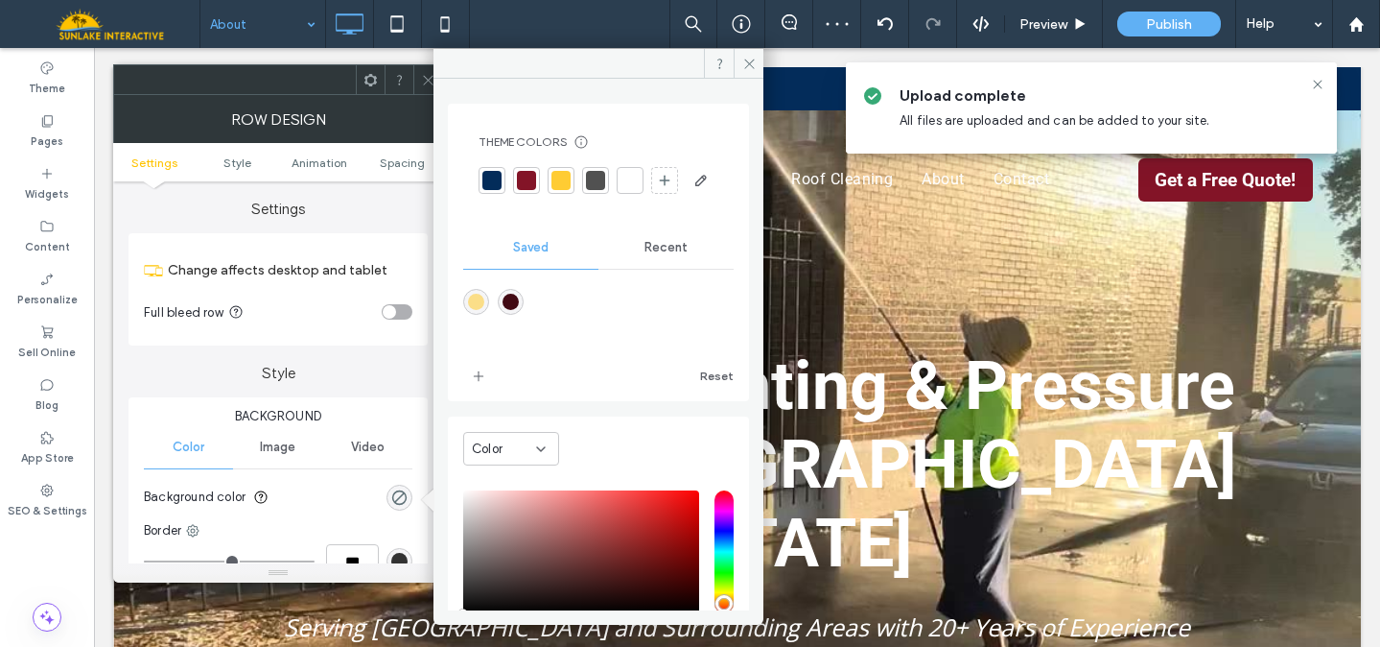
click at [486, 180] on div at bounding box center [492, 180] width 19 height 19
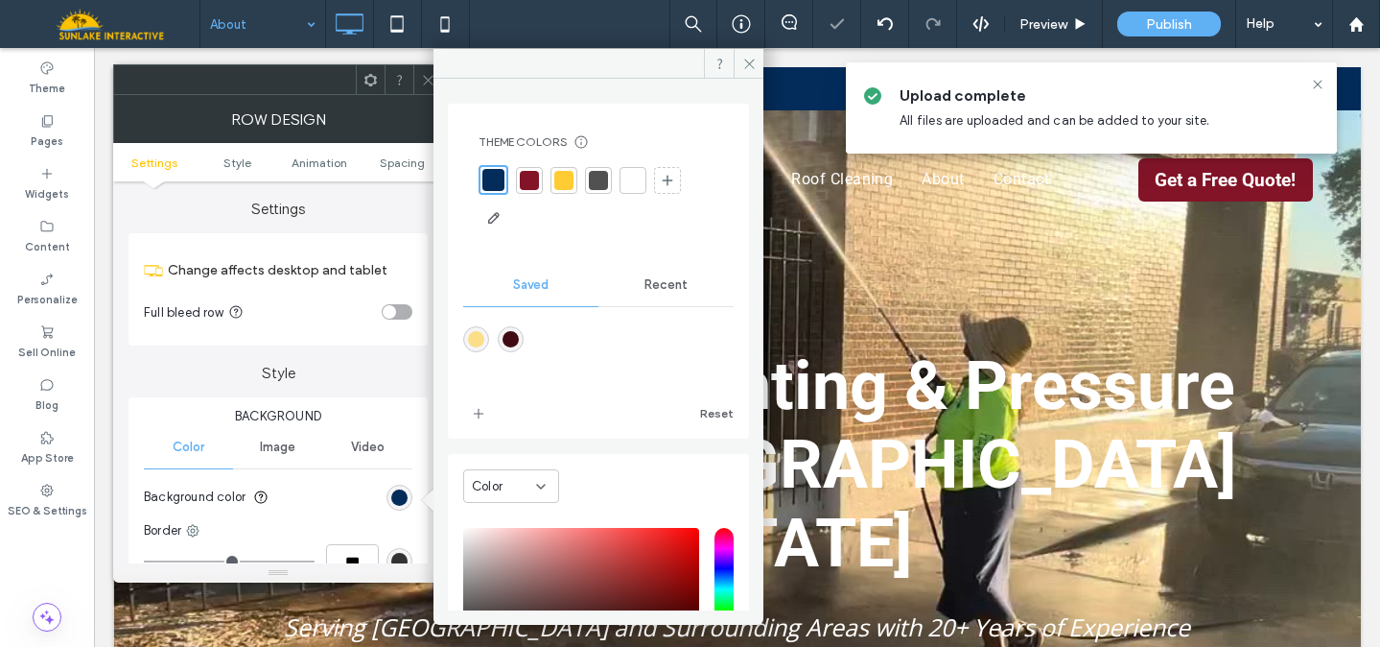
click at [429, 85] on icon at bounding box center [428, 80] width 14 height 14
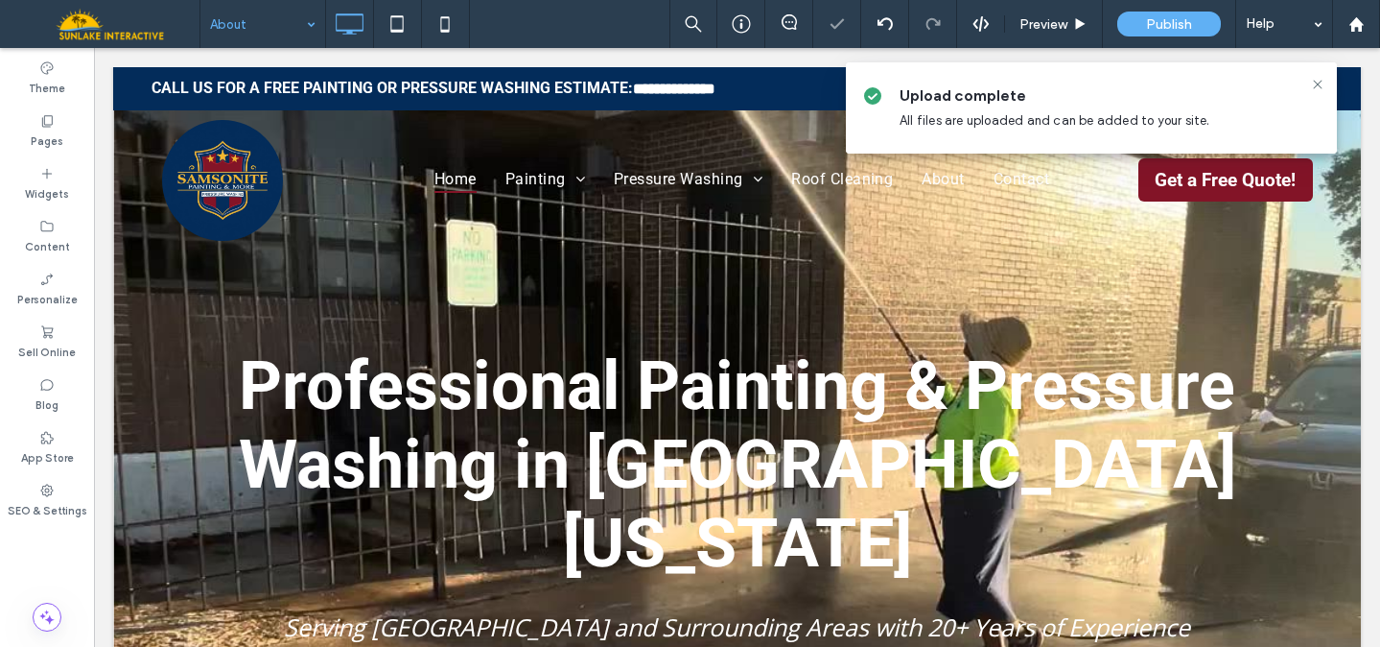
type input "******"
type input "**"
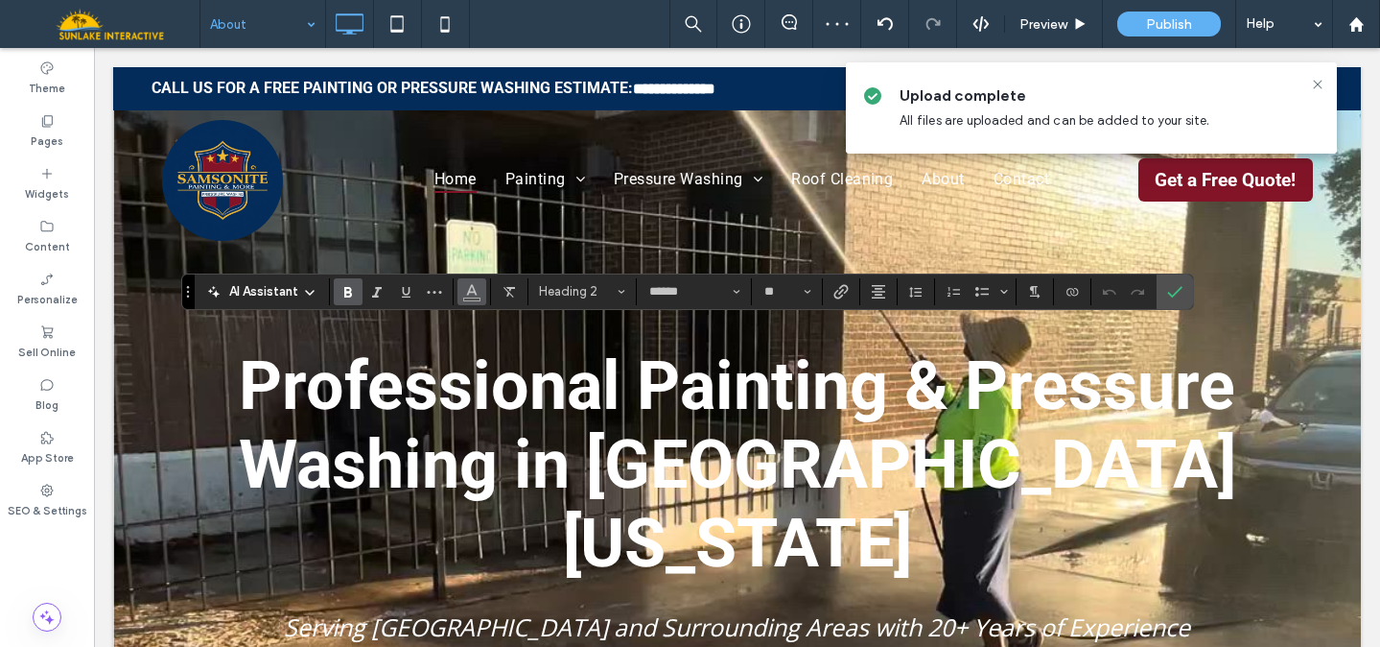
click at [459, 294] on button "Color" at bounding box center [472, 291] width 29 height 27
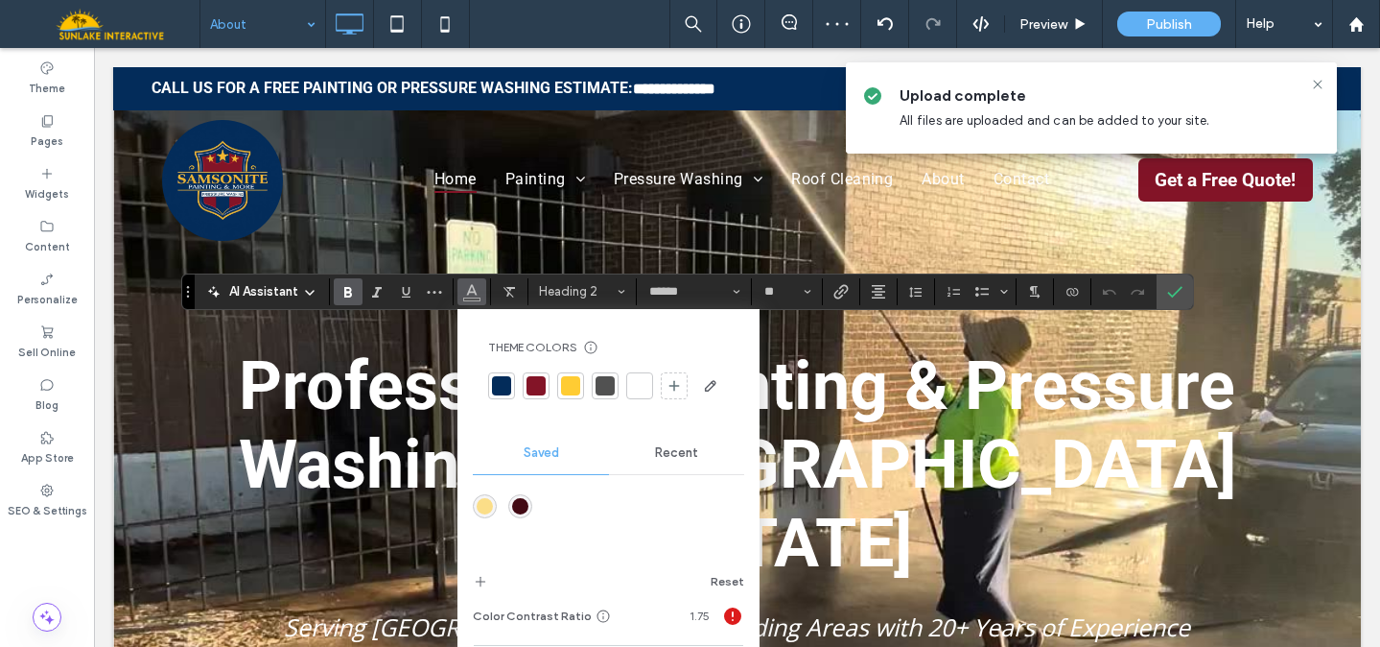
click at [638, 381] on div at bounding box center [639, 385] width 19 height 19
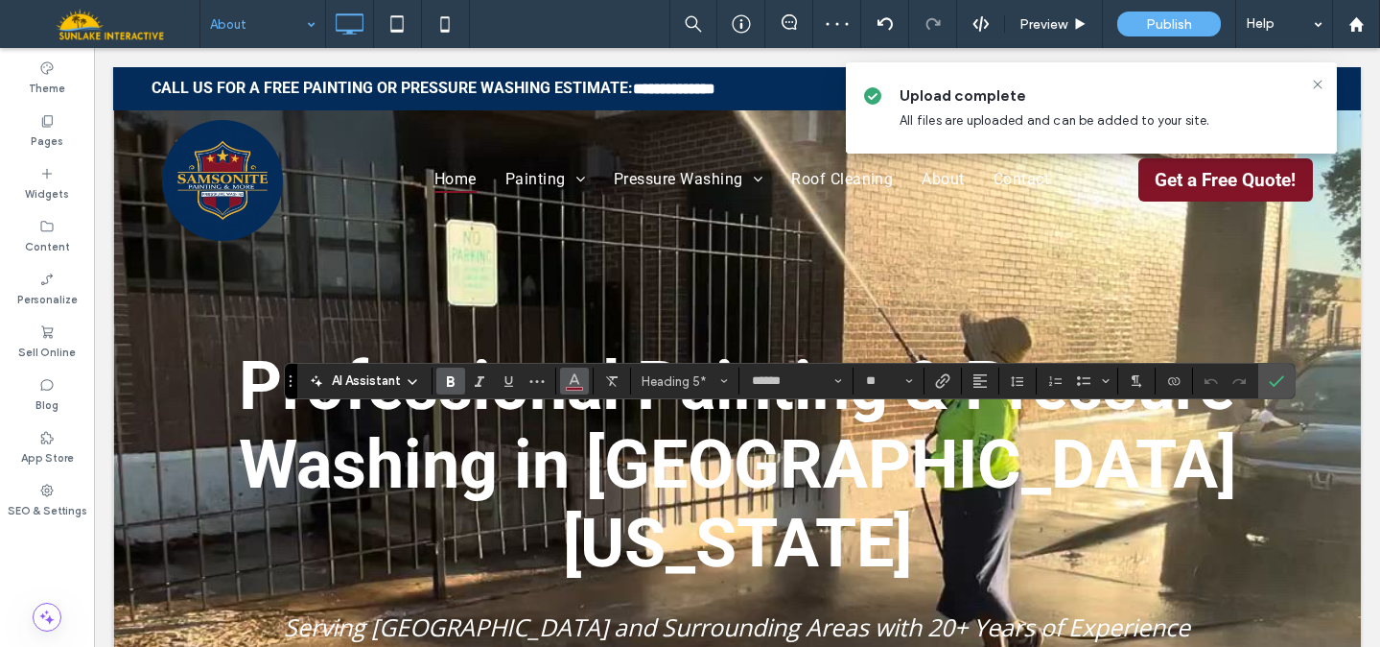
click at [574, 385] on icon "Color" at bounding box center [574, 378] width 15 height 15
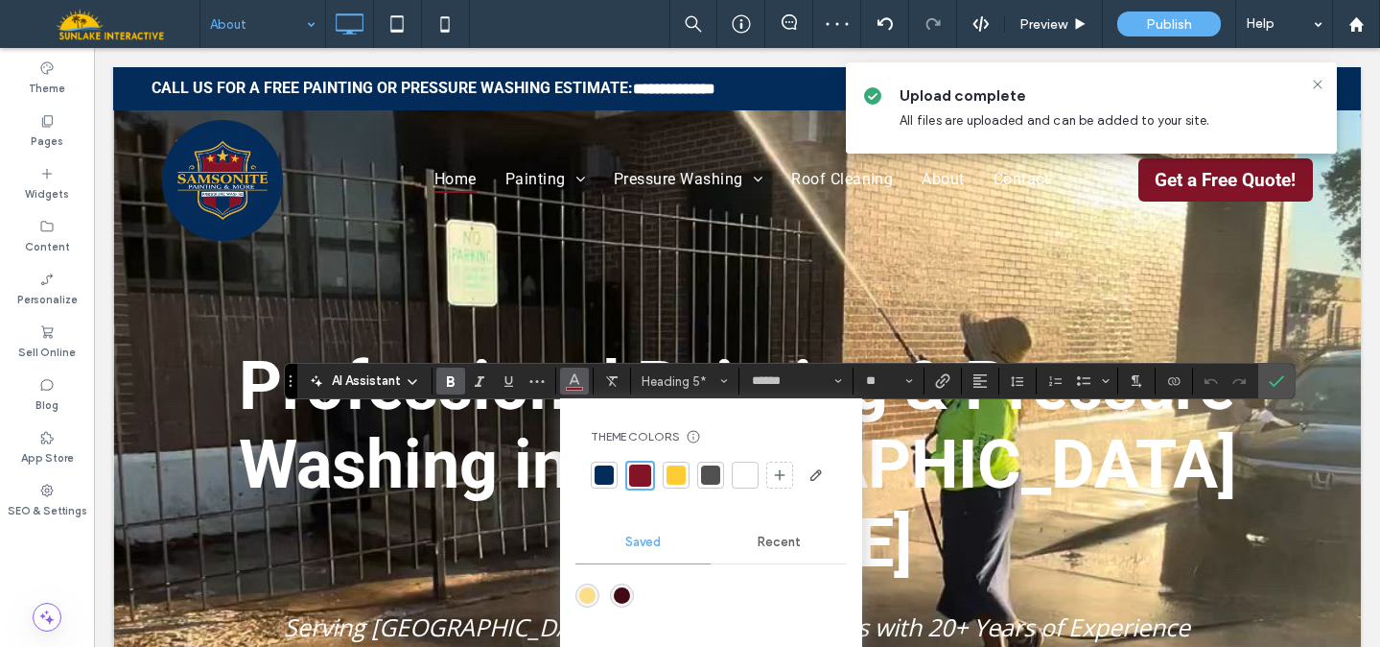
click at [742, 479] on div at bounding box center [745, 474] width 19 height 19
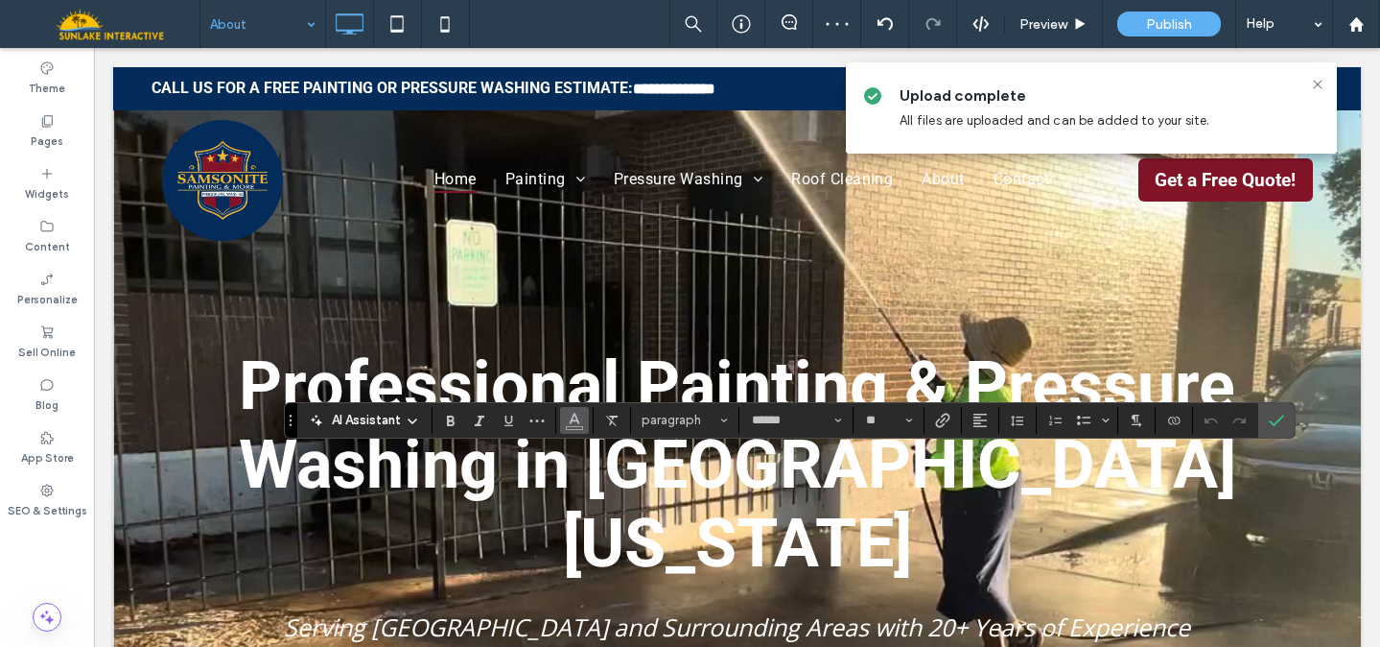
click at [579, 417] on icon "Color" at bounding box center [574, 418] width 15 height 15
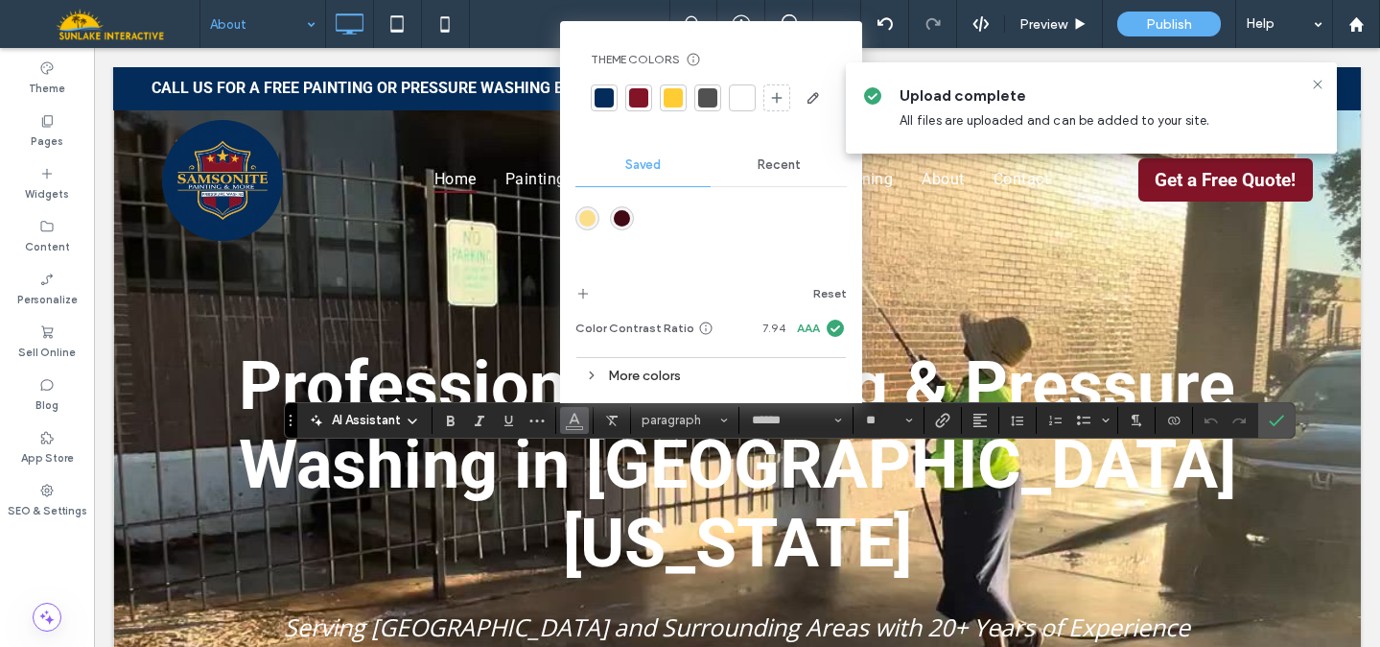
click at [752, 104] on div at bounding box center [742, 97] width 27 height 27
click at [696, 425] on span "paragraph*" at bounding box center [679, 419] width 75 height 14
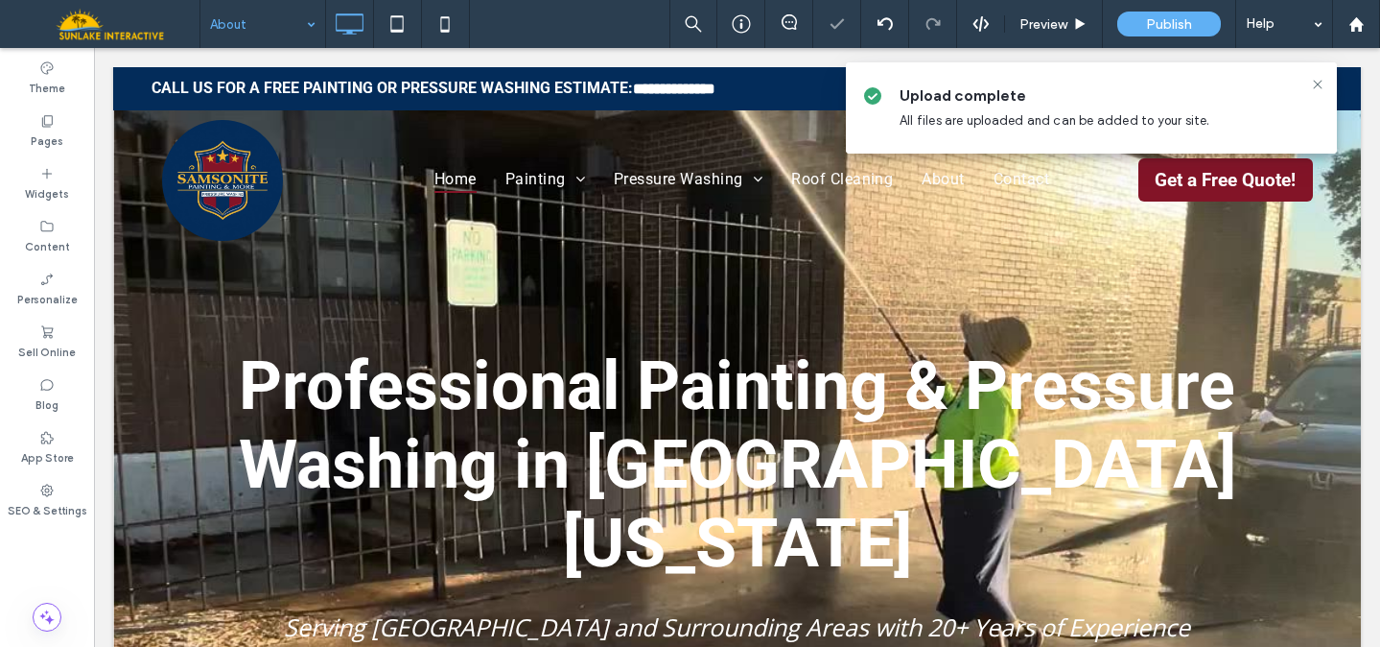
type input "******"
type input "**"
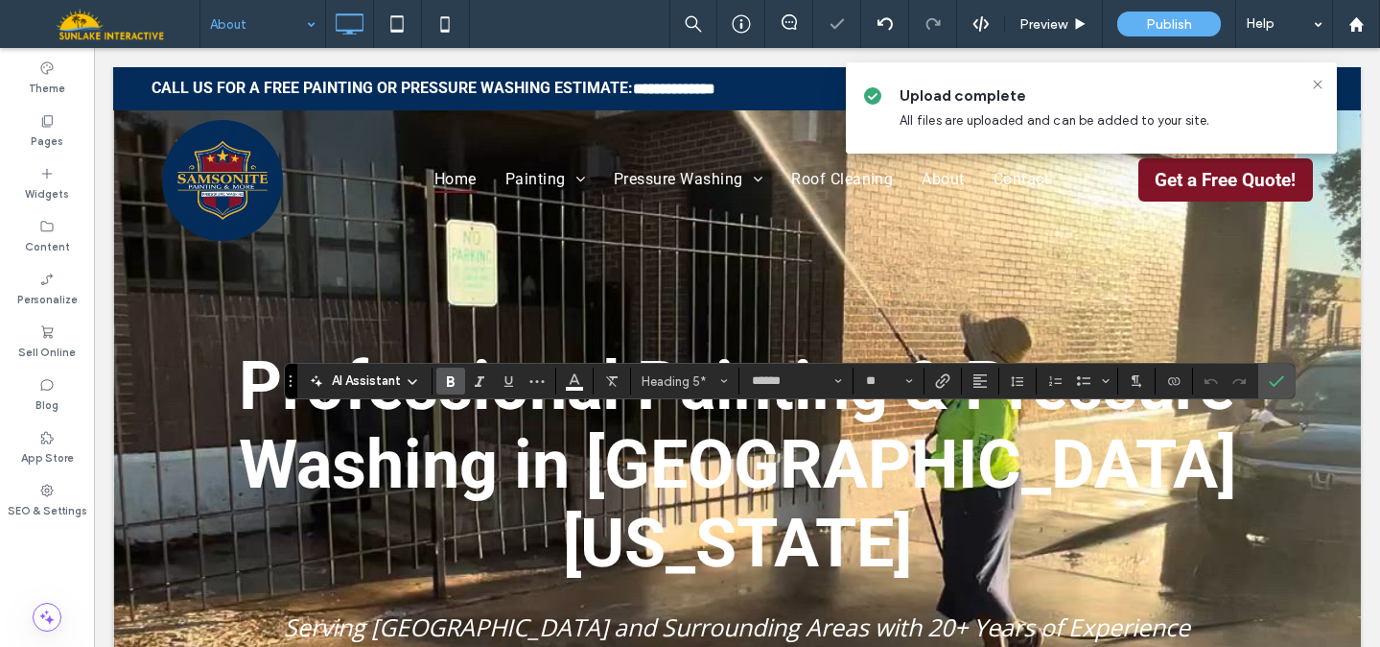
click at [815, 395] on div "AI Assistant Heading 5* ****** **" at bounding box center [790, 381] width 1012 height 36
click at [812, 381] on input "******" at bounding box center [791, 380] width 82 height 15
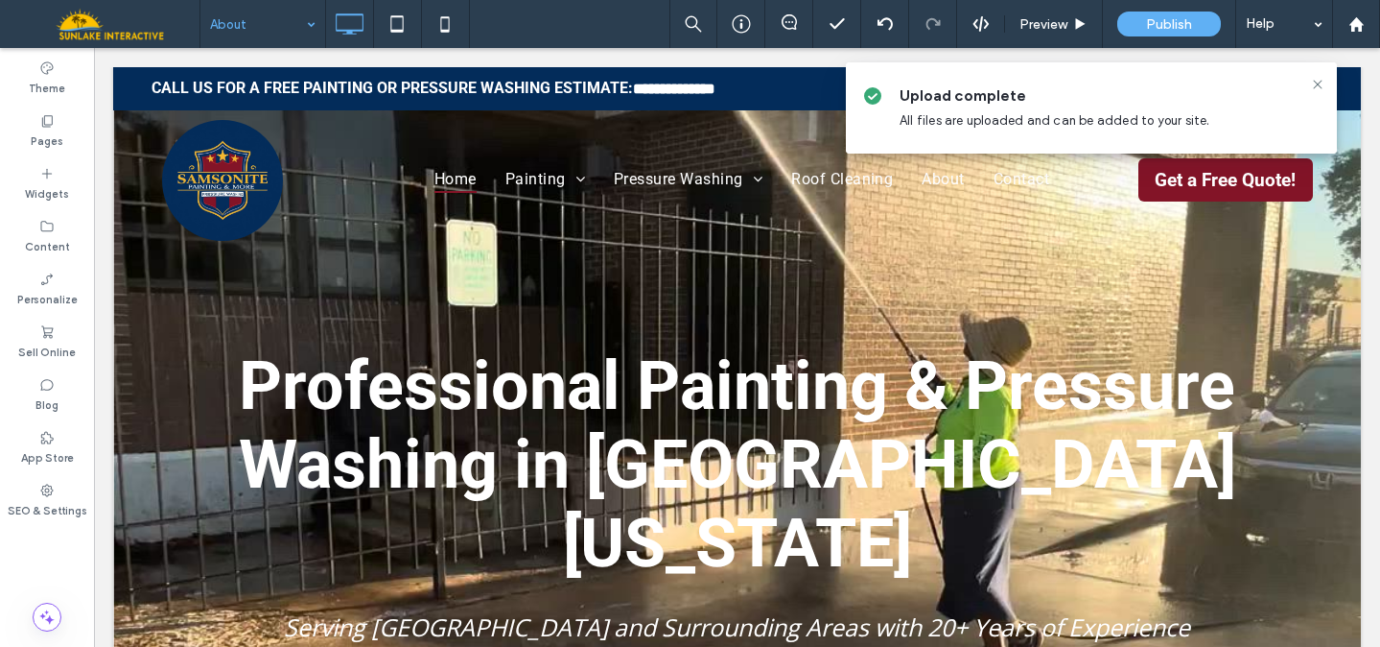
type input "******"
type input "**"
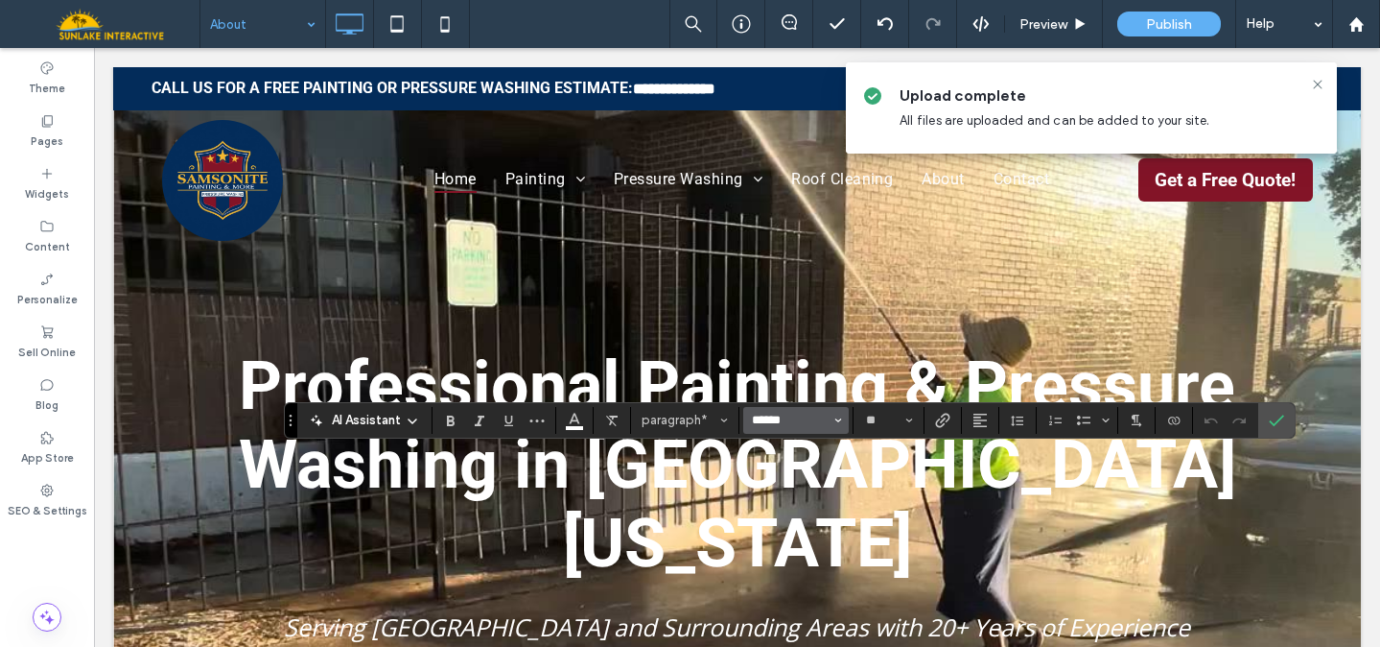
click at [823, 421] on input "******" at bounding box center [791, 419] width 82 height 15
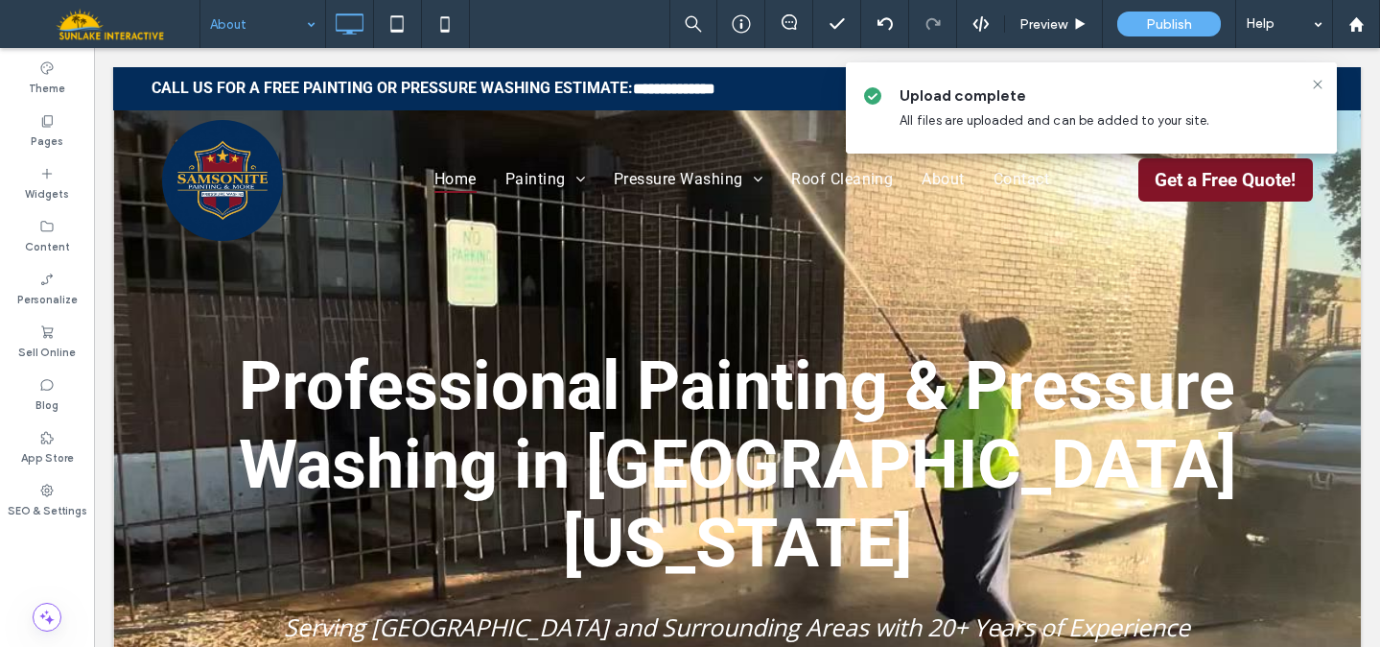
type input "******"
type input "**"
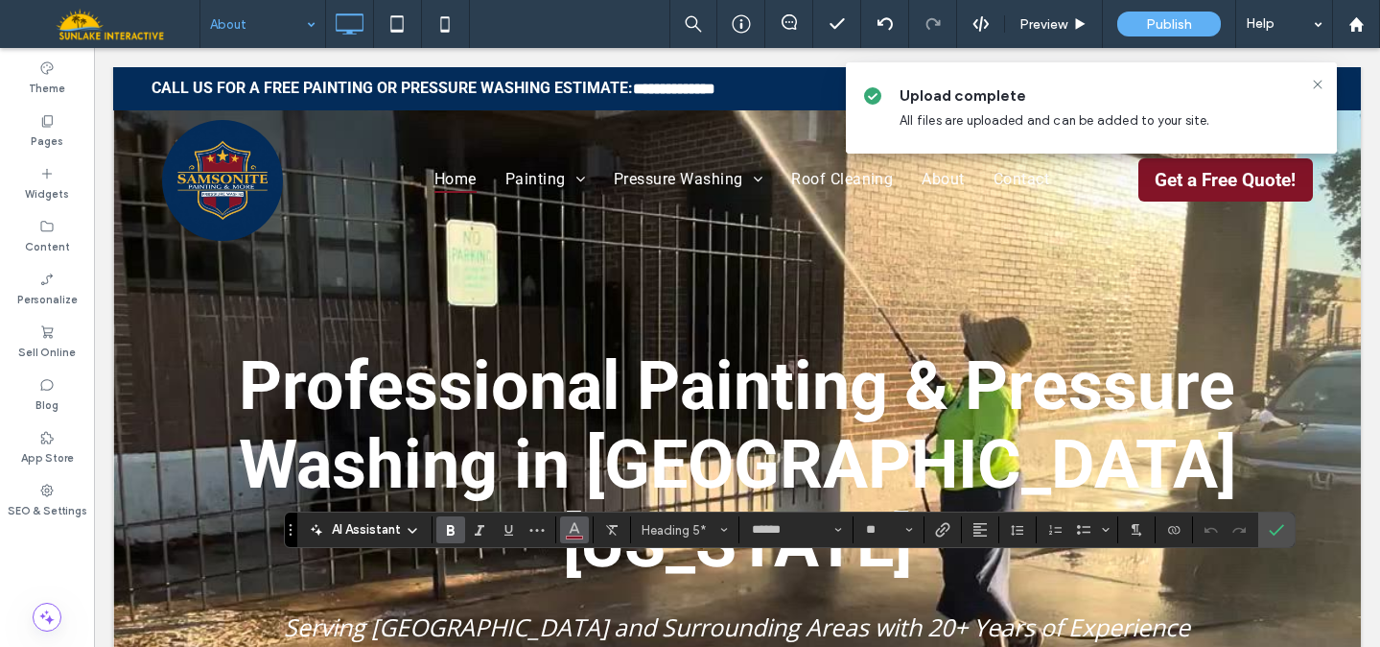
click at [577, 520] on icon "Color" at bounding box center [574, 527] width 15 height 15
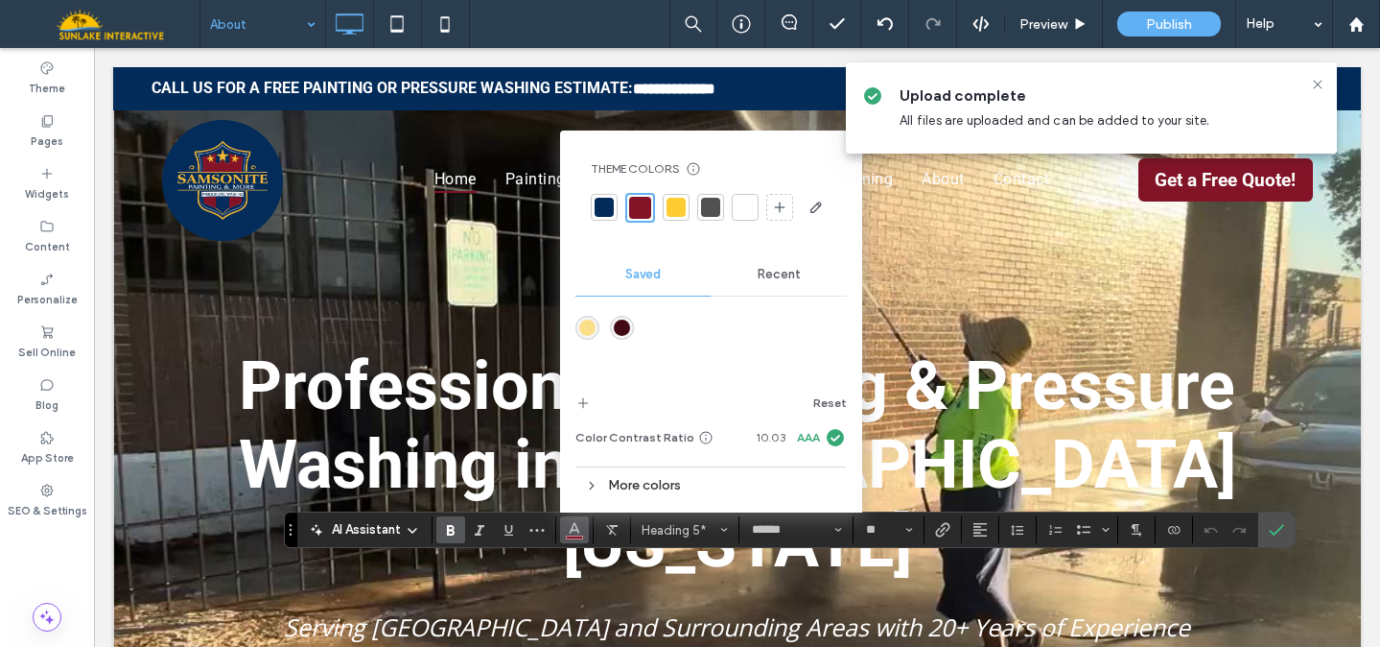
click at [746, 203] on div at bounding box center [745, 207] width 19 height 19
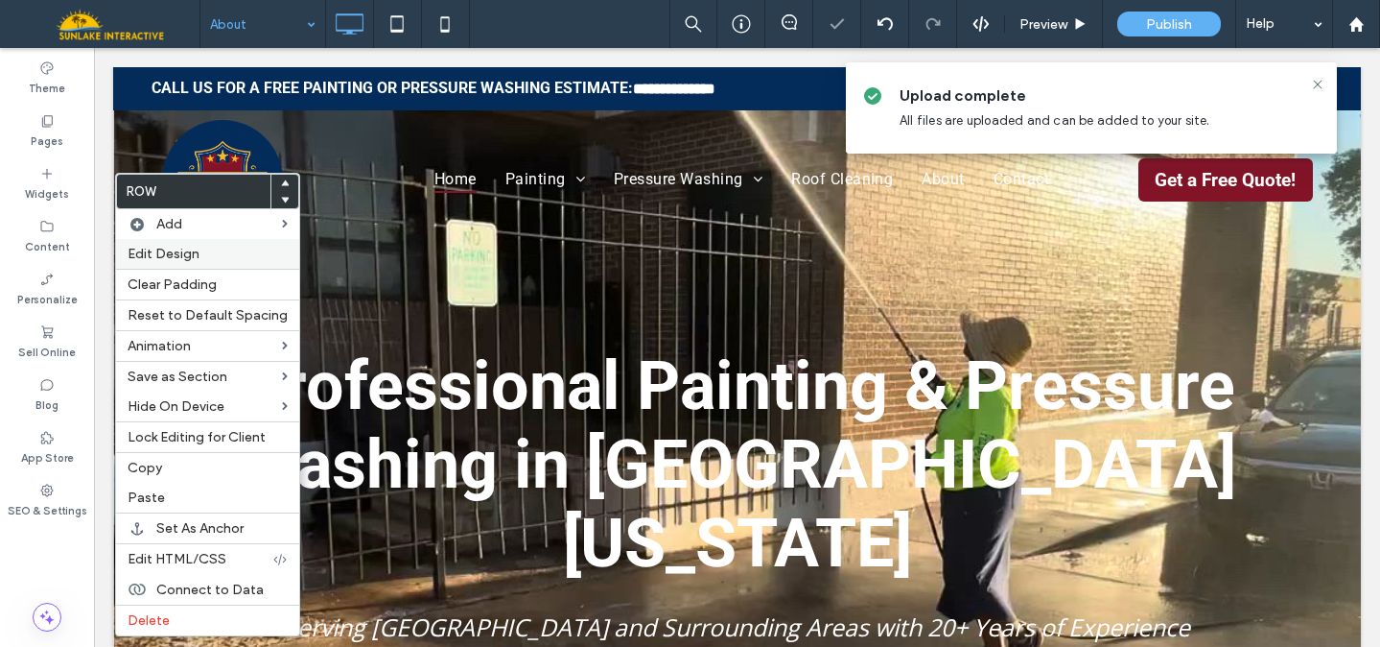
click at [219, 253] on label "Edit Design" at bounding box center [208, 254] width 160 height 16
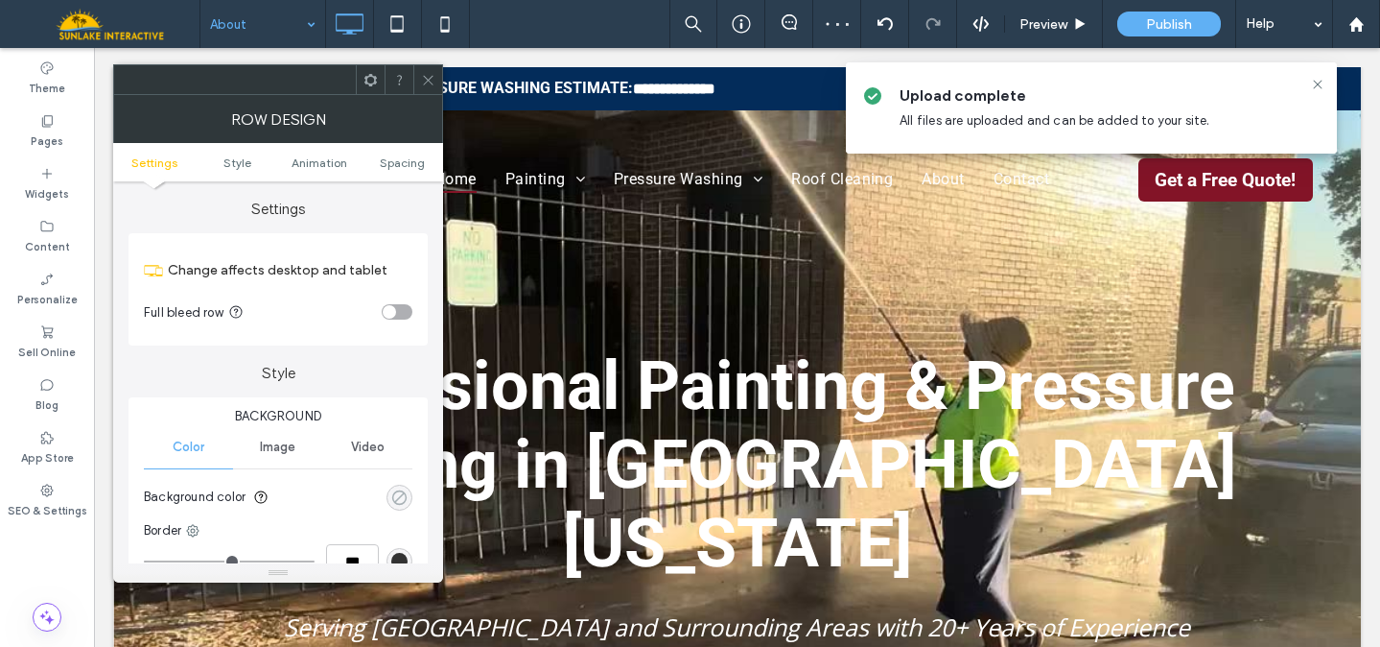
click at [394, 506] on div "rgba(0, 0, 0, 0)" at bounding box center [399, 497] width 16 height 16
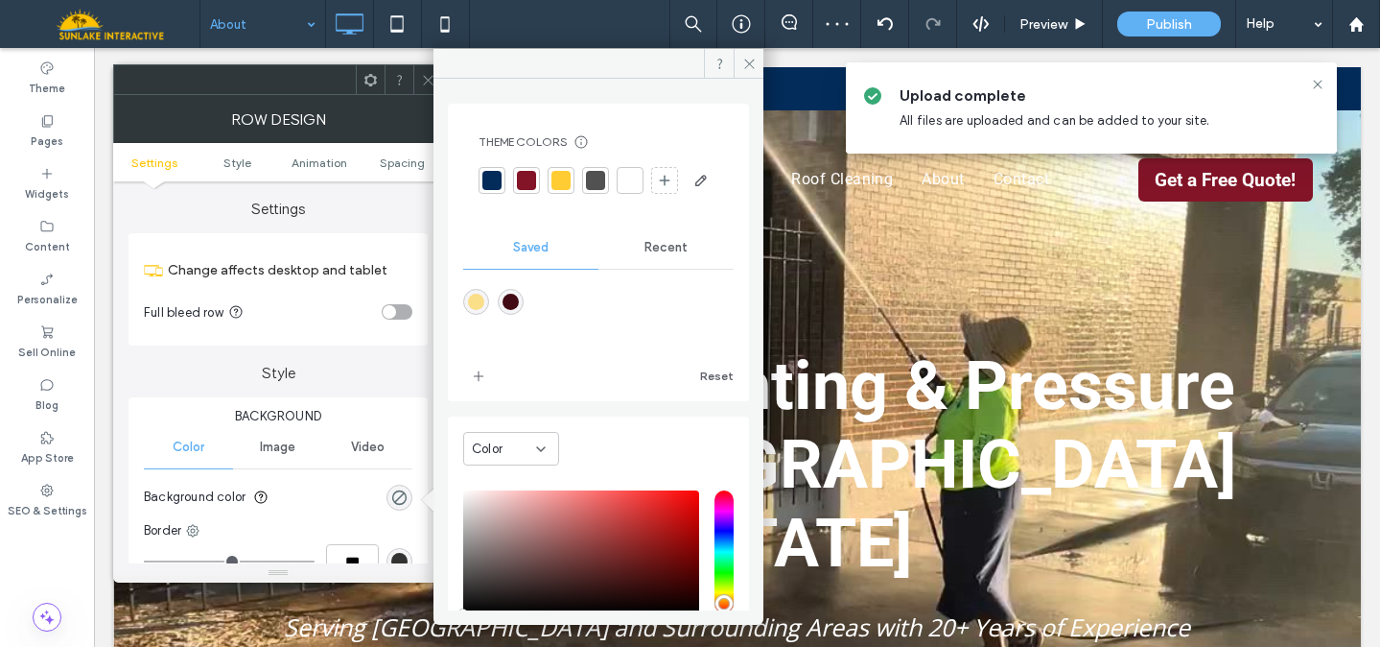
click at [493, 177] on div at bounding box center [492, 180] width 19 height 19
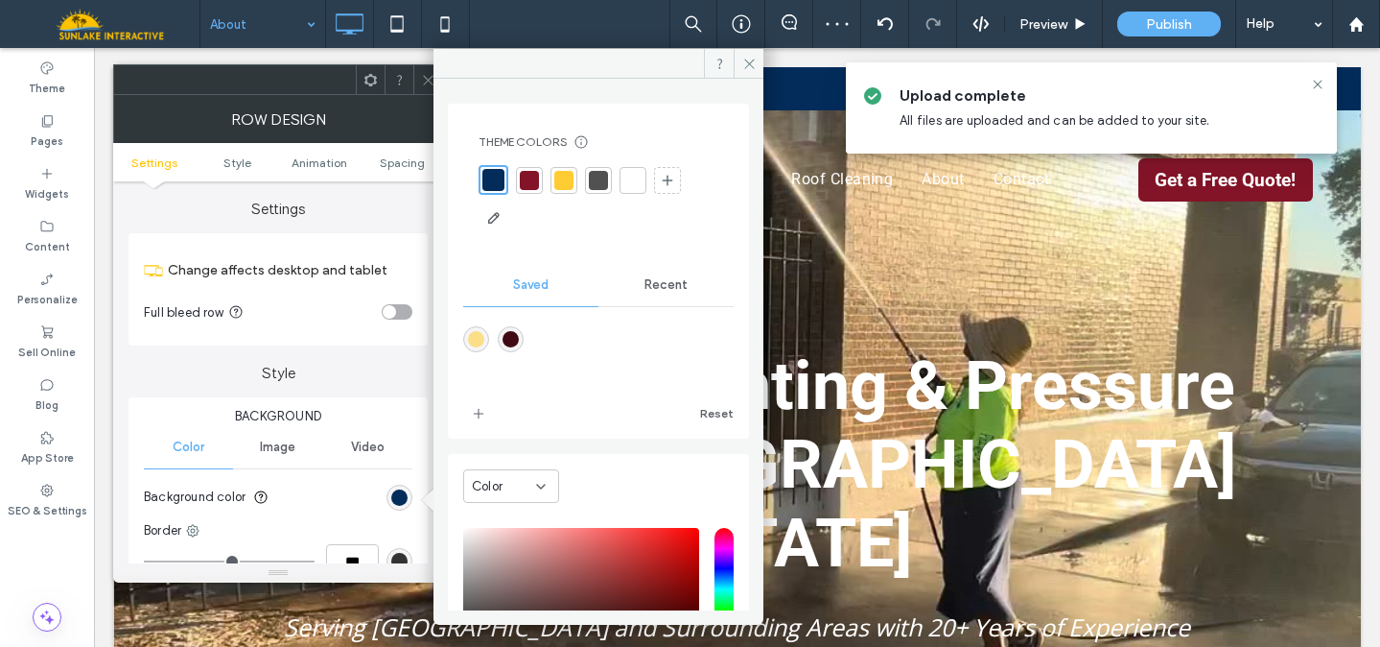
click at [422, 75] on icon at bounding box center [428, 80] width 14 height 14
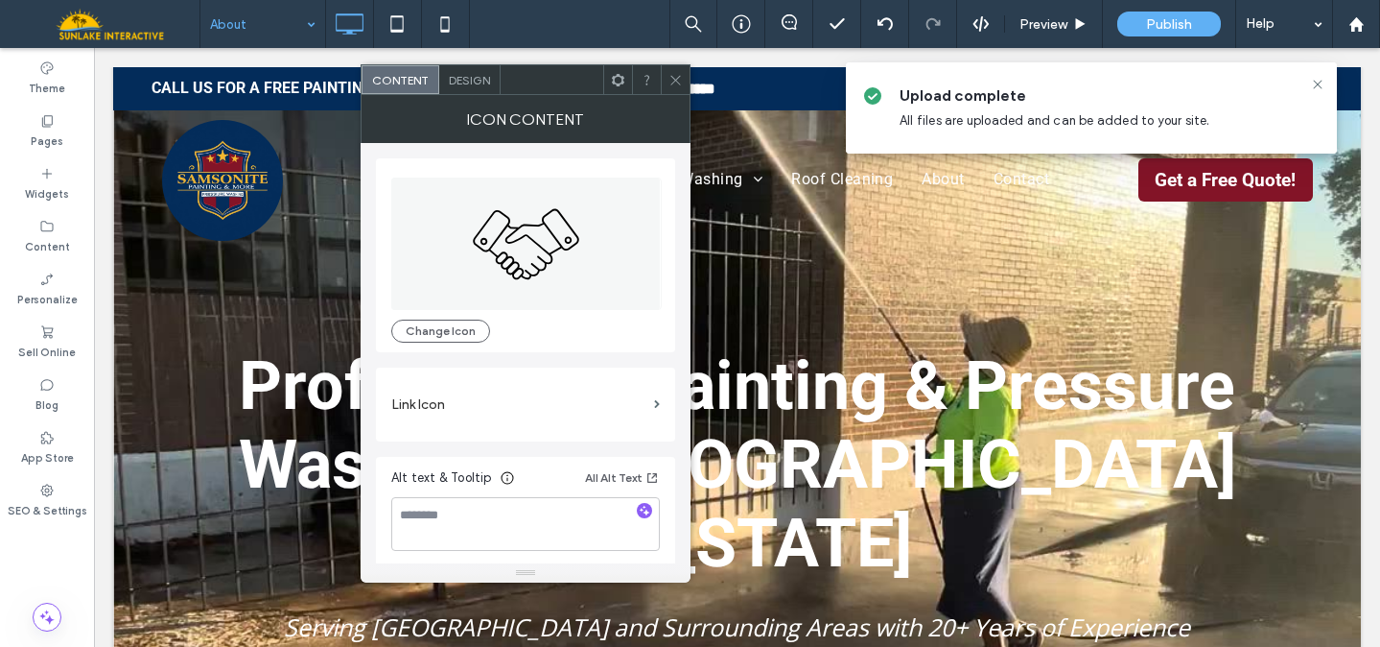
click at [470, 80] on span "Design" at bounding box center [469, 80] width 41 height 14
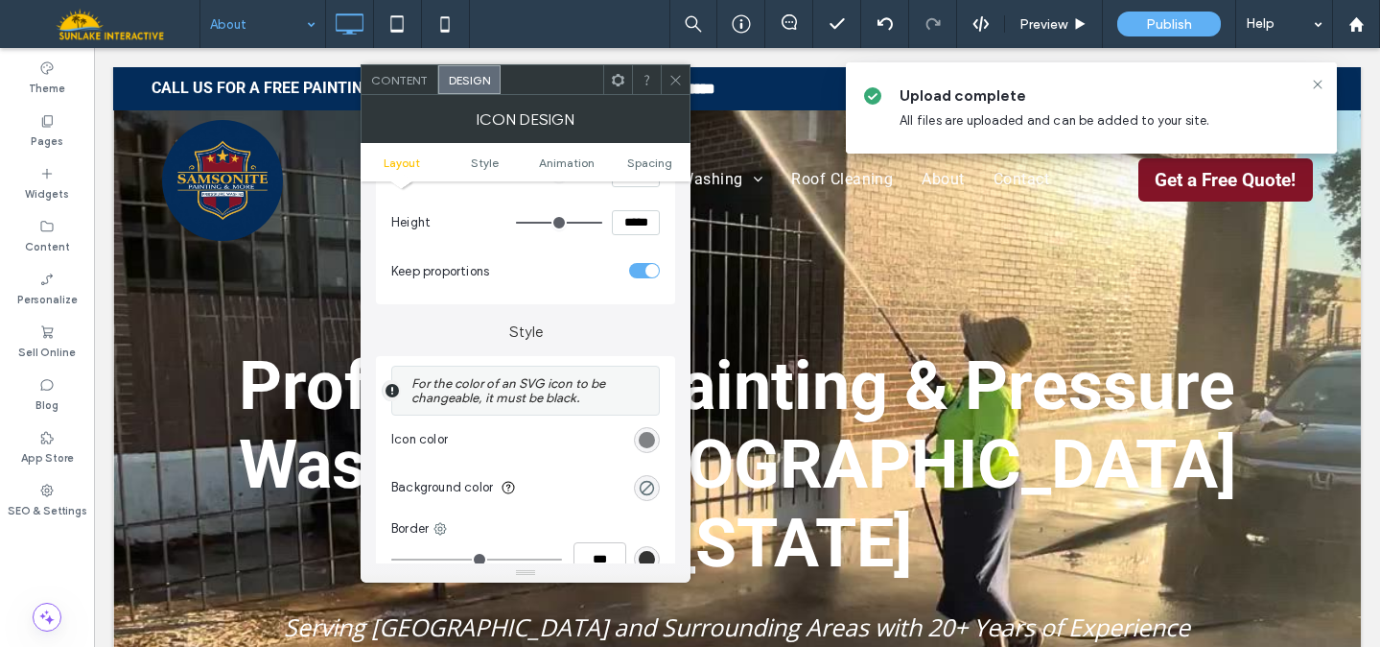
scroll to position [279, 0]
click at [649, 439] on div "rgb(128, 130, 133)" at bounding box center [647, 438] width 16 height 16
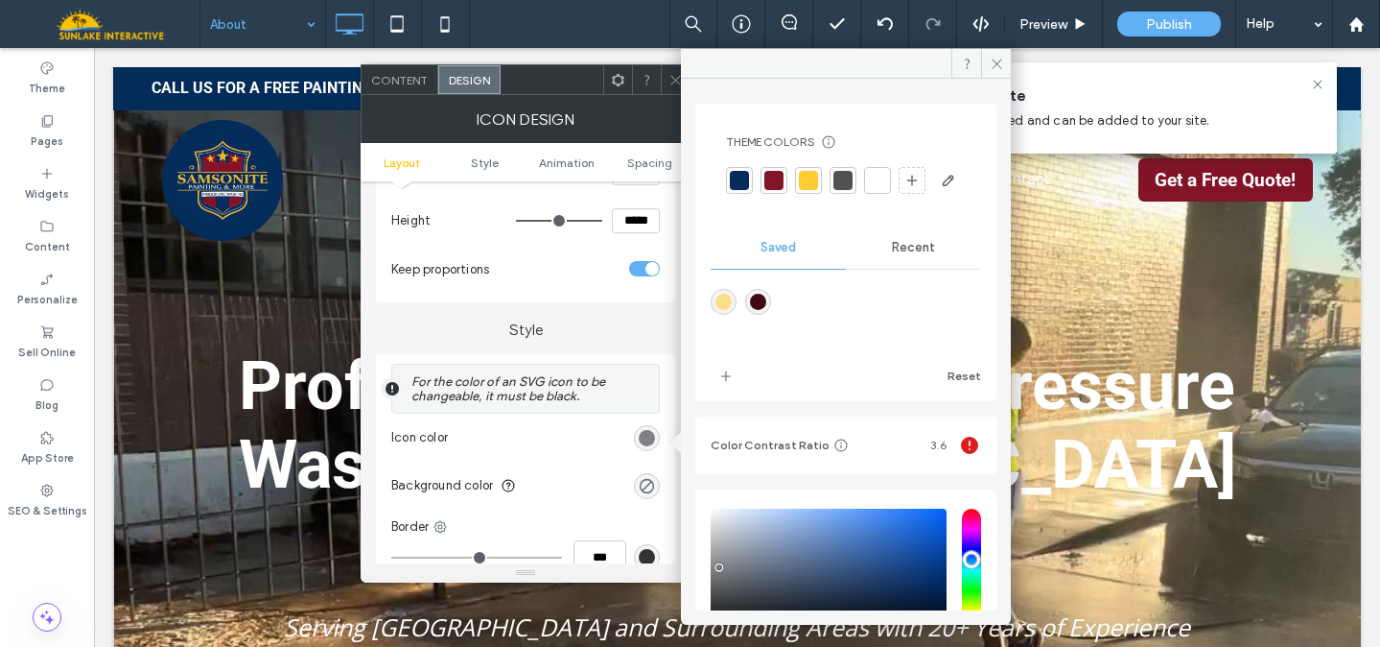
click at [807, 175] on div at bounding box center [808, 180] width 19 height 19
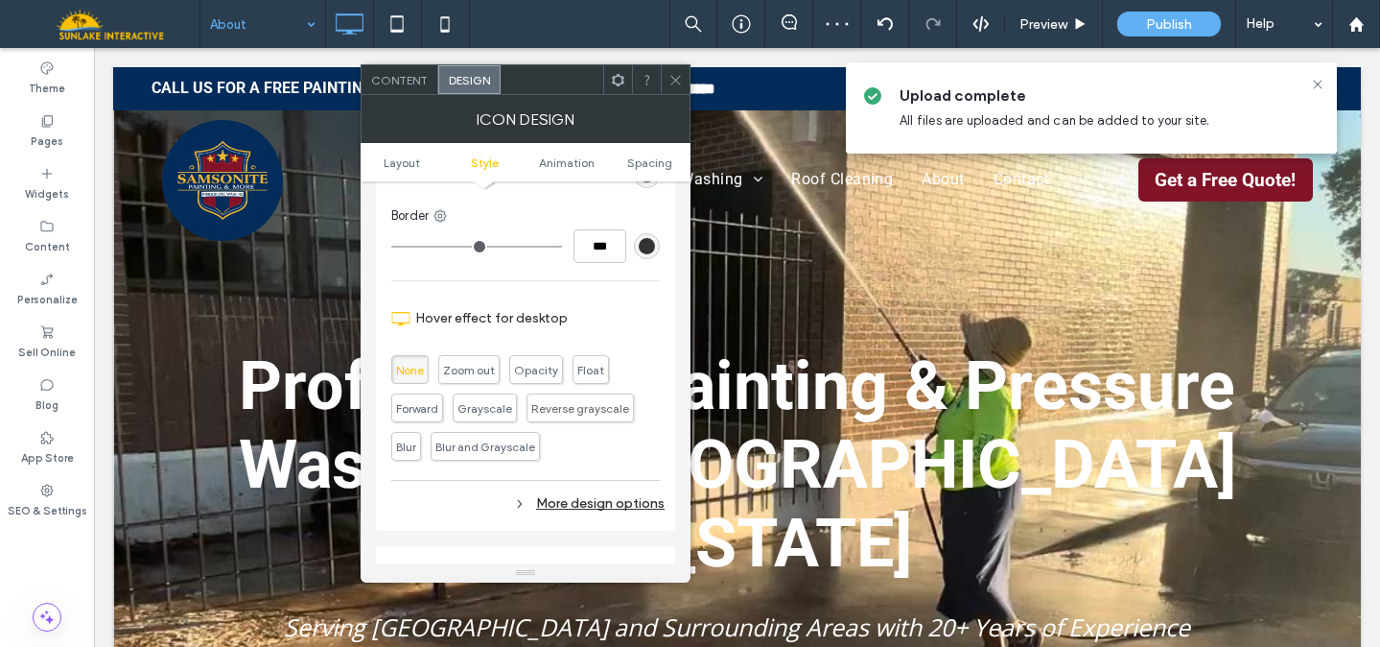
click at [612, 507] on div "More design options" at bounding box center [527, 503] width 273 height 26
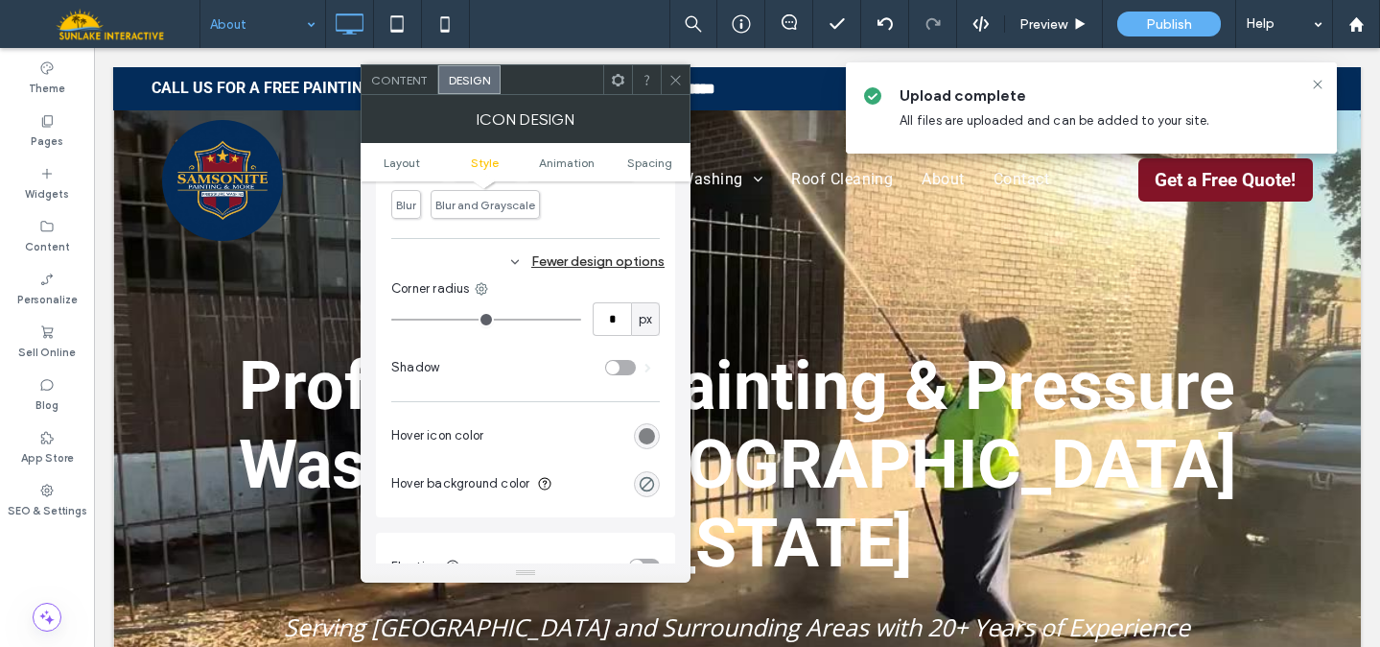
scroll to position [836, 0]
click at [650, 437] on div "rgb(128, 130, 133)" at bounding box center [647, 432] width 16 height 16
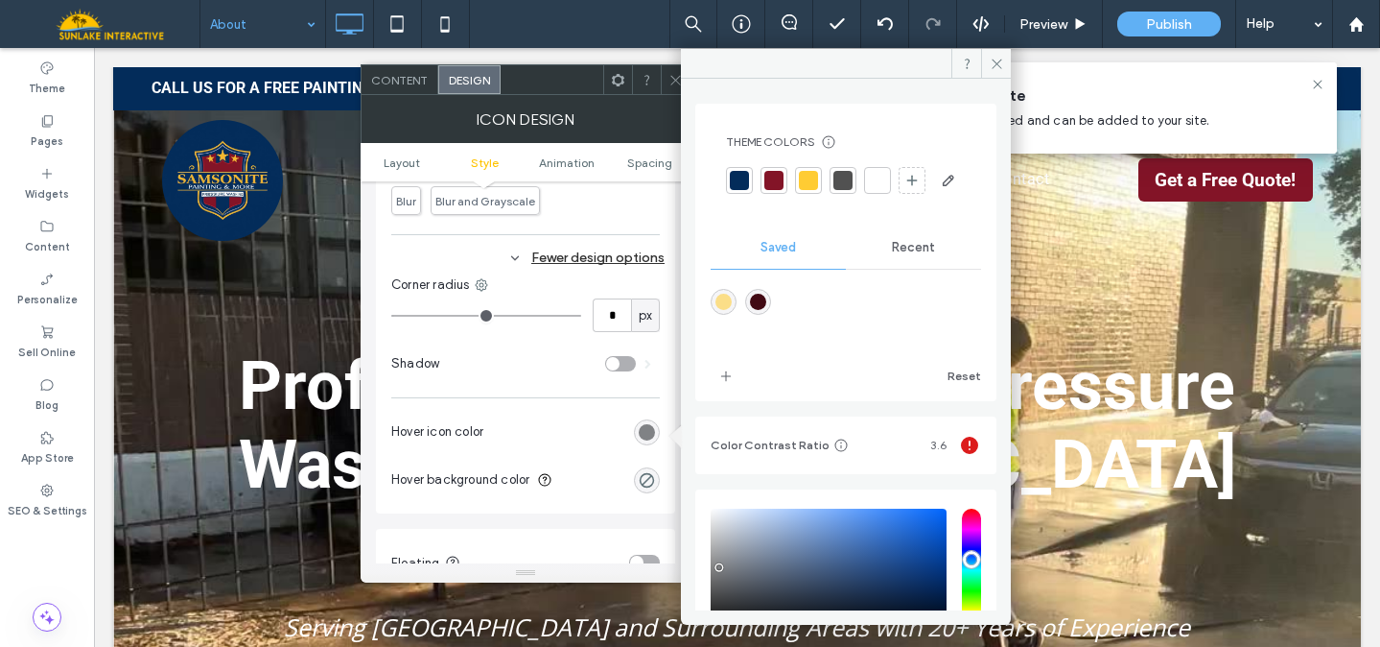
click at [722, 310] on div "rgba(251,222,136,1)" at bounding box center [724, 302] width 16 height 16
type input "*******"
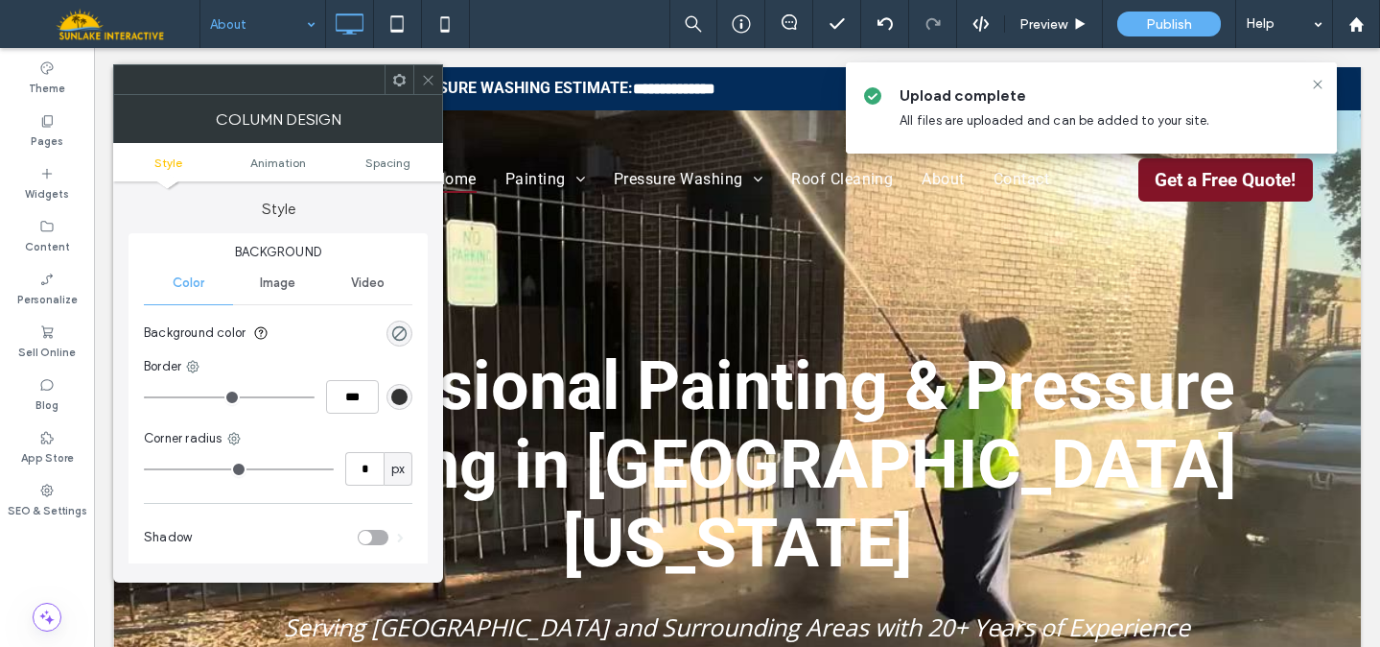
click at [423, 82] on icon at bounding box center [428, 80] width 14 height 14
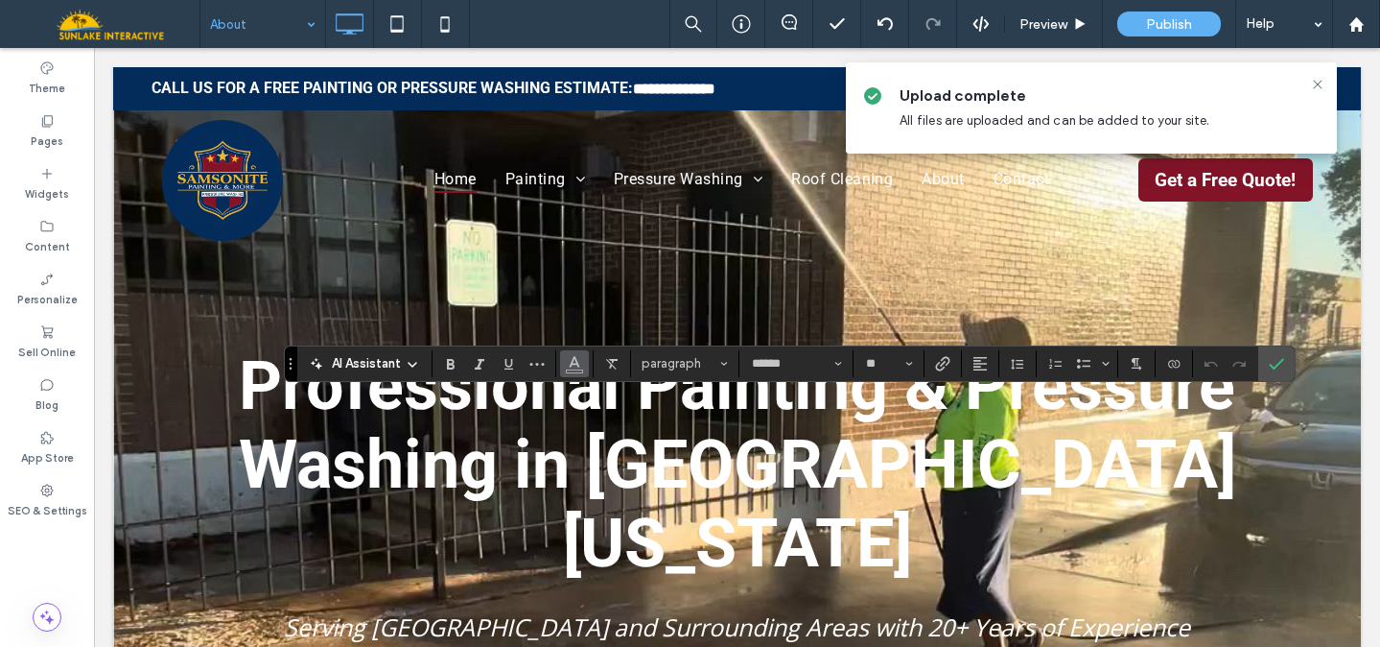
click at [568, 366] on icon "Color" at bounding box center [574, 361] width 15 height 15
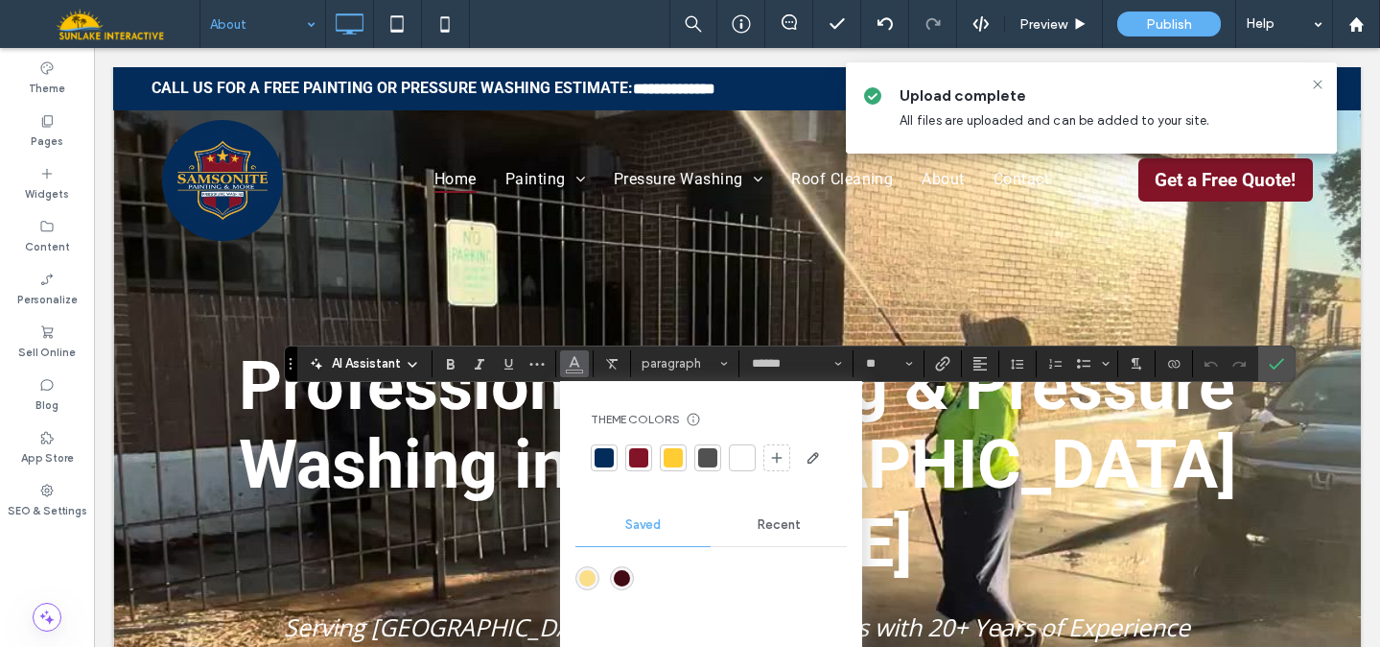
click at [752, 465] on div at bounding box center [742, 457] width 27 height 27
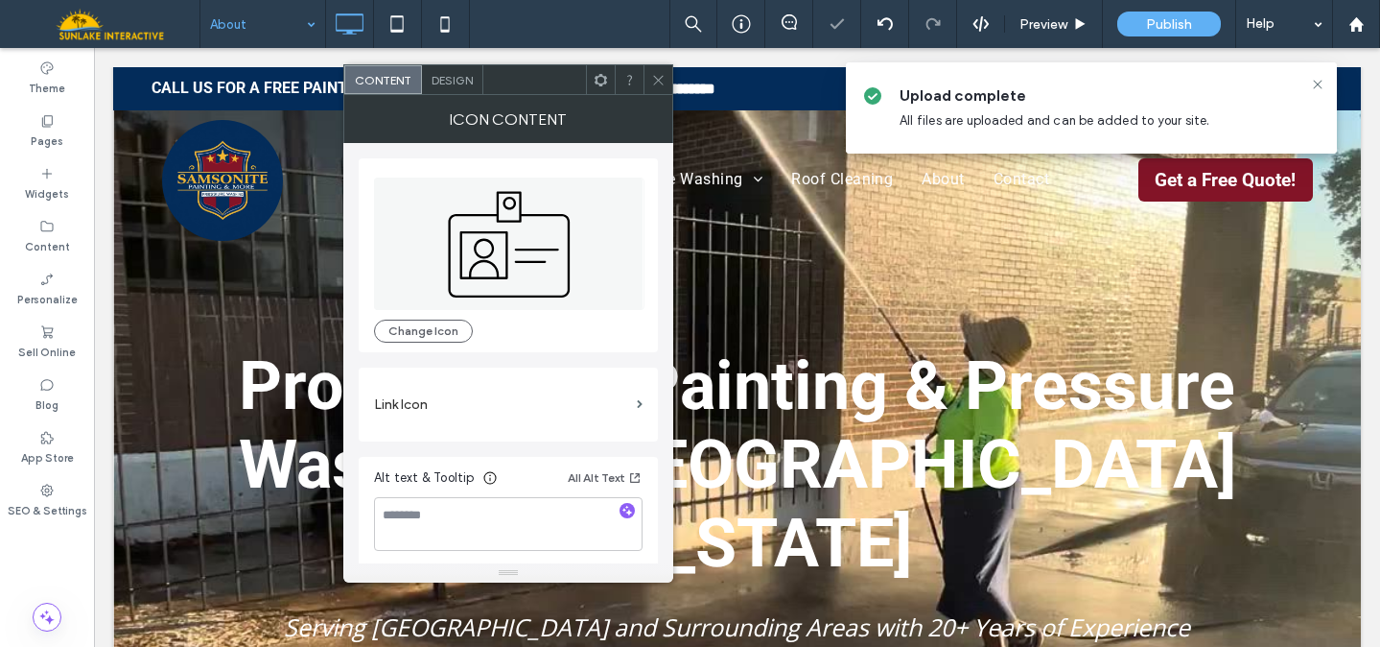
click at [459, 80] on span "Design" at bounding box center [452, 80] width 41 height 14
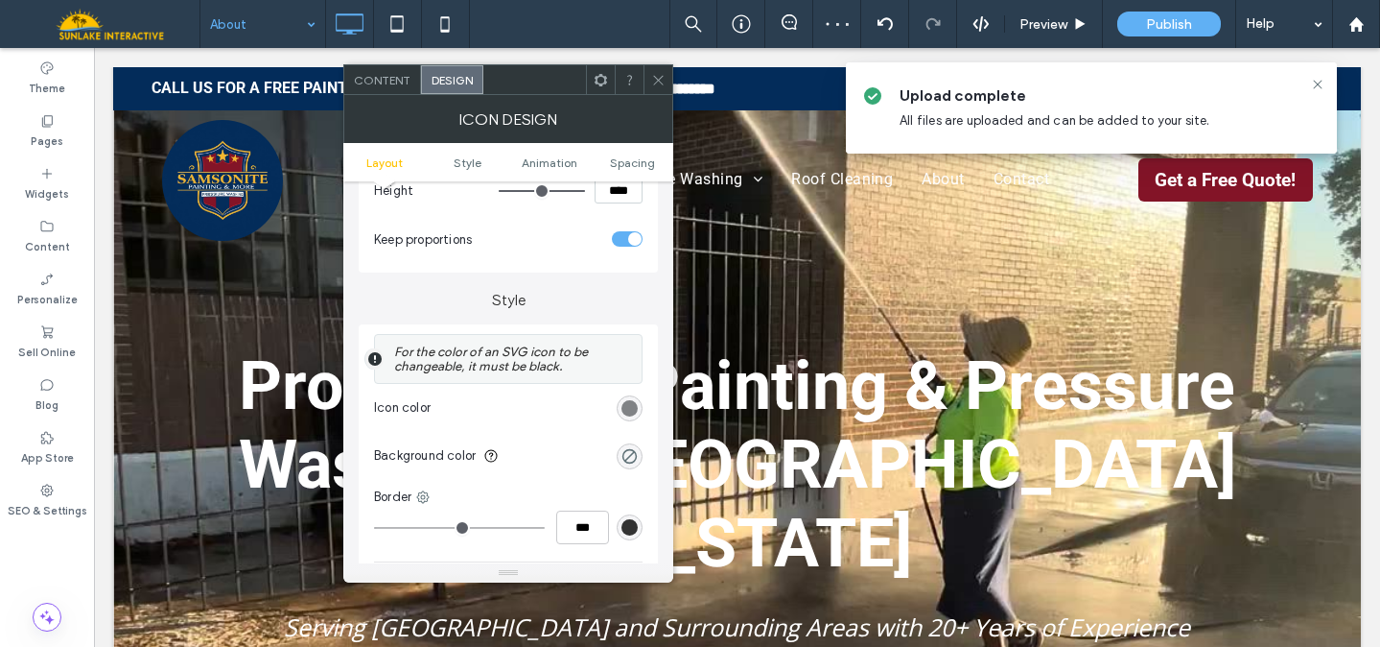
scroll to position [339, 0]
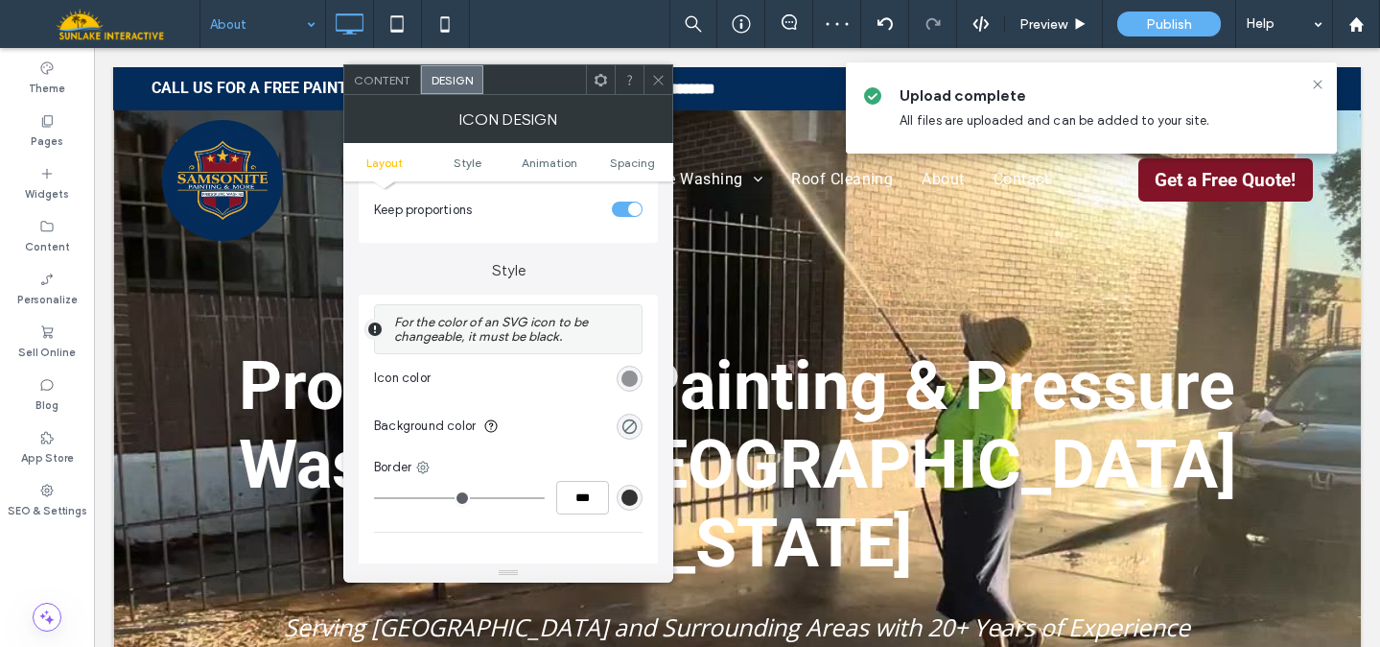
click at [631, 377] on div "rgb(128, 130, 133)" at bounding box center [630, 378] width 16 height 16
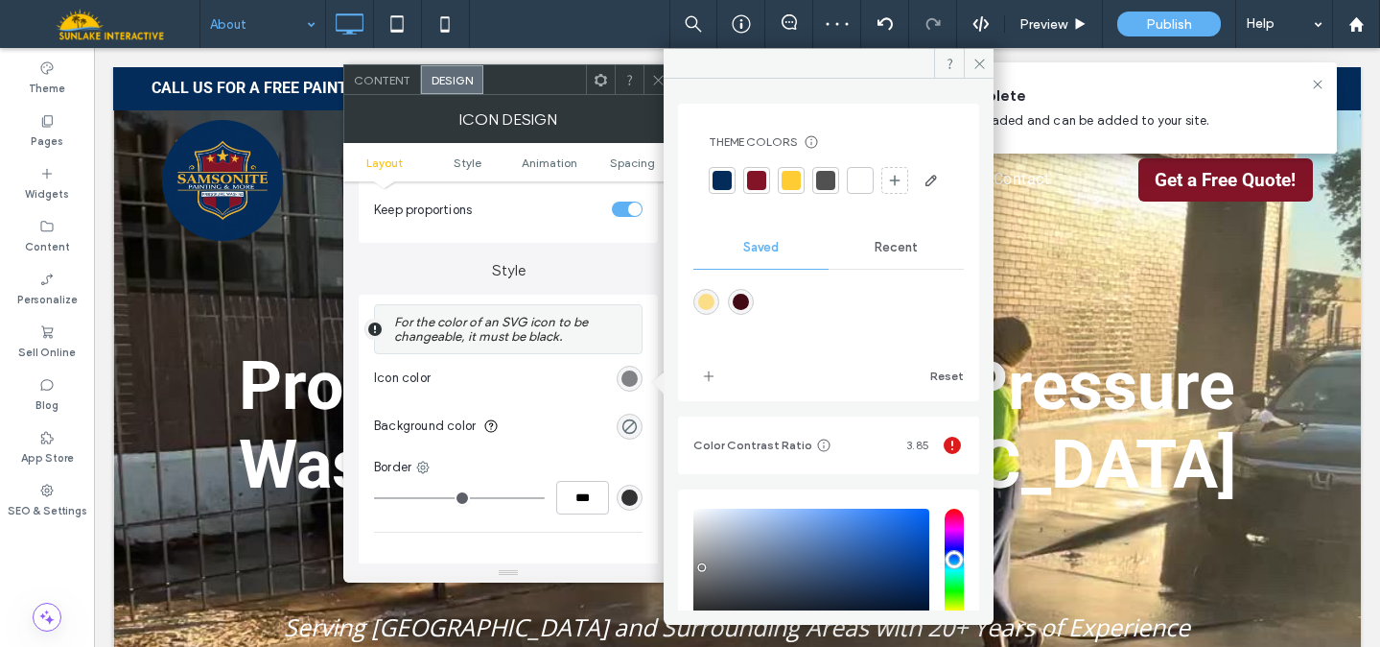
click at [789, 179] on div at bounding box center [791, 180] width 19 height 19
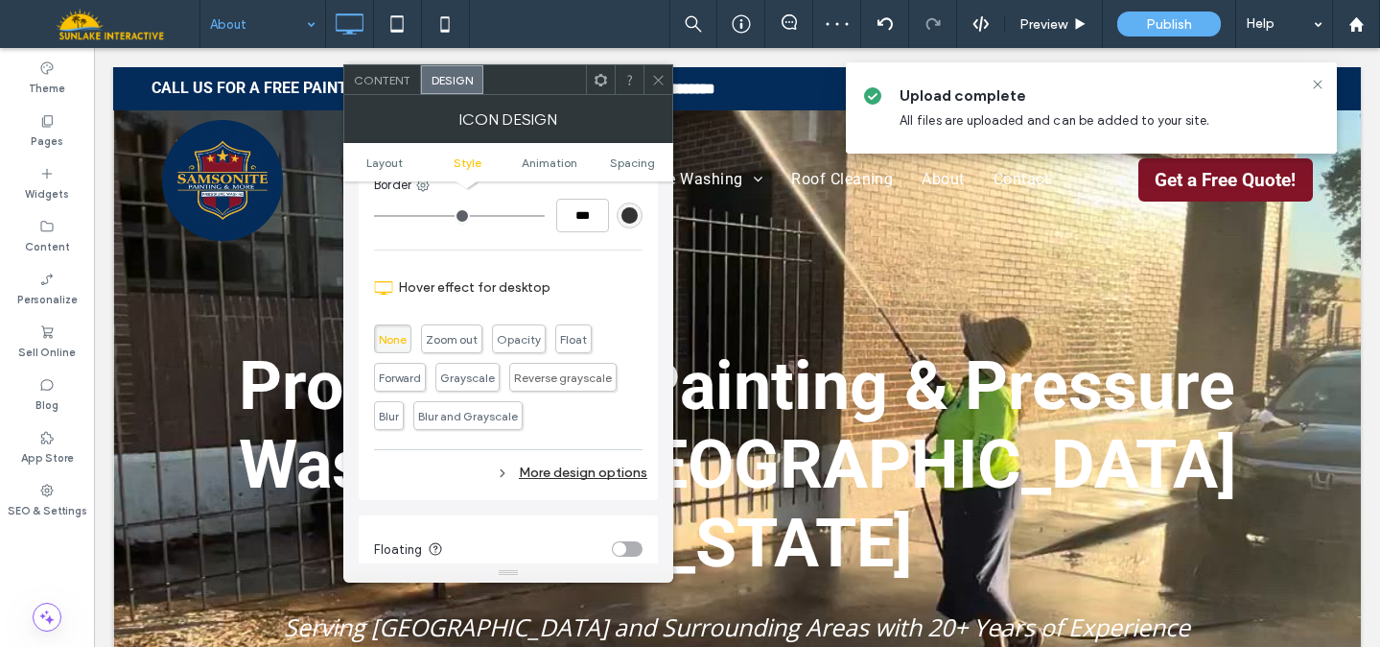
scroll to position [702, 0]
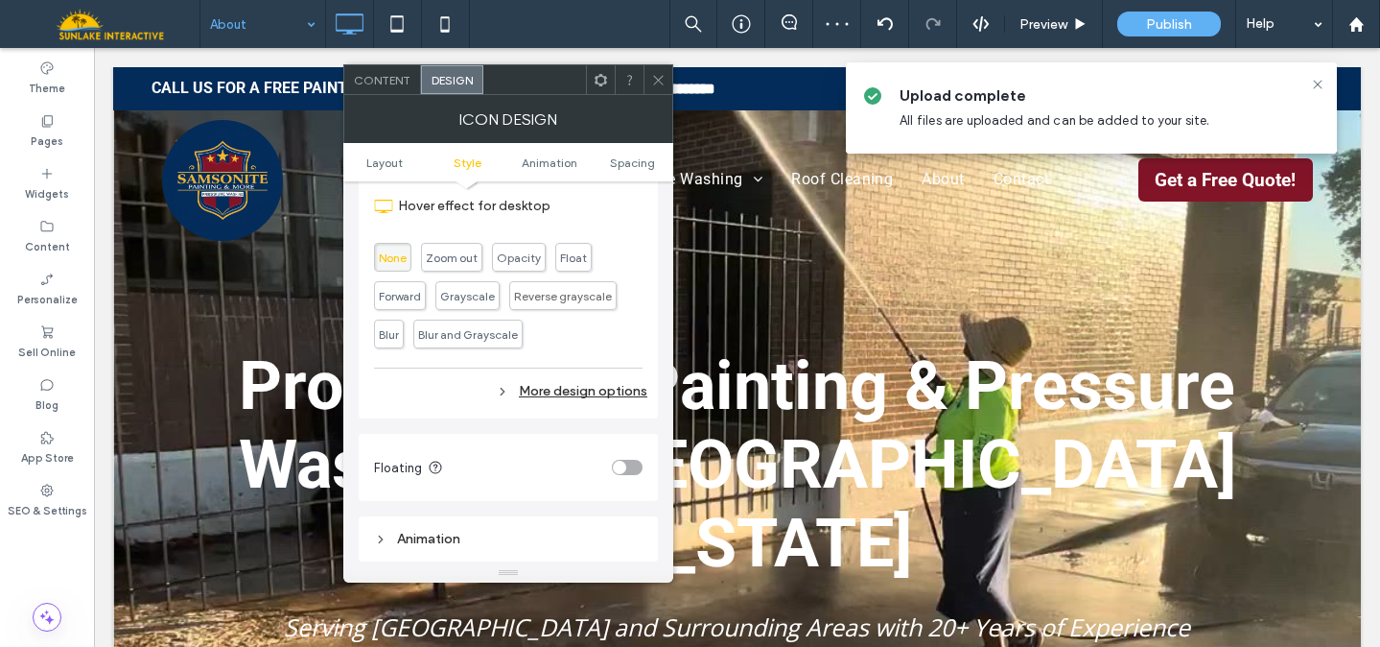
click at [584, 395] on div "More design options" at bounding box center [510, 391] width 273 height 26
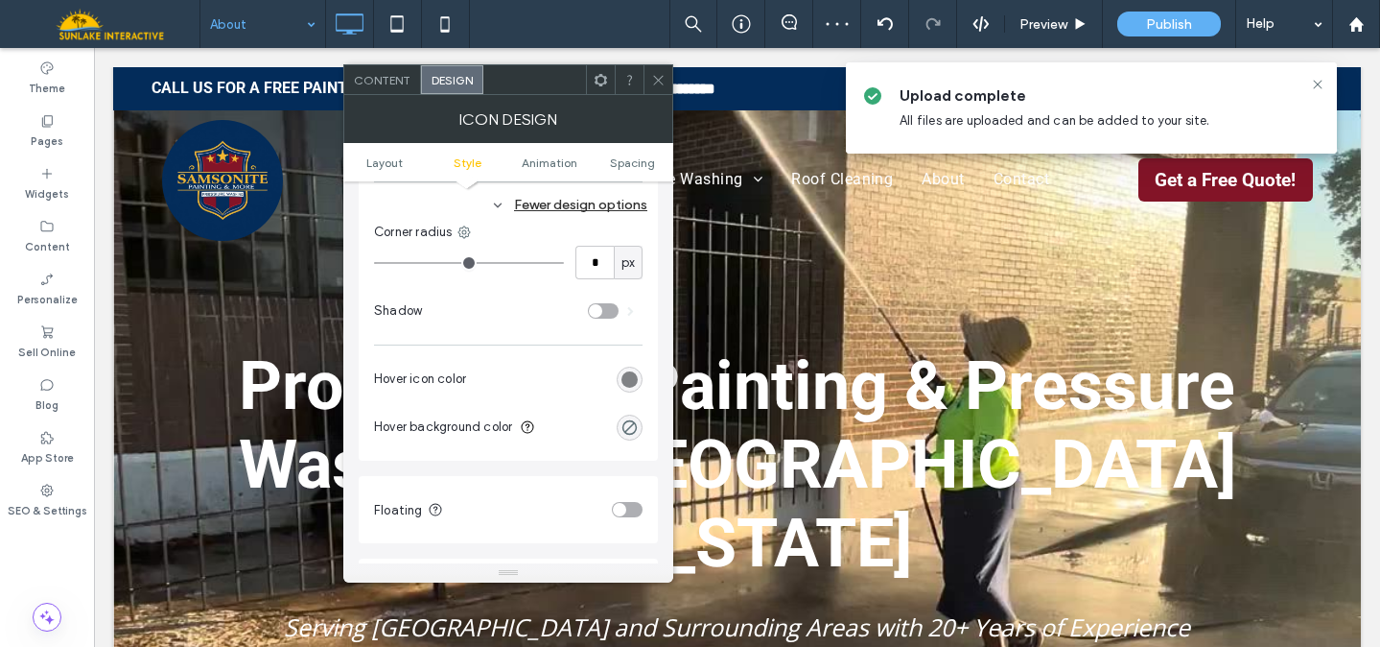
scroll to position [907, 0]
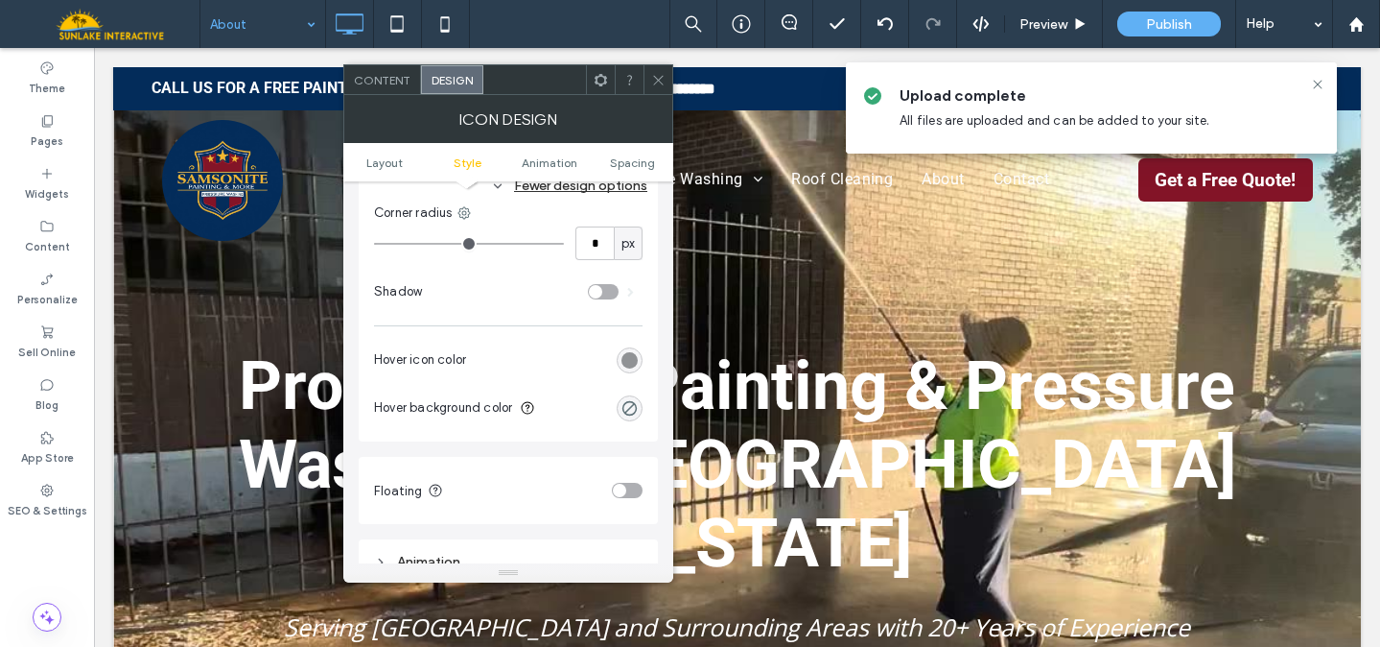
click at [631, 360] on div "rgb(128, 130, 133)" at bounding box center [630, 360] width 16 height 16
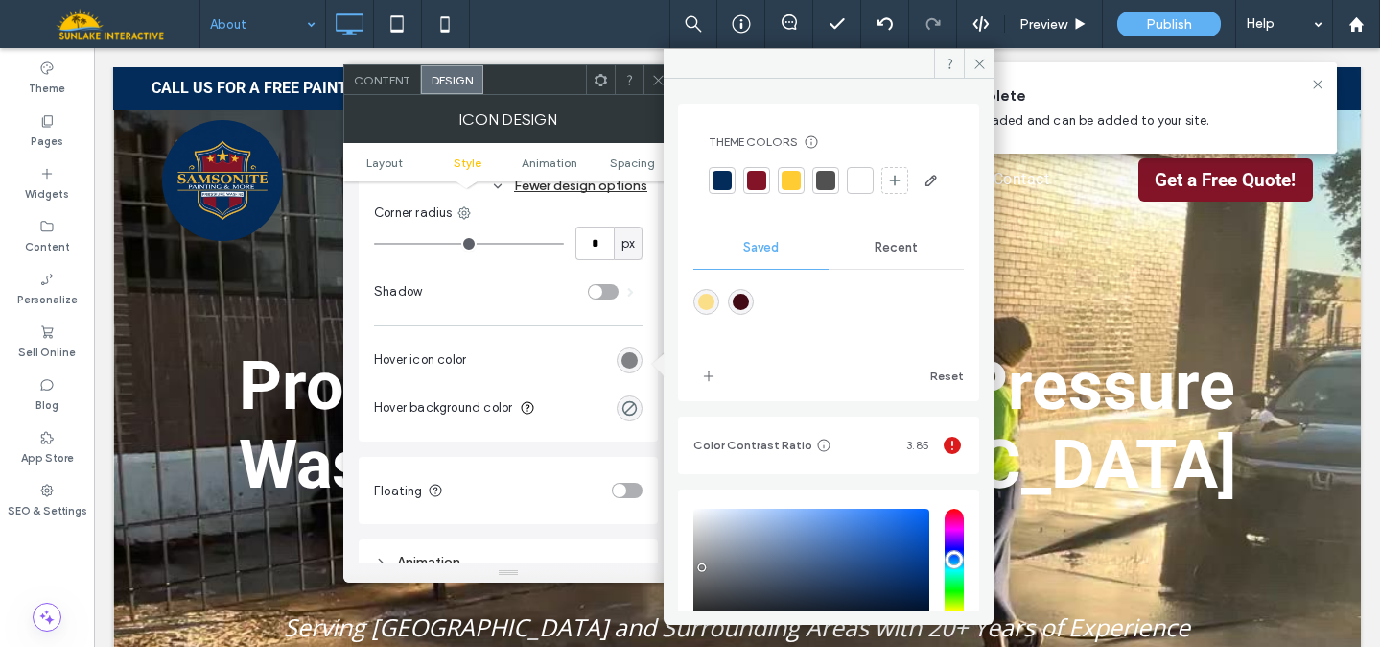
click at [705, 315] on div "rgba(251,222,136,1)" at bounding box center [707, 302] width 26 height 26
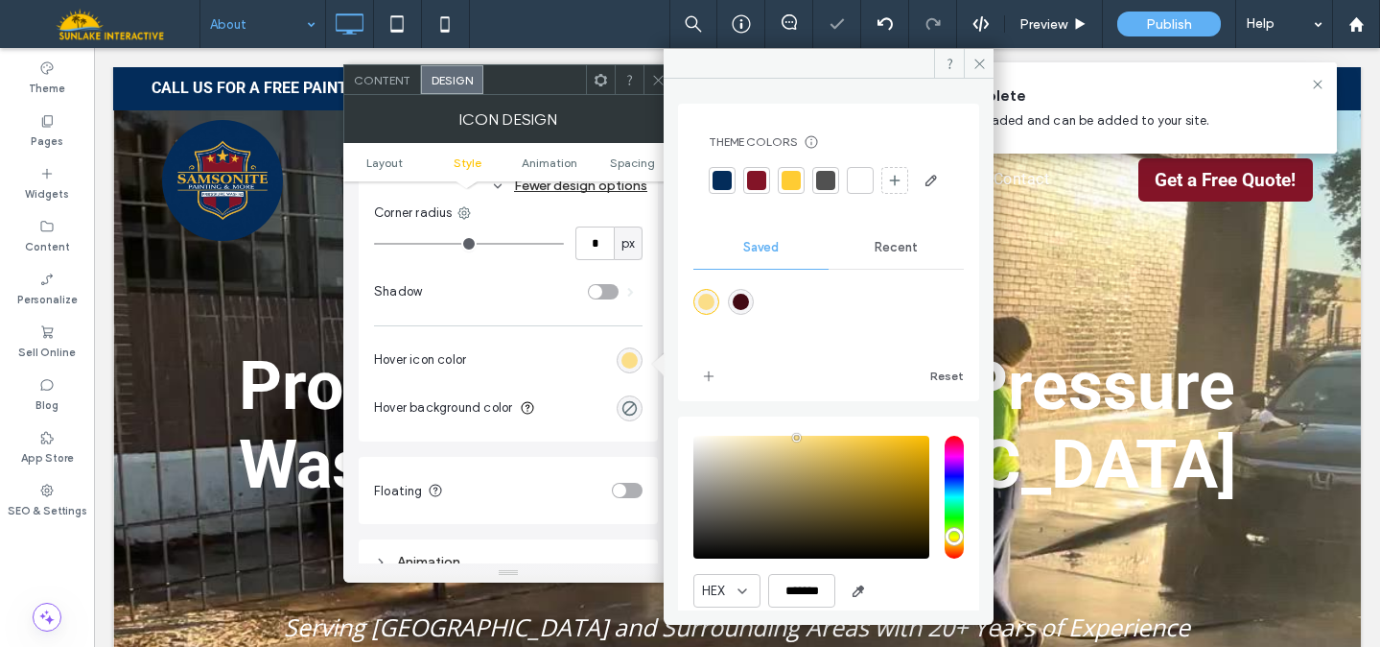
type input "*******"
click at [650, 85] on div at bounding box center [658, 79] width 29 height 29
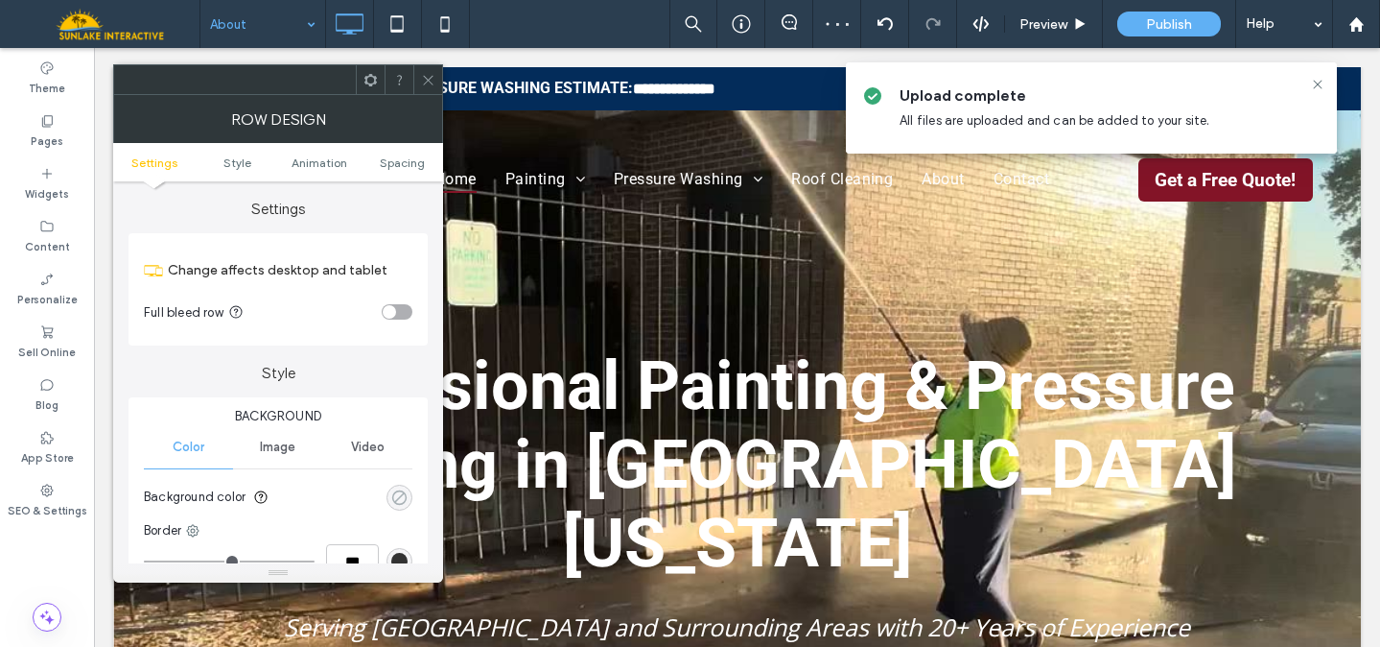
click at [394, 505] on icon "rgba(0, 0, 0, 0)" at bounding box center [399, 497] width 16 height 16
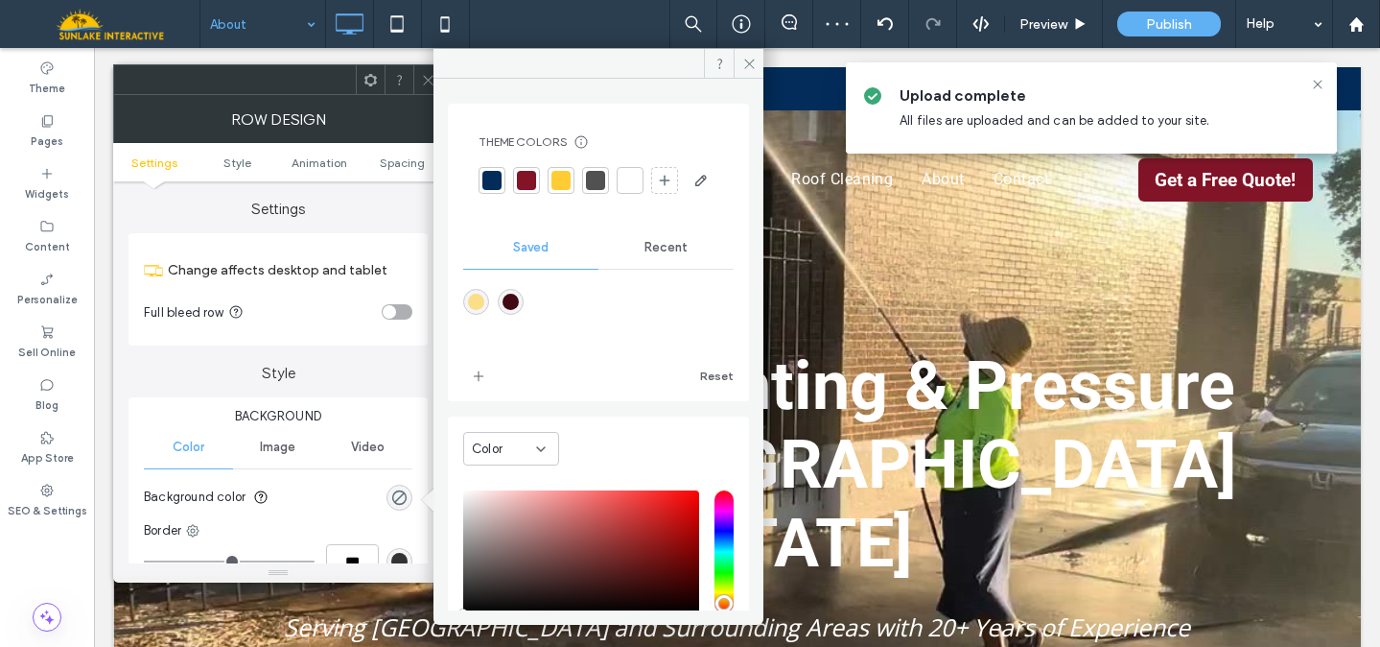
click at [491, 179] on div at bounding box center [492, 180] width 19 height 19
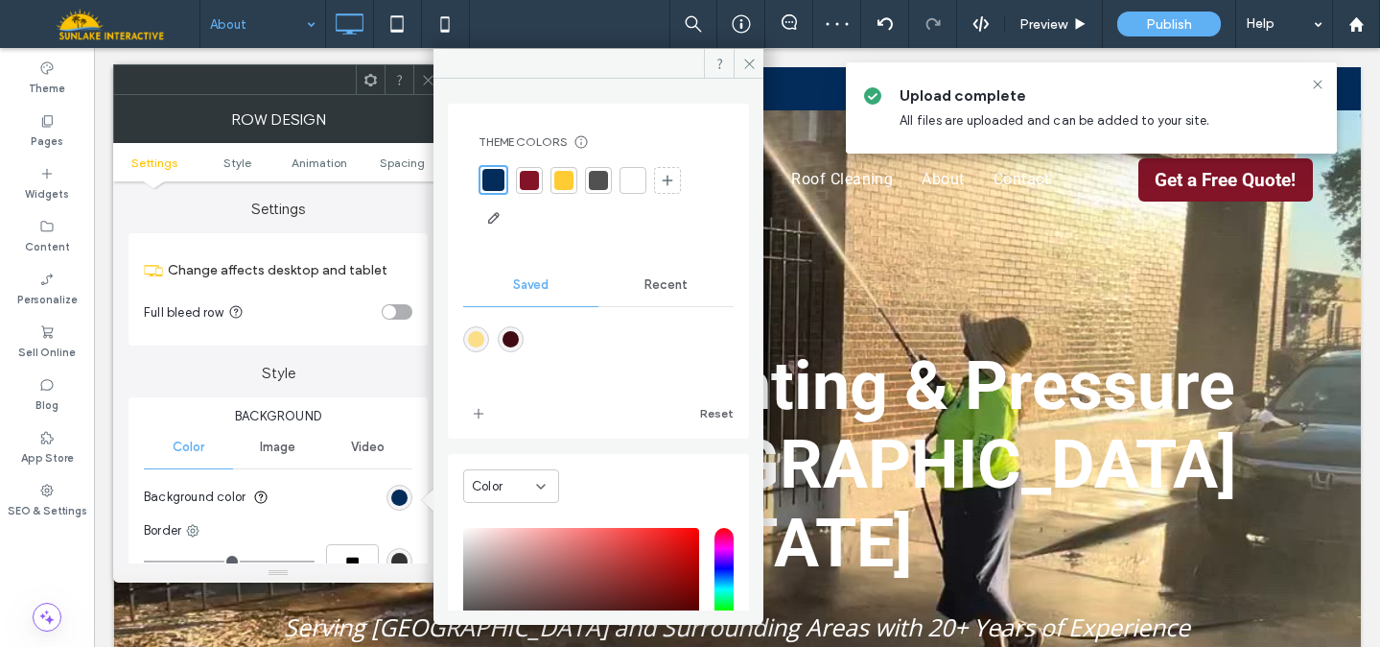
click at [420, 79] on div at bounding box center [427, 79] width 29 height 29
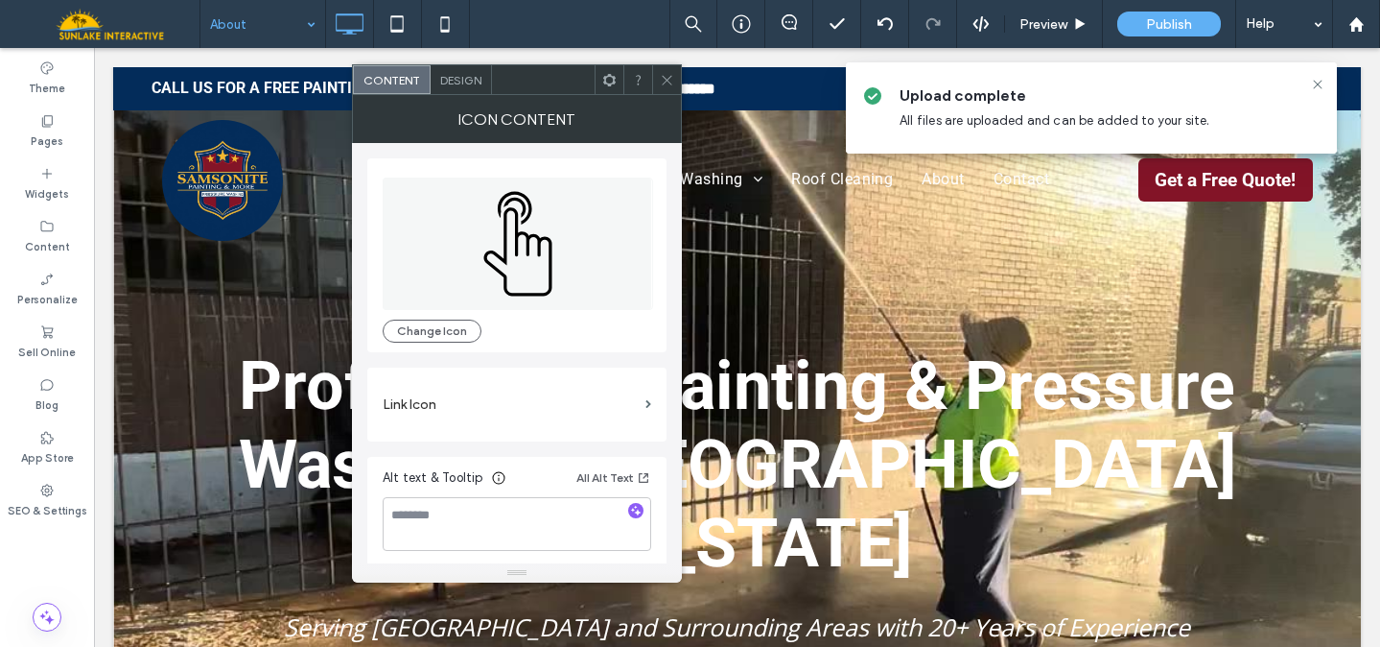
click at [469, 71] on div "Design" at bounding box center [461, 79] width 61 height 29
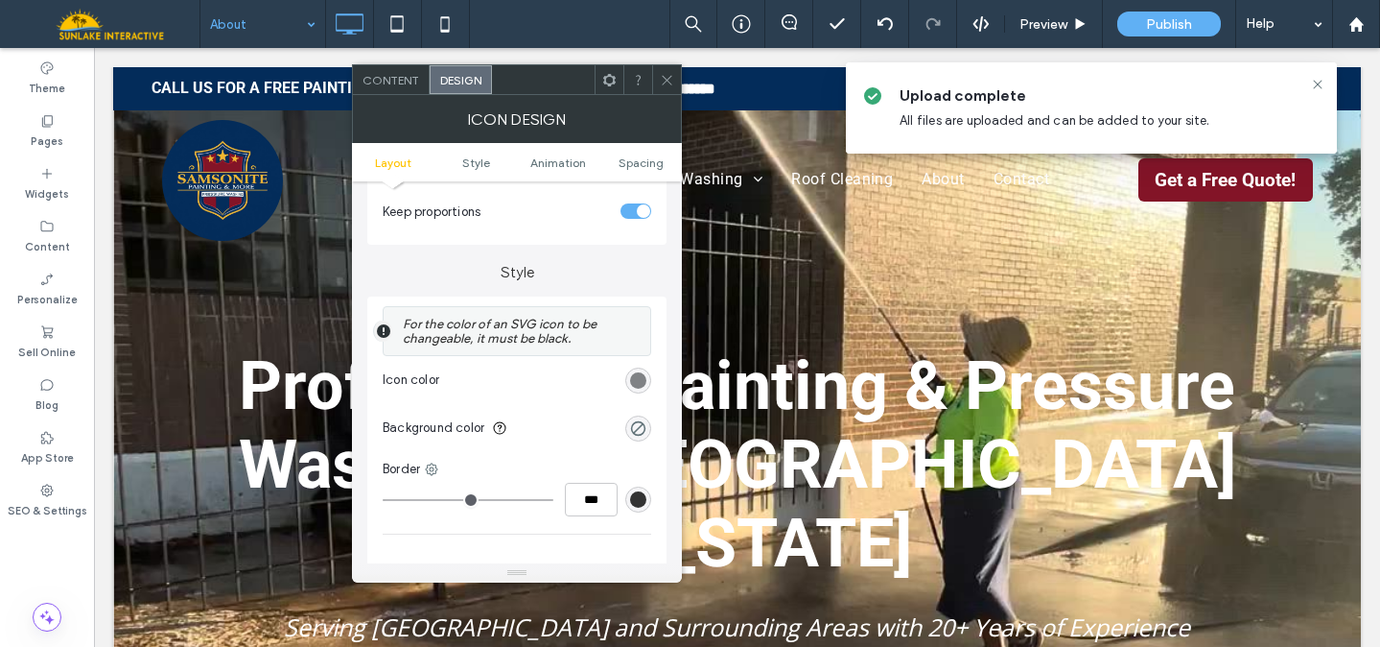
scroll to position [354, 0]
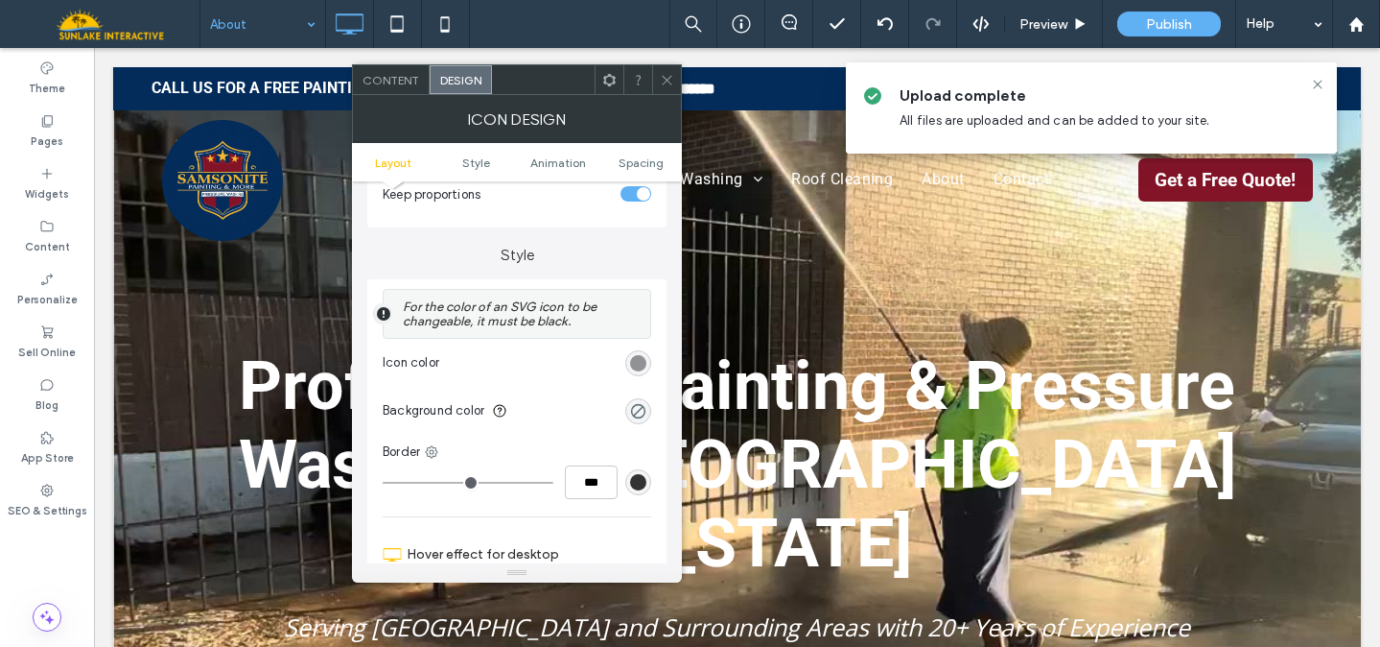
click at [638, 369] on div "rgb(128, 130, 133)" at bounding box center [638, 363] width 16 height 16
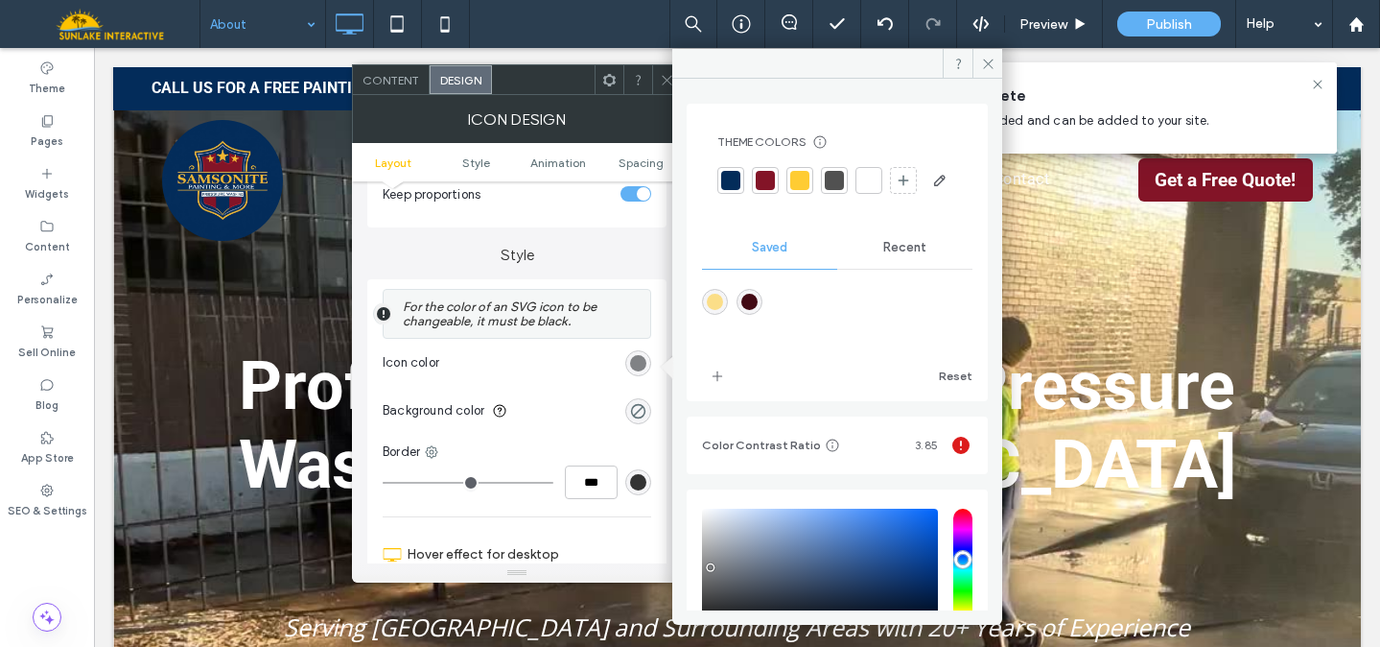
click at [790, 183] on div at bounding box center [799, 180] width 19 height 19
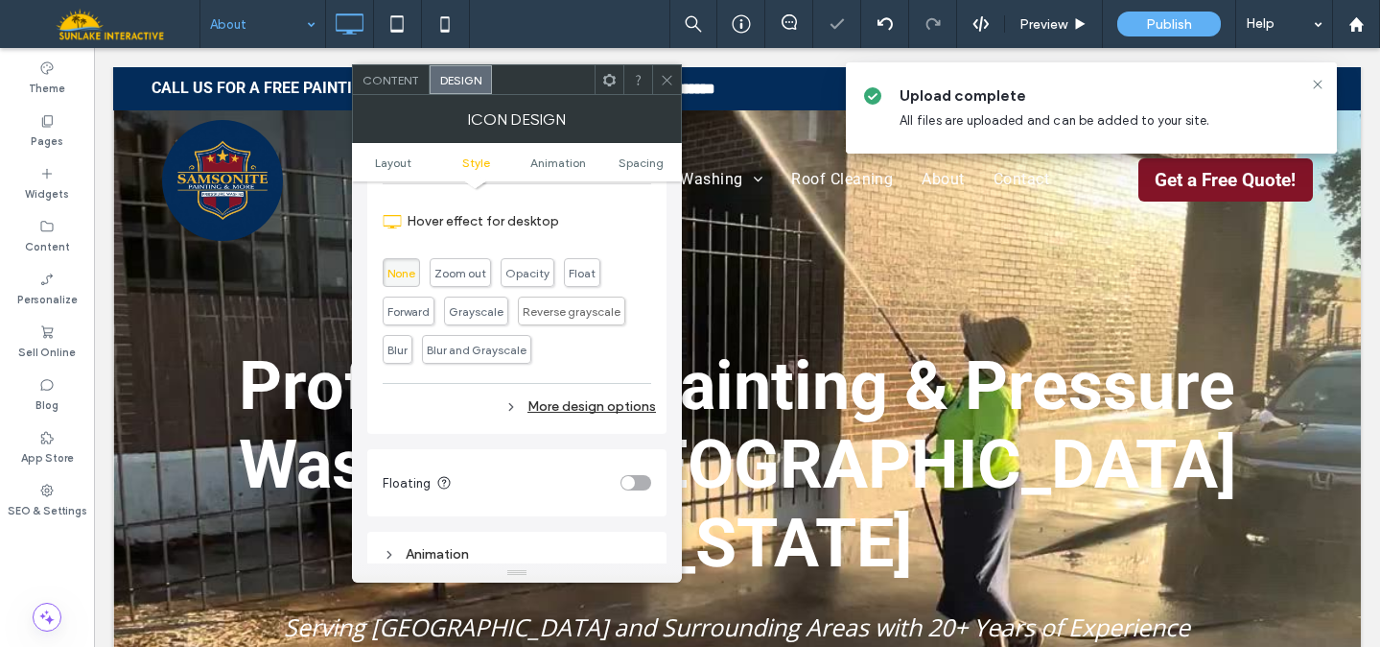
scroll to position [710, 0]
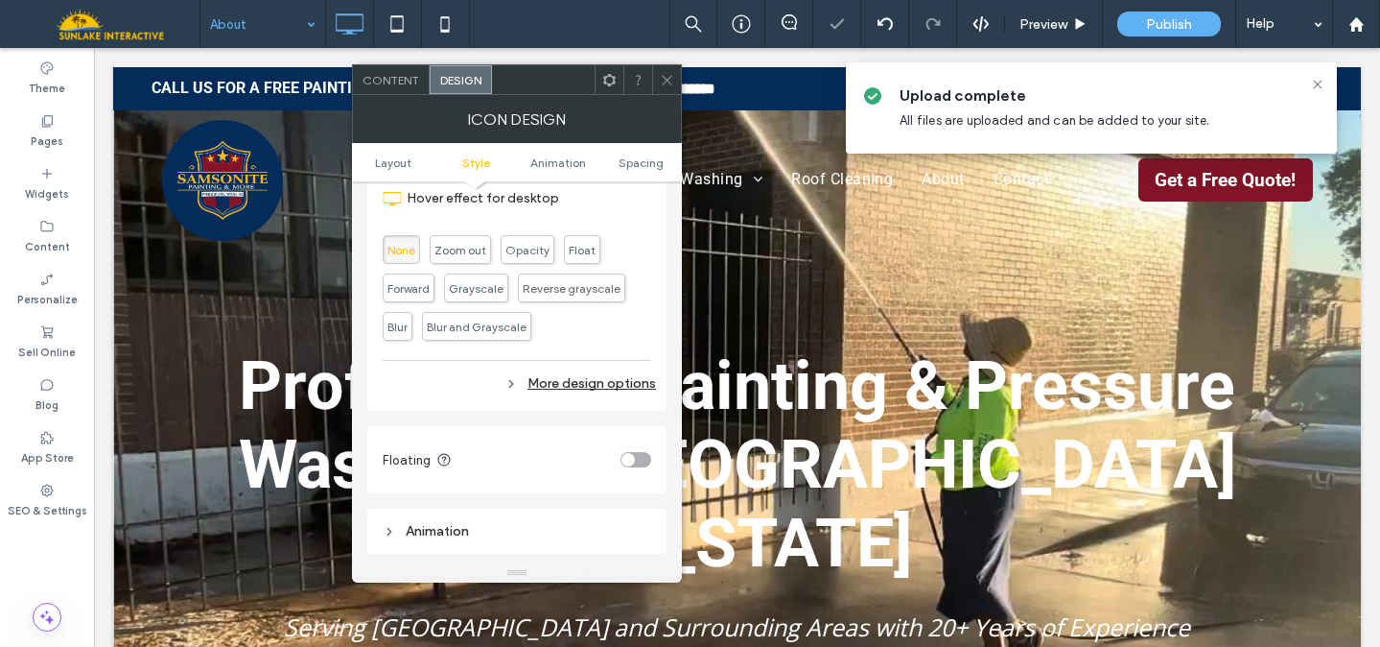
click at [606, 386] on div "More design options" at bounding box center [519, 383] width 273 height 26
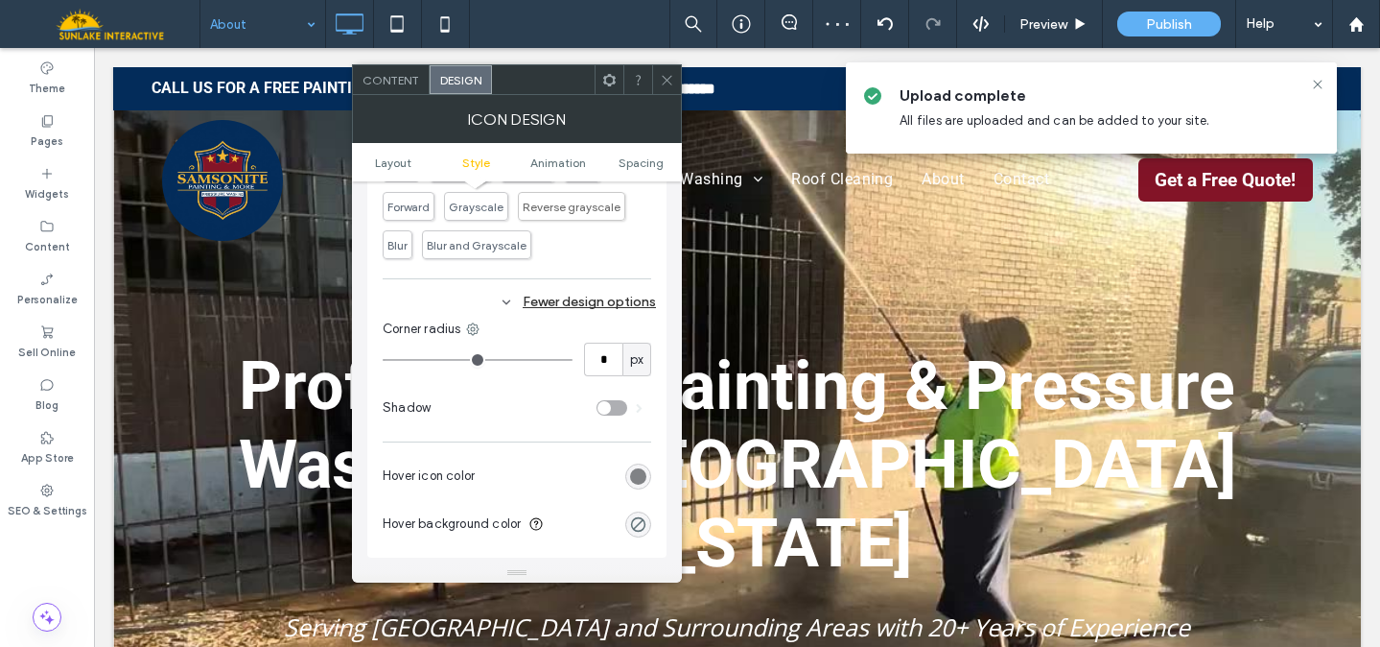
scroll to position [798, 0]
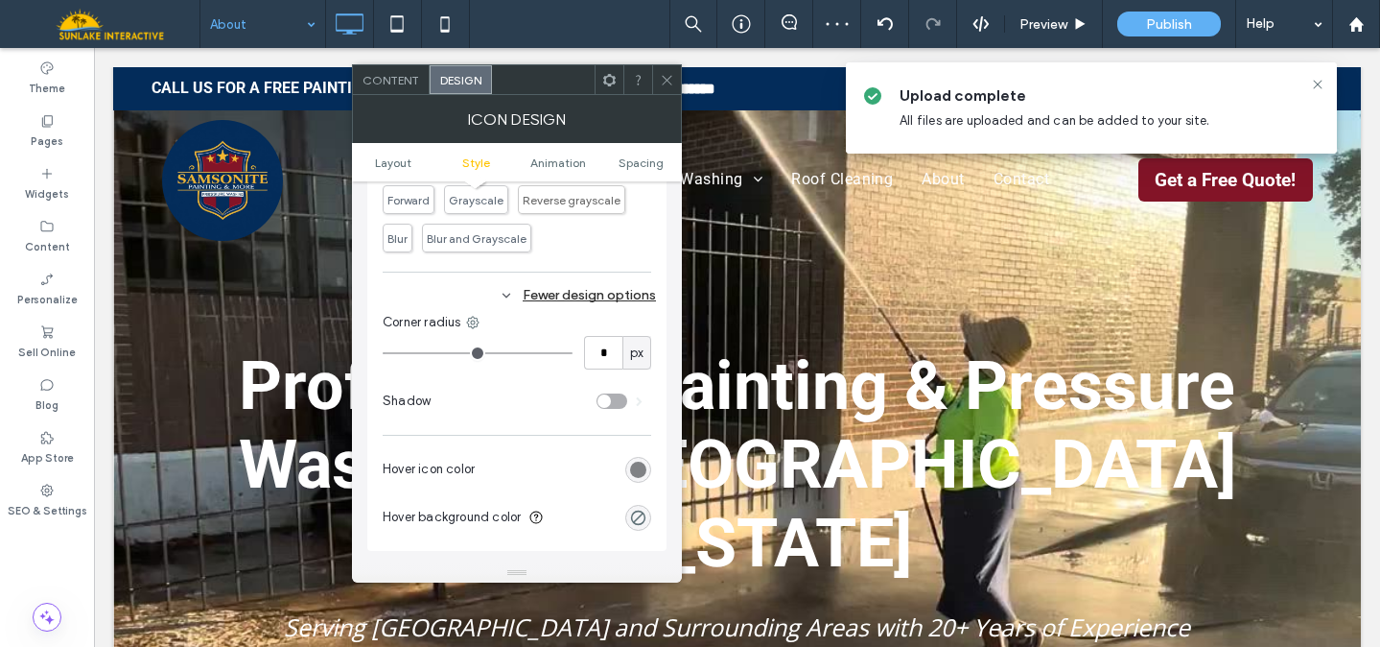
click at [607, 290] on div "Fewer design options" at bounding box center [519, 295] width 273 height 26
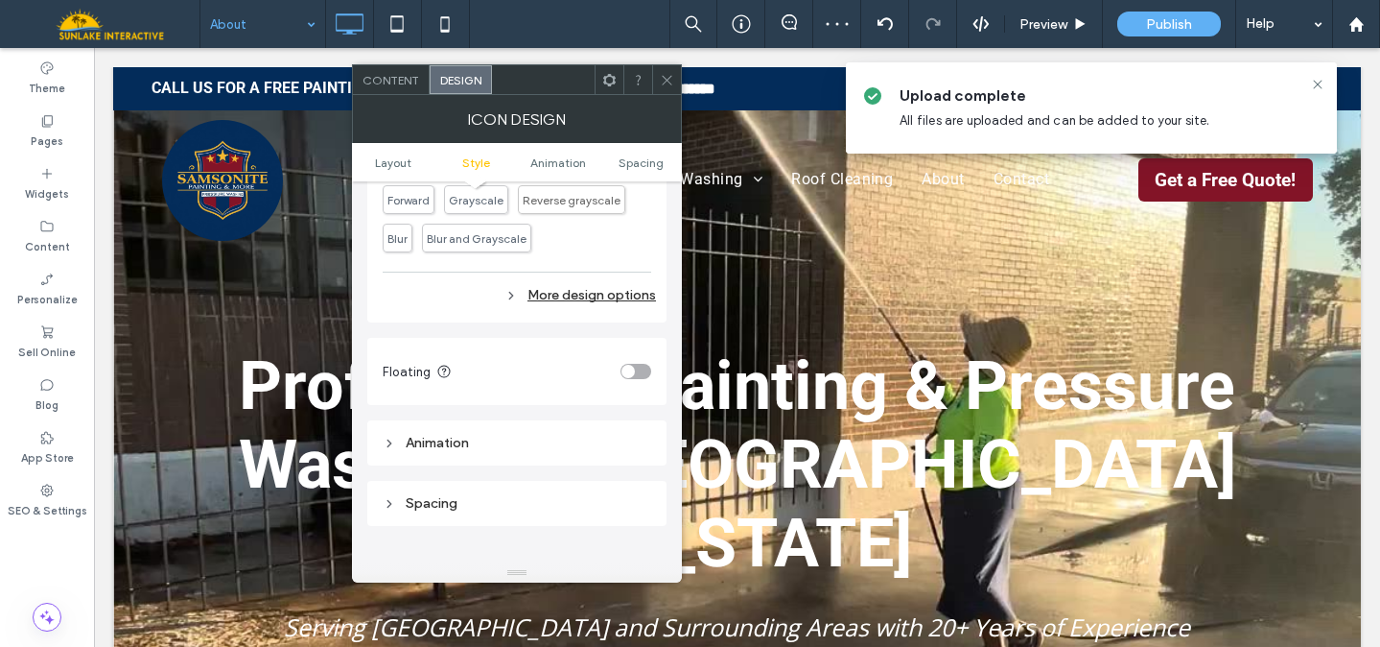
click at [607, 292] on div "More design options" at bounding box center [519, 295] width 273 height 26
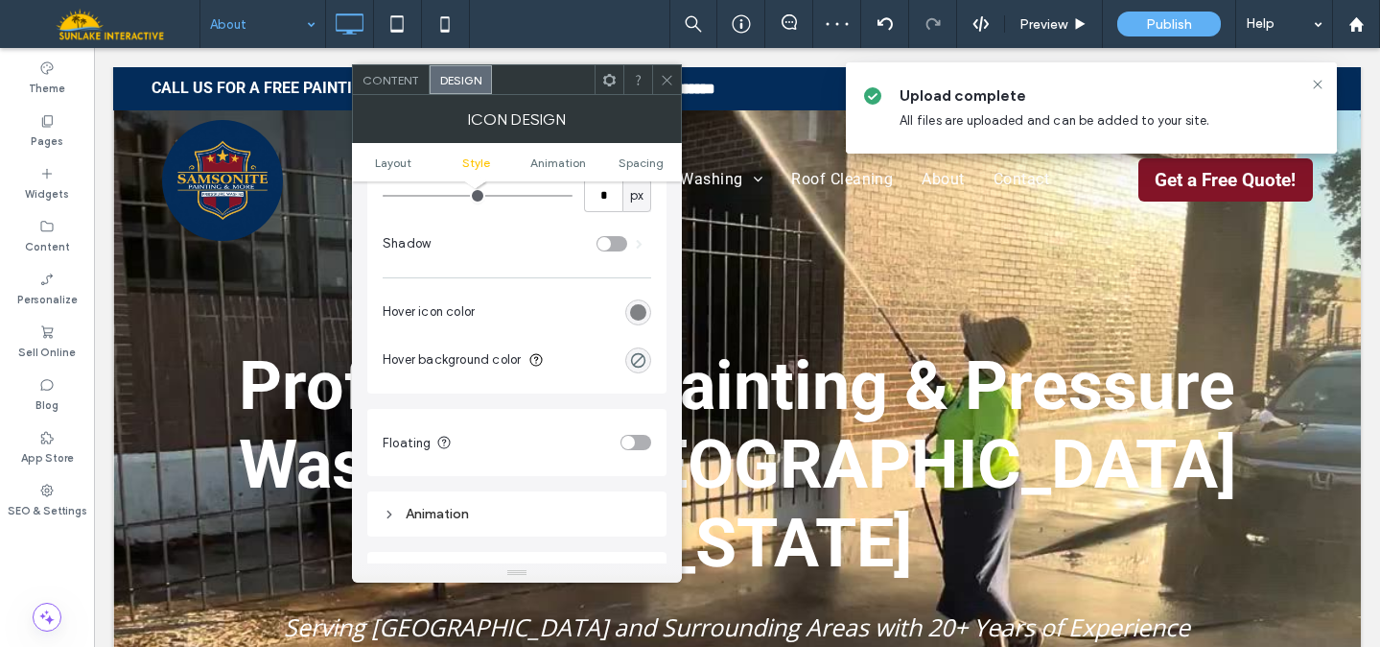
scroll to position [983, 0]
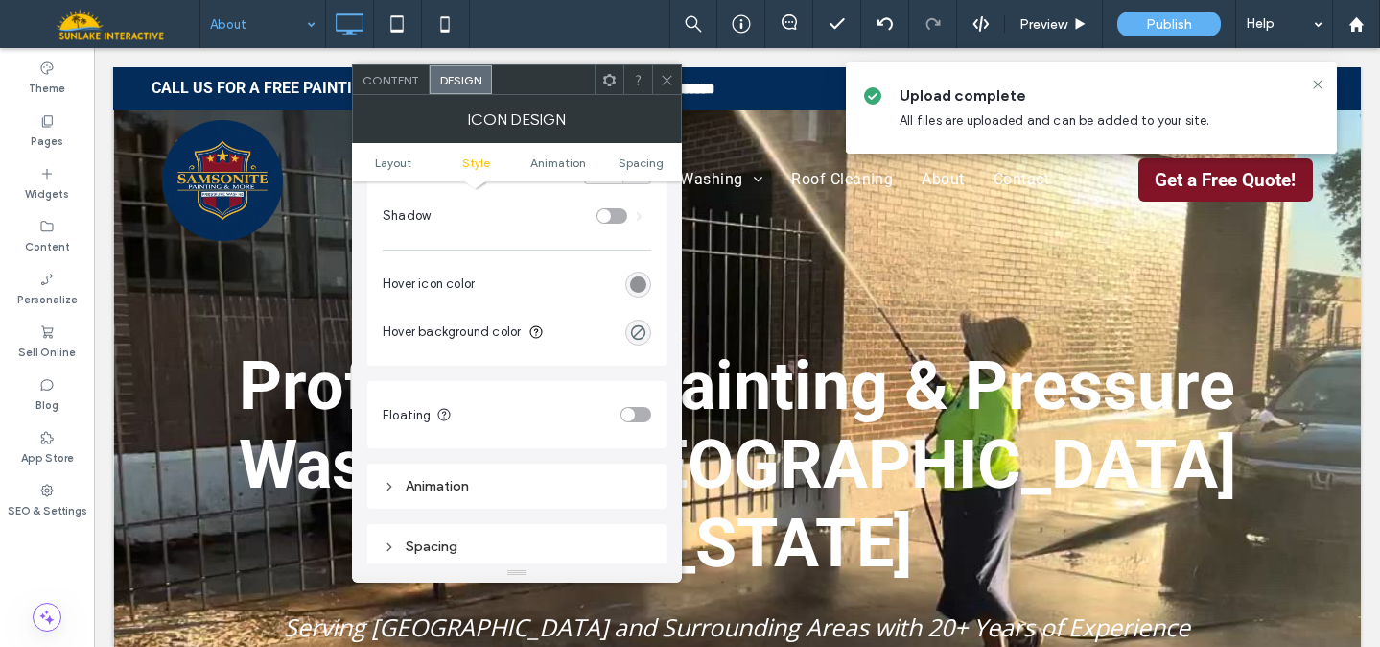
click at [639, 293] on div "rgb(128, 130, 133)" at bounding box center [638, 284] width 16 height 16
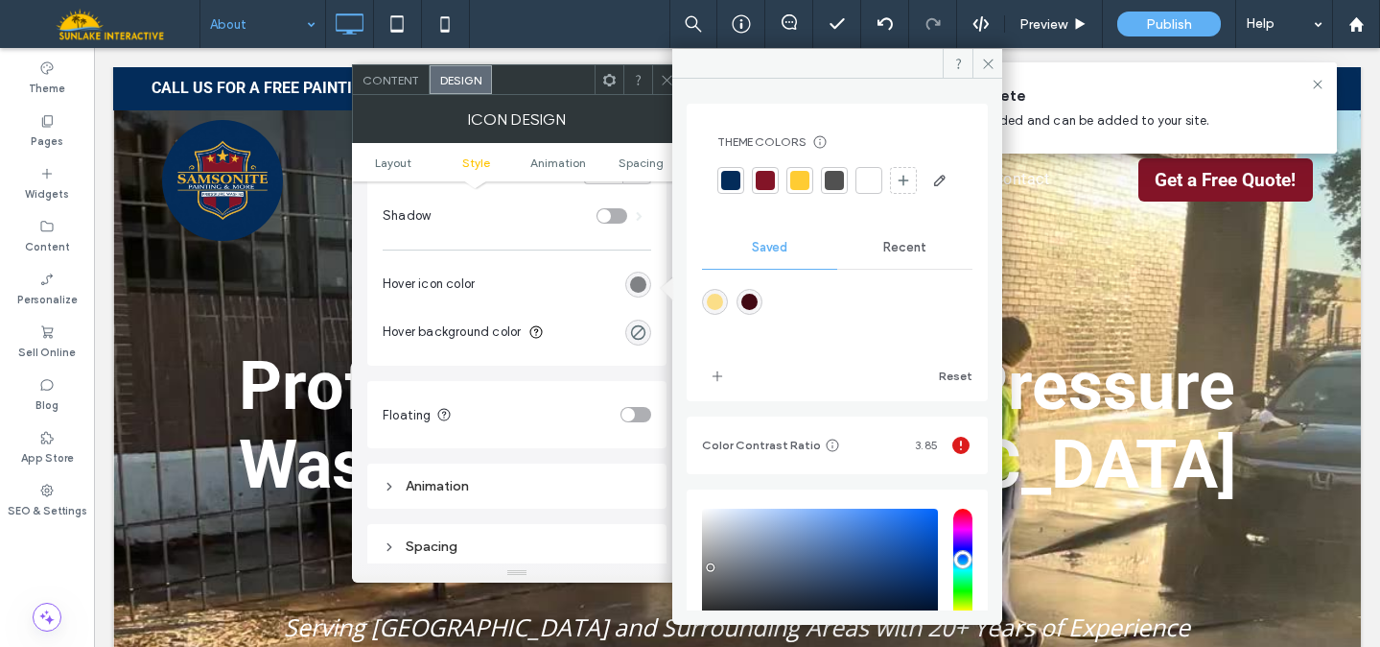
click at [717, 310] on div "rgba(251,222,136,1)" at bounding box center [715, 302] width 16 height 16
type input "*******"
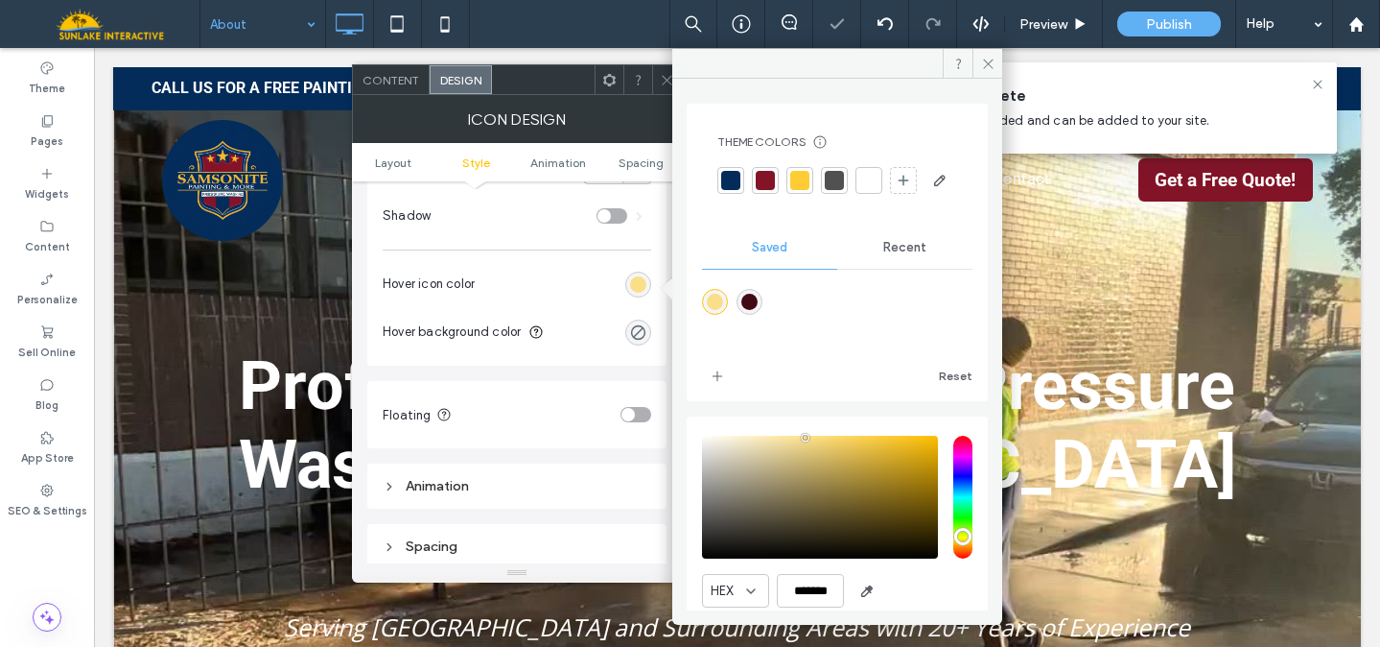
click at [661, 77] on icon at bounding box center [667, 80] width 14 height 14
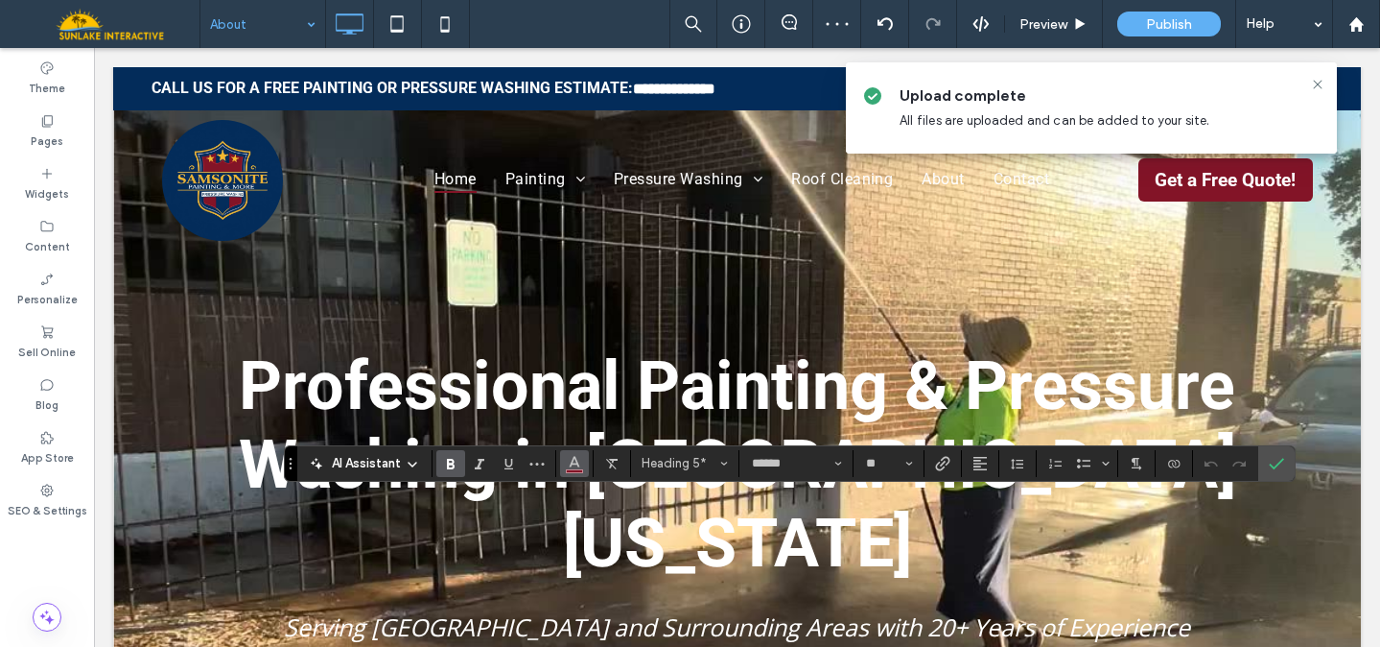
click at [571, 470] on span "Color" at bounding box center [574, 461] width 15 height 25
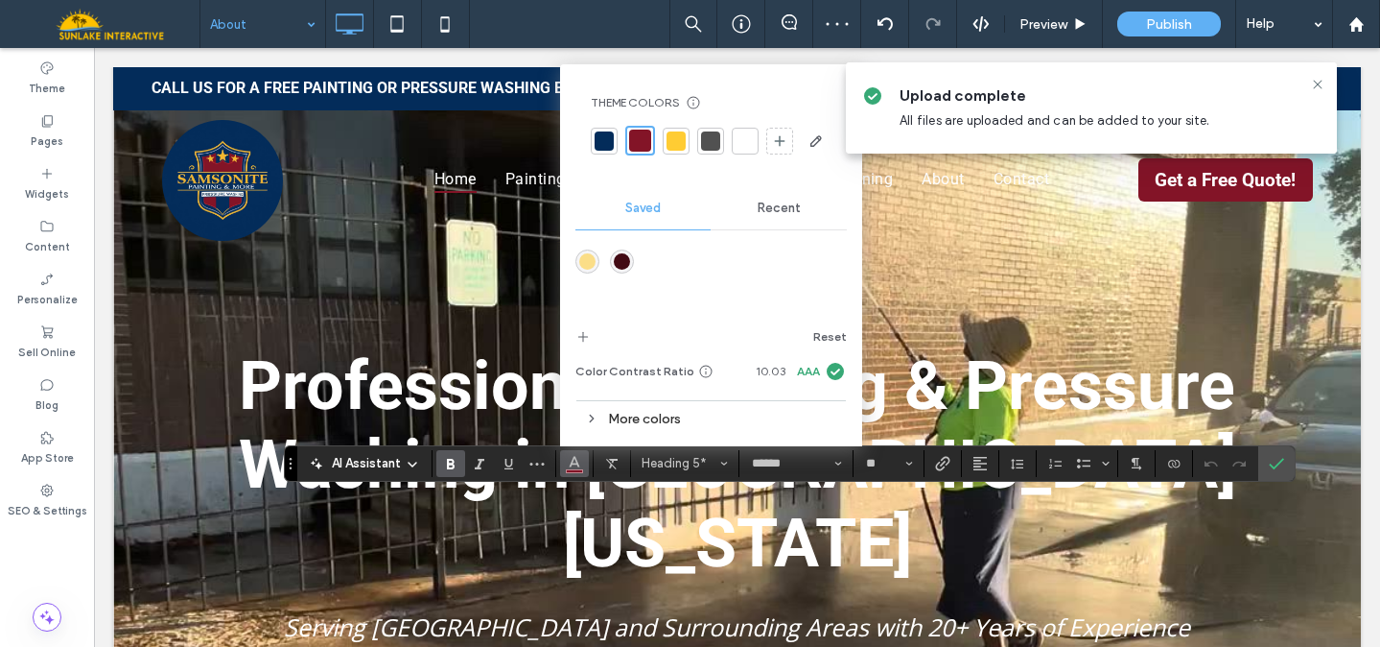
click at [747, 137] on div at bounding box center [745, 140] width 19 height 19
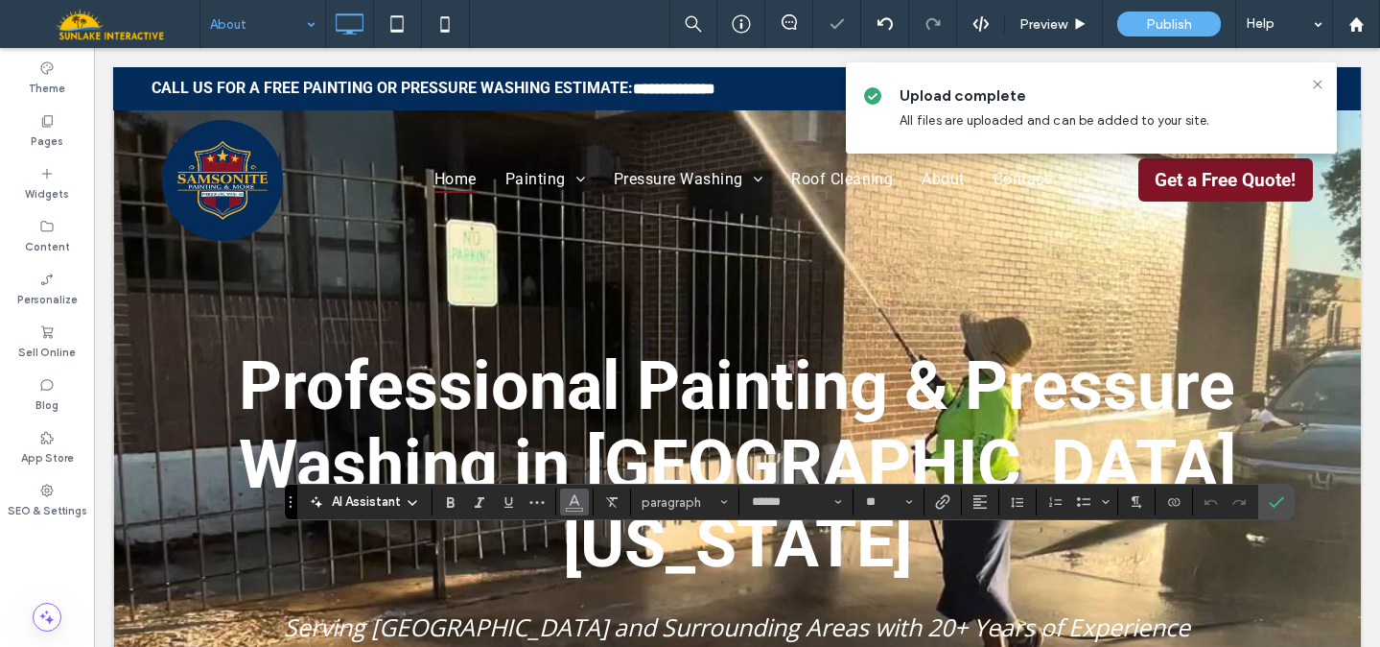
click at [562, 506] on button "Color" at bounding box center [574, 501] width 29 height 27
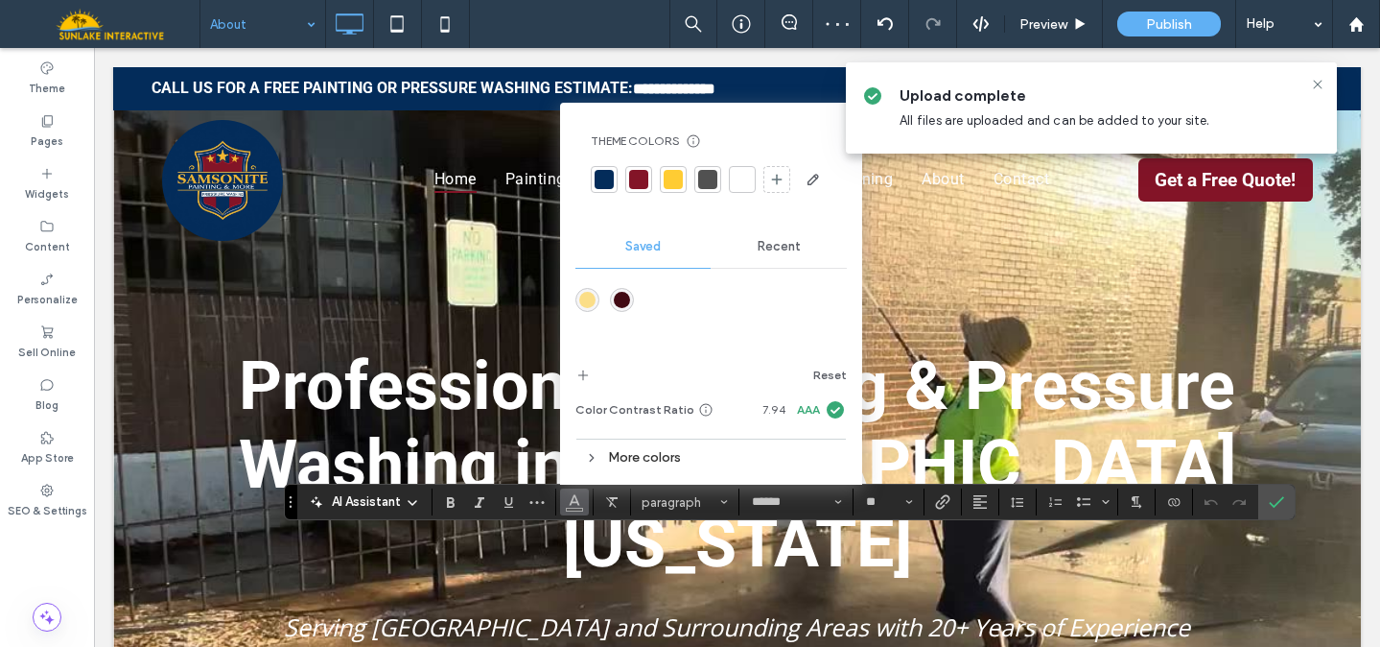
click at [743, 183] on div at bounding box center [742, 179] width 19 height 19
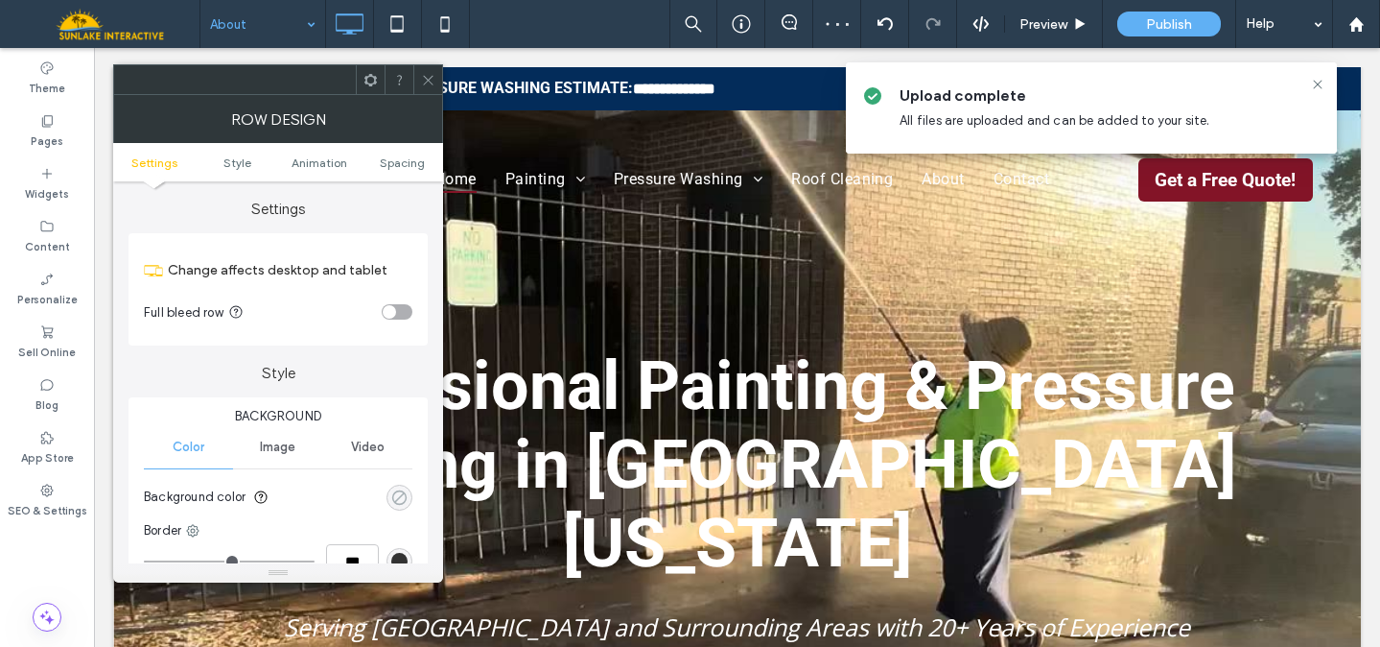
click at [406, 505] on div "rgba(0, 0, 0, 0)" at bounding box center [399, 497] width 16 height 16
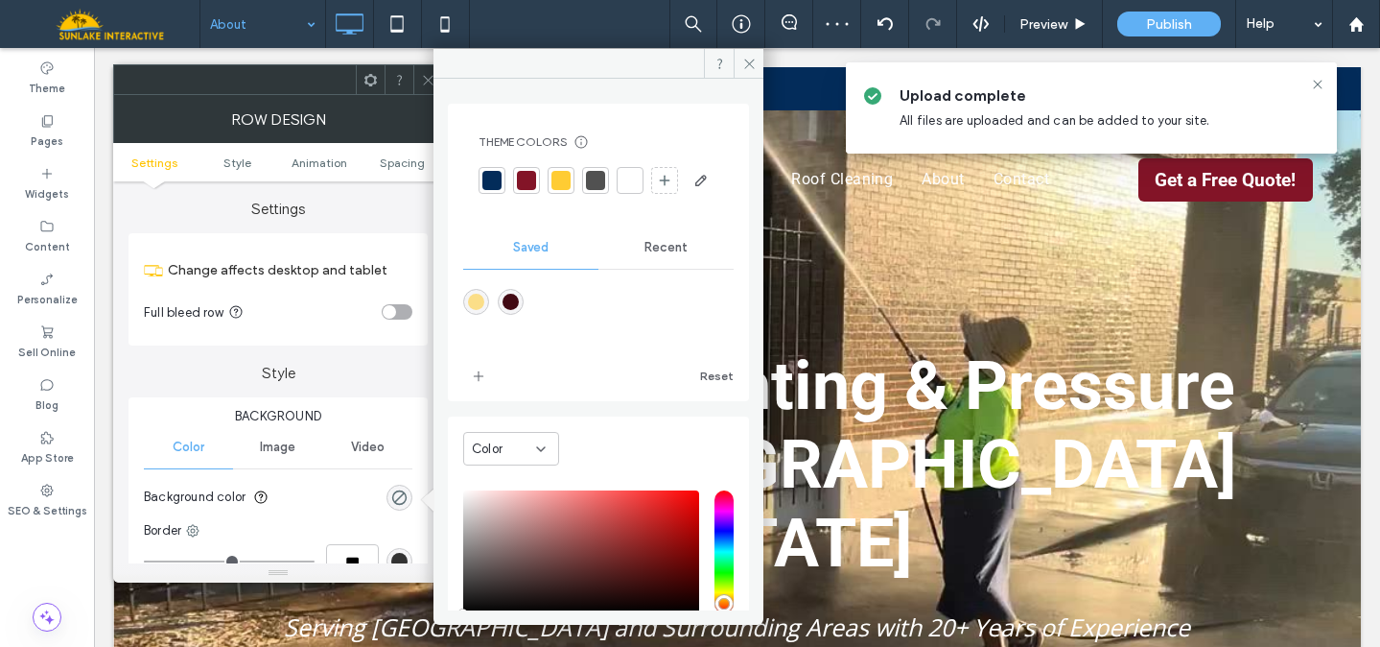
click at [492, 179] on div at bounding box center [492, 180] width 19 height 19
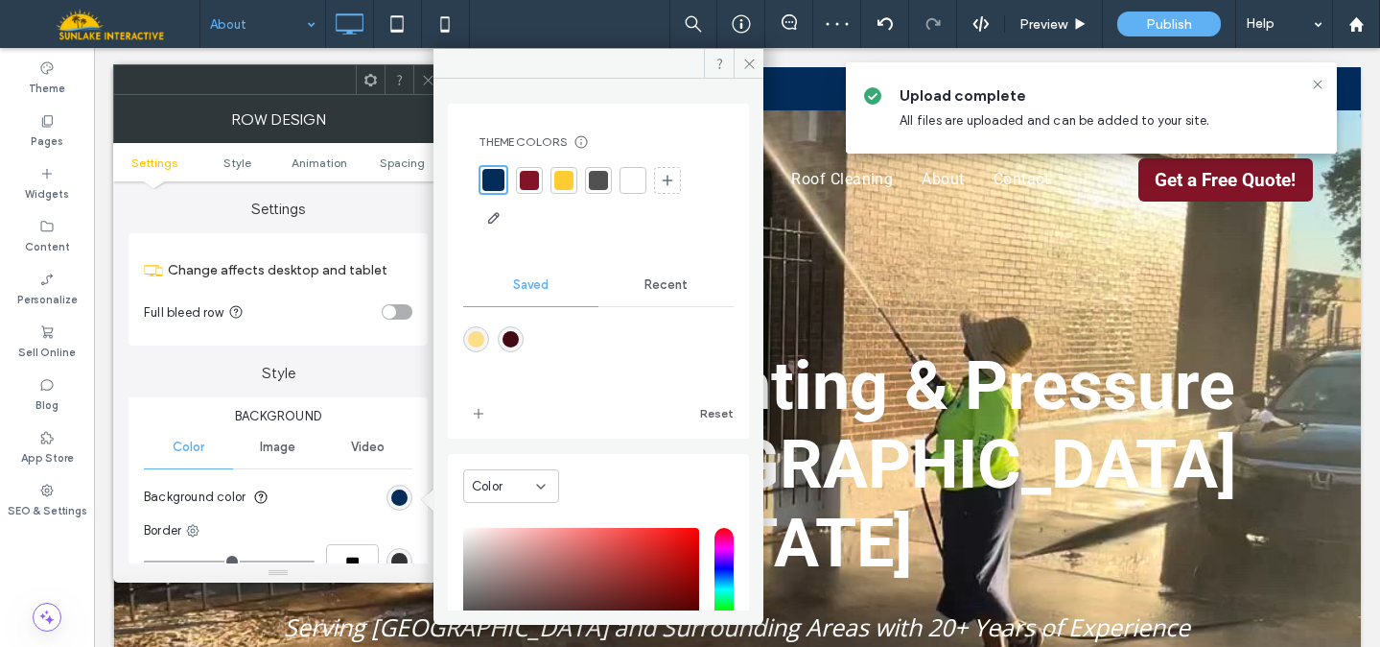
click at [424, 88] on span at bounding box center [428, 79] width 14 height 29
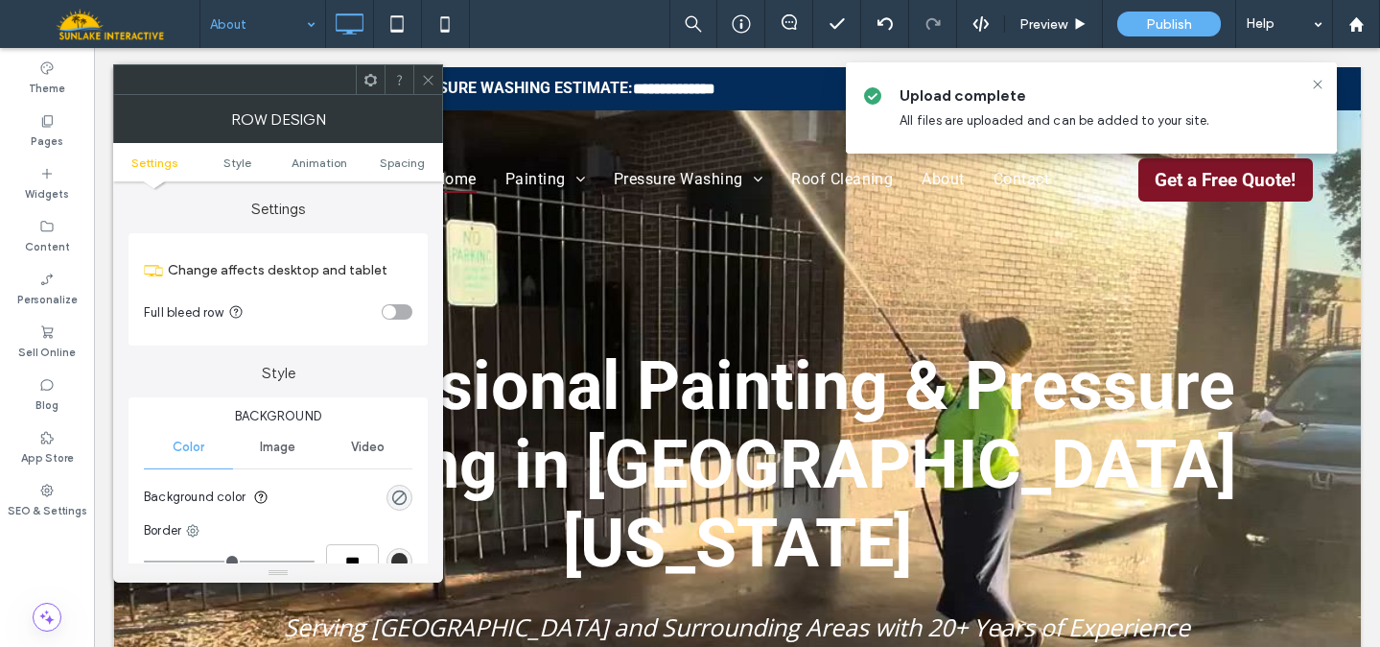
click at [409, 151] on ul "Settings Style Animation Spacing" at bounding box center [278, 162] width 330 height 38
click at [409, 158] on span "Spacing" at bounding box center [402, 162] width 45 height 14
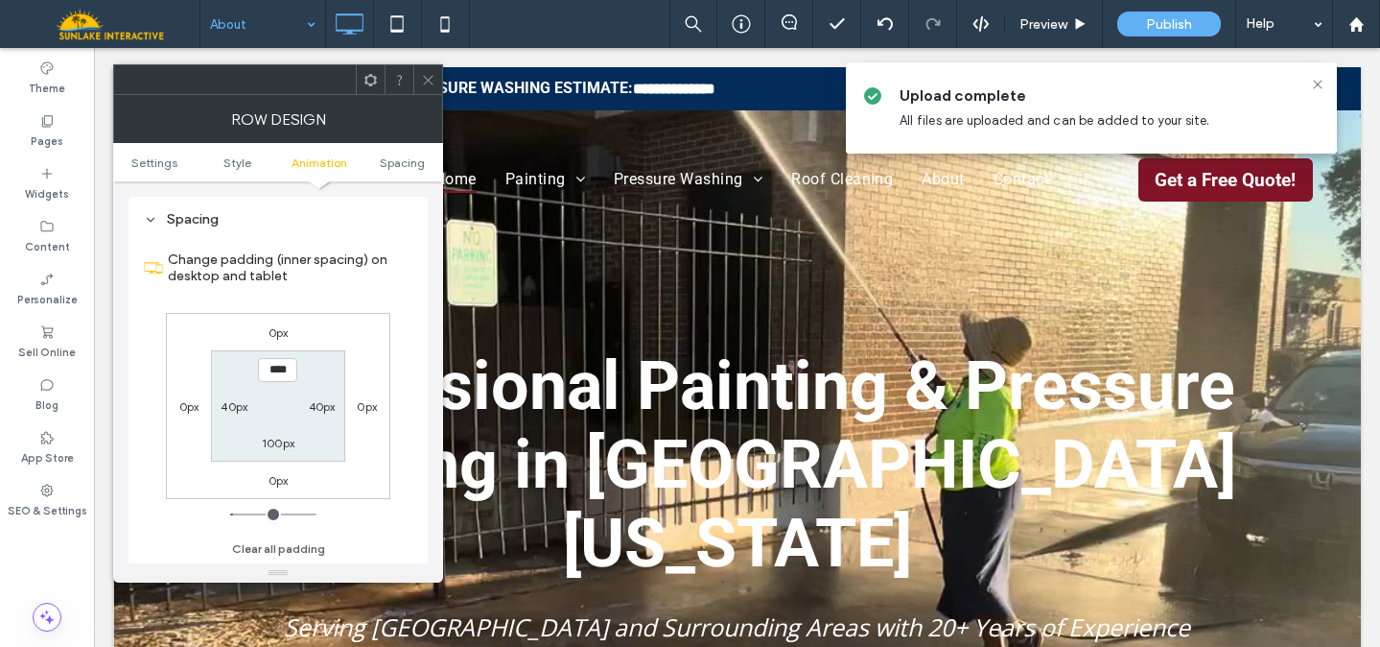
scroll to position [543, 0]
type input "*****"
type input "***"
click at [428, 81] on icon at bounding box center [428, 80] width 14 height 14
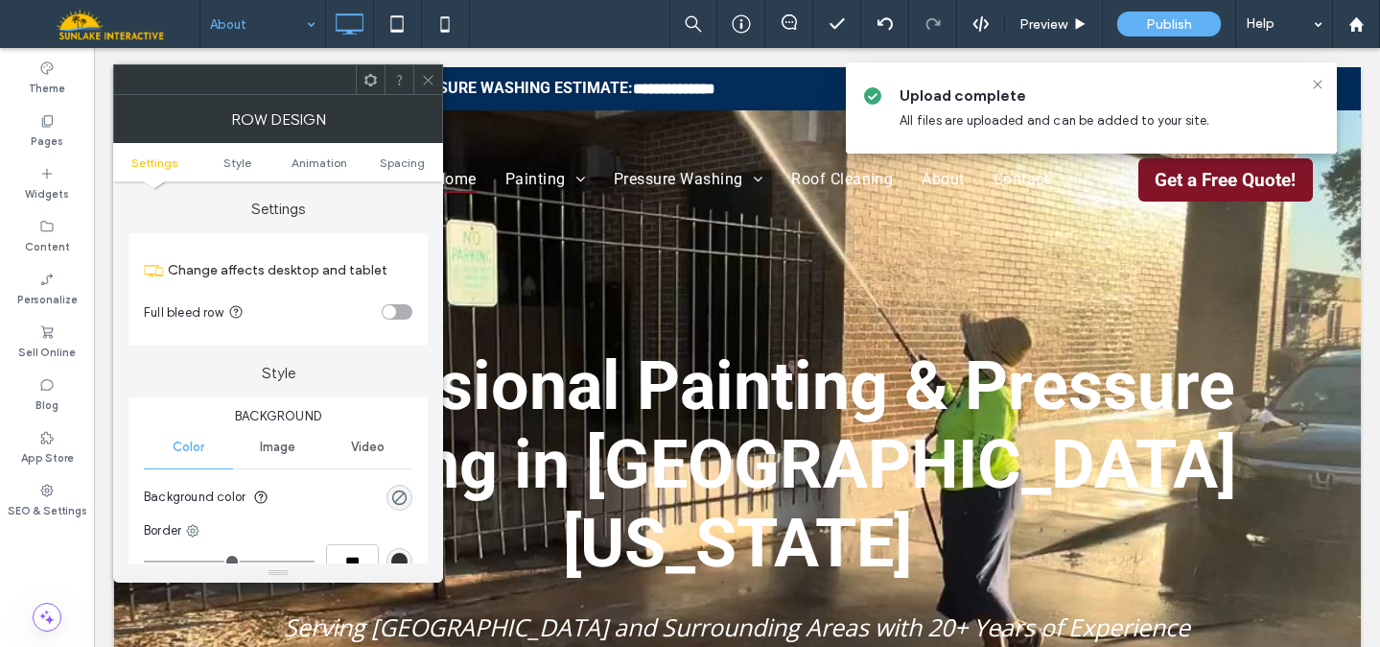
click at [293, 446] on span "Image" at bounding box center [277, 446] width 35 height 15
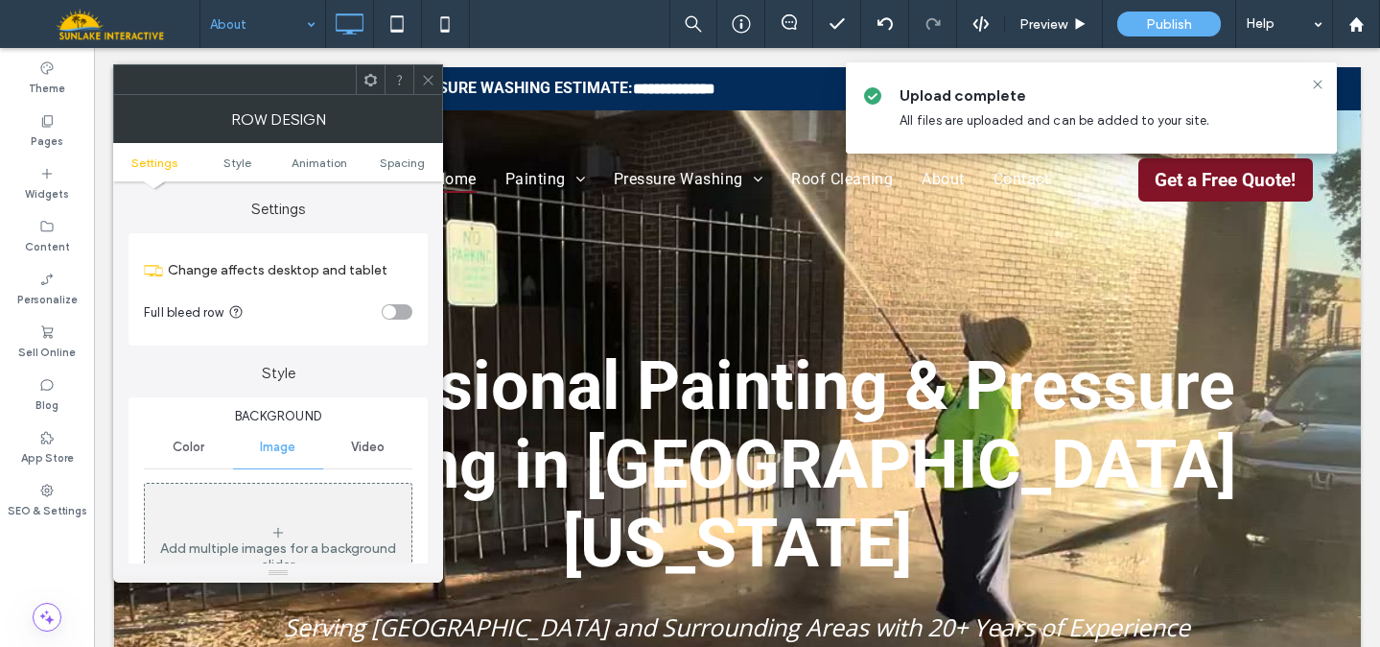
click at [297, 515] on div "Add multiple images for a background slider" at bounding box center [278, 548] width 267 height 127
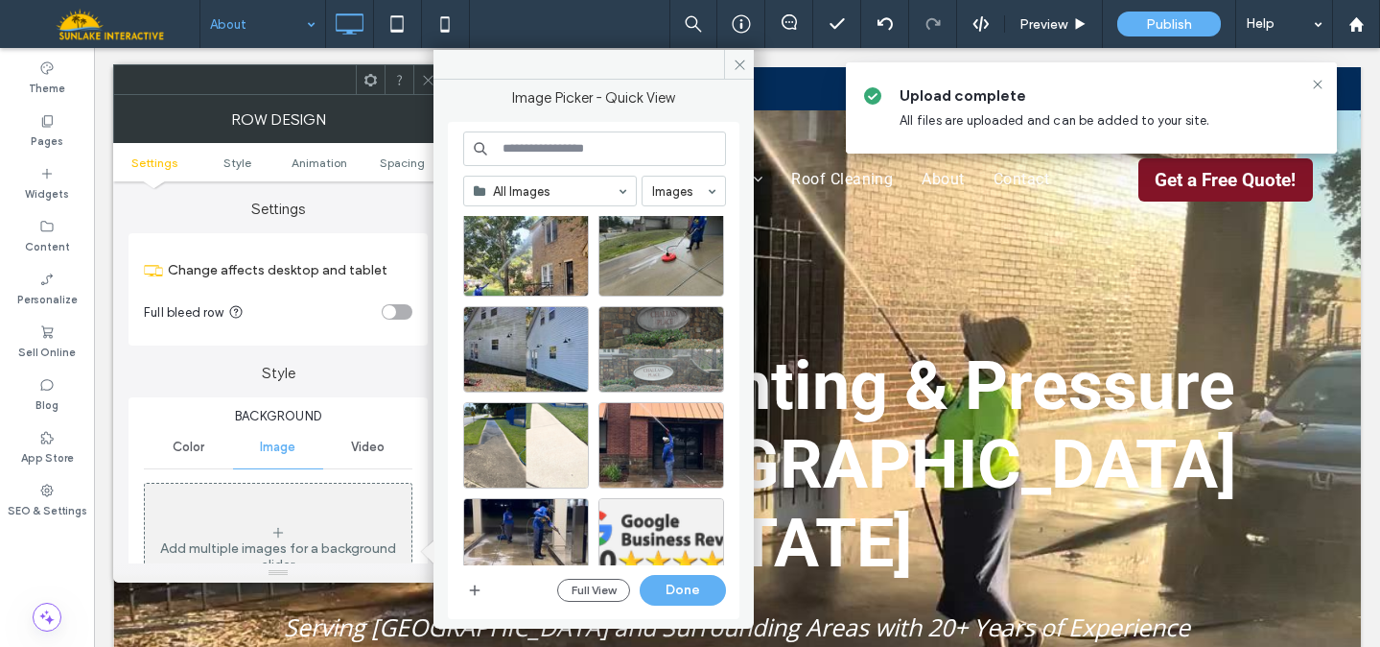
scroll to position [284, 0]
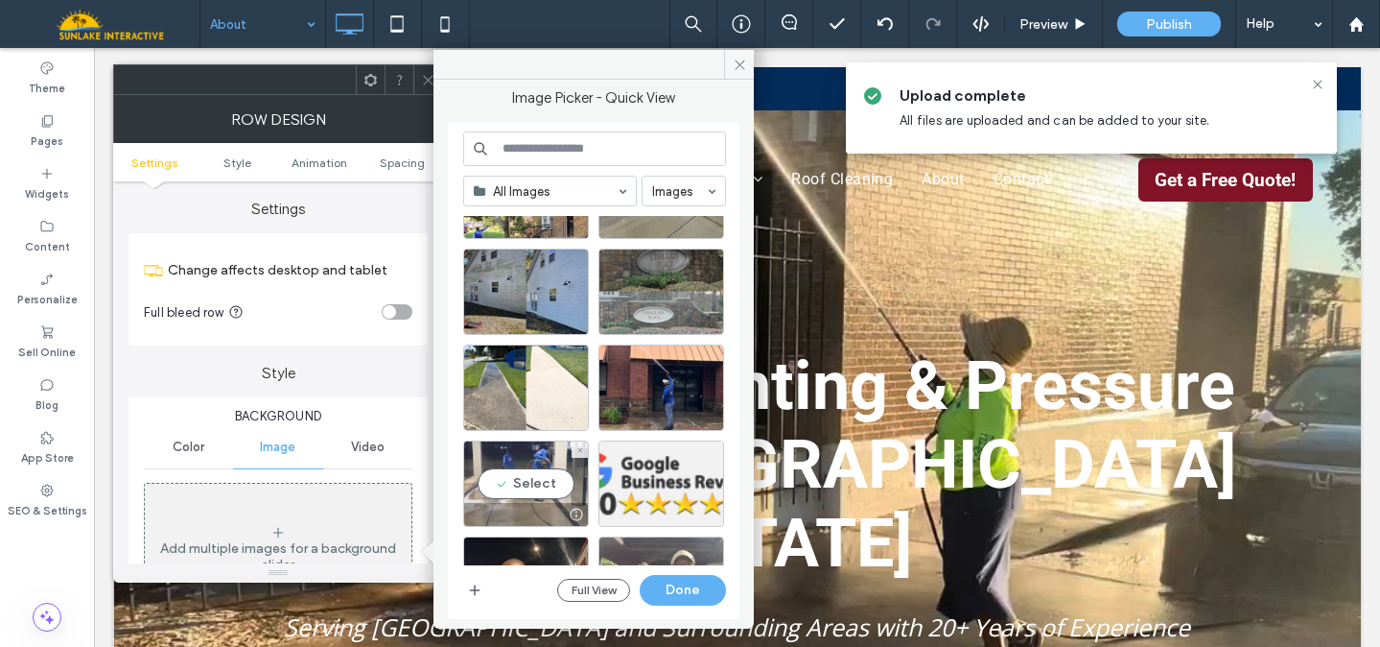
click at [531, 479] on div "Select" at bounding box center [526, 483] width 126 height 86
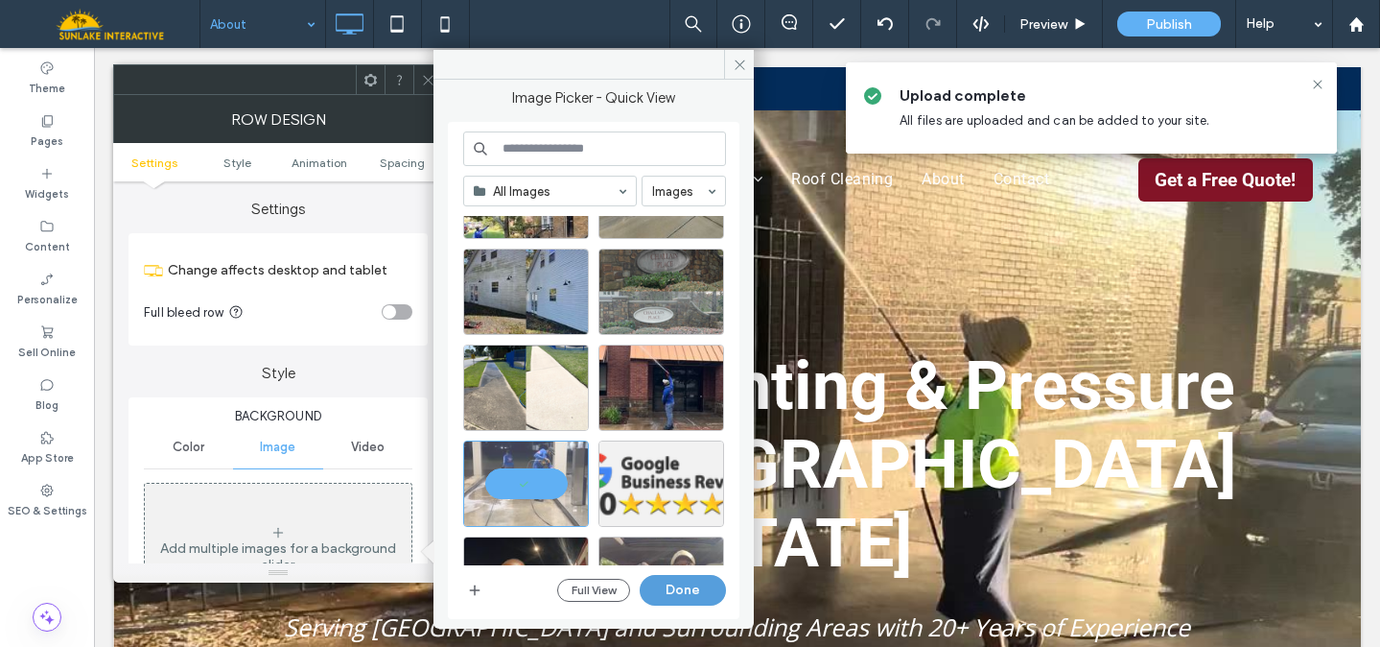
click at [697, 594] on button "Done" at bounding box center [683, 590] width 86 height 31
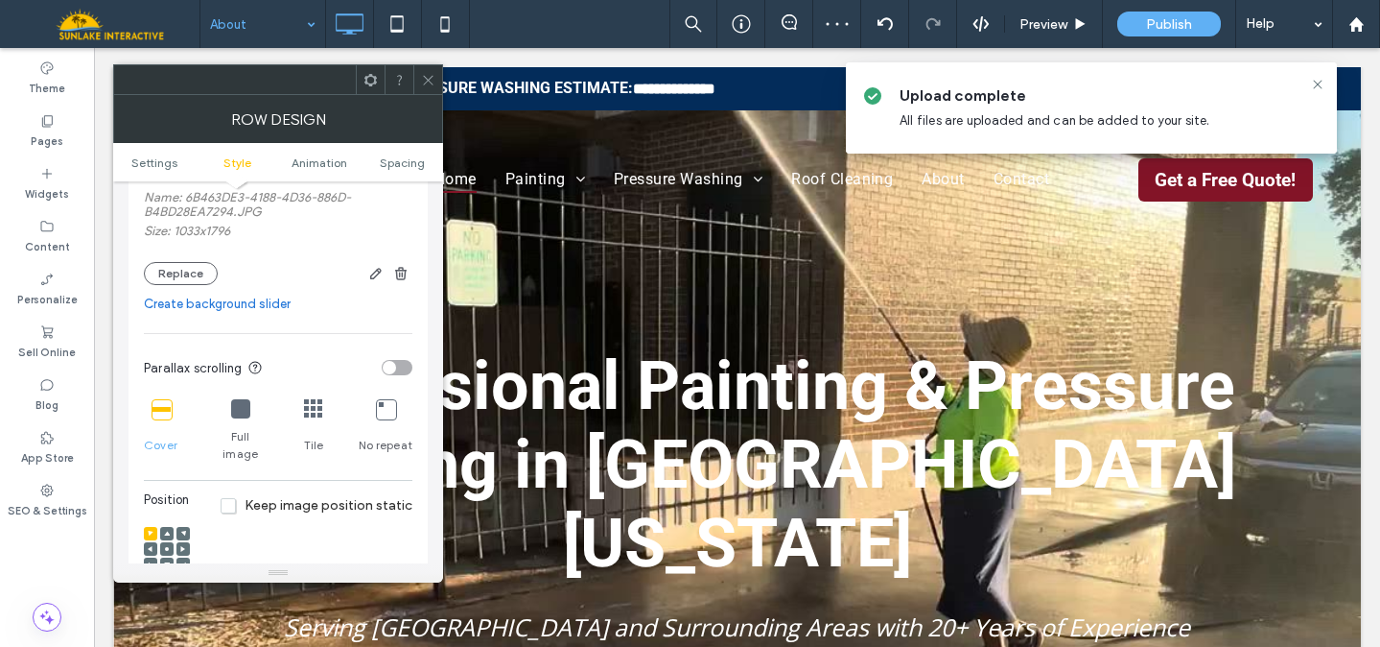
scroll to position [458, 0]
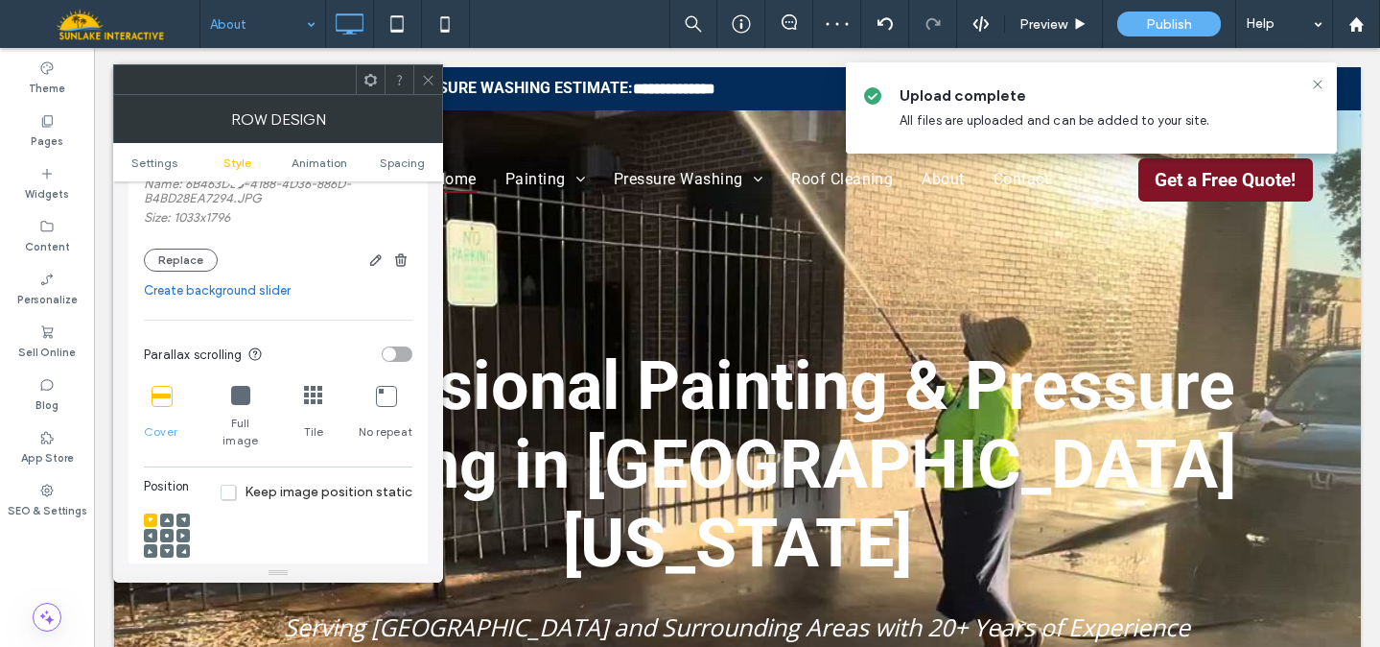
click at [165, 529] on span at bounding box center [167, 535] width 6 height 13
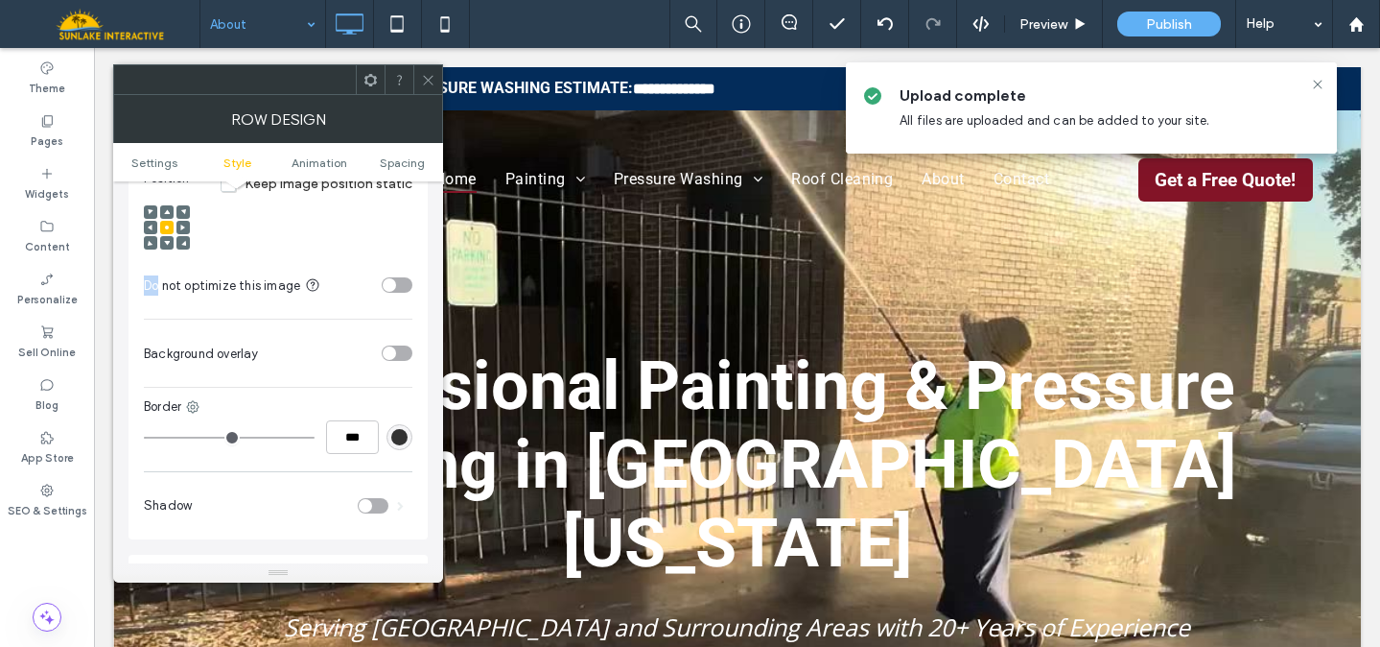
scroll to position [767, 0]
click at [396, 343] on div "toggle" at bounding box center [397, 350] width 31 height 15
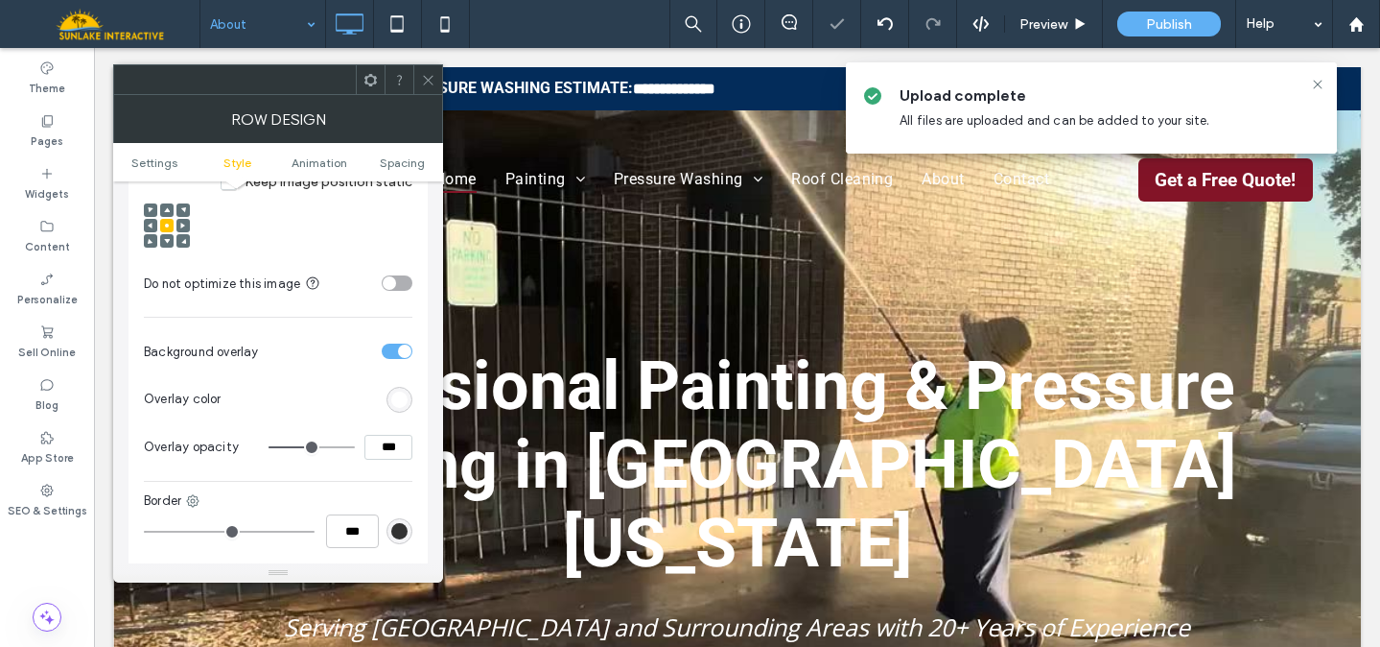
type input "**"
type input "***"
click at [335, 446] on input "range" at bounding box center [312, 447] width 86 height 2
type input "**"
type input "***"
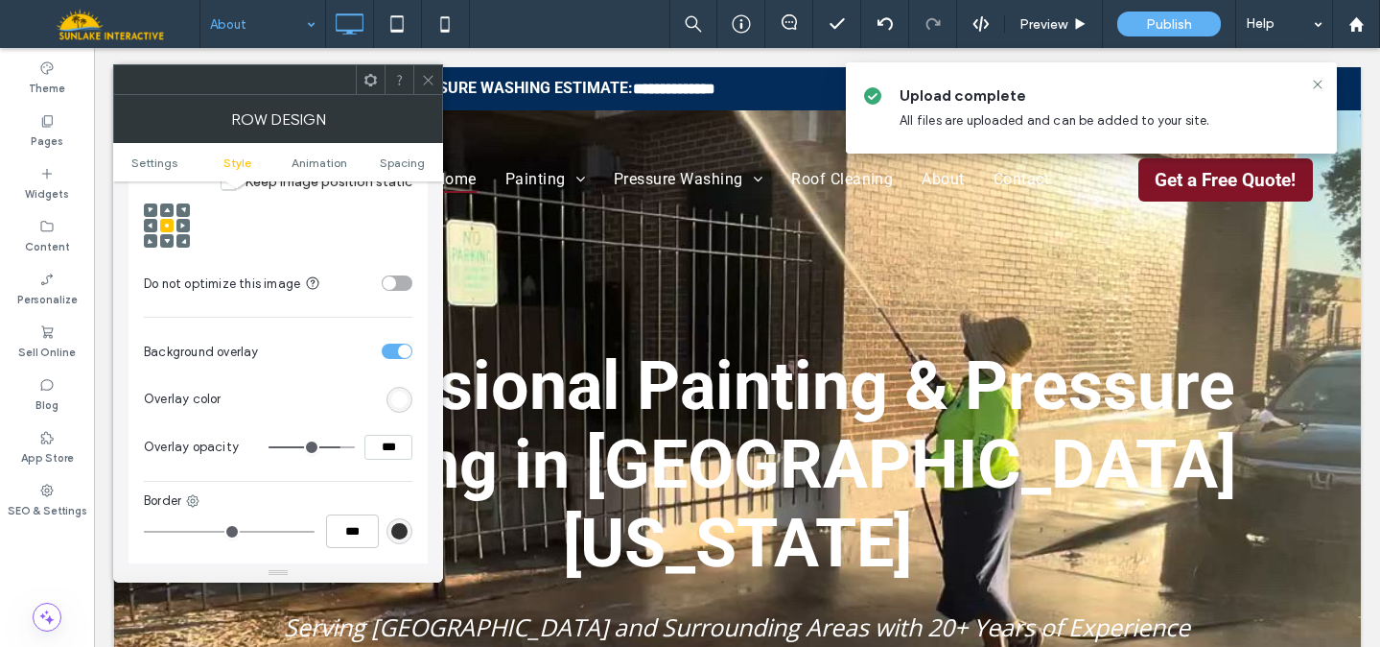
type input "**"
click at [311, 446] on input "range" at bounding box center [312, 447] width 86 height 2
click at [400, 393] on div "rgb(255,255,255)" at bounding box center [399, 399] width 16 height 16
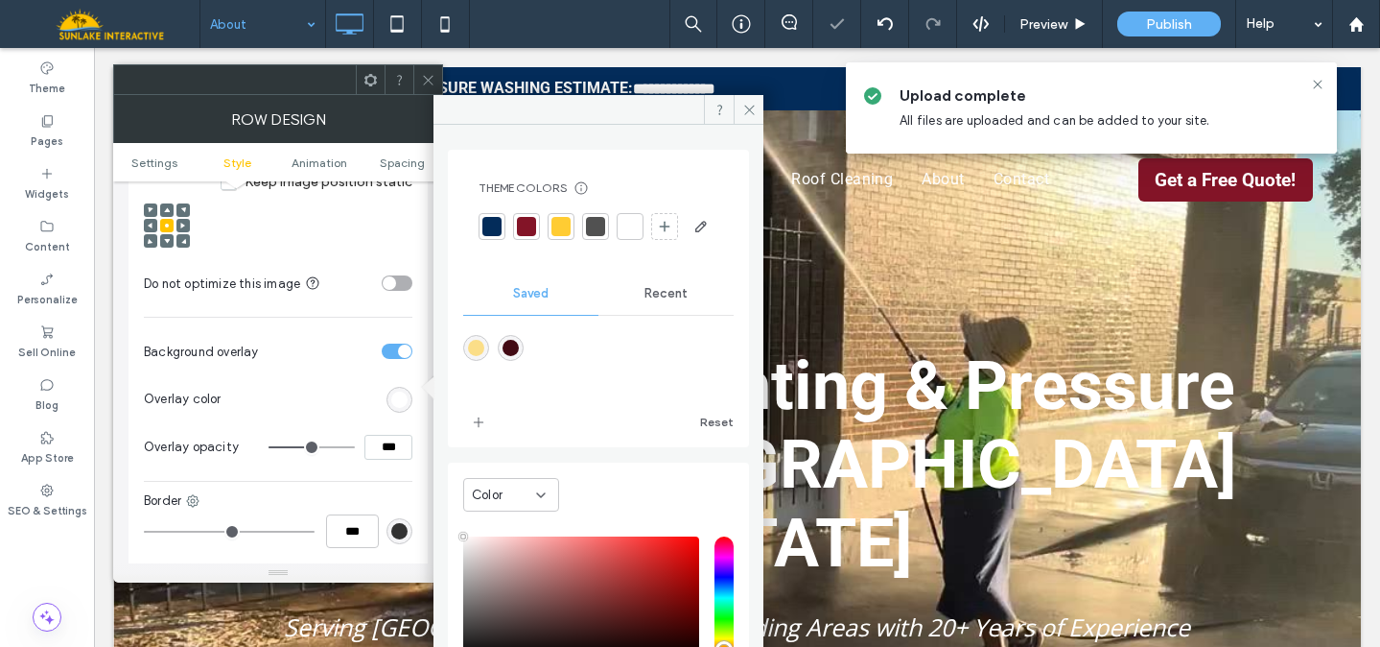
click at [627, 219] on div at bounding box center [630, 226] width 19 height 19
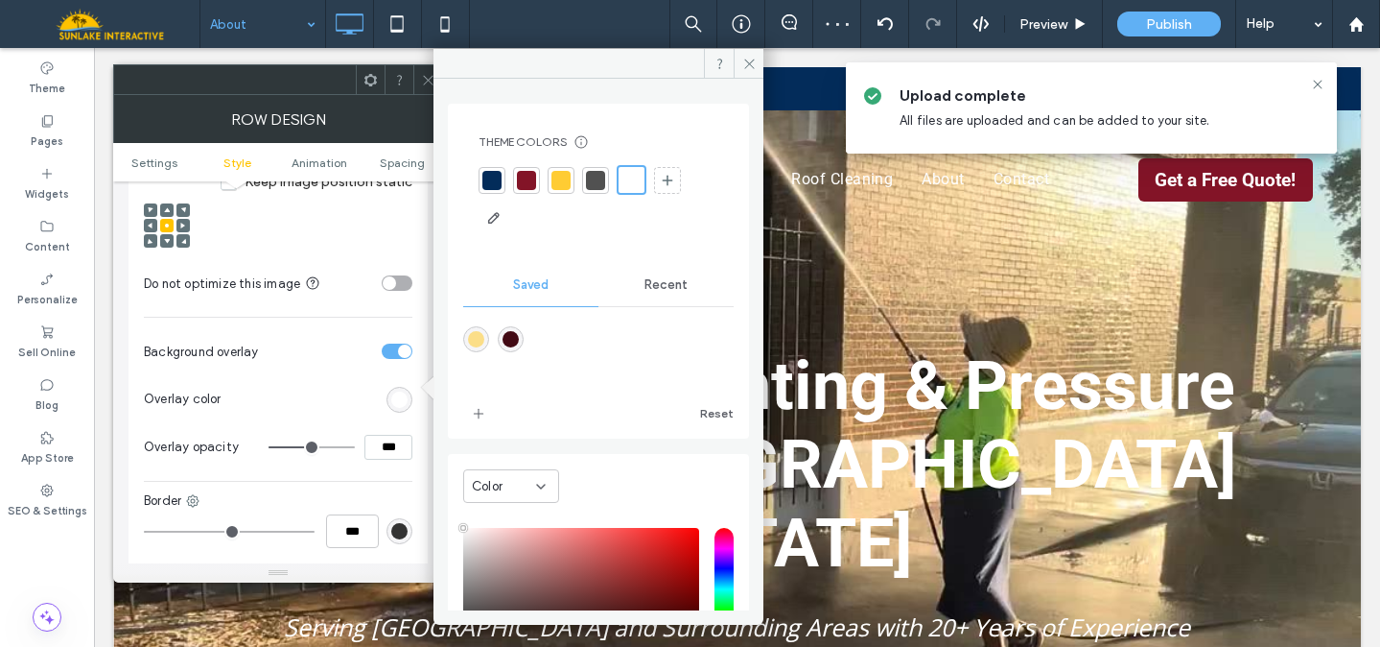
click at [494, 180] on div at bounding box center [492, 180] width 19 height 19
click at [424, 83] on use at bounding box center [428, 80] width 10 height 10
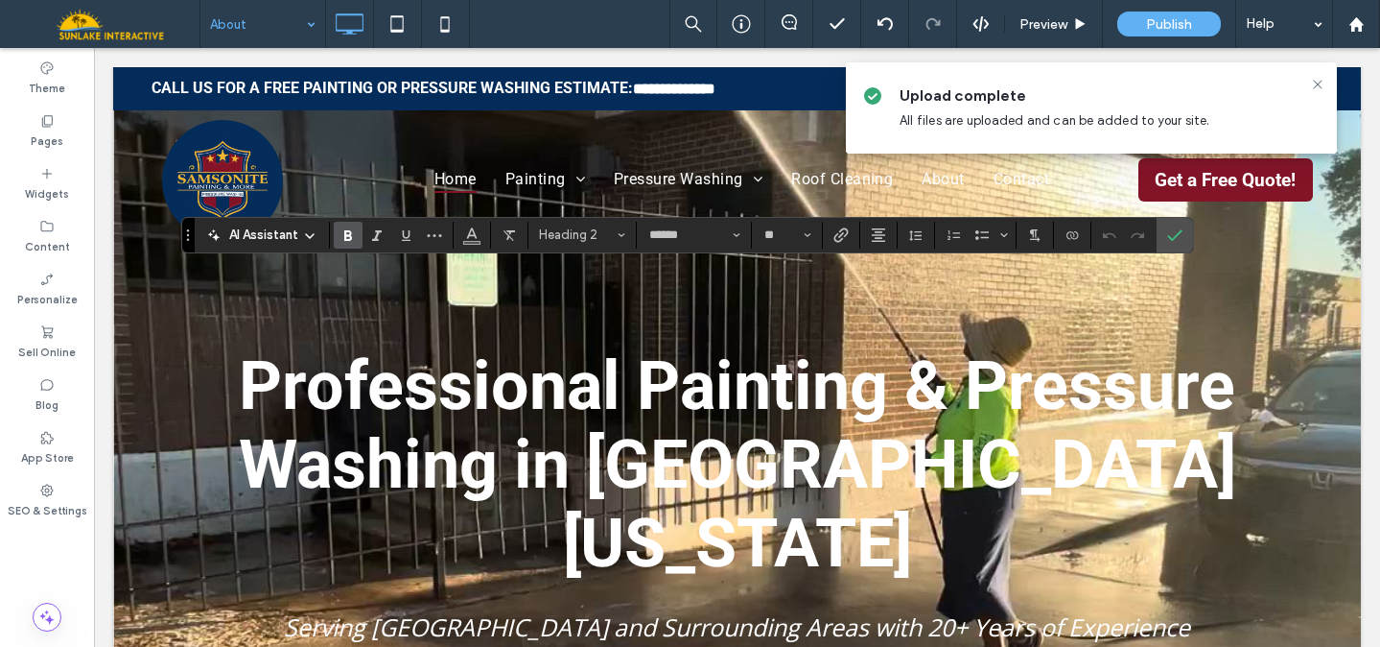
click at [454, 240] on section at bounding box center [472, 235] width 37 height 27
click at [474, 238] on icon "Color" at bounding box center [471, 232] width 15 height 15
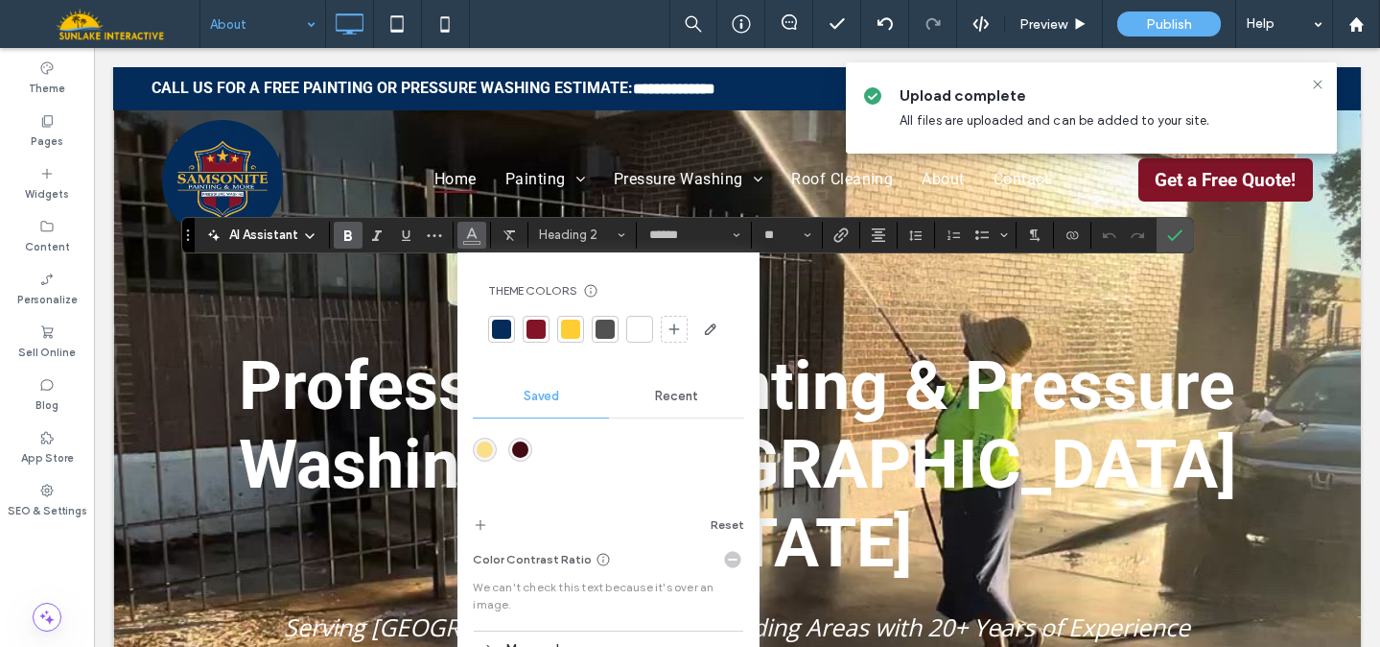
click at [645, 326] on div at bounding box center [639, 328] width 19 height 19
click at [1182, 229] on label "Confirm" at bounding box center [1175, 235] width 29 height 35
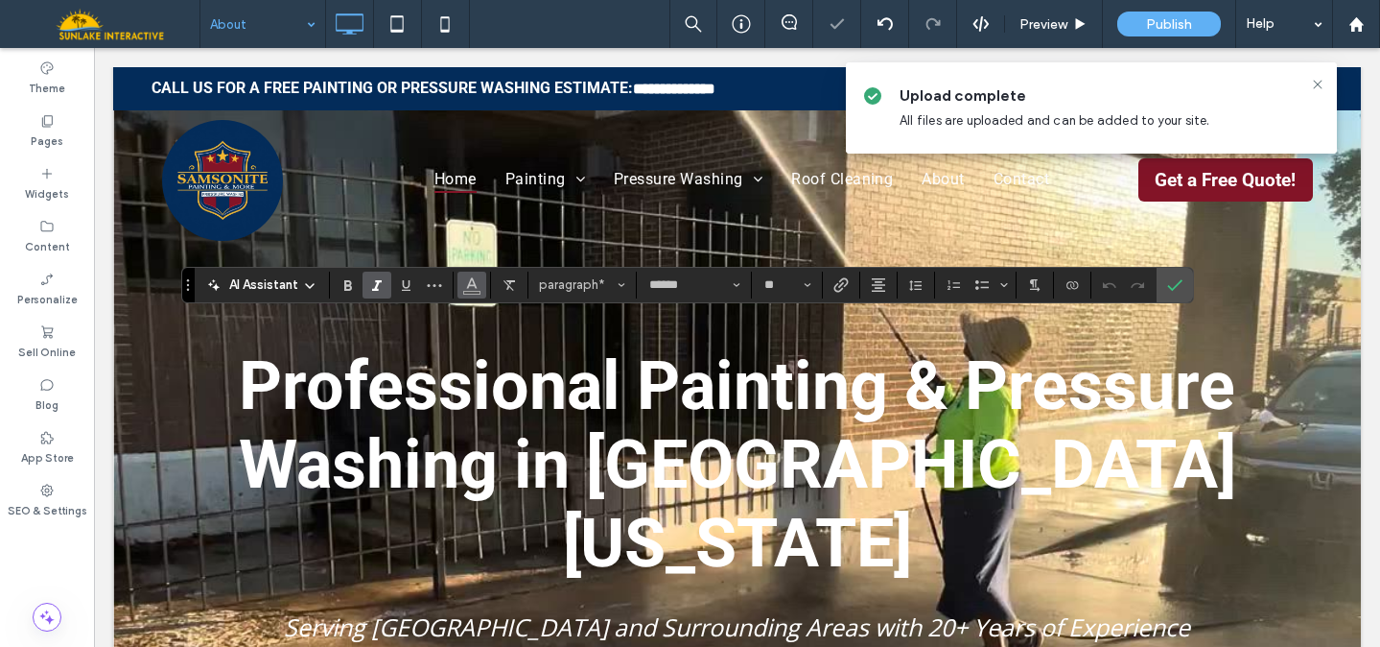
click at [458, 291] on button "Color" at bounding box center [472, 284] width 29 height 27
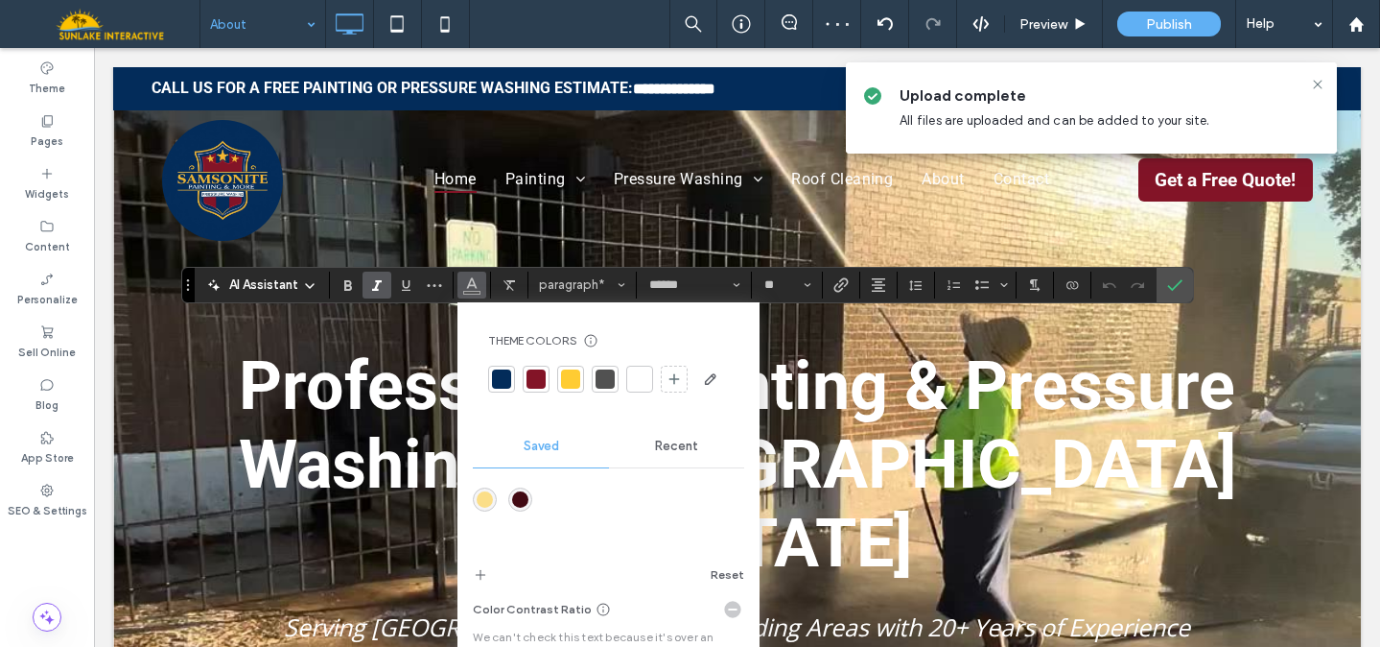
click at [639, 379] on div at bounding box center [639, 378] width 19 height 19
click at [1179, 281] on use "Confirm" at bounding box center [1174, 285] width 15 height 12
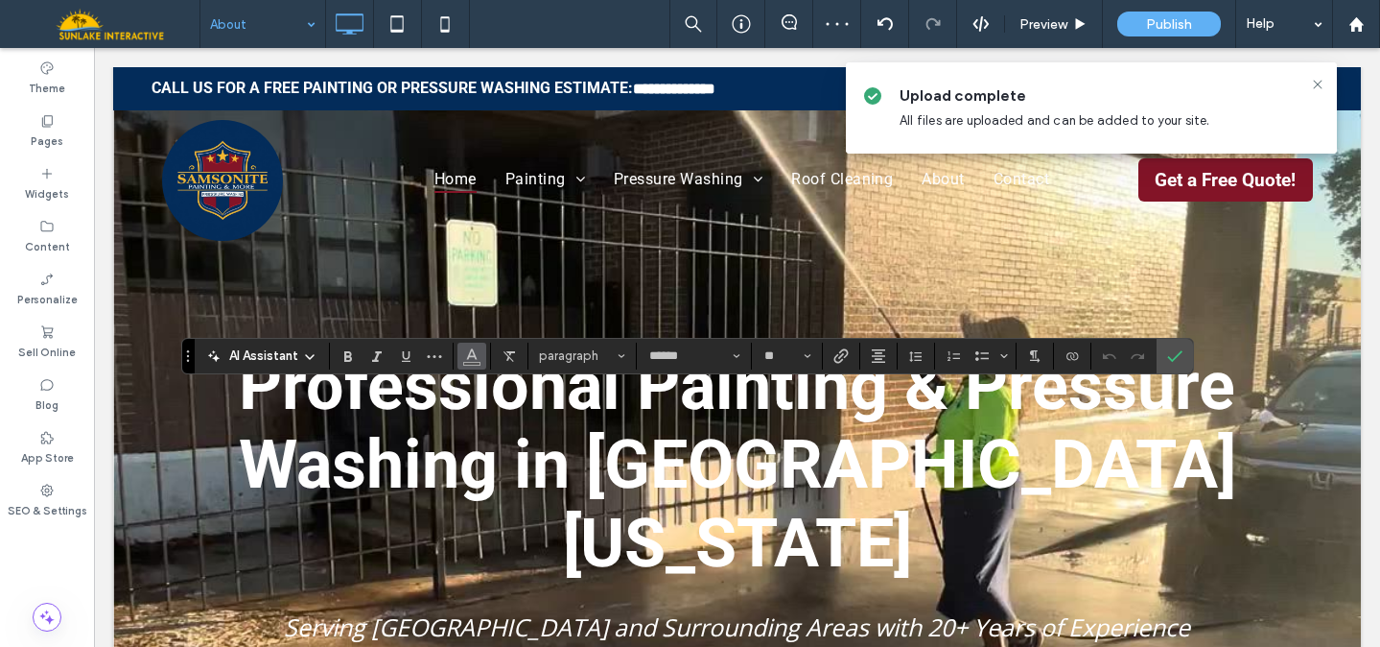
click at [469, 362] on span "Color" at bounding box center [471, 354] width 15 height 25
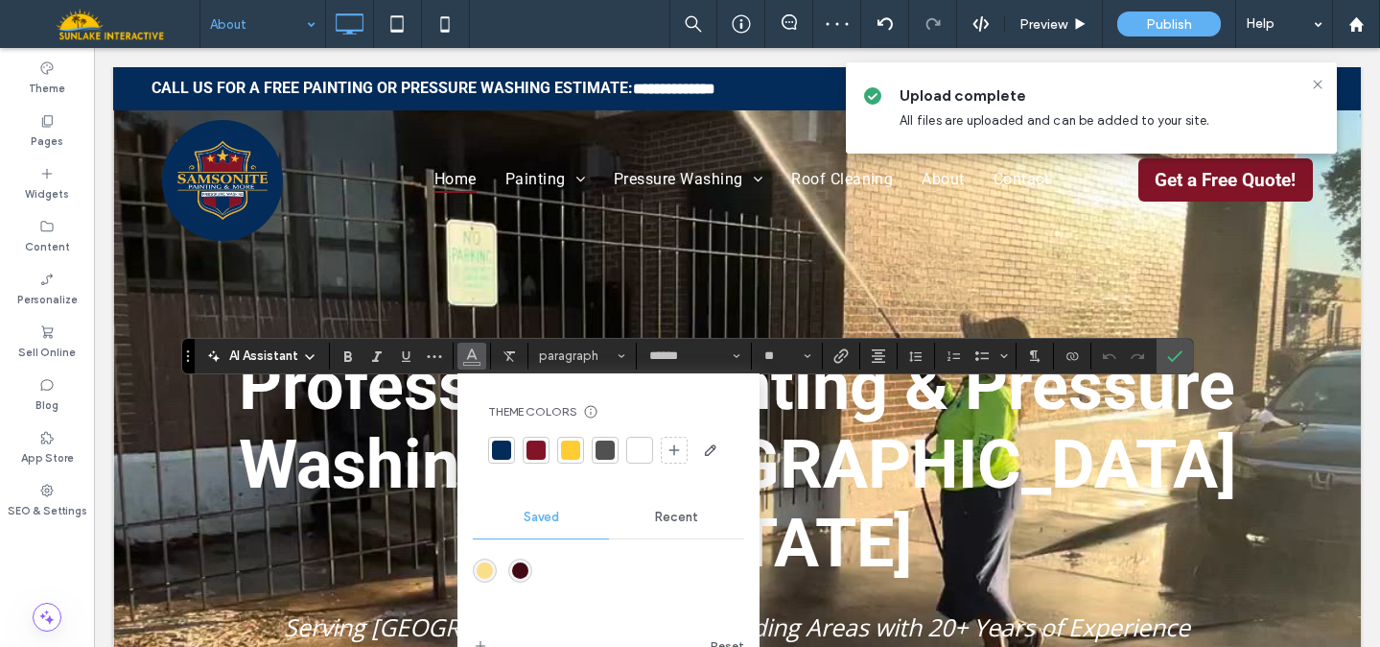
click at [642, 451] on div at bounding box center [639, 449] width 19 height 19
click at [1169, 342] on span "Confirm" at bounding box center [1171, 356] width 9 height 35
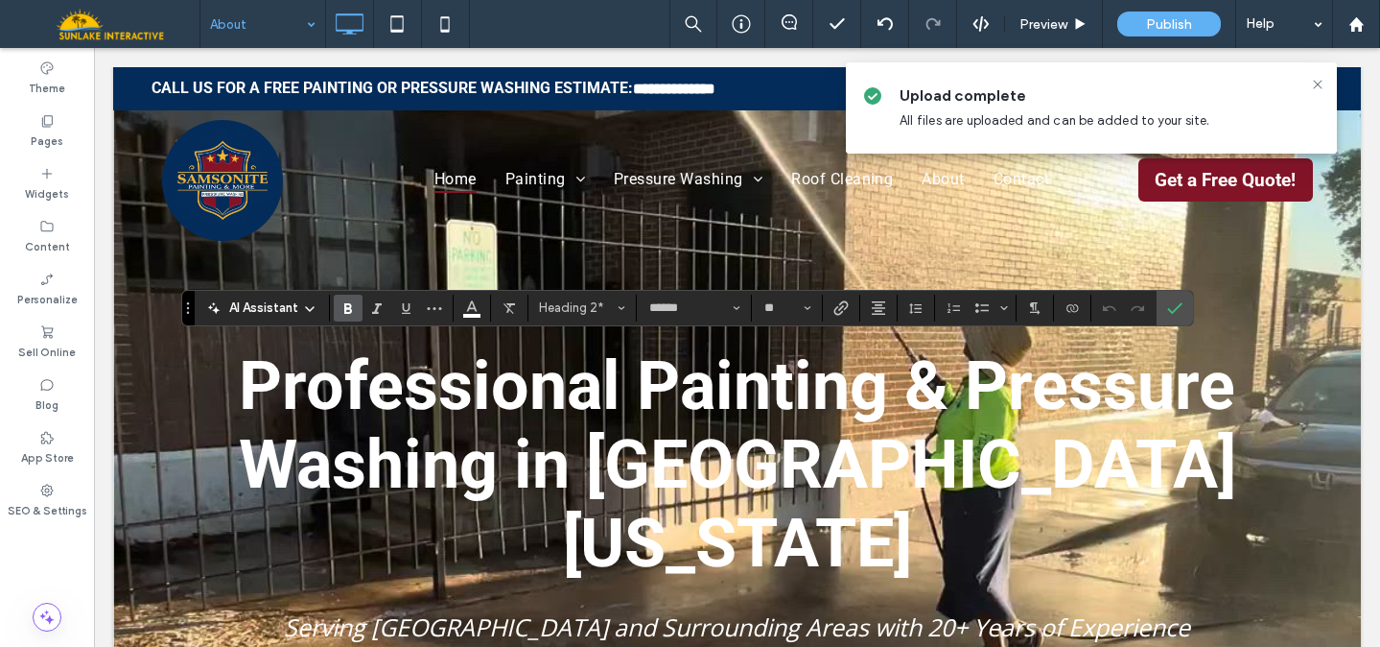
click at [294, 307] on span "AI Assistant" at bounding box center [263, 307] width 69 height 19
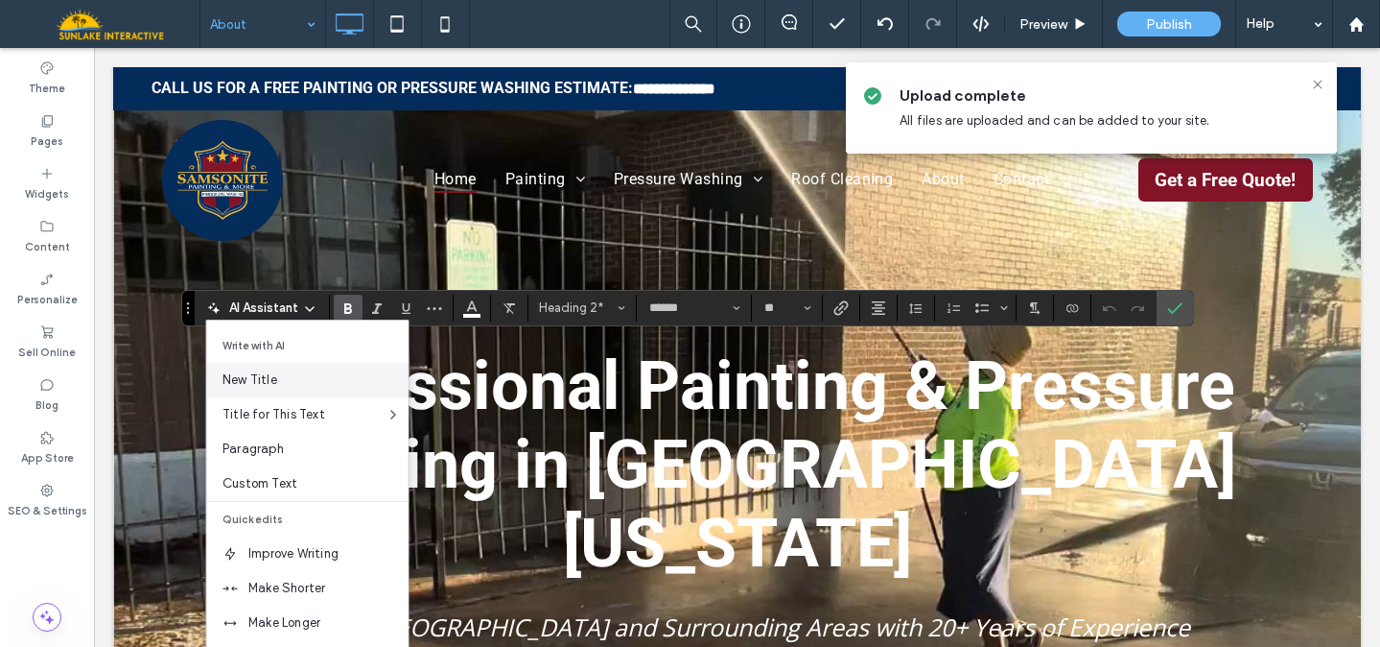
click at [277, 374] on span "New Title" at bounding box center [316, 379] width 186 height 19
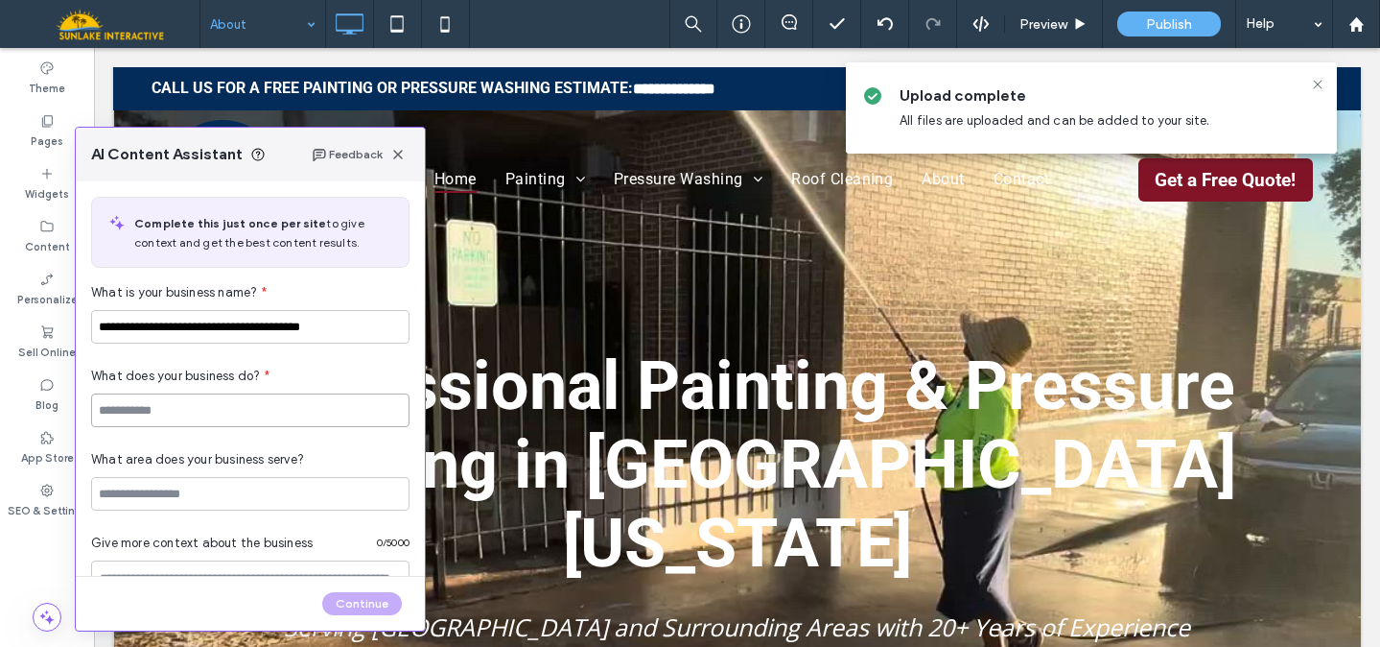
click at [232, 416] on input at bounding box center [250, 410] width 318 height 34
type input "*"
type input "**********"
click at [322, 497] on input at bounding box center [250, 494] width 318 height 34
paste input "**********"
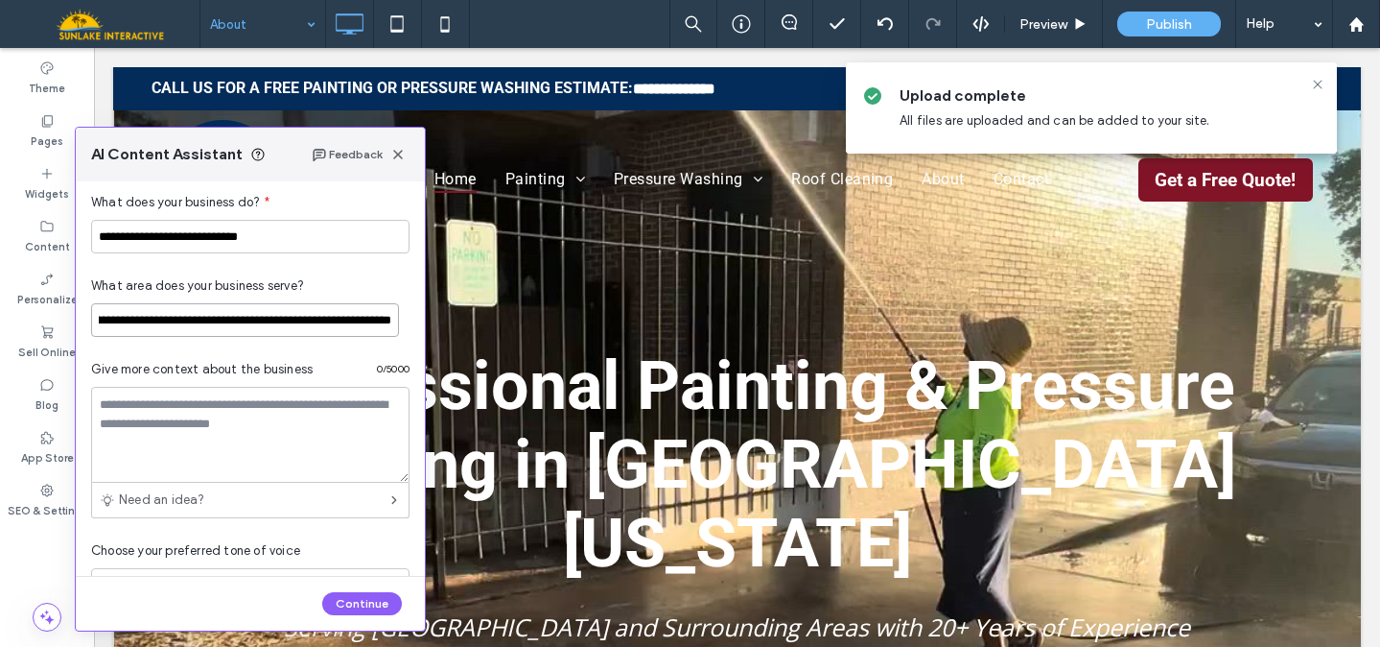
scroll to position [201, 0]
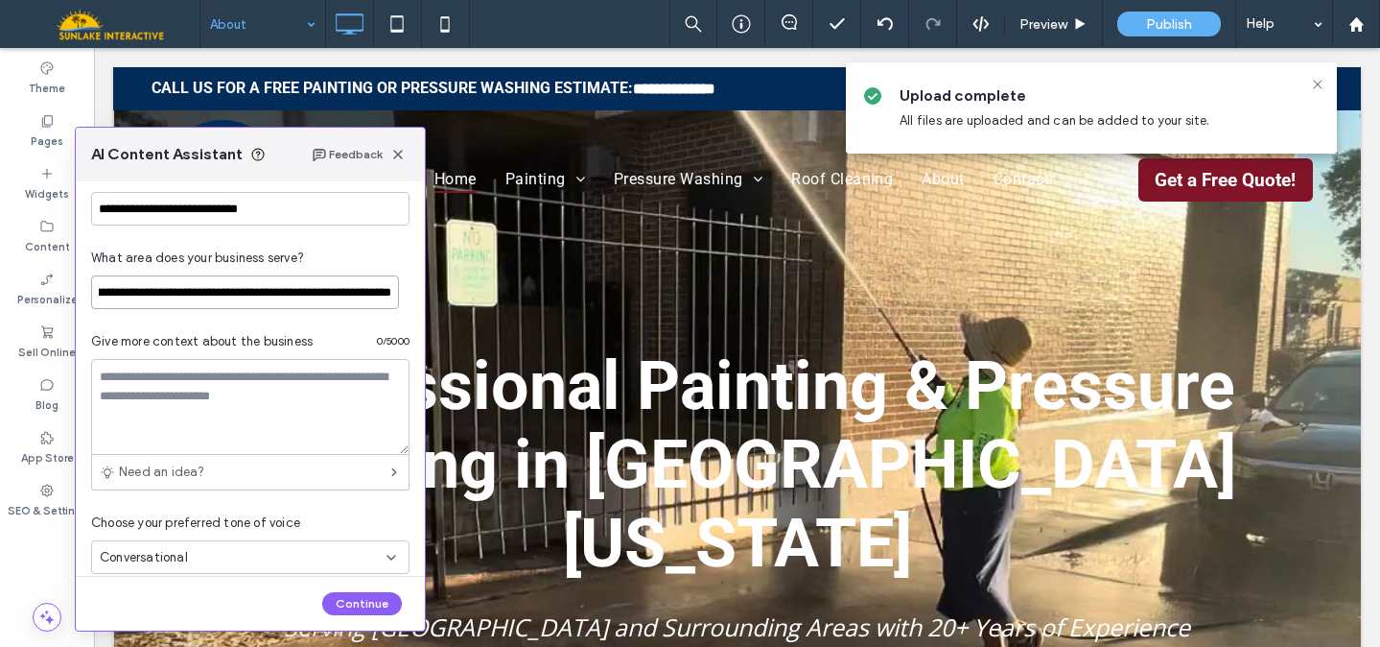
type input "**********"
click at [158, 397] on textarea at bounding box center [250, 407] width 318 height 96
paste textarea "**********"
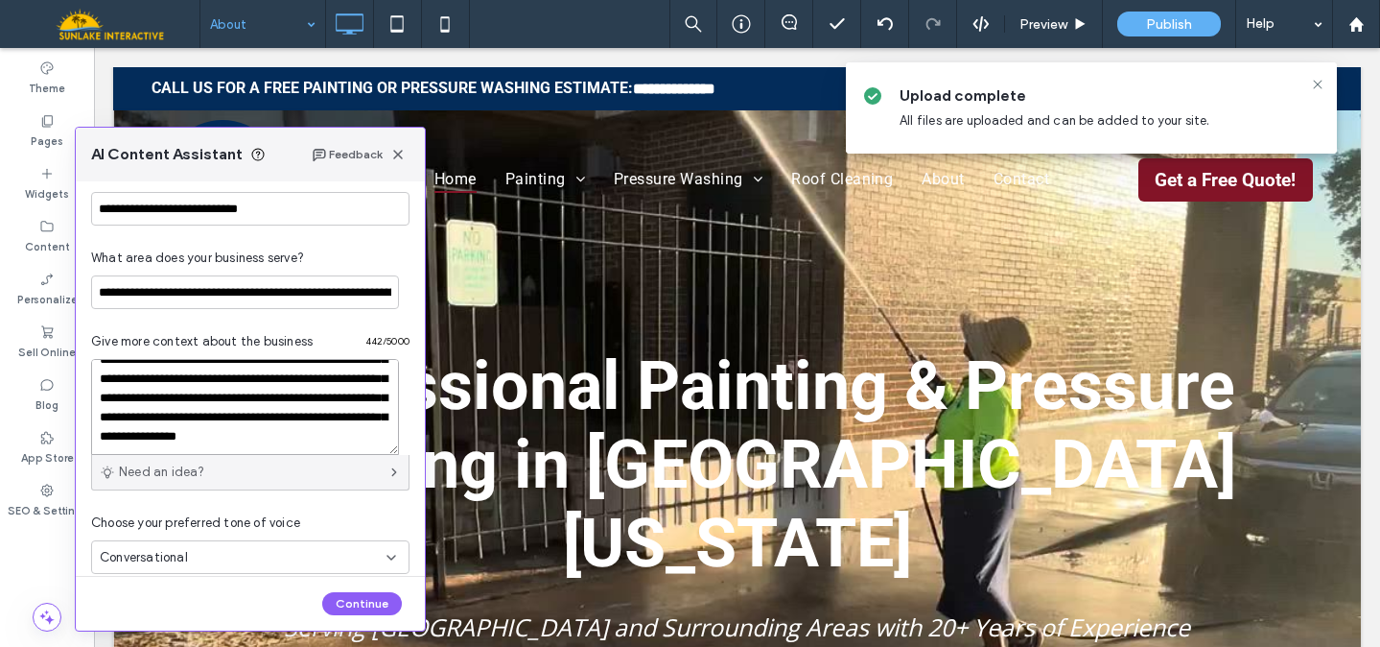
scroll to position [224, 0]
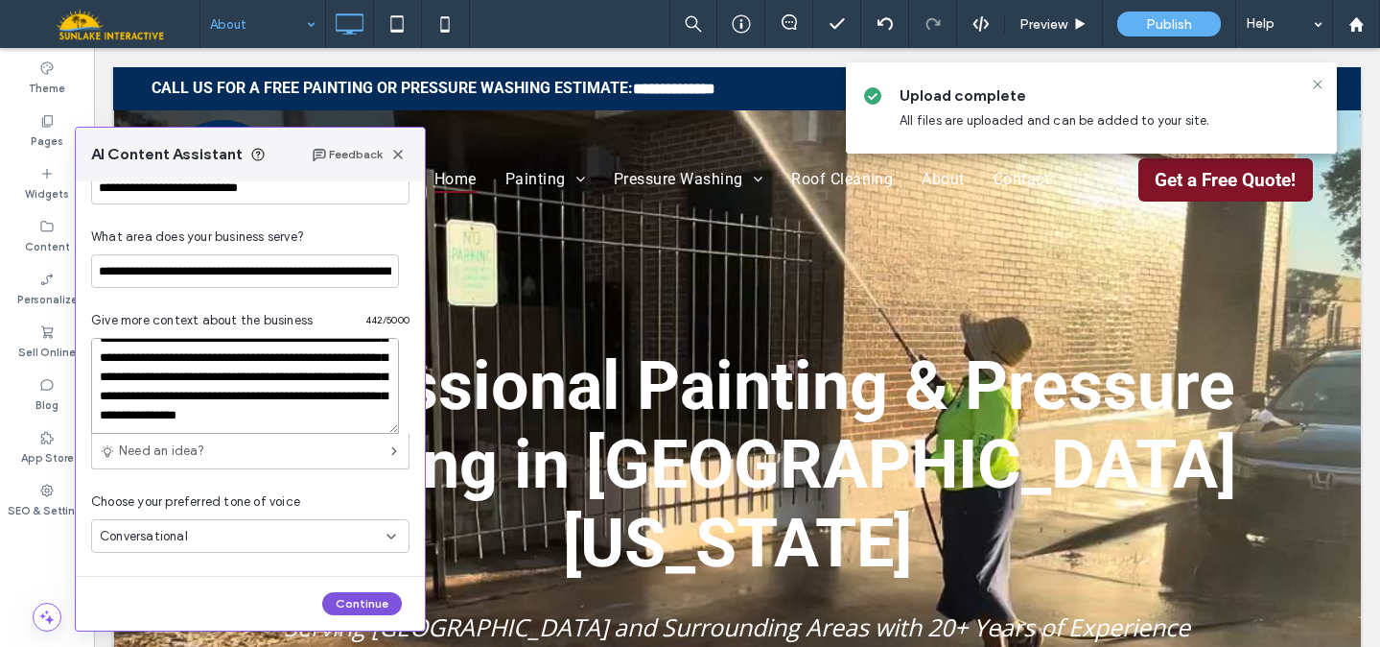
type textarea "**********"
click at [381, 601] on button "Continue" at bounding box center [362, 603] width 80 height 23
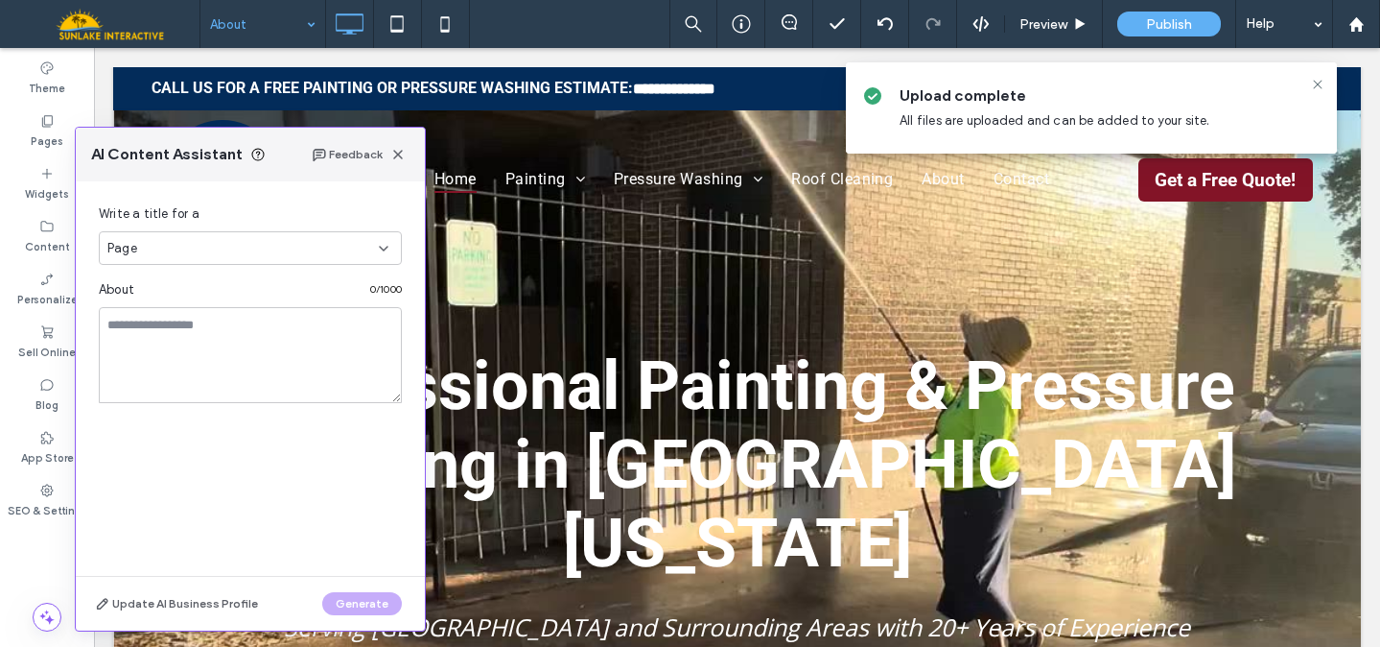
click at [271, 248] on div "Page" at bounding box center [242, 248] width 271 height 19
click at [245, 309] on div "Section" at bounding box center [250, 315] width 301 height 34
click at [224, 335] on textarea at bounding box center [250, 355] width 303 height 96
click at [303, 328] on textarea at bounding box center [250, 355] width 303 height 96
paste textarea "**********"
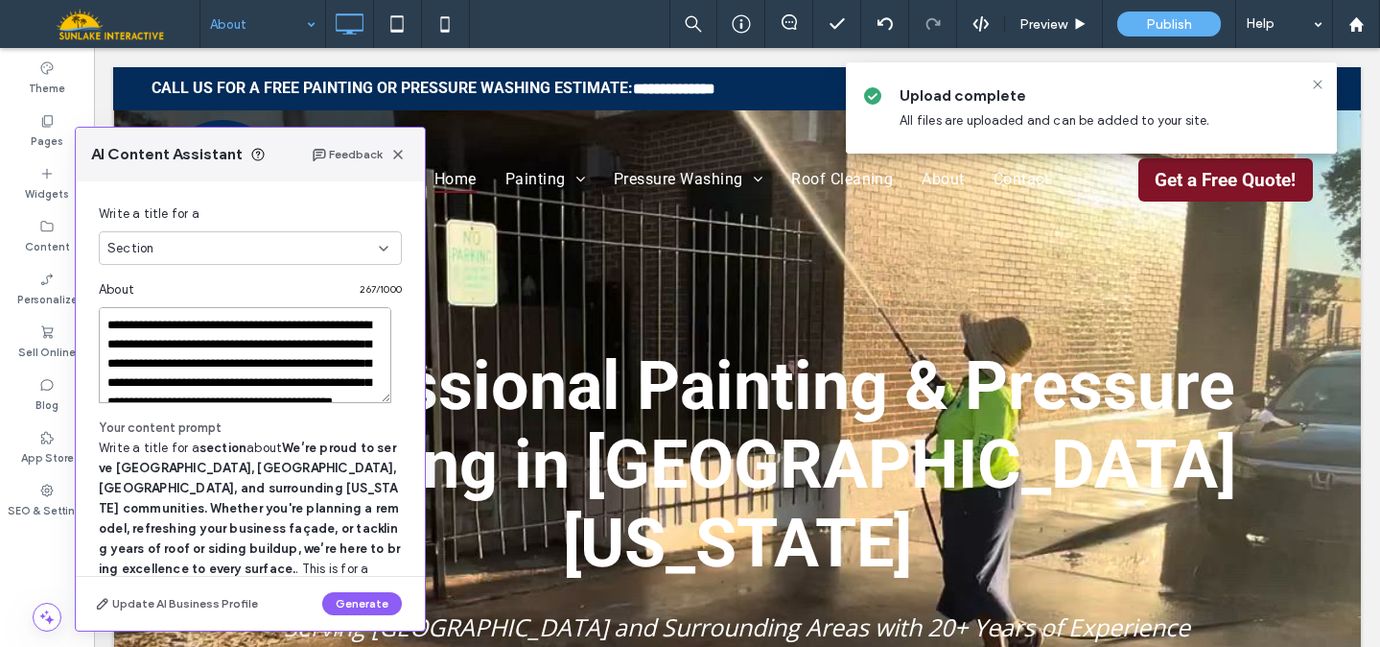
scroll to position [65, 0]
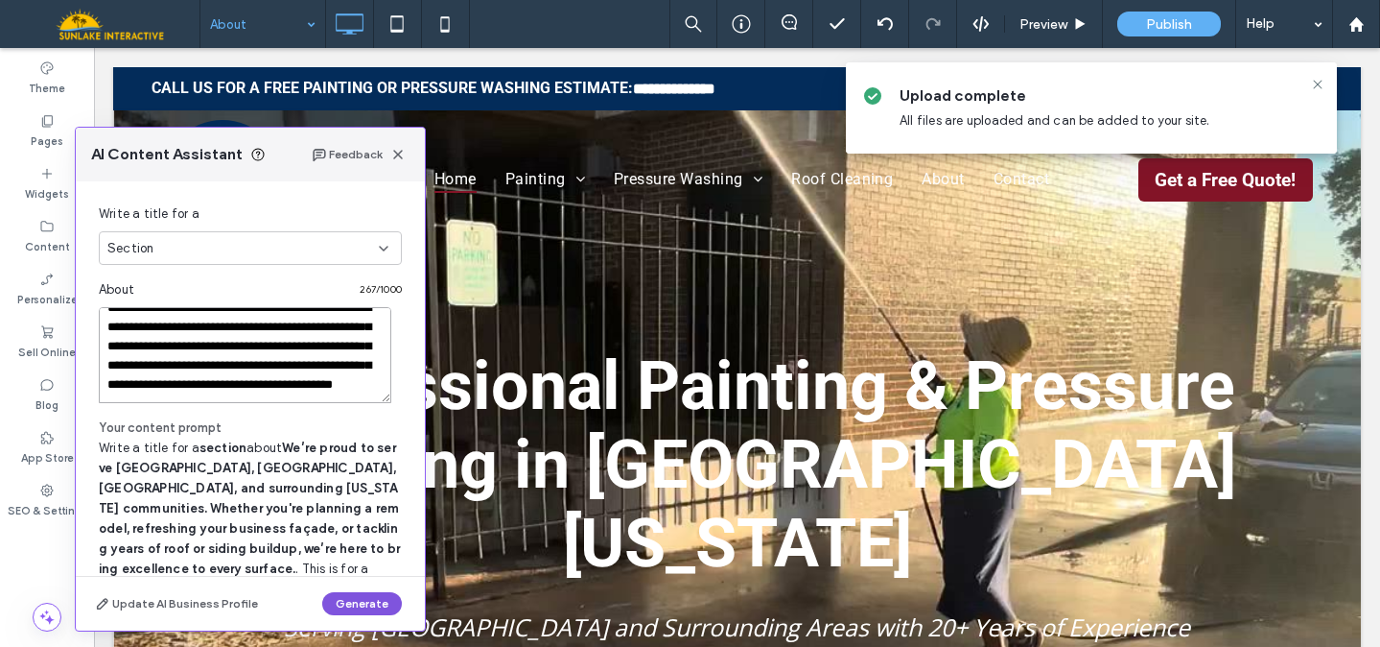
type textarea "**********"
click at [369, 604] on button "Generate" at bounding box center [362, 603] width 80 height 23
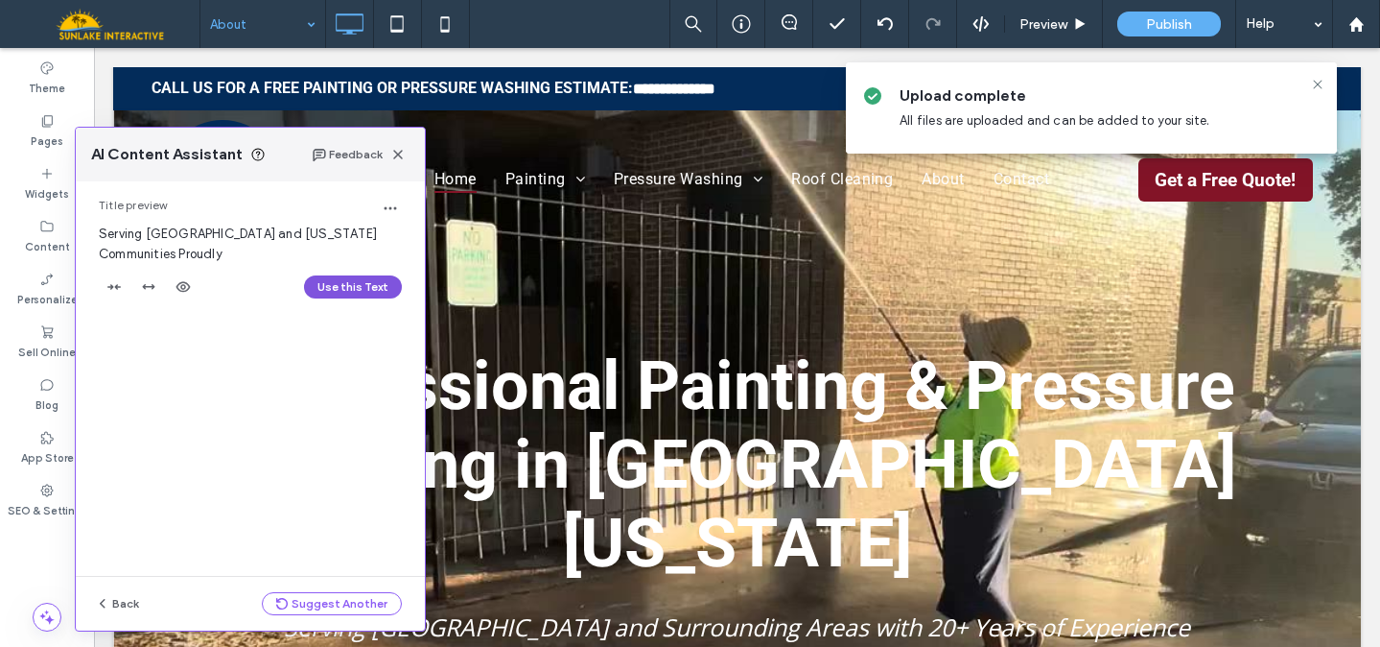
click at [348, 284] on button "Use this Text" at bounding box center [353, 286] width 98 height 23
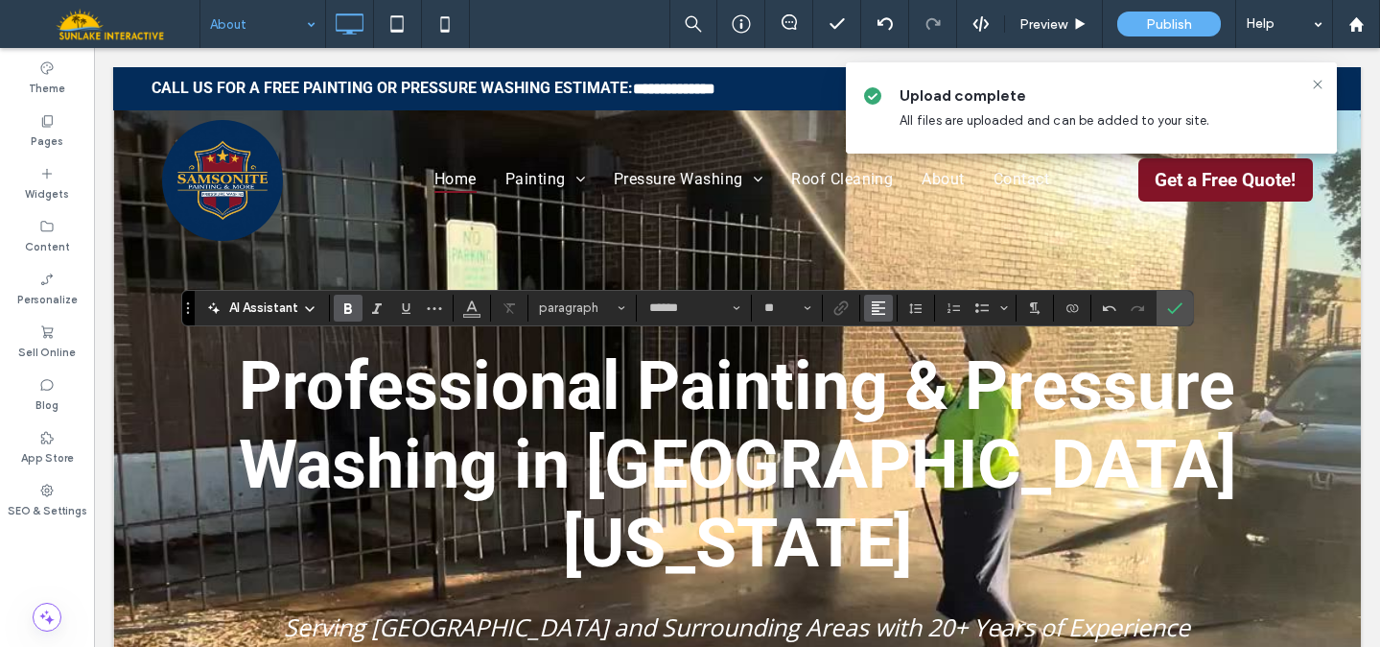
click at [879, 308] on icon "Alignment" at bounding box center [878, 307] width 15 height 15
click at [898, 368] on icon "ui.textEditor.alignment.center" at bounding box center [892, 366] width 15 height 15
click at [1174, 308] on use "Confirm" at bounding box center [1174, 308] width 15 height 12
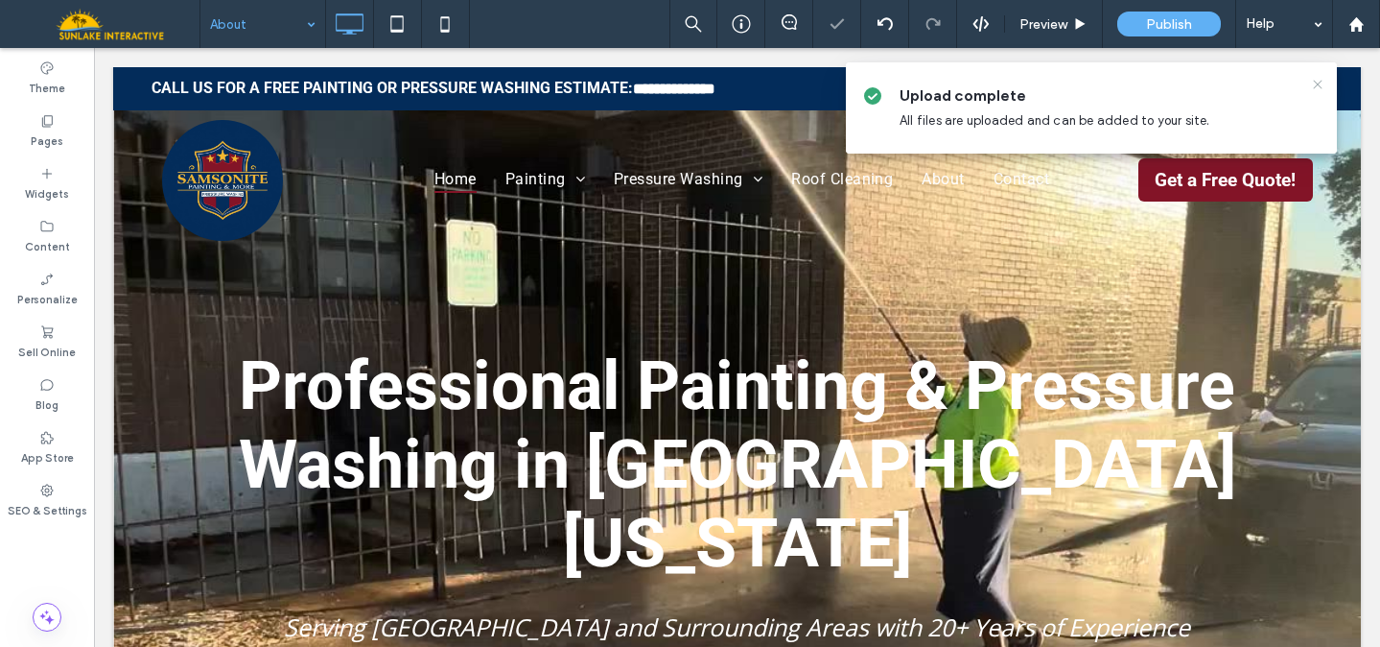
click at [1317, 79] on icon at bounding box center [1317, 84] width 15 height 15
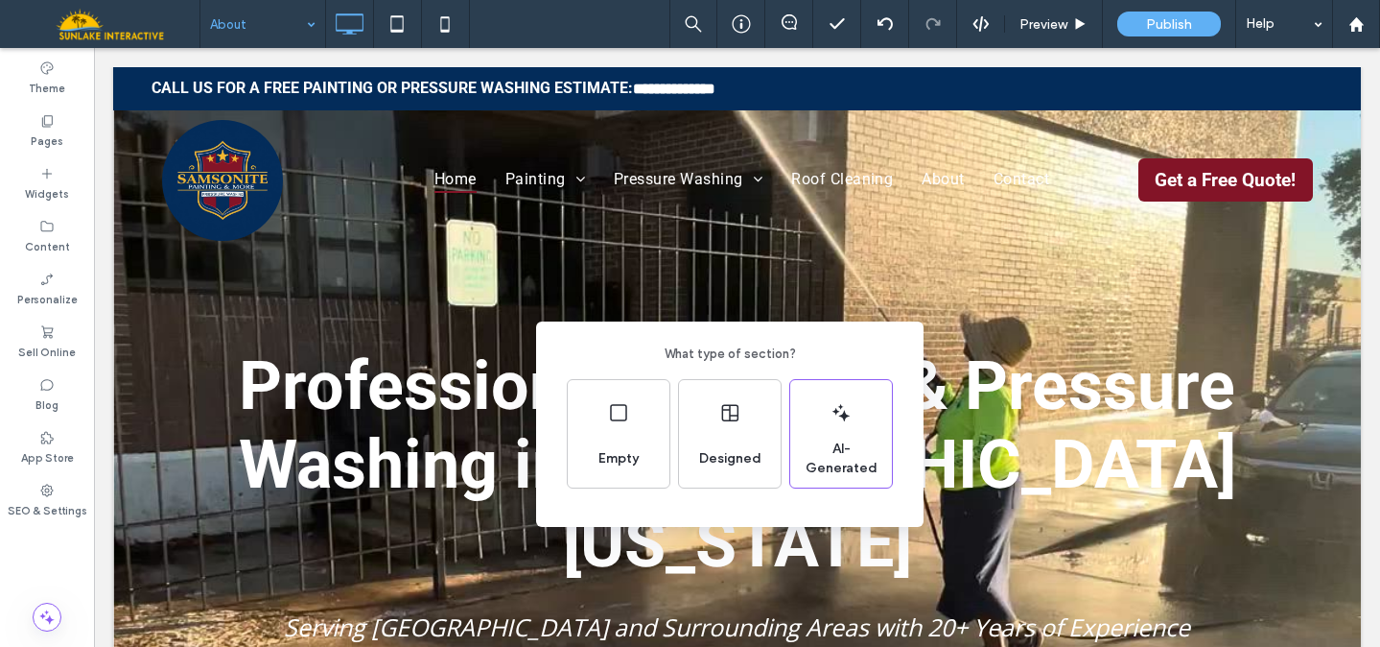
click at [854, 274] on div "What type of section? Empty Designed AI-Generated" at bounding box center [690, 370] width 1380 height 741
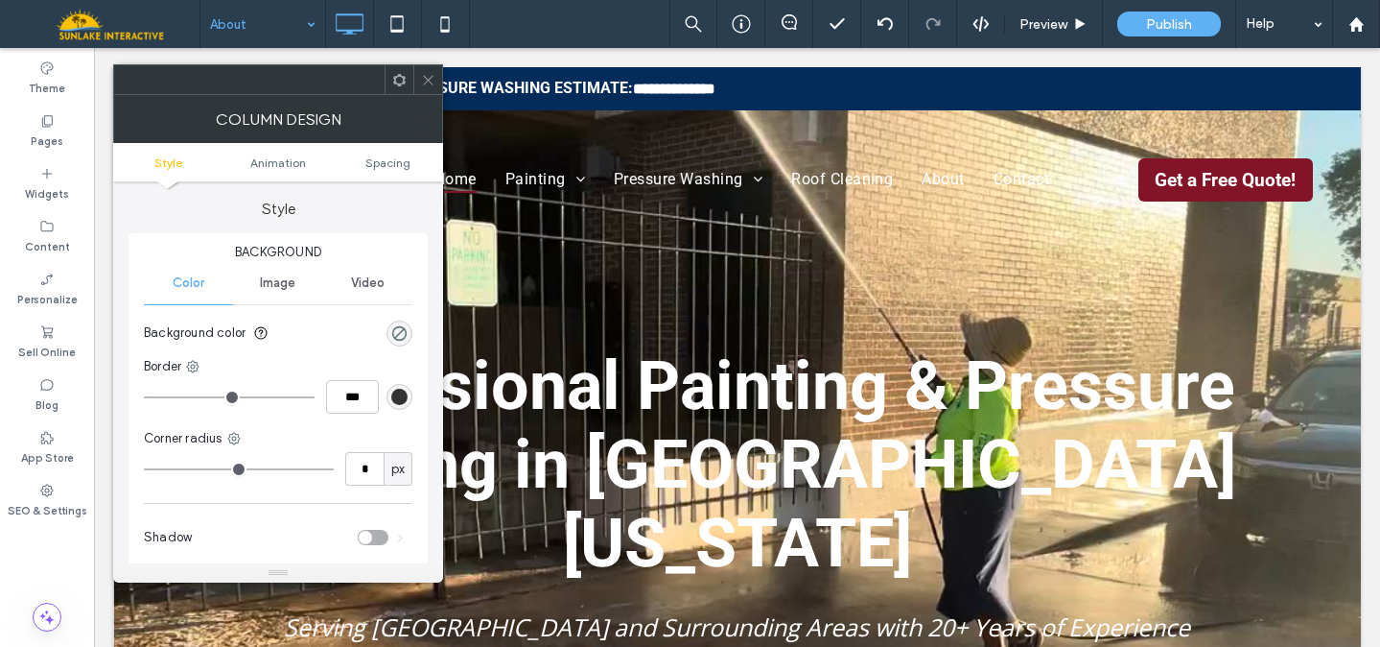
click at [432, 77] on icon at bounding box center [428, 80] width 14 height 14
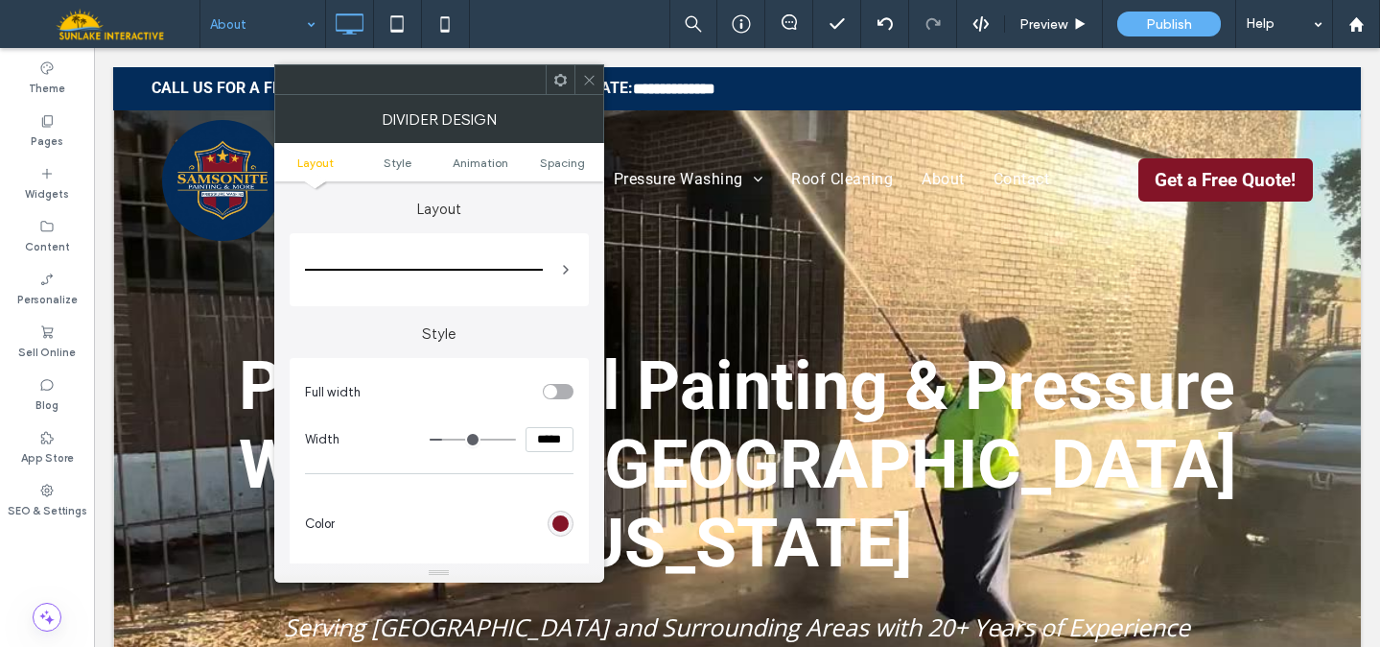
click at [551, 523] on div "rgb(131, 20, 39)" at bounding box center [561, 523] width 26 height 26
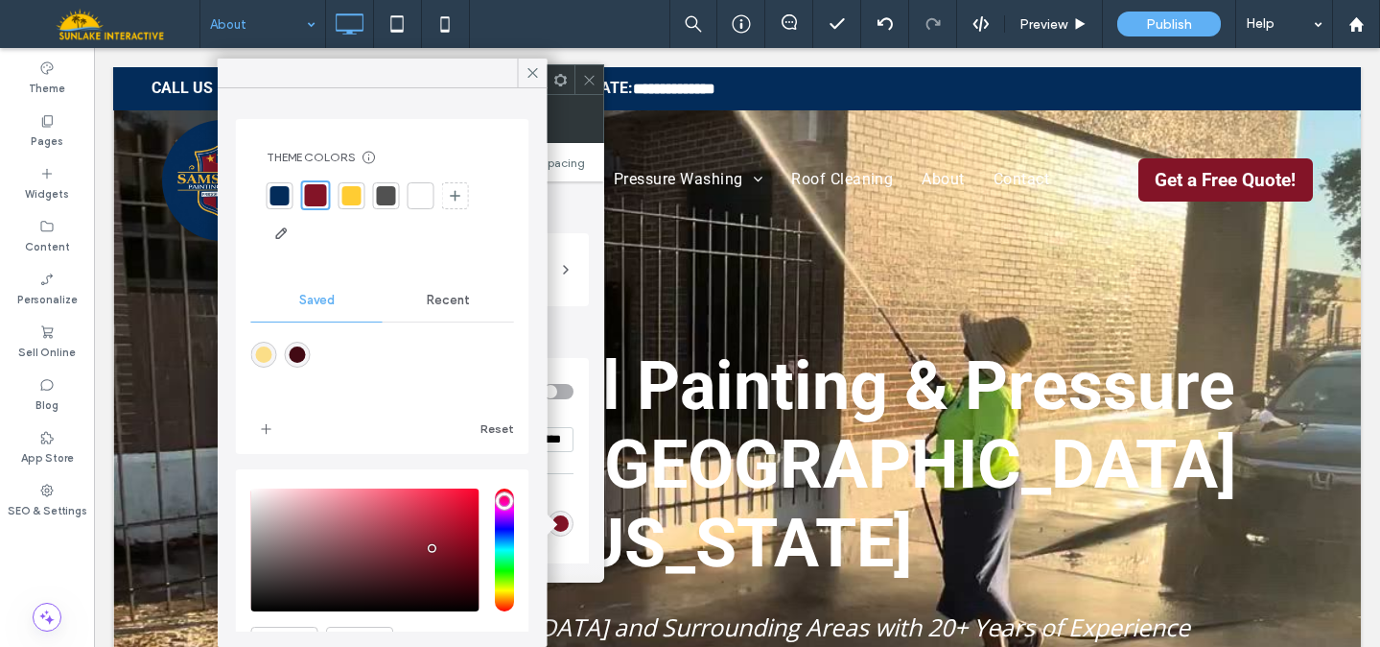
click at [426, 197] on div at bounding box center [421, 195] width 19 height 19
click at [594, 74] on icon at bounding box center [589, 80] width 14 height 14
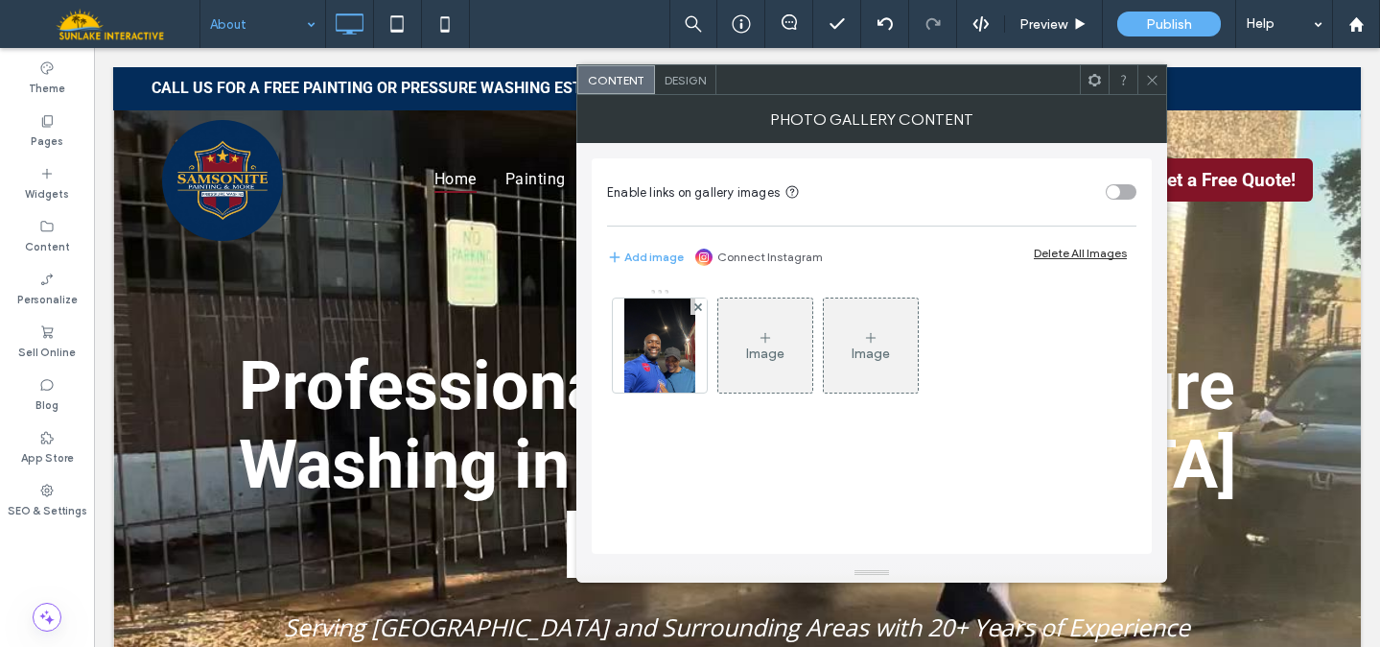
click at [1147, 78] on icon at bounding box center [1152, 80] width 14 height 14
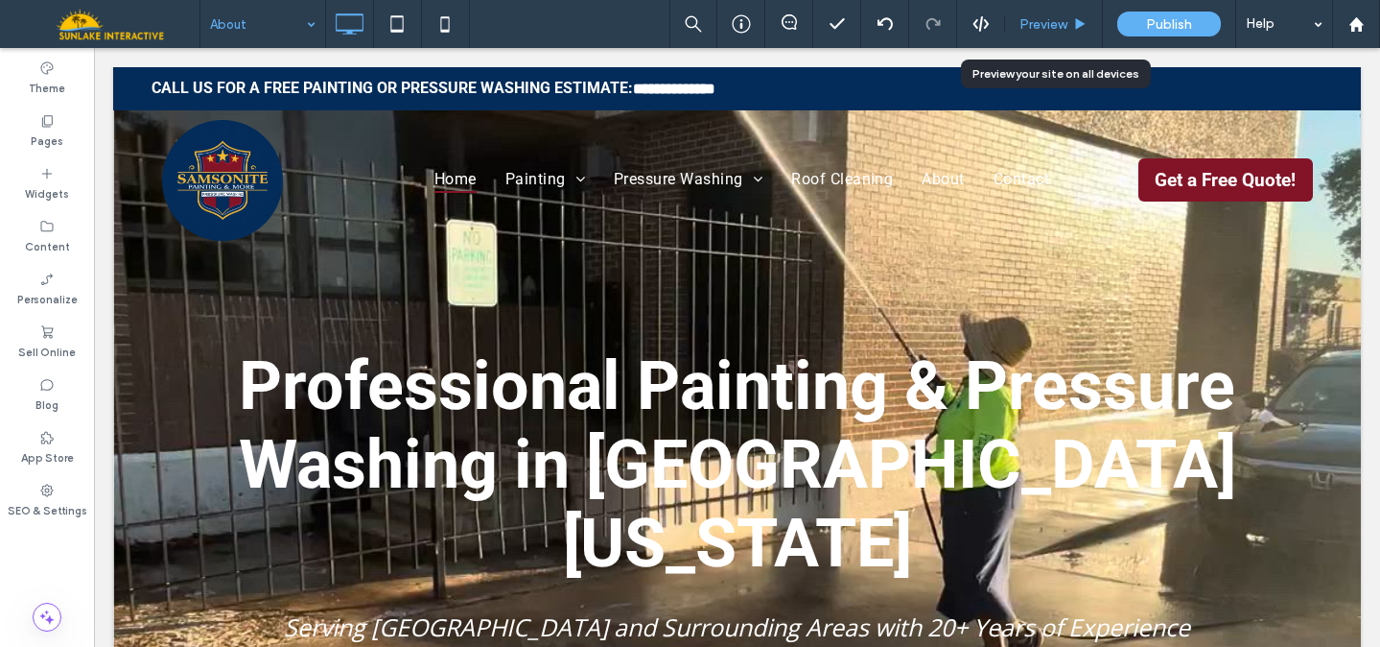
click at [1073, 13] on div "Preview" at bounding box center [1054, 24] width 98 height 48
click at [1063, 34] on div "Preview" at bounding box center [1054, 24] width 98 height 48
click at [1048, 28] on span "Preview" at bounding box center [1044, 24] width 48 height 16
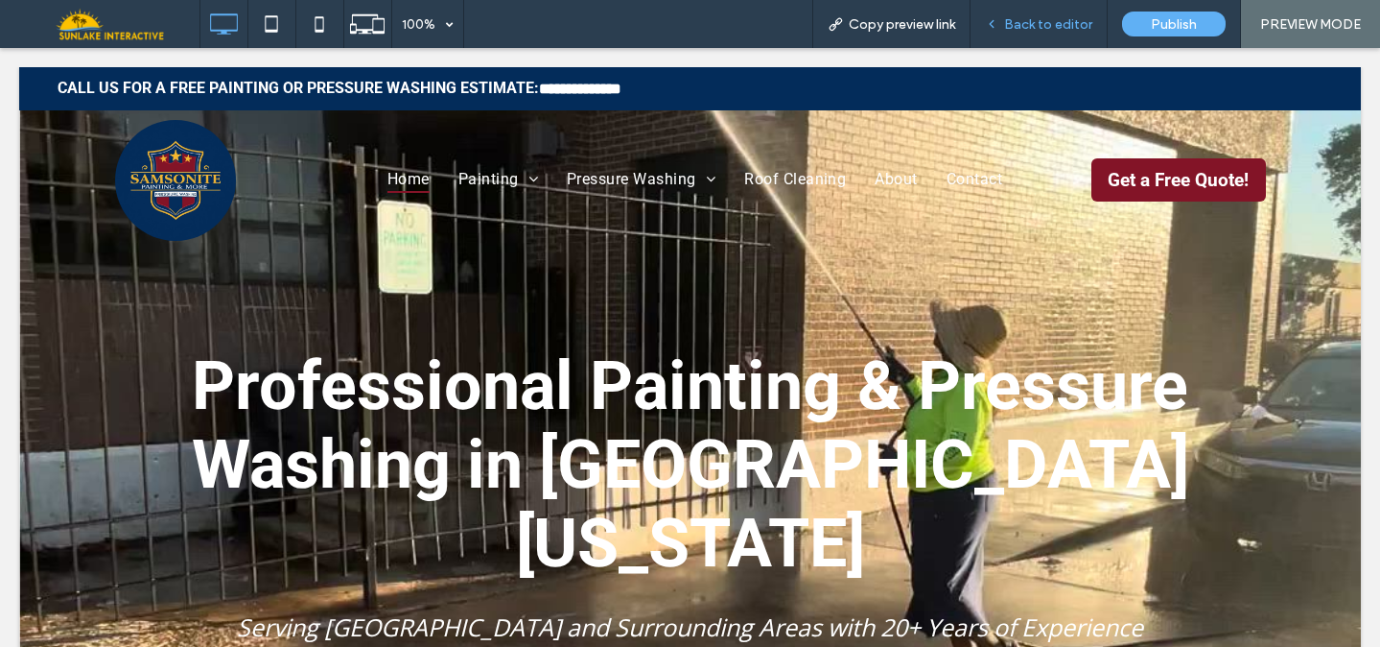
click at [1081, 15] on div "Back to editor" at bounding box center [1039, 24] width 137 height 48
click at [1018, 28] on span "Back to editor" at bounding box center [1048, 24] width 88 height 16
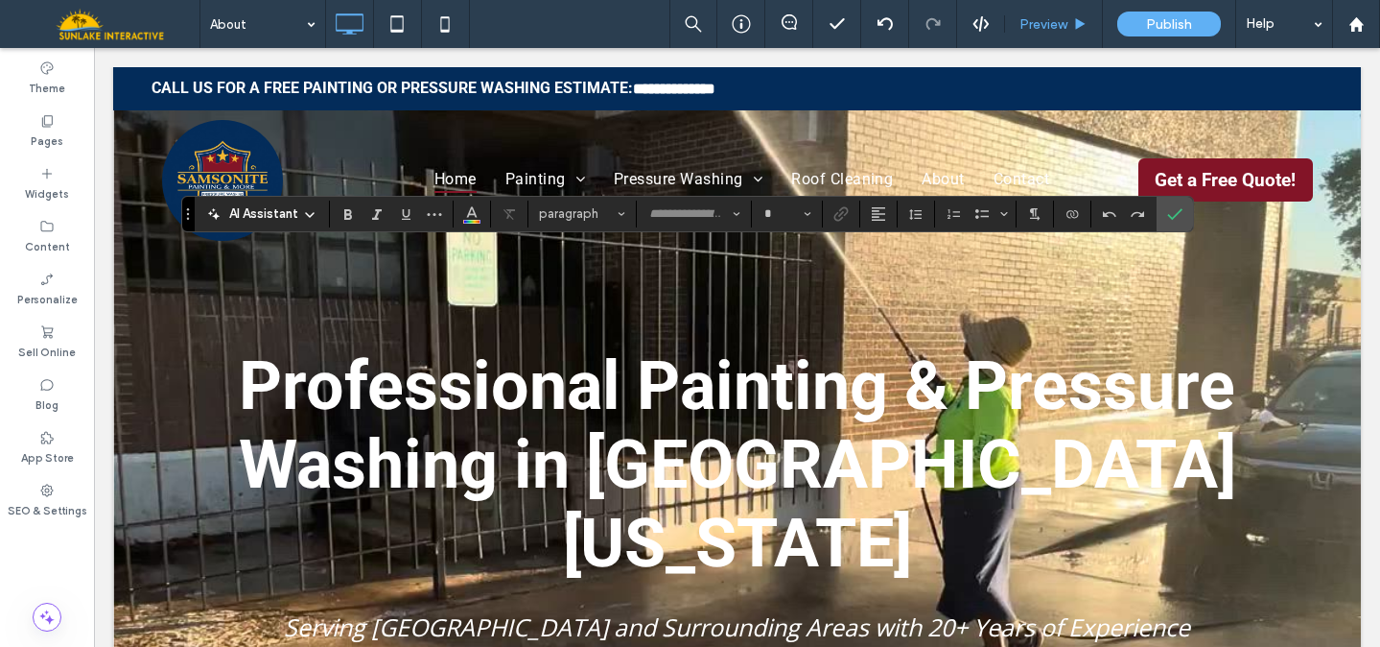
type input "******"
type input "**"
click at [354, 211] on icon "Bold" at bounding box center [348, 213] width 15 height 15
click at [1175, 209] on icon "Confirm" at bounding box center [1174, 213] width 15 height 15
click at [883, 209] on icon "Alignment" at bounding box center [878, 213] width 15 height 15
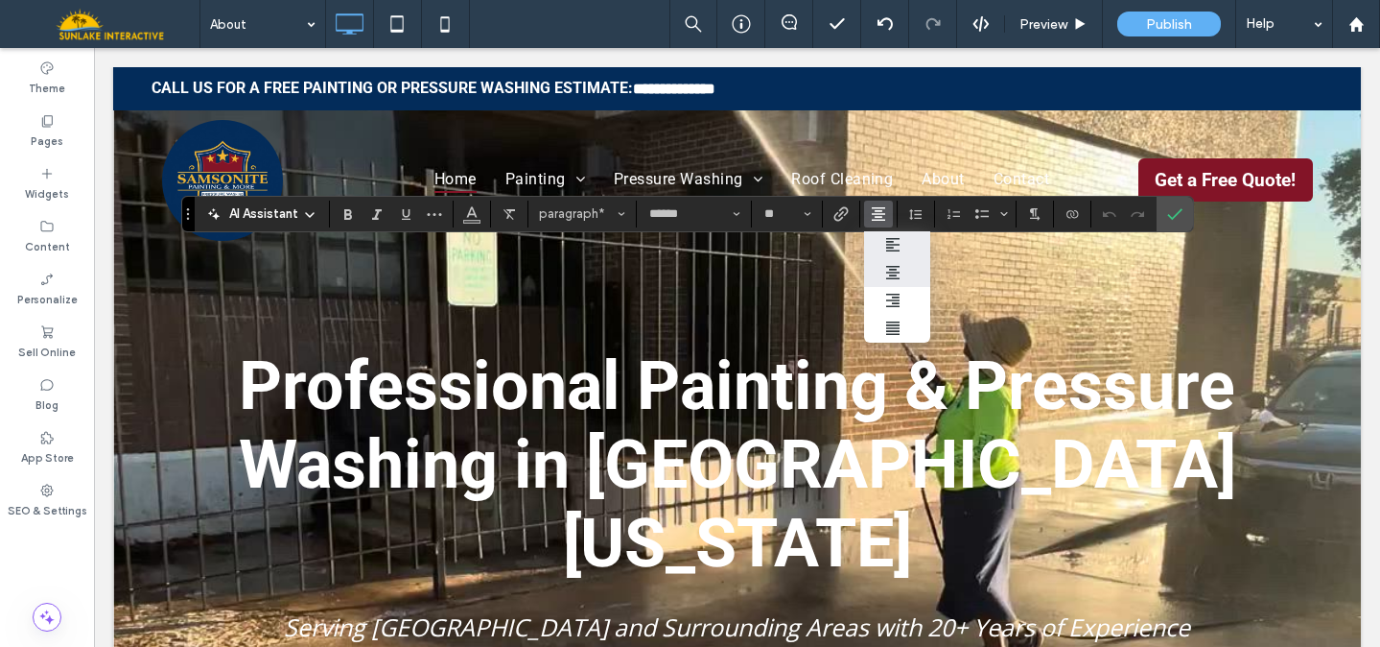
click at [894, 241] on icon "ui.textEditor.alignment.left" at bounding box center [892, 244] width 15 height 15
click at [1175, 206] on icon "Confirm" at bounding box center [1174, 213] width 15 height 15
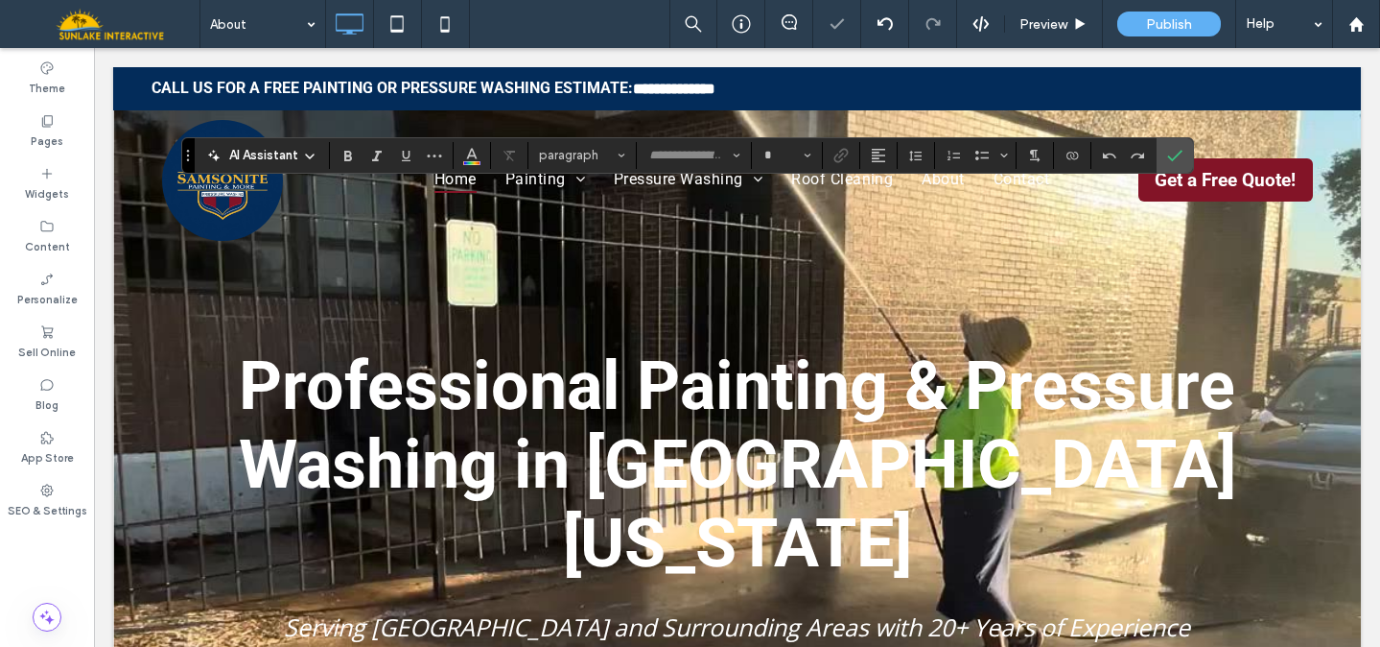
type input "******"
type input "**"
click at [876, 153] on icon "Alignment" at bounding box center [878, 155] width 15 height 15
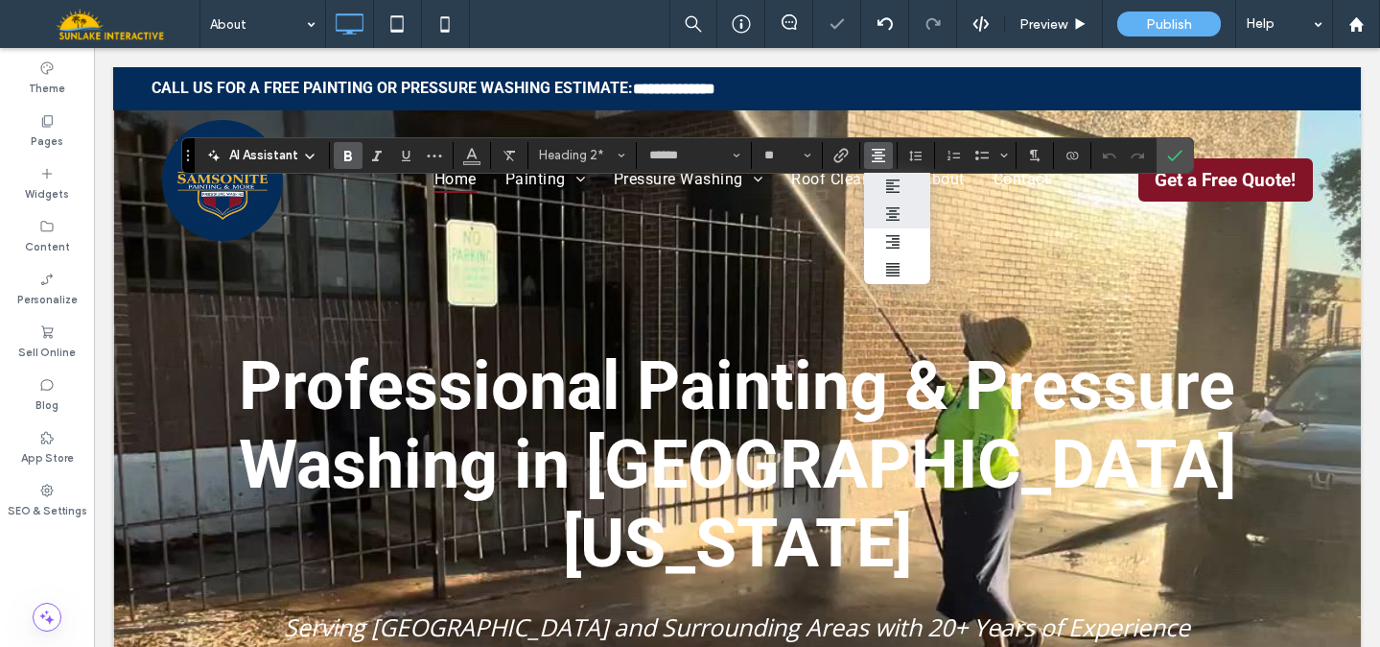
click at [885, 189] on icon "ui.textEditor.alignment.left" at bounding box center [892, 185] width 15 height 15
click at [1167, 153] on icon "Confirm" at bounding box center [1174, 155] width 15 height 15
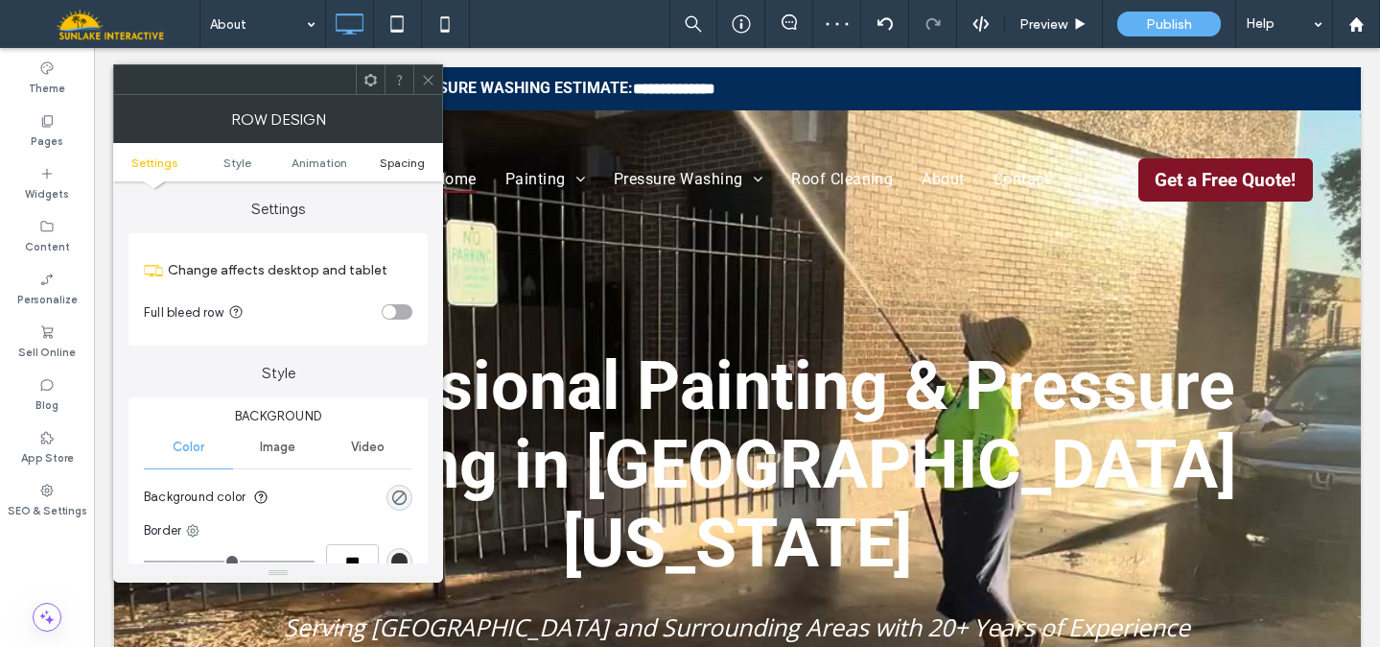
click at [412, 163] on span "Spacing" at bounding box center [402, 162] width 45 height 14
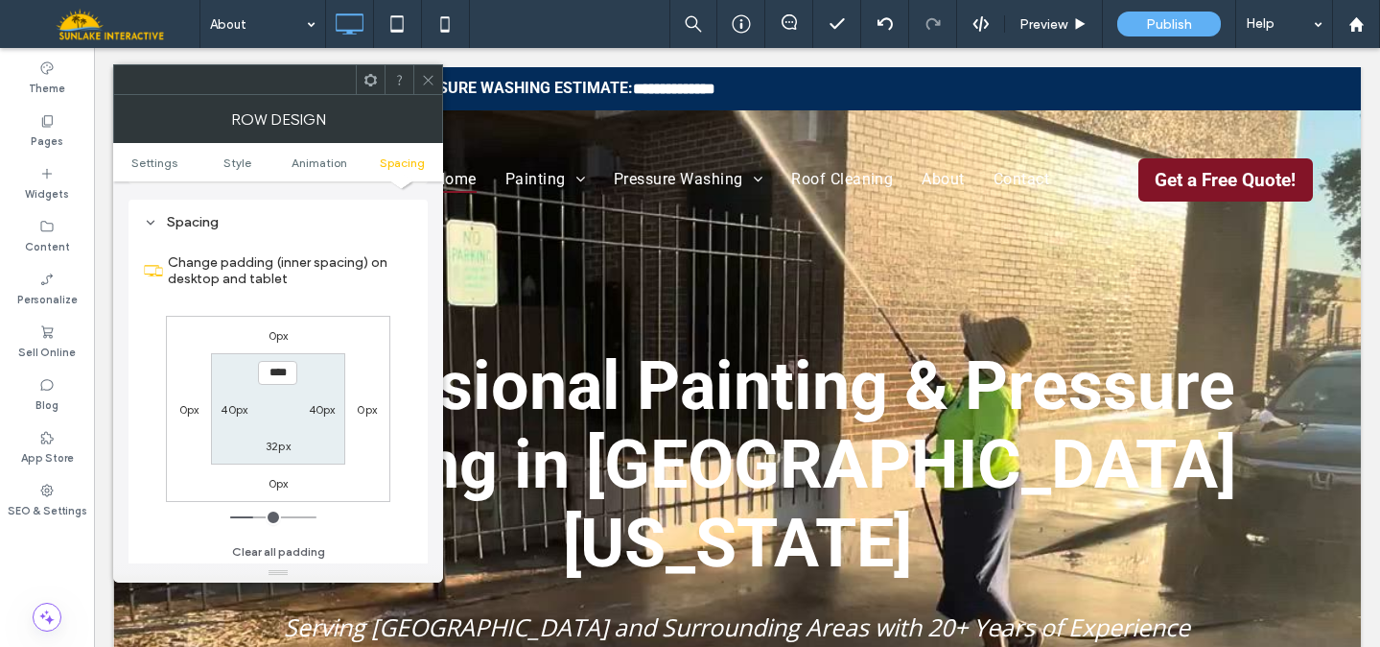
scroll to position [543, 0]
click at [431, 81] on icon at bounding box center [428, 80] width 14 height 14
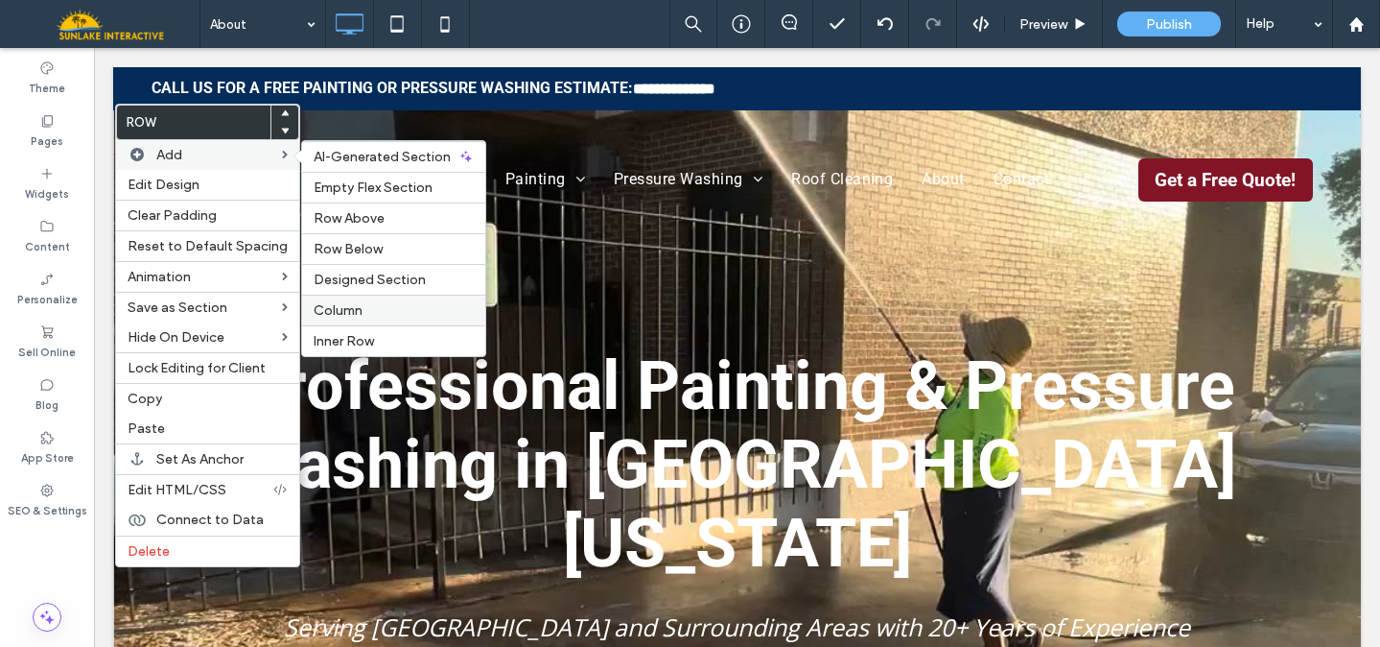
click at [329, 313] on span "Column" at bounding box center [338, 310] width 49 height 16
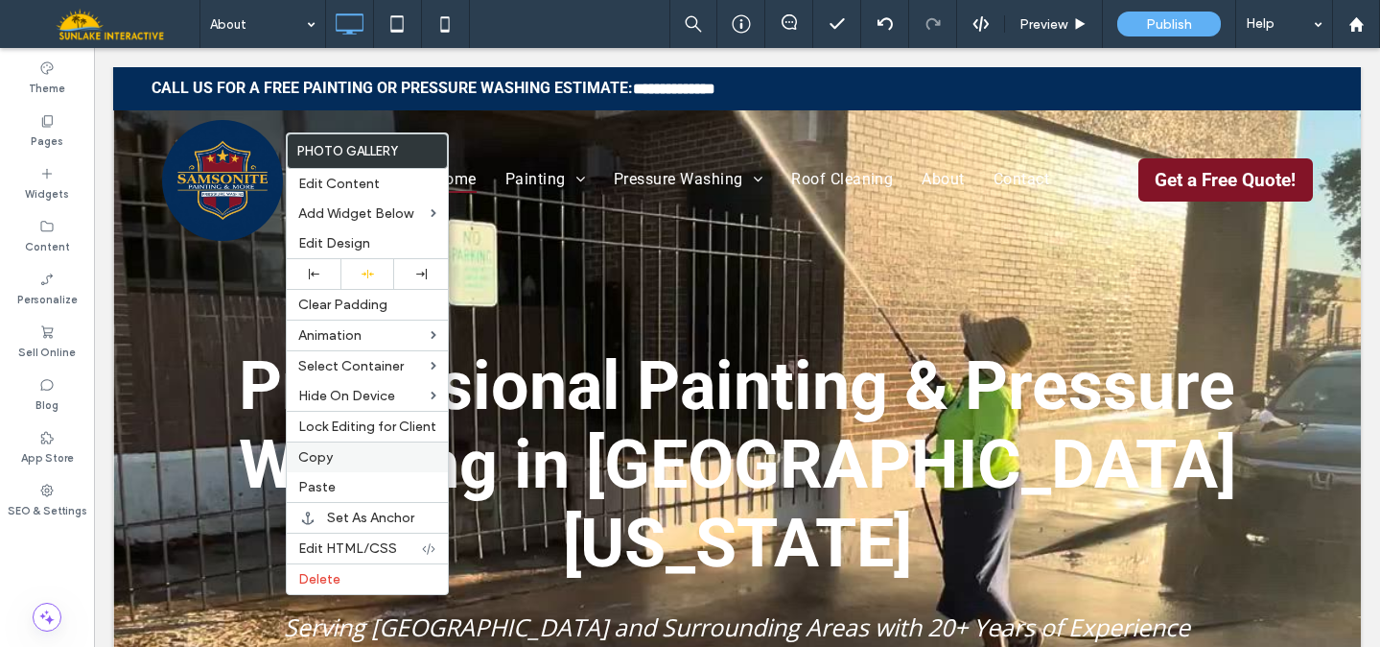
click at [353, 466] on div "Copy" at bounding box center [367, 456] width 161 height 31
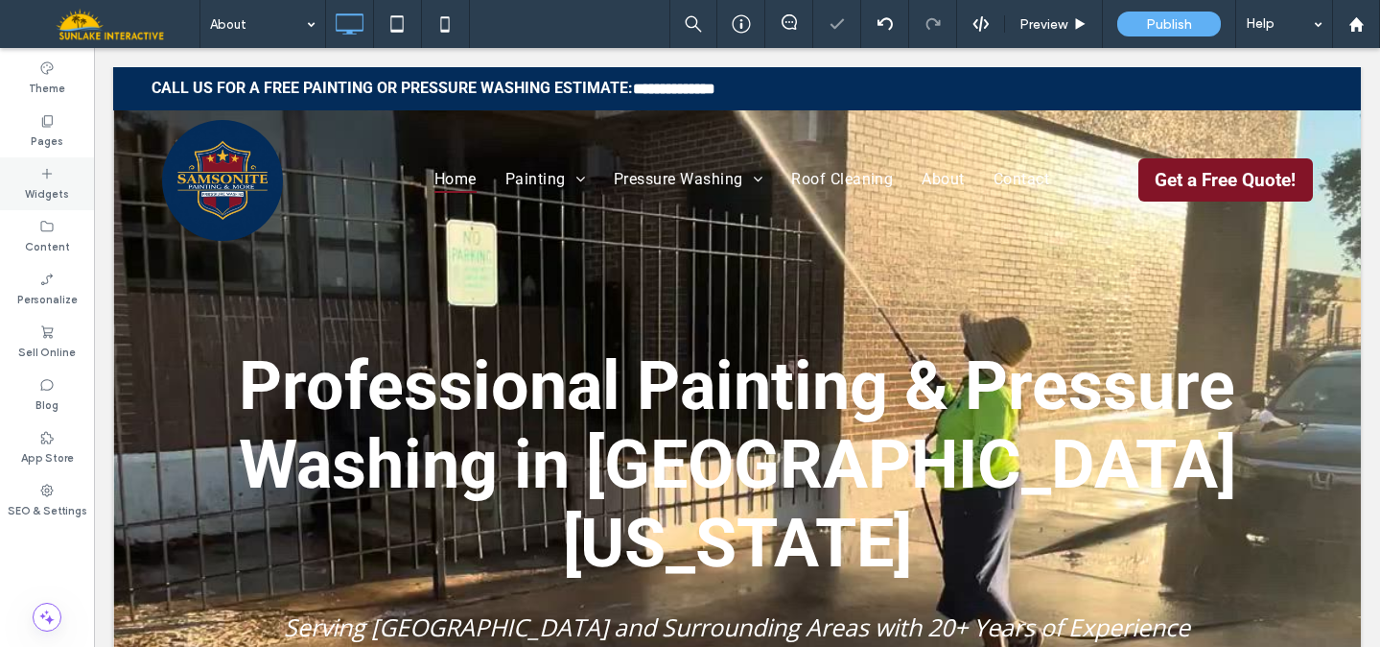
click at [59, 182] on label "Widgets" at bounding box center [47, 191] width 44 height 21
drag, startPoint x: 337, startPoint y: 254, endPoint x: 347, endPoint y: 254, distance: 10.6
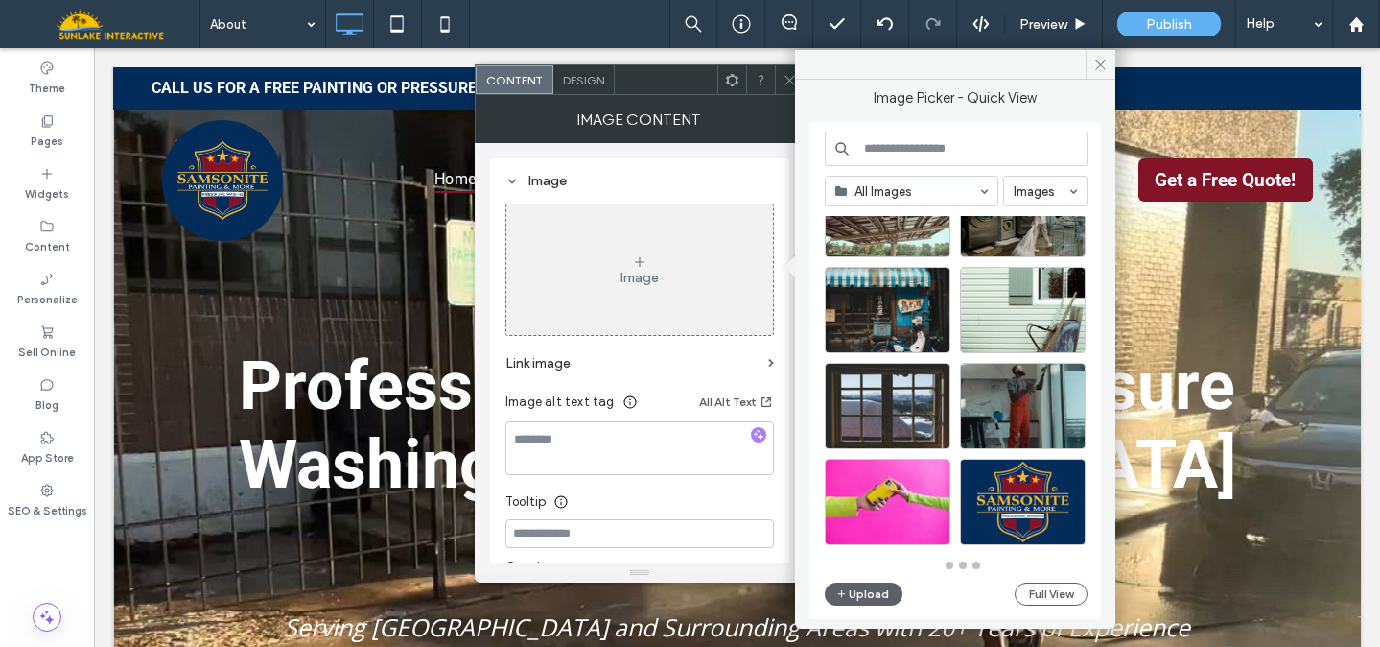
scroll to position [841, 0]
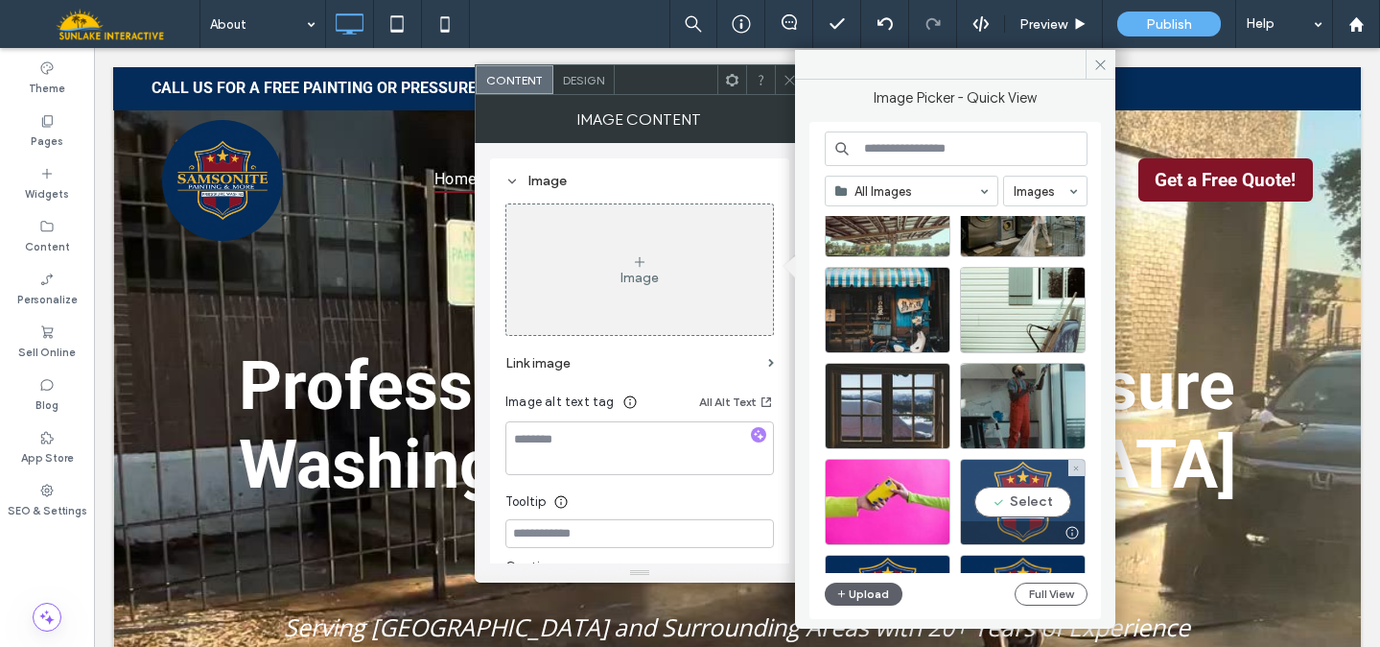
click at [977, 474] on div "Select" at bounding box center [1023, 502] width 126 height 86
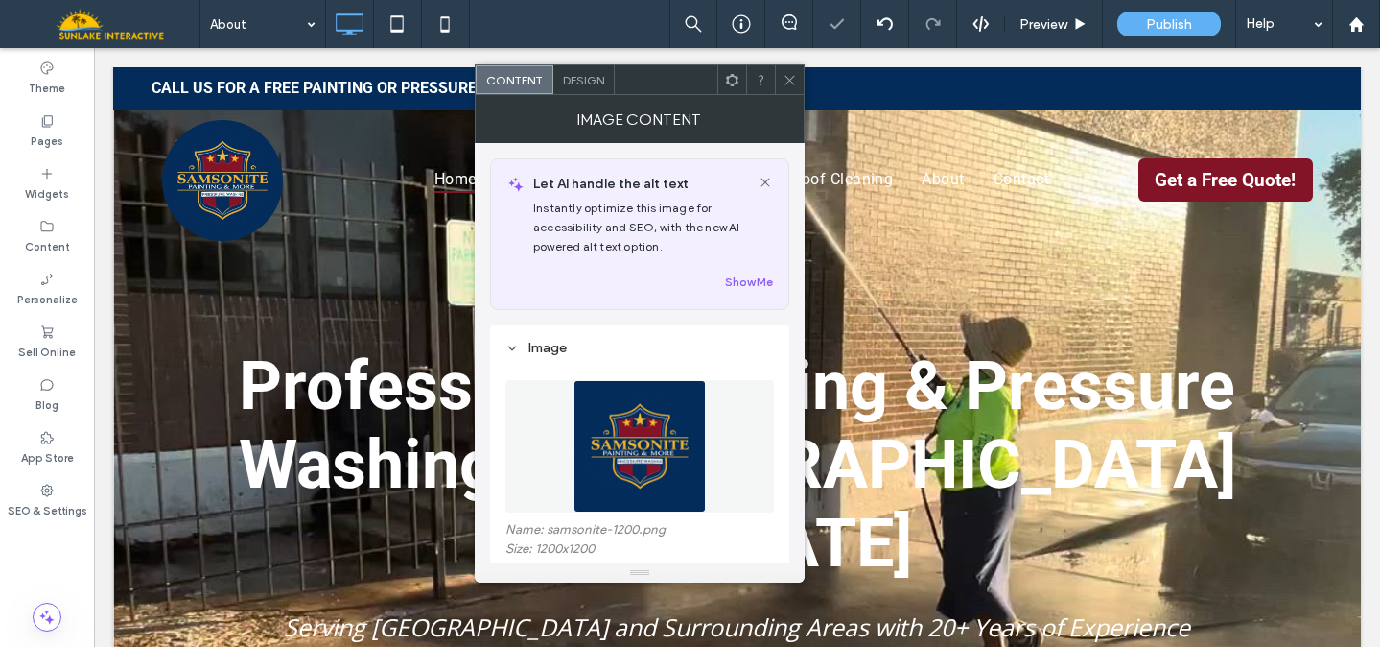
click at [587, 69] on div "Design" at bounding box center [584, 79] width 61 height 29
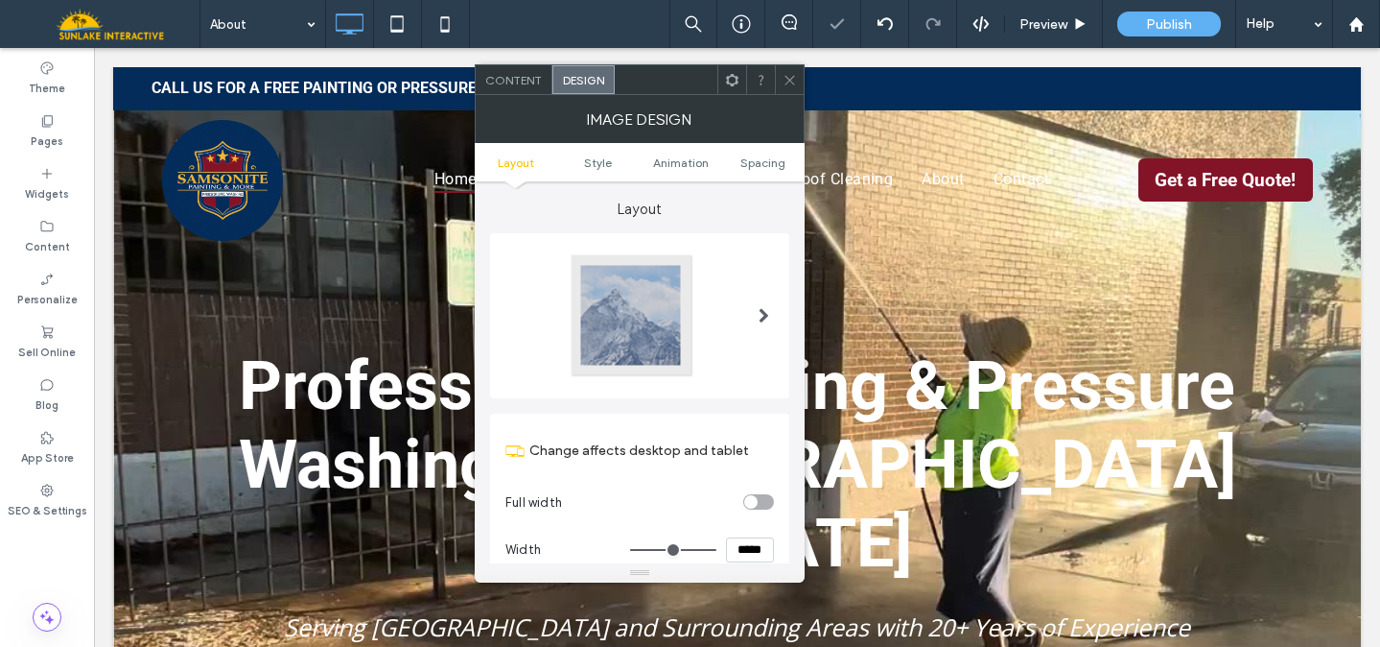
click at [615, 360] on div at bounding box center [632, 315] width 127 height 127
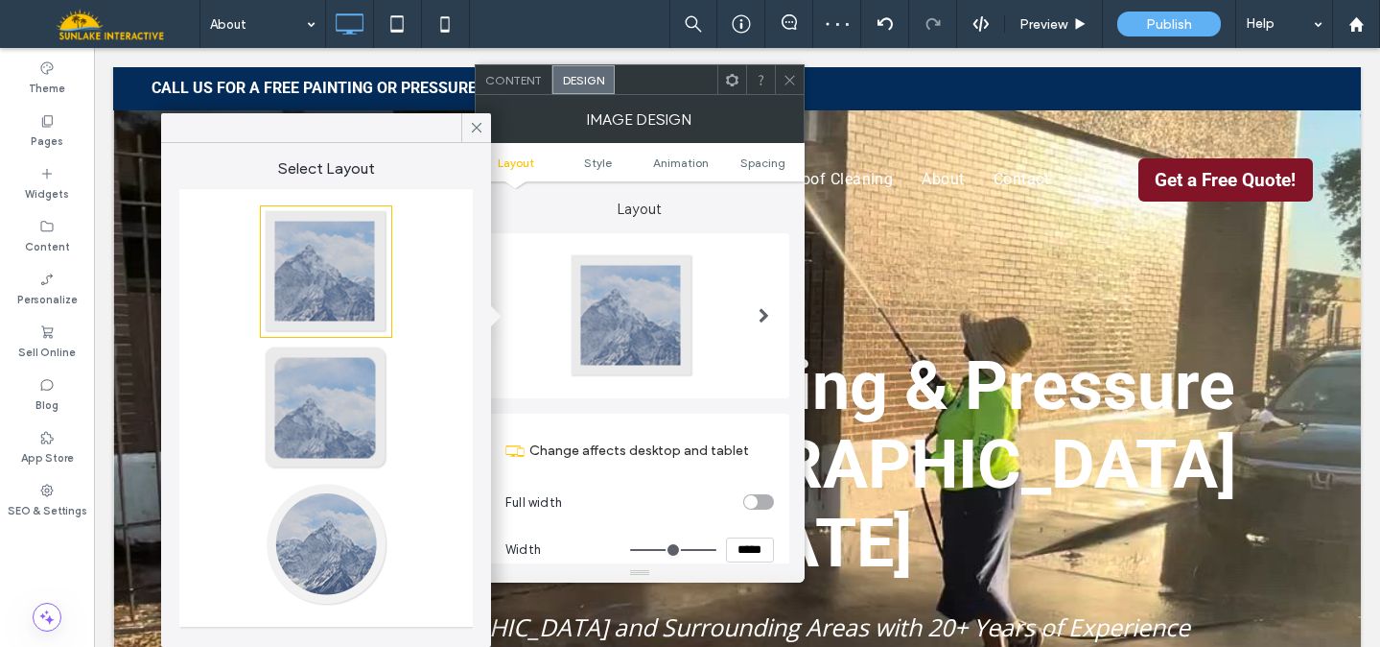
click at [309, 533] on div at bounding box center [326, 544] width 127 height 127
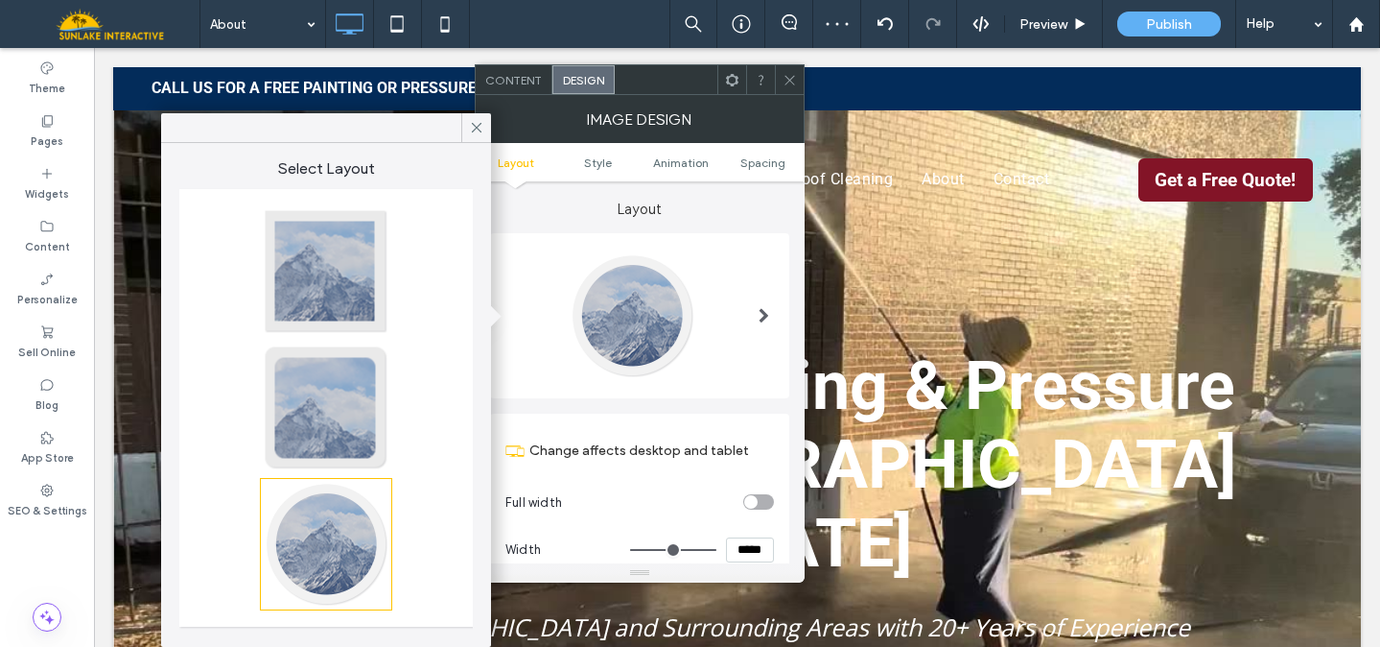
type input "**"
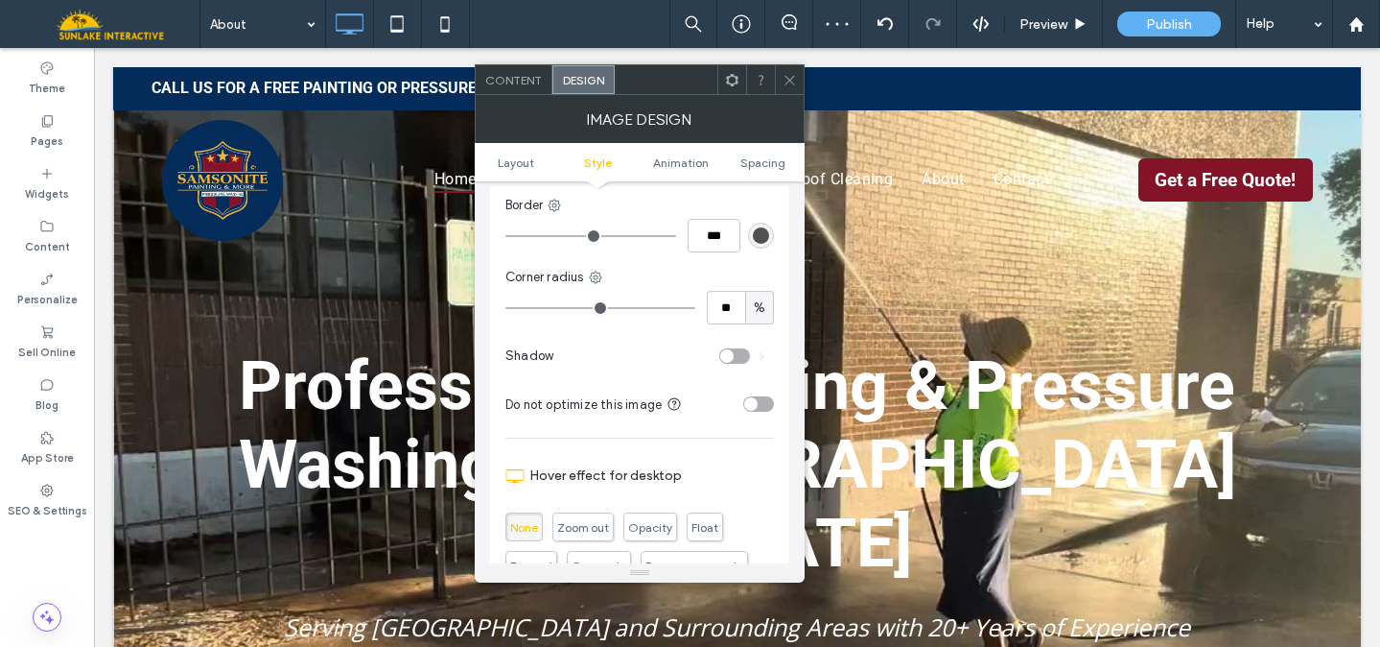
scroll to position [513, 0]
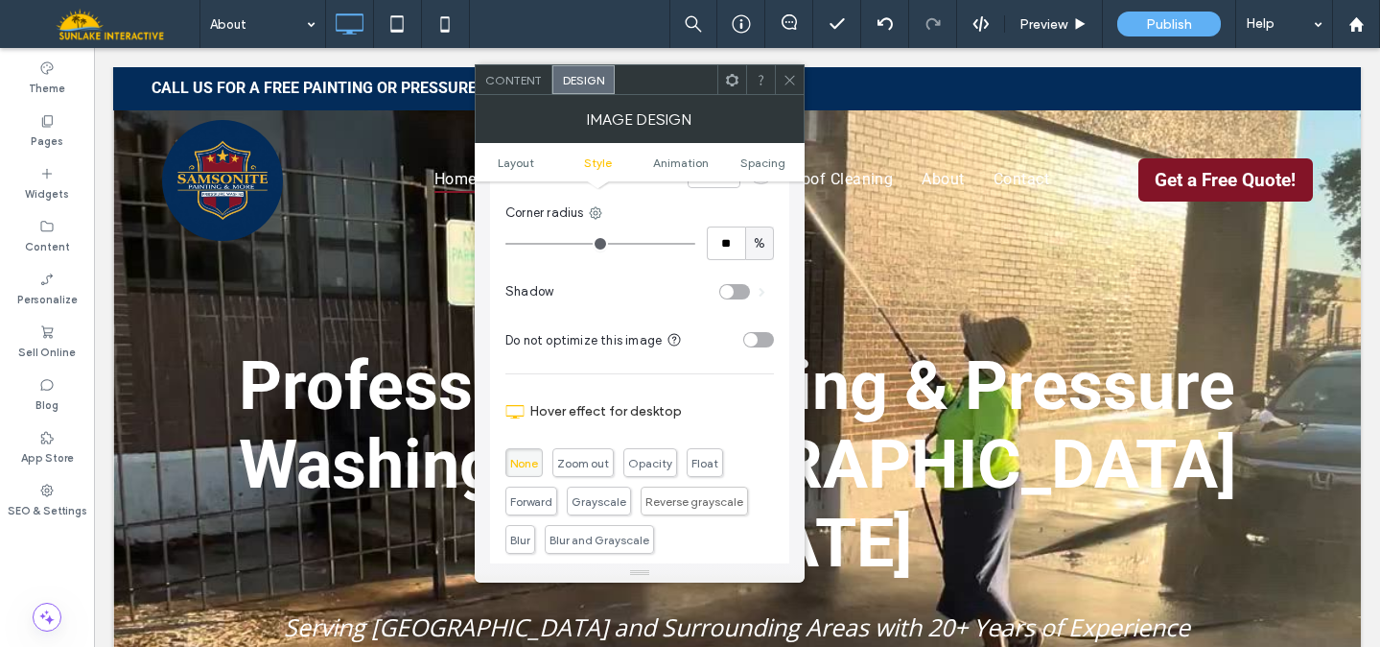
click at [732, 287] on div "toggle" at bounding box center [734, 291] width 31 height 15
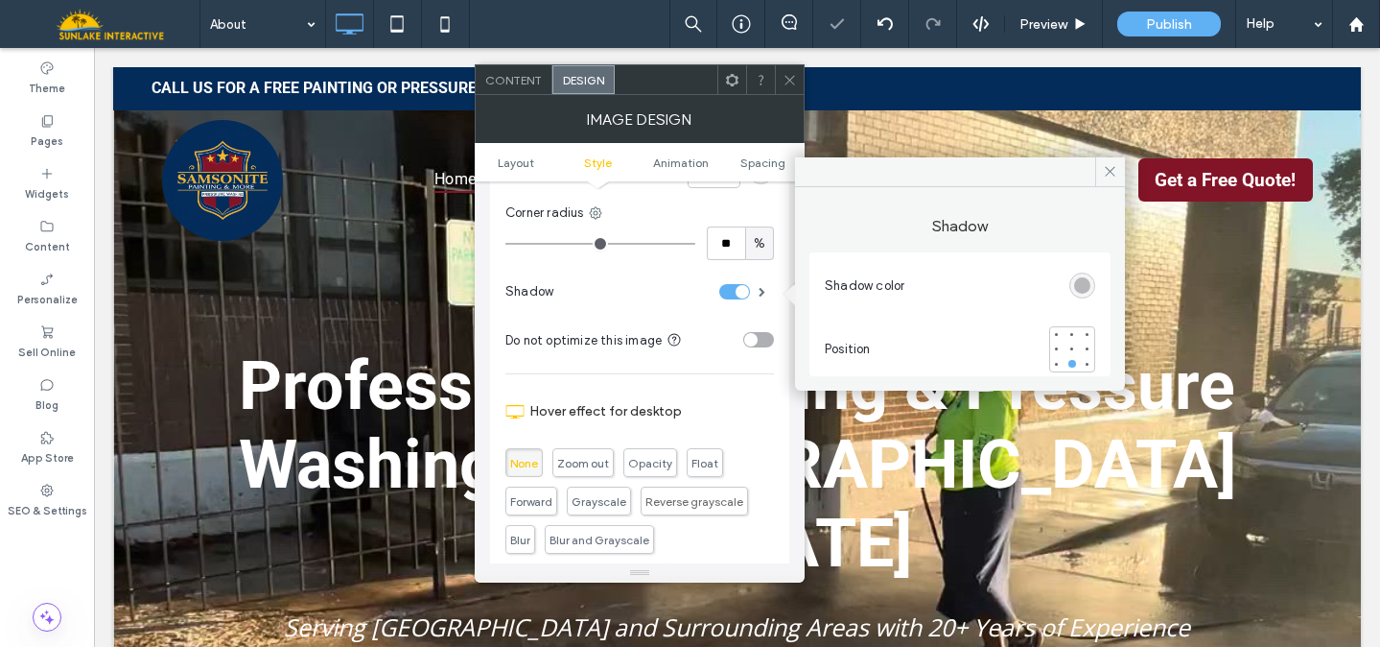
click at [782, 81] on div at bounding box center [789, 79] width 29 height 29
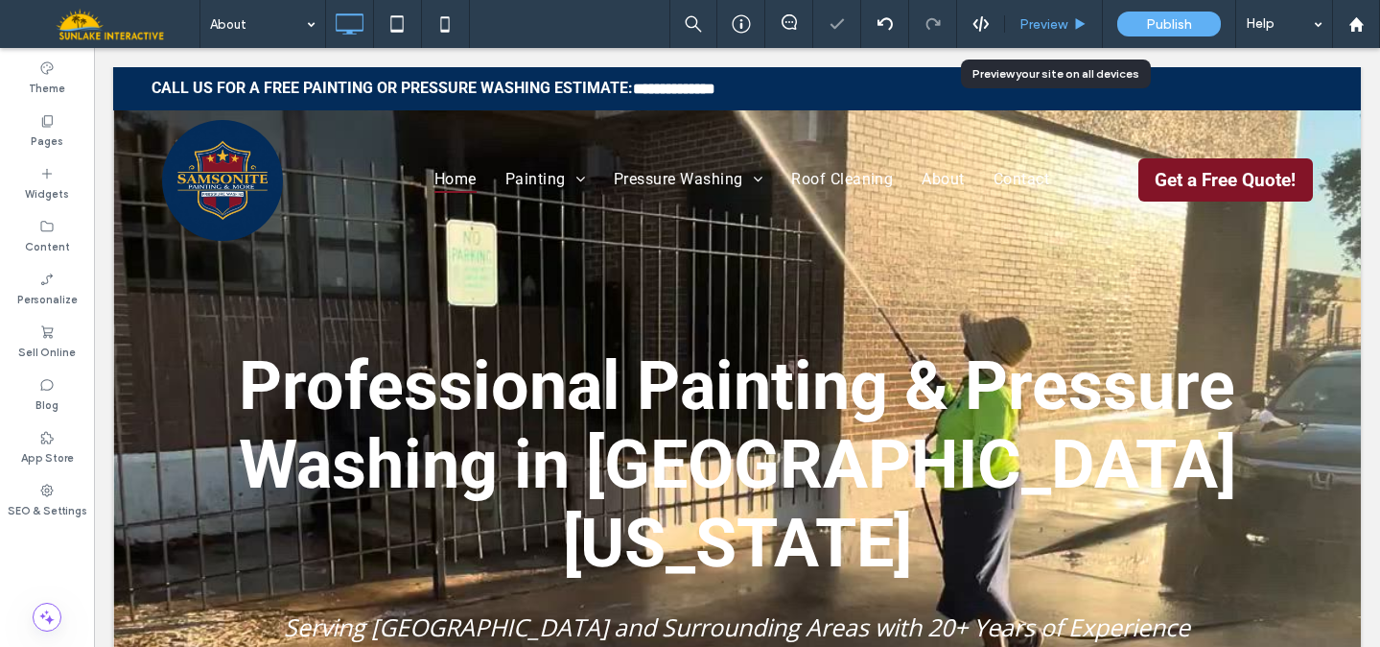
click at [1048, 6] on div "Preview" at bounding box center [1054, 24] width 98 height 48
click at [1056, 29] on span "Preview" at bounding box center [1044, 24] width 48 height 16
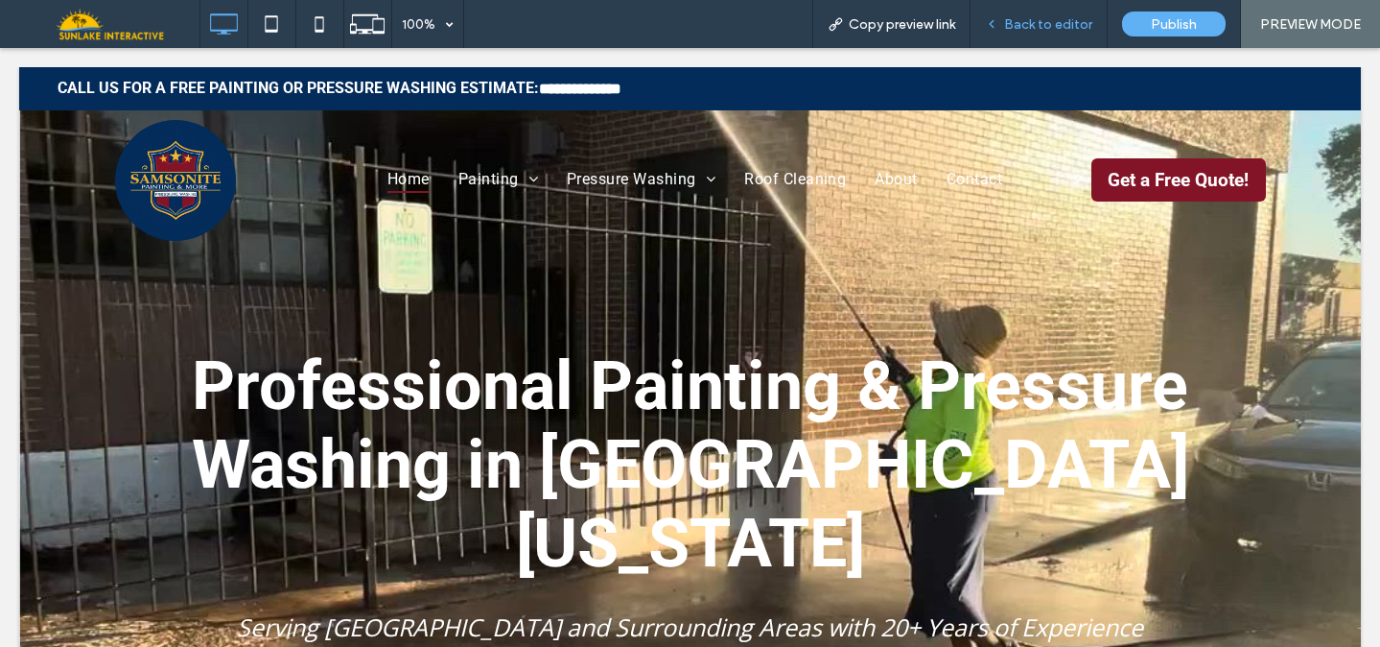
click at [1051, 27] on span "Back to editor" at bounding box center [1048, 24] width 88 height 16
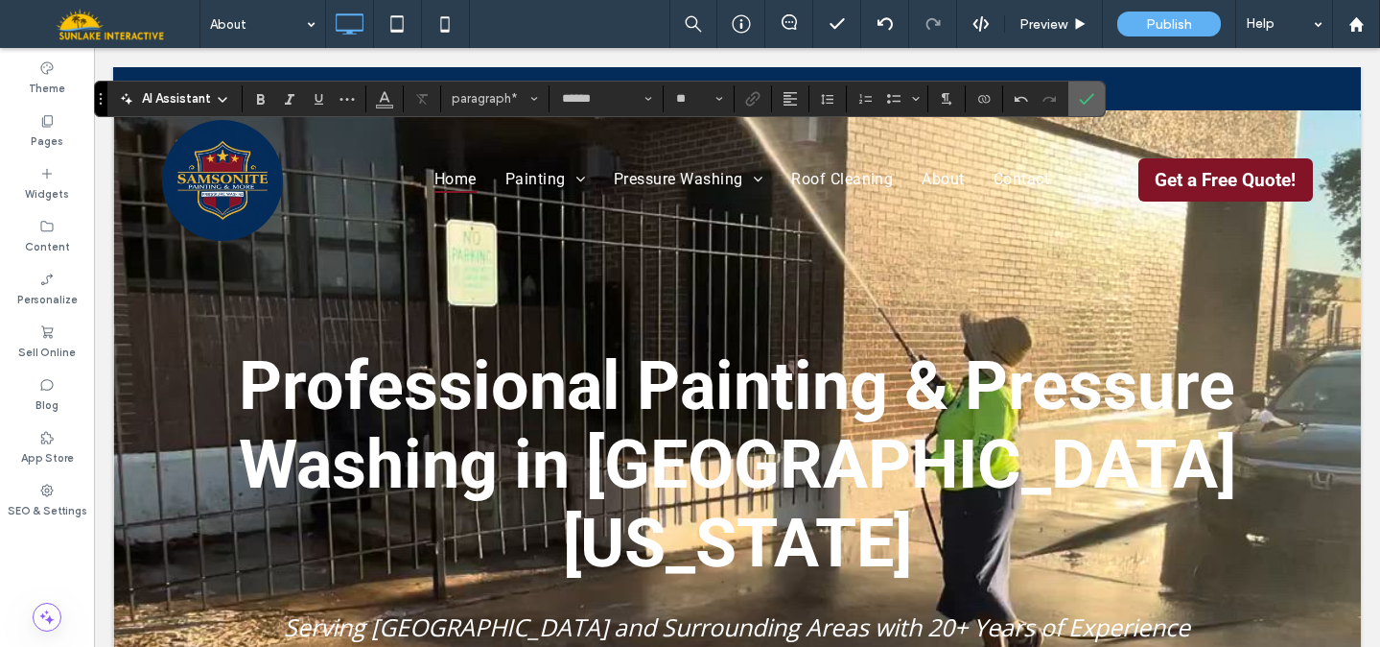
click at [1083, 100] on icon "Confirm" at bounding box center [1086, 98] width 15 height 15
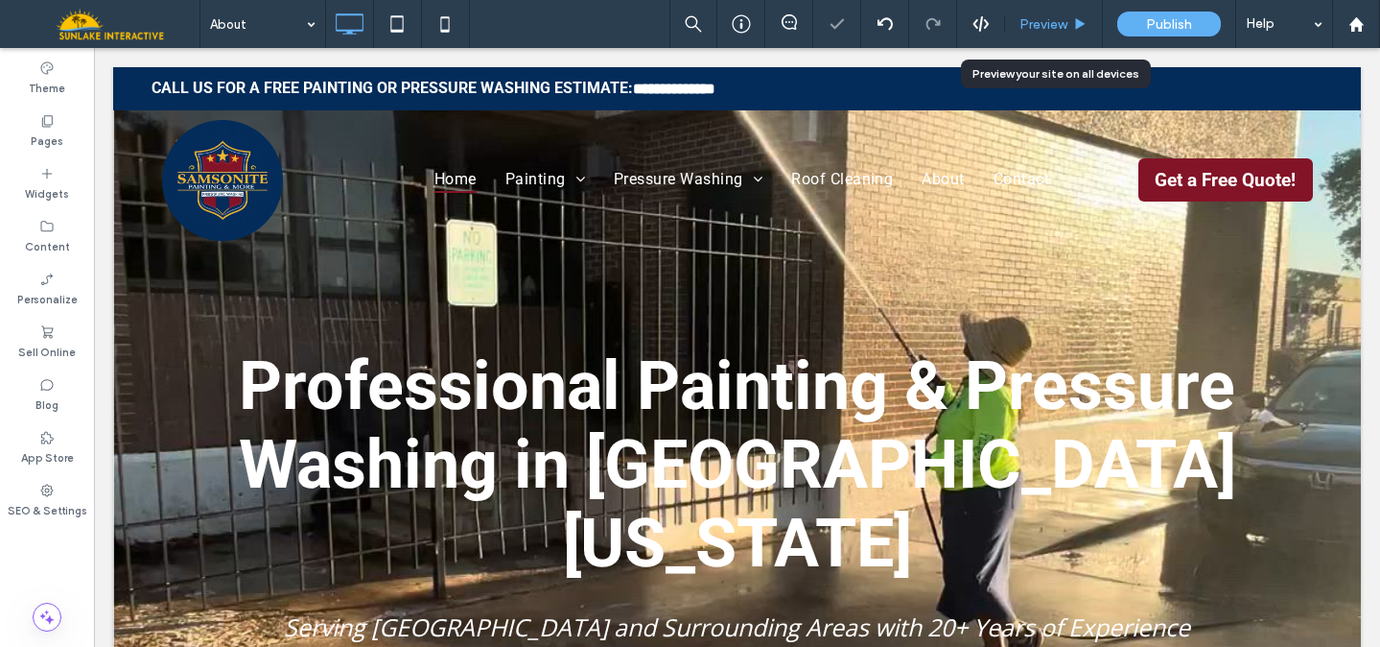
click at [1054, 30] on span "Preview" at bounding box center [1044, 24] width 48 height 16
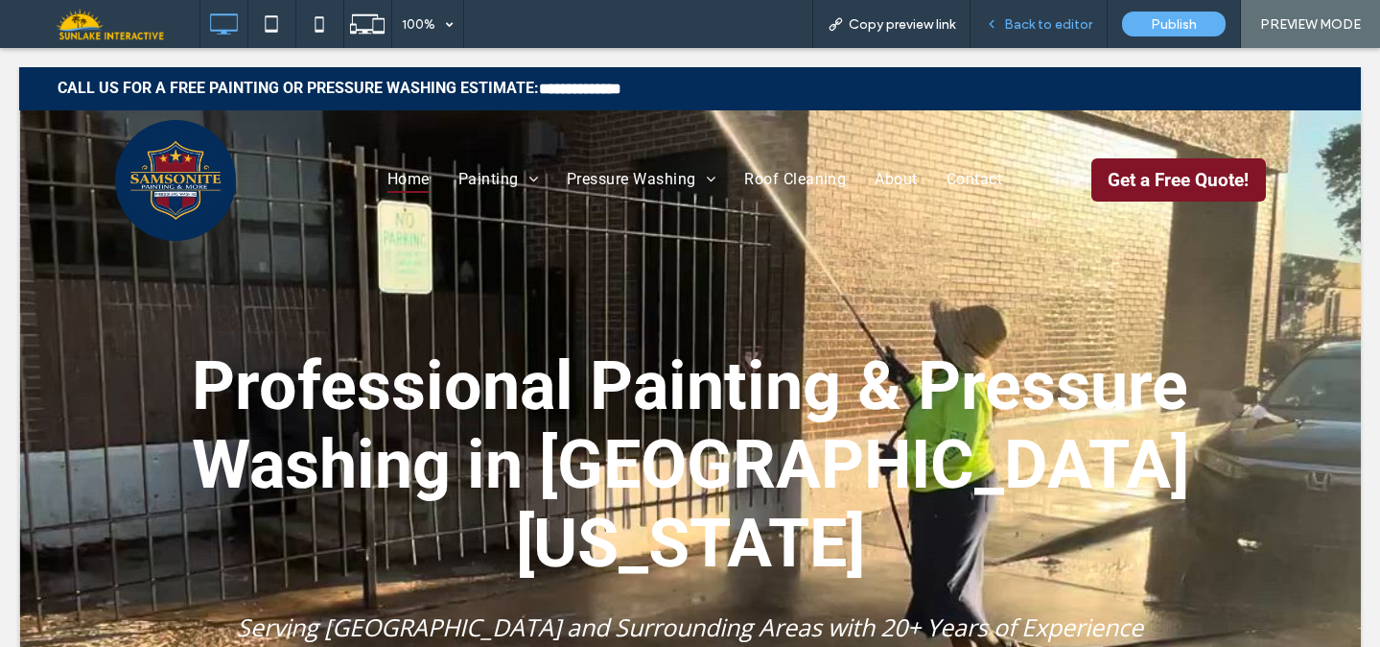
click at [1002, 23] on div "Back to editor" at bounding box center [1039, 24] width 136 height 16
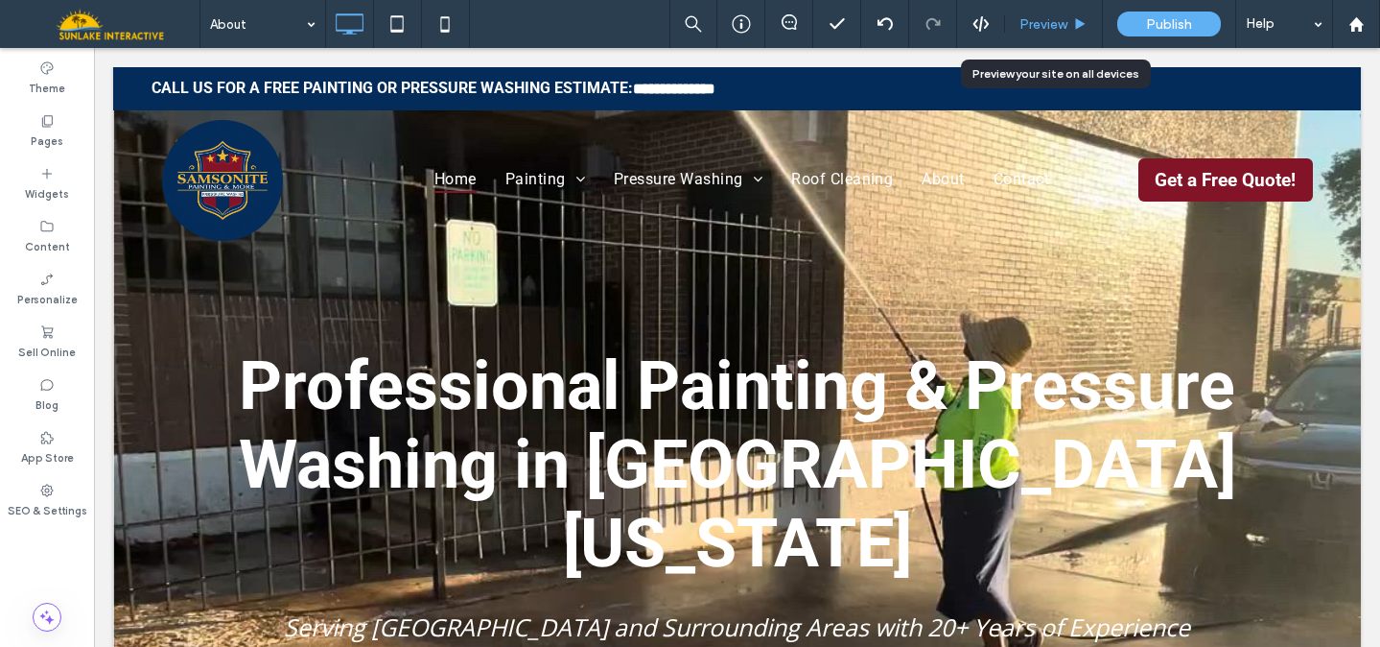
click at [1046, 30] on span "Preview" at bounding box center [1044, 24] width 48 height 16
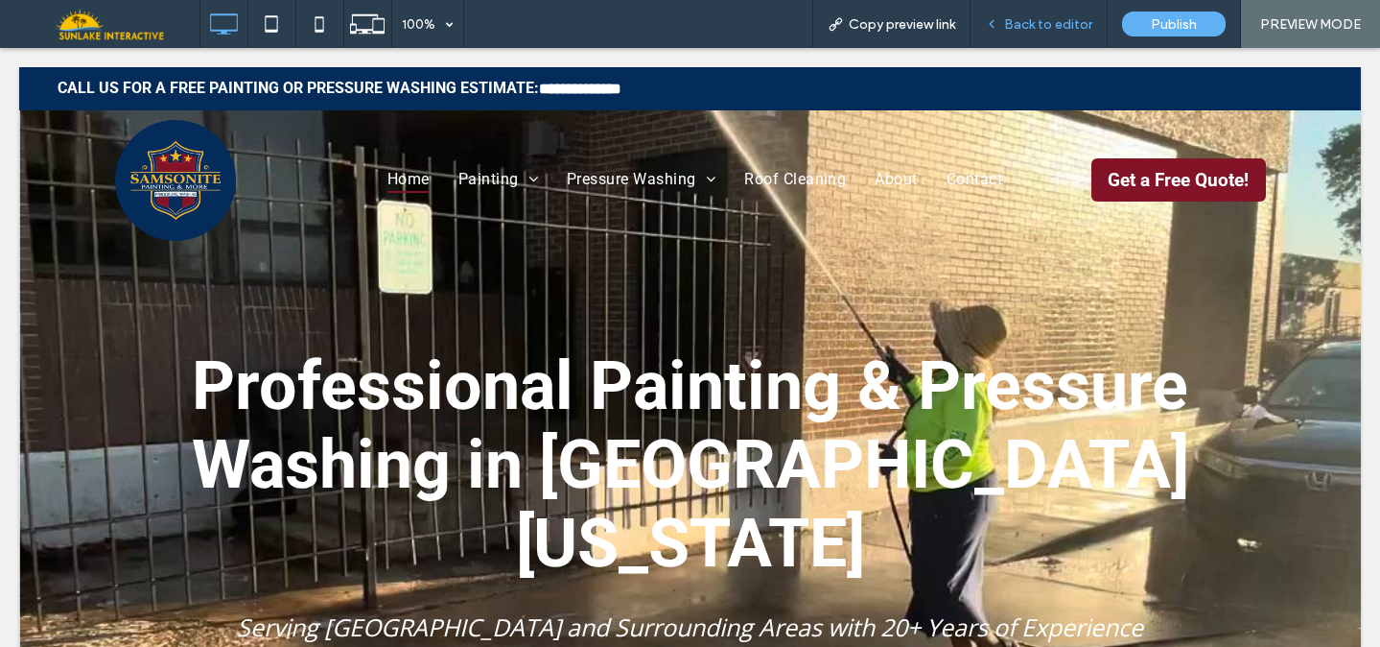
click at [999, 29] on icon at bounding box center [991, 23] width 13 height 13
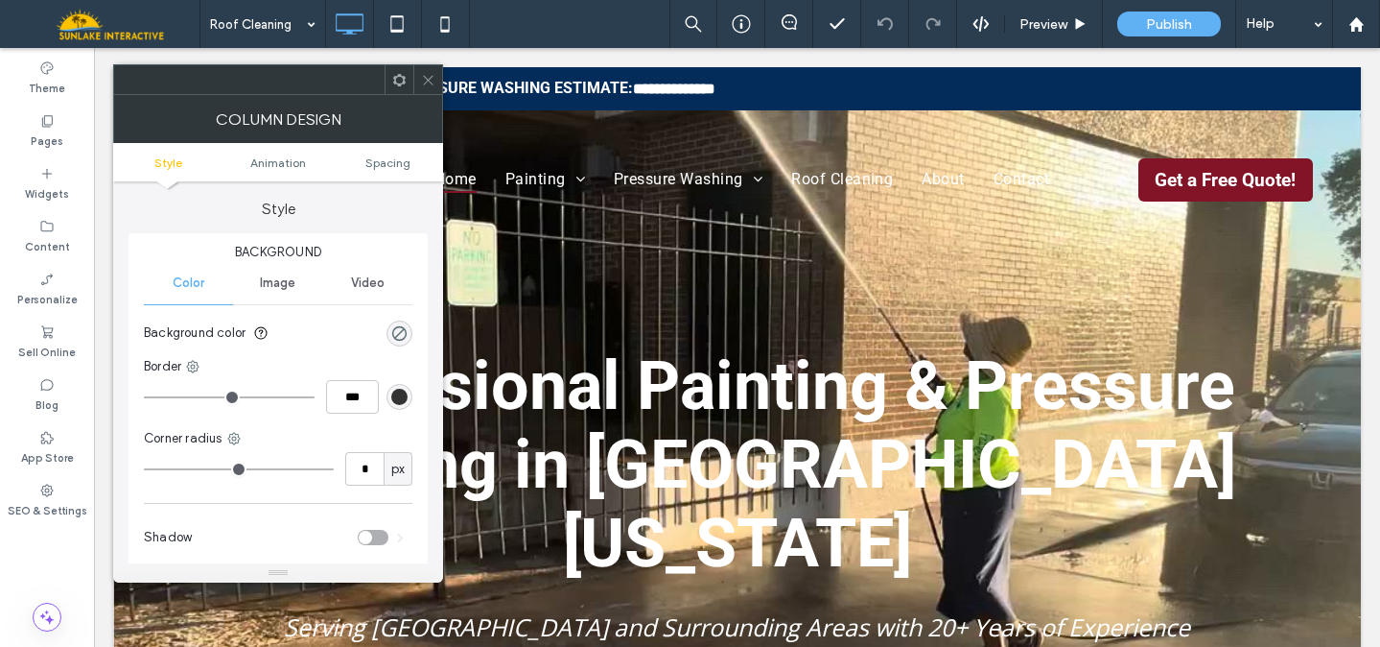
click at [433, 81] on icon at bounding box center [428, 80] width 14 height 14
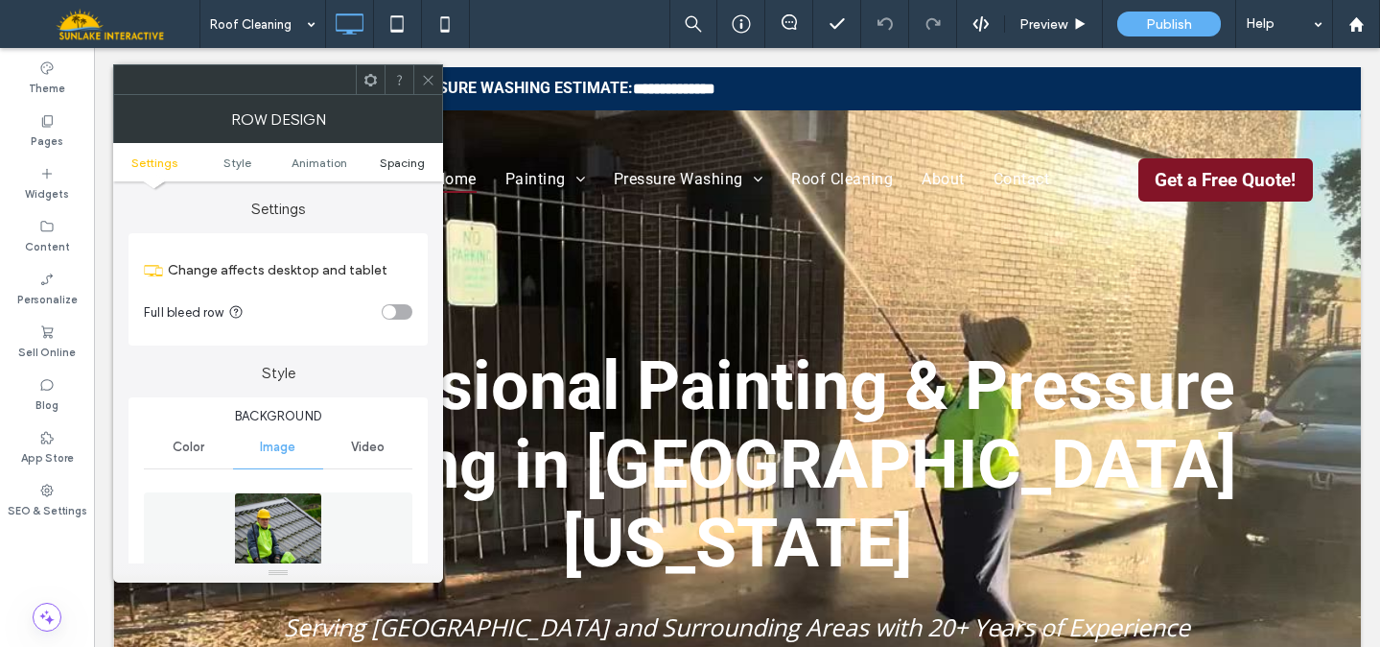
click at [420, 160] on span "Spacing" at bounding box center [402, 162] width 45 height 14
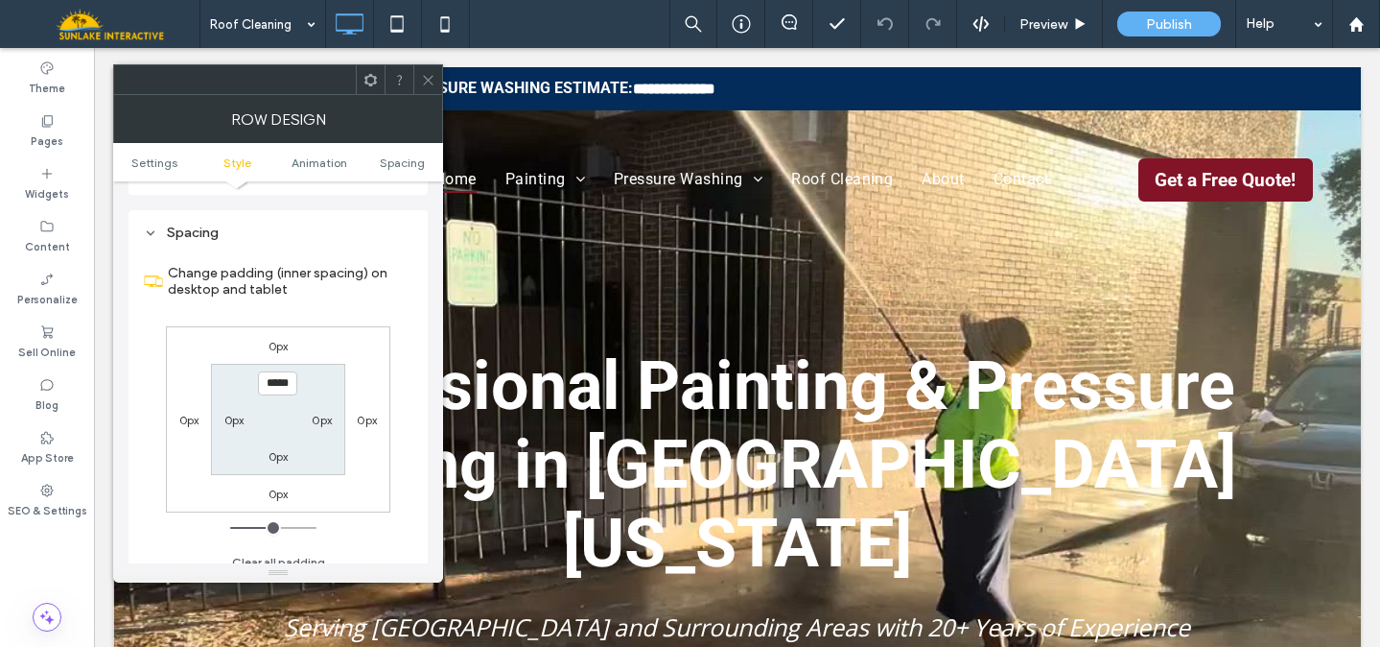
scroll to position [1268, 0]
type input "*****"
type input "***"
click at [160, 163] on span "Settings" at bounding box center [154, 162] width 46 height 14
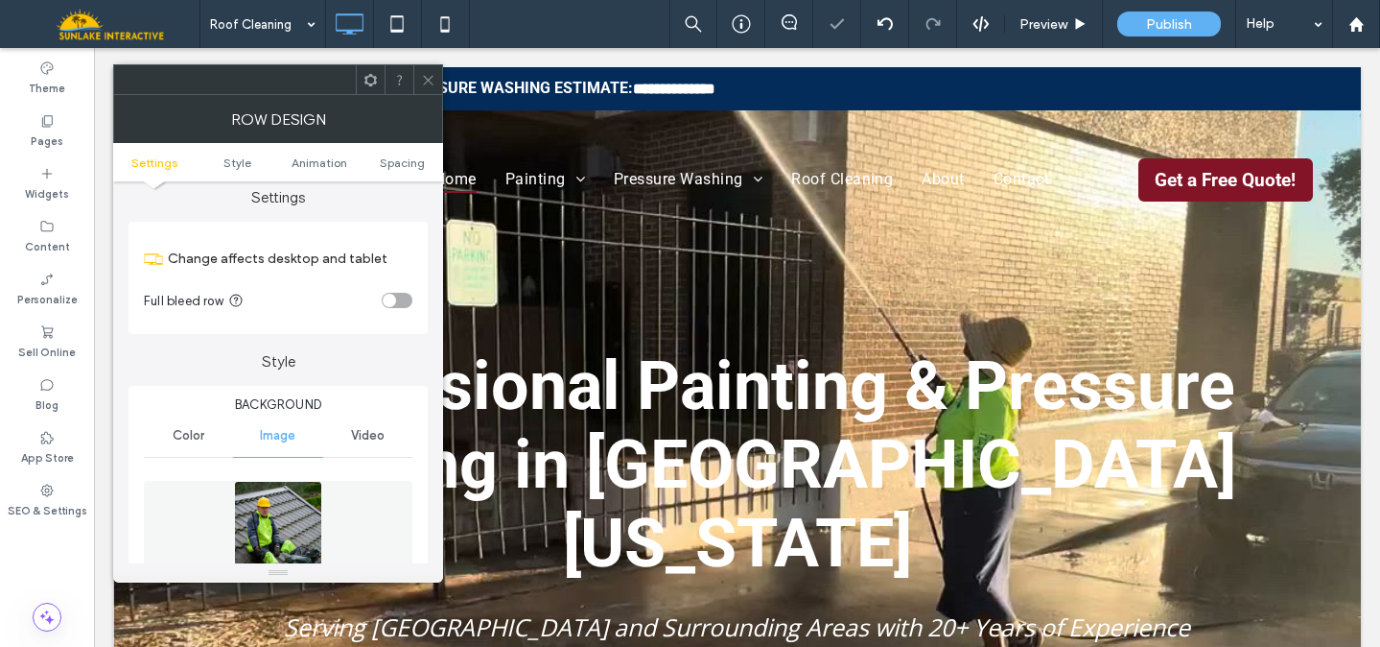
scroll to position [0, 0]
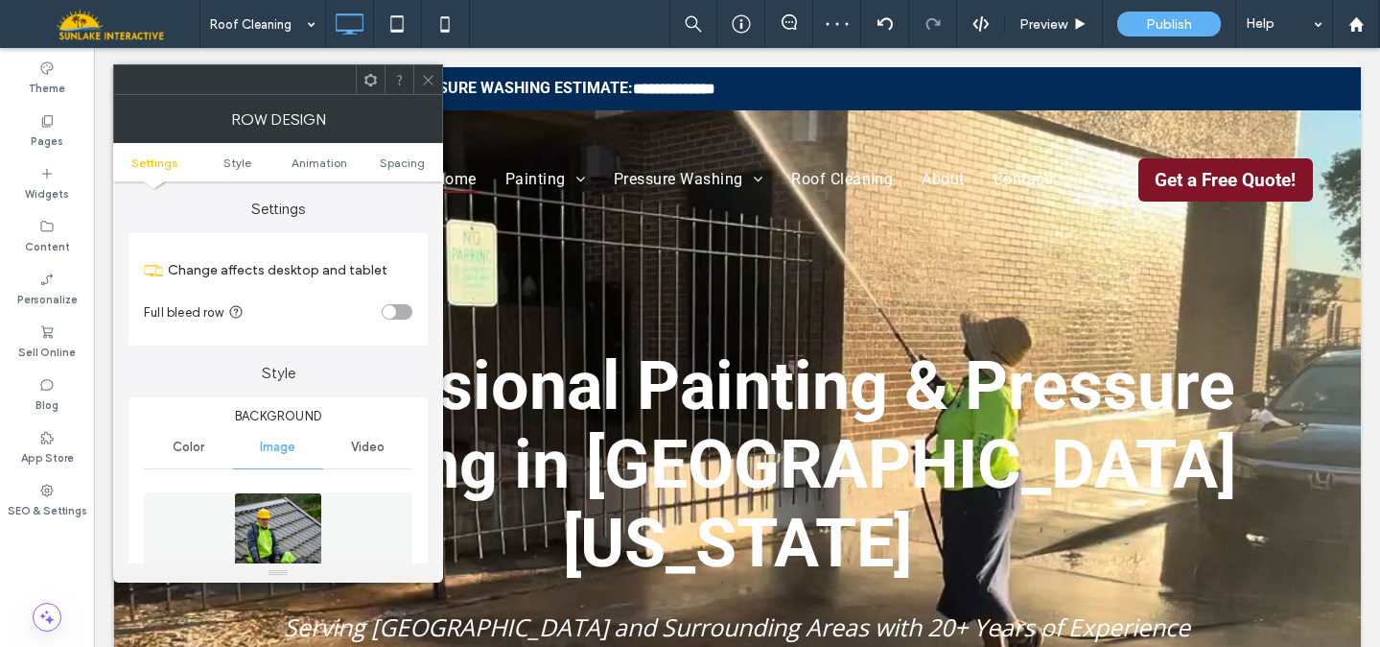
click at [274, 513] on img at bounding box center [278, 558] width 89 height 132
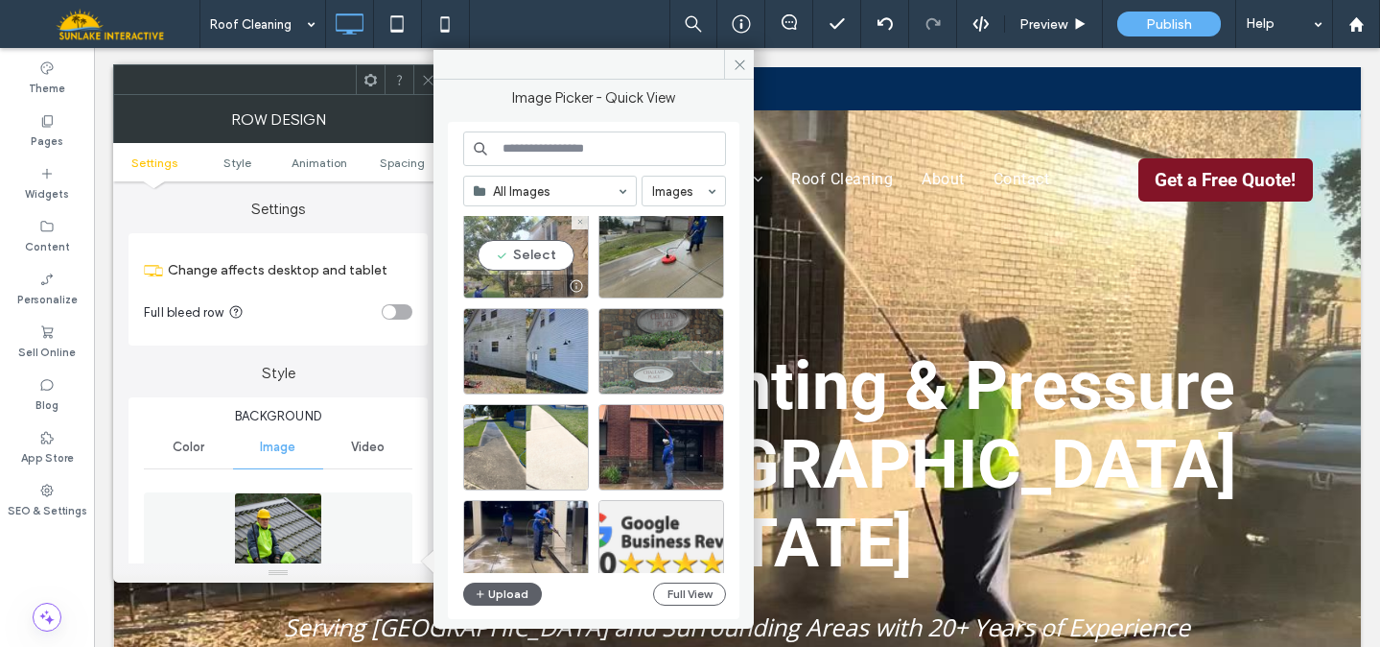
scroll to position [230, 0]
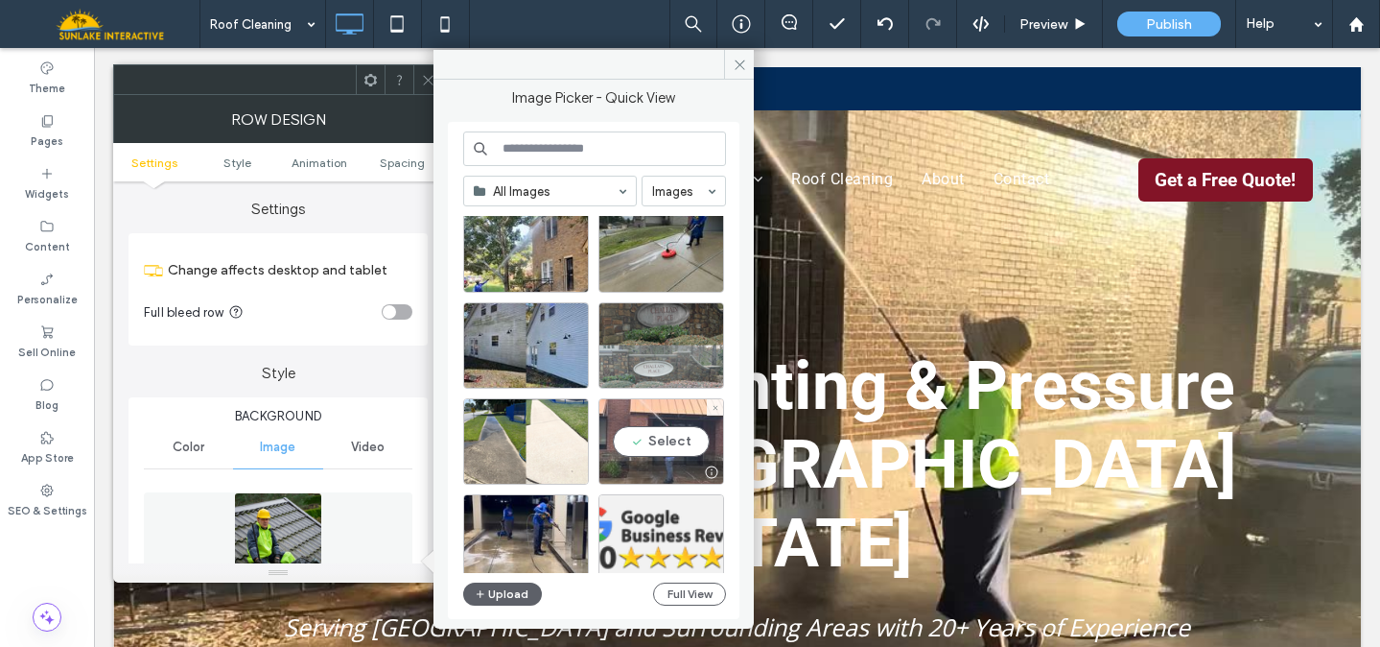
click at [647, 430] on div "Select" at bounding box center [662, 441] width 126 height 86
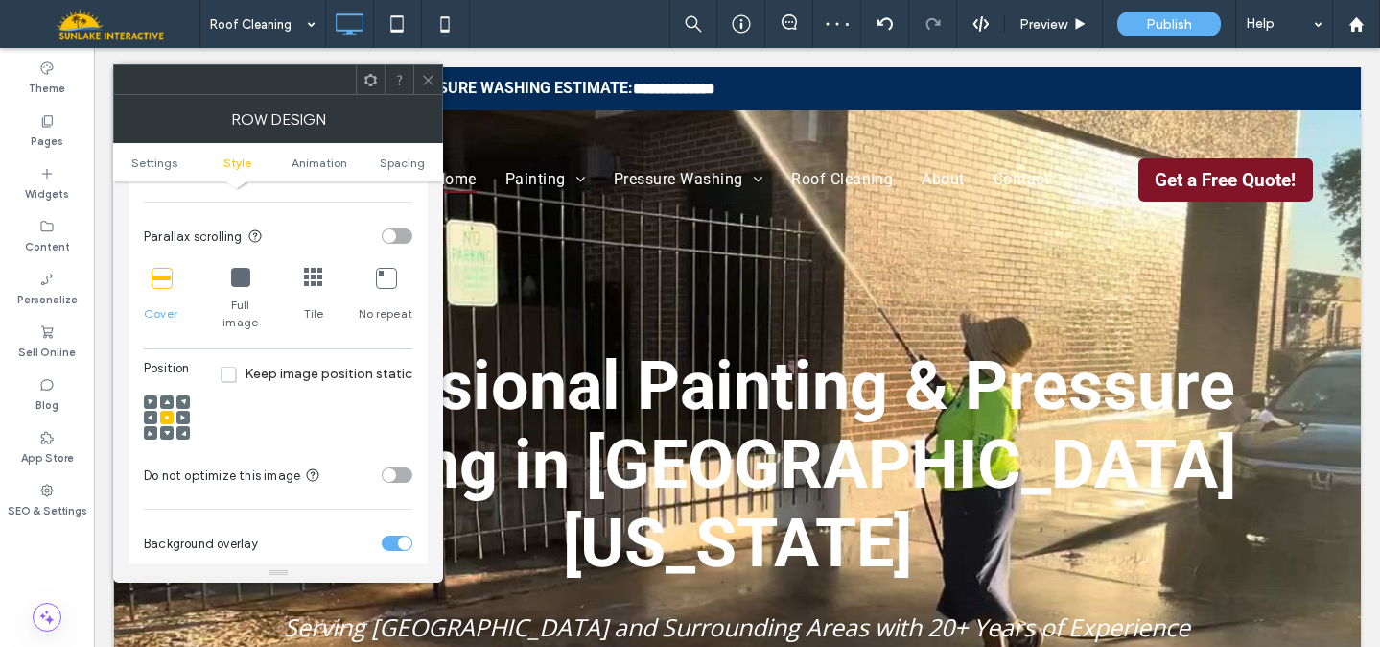
scroll to position [610, 0]
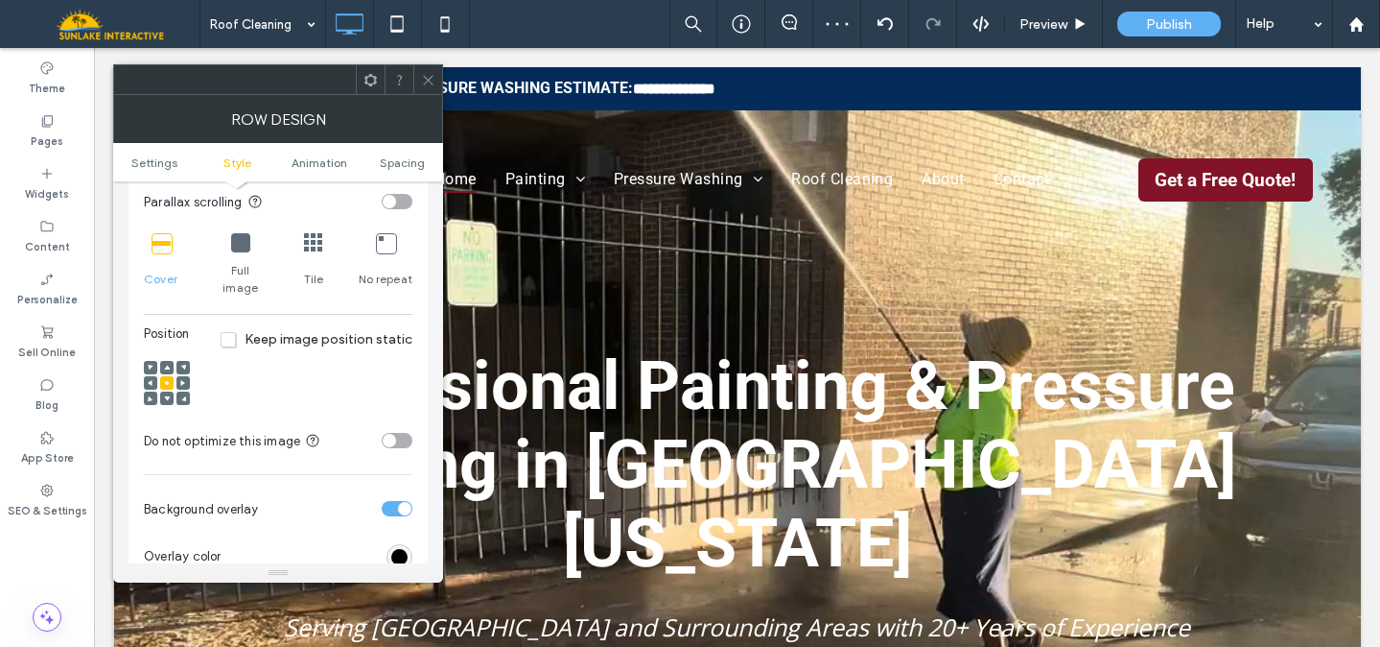
click at [168, 365] on use at bounding box center [167, 367] width 6 height 5
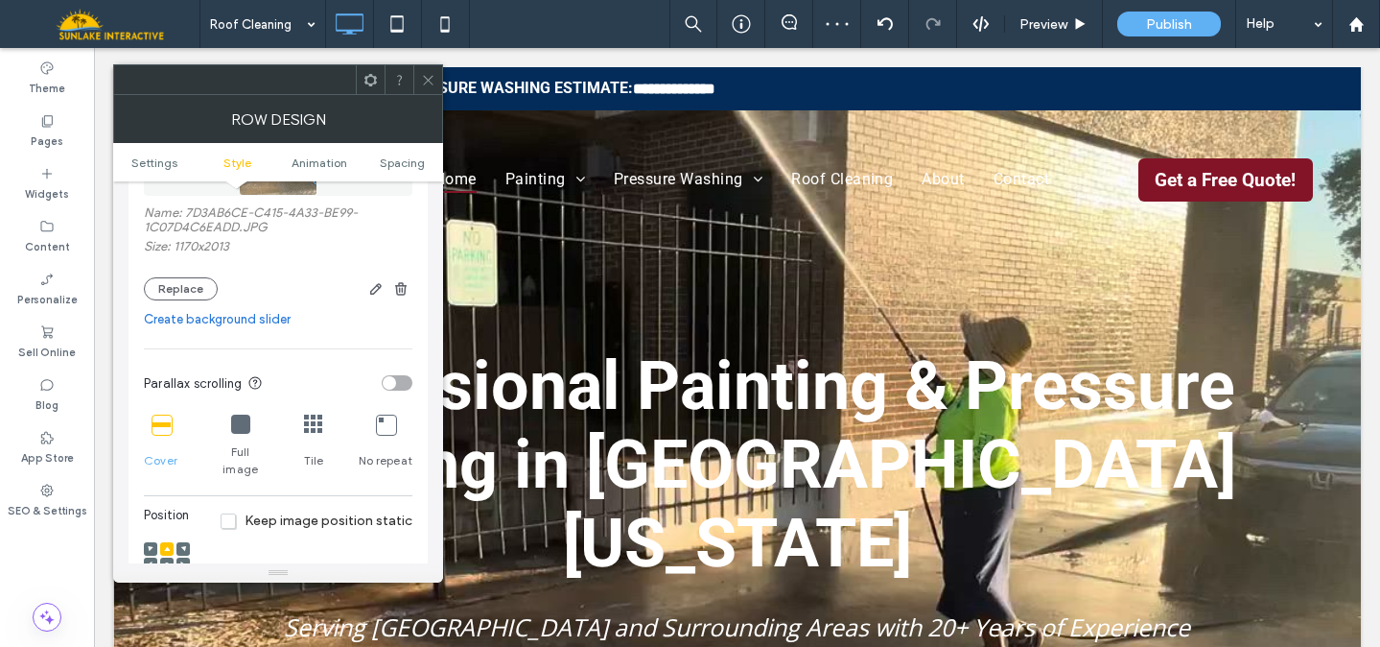
scroll to position [430, 0]
click at [388, 287] on div at bounding box center [315, 287] width 195 height 23
click at [380, 287] on use "button" at bounding box center [376, 288] width 12 height 12
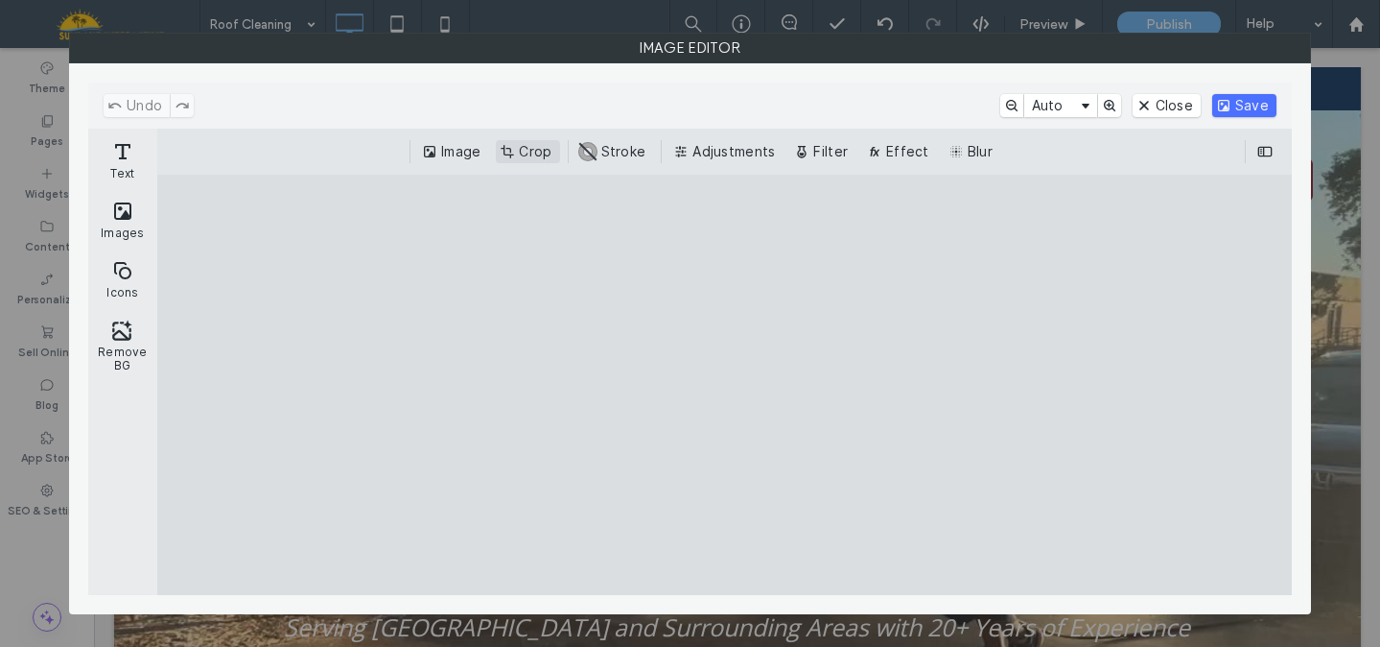
click at [520, 152] on button "Crop" at bounding box center [527, 151] width 63 height 23
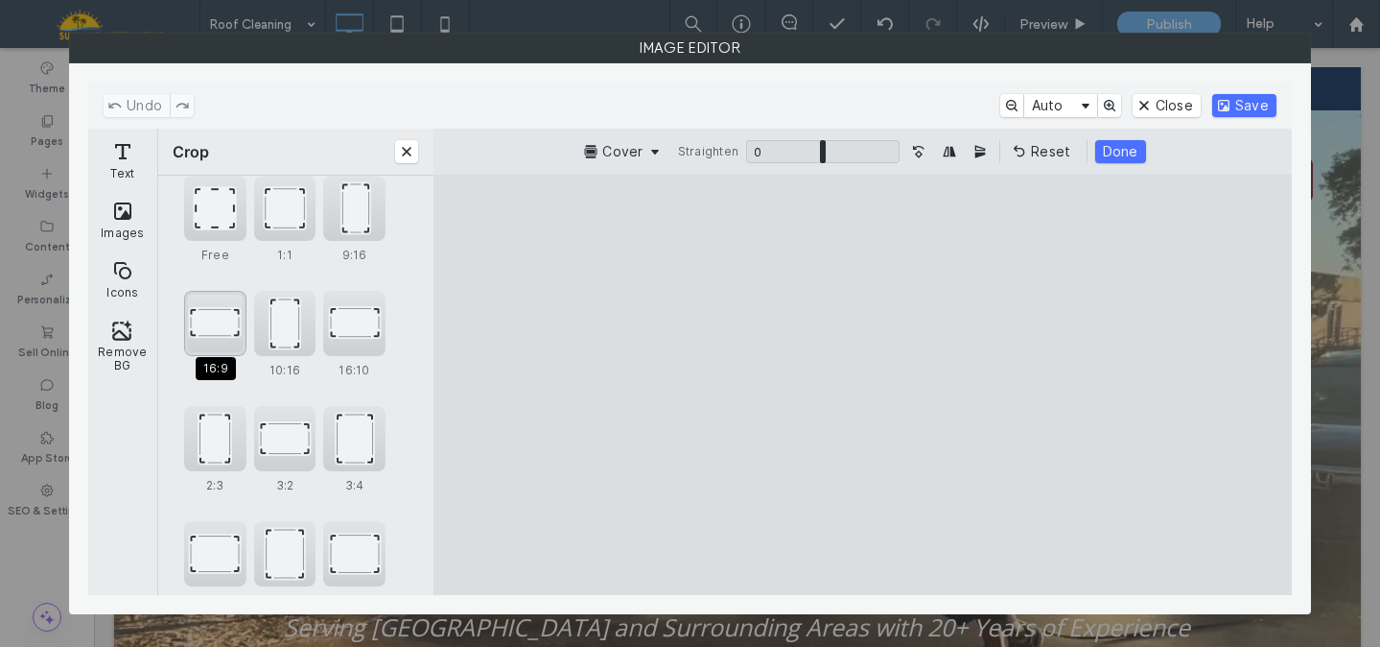
scroll to position [150, 0]
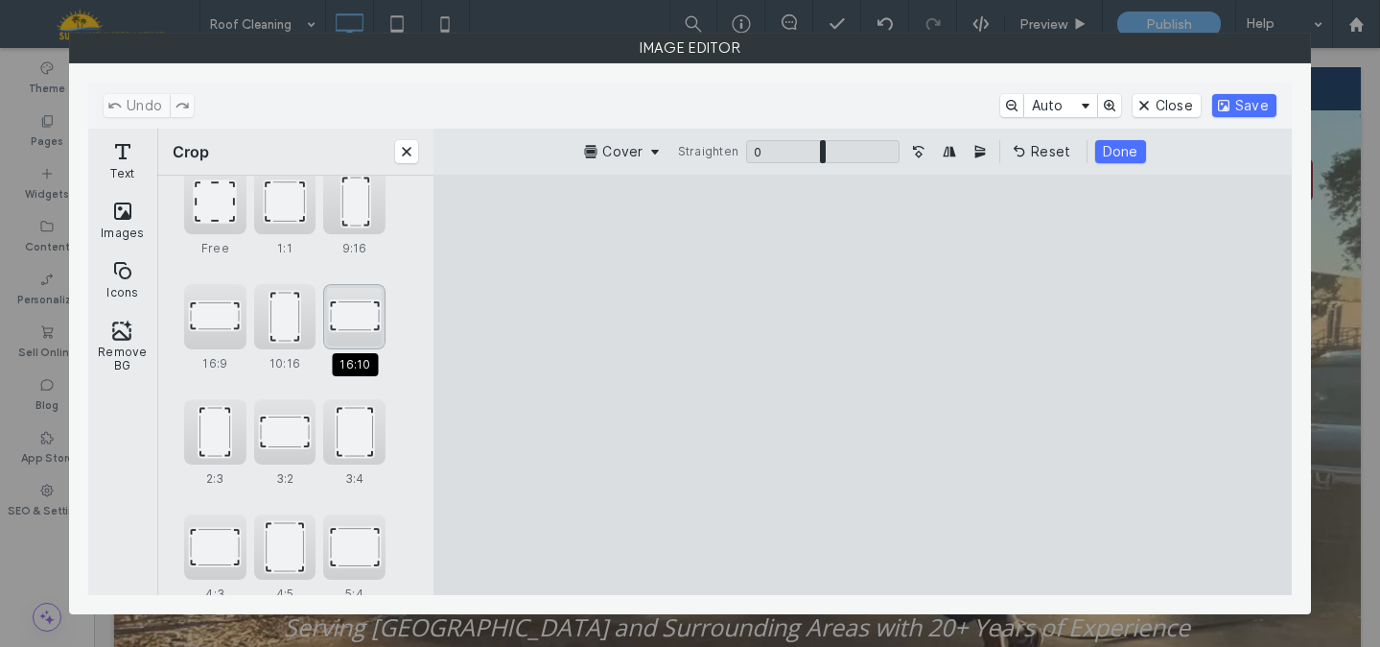
click at [367, 313] on div "16:10" at bounding box center [354, 316] width 62 height 65
type input "******"
drag, startPoint x: 840, startPoint y: 342, endPoint x: 828, endPoint y: 517, distance: 175.0
click at [863, 385] on cesdk-canvas "Editor canvas" at bounding box center [863, 385] width 0 height 0
click at [1166, 104] on button "Close" at bounding box center [1167, 105] width 68 height 23
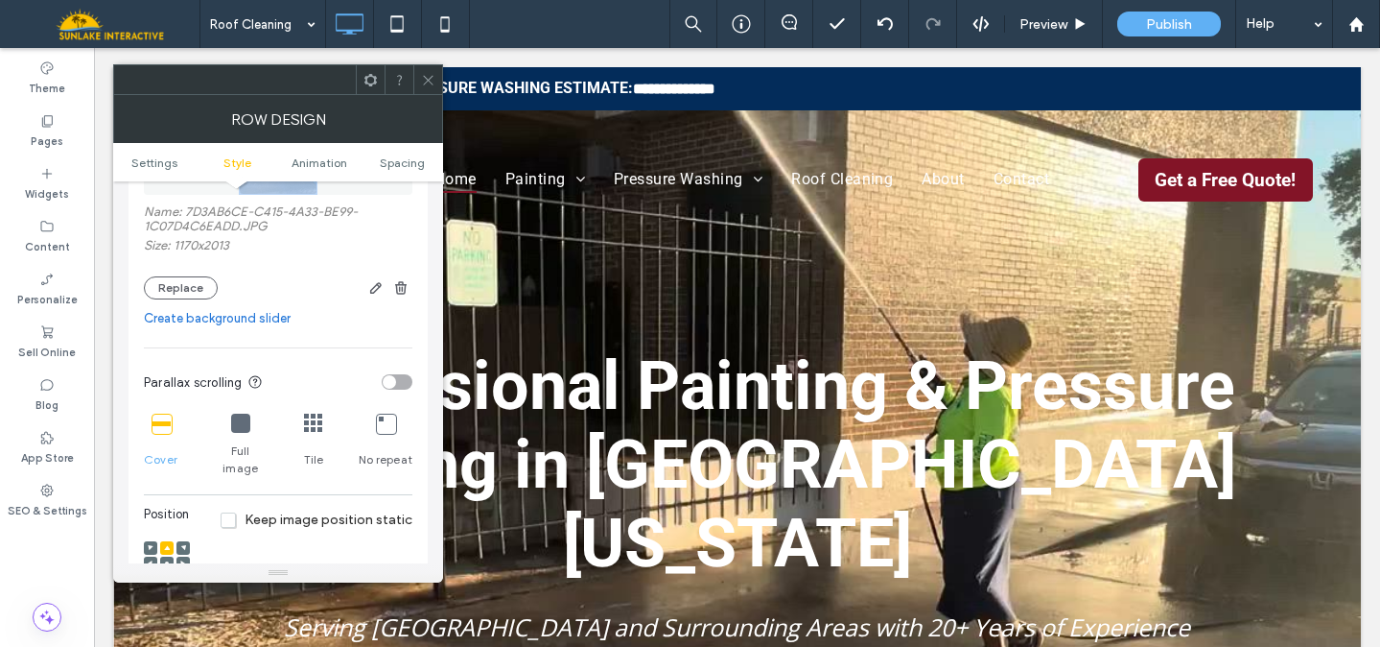
click at [282, 181] on div "Row Design Settings Style Animation Spacing Settings Change affects desktop and…" at bounding box center [278, 338] width 330 height 487
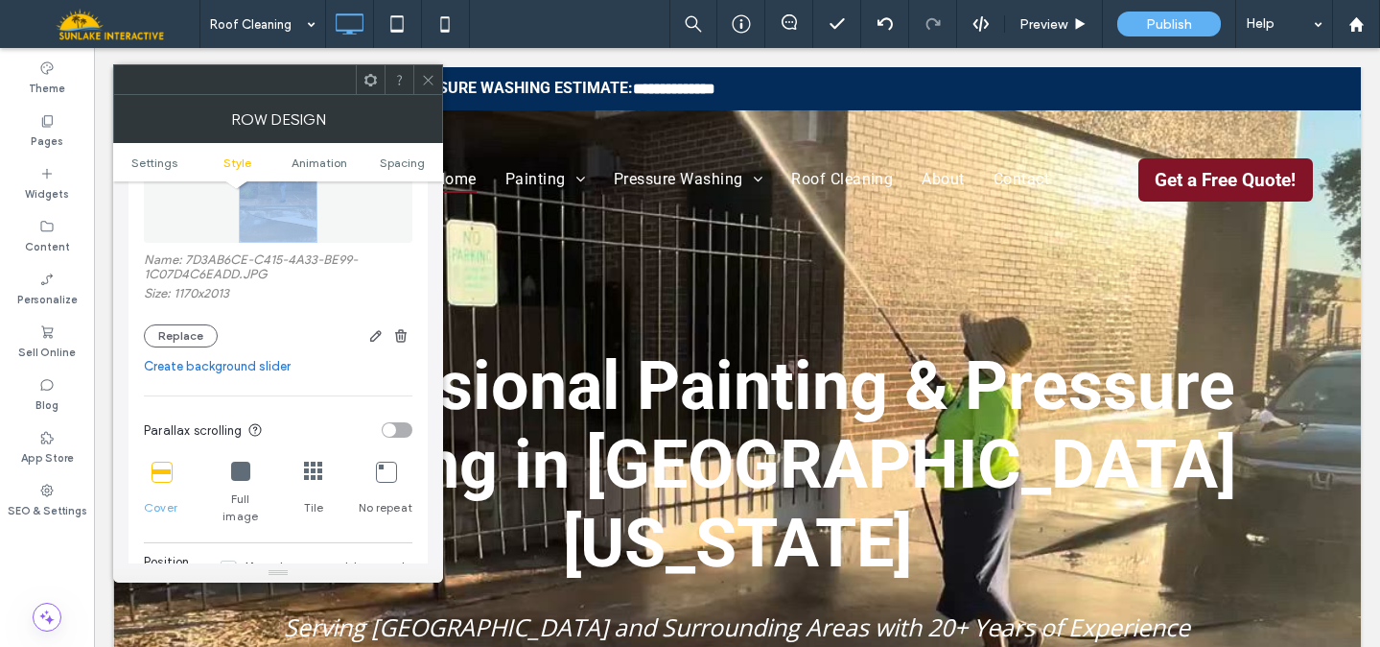
click at [291, 210] on img at bounding box center [278, 176] width 78 height 132
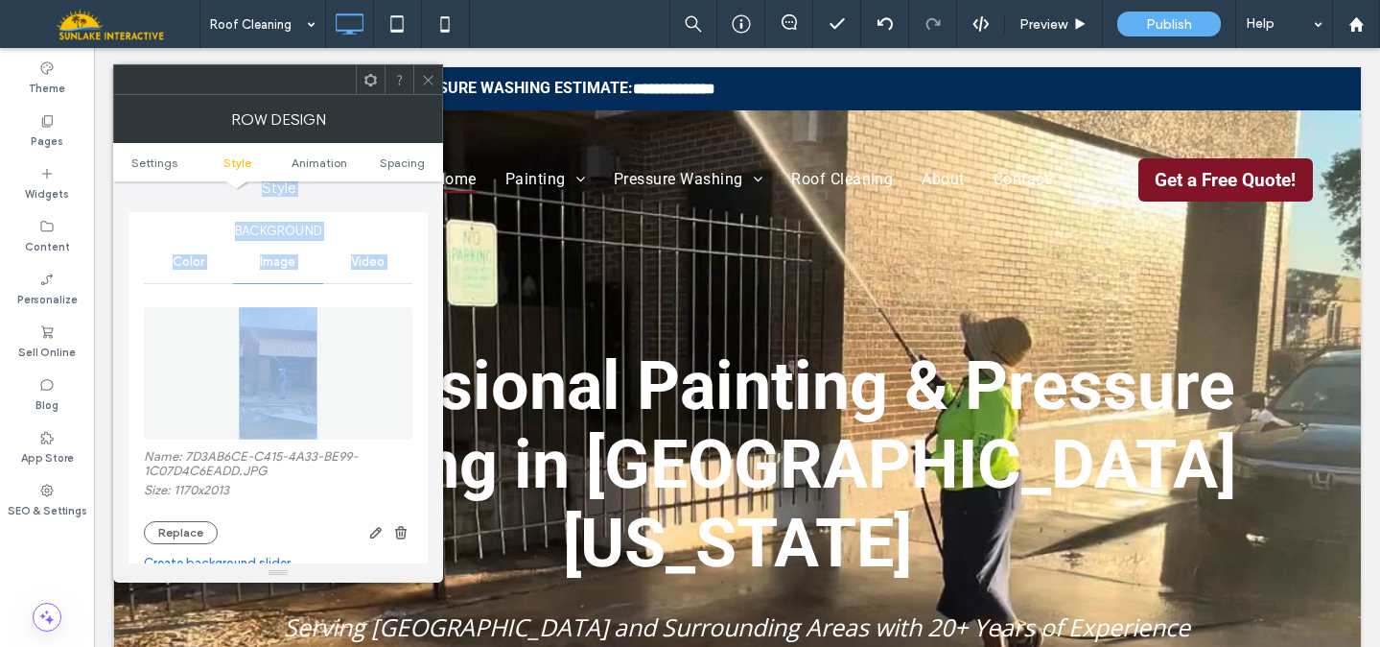
scroll to position [145, 0]
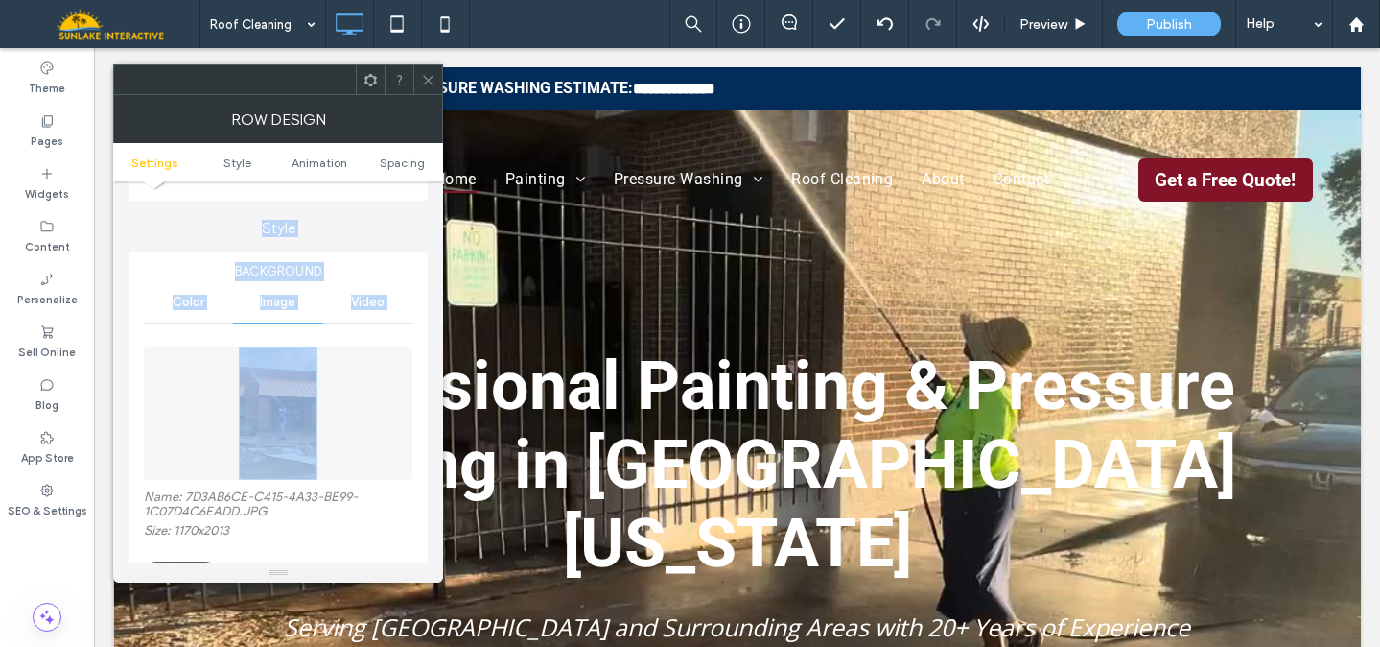
click at [286, 409] on img at bounding box center [278, 413] width 78 height 132
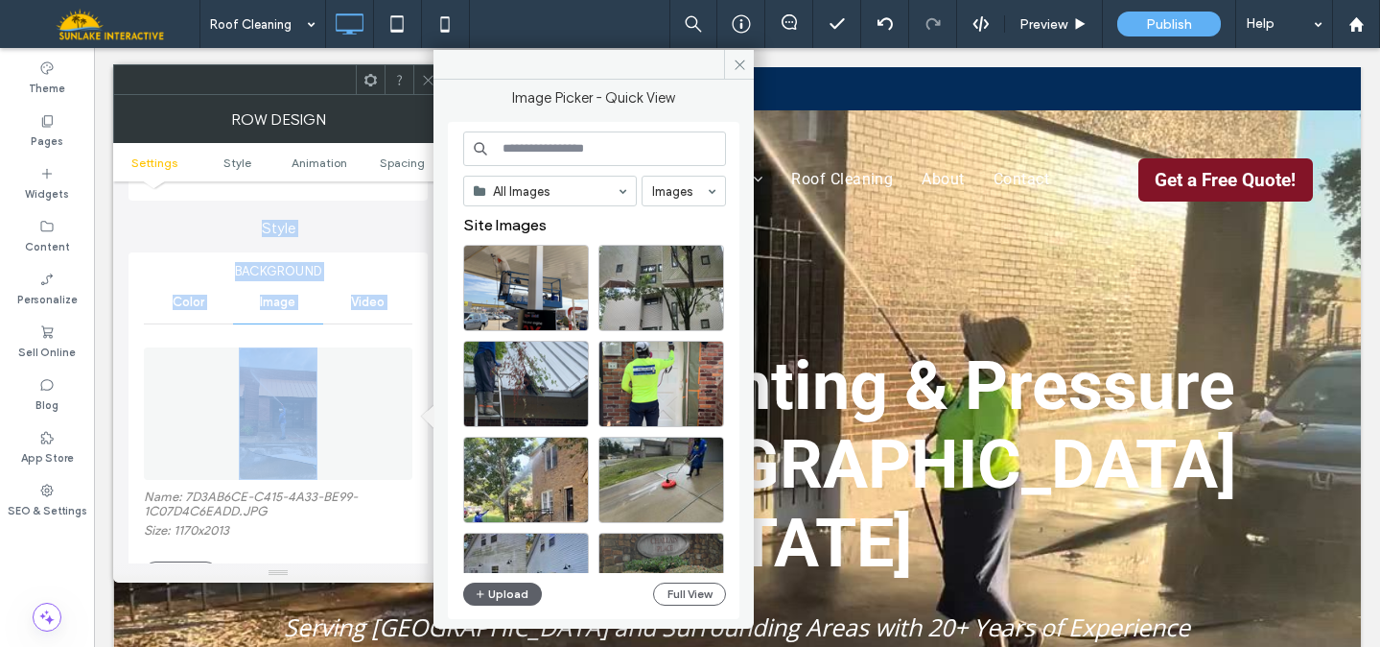
click at [411, 278] on span "Background" at bounding box center [278, 271] width 269 height 19
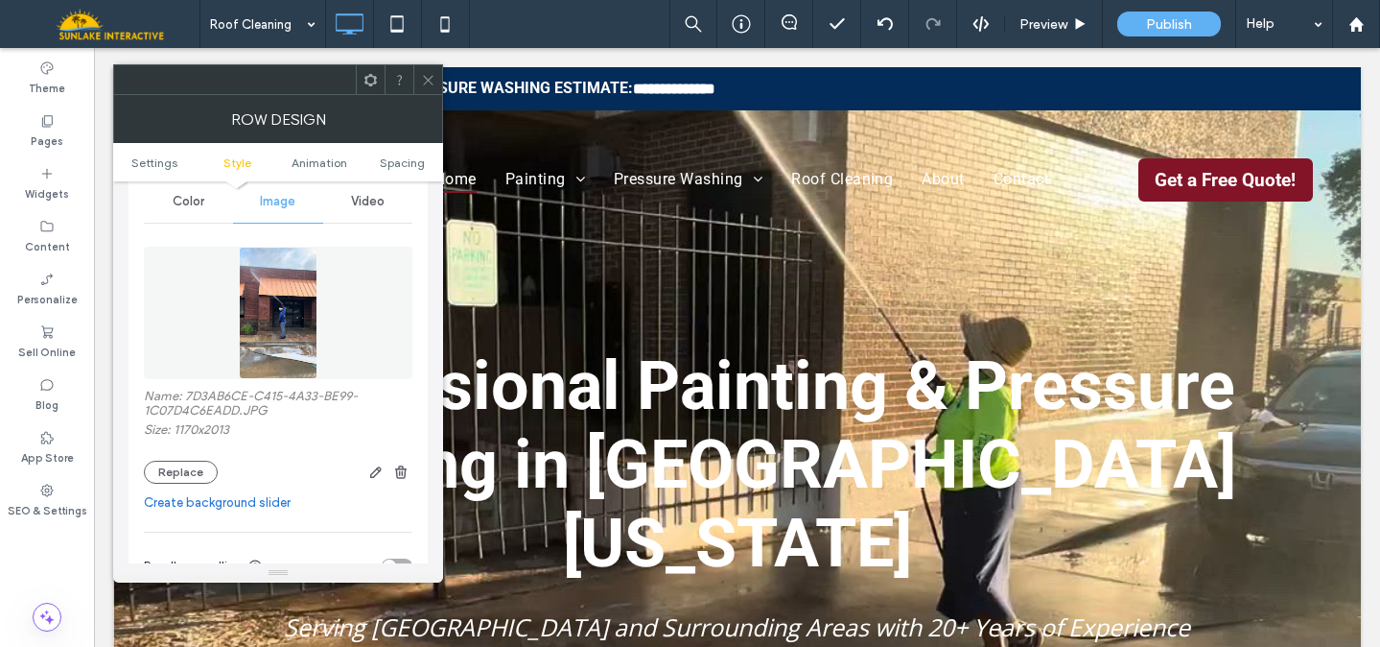
scroll to position [251, 0]
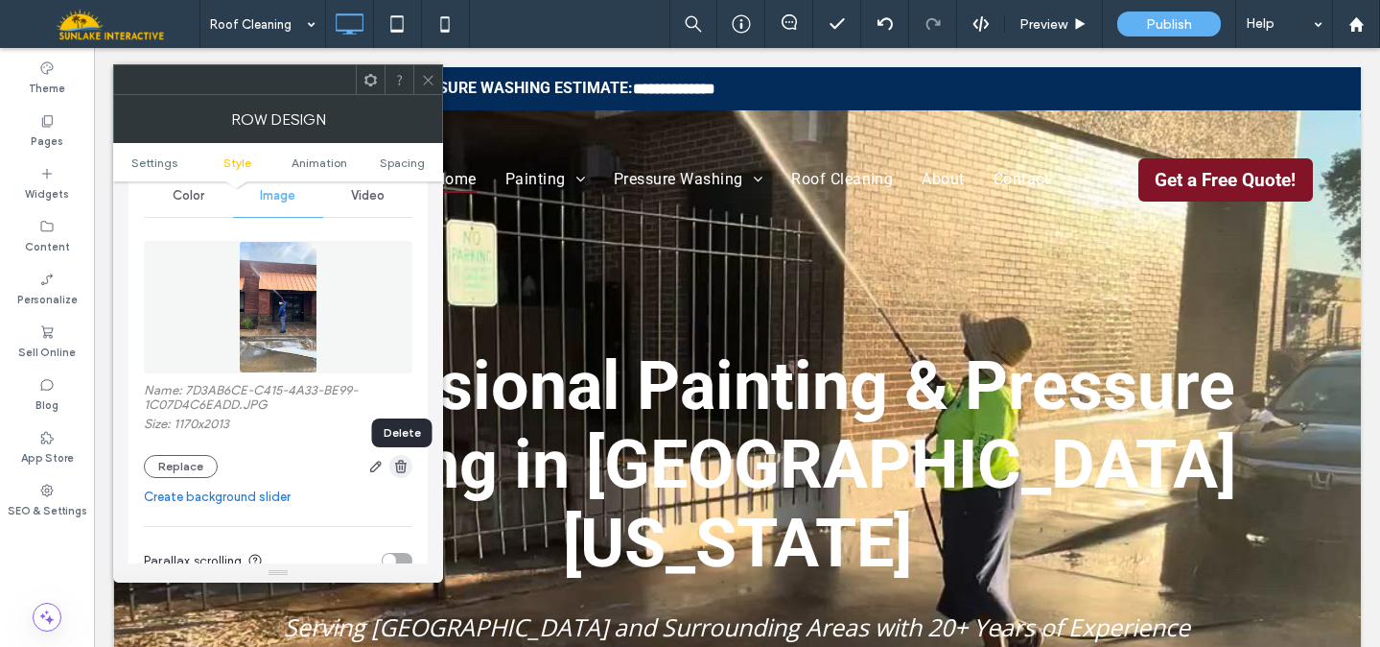
click at [397, 467] on icon "button" at bounding box center [400, 466] width 15 height 15
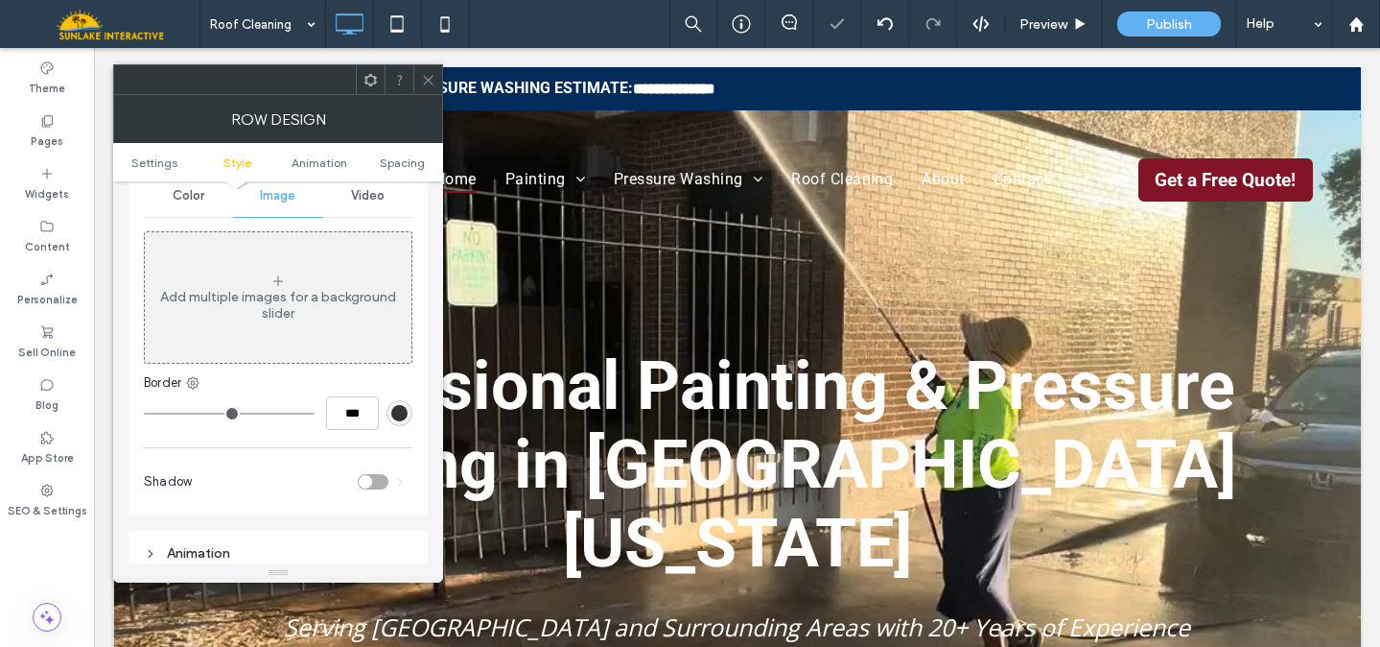
click at [365, 191] on span "Video" at bounding box center [368, 195] width 34 height 15
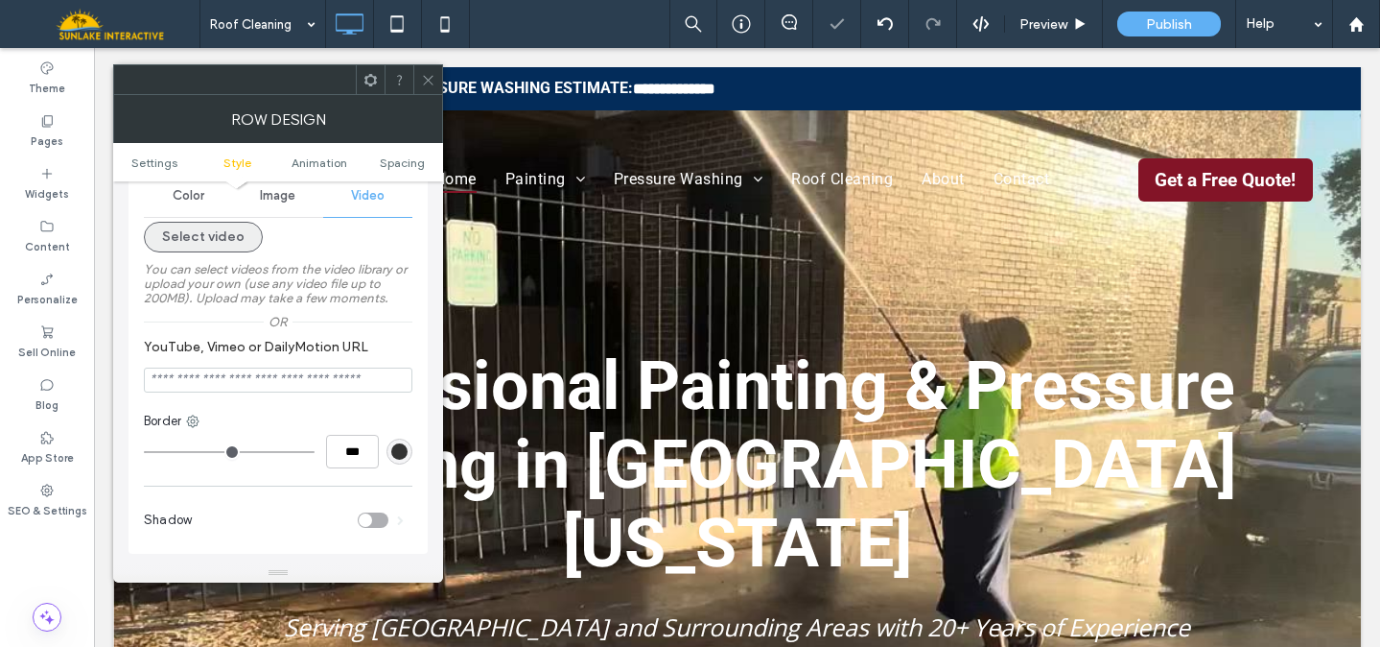
click at [210, 239] on button "Select video" at bounding box center [203, 237] width 119 height 31
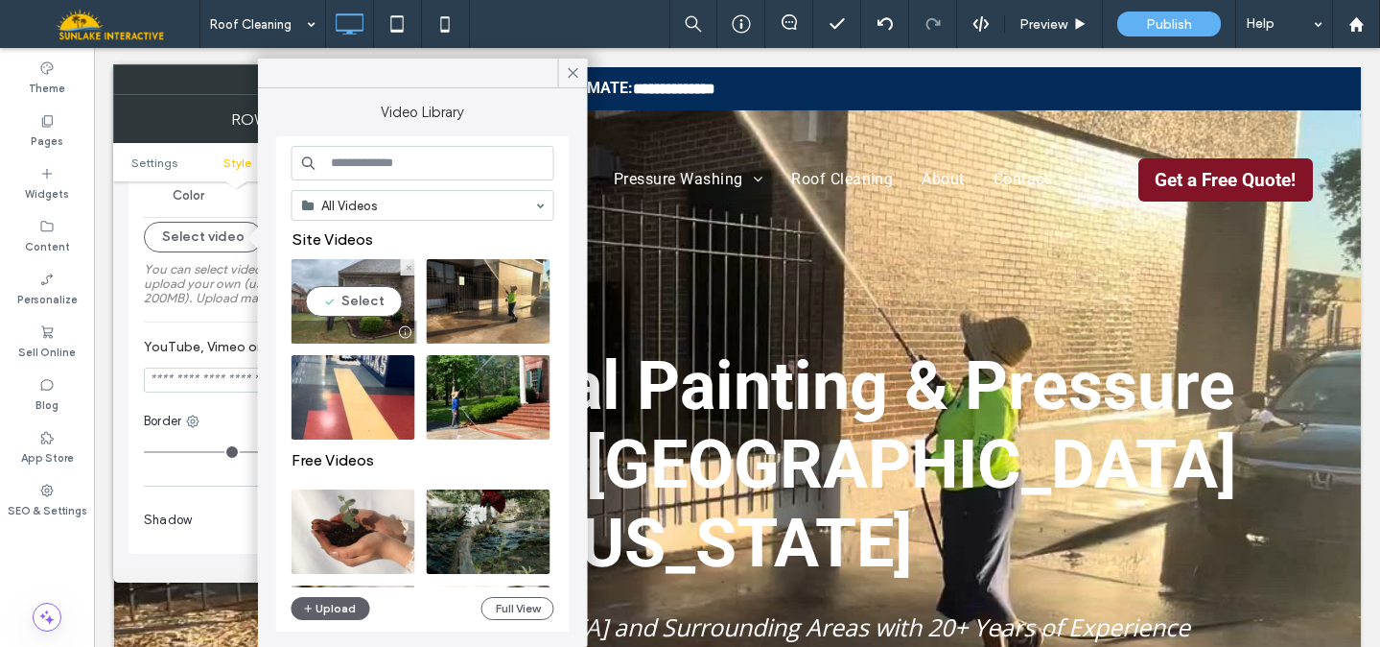
click at [375, 306] on video at bounding box center [354, 301] width 124 height 84
type input "**********"
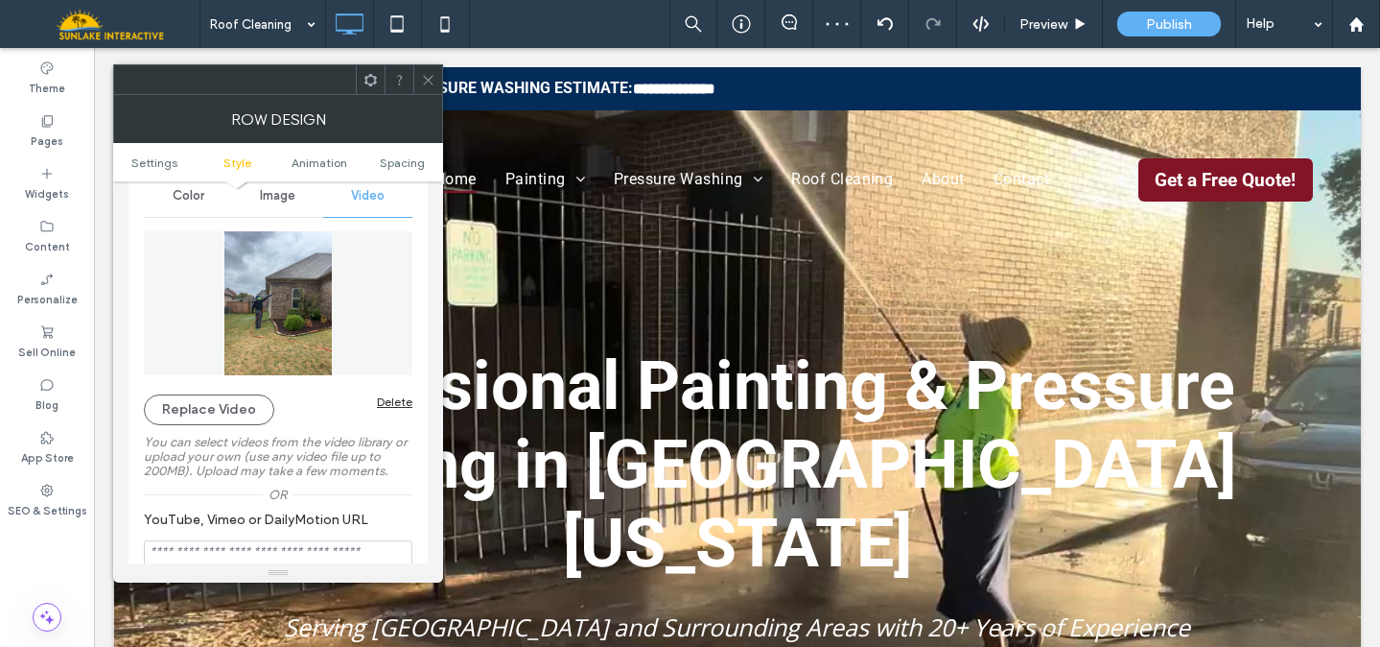
click at [431, 89] on span at bounding box center [428, 79] width 14 height 29
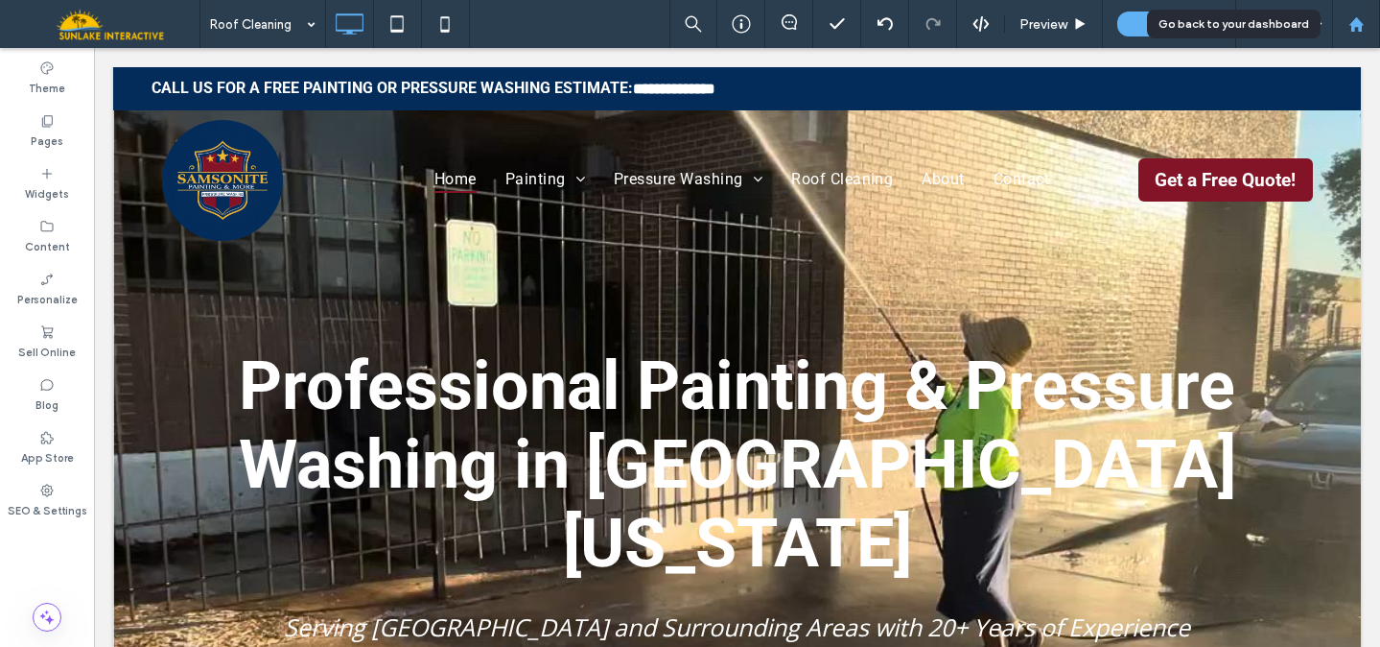
click at [1354, 24] on use at bounding box center [1356, 23] width 14 height 14
